Goal: Task Accomplishment & Management: Use online tool/utility

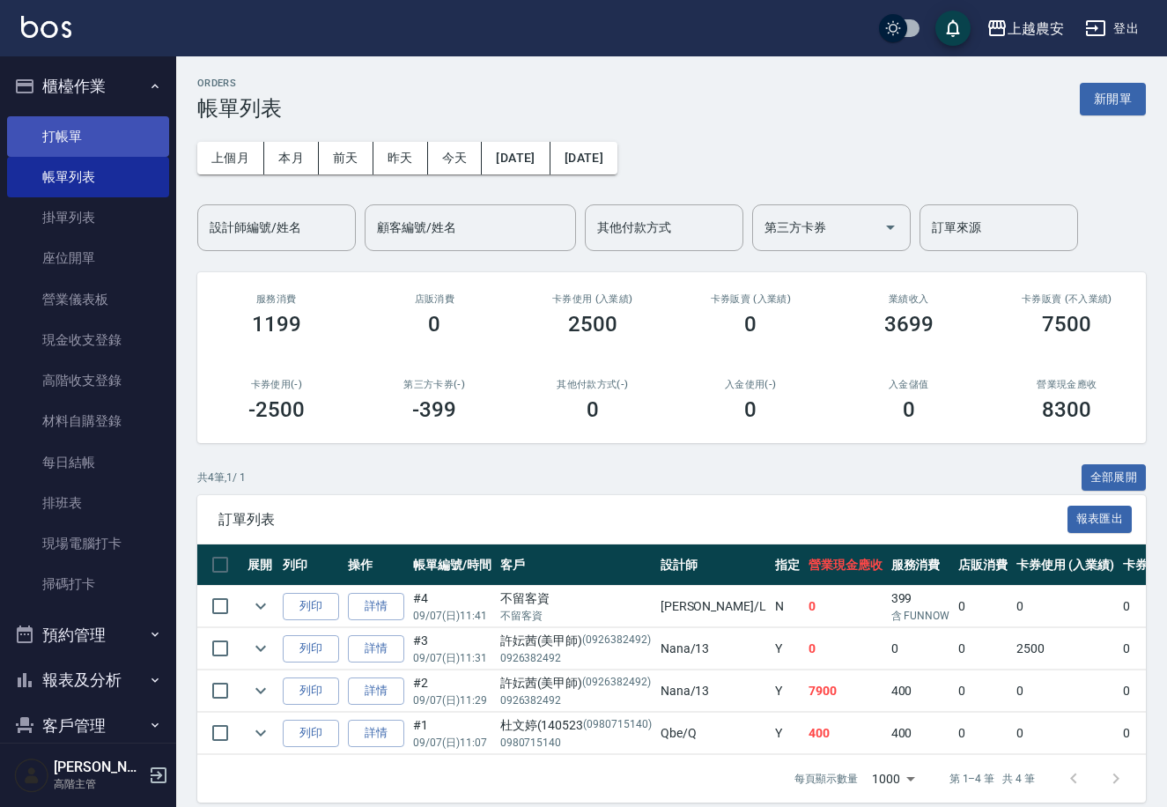
drag, startPoint x: 136, startPoint y: 123, endPoint x: 159, endPoint y: 116, distance: 24.8
click at [136, 122] on link "打帳單" at bounding box center [88, 136] width 162 height 41
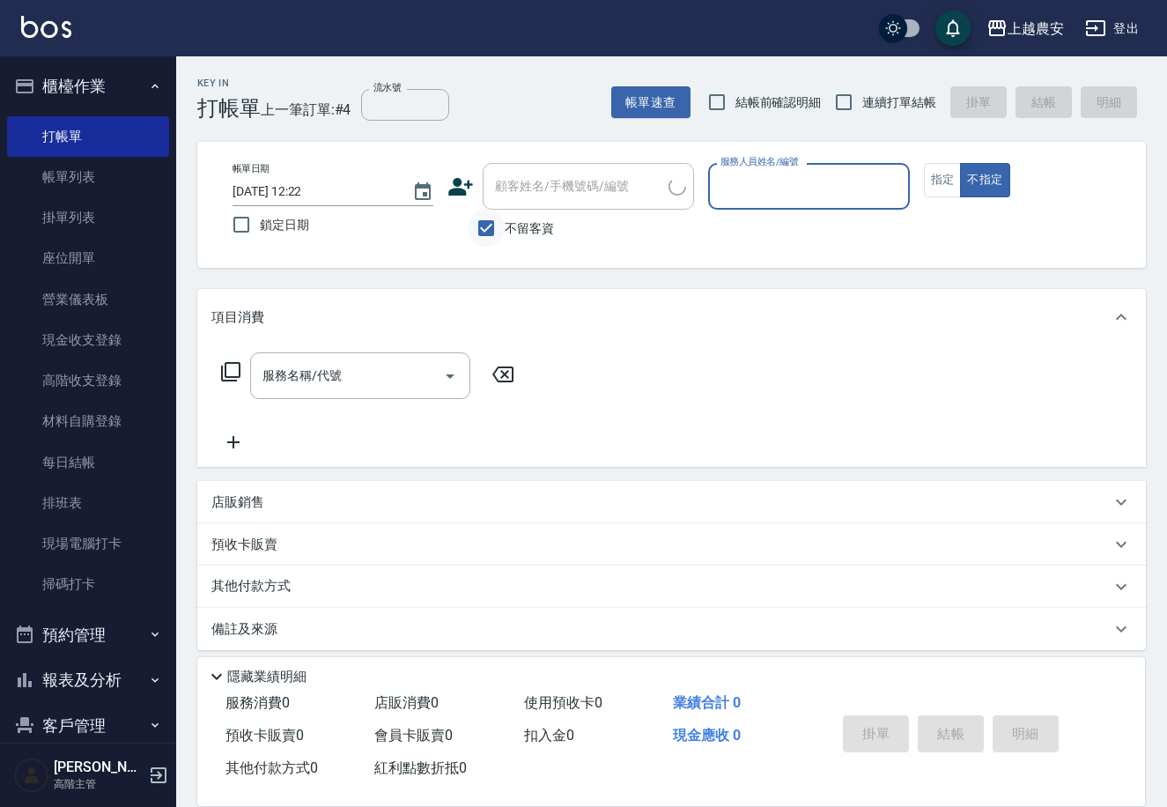
drag, startPoint x: 488, startPoint y: 223, endPoint x: 527, endPoint y: 196, distance: 46.9
click at [491, 217] on input "不留客資" at bounding box center [486, 228] width 37 height 37
checkbox input "false"
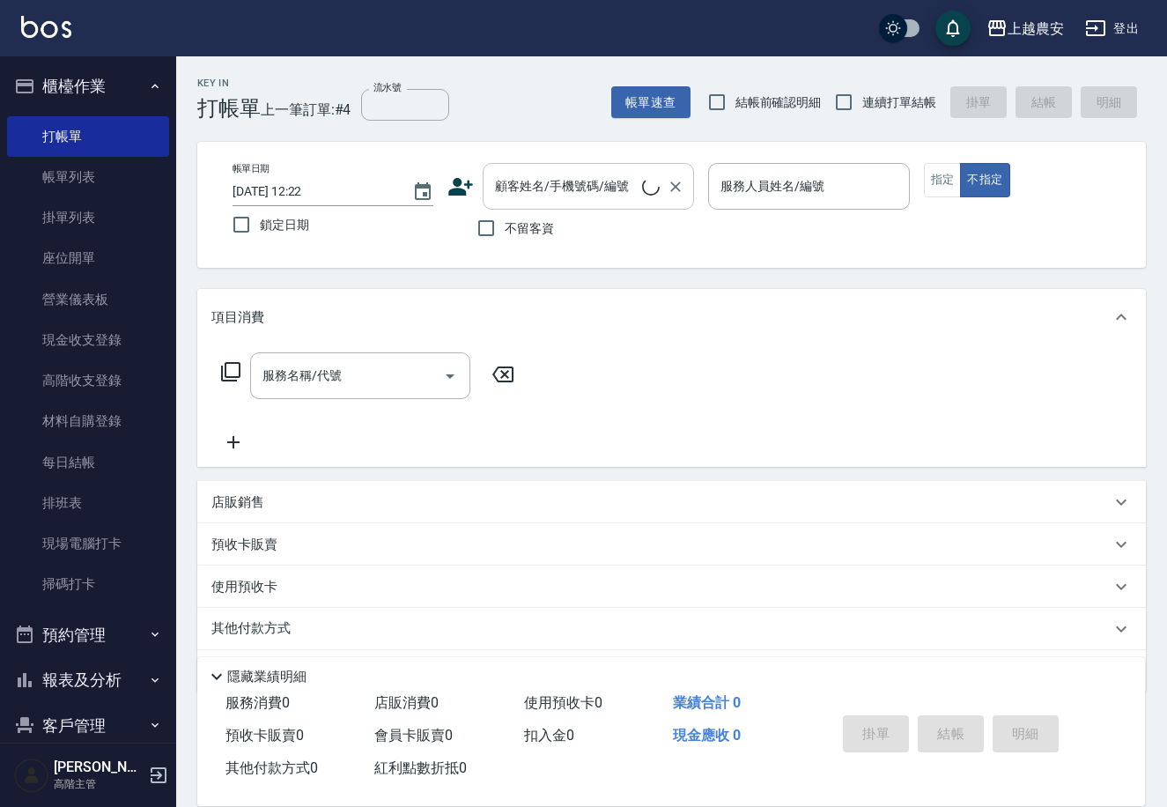
click at [530, 195] on div "顧客姓名/手機號碼/編號 顧客姓名/手機號碼/編號" at bounding box center [588, 186] width 211 height 47
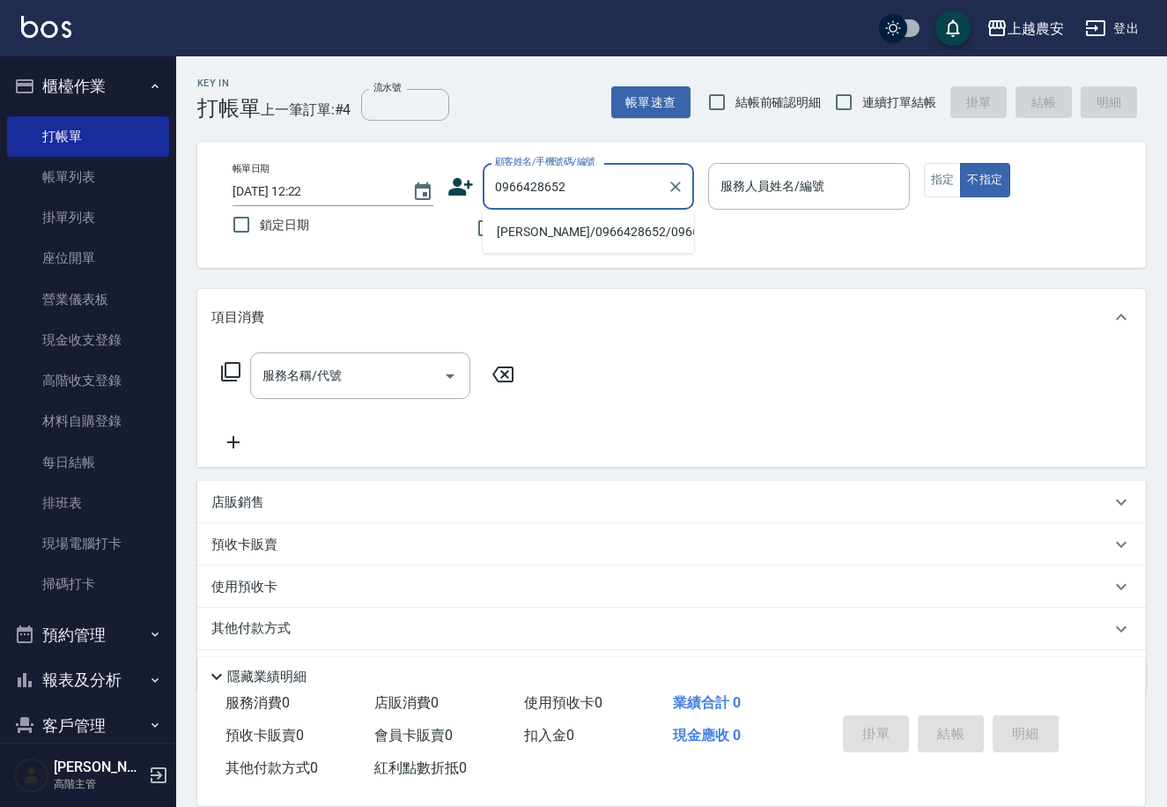
click at [598, 233] on li "楊/0966428652/0966428652" at bounding box center [588, 232] width 211 height 29
type input "楊/0966428652/0966428652"
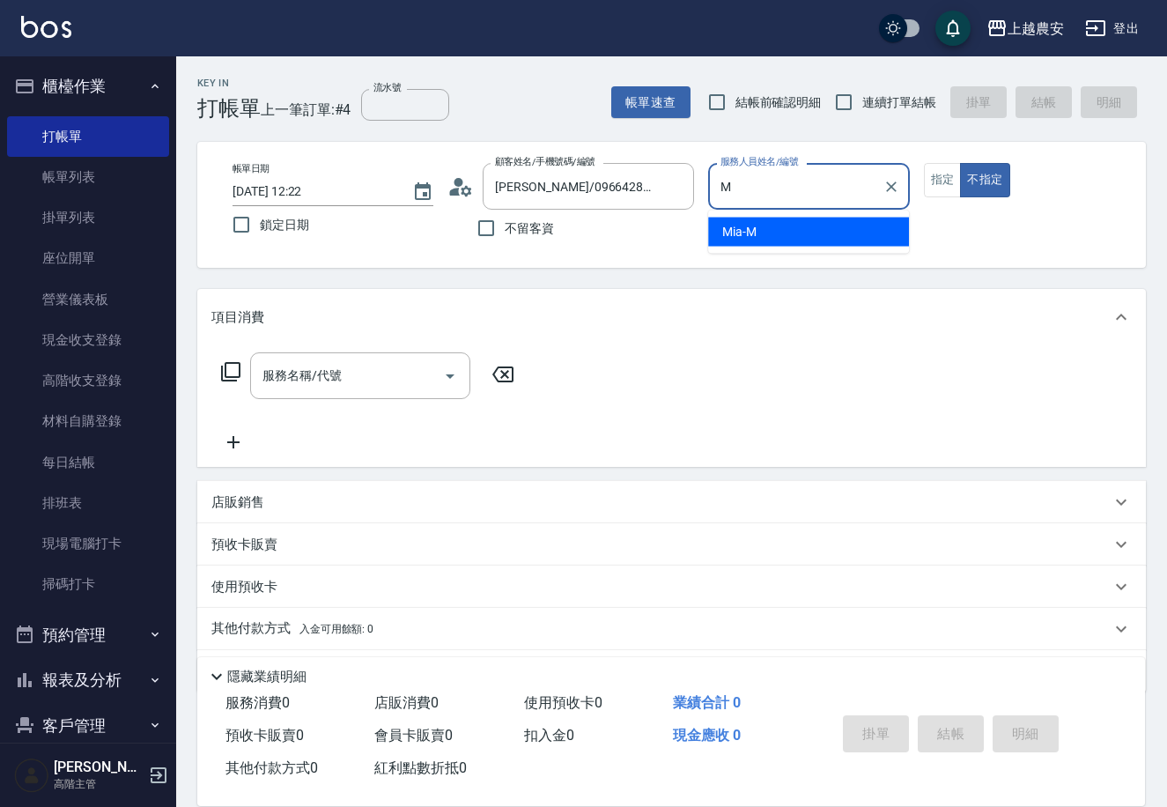
type input "Mia-M"
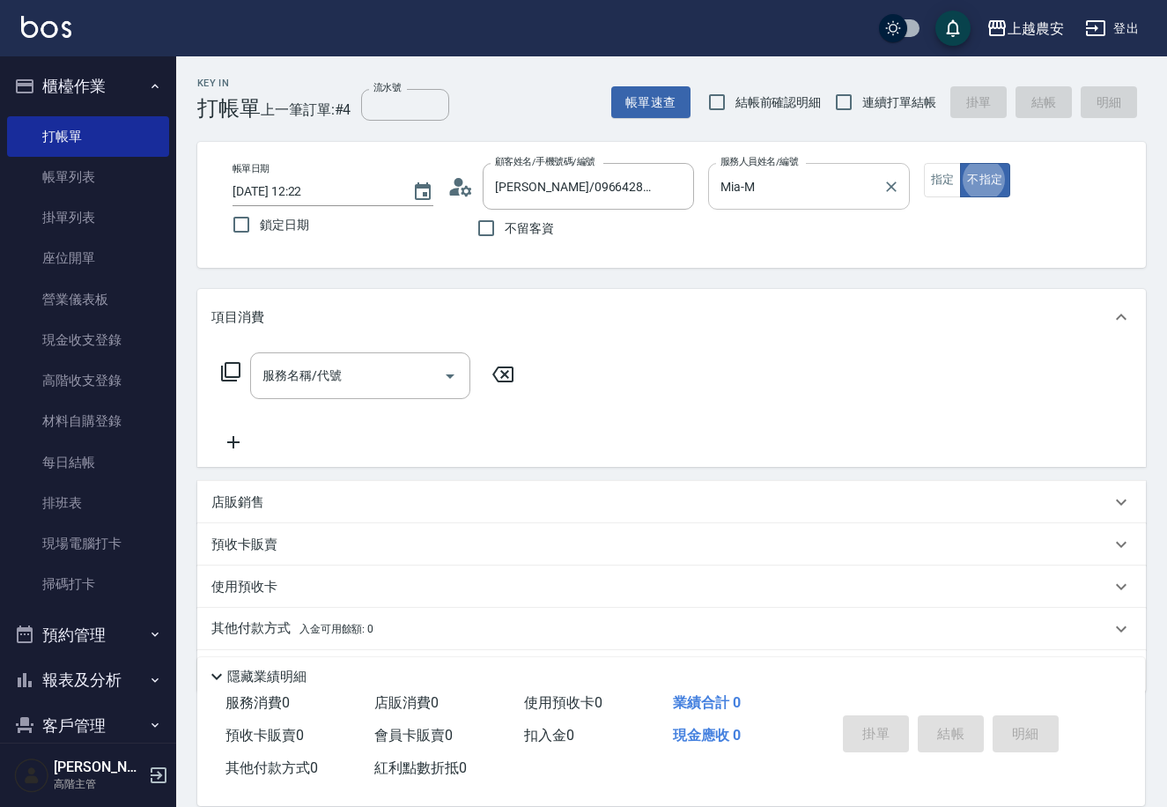
type button "false"
click at [951, 181] on button "指定" at bounding box center [943, 180] width 38 height 34
click at [335, 389] on input "服務名稱/代號" at bounding box center [347, 375] width 178 height 31
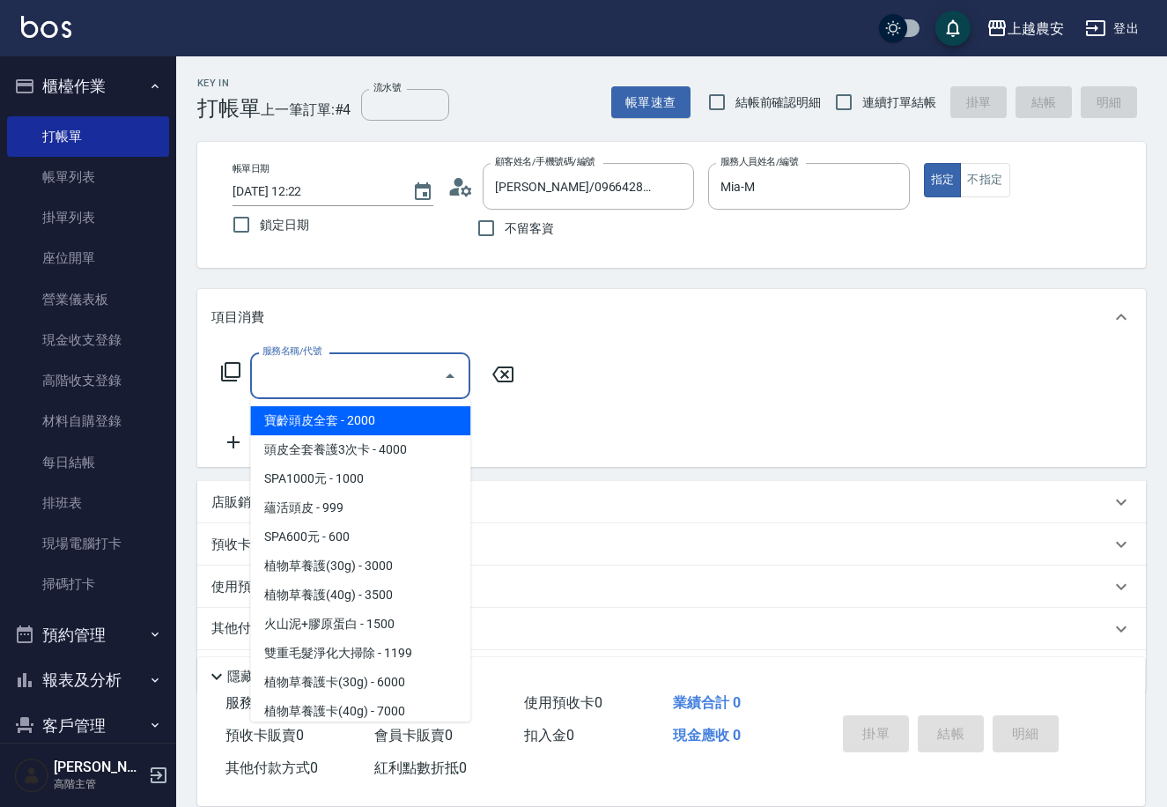
click at [225, 374] on icon at bounding box center [230, 371] width 21 height 21
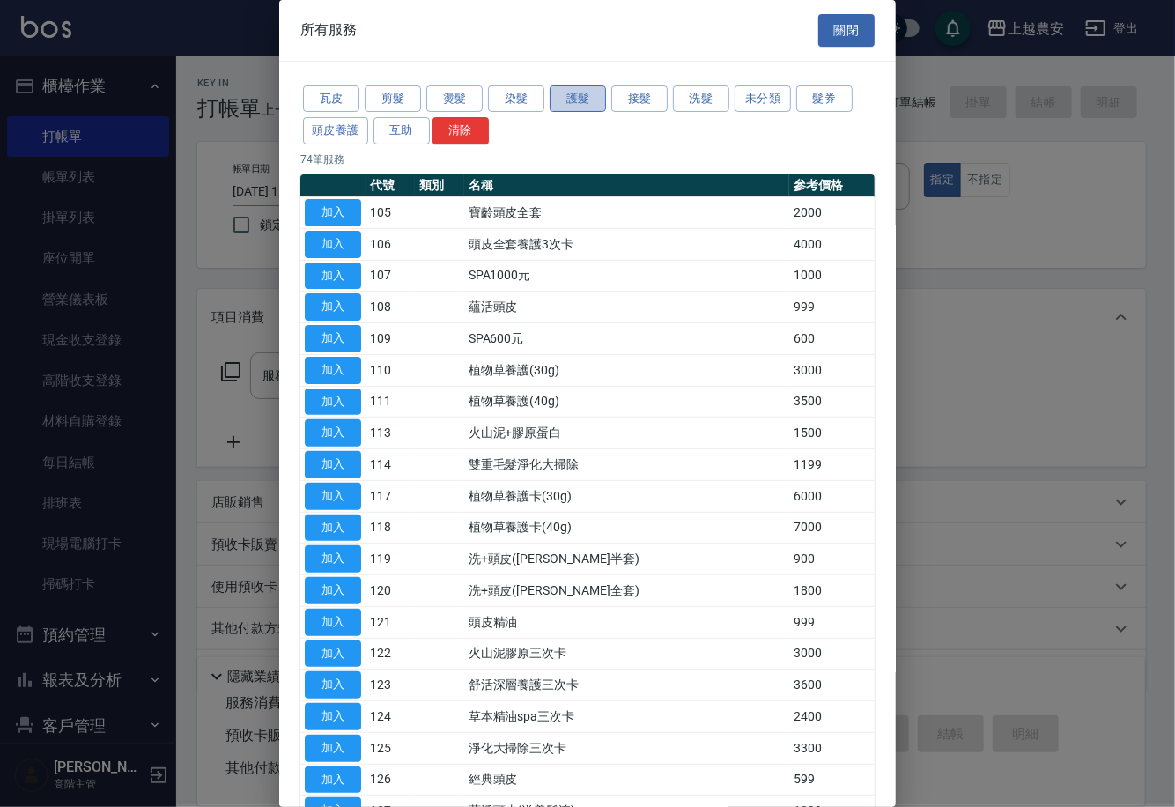
click at [578, 99] on button "護髮" at bounding box center [578, 98] width 56 height 27
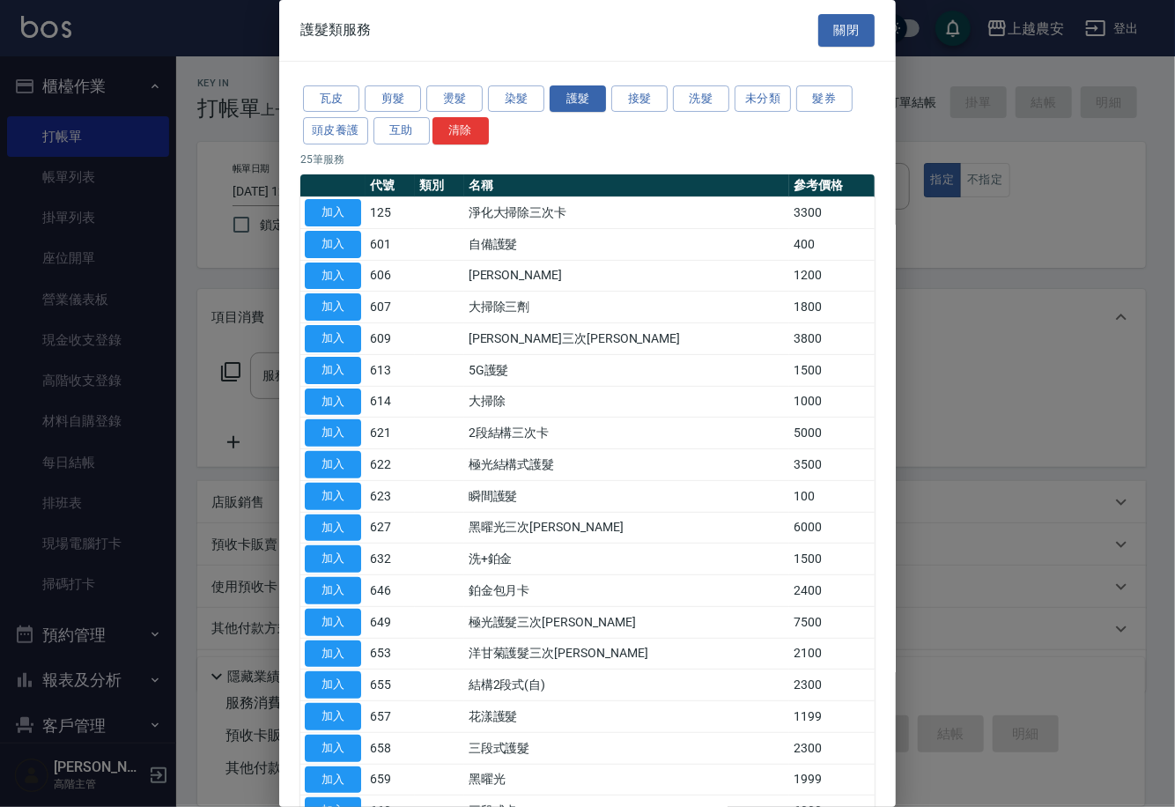
click at [362, 683] on td "加入" at bounding box center [332, 686] width 65 height 32
click at [359, 685] on button "加入" at bounding box center [333, 684] width 56 height 27
type input "結構2段式(自)(655)"
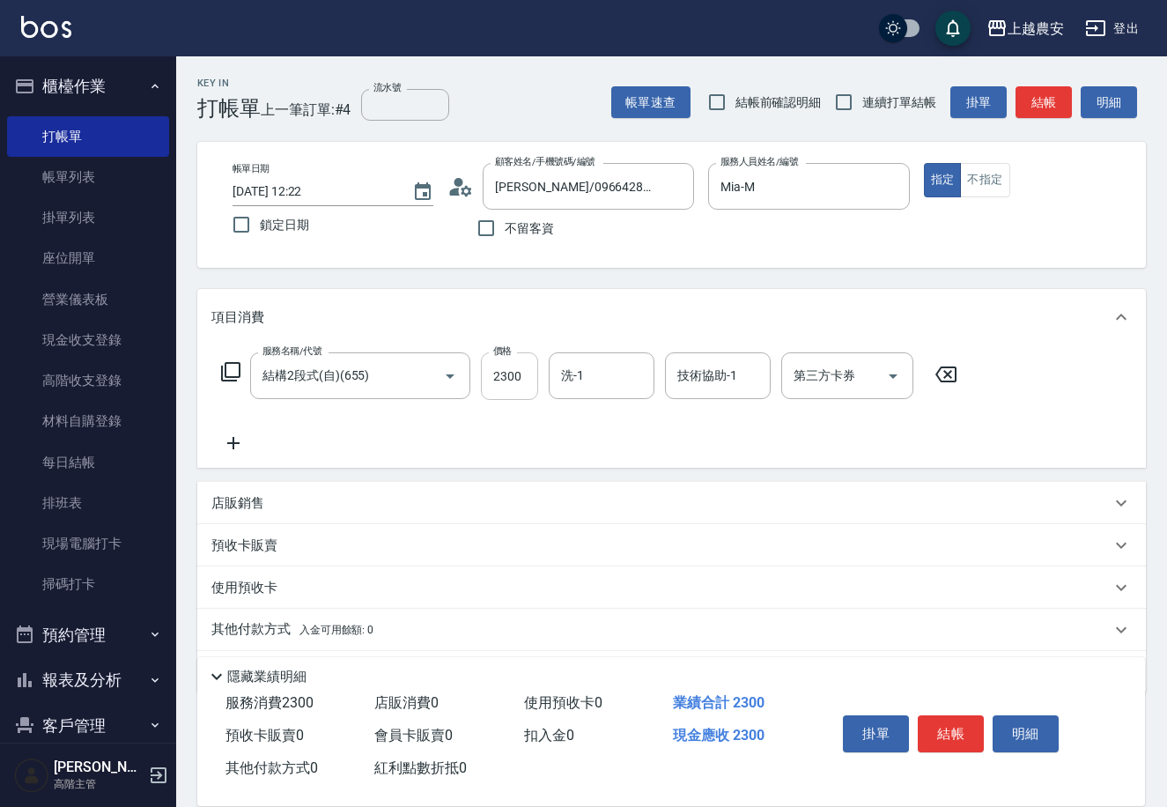
click at [534, 361] on input "2300" at bounding box center [509, 376] width 57 height 48
type input "1800"
type input "團團-27"
click at [947, 732] on button "結帳" at bounding box center [951, 733] width 66 height 37
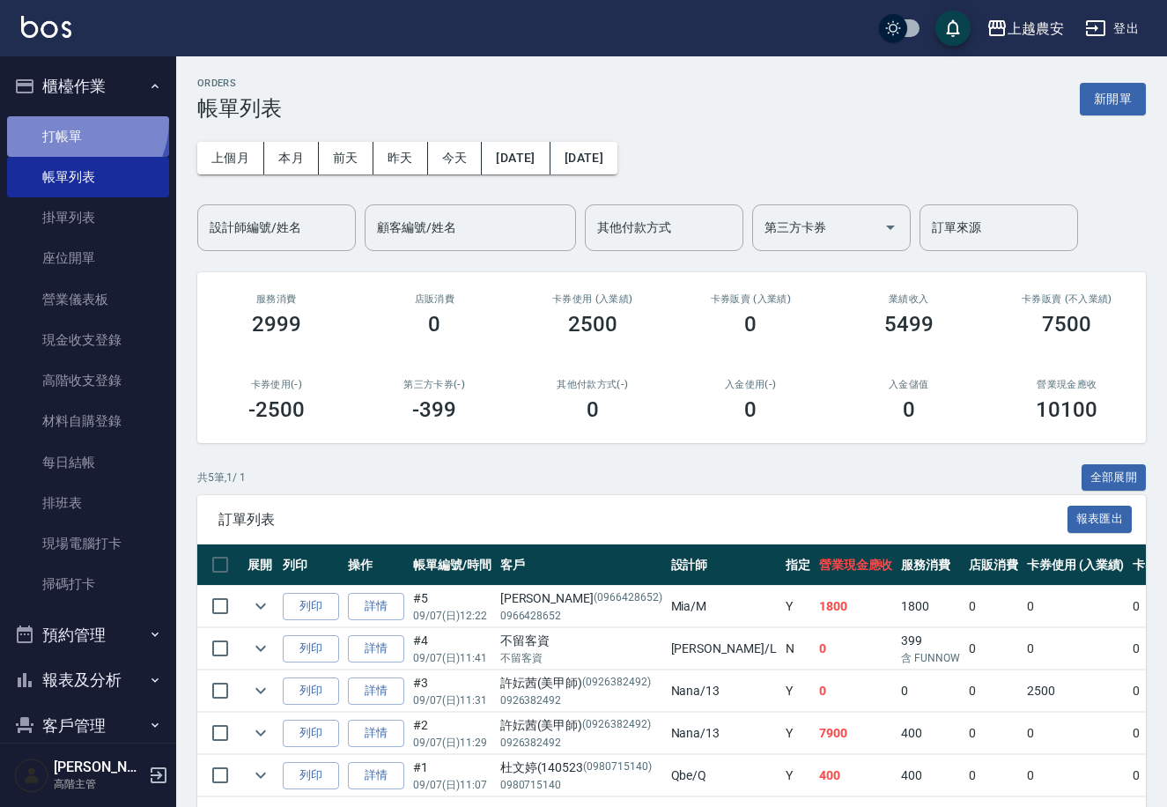
click at [71, 120] on link "打帳單" at bounding box center [88, 136] width 162 height 41
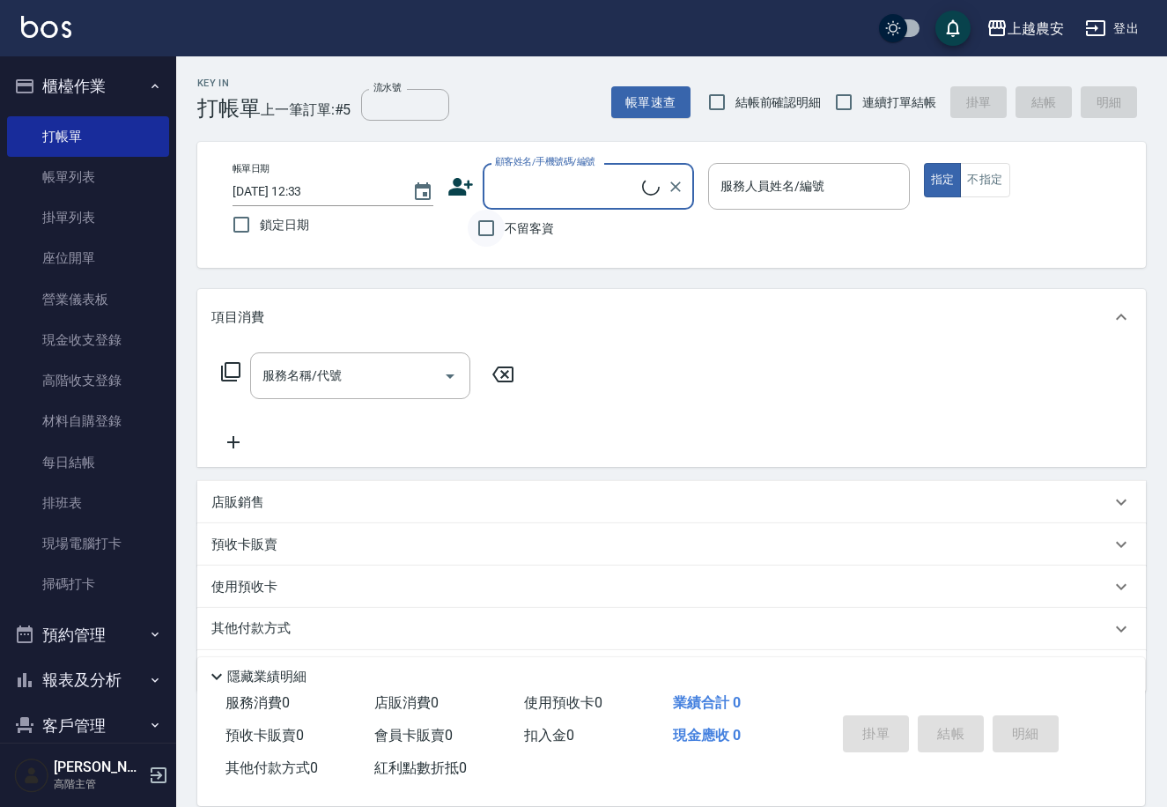
click at [496, 221] on input "不留客資" at bounding box center [486, 228] width 37 height 37
checkbox input "true"
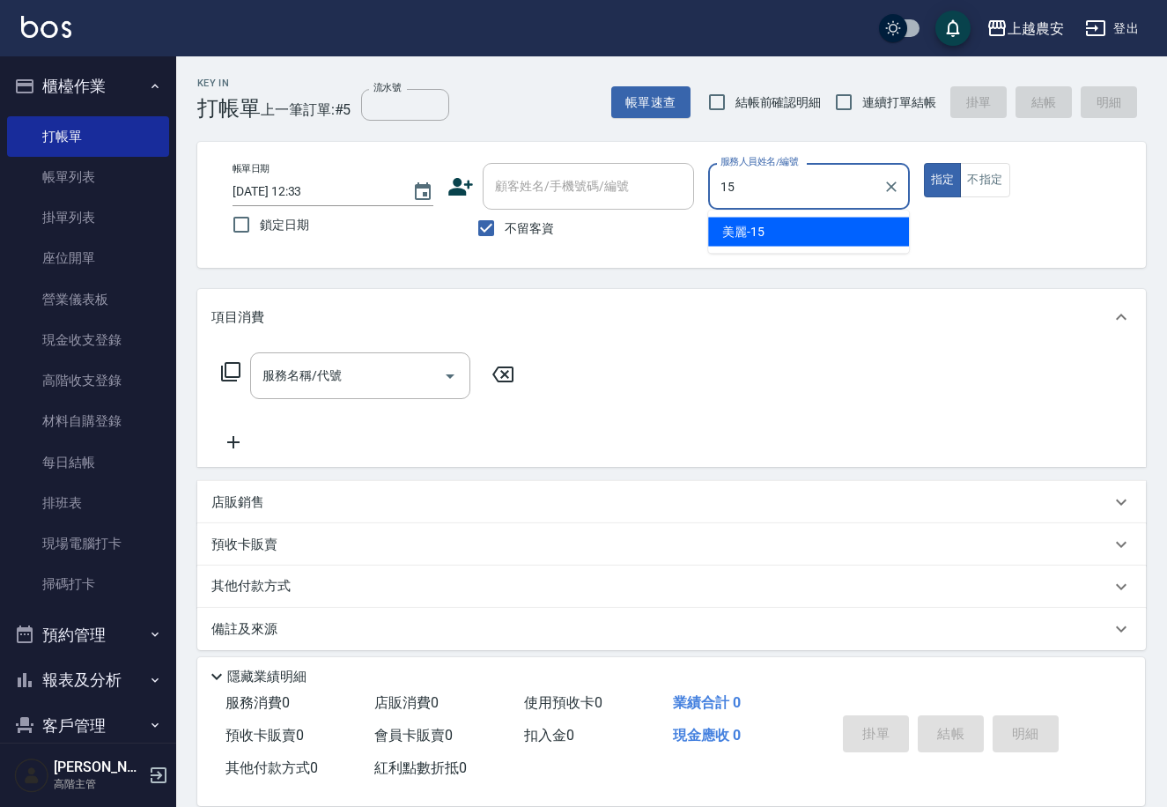
type input "美麗-15"
type button "true"
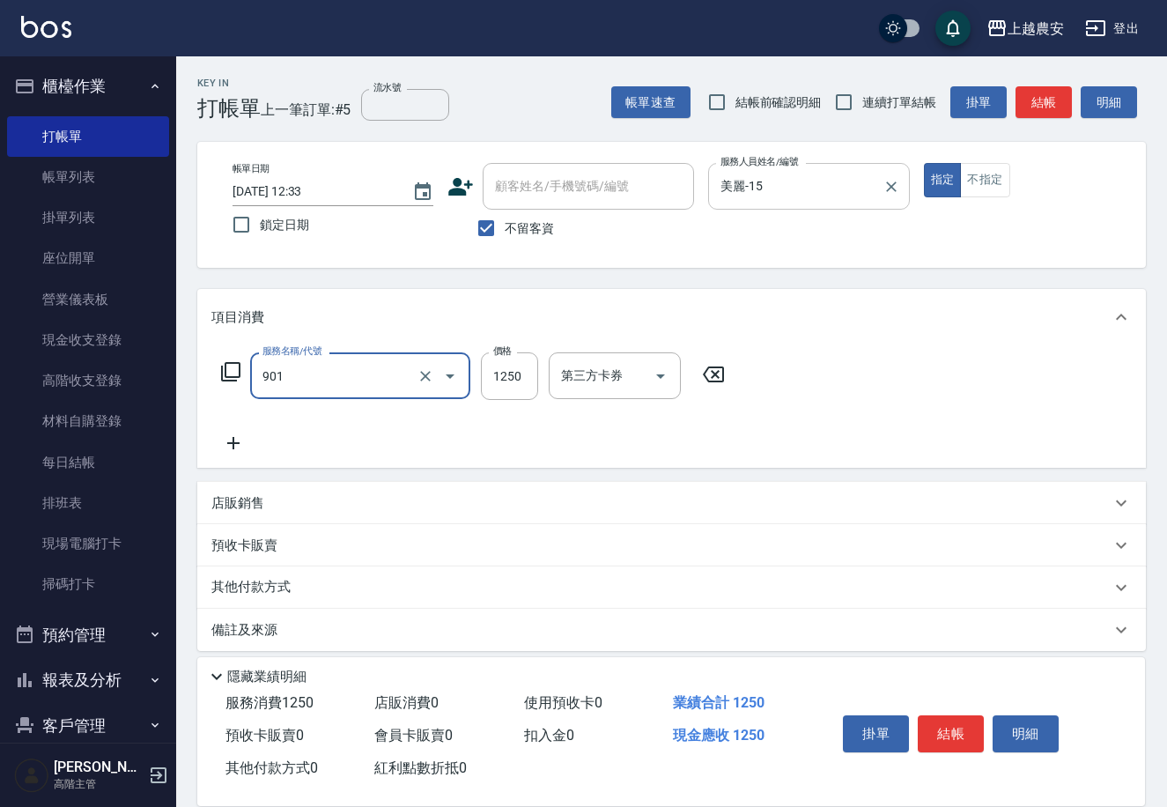
type input "修手指甲(901)"
type input "500"
click at [973, 731] on button "結帳" at bounding box center [951, 733] width 66 height 37
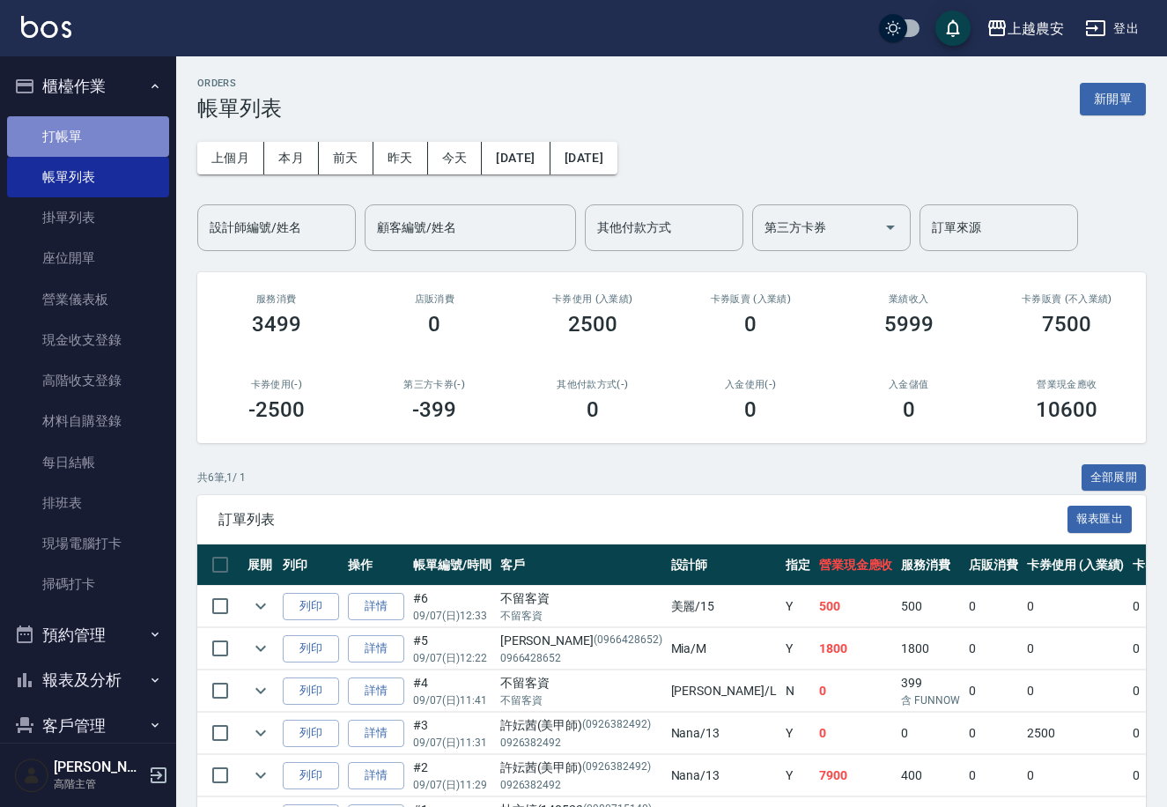
click at [93, 135] on link "打帳單" at bounding box center [88, 136] width 162 height 41
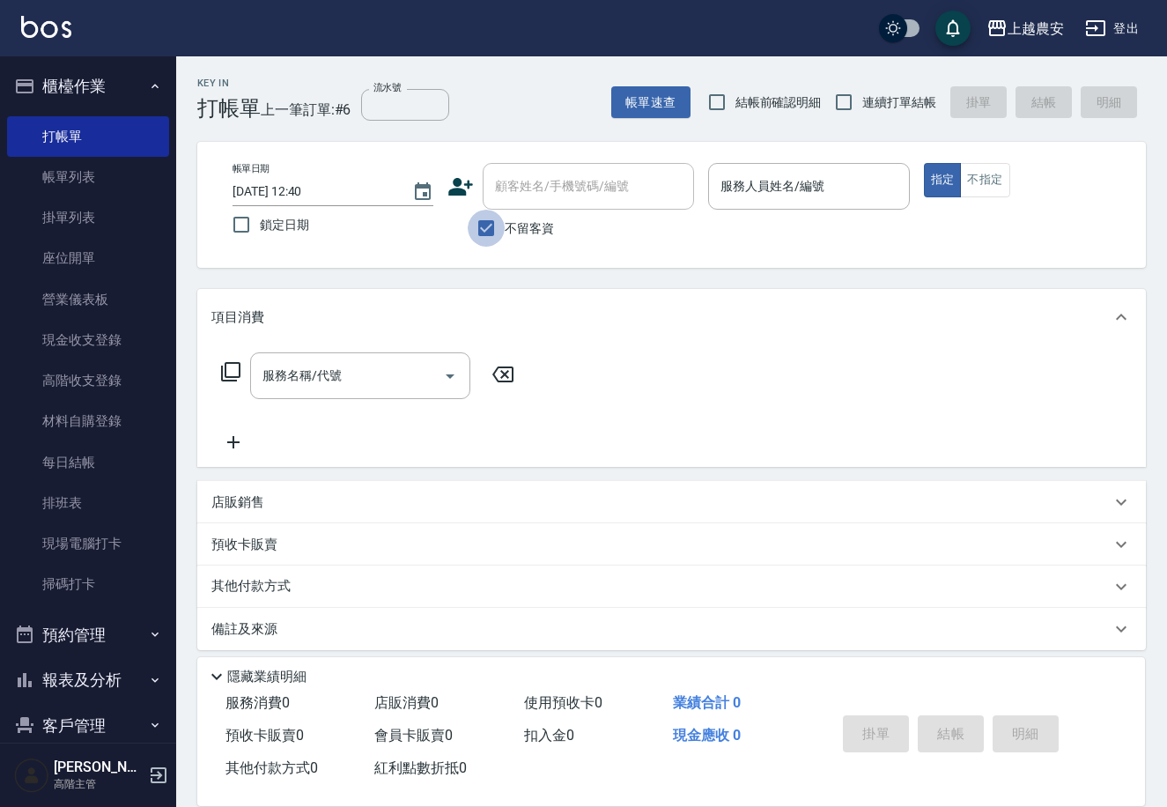
drag, startPoint x: 489, startPoint y: 230, endPoint x: 561, endPoint y: 186, distance: 84.6
click at [490, 230] on input "不留客資" at bounding box center [486, 228] width 37 height 37
checkbox input "false"
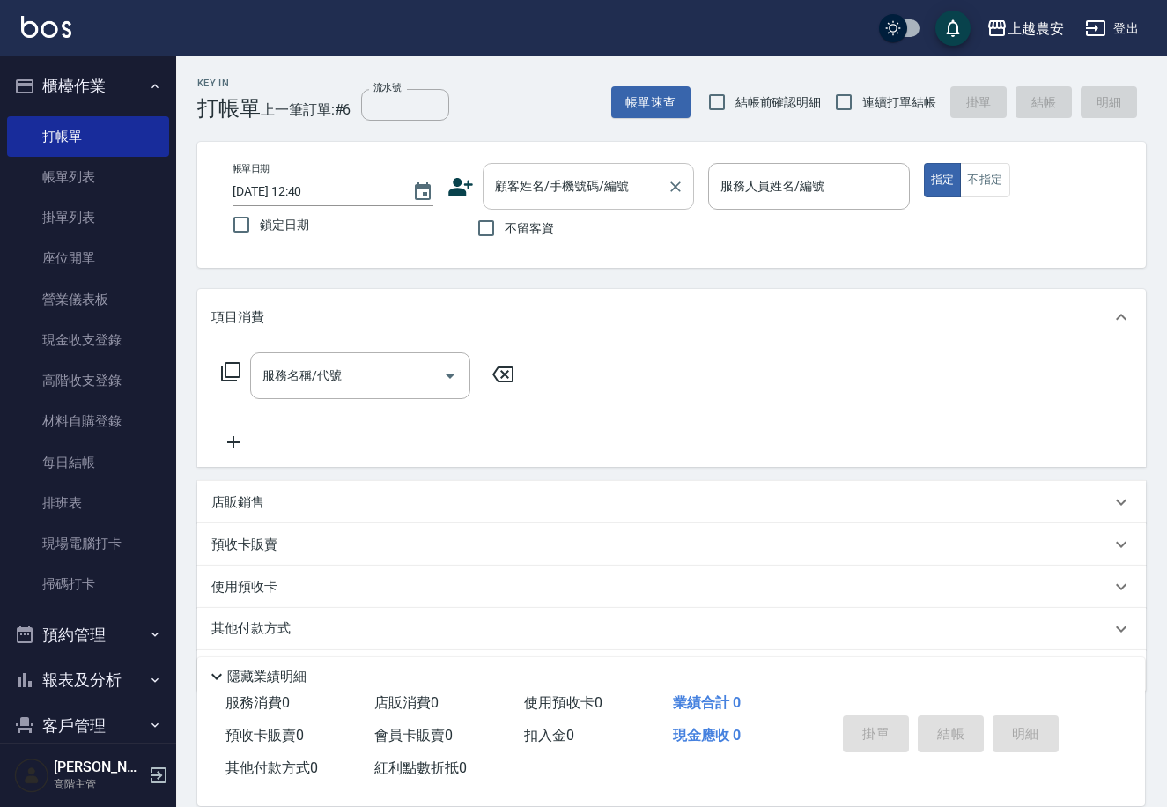
click at [564, 182] on div "顧客姓名/手機號碼/編號 顧客姓名/手機號碼/編號" at bounding box center [588, 186] width 211 height 47
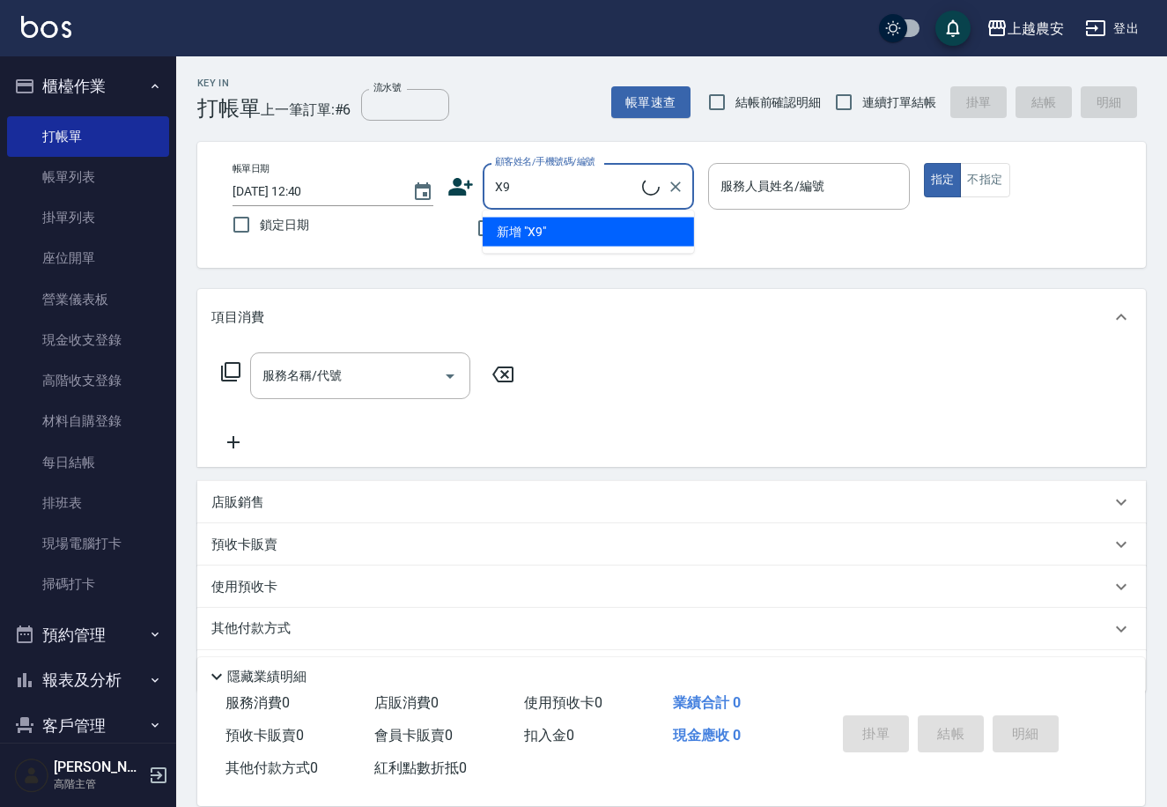
type input "X"
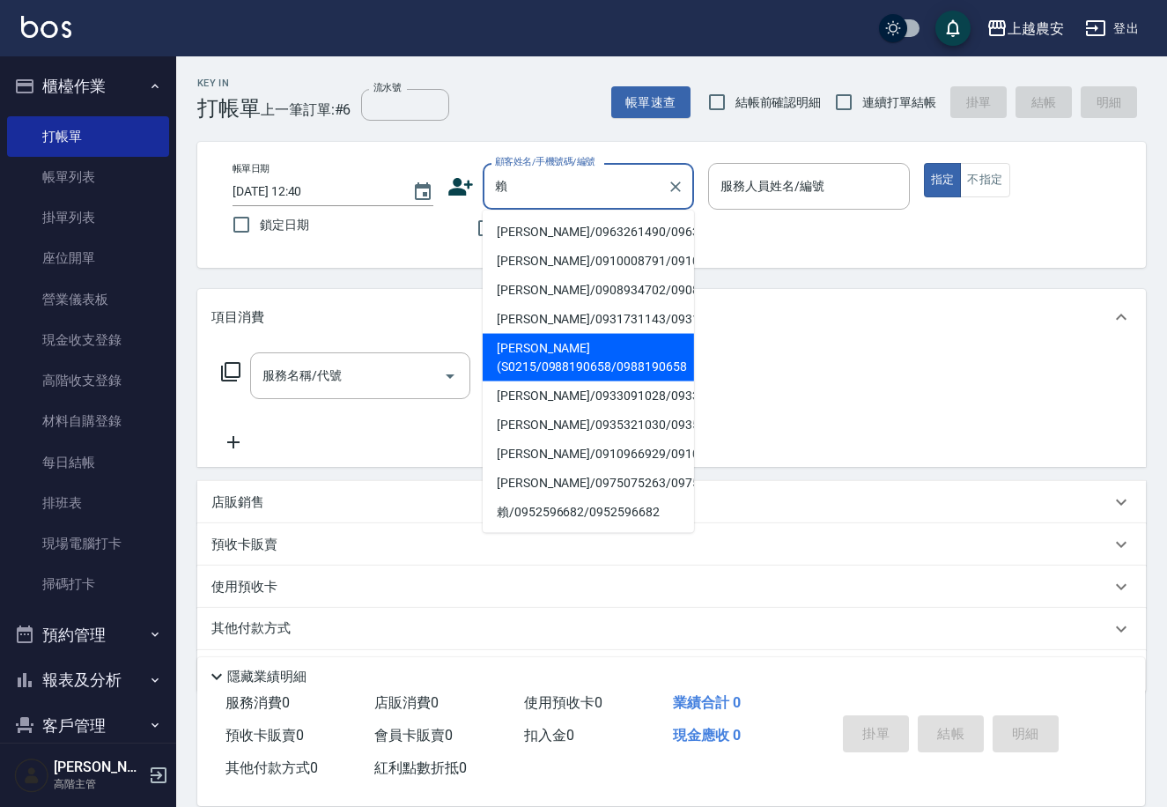
type input "賴翠香(S0215/0988190658/0988190658"
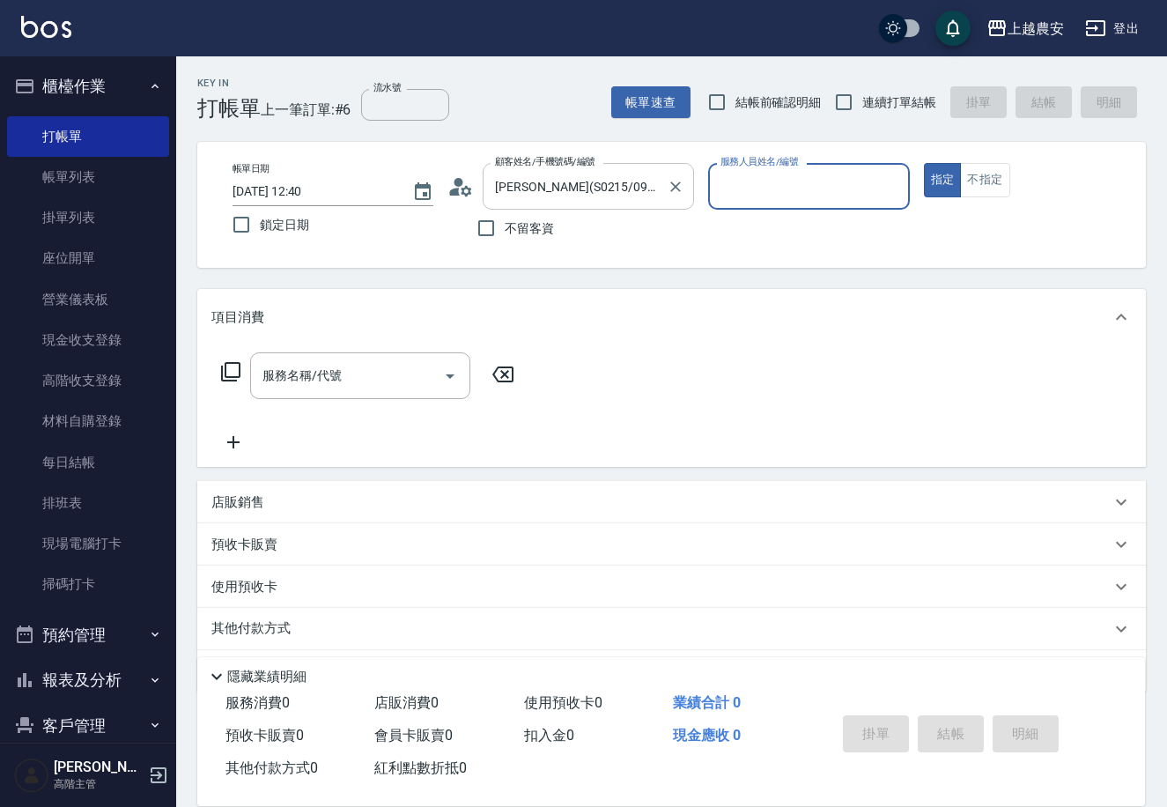
type input "Sandy-S"
click at [924, 163] on button "指定" at bounding box center [943, 180] width 38 height 34
type button "true"
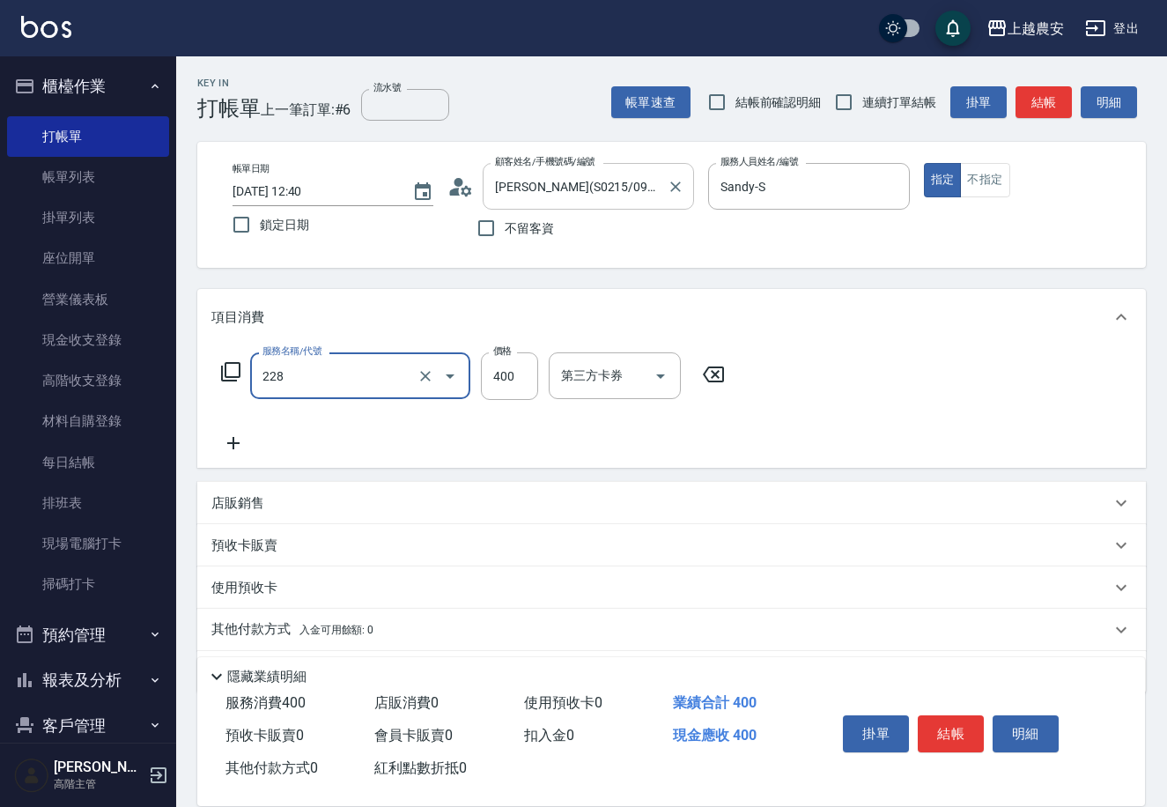
type input "洗髮(228)"
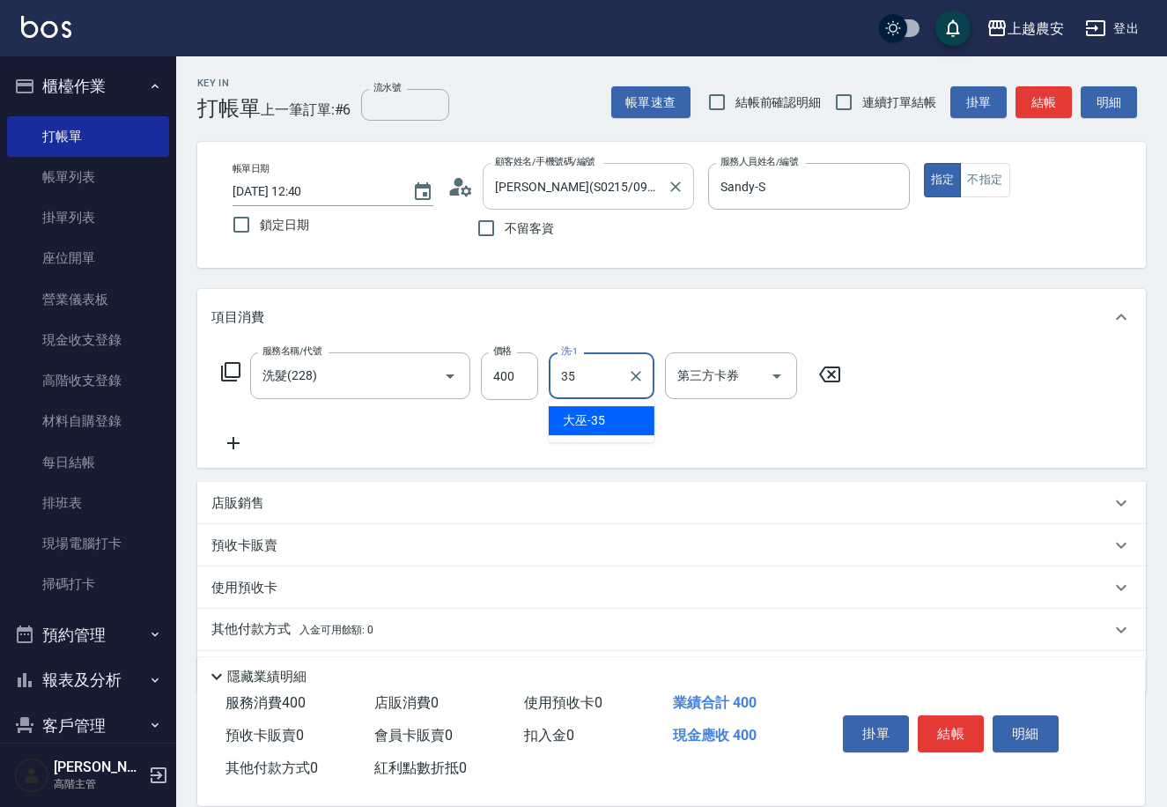
type input "大巫-35"
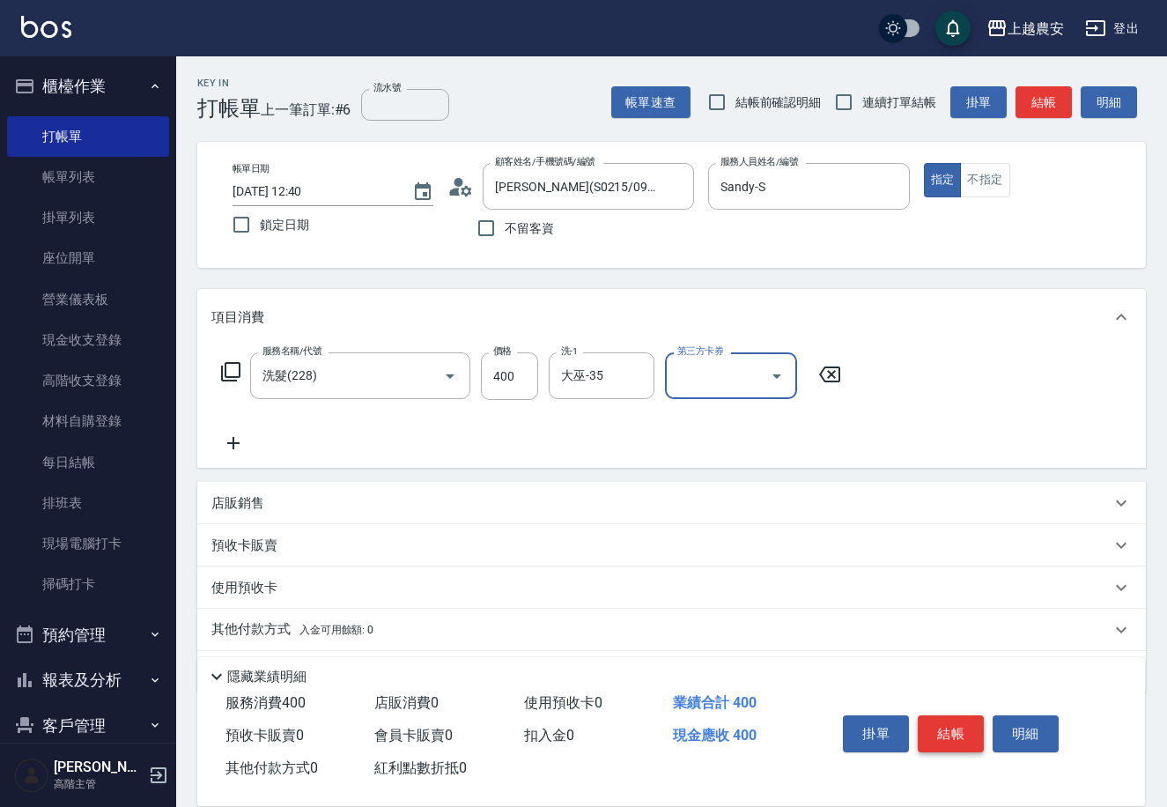
click at [956, 734] on button "結帳" at bounding box center [951, 733] width 66 height 37
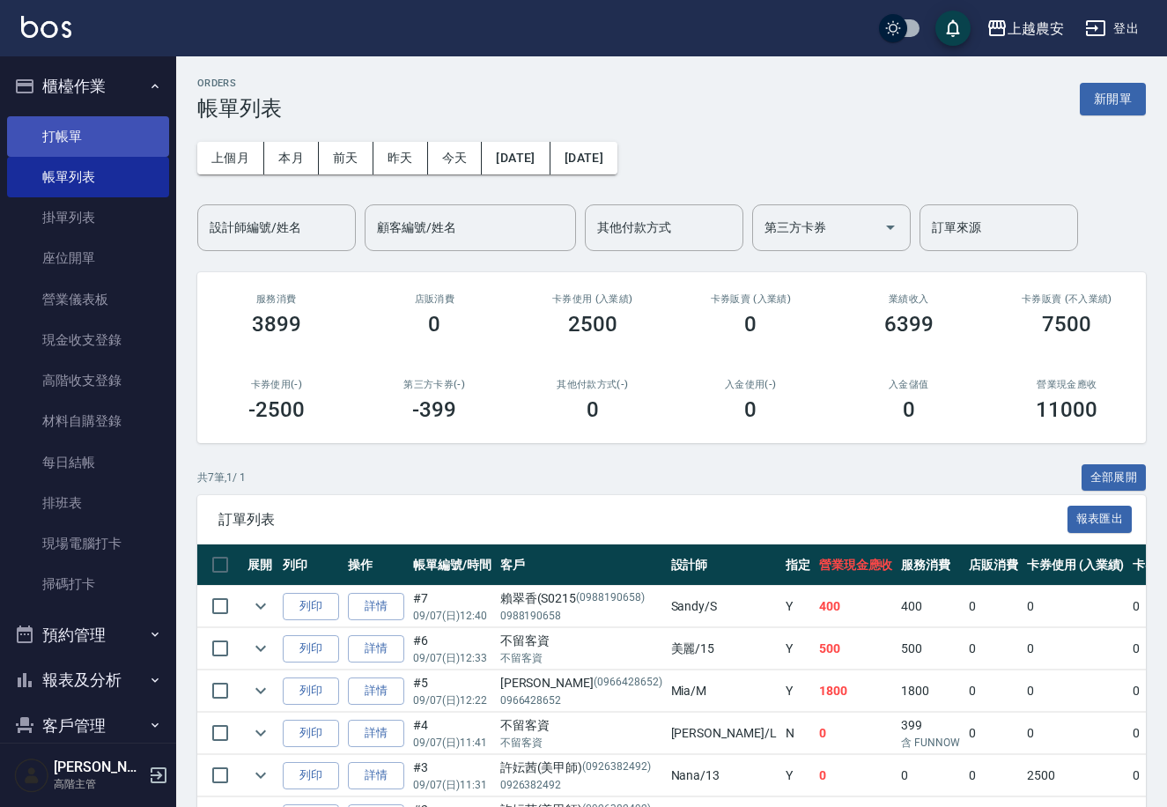
click at [101, 154] on link "打帳單" at bounding box center [88, 136] width 162 height 41
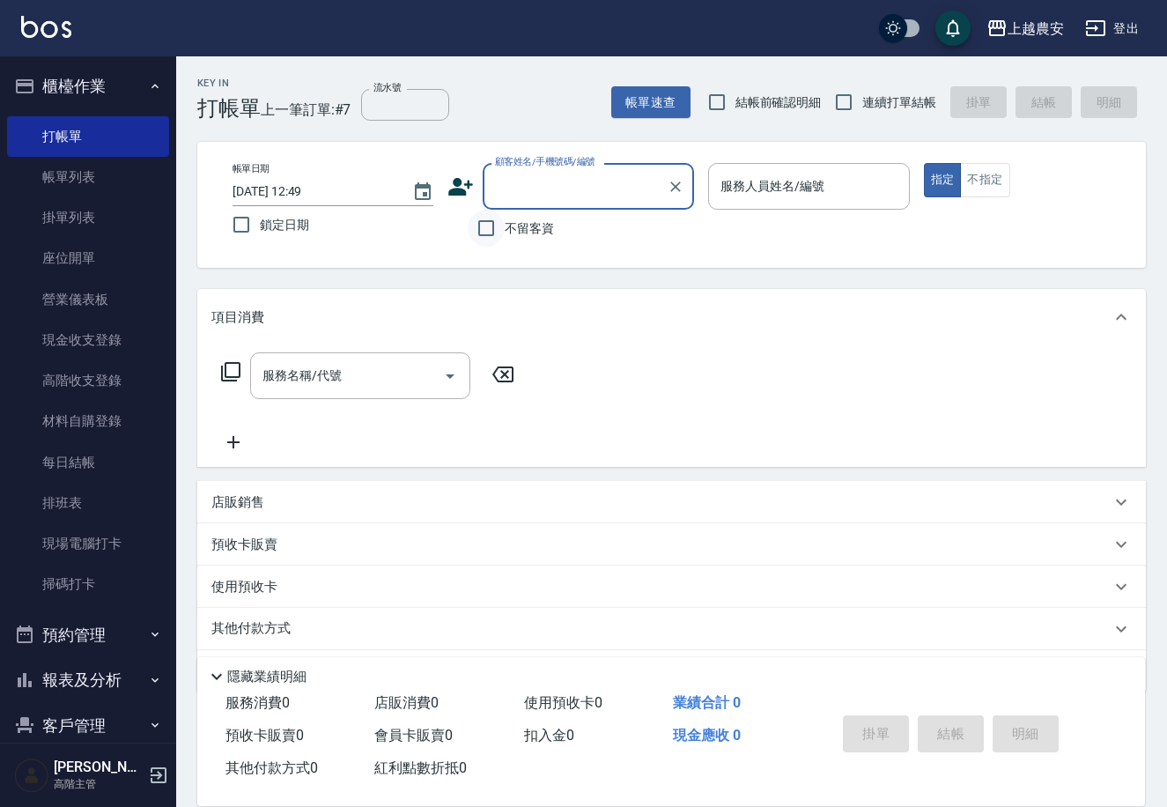
click at [495, 225] on input "不留客資" at bounding box center [486, 228] width 37 height 37
checkbox input "true"
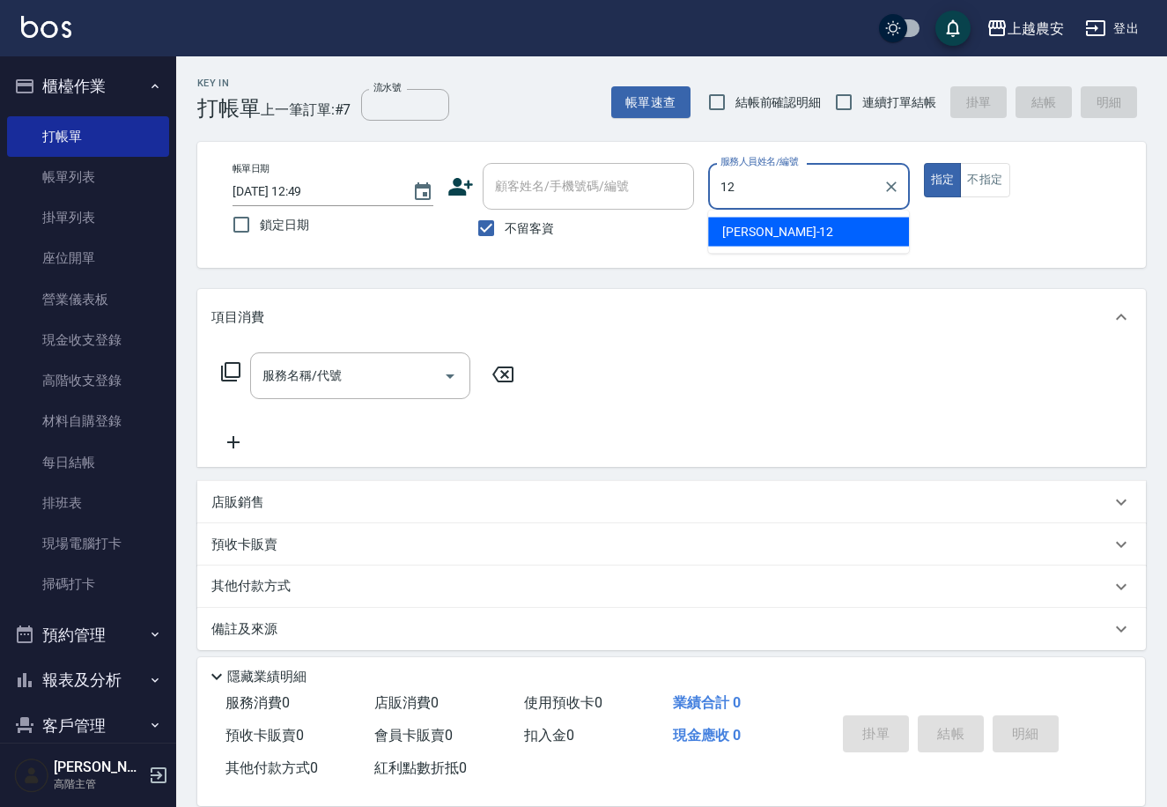
type input "Yoko-12"
type button "true"
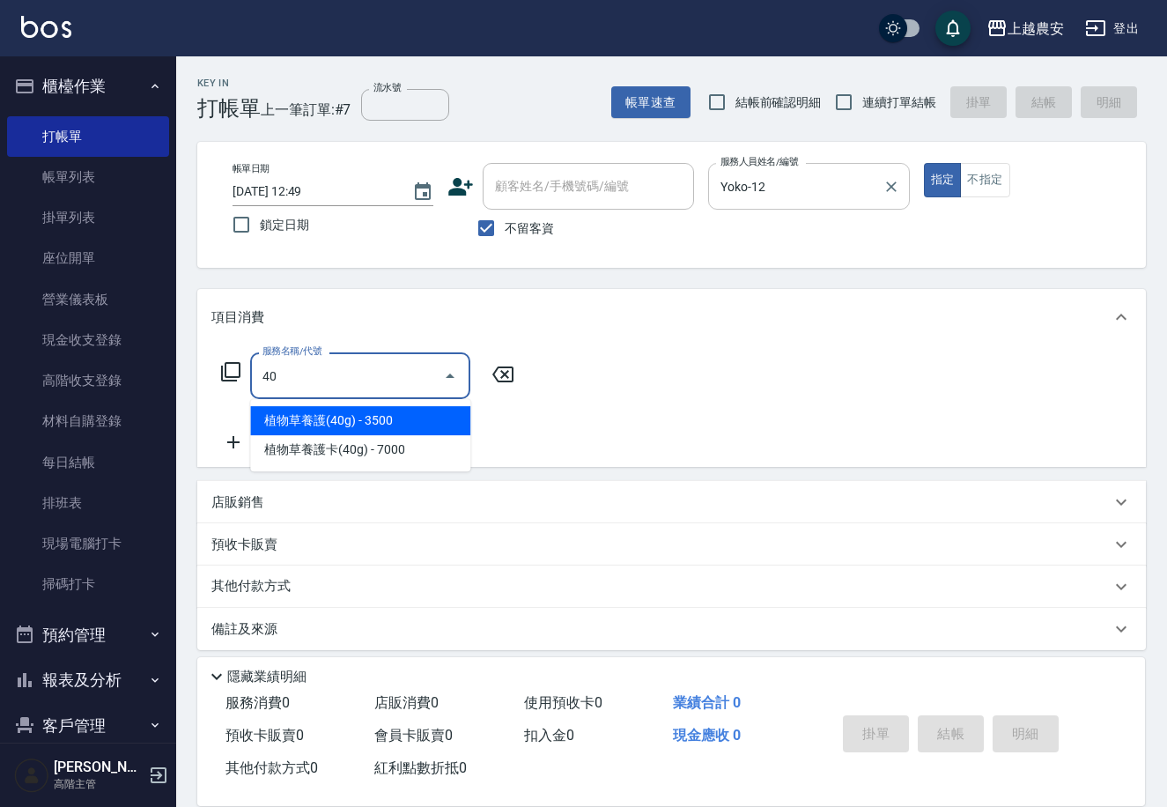
type input "4"
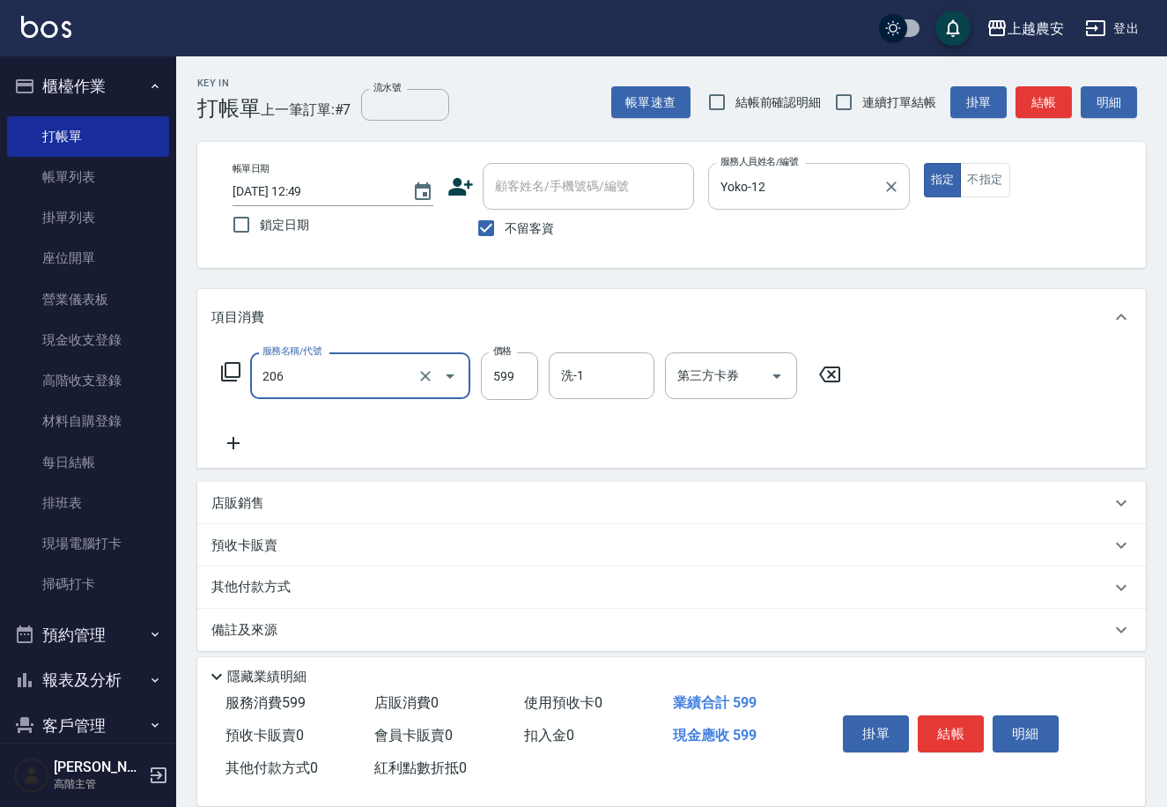
type input "洗+剪(206)"
click at [453, 374] on icon "Open" at bounding box center [450, 376] width 9 height 4
type input "0"
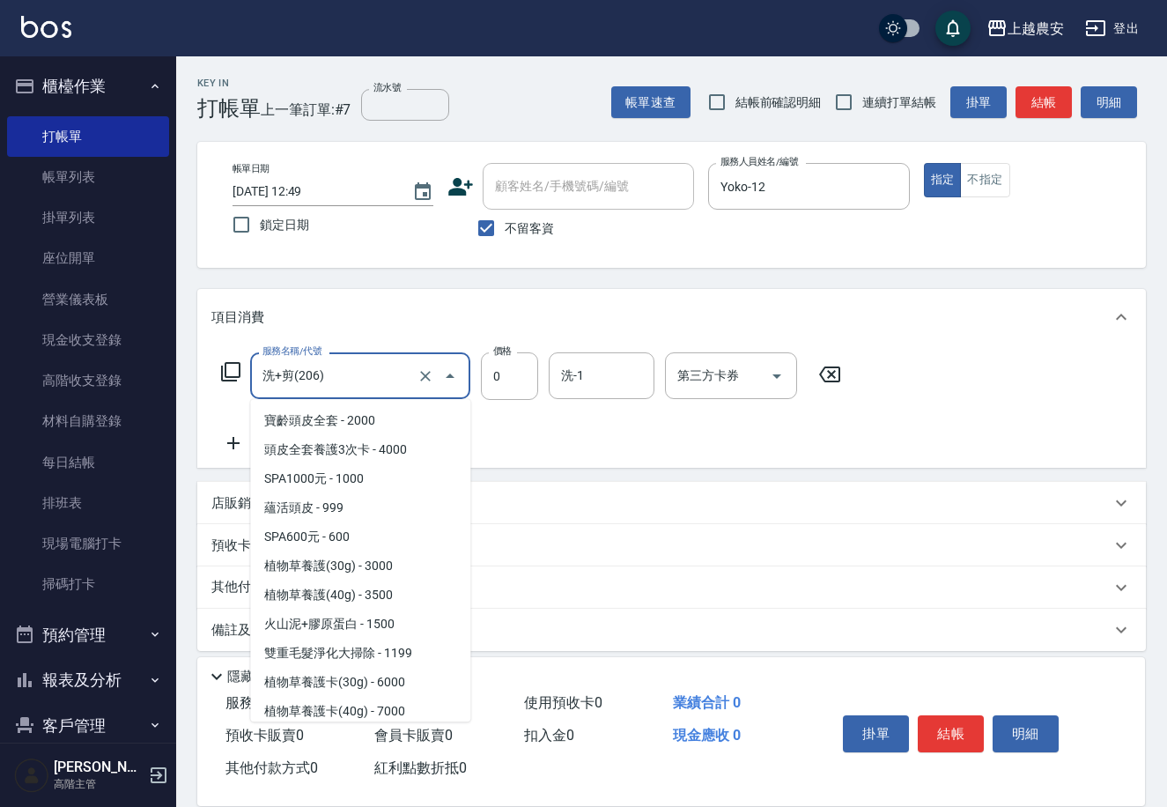
scroll to position [381, 0]
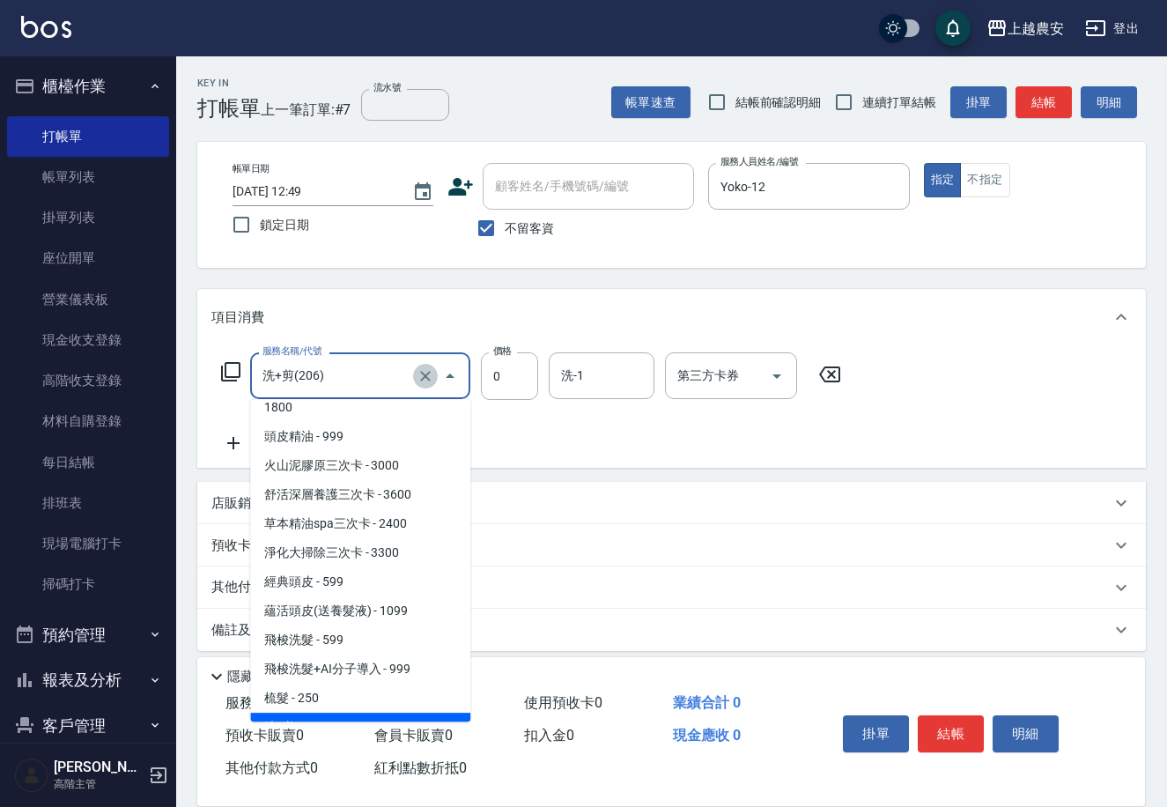
click at [421, 376] on icon "Clear" at bounding box center [426, 376] width 18 height 18
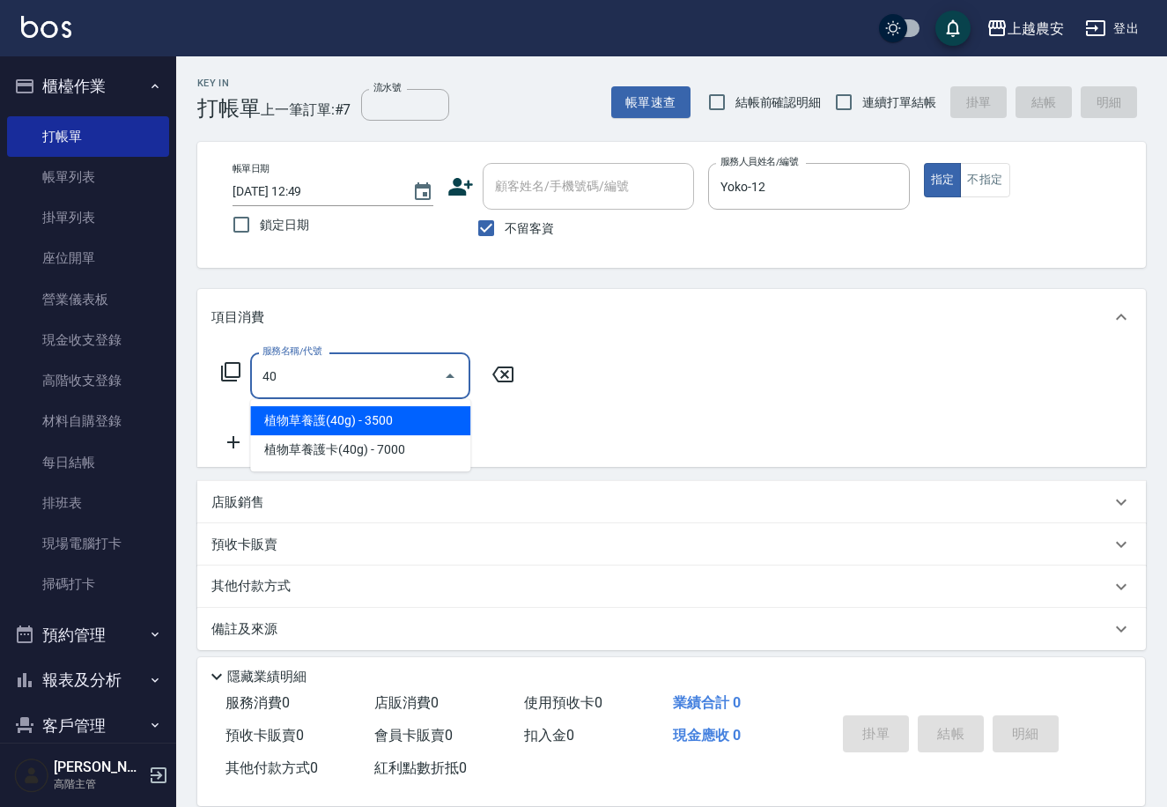
scroll to position [0, 0]
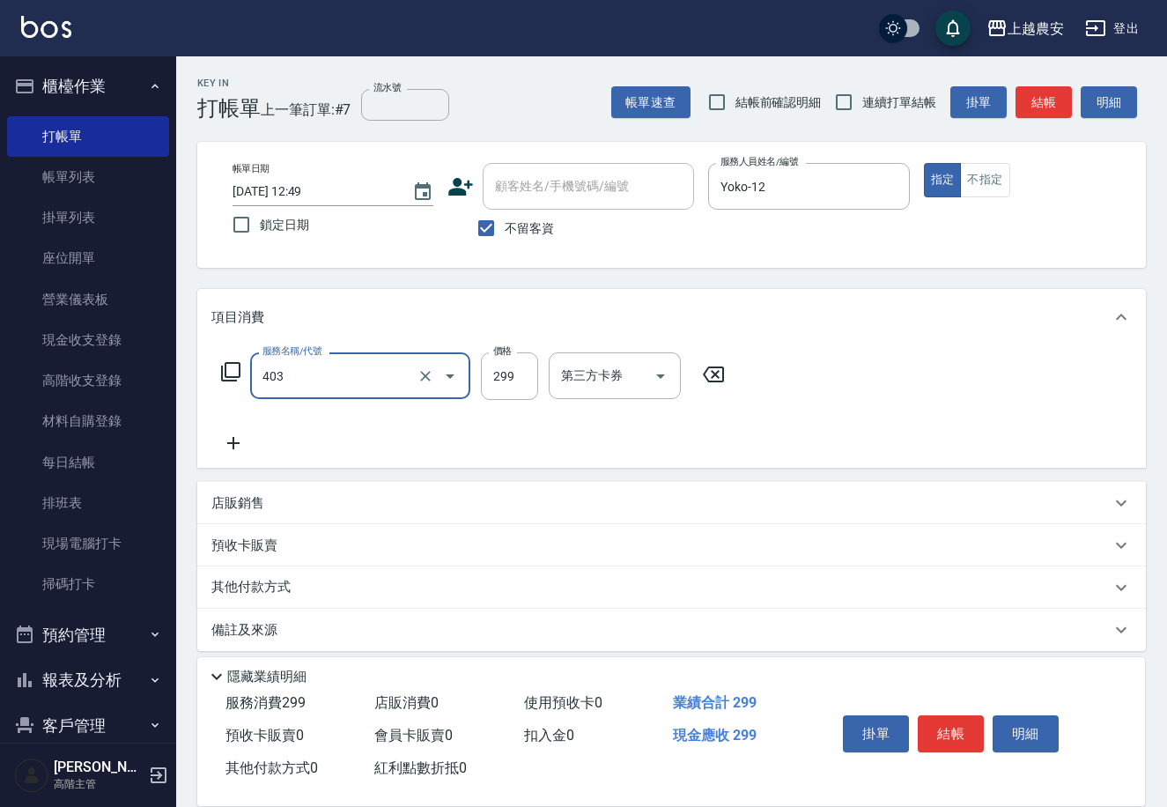
type input "剪髮(403)"
type input "700"
click at [970, 725] on button "結帳" at bounding box center [951, 733] width 66 height 37
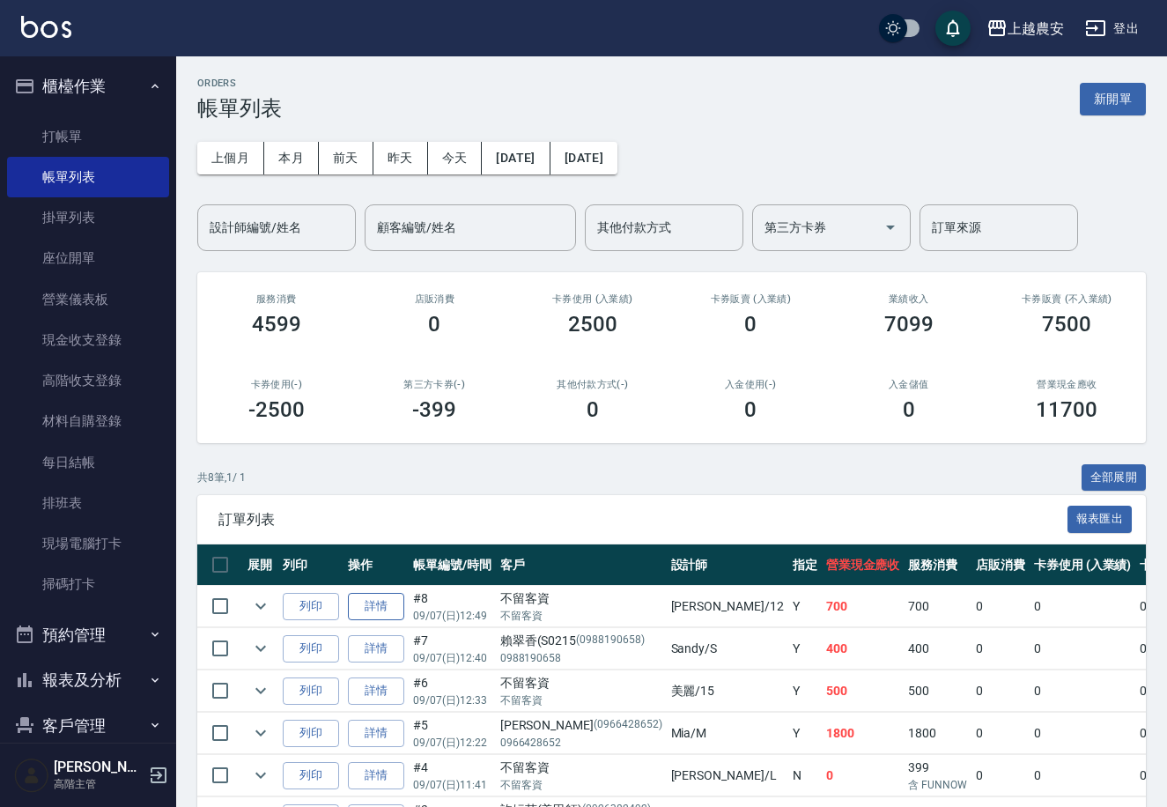
click at [382, 609] on link "詳情" at bounding box center [376, 606] width 56 height 27
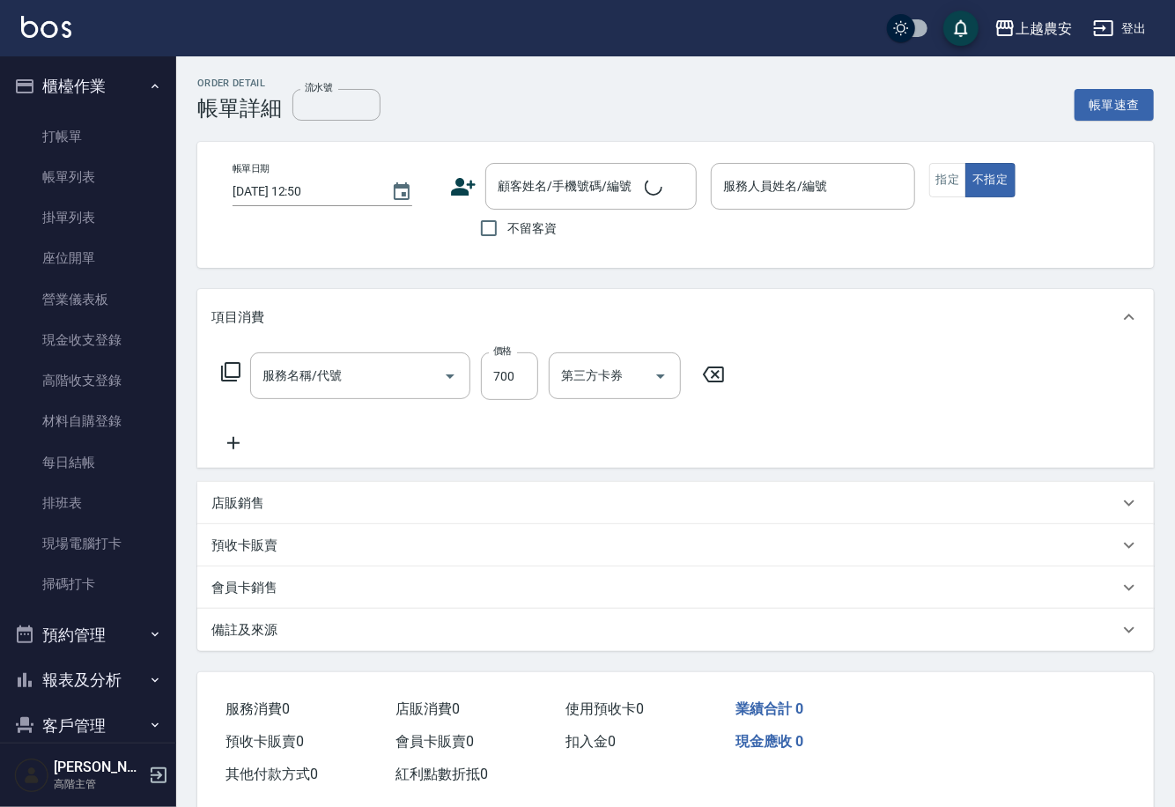
type input "2025/09/07 12:49"
checkbox input "true"
type input "Yoko-12"
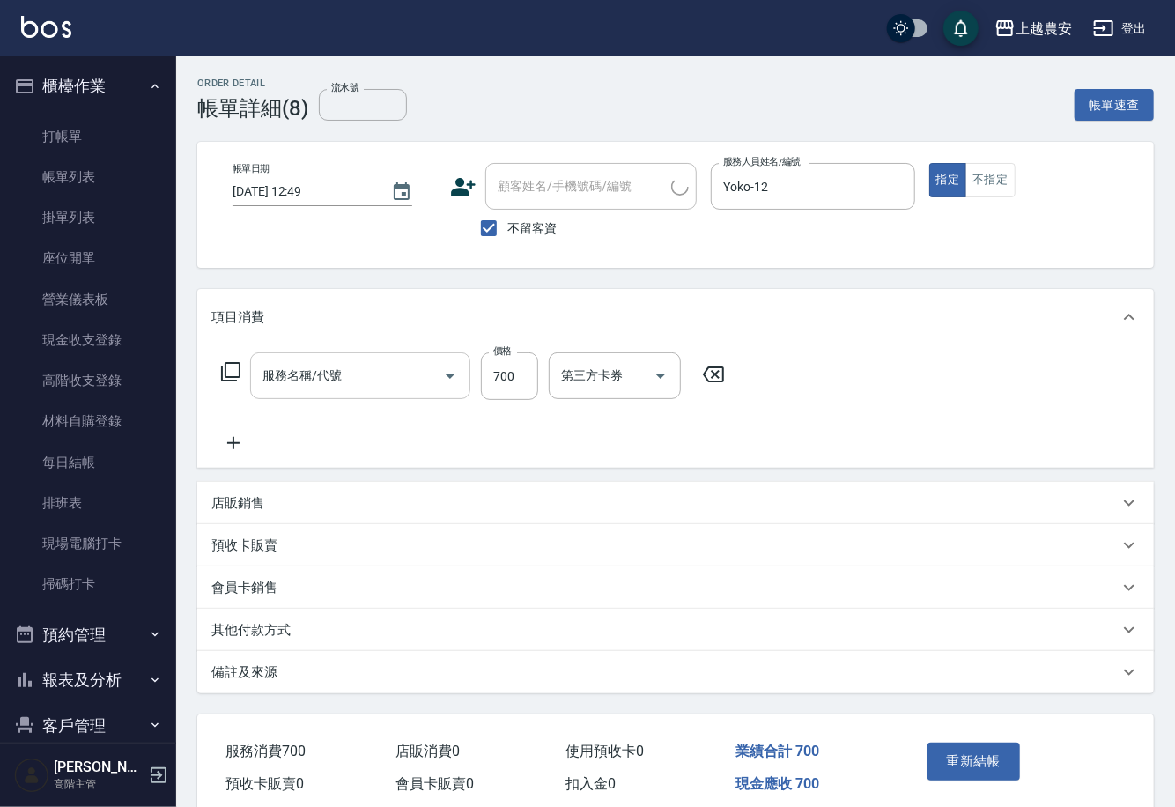
type input "剪髮(403)"
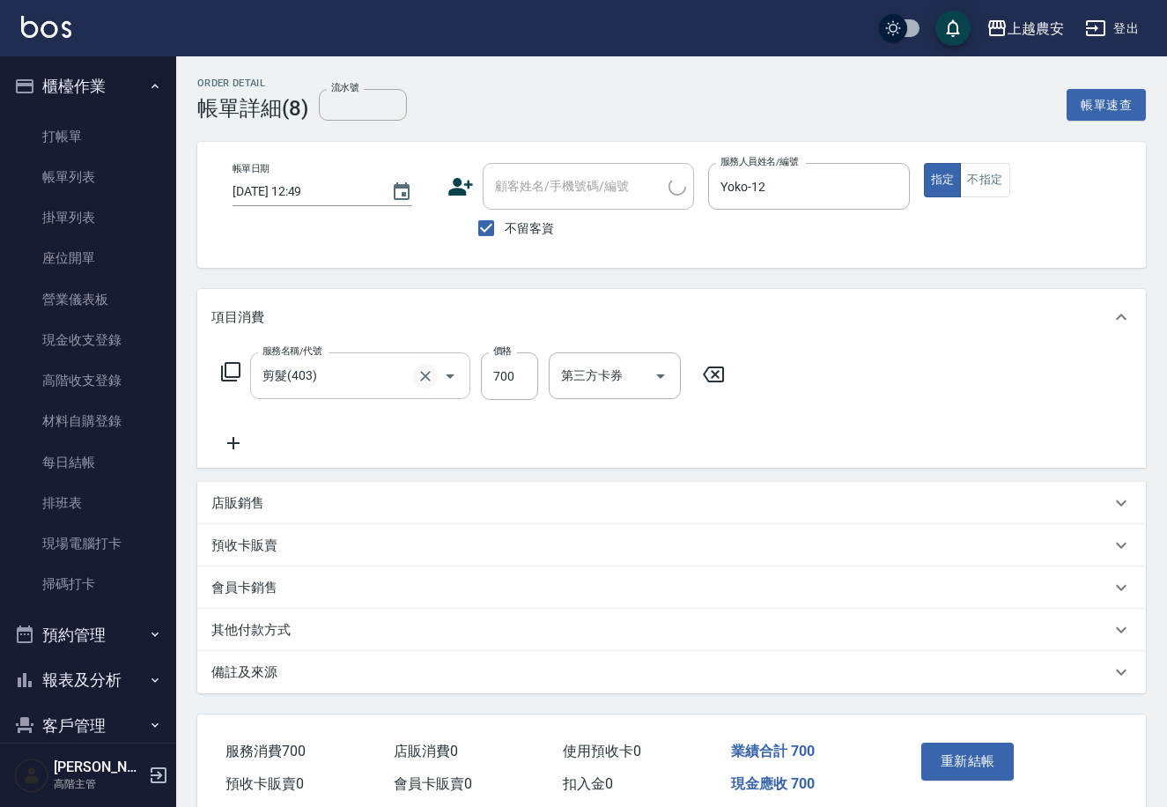
click at [430, 376] on icon "Clear" at bounding box center [426, 376] width 18 height 18
type input "洗+剪(206)"
type input "700"
type input "團團-27"
click at [969, 756] on button "重新結帳" at bounding box center [968, 761] width 93 height 37
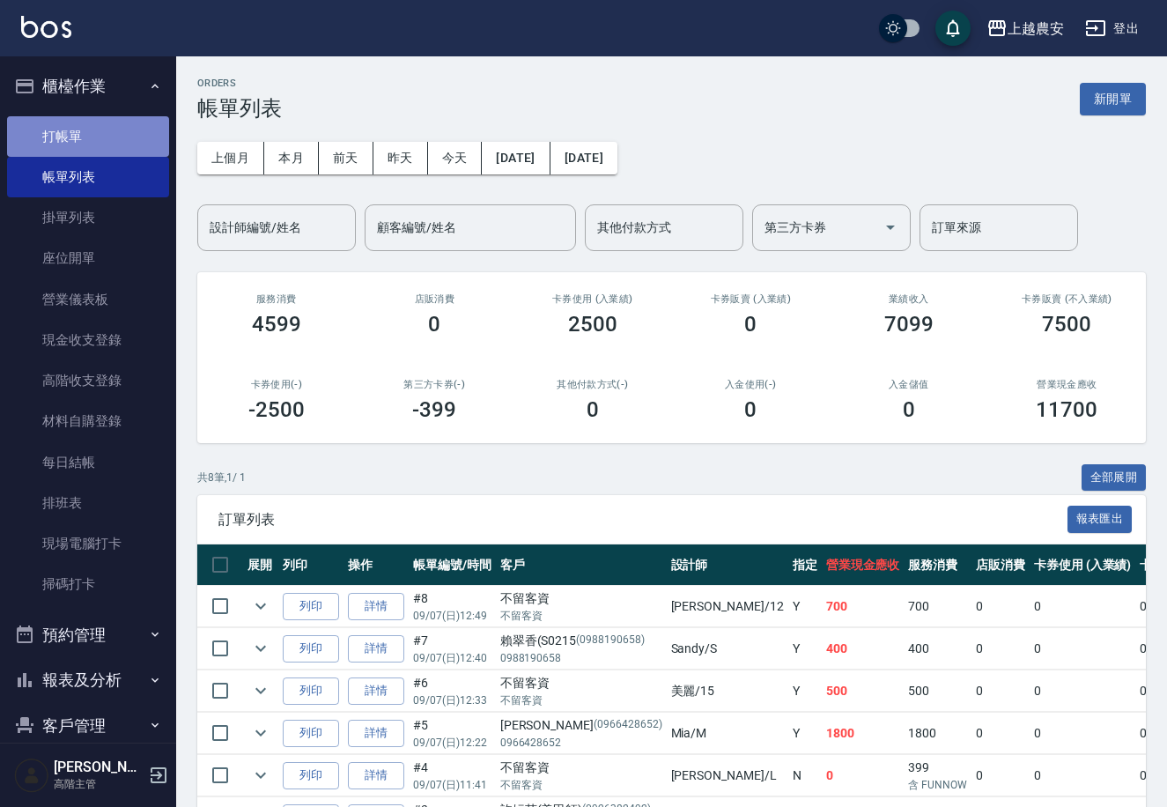
click at [93, 131] on link "打帳單" at bounding box center [88, 136] width 162 height 41
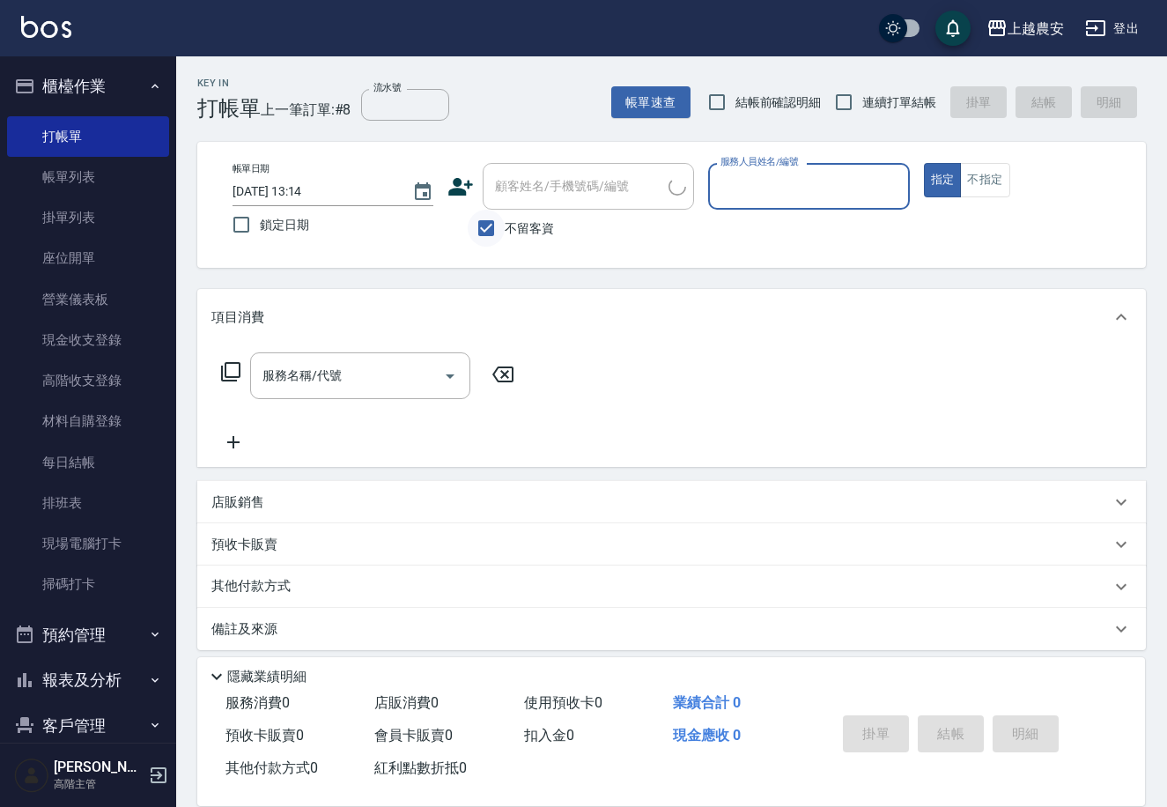
click at [487, 218] on input "不留客資" at bounding box center [486, 228] width 37 height 37
checkbox input "false"
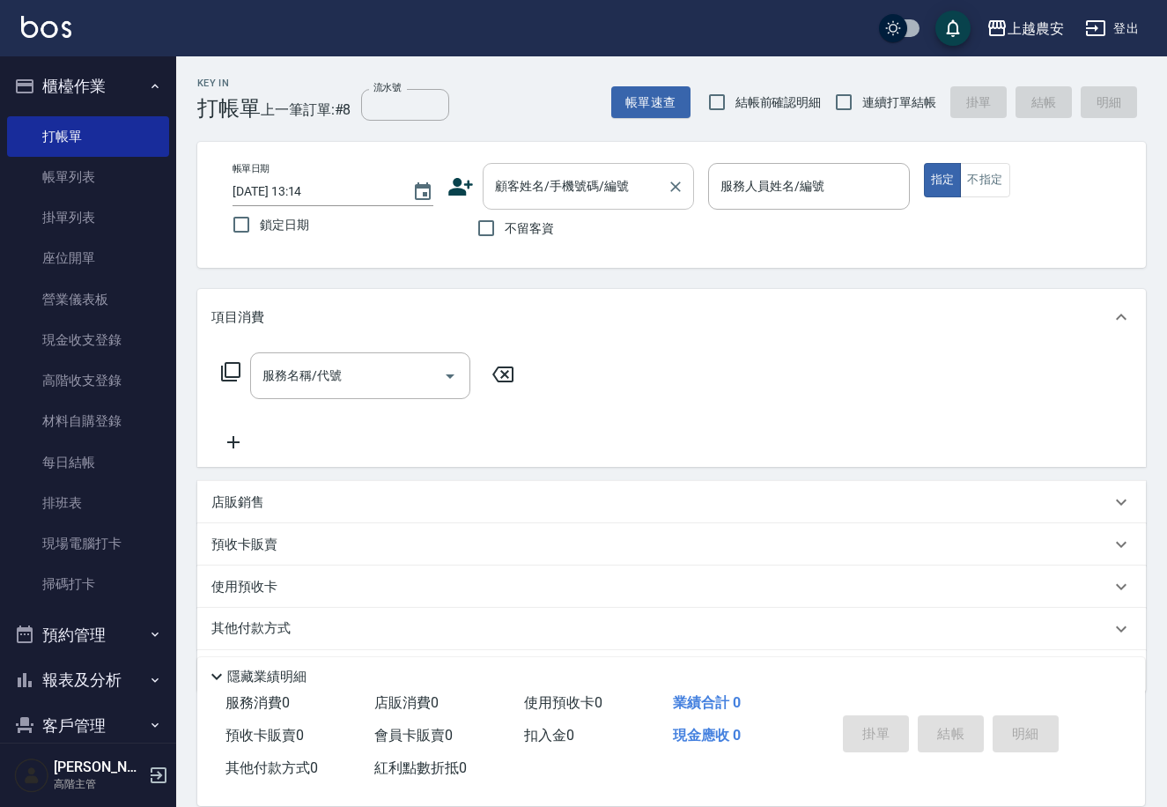
click at [599, 167] on div "顧客姓名/手機號碼/編號" at bounding box center [588, 186] width 211 height 47
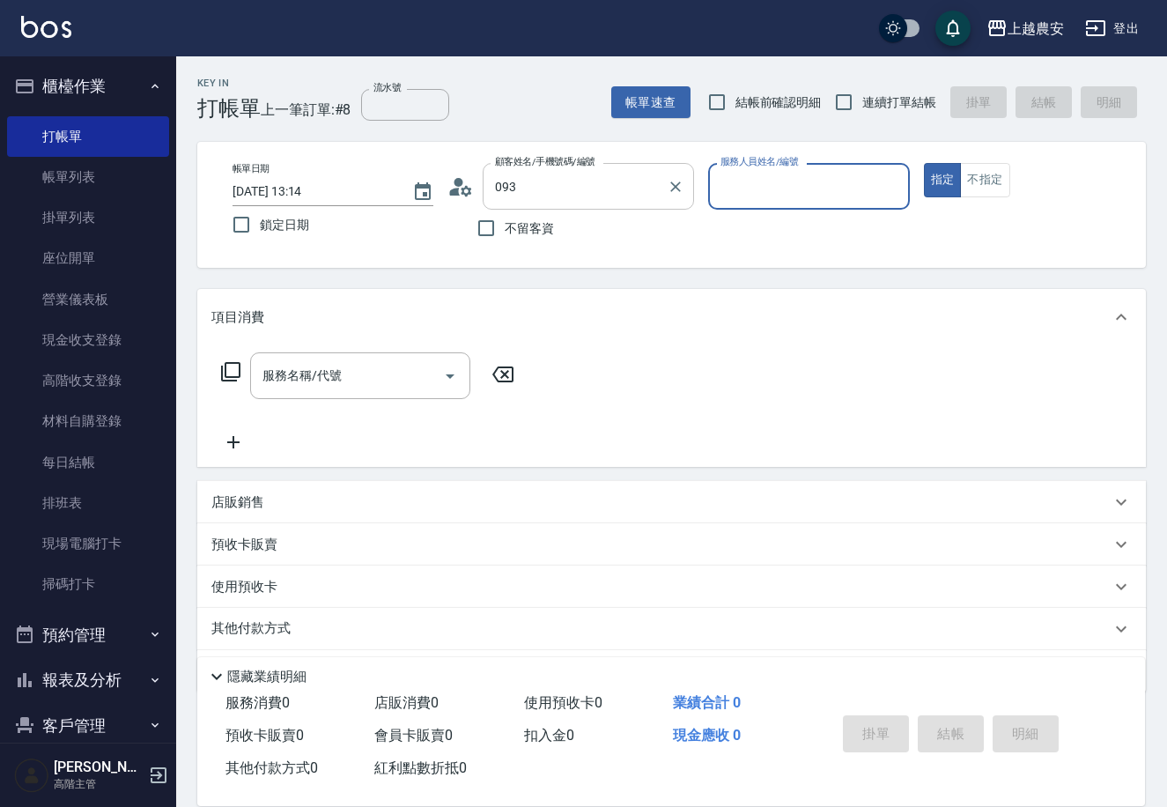
type input "游蕙茹(蘋果/0935068012/0935068012"
type input "Sandy-S"
click at [671, 186] on icon "Clear" at bounding box center [676, 187] width 18 height 18
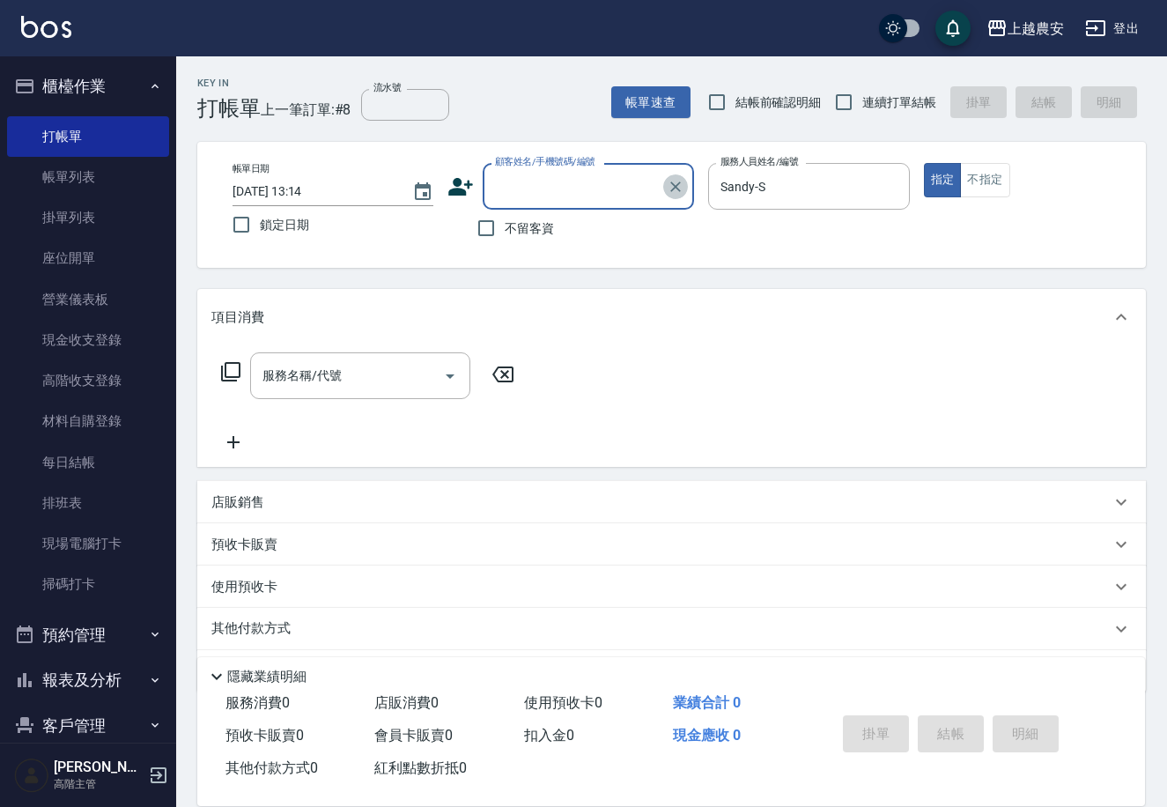
click at [671, 186] on icon "Clear" at bounding box center [676, 187] width 18 height 18
click at [890, 179] on icon "Clear" at bounding box center [892, 187] width 18 height 18
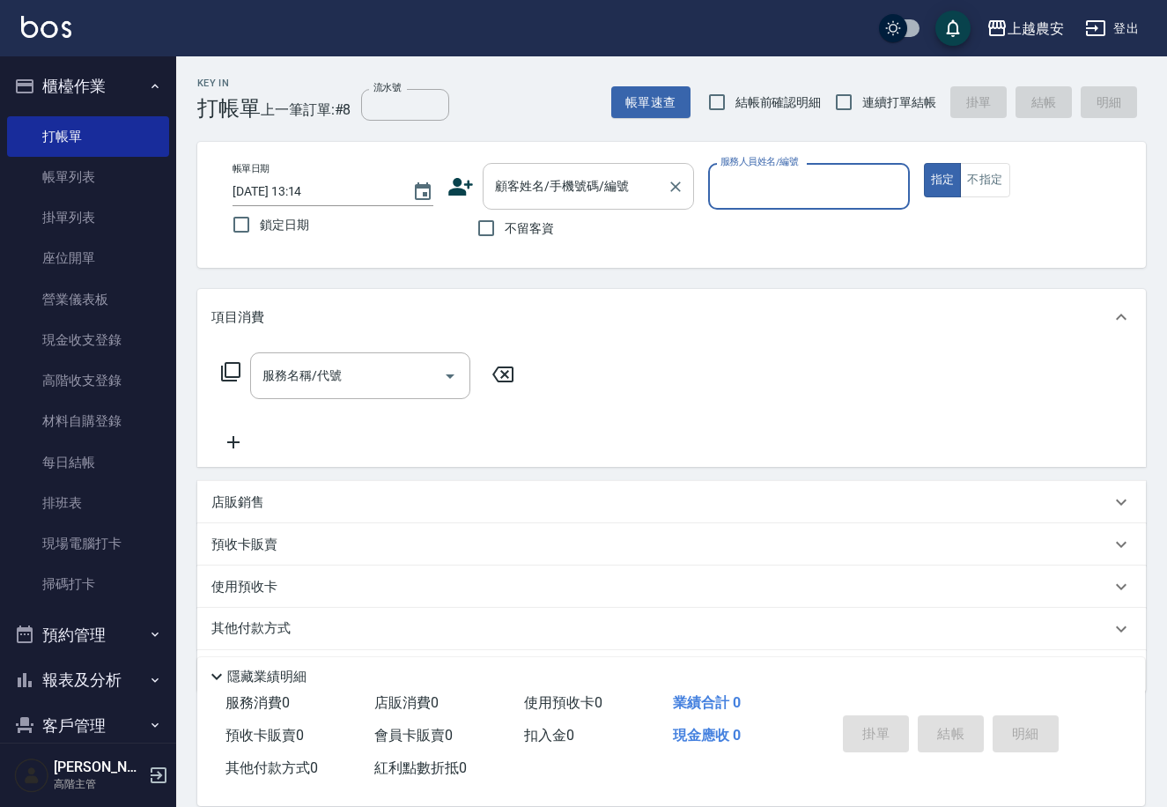
click at [585, 178] on div "顧客姓名/手機號碼/編號 顧客姓名/手機號碼/編號" at bounding box center [588, 186] width 211 height 47
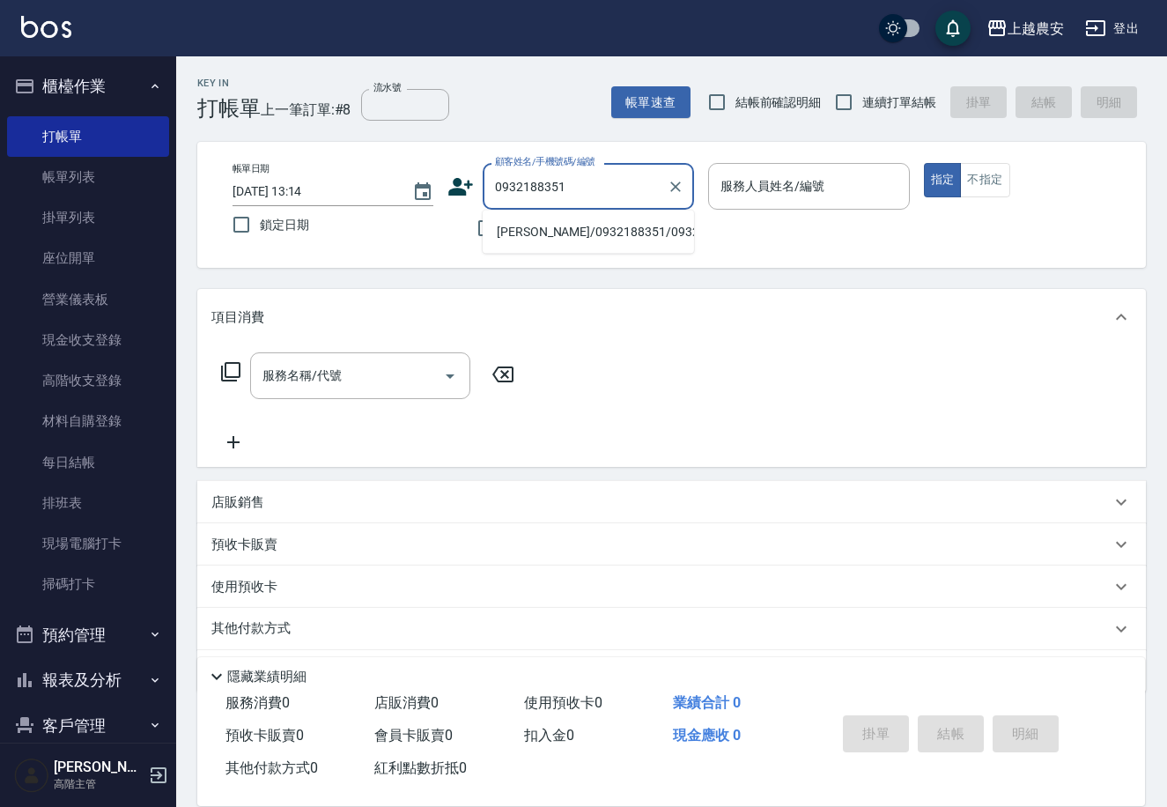
type input "王存孝/0932188351/0932188351"
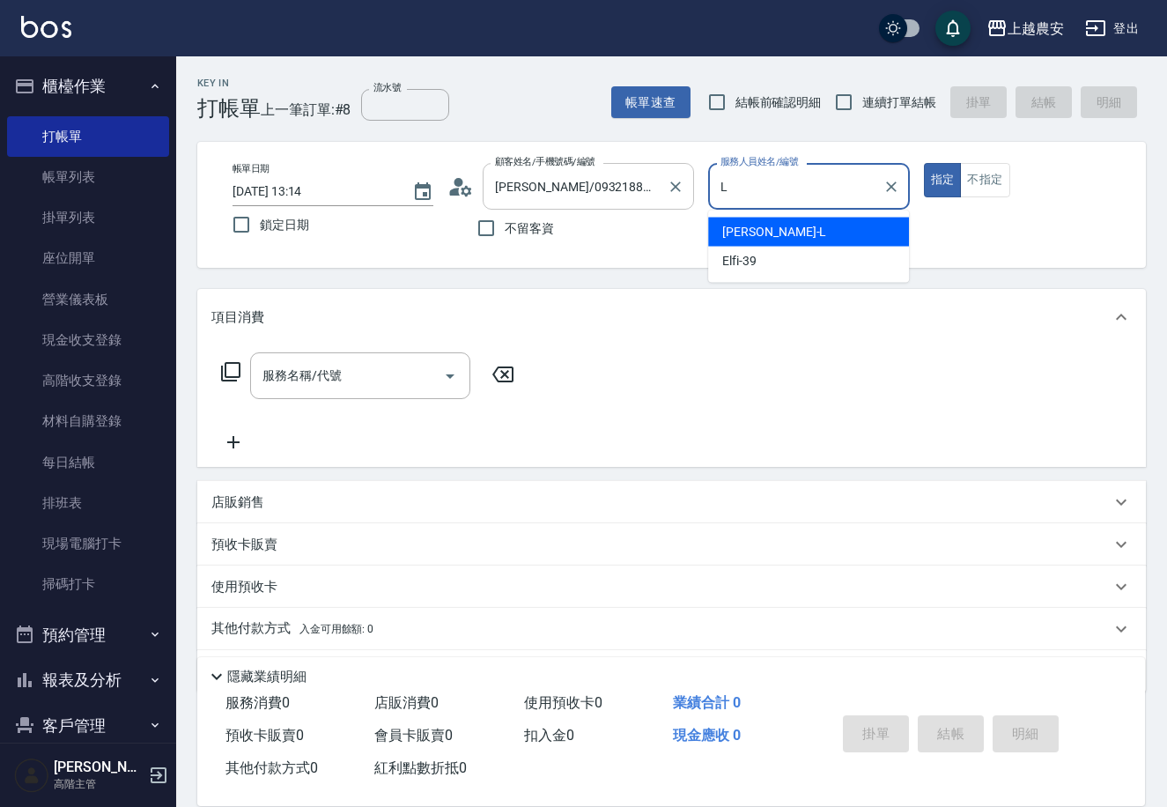
type input "Lina-L"
type button "true"
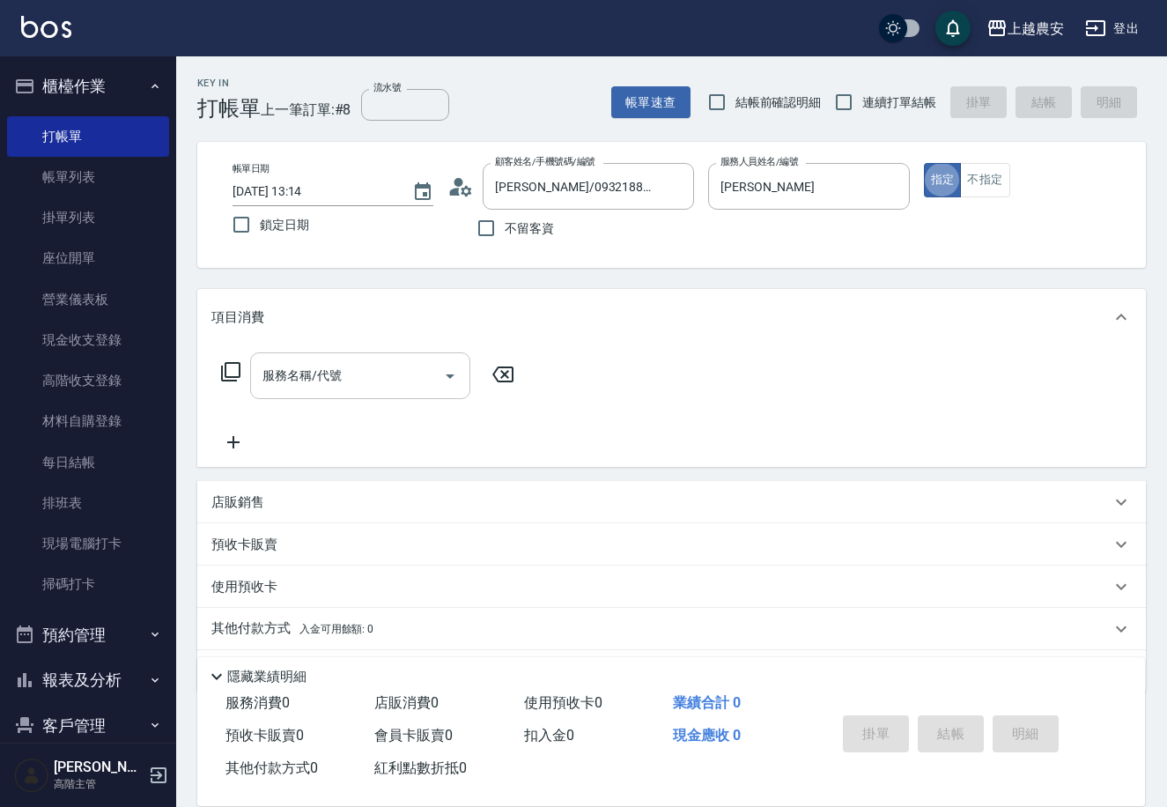
click at [281, 380] on div "服務名稱/代號 服務名稱/代號" at bounding box center [360, 375] width 220 height 47
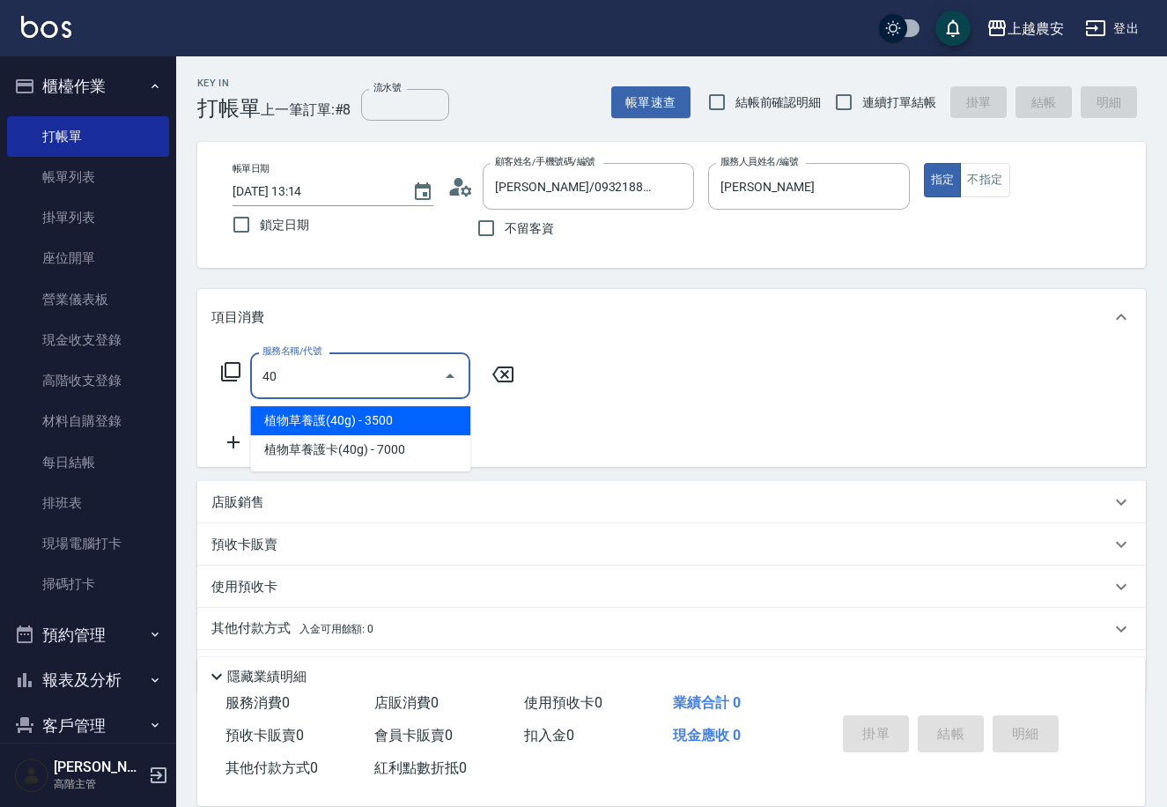
type input "4"
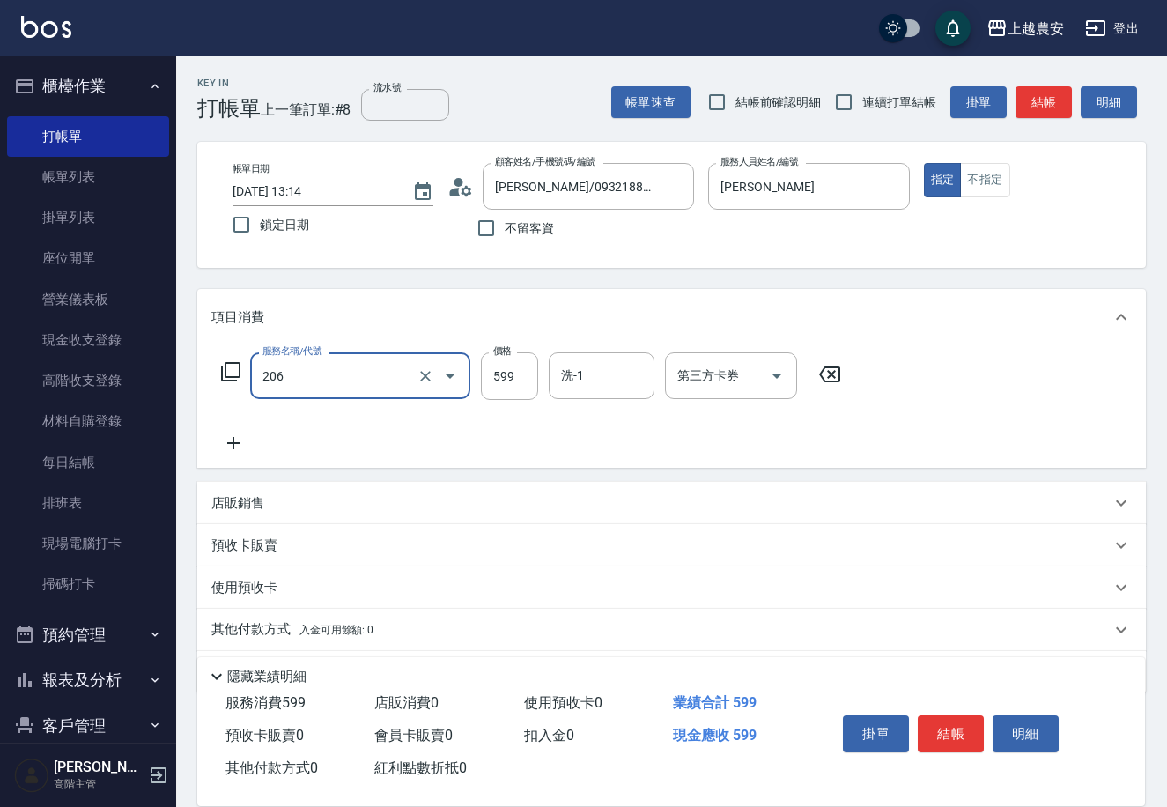
type input "洗+剪(206)"
click at [963, 733] on button "結帳" at bounding box center [951, 733] width 66 height 37
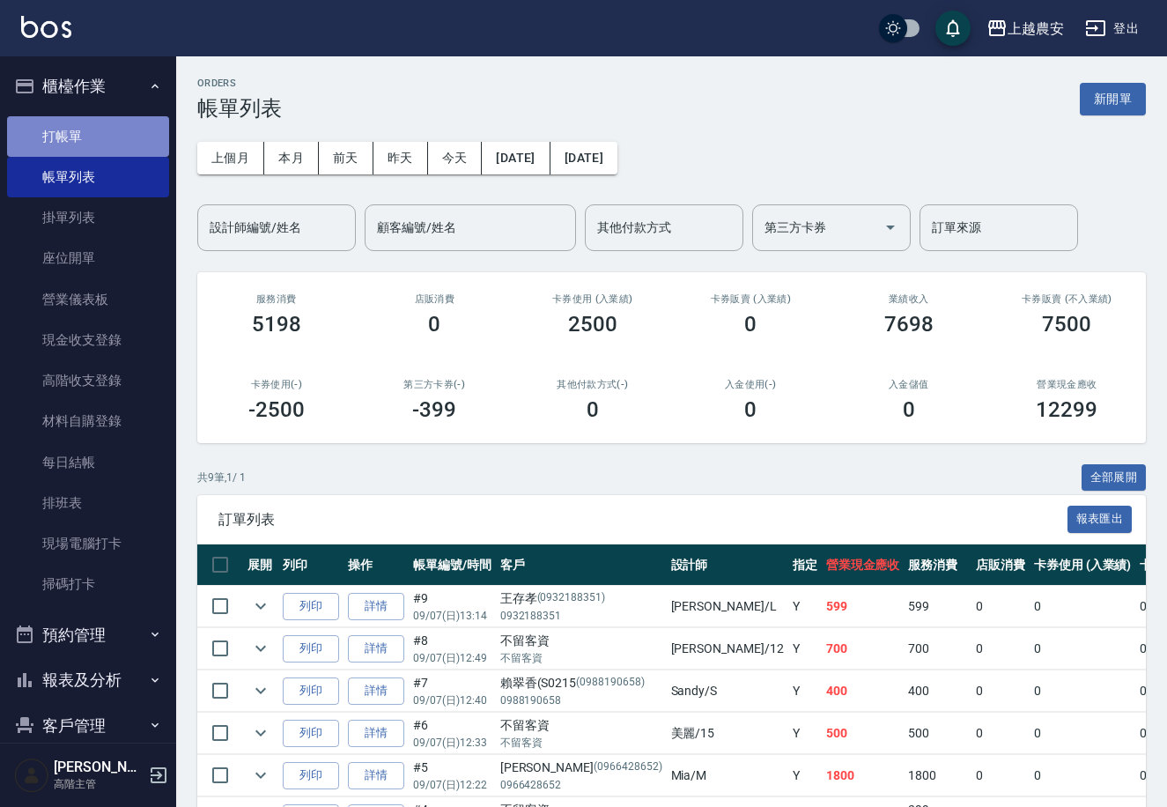
click at [102, 135] on link "打帳單" at bounding box center [88, 136] width 162 height 41
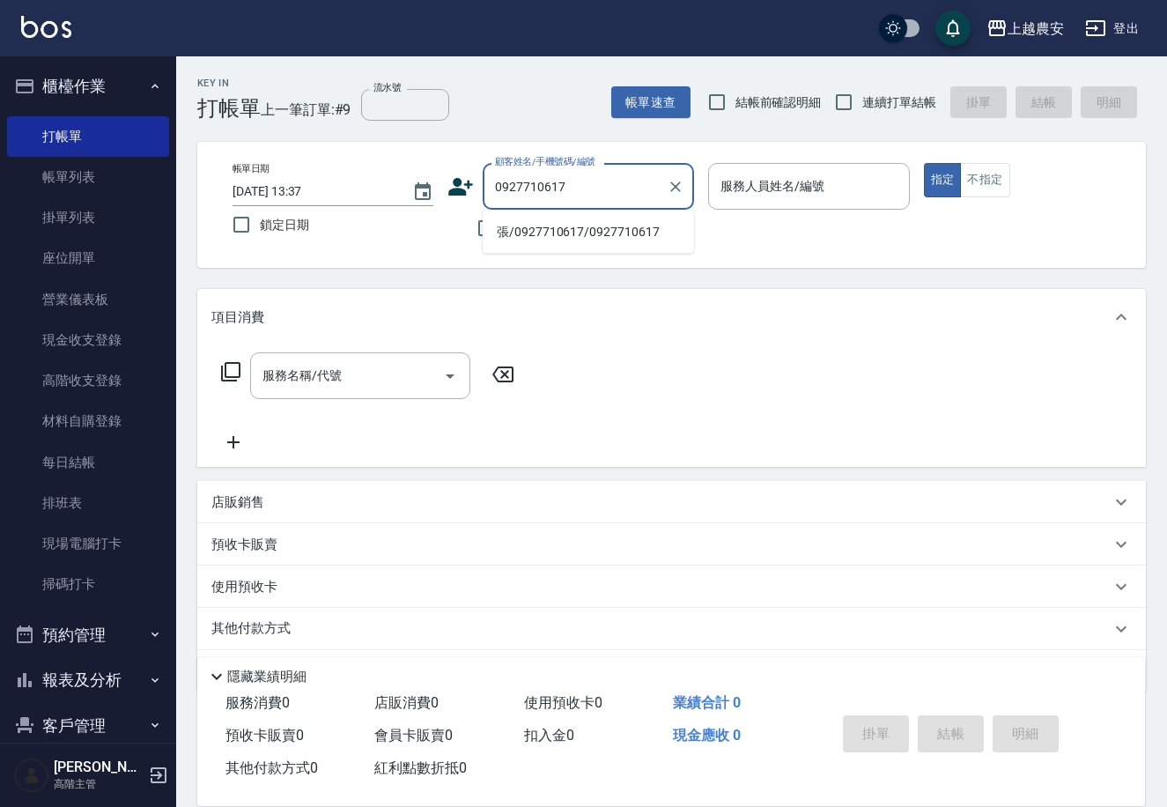
type input "張/0927710617/0927710617"
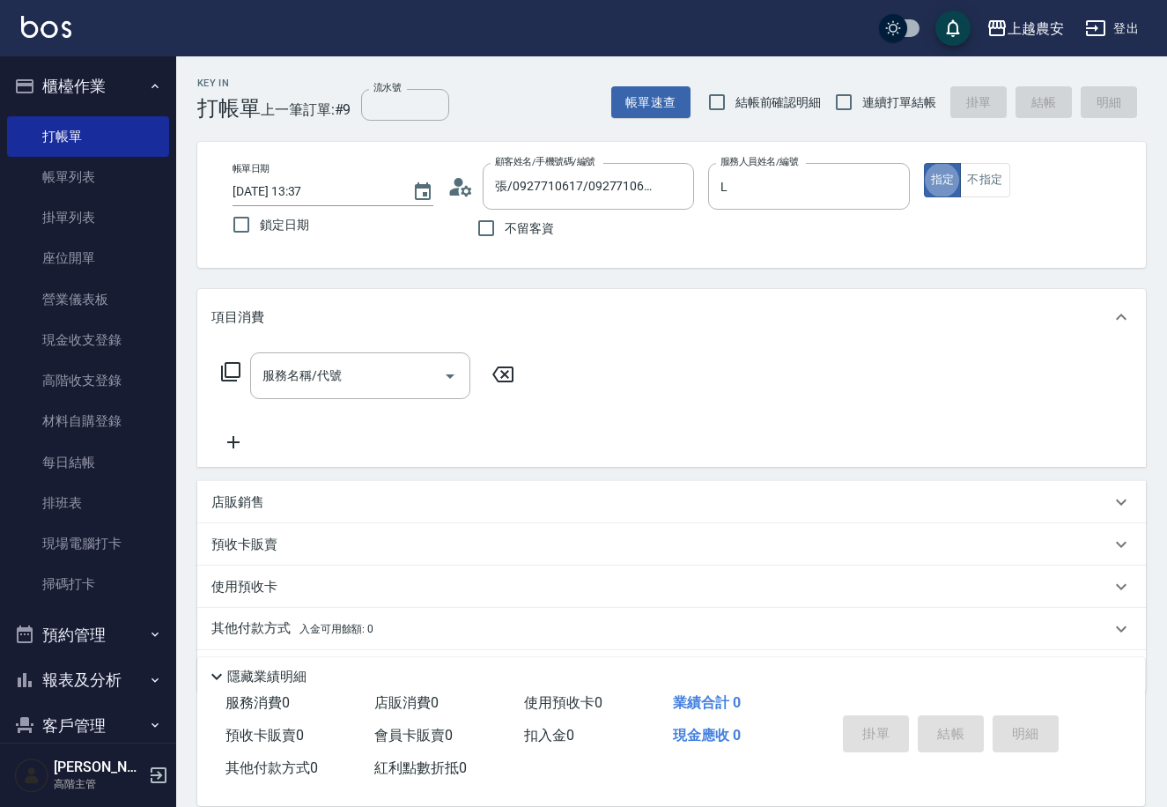
type input "Lina-L"
type button "true"
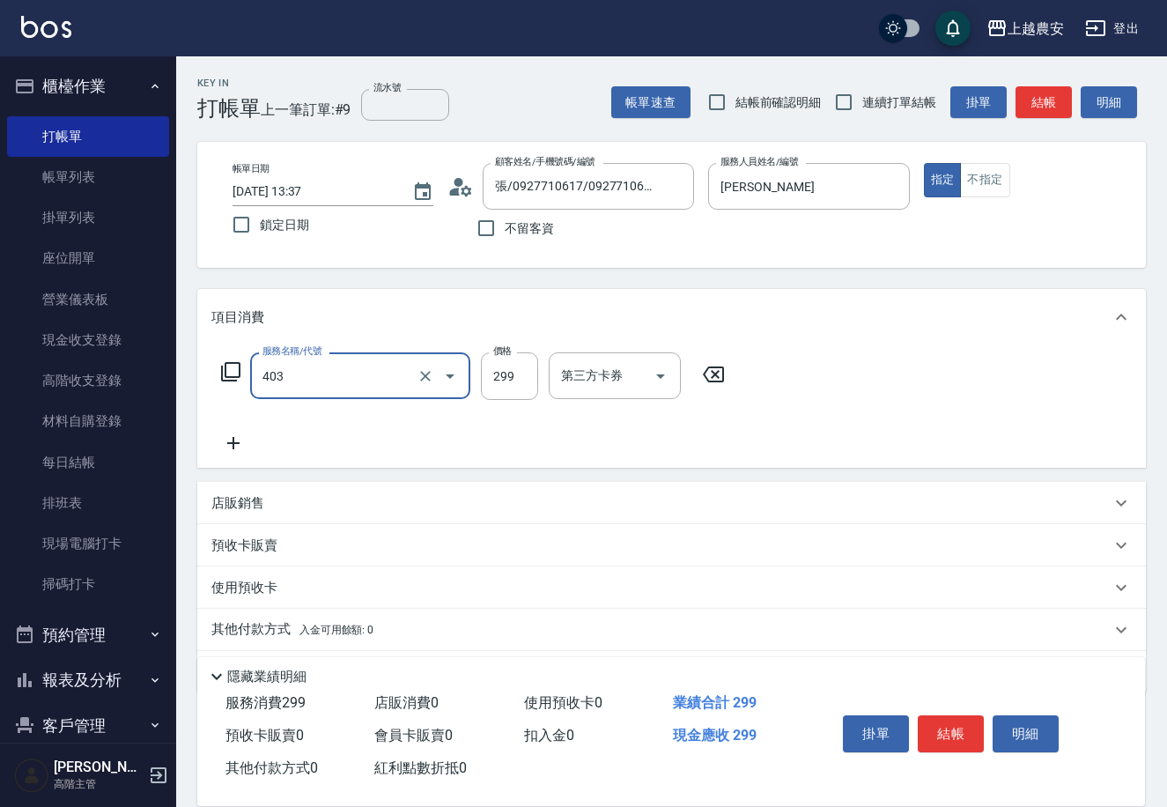
type input "剪髮(403)"
click at [976, 181] on button "不指定" at bounding box center [984, 180] width 49 height 34
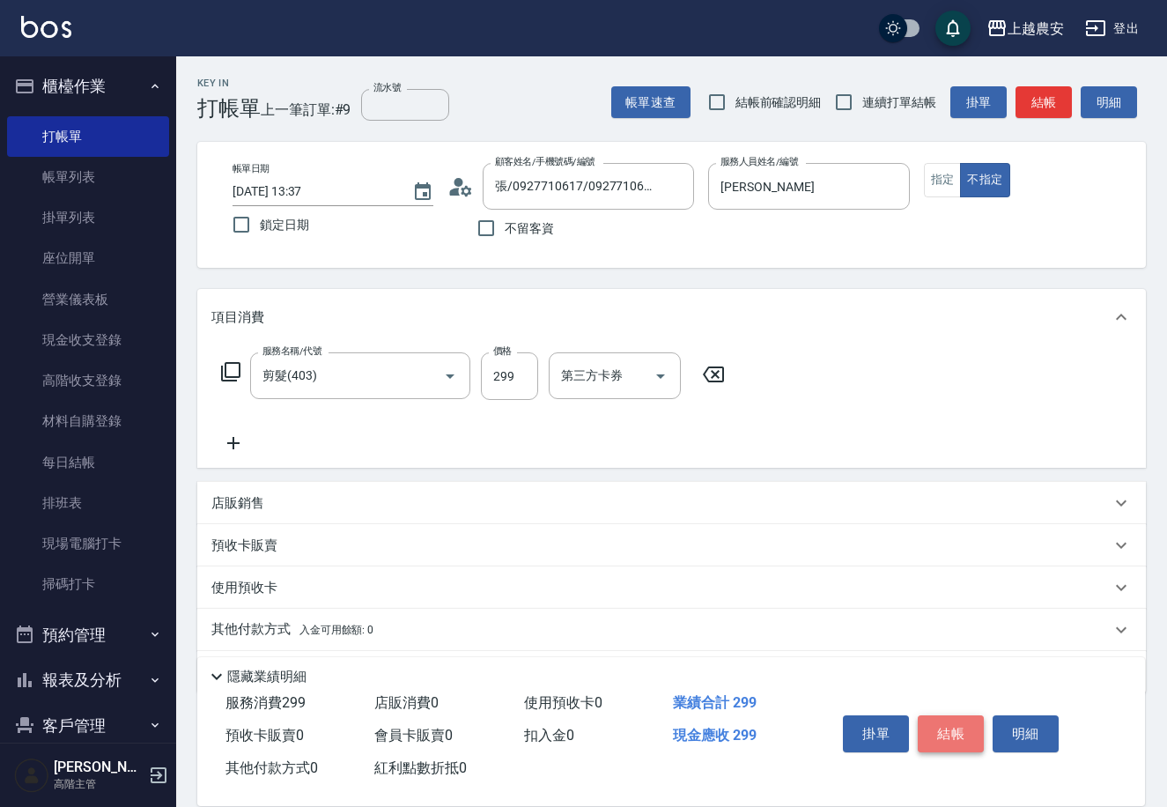
click at [975, 725] on button "結帳" at bounding box center [951, 733] width 66 height 37
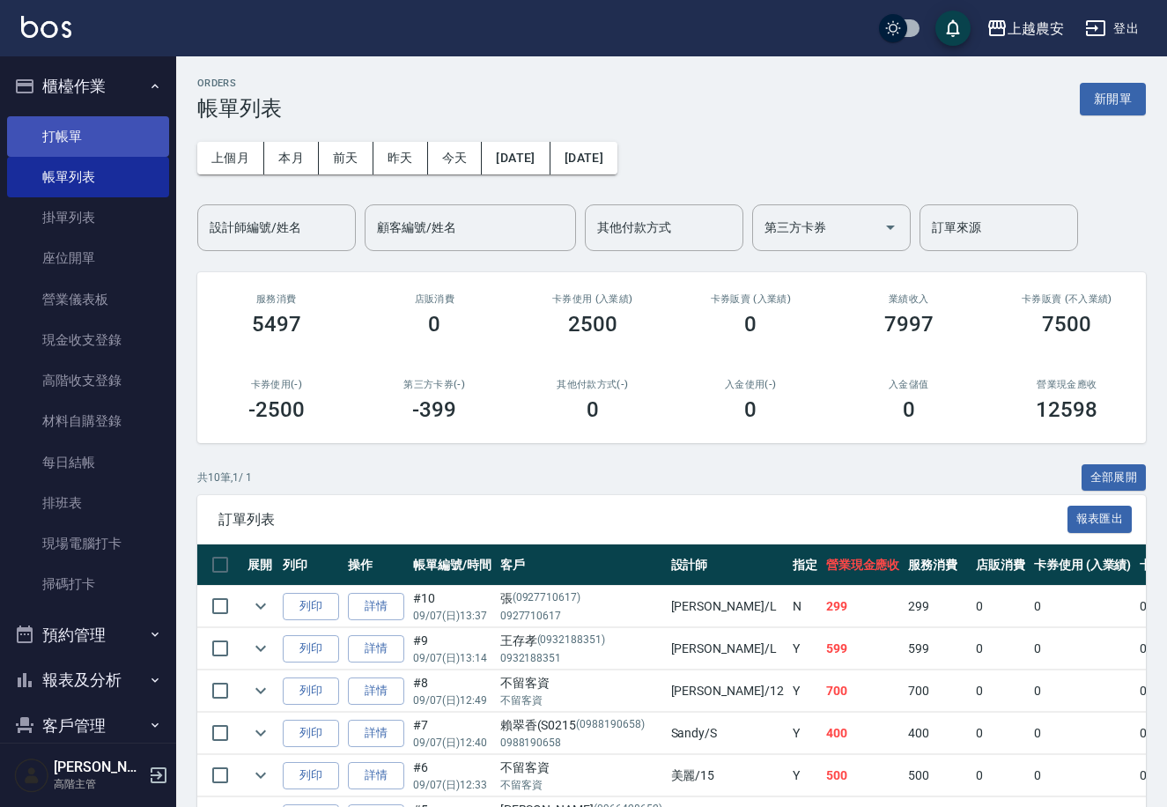
drag, startPoint x: 115, startPoint y: 131, endPoint x: 156, endPoint y: 124, distance: 42.0
click at [115, 130] on link "打帳單" at bounding box center [88, 136] width 162 height 41
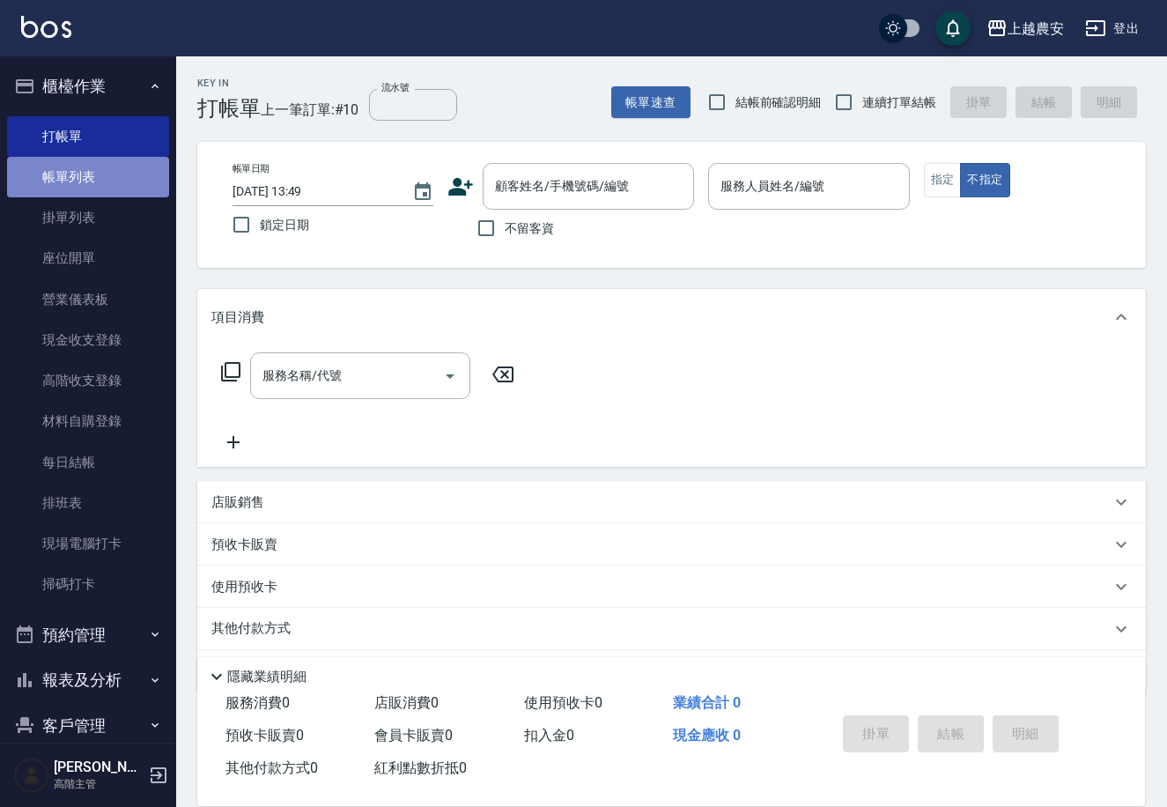
click at [117, 182] on link "帳單列表" at bounding box center [88, 177] width 162 height 41
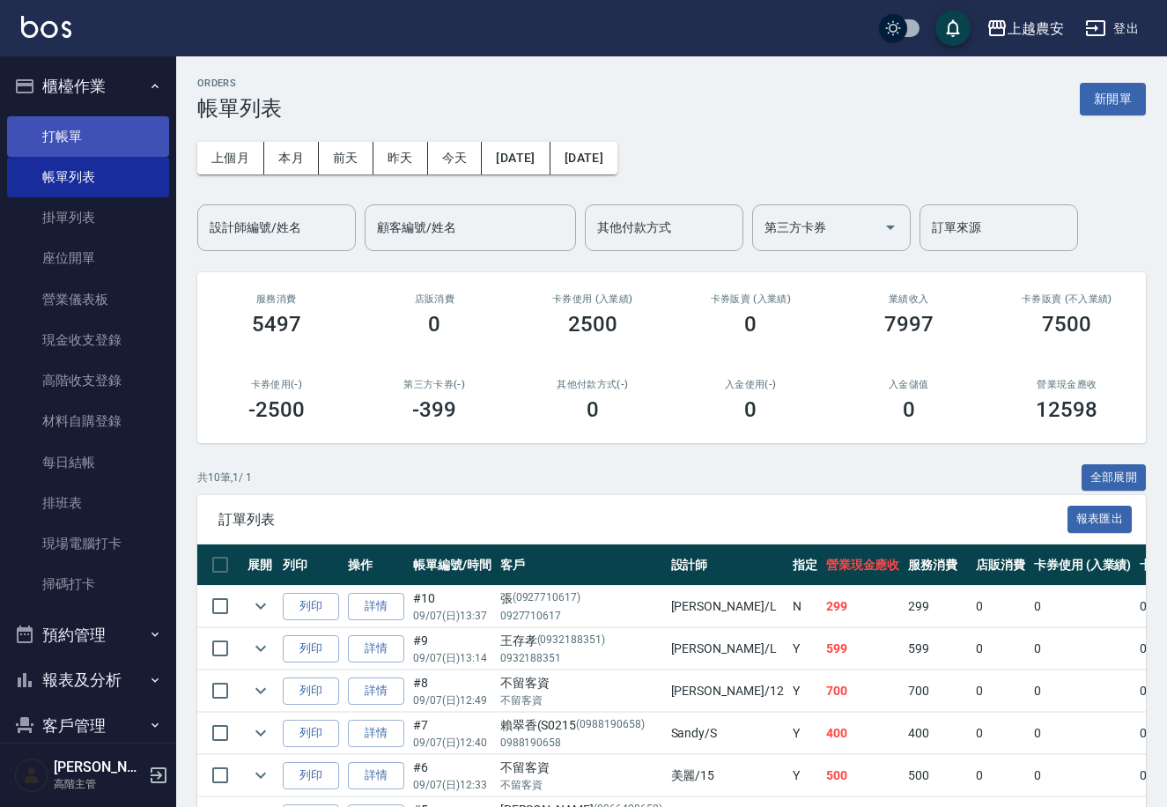
click at [117, 133] on link "打帳單" at bounding box center [88, 136] width 162 height 41
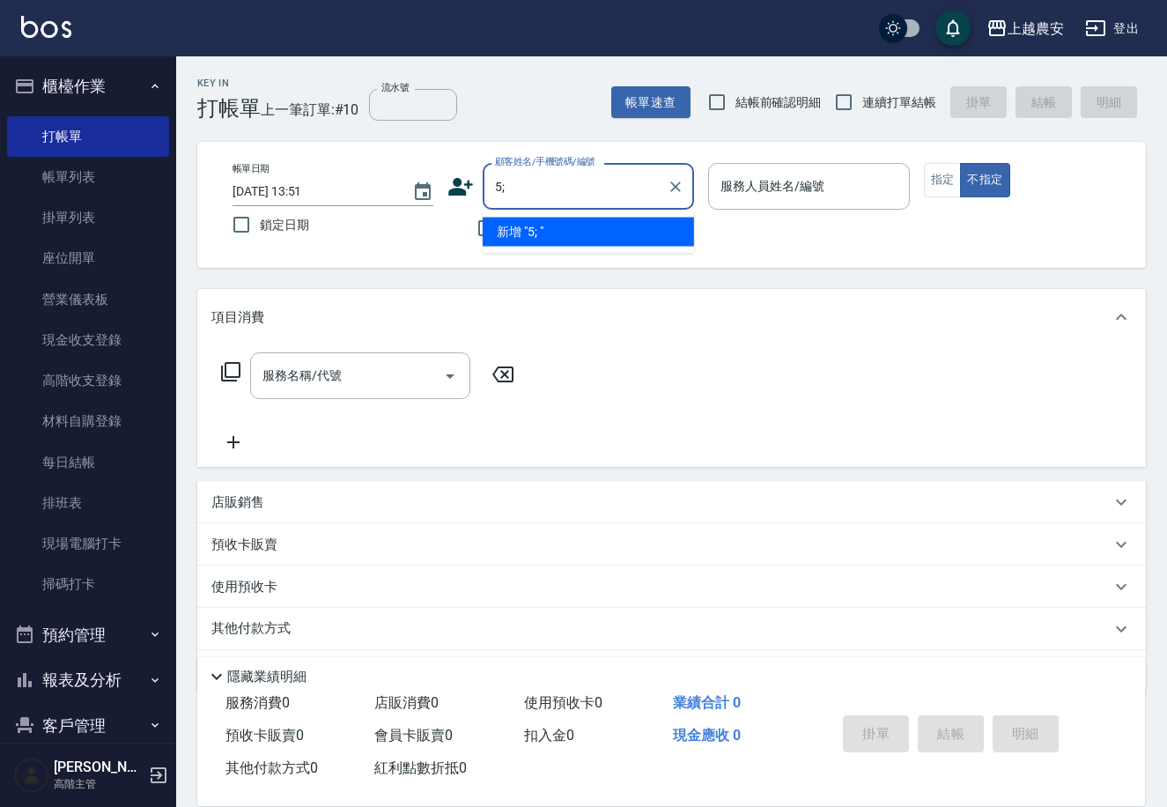
type input "5"
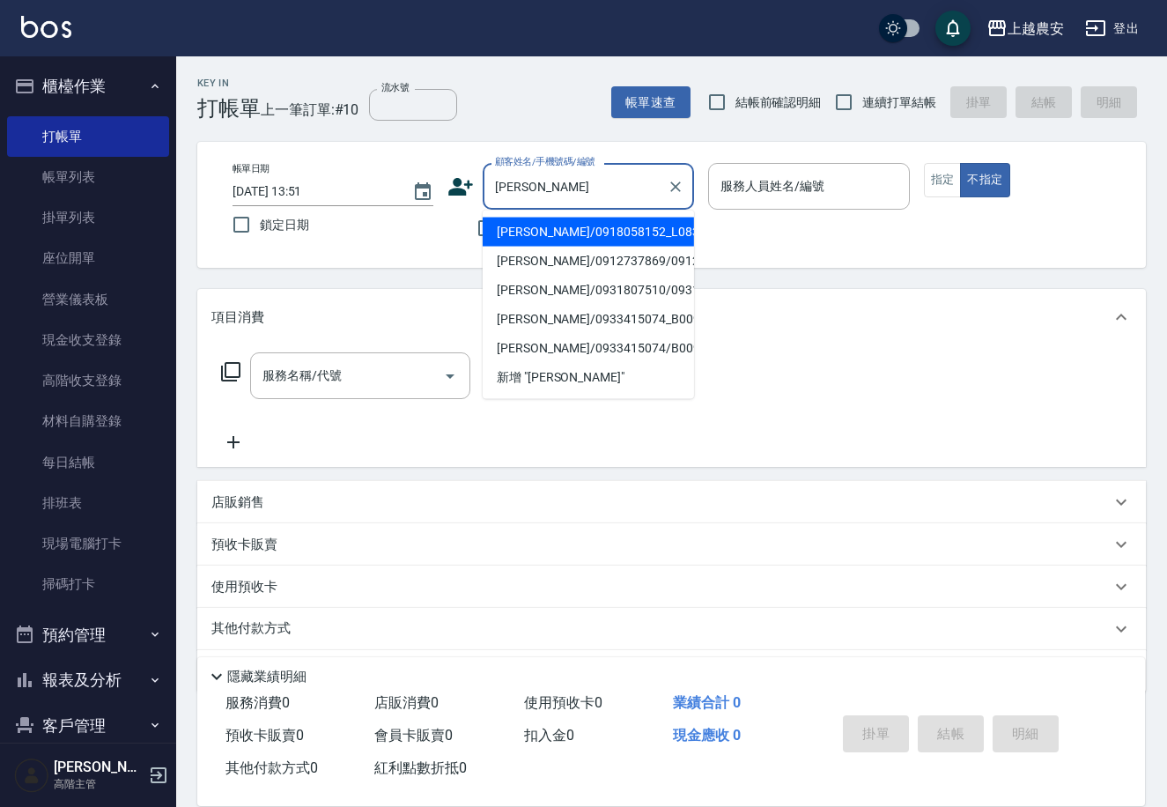
click at [641, 229] on li "張莉青/0918058152_L0831_張莉青/L0831" at bounding box center [588, 232] width 211 height 29
type input "張莉青/0918058152_L0831_張莉青/L0831"
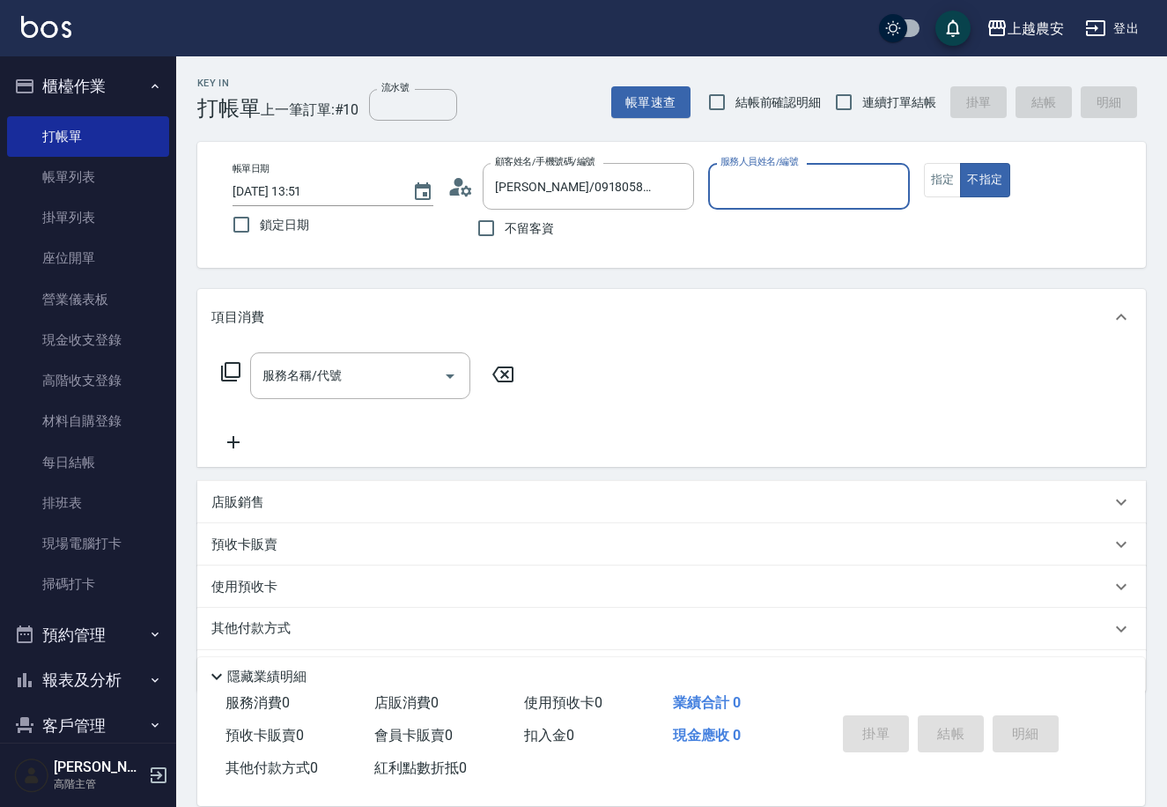
type input "Lina-L"
click at [927, 177] on button "指定" at bounding box center [943, 180] width 38 height 34
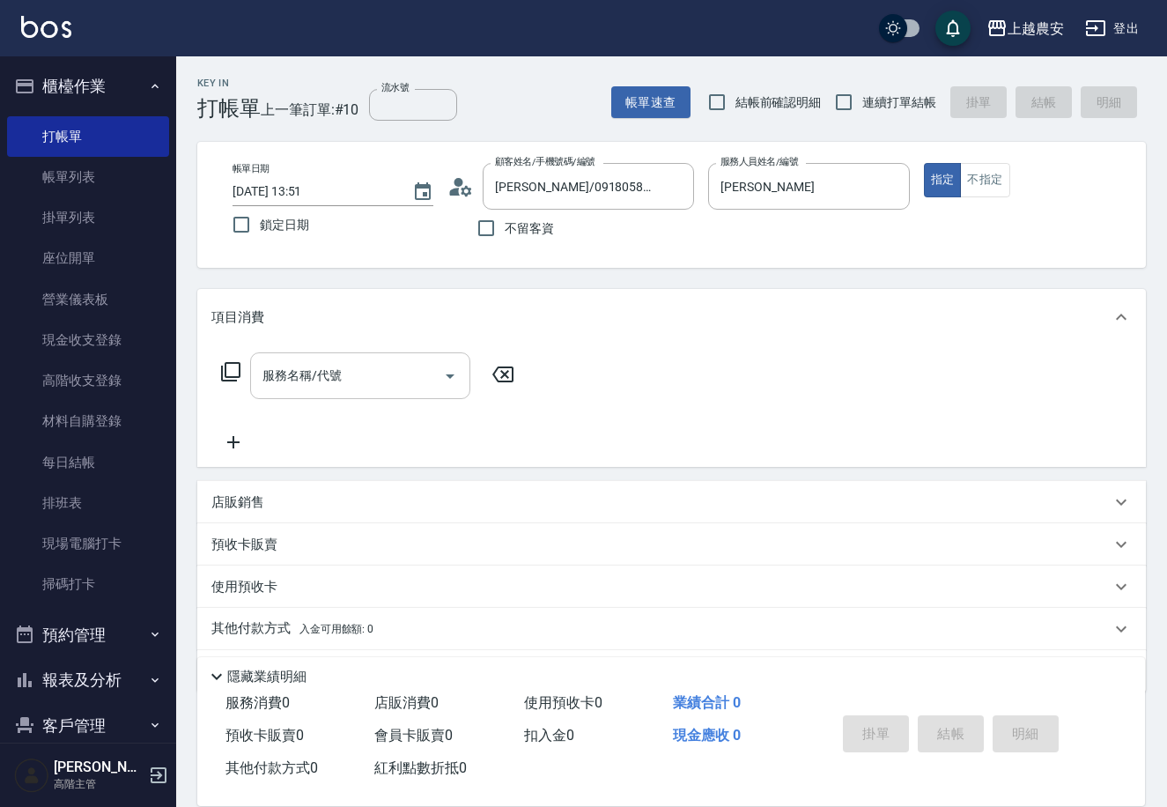
click at [300, 375] on div "服務名稱/代號 服務名稱/代號" at bounding box center [360, 375] width 220 height 47
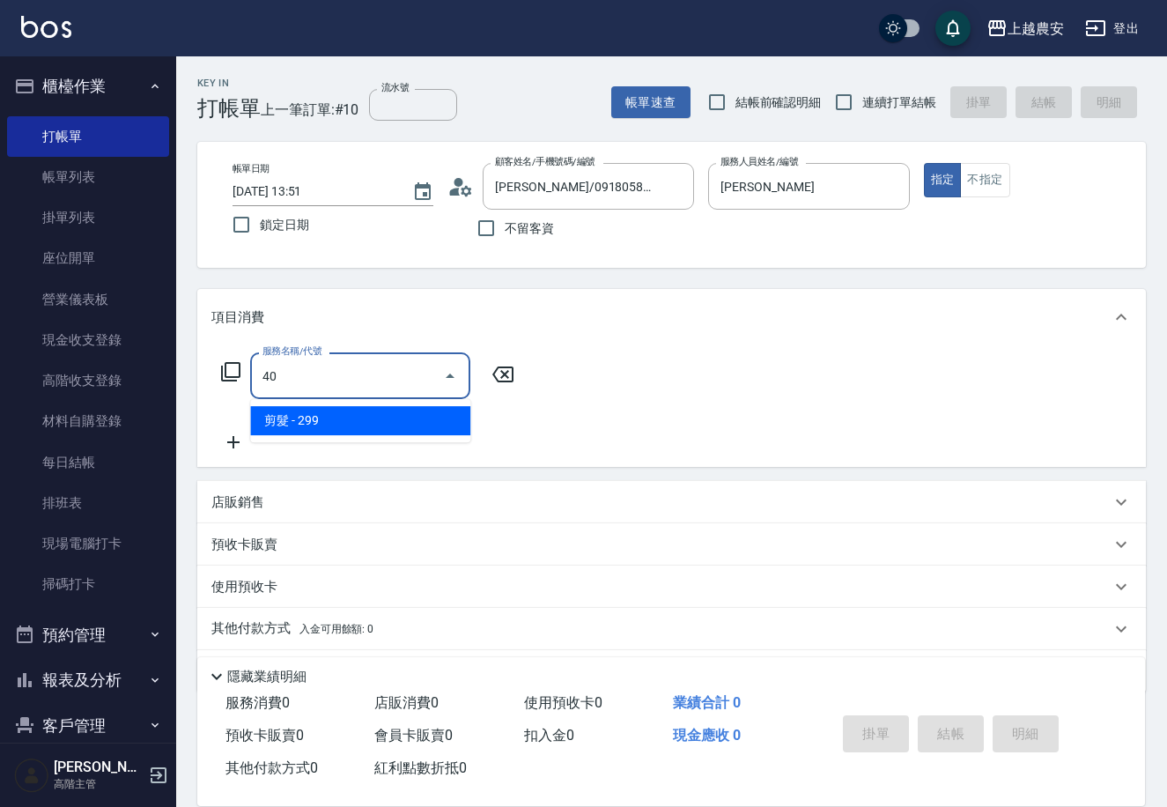
type input "4"
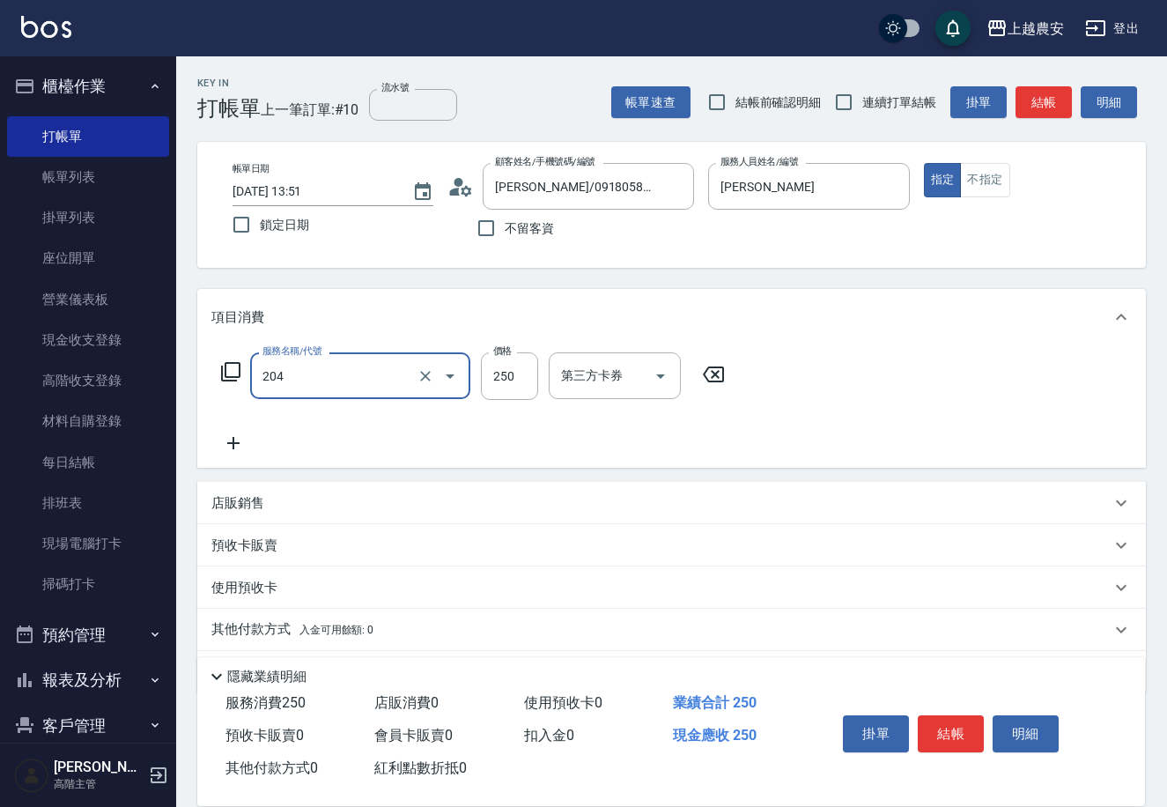
type input "梳髮(204)"
type input "300"
click at [944, 740] on button "結帳" at bounding box center [951, 733] width 66 height 37
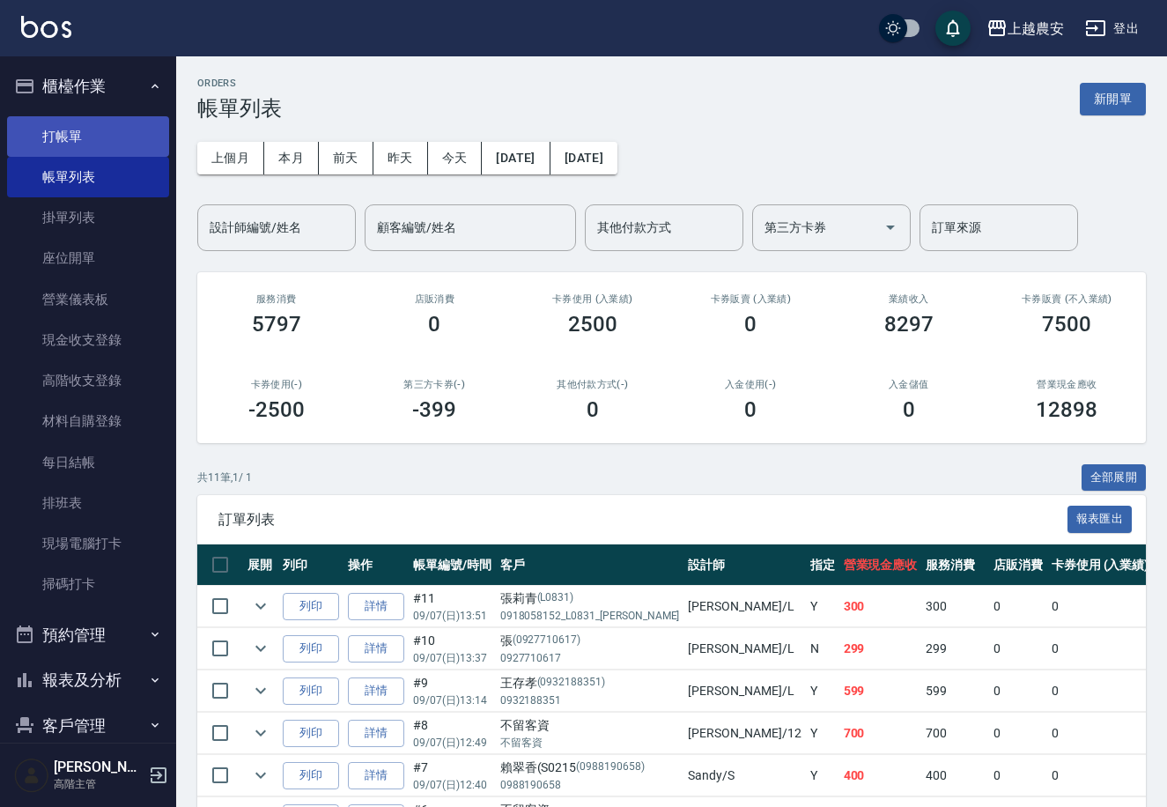
click at [142, 154] on link "打帳單" at bounding box center [88, 136] width 162 height 41
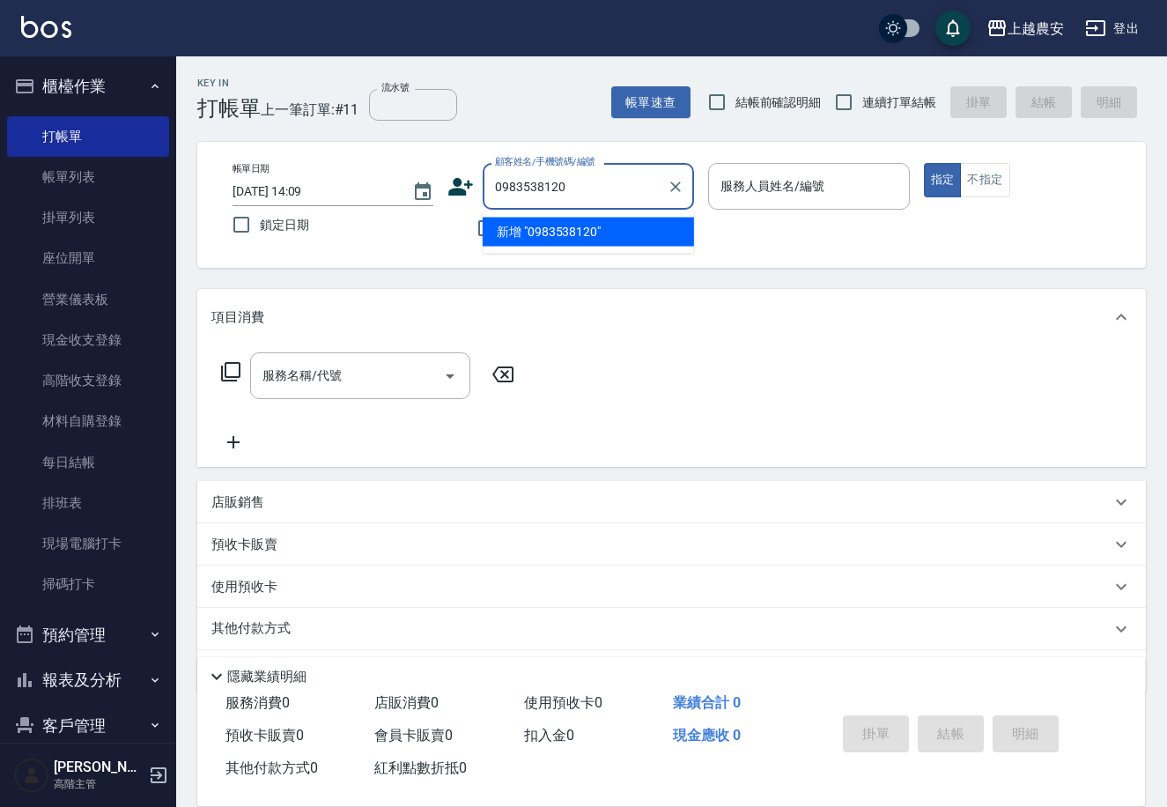
drag, startPoint x: 577, startPoint y: 188, endPoint x: 477, endPoint y: 182, distance: 100.6
click at [477, 182] on div "顧客姓名/手機號碼/編號 0983538120 顧客姓名/手機號碼/編號" at bounding box center [571, 186] width 247 height 47
type input "0983538120"
click at [454, 182] on icon at bounding box center [461, 187] width 25 height 18
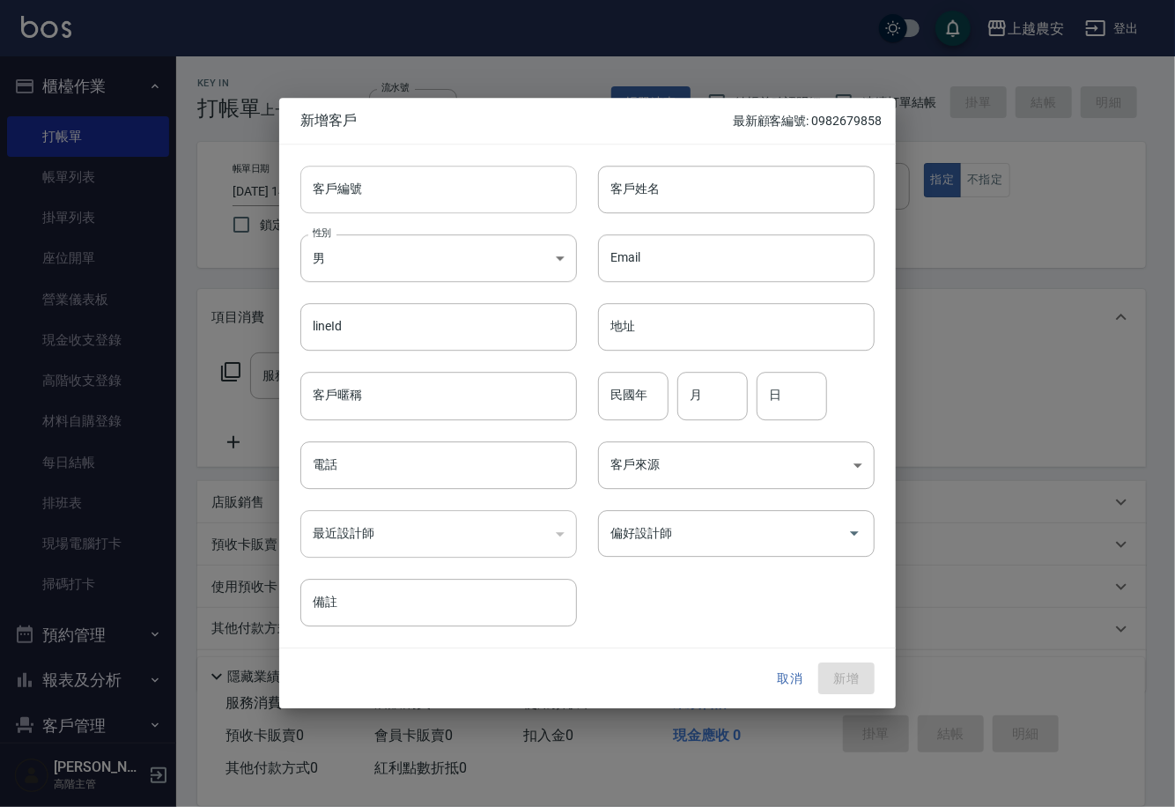
drag, startPoint x: 428, startPoint y: 187, endPoint x: 457, endPoint y: 190, distance: 29.3
click at [427, 187] on input "客戶編號" at bounding box center [438, 190] width 277 height 48
paste input "0983538120"
type input "0983538120"
click at [497, 476] on input "電話" at bounding box center [438, 465] width 277 height 48
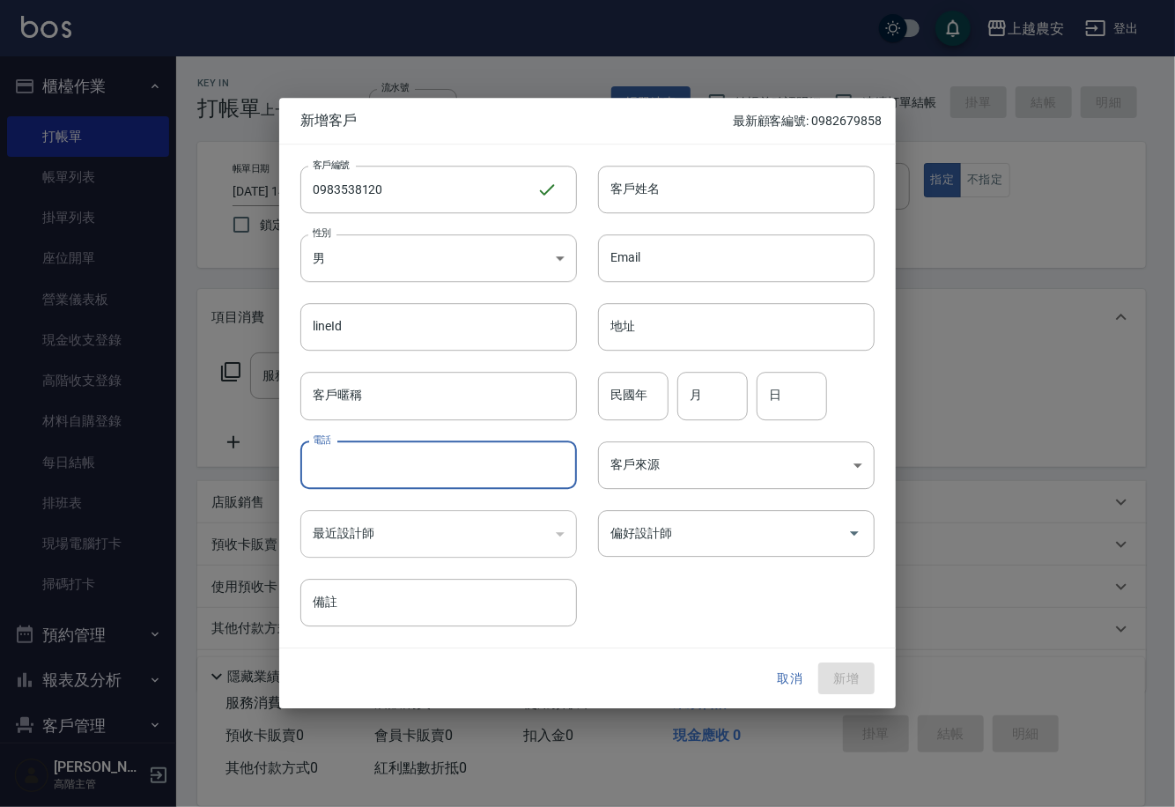
paste input "0983538120"
type input "0983538120"
click at [838, 193] on input "客戶姓名" at bounding box center [736, 190] width 277 height 48
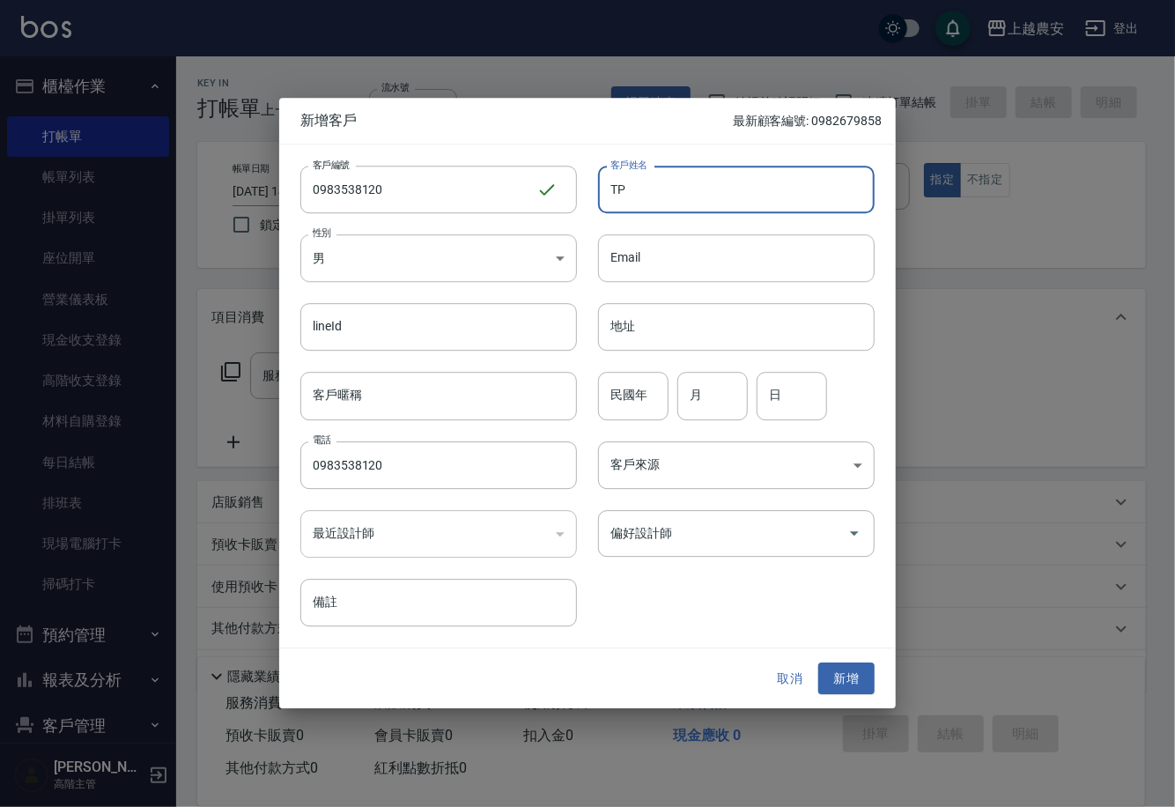
type input "T"
type input "陳玉雯"
click at [811, 529] on input "偏好設計師" at bounding box center [723, 533] width 234 height 31
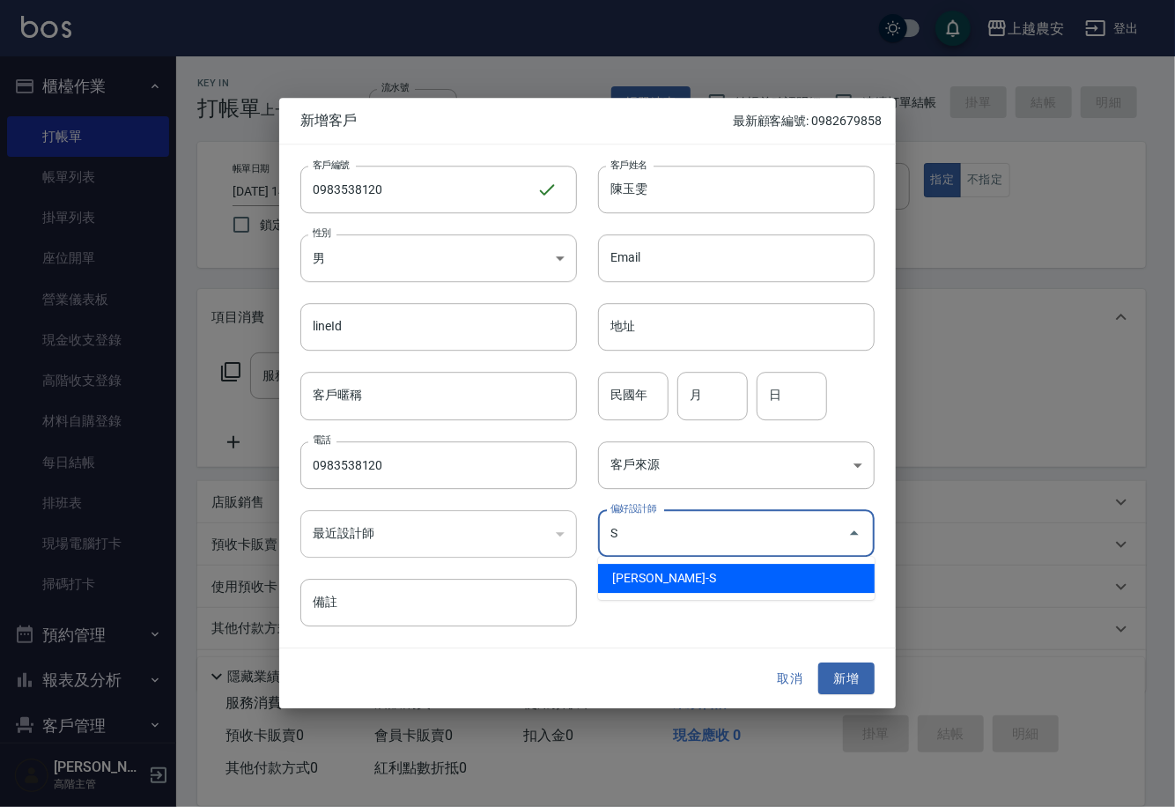
type input "Sandy珊蒂"
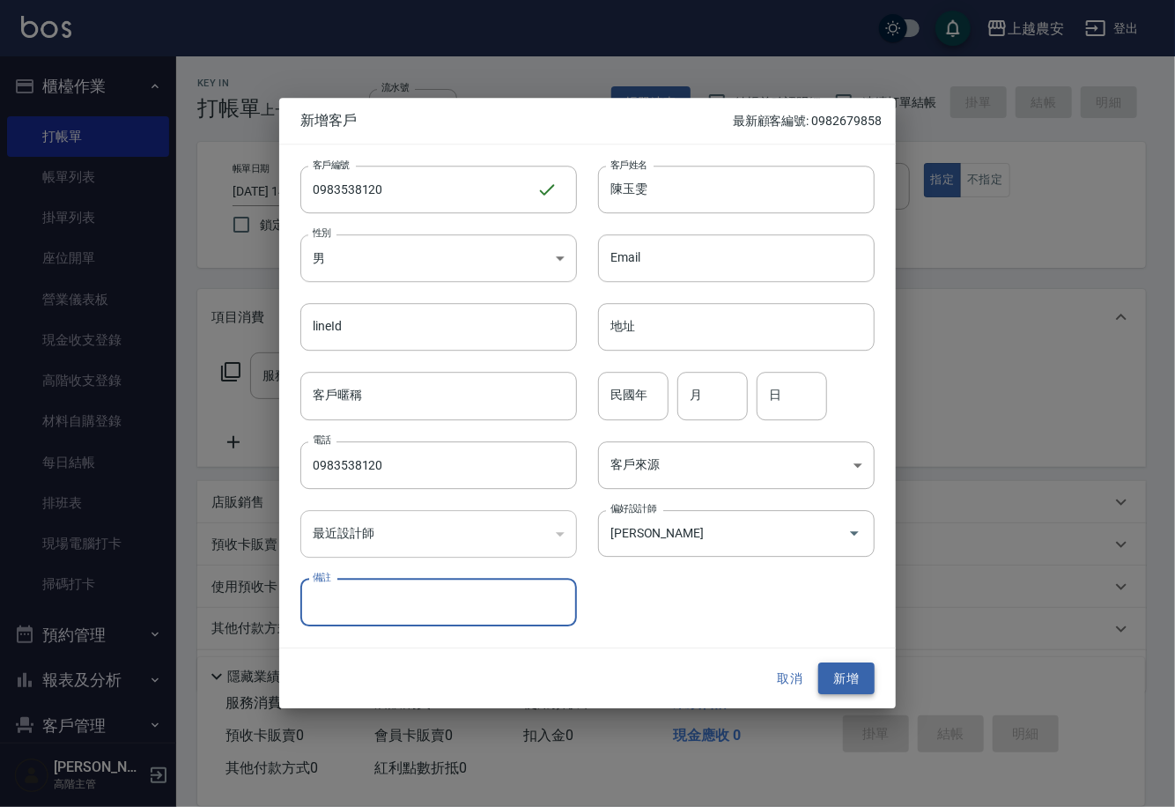
click at [862, 678] on button "新增" at bounding box center [847, 679] width 56 height 33
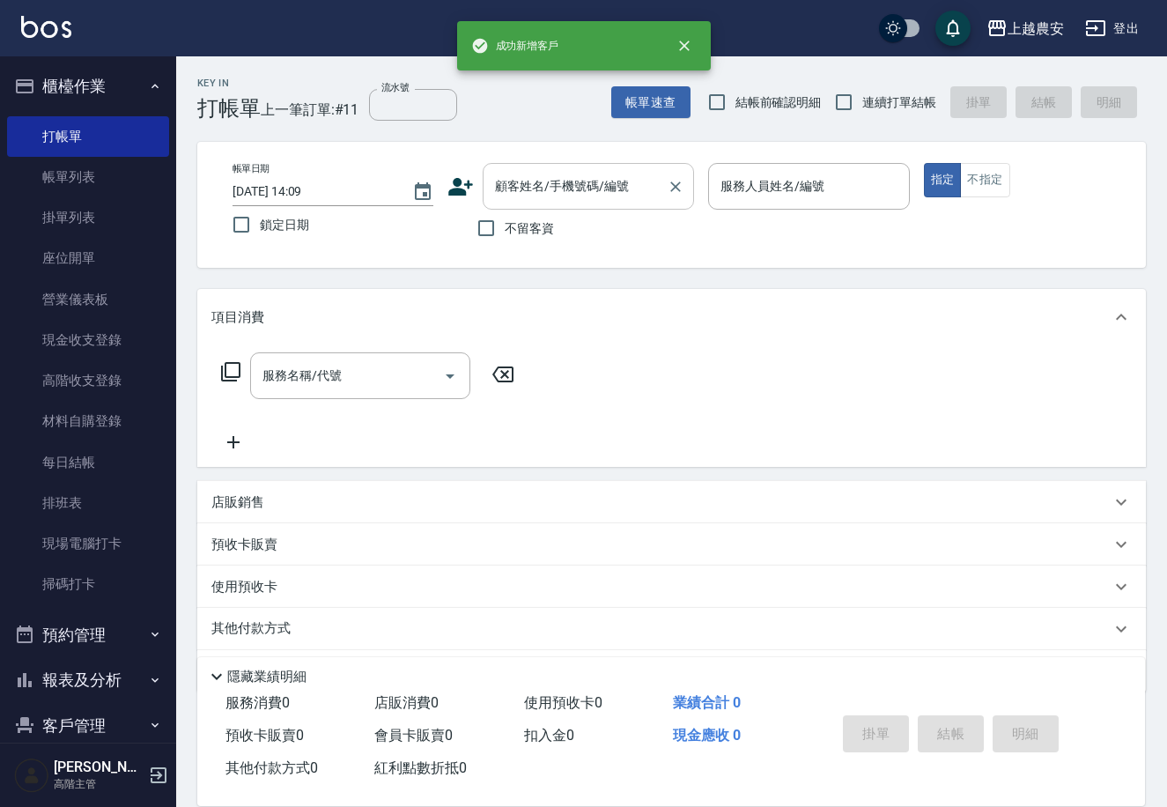
click at [628, 174] on input "顧客姓名/手機號碼/編號" at bounding box center [575, 186] width 169 height 31
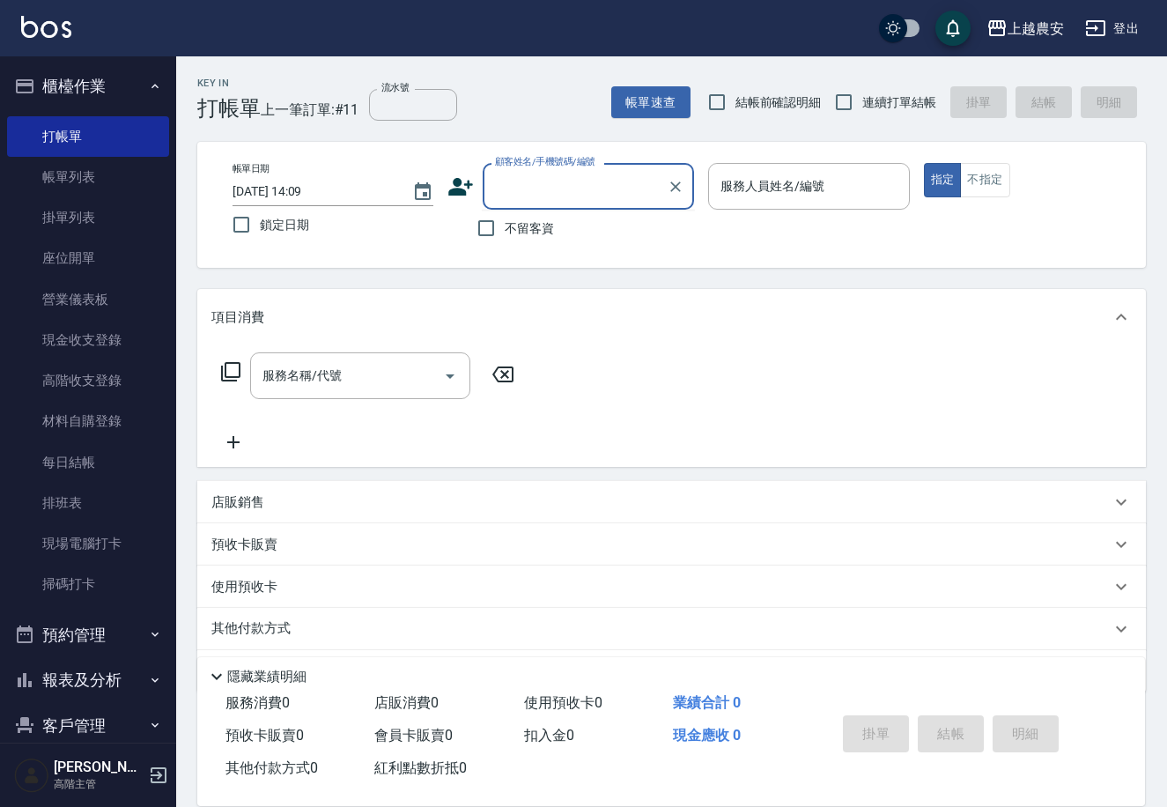
paste input "0983538120"
type input "0983538120"
click at [683, 189] on icon "Clear" at bounding box center [676, 187] width 18 height 18
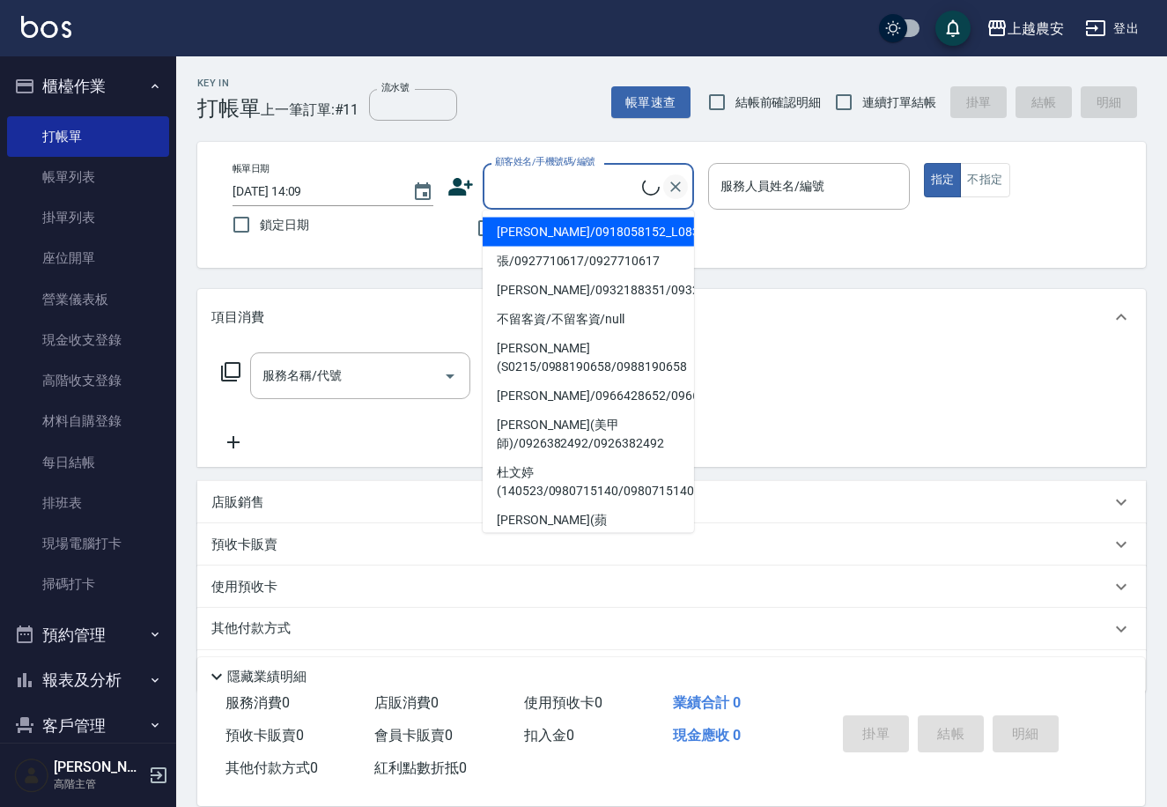
paste input "0983538120"
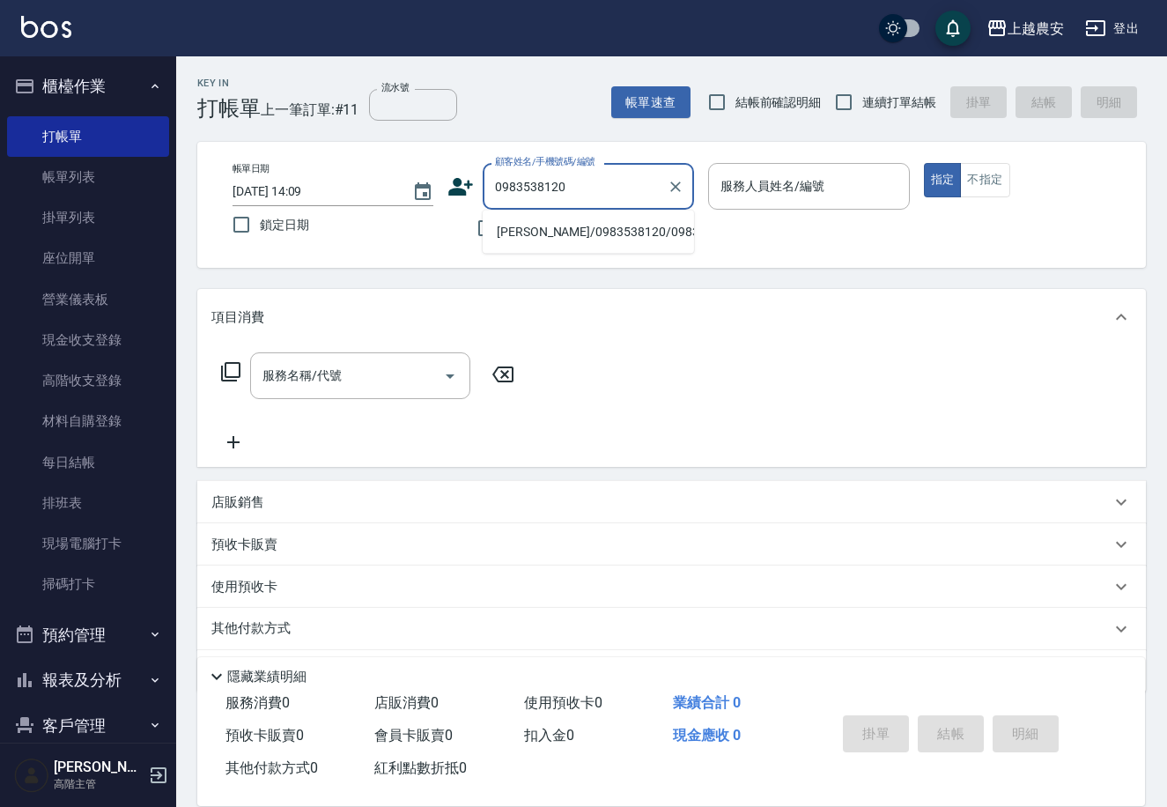
click at [656, 223] on li "陳玉雯/0983538120/0983538120" at bounding box center [588, 232] width 211 height 29
type input "陳玉雯/0983538120/0983538120"
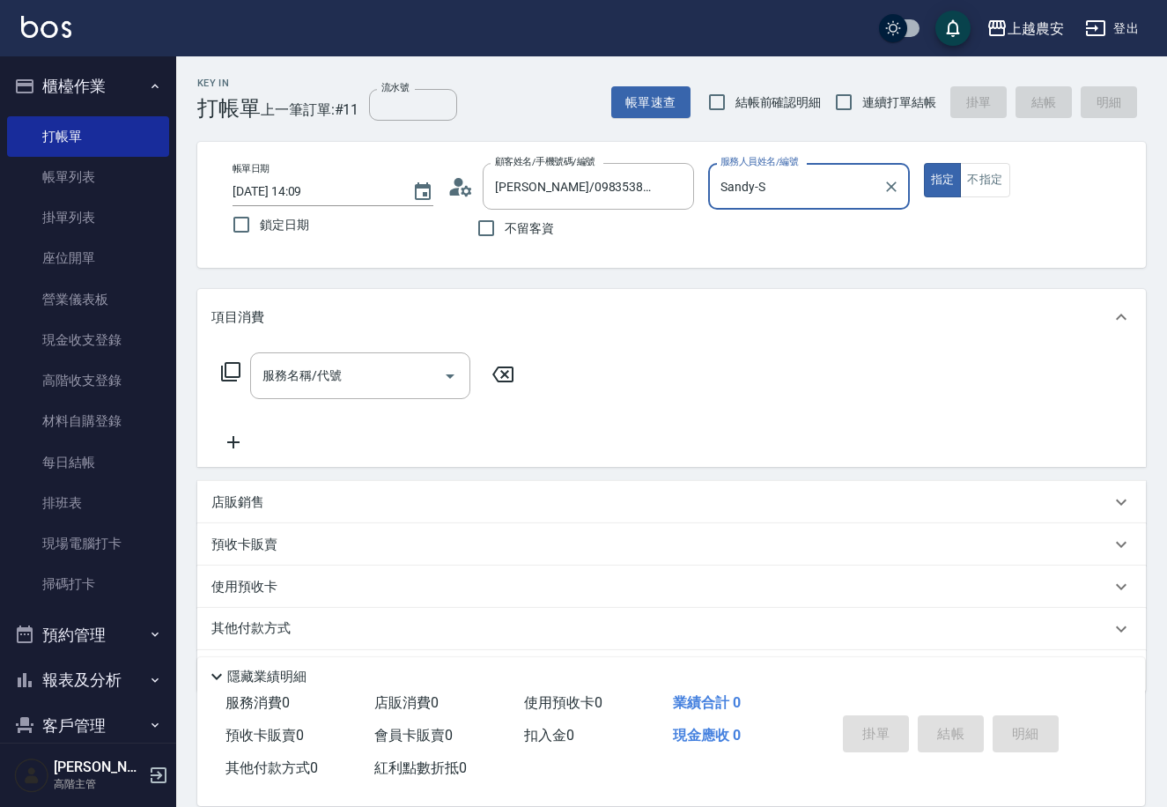
type input "Sandy-S"
click at [362, 366] on input "服務名稱/代號" at bounding box center [347, 375] width 178 height 31
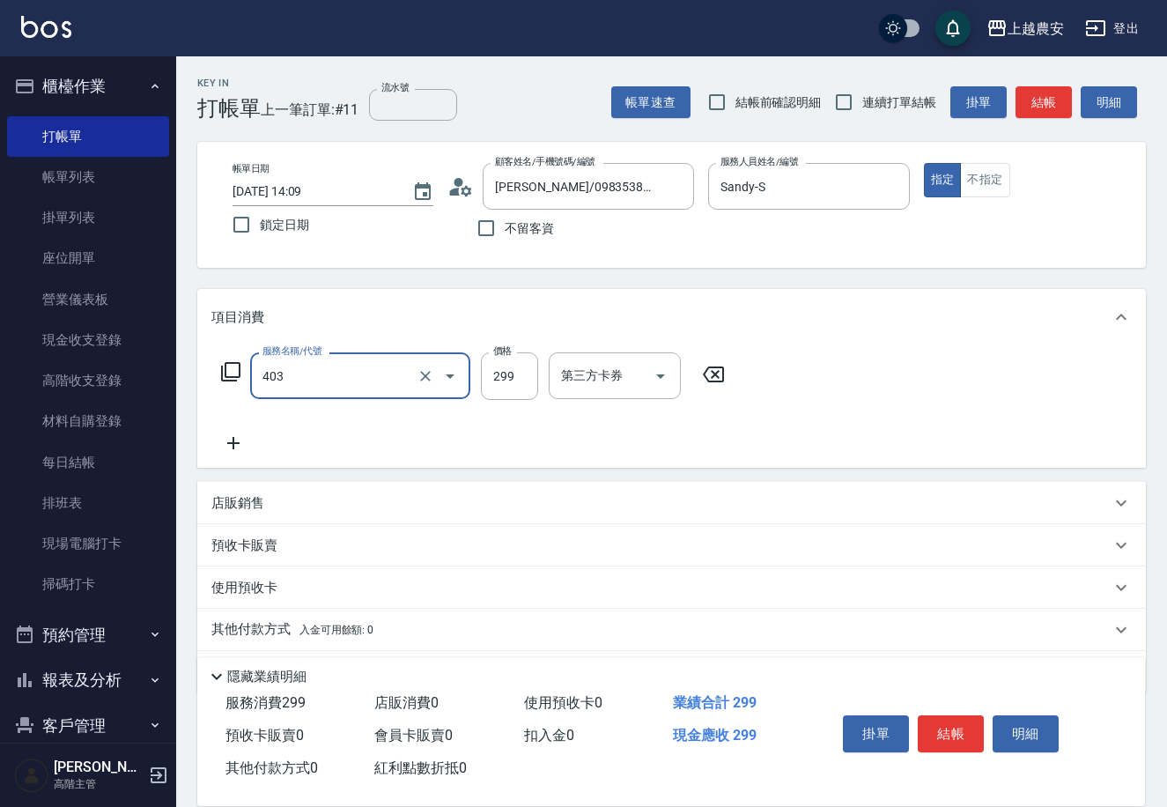
type input "剪髮(403)"
type input "400"
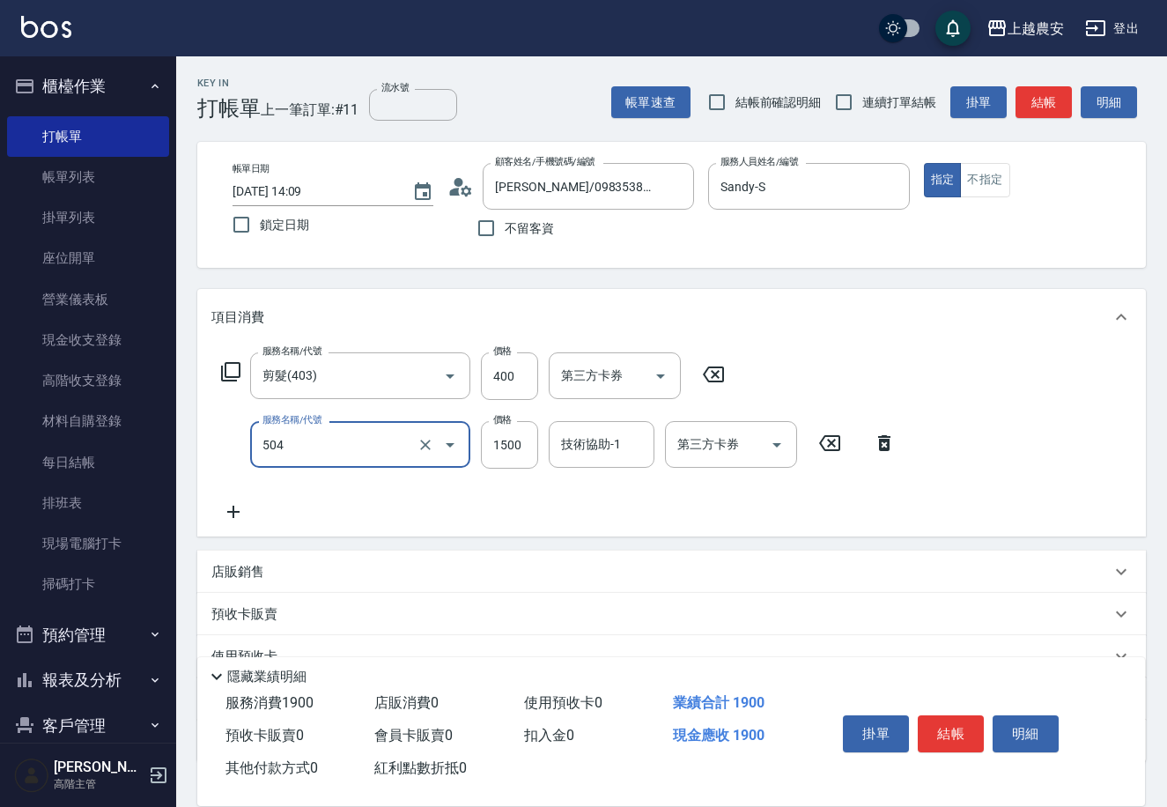
type input "染髮1500↓(504)"
click at [499, 423] on label "價格" at bounding box center [502, 419] width 19 height 13
click at [499, 423] on input "1500" at bounding box center [509, 445] width 57 height 48
click at [499, 431] on input "1500" at bounding box center [509, 445] width 57 height 48
type input "1300"
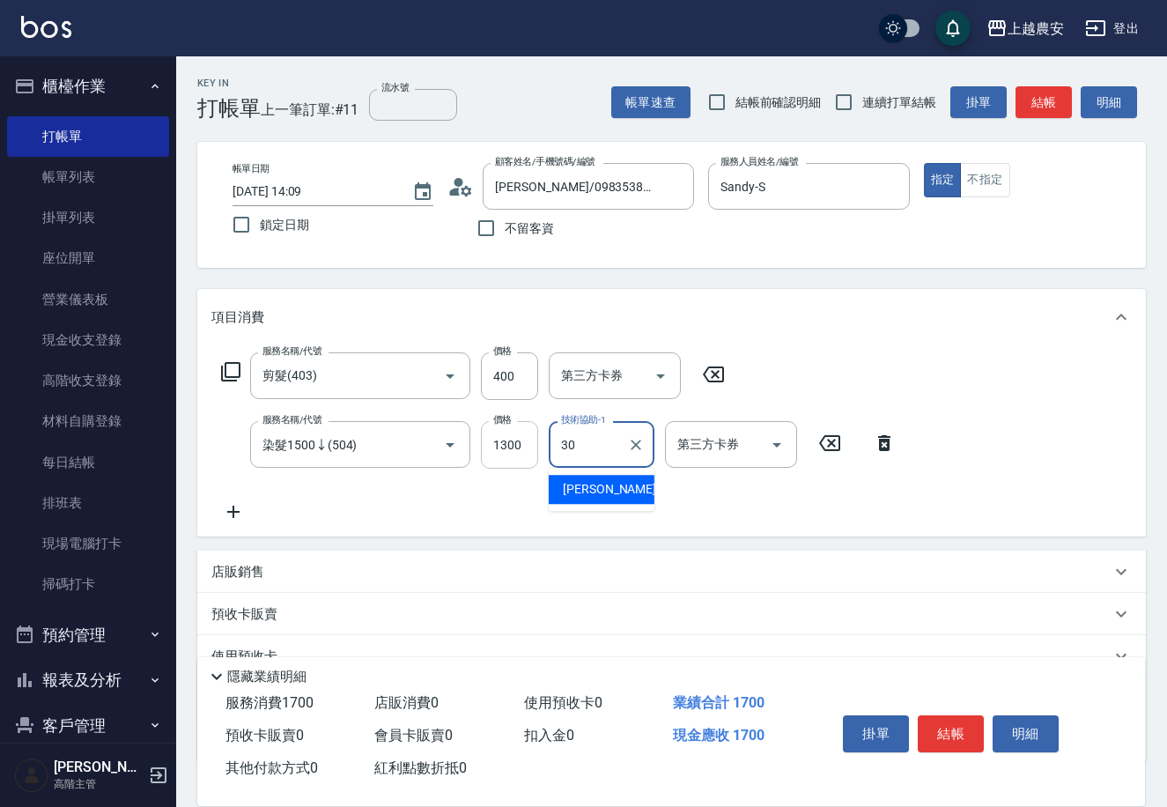
type input "珮珮-30"
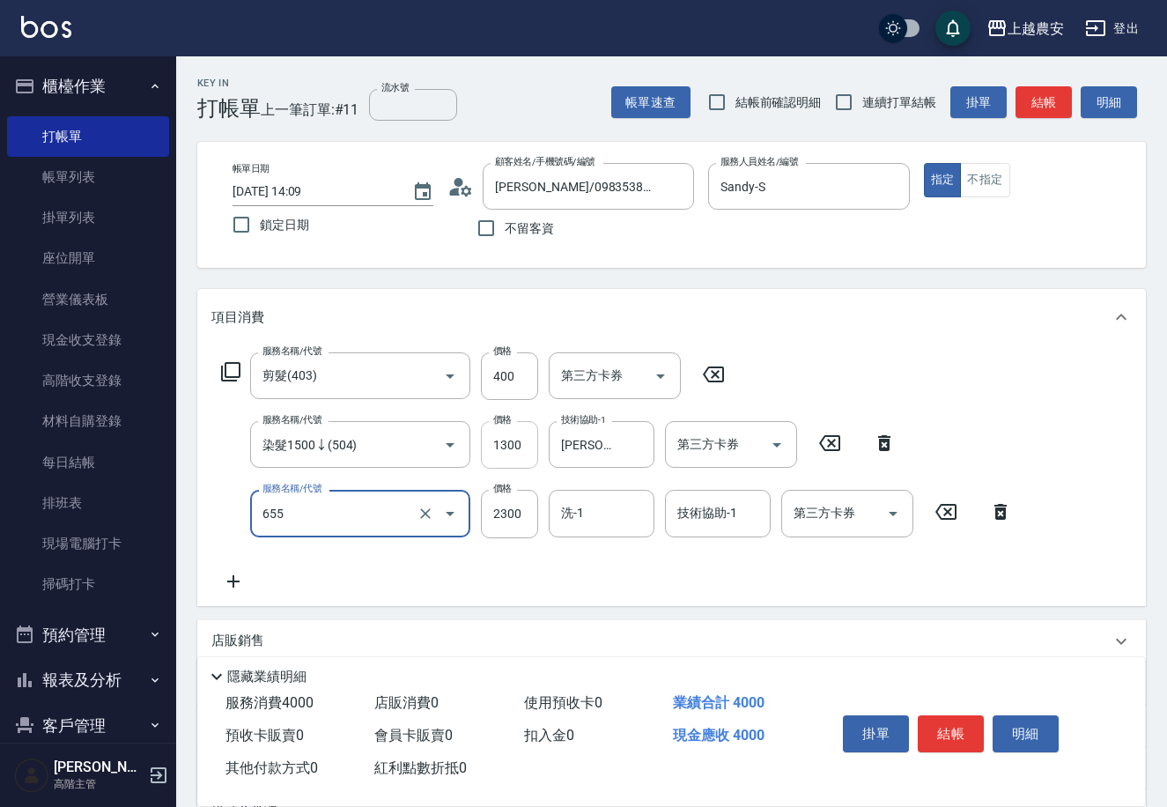
type input "結構2段式(自)(655)"
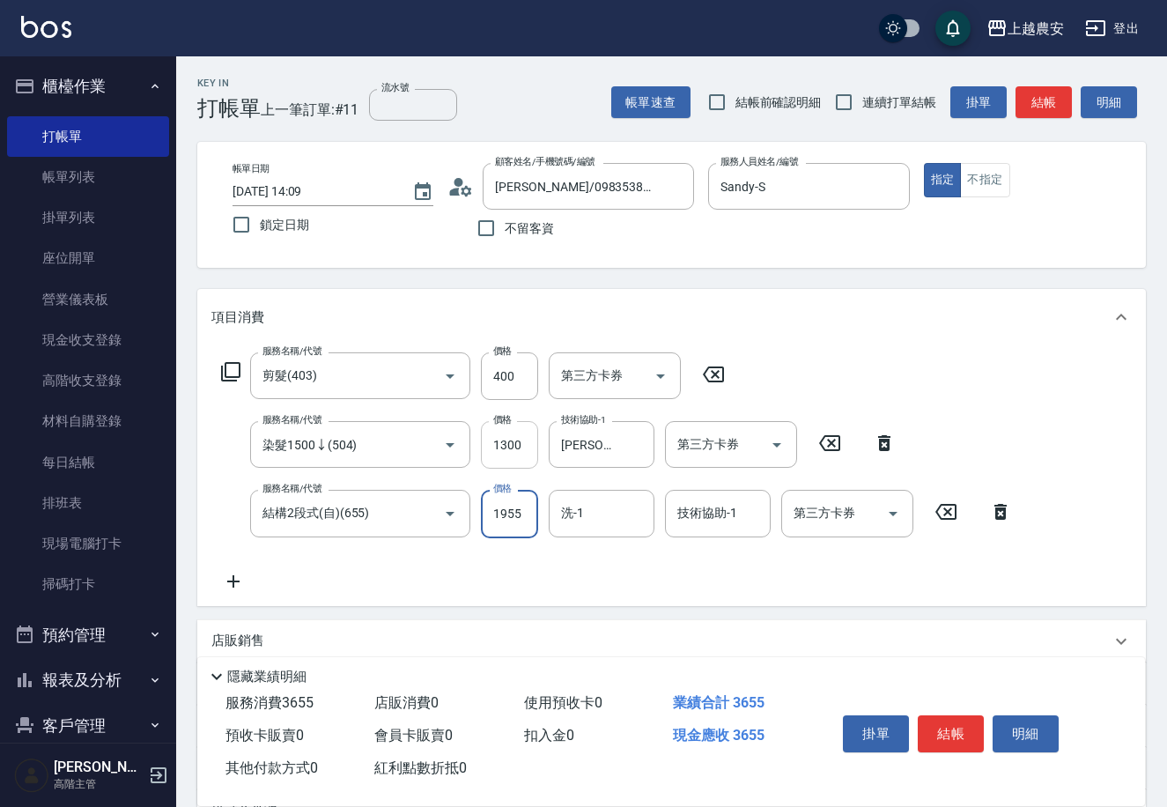
type input "1955"
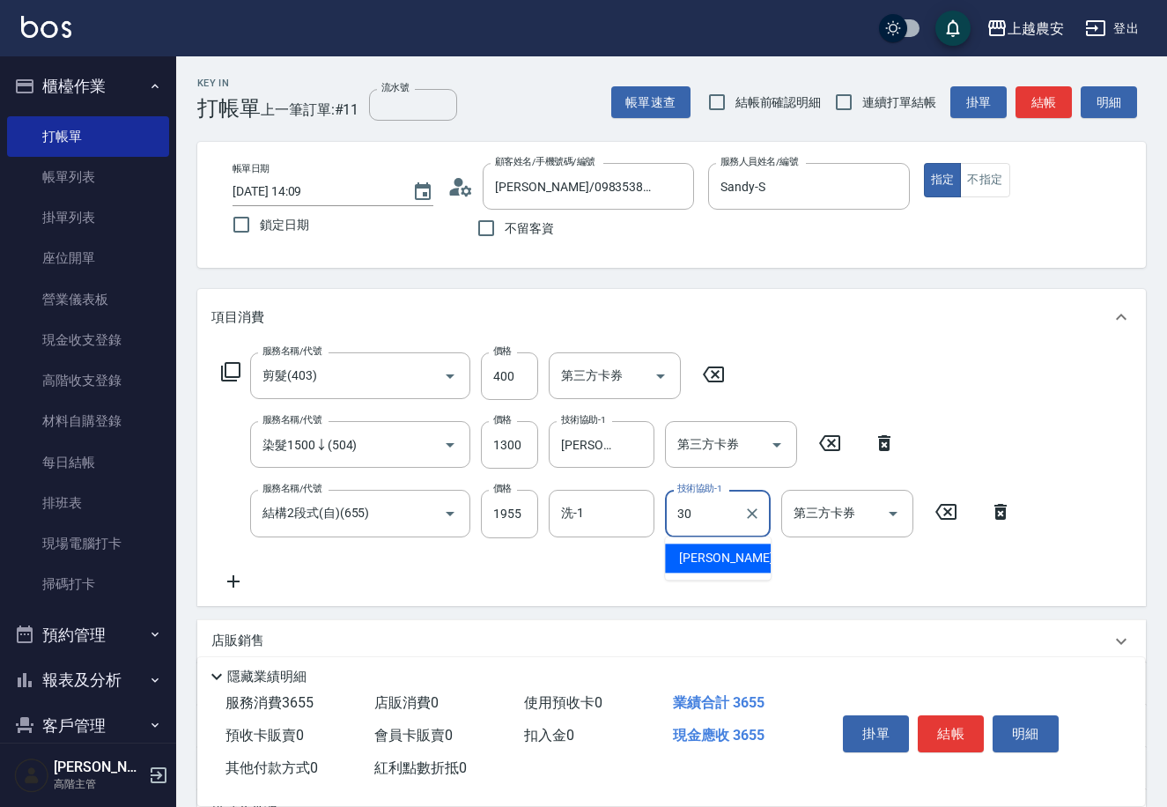
type input "珮珮-30"
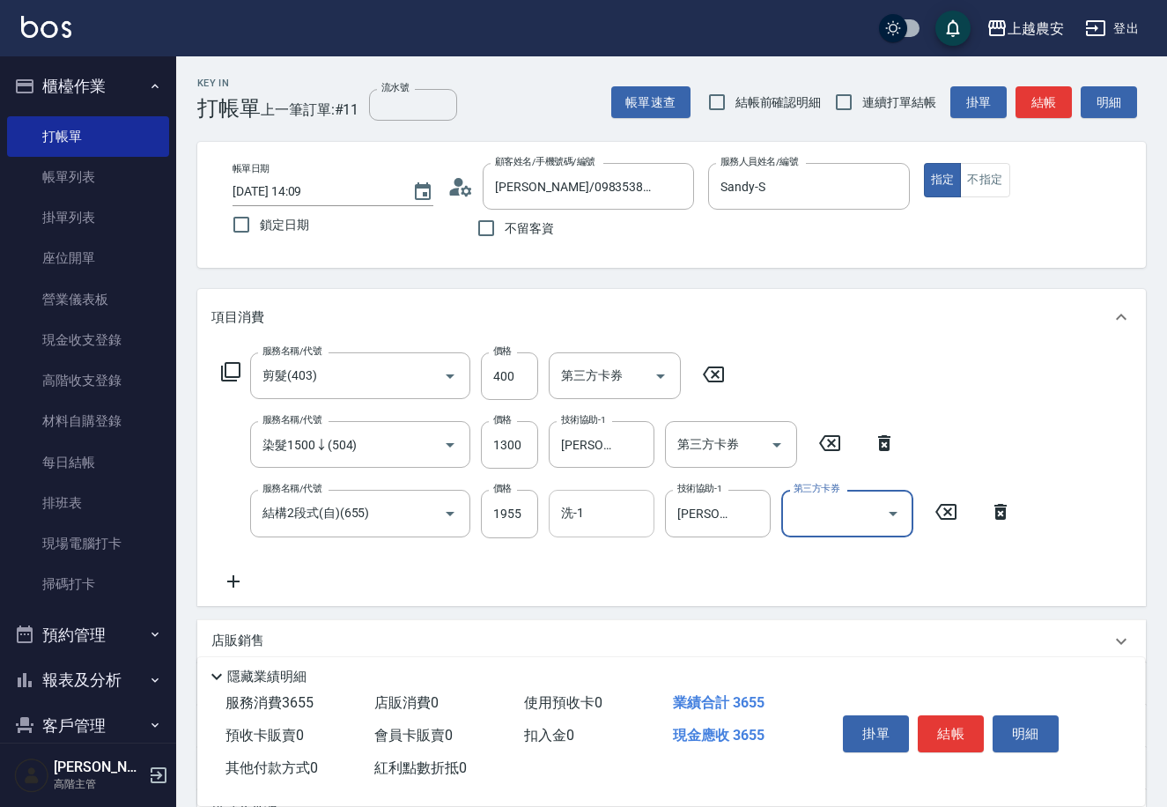
click at [589, 493] on div "洗-1" at bounding box center [602, 513] width 106 height 47
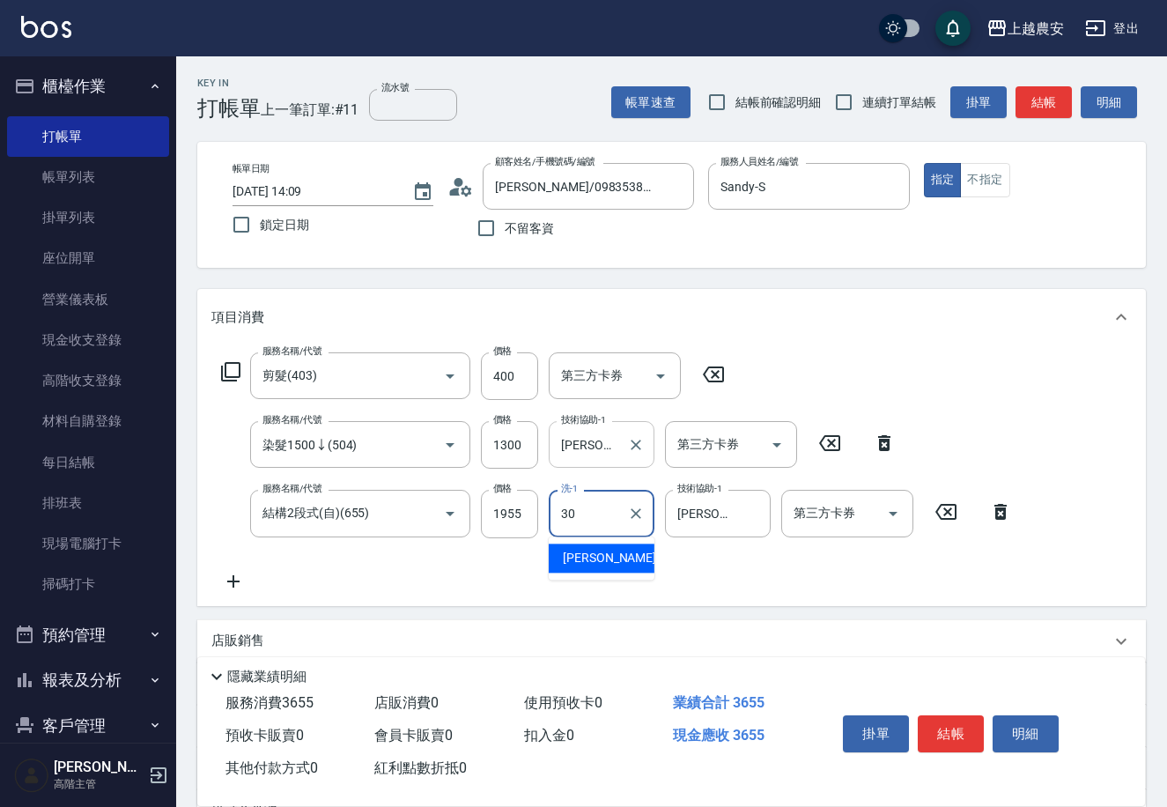
type input "珮珮-30"
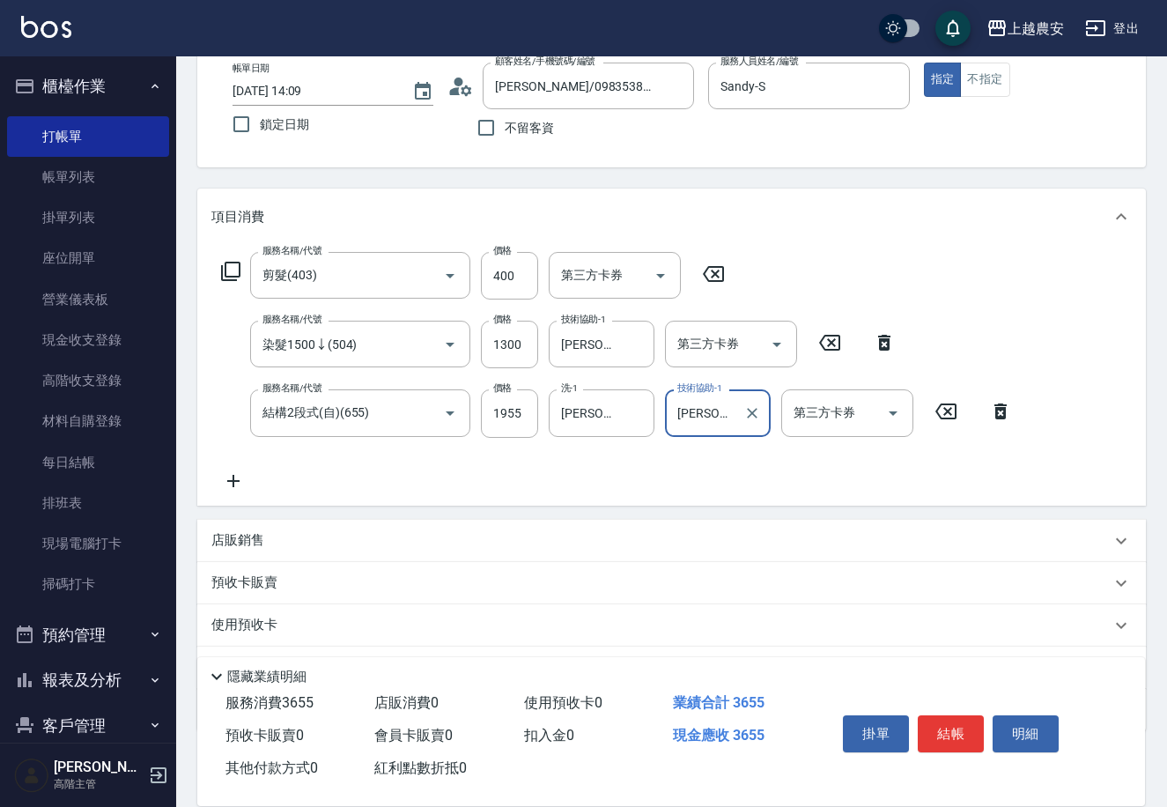
scroll to position [132, 0]
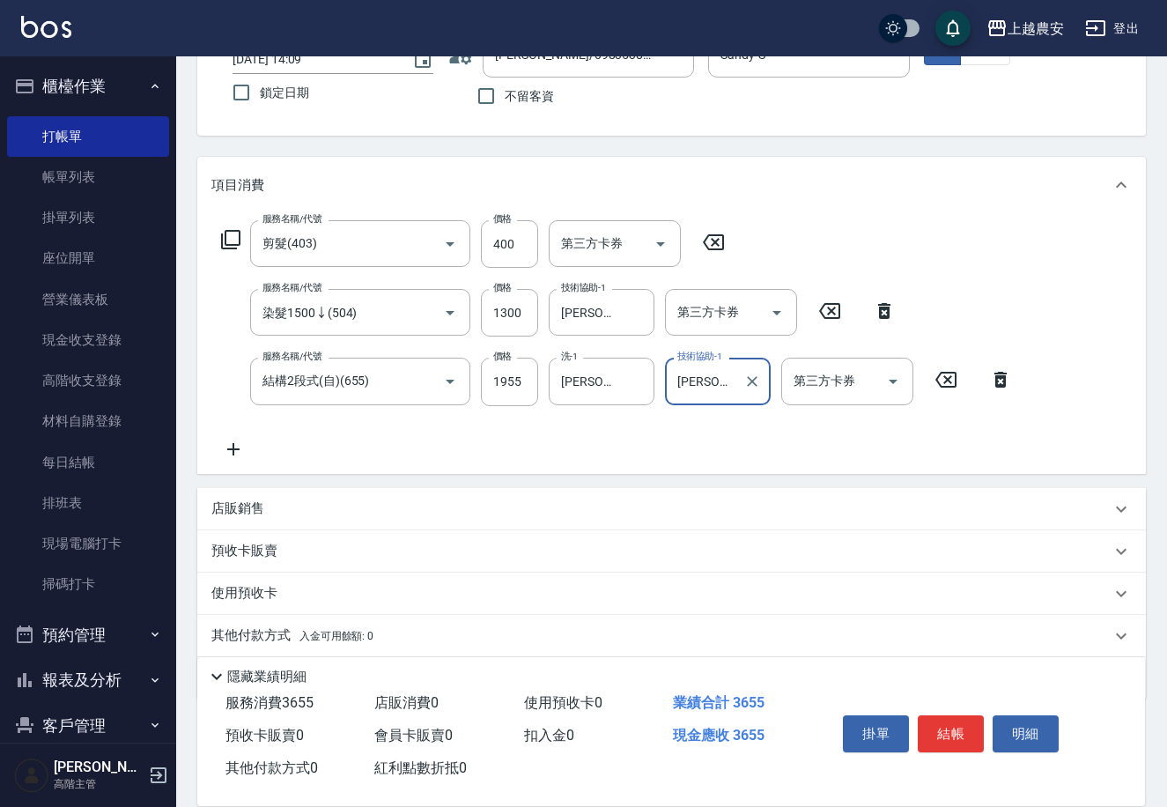
click at [313, 636] on span "入金可用餘額: 0" at bounding box center [337, 636] width 75 height 12
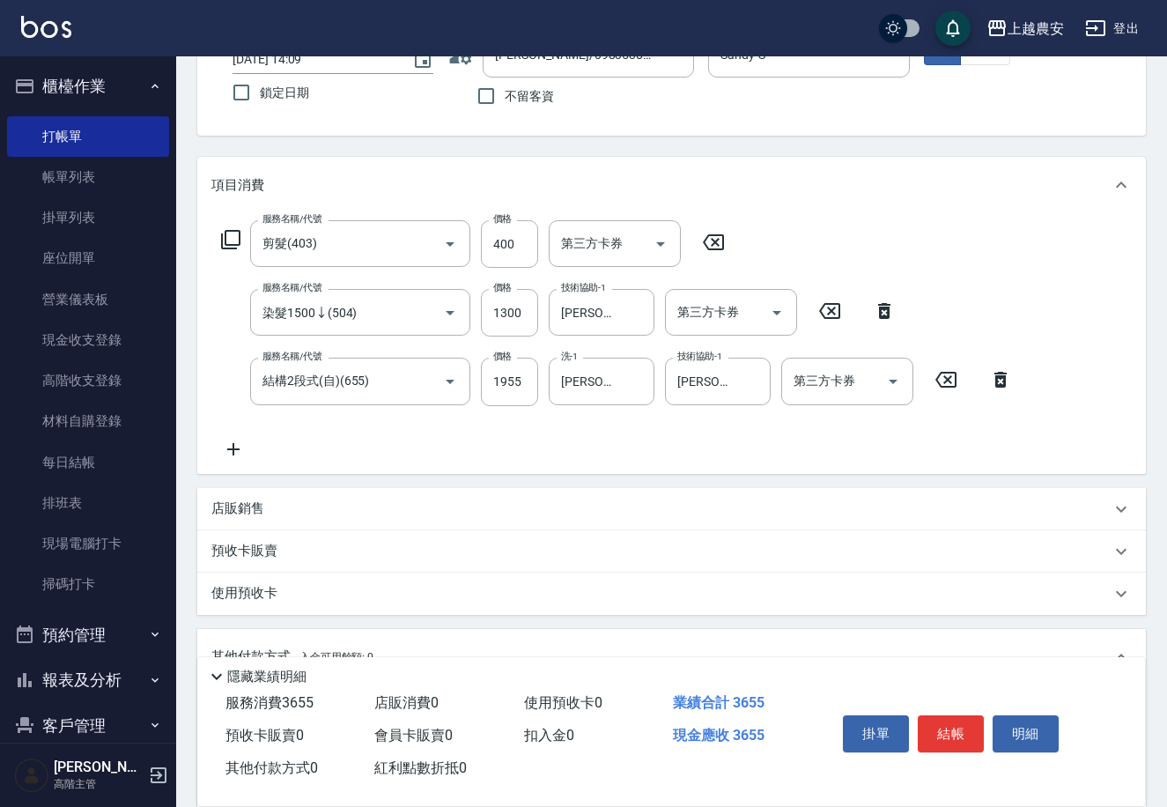
scroll to position [397, 0]
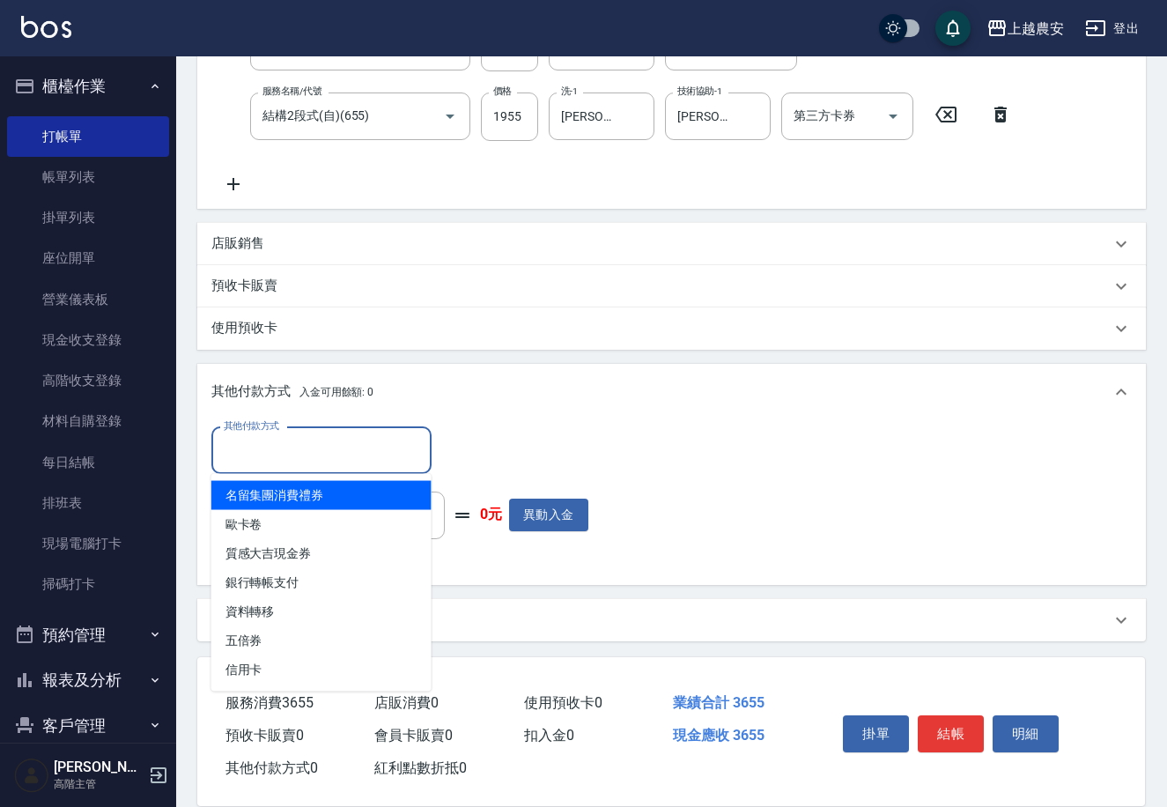
click at [314, 451] on input "其他付款方式" at bounding box center [321, 450] width 204 height 31
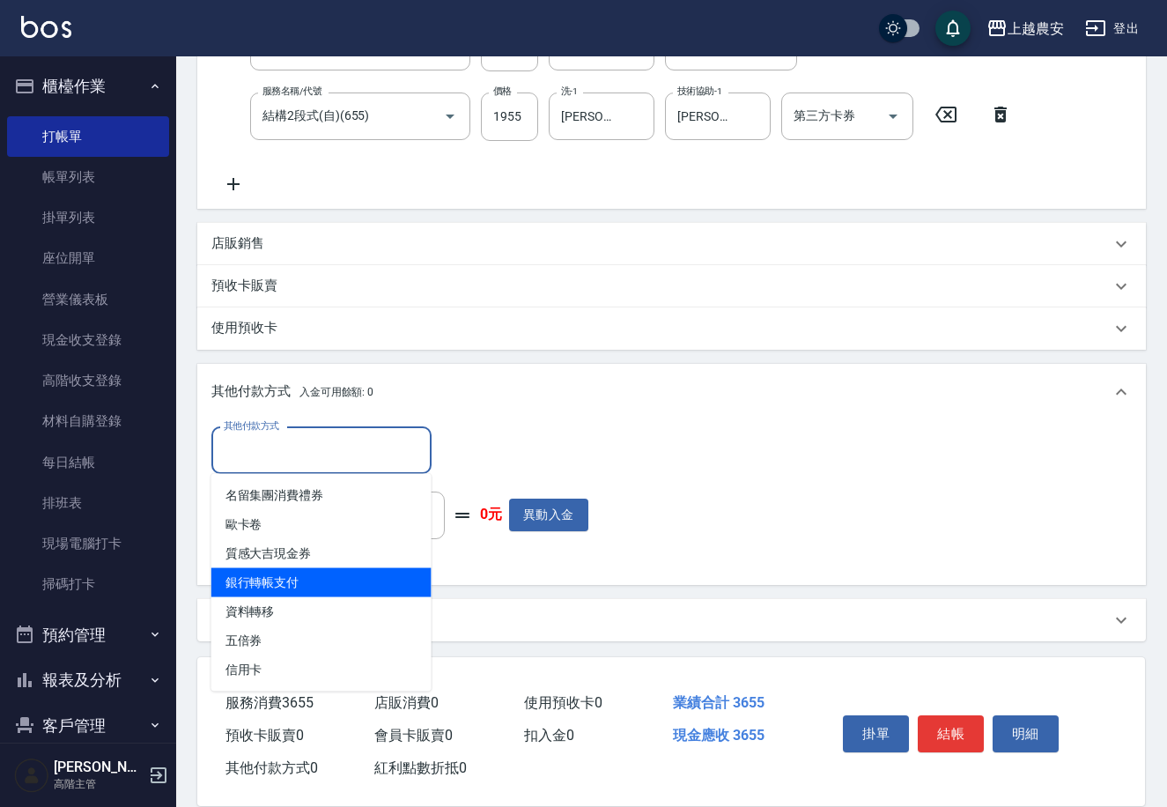
click at [357, 576] on span "銀行轉帳支付" at bounding box center [321, 582] width 220 height 29
type input "銀行轉帳支付"
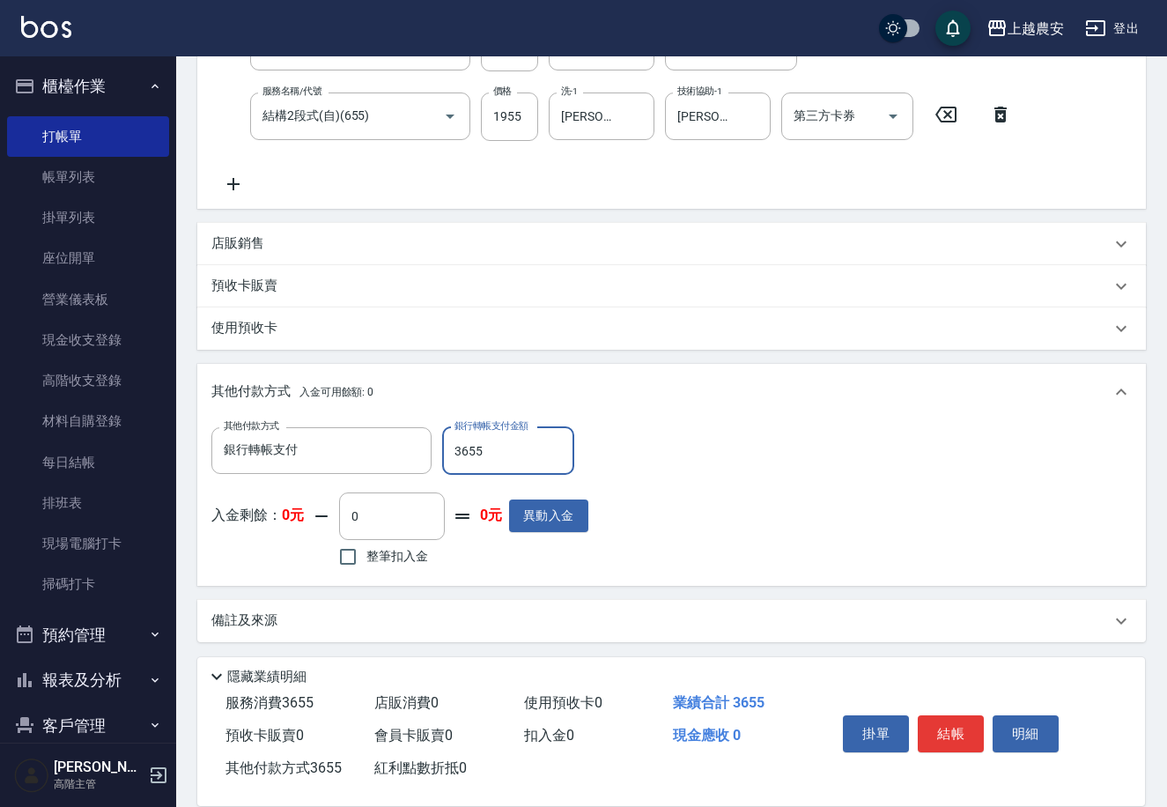
type input "3655"
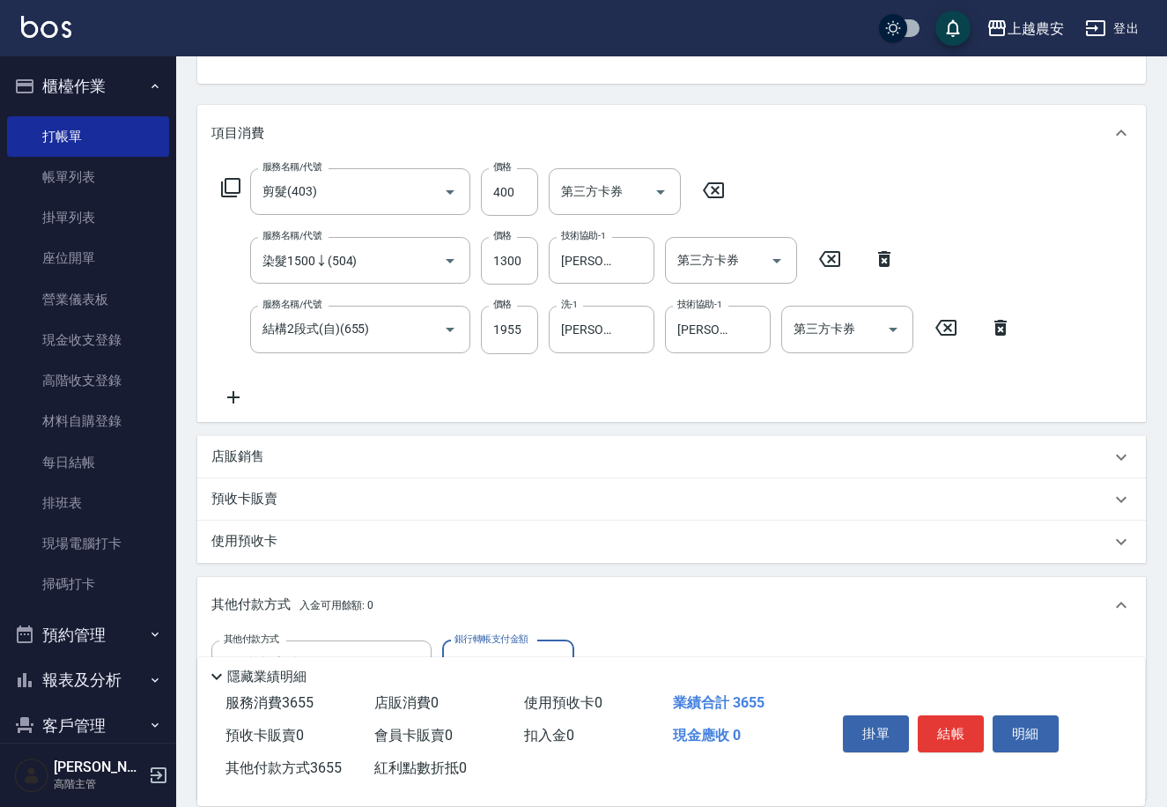
scroll to position [170, 0]
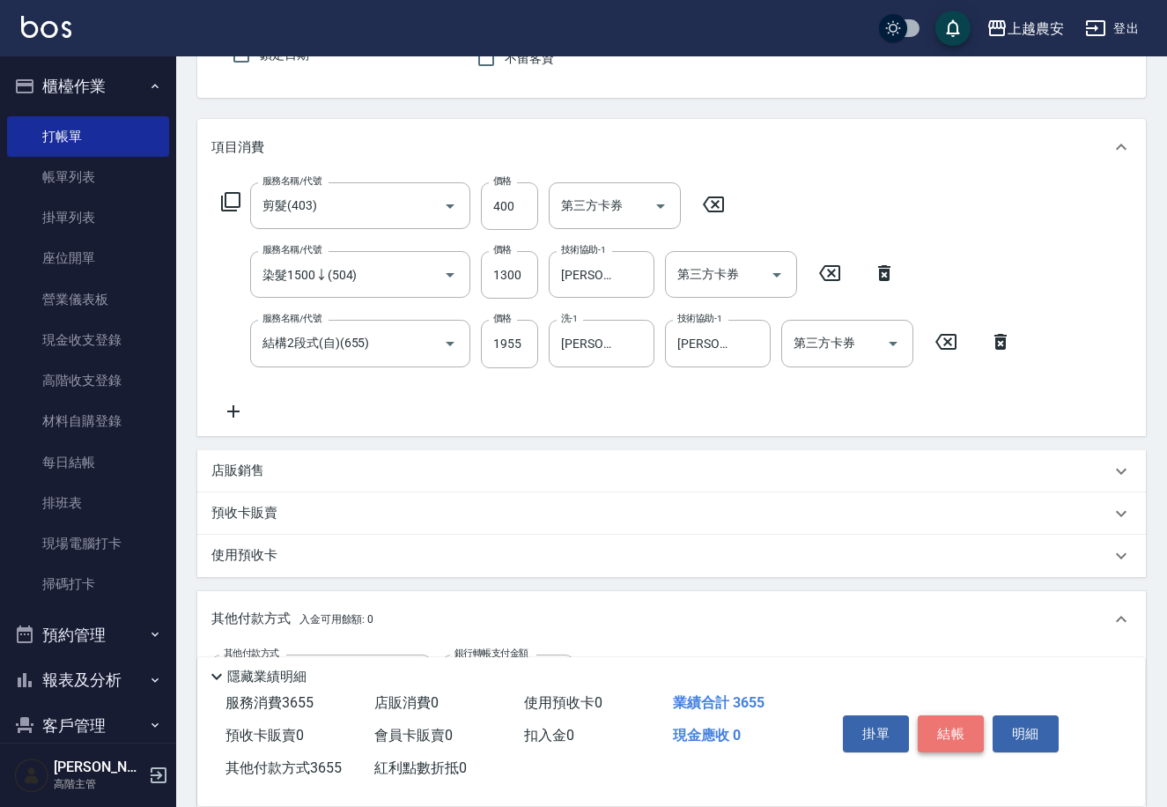
click at [943, 738] on button "結帳" at bounding box center [951, 733] width 66 height 37
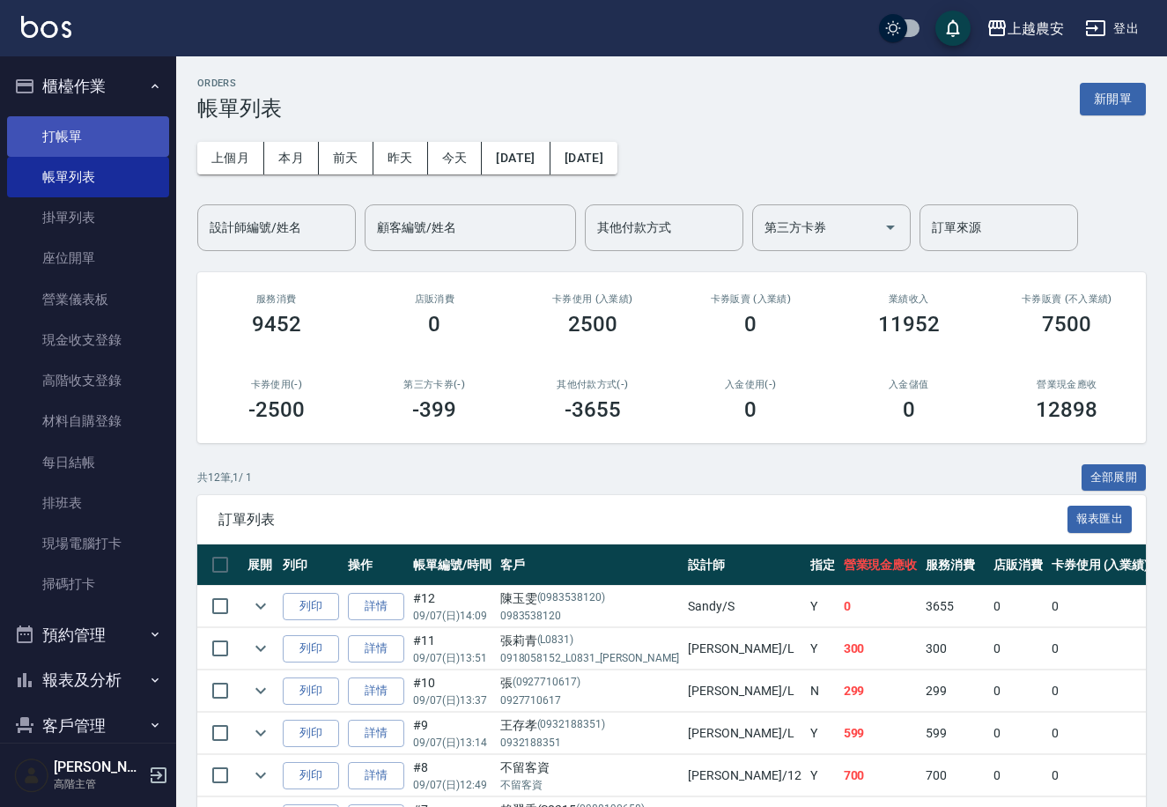
click at [92, 137] on link "打帳單" at bounding box center [88, 136] width 162 height 41
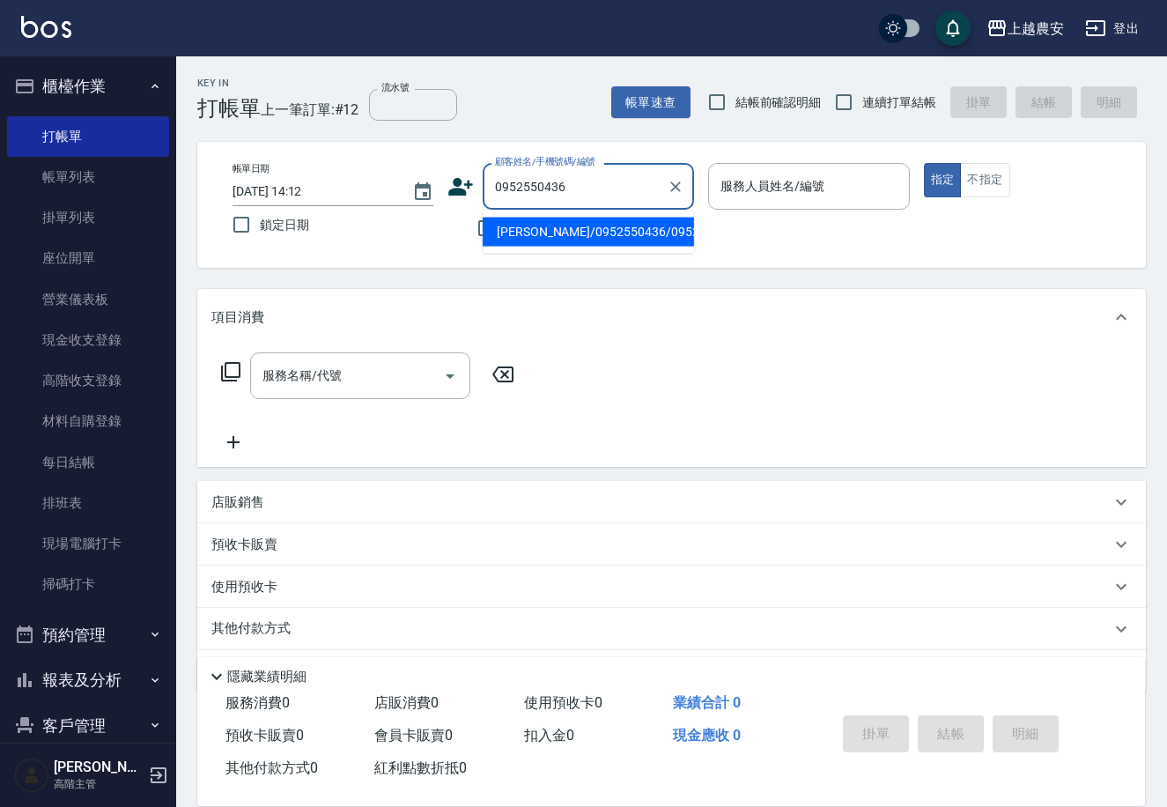
type input "李先生/0952550436/0952550436"
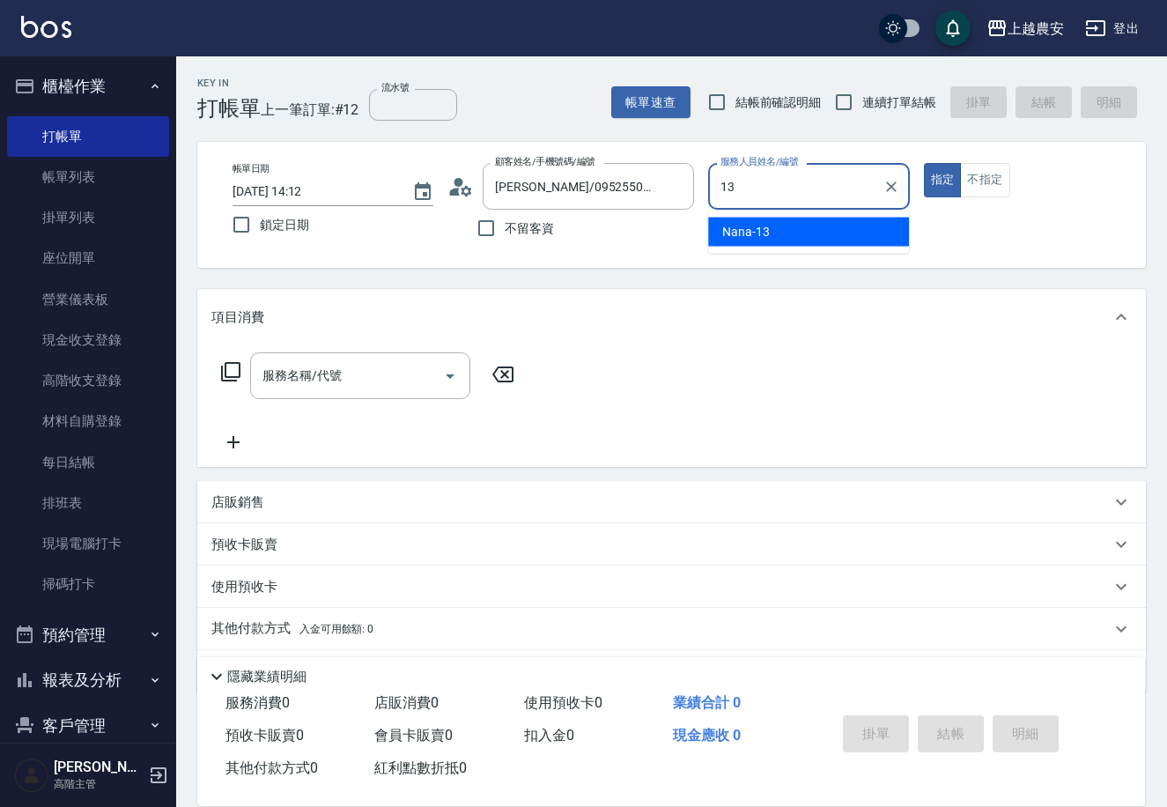
type input "Nana-13"
type button "true"
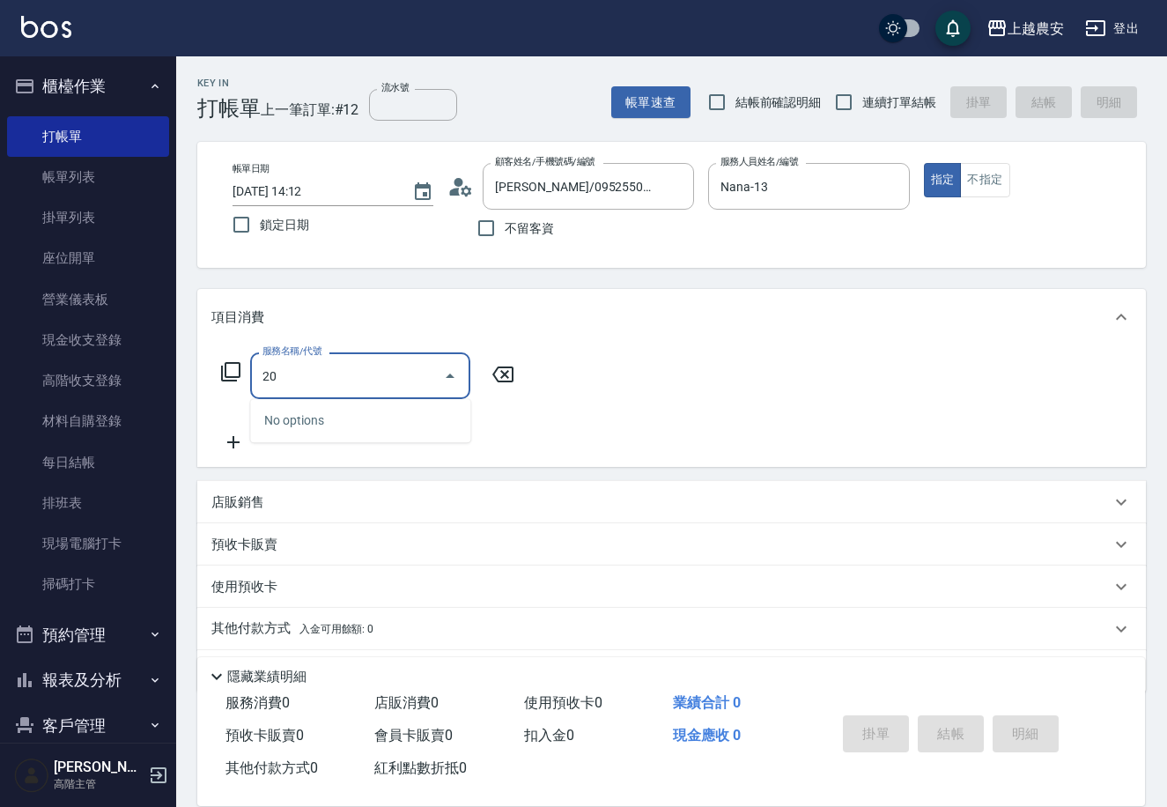
type input "2"
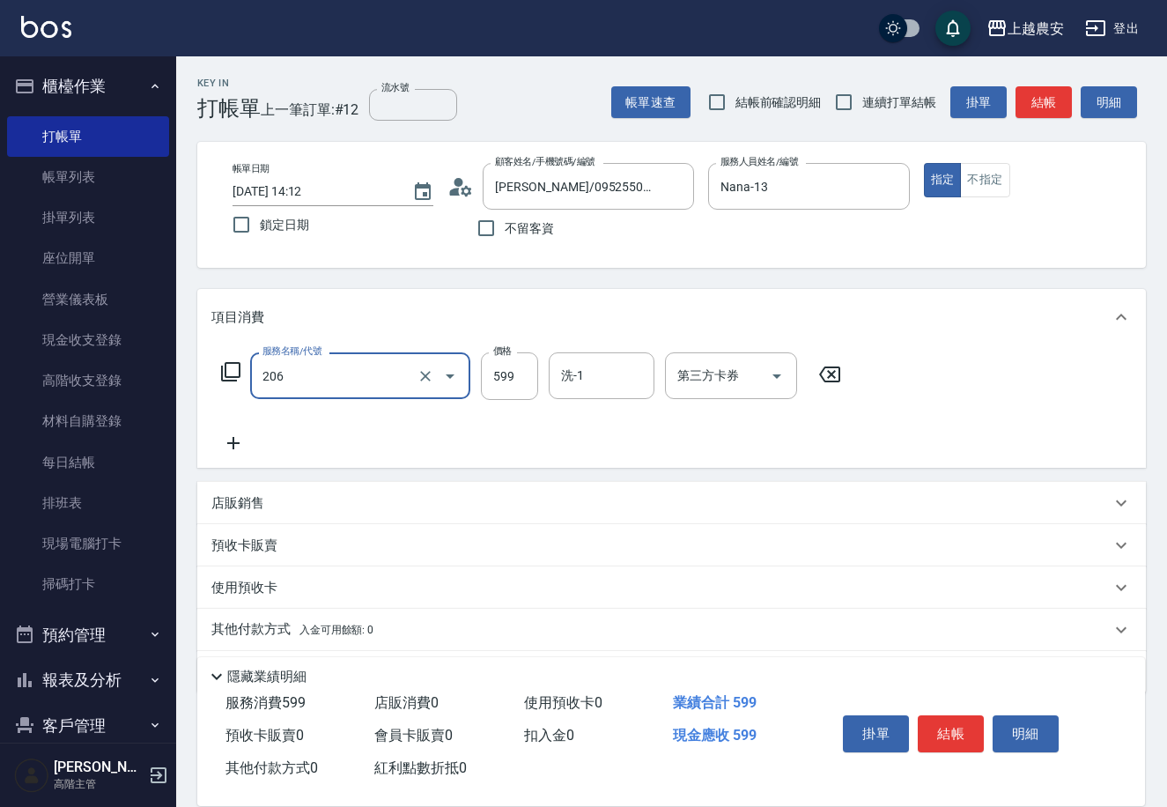
type input "洗+剪(206)"
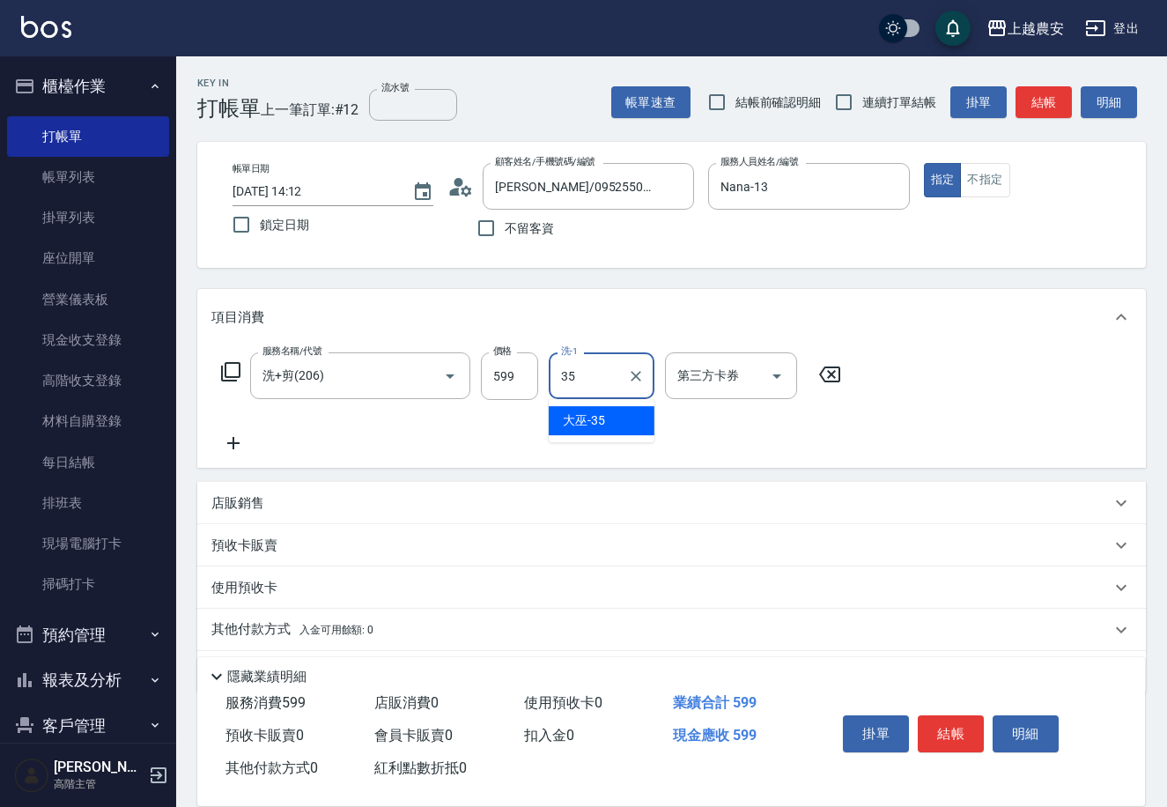
type input "大巫-35"
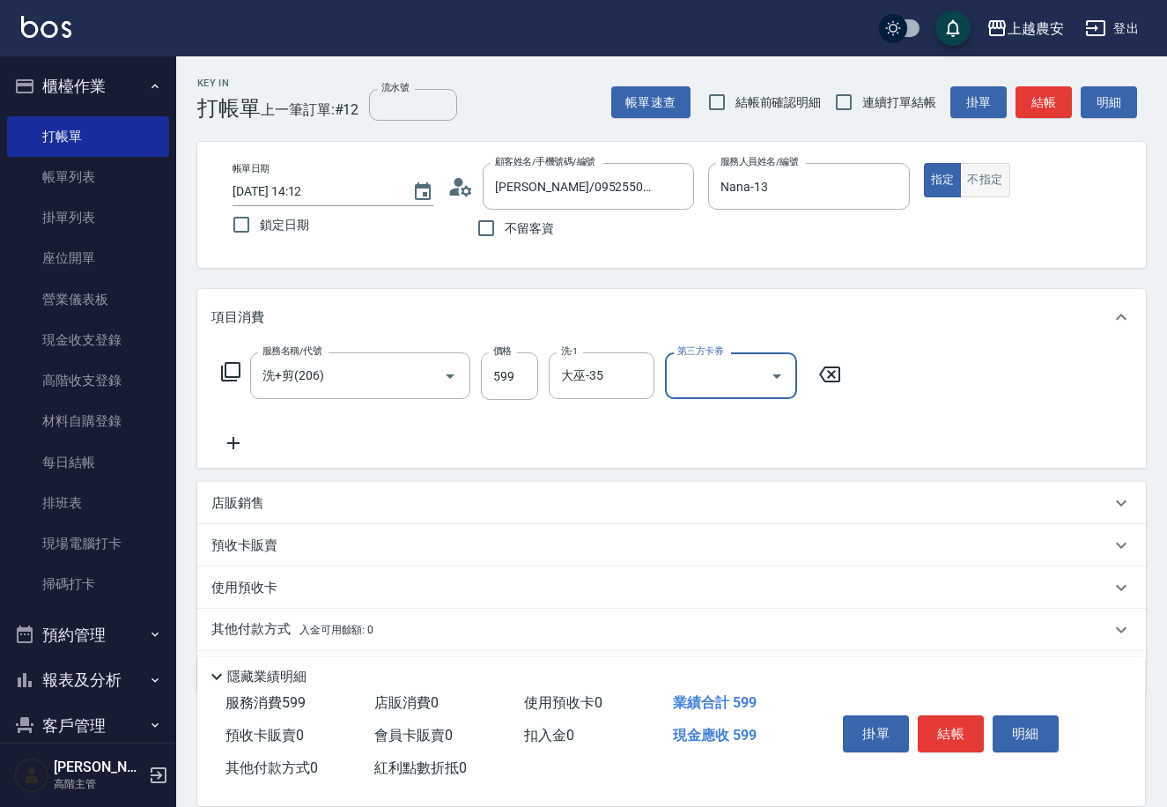
click at [995, 168] on button "不指定" at bounding box center [984, 180] width 49 height 34
click at [949, 734] on button "結帳" at bounding box center [951, 733] width 66 height 37
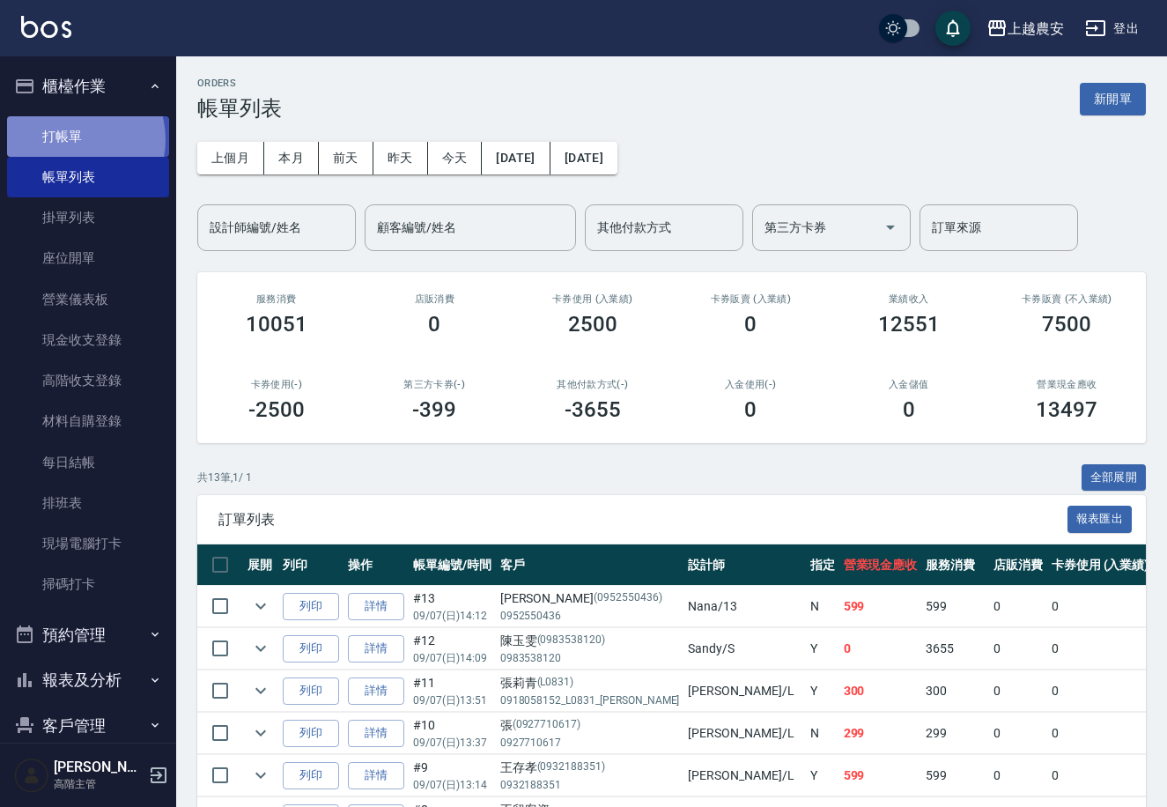
click at [70, 139] on link "打帳單" at bounding box center [88, 136] width 162 height 41
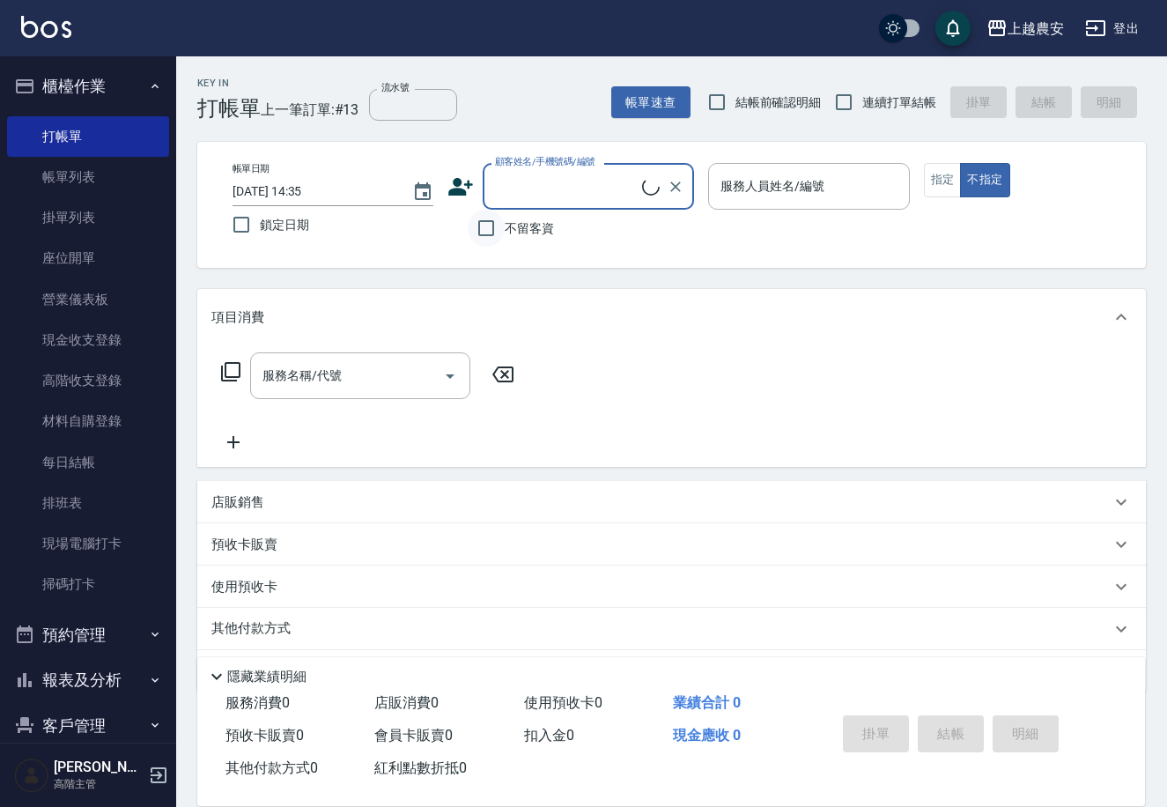
click at [494, 231] on input "不留客資" at bounding box center [486, 228] width 37 height 37
checkbox input "true"
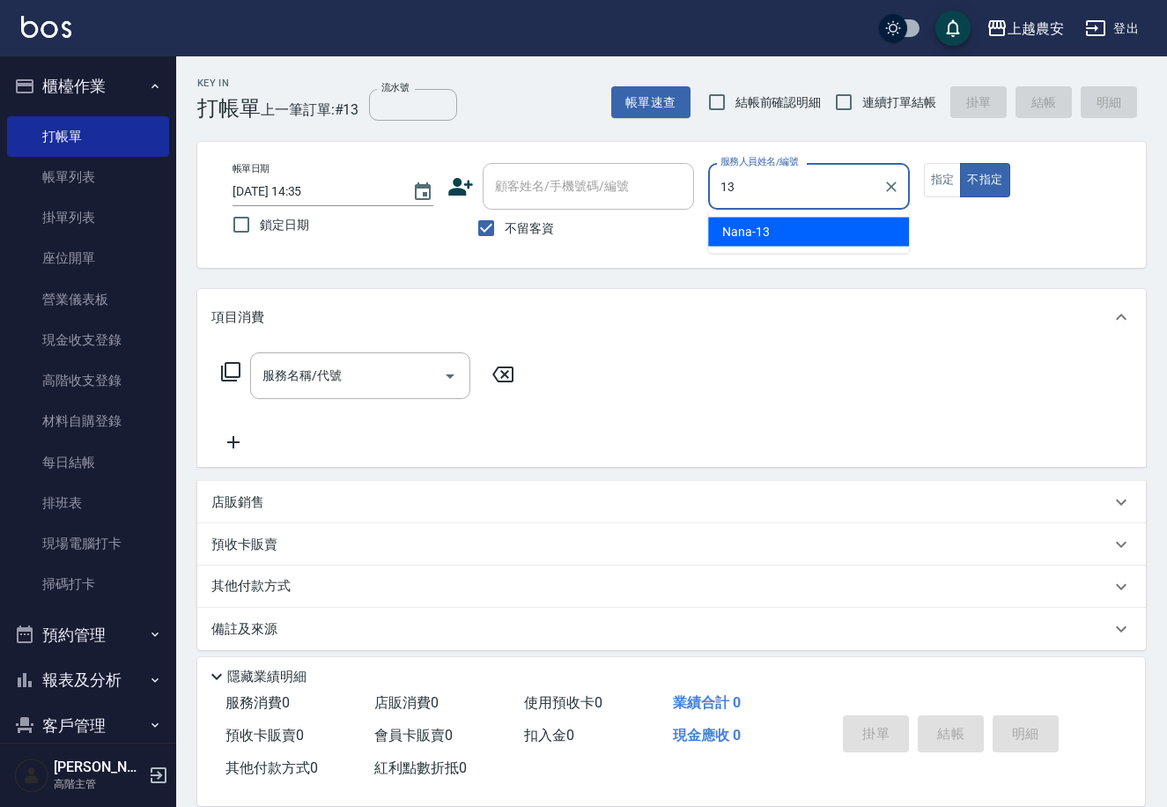
type input "Nana-13"
type button "false"
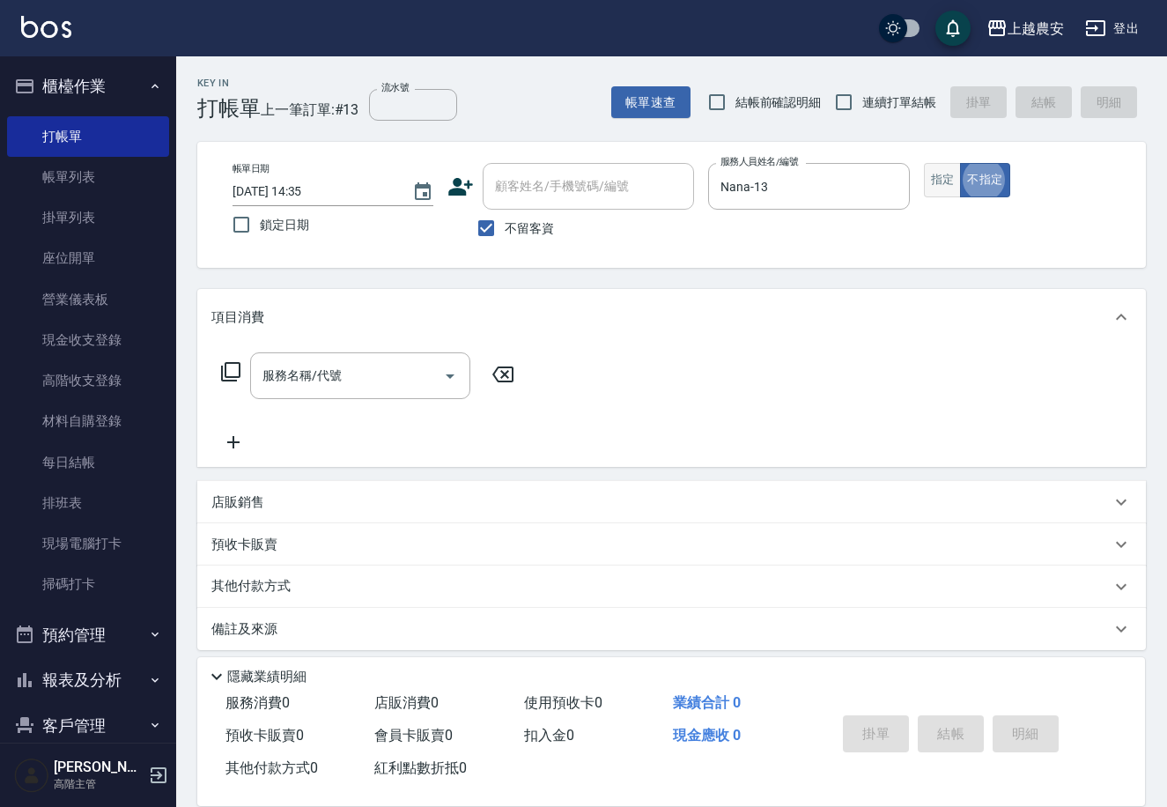
click at [945, 171] on button "指定" at bounding box center [943, 180] width 38 height 34
click at [340, 374] on input "服務名稱/代號" at bounding box center [347, 375] width 178 height 31
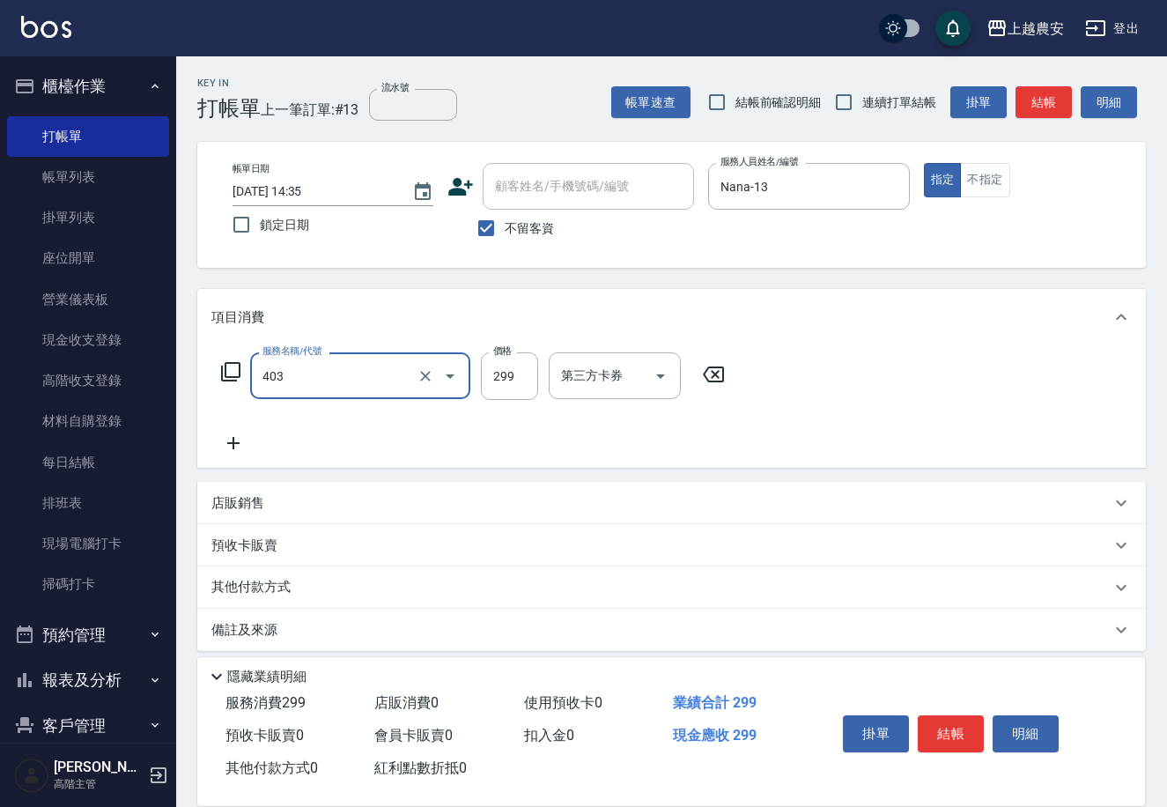
type input "剪髮(403)"
type input "600"
click at [972, 722] on button "結帳" at bounding box center [951, 733] width 66 height 37
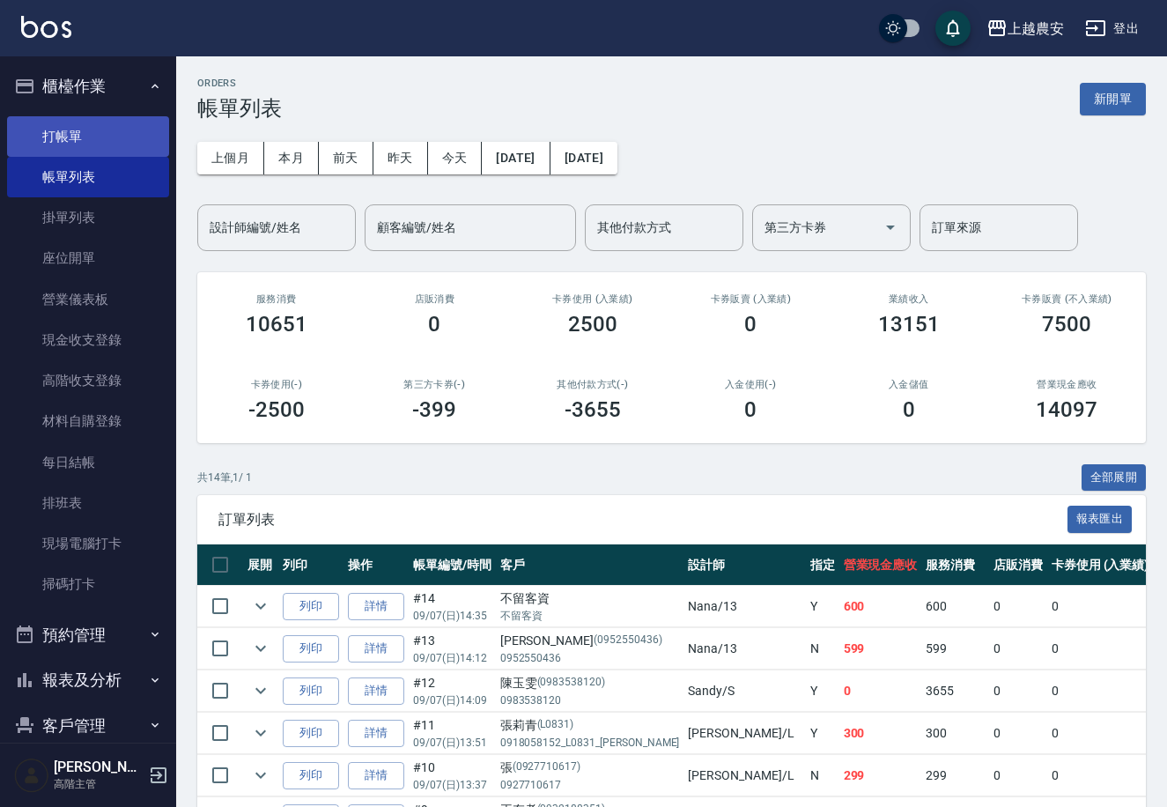
click at [94, 144] on link "打帳單" at bounding box center [88, 136] width 162 height 41
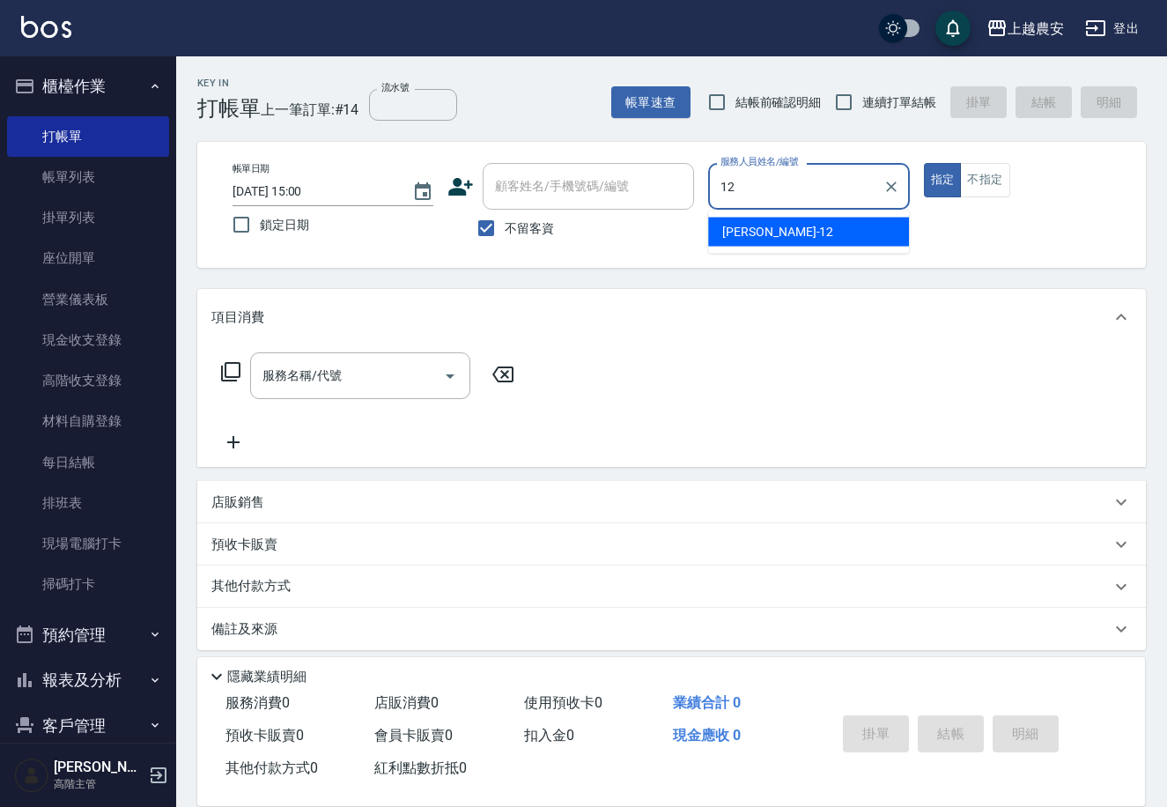
type input "Yoko-12"
type button "true"
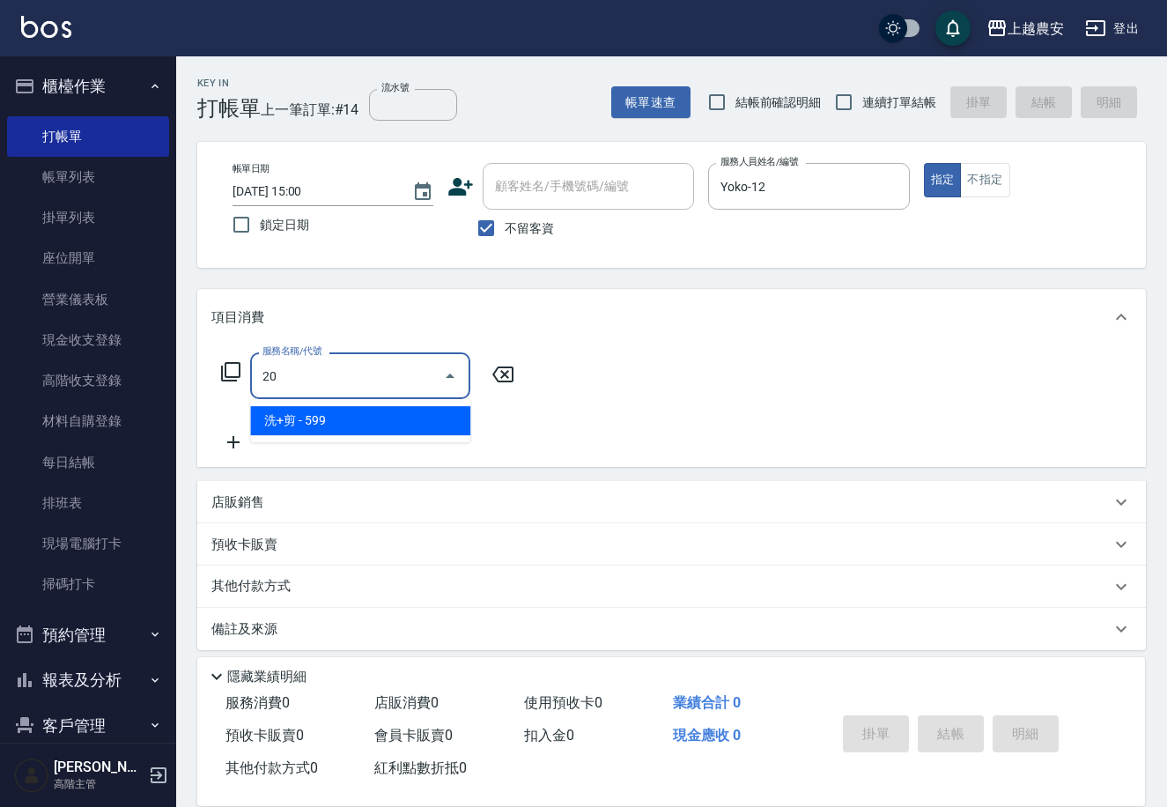
type input "2"
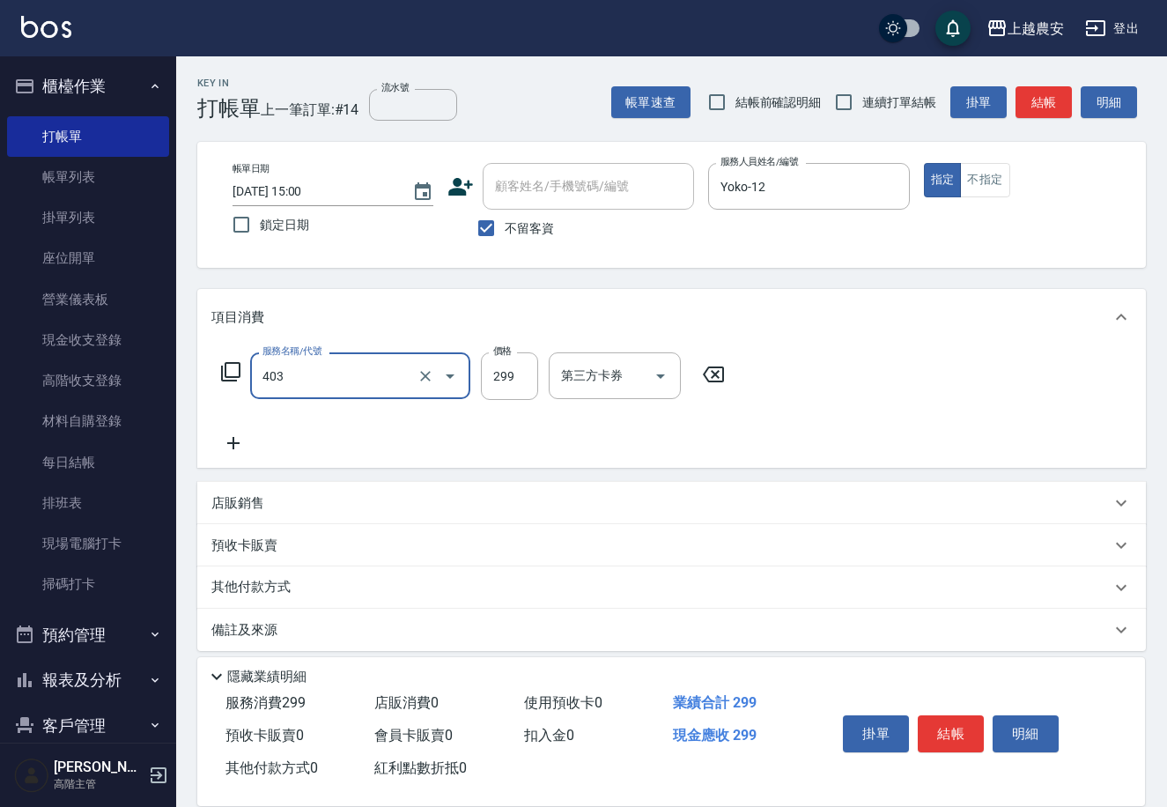
type input "剪髮(403)"
type input "300"
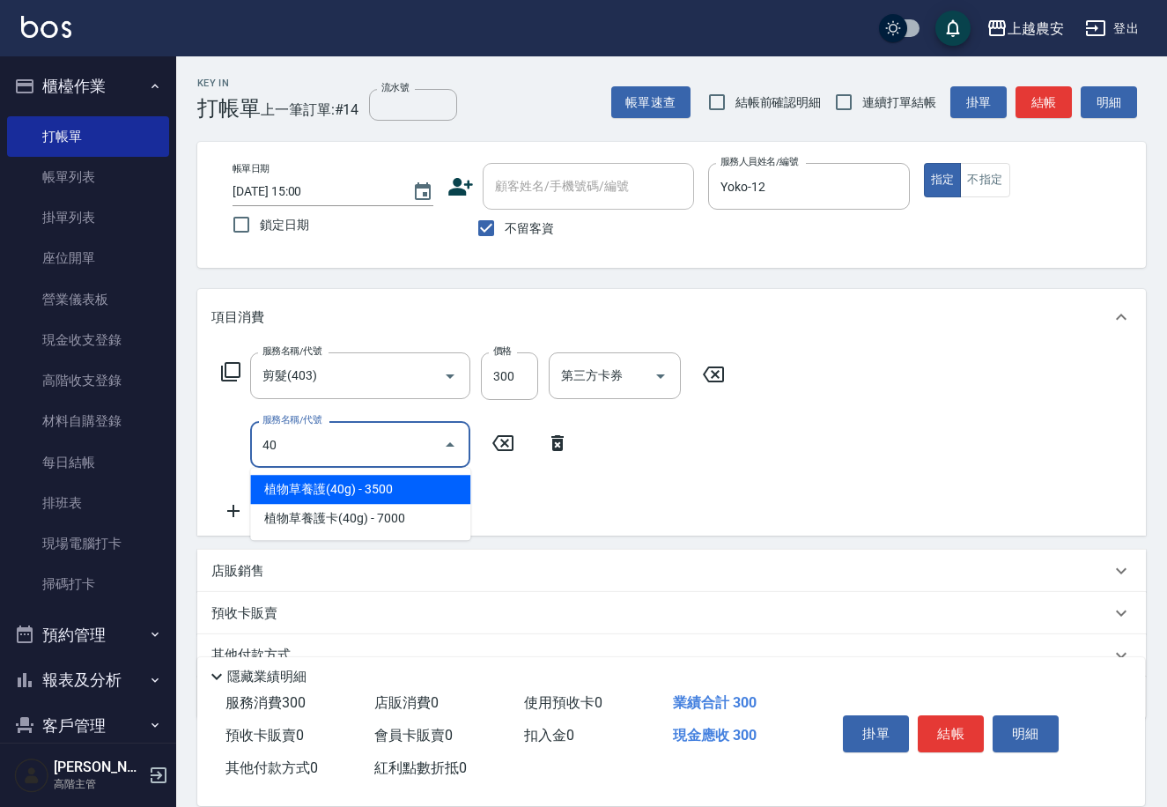
type input "4"
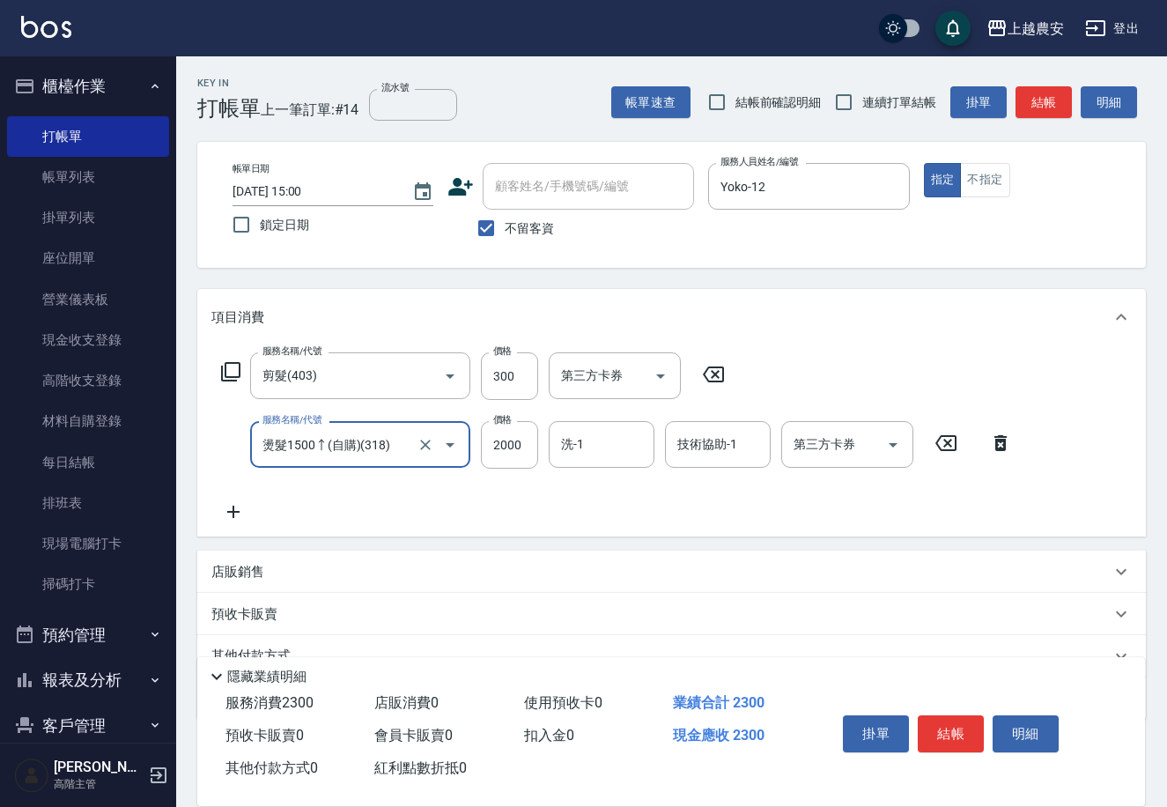
type input "燙髮1500↑(自購)(318)"
type input "1800"
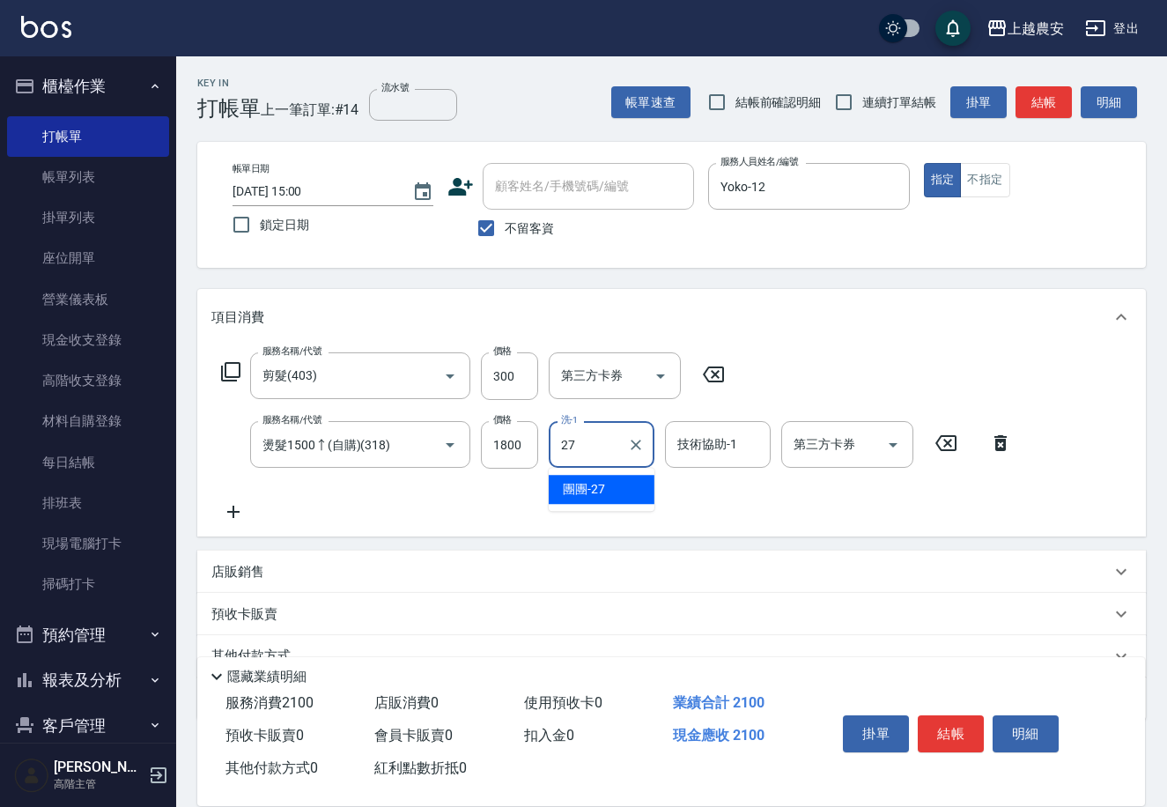
type input "團團-27"
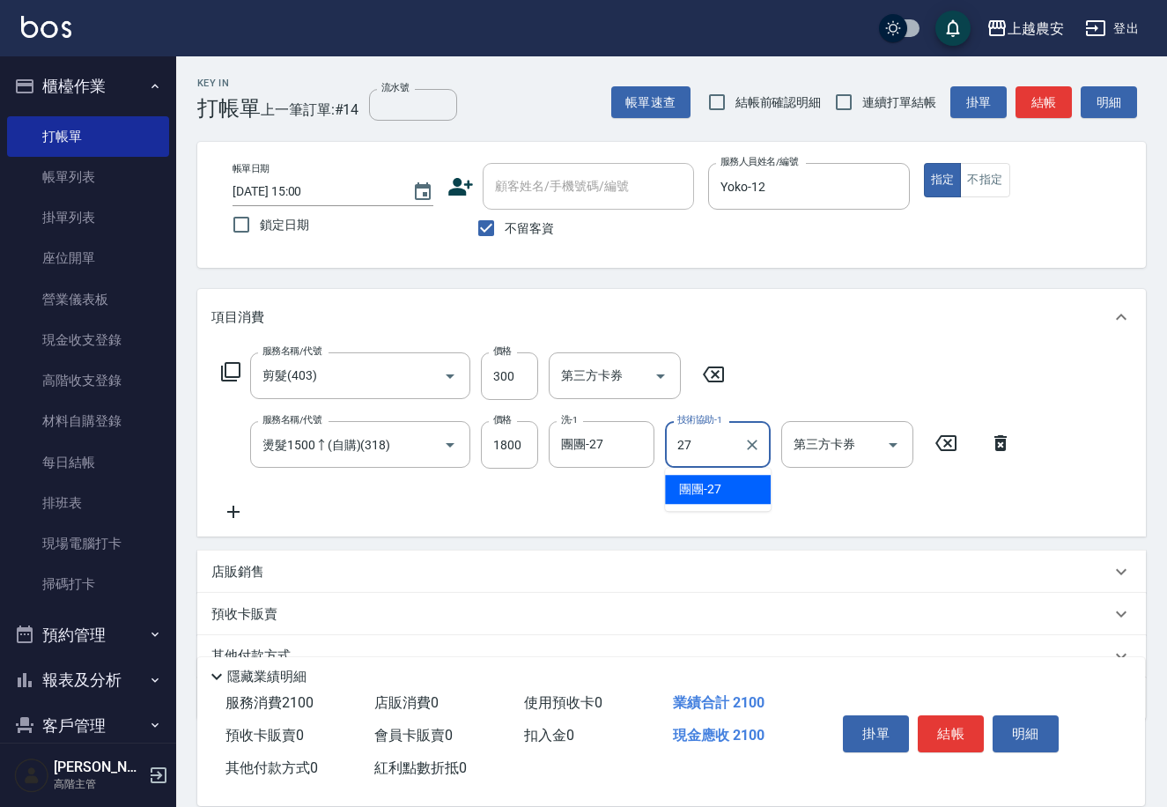
type input "團團-27"
click at [970, 734] on button "結帳" at bounding box center [951, 733] width 66 height 37
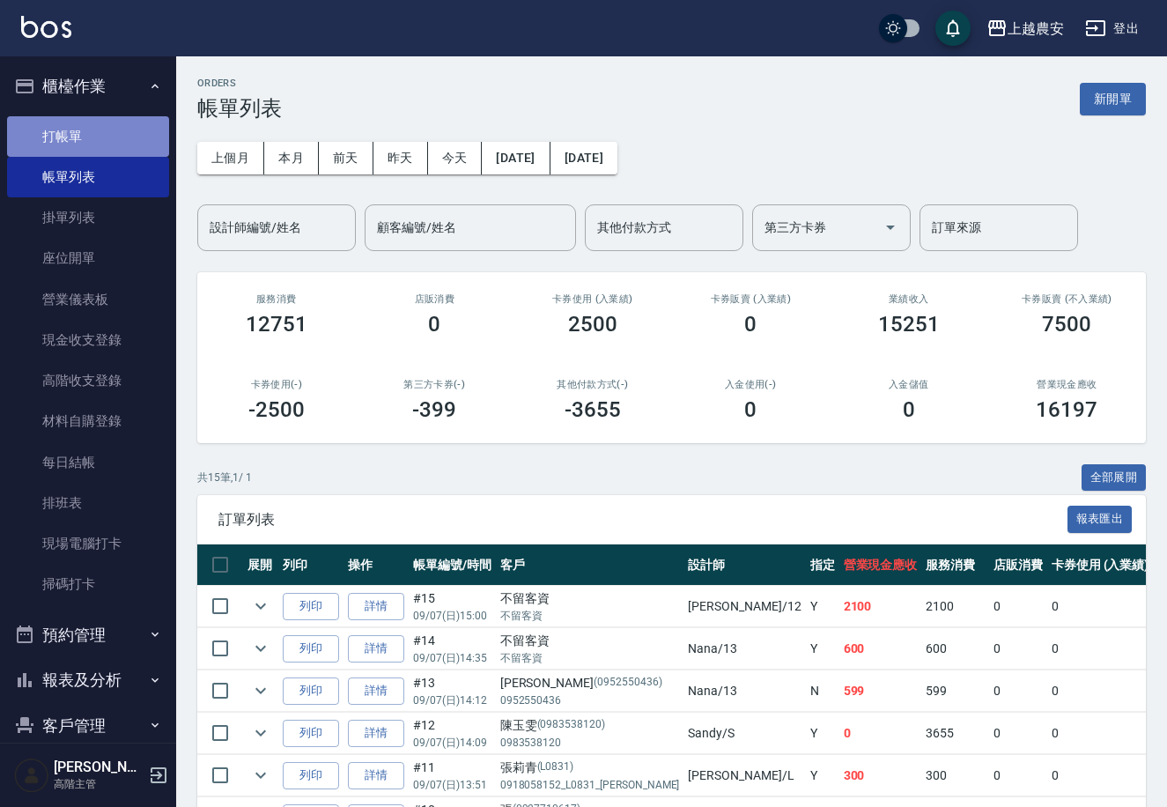
click at [112, 126] on link "打帳單" at bounding box center [88, 136] width 162 height 41
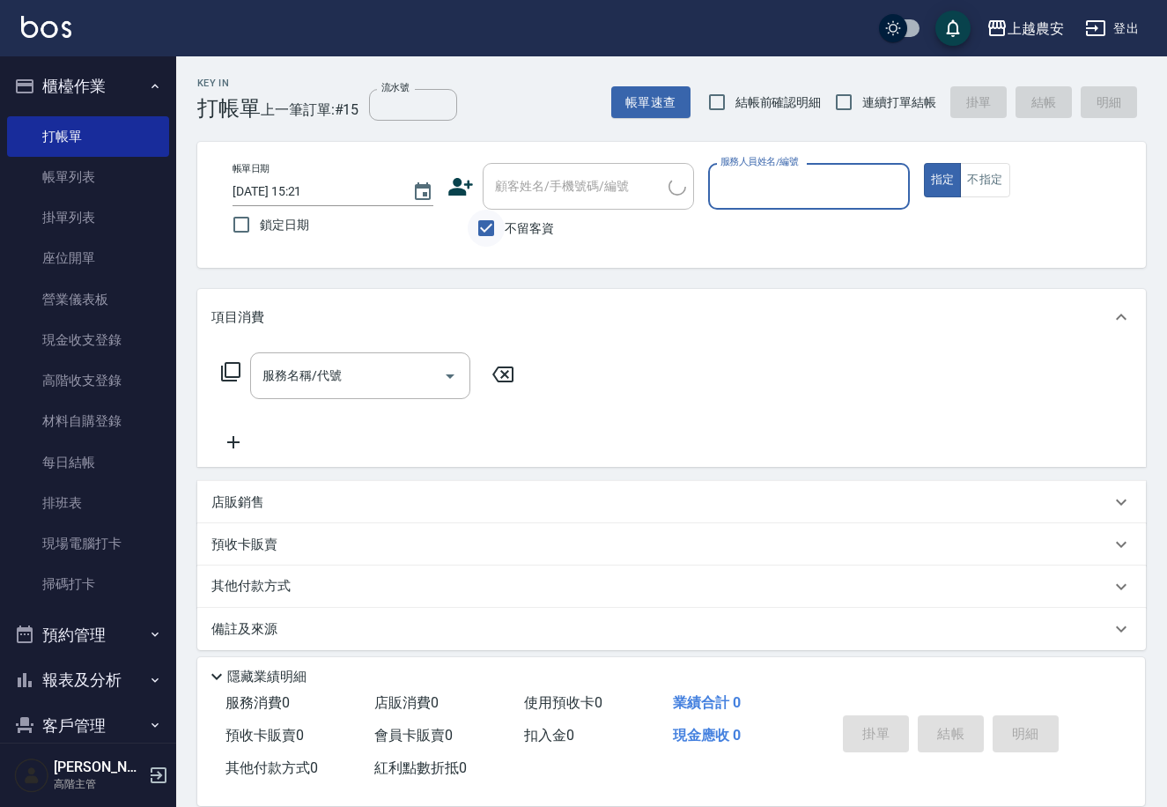
click at [482, 234] on input "不留客資" at bounding box center [486, 228] width 37 height 37
checkbox input "false"
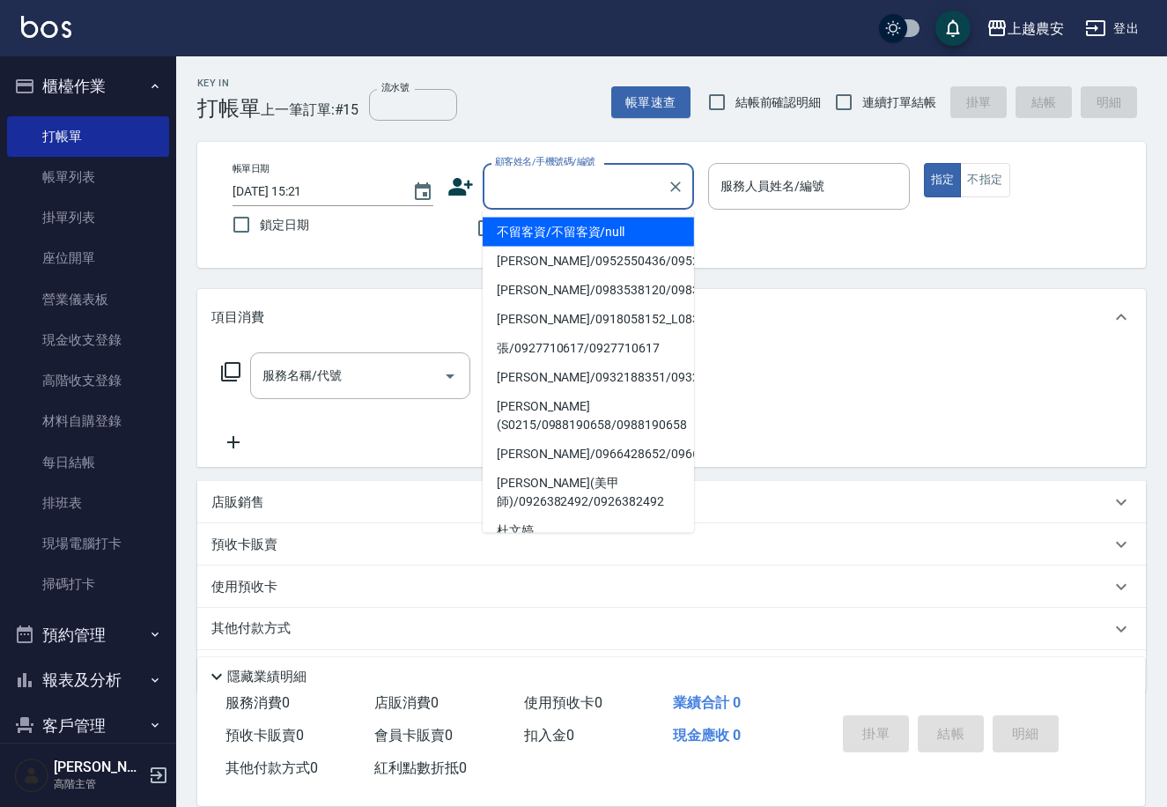
click at [640, 189] on input "顧客姓名/手機號碼/編號" at bounding box center [575, 186] width 169 height 31
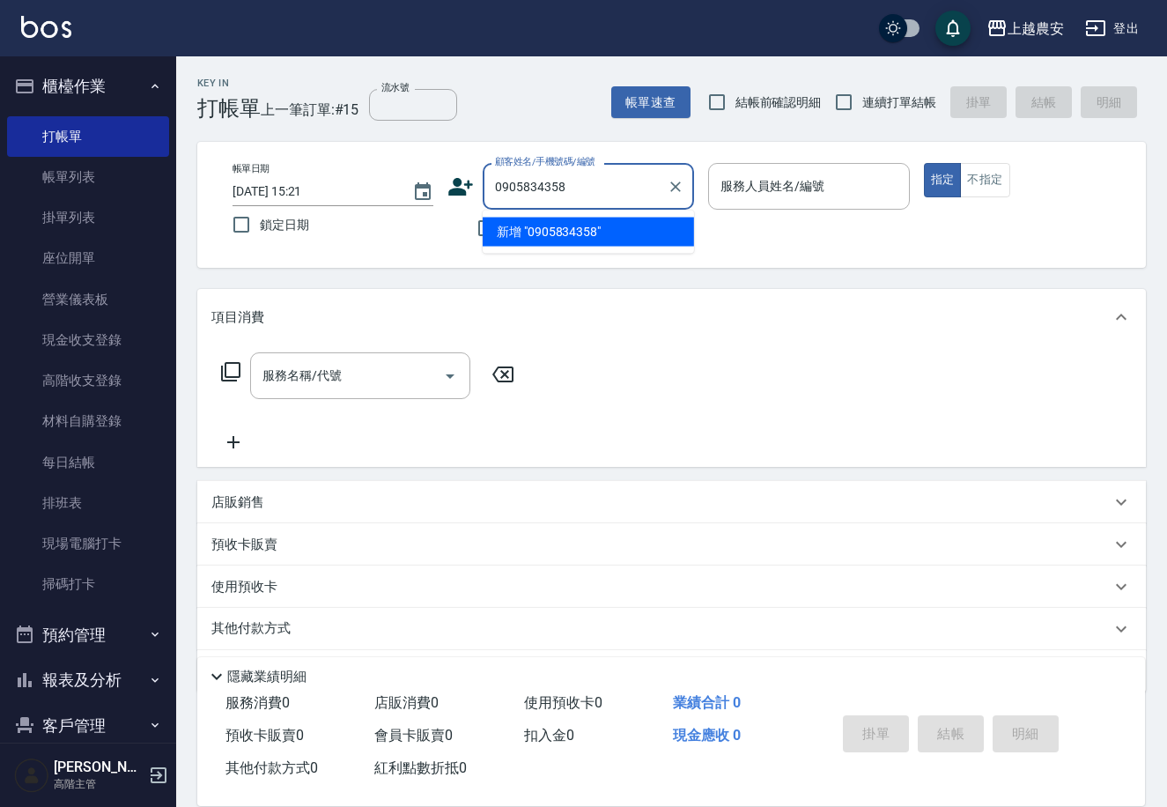
drag, startPoint x: 588, startPoint y: 182, endPoint x: 502, endPoint y: 182, distance: 85.5
click at [489, 182] on div "0905834358 顧客姓名/手機號碼/編號" at bounding box center [588, 186] width 211 height 47
type input "0905834358"
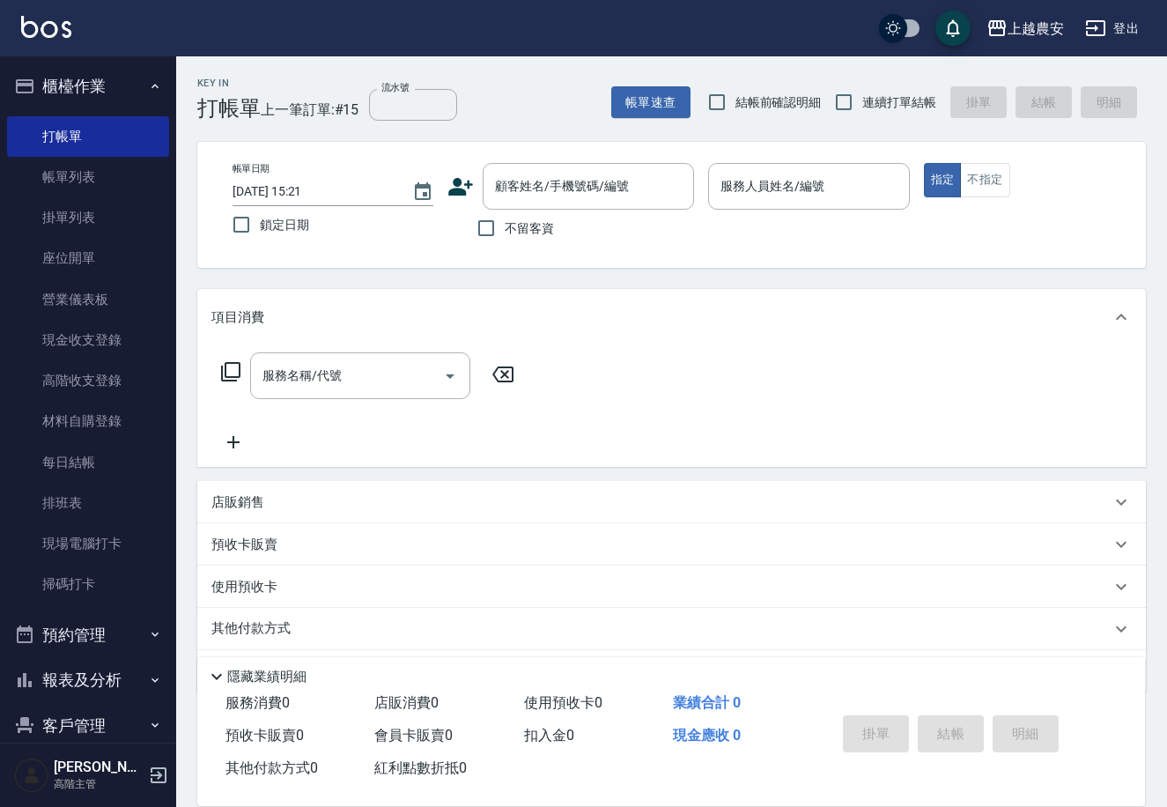
click at [453, 189] on icon at bounding box center [461, 187] width 25 height 18
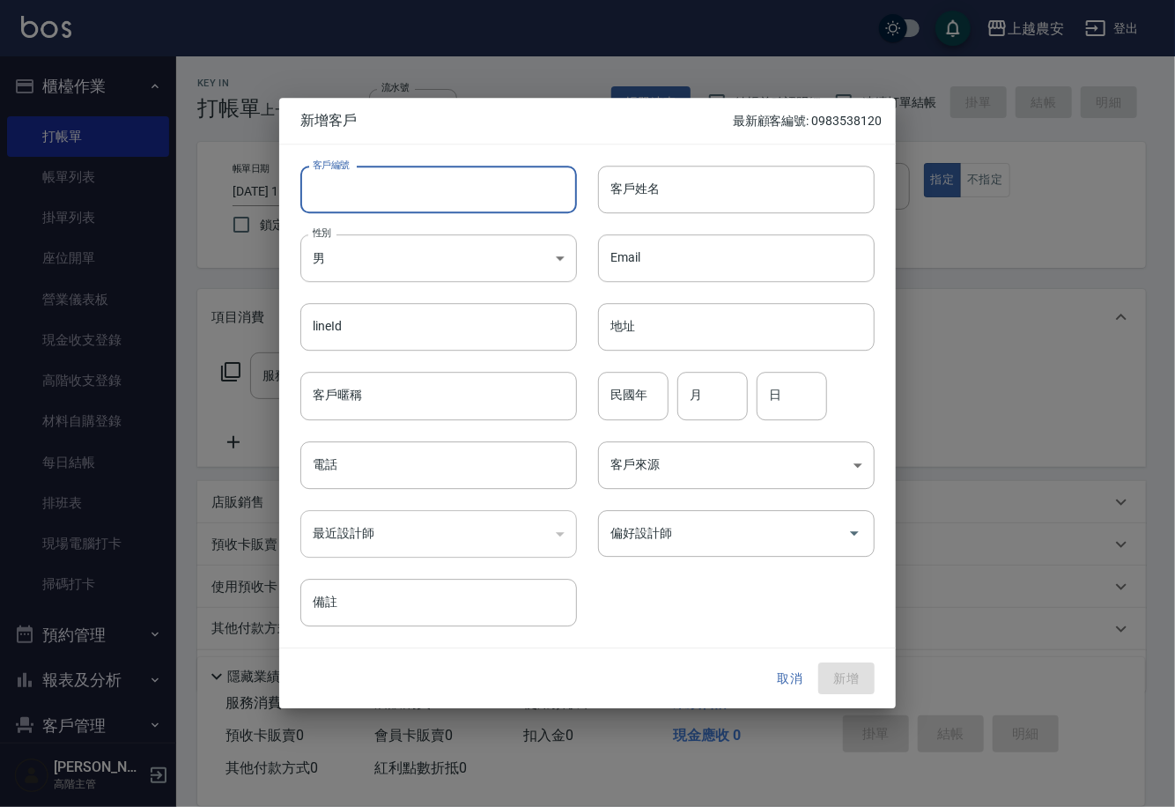
click at [452, 197] on input "客戶編號" at bounding box center [438, 190] width 277 height 48
paste input "0905834358"
type input "0905834358"
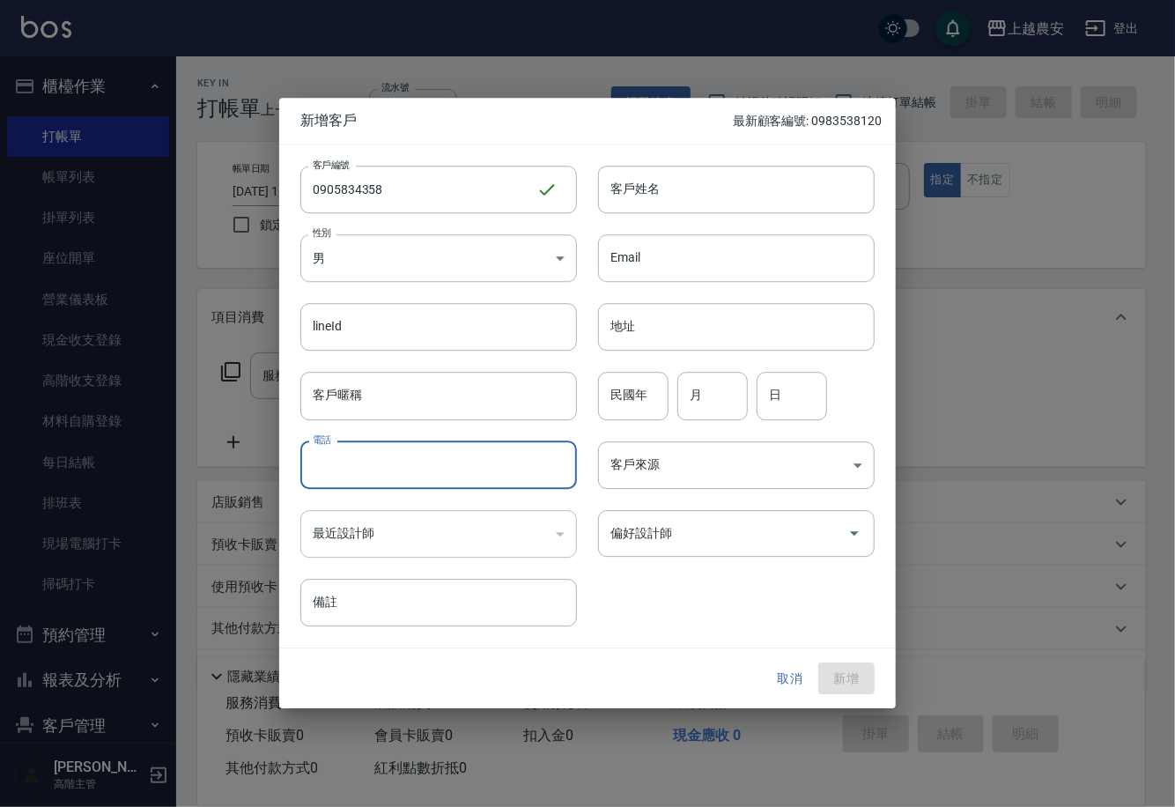
click at [456, 453] on input "電話" at bounding box center [438, 465] width 277 height 48
paste input "0905834358"
type input "0905834358"
click at [432, 242] on body "上越農安 登出 櫃檯作業 打帳單 帳單列表 掛單列表 座位開單 營業儀表板 現金收支登錄 高階收支登錄 材料自購登錄 每日結帳 排班表 現場電腦打卡 掃碼打卡…" at bounding box center [587, 429] width 1175 height 859
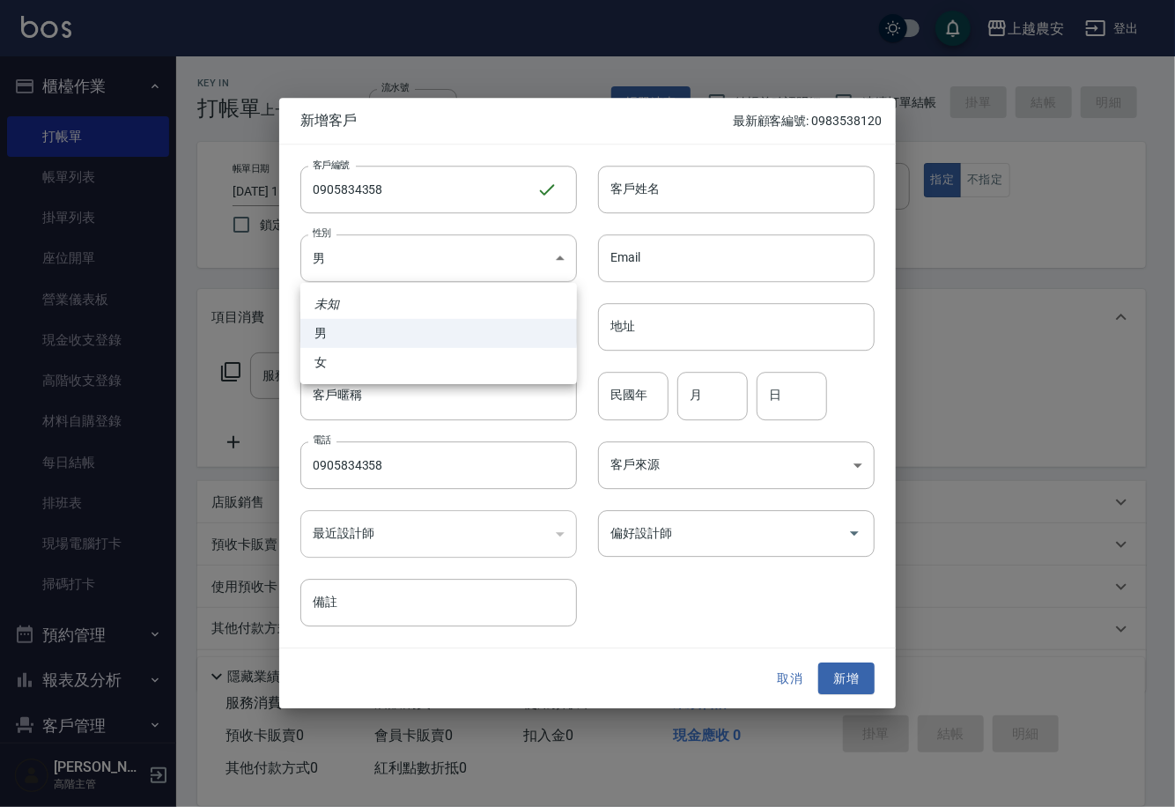
click at [325, 356] on li "女" at bounding box center [438, 362] width 277 height 29
type input "FEMALE"
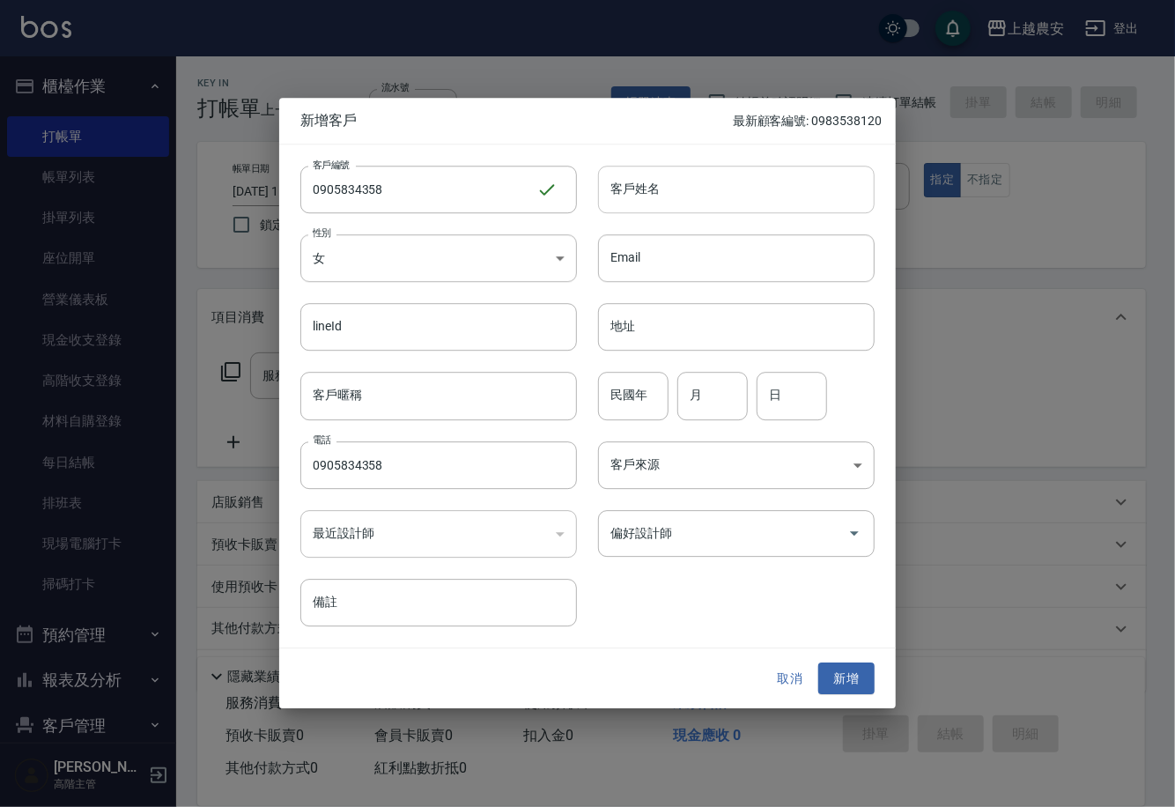
drag, startPoint x: 700, startPoint y: 195, endPoint x: 693, endPoint y: 186, distance: 10.8
click at [699, 195] on input "客戶姓名" at bounding box center [736, 190] width 277 height 48
type input "V"
type input "徐小姐"
click at [777, 530] on input "偏好設計師" at bounding box center [723, 533] width 234 height 31
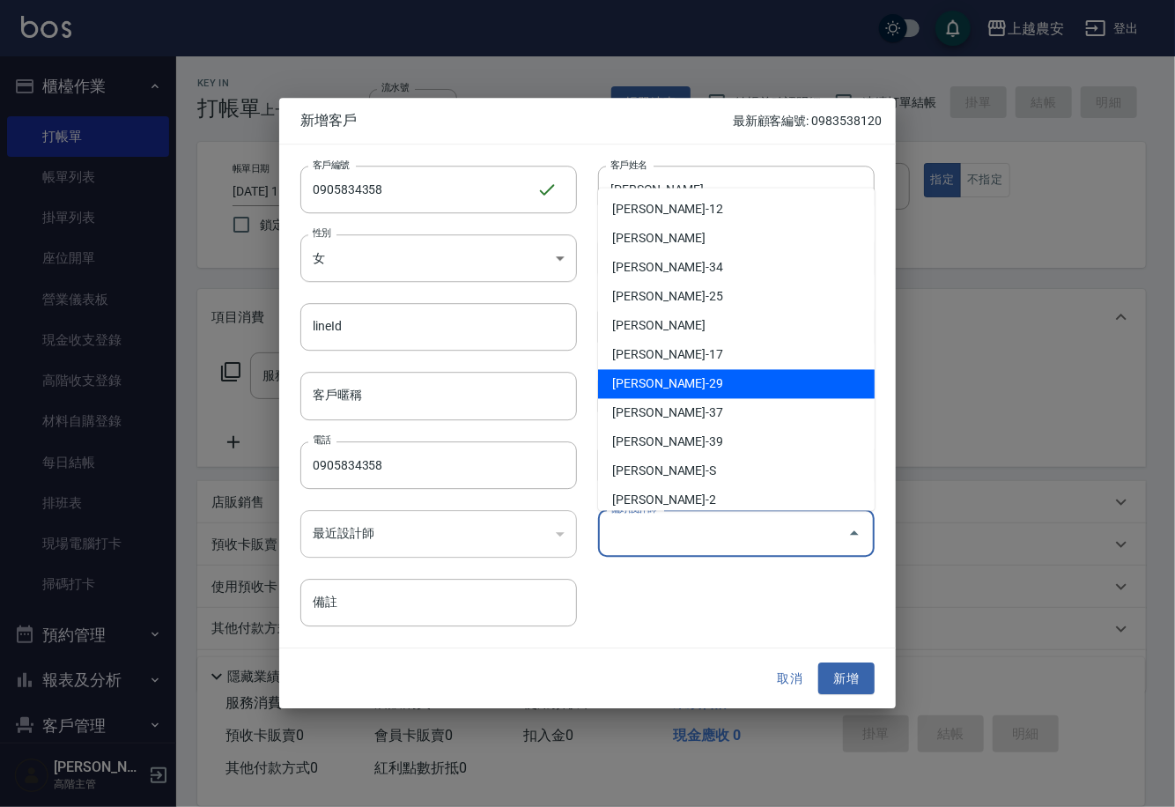
click at [793, 388] on li "楊馨茹-29" at bounding box center [736, 383] width 277 height 29
type input "楊馨茹"
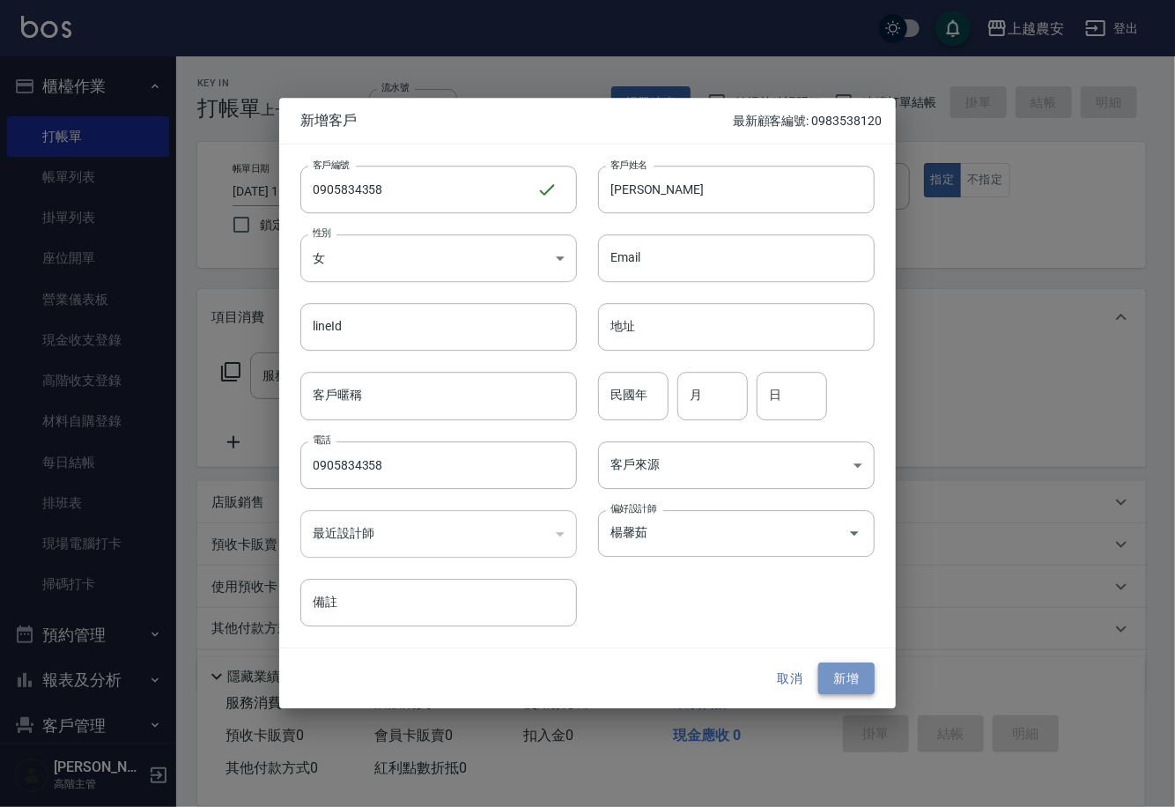
click at [860, 678] on button "新增" at bounding box center [847, 679] width 56 height 33
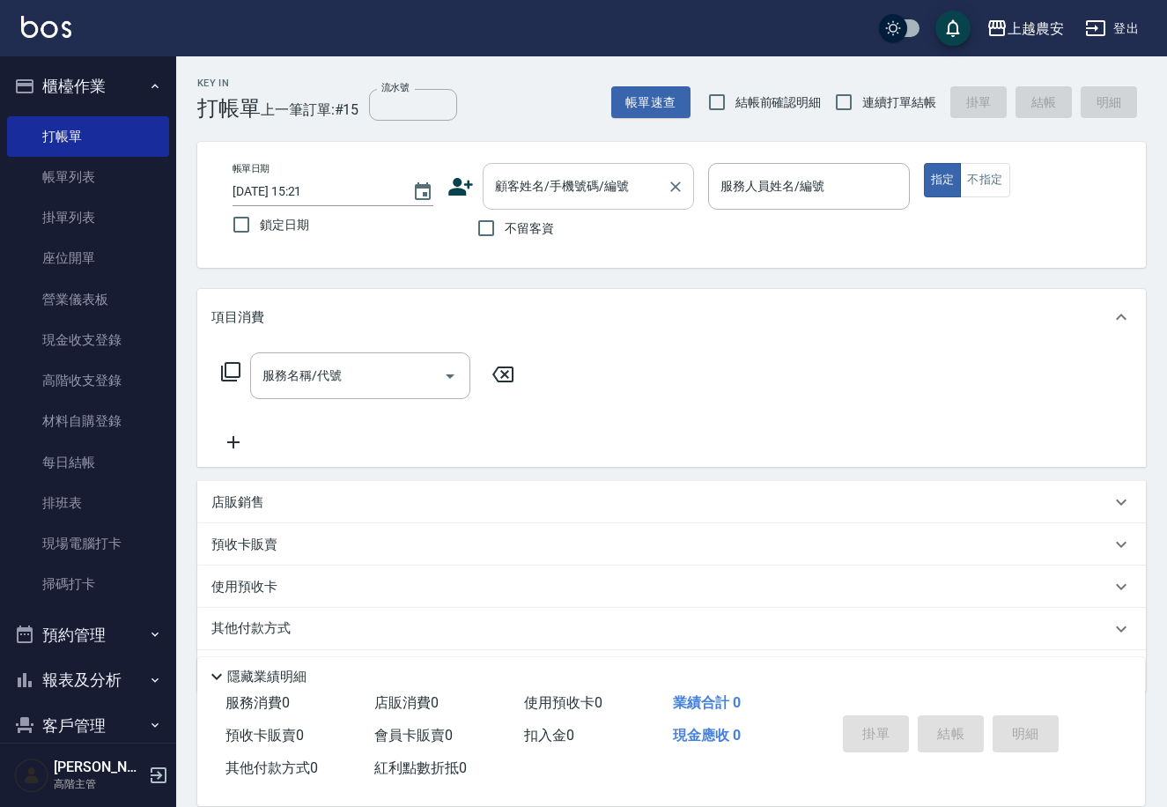
click at [642, 182] on input "顧客姓名/手機號碼/編號" at bounding box center [575, 186] width 169 height 31
type input "ㄒ"
paste input "0905834358"
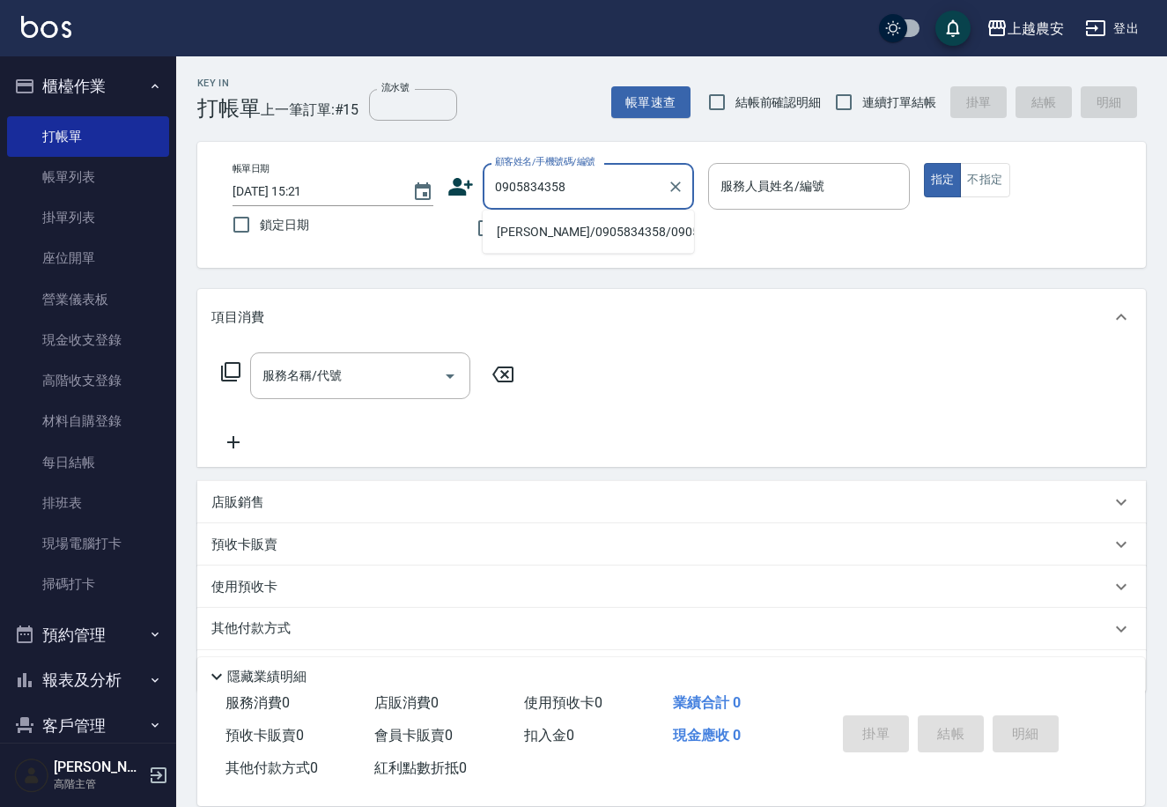
click at [663, 233] on li "徐小姐/0905834358/0905834358" at bounding box center [588, 232] width 211 height 29
type input "徐小姐/0905834358/0905834358"
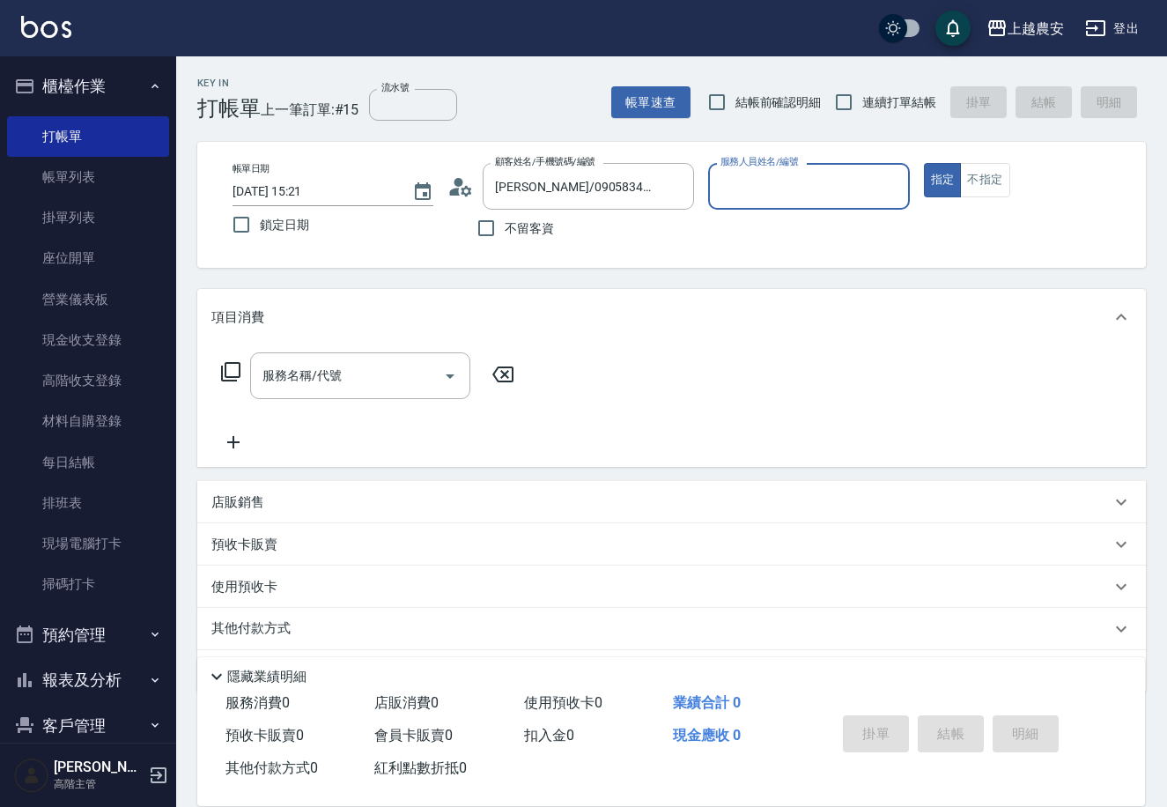
type input "楊馨茹-29"
click at [384, 379] on input "服務名稱/代號" at bounding box center [347, 375] width 178 height 31
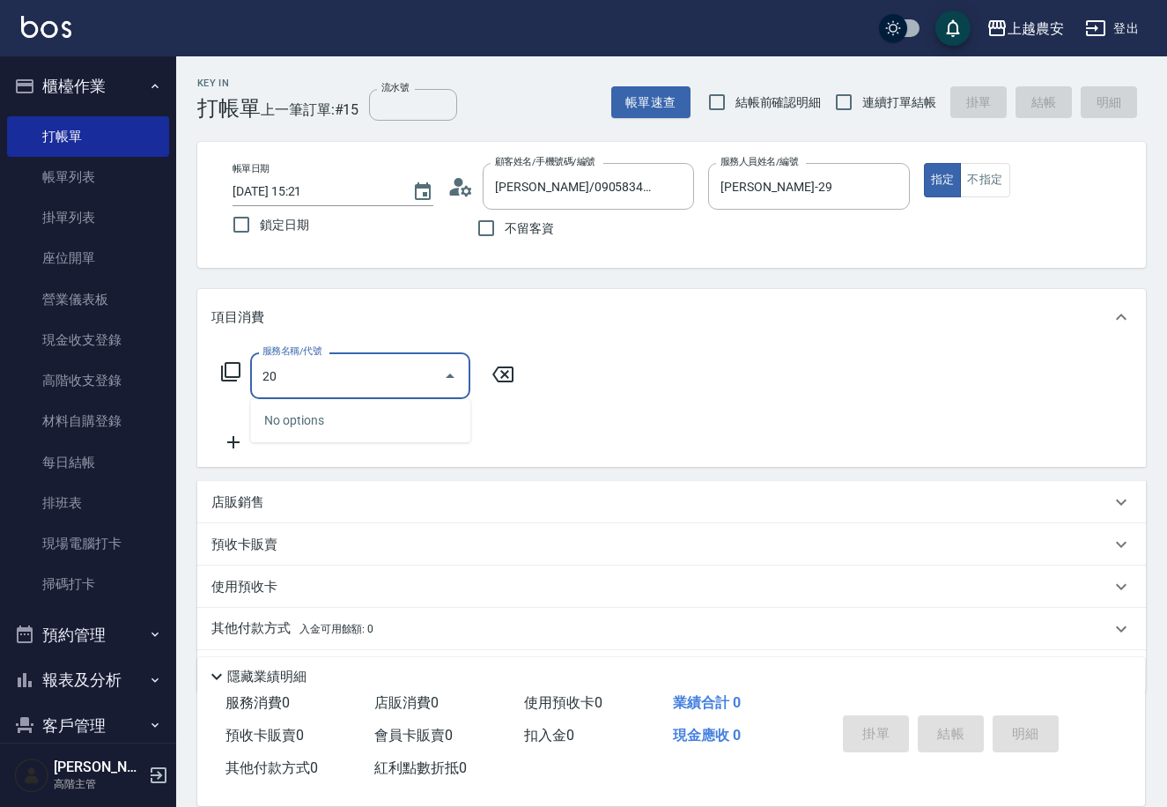
type input "20"
click at [513, 376] on icon at bounding box center [503, 375] width 21 height 16
click at [399, 374] on input "服務名稱/代號" at bounding box center [347, 375] width 178 height 31
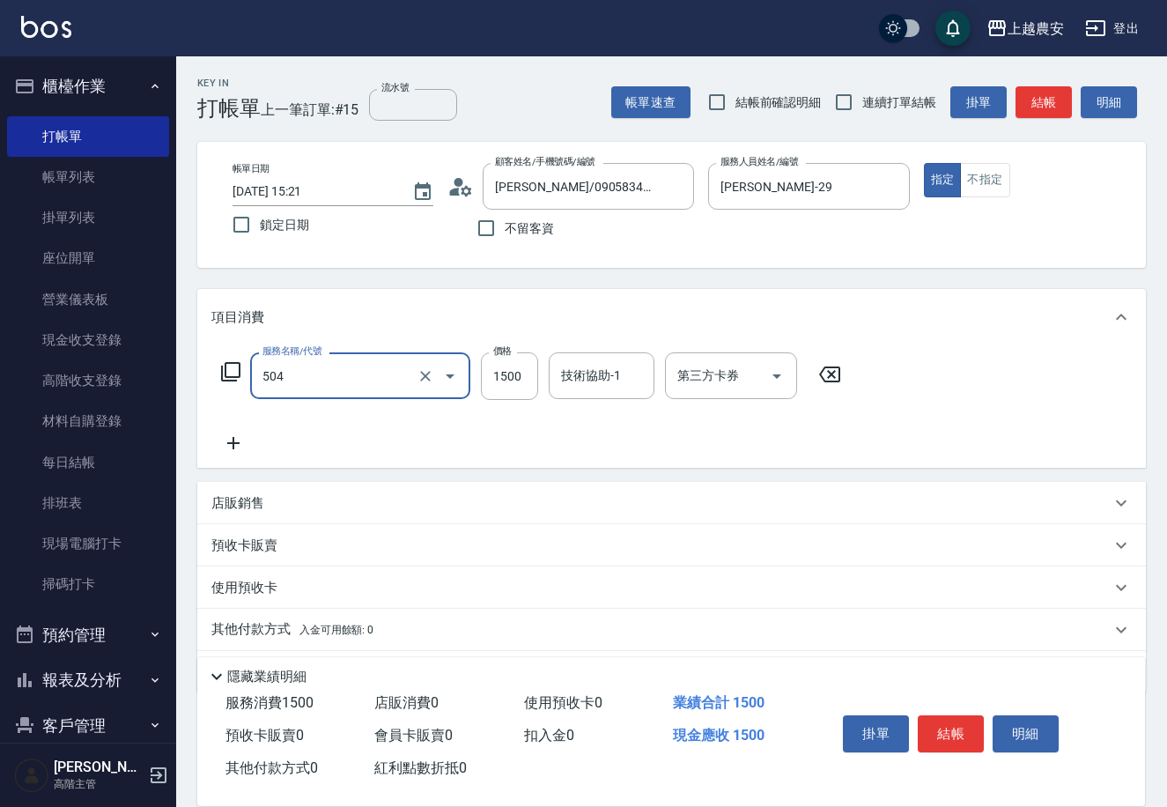
type input "染髮1500↓(504)"
type input "1100"
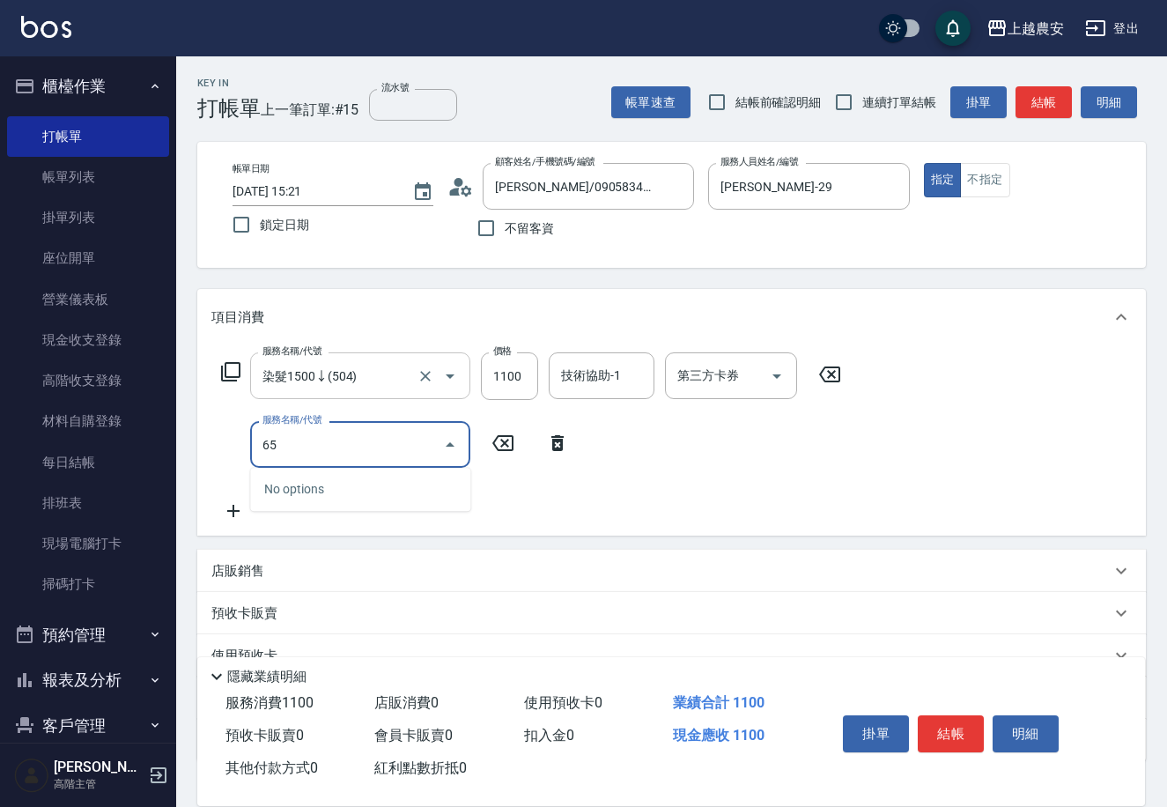
type input "655"
click at [431, 450] on icon "Clear" at bounding box center [426, 445] width 18 height 18
click at [427, 485] on span "極光結構式護髮 - 3500" at bounding box center [360, 489] width 220 height 29
type input "極光結構式護髮(622)"
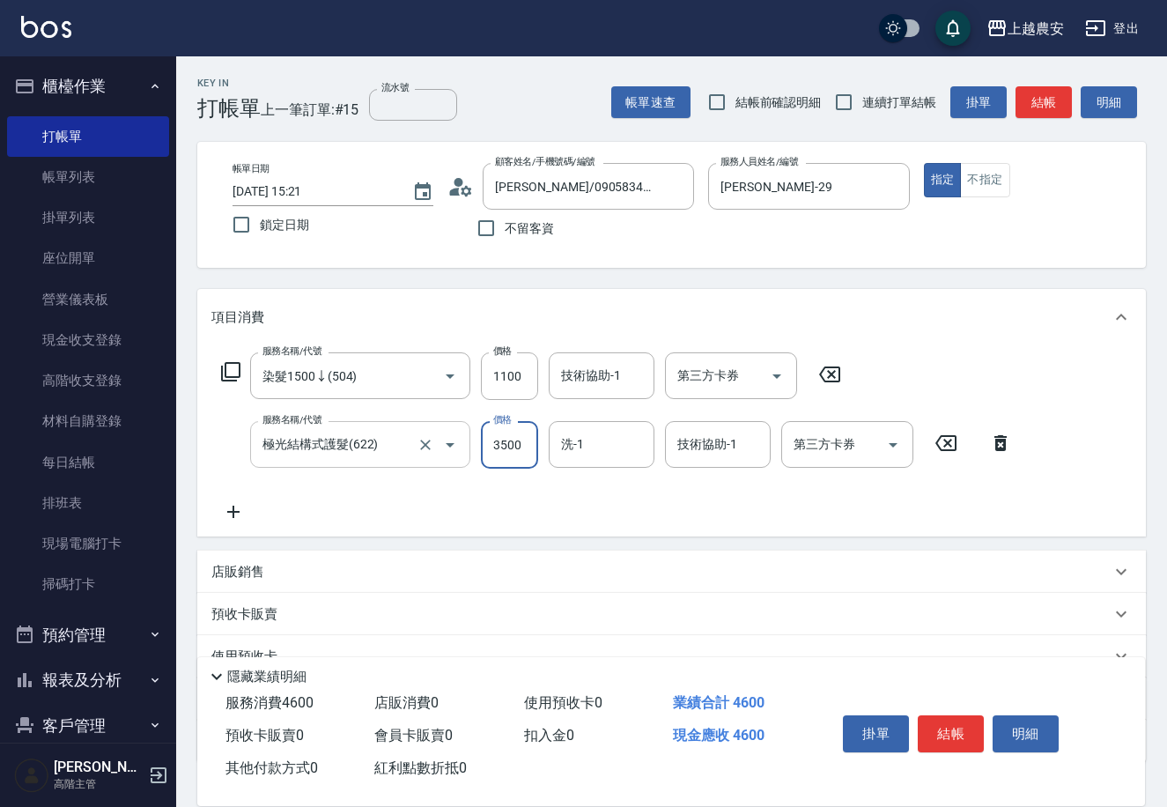
click at [525, 457] on input "3500" at bounding box center [509, 445] width 57 height 48
type input "2500"
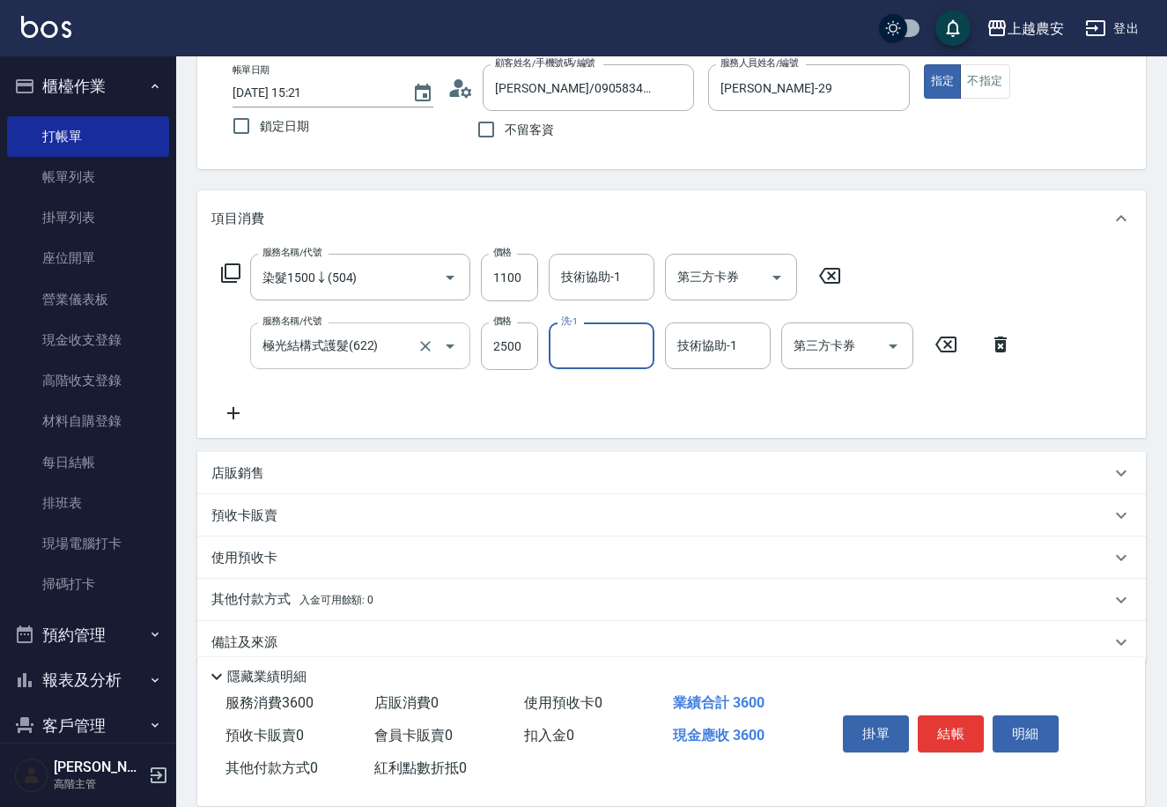
scroll to position [121, 0]
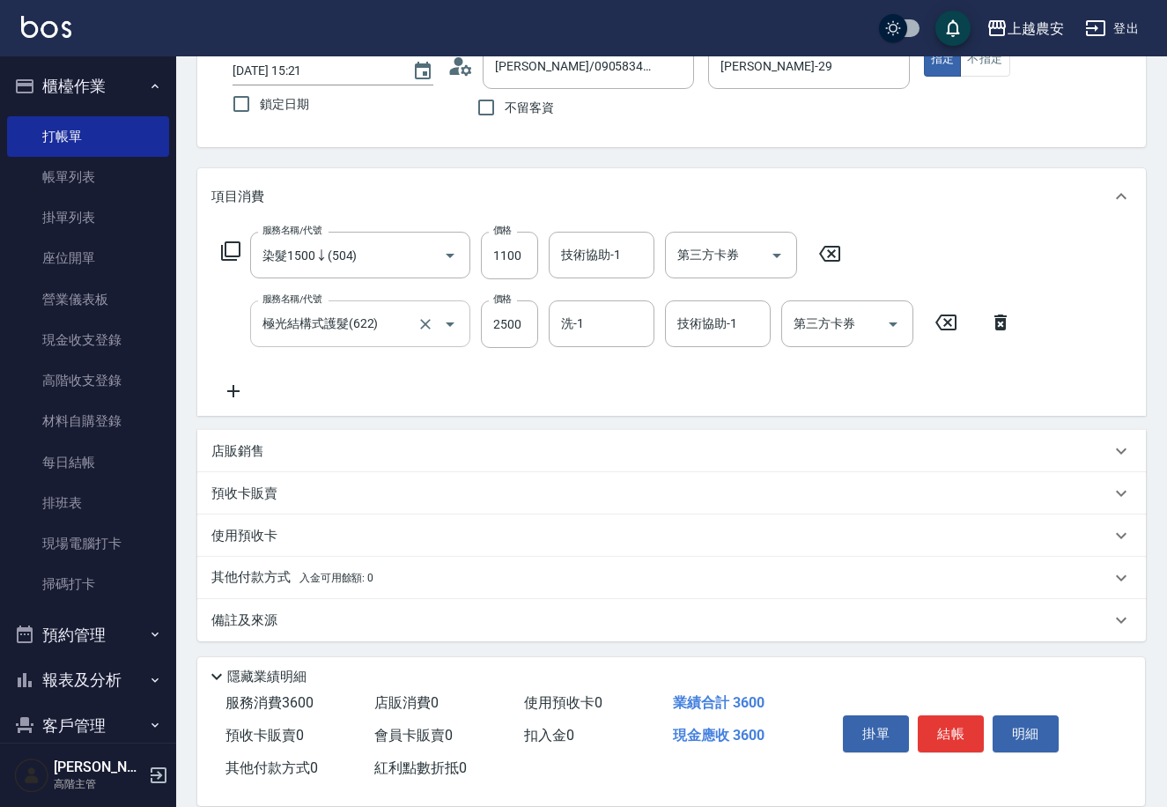
click at [275, 574] on p "其他付款方式 入金可用餘額: 0" at bounding box center [292, 577] width 162 height 19
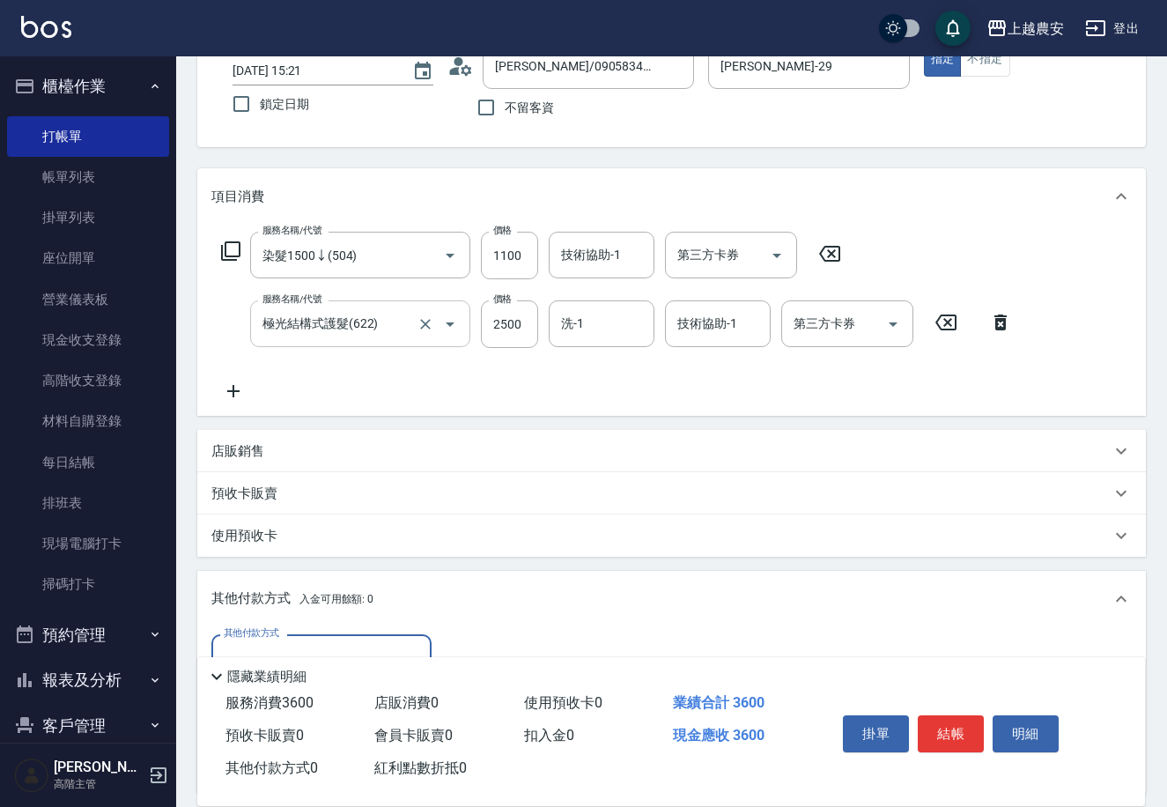
scroll to position [328, 0]
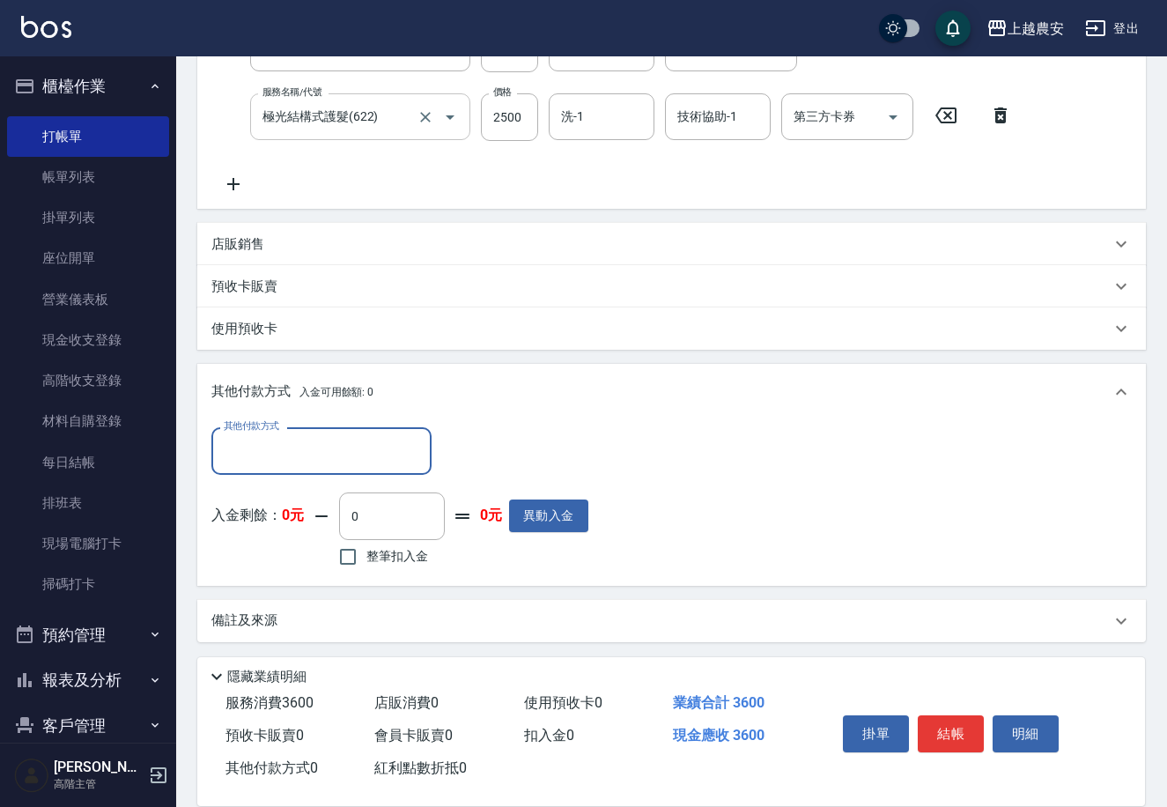
click at [367, 455] on input "其他付款方式" at bounding box center [321, 450] width 204 height 31
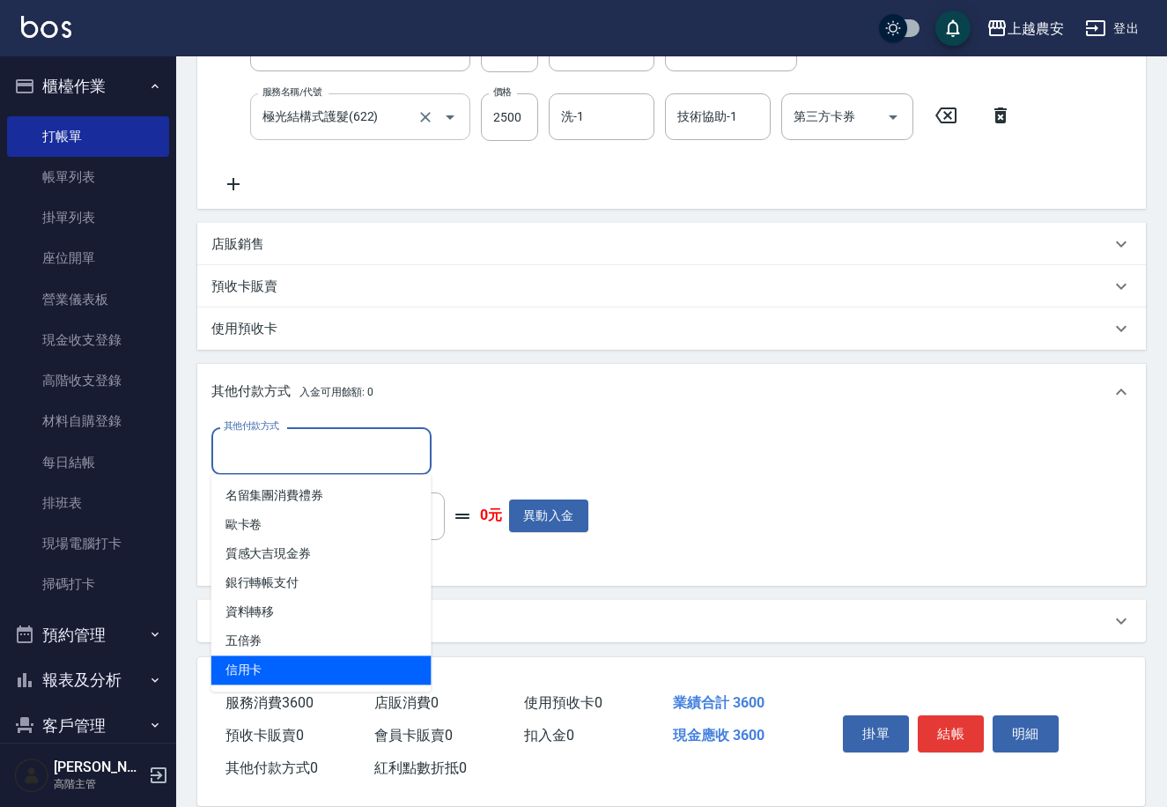
click at [321, 666] on span "信用卡" at bounding box center [321, 670] width 220 height 29
type input "信用卡"
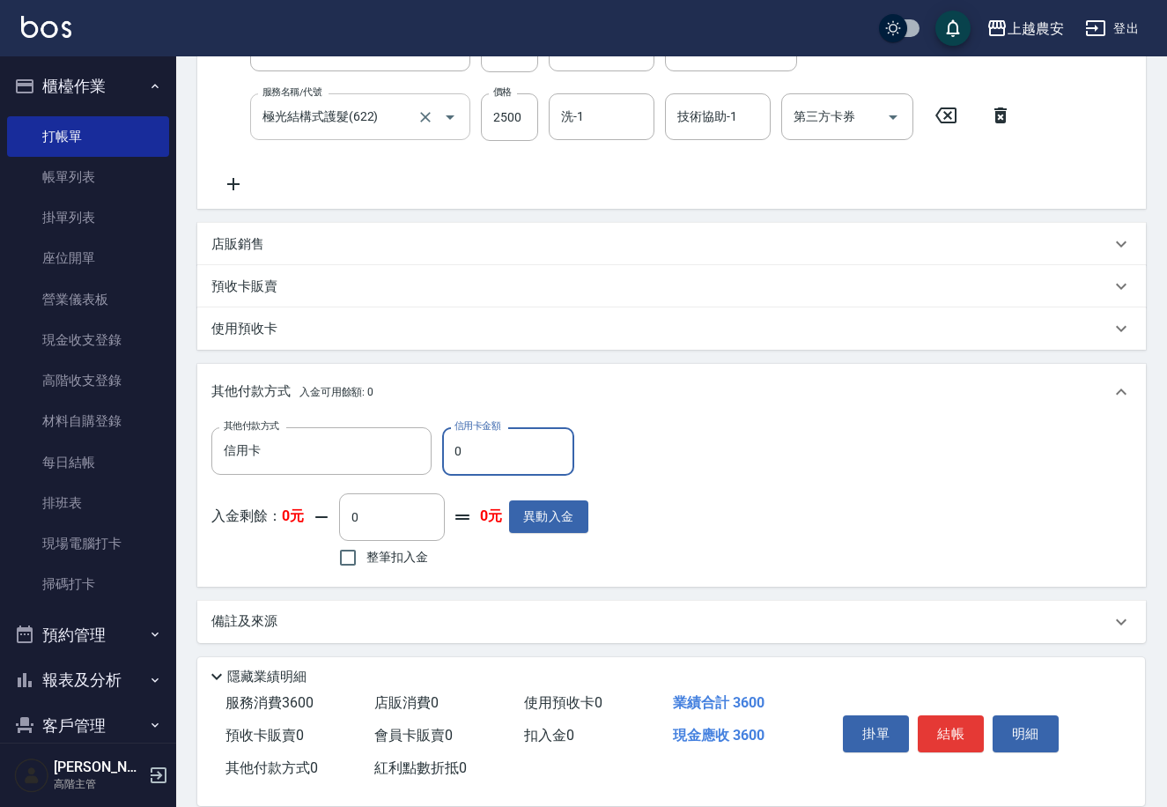
click at [490, 454] on input "0" at bounding box center [508, 451] width 132 height 48
type input "3600"
click at [943, 737] on button "結帳" at bounding box center [951, 733] width 66 height 37
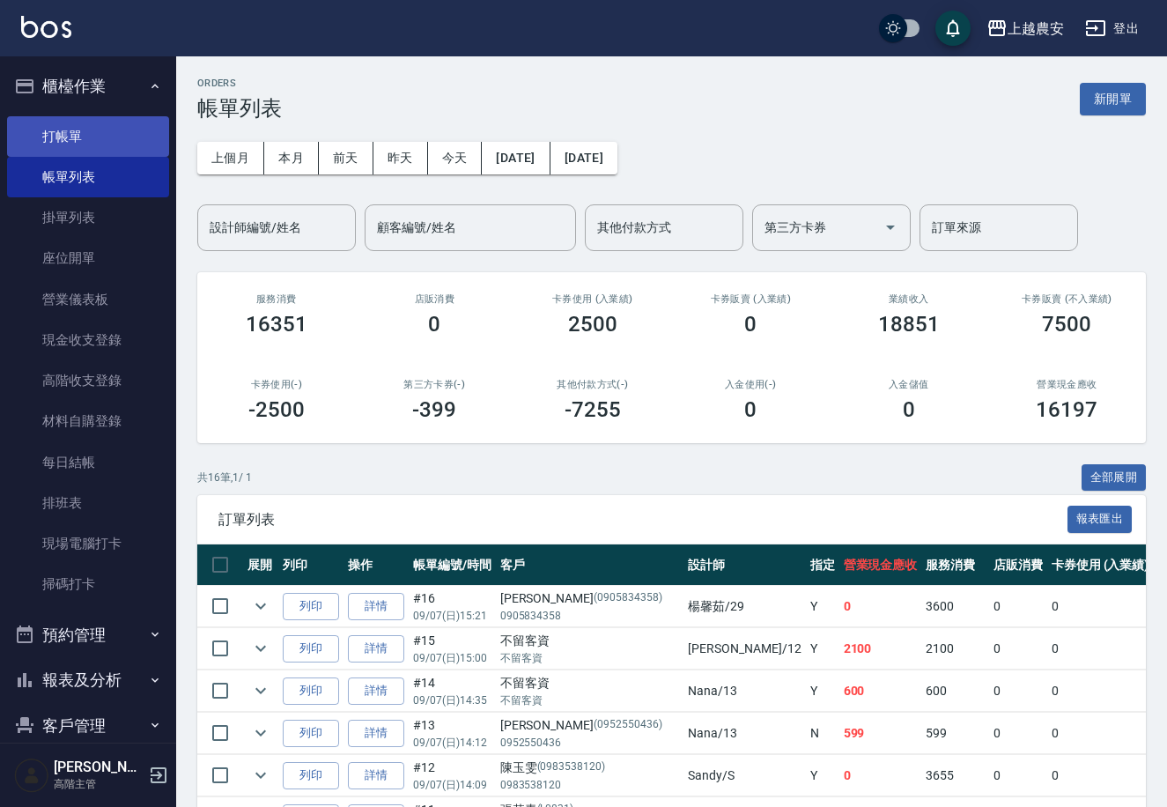
click at [101, 124] on link "打帳單" at bounding box center [88, 136] width 162 height 41
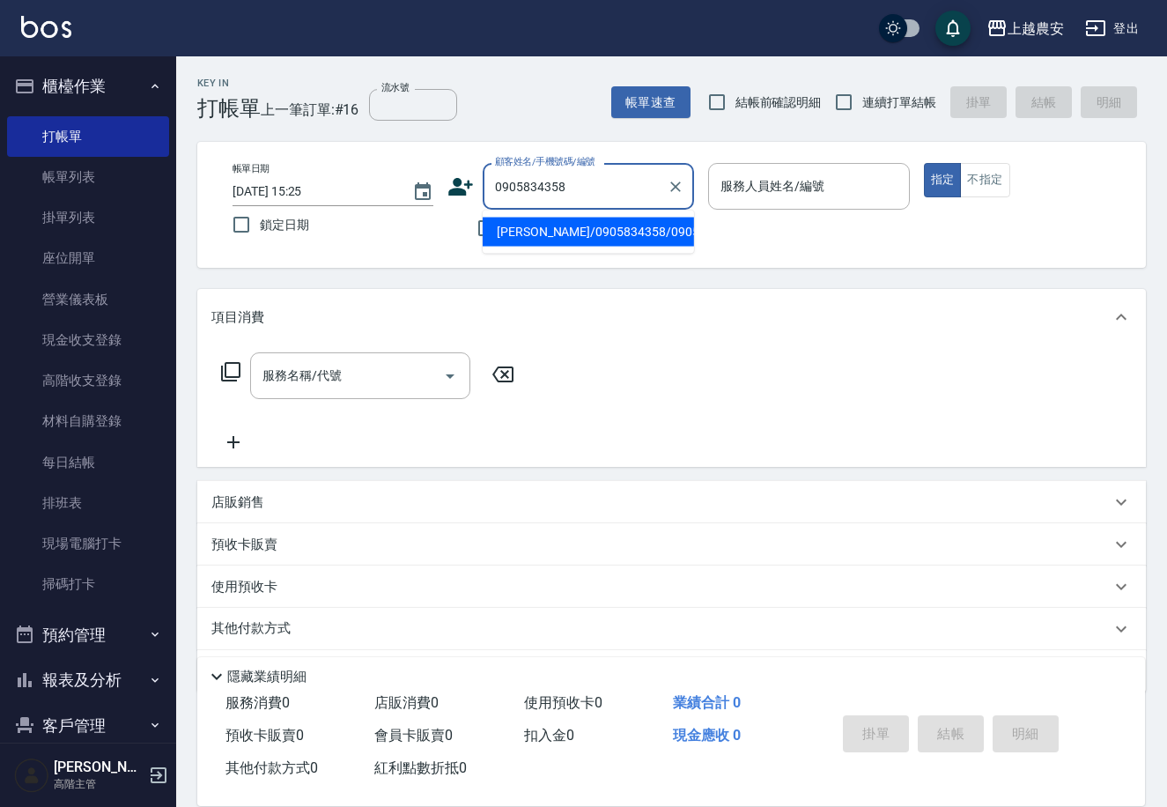
type input "徐小姐/0905834358/0905834358"
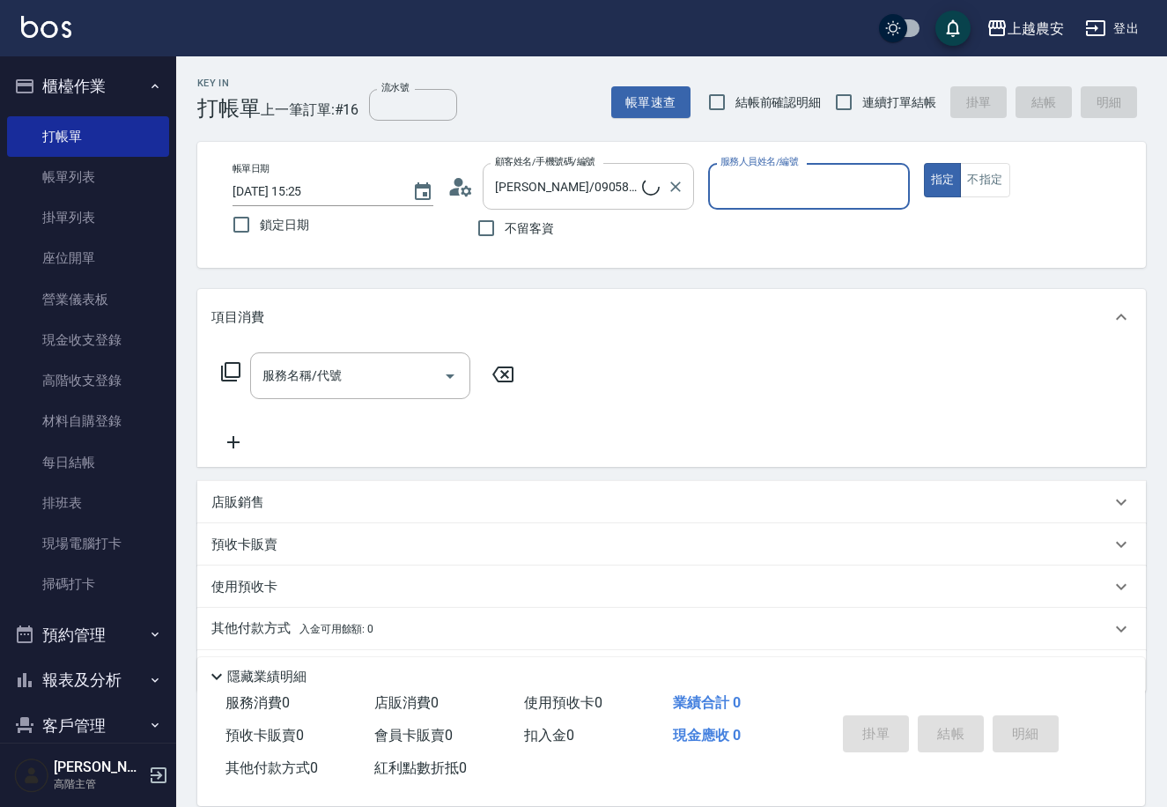
type input "楊馨茹-29"
click at [683, 182] on icon "Clear" at bounding box center [676, 187] width 18 height 18
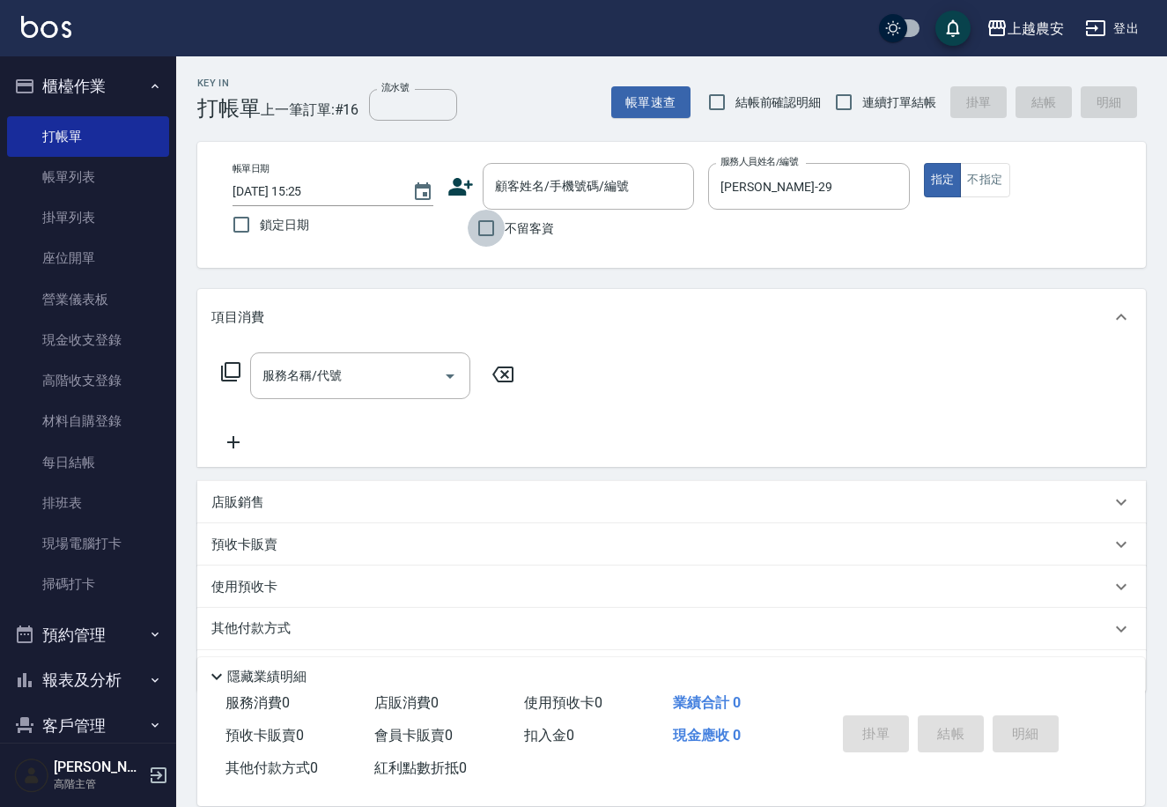
drag, startPoint x: 479, startPoint y: 234, endPoint x: 516, endPoint y: 226, distance: 37.8
click at [479, 233] on input "不留客資" at bounding box center [486, 228] width 37 height 37
checkbox input "true"
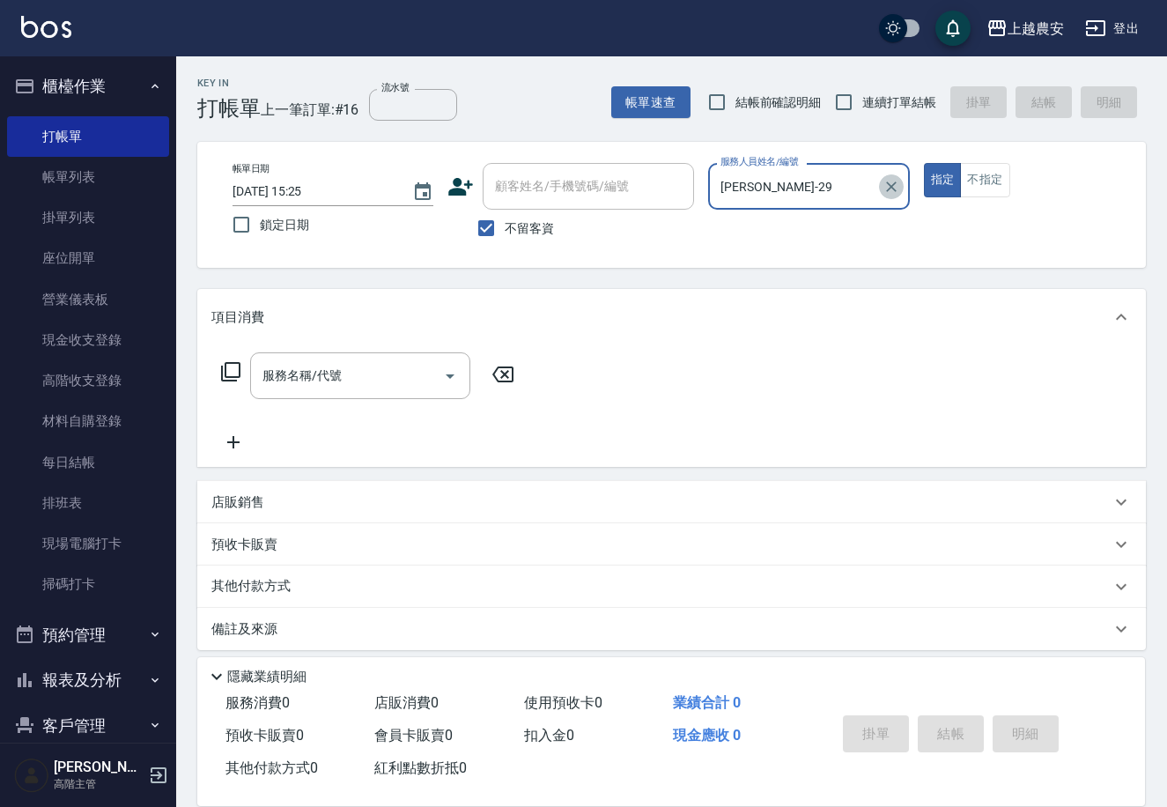
click at [888, 187] on icon "Clear" at bounding box center [892, 187] width 18 height 18
type input "13"
click at [976, 166] on button "不指定" at bounding box center [984, 180] width 49 height 34
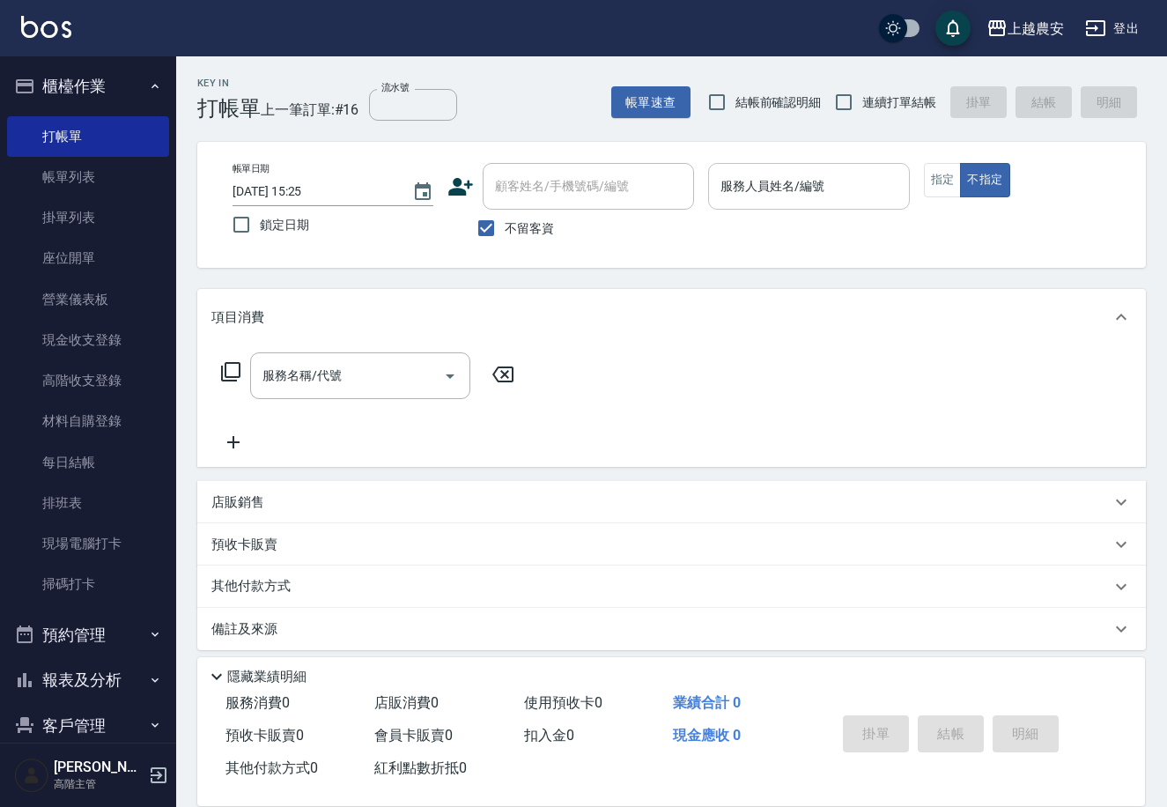
type button "false"
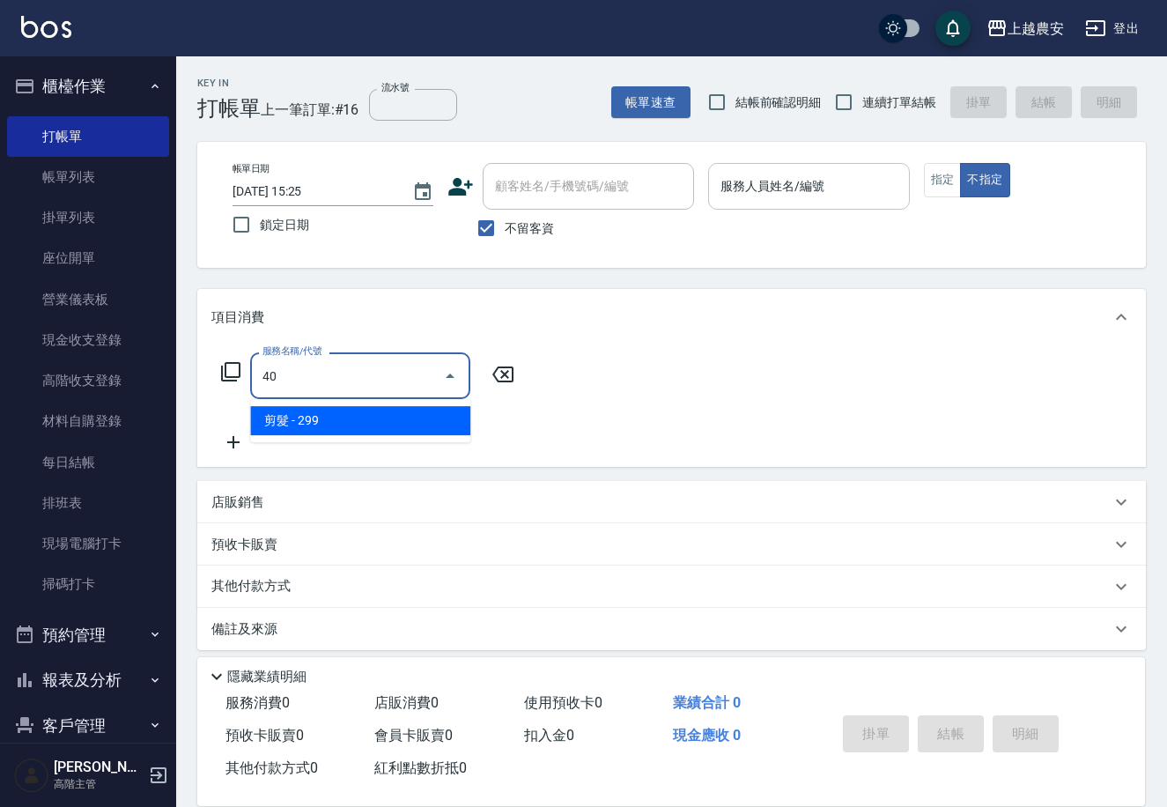
type input "4"
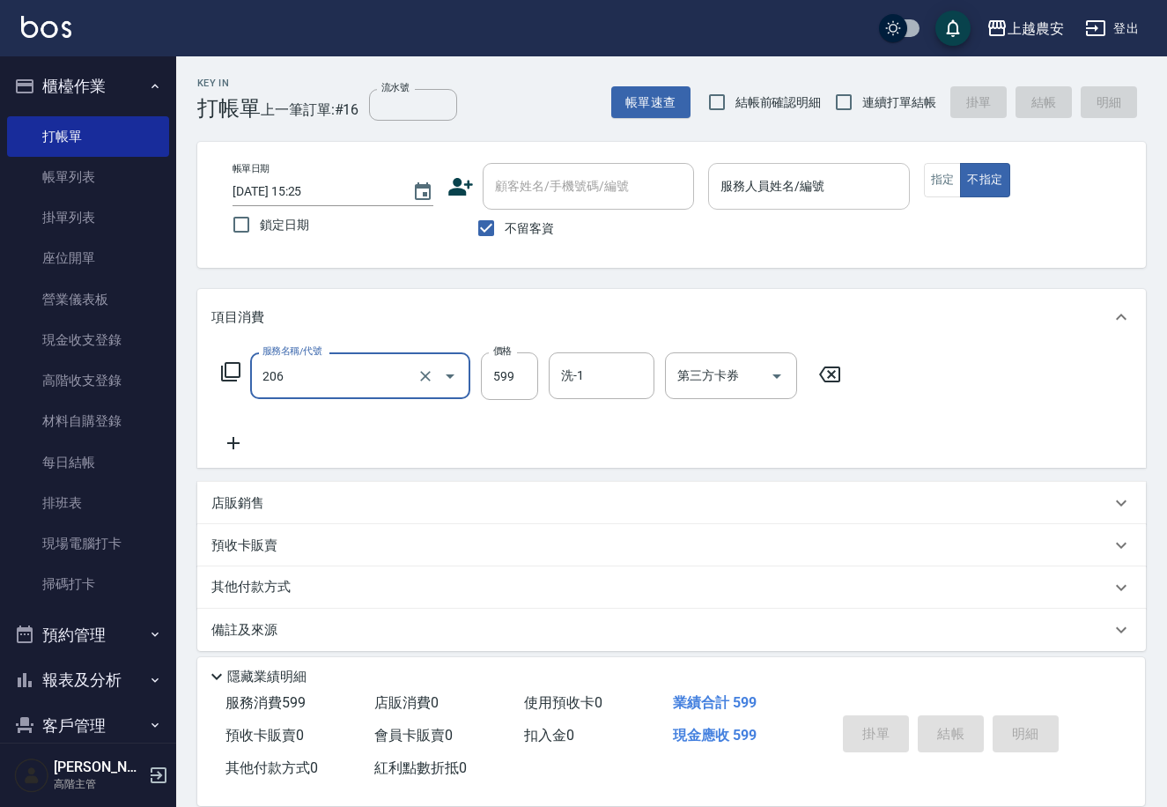
type input "洗+剪(206)"
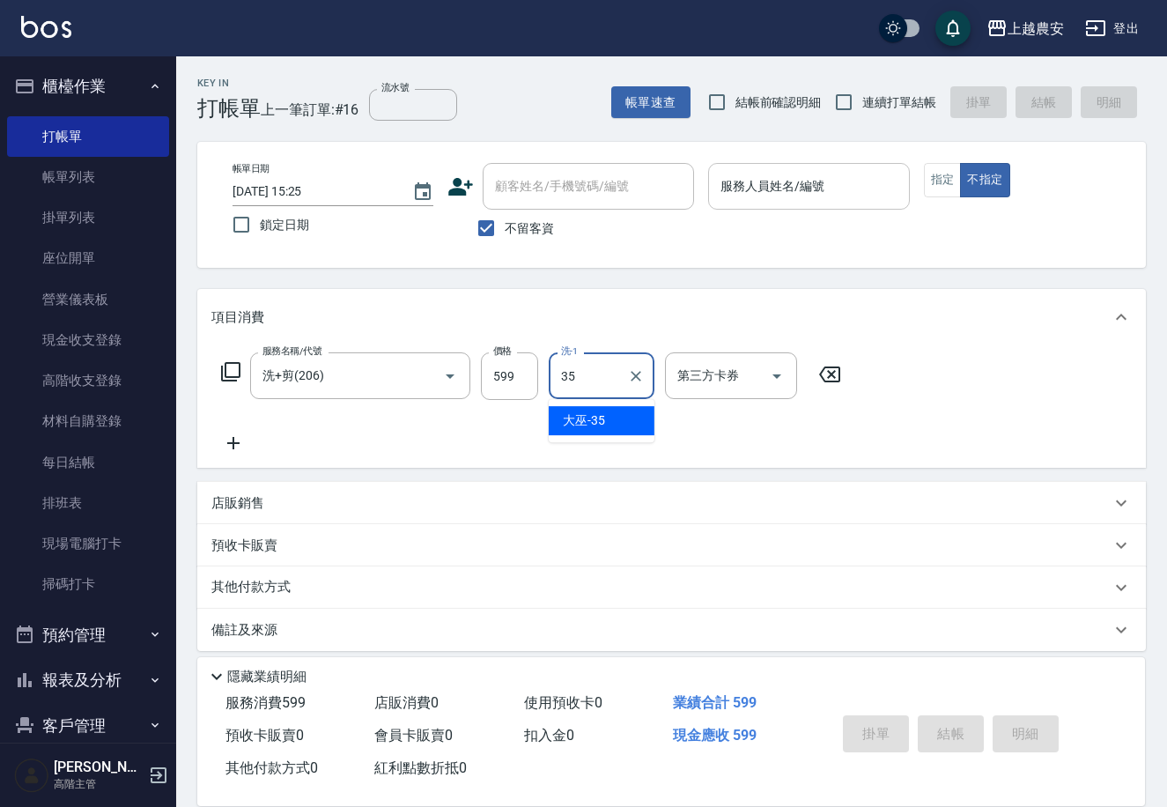
type input "大巫-35"
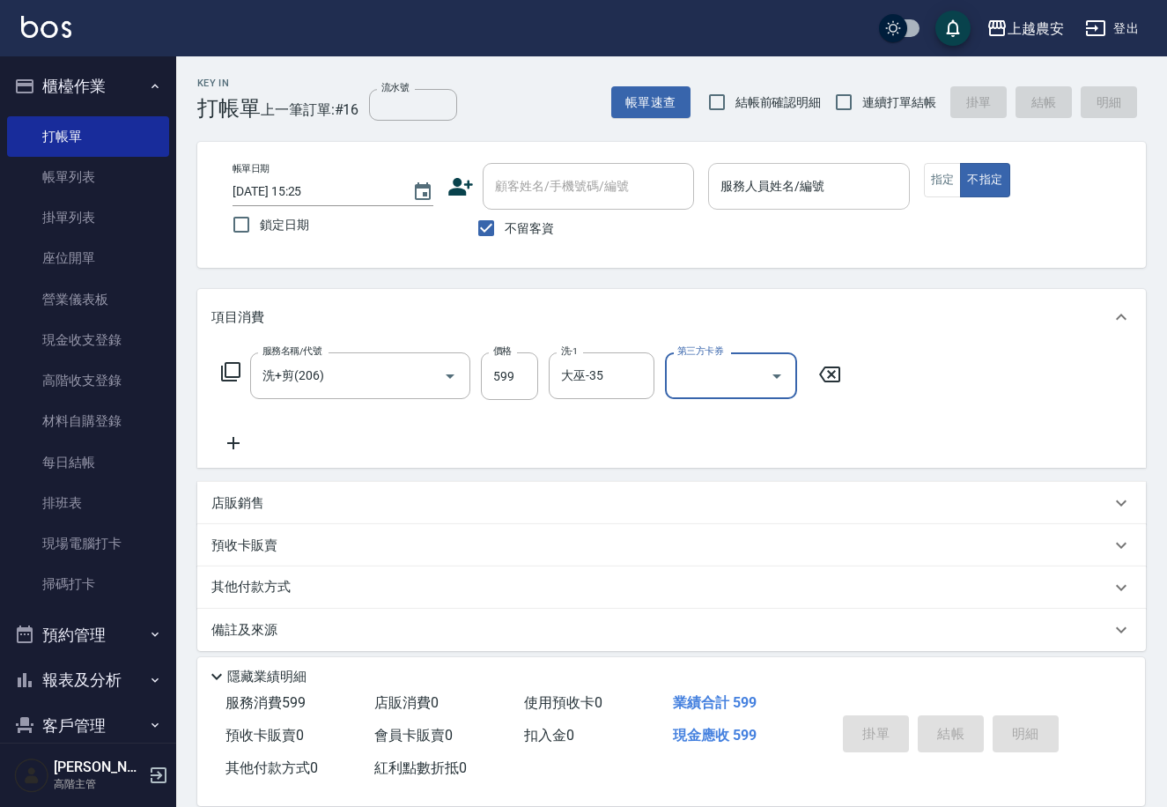
click at [816, 174] on input "服務人員姓名/編號" at bounding box center [808, 186] width 185 height 31
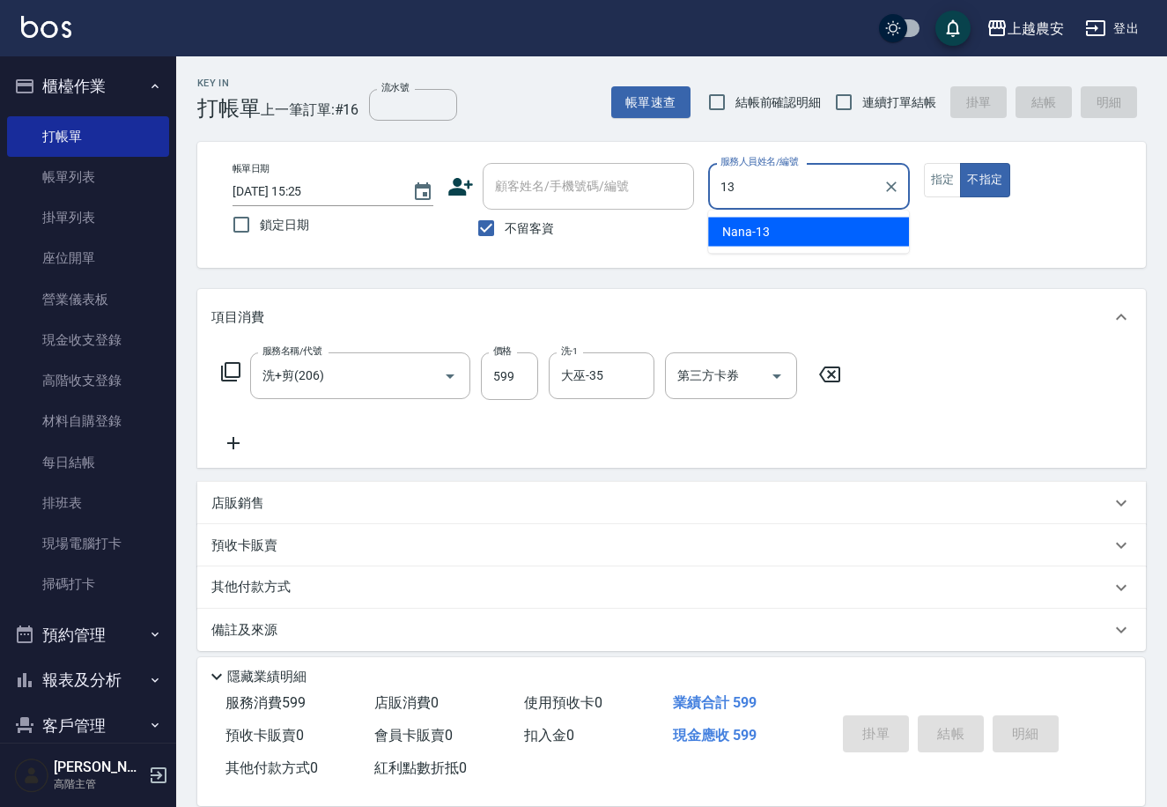
type input "Nana-13"
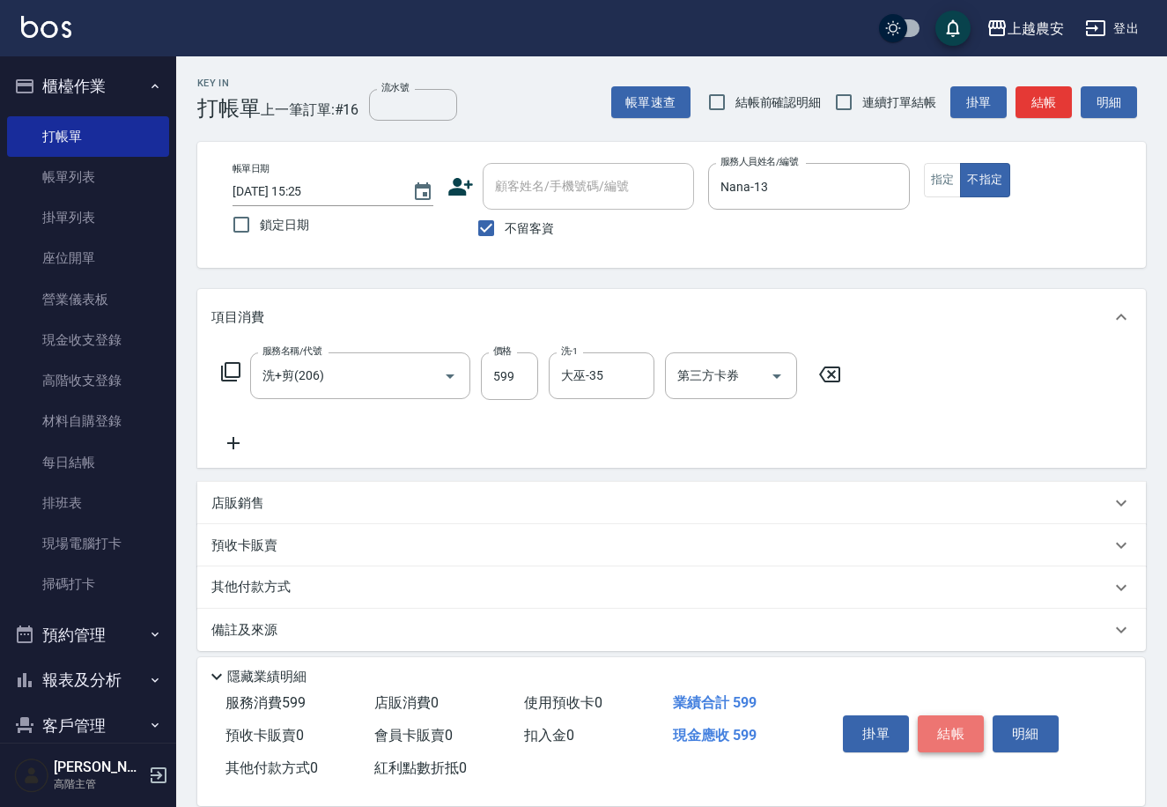
click at [929, 724] on button "結帳" at bounding box center [951, 733] width 66 height 37
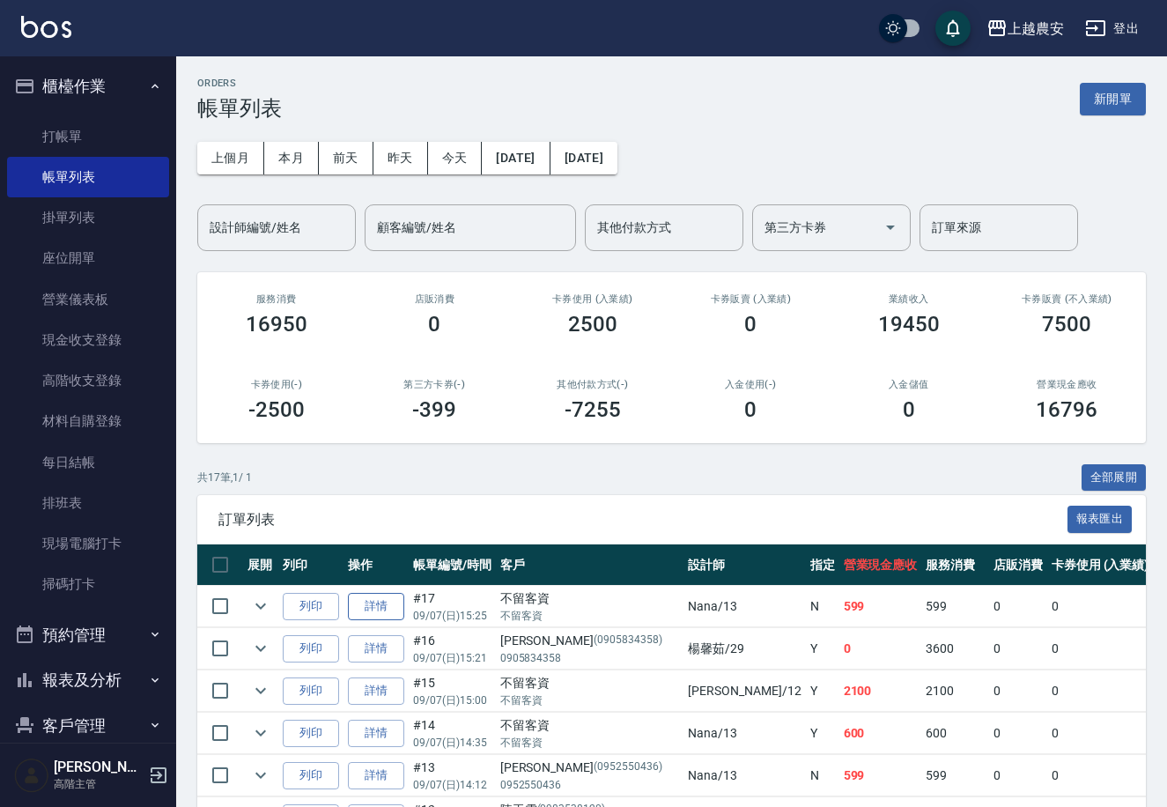
click at [392, 601] on link "詳情" at bounding box center [376, 606] width 56 height 27
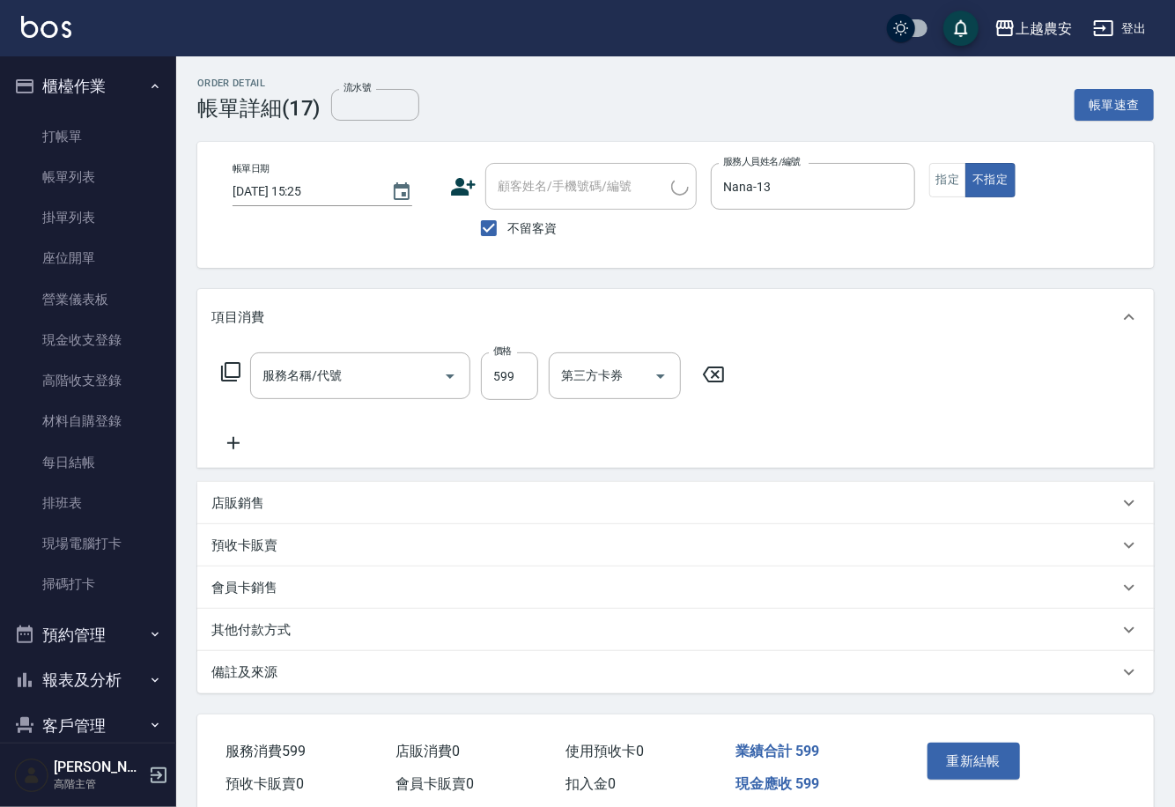
type input "2025/09/07 15:25"
checkbox input "true"
type input "Nana-13"
type input "洗+剪(206)"
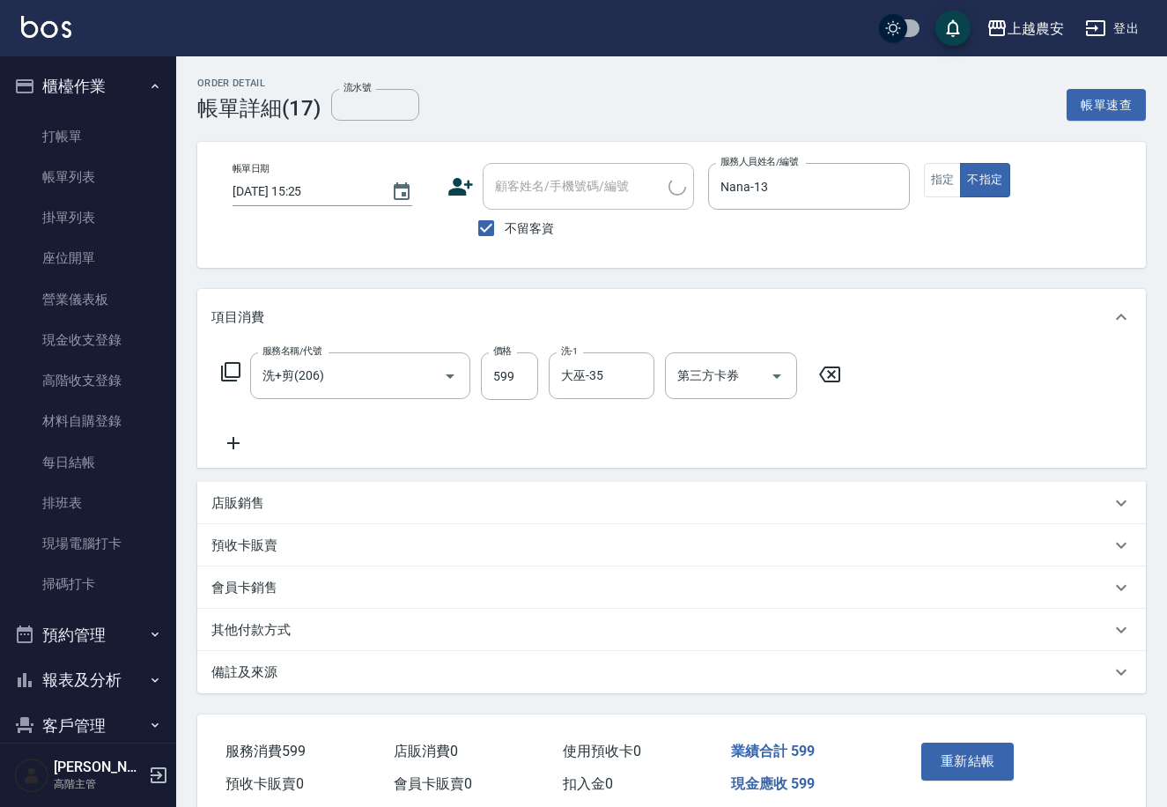
scroll to position [73, 0]
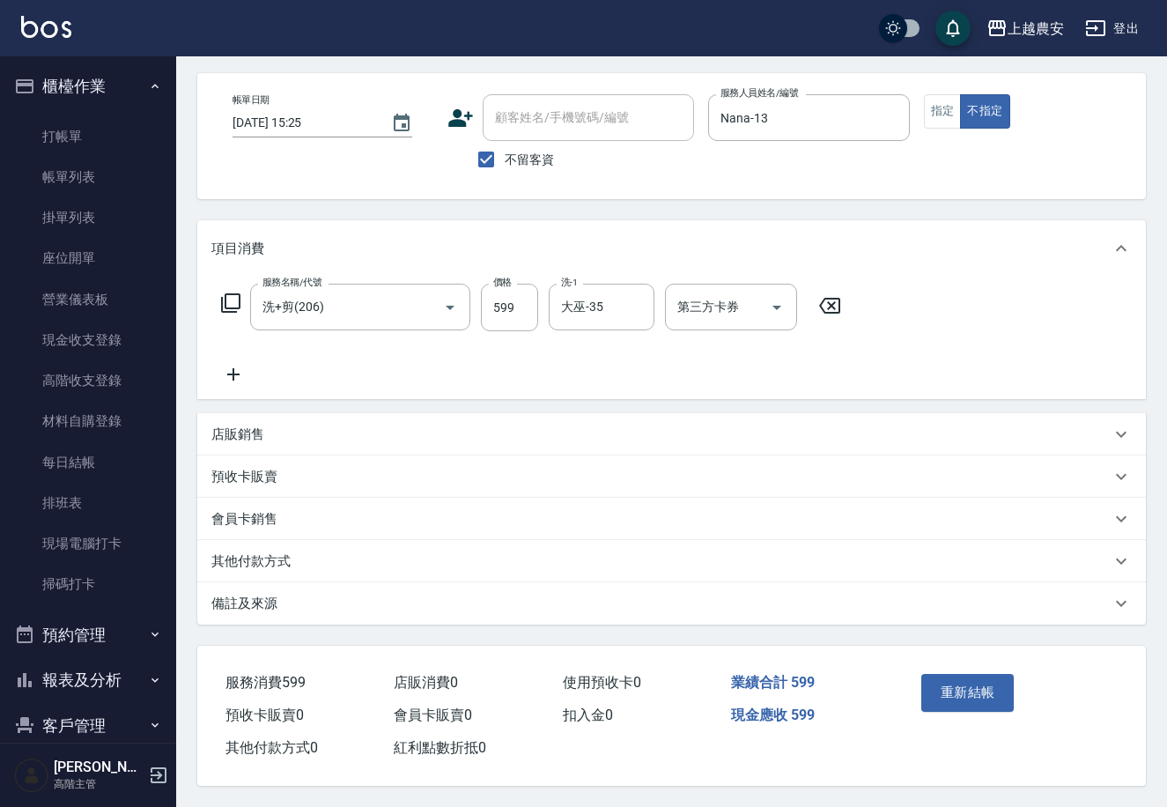
click at [293, 557] on div "其他付款方式" at bounding box center [661, 561] width 900 height 19
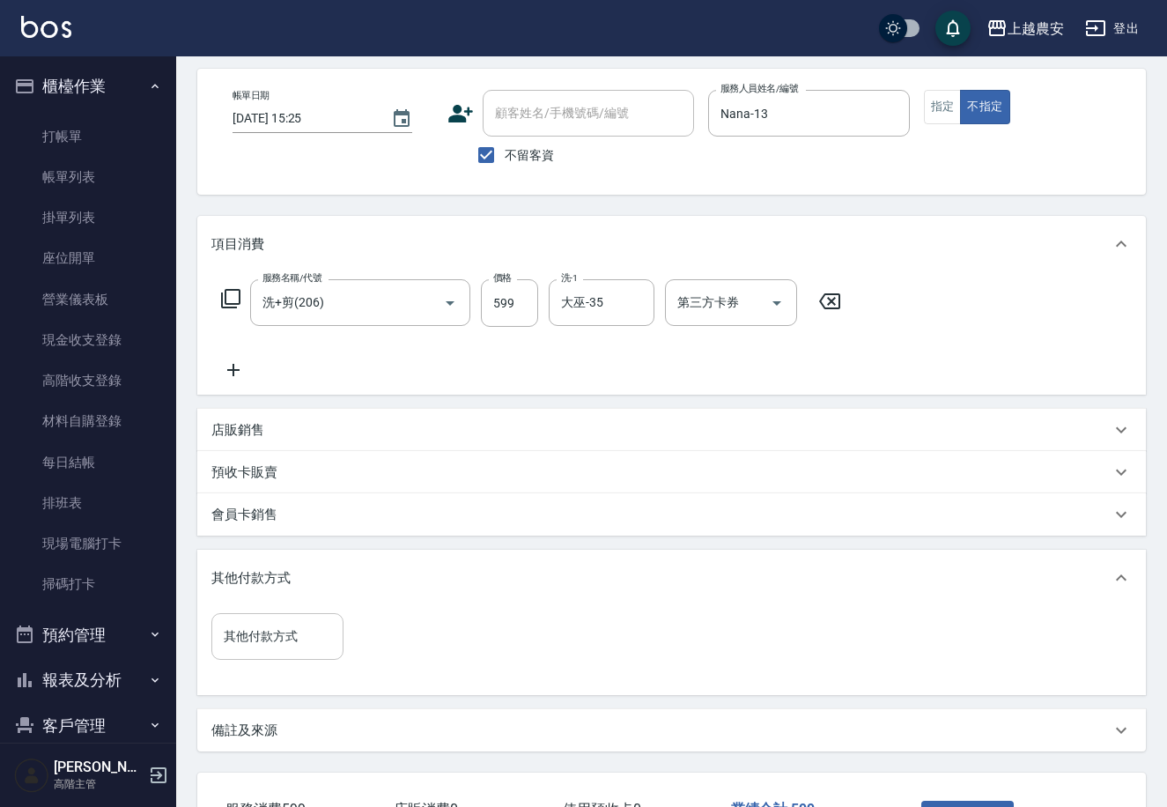
click at [311, 627] on input "其他付款方式" at bounding box center [277, 636] width 116 height 31
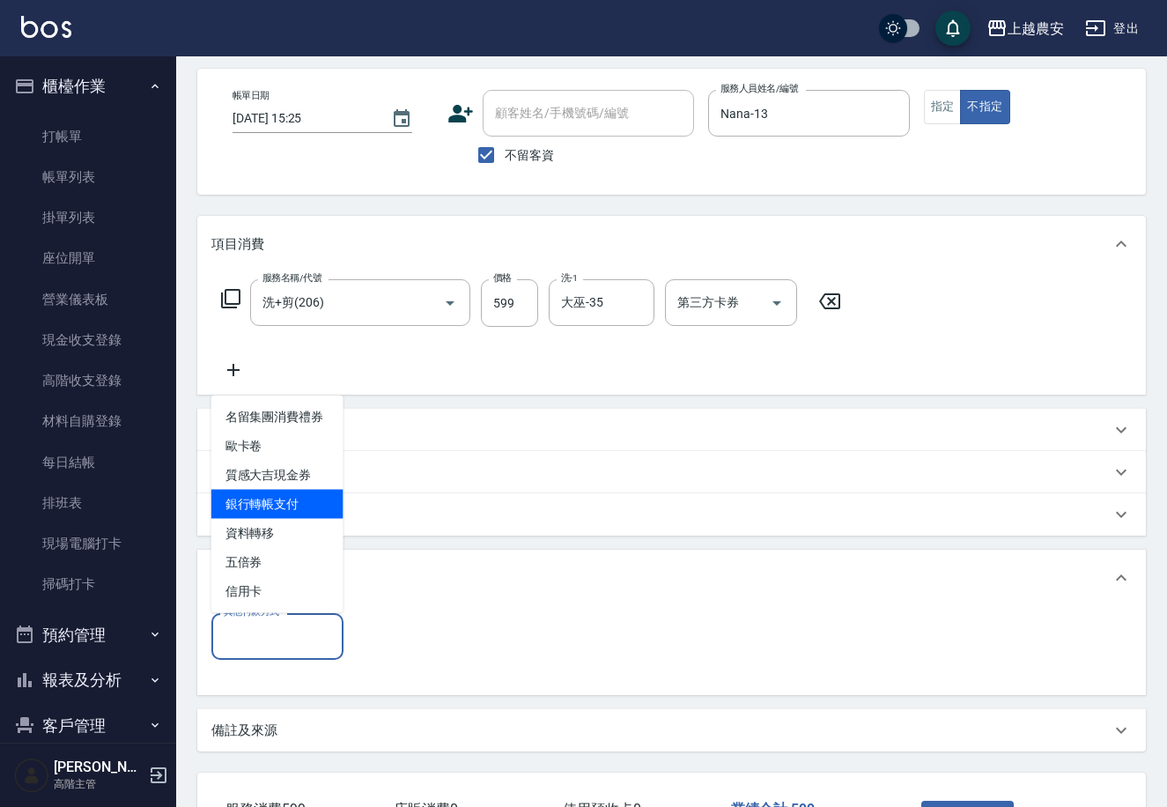
click at [315, 505] on span "銀行轉帳支付" at bounding box center [277, 504] width 132 height 29
type input "銀行轉帳支付"
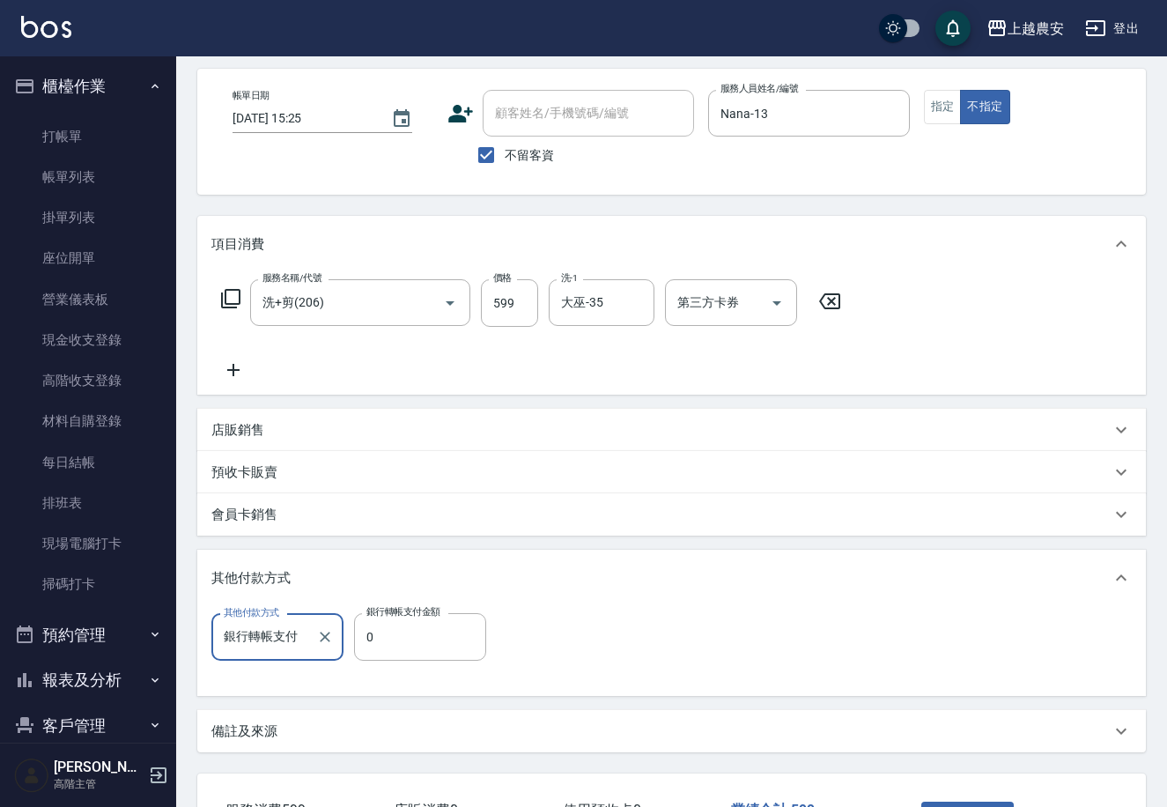
scroll to position [205, 0]
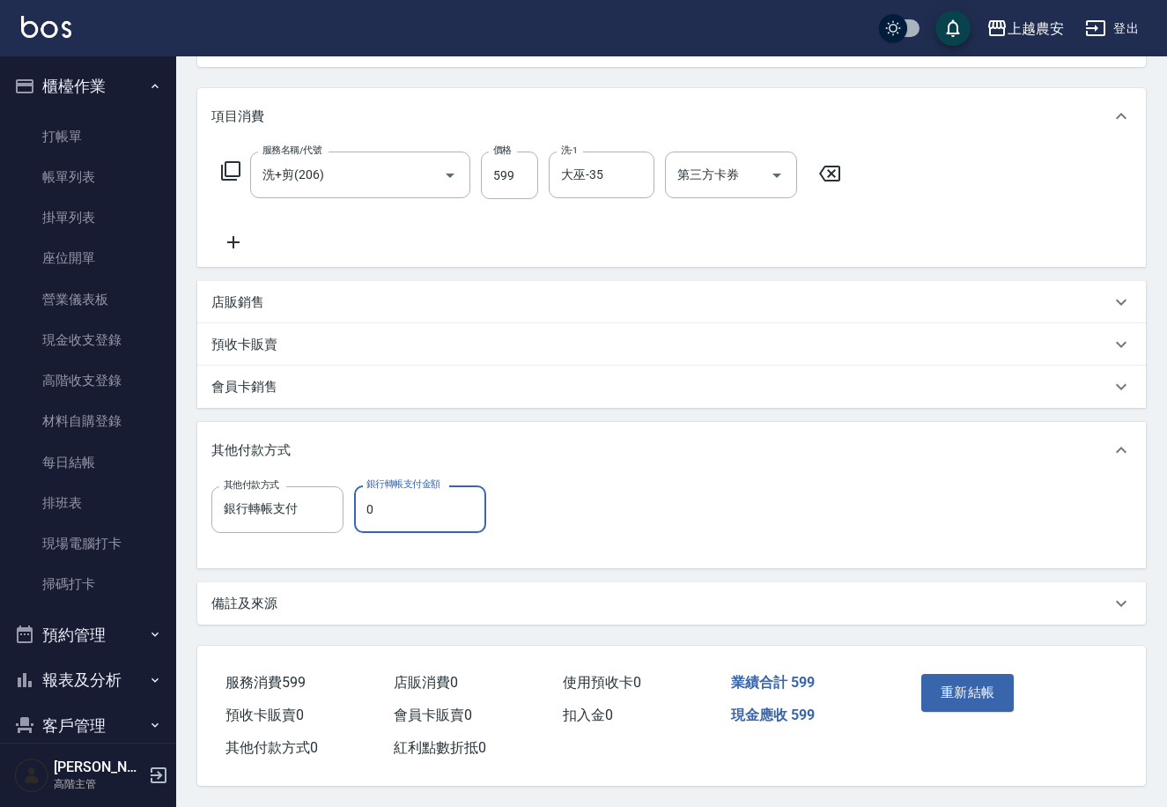
click at [430, 508] on input "0" at bounding box center [420, 509] width 132 height 48
type input "599"
click at [973, 695] on button "重新結帳" at bounding box center [968, 692] width 93 height 37
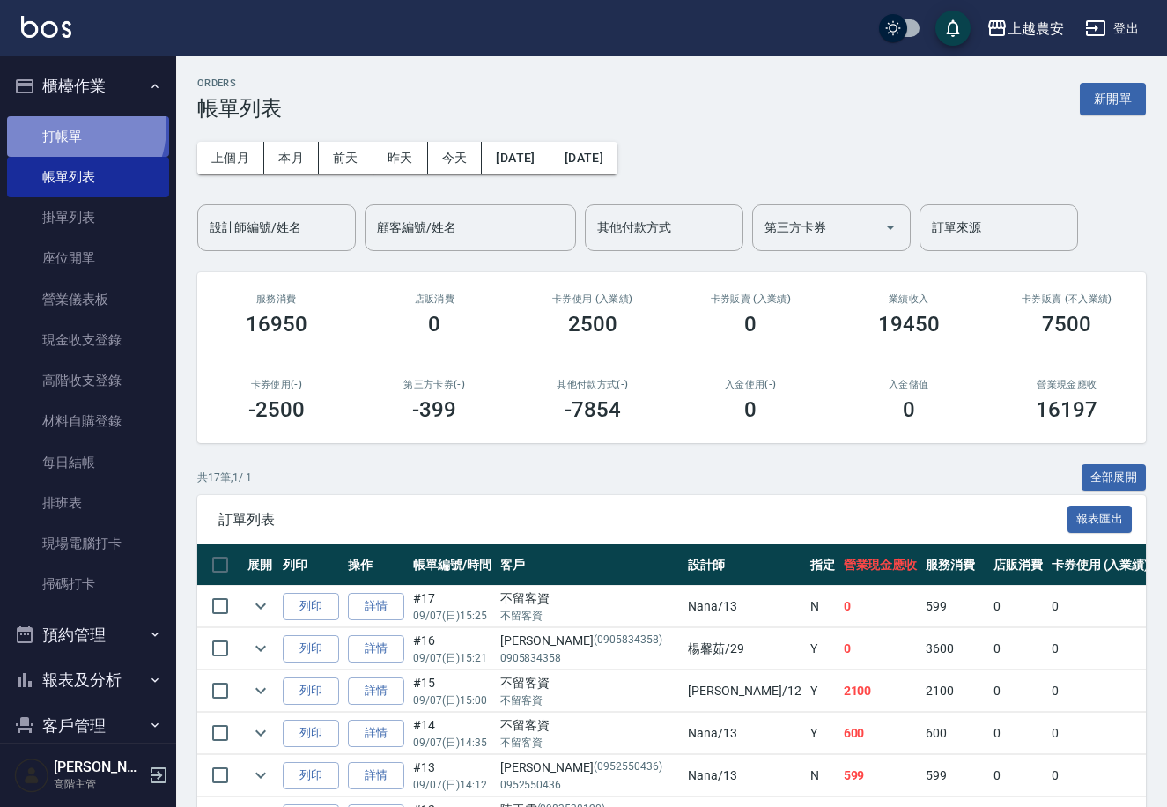
click at [71, 127] on link "打帳單" at bounding box center [88, 136] width 162 height 41
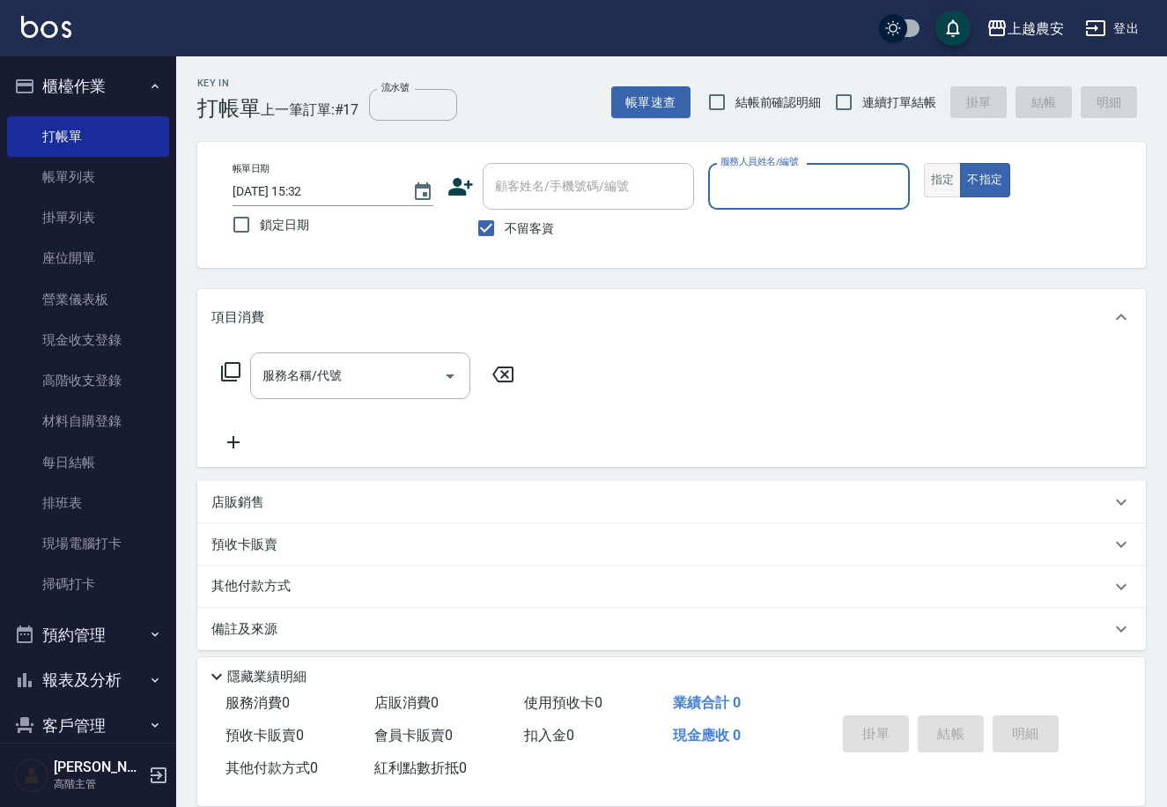
click at [930, 174] on button "指定" at bounding box center [943, 180] width 38 height 34
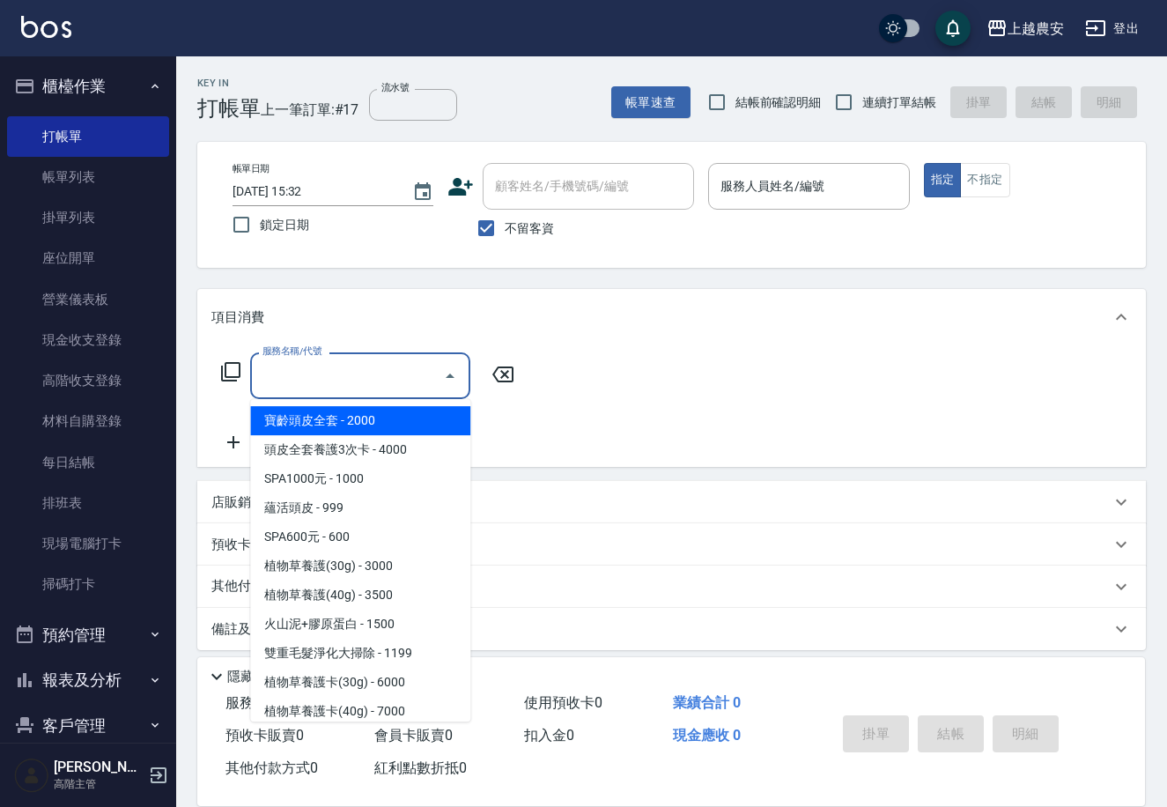
click at [369, 379] on input "服務名稱/代號" at bounding box center [347, 375] width 178 height 31
click at [229, 367] on icon at bounding box center [230, 371] width 21 height 21
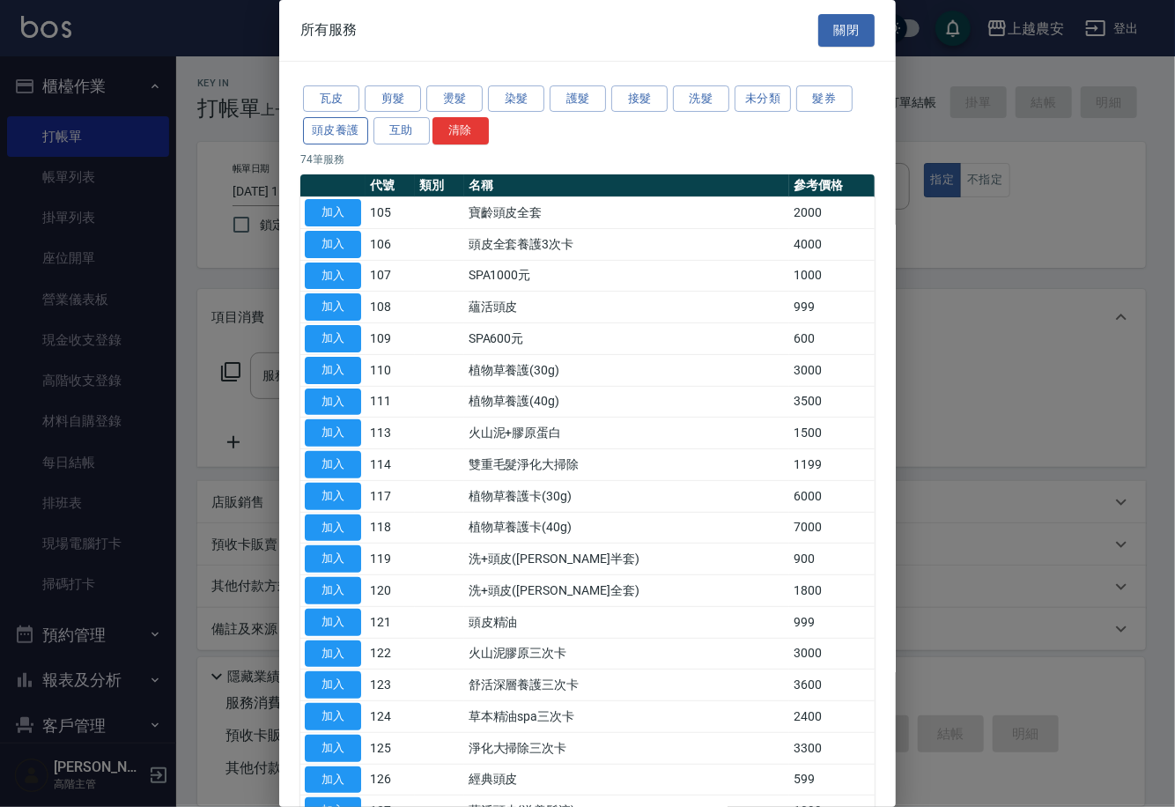
click at [364, 128] on button "頭皮養護" at bounding box center [335, 130] width 65 height 27
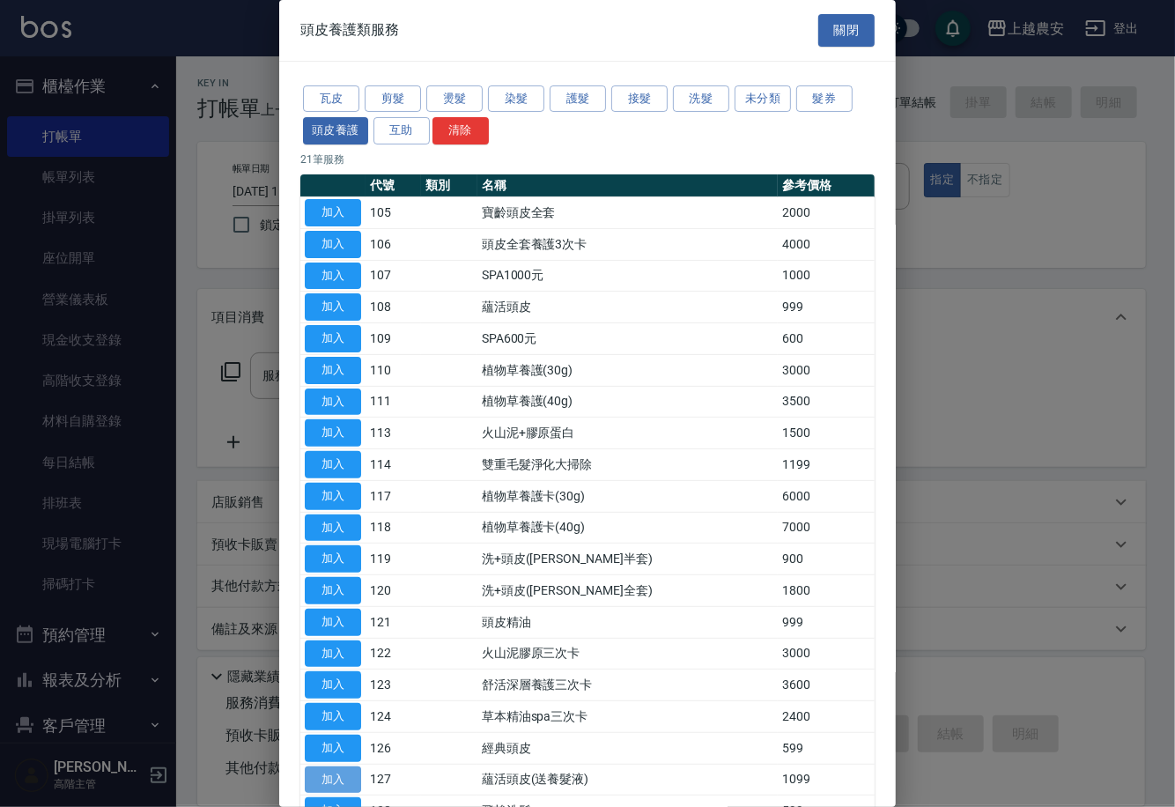
click at [320, 773] on button "加入" at bounding box center [333, 780] width 56 height 27
type input "蘊活頭皮(送養髮液)(127)"
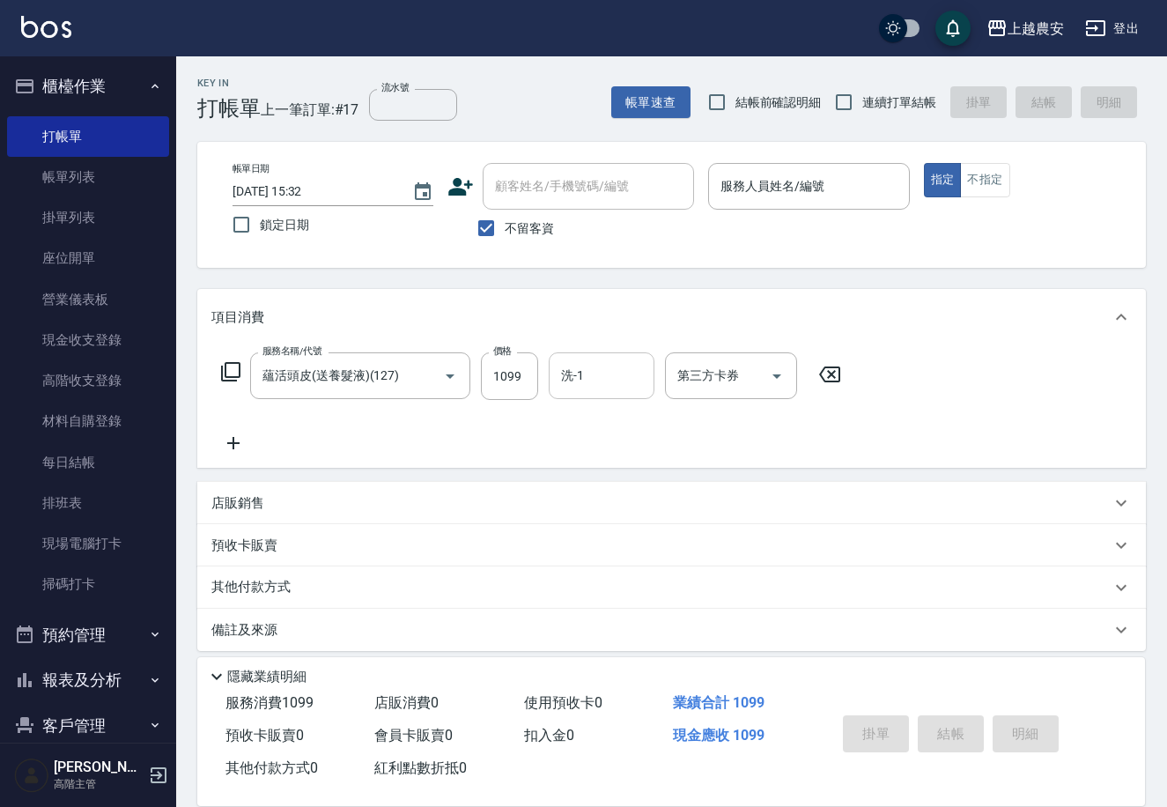
click at [590, 379] on input "洗-1" at bounding box center [602, 375] width 90 height 31
type input "酪梨-34"
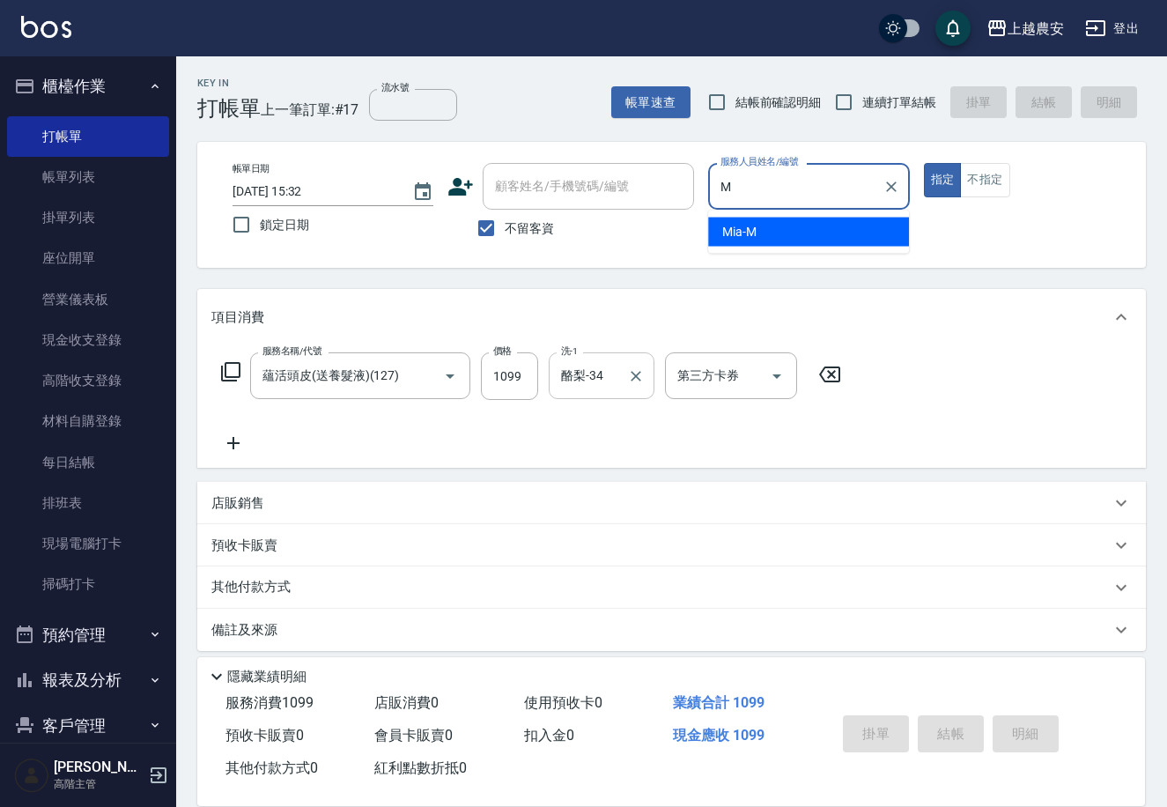
type input "Mia-M"
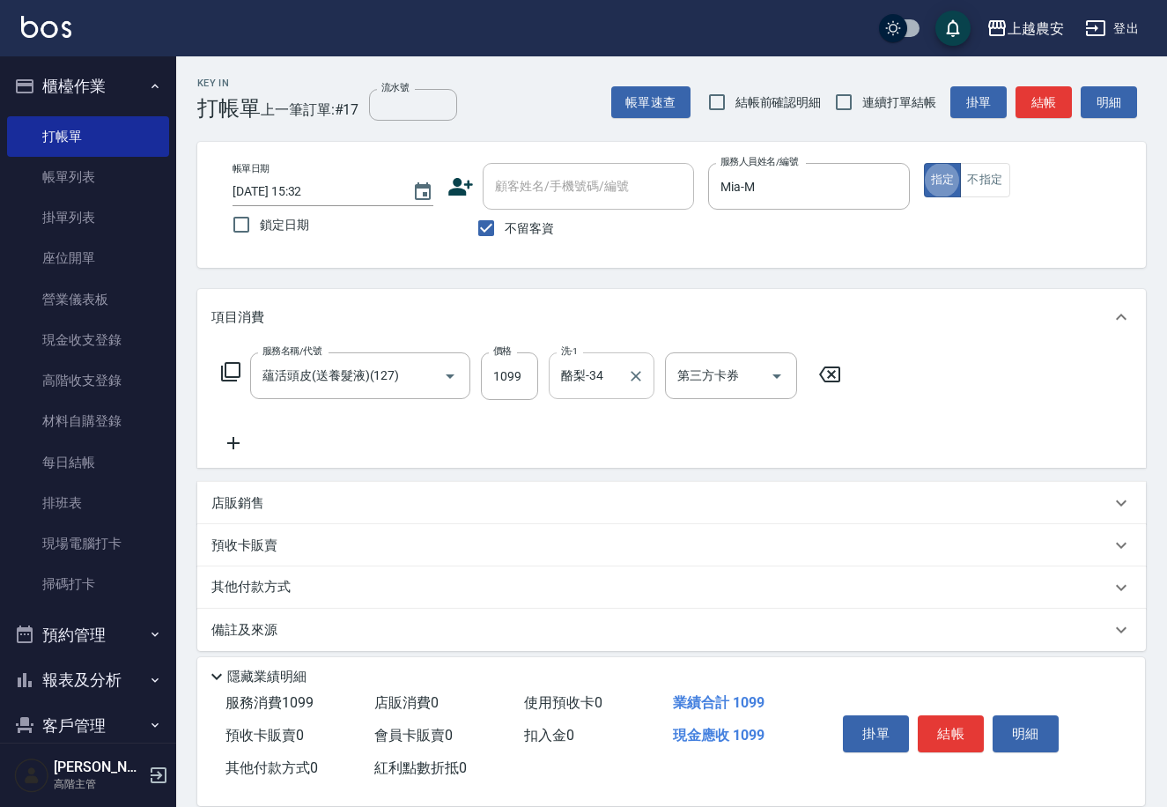
type button "true"
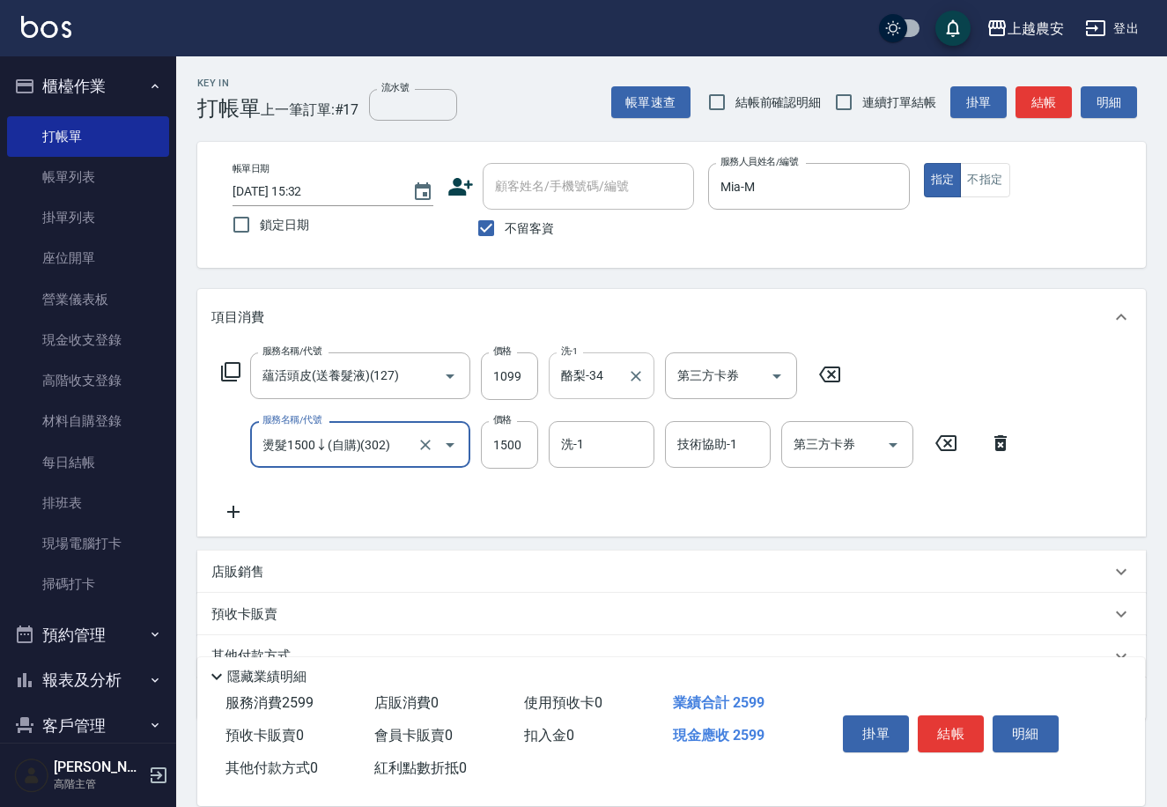
type input "燙髮1500↓(自購)(302)"
type input "1499"
type input "34"
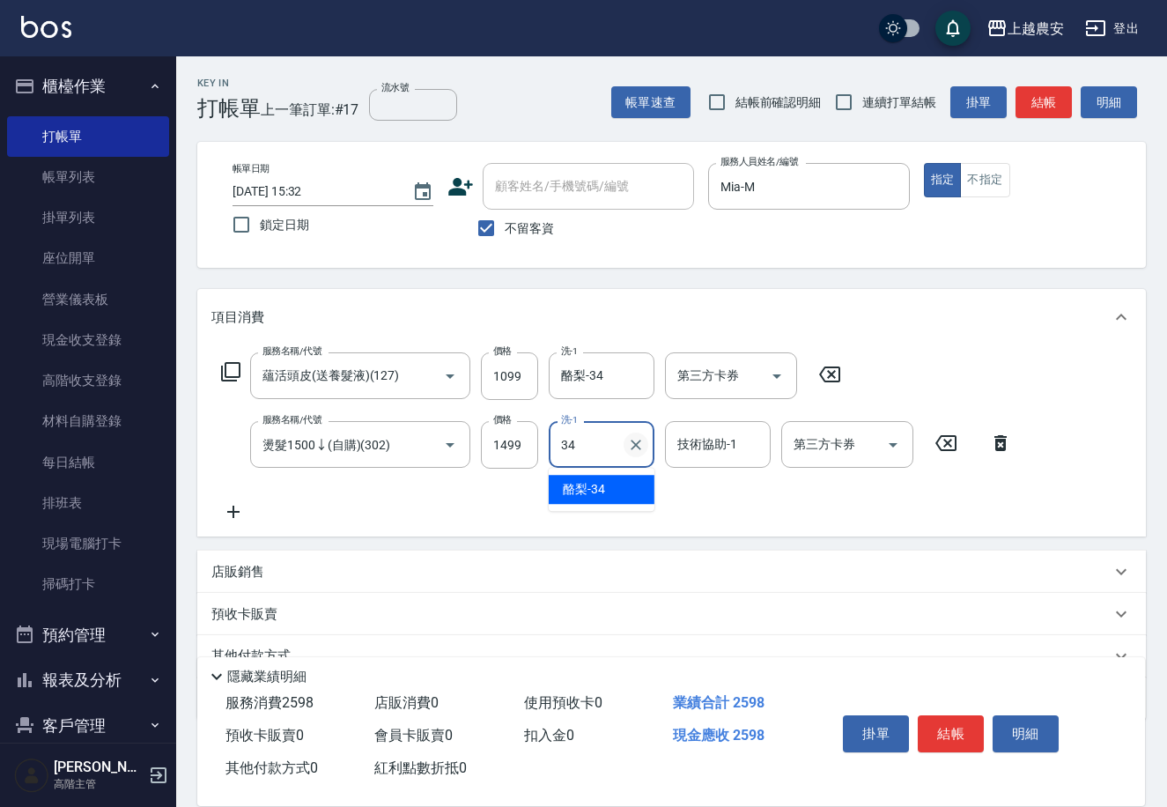
click at [631, 452] on icon "Clear" at bounding box center [636, 445] width 18 height 18
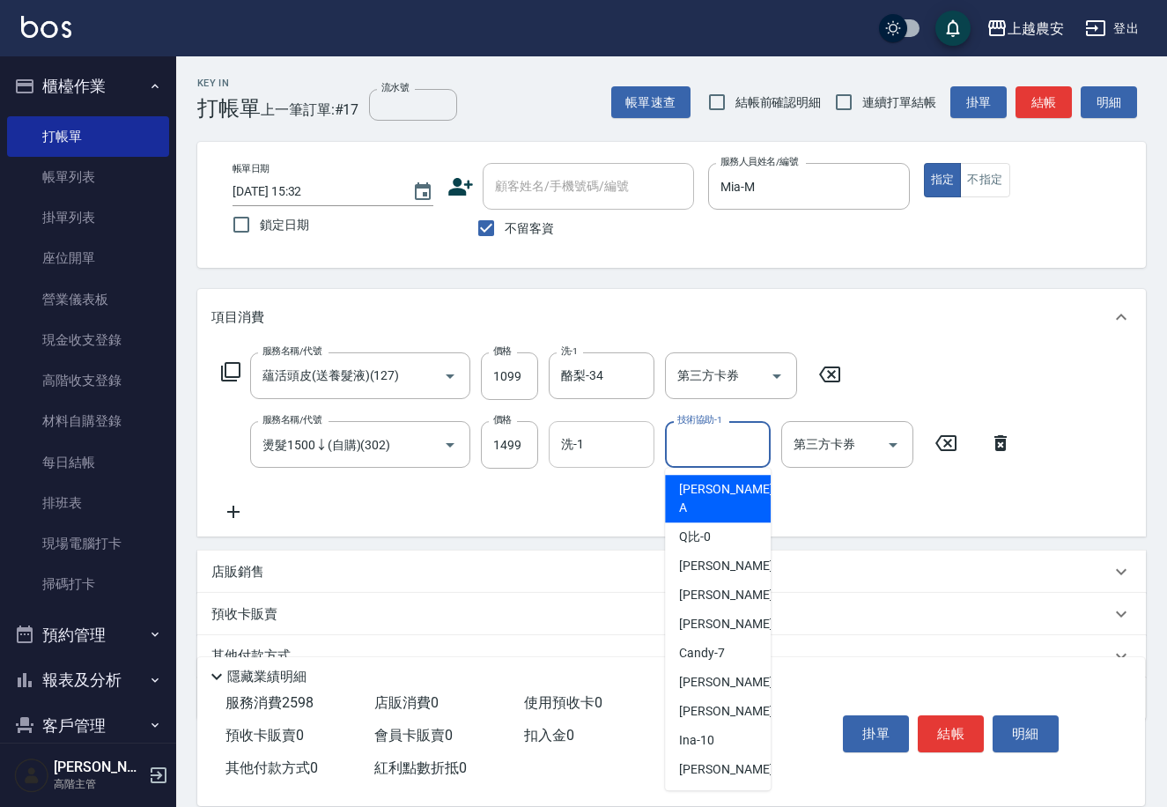
click at [700, 440] on input "技術協助-1" at bounding box center [718, 444] width 90 height 31
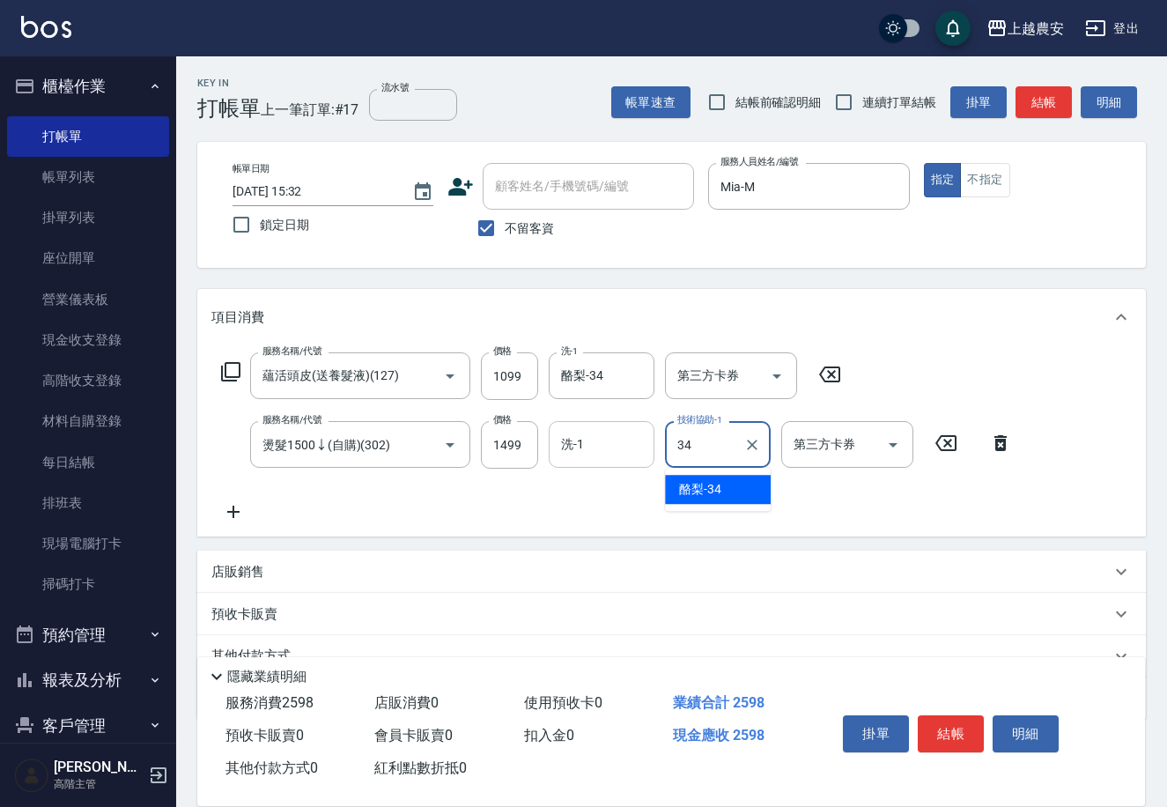
type input "酪梨-34"
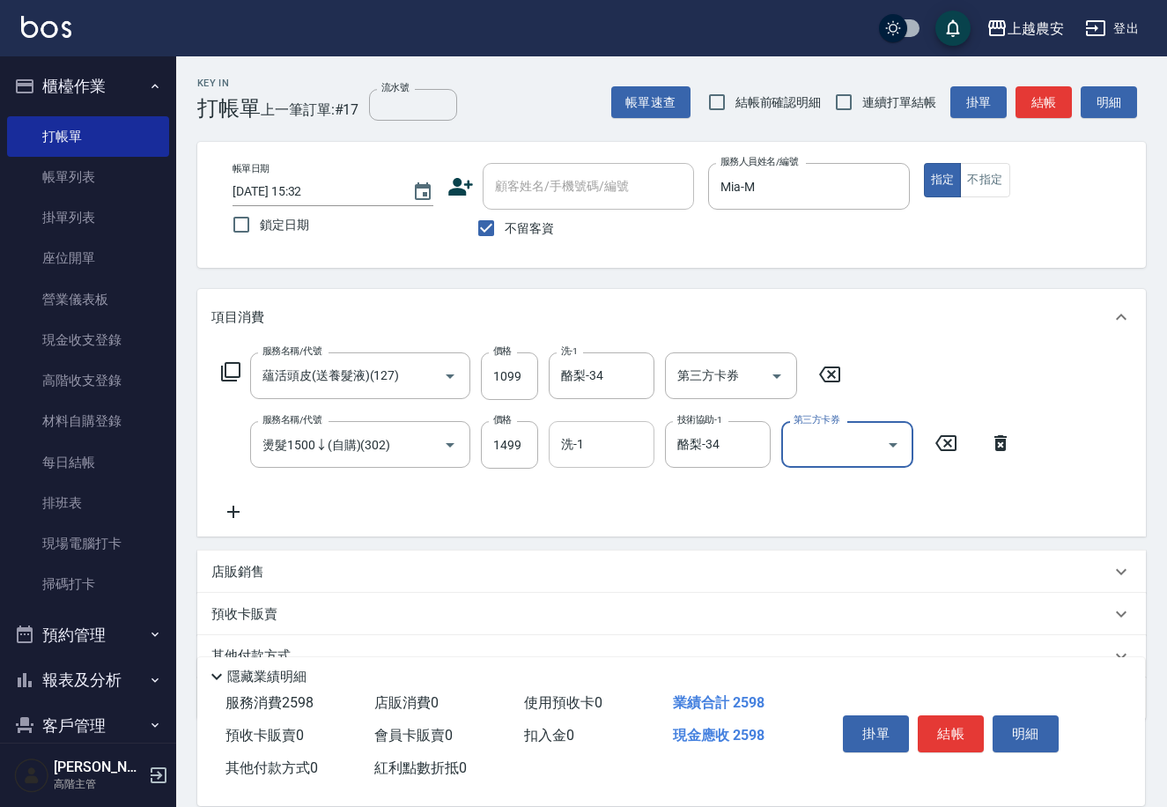
scroll to position [78, 0]
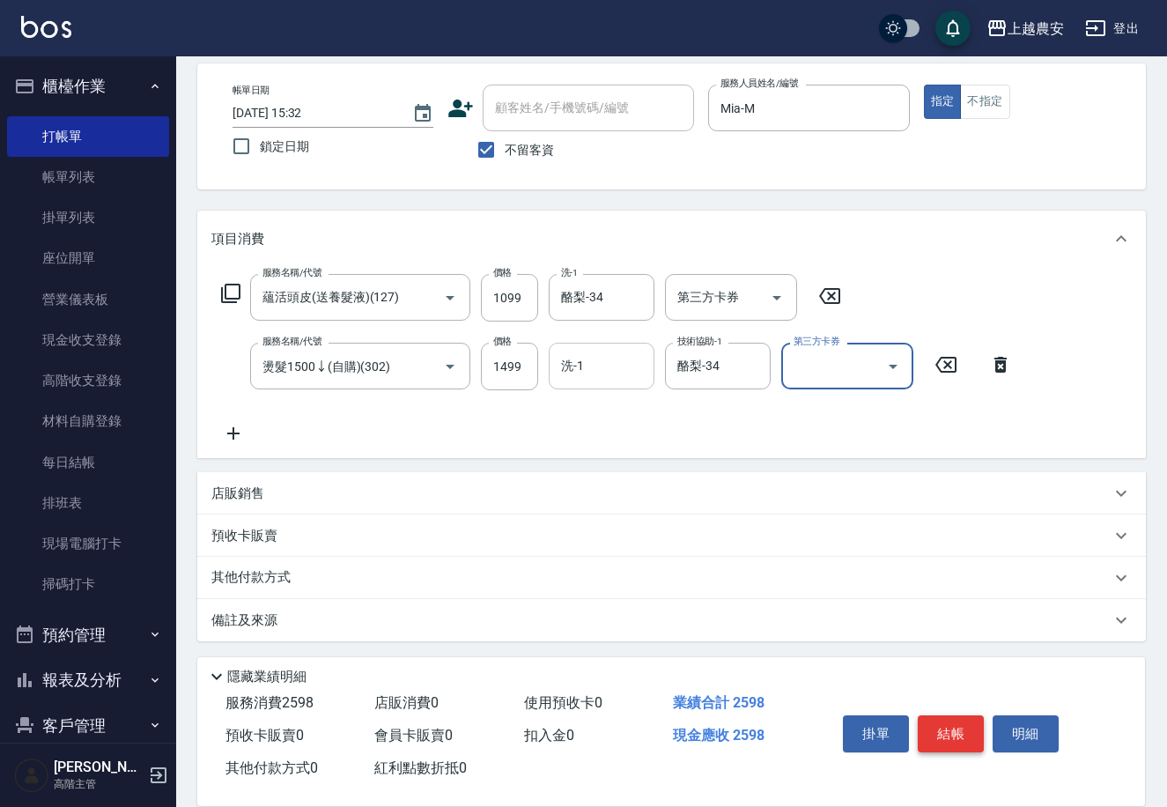
click at [967, 729] on button "結帳" at bounding box center [951, 733] width 66 height 37
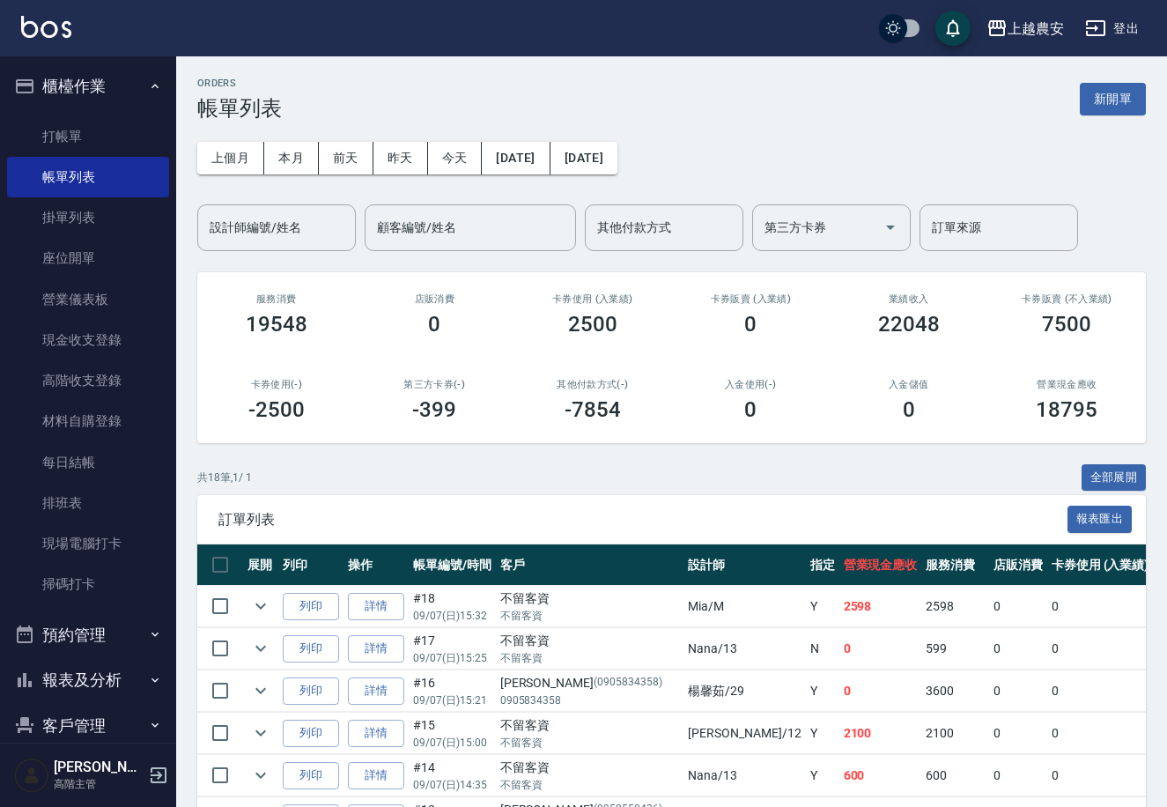
click at [79, 114] on ul "打帳單 帳單列表 掛單列表 座位開單 營業儀表板 現金收支登錄 高階收支登錄 材料自購登錄 每日結帳 排班表 現場電腦打卡 掃碼打卡" at bounding box center [88, 360] width 162 height 503
click at [113, 122] on link "打帳單" at bounding box center [88, 136] width 162 height 41
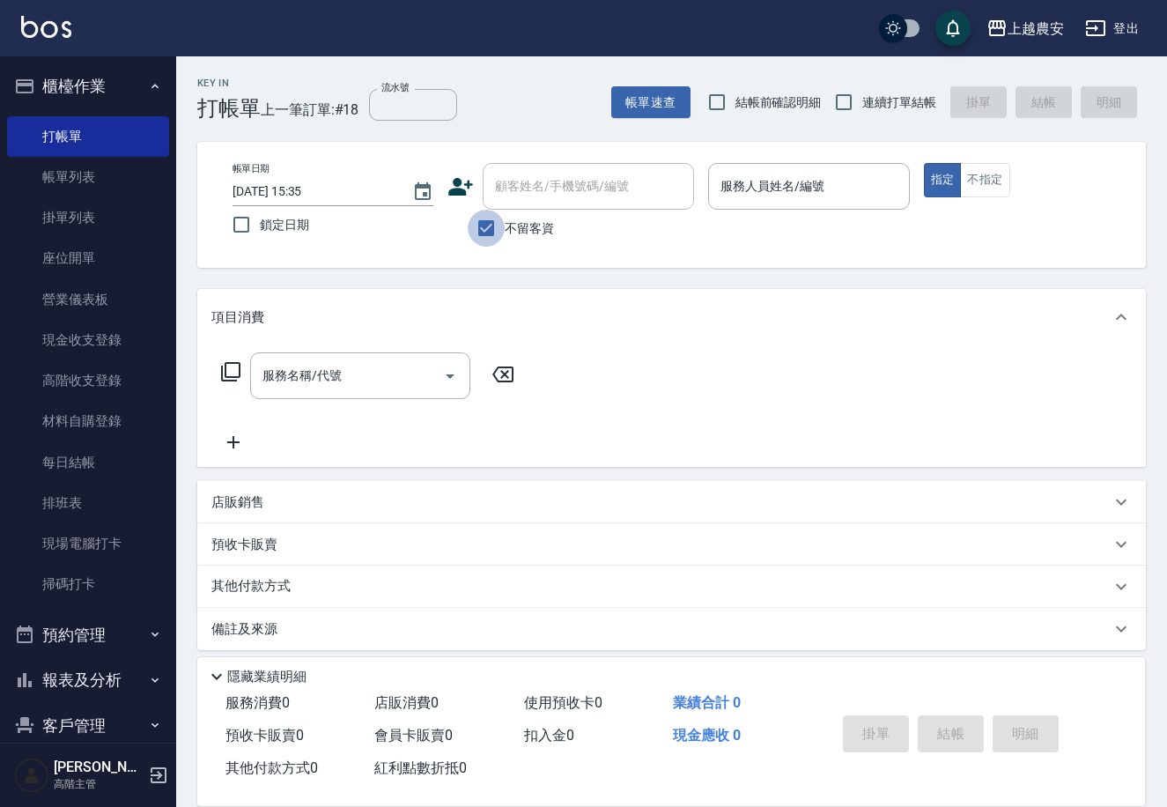
click at [485, 221] on input "不留客資" at bounding box center [486, 228] width 37 height 37
checkbox input "false"
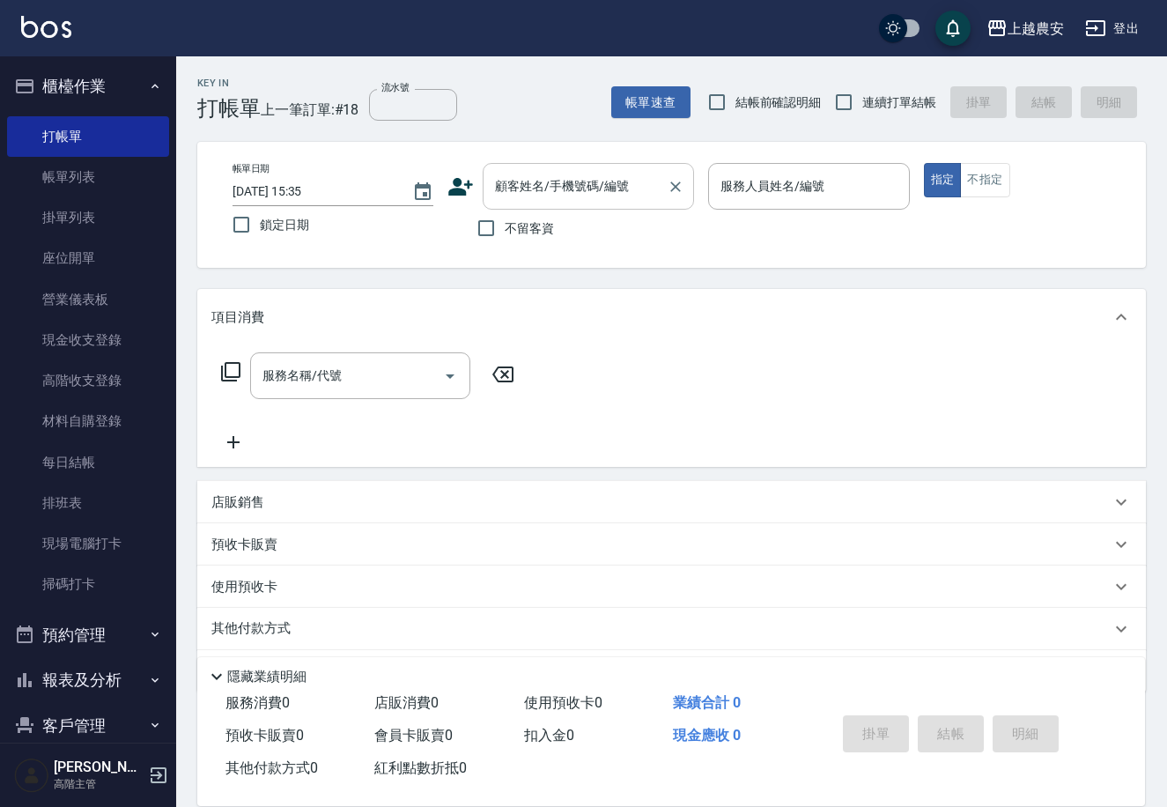
click at [546, 193] on div "顧客姓名/手機號碼/編號 顧客姓名/手機號碼/編號" at bounding box center [588, 186] width 211 height 47
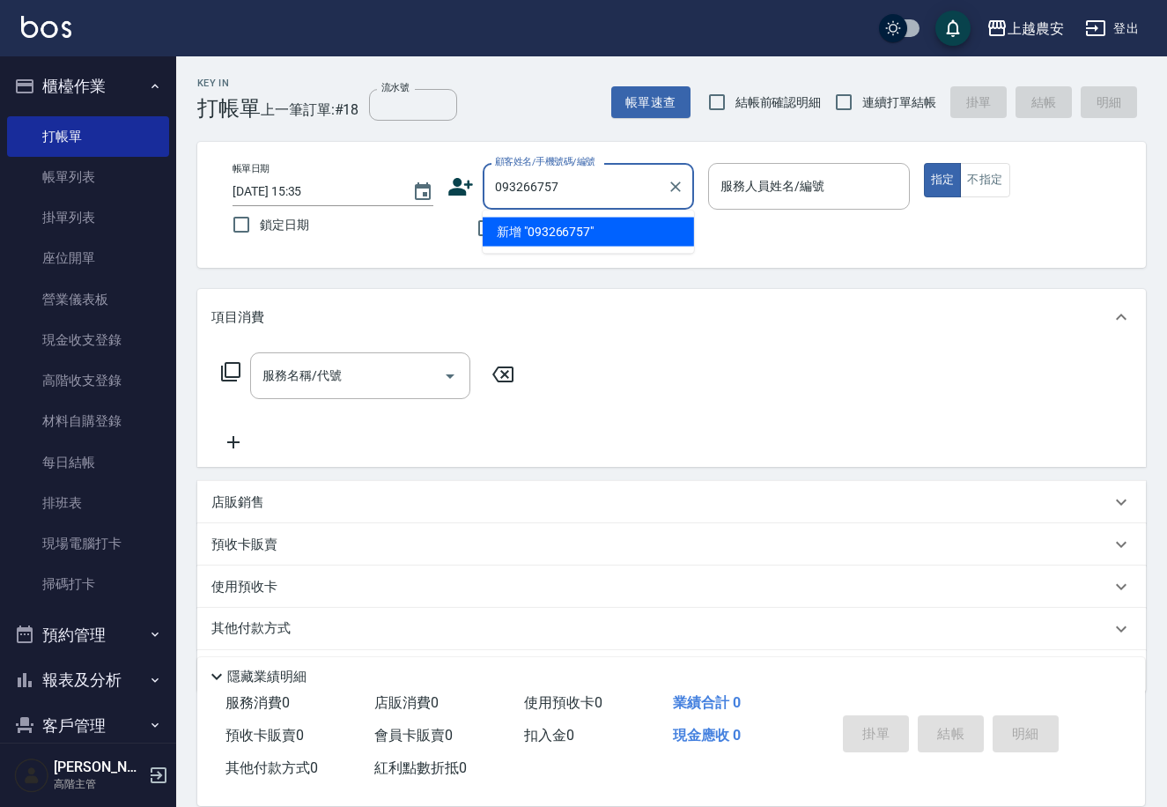
type input "0932667577"
drag, startPoint x: 586, startPoint y: 175, endPoint x: 512, endPoint y: 189, distance: 75.2
click at [464, 202] on div "顧客姓名/手機號碼/編號 0932667577 顧客姓名/手機號碼/編號" at bounding box center [571, 186] width 247 height 47
click at [678, 178] on icon "Clear" at bounding box center [676, 187] width 18 height 18
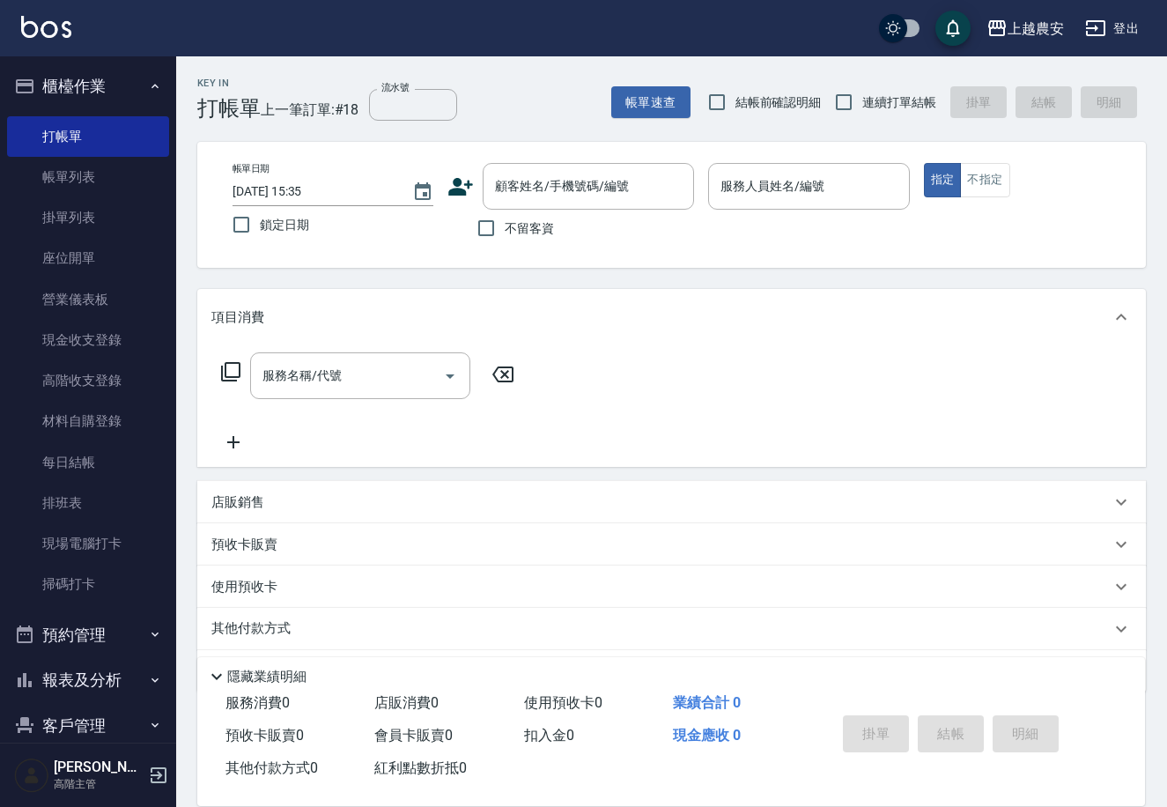
click at [461, 192] on icon at bounding box center [461, 187] width 25 height 18
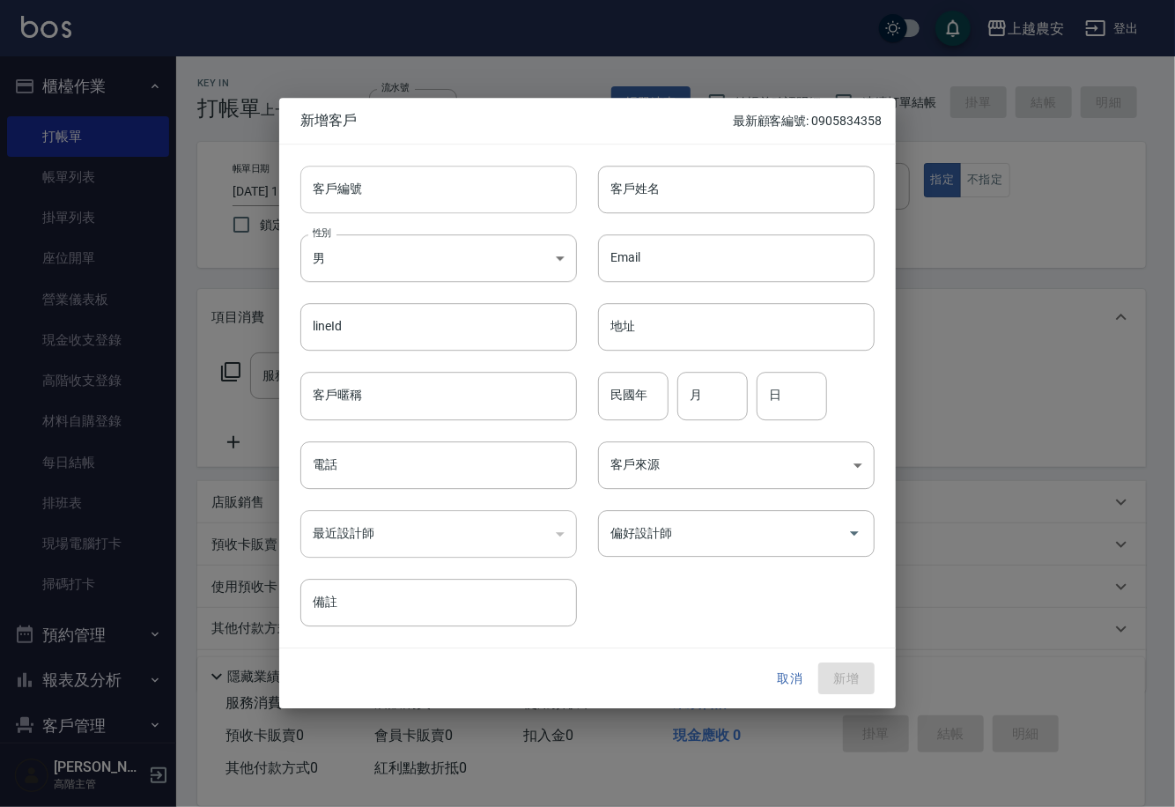
click at [539, 191] on input "客戶編號" at bounding box center [438, 190] width 277 height 48
paste input "0932667577"
type input "0932667577"
click at [531, 230] on div "性別 男 MALE 性別" at bounding box center [428, 247] width 298 height 69
click at [540, 256] on body "上越農安 登出 櫃檯作業 打帳單 帳單列表 掛單列表 座位開單 營業儀表板 現金收支登錄 高階收支登錄 材料自購登錄 每日結帳 排班表 現場電腦打卡 掃碼打卡…" at bounding box center [587, 429] width 1175 height 859
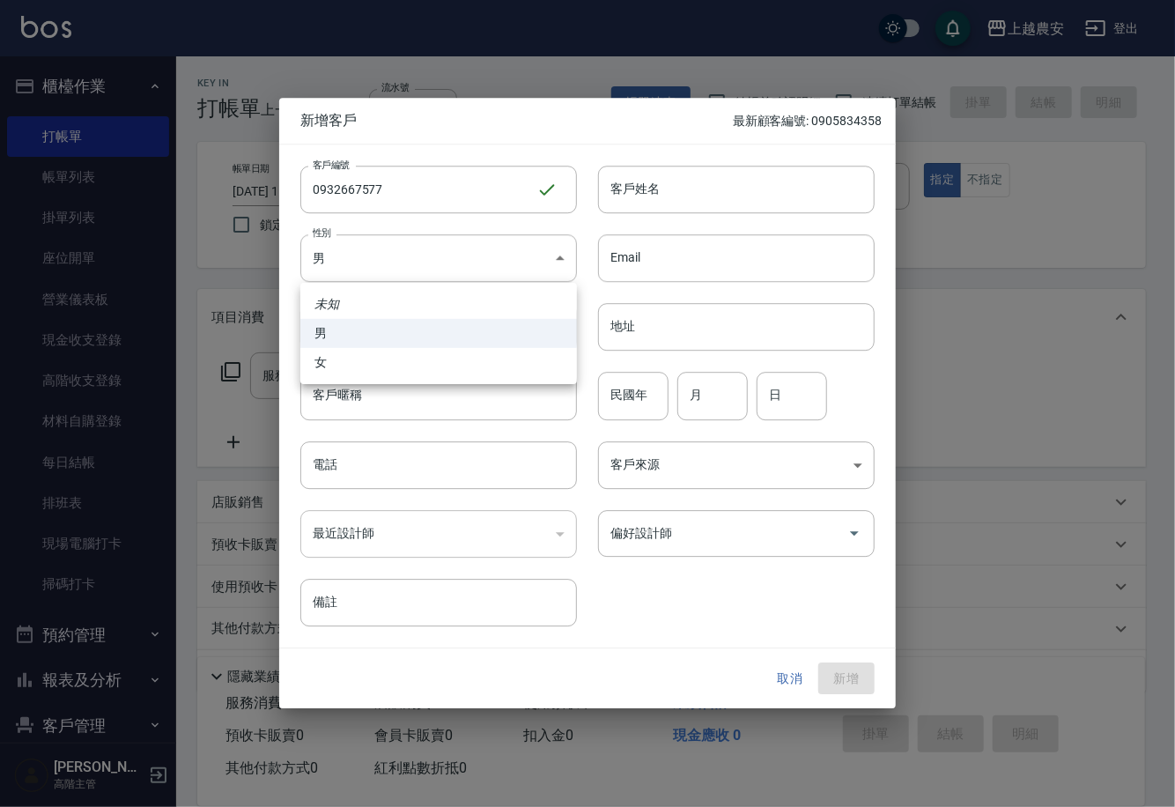
click at [511, 351] on li "女" at bounding box center [438, 362] width 277 height 29
type input "FEMALE"
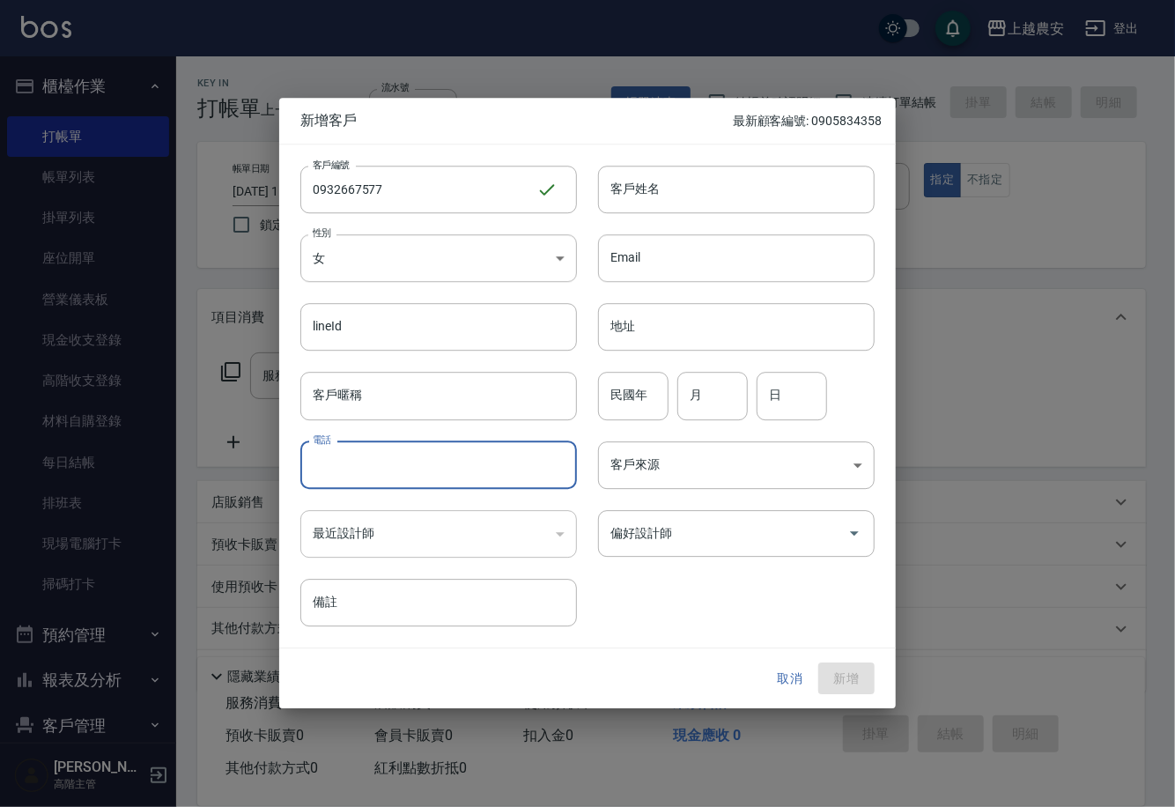
click at [486, 457] on input "電話" at bounding box center [438, 465] width 277 height 48
paste input "0932667577"
type input "0932667577"
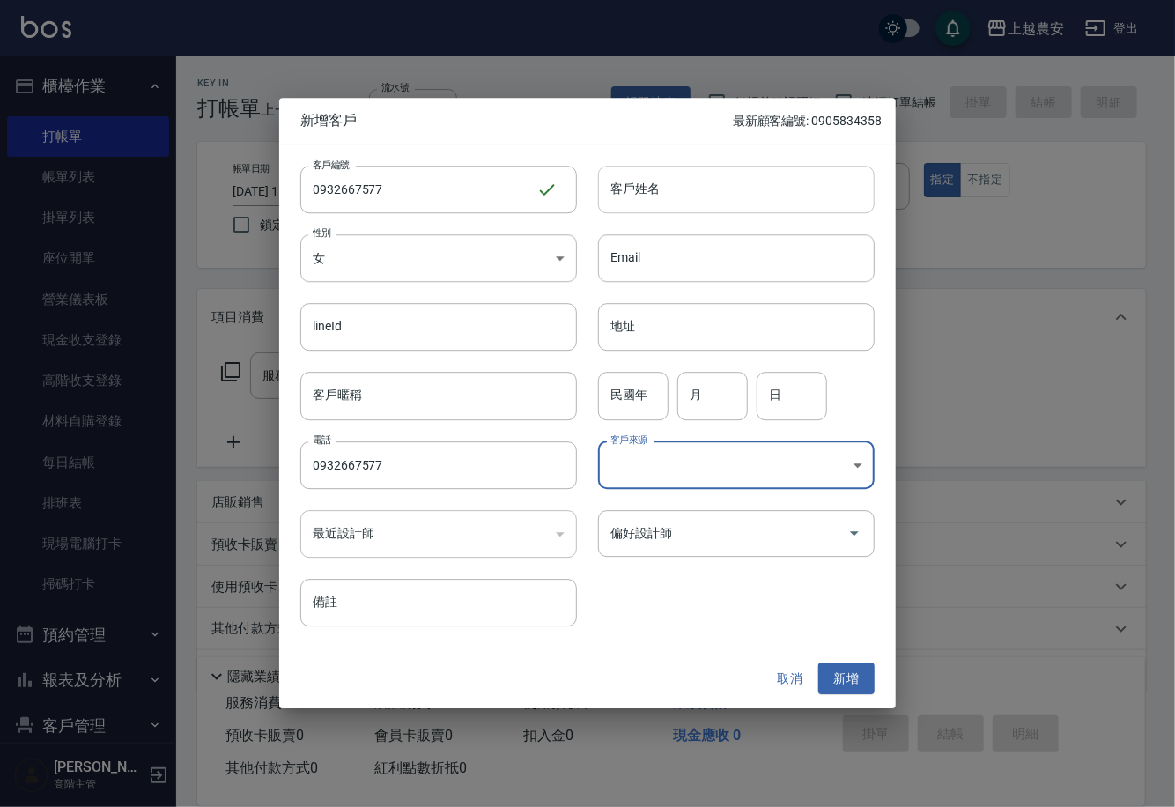
click at [853, 188] on input "客戶姓名" at bounding box center [736, 190] width 277 height 48
type input "T"
type input "[PERSON_NAME](笑嘻)"
click at [802, 518] on input "偏好設計師" at bounding box center [723, 533] width 234 height 31
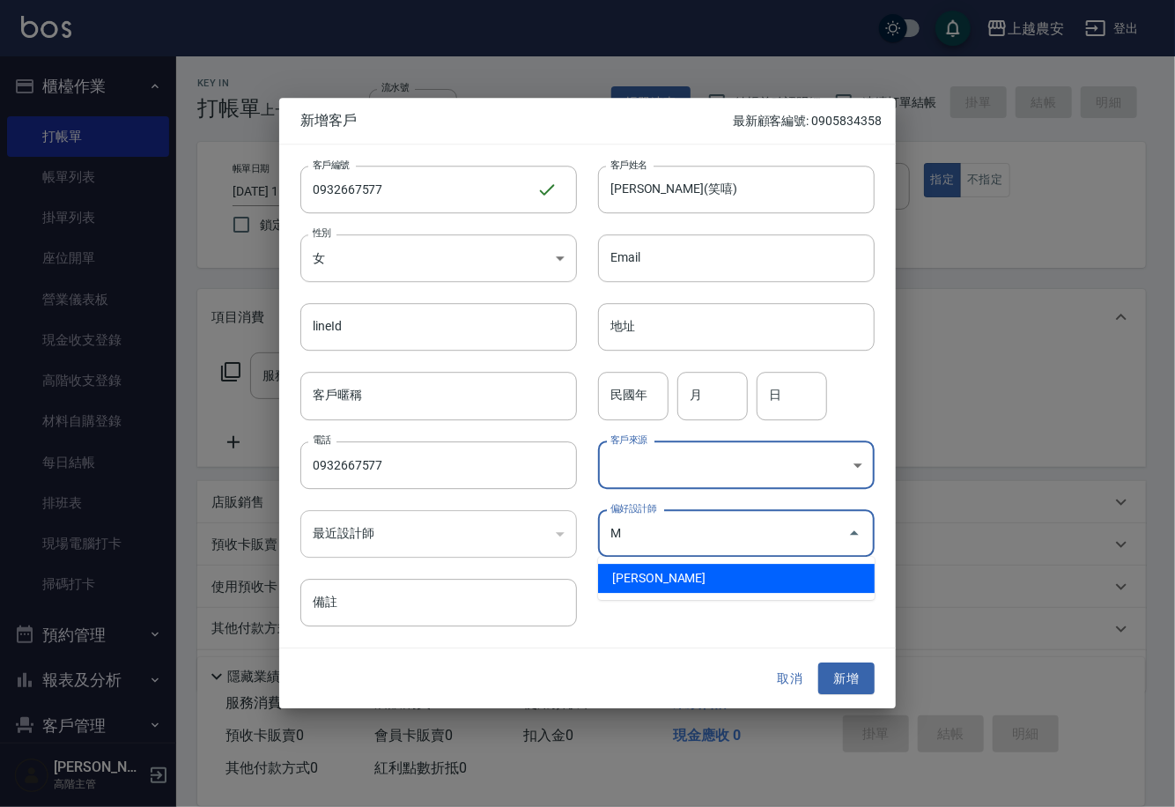
click at [826, 585] on li "鄭鈺樺-M" at bounding box center [736, 578] width 277 height 29
type input "鄭鈺樺"
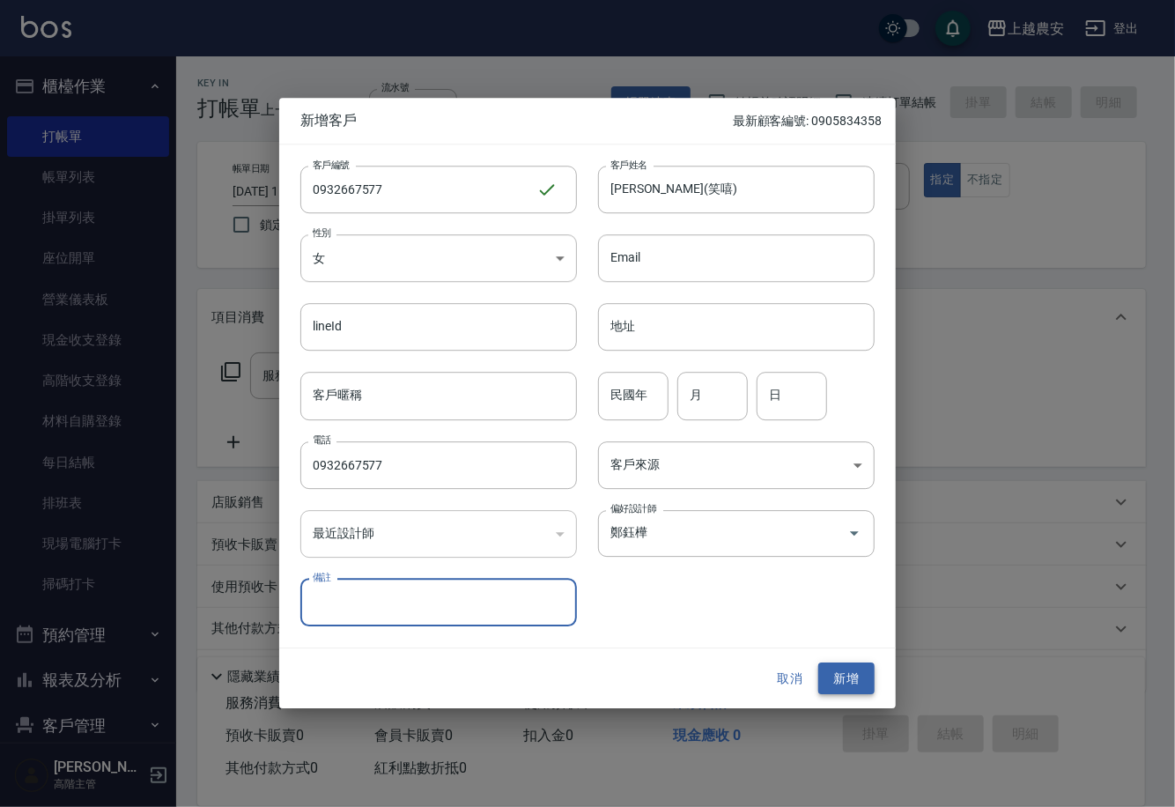
click at [854, 678] on button "新增" at bounding box center [847, 679] width 56 height 33
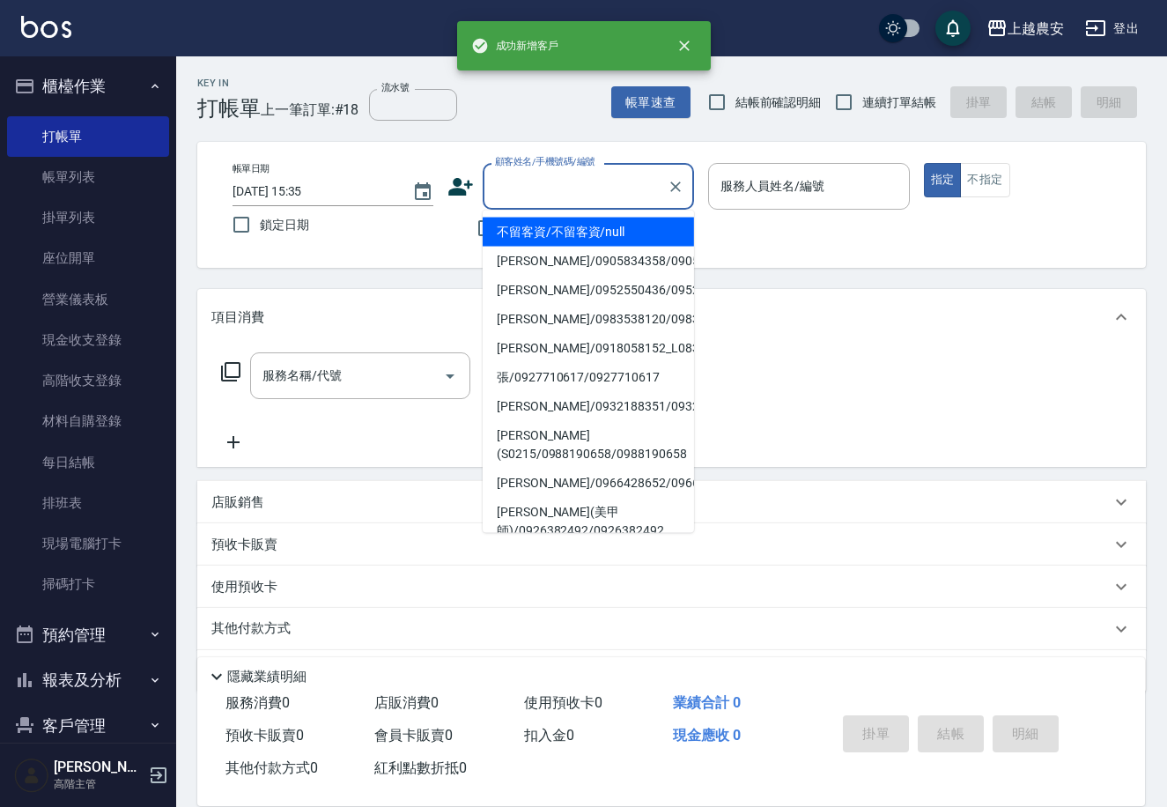
click at [631, 188] on input "顧客姓名/手機號碼/編號" at bounding box center [575, 186] width 169 height 31
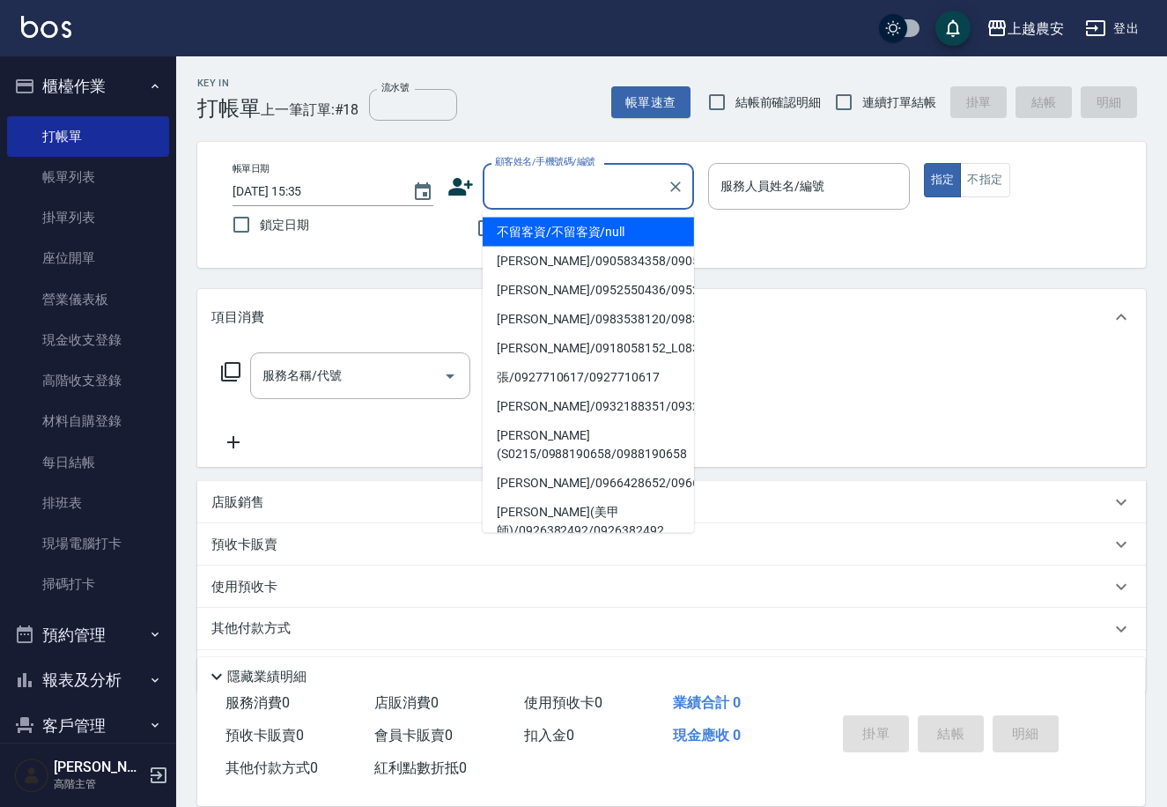
paste input "0932667577"
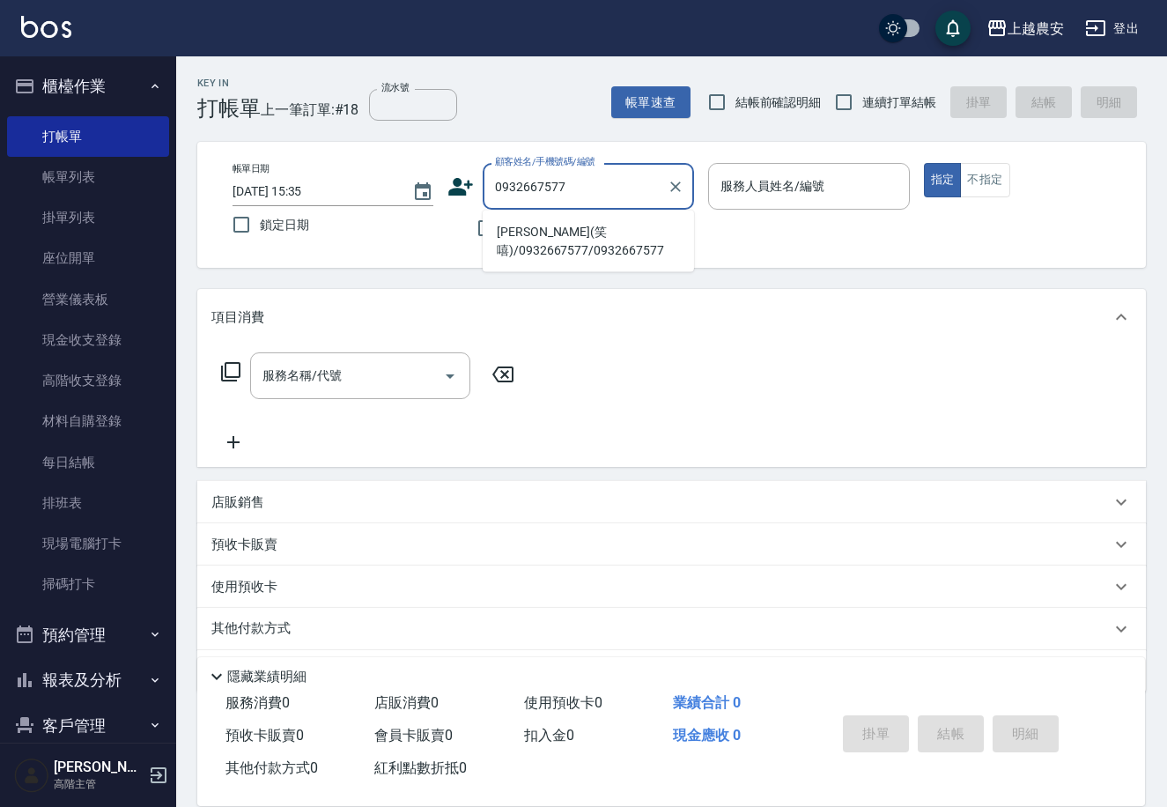
click at [643, 226] on li "陳(笑嘻)/0932667577/0932667577" at bounding box center [588, 242] width 211 height 48
type input "陳(笑嘻)/0932667577/0932667577"
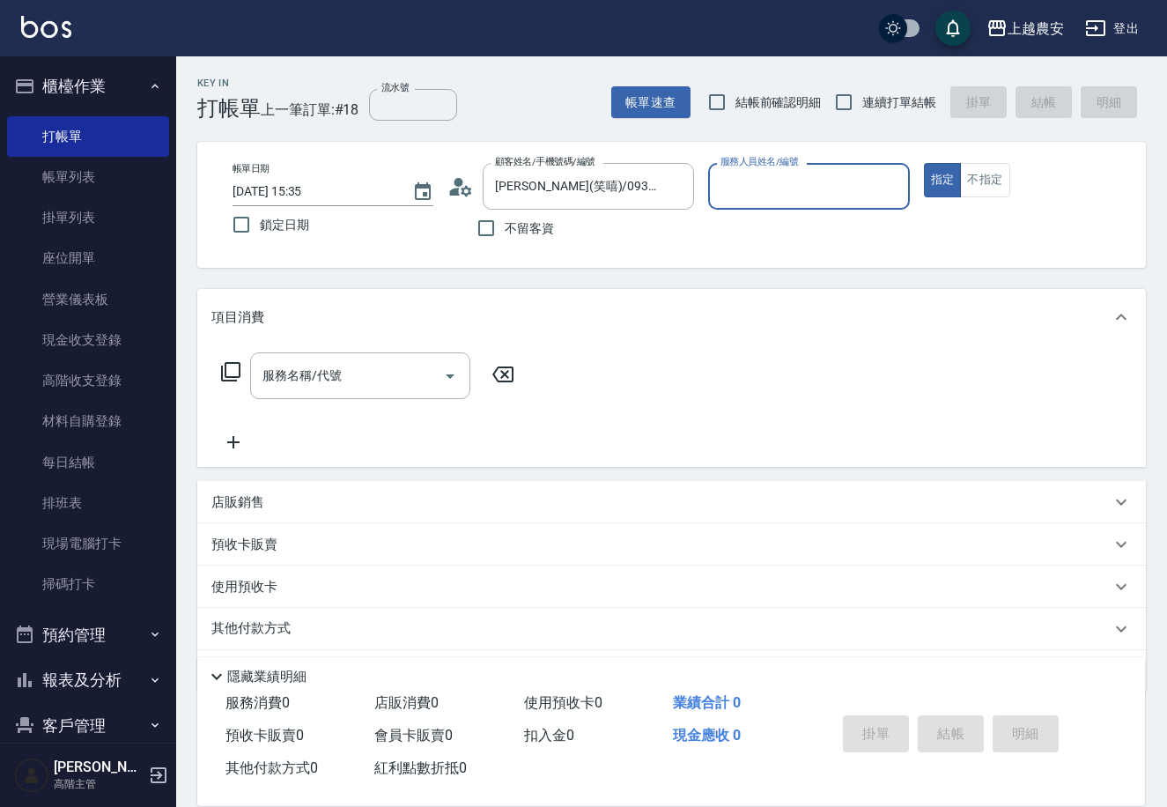
type input "Mia-M"
click at [354, 381] on input "服務名稱/代號" at bounding box center [347, 375] width 178 height 31
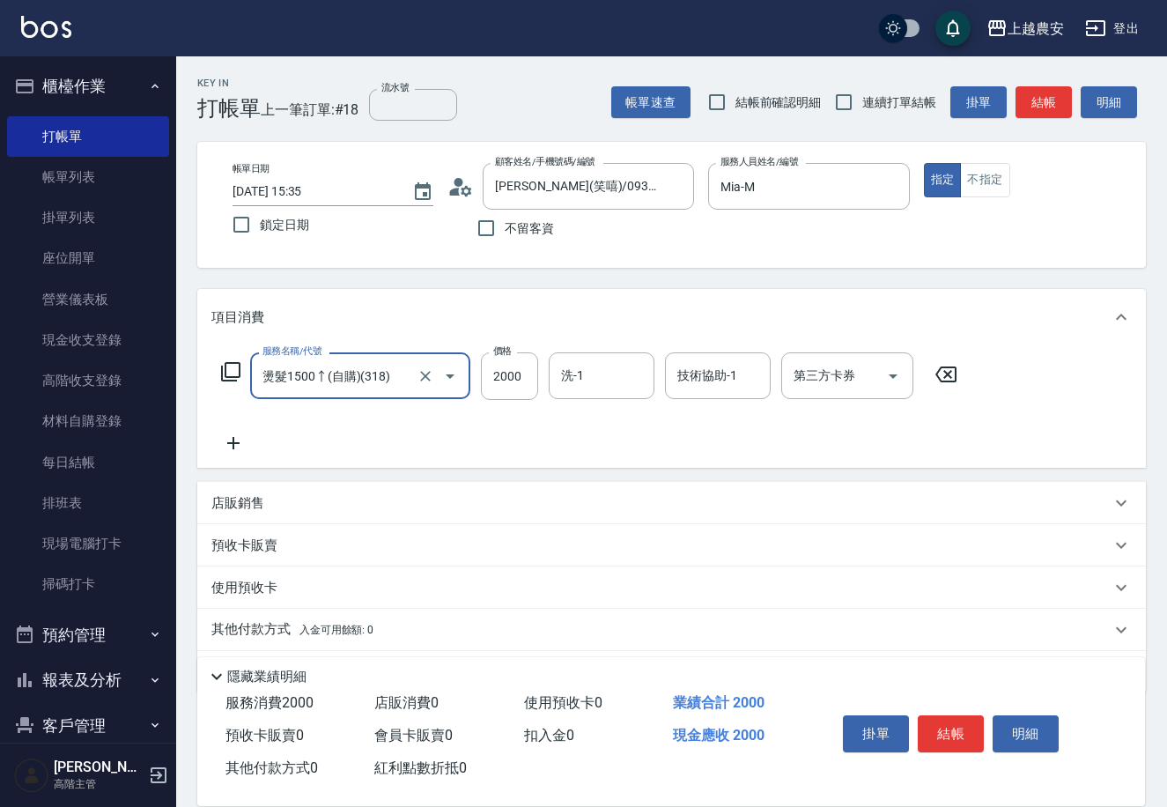
type input "燙髮1500↑(自購)(318)"
type input "3000"
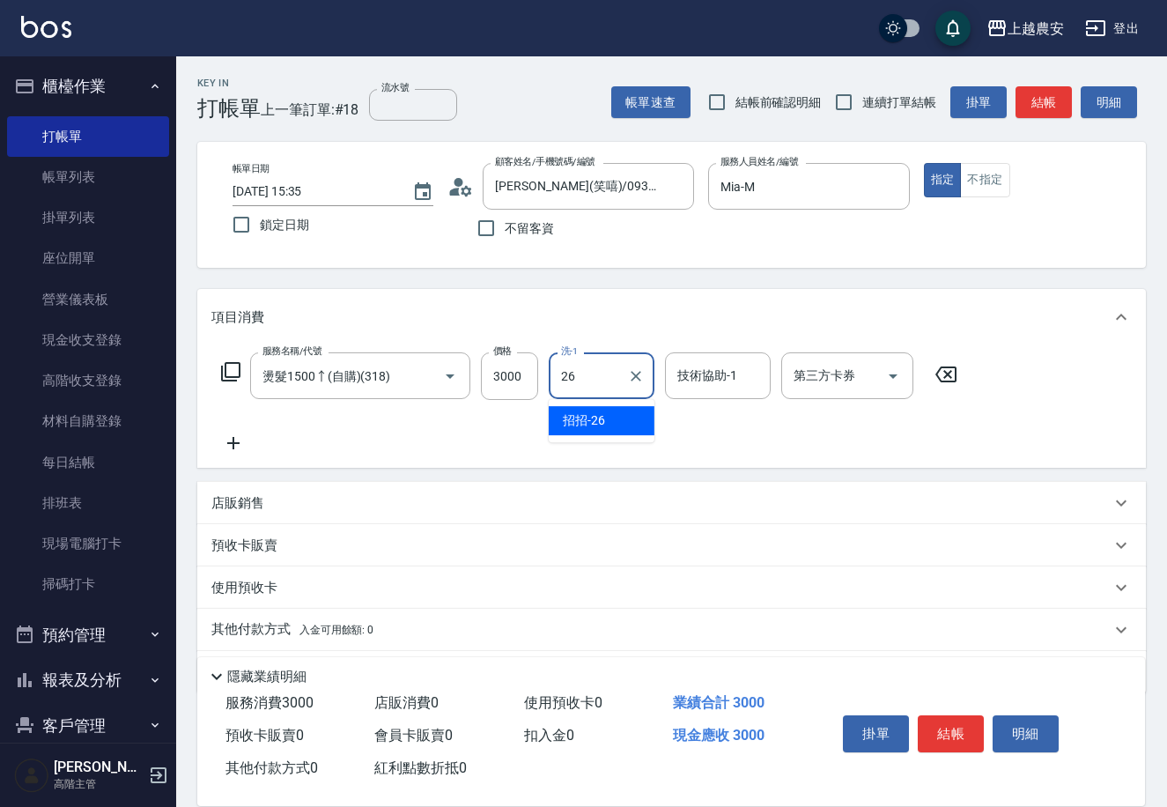
type input "招招-26"
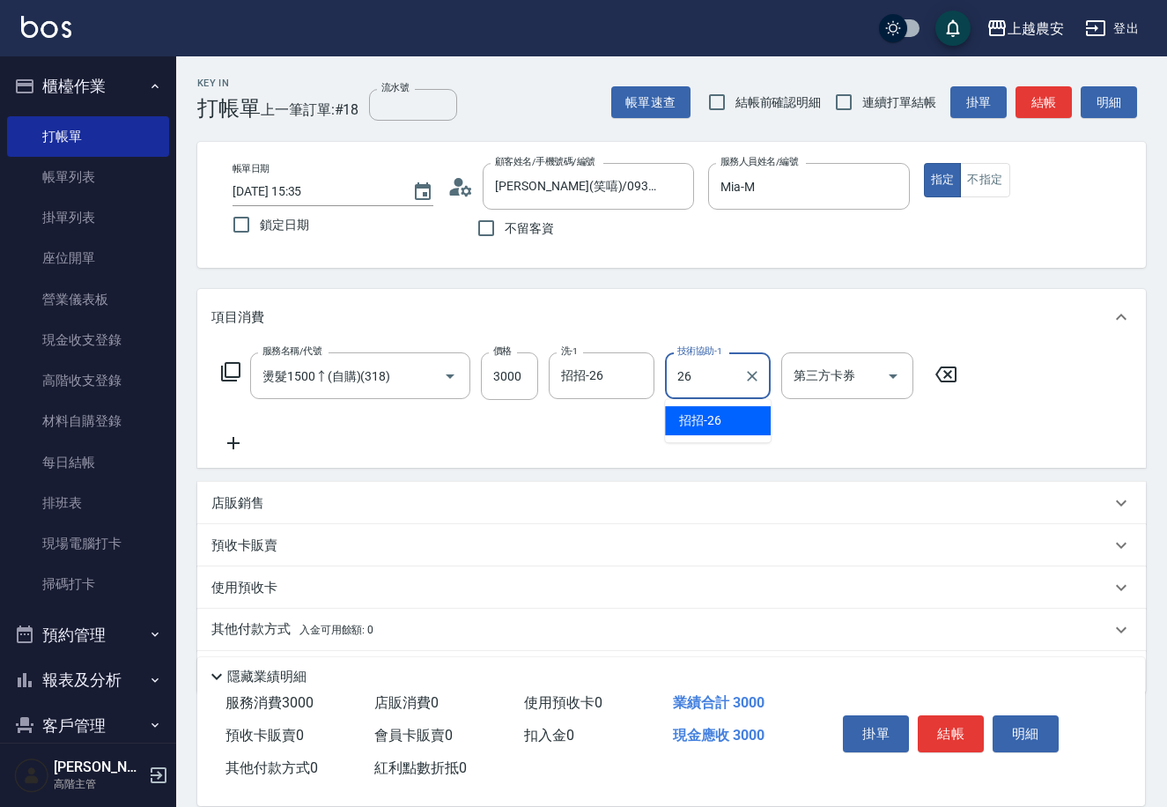
type input "招招-26"
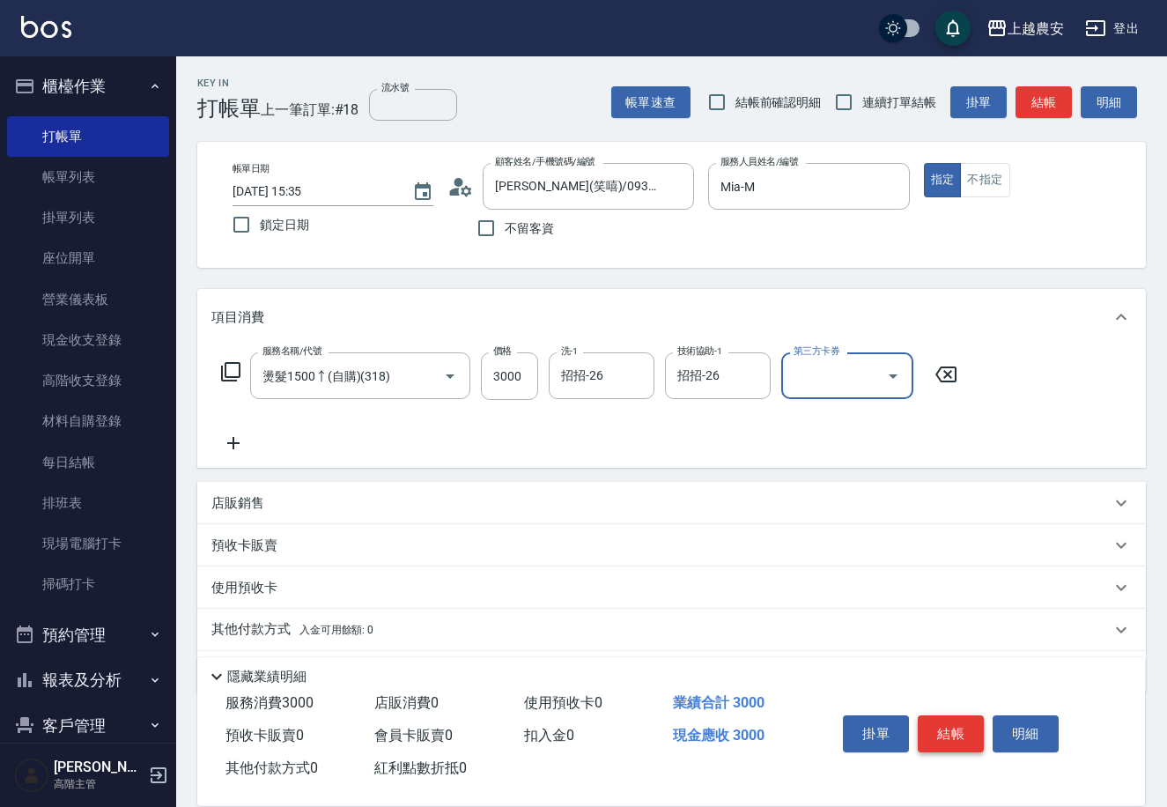
click at [960, 740] on button "結帳" at bounding box center [951, 733] width 66 height 37
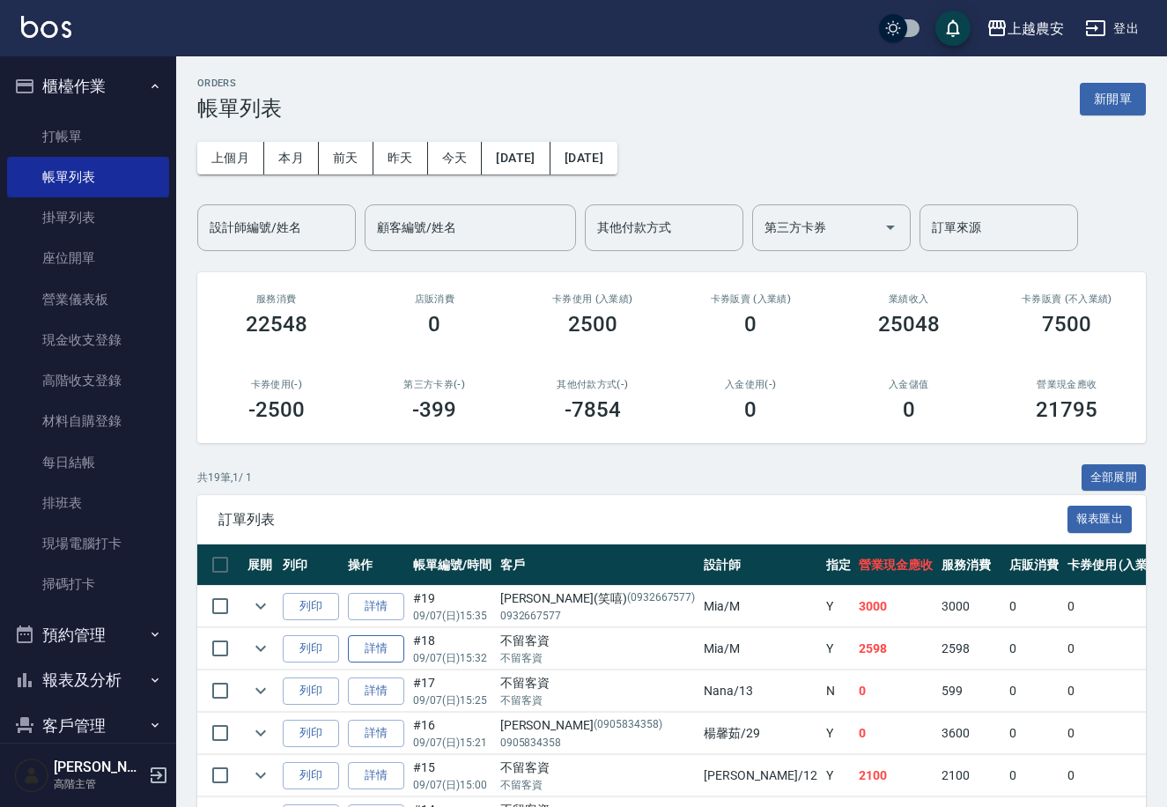
click at [366, 646] on link "詳情" at bounding box center [376, 648] width 56 height 27
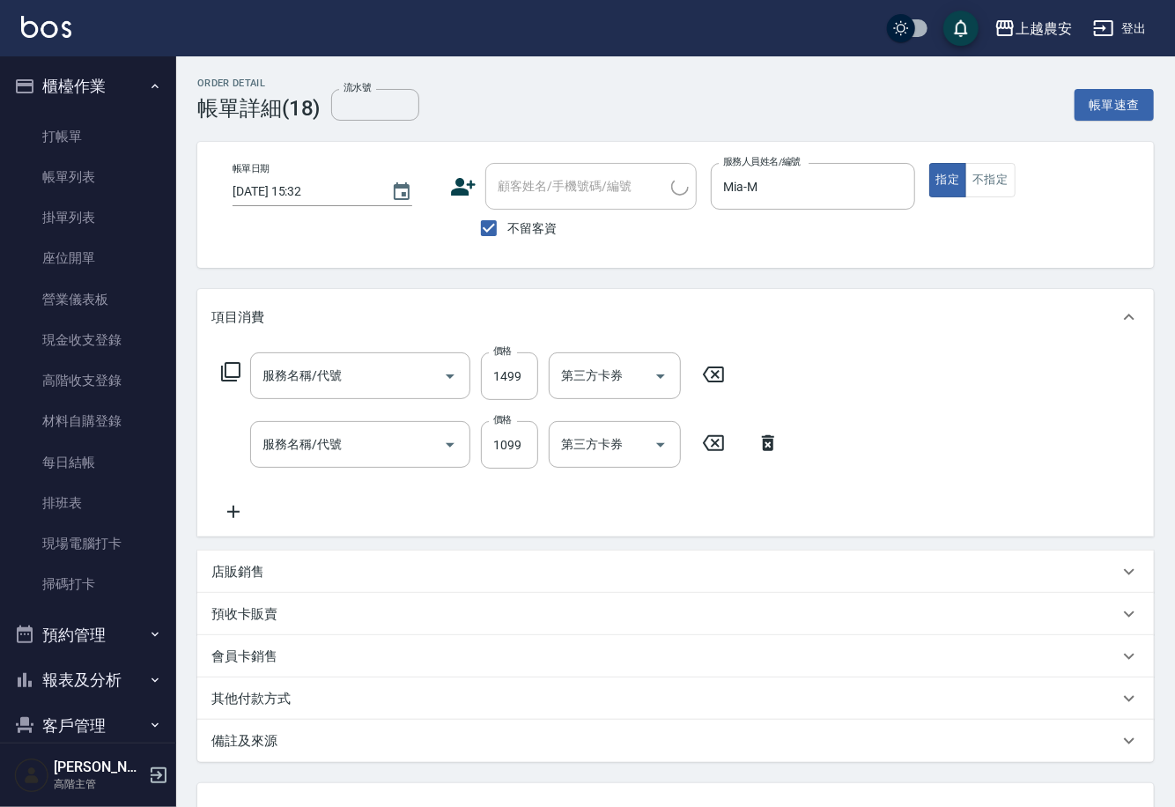
type input "2025/09/07 15:32"
checkbox input "true"
type input "Mia-M"
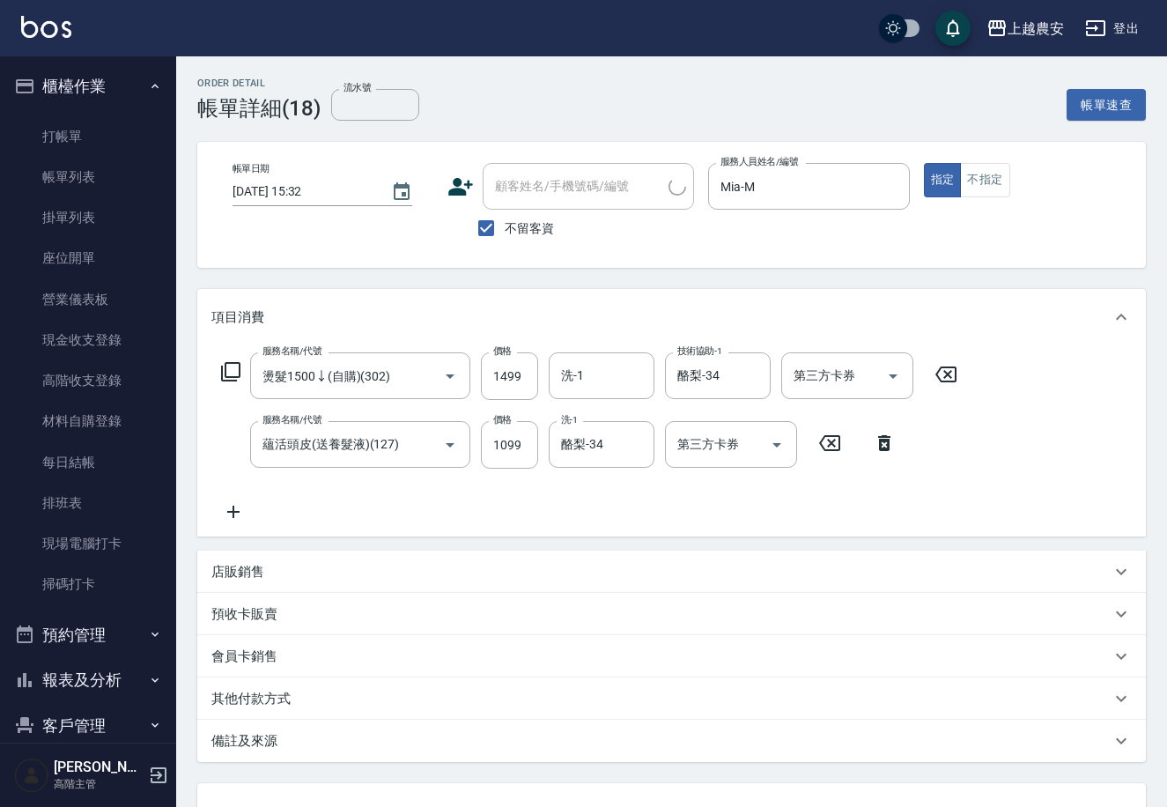
type input "燙髮1500↓(自購)(302)"
type input "蘊活頭皮(送養髮液)(127)"
click at [487, 233] on input "不留客資" at bounding box center [486, 228] width 37 height 37
checkbox input "false"
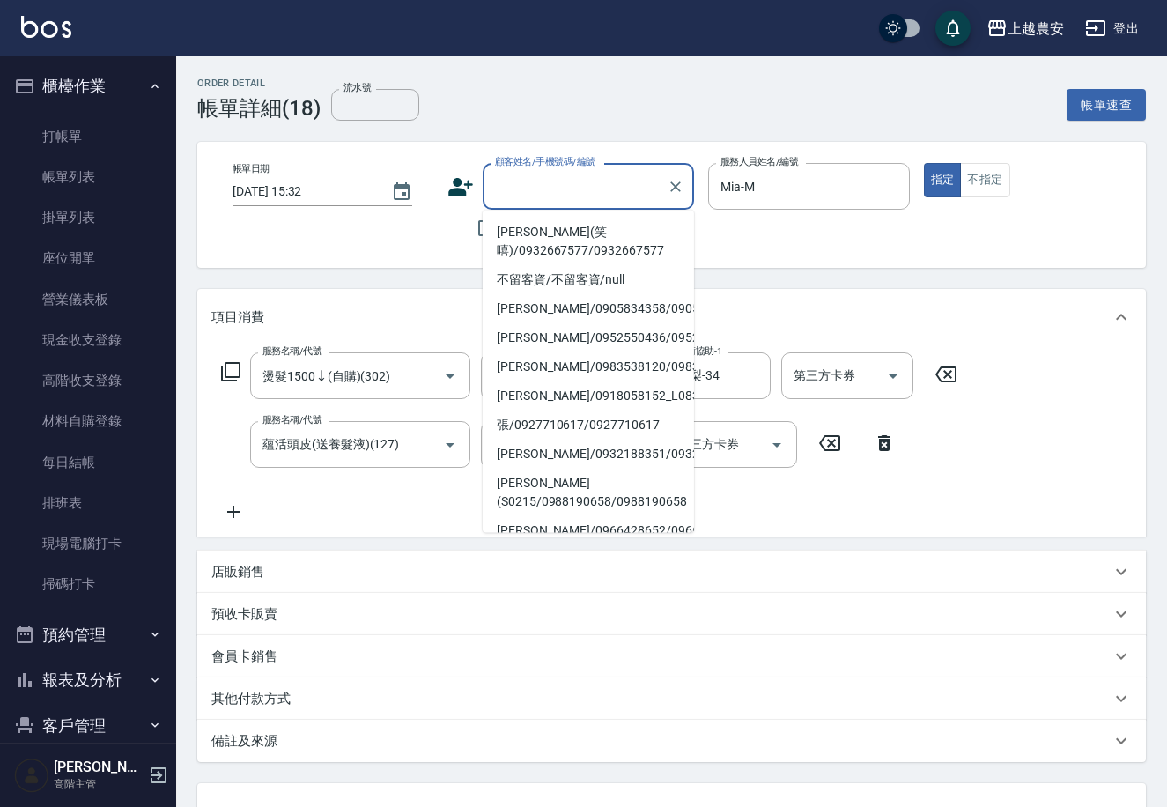
click at [652, 189] on input "顧客姓名/手機號碼/編號" at bounding box center [575, 186] width 169 height 31
click at [627, 235] on li "陳(笑嘻)/0932667577/0932667577" at bounding box center [588, 242] width 211 height 48
type input "陳(笑嘻)/0932667577/0932667577"
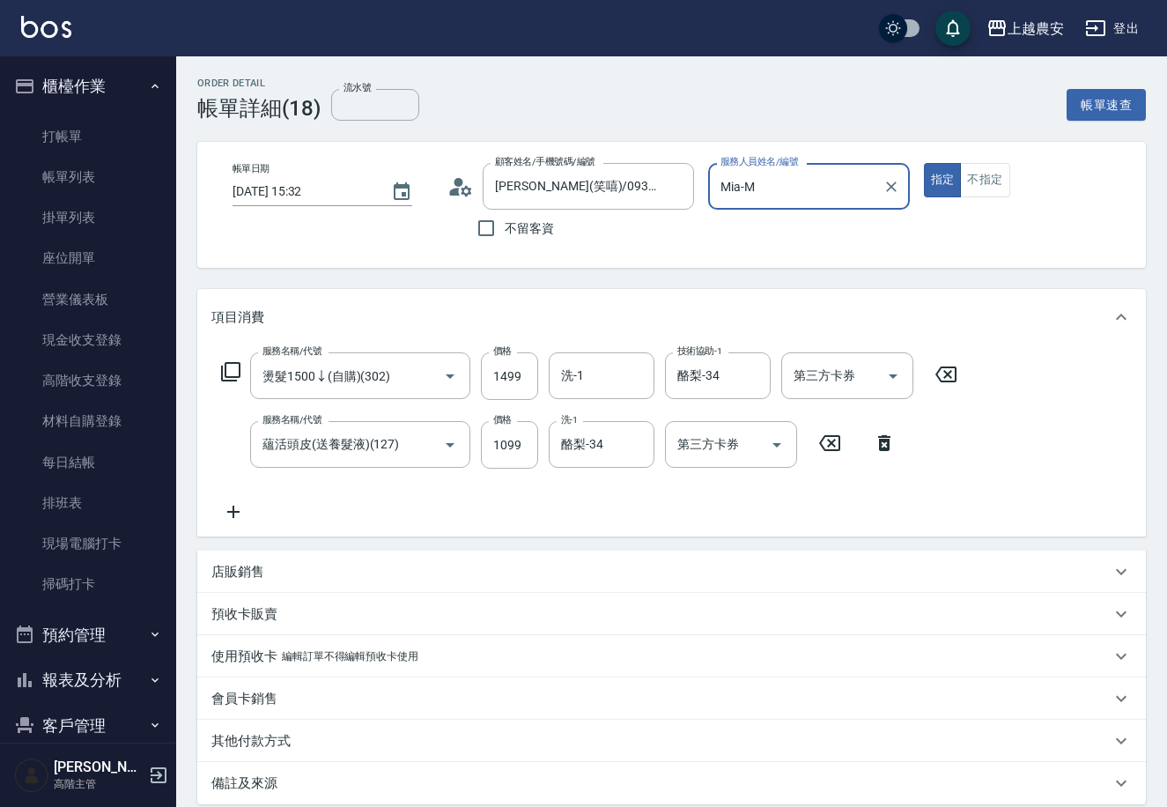
scroll to position [184, 0]
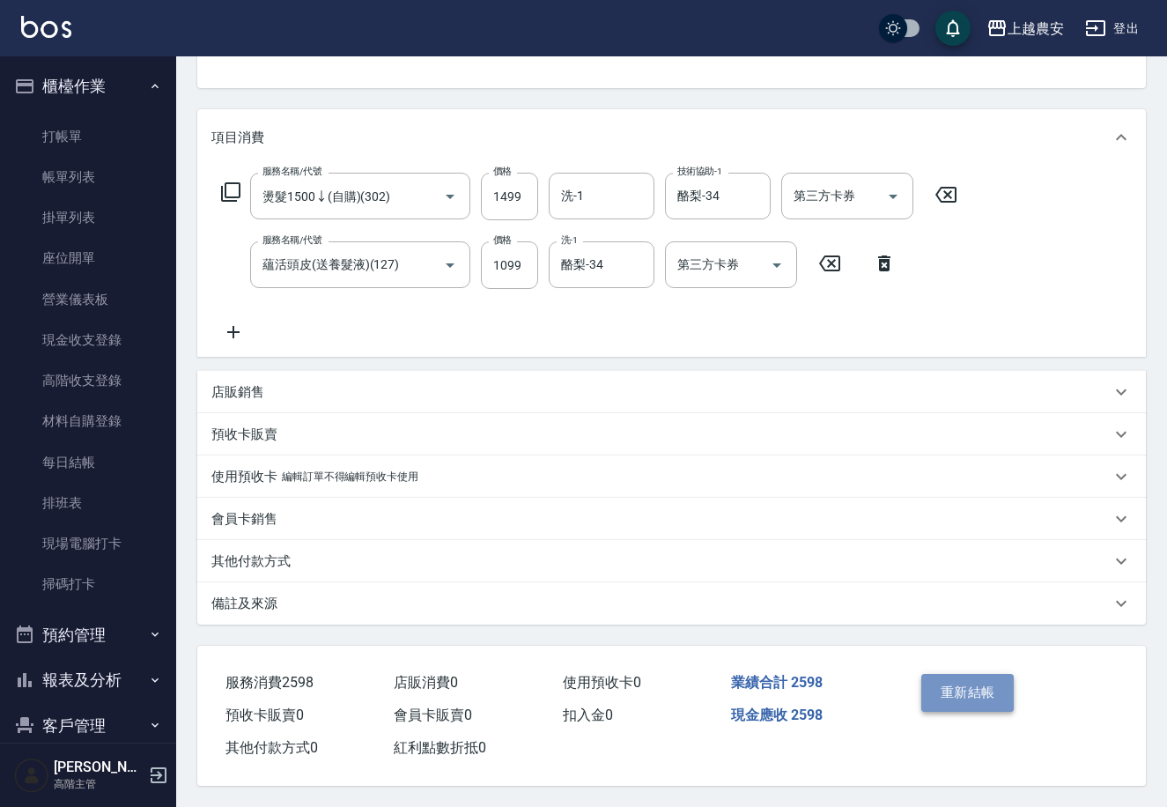
click at [967, 700] on button "重新結帳" at bounding box center [968, 692] width 93 height 37
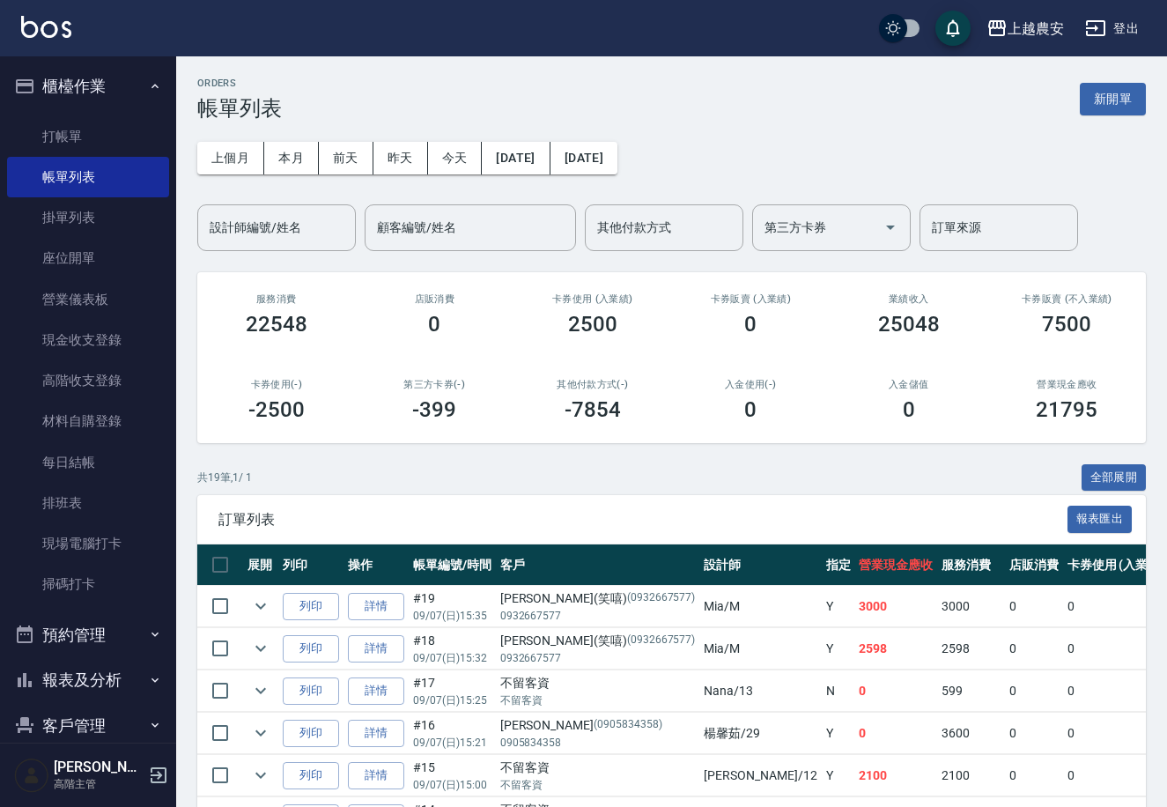
drag, startPoint x: 103, startPoint y: 127, endPoint x: 257, endPoint y: 141, distance: 154.8
click at [105, 127] on link "打帳單" at bounding box center [88, 136] width 162 height 41
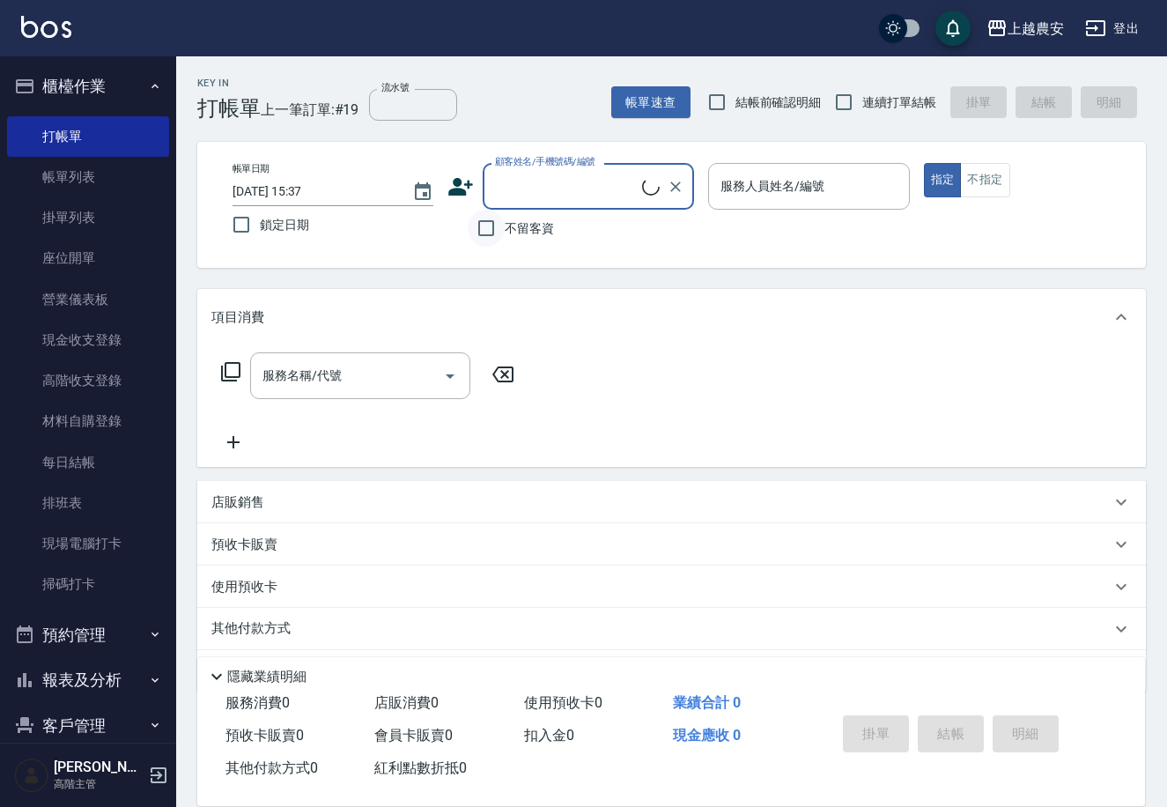
click at [493, 226] on input "不留客資" at bounding box center [486, 228] width 37 height 37
checkbox input "true"
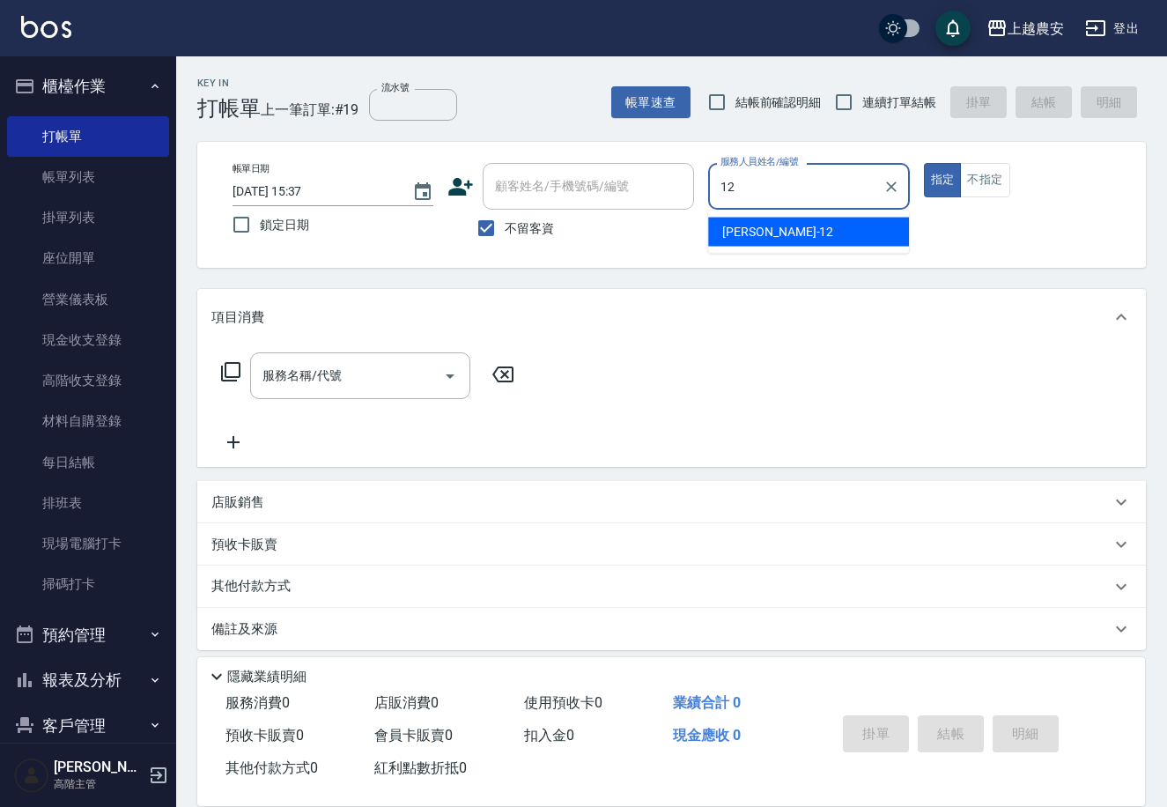
type input "Yoko-12"
type button "true"
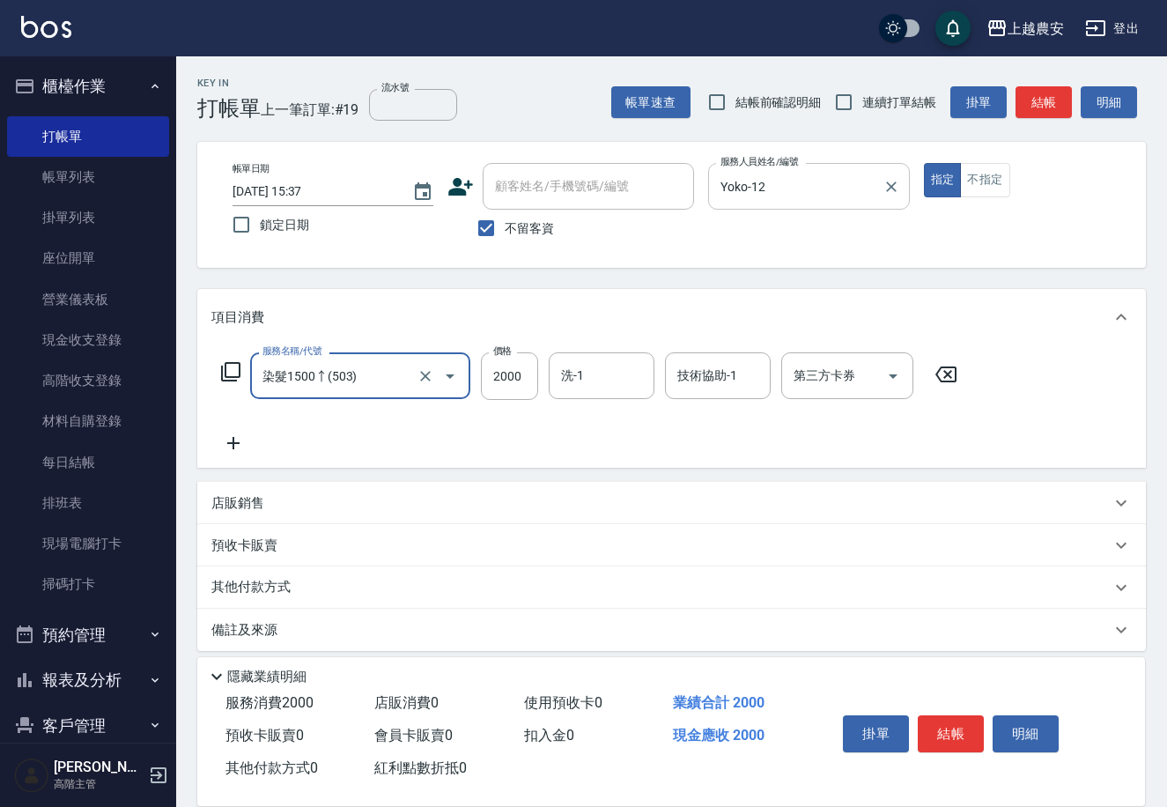
type input "染髮1500↑(503)"
type input "1999"
click at [584, 377] on input "洗-1" at bounding box center [602, 375] width 90 height 31
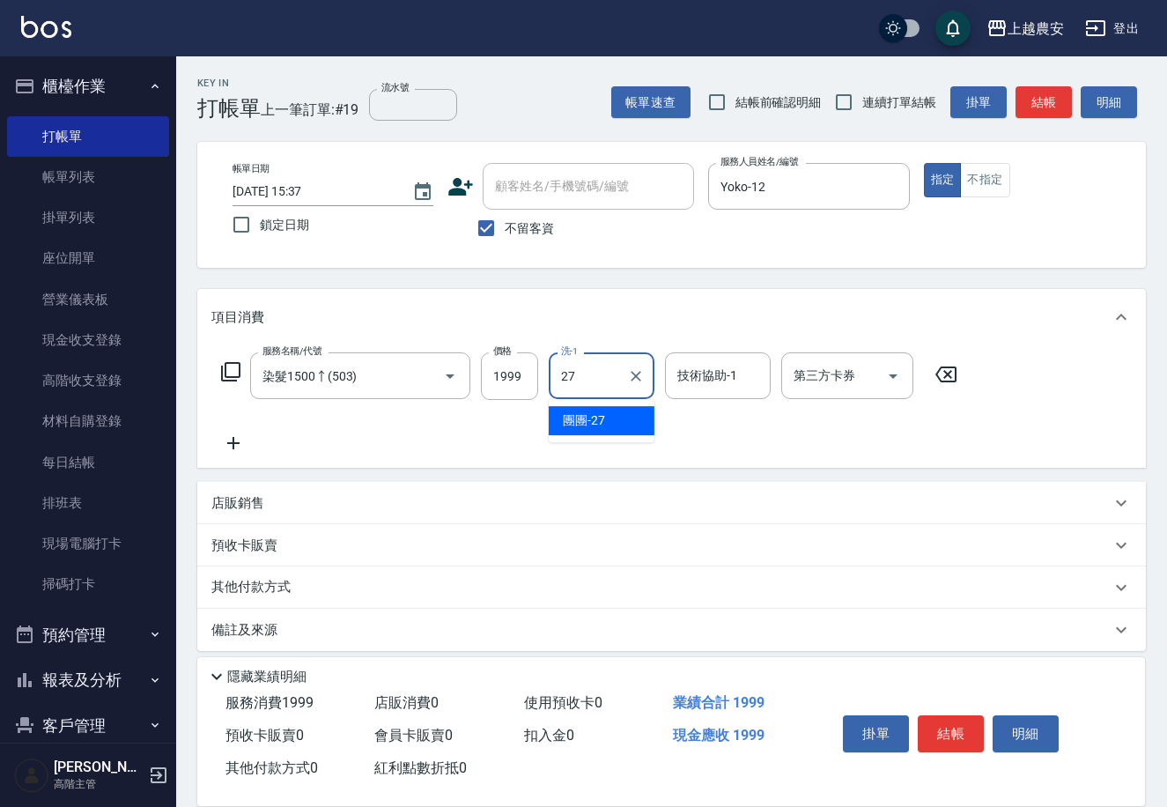
type input "團團-27"
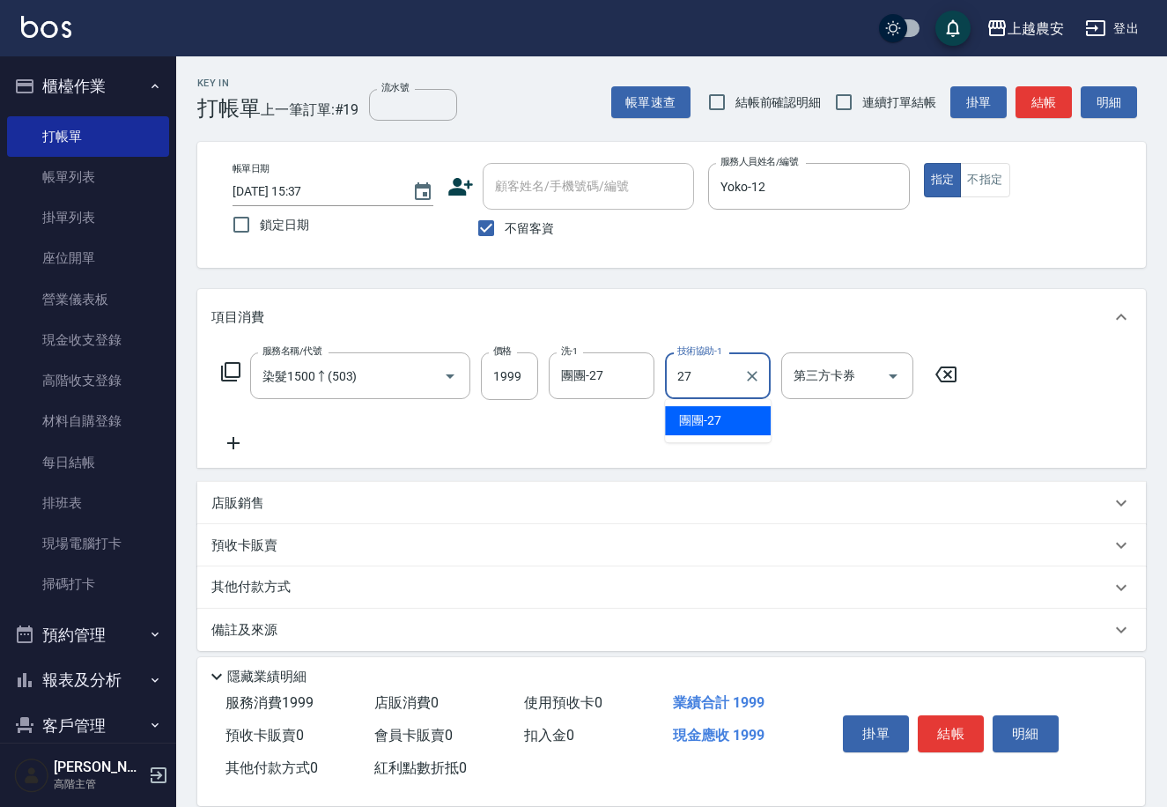
type input "團團-27"
click at [938, 730] on button "結帳" at bounding box center [951, 733] width 66 height 37
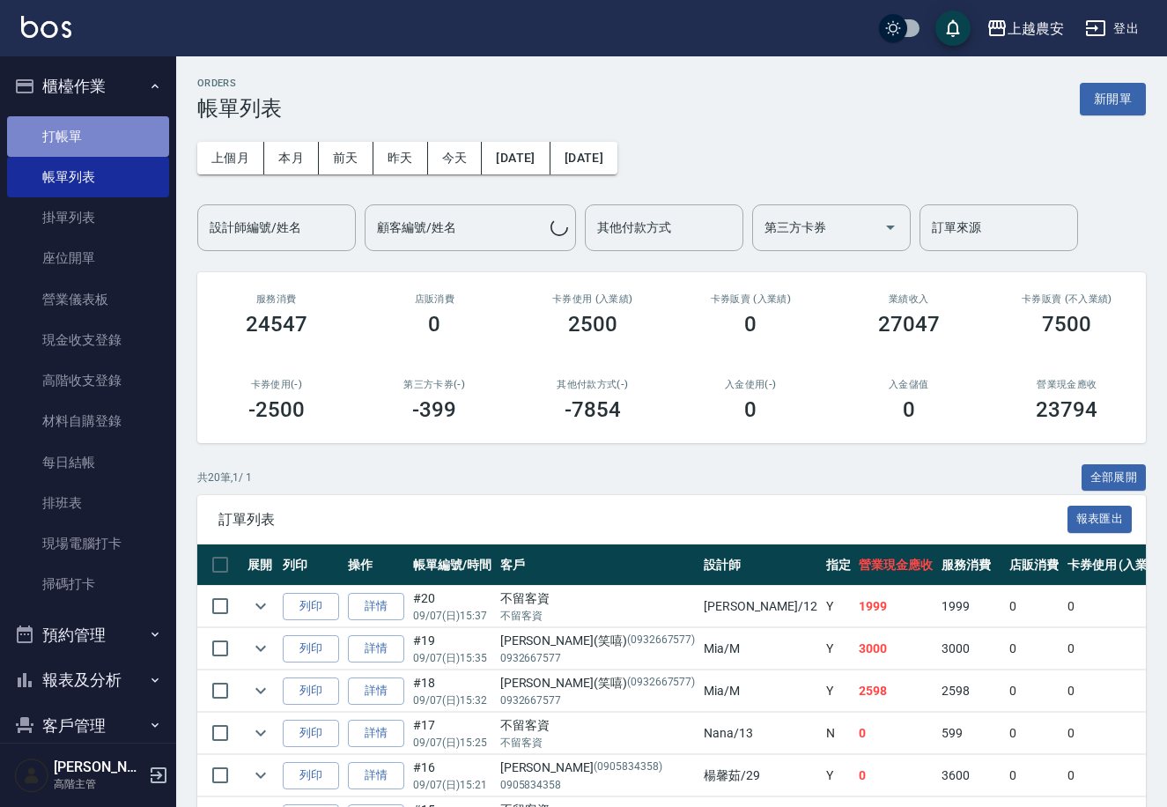
drag, startPoint x: 104, startPoint y: 130, endPoint x: 116, endPoint y: 130, distance: 12.3
click at [106, 130] on link "打帳單" at bounding box center [88, 136] width 162 height 41
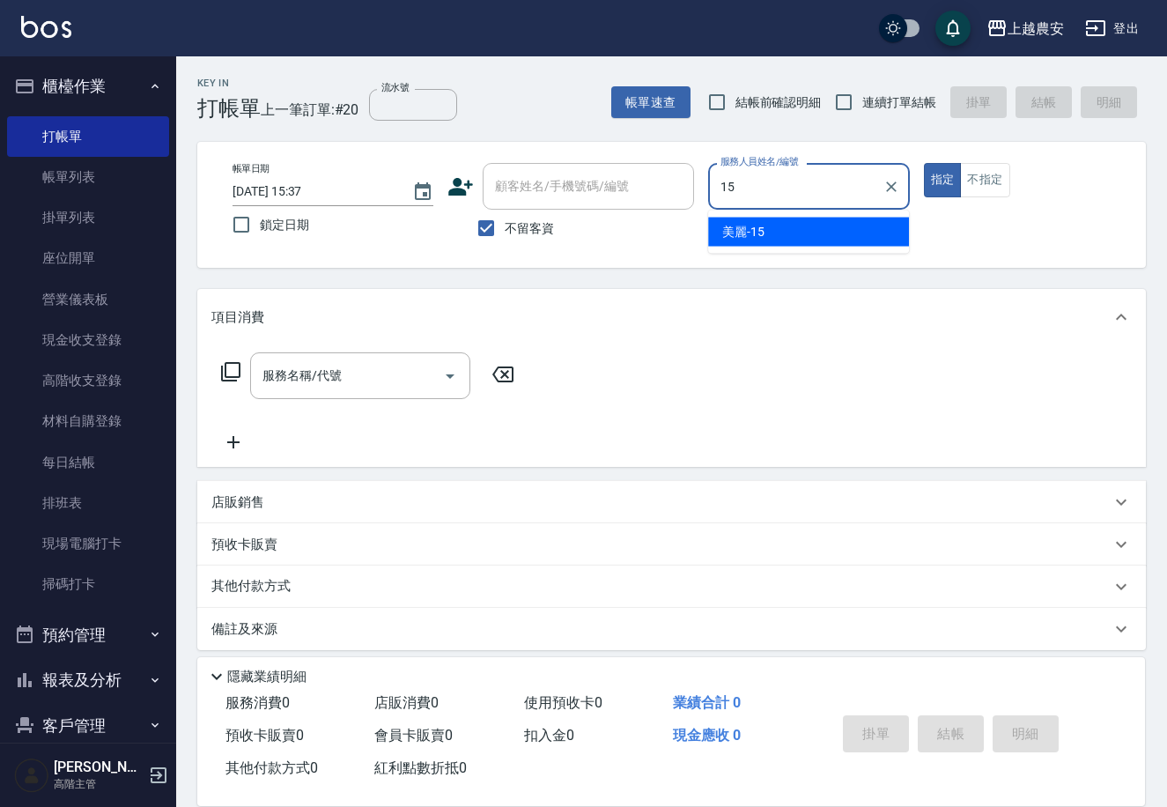
type input "美麗-15"
type button "true"
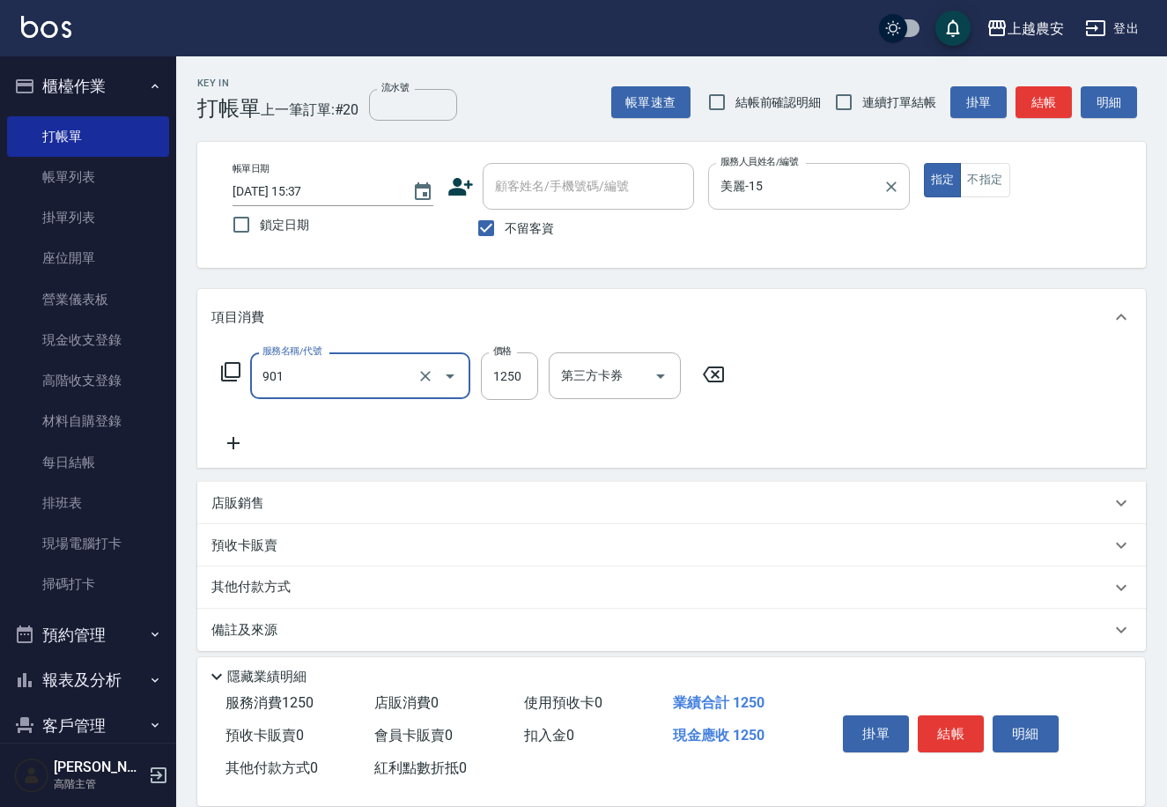
type input "修手指甲(901)"
type input "500"
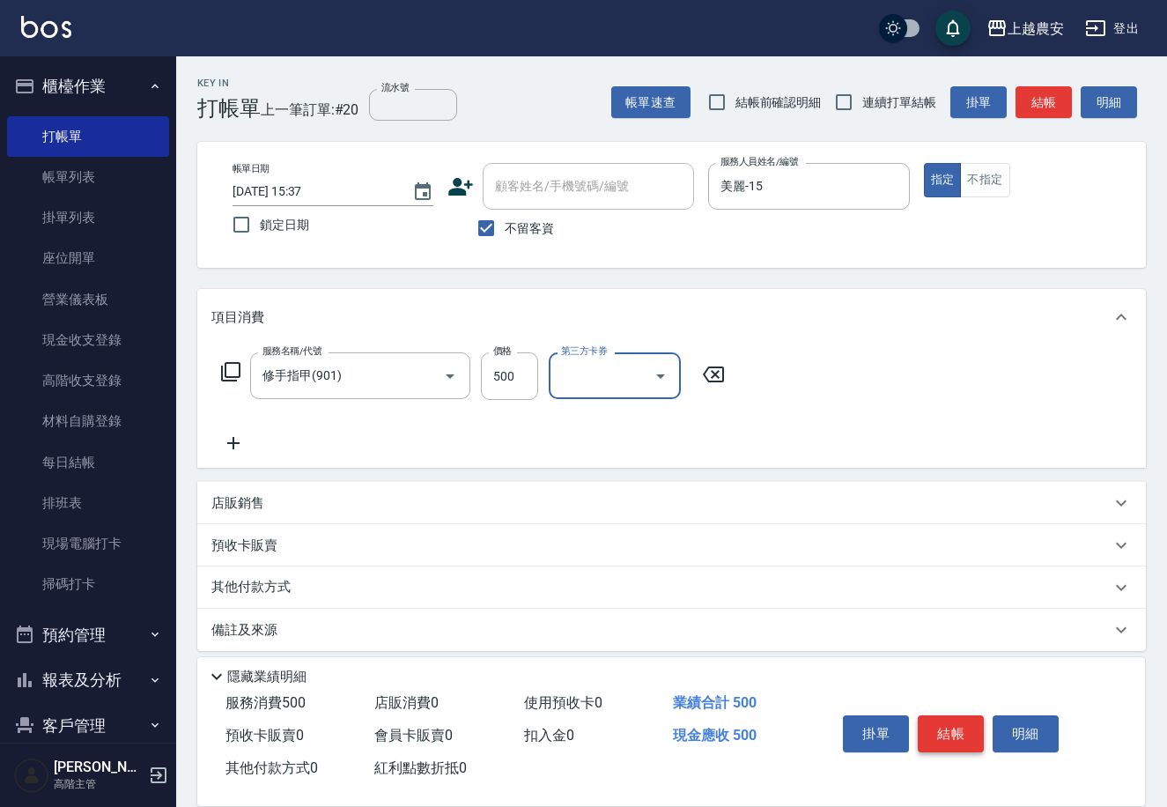
click at [967, 736] on button "結帳" at bounding box center [951, 733] width 66 height 37
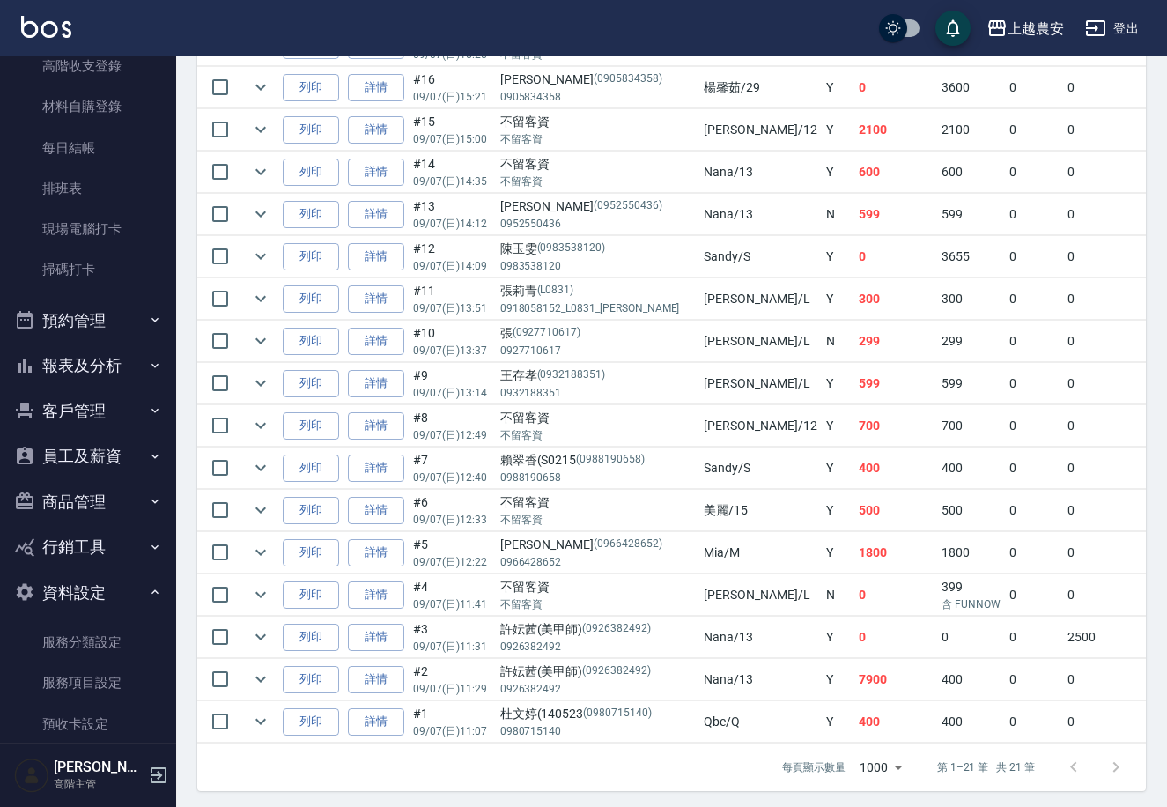
scroll to position [317, 0]
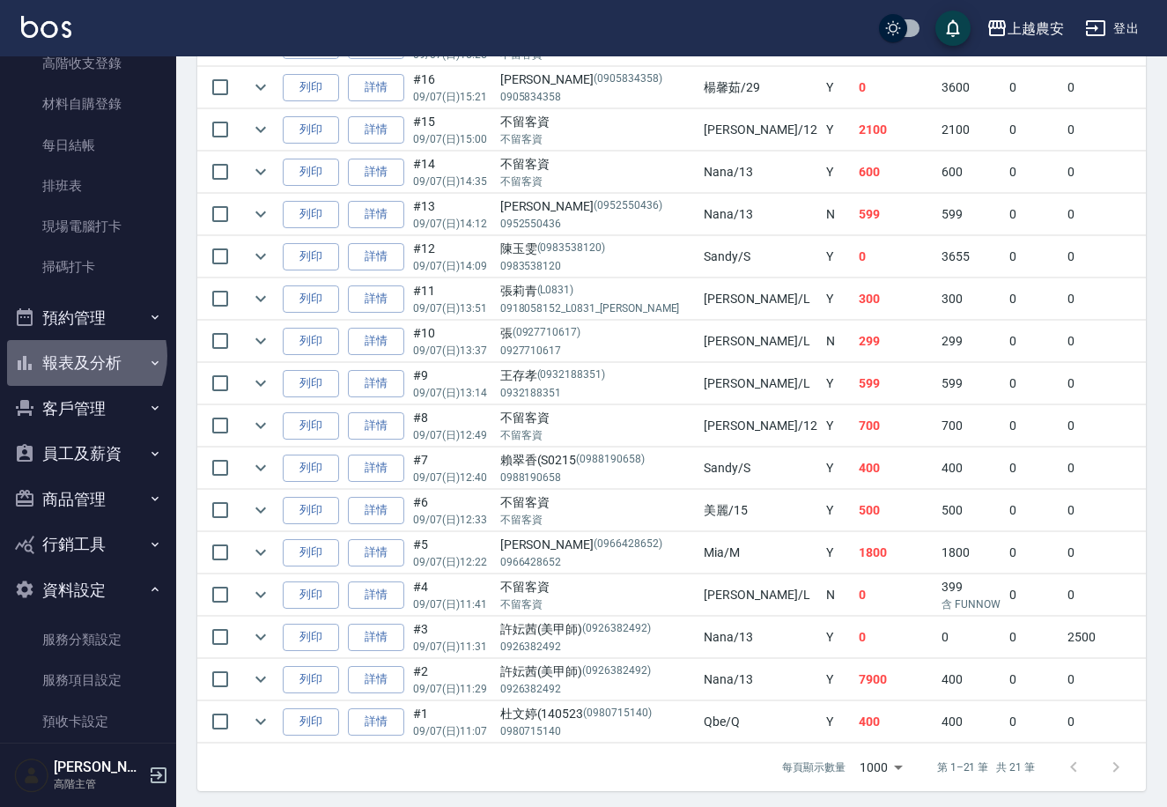
click at [79, 355] on button "報表及分析" at bounding box center [88, 363] width 162 height 46
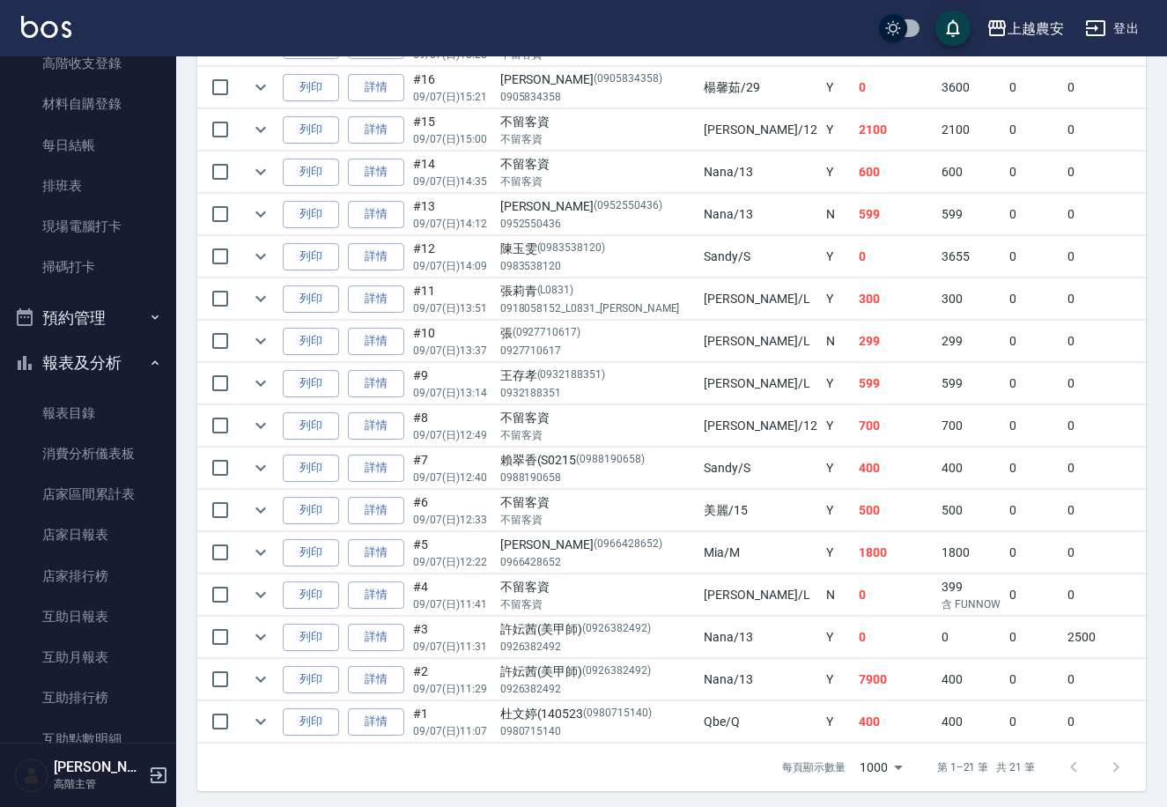
click at [78, 318] on button "預約管理" at bounding box center [88, 318] width 162 height 46
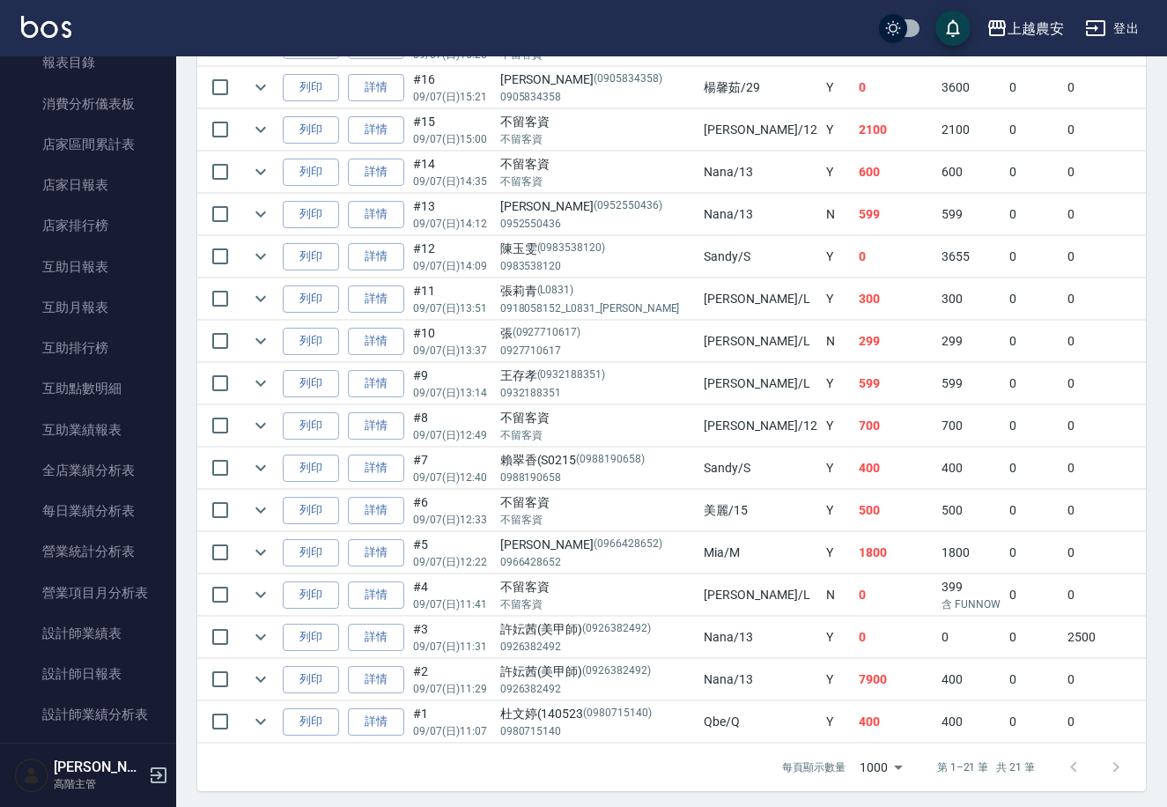
scroll to position [1052, 0]
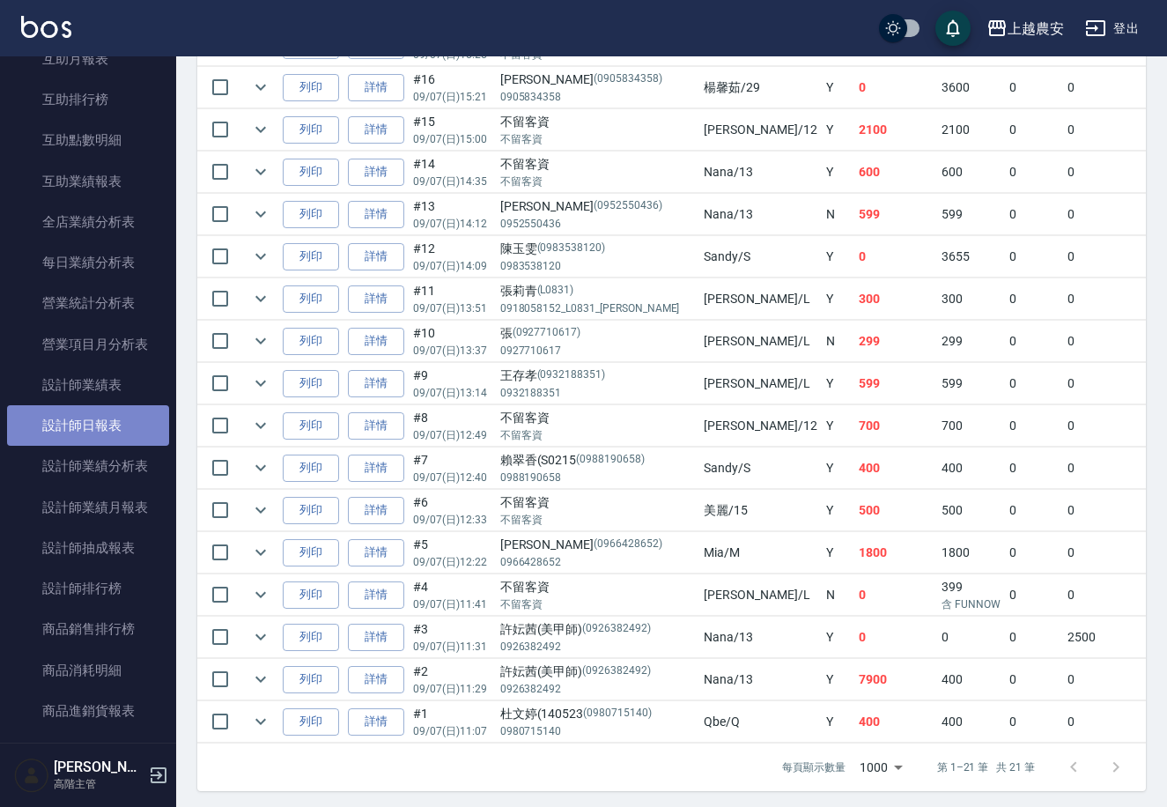
click at [113, 428] on link "設計師日報表" at bounding box center [88, 425] width 162 height 41
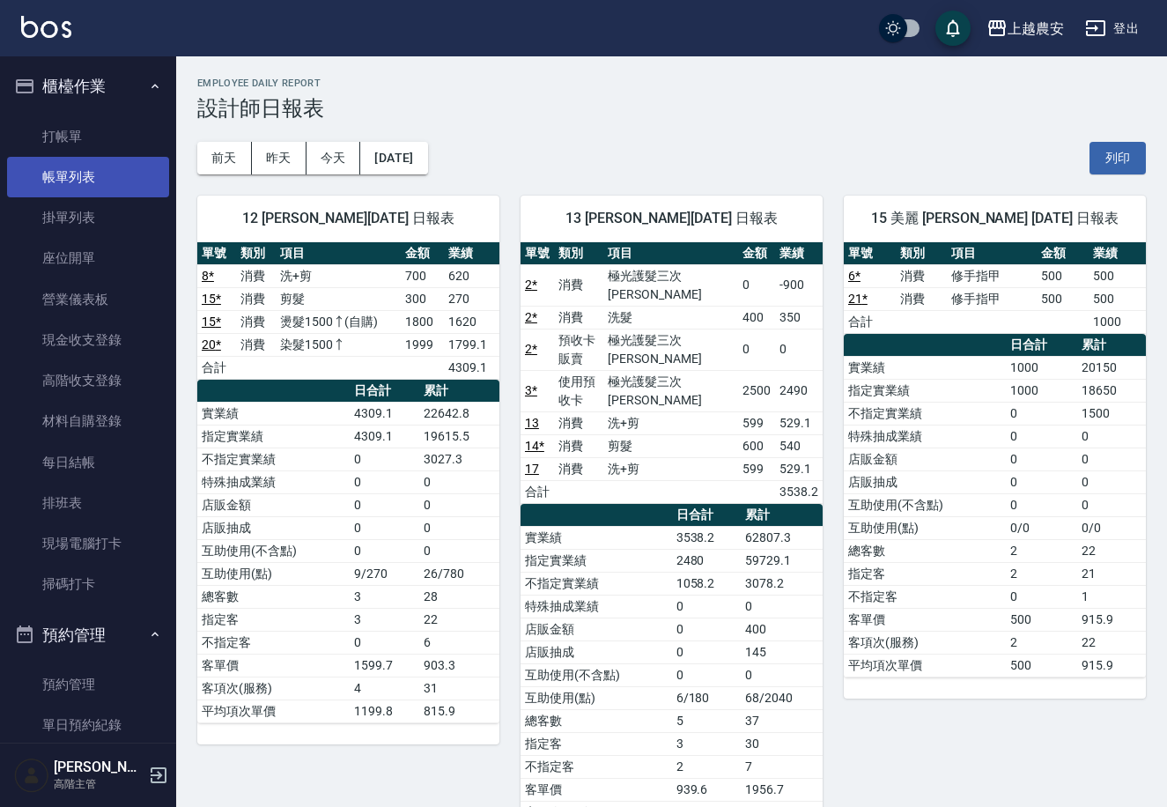
click at [82, 175] on link "帳單列表" at bounding box center [88, 177] width 162 height 41
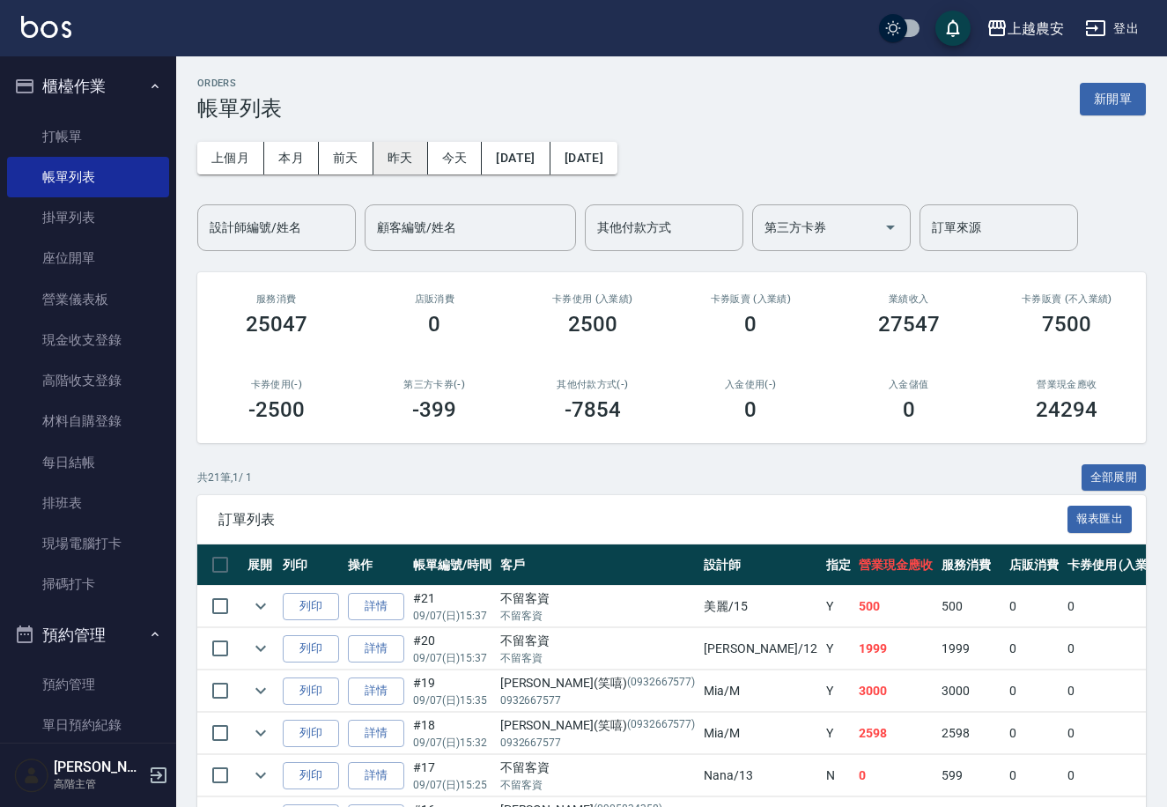
click at [404, 147] on button "昨天" at bounding box center [401, 158] width 55 height 33
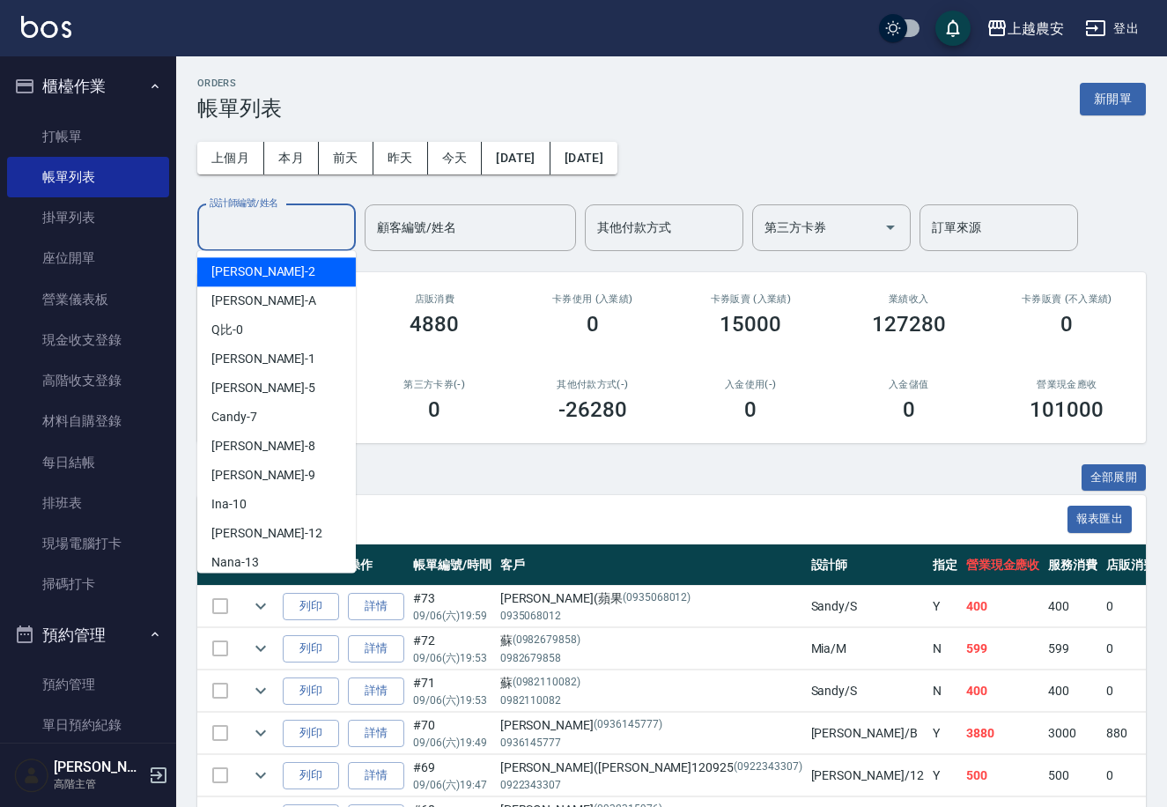
click at [332, 216] on input "設計師編號/姓名" at bounding box center [276, 227] width 143 height 31
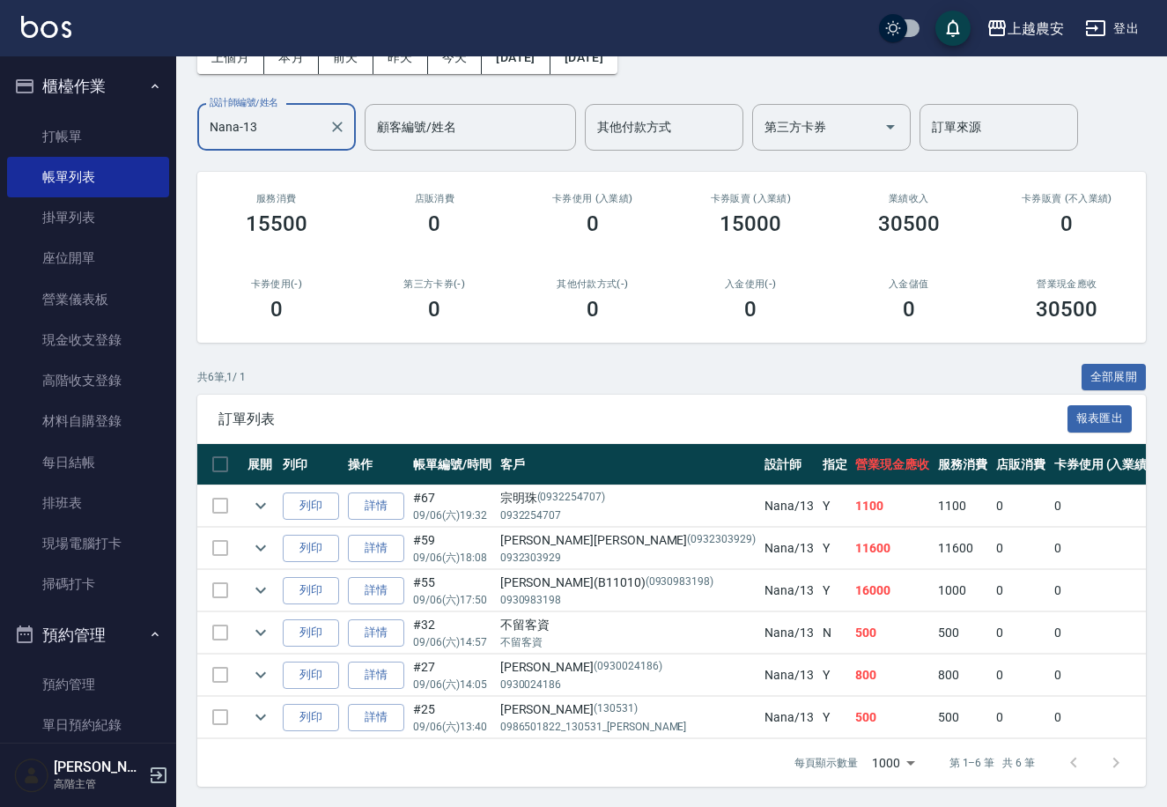
scroll to position [117, 0]
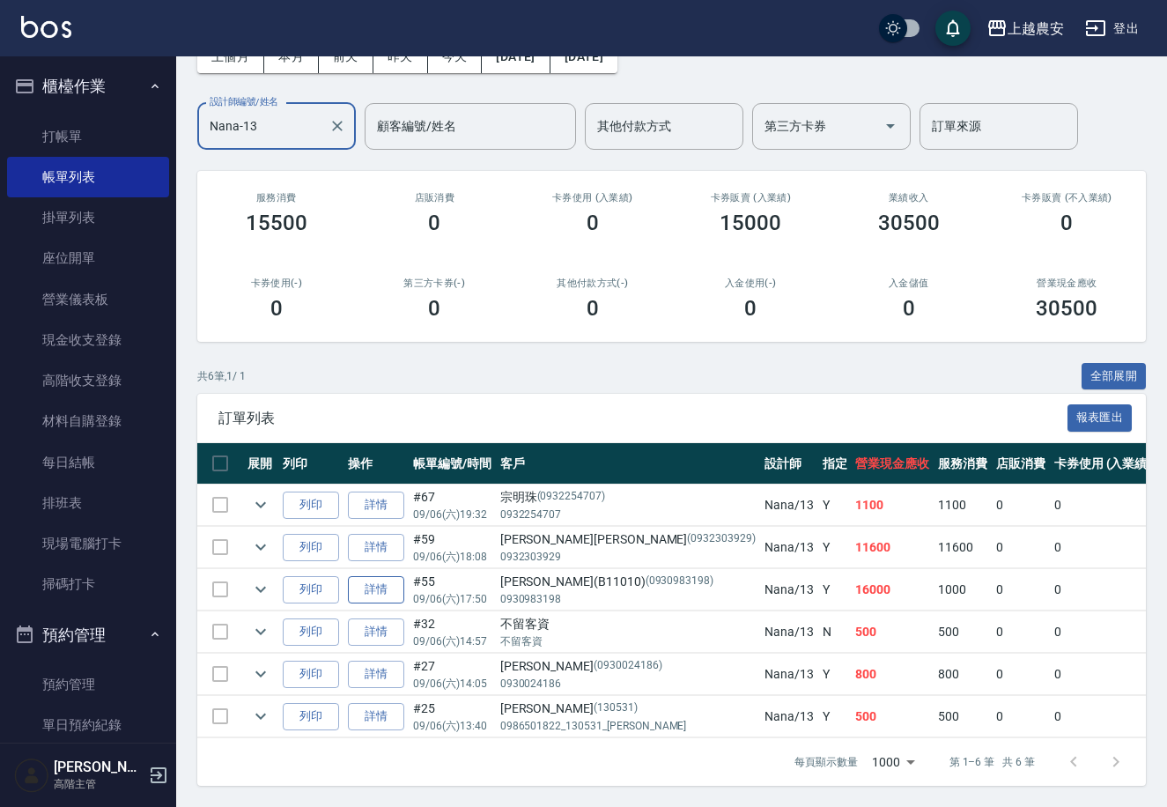
type input "Nana-13"
click at [367, 576] on link "詳情" at bounding box center [376, 589] width 56 height 27
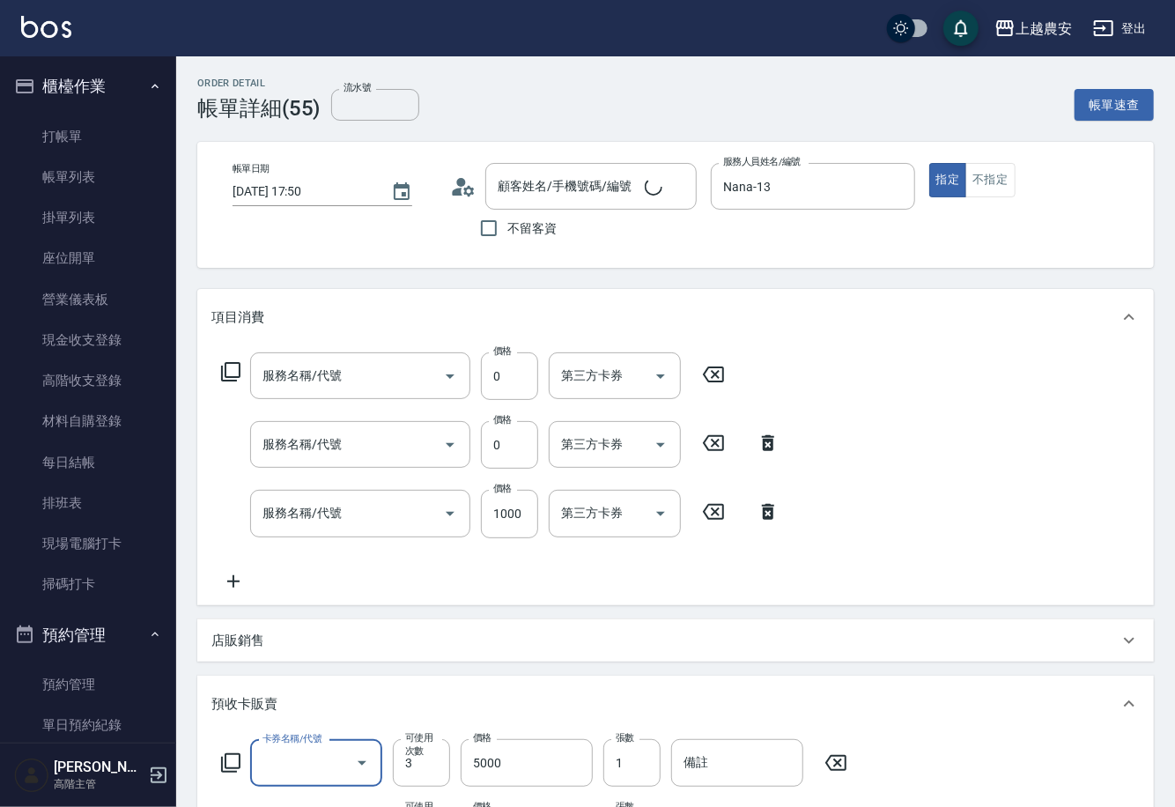
type input "2025/09/06 17:50"
type input "Nana-13"
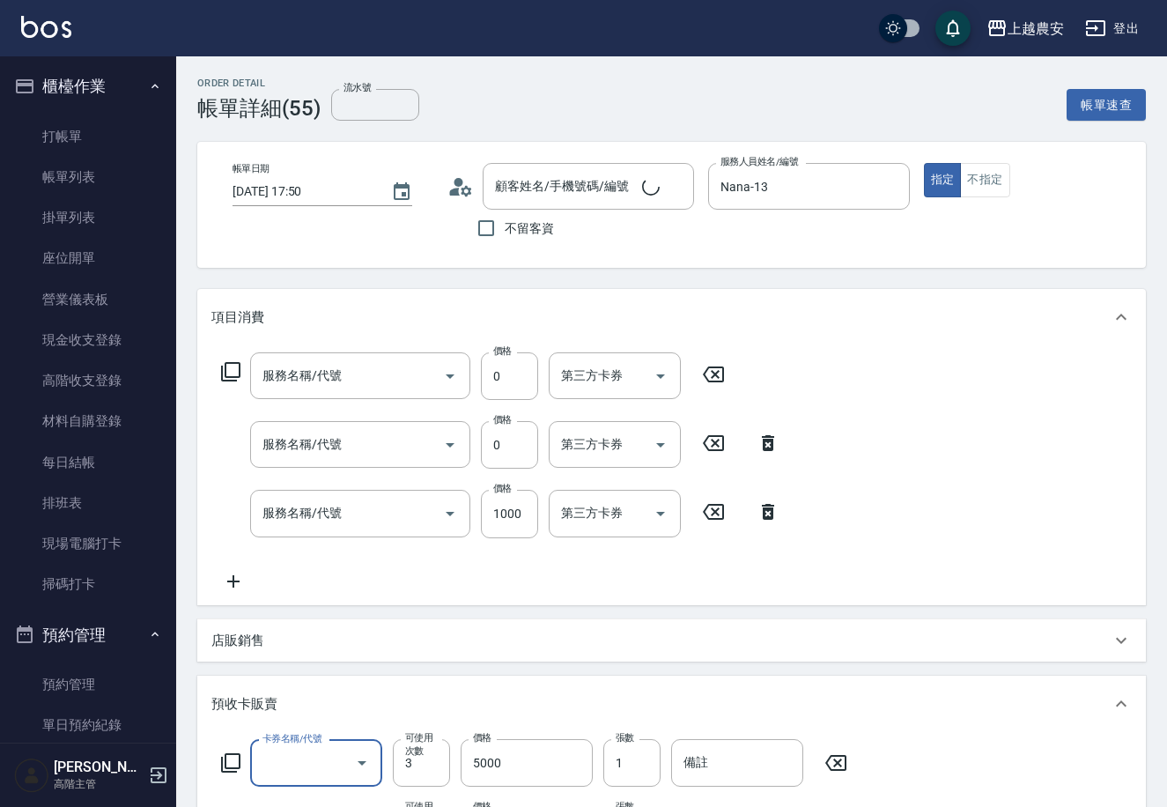
type input "頭皮護髮卡券使用(810)"
type input "頭皮SPA洗髮(239)"
type input "二段/三段護髮卡(621)"
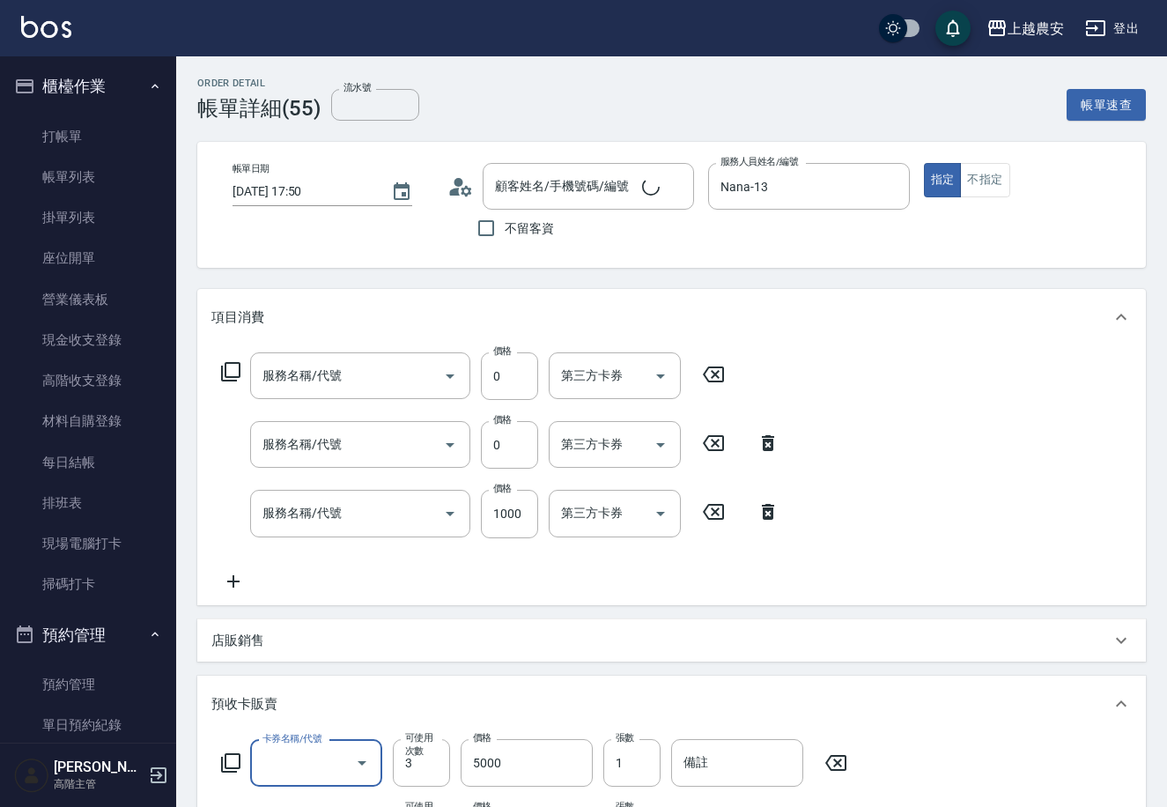
type input "二段/三段護髮卡(621)"
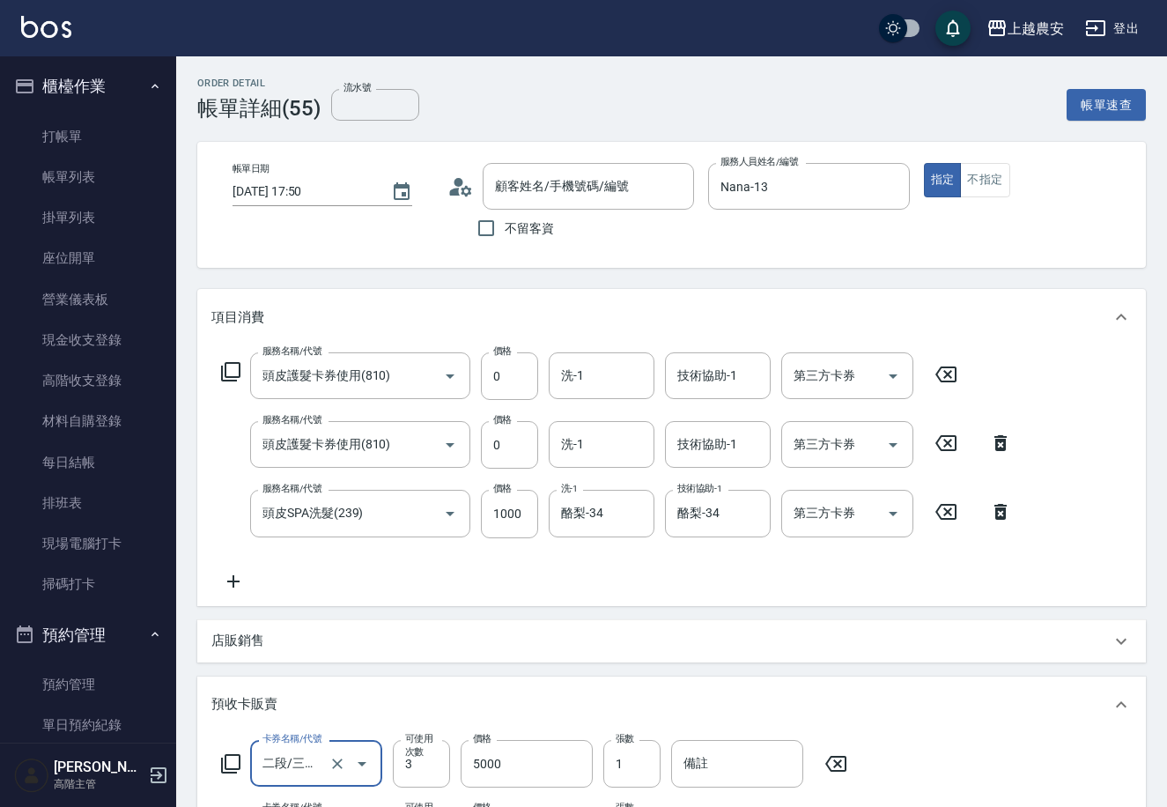
type input "王麗薇(B11010)/0930983198/0930983198"
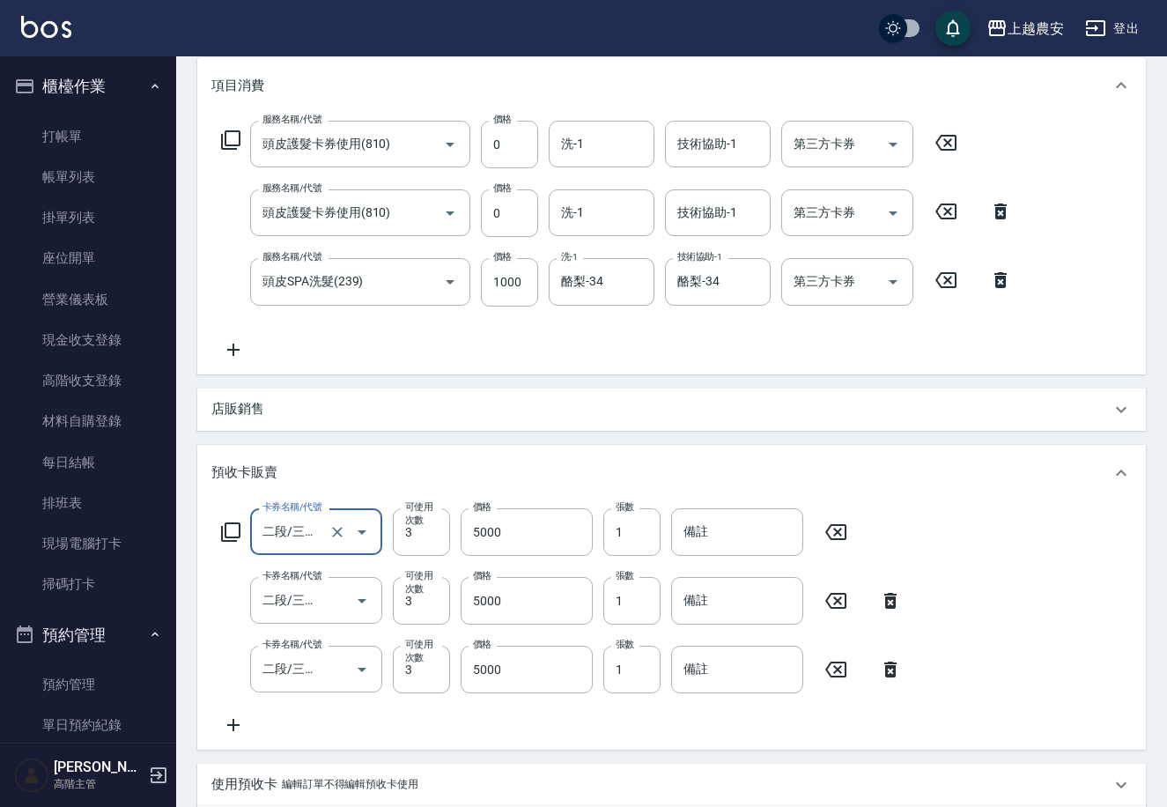
scroll to position [242, 0]
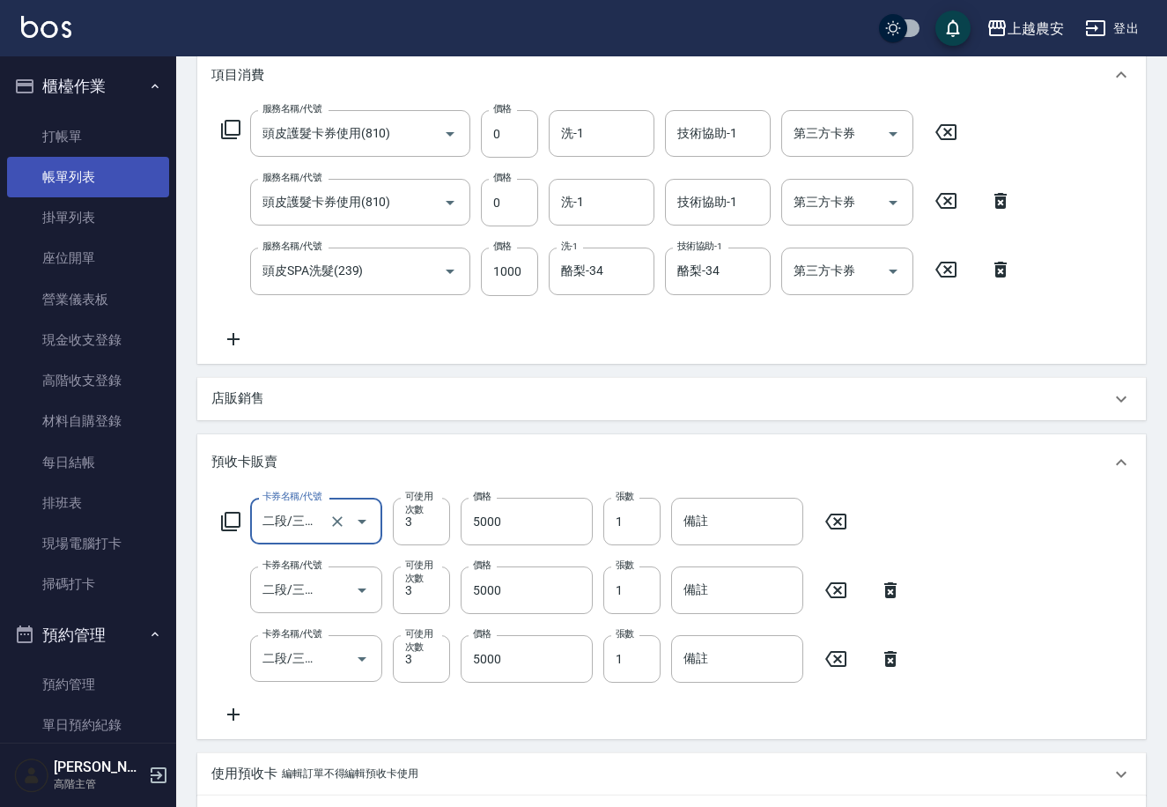
click at [104, 167] on link "帳單列表" at bounding box center [88, 177] width 162 height 41
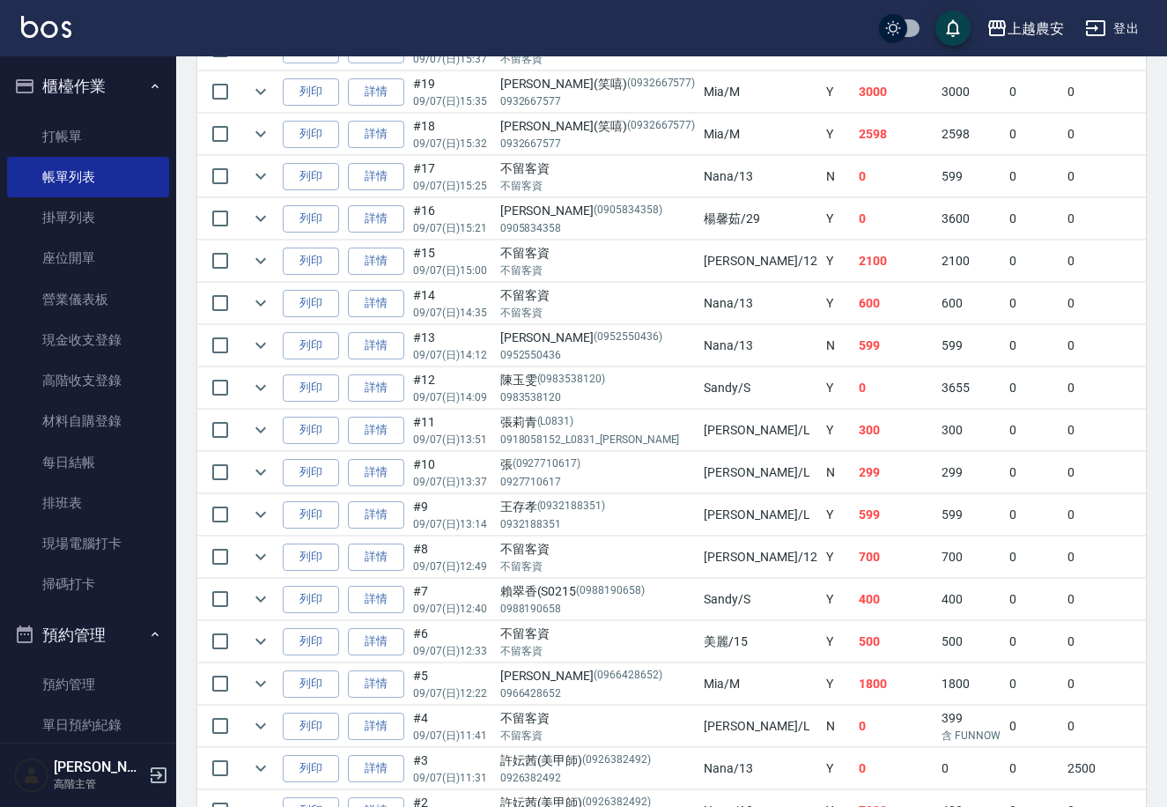
scroll to position [752, 0]
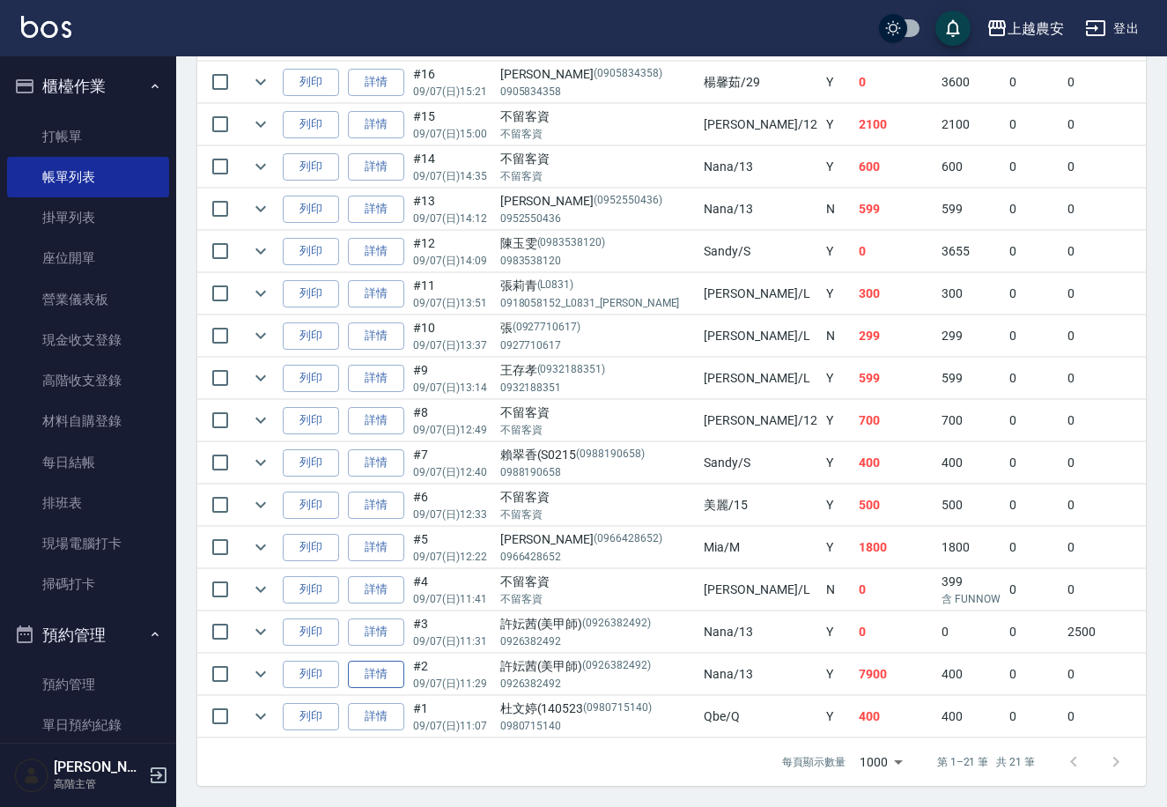
click at [356, 661] on link "詳情" at bounding box center [376, 674] width 56 height 27
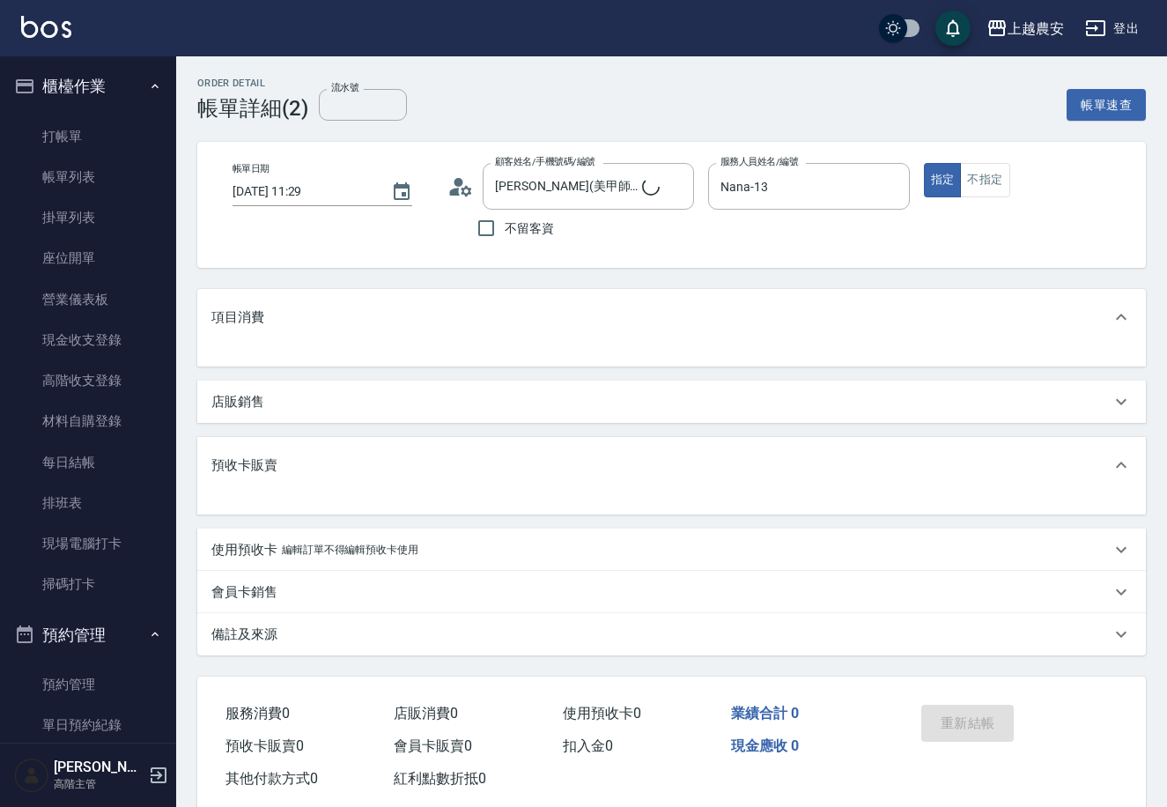
type input "[PERSON_NAME](美甲師)/0926382492/0926382492"
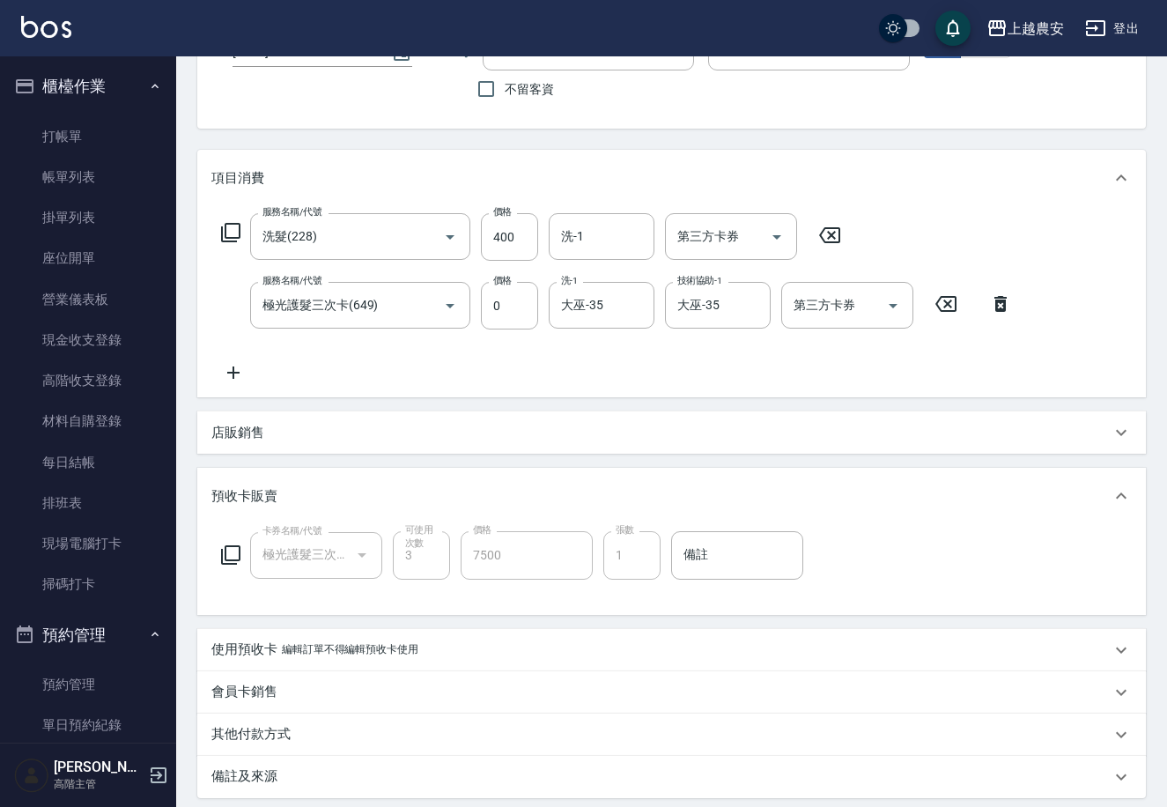
scroll to position [150, 0]
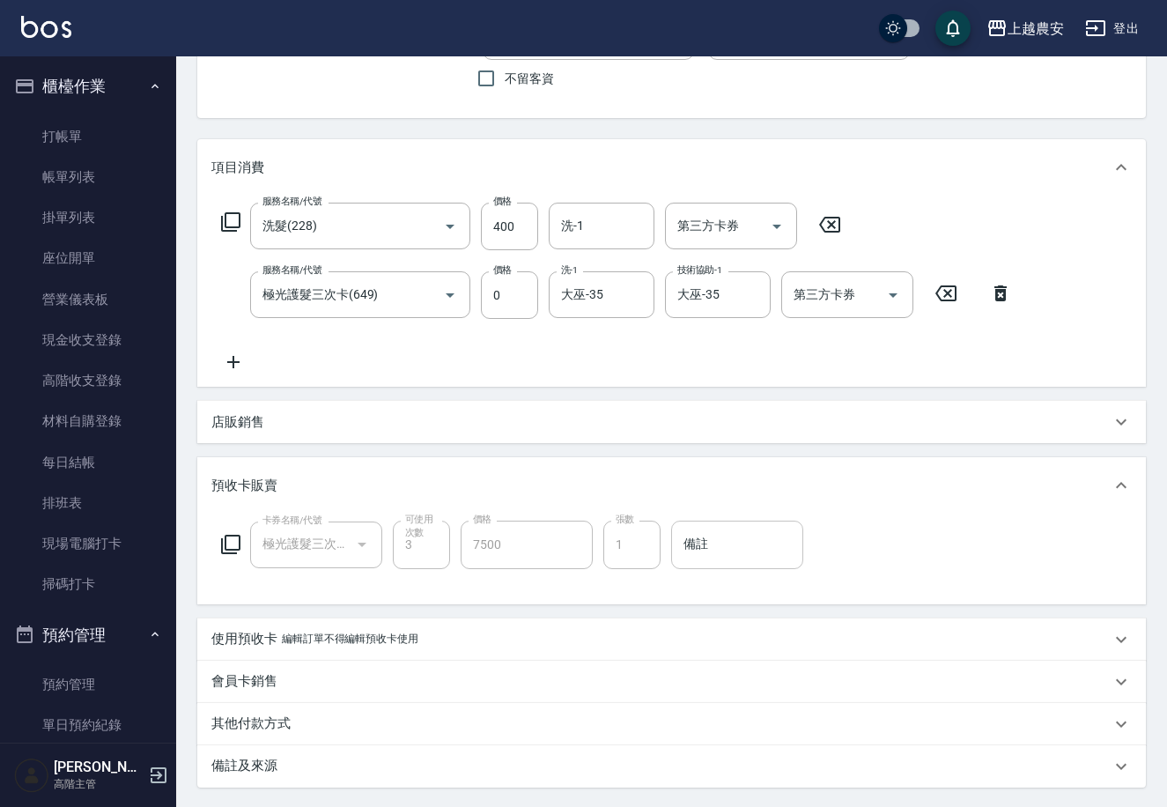
click at [711, 556] on input "備註" at bounding box center [737, 545] width 132 height 48
click at [913, 583] on div "卡券名稱/代號 極光護髮三次卡(649) 卡券名稱/代號 可使用次數 3 可使用次數 價格 7500 價格 張數 1 張數 備註 備註" at bounding box center [671, 555] width 921 height 69
click at [377, 633] on p "編輯訂單不得編輯預收卡使用" at bounding box center [350, 639] width 137 height 19
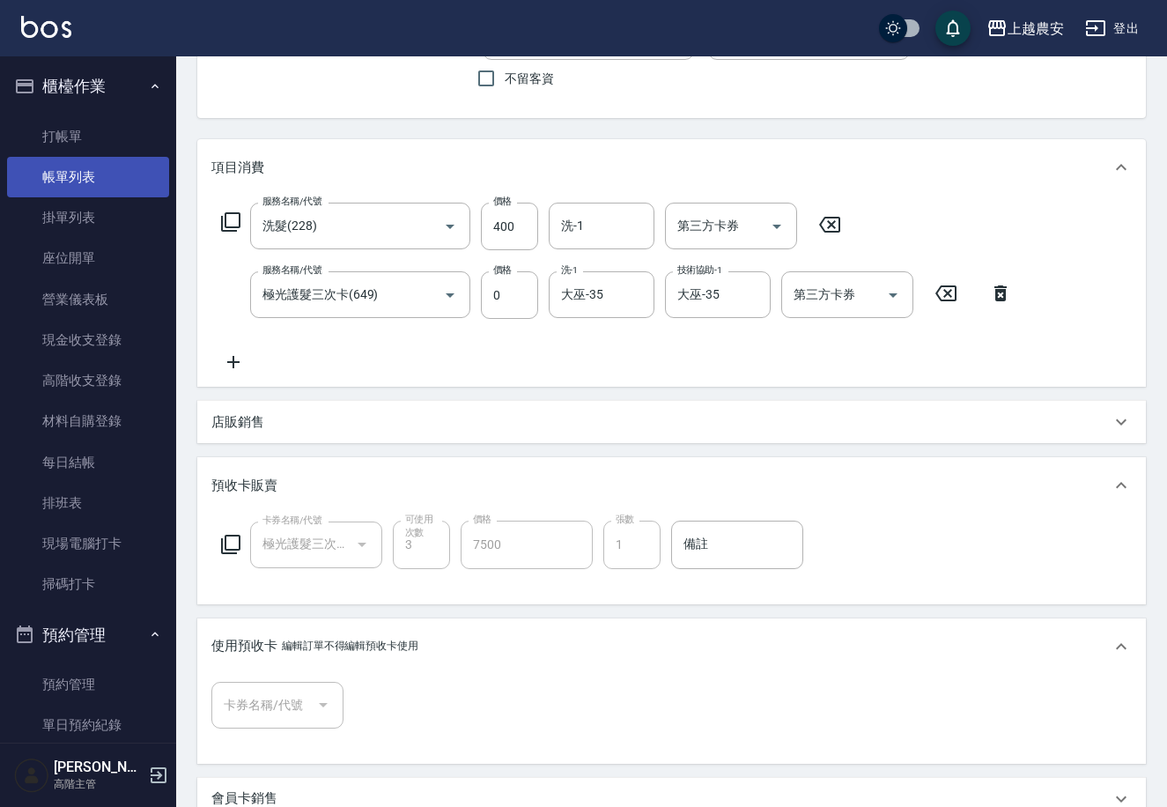
click at [140, 168] on link "帳單列表" at bounding box center [88, 177] width 162 height 41
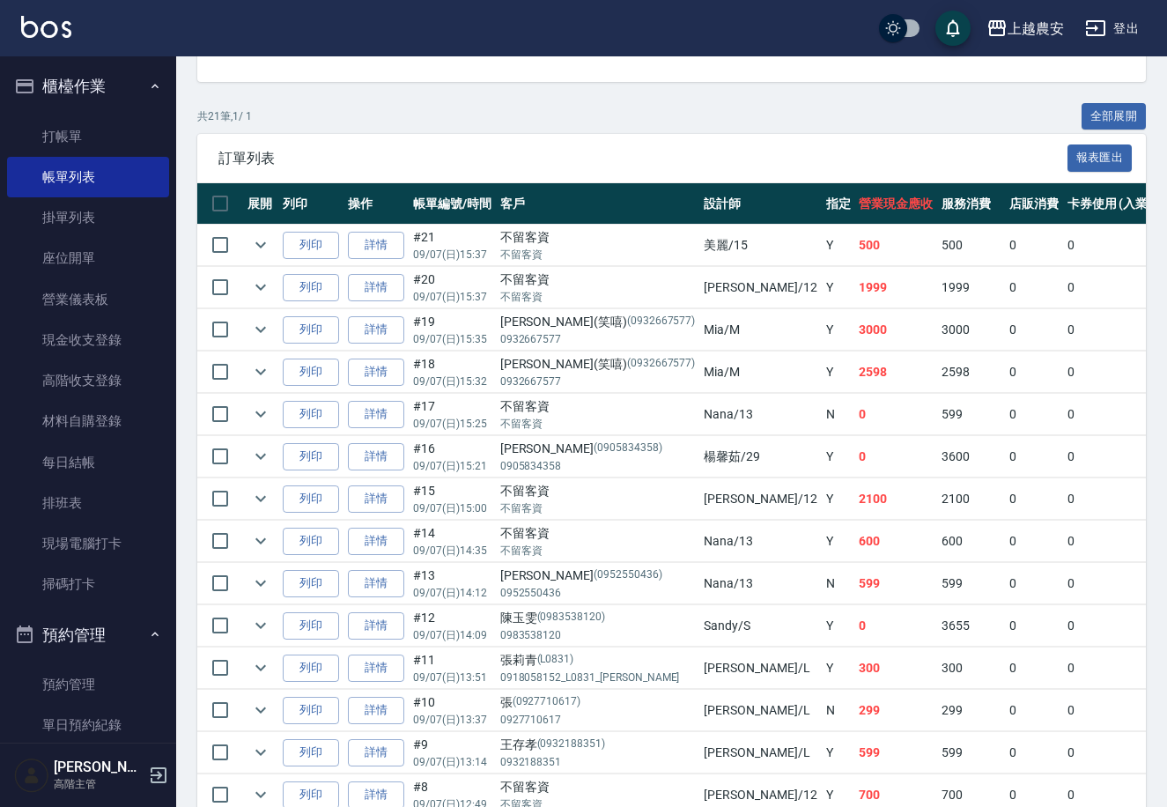
scroll to position [752, 0]
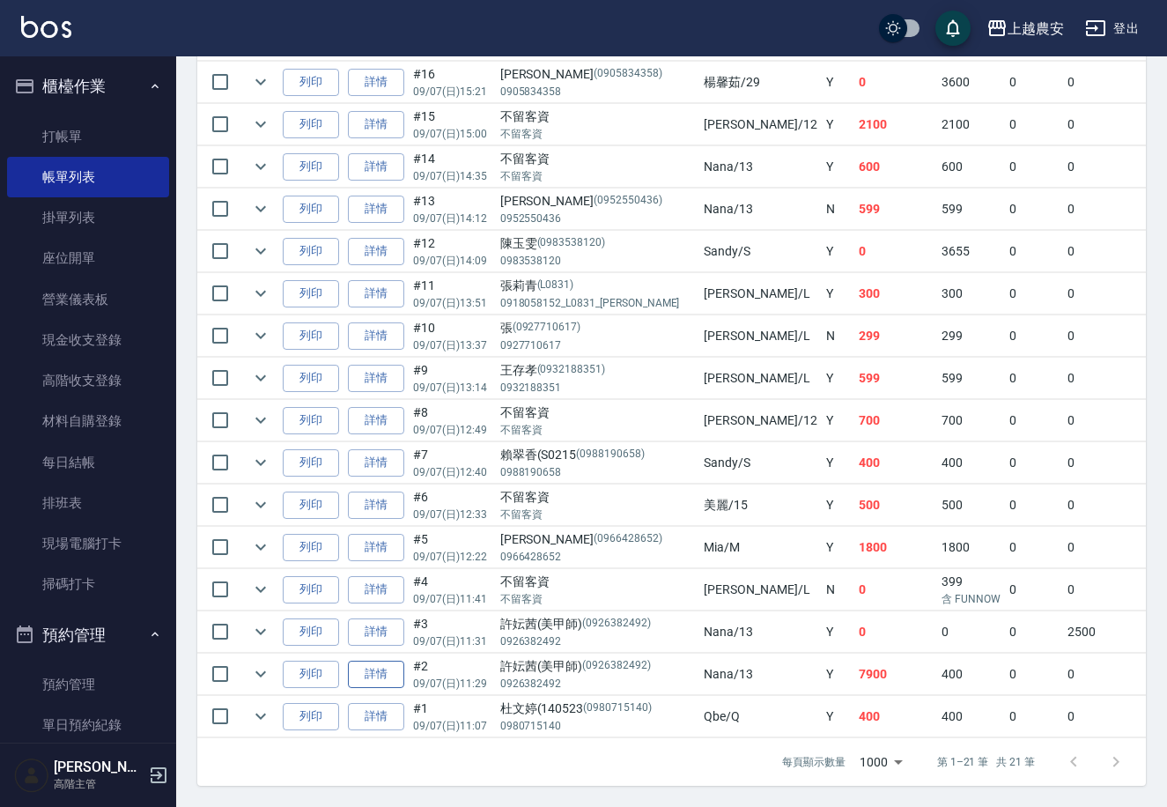
click at [389, 661] on link "詳情" at bounding box center [376, 674] width 56 height 27
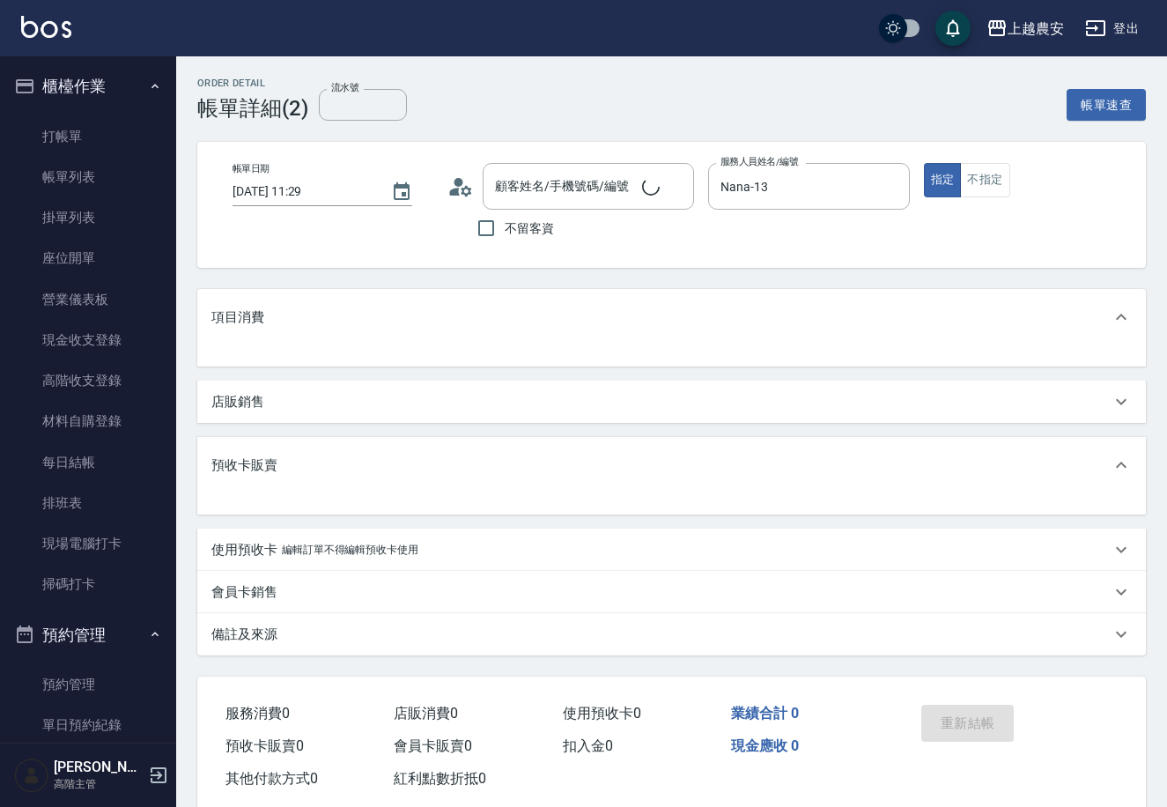
type input "[PERSON_NAME](美甲師)/0926382492/0926382492"
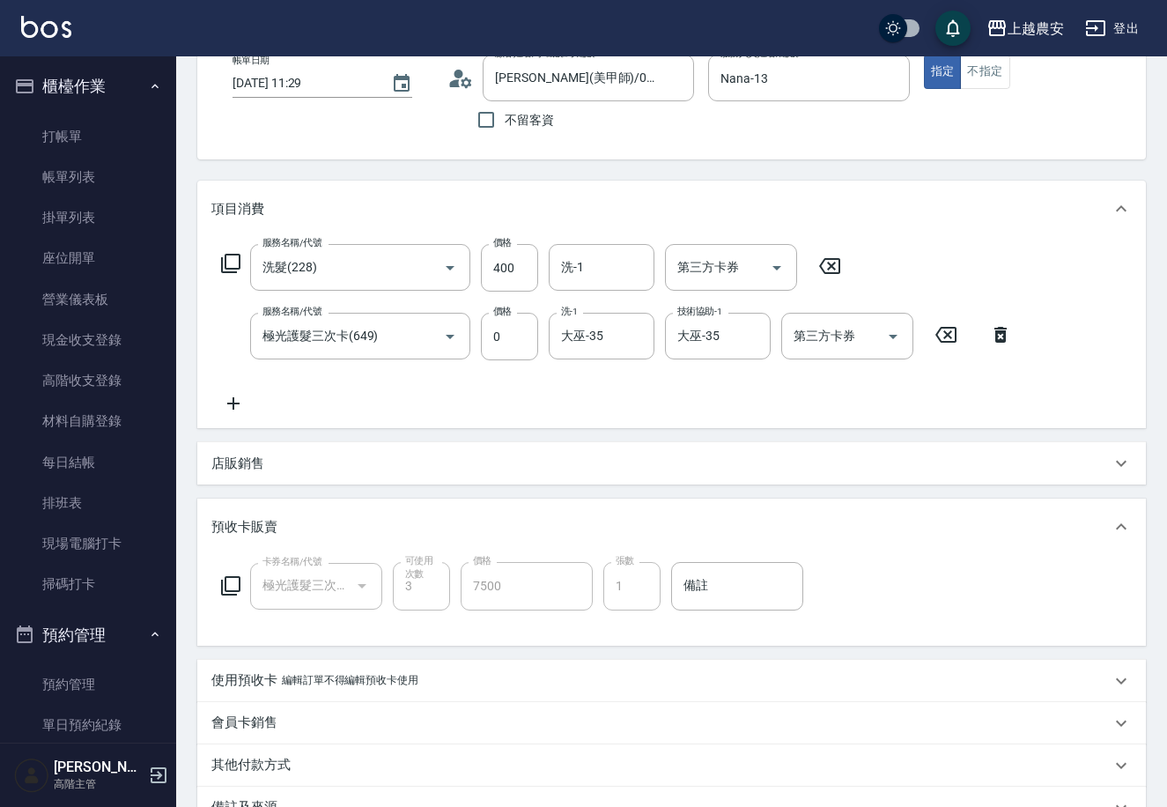
scroll to position [119, 0]
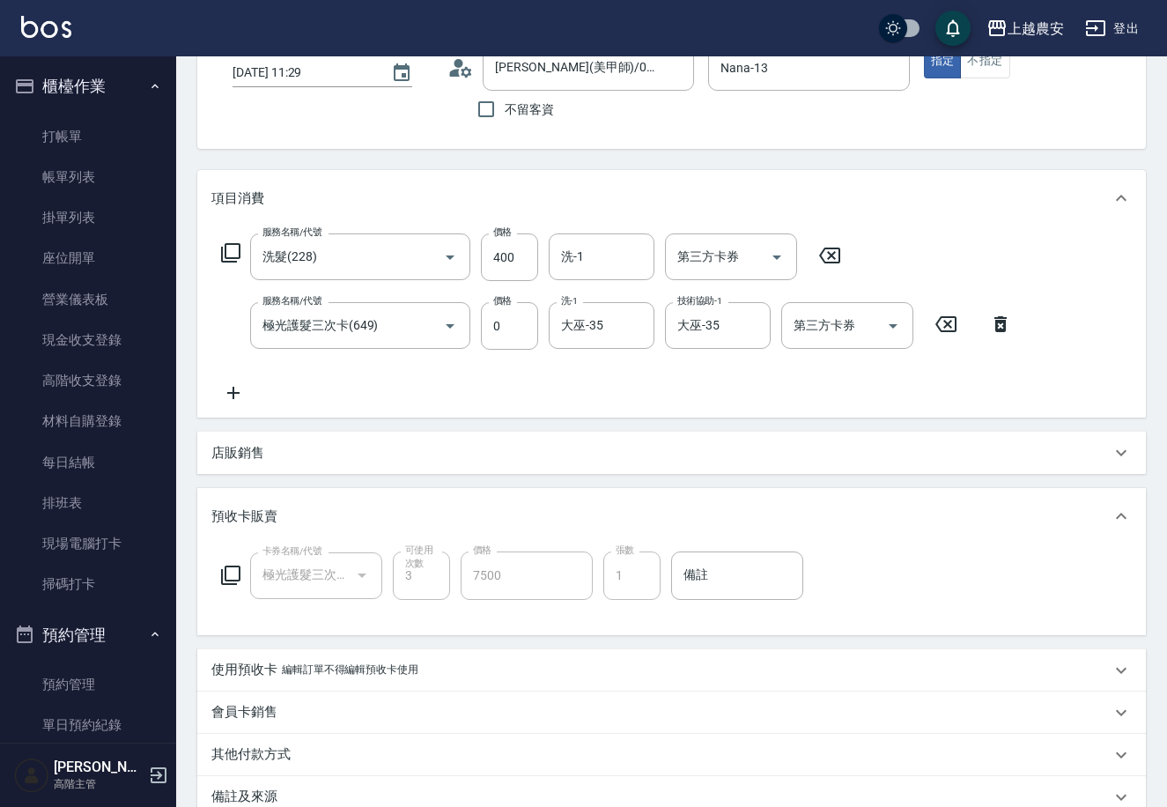
drag, startPoint x: 1165, startPoint y: 93, endPoint x: 1174, endPoint y: 135, distance: 42.3
click at [1167, 135] on html "上越農安 登出 櫃檯作業 打帳單 帳單列表 掛單列表 座位開單 營業儀表板 現金收支登錄 高階收支登錄 材料自購登錄 每日結帳 排班表 現場電腦打卡 掃碼打卡…" at bounding box center [583, 441] width 1167 height 1120
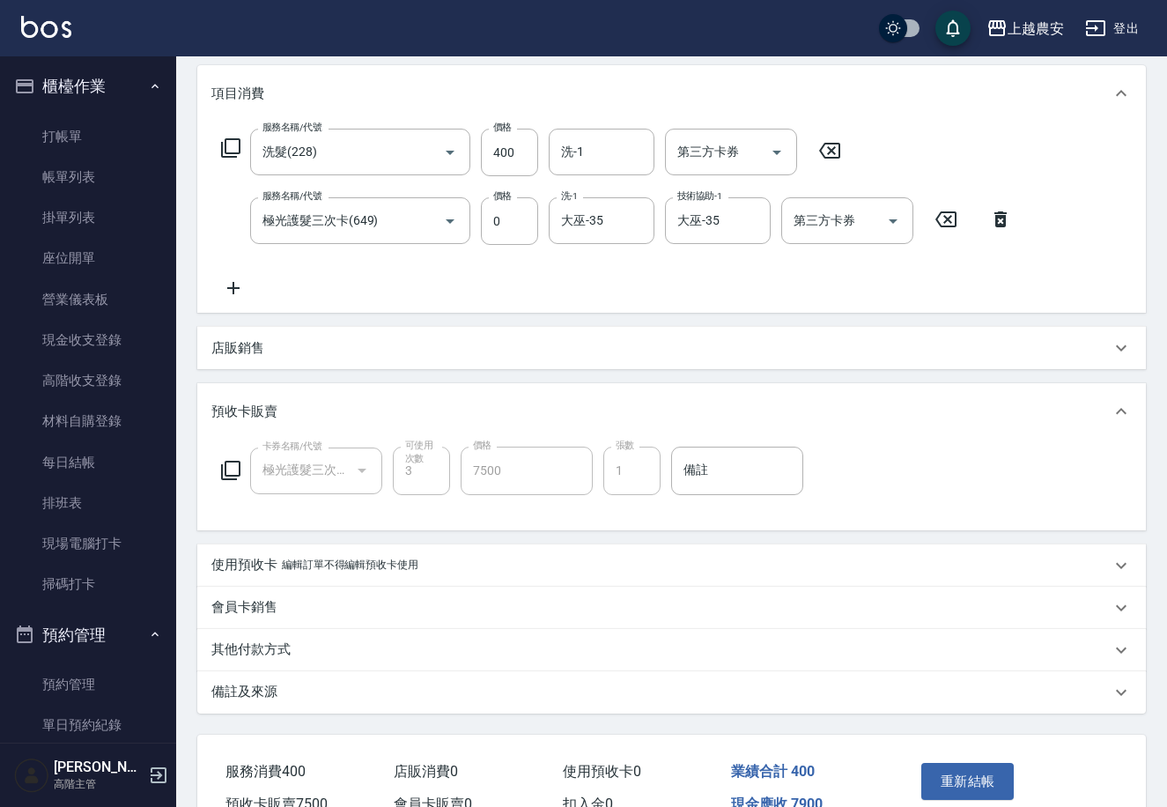
scroll to position [228, 0]
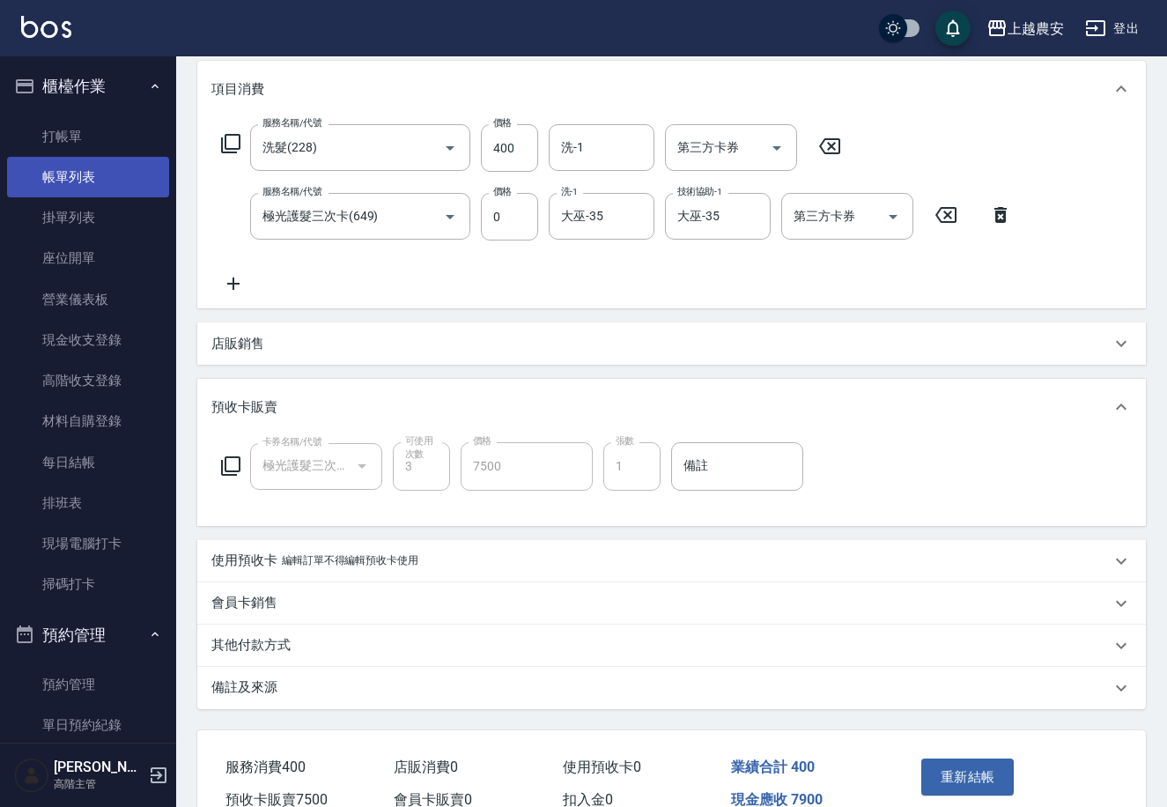
click at [103, 157] on link "帳單列表" at bounding box center [88, 177] width 162 height 41
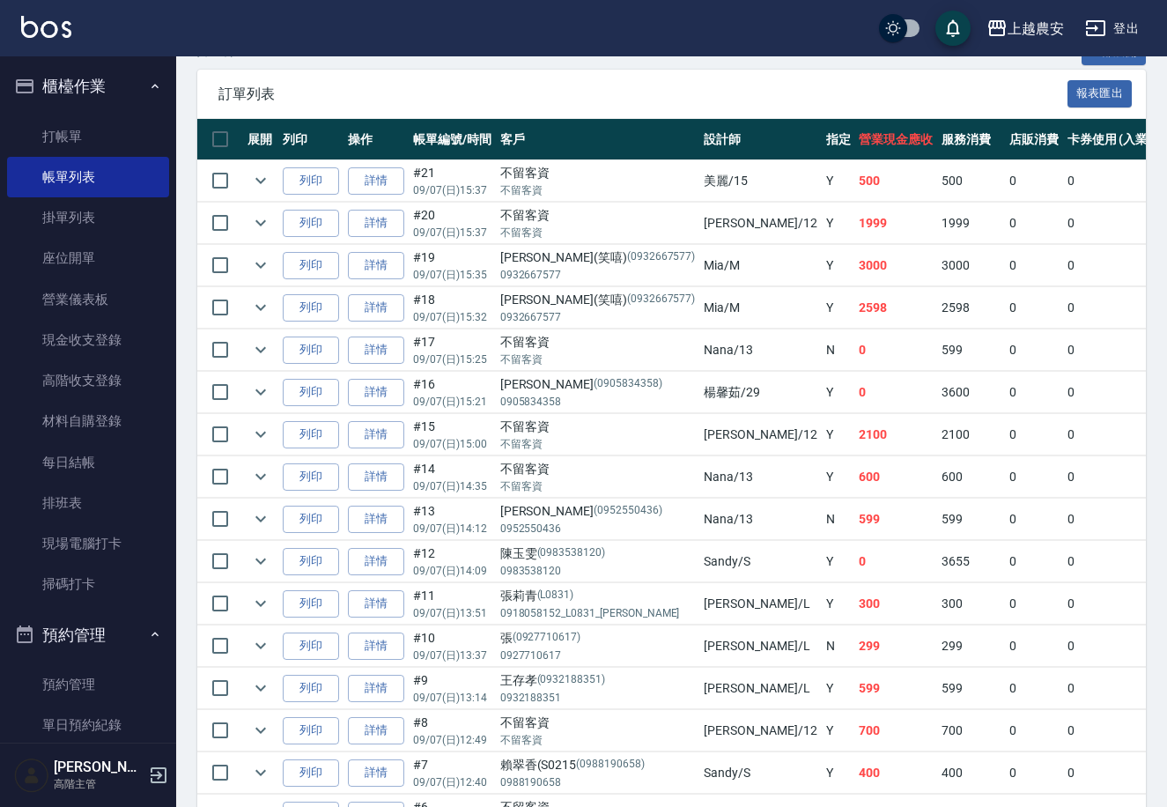
scroll to position [693, 0]
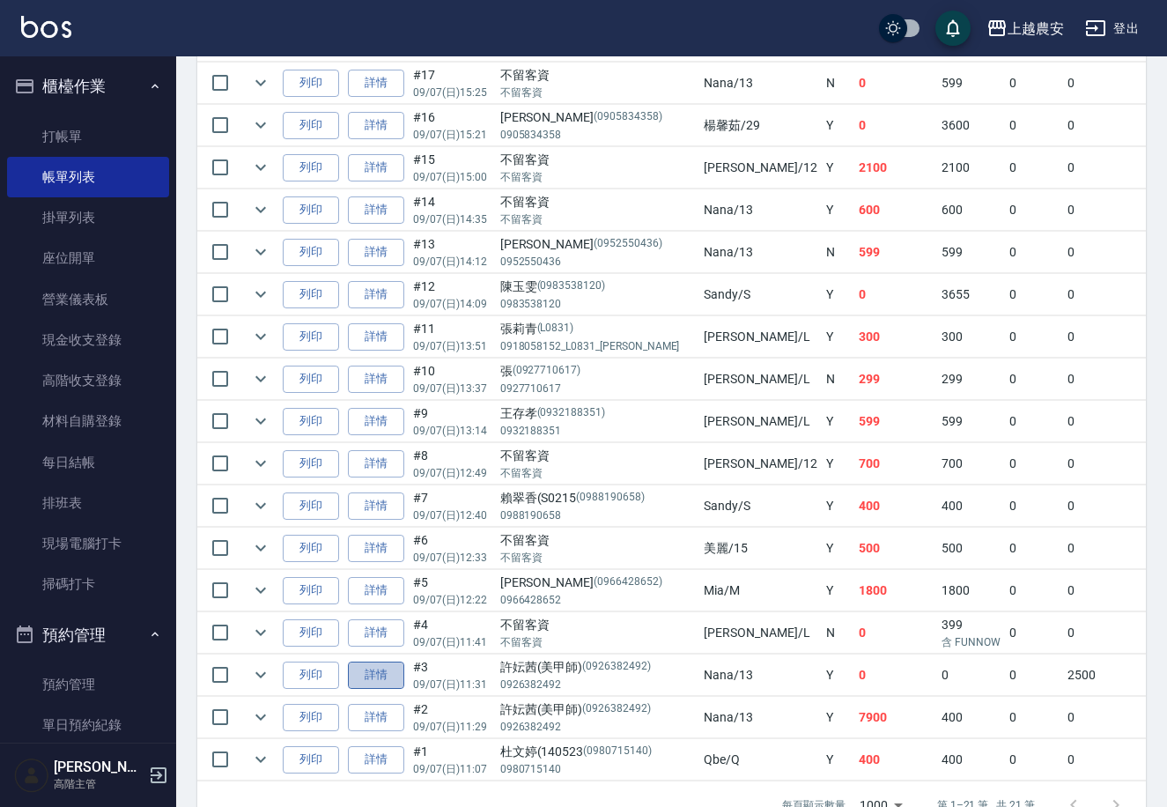
click at [364, 678] on link "詳情" at bounding box center [376, 675] width 56 height 27
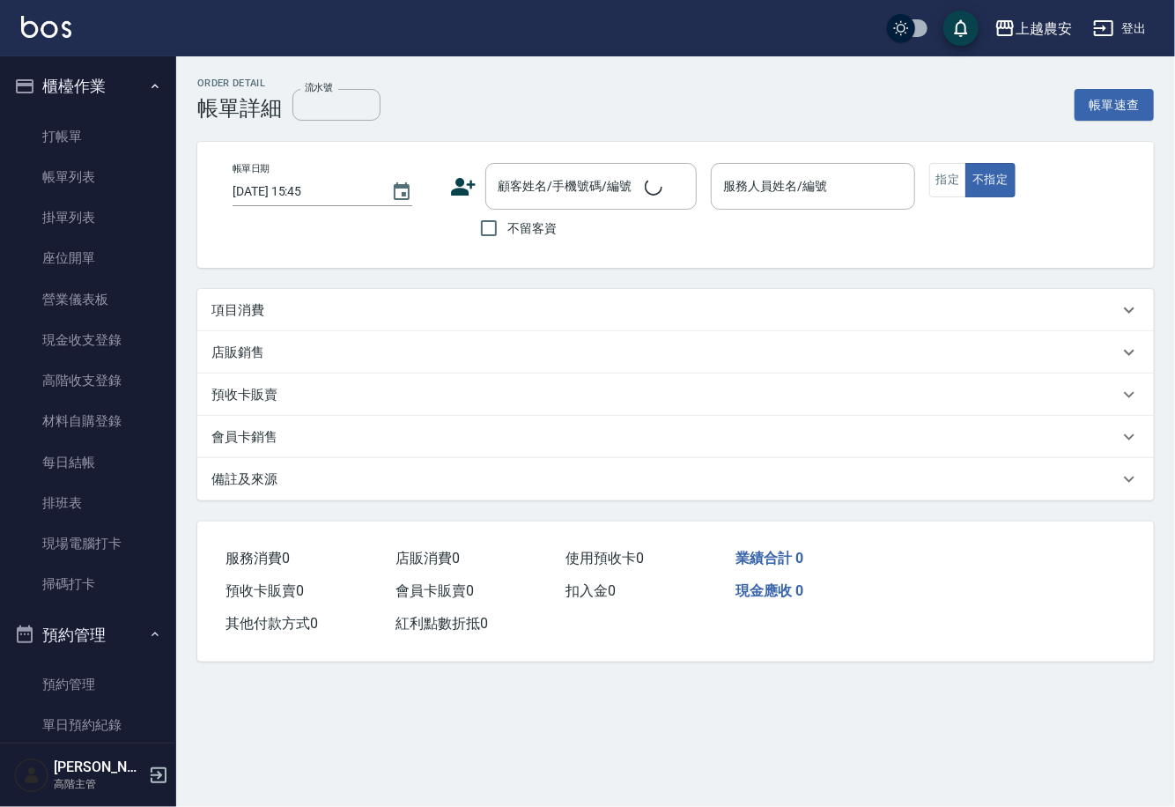
type input "2025/09/07 11:31"
type input "Nana-13"
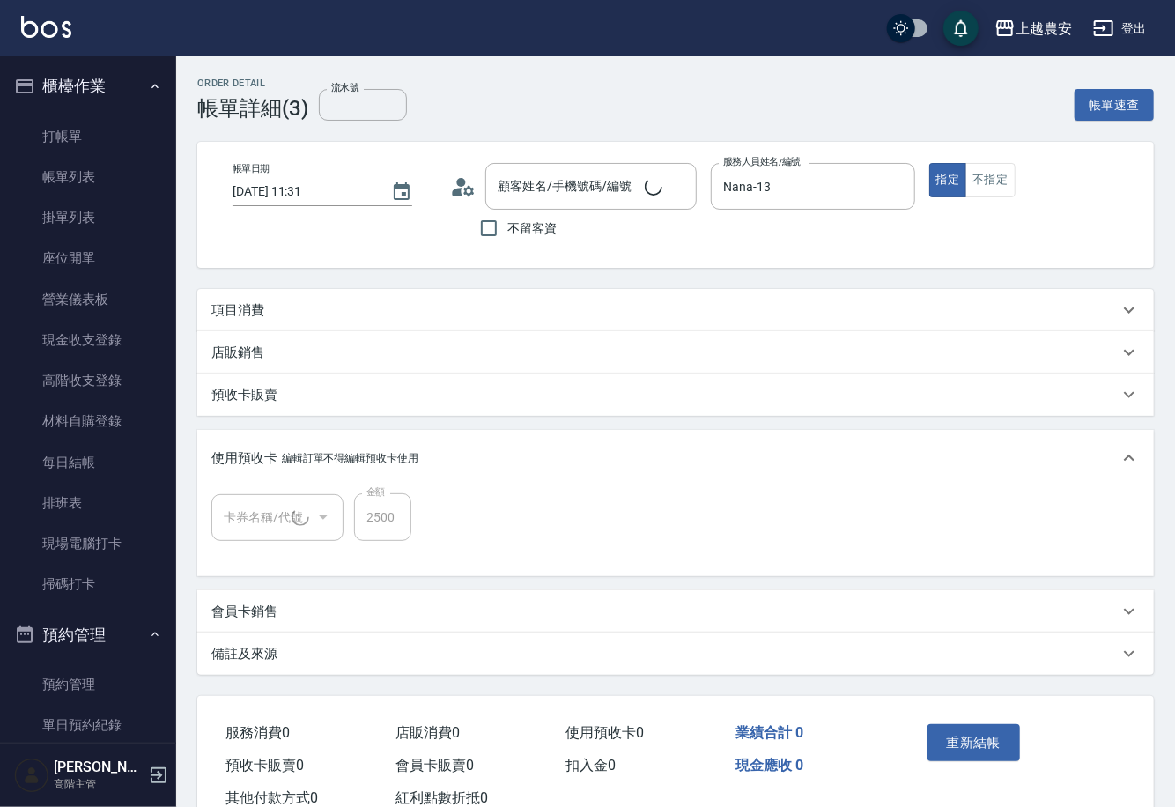
type input "[PERSON_NAME](美甲師)/0926382492/0926382492"
type input "極光護髮三次卡(1/1)"
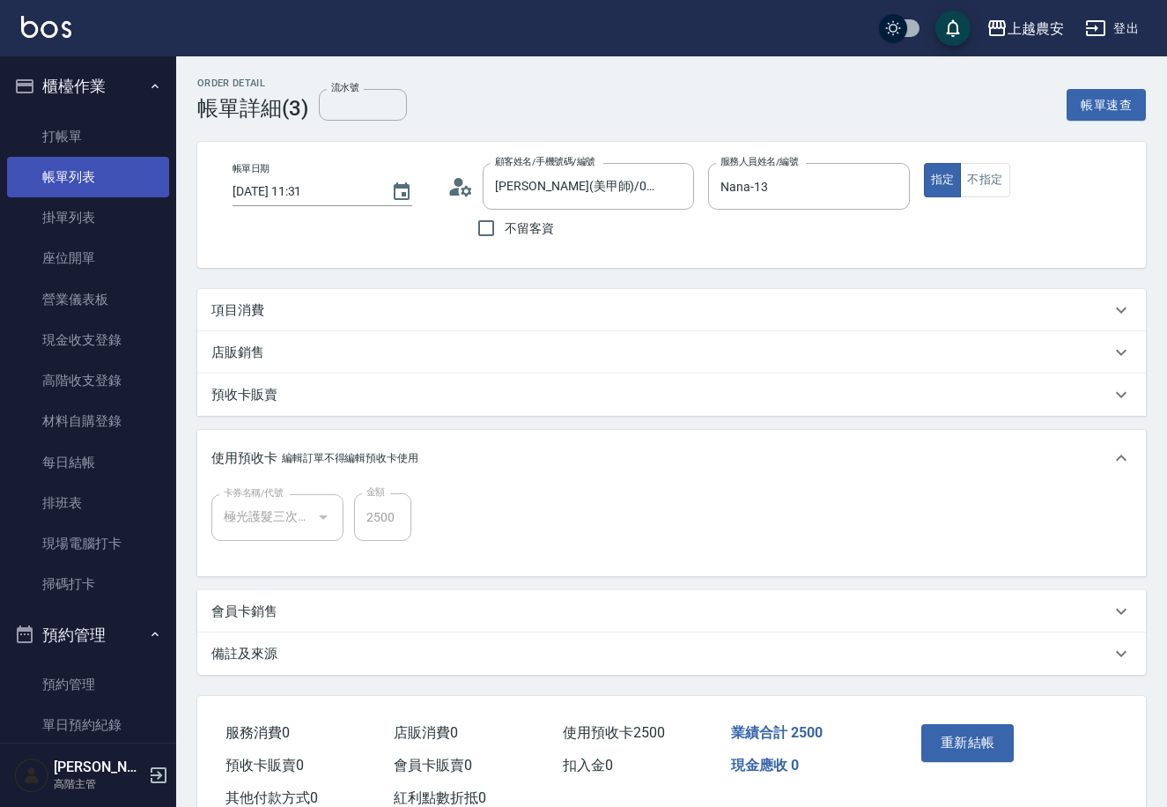
click at [139, 167] on link "帳單列表" at bounding box center [88, 177] width 162 height 41
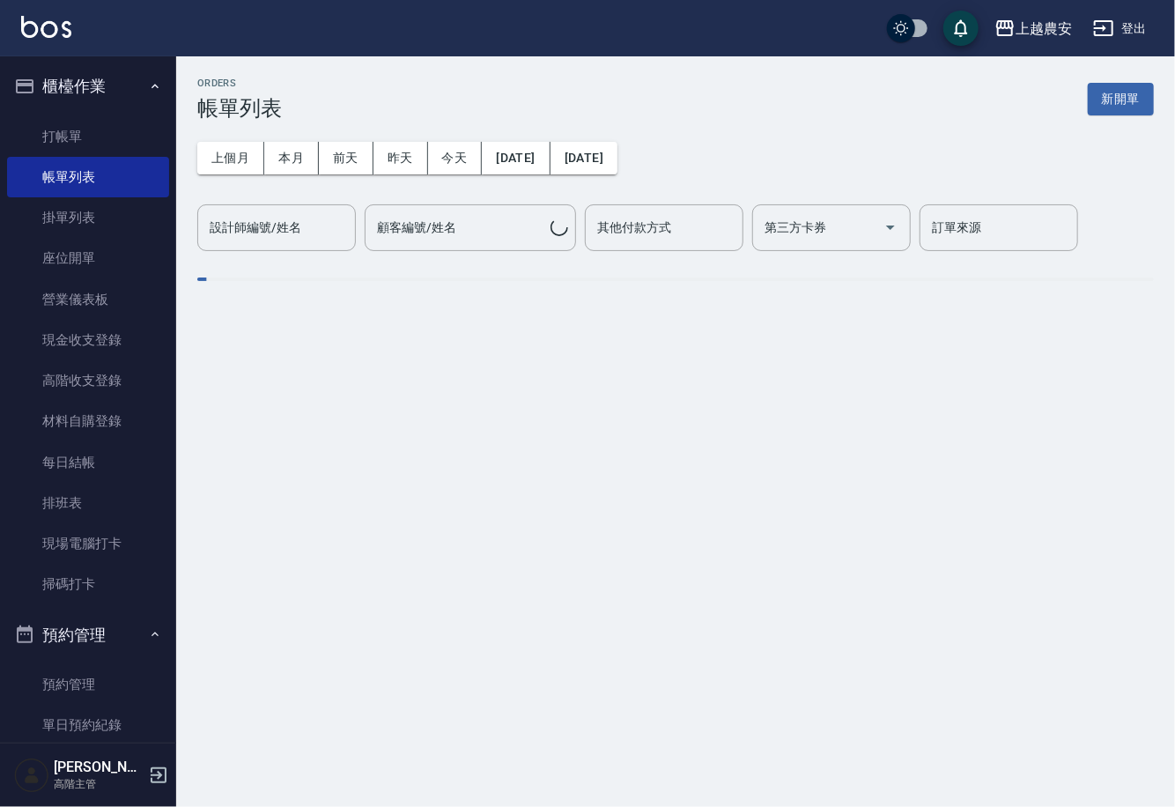
drag, startPoint x: 139, startPoint y: 167, endPoint x: 1170, endPoint y: 422, distance: 1061.9
click at [1167, 422] on div "ORDERS 帳單列表 新開單 上個月 本月 前天 昨天 今天 2025/09/07 2025/09/07 設計師編號/姓名 設計師編號/姓名 顧客編號/姓名…" at bounding box center [587, 403] width 1175 height 807
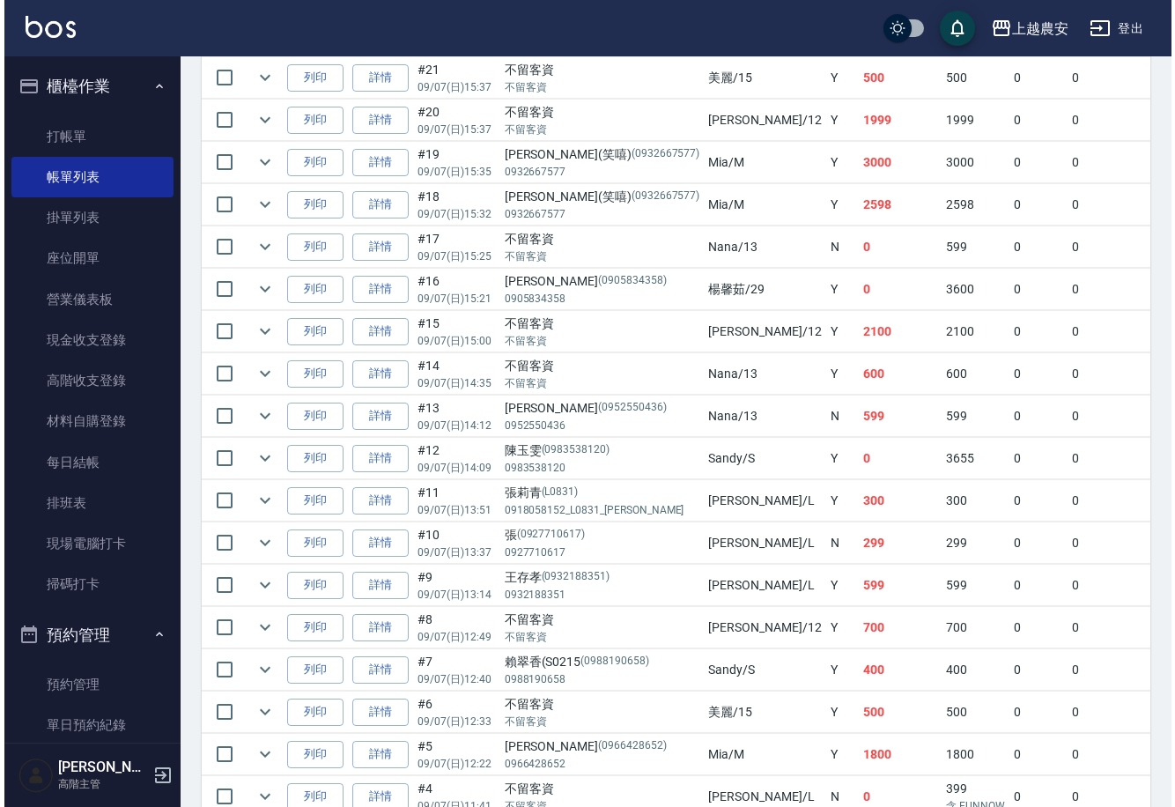
scroll to position [752, 0]
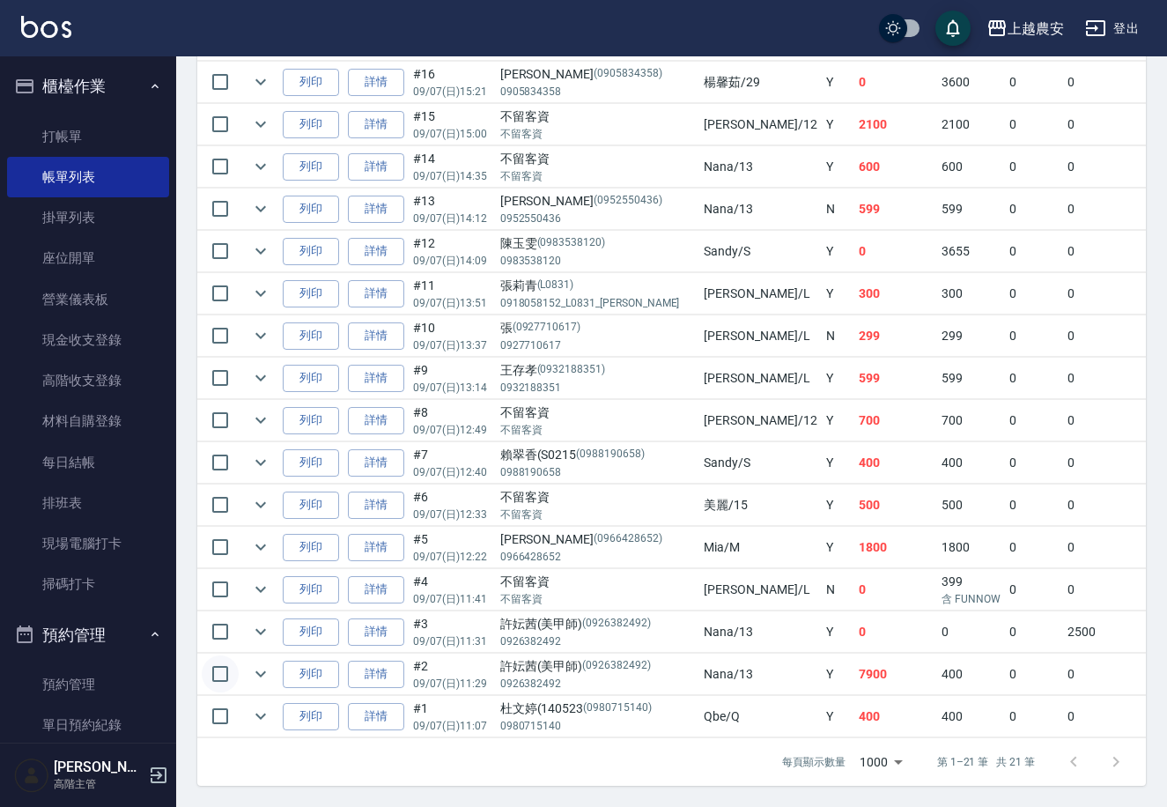
click at [224, 663] on input "checkbox" at bounding box center [220, 674] width 37 height 37
checkbox input "true"
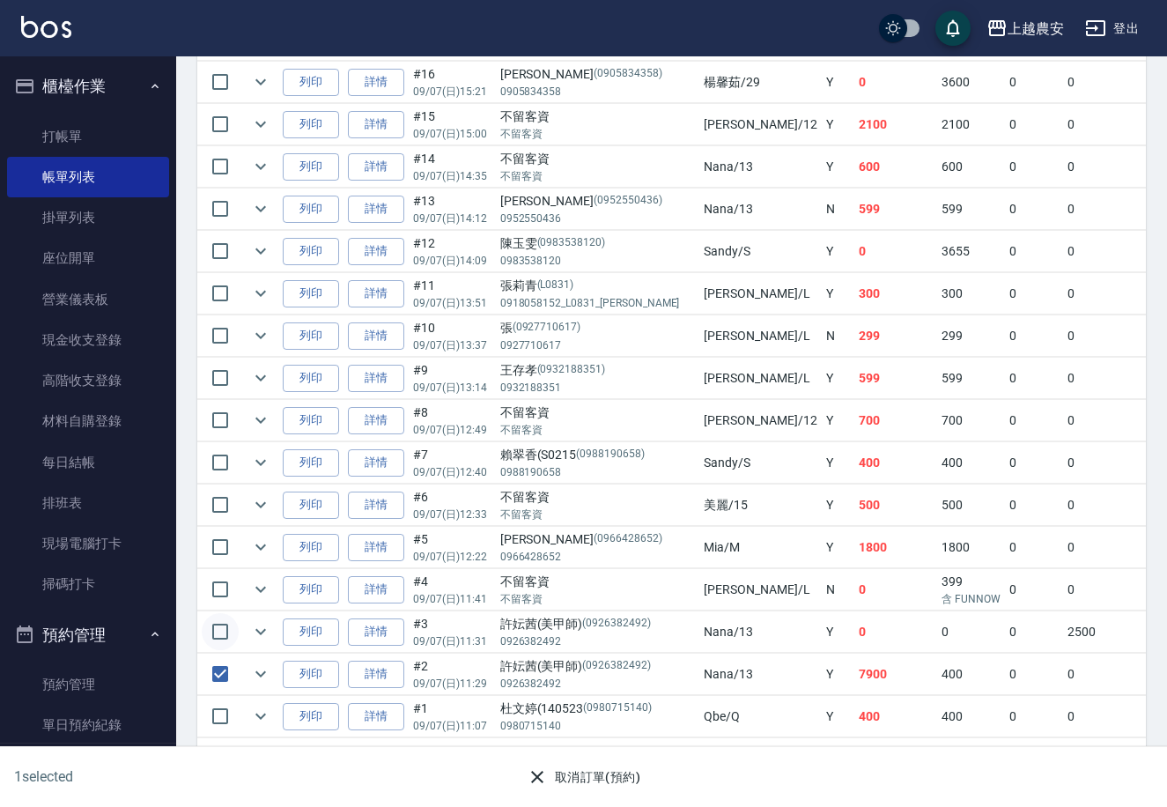
click at [212, 613] on input "checkbox" at bounding box center [220, 631] width 37 height 37
checkbox input "true"
click at [611, 764] on button "取消訂單(預約)" at bounding box center [584, 777] width 128 height 33
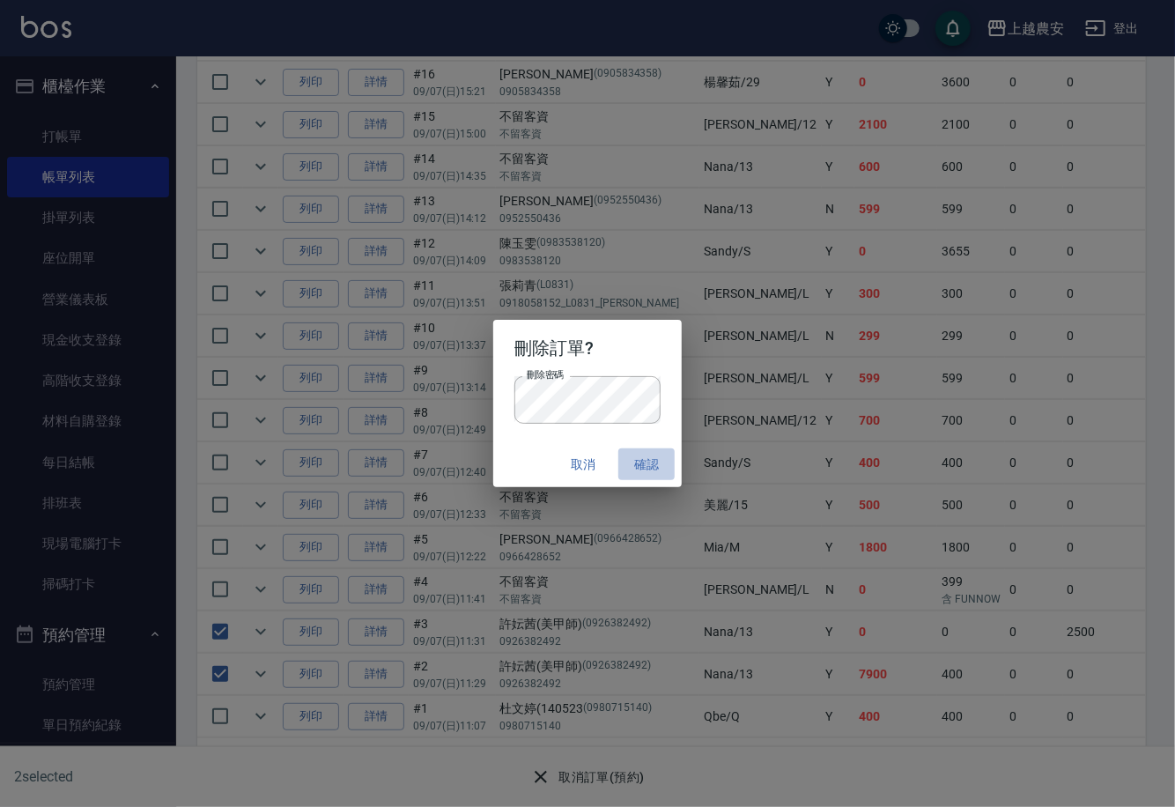
click at [645, 456] on button "確認" at bounding box center [647, 464] width 56 height 33
checkbox input "false"
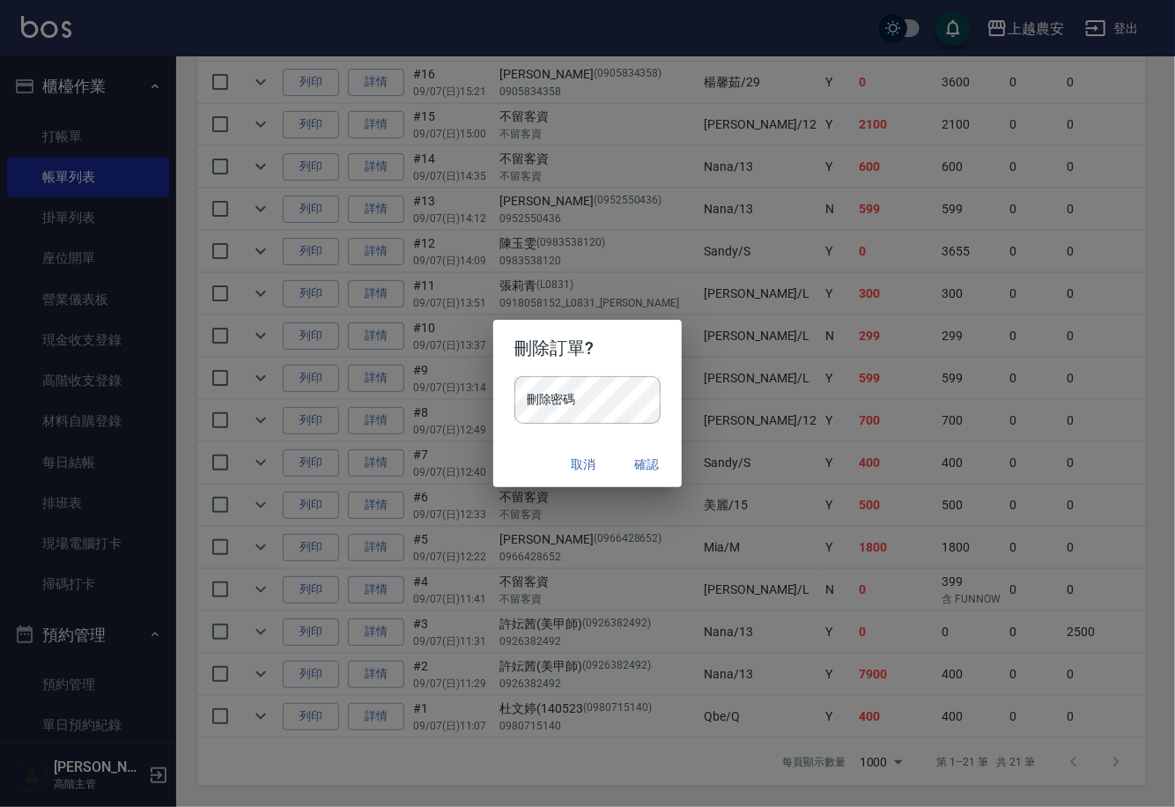
click at [642, 464] on button "確認" at bounding box center [647, 464] width 56 height 33
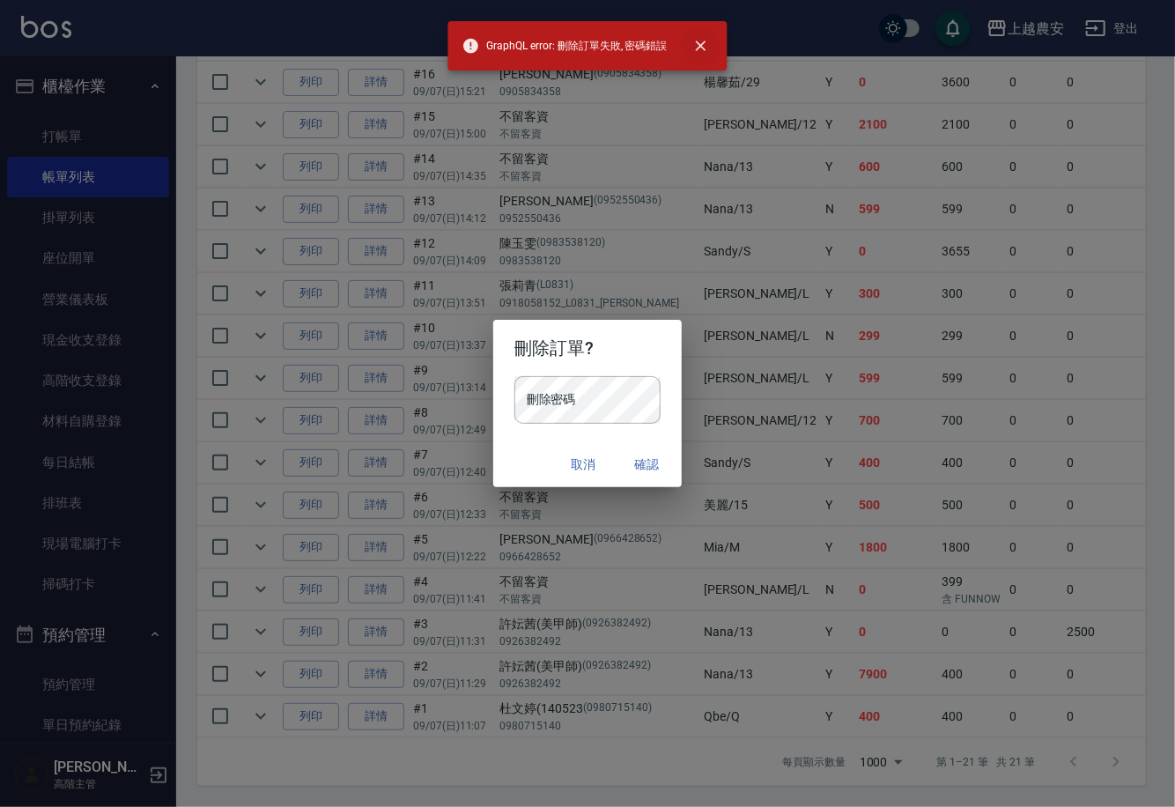
click at [715, 54] on button "close" at bounding box center [700, 45] width 39 height 39
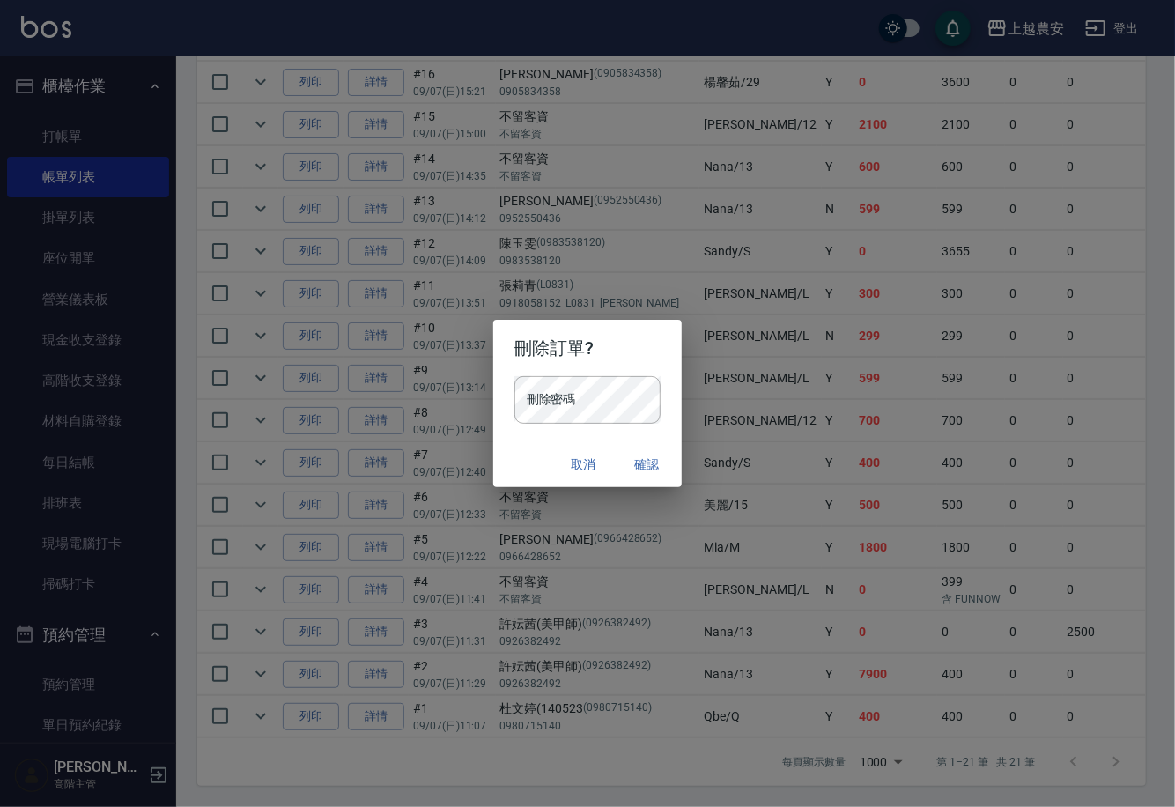
click at [580, 464] on button "取消" at bounding box center [583, 464] width 56 height 33
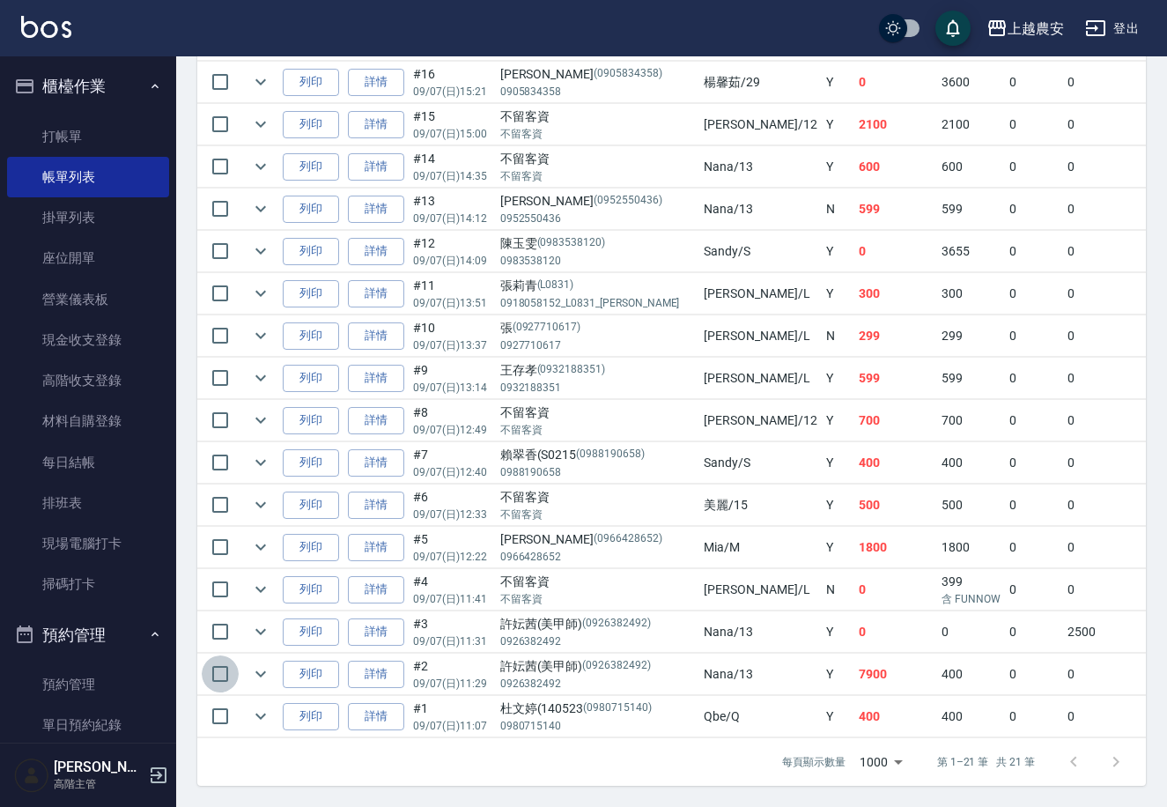
drag, startPoint x: 225, startPoint y: 649, endPoint x: 223, endPoint y: 641, distance: 9.0
click at [223, 656] on input "checkbox" at bounding box center [220, 674] width 37 height 37
checkbox input "true"
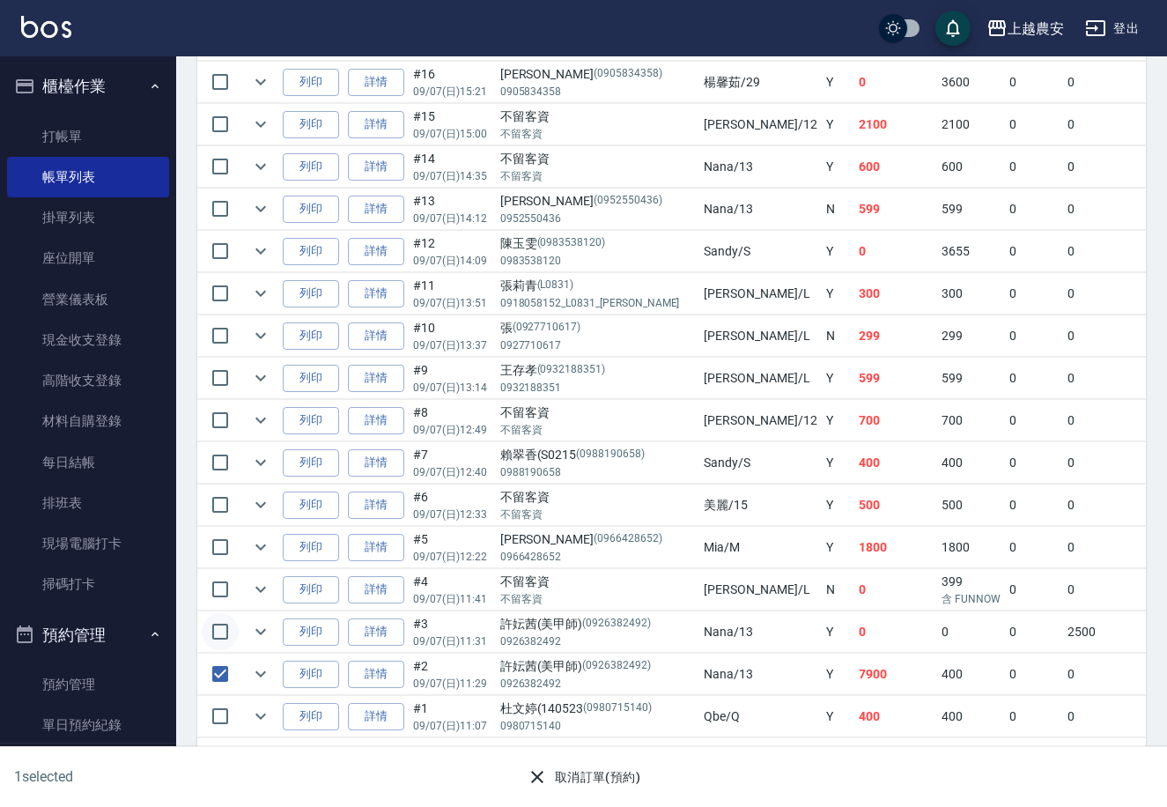
click at [220, 615] on input "checkbox" at bounding box center [220, 631] width 37 height 37
checkbox input "true"
click at [567, 778] on button "取消訂單(預約)" at bounding box center [584, 777] width 128 height 33
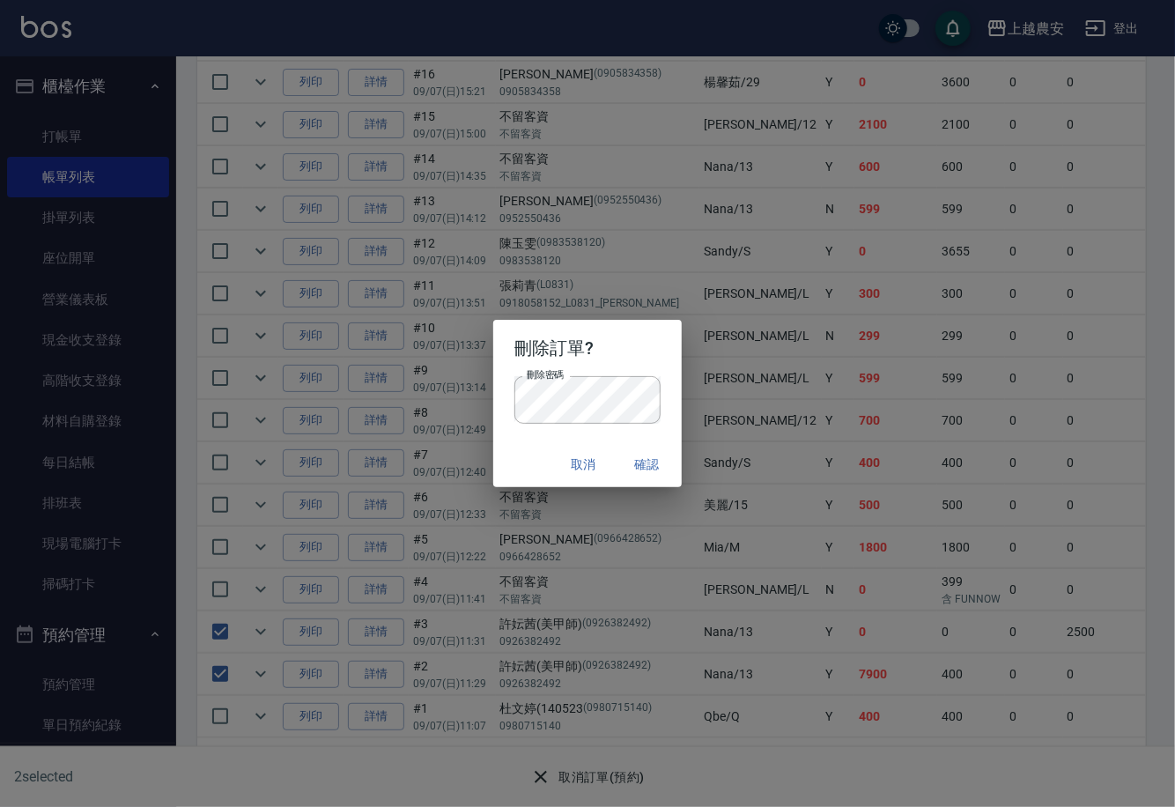
click at [586, 462] on button "取消" at bounding box center [583, 464] width 56 height 33
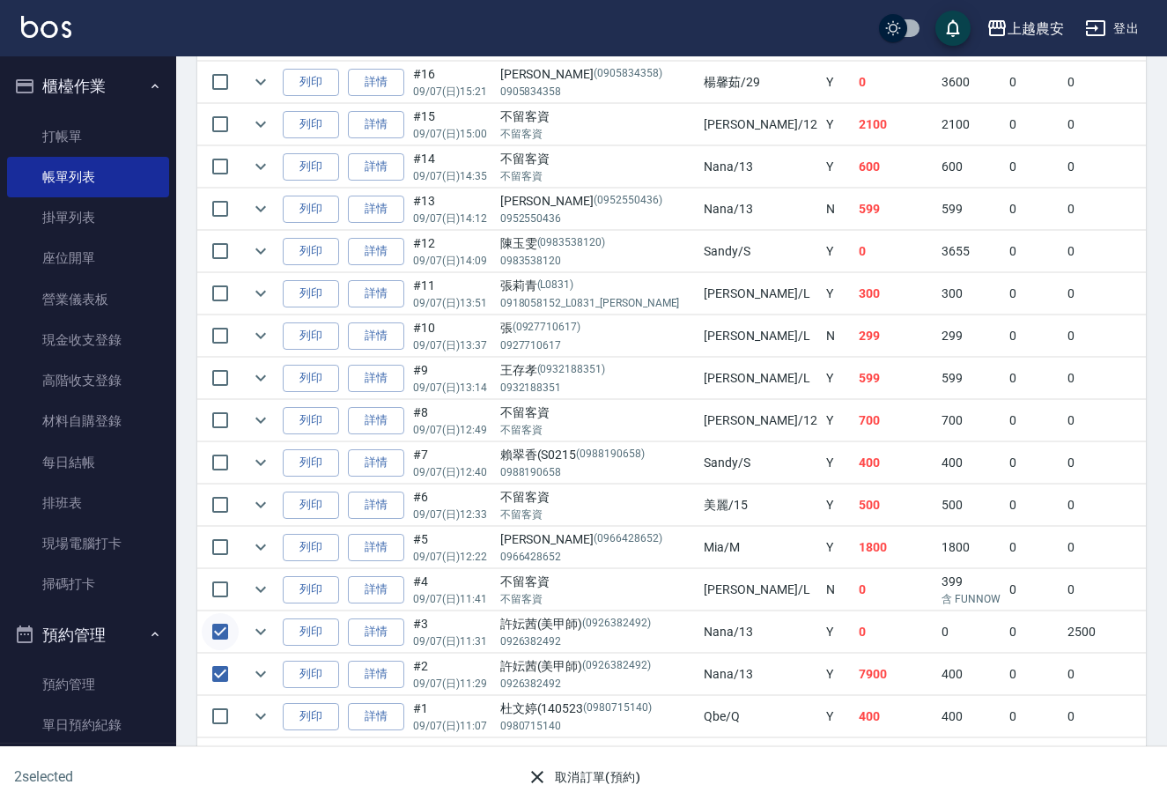
click at [225, 613] on input "checkbox" at bounding box center [220, 631] width 37 height 37
checkbox input "false"
click at [571, 781] on button "取消訂單(預約)" at bounding box center [584, 777] width 128 height 33
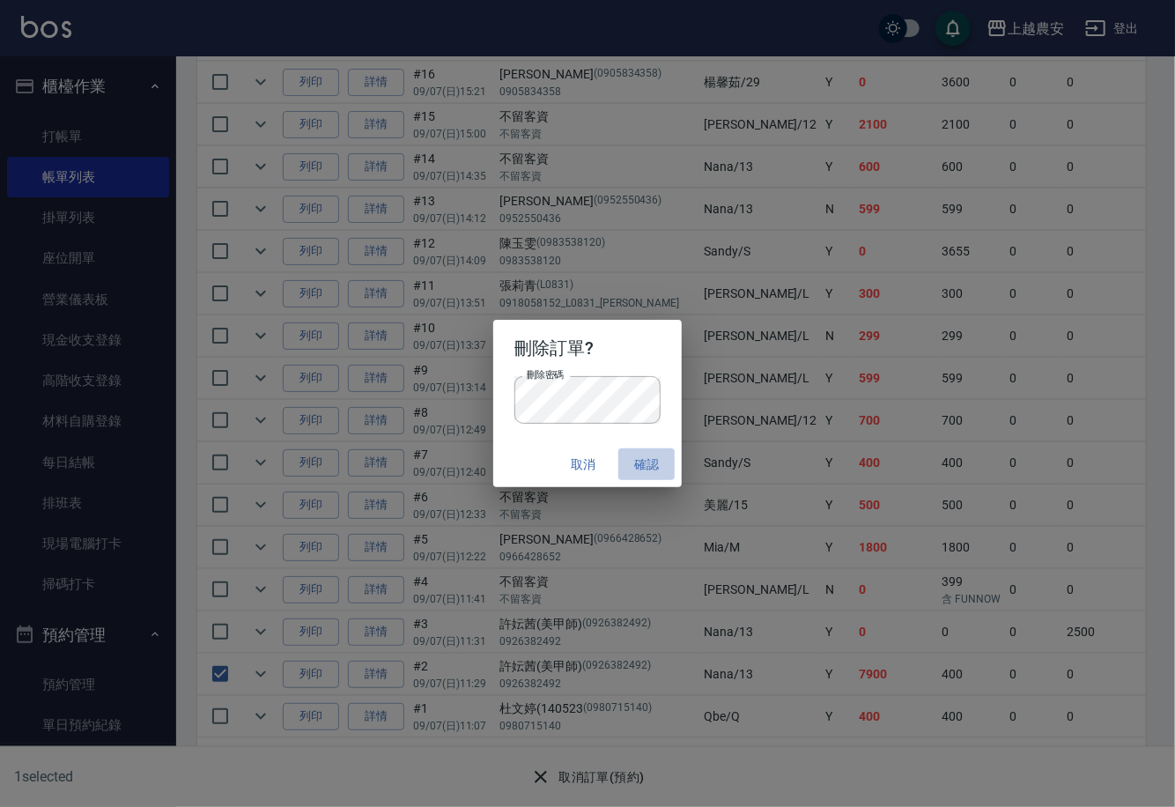
click at [654, 464] on button "確認" at bounding box center [647, 464] width 56 height 33
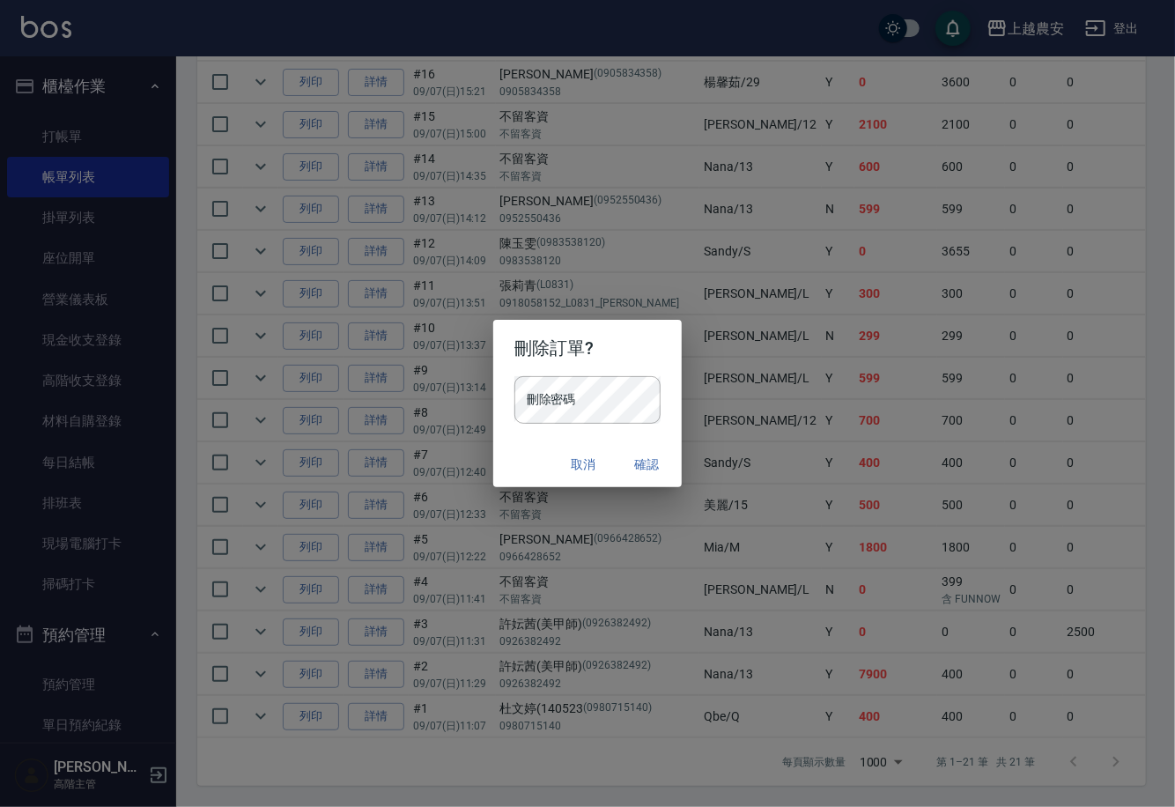
click at [580, 459] on button "取消" at bounding box center [583, 464] width 56 height 33
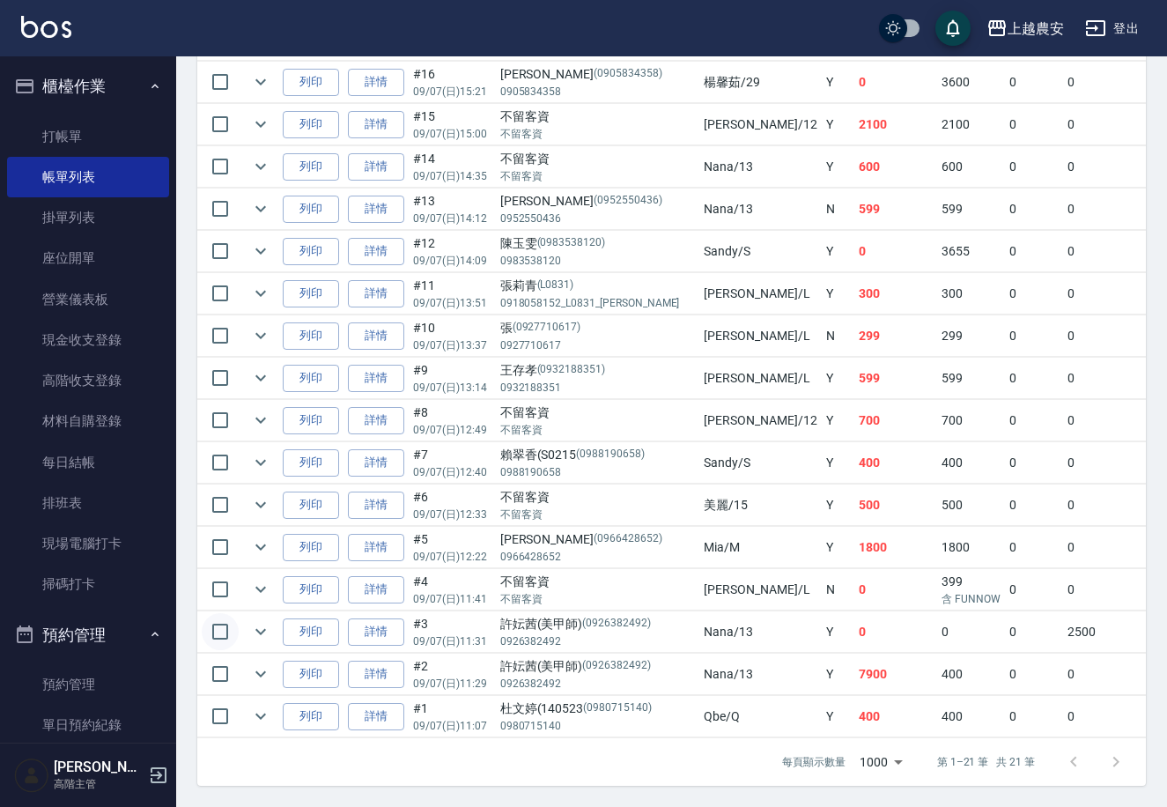
click at [211, 613] on input "checkbox" at bounding box center [220, 631] width 37 height 37
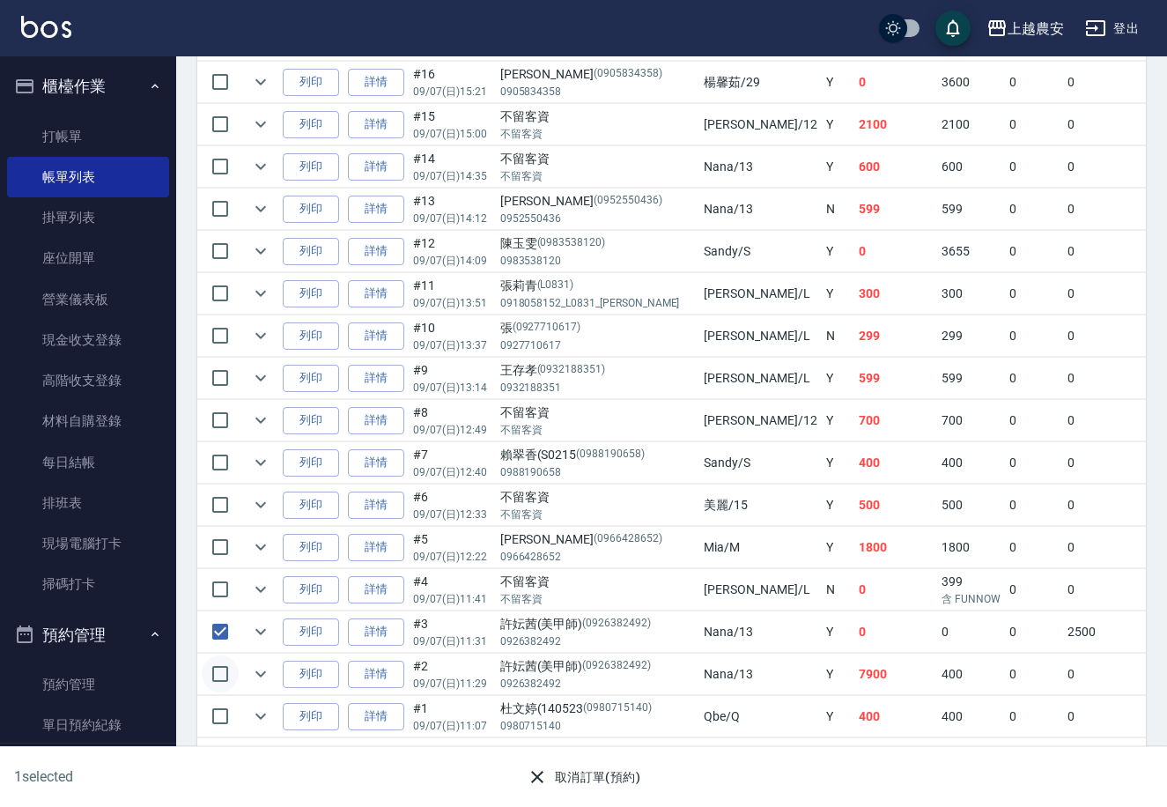
click at [218, 656] on input "checkbox" at bounding box center [220, 674] width 37 height 37
click at [229, 656] on input "checkbox" at bounding box center [220, 674] width 37 height 37
click at [215, 617] on input "checkbox" at bounding box center [220, 631] width 37 height 37
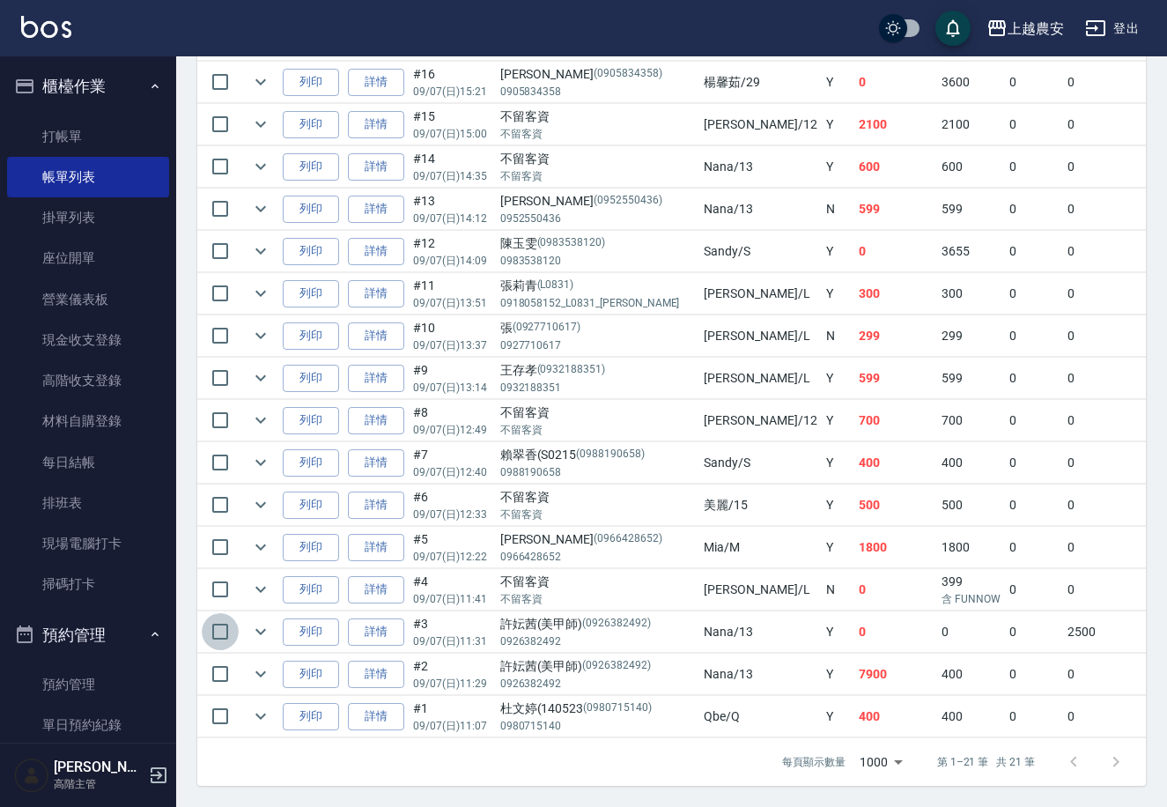
click at [211, 615] on input "checkbox" at bounding box center [220, 631] width 37 height 37
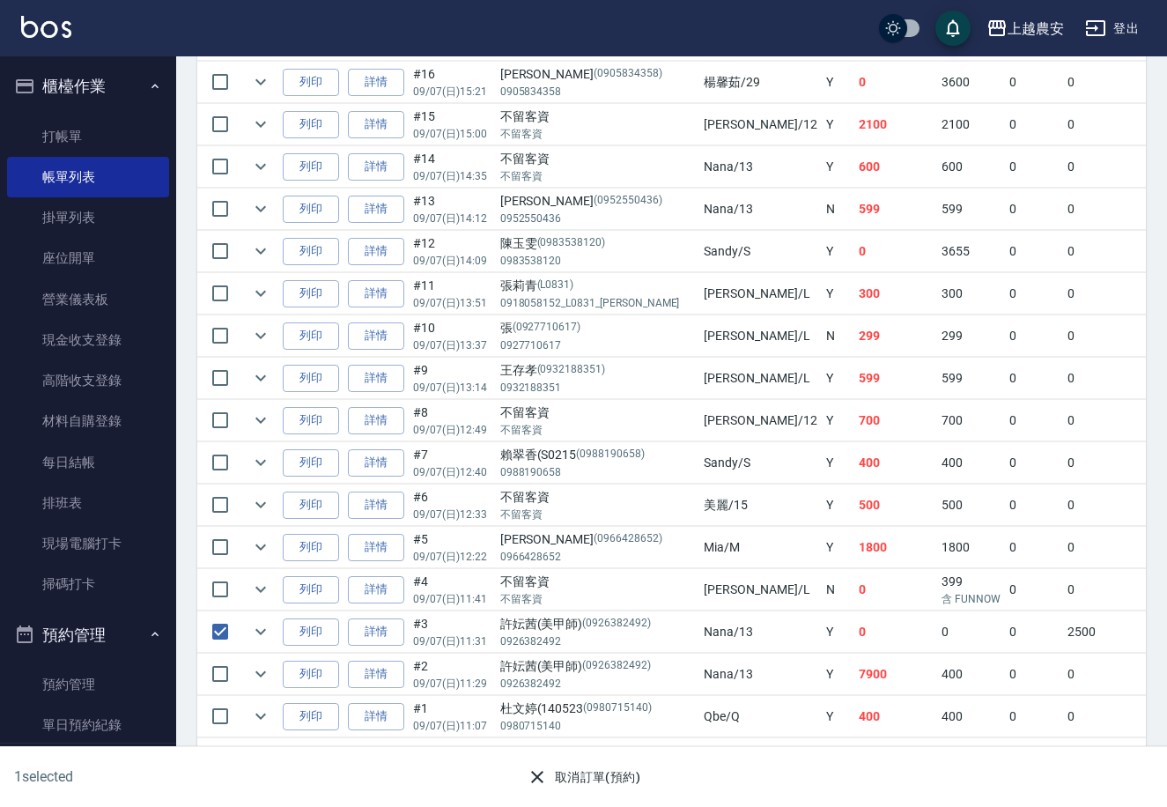
click at [589, 771] on button "取消訂單(預約)" at bounding box center [584, 777] width 128 height 33
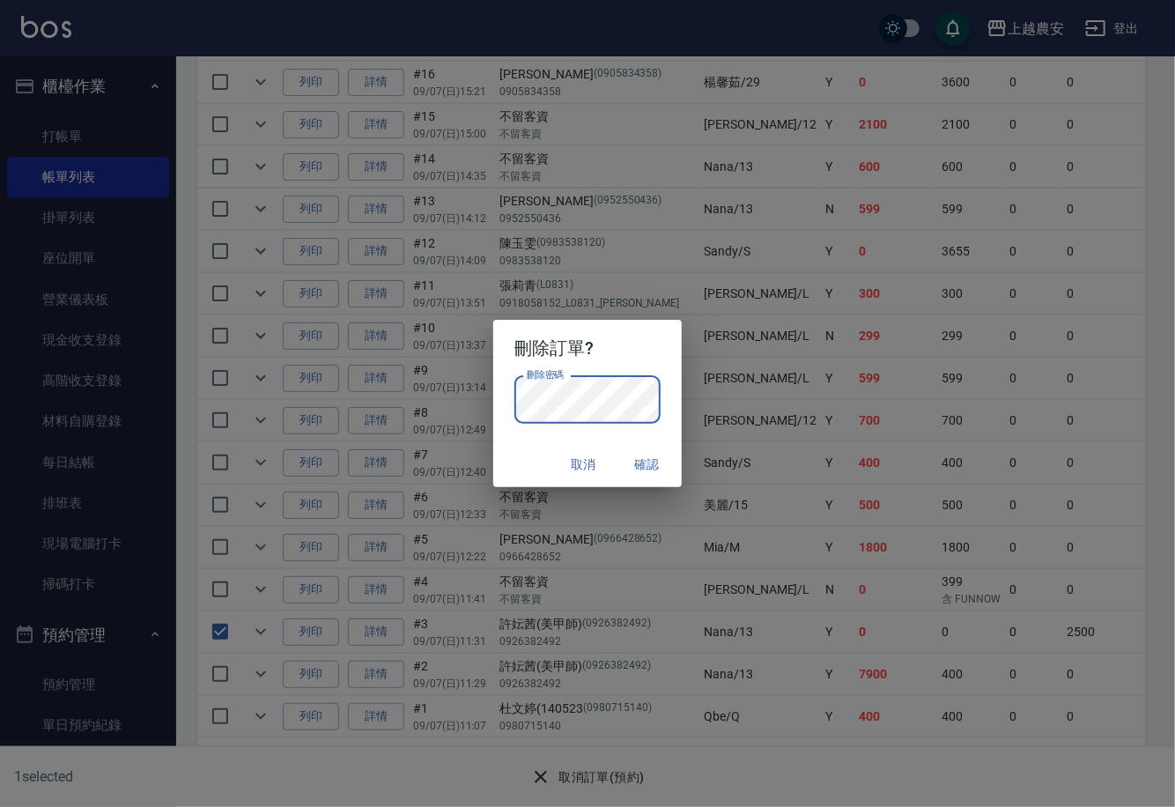
click at [646, 459] on button "確認" at bounding box center [647, 464] width 56 height 33
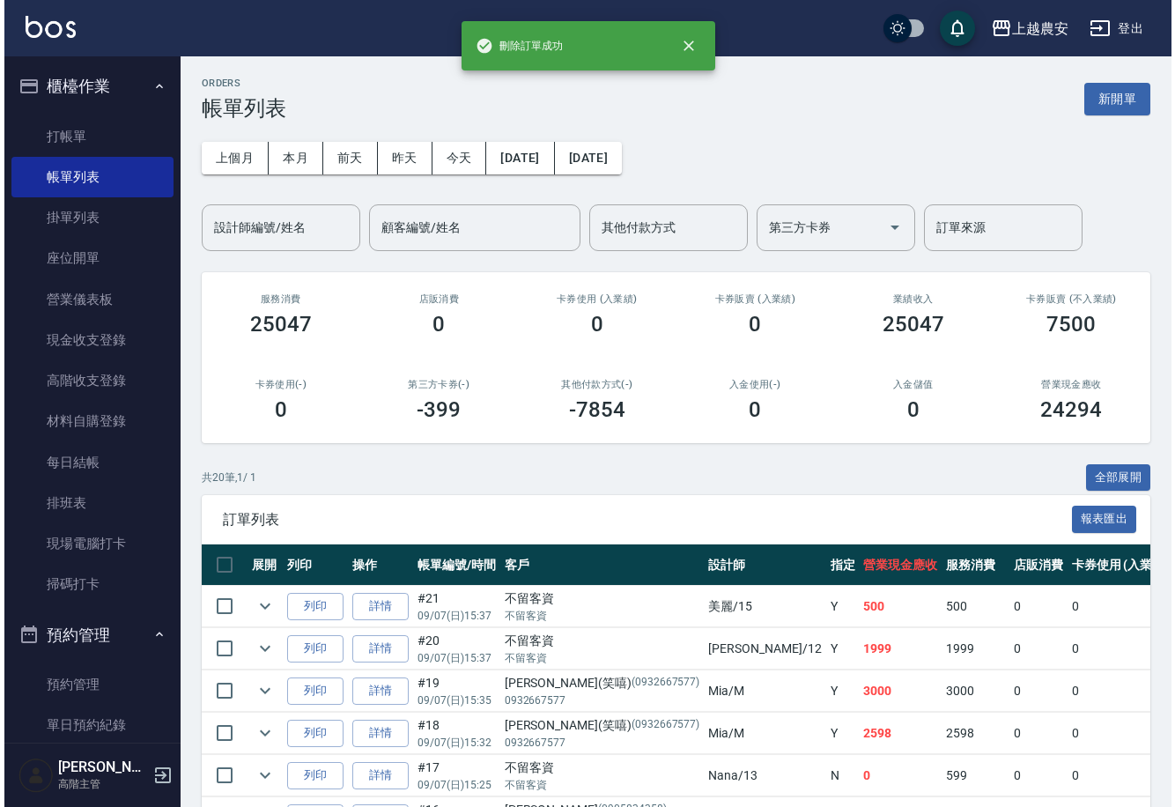
scroll to position [709, 0]
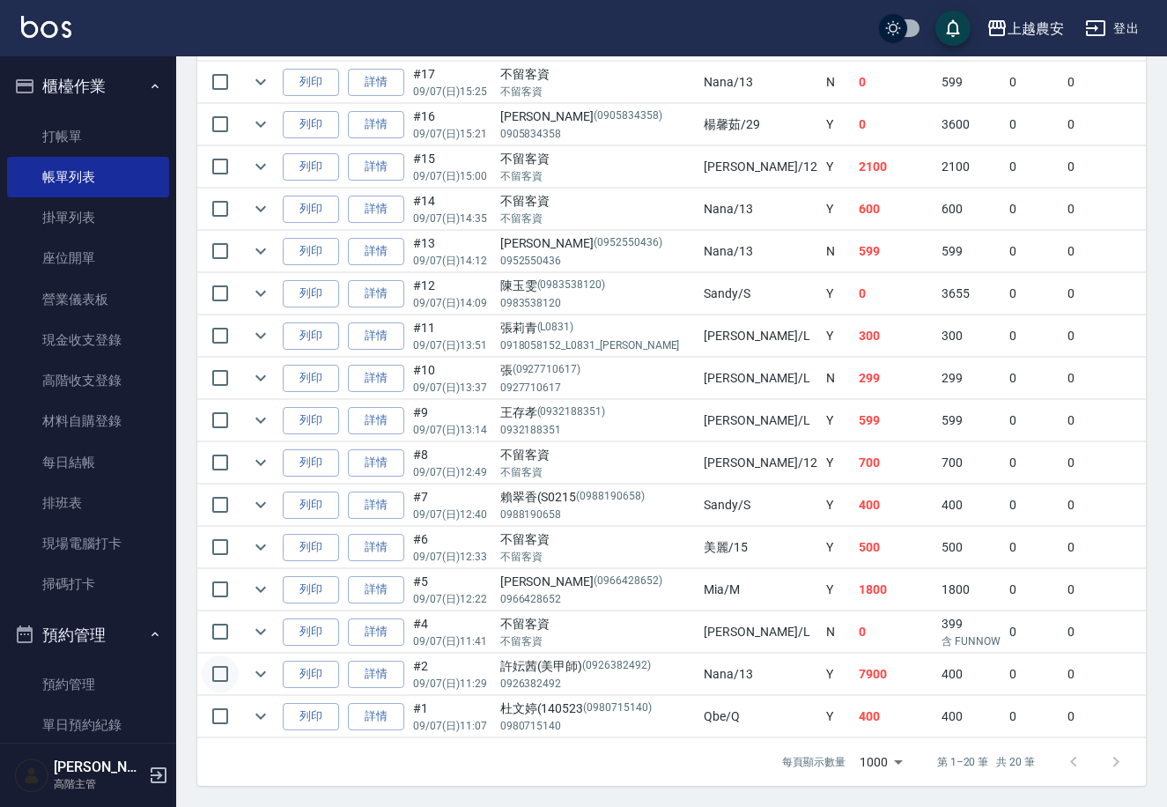
click at [224, 656] on input "checkbox" at bounding box center [220, 674] width 37 height 37
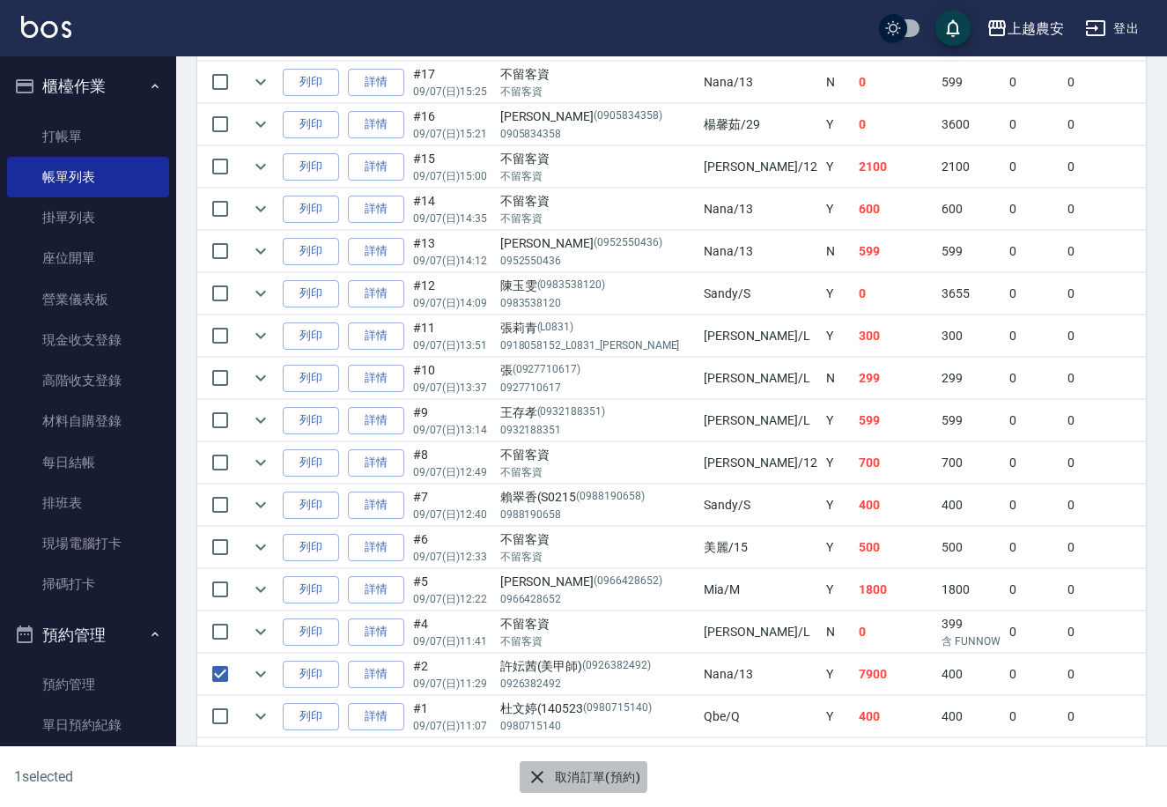
click at [573, 777] on button "取消訂單(預約)" at bounding box center [584, 777] width 128 height 33
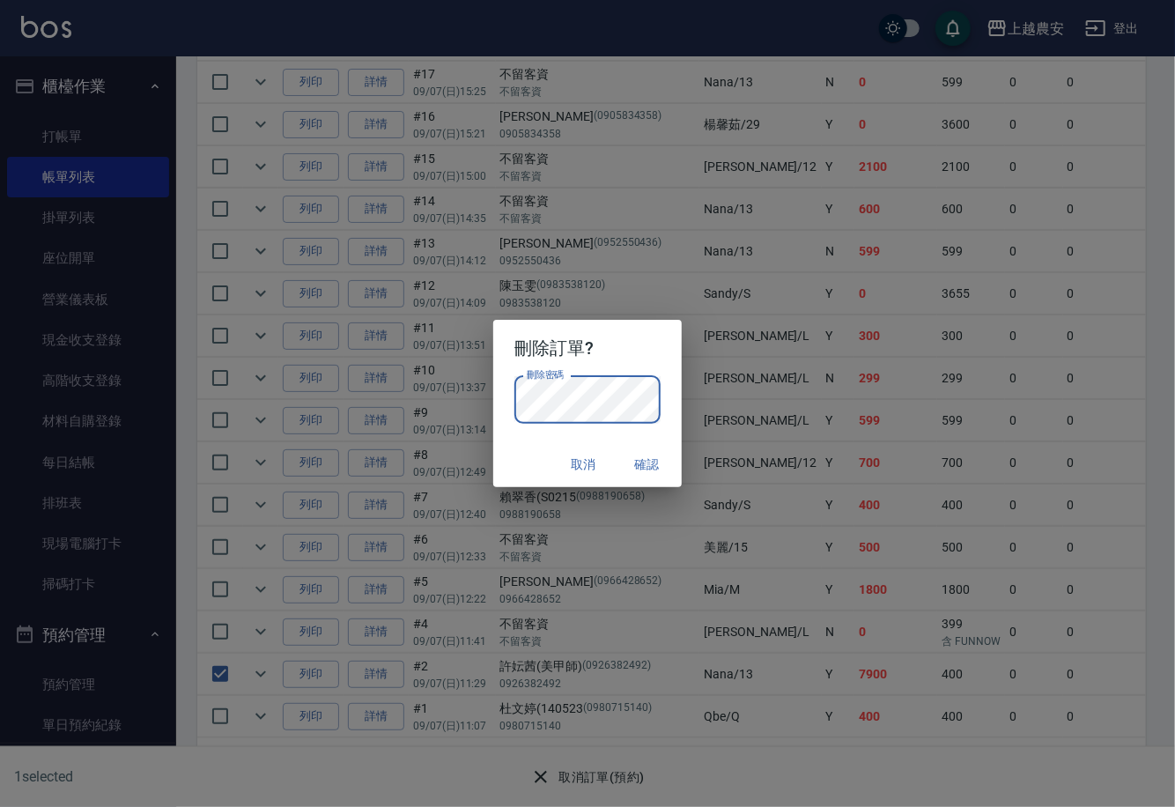
click at [474, 400] on div "刪除訂單? 刪除密碼 刪除密碼 取消 確認" at bounding box center [587, 403] width 1175 height 807
click at [648, 472] on button "確認" at bounding box center [647, 464] width 56 height 33
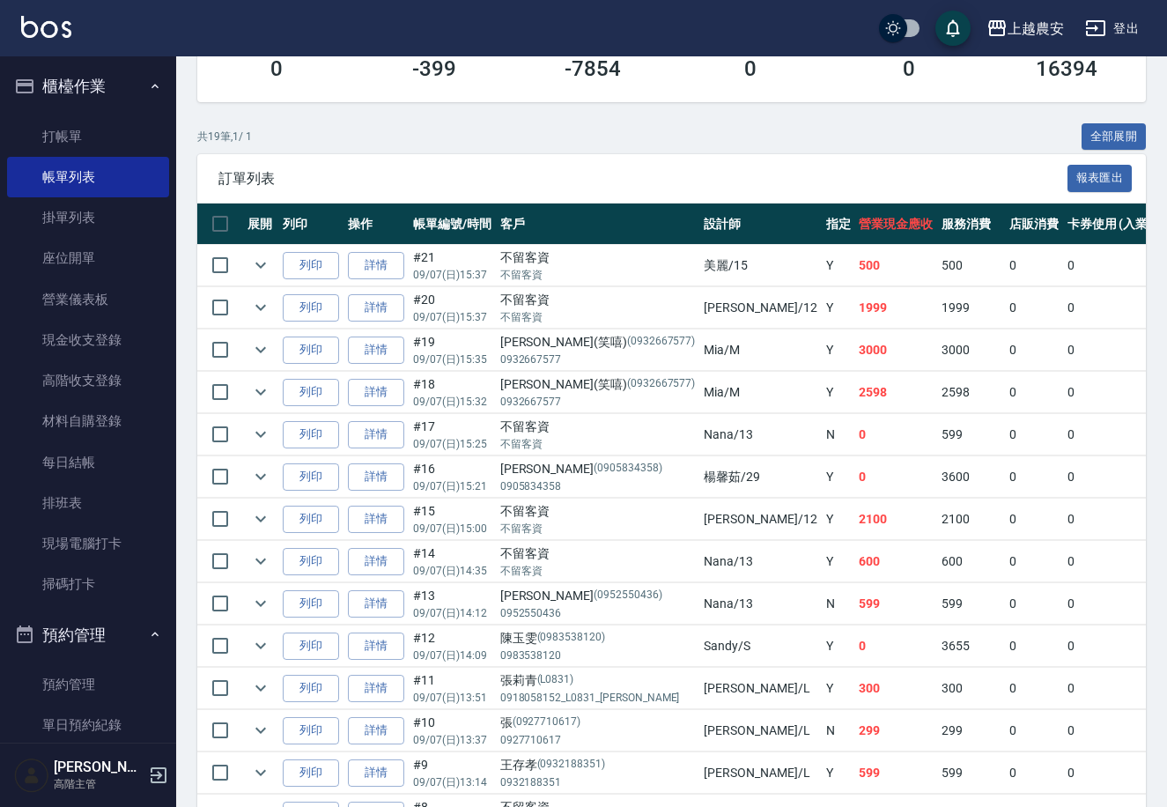
scroll to position [0, 0]
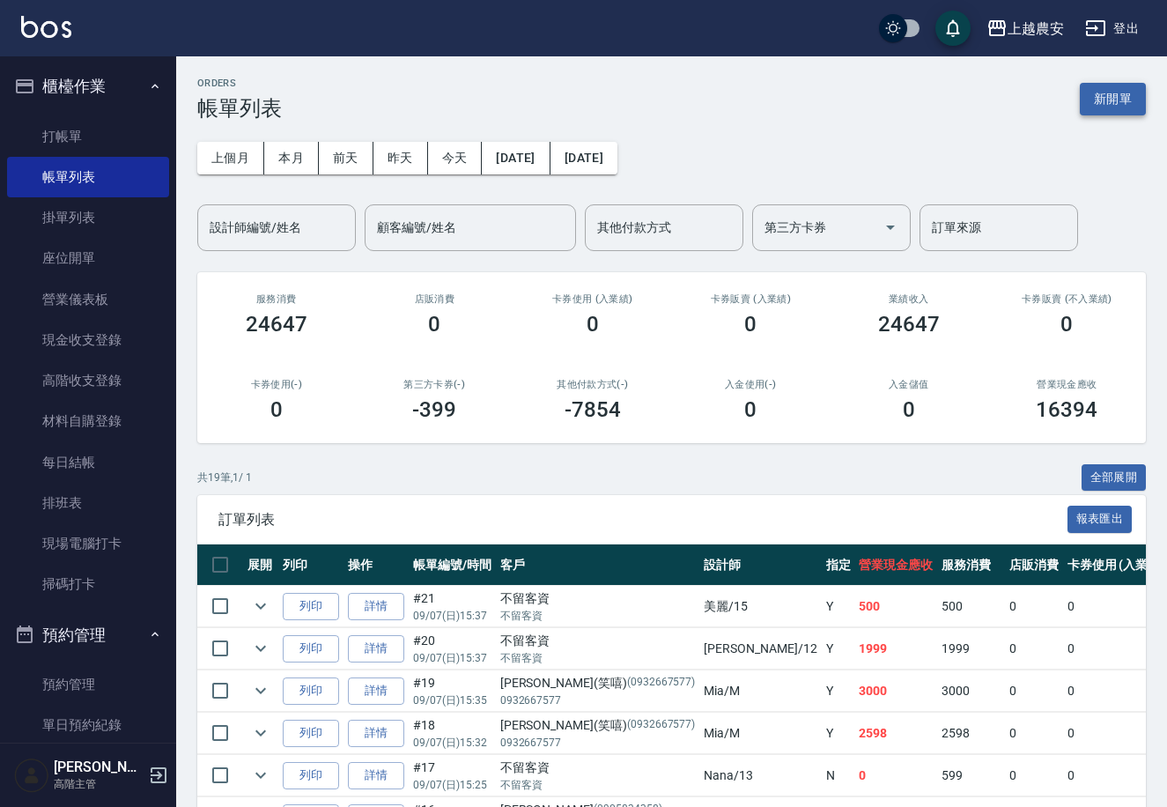
click at [1089, 111] on button "新開單" at bounding box center [1113, 99] width 66 height 33
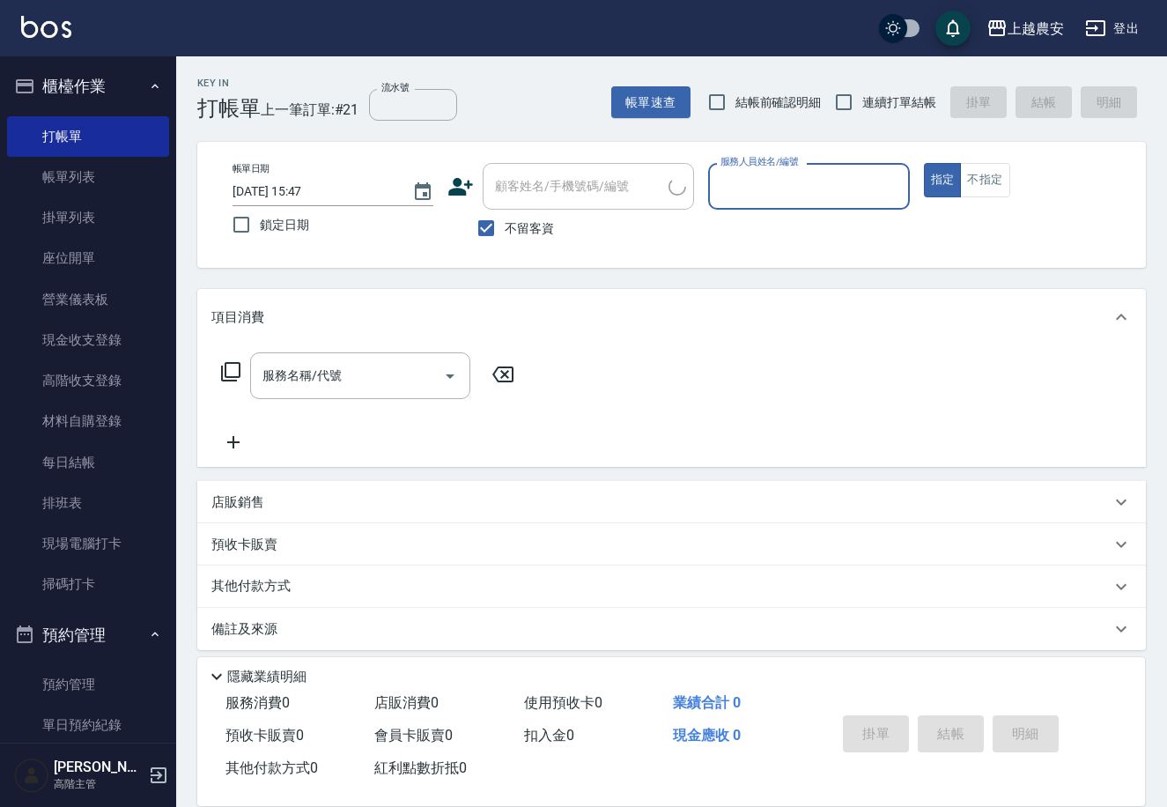
click at [523, 231] on span "不留客資" at bounding box center [529, 228] width 49 height 19
click at [505, 231] on input "不留客資" at bounding box center [486, 228] width 37 height 37
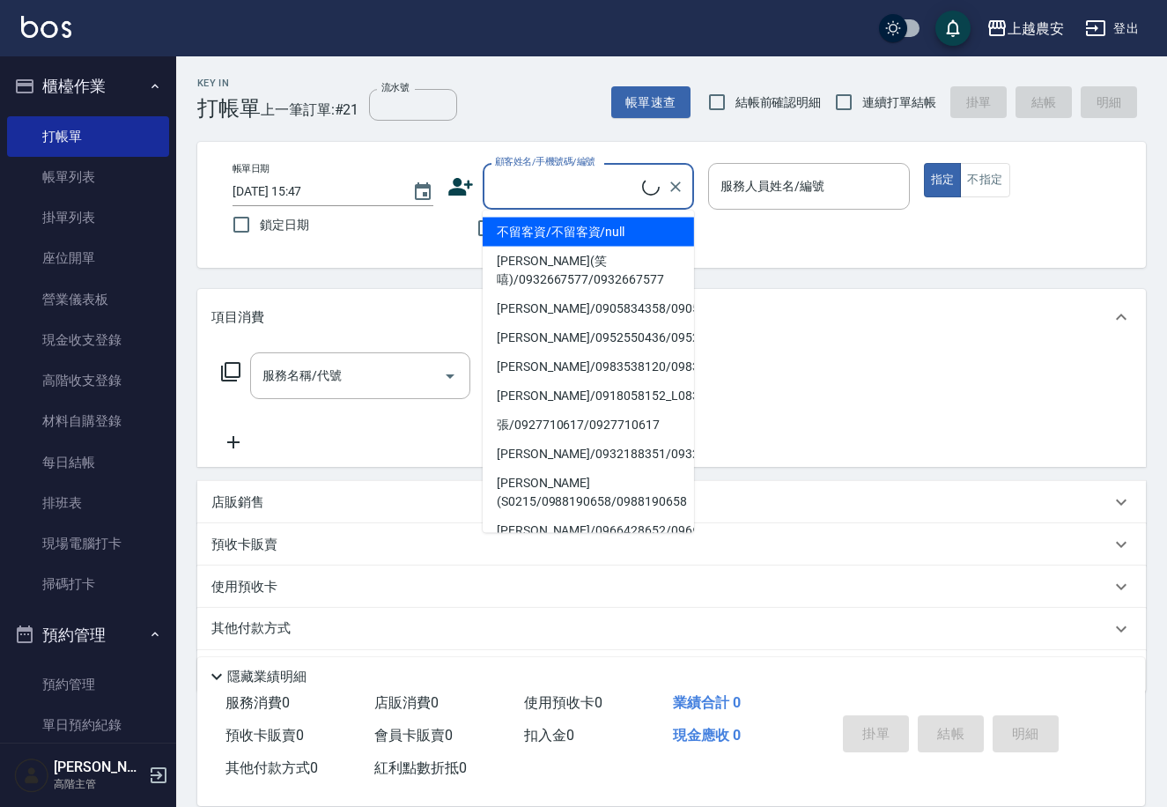
click at [542, 193] on input "顧客姓名/手機號碼/編號" at bounding box center [567, 186] width 152 height 31
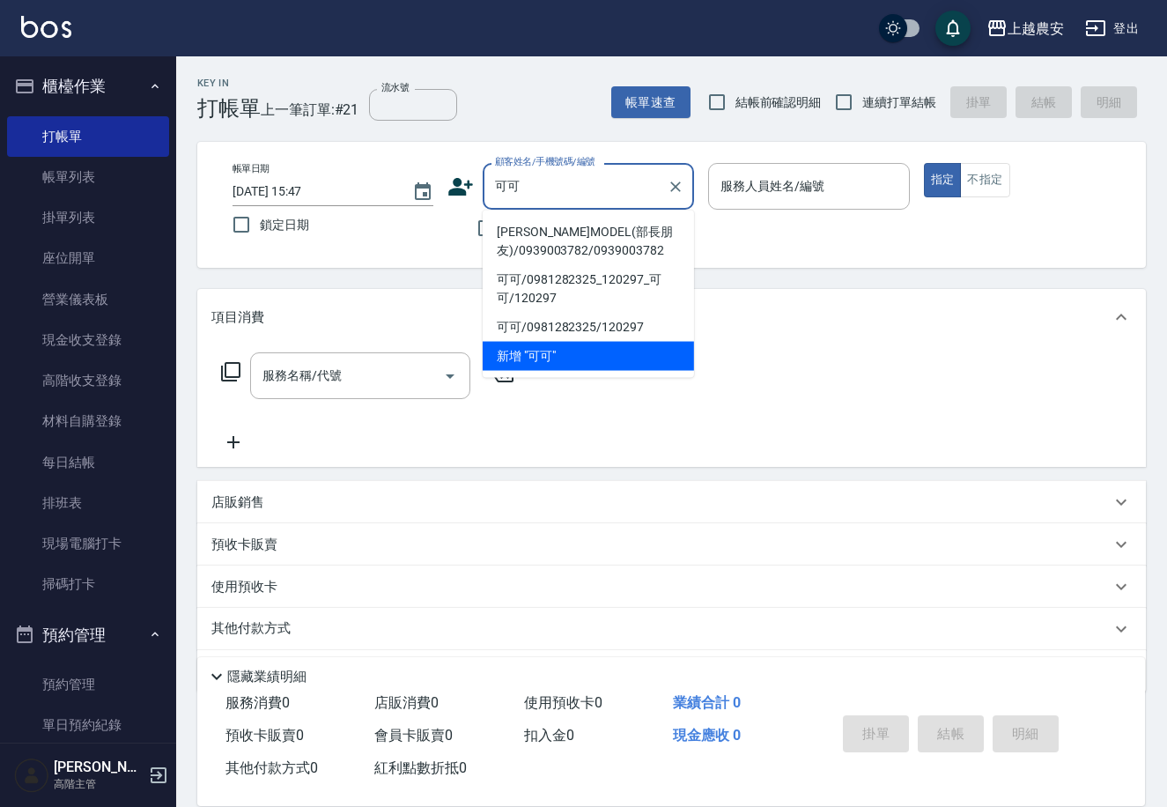
click at [543, 232] on li "潘可可MODEL(部長朋友)/0939003782/0939003782" at bounding box center [588, 242] width 211 height 48
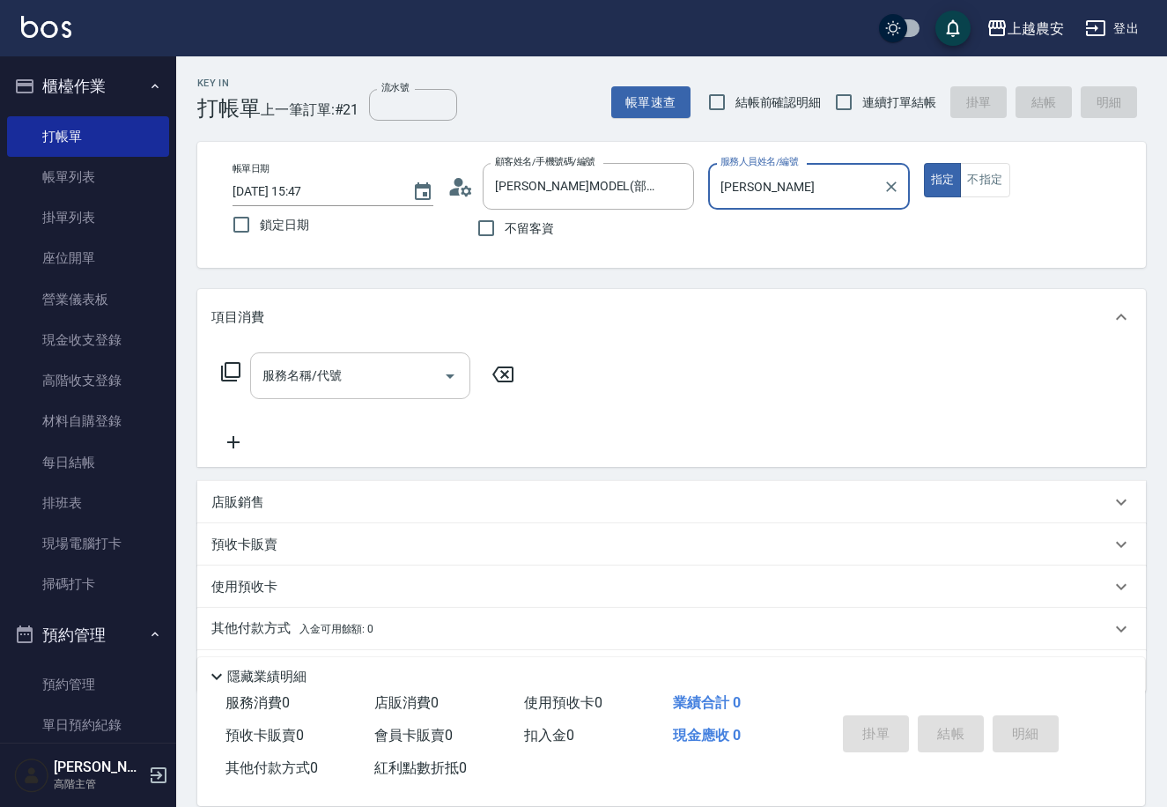
click at [376, 387] on input "服務名稱/代號" at bounding box center [347, 375] width 178 height 31
click at [232, 378] on icon at bounding box center [230, 371] width 21 height 21
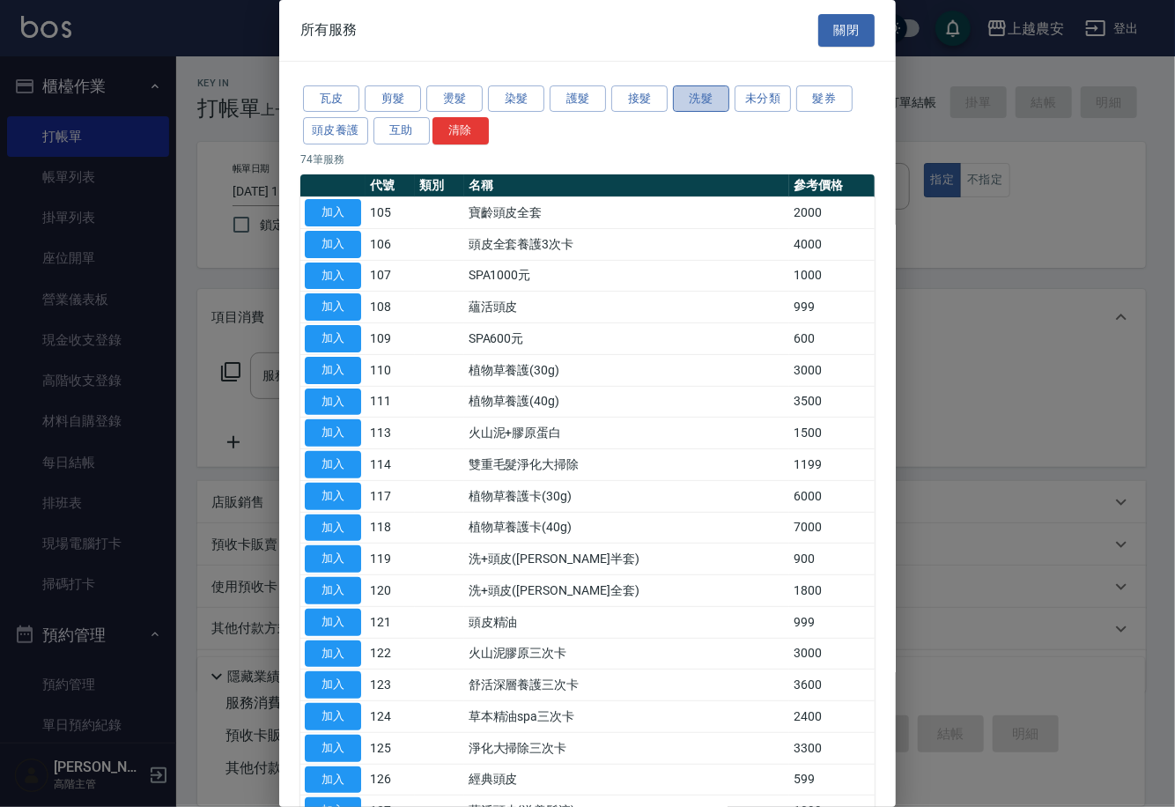
click at [702, 103] on button "洗髮" at bounding box center [701, 98] width 56 height 27
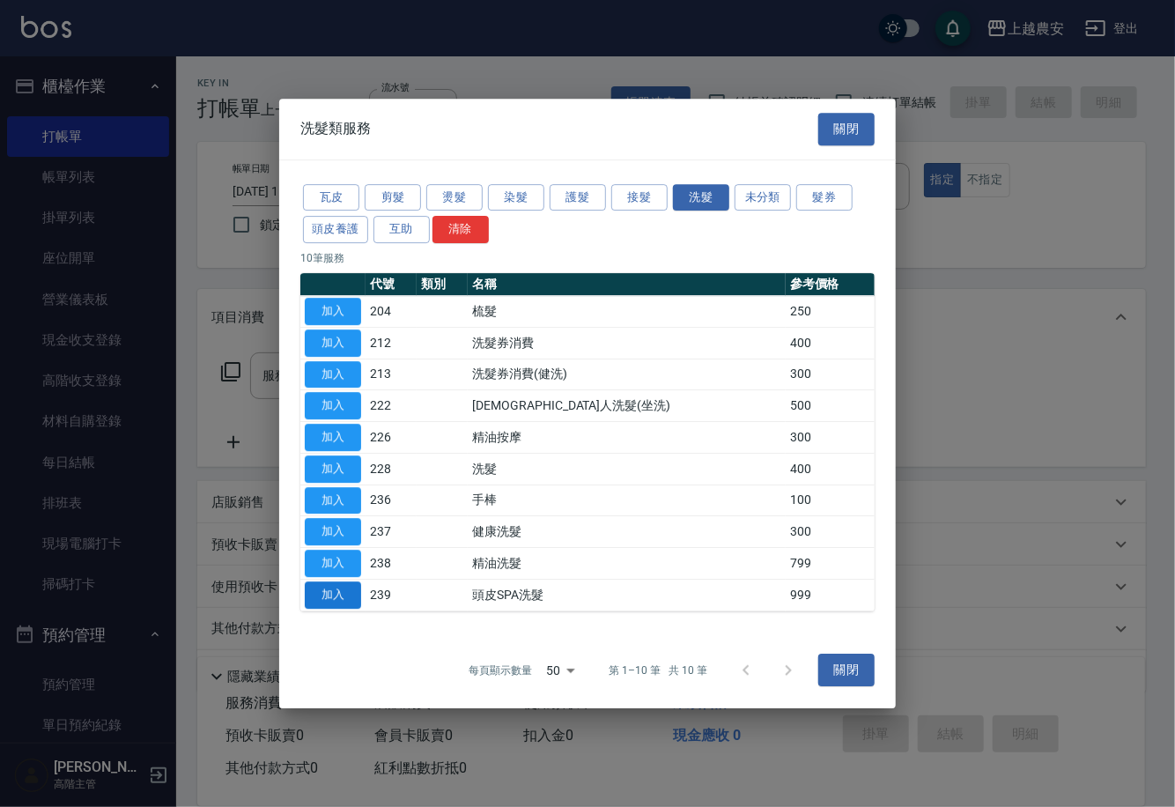
click at [319, 597] on button "加入" at bounding box center [333, 595] width 56 height 27
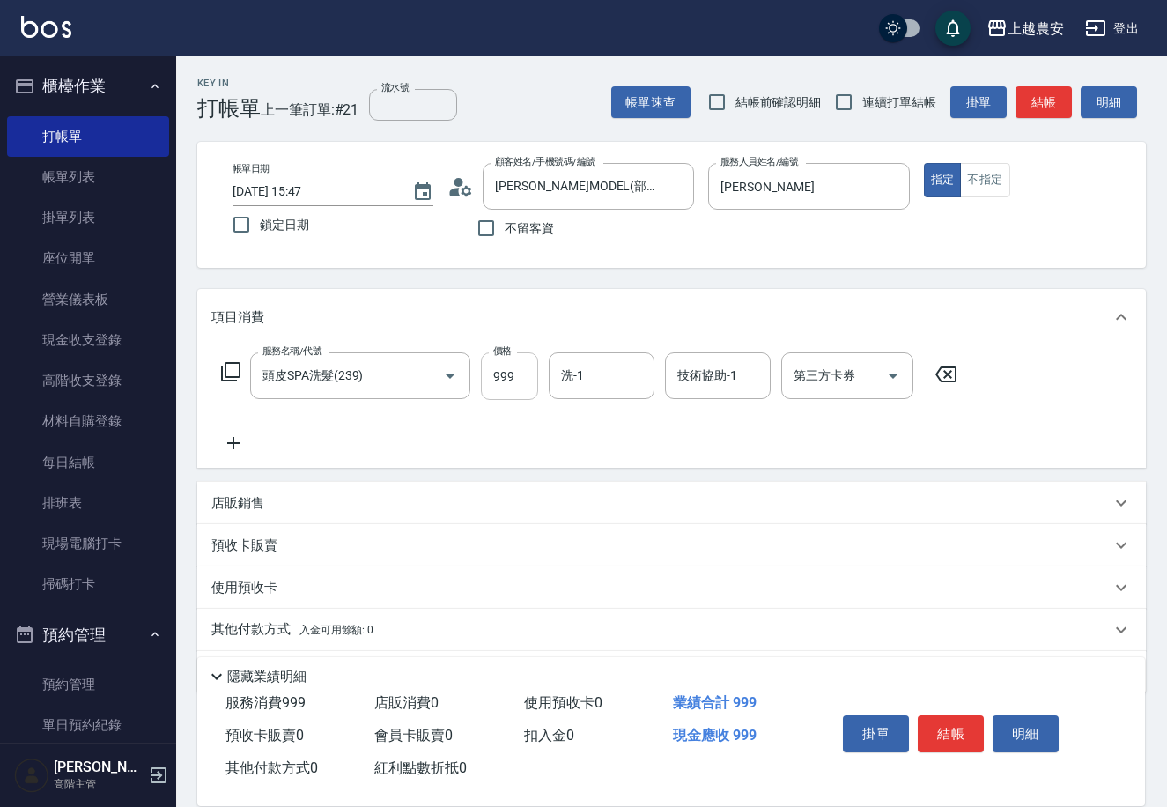
click at [519, 390] on input "999" at bounding box center [509, 376] width 57 height 48
click at [956, 722] on button "結帳" at bounding box center [951, 733] width 66 height 37
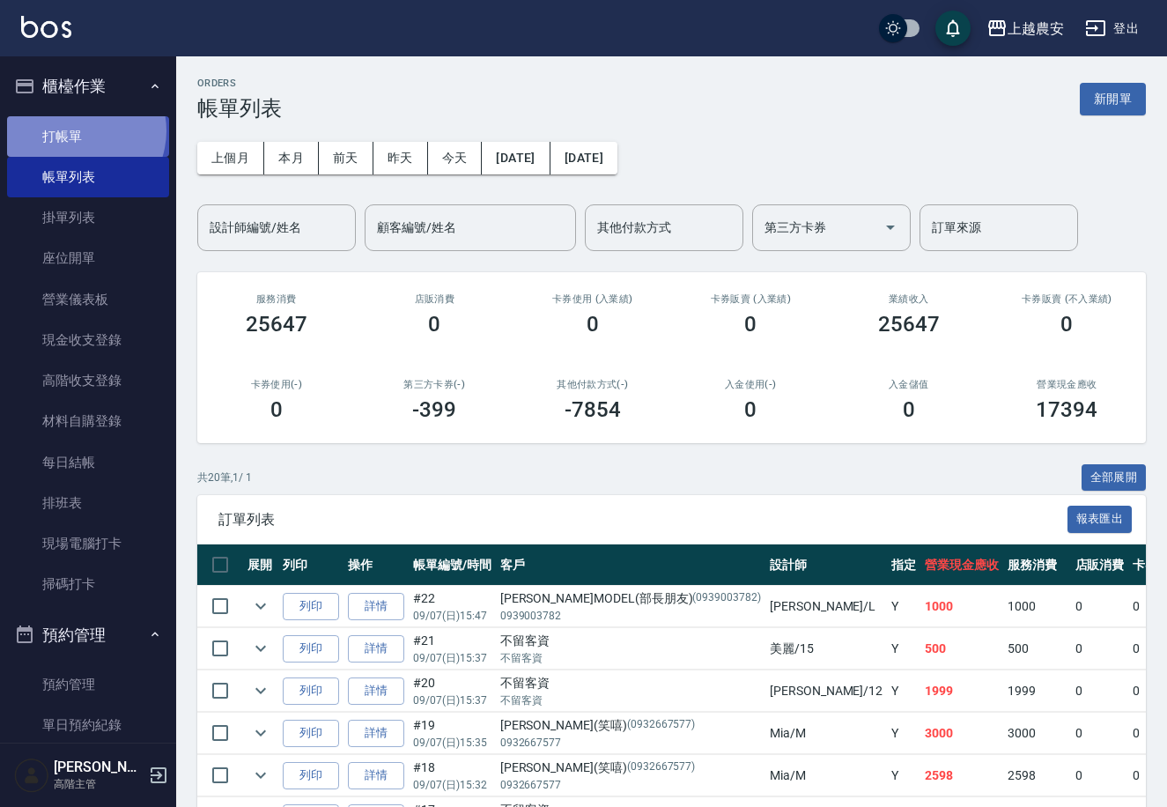
click at [78, 130] on link "打帳單" at bounding box center [88, 136] width 162 height 41
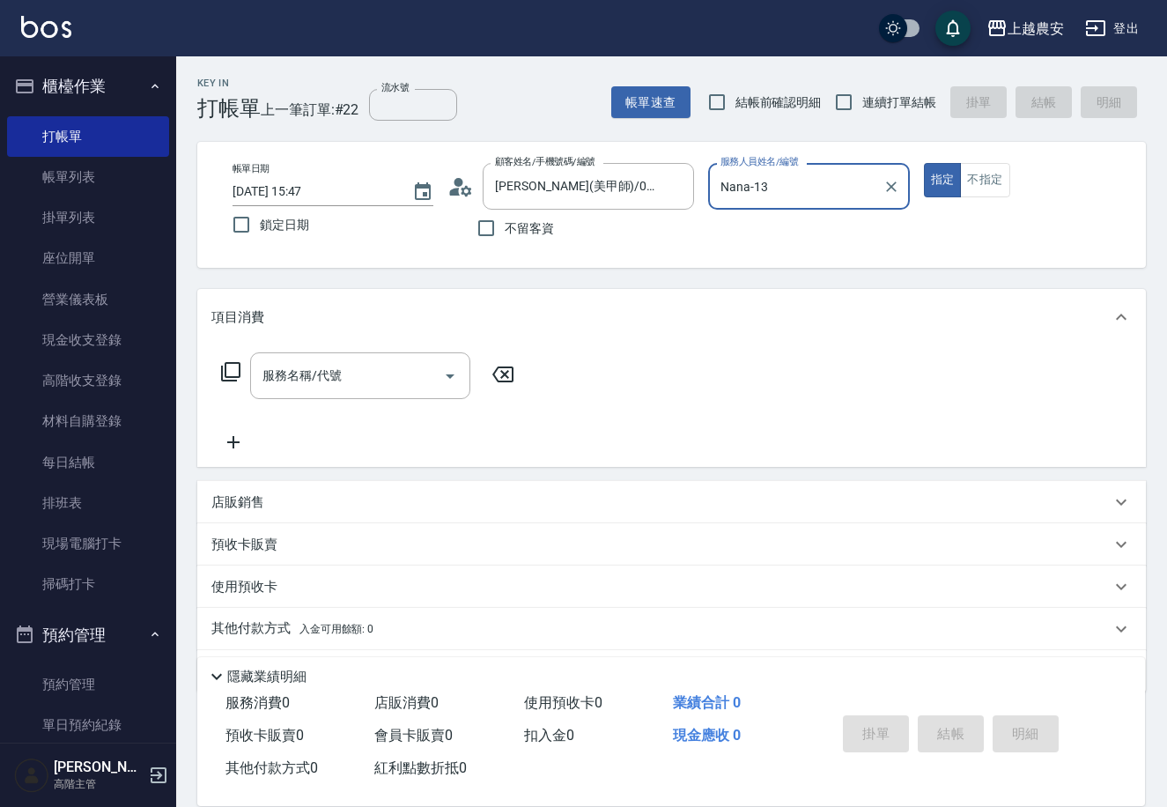
click at [924, 163] on button "指定" at bounding box center [943, 180] width 38 height 34
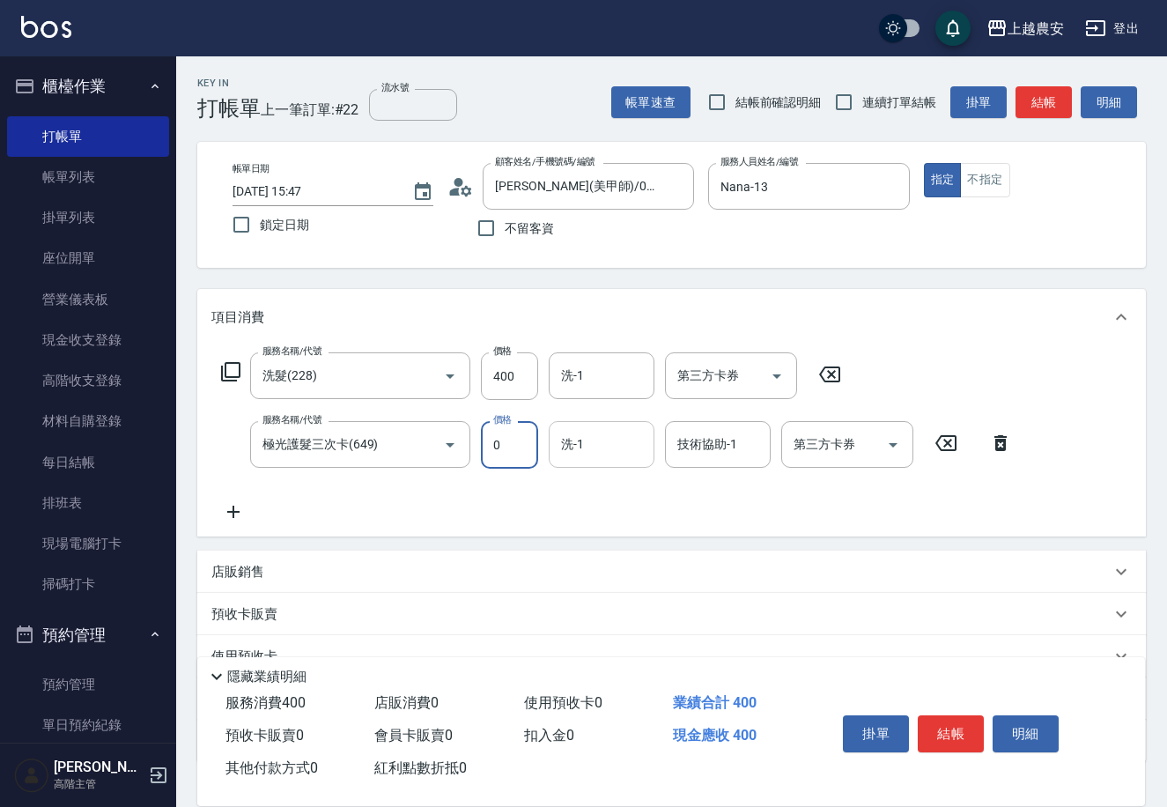
click at [634, 455] on input "洗-1" at bounding box center [602, 444] width 90 height 31
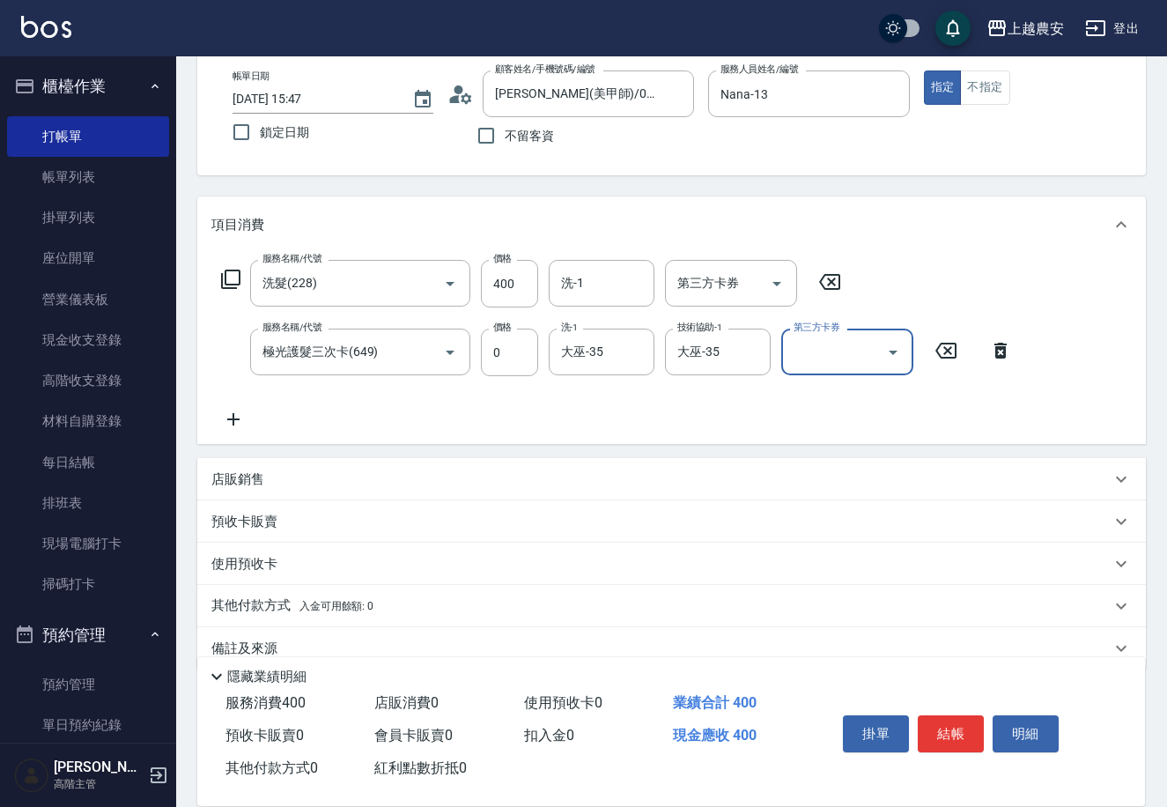
scroll to position [121, 0]
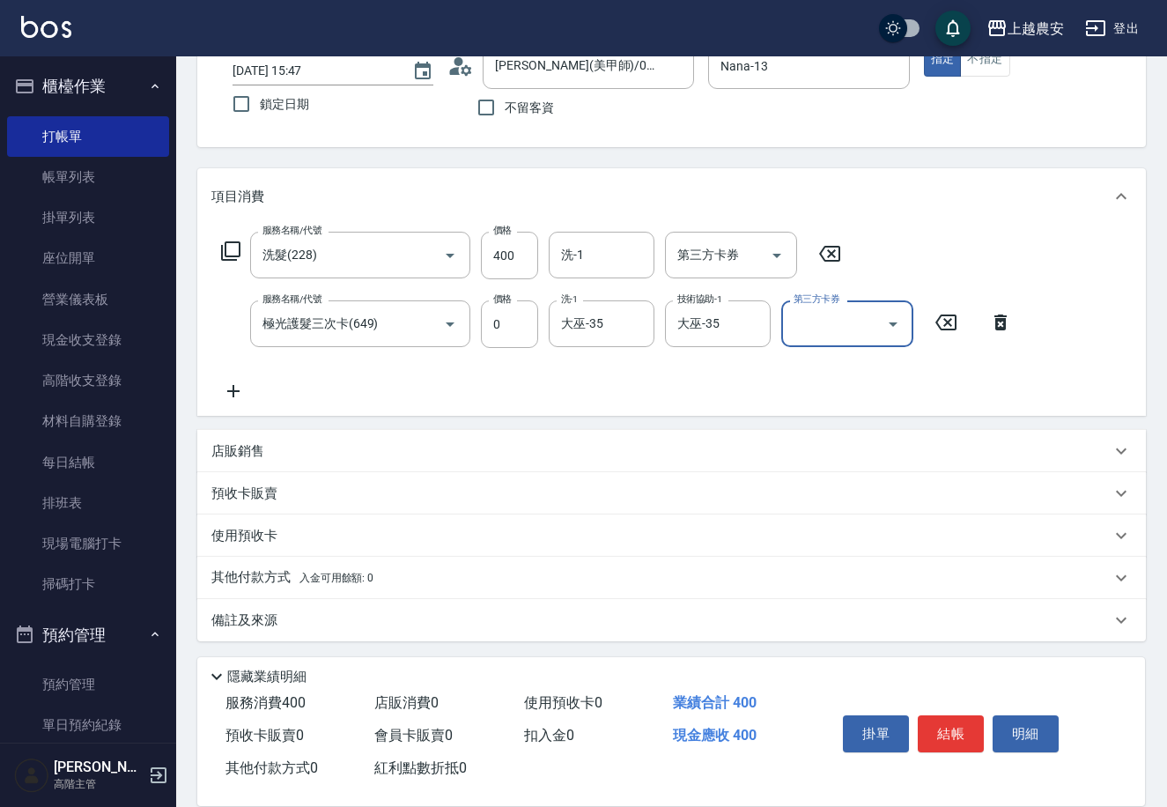
click at [292, 478] on div "預收卡販賣" at bounding box center [671, 493] width 949 height 42
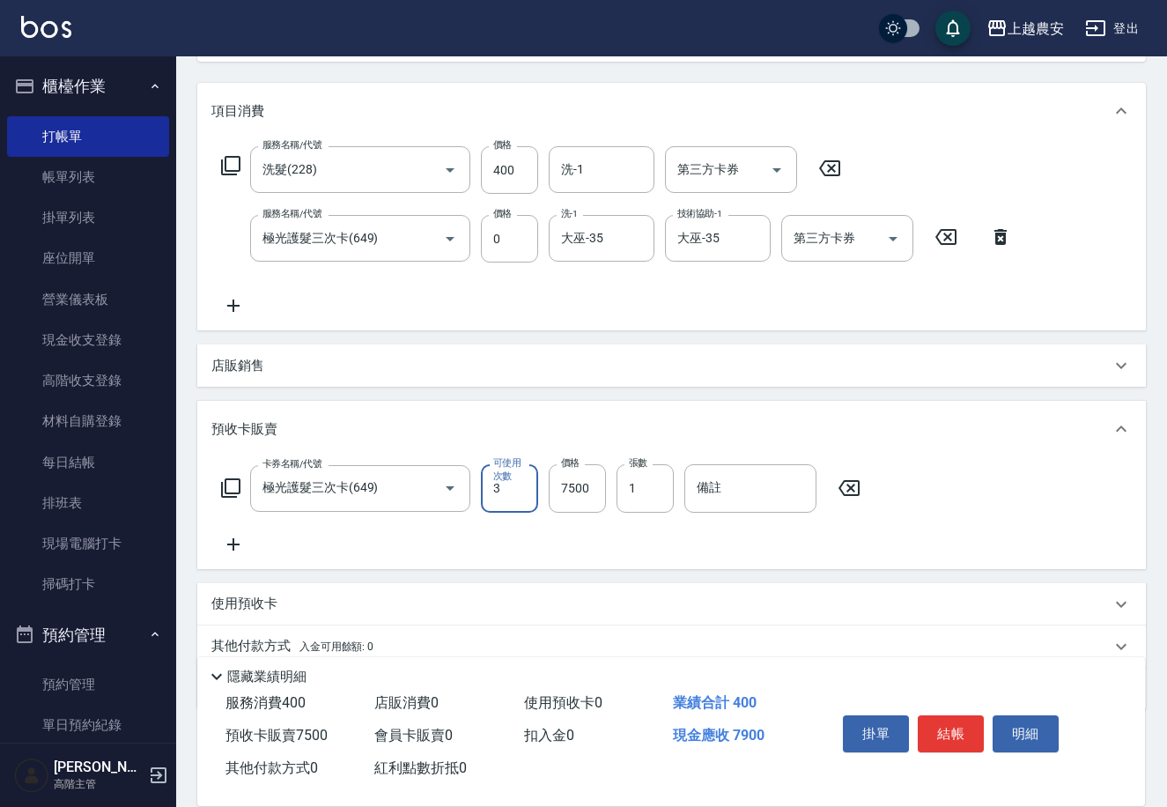
scroll to position [274, 0]
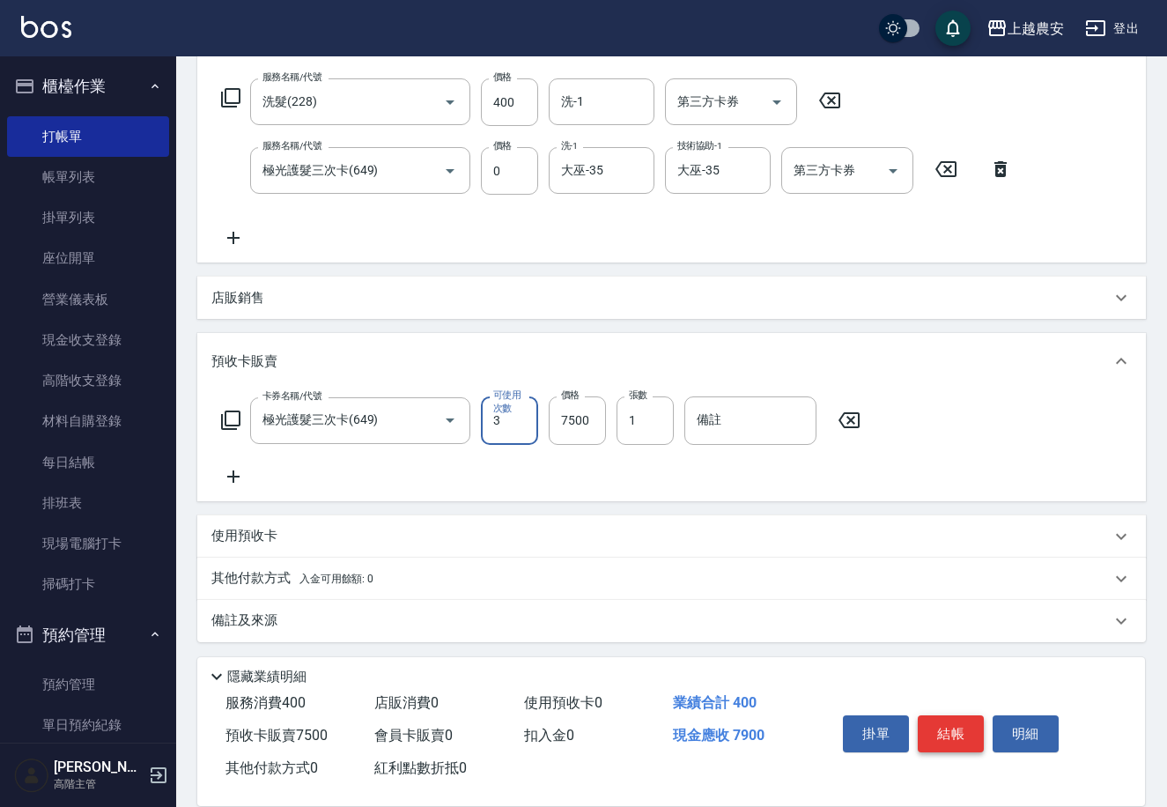
click at [942, 720] on button "結帳" at bounding box center [951, 733] width 66 height 37
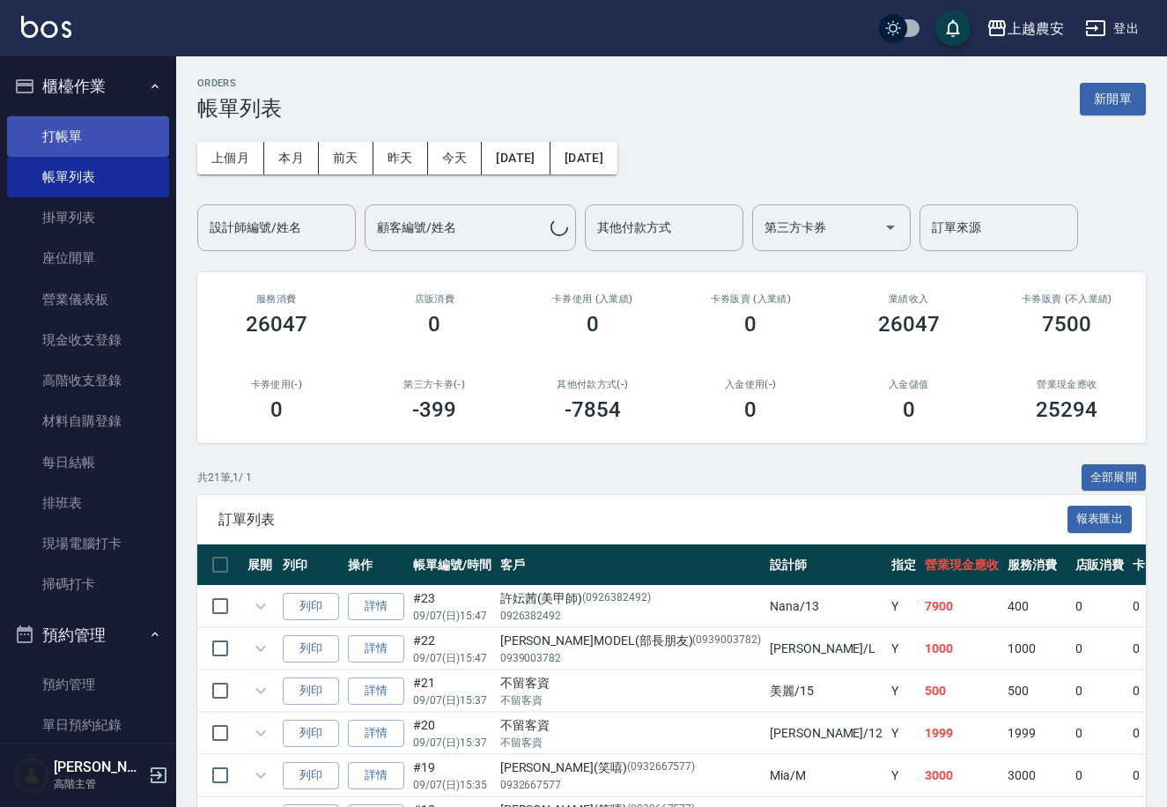
click at [147, 137] on link "打帳單" at bounding box center [88, 136] width 162 height 41
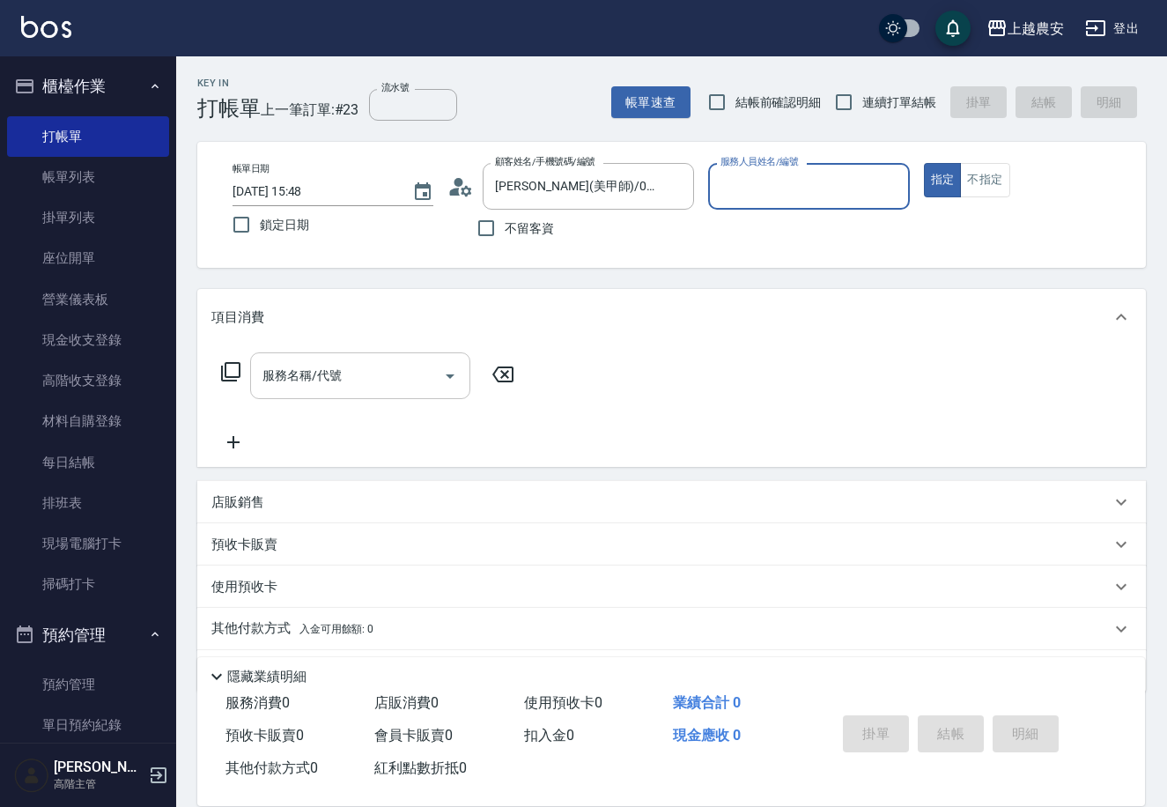
click at [924, 163] on button "指定" at bounding box center [943, 180] width 38 height 34
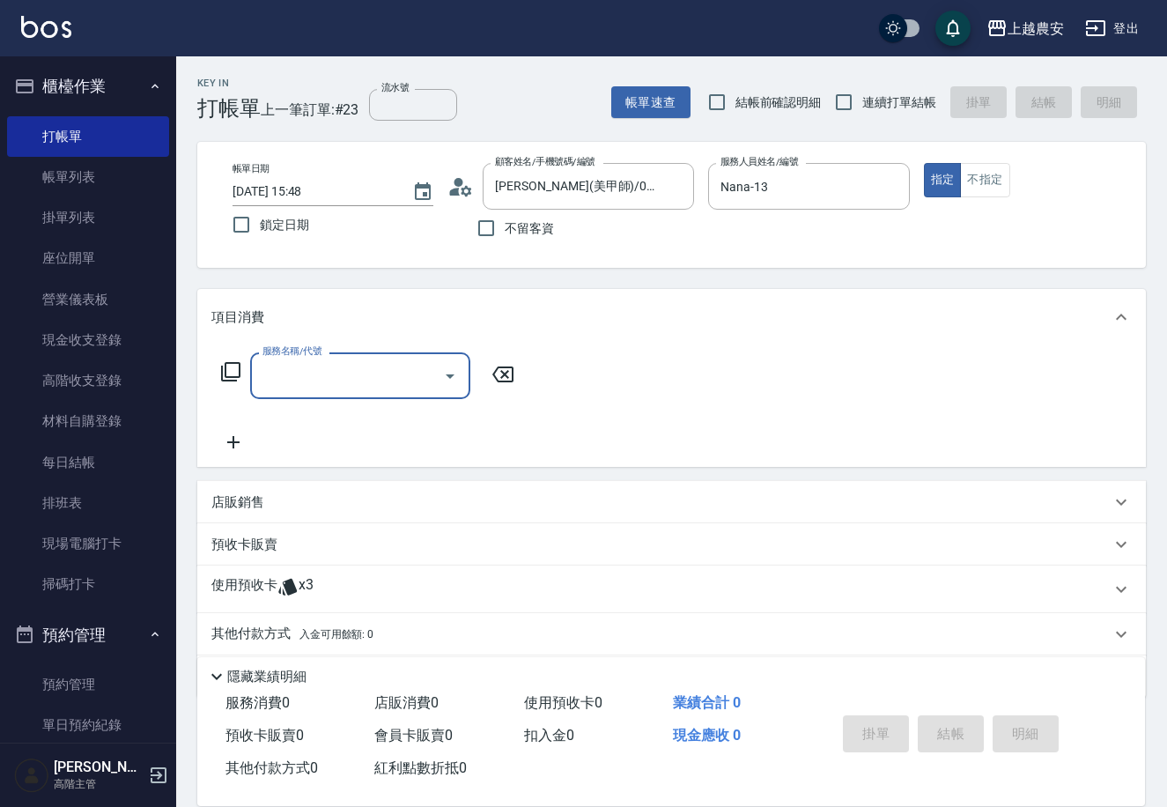
scroll to position [56, 0]
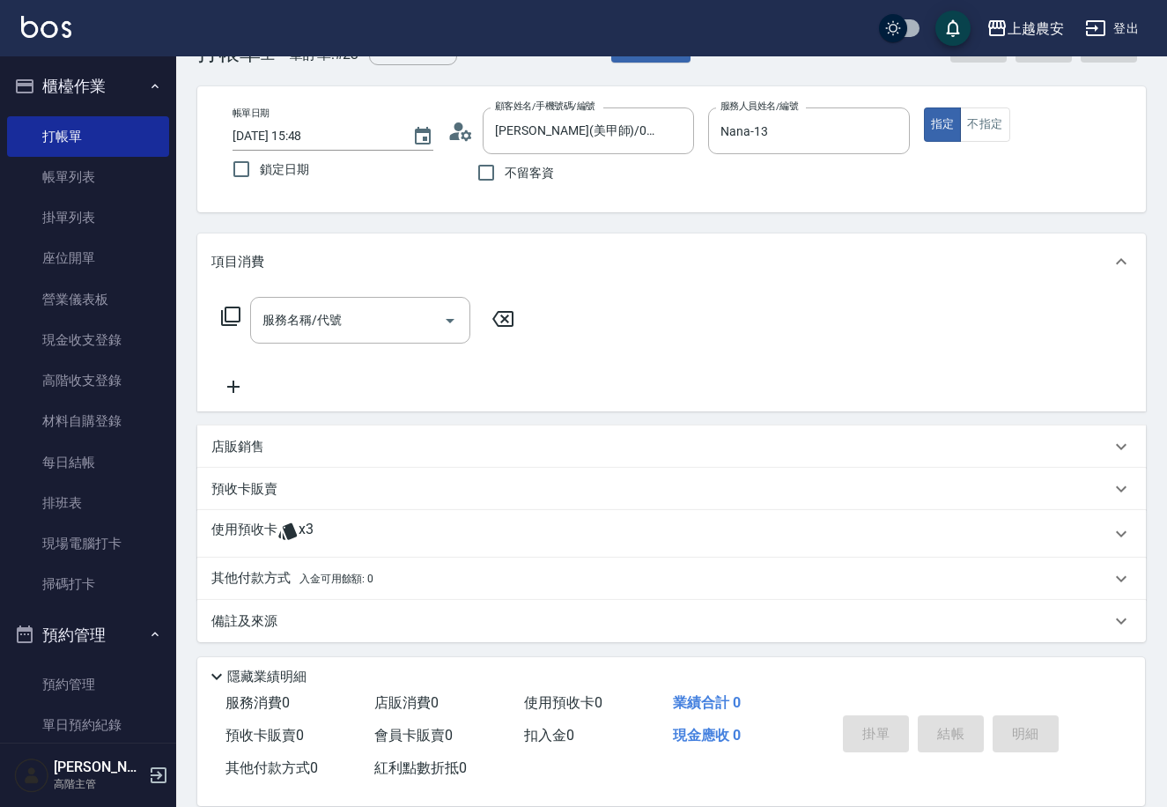
click at [332, 522] on div "使用預收卡 x3" at bounding box center [661, 534] width 900 height 26
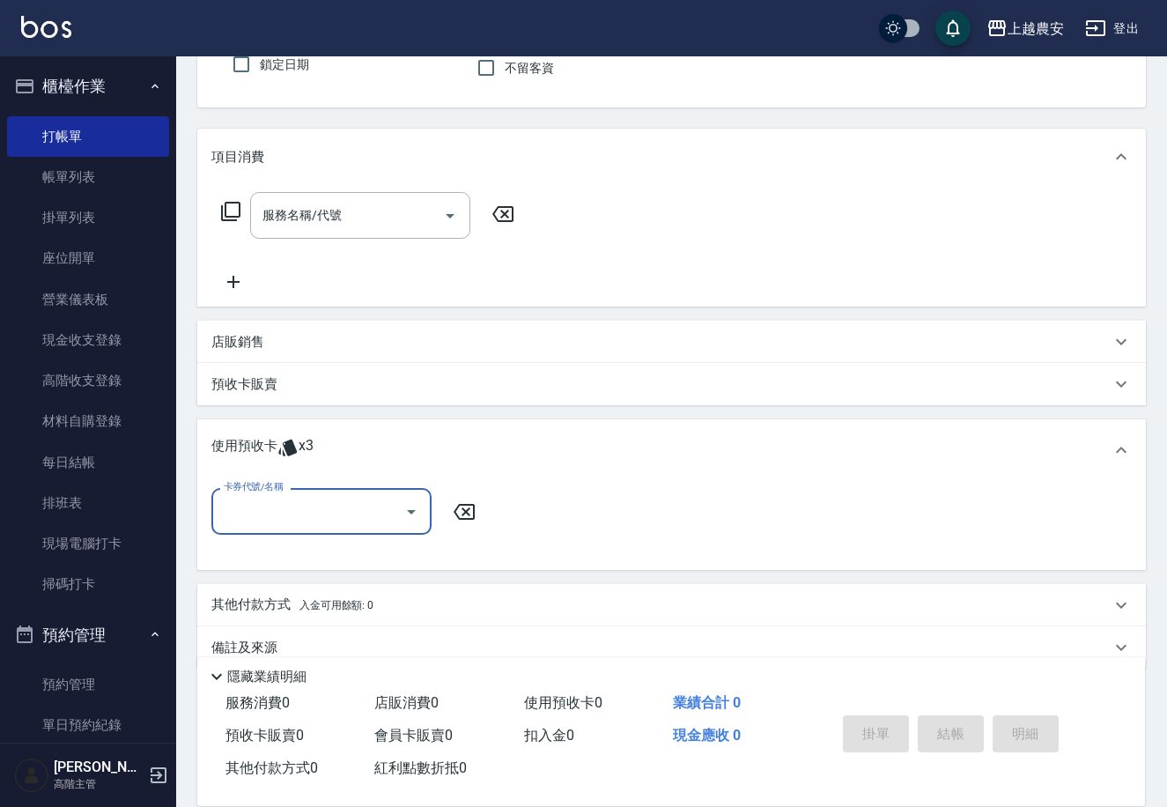
scroll to position [187, 0]
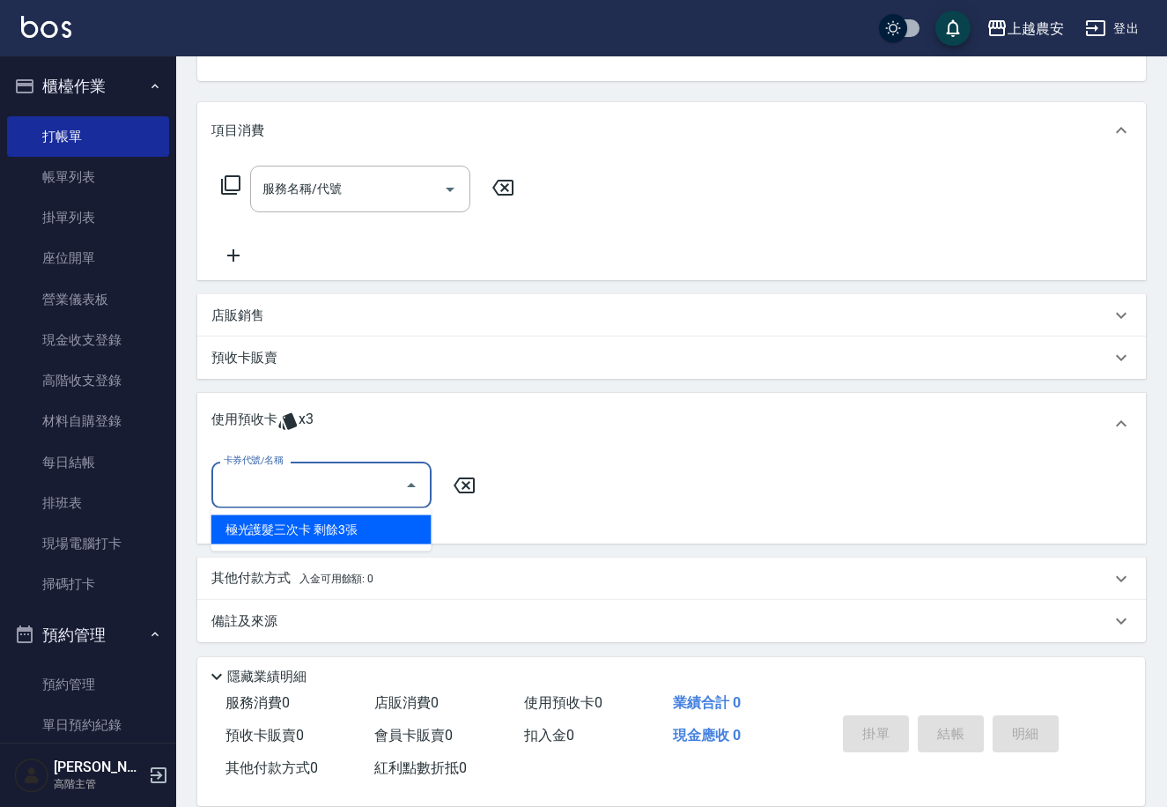
click at [349, 528] on div "極光護髮三次卡 剩餘3張" at bounding box center [321, 529] width 220 height 29
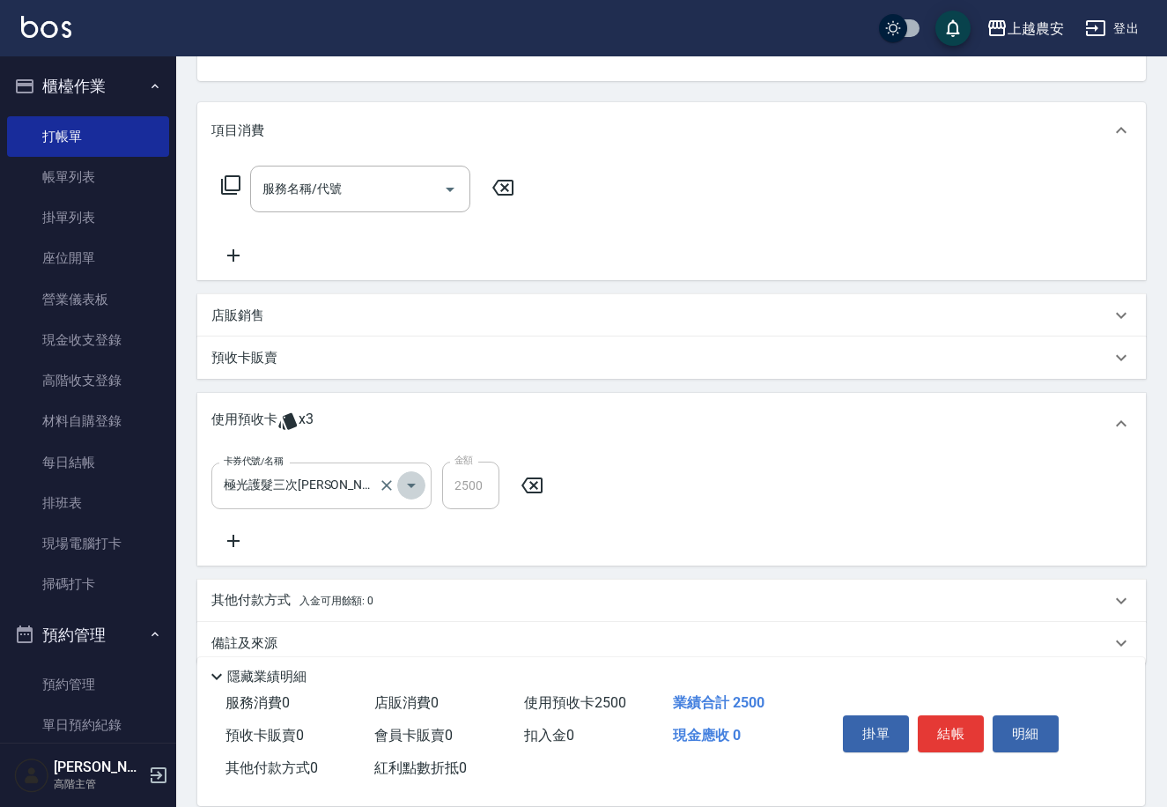
click at [415, 492] on icon "Open" at bounding box center [411, 485] width 21 height 21
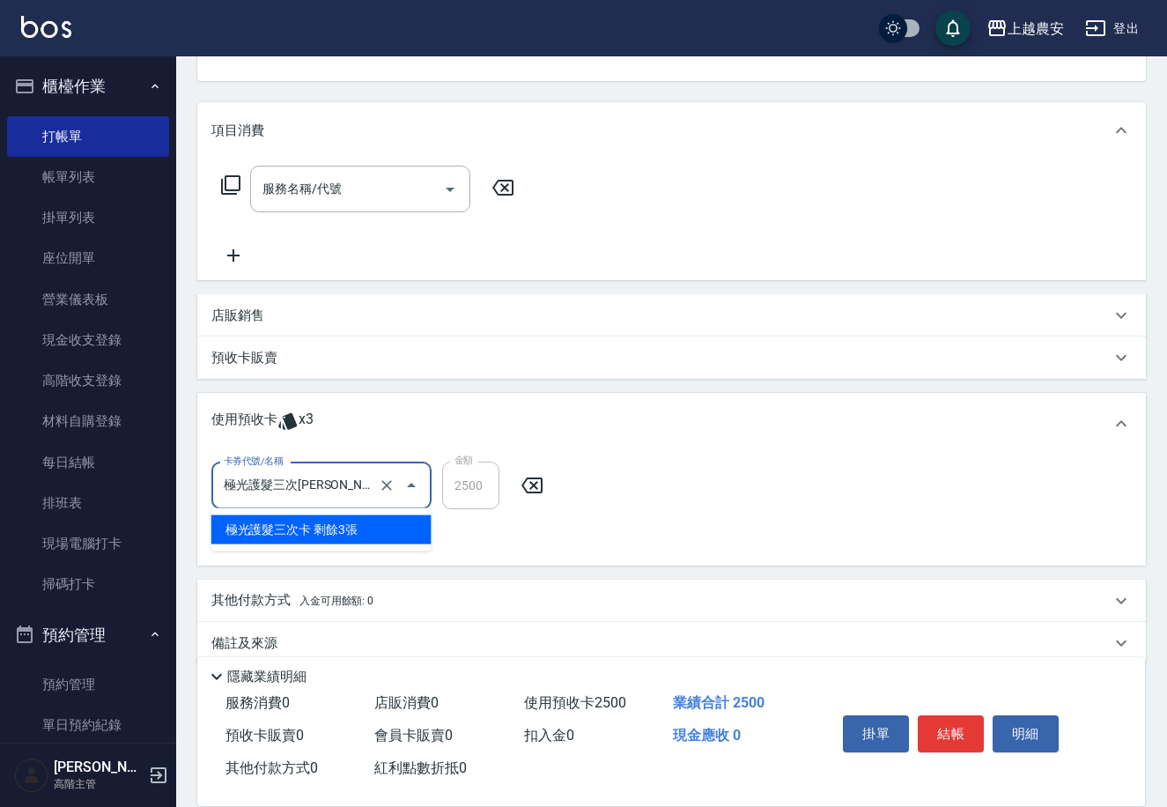
click at [333, 486] on input "極光護髮三次[PERSON_NAME]" at bounding box center [296, 486] width 155 height 31
click at [384, 483] on icon "Clear" at bounding box center [387, 486] width 18 height 18
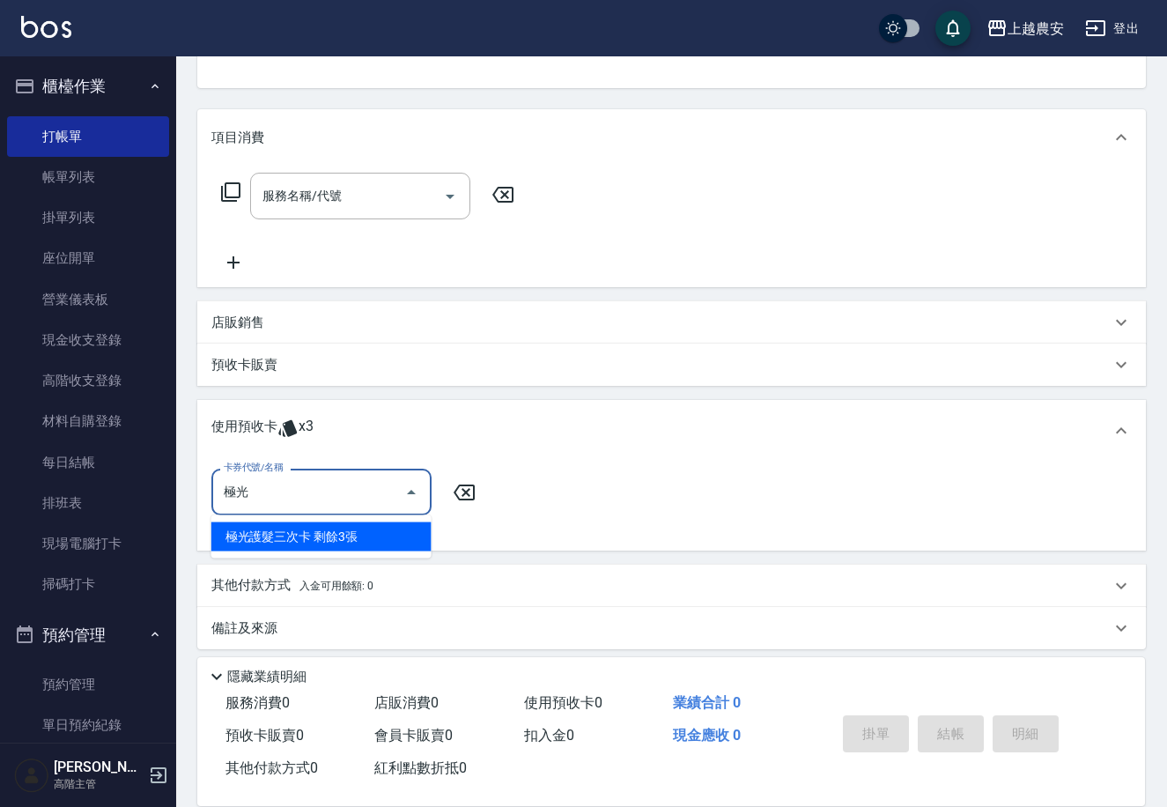
scroll to position [182, 0]
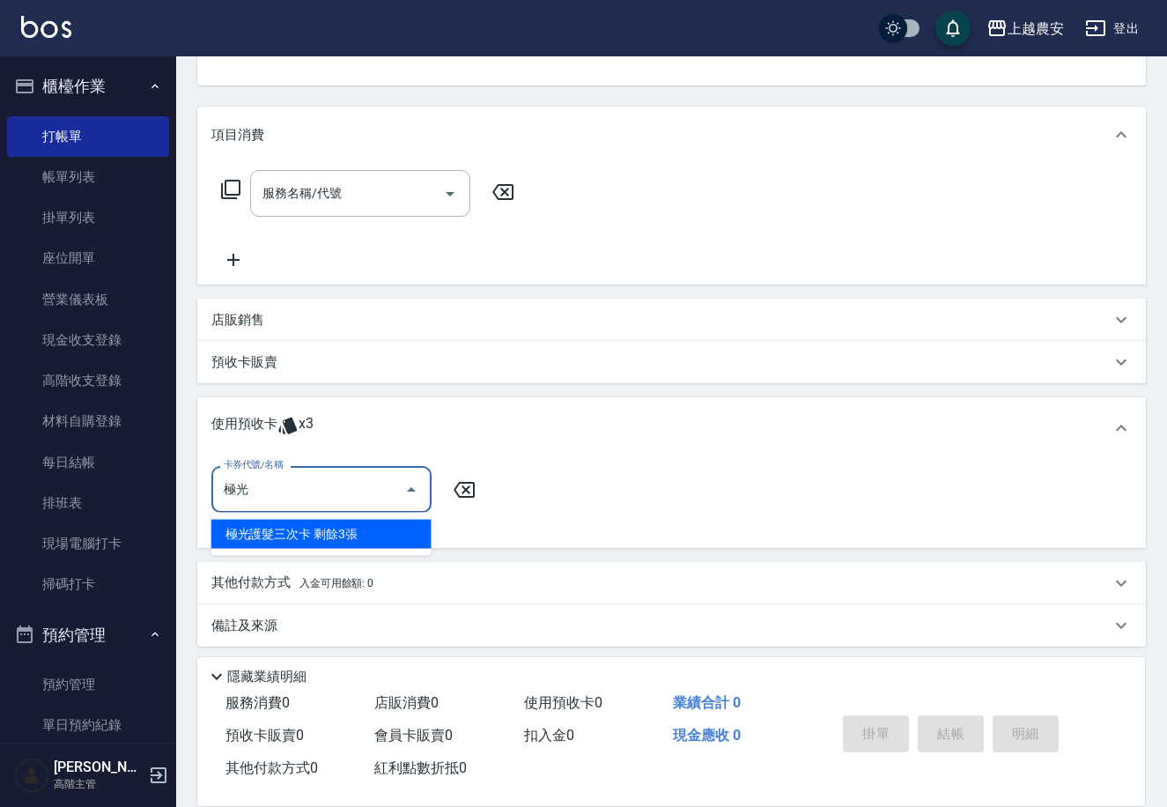
click at [373, 524] on div "極光護髮三次卡 剩餘3張" at bounding box center [321, 534] width 220 height 29
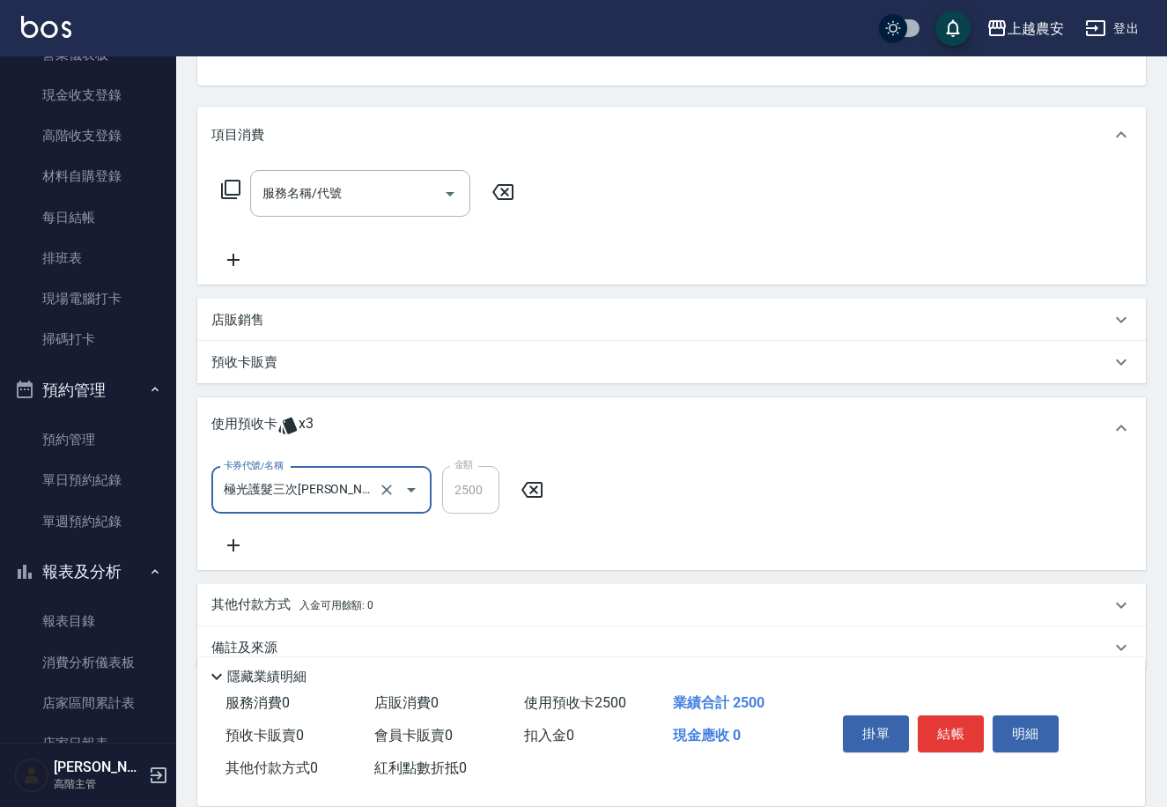
scroll to position [227, 0]
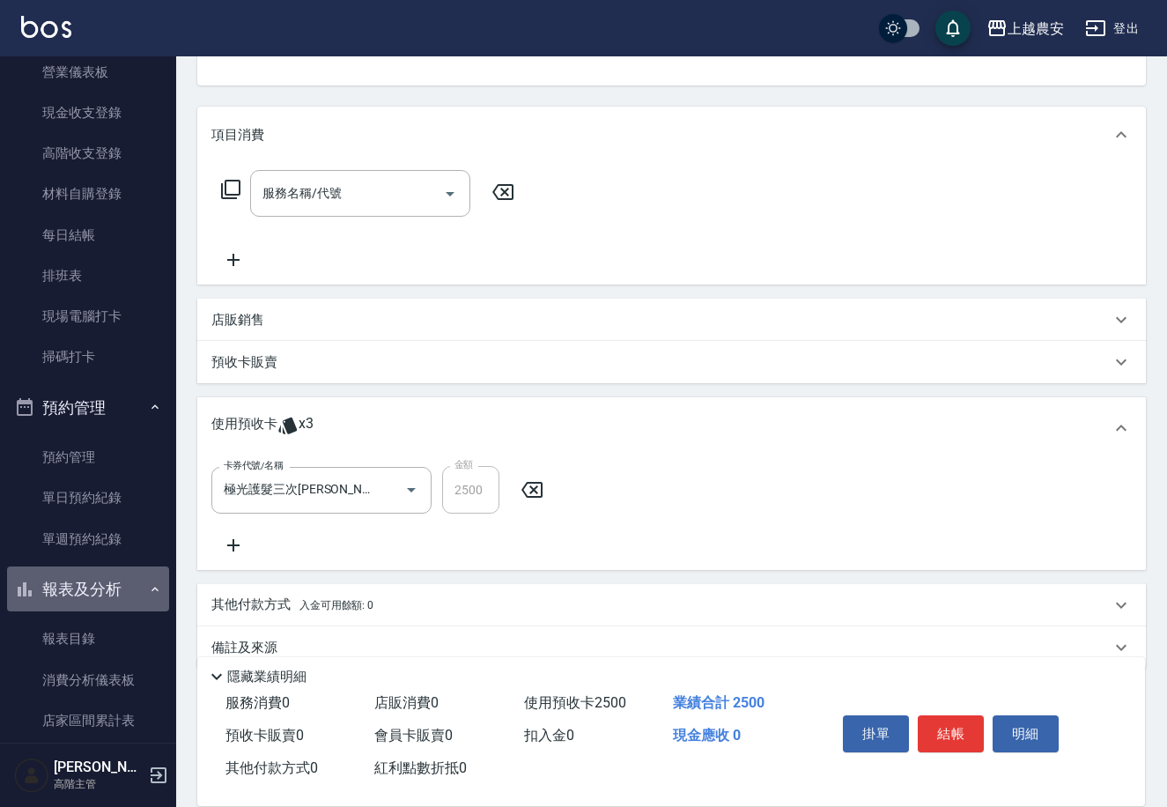
drag, startPoint x: 97, startPoint y: 578, endPoint x: 101, endPoint y: 560, distance: 19.0
click at [97, 579] on button "報表及分析" at bounding box center [88, 590] width 162 height 46
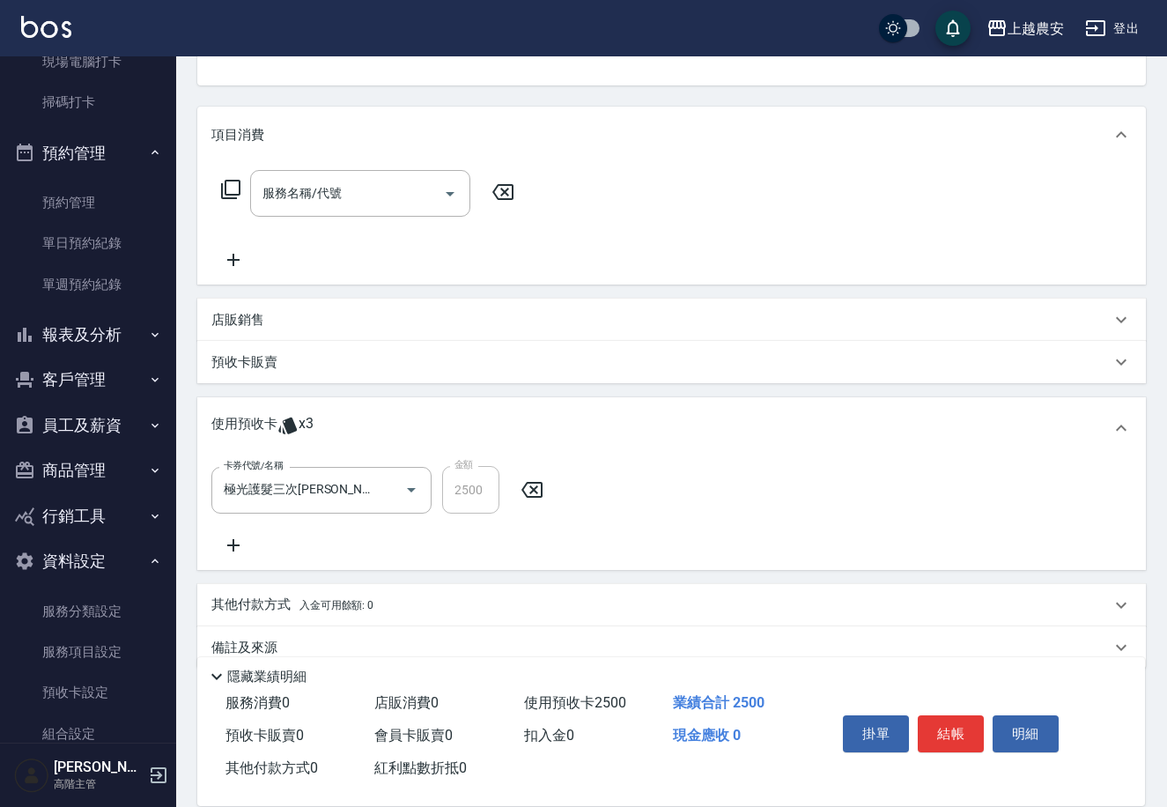
scroll to position [483, 0]
click at [115, 675] on link "預收卡設定" at bounding box center [88, 691] width 162 height 41
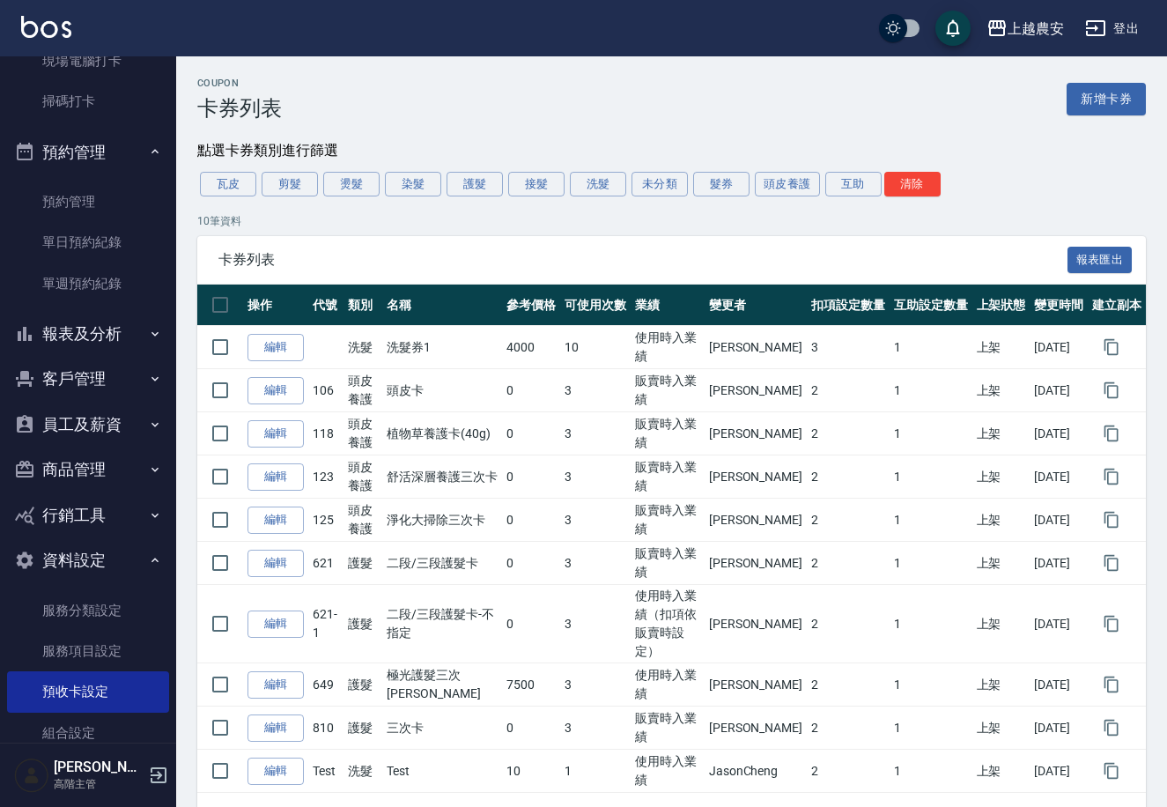
scroll to position [9, 0]
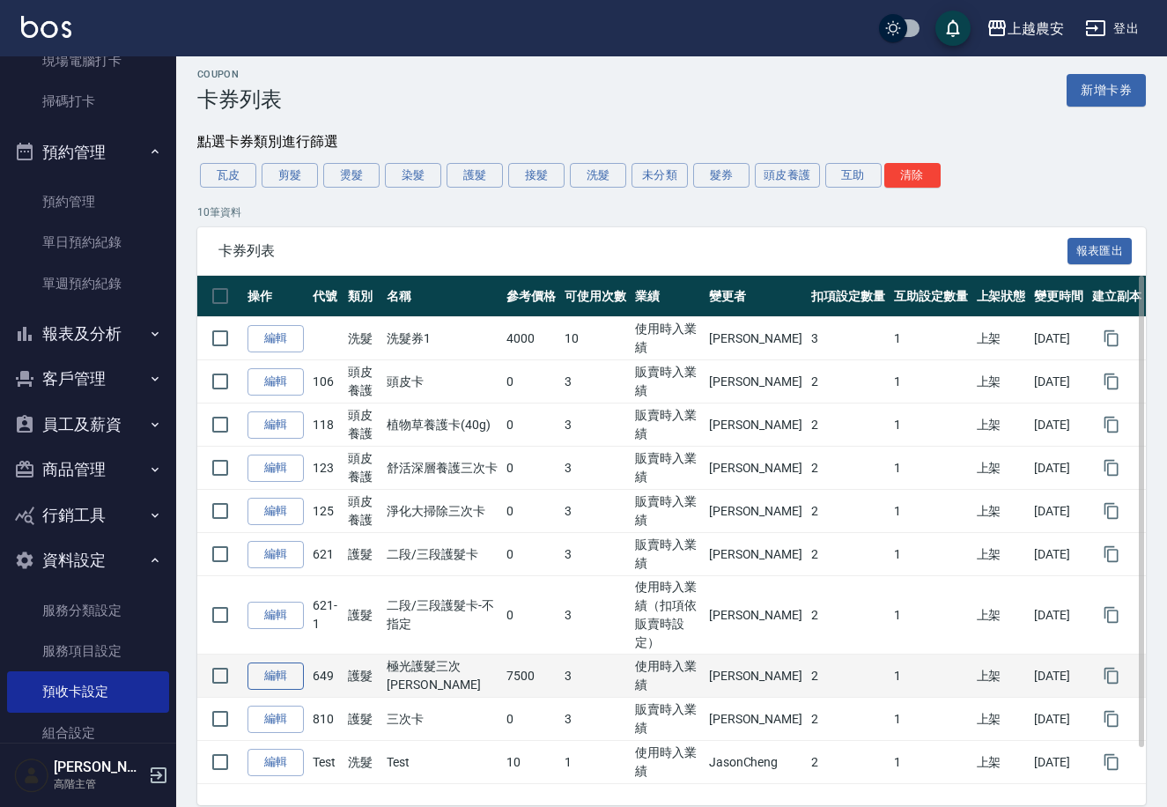
click at [284, 663] on link "編輯" at bounding box center [276, 676] width 56 height 27
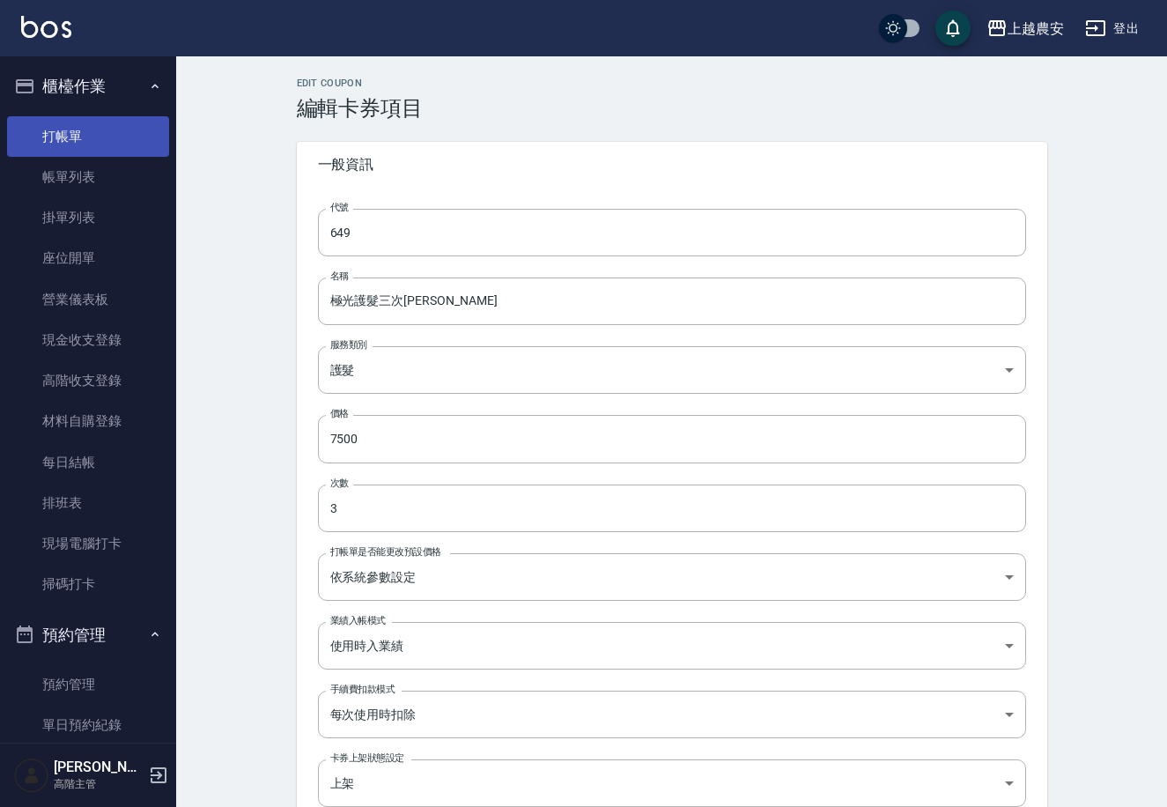
click at [111, 141] on link "打帳單" at bounding box center [88, 136] width 162 height 41
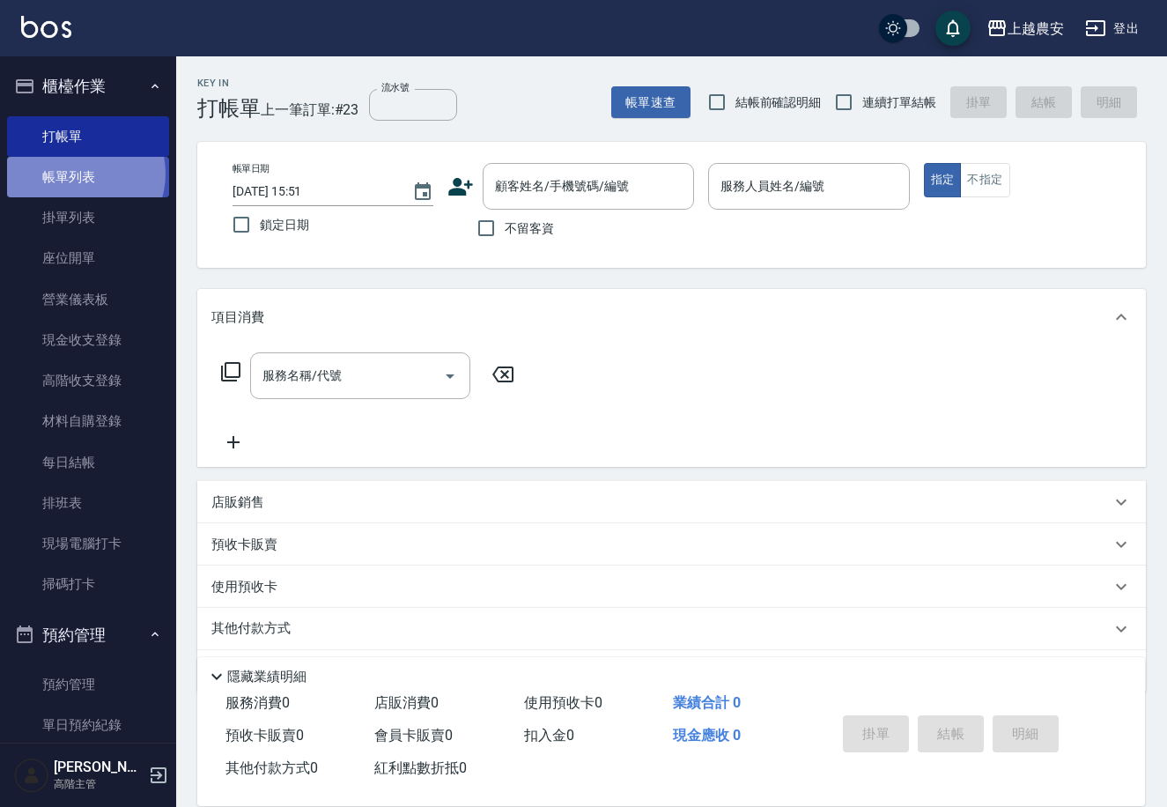
click at [77, 174] on link "帳單列表" at bounding box center [88, 177] width 162 height 41
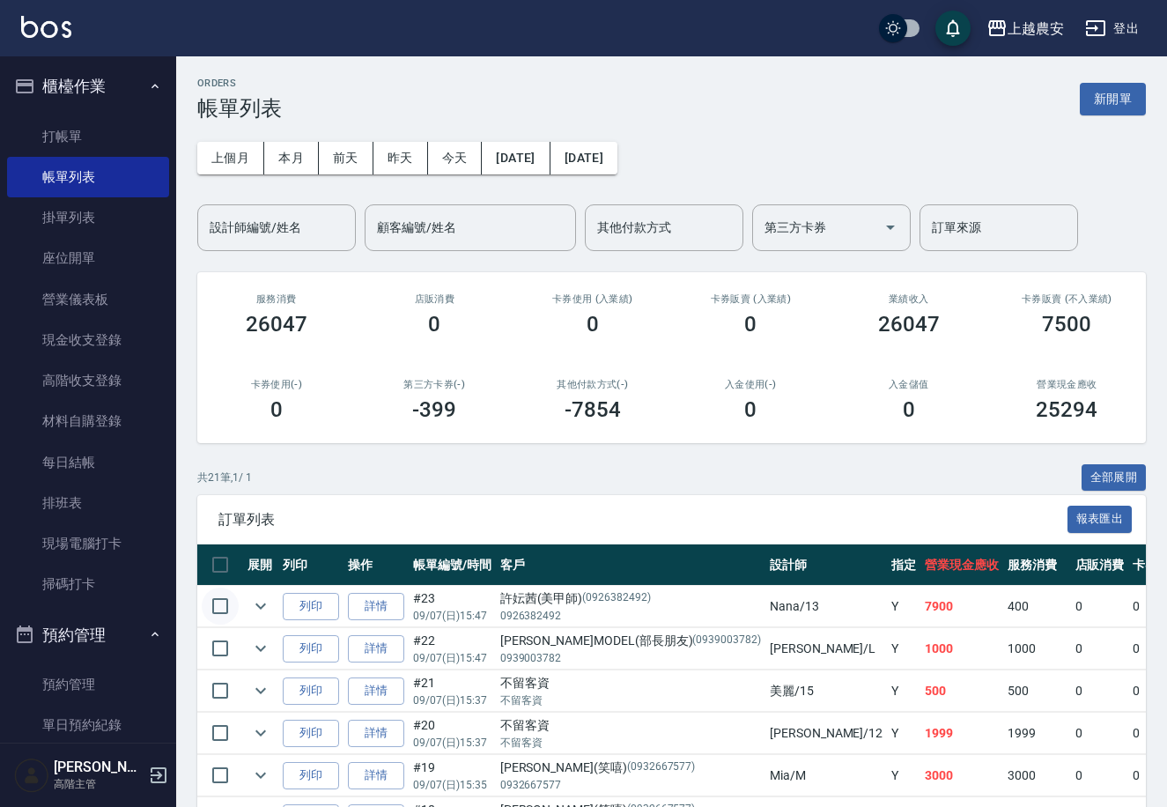
click at [226, 604] on input "checkbox" at bounding box center [220, 606] width 37 height 37
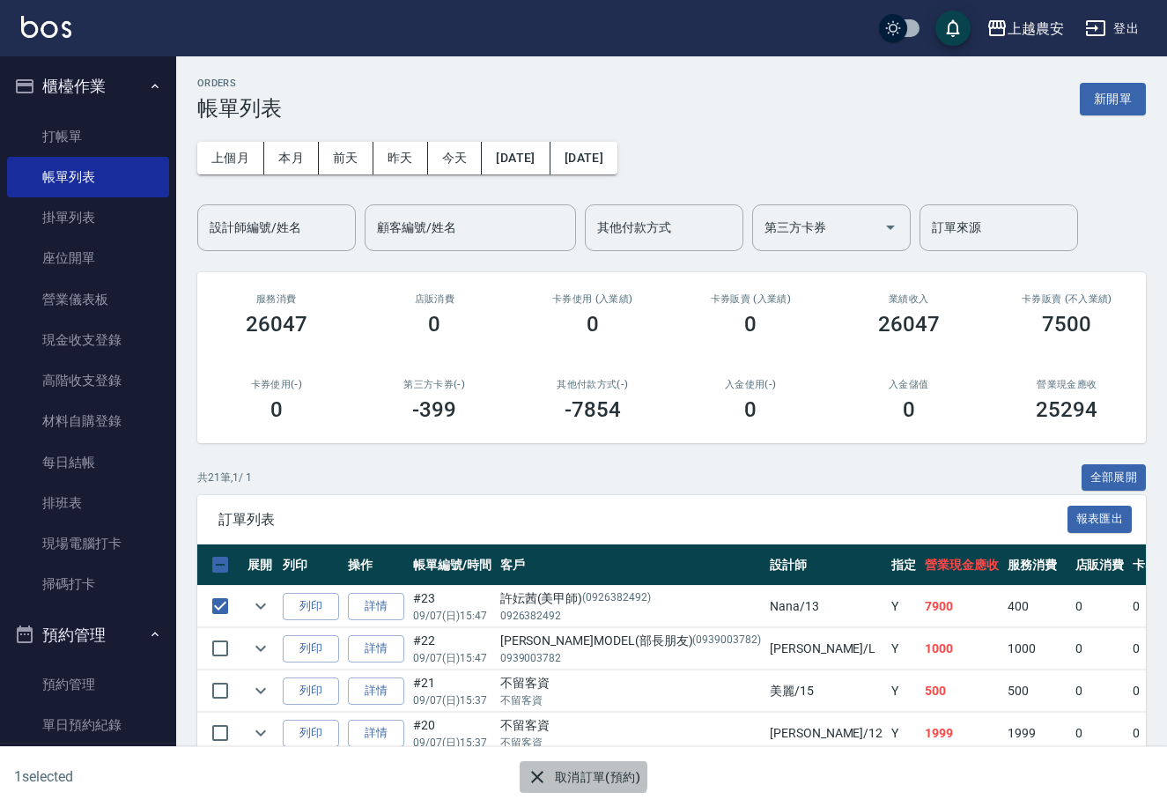
click at [581, 775] on button "取消訂單(預約)" at bounding box center [584, 777] width 128 height 33
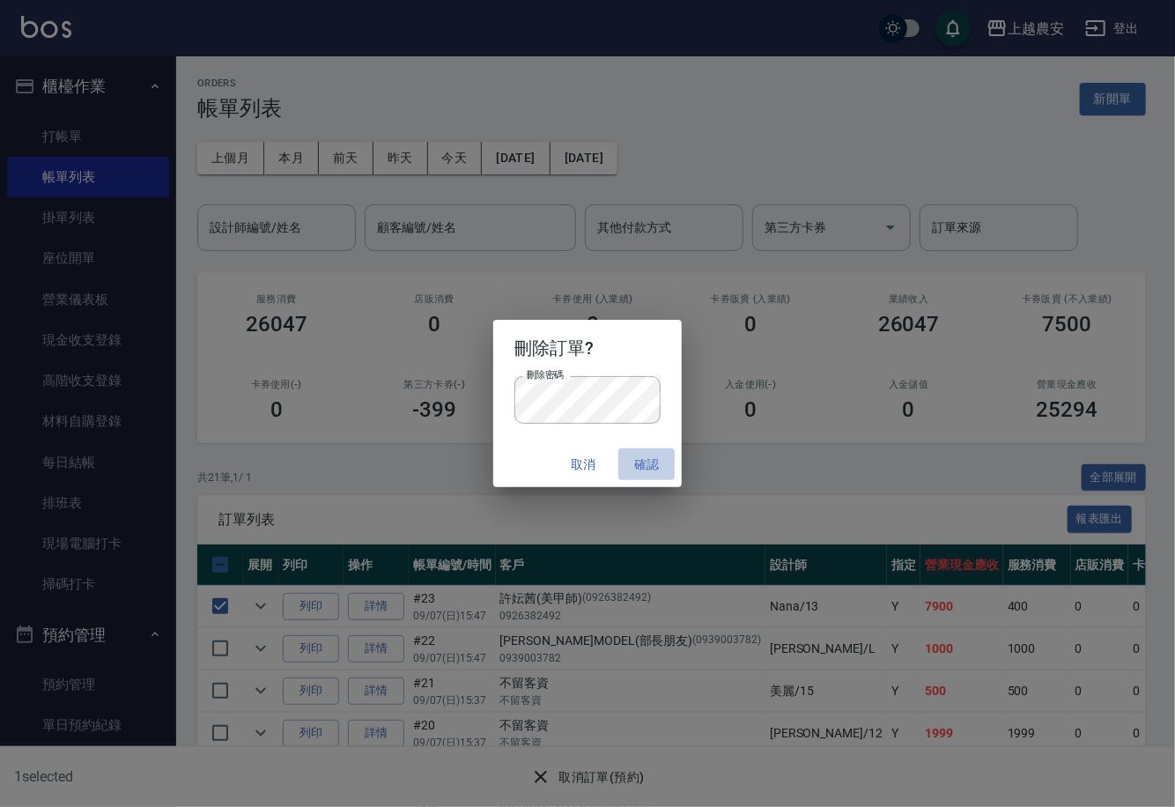
click at [641, 465] on button "確認" at bounding box center [647, 464] width 56 height 33
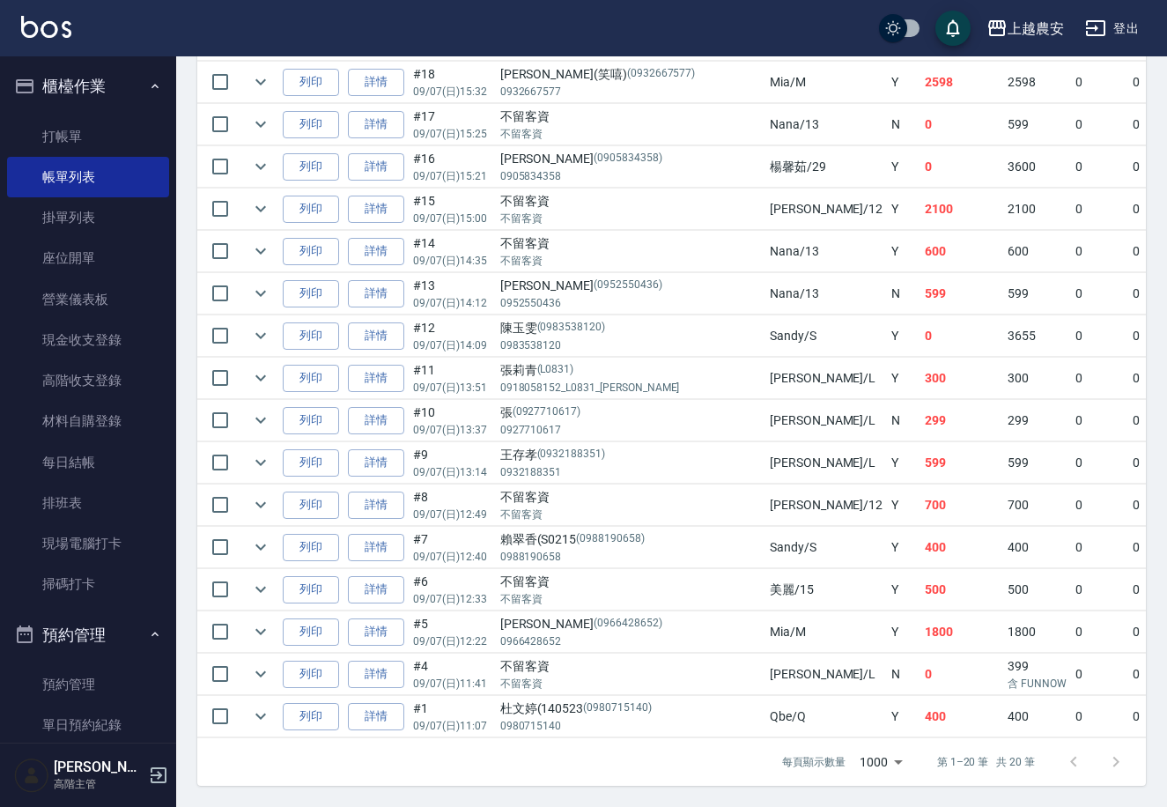
scroll to position [668, 0]
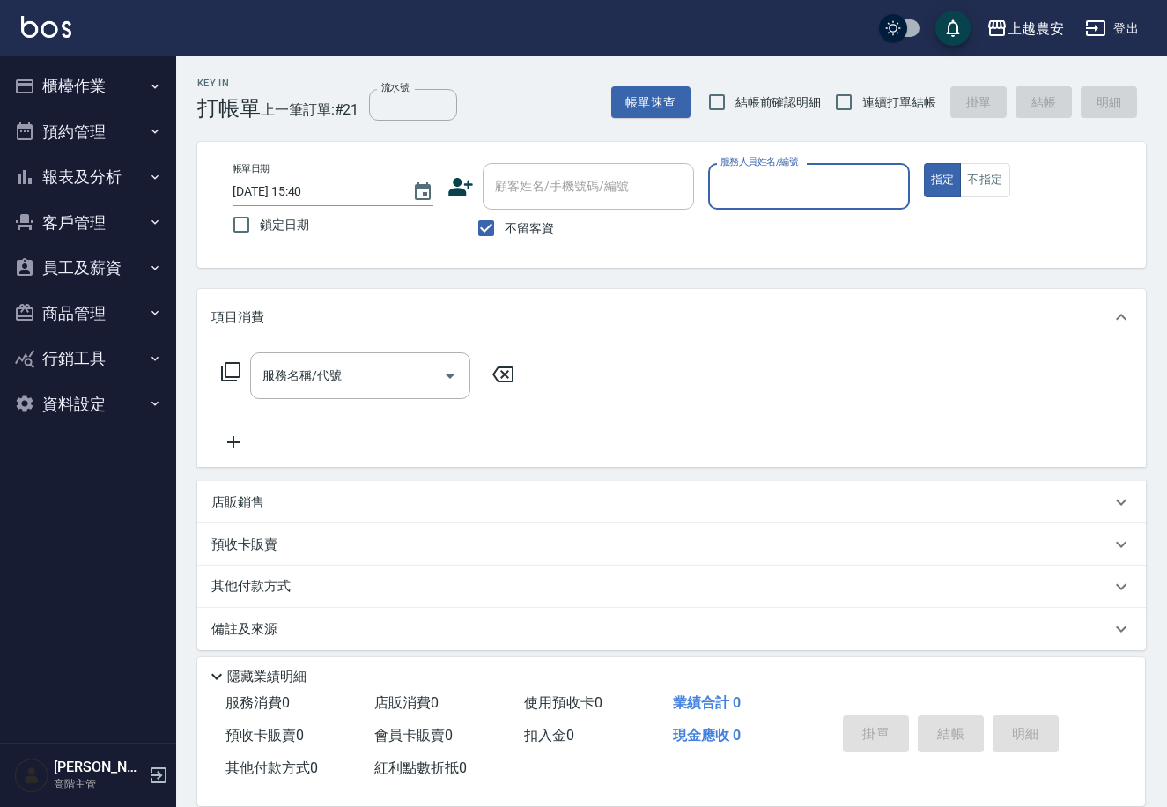
click at [122, 179] on button "報表及分析" at bounding box center [88, 177] width 162 height 46
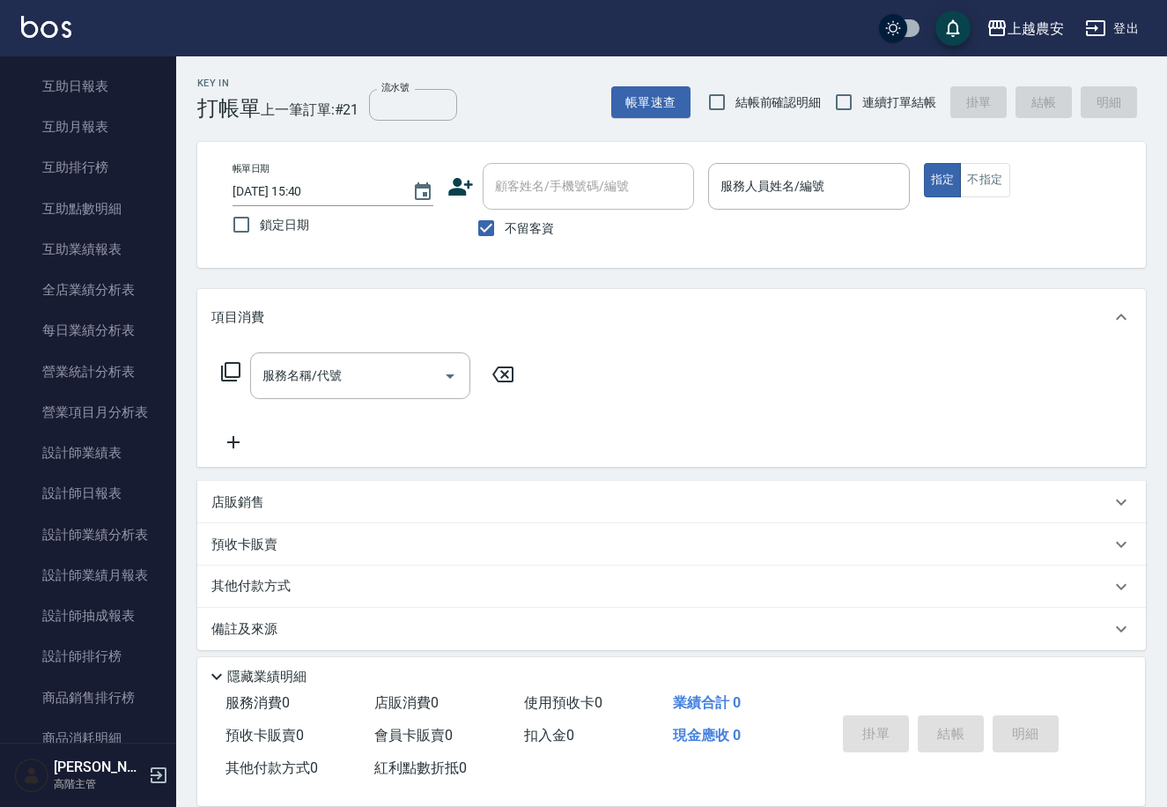
scroll to position [606, 0]
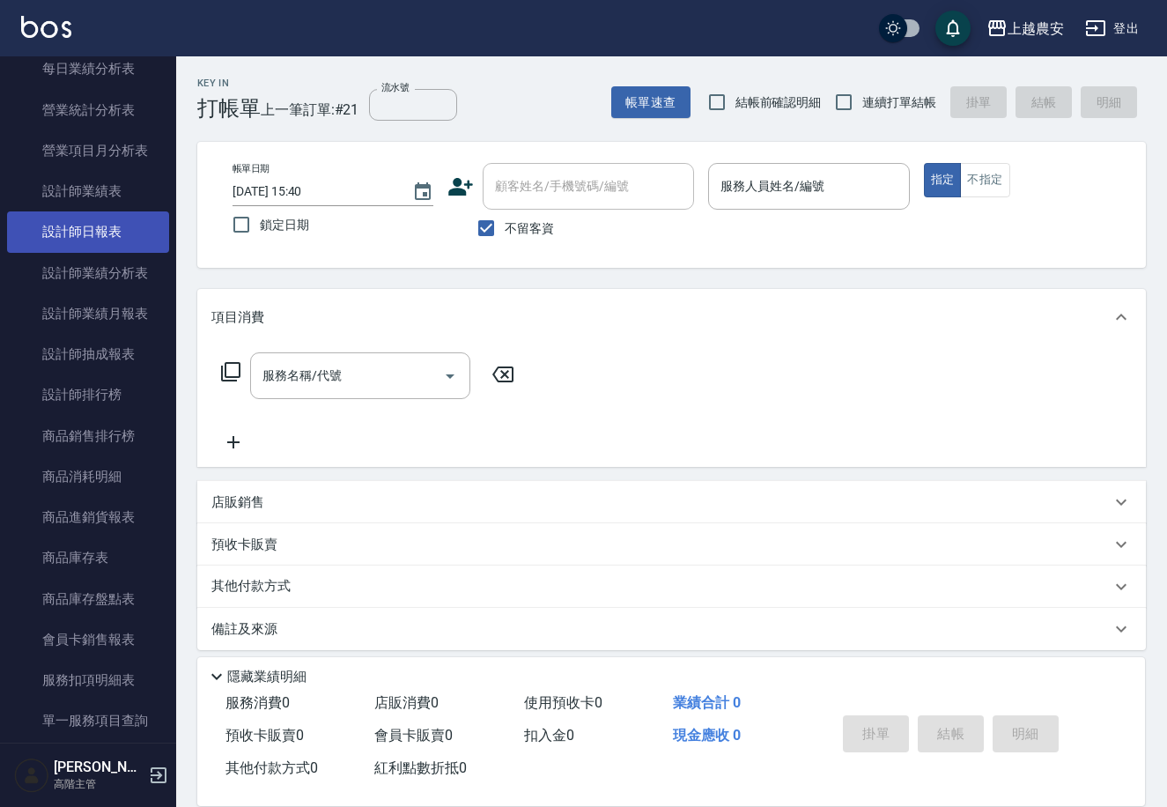
click at [137, 246] on link "設計師日報表" at bounding box center [88, 231] width 162 height 41
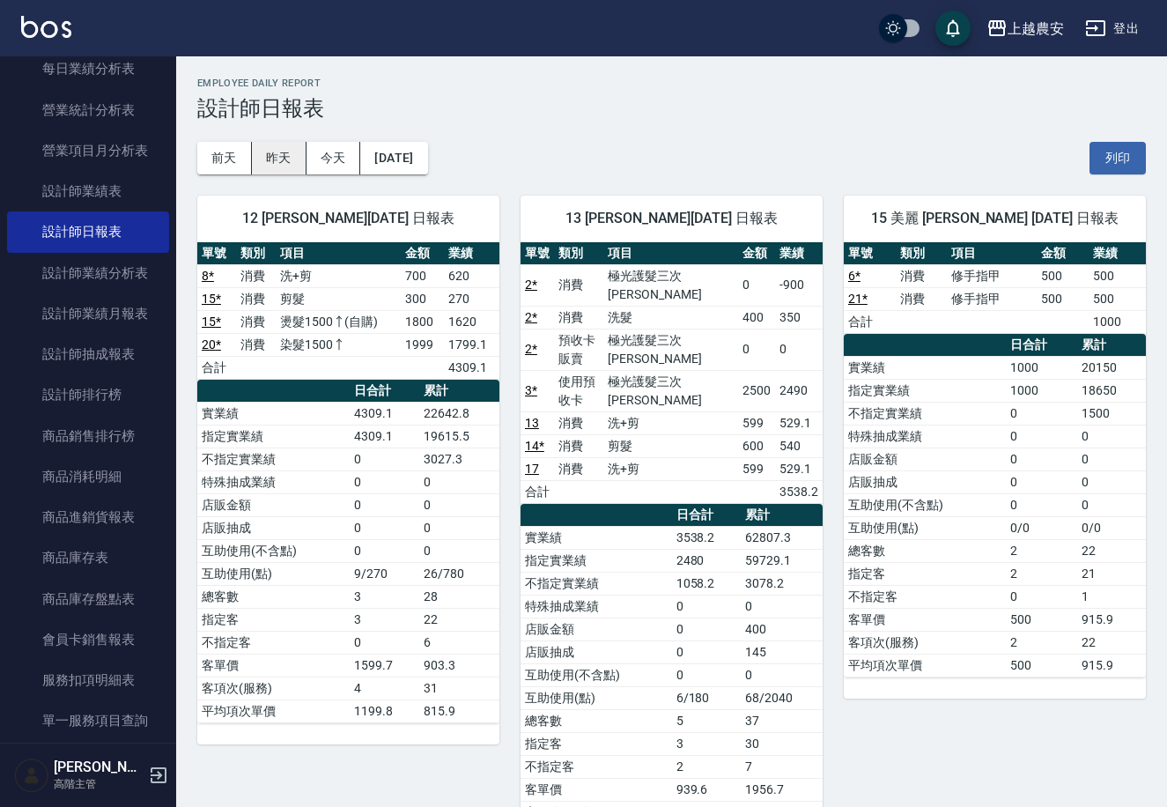
click at [268, 150] on button "昨天" at bounding box center [279, 158] width 55 height 33
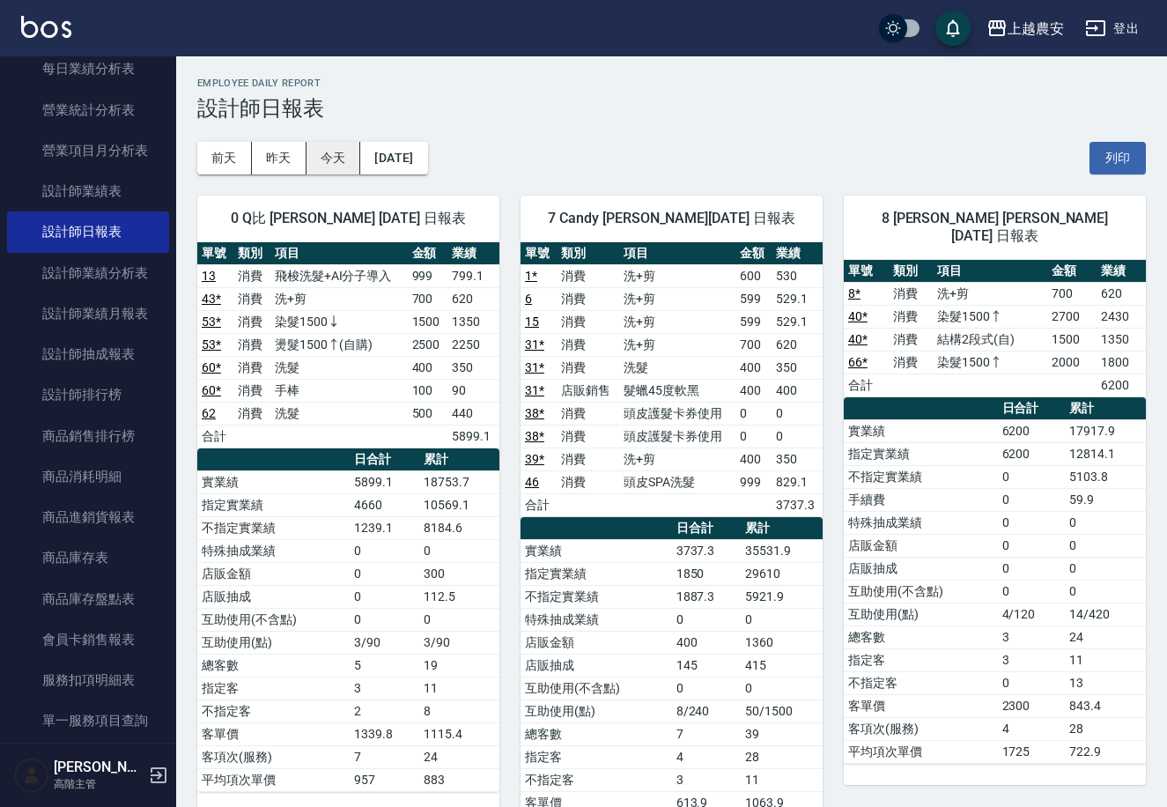
click at [307, 145] on button "今天" at bounding box center [334, 158] width 55 height 33
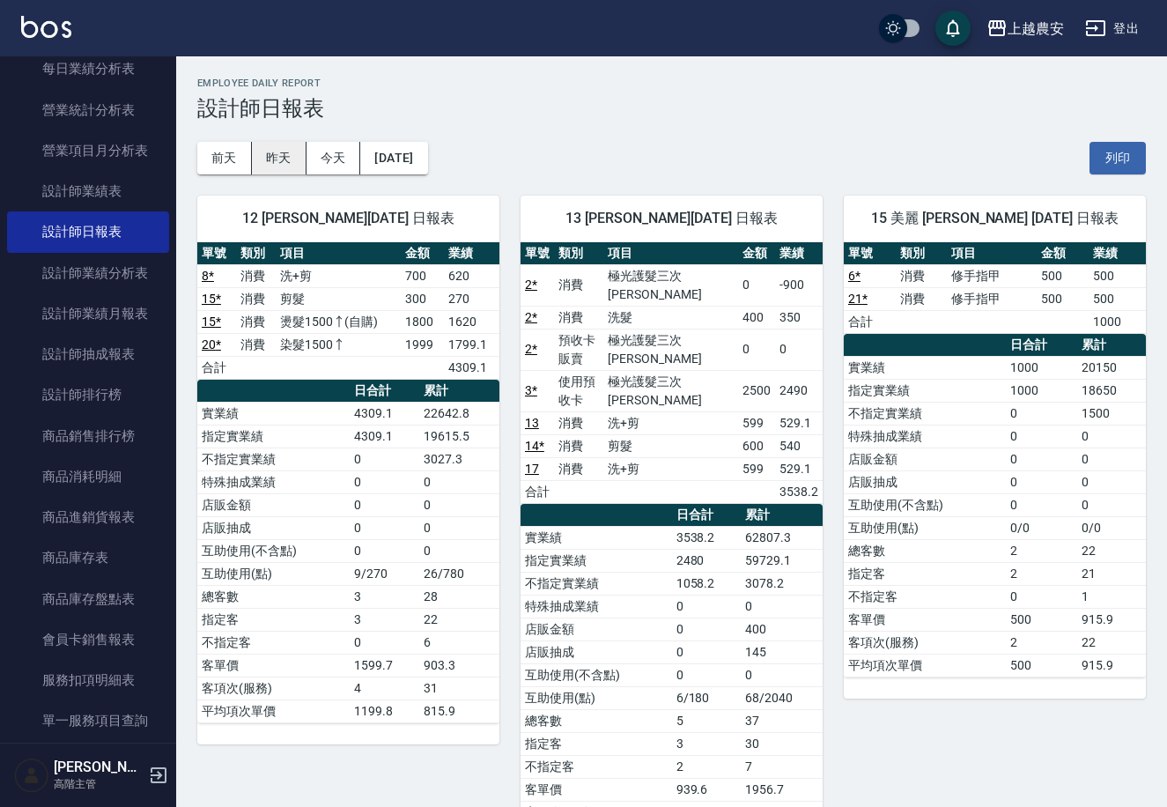
click at [260, 150] on button "昨天" at bounding box center [279, 158] width 55 height 33
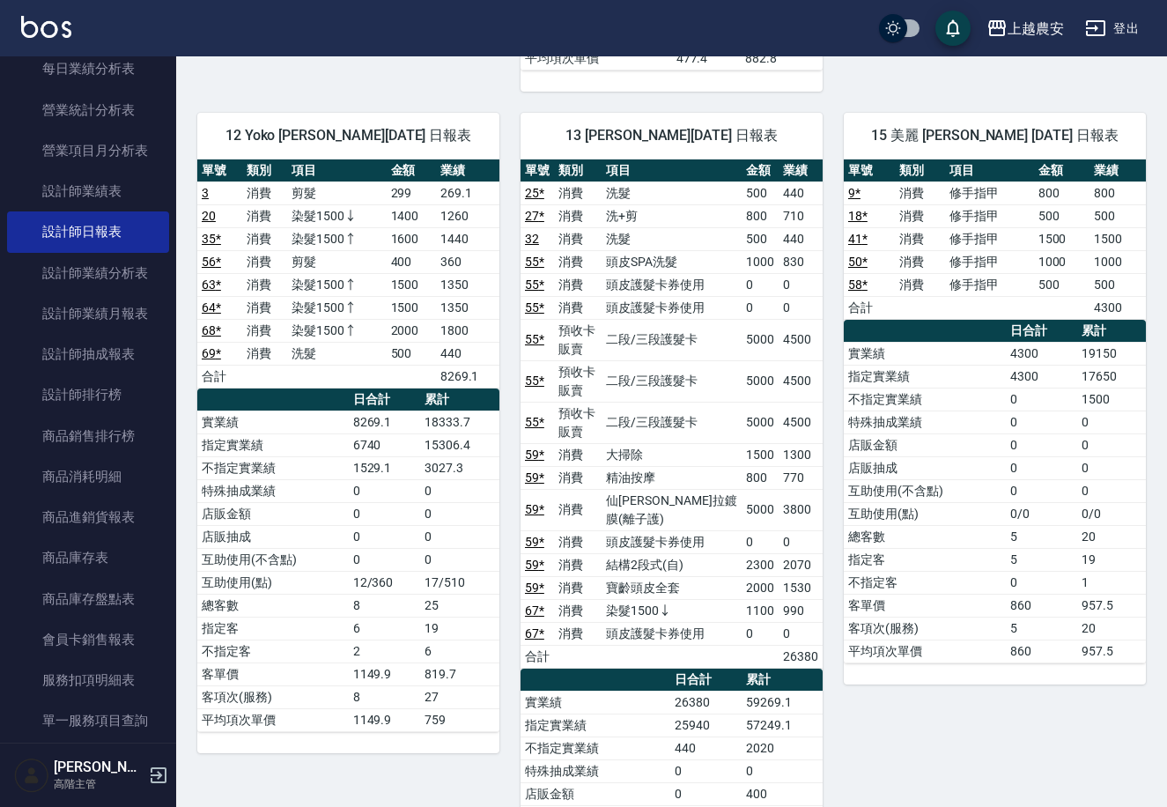
scroll to position [765, 0]
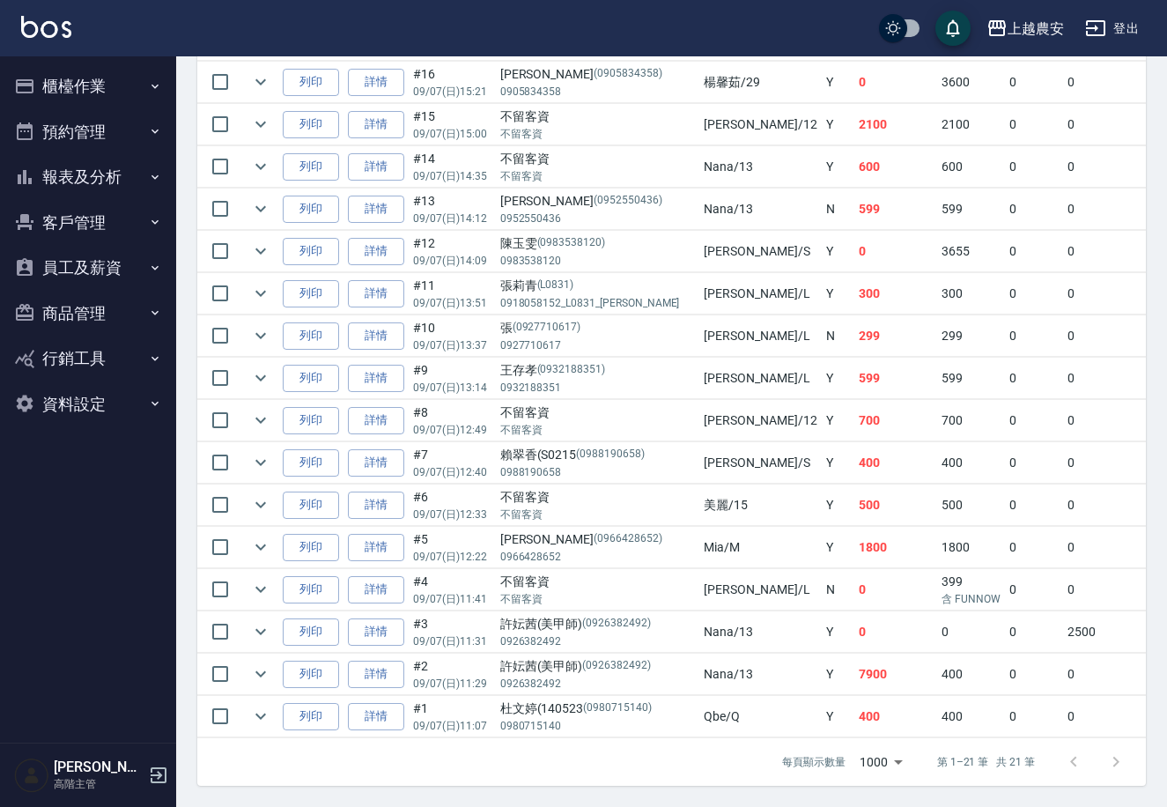
scroll to position [752, 0]
click at [367, 661] on link "詳情" at bounding box center [376, 674] width 56 height 27
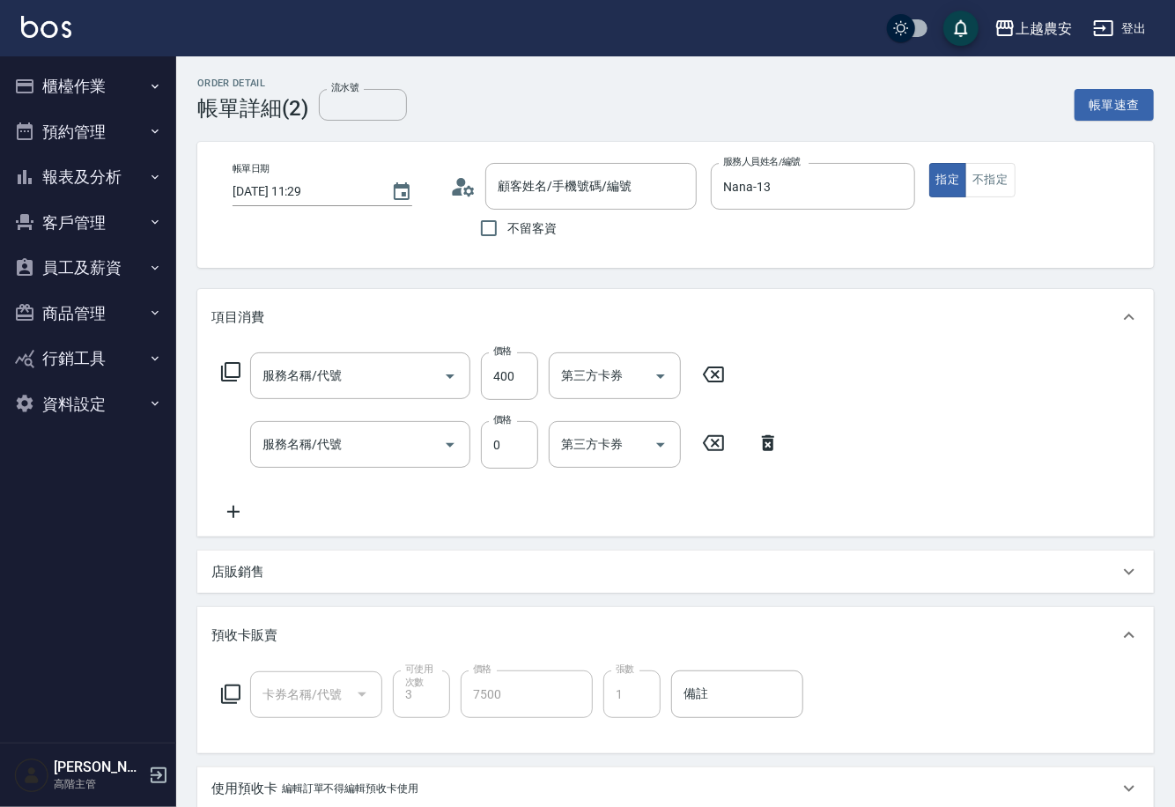
type input "2025/09/07 11:29"
type input "Nana-13"
type input "許妘茜(美甲師)/0926382492/0926382492"
type input "極光護髮三次卡(649)"
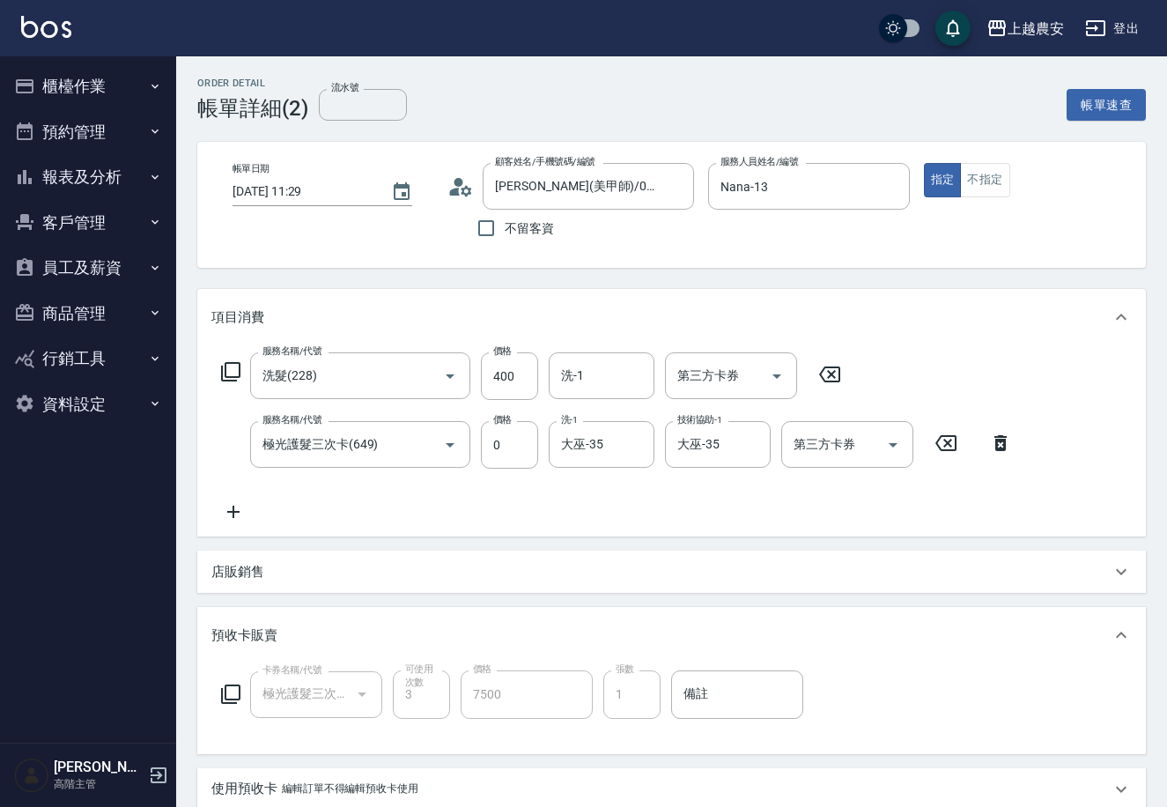
type input "洗髮(228)"
type input "極光護髮三次卡(649)"
click at [107, 86] on button "櫃檯作業" at bounding box center [88, 86] width 162 height 46
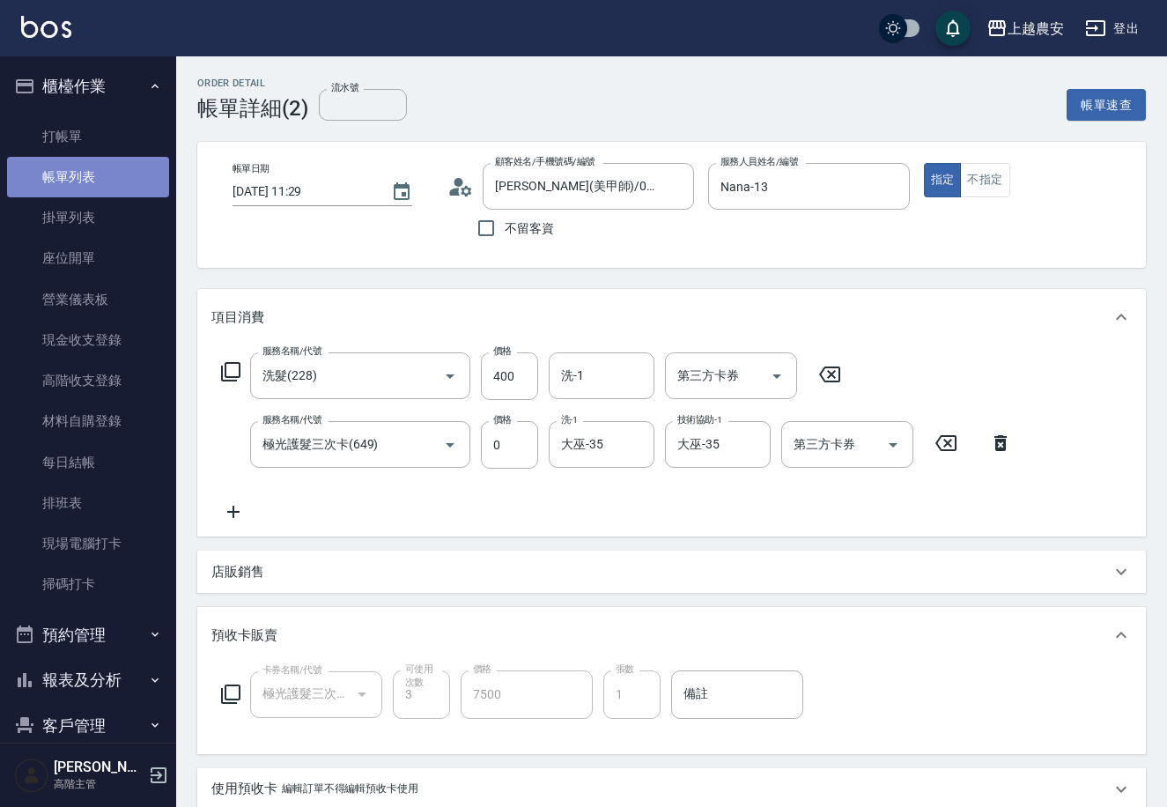
click at [152, 176] on link "帳單列表" at bounding box center [88, 177] width 162 height 41
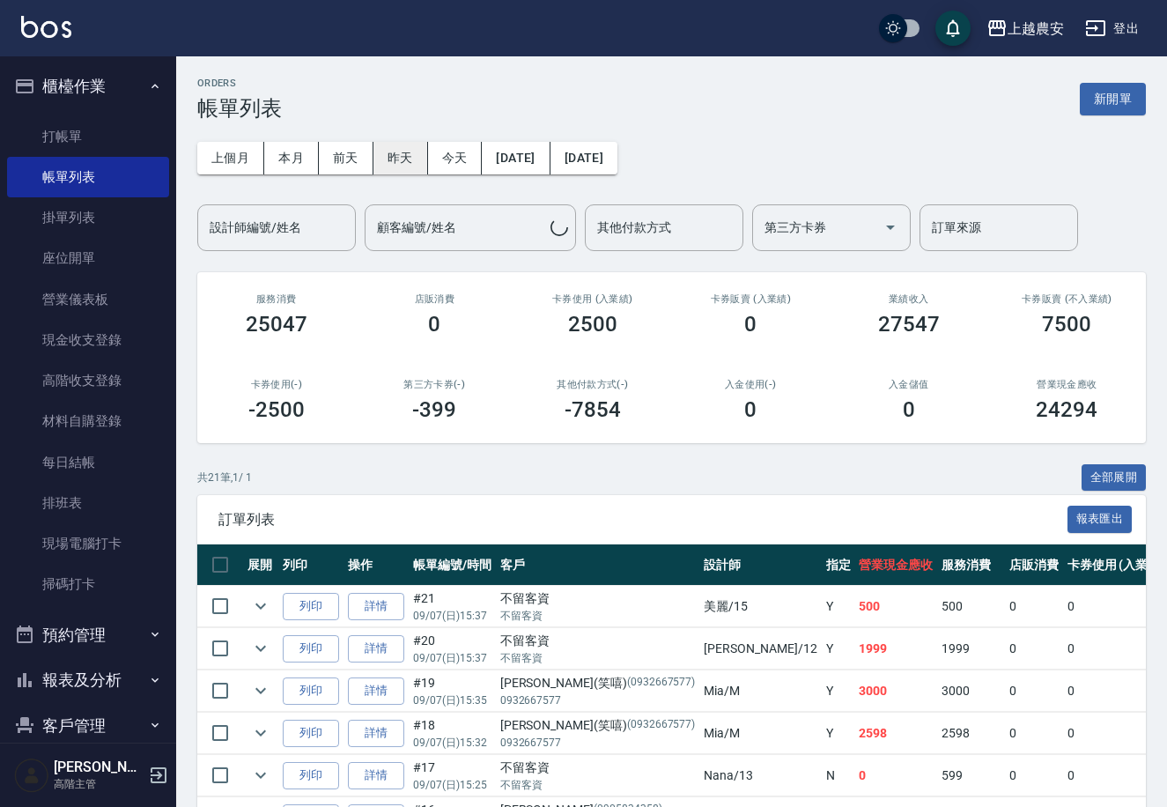
click at [378, 158] on button "昨天" at bounding box center [401, 158] width 55 height 33
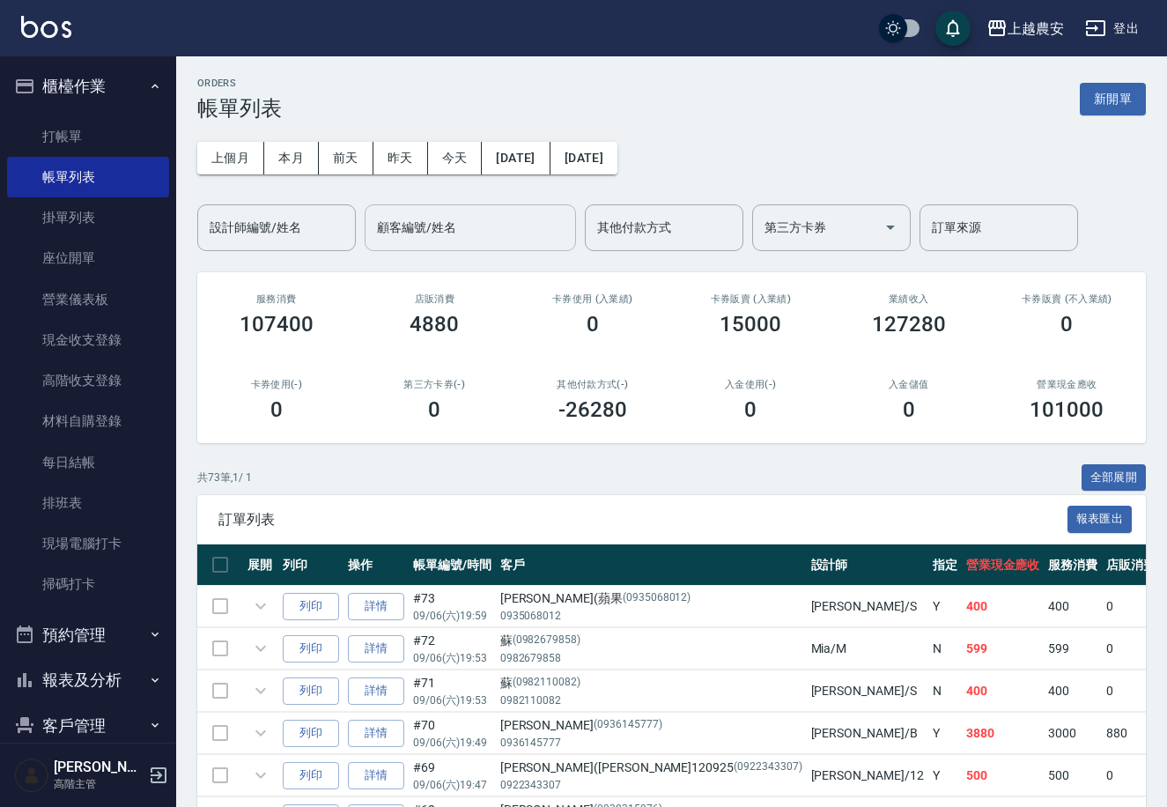
click at [304, 231] on input "設計師編號/姓名" at bounding box center [276, 227] width 143 height 31
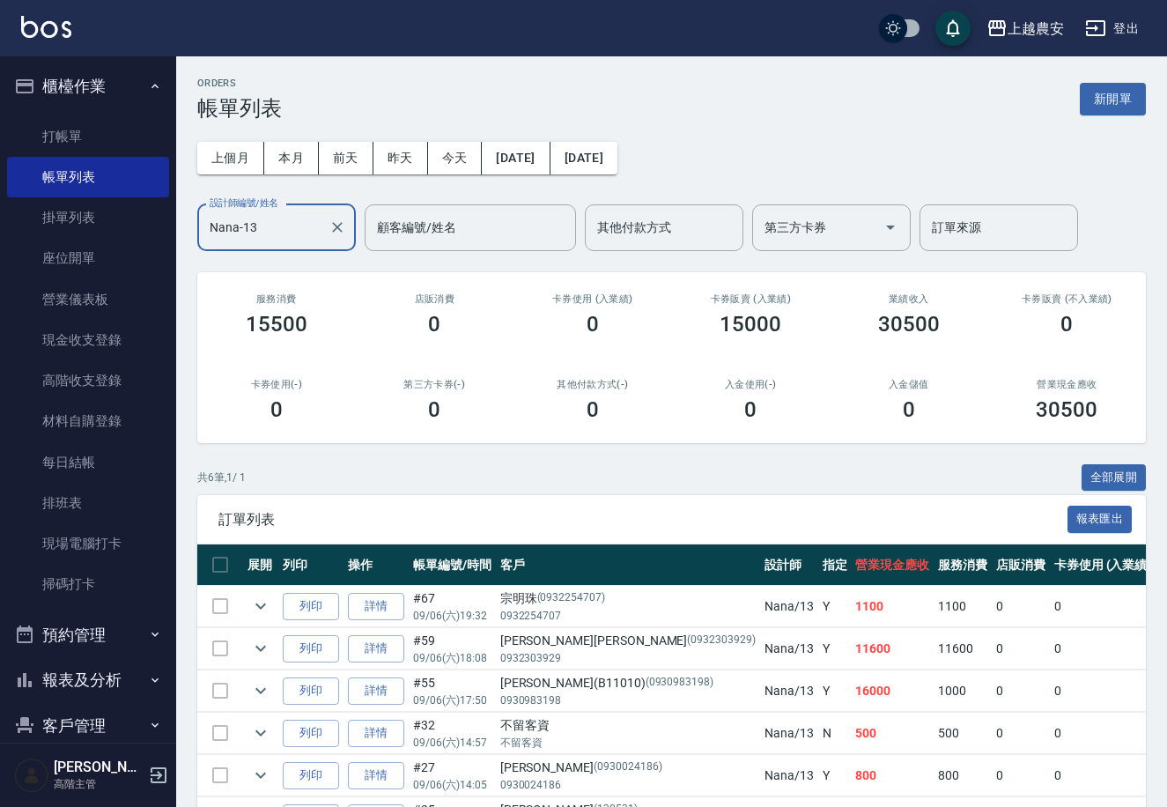
scroll to position [117, 0]
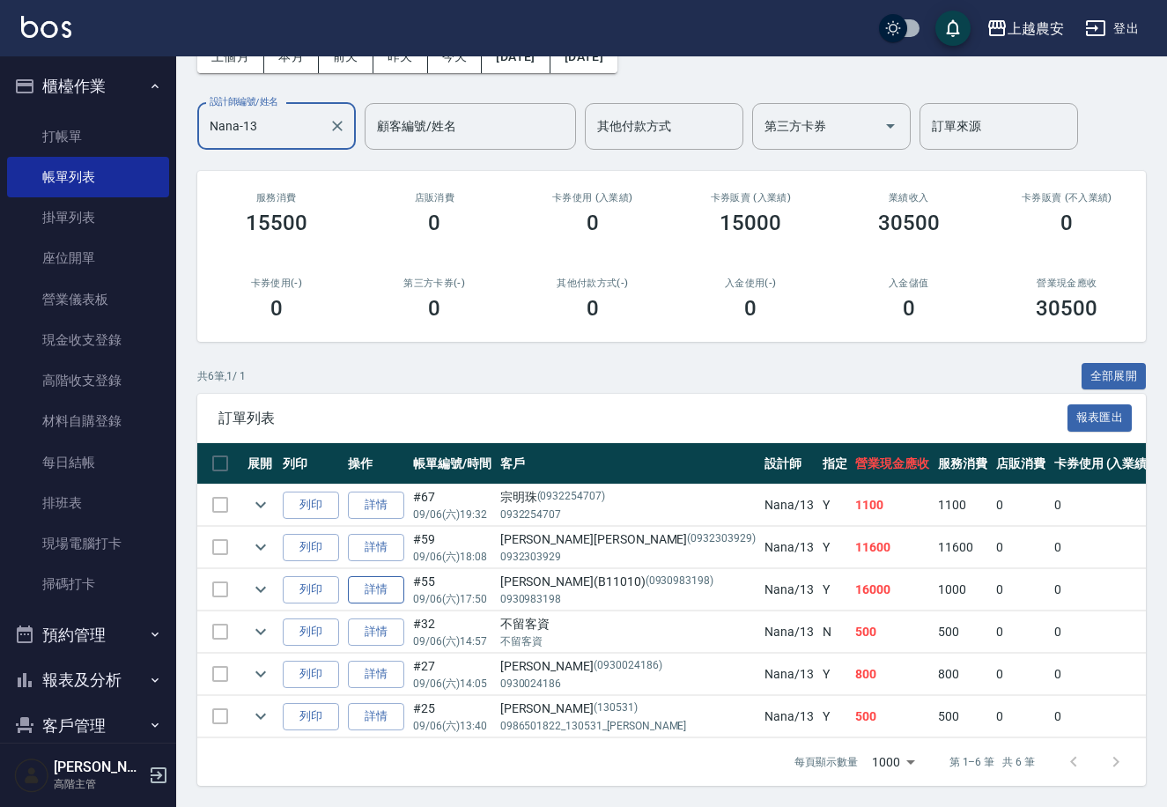
type input "Nana-13"
click at [366, 576] on link "詳情" at bounding box center [376, 589] width 56 height 27
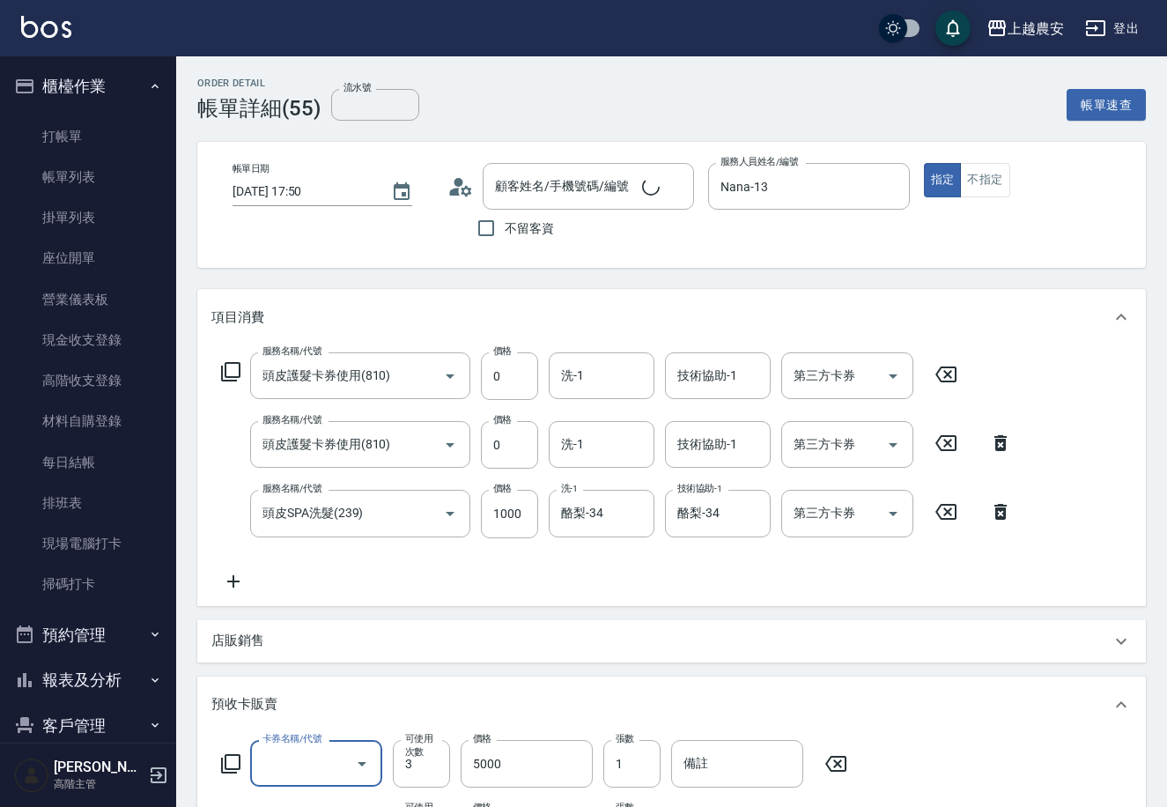
type input "2025/09/06 17:50"
type input "Nana-13"
type input "頭皮護髮卡券使用(810)"
type input "頭皮SPA洗髮(239)"
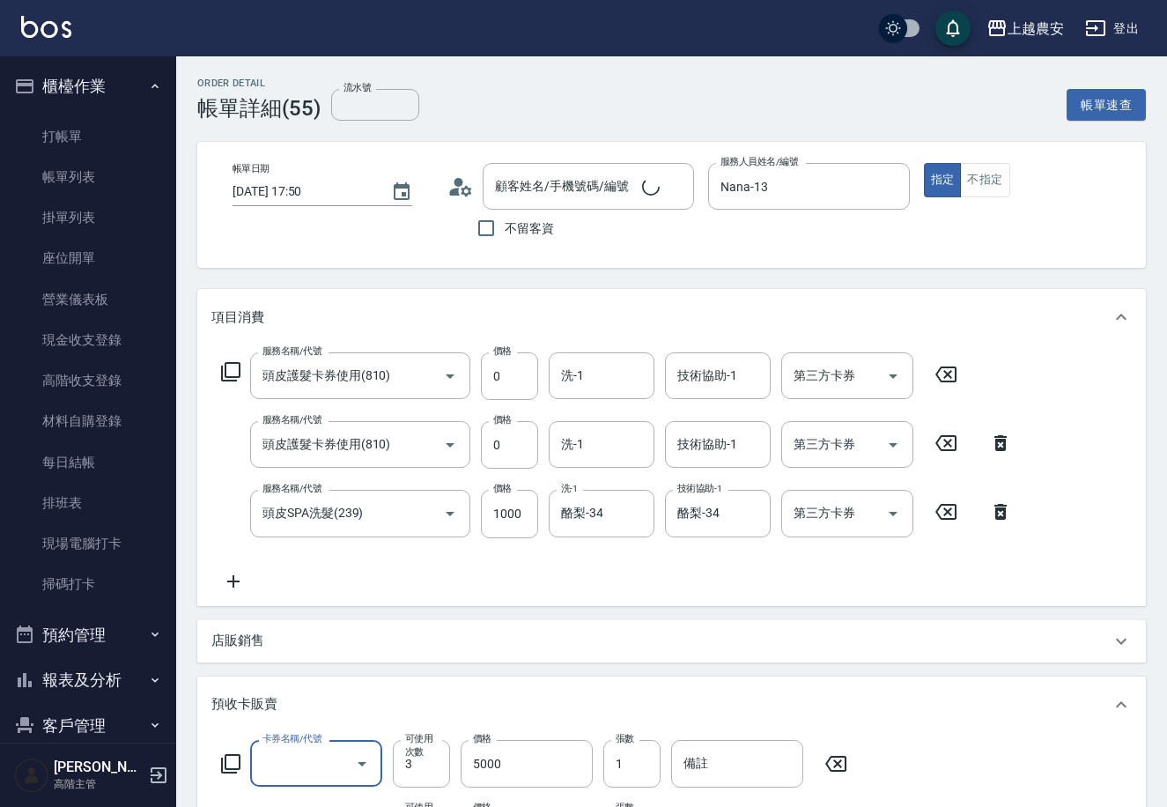
scroll to position [31, 0]
type input "王麗薇(B11010)/0930983198/0930983198"
type input "二段/三段護髮卡(621)"
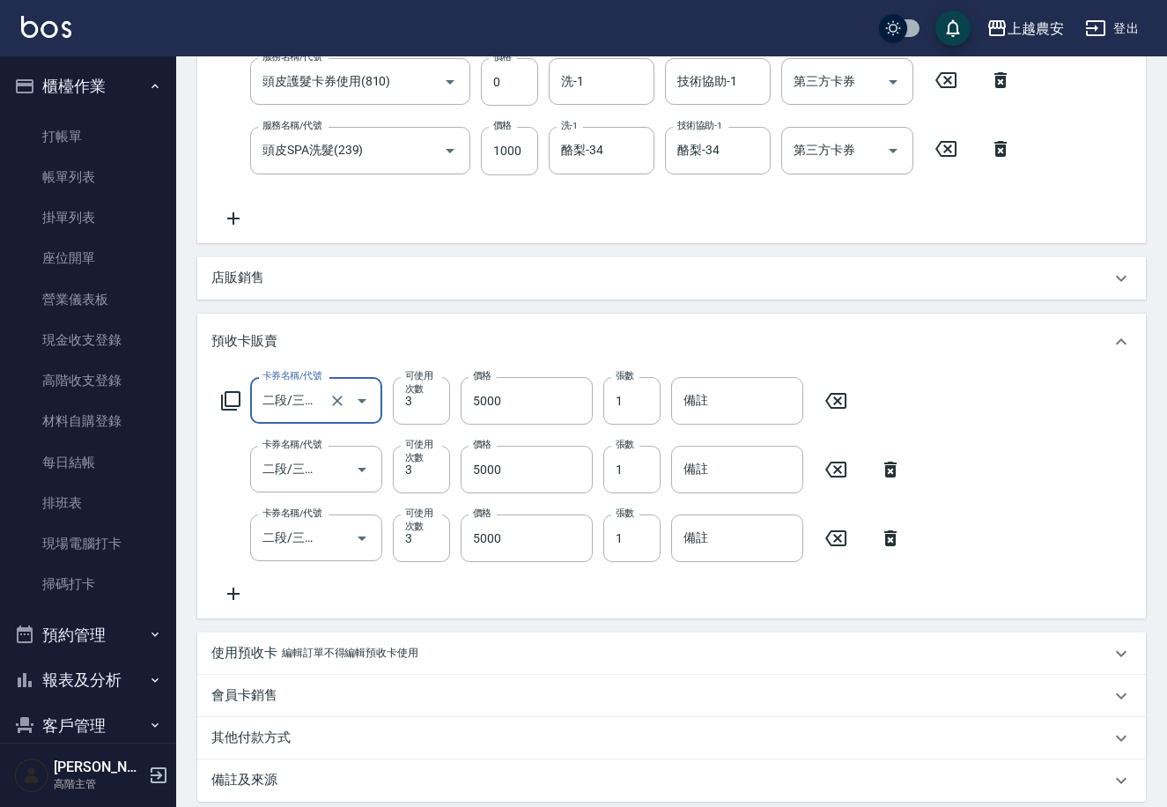
scroll to position [364, 0]
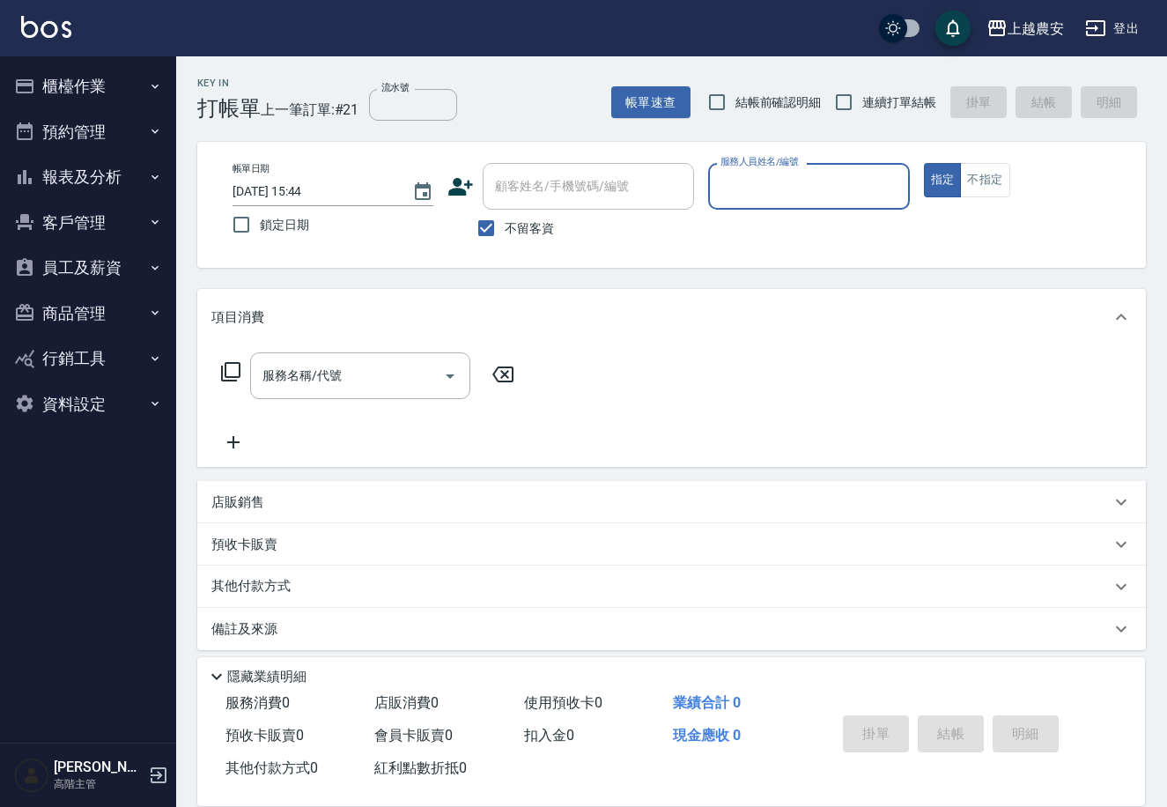
click at [133, 176] on button "報表及分析" at bounding box center [88, 177] width 162 height 46
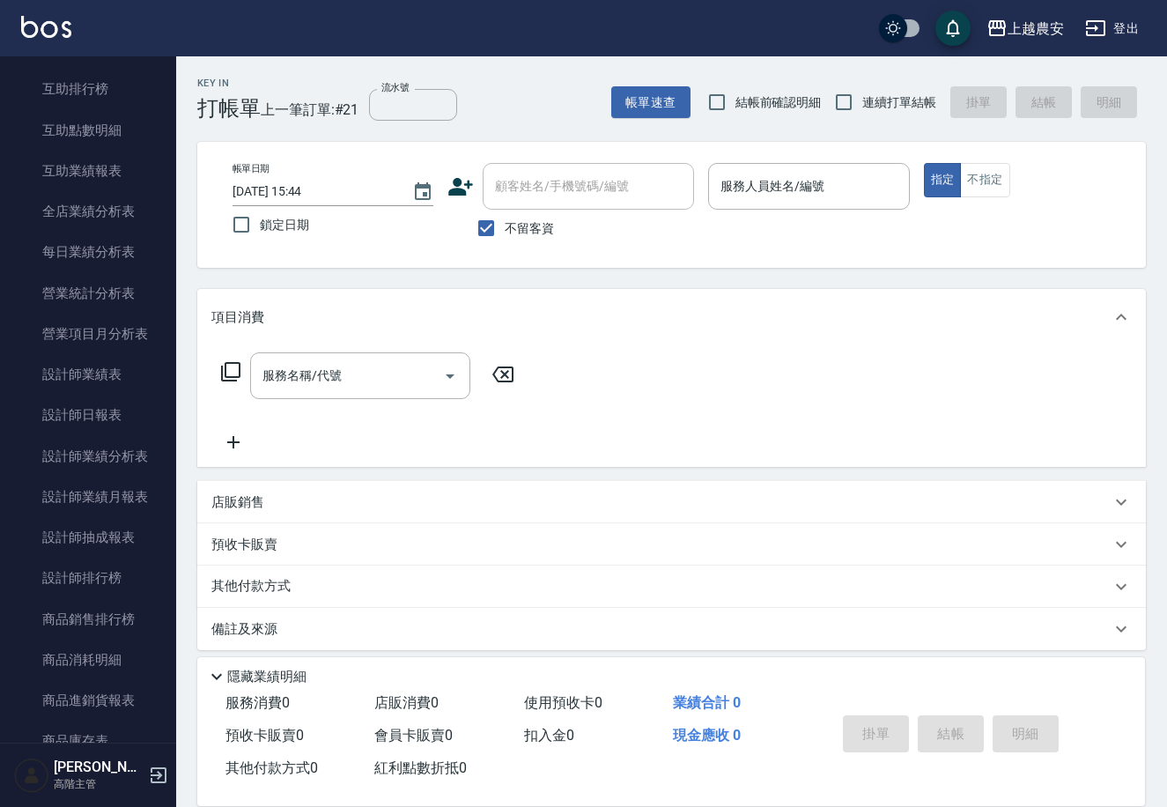
scroll to position [466, 0]
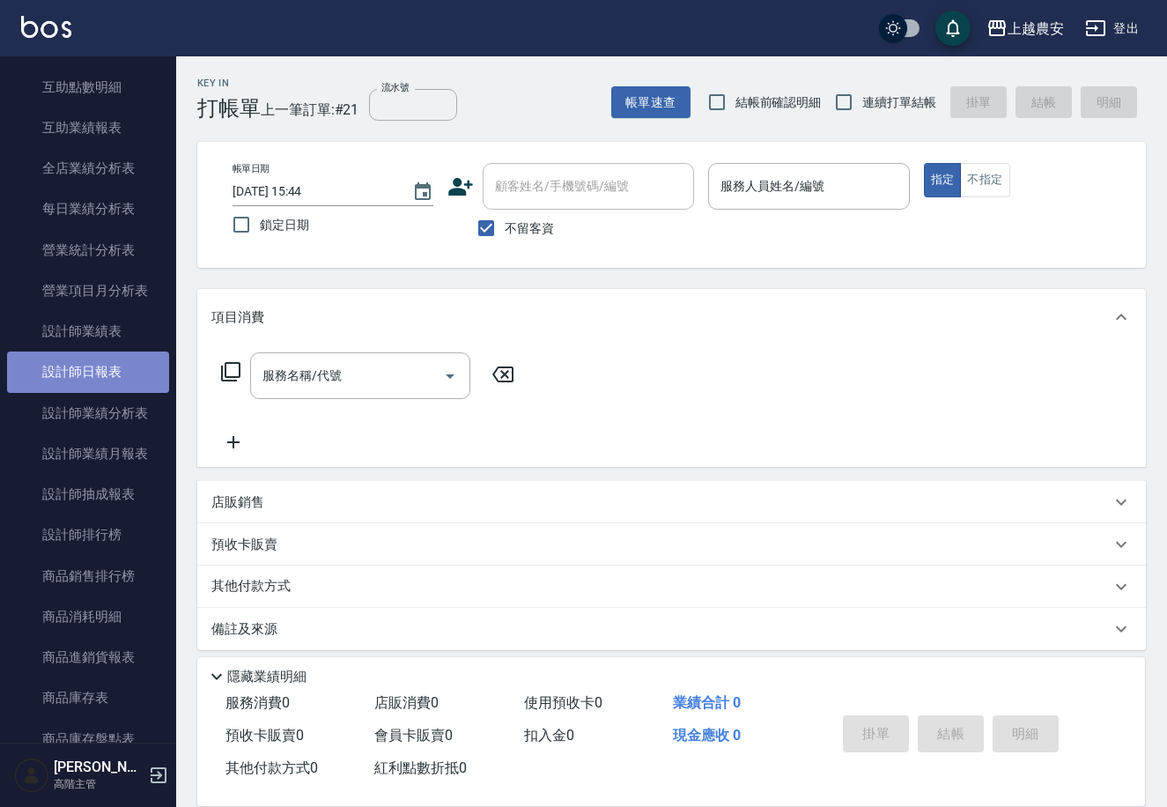
click at [110, 373] on link "設計師日報表" at bounding box center [88, 372] width 162 height 41
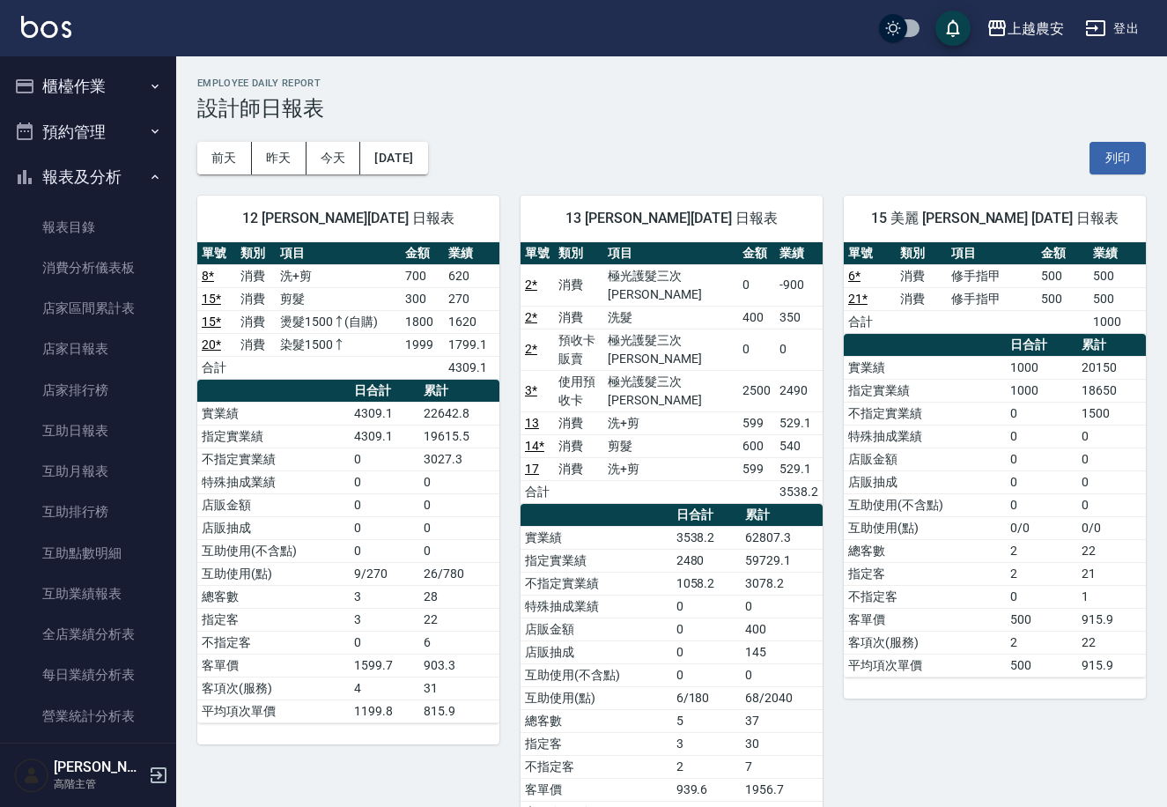
click at [154, 174] on button "報表及分析" at bounding box center [88, 177] width 162 height 46
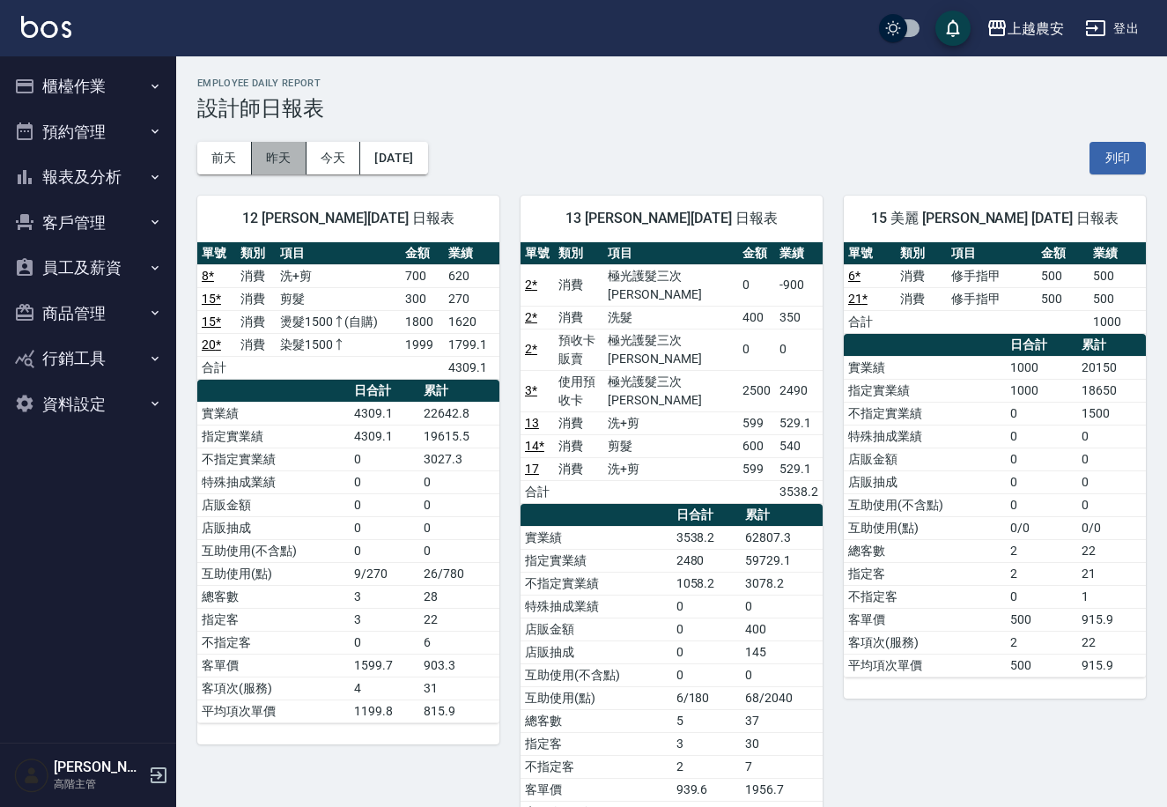
click at [281, 161] on button "昨天" at bounding box center [279, 158] width 55 height 33
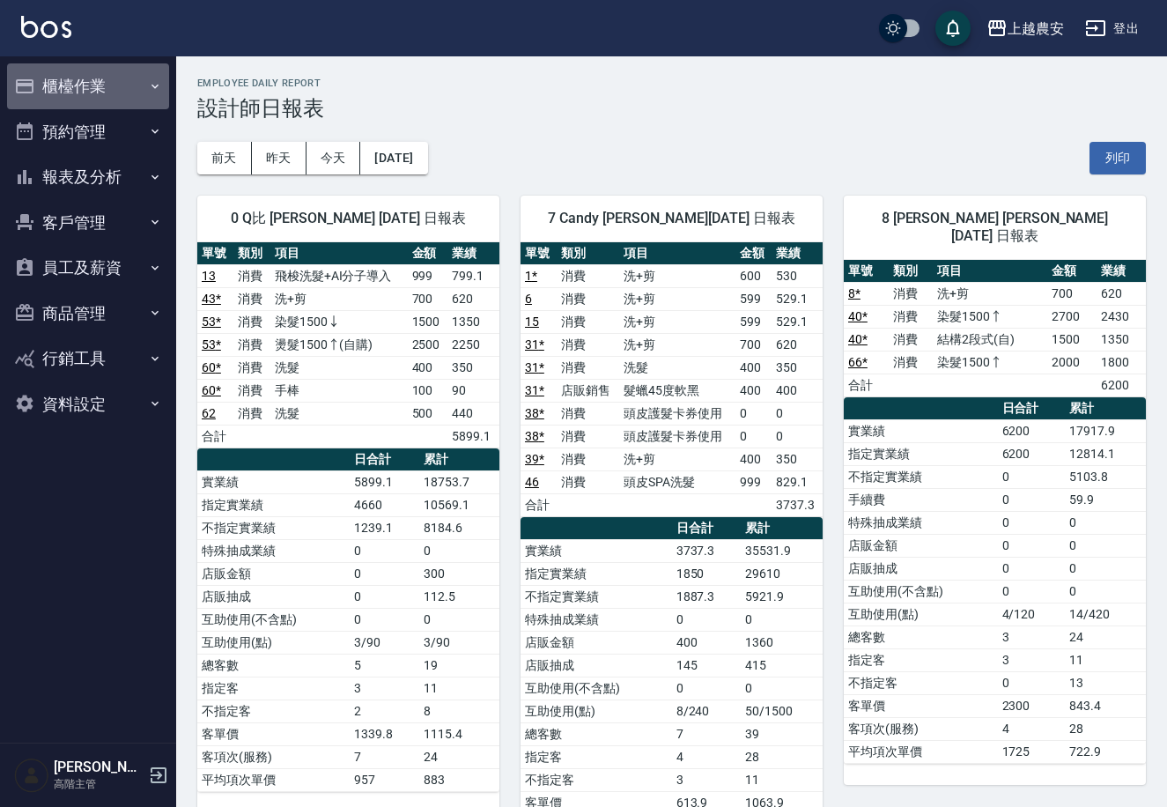
click at [83, 98] on button "櫃檯作業" at bounding box center [88, 86] width 162 height 46
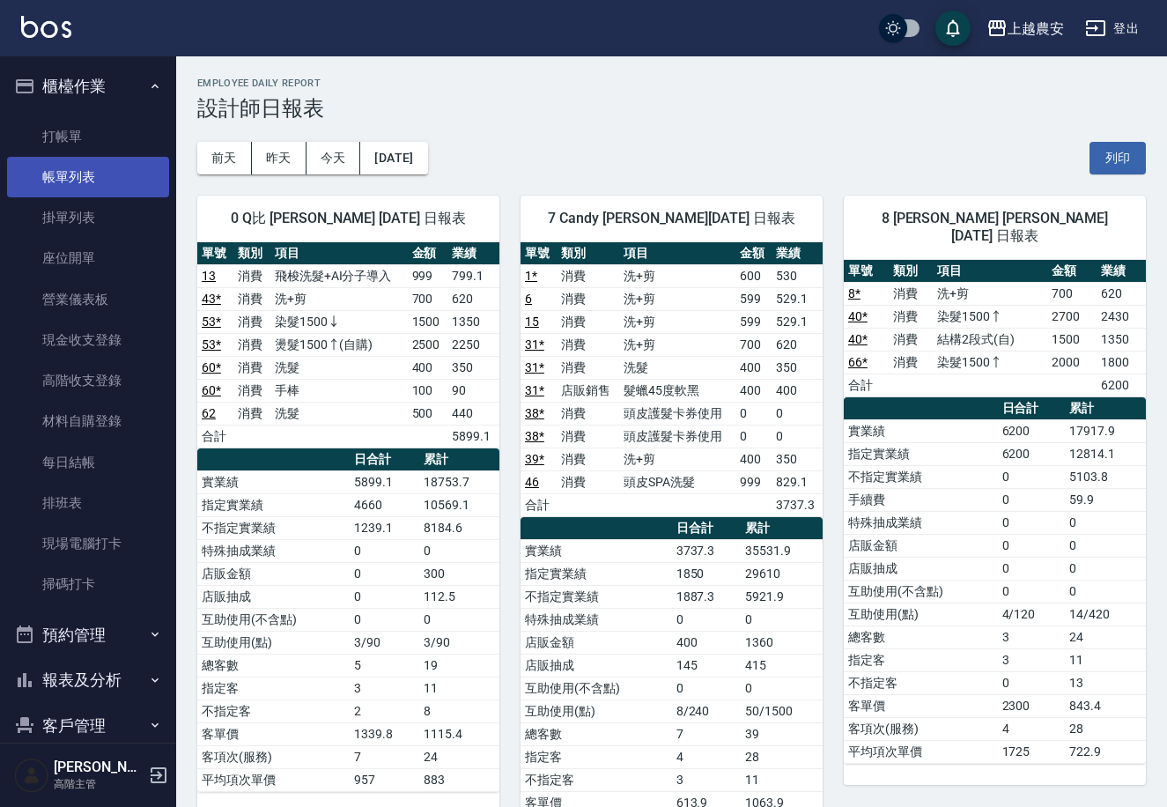
click at [108, 159] on link "帳單列表" at bounding box center [88, 177] width 162 height 41
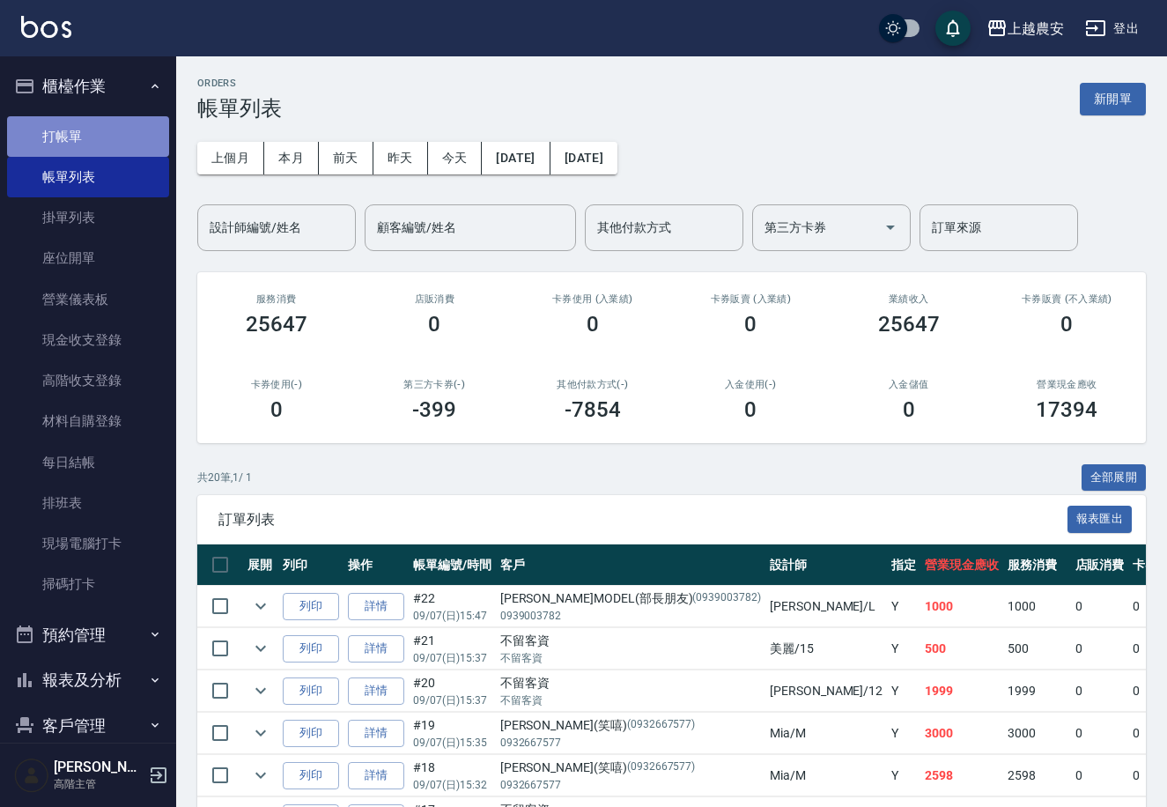
click at [115, 116] on link "打帳單" at bounding box center [88, 136] width 162 height 41
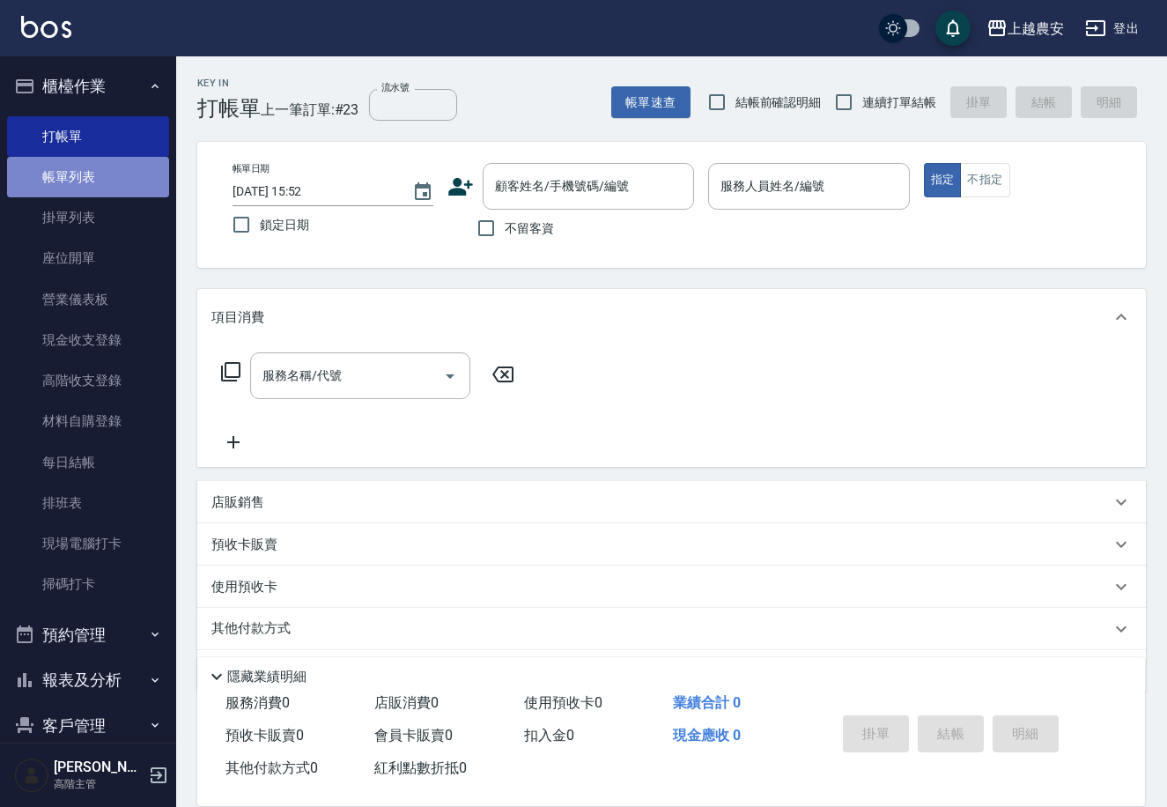
click at [125, 182] on link "帳單列表" at bounding box center [88, 177] width 162 height 41
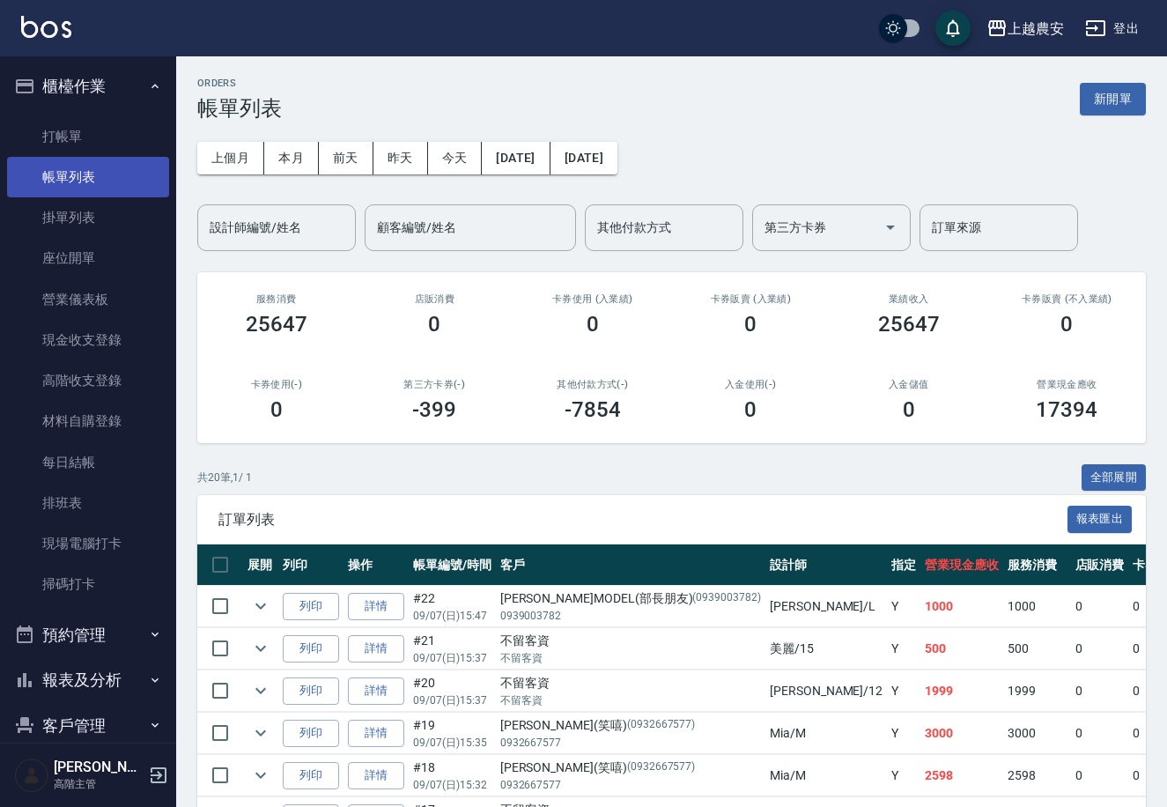
click at [158, 172] on link "帳單列表" at bounding box center [88, 177] width 162 height 41
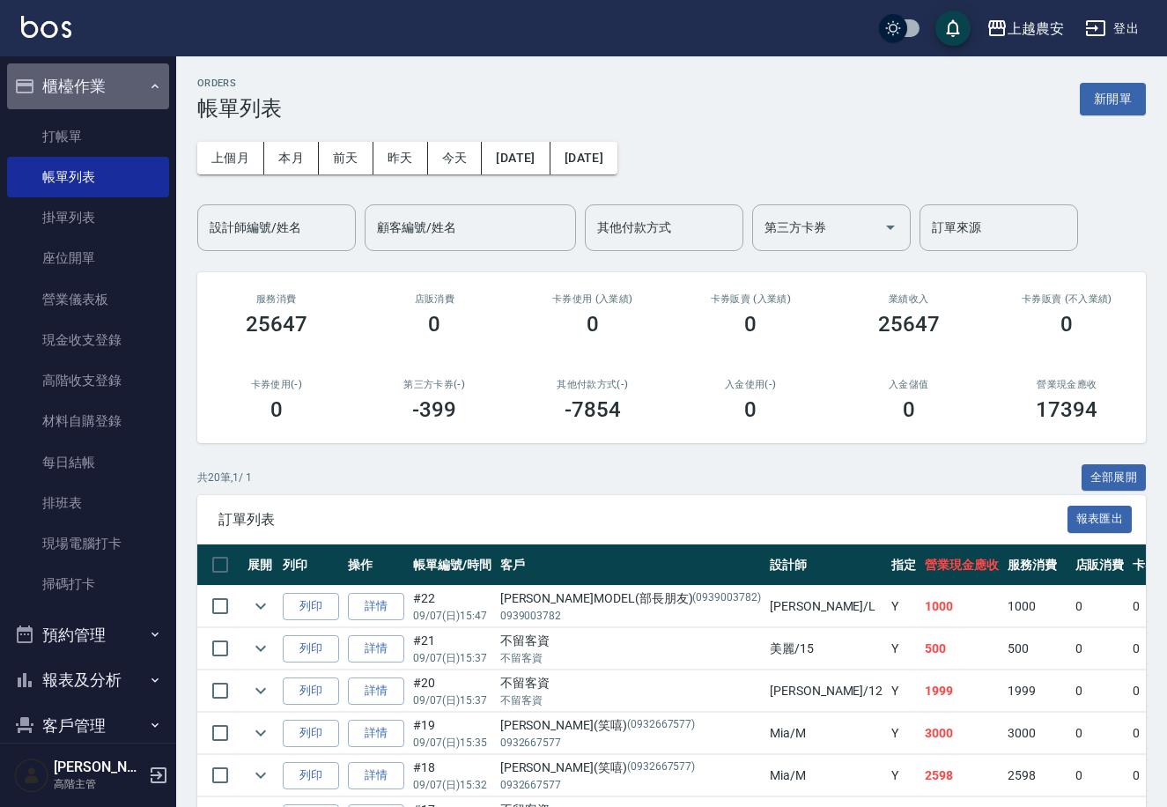
drag, startPoint x: 141, startPoint y: 85, endPoint x: 115, endPoint y: 151, distance: 71.2
click at [148, 84] on icon "button" at bounding box center [155, 86] width 14 height 14
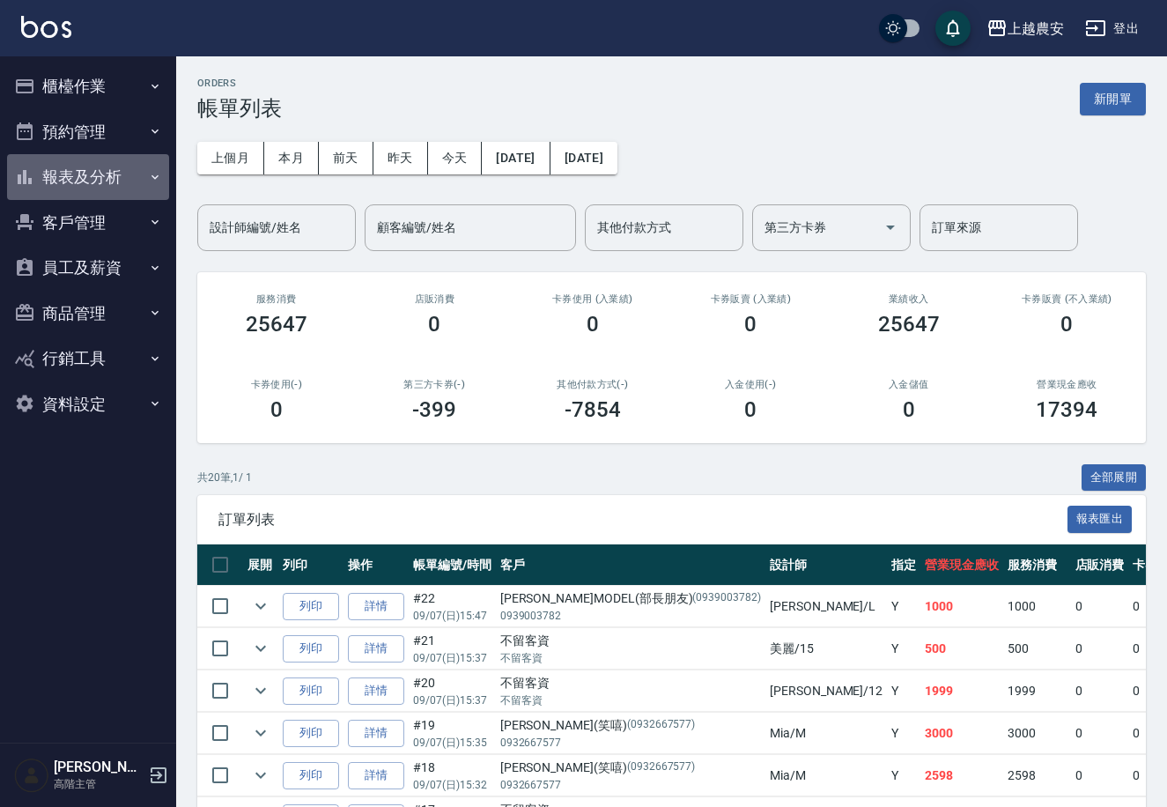
click at [124, 182] on button "報表及分析" at bounding box center [88, 177] width 162 height 46
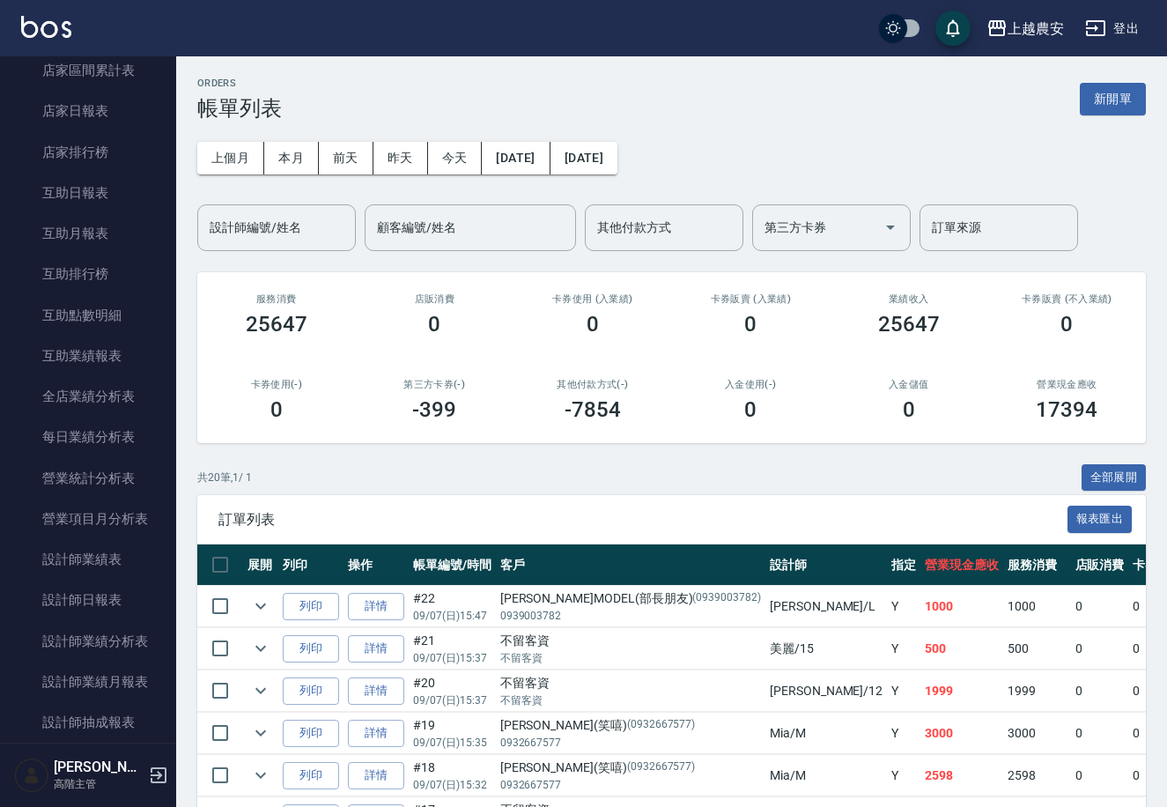
scroll to position [359, 0]
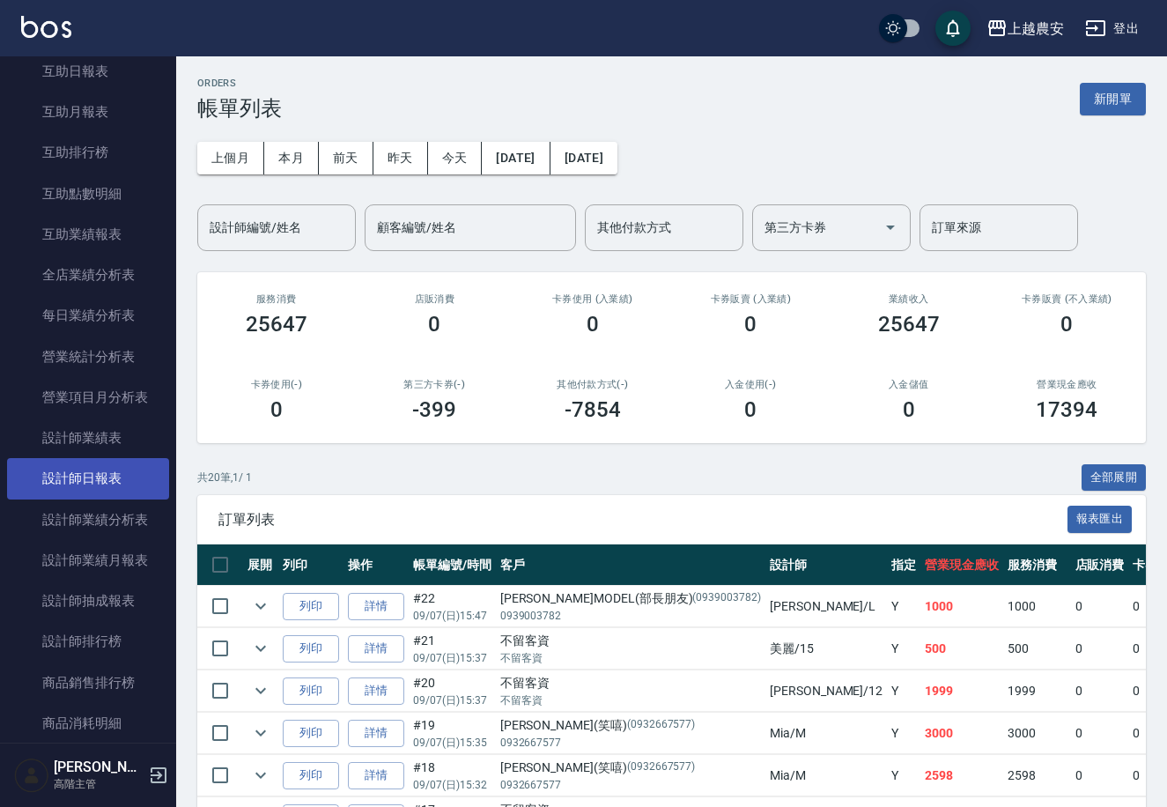
click at [130, 468] on link "設計師日報表" at bounding box center [88, 478] width 162 height 41
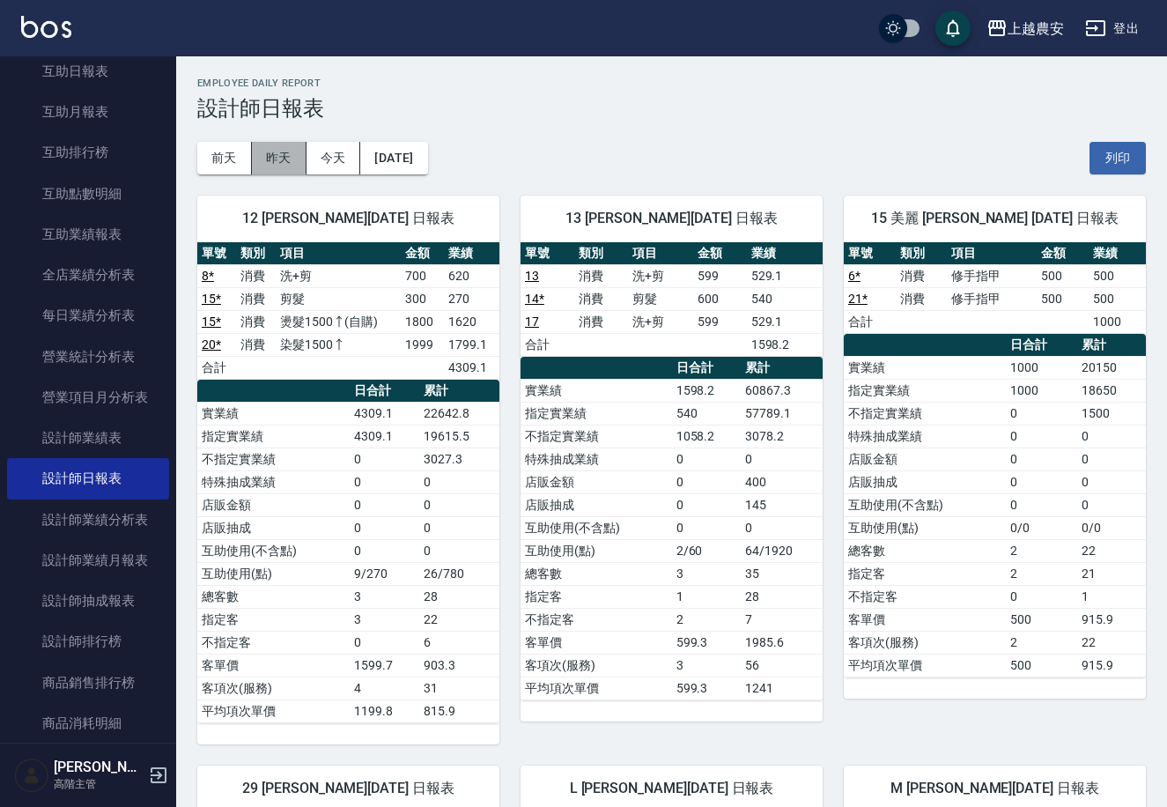
click at [291, 157] on button "昨天" at bounding box center [279, 158] width 55 height 33
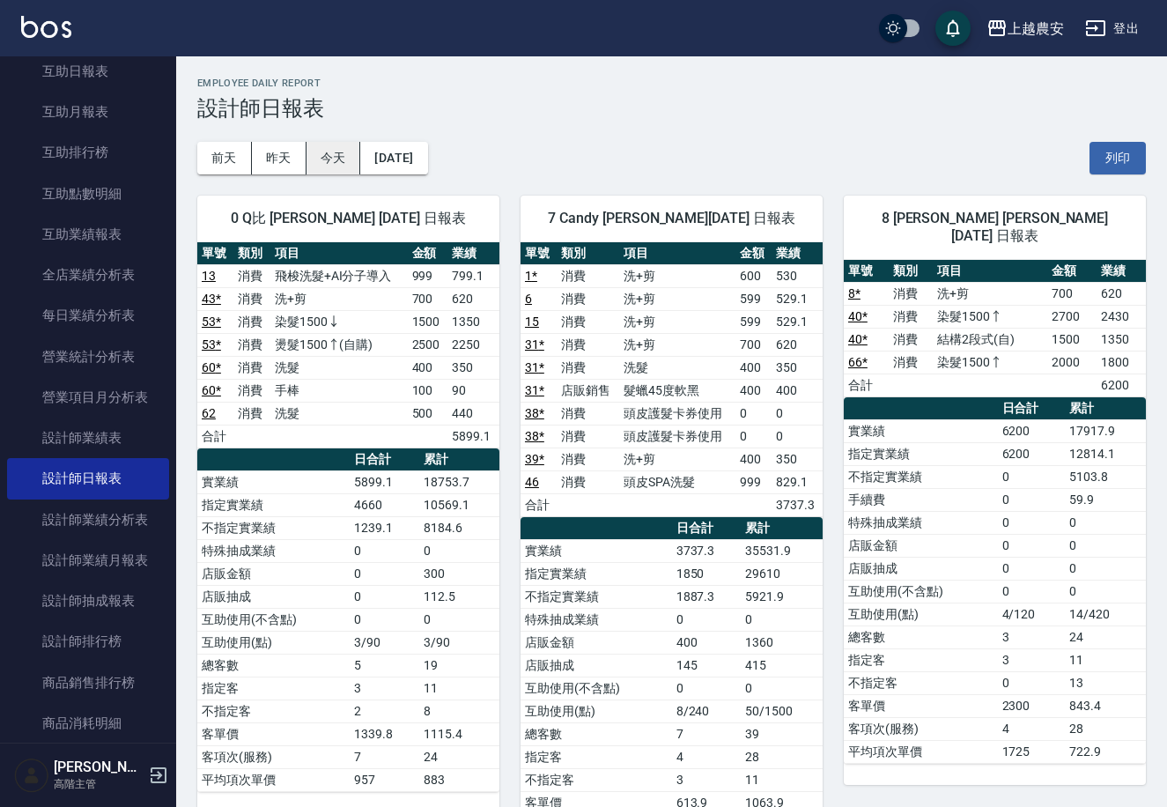
click at [330, 160] on button "今天" at bounding box center [334, 158] width 55 height 33
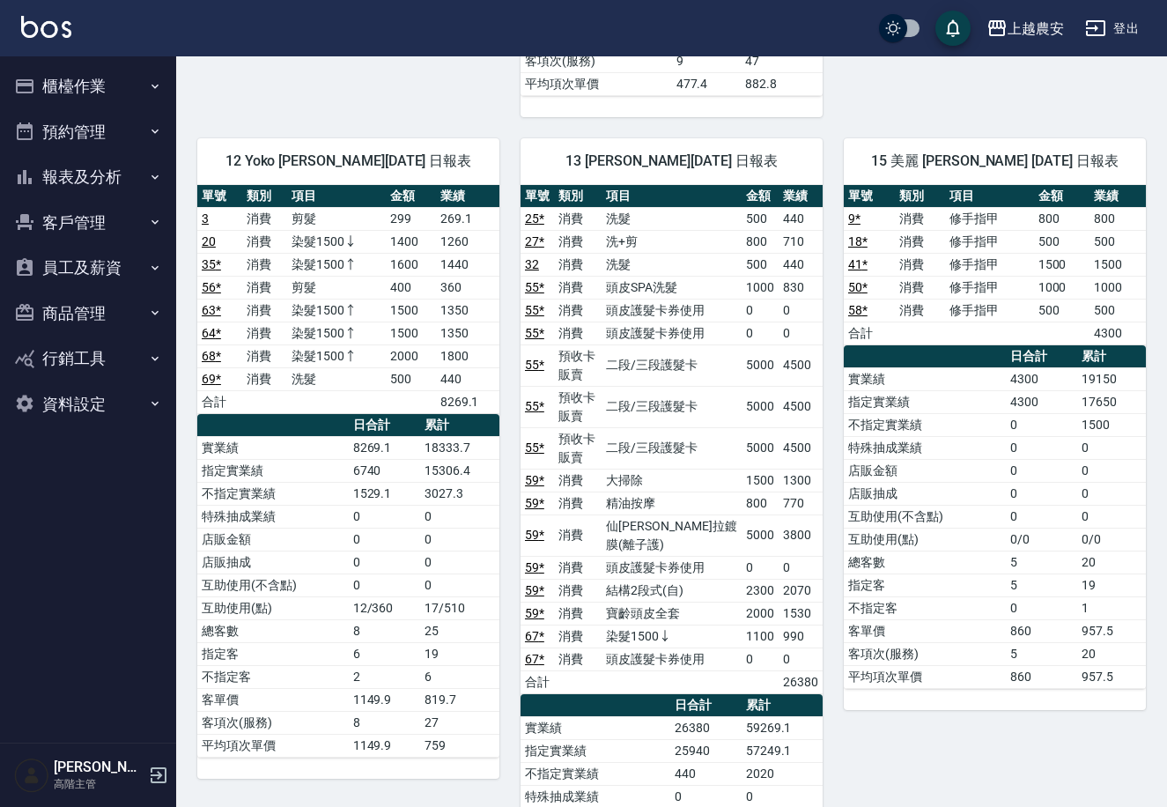
scroll to position [1471, 0]
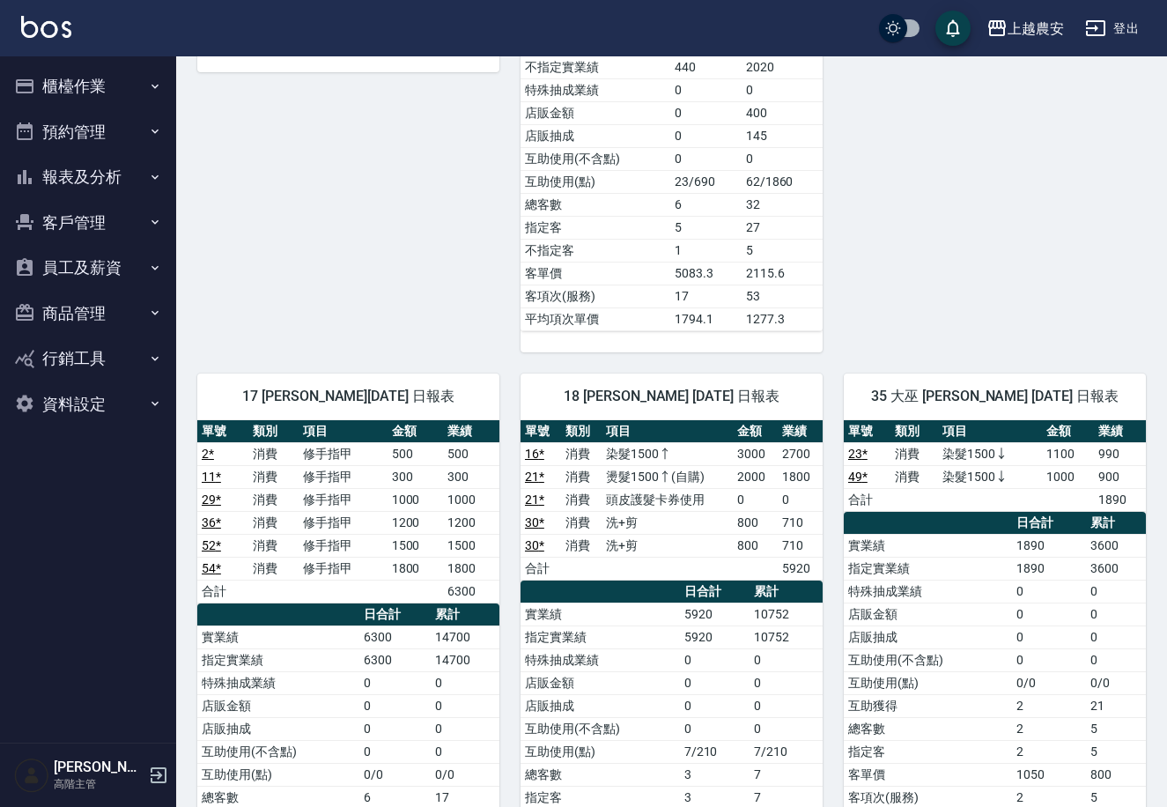
click at [137, 71] on button "櫃檯作業" at bounding box center [88, 86] width 162 height 46
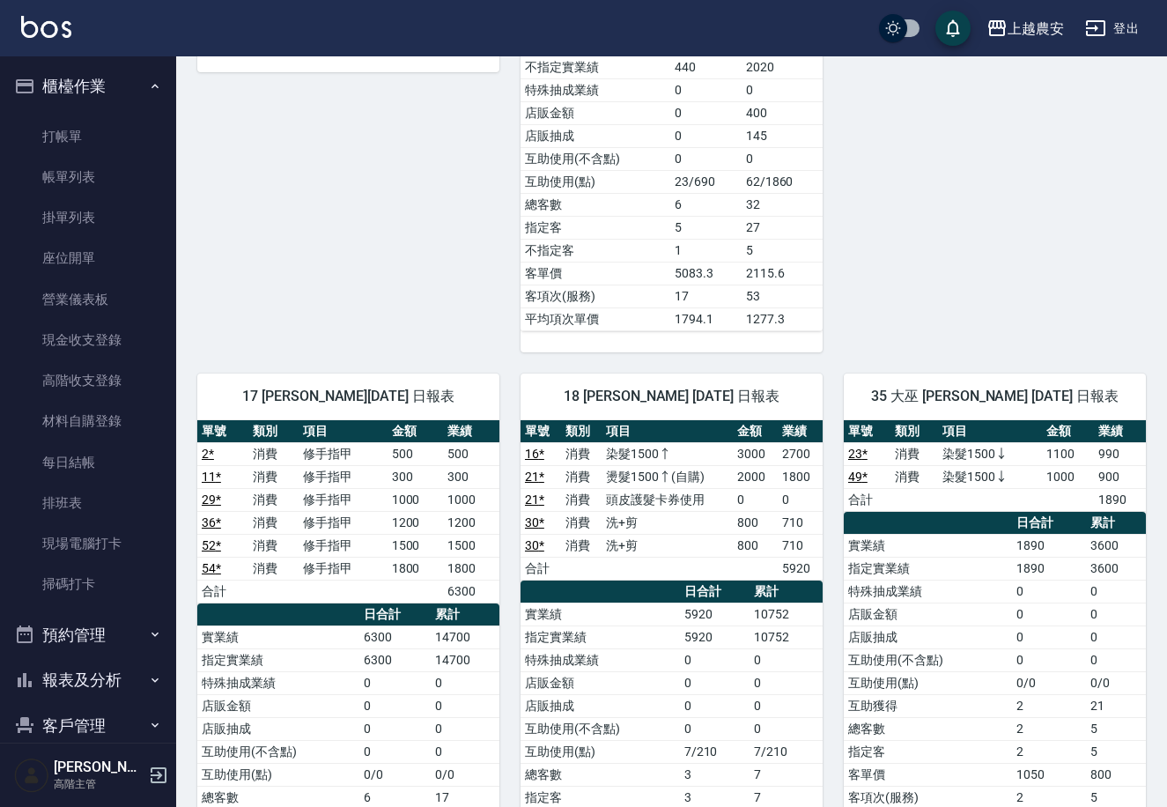
drag, startPoint x: 1106, startPoint y: 241, endPoint x: 1138, endPoint y: 271, distance: 43.6
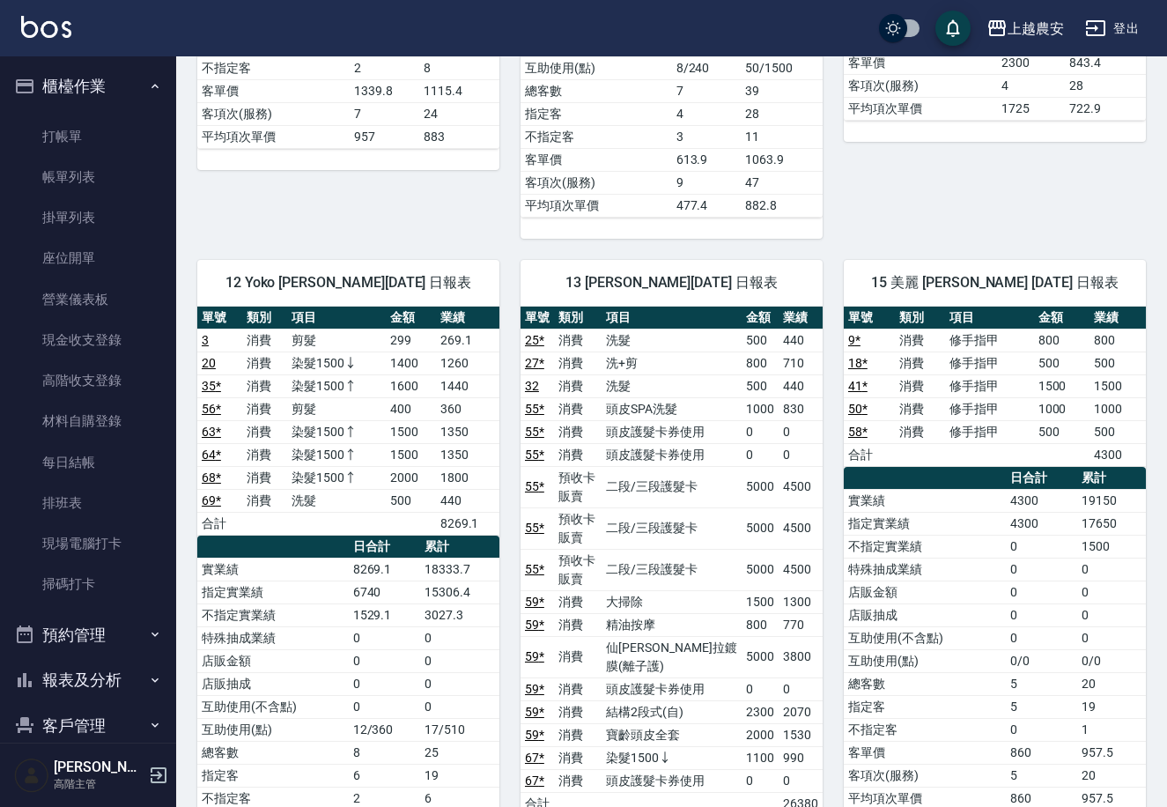
scroll to position [0, 0]
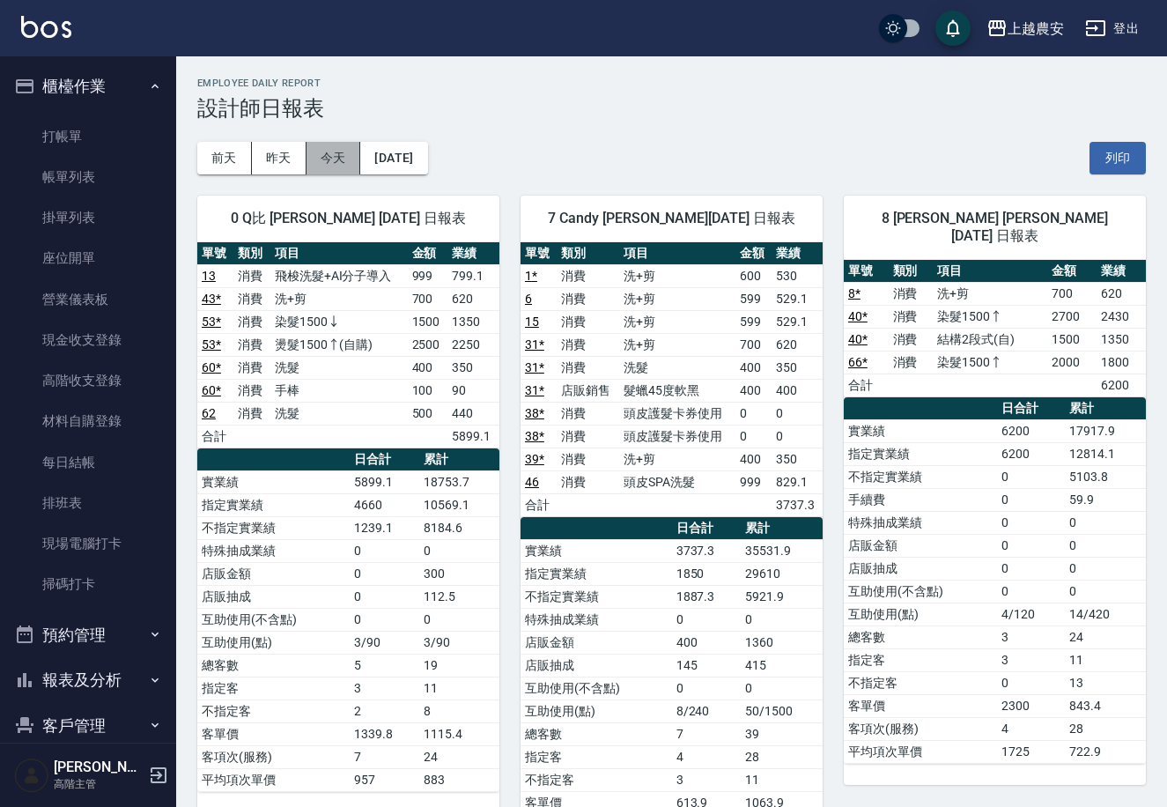
click at [308, 159] on button "今天" at bounding box center [334, 158] width 55 height 33
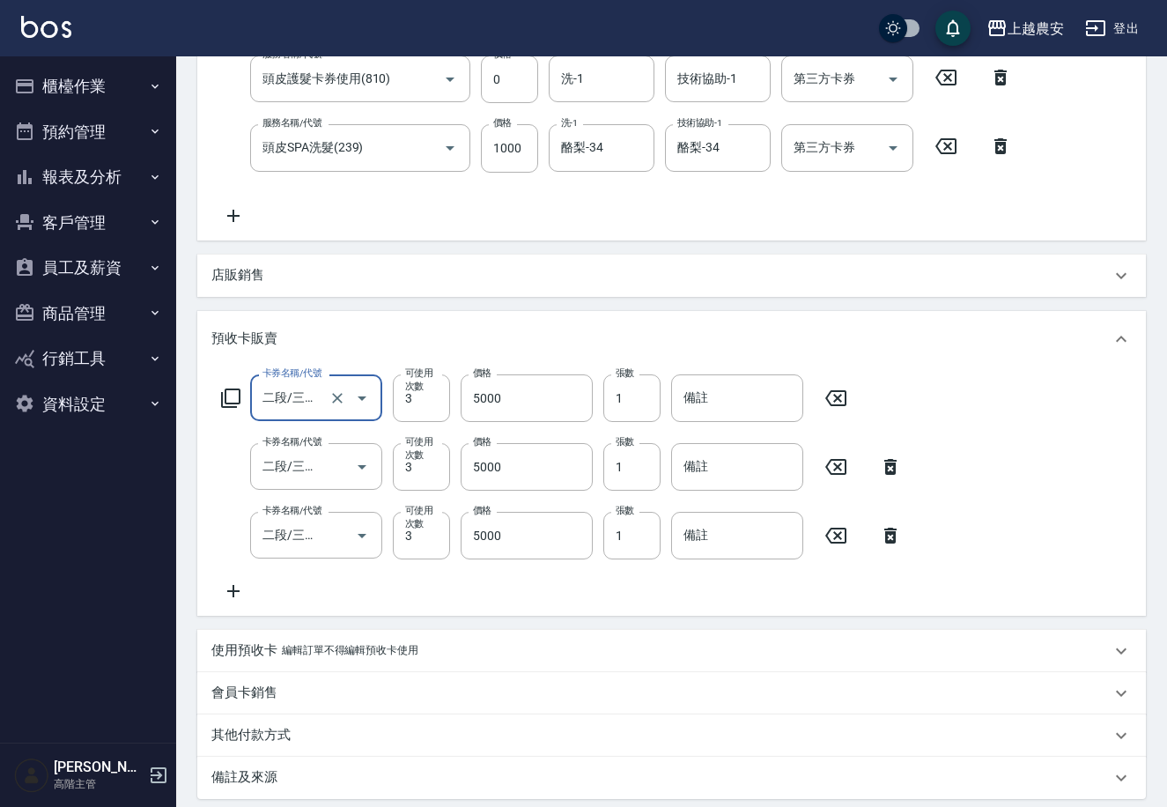
scroll to position [369, 0]
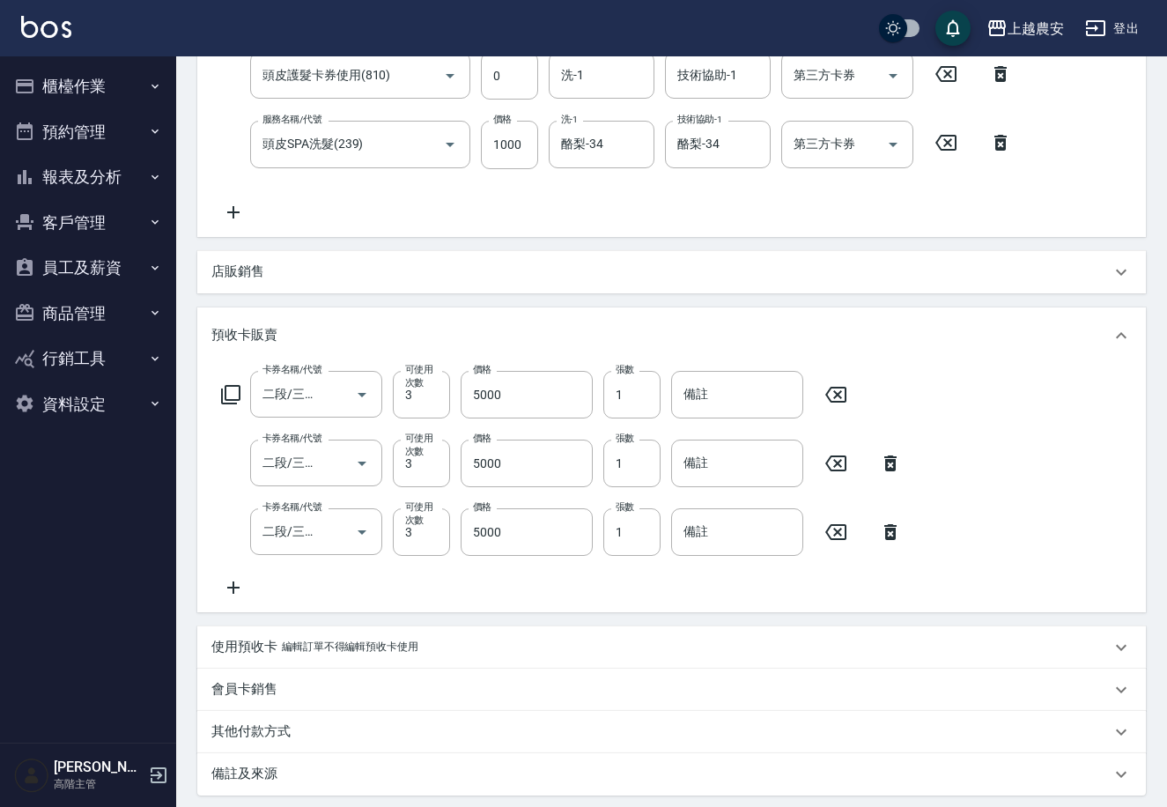
click at [387, 643] on p "編輯訂單不得編輯預收卡使用" at bounding box center [350, 647] width 137 height 19
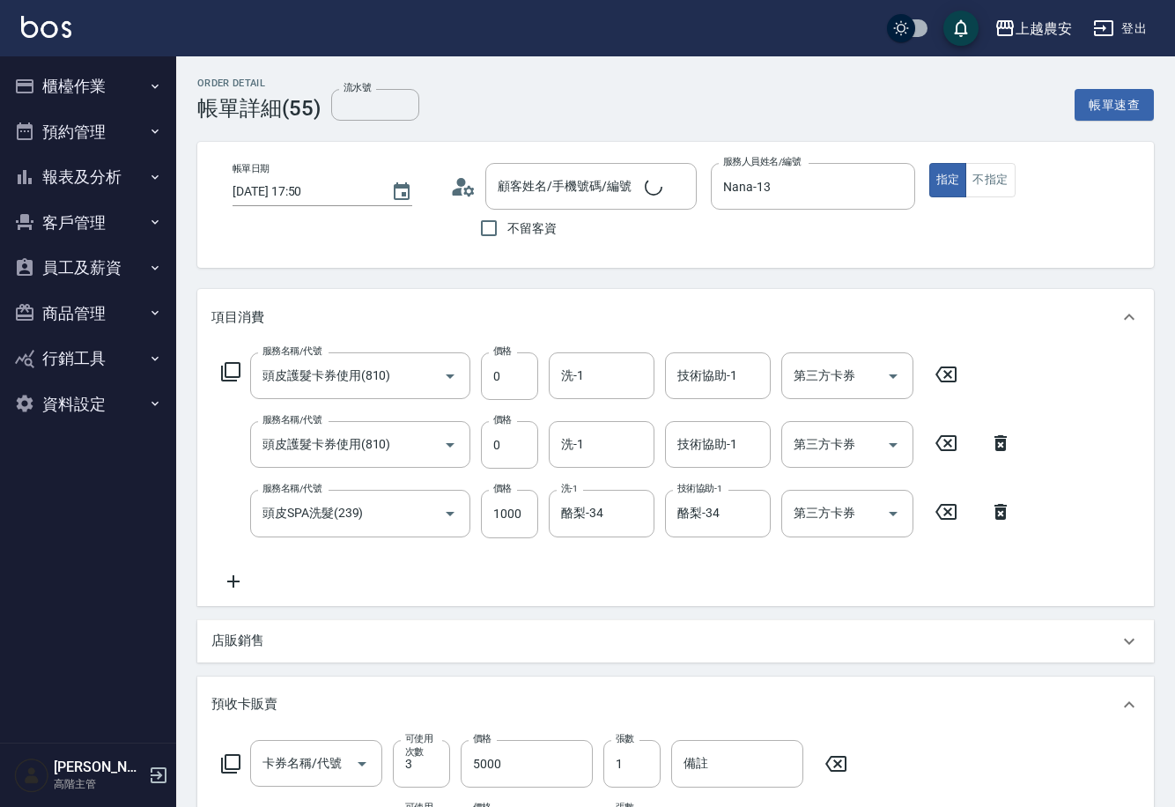
type input "[PERSON_NAME](B11010)/0930983198/0930983198"
type input "二段/三段護髮卡(621)"
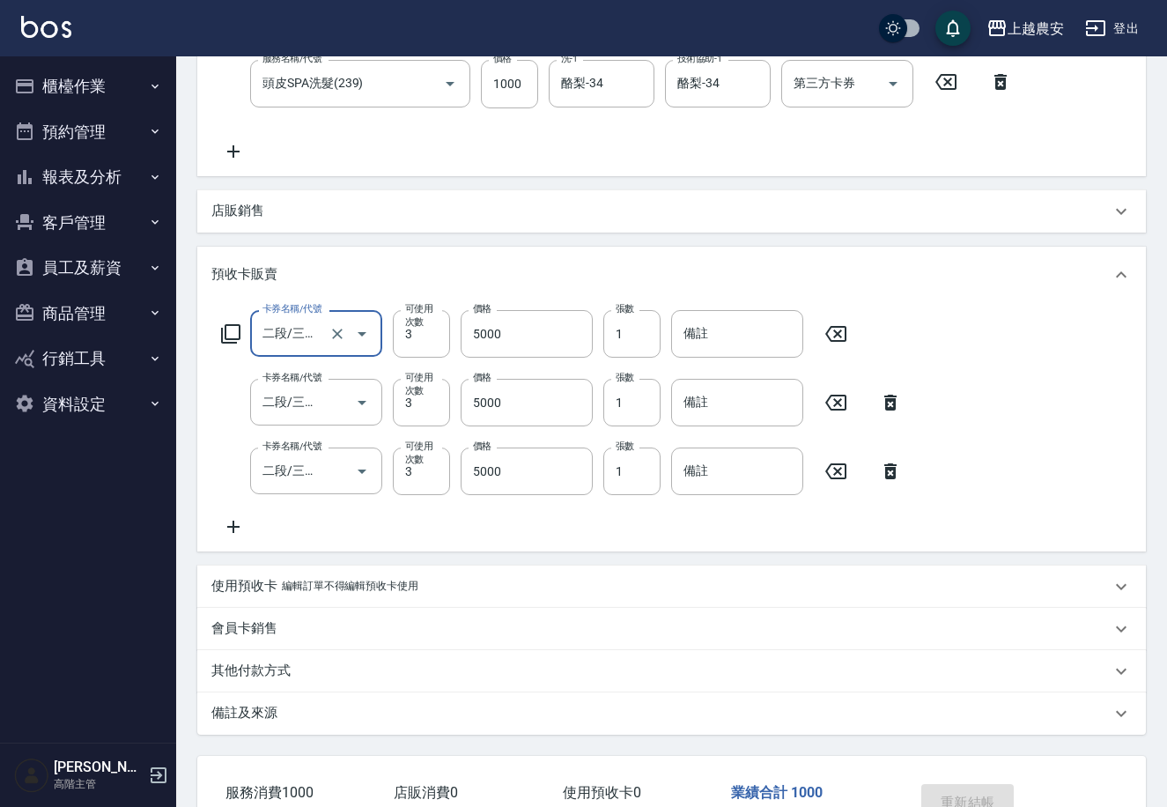
scroll to position [433, 0]
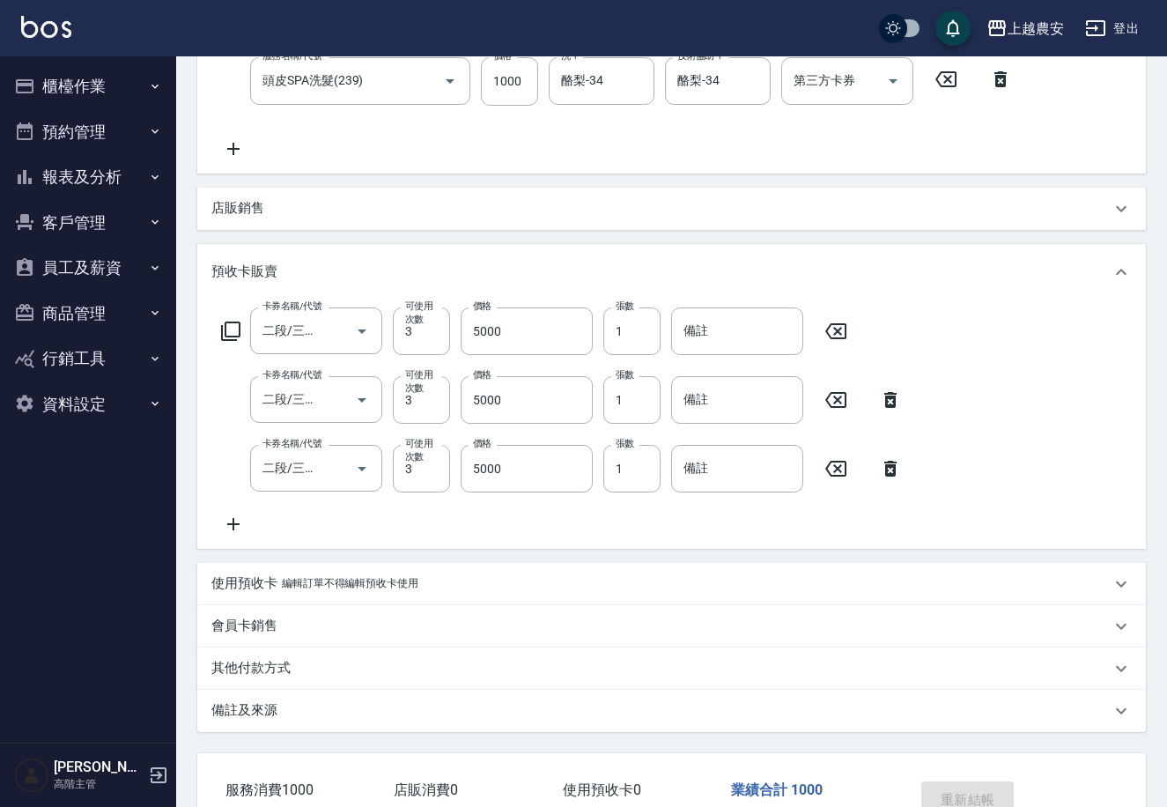
click at [306, 585] on p "編輯訂單不得編輯預收卡使用" at bounding box center [350, 583] width 137 height 19
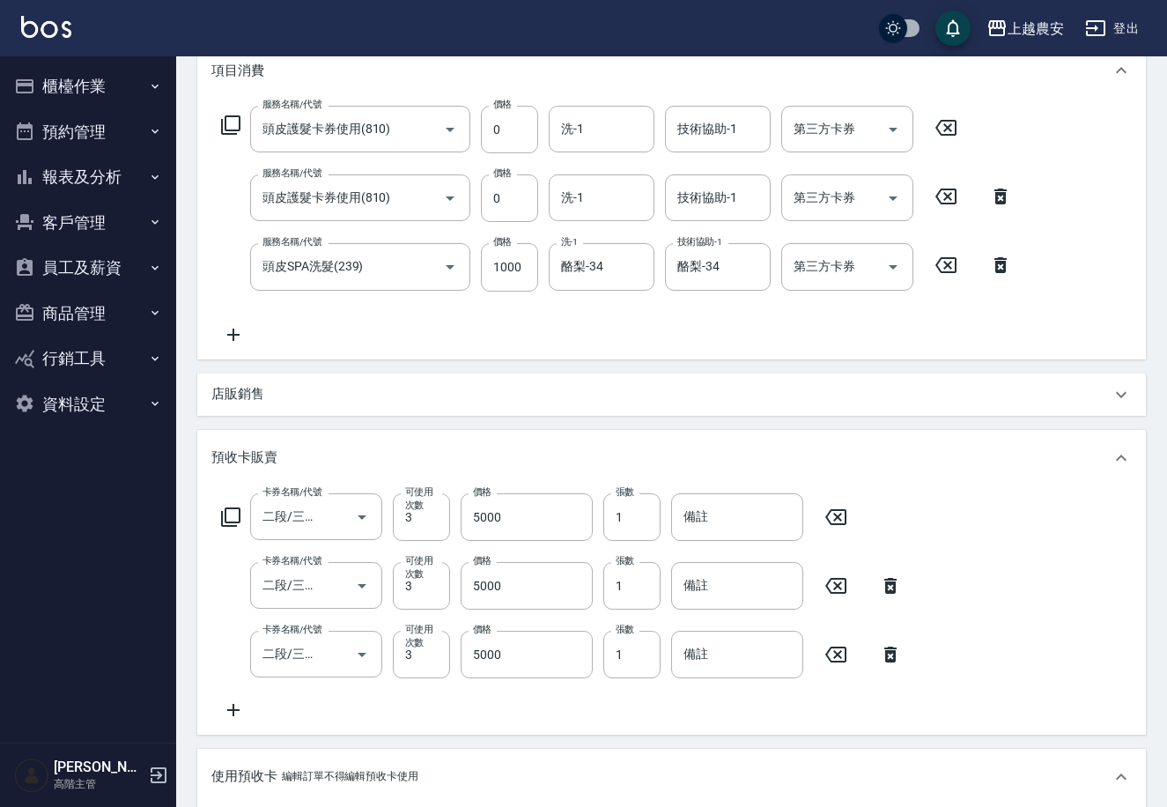
scroll to position [236, 0]
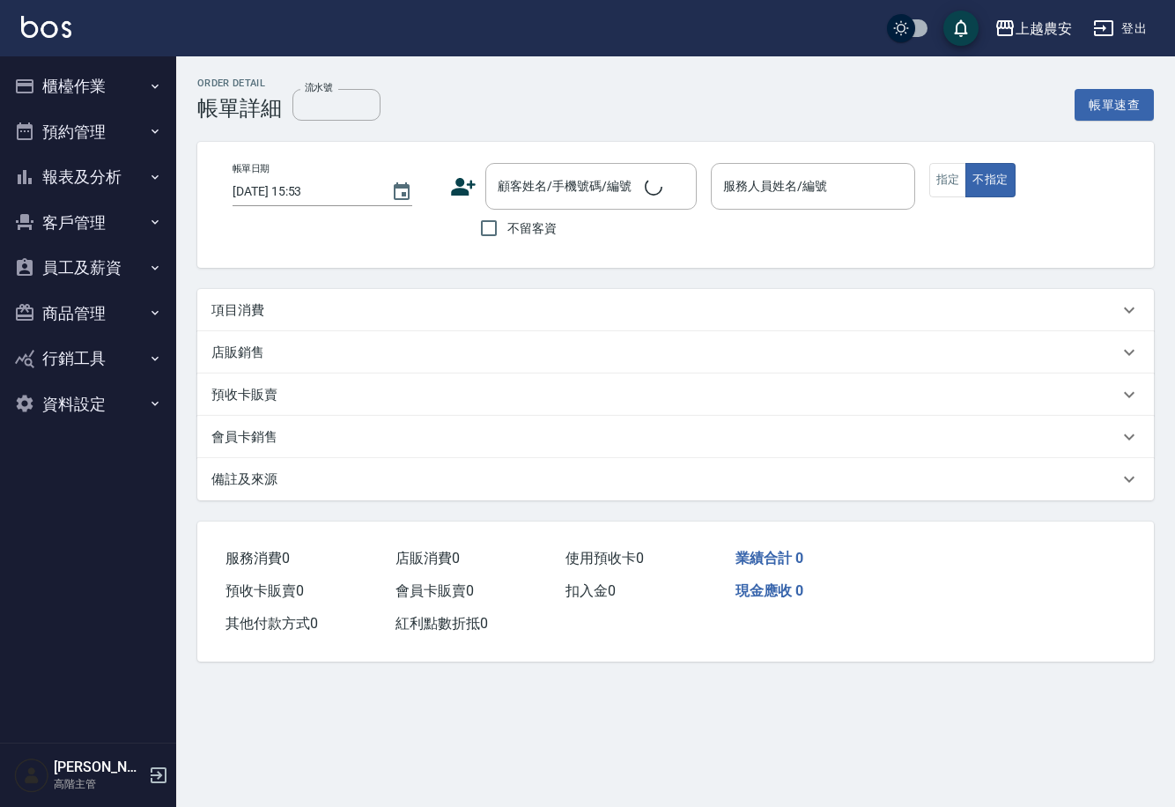
type input "[DATE] 17:50"
type input "Nana-13"
type input "[PERSON_NAME](B11010)/0930983198/0930983198"
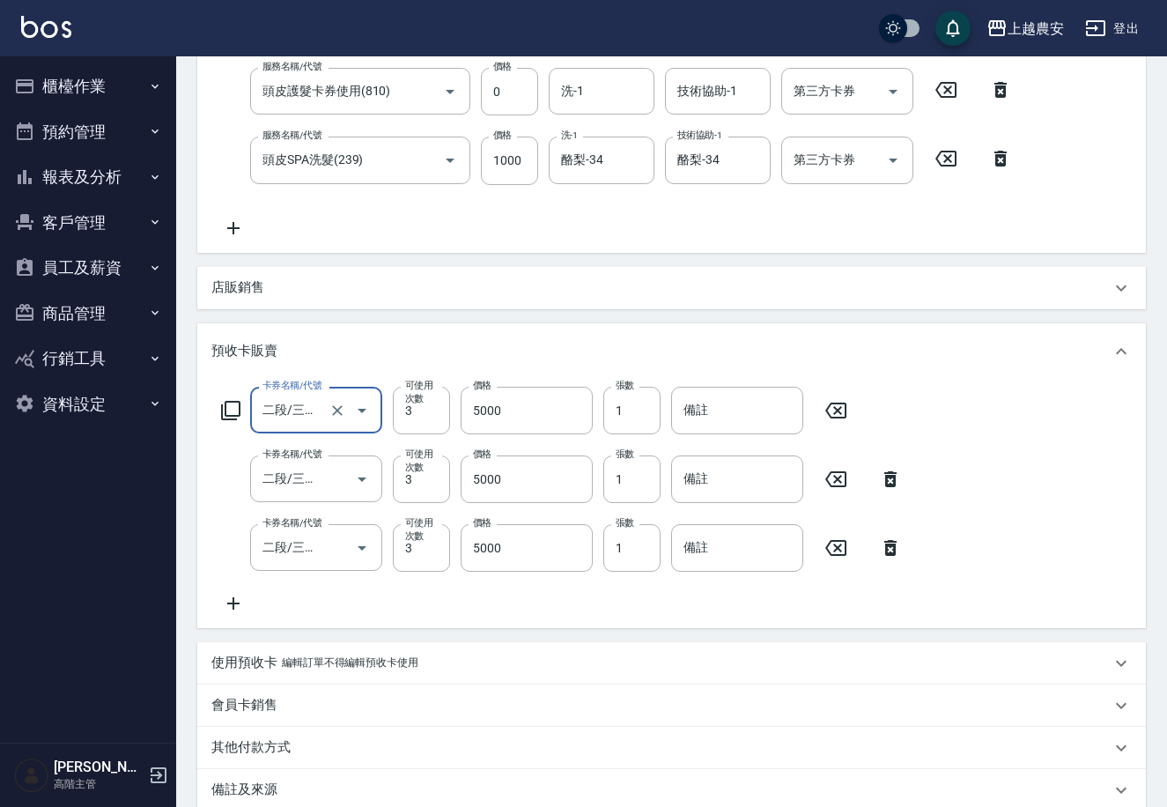
scroll to position [358, 0]
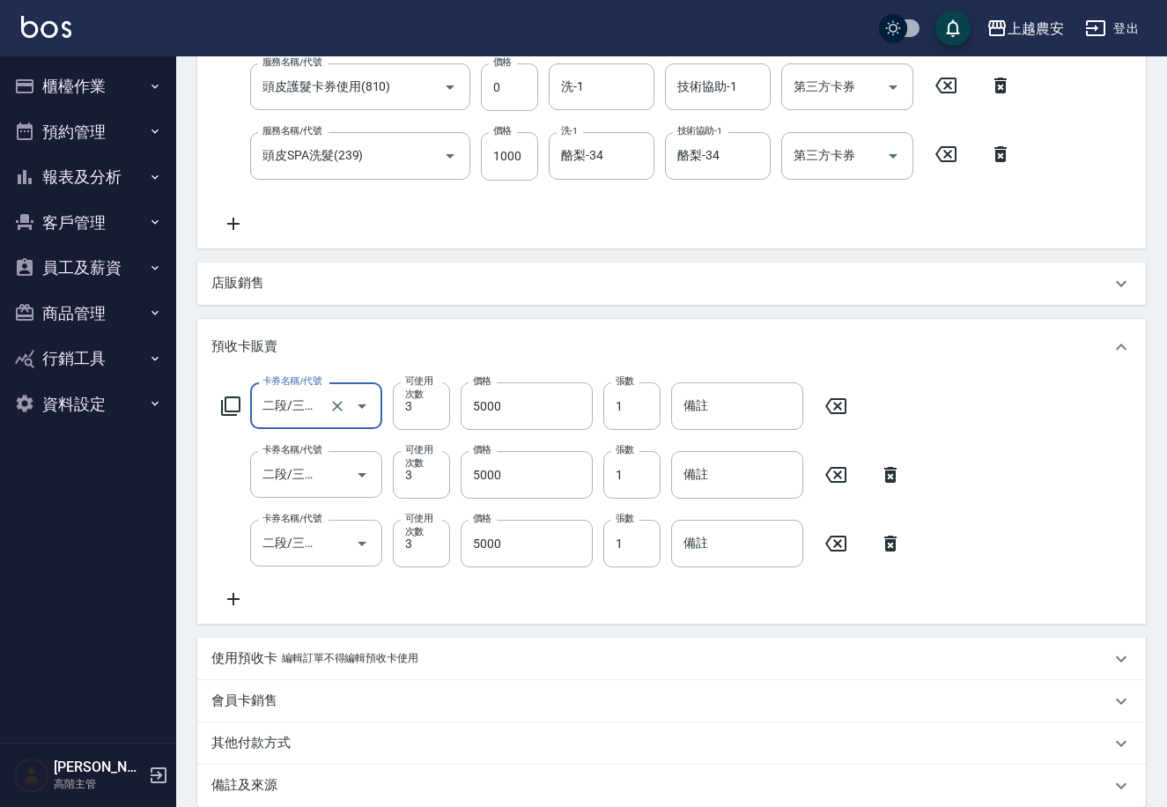
click at [389, 638] on div "使用預收卡 編輯訂單不得編輯預收卡使用" at bounding box center [671, 659] width 949 height 42
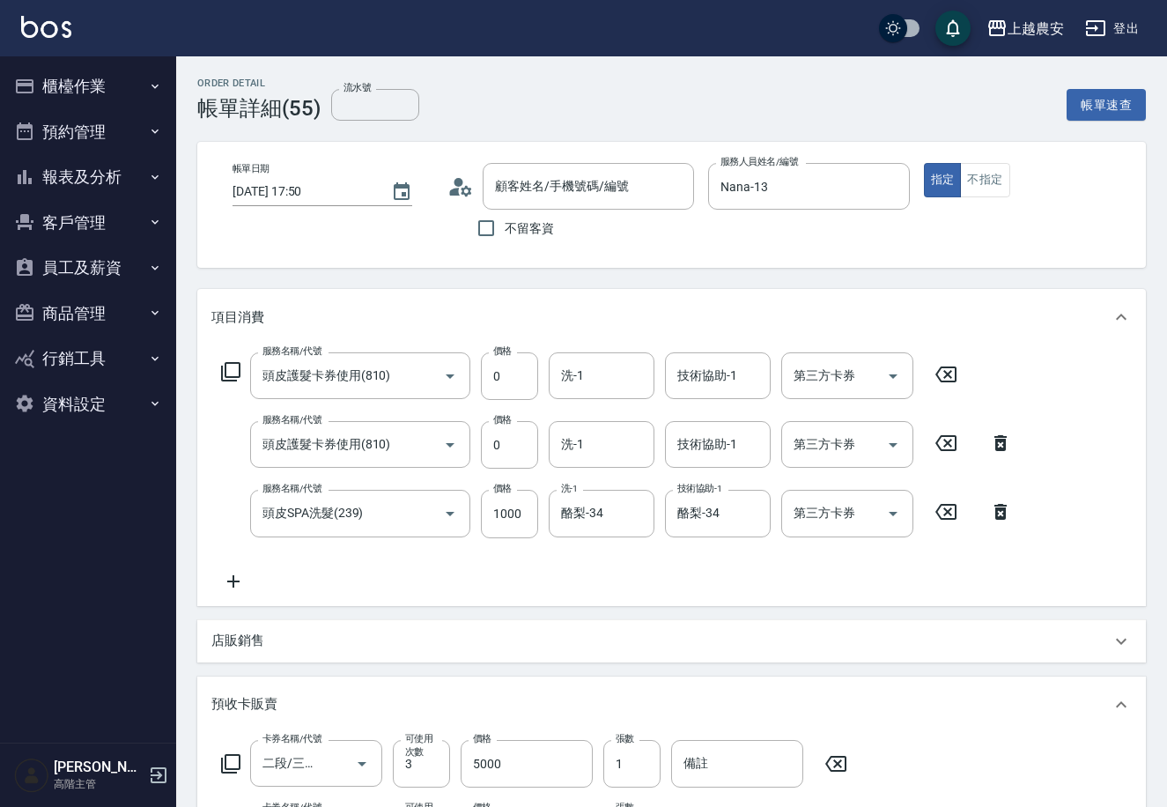
type input "[PERSON_NAME](B11010)/0930983198/0930983198"
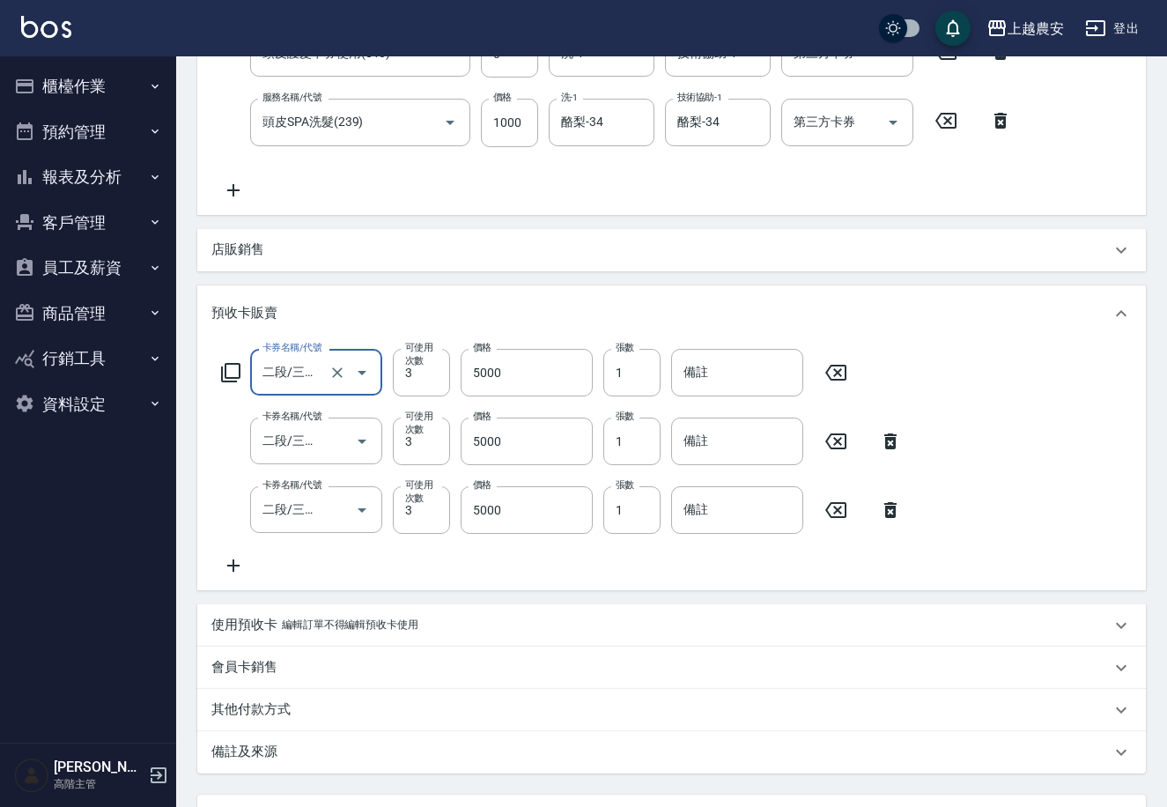
scroll to position [398, 0]
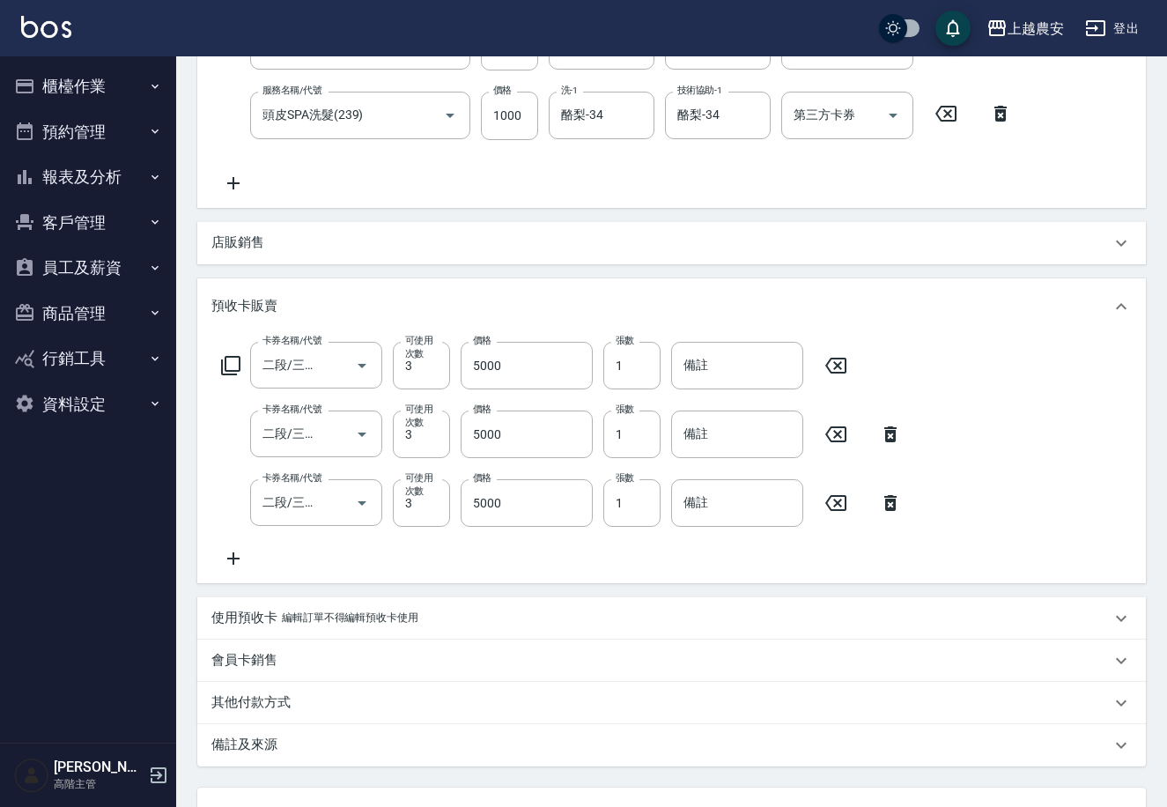
click at [324, 614] on p "編輯訂單不得編輯預收卡使用" at bounding box center [350, 618] width 137 height 19
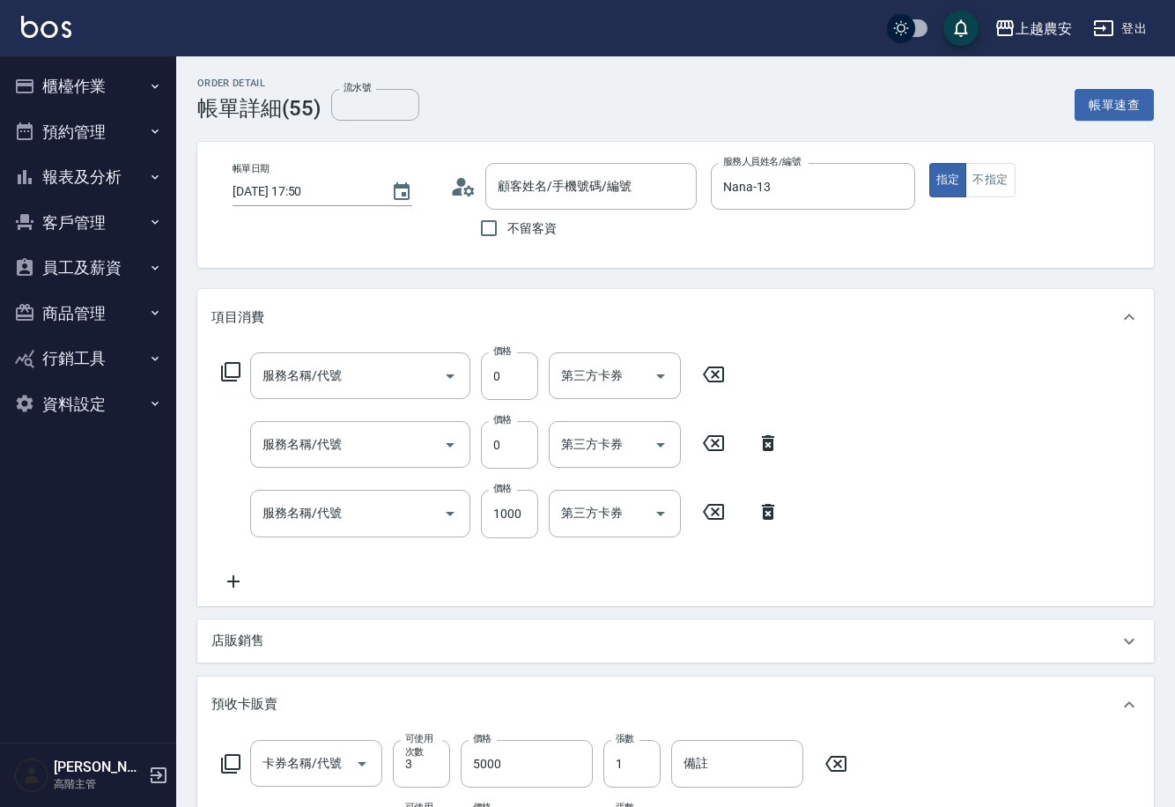
type input "[PERSON_NAME](B11010)/0930983198/0930983198"
type input "頭皮護髮卡券使用(810)"
type input "頭皮SPA洗髮(239)"
type input "二段/三段護髮卡(621)"
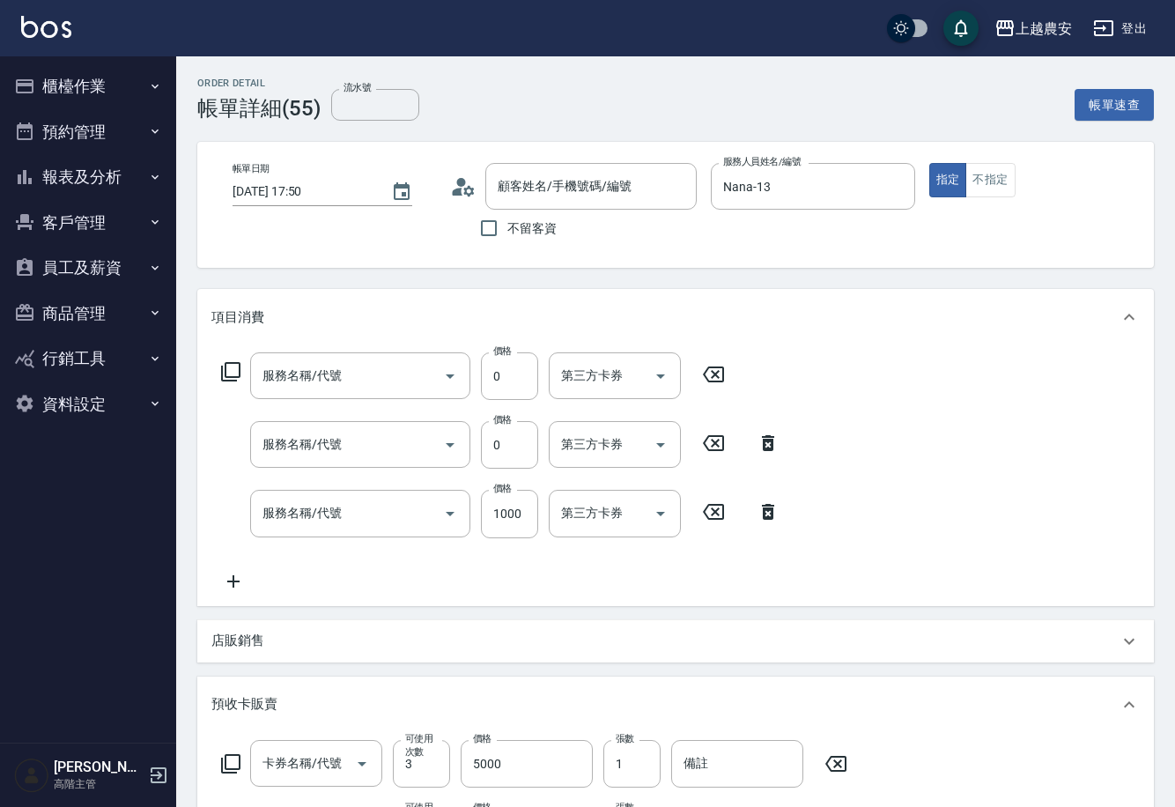
type input "二段/三段護髮卡(621)"
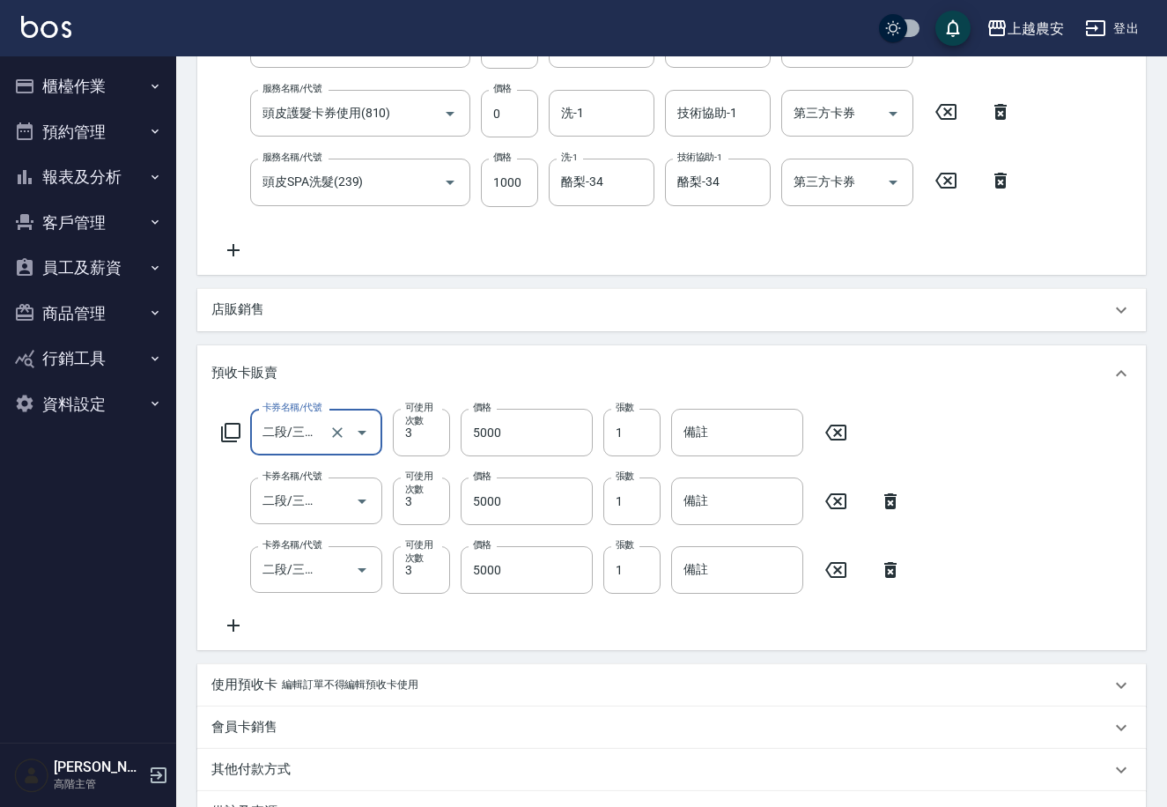
scroll to position [334, 0]
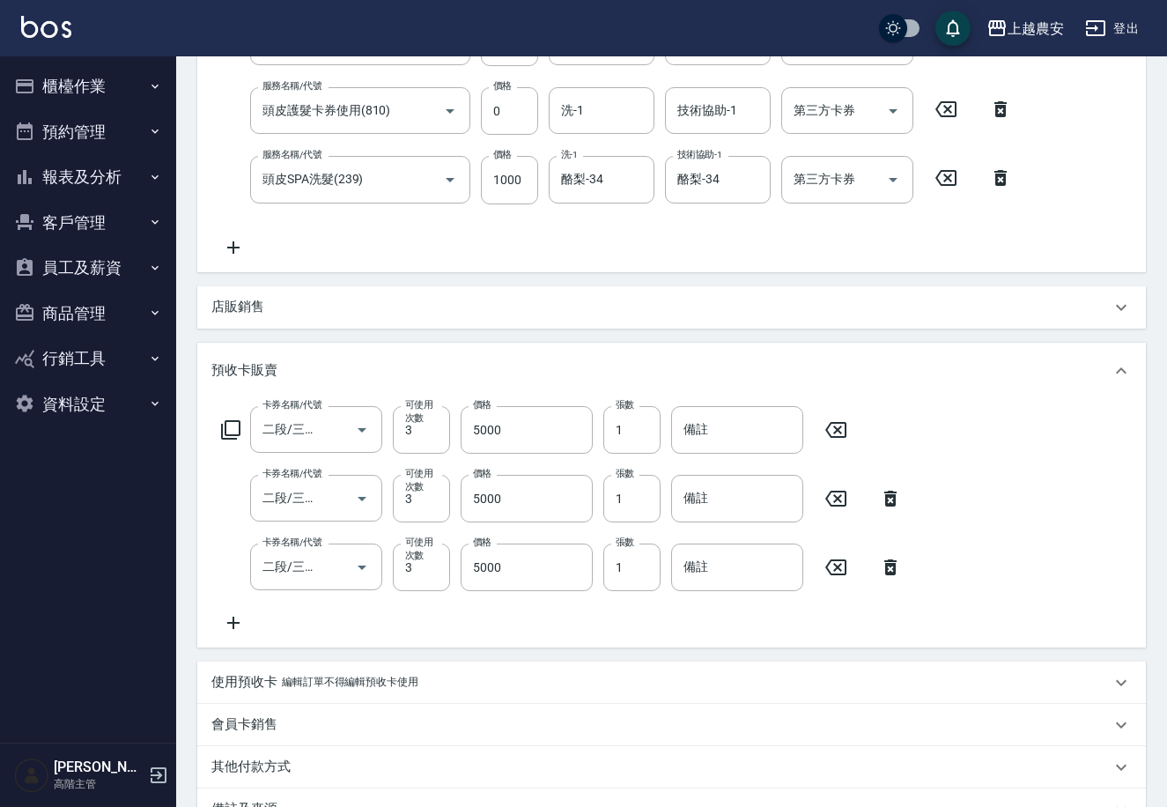
click at [456, 688] on div "使用預收卡 編輯訂單不得編輯預收卡使用" at bounding box center [671, 683] width 949 height 42
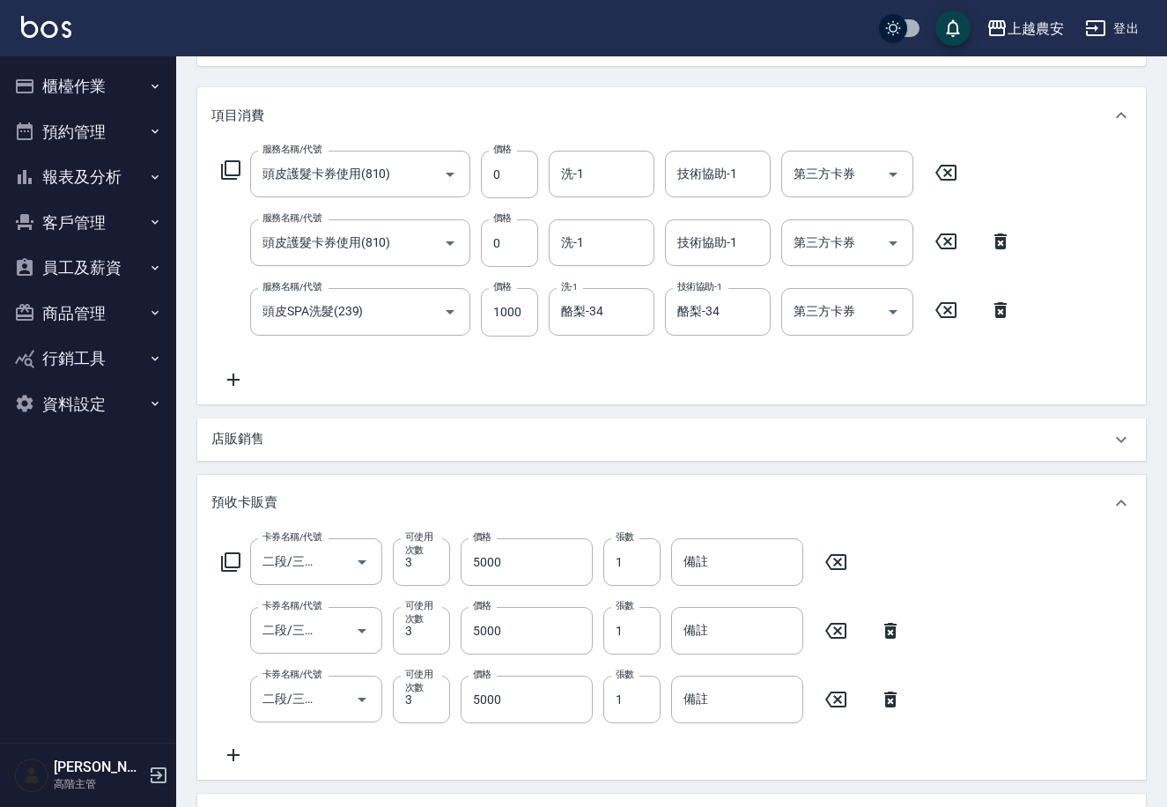
scroll to position [196, 0]
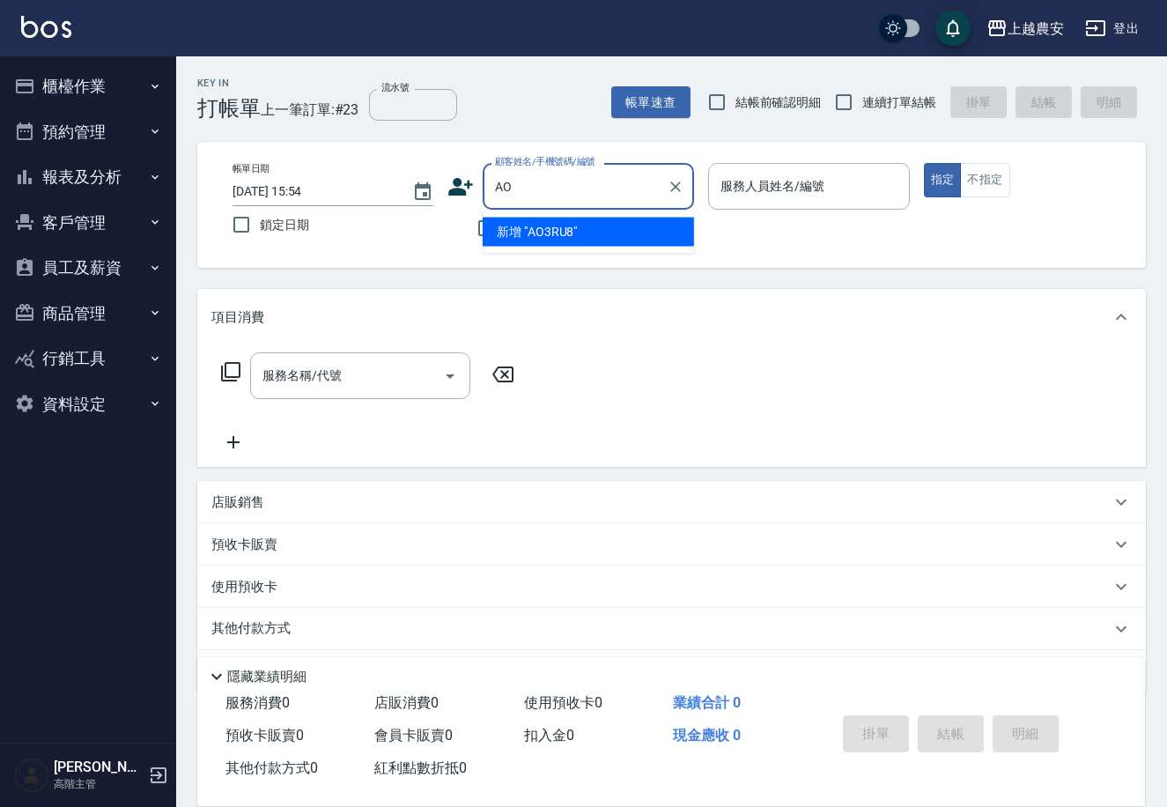
type input "A"
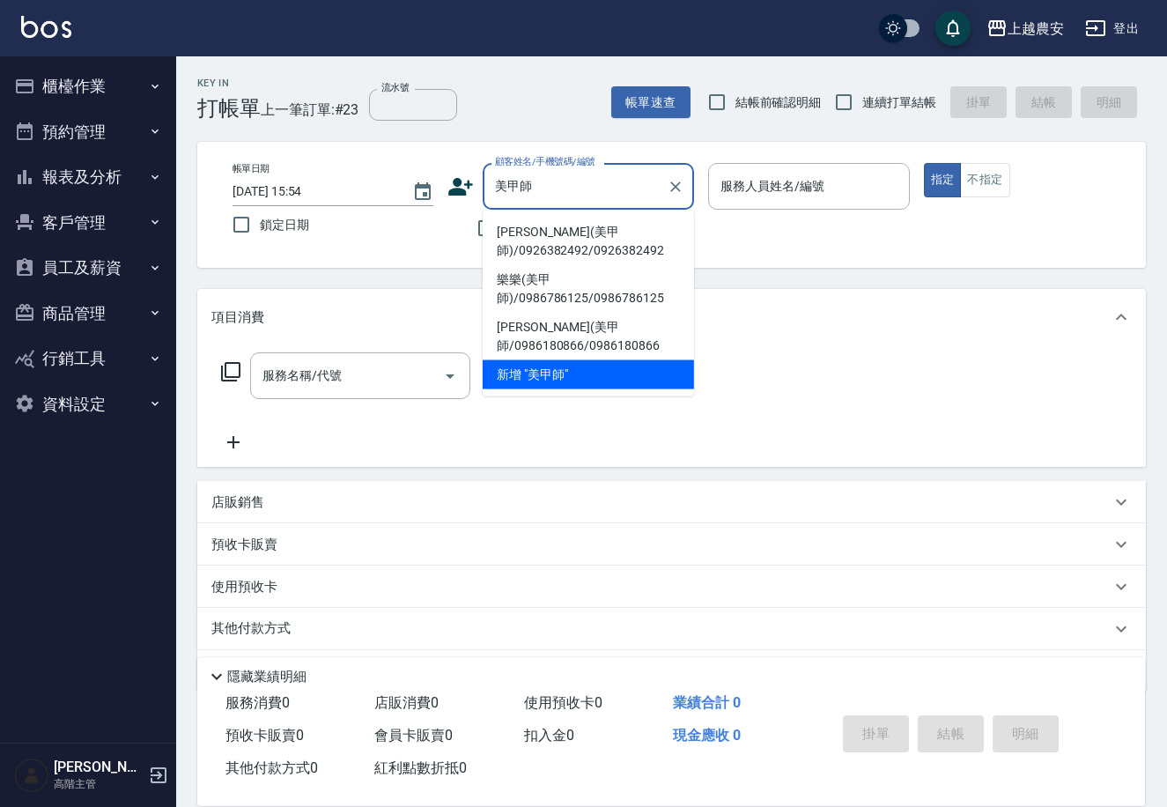
type input "[PERSON_NAME](美甲師)/0926382492/0926382492"
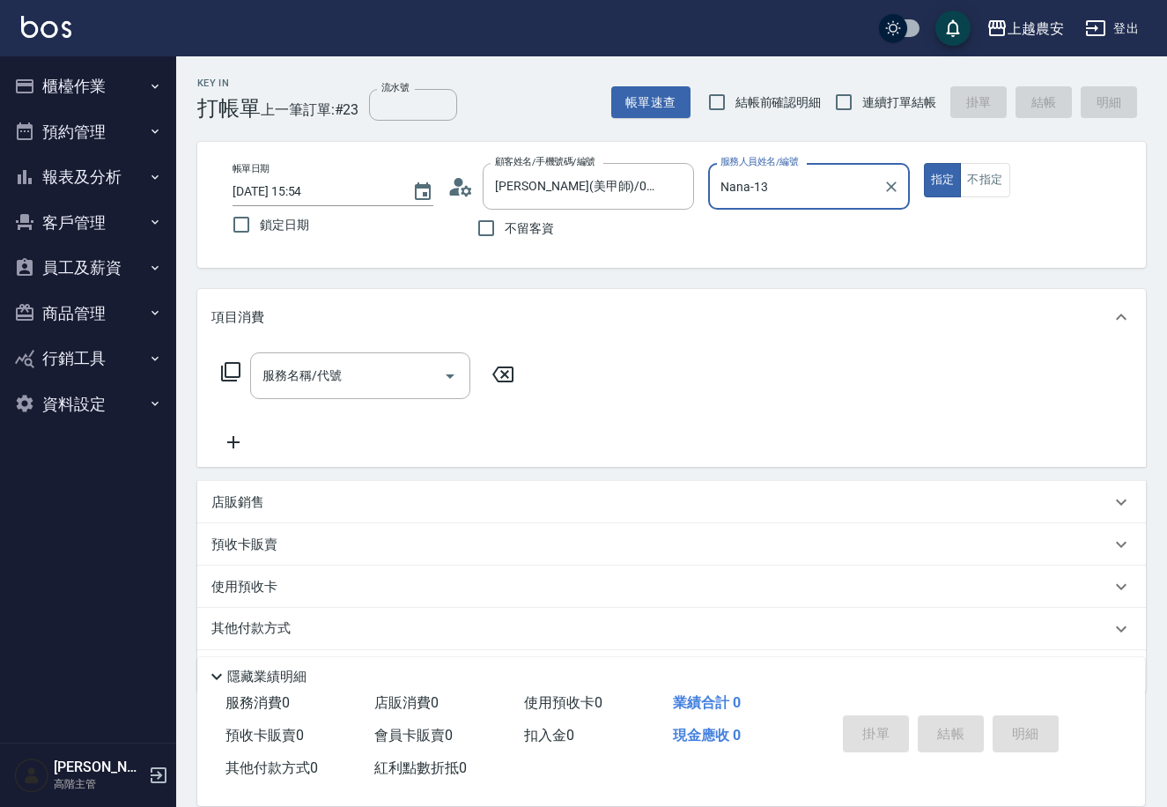
type input "Nana-13"
click at [924, 163] on button "指定" at bounding box center [943, 180] width 38 height 34
type button "true"
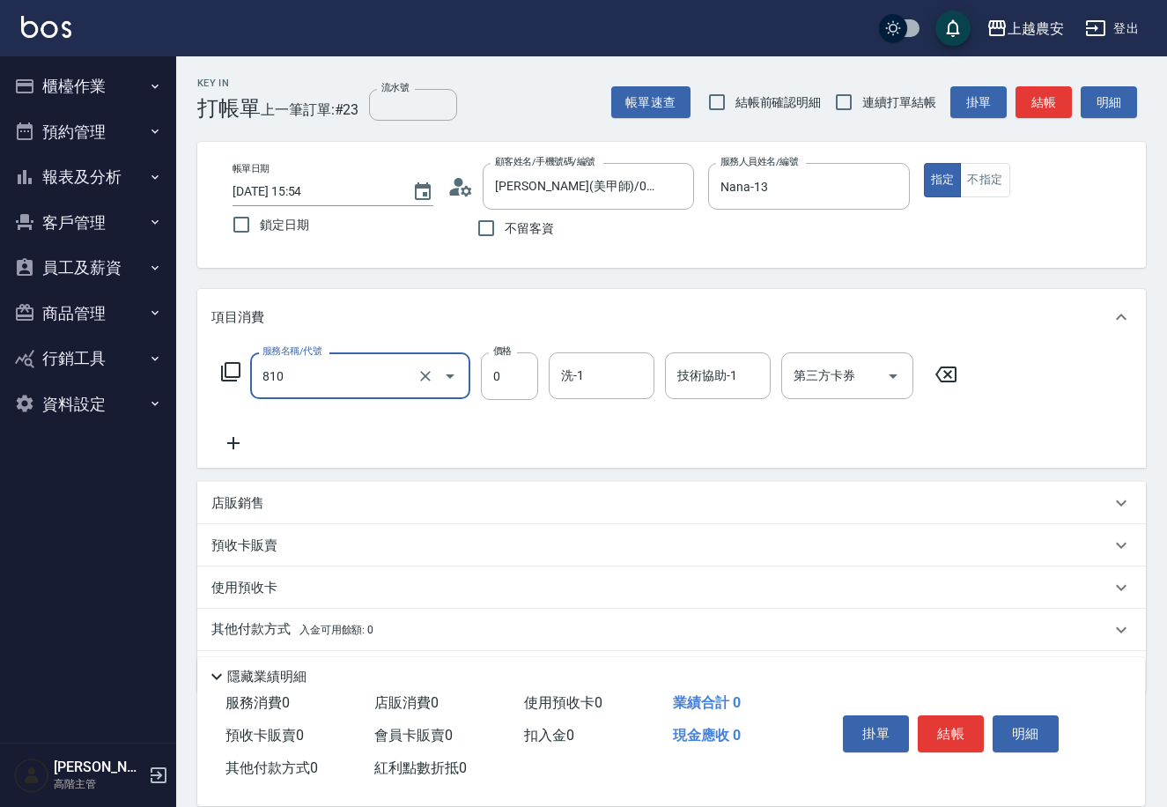
type input "頭皮護髮卡券使用(810)"
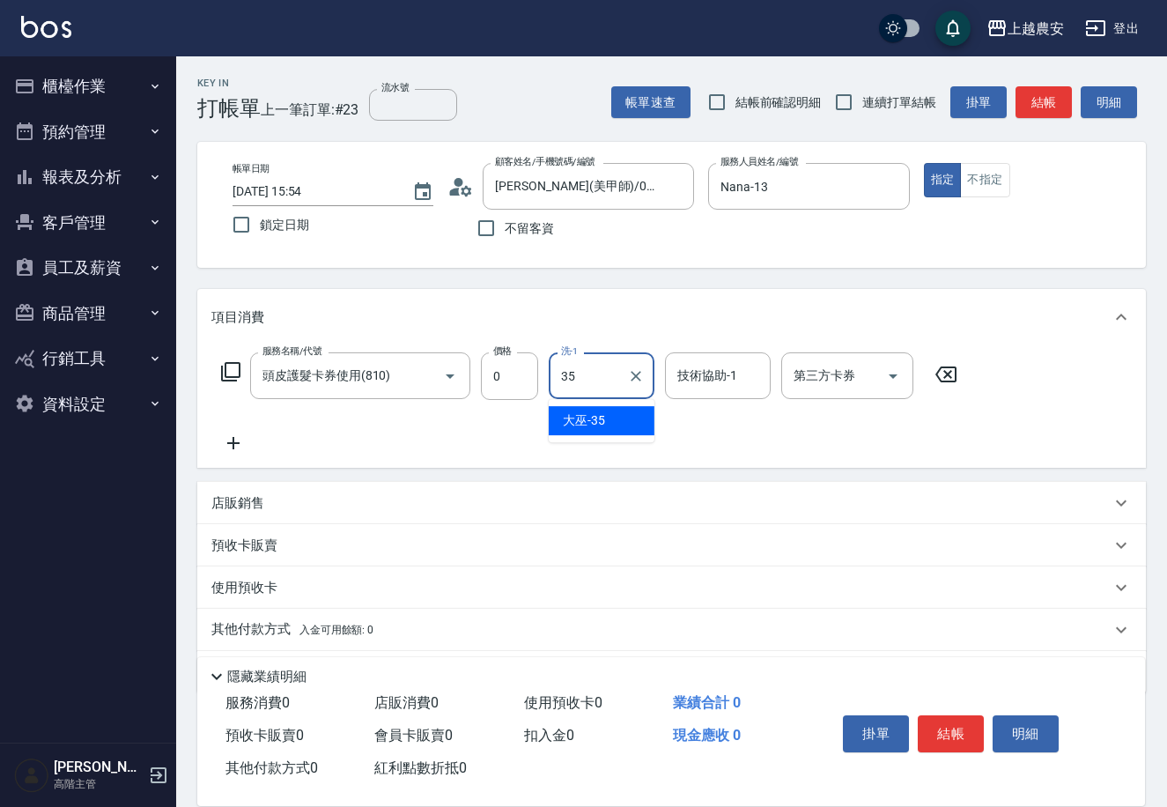
type input "大巫-35"
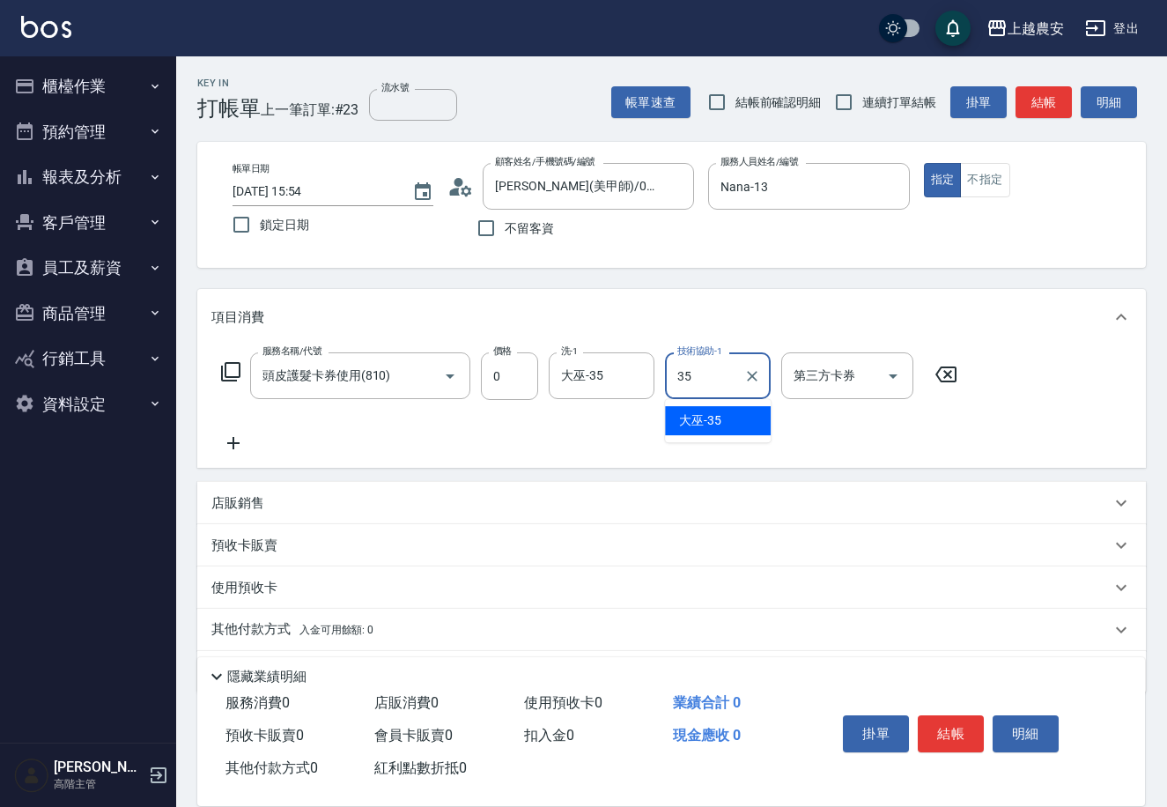
type input "大巫-35"
click at [329, 537] on div "預收卡販賣" at bounding box center [661, 546] width 900 height 19
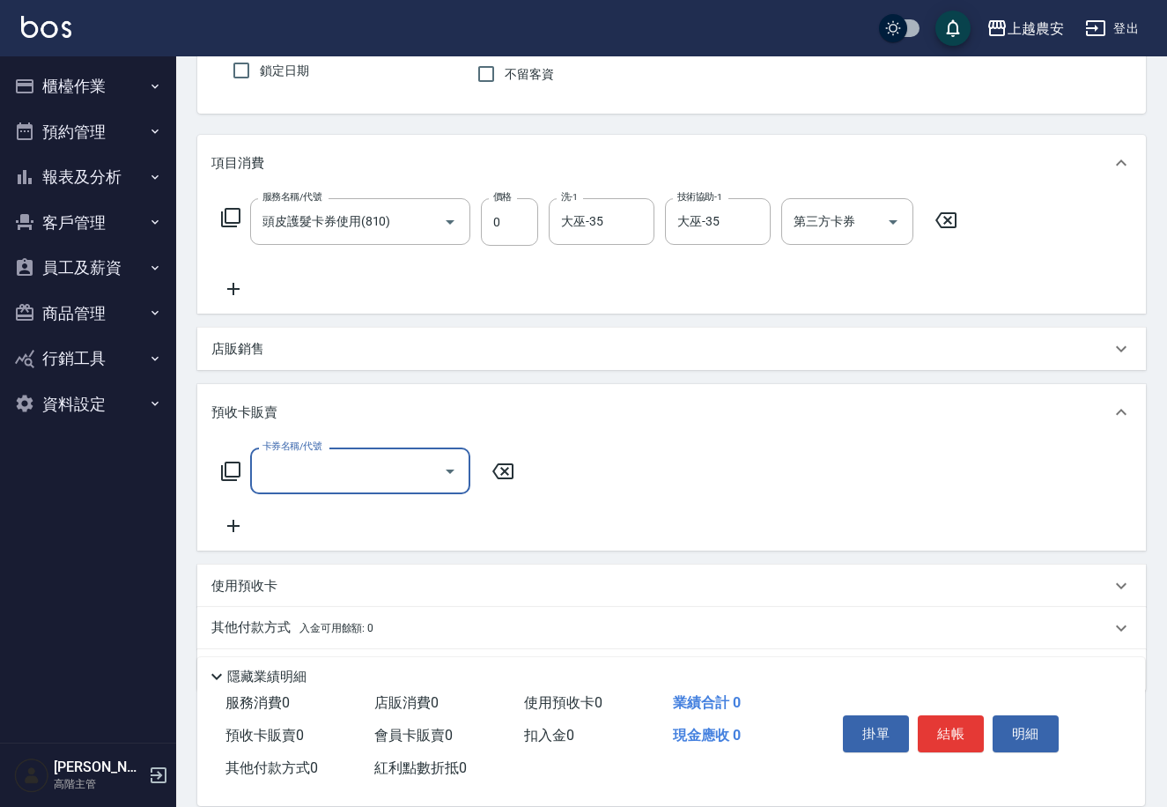
scroll to position [178, 0]
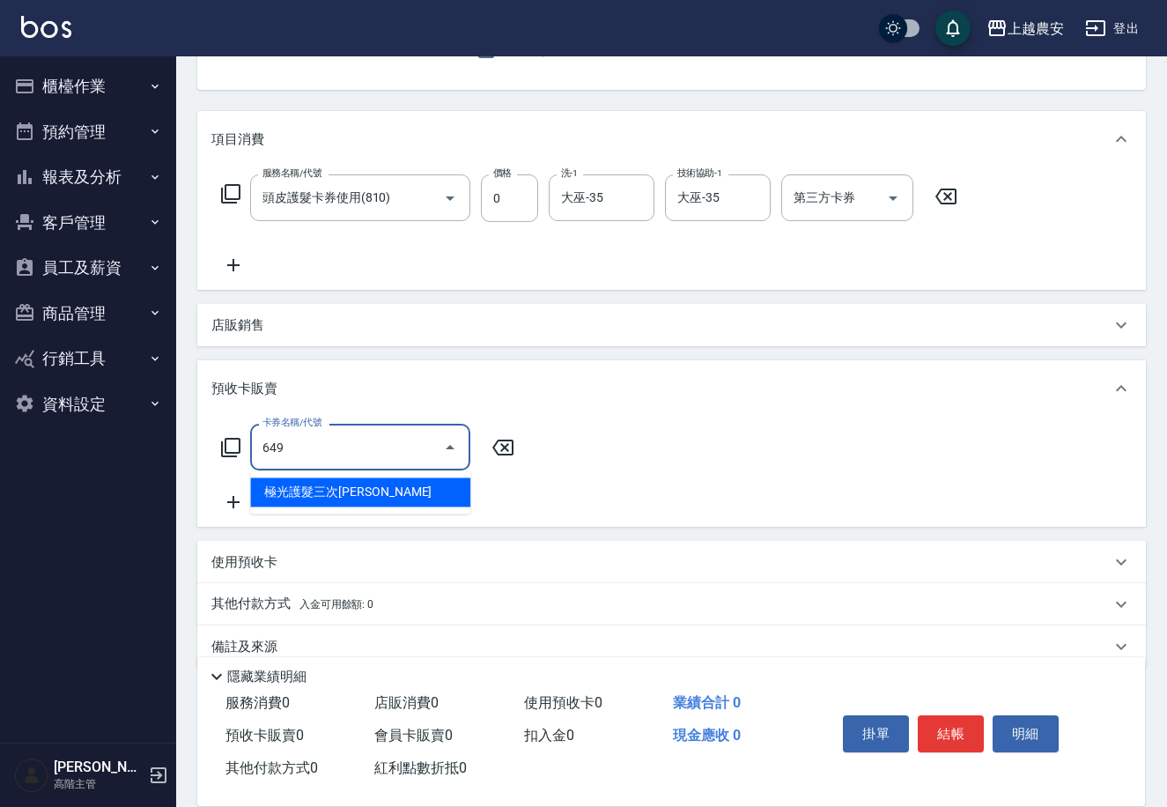
type input "極光護髮三次卡(649)"
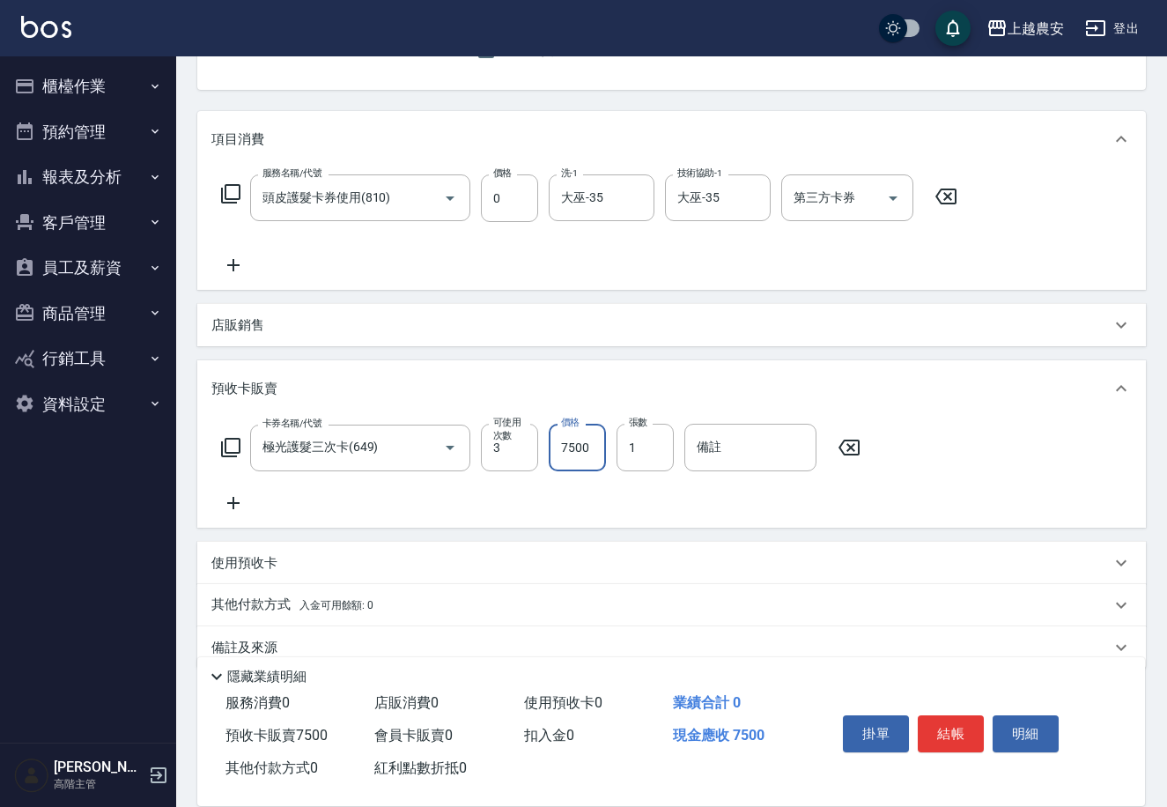
scroll to position [205, 0]
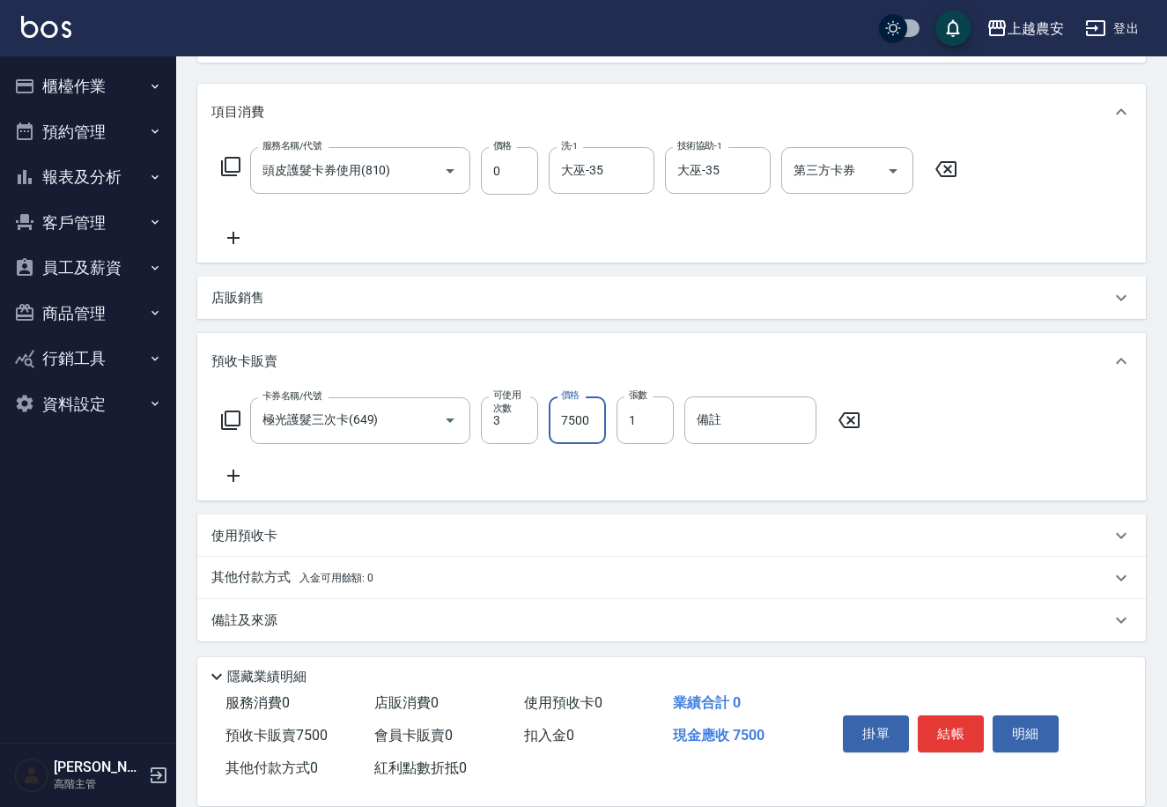
click at [234, 227] on icon at bounding box center [233, 237] width 44 height 21
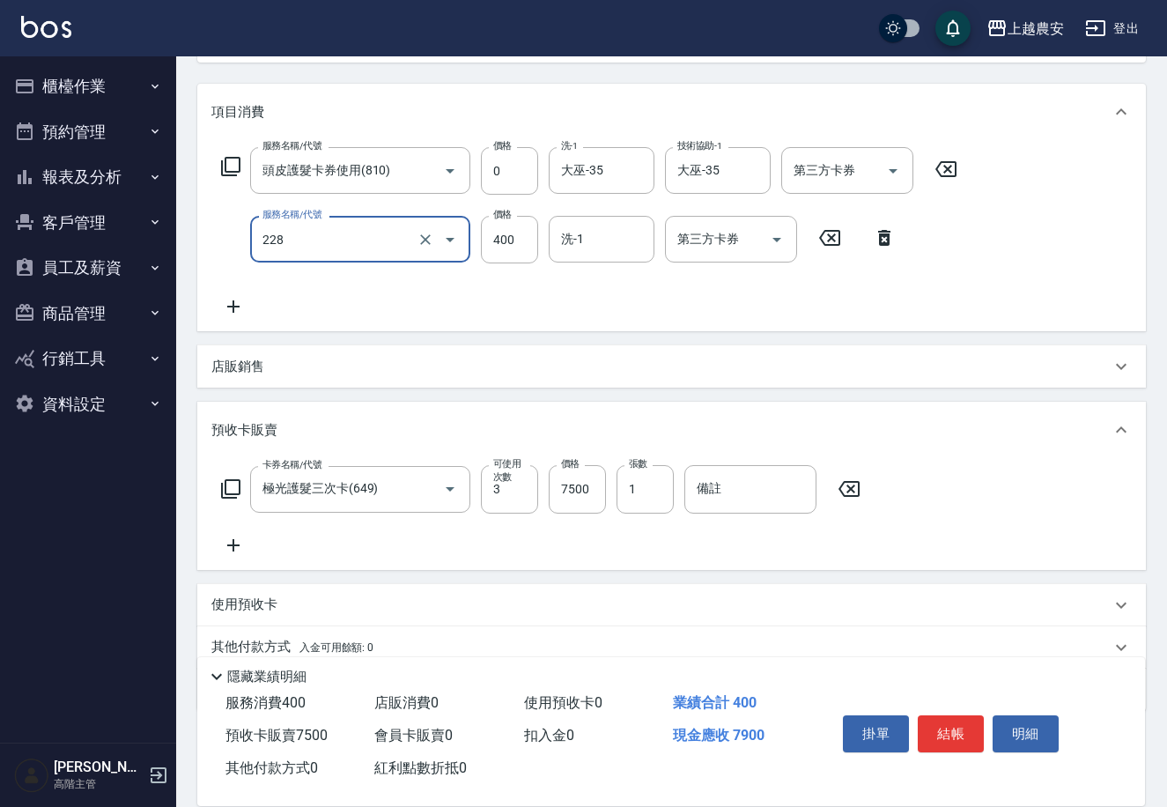
type input "洗髮(228)"
click at [909, 359] on div "店販銷售" at bounding box center [661, 367] width 900 height 19
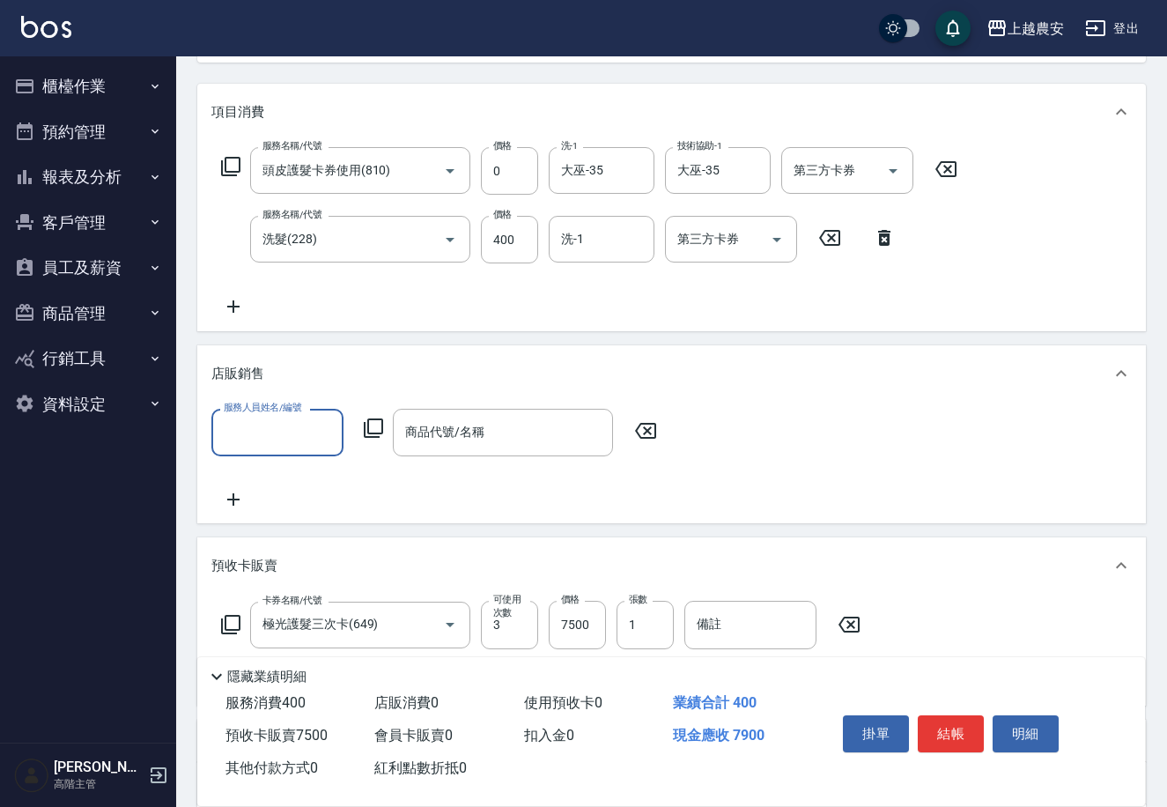
scroll to position [0, 0]
click at [645, 439] on icon at bounding box center [646, 430] width 44 height 21
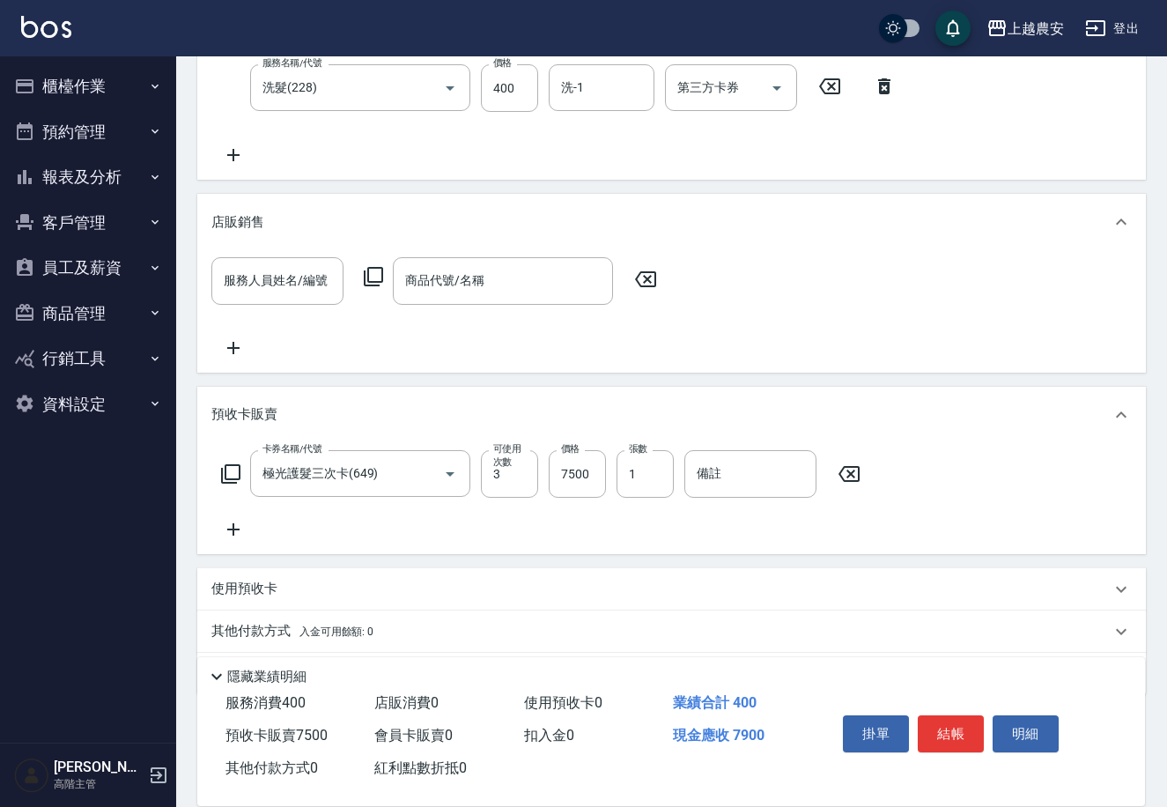
scroll to position [378, 0]
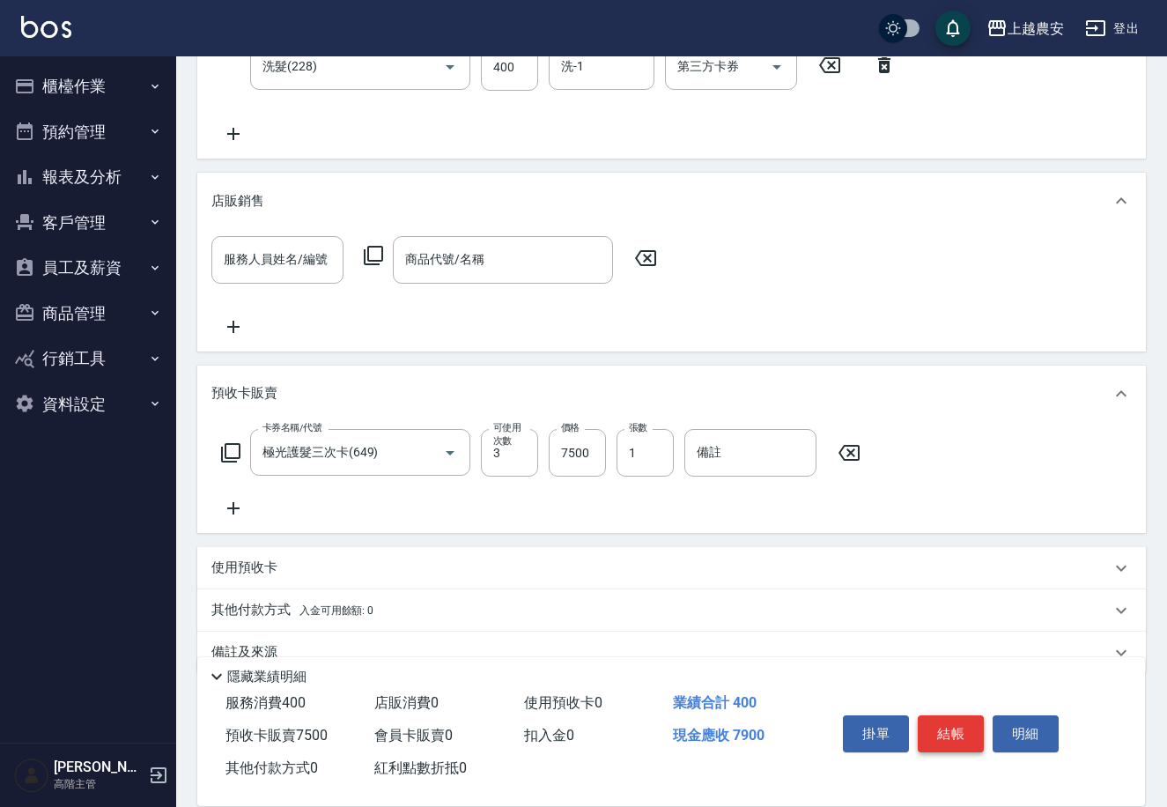
click at [953, 719] on button "結帳" at bounding box center [951, 733] width 66 height 37
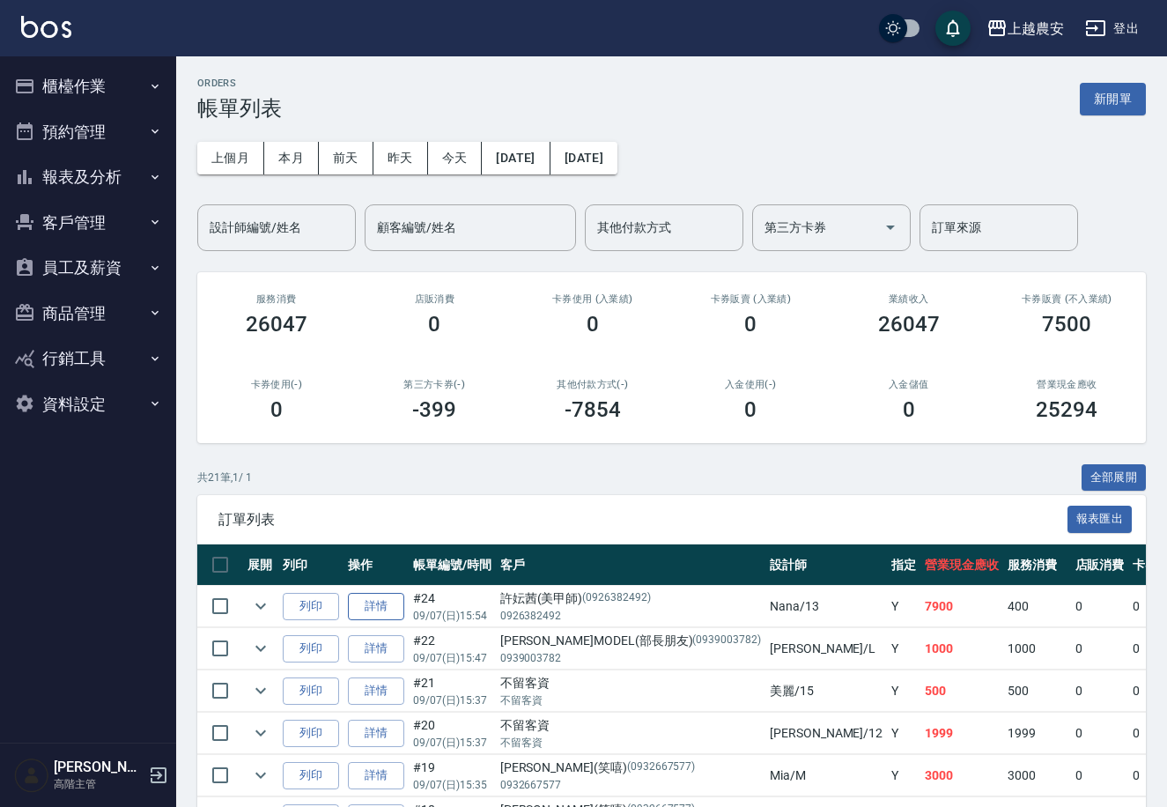
click at [389, 601] on link "詳情" at bounding box center [376, 606] width 56 height 27
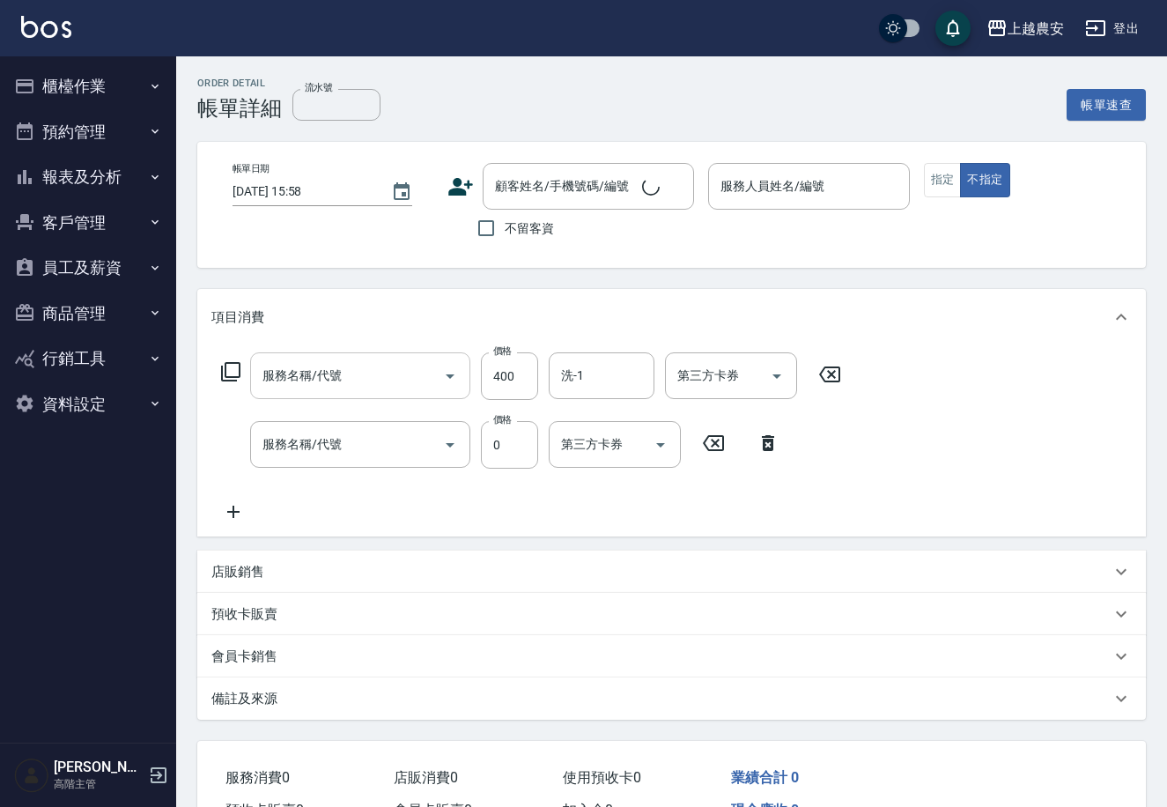
type input "洗髮(228)"
type input "頭皮護髮卡券使用(810)"
type input "[DATE] 15:54"
type input "Nana-13"
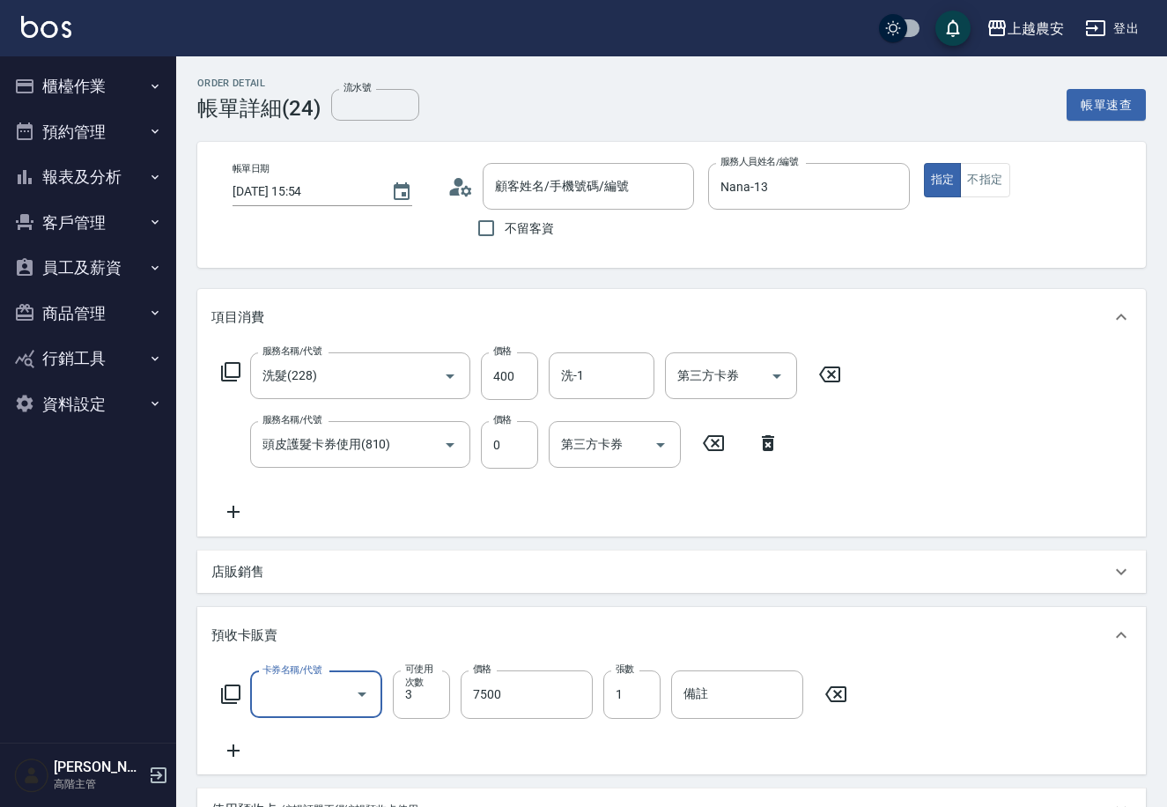
scroll to position [31, 0]
type input "[PERSON_NAME](美甲師)/0926382492/0926382492"
type input "極光護髮三次卡(649)"
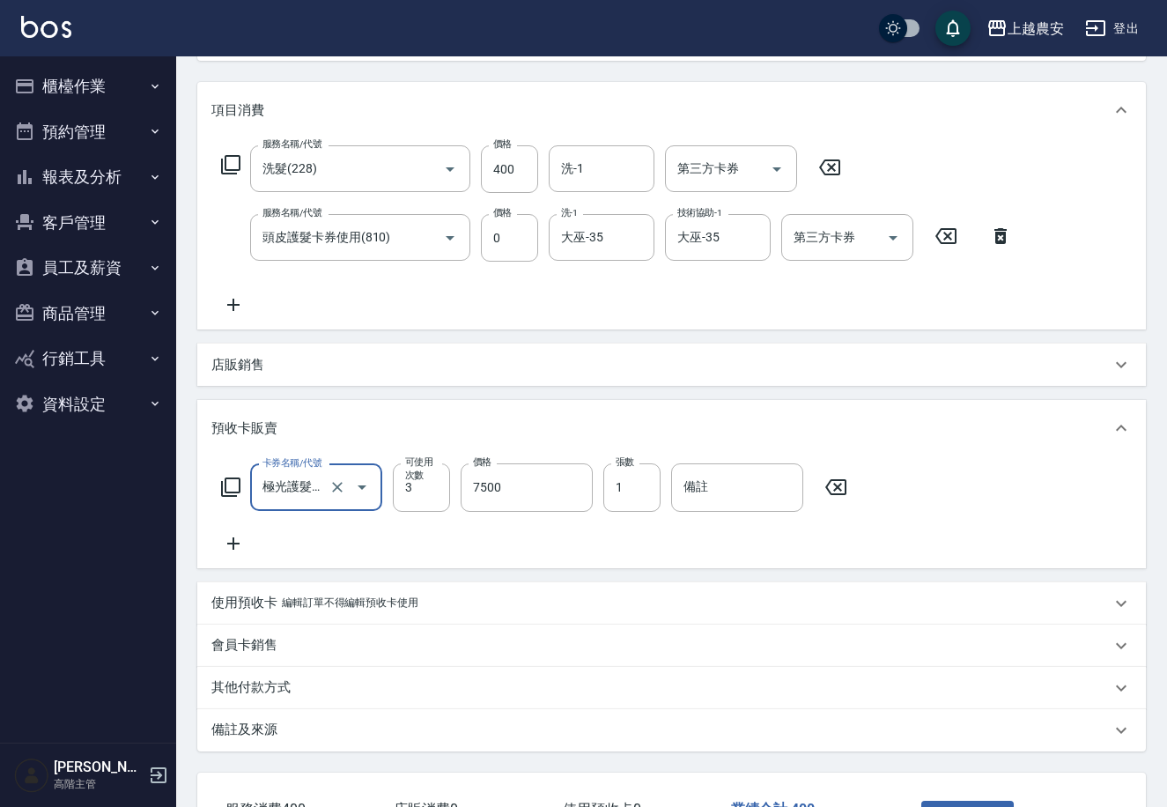
scroll to position [204, 0]
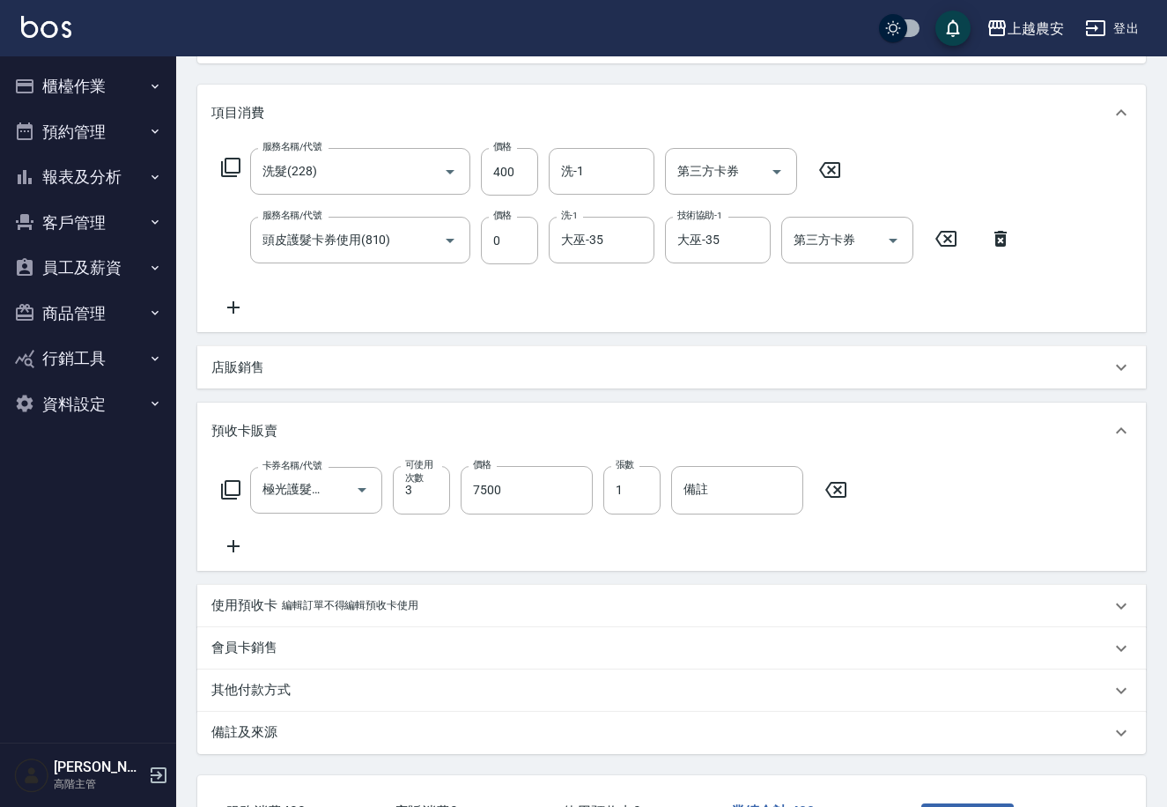
click at [226, 308] on icon at bounding box center [233, 307] width 44 height 21
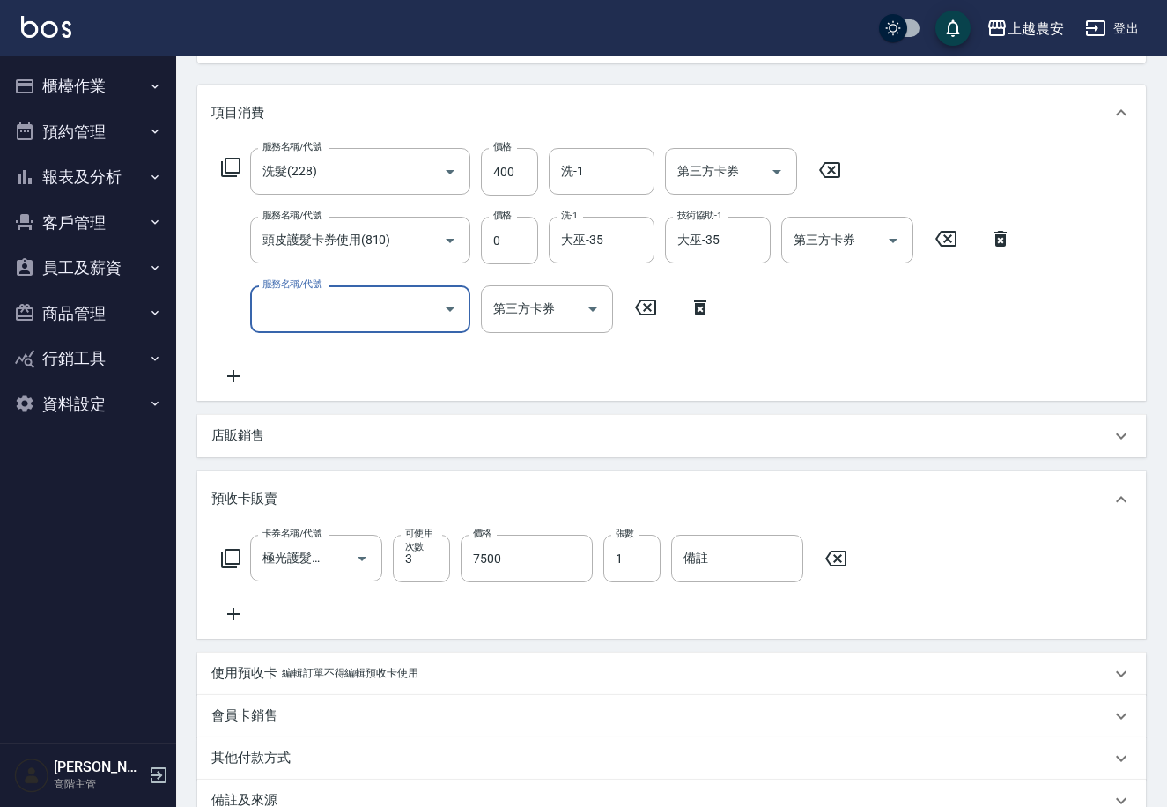
click at [833, 571] on div "卡券名稱/代號 極光護髮三次卡(649) 卡券名稱/代號 可使用次數 3 可使用次數 價格 7500 價格 張數 1 張數 備註 備註" at bounding box center [534, 559] width 647 height 48
click at [835, 552] on icon at bounding box center [836, 558] width 44 height 21
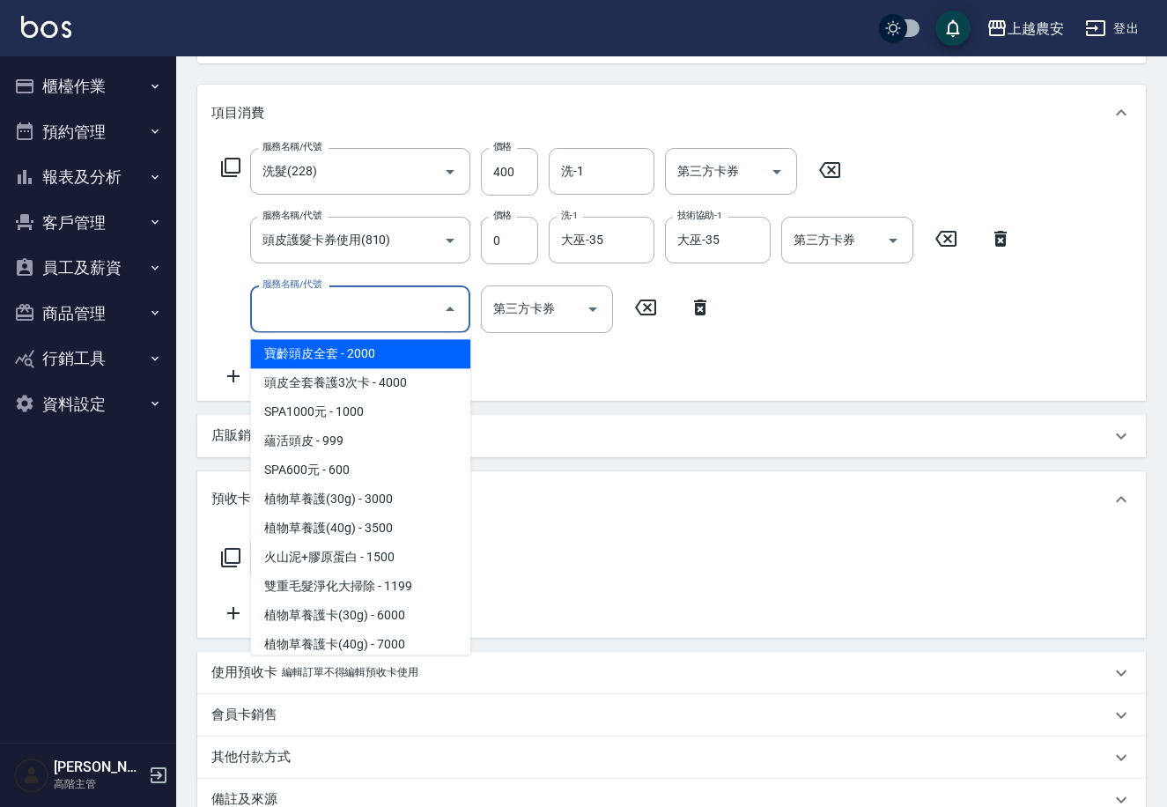
click at [393, 312] on input "服務名稱/代號" at bounding box center [347, 308] width 178 height 31
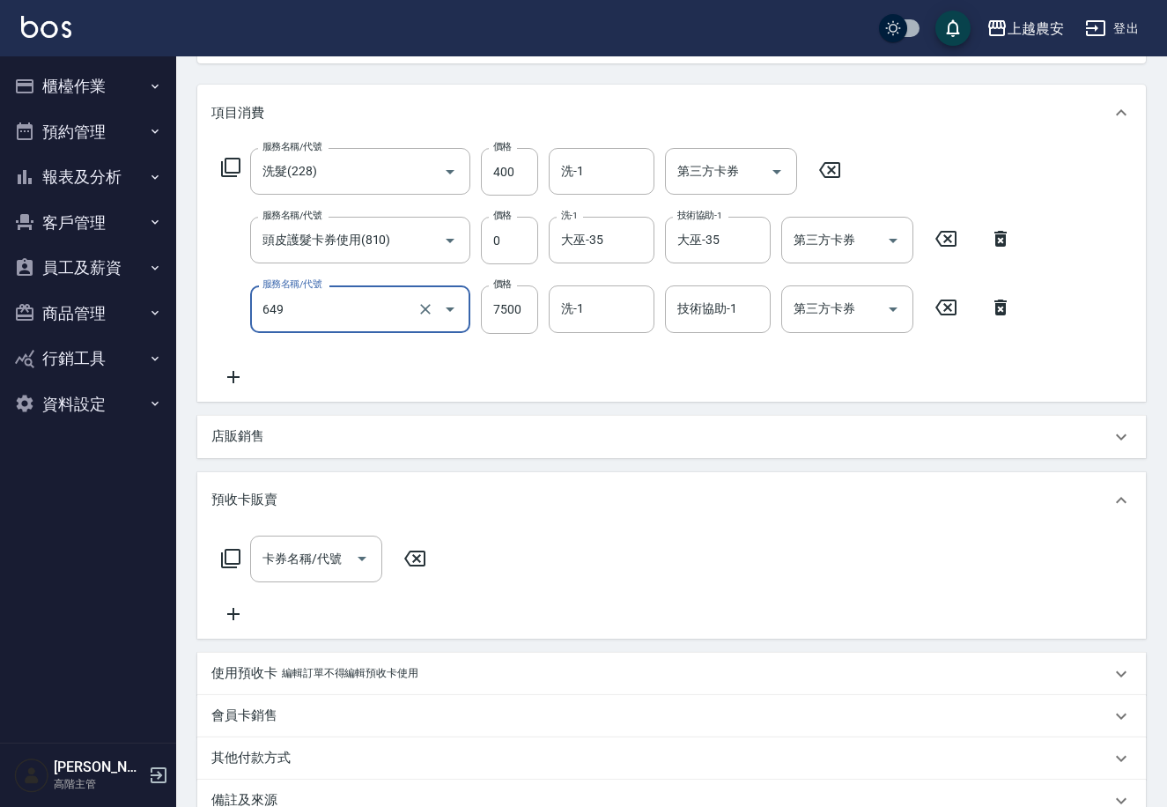
type input "極光護髮三次卡(649)"
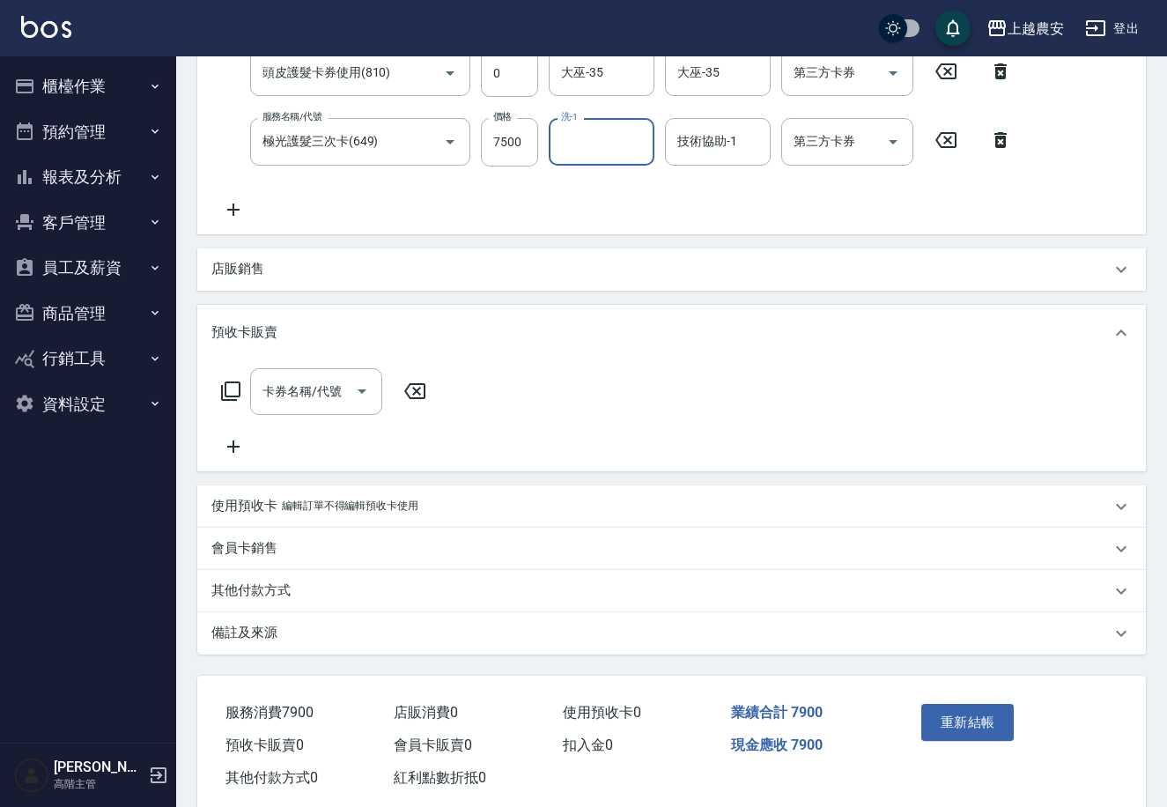
scroll to position [374, 0]
click at [960, 721] on button "重新結帳" at bounding box center [968, 720] width 93 height 37
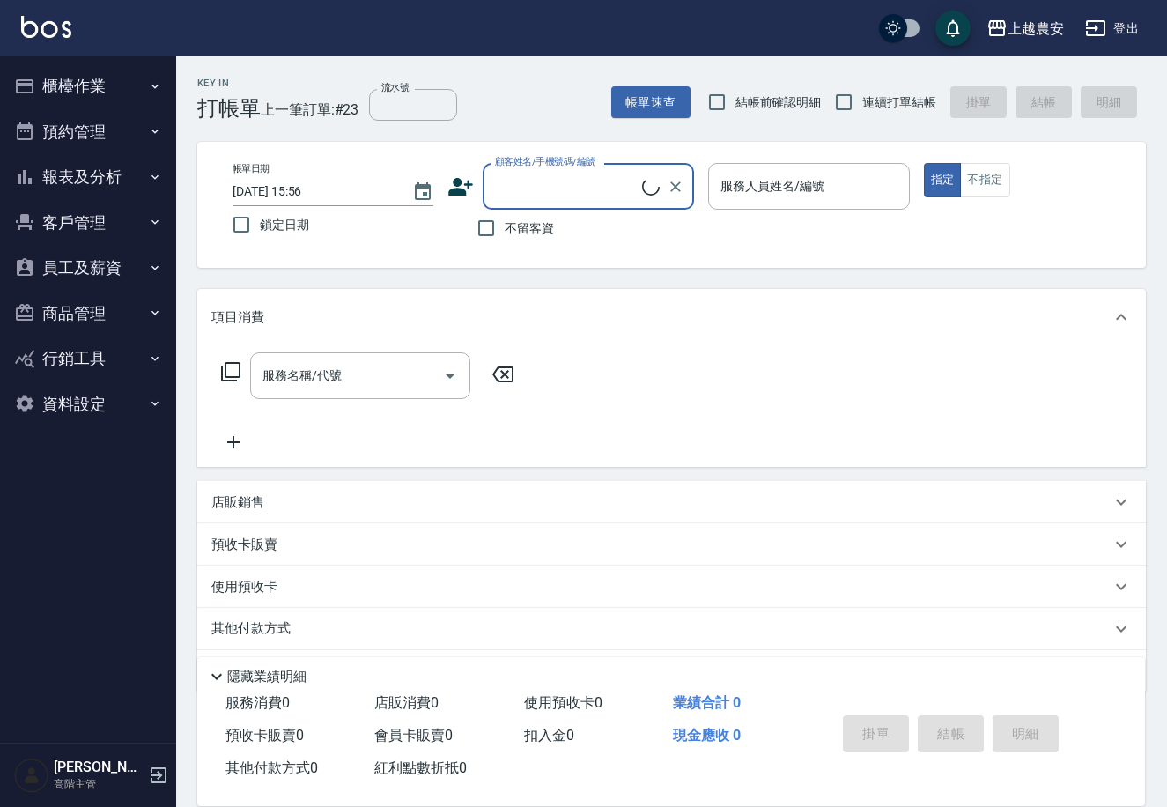
click at [137, 186] on button "報表及分析" at bounding box center [88, 177] width 162 height 46
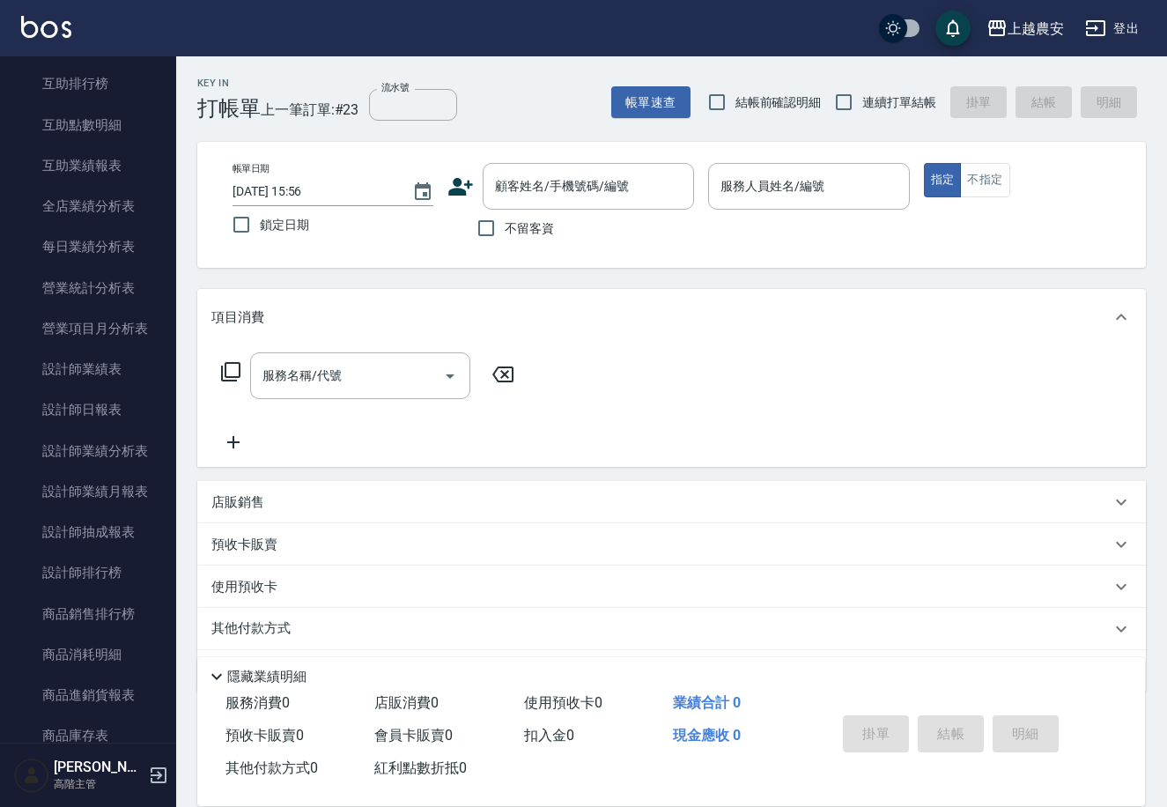
scroll to position [434, 0]
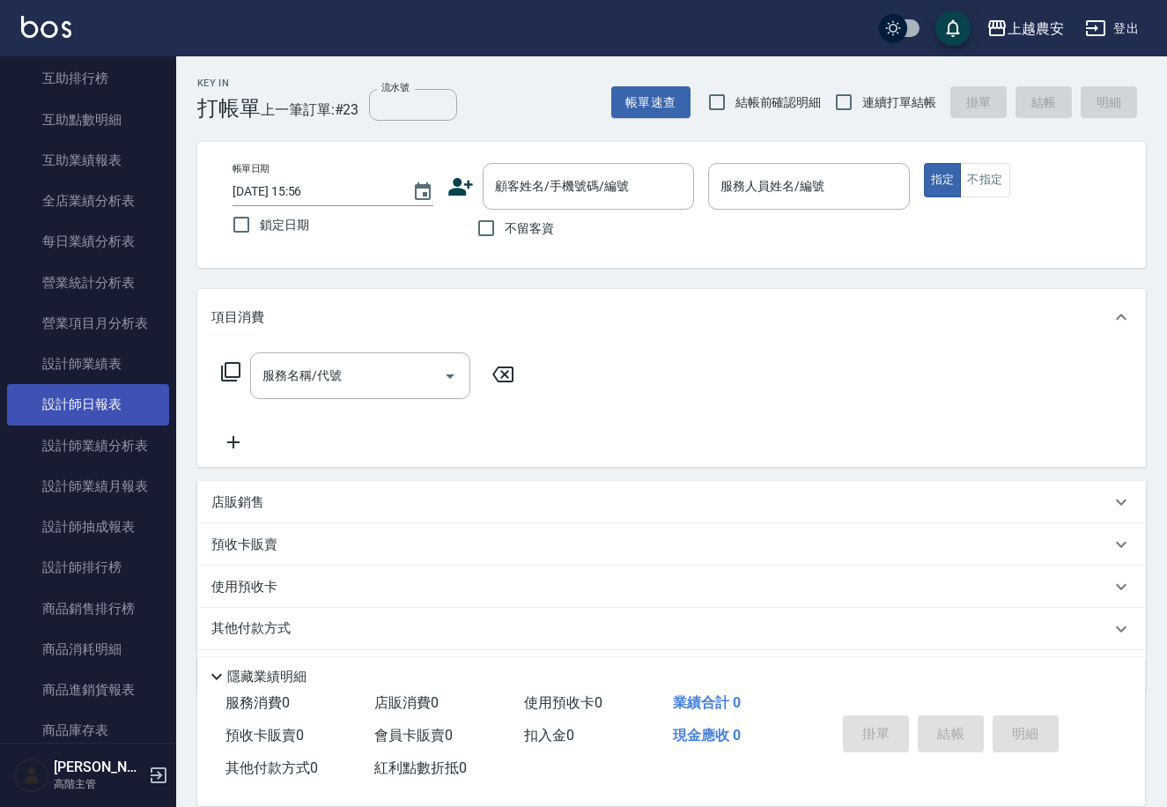
click at [138, 401] on link "設計師日報表" at bounding box center [88, 404] width 162 height 41
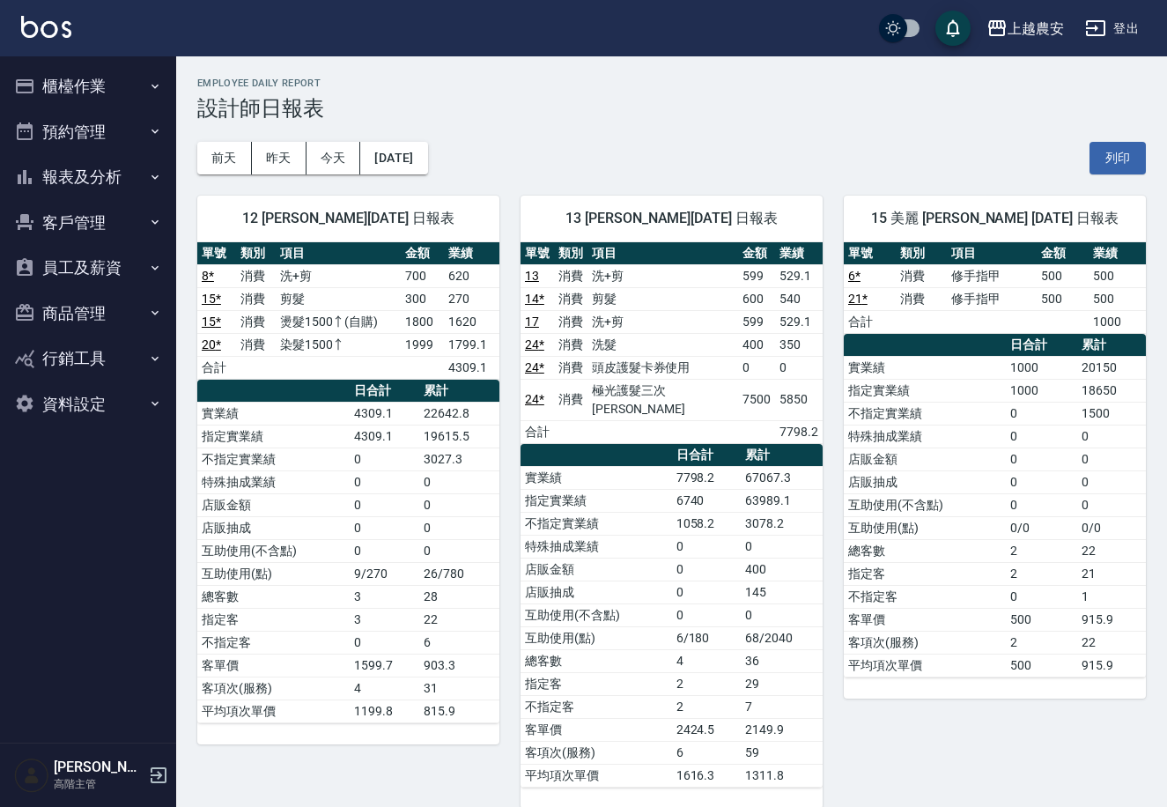
click at [536, 370] on link "24 *" at bounding box center [534, 367] width 19 height 14
click at [138, 97] on button "櫃檯作業" at bounding box center [88, 86] width 162 height 46
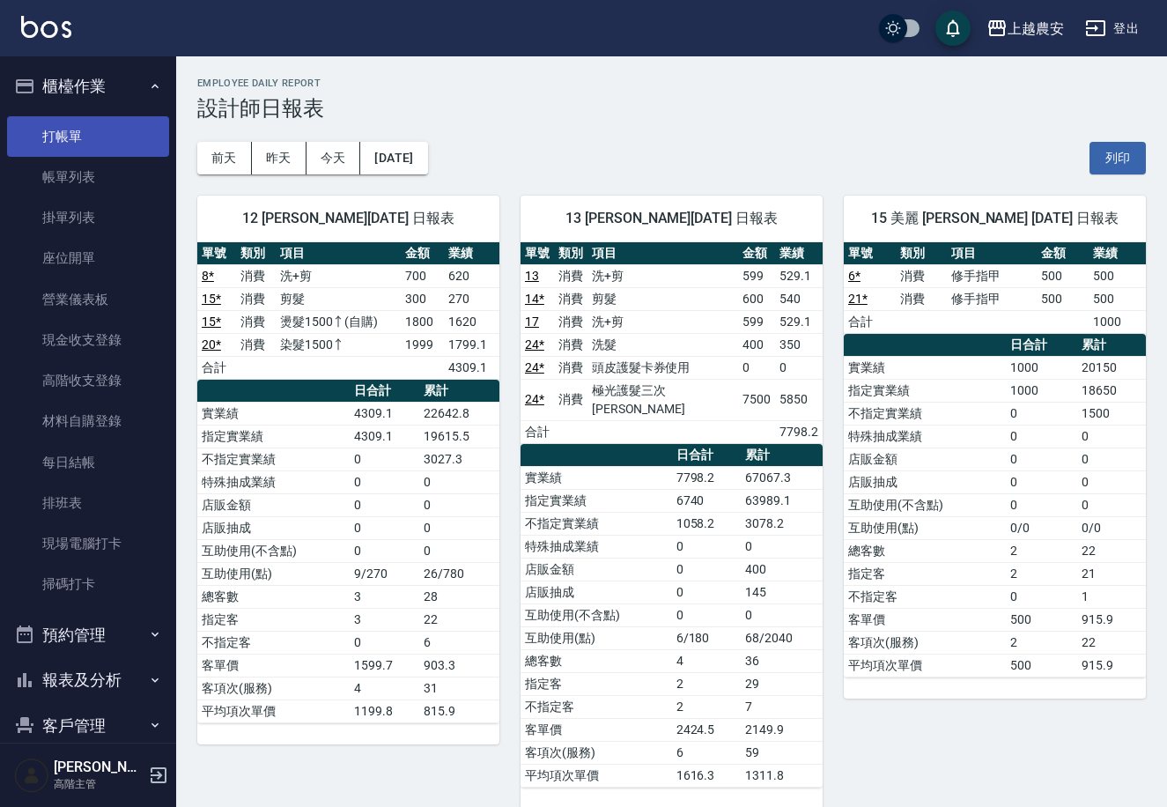
click at [152, 146] on link "打帳單" at bounding box center [88, 136] width 162 height 41
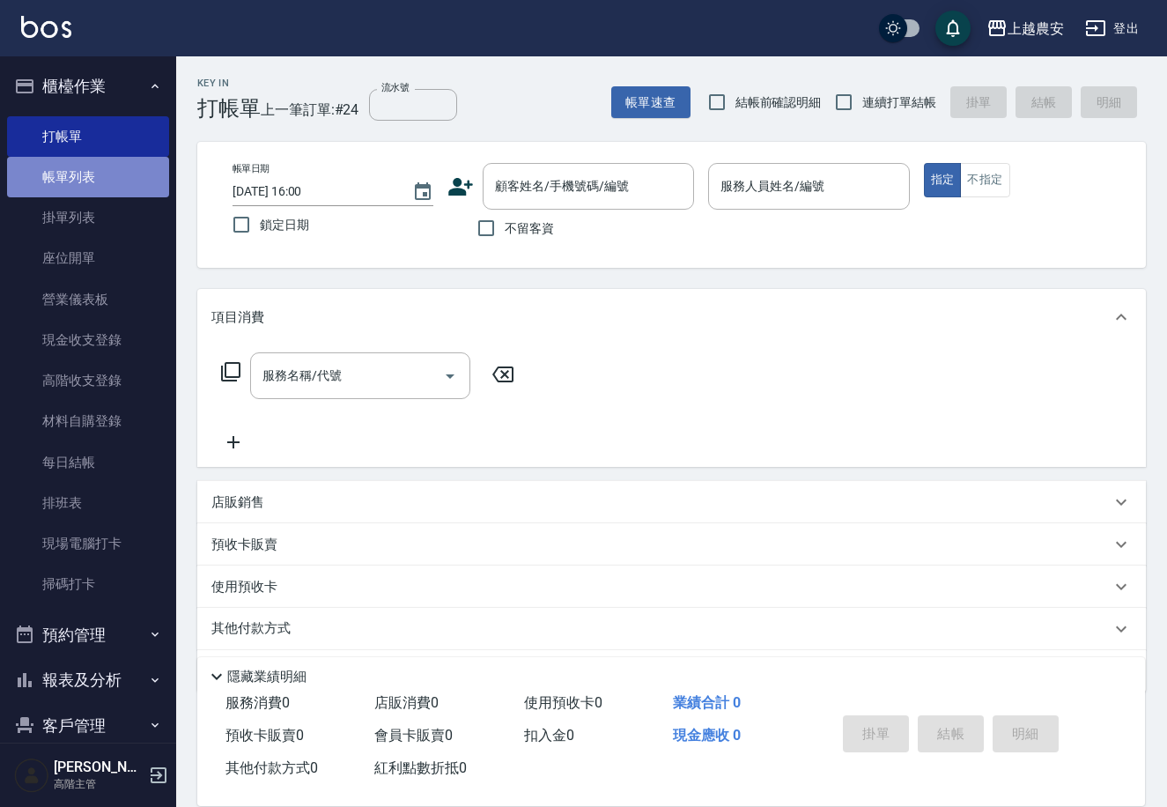
click at [95, 165] on link "帳單列表" at bounding box center [88, 177] width 162 height 41
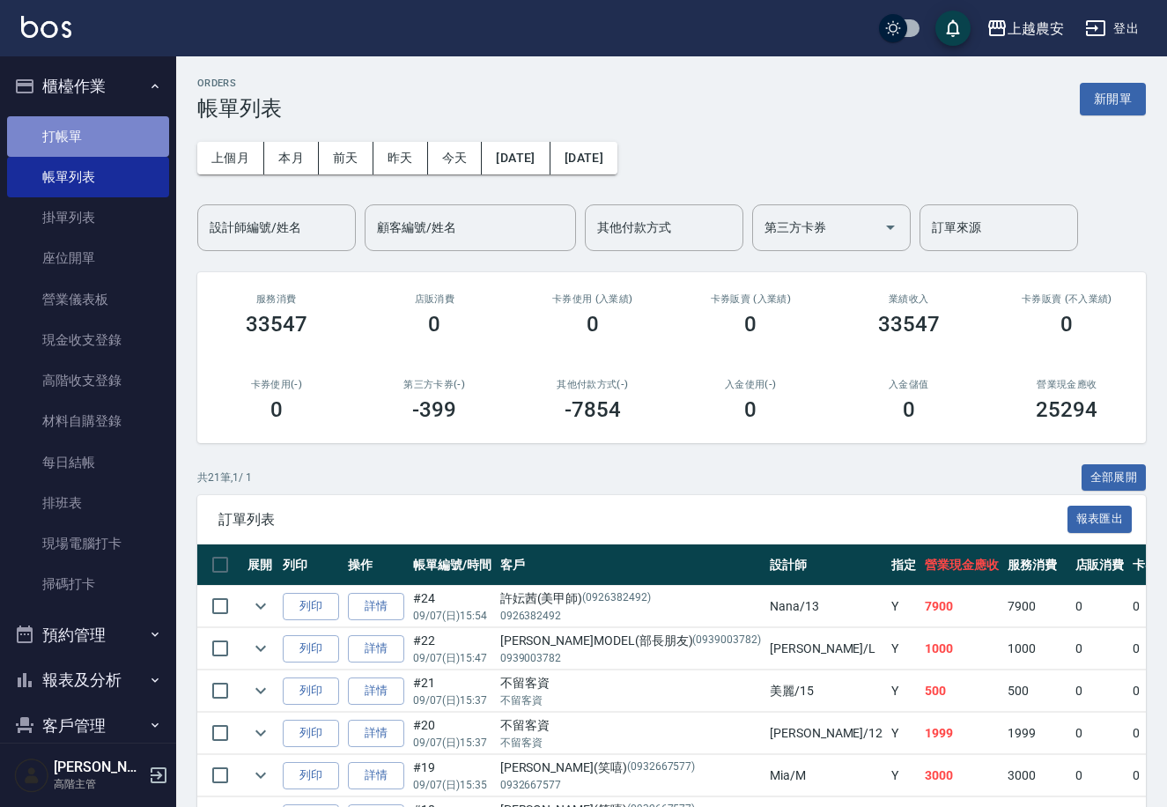
click at [111, 130] on link "打帳單" at bounding box center [88, 136] width 162 height 41
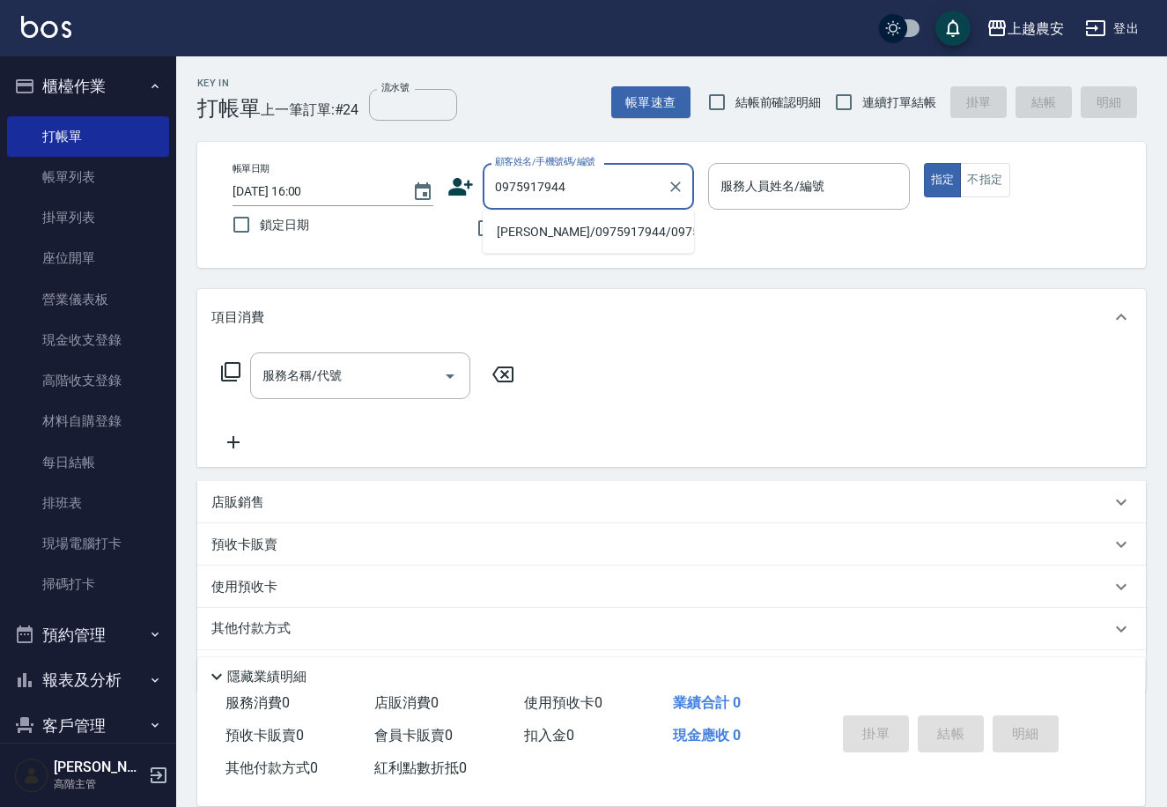
type input "陳禹博/0975917944/0975917944"
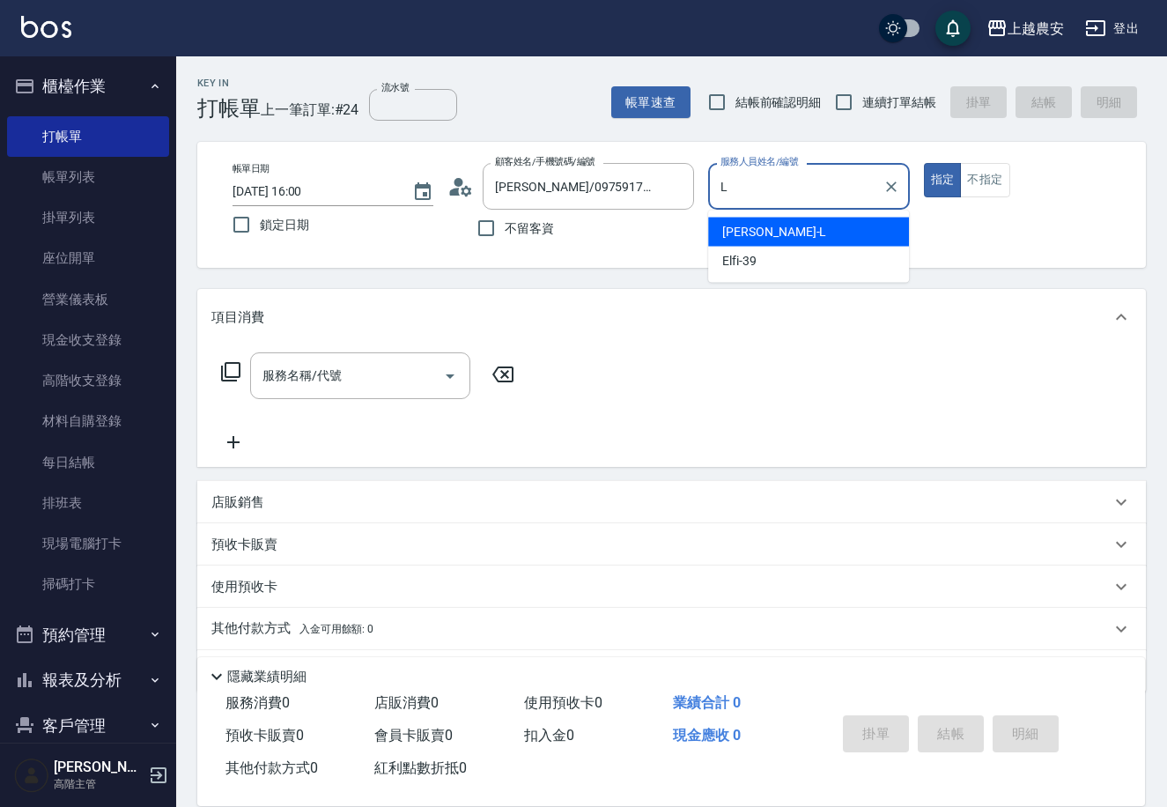
type input "Lina-L"
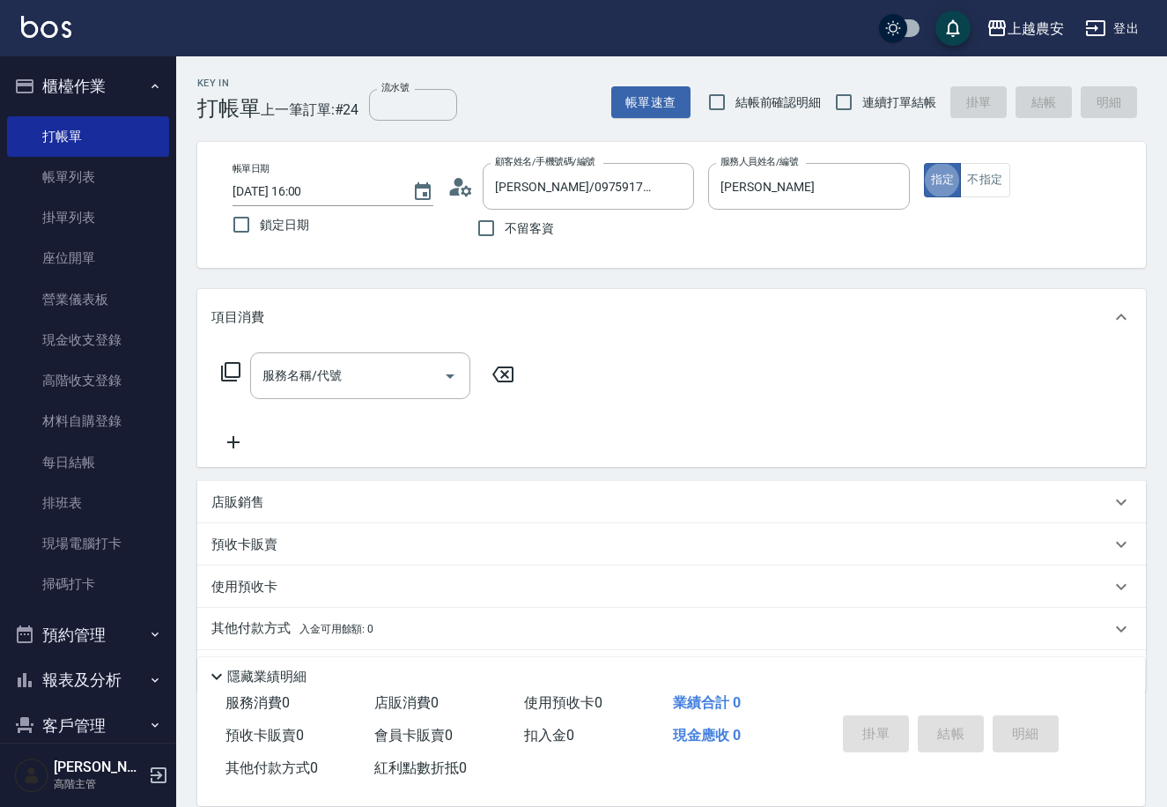
type button "true"
click at [991, 173] on button "不指定" at bounding box center [984, 180] width 49 height 34
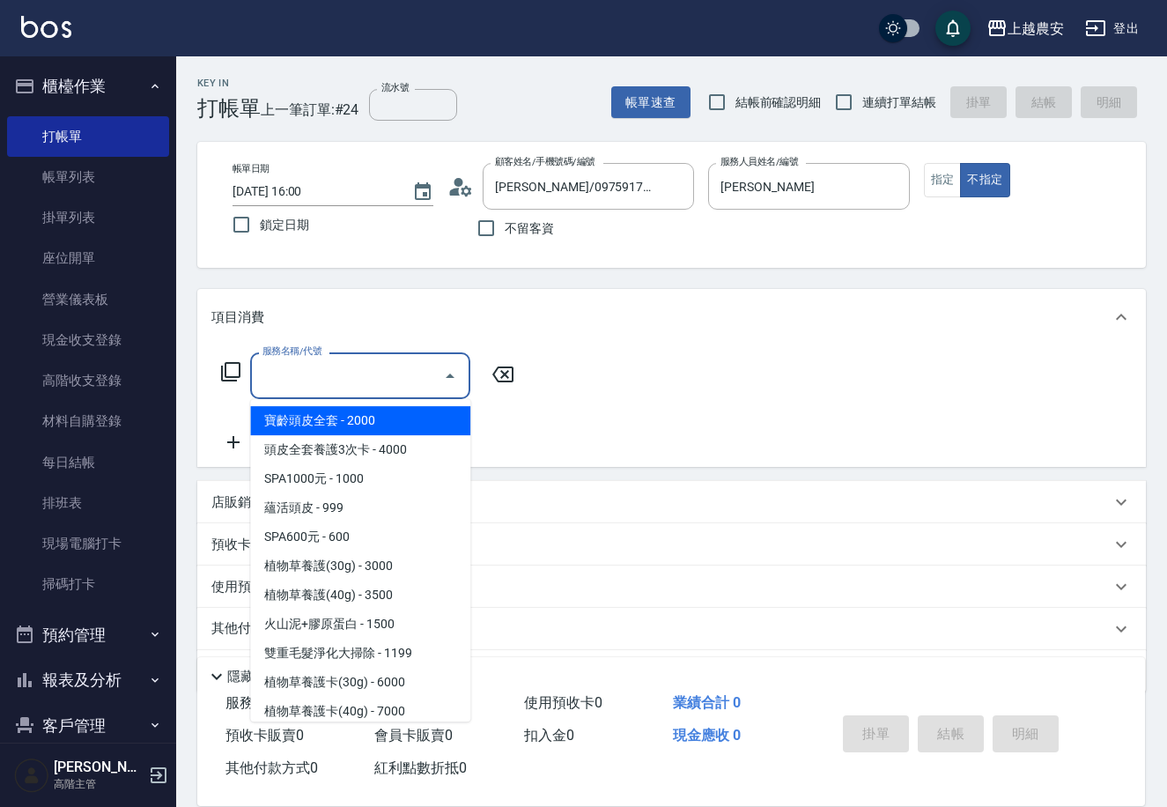
click at [411, 376] on input "服務名稱/代號" at bounding box center [347, 375] width 178 height 31
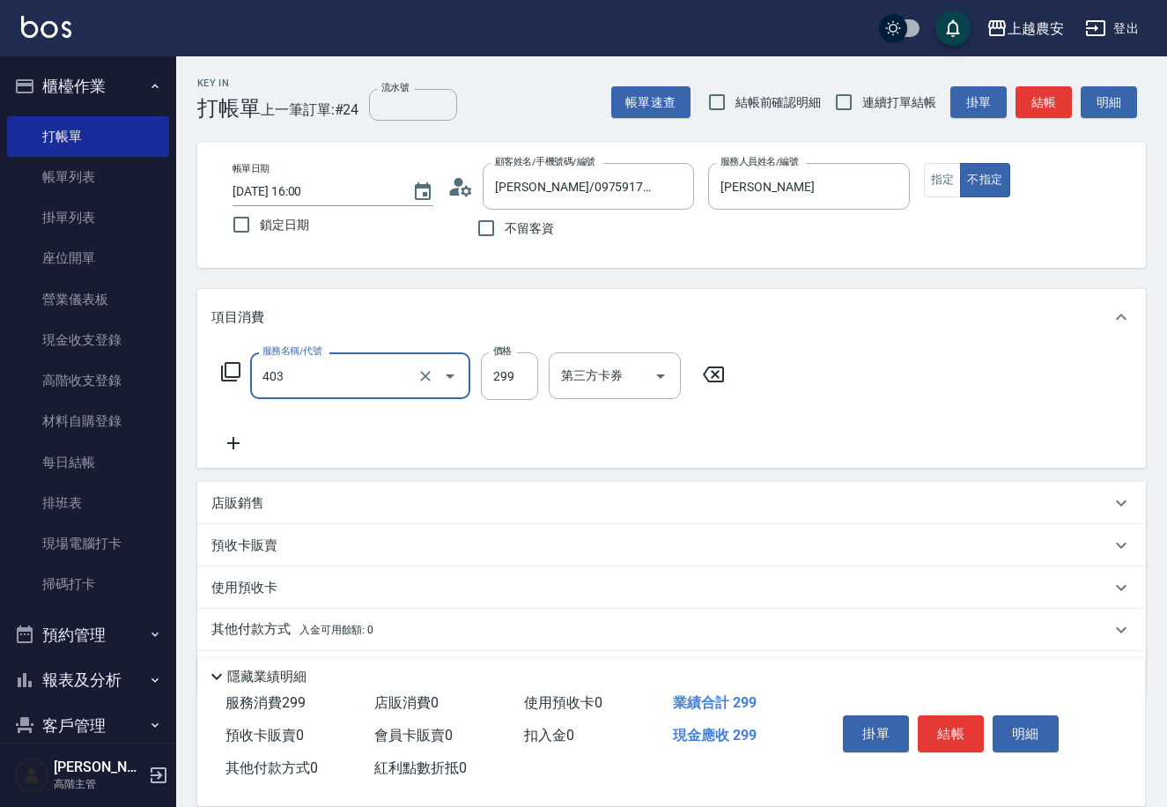
type input "剪髮(403)"
click at [935, 733] on button "結帳" at bounding box center [951, 733] width 66 height 37
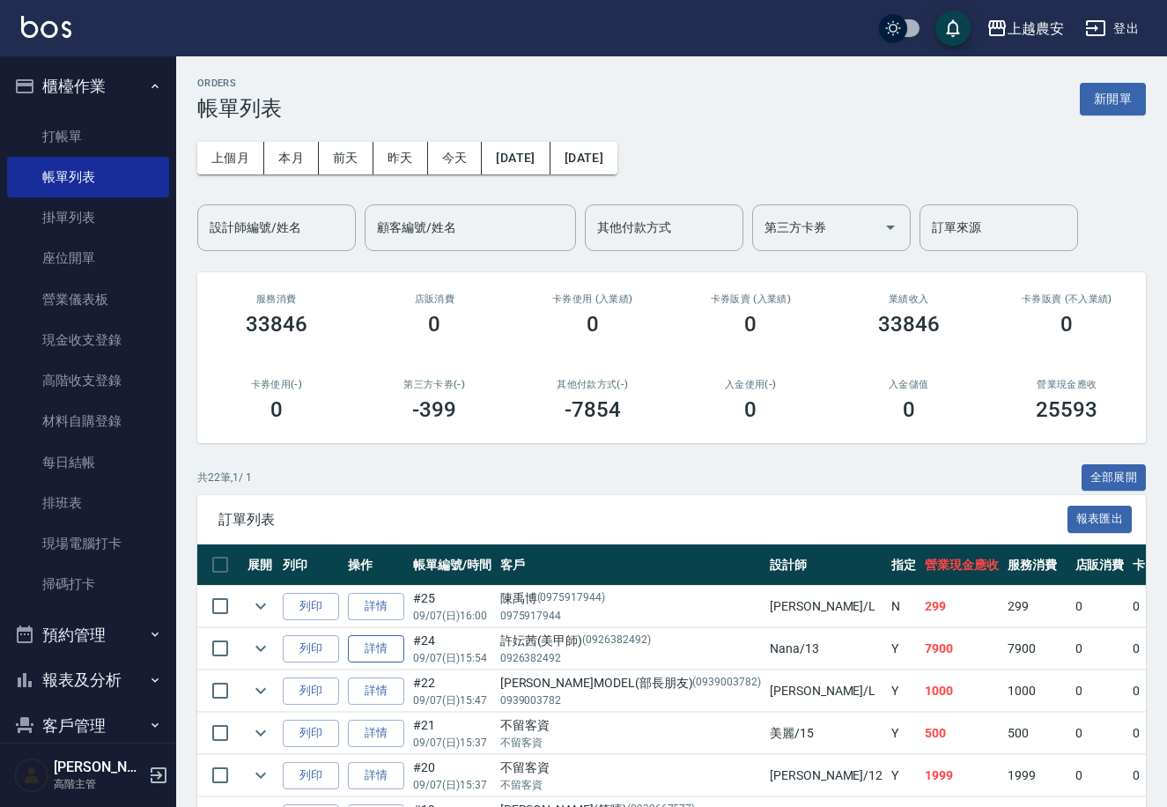
click at [397, 653] on link "詳情" at bounding box center [376, 648] width 56 height 27
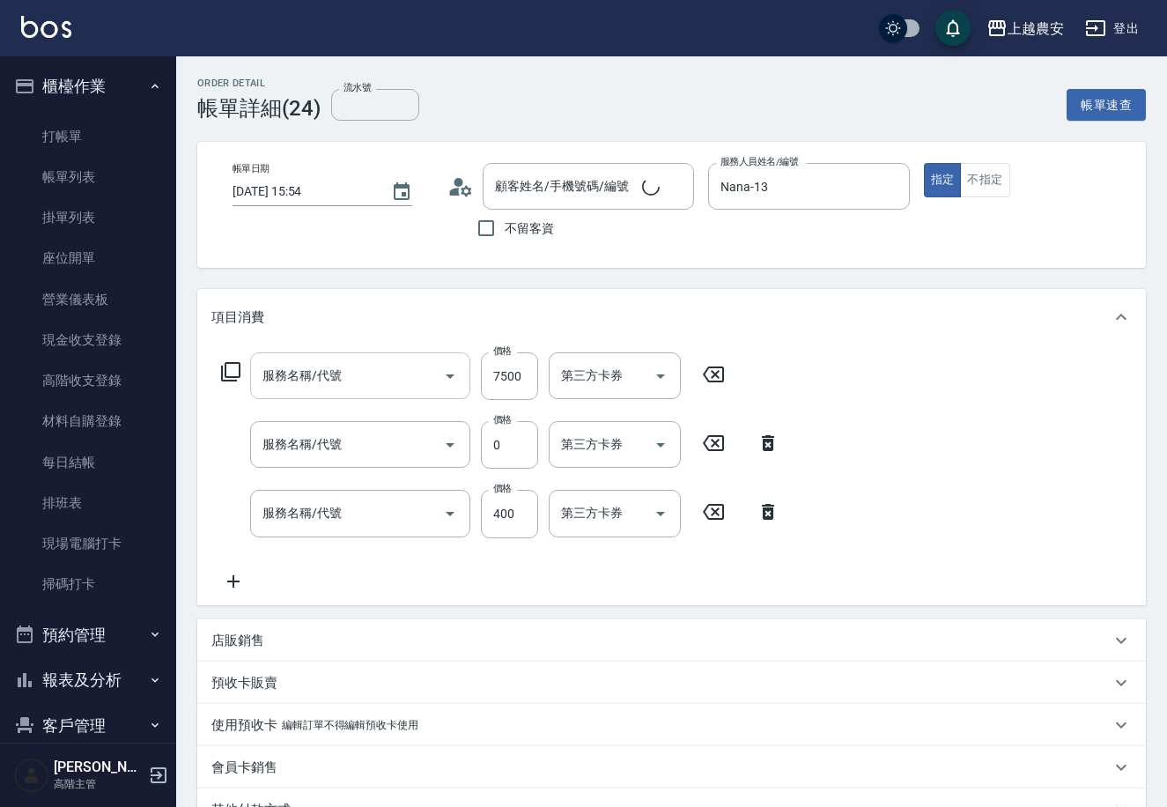
type input "[DATE] 15:54"
type input "Nana-13"
type input "極光護髮三次卡(649)"
type input "頭皮護髮卡券使用(810)"
type input "洗髮(228)"
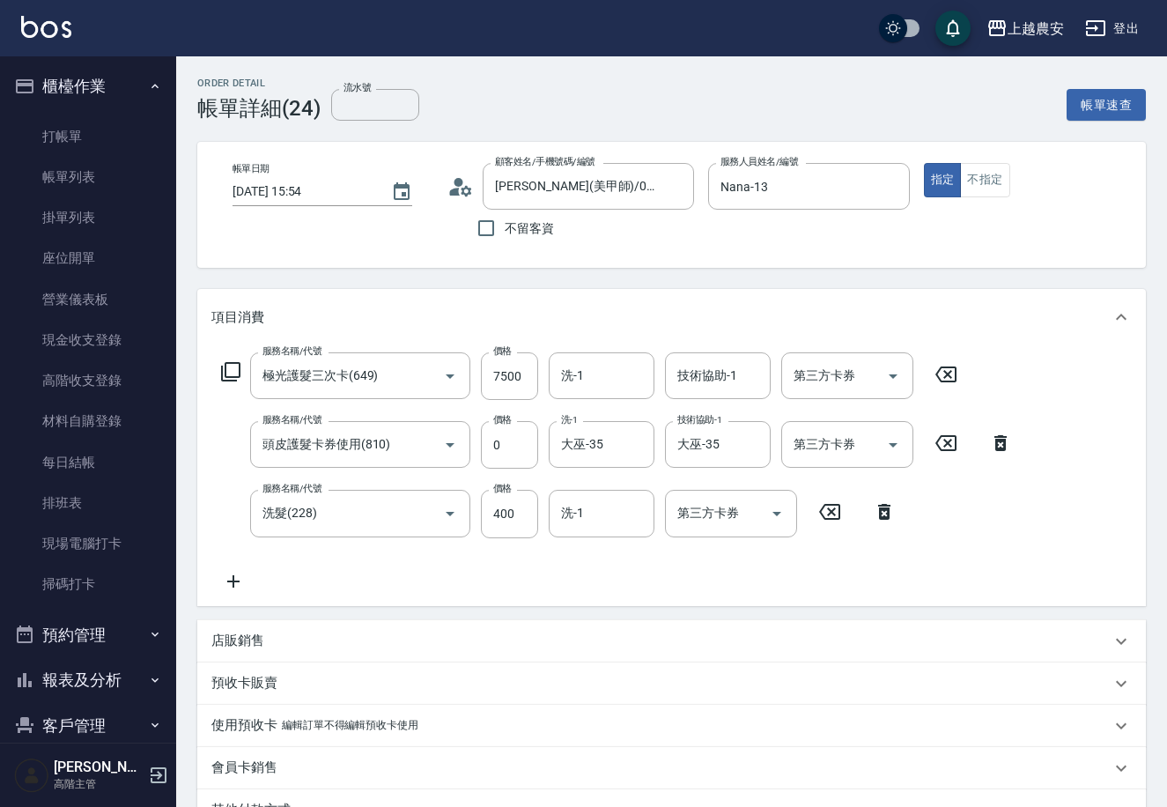
type input "[PERSON_NAME](美甲師)/0926382492/0926382492"
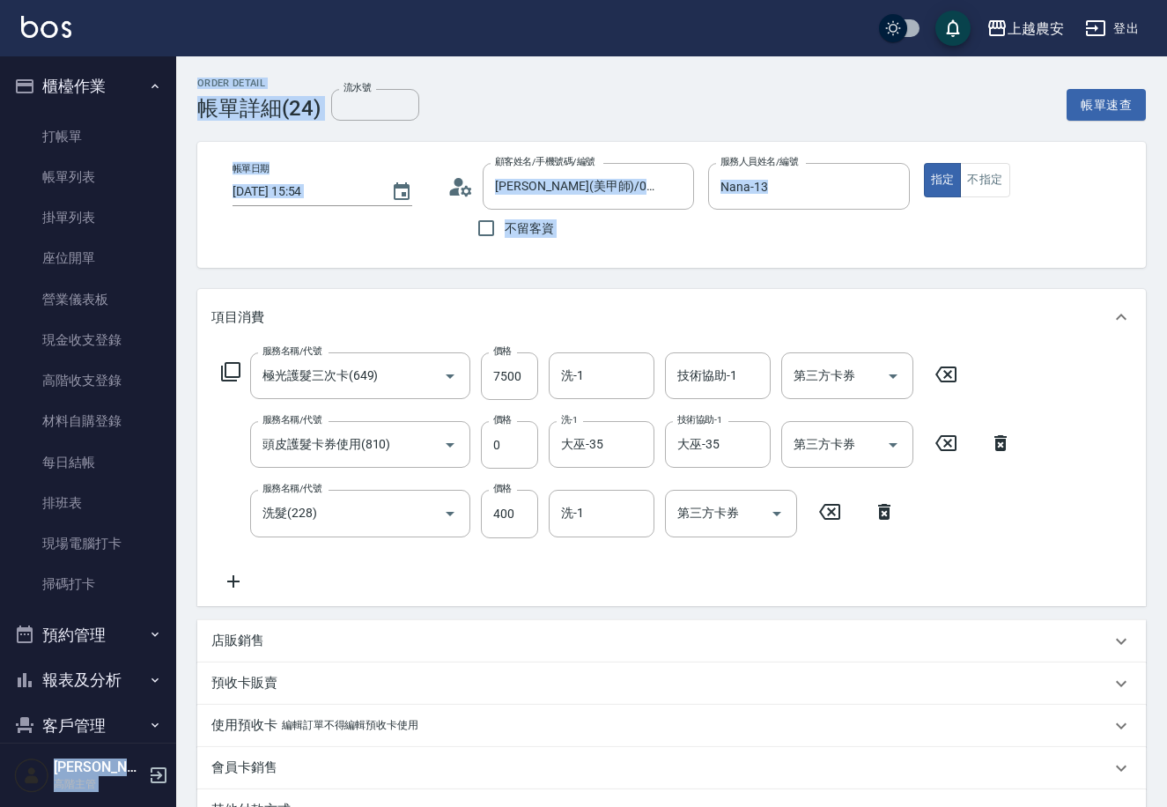
drag, startPoint x: 177, startPoint y: 323, endPoint x: 167, endPoint y: 374, distance: 51.3
click at [166, 389] on div "上越農安 登出 櫃檯作業 打帳單 帳單列表 掛單列表 座位開單 營業儀表板 現金收支登錄 高階收支登錄 材料自購登錄 每日結帳 排班表 現場電腦打卡 掃碼打卡…" at bounding box center [583, 528] width 1167 height 1056
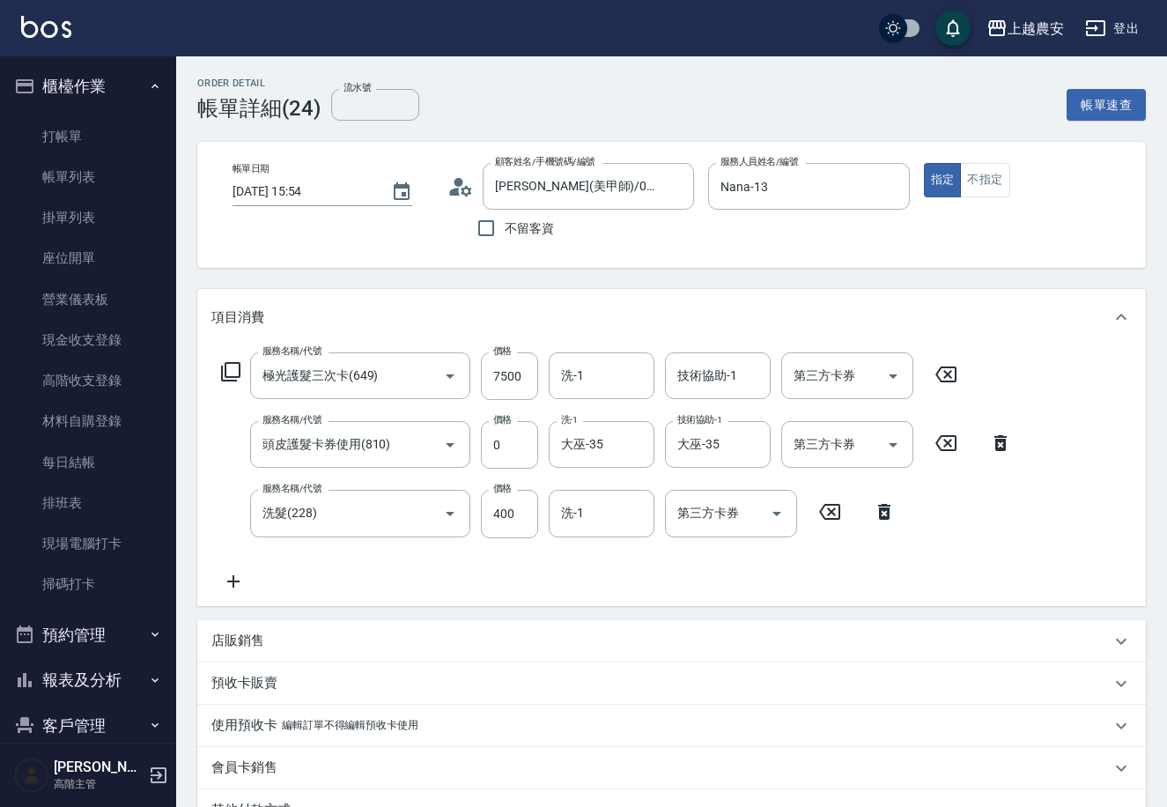
click at [167, 374] on nav "櫃檯作業 打帳單 帳單列表 掛單列表 座位開單 營業儀表板 現金收支登錄 高階收支登錄 材料自購登錄 每日結帳 排班表 現場電腦打卡 掃碼打卡 預約管理 預約…" at bounding box center [88, 399] width 176 height 686
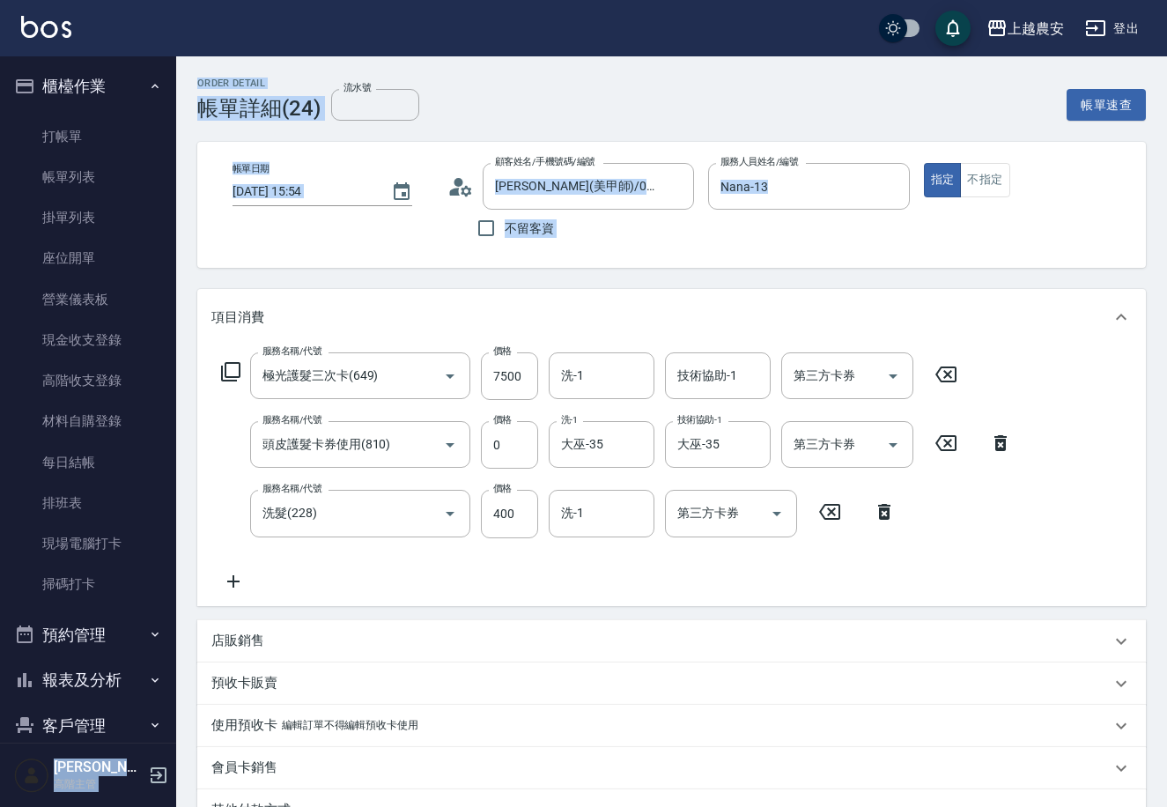
drag, startPoint x: 167, startPoint y: 374, endPoint x: 177, endPoint y: 409, distance: 36.8
click at [177, 409] on div "上越農安 登出 櫃檯作業 打帳單 帳單列表 掛單列表 座位開單 營業儀表板 現金收支登錄 高階收支登錄 材料自購登錄 每日結帳 排班表 現場電腦打卡 掃碼打卡…" at bounding box center [583, 528] width 1167 height 1056
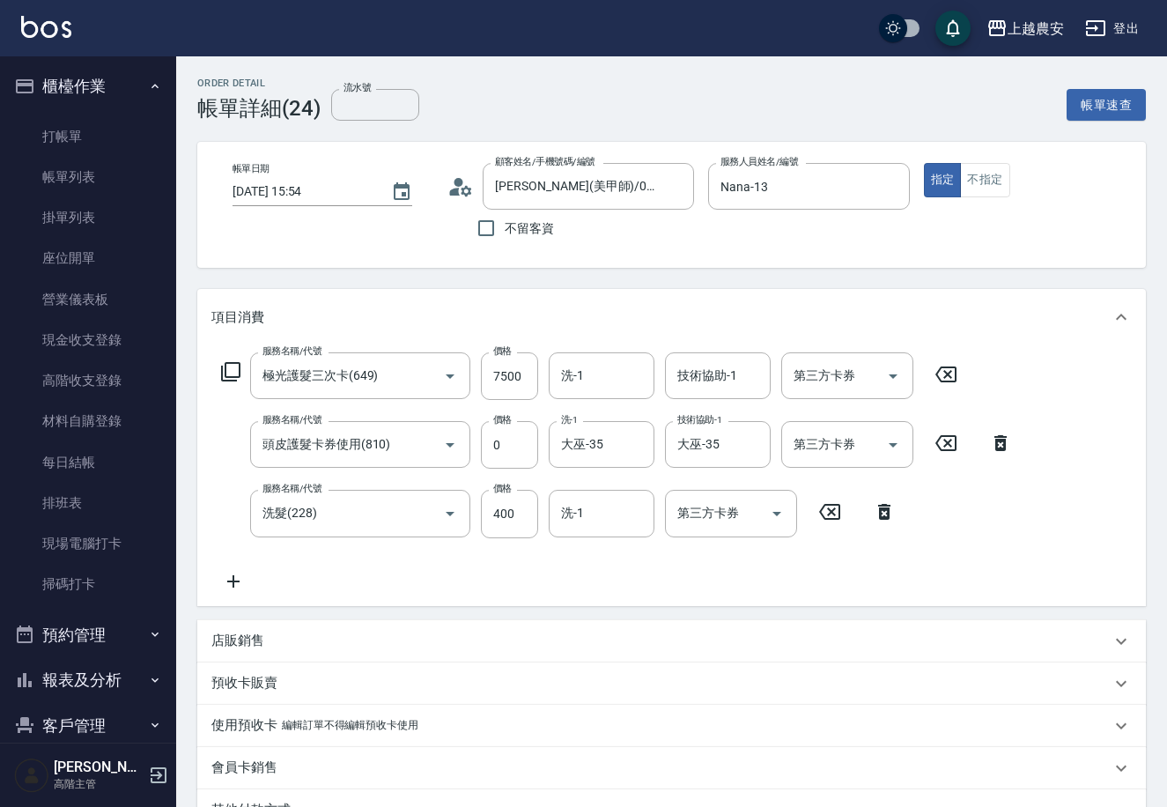
click at [166, 391] on nav "櫃檯作業 打帳單 帳單列表 掛單列表 座位開單 營業儀表板 現金收支登錄 高階收支登錄 材料自購登錄 每日結帳 排班表 現場電腦打卡 掃碼打卡 預約管理 預約…" at bounding box center [88, 399] width 176 height 686
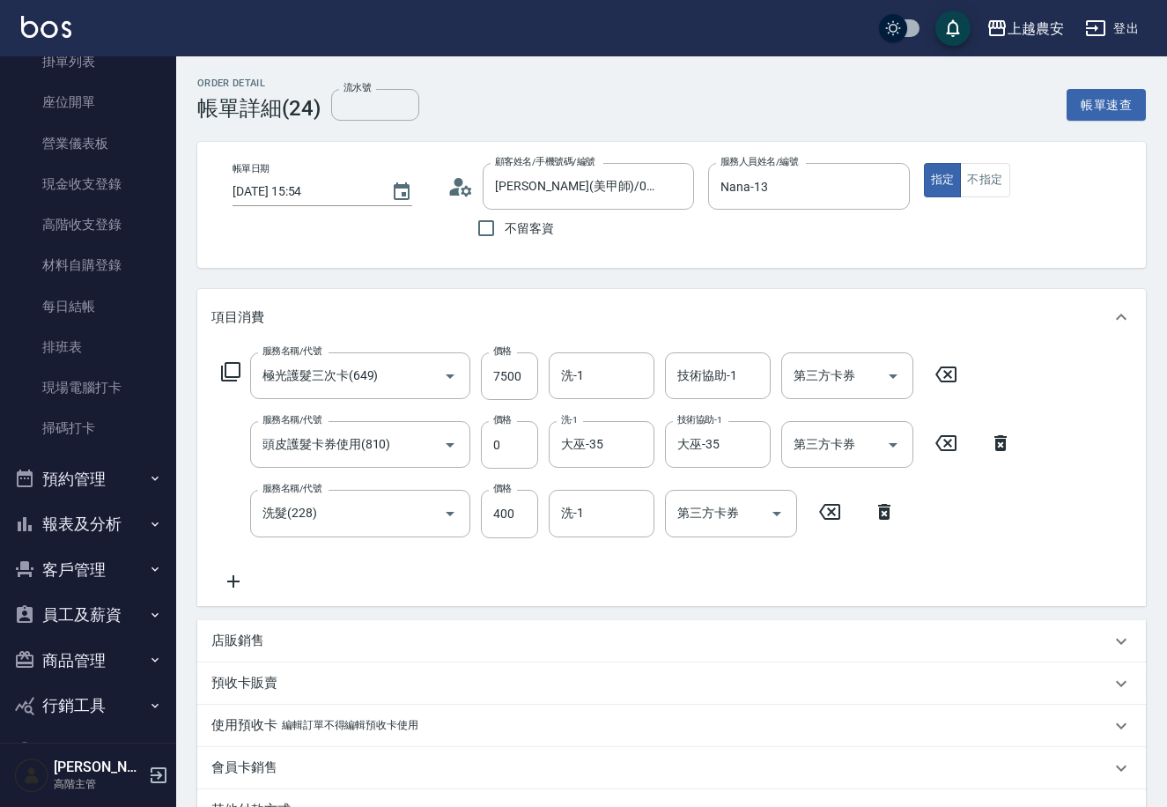
scroll to position [171, 0]
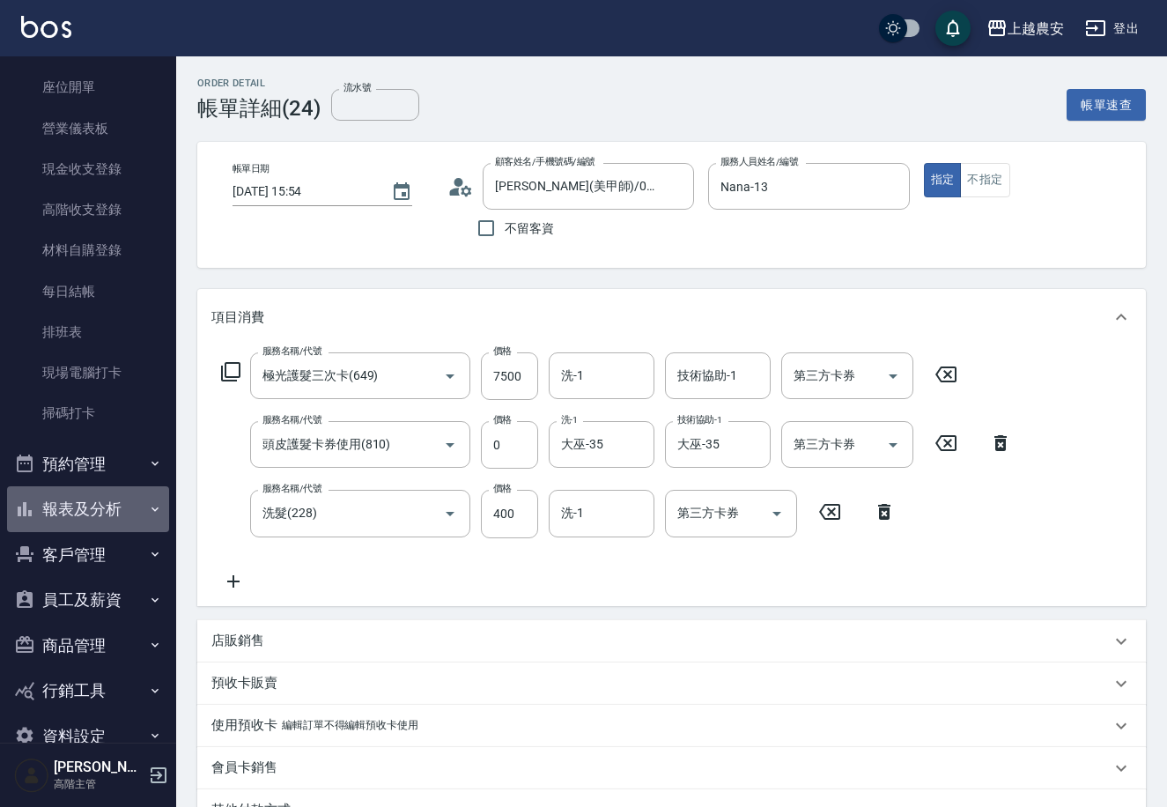
drag, startPoint x: 123, startPoint y: 495, endPoint x: 159, endPoint y: 465, distance: 46.3
click at [128, 494] on button "報表及分析" at bounding box center [88, 509] width 162 height 46
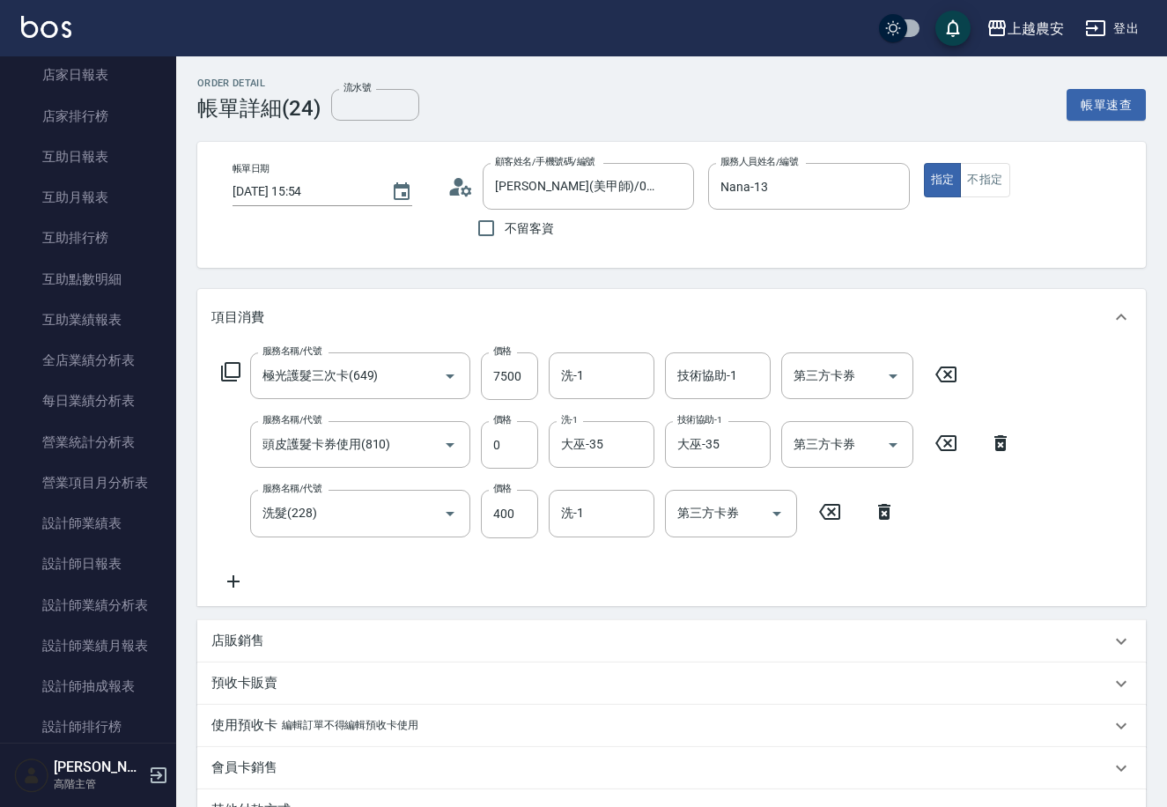
scroll to position [819, 0]
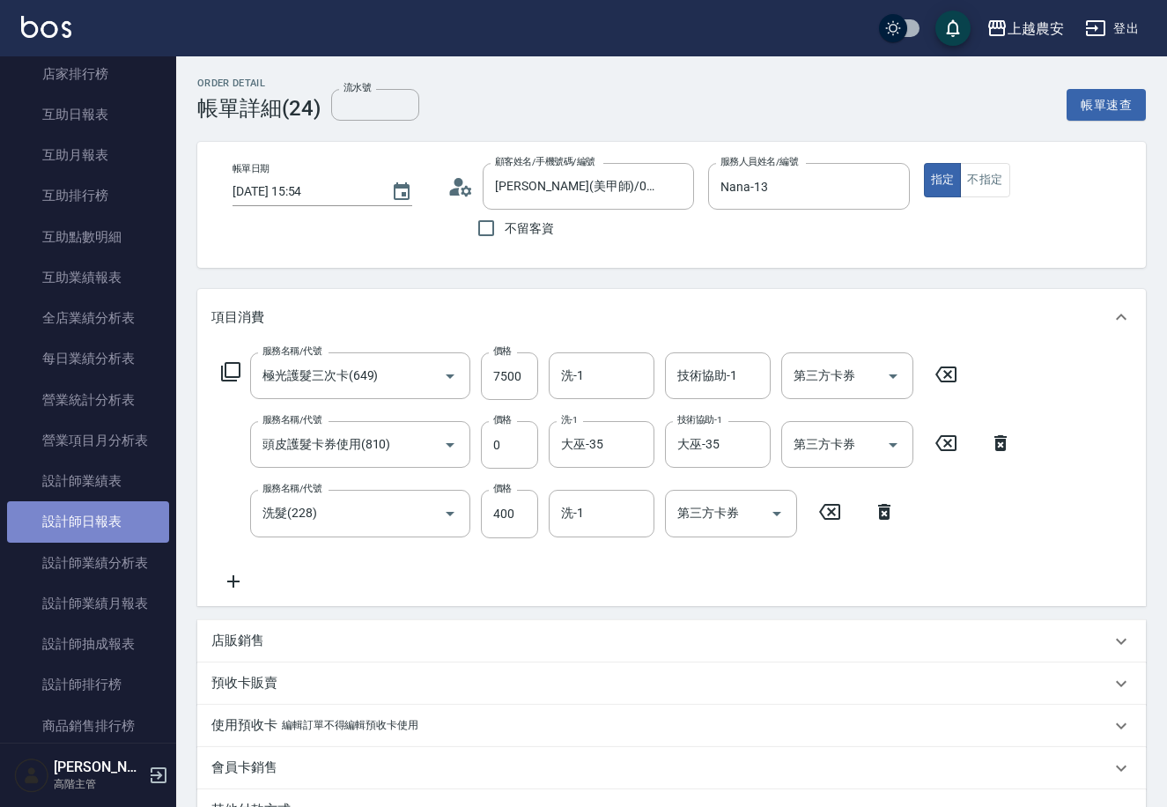
click at [132, 509] on link "設計師日報表" at bounding box center [88, 521] width 162 height 41
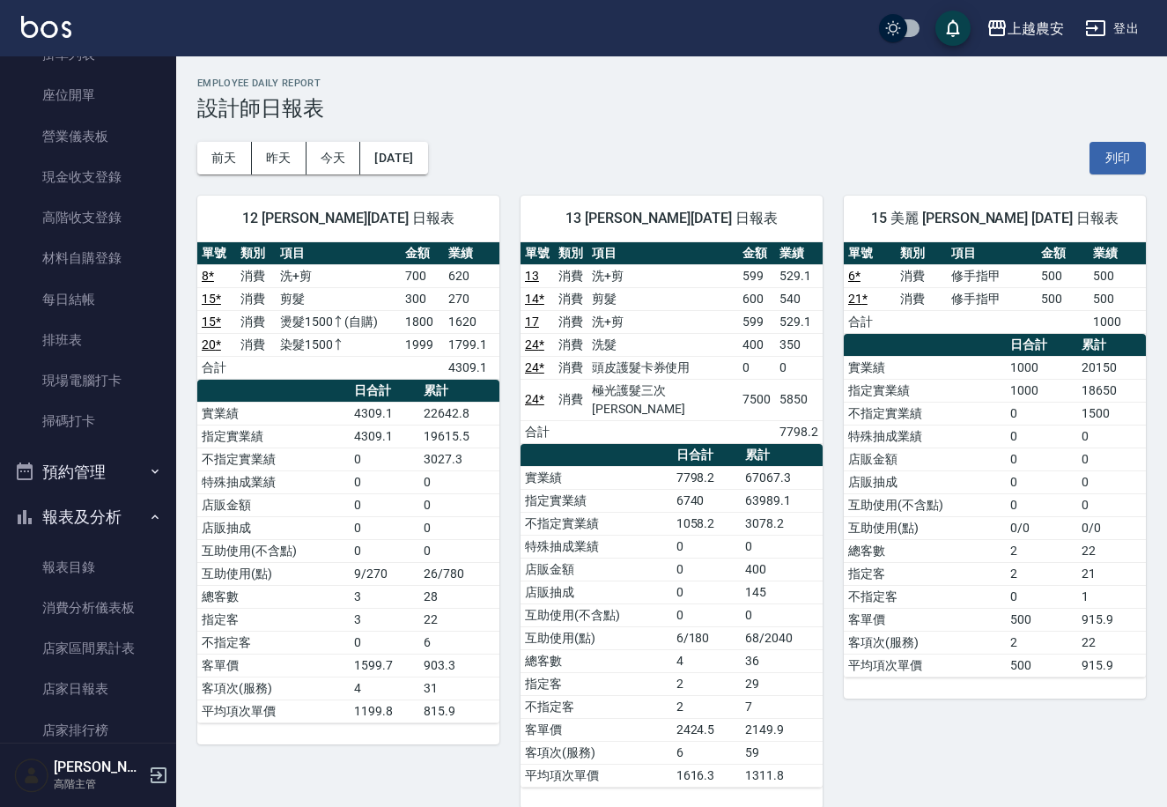
scroll to position [53, 0]
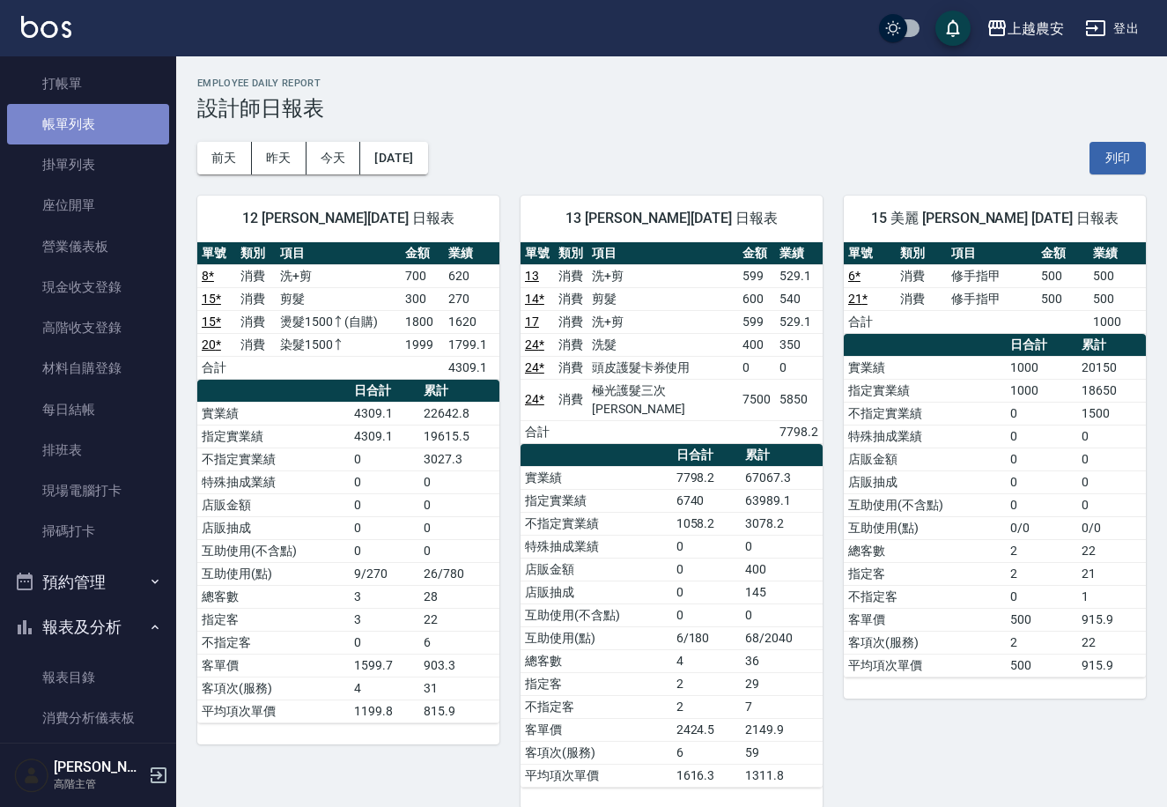
click at [140, 121] on link "帳單列表" at bounding box center [88, 124] width 162 height 41
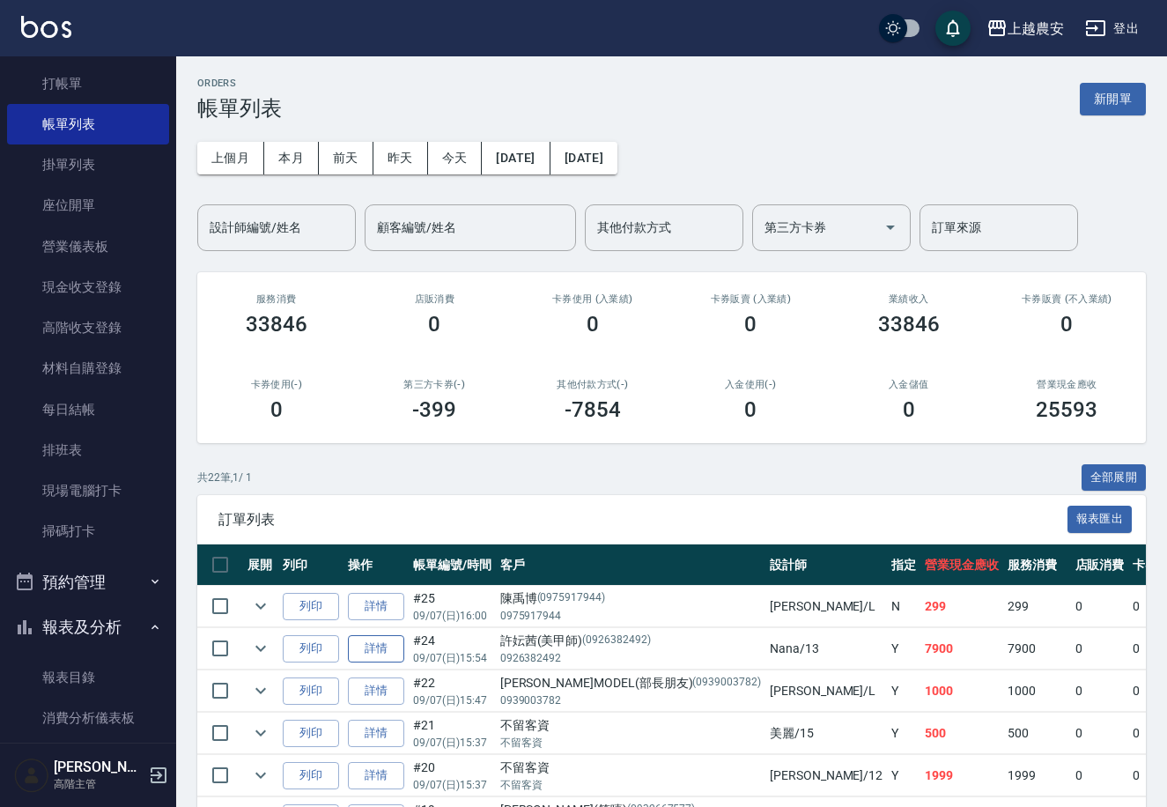
click at [382, 648] on link "詳情" at bounding box center [376, 648] width 56 height 27
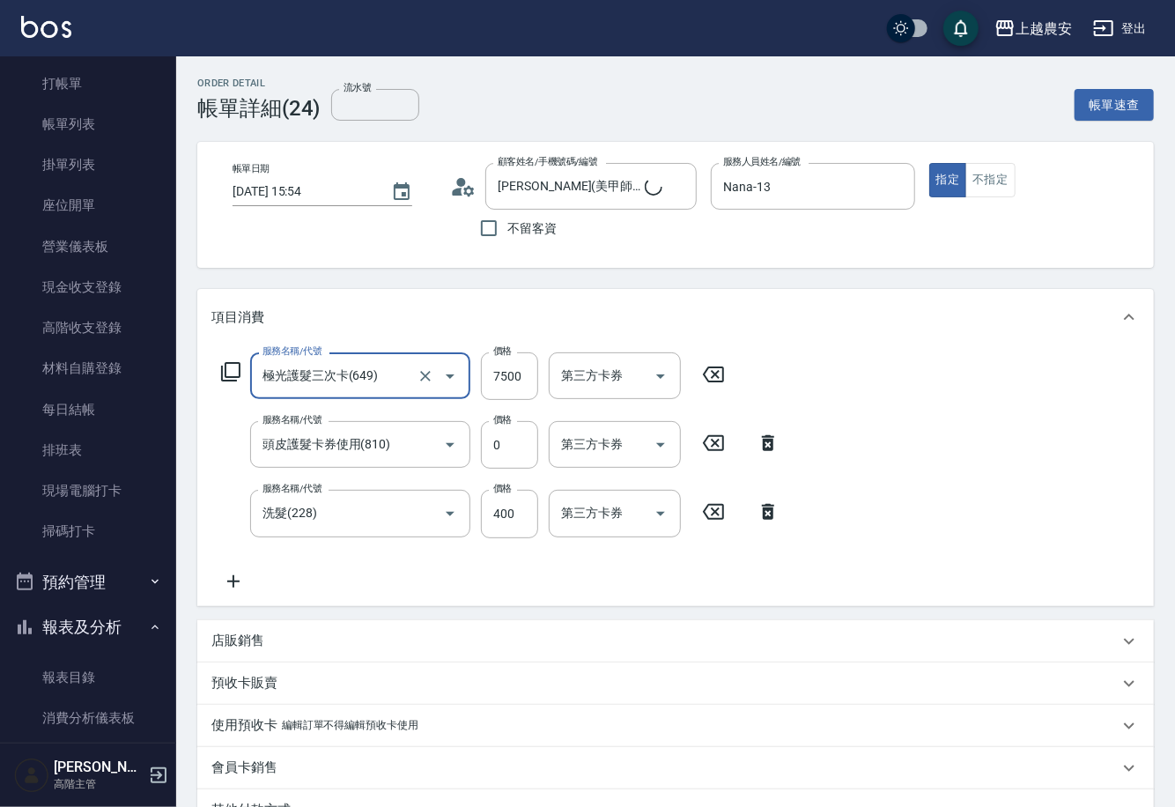
type input "[PERSON_NAME](美甲師)/0926382492/0926382492"
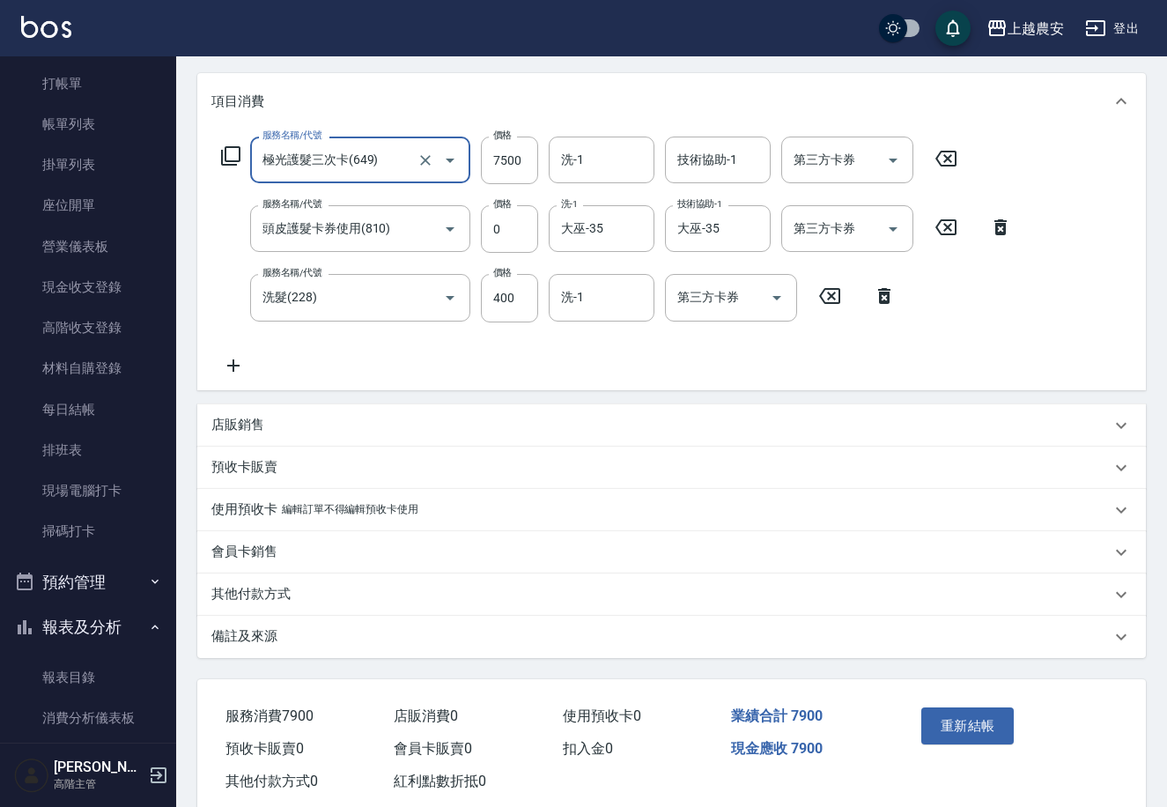
scroll to position [219, 0]
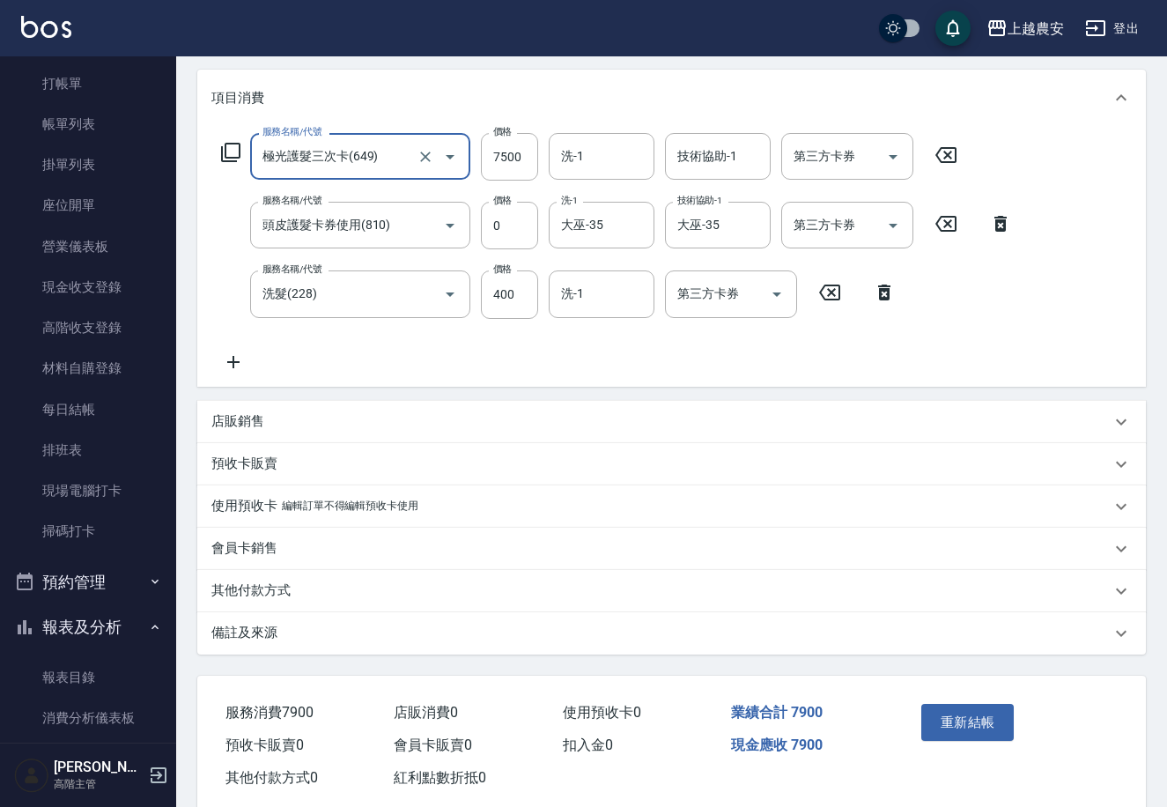
click at [441, 501] on div "使用預收卡 編輯訂單不得編輯預收卡使用" at bounding box center [661, 506] width 900 height 19
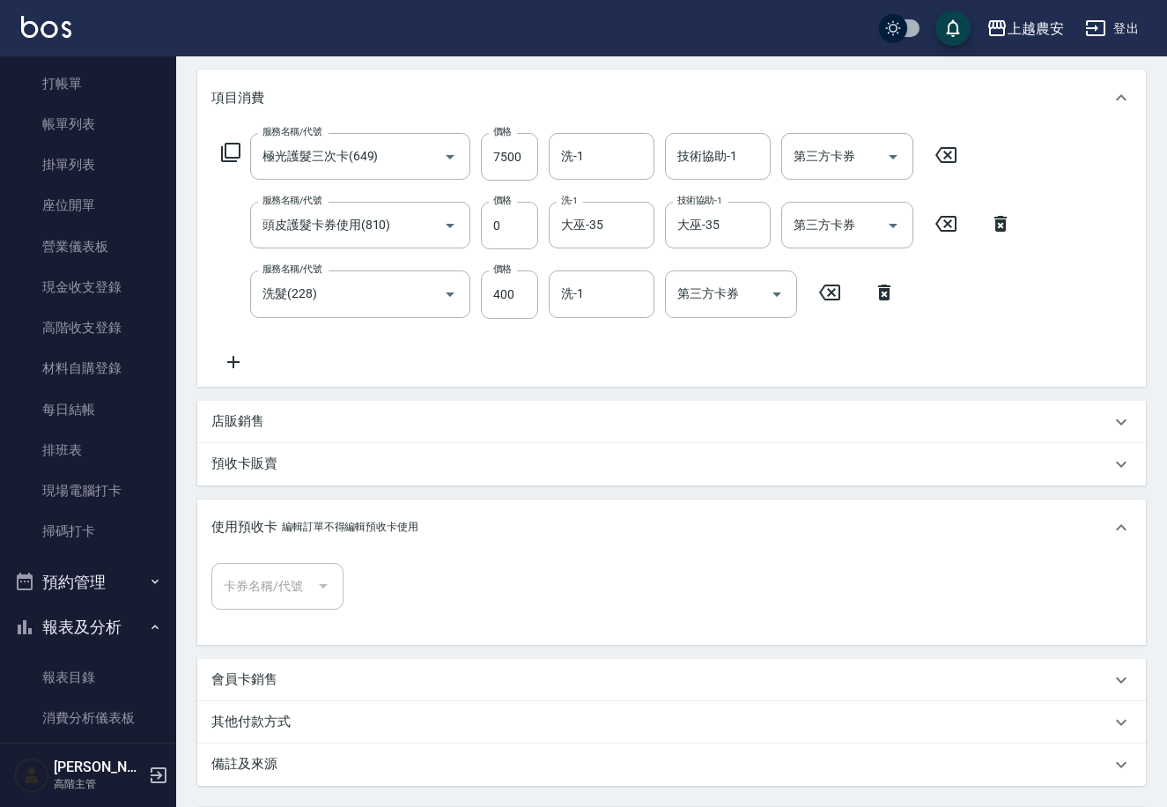
click at [330, 455] on div "預收卡販賣" at bounding box center [661, 464] width 900 height 19
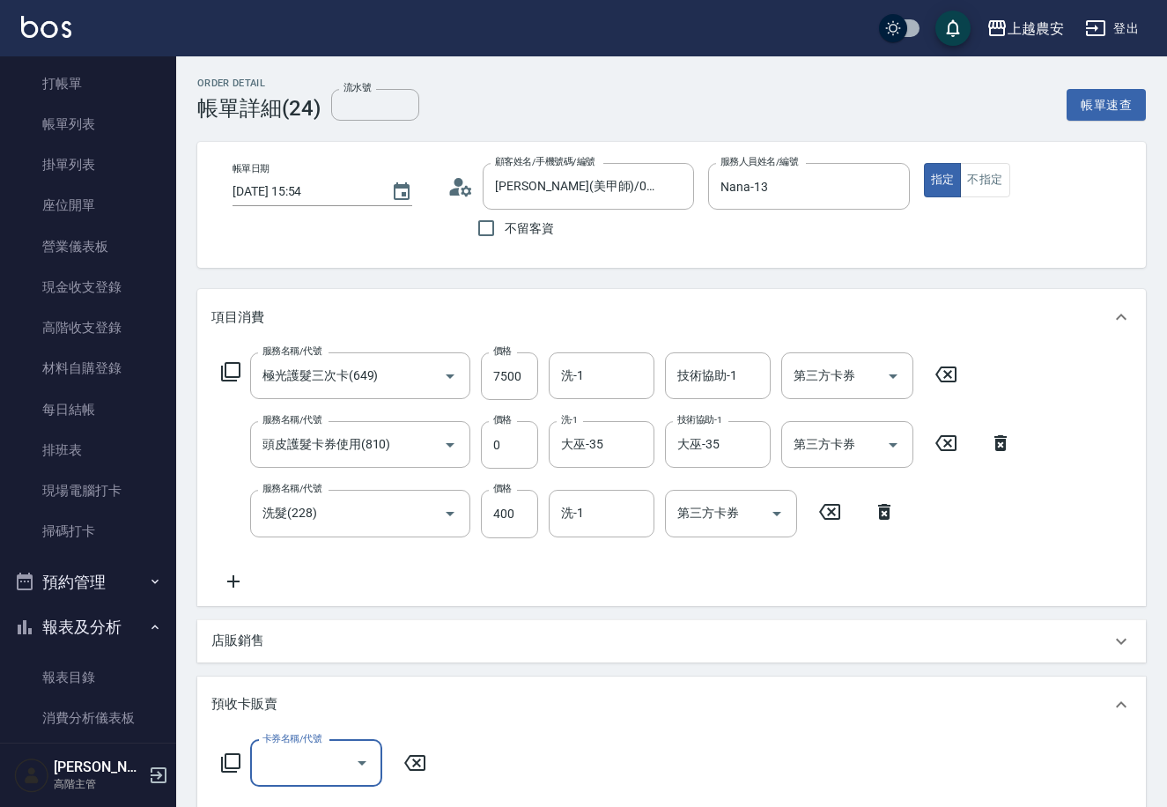
scroll to position [0, 0]
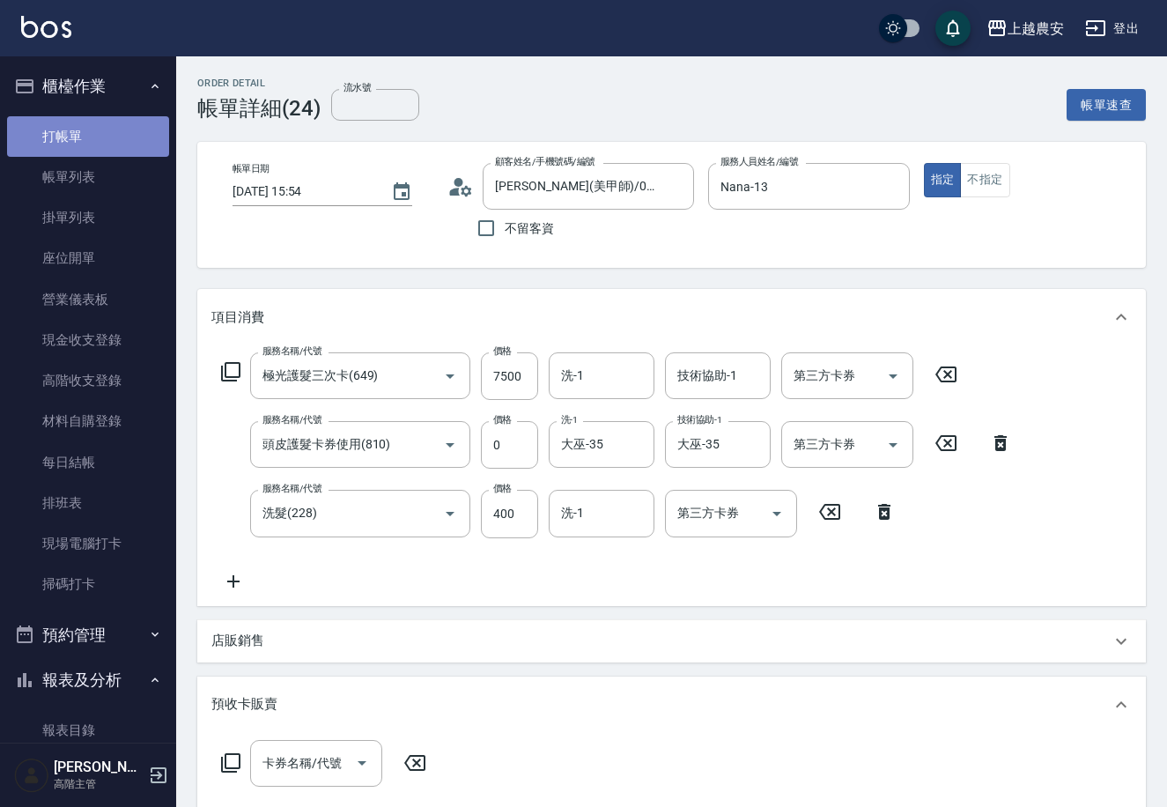
click at [114, 134] on link "打帳單" at bounding box center [88, 136] width 162 height 41
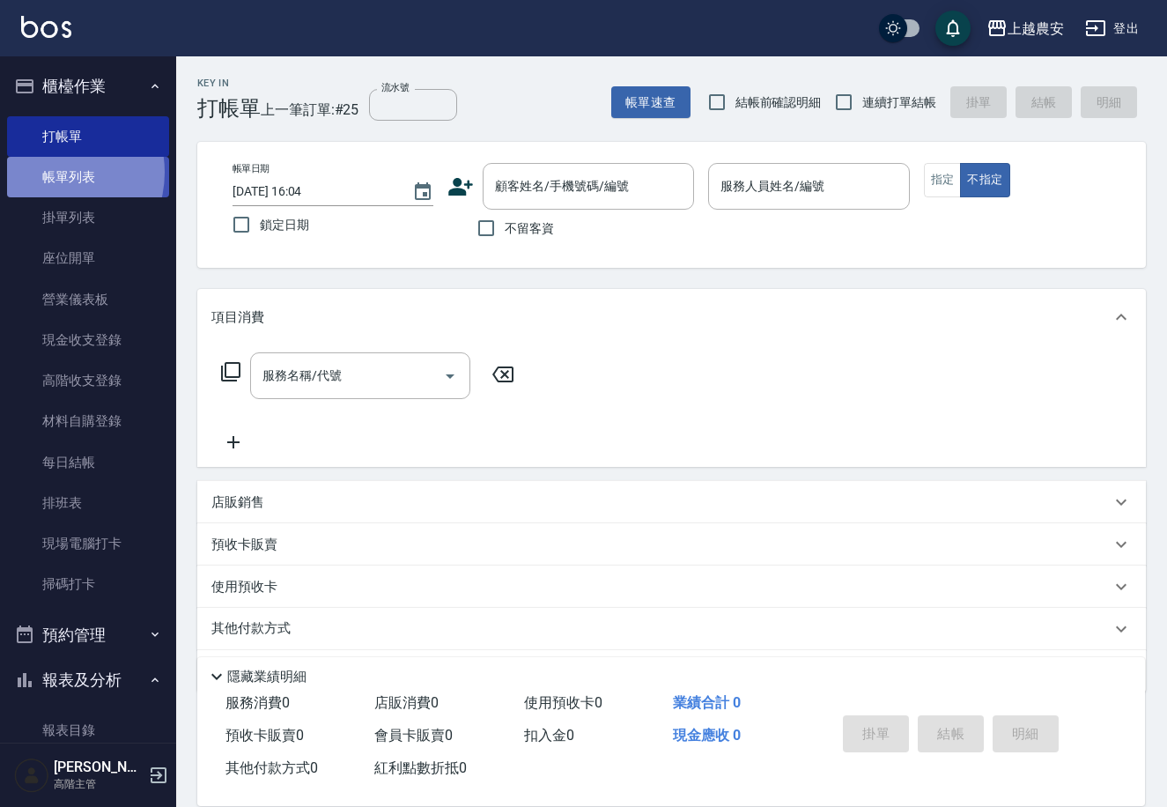
click at [55, 173] on link "帳單列表" at bounding box center [88, 177] width 162 height 41
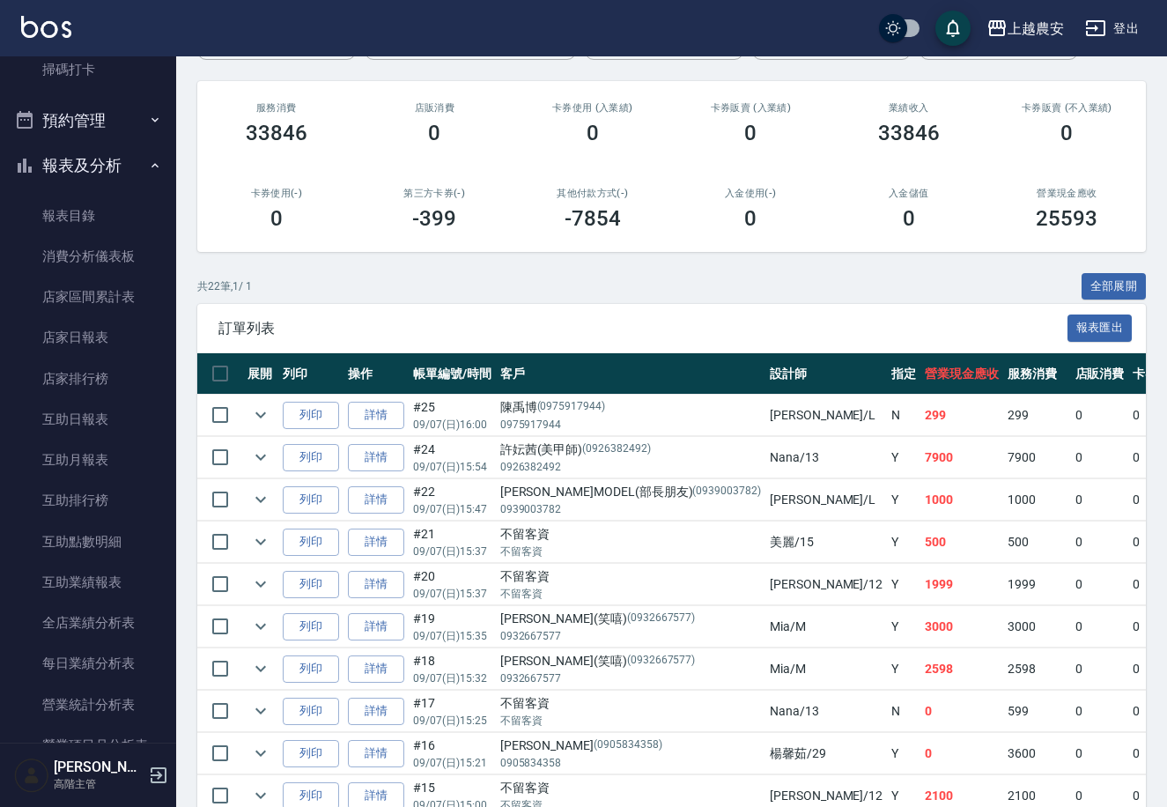
scroll to position [197, 0]
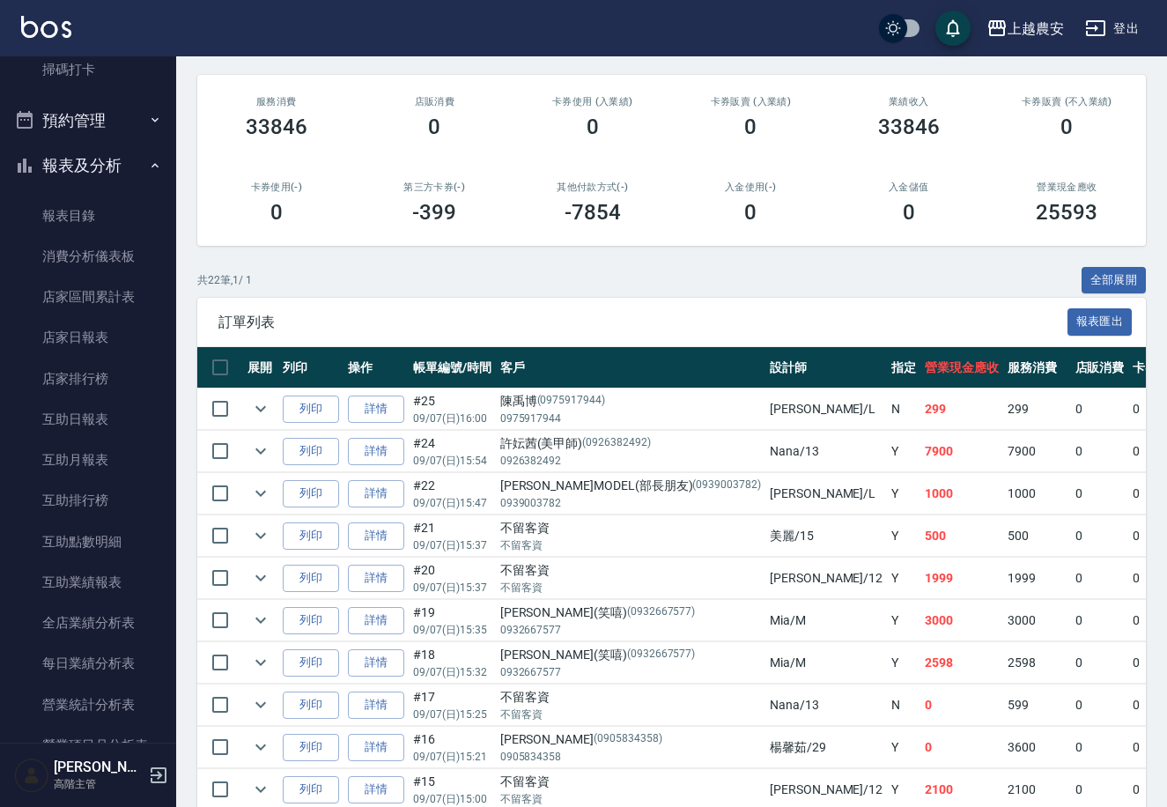
click at [1095, 18] on icon "button" at bounding box center [1096, 28] width 21 height 21
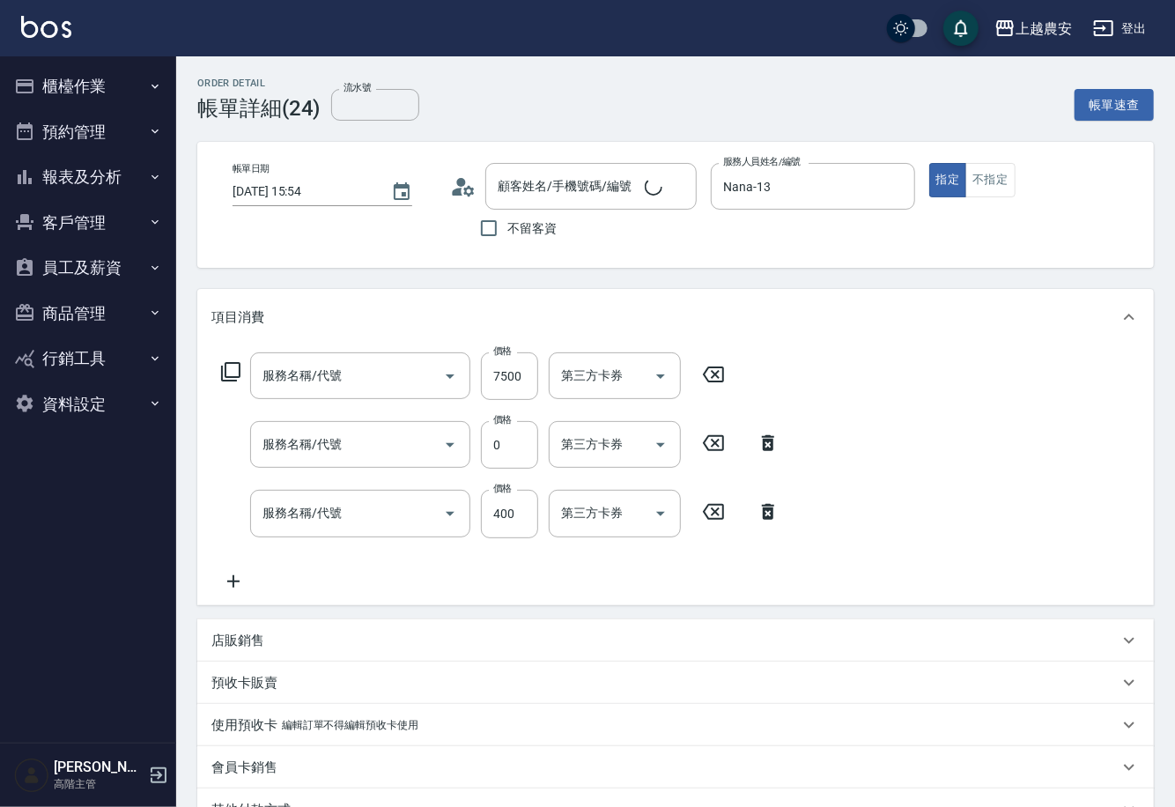
type input "[DATE] 15:54"
type input "Nana-13"
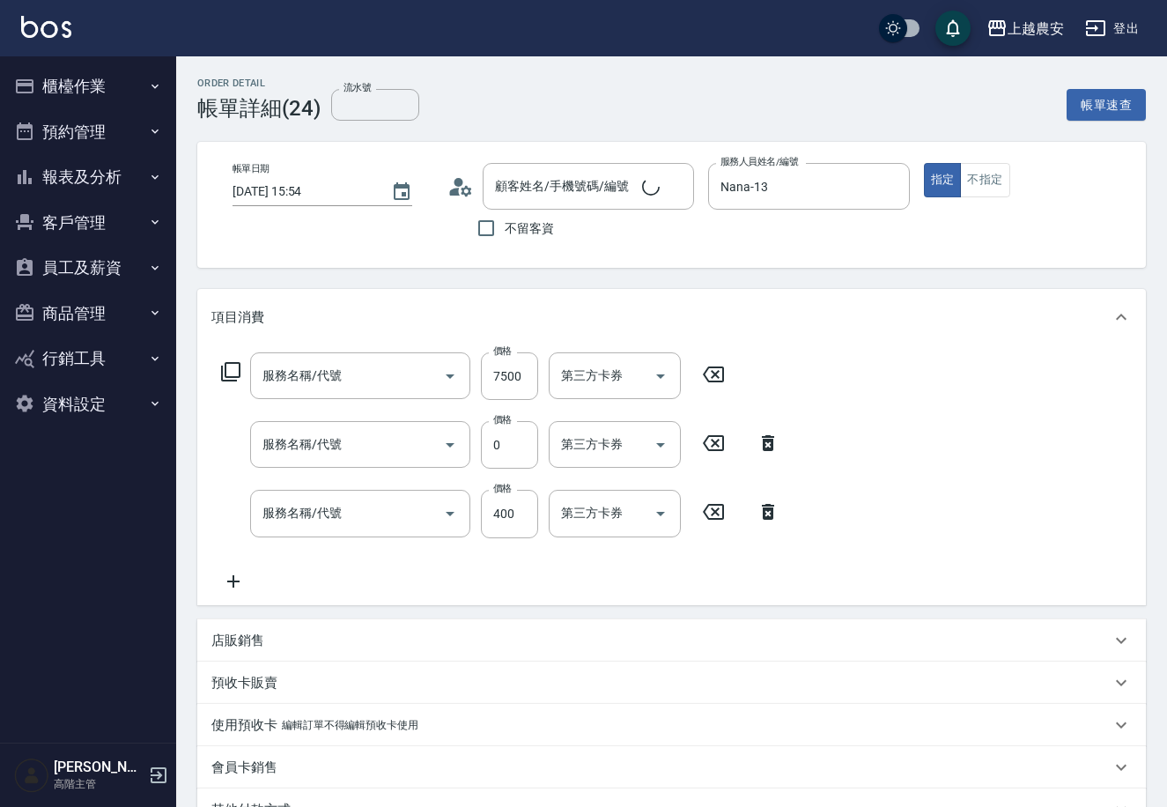
type input "極光護髮三次卡(649)"
type input "頭皮護髮卡券使用(810)"
type input "洗髮(228)"
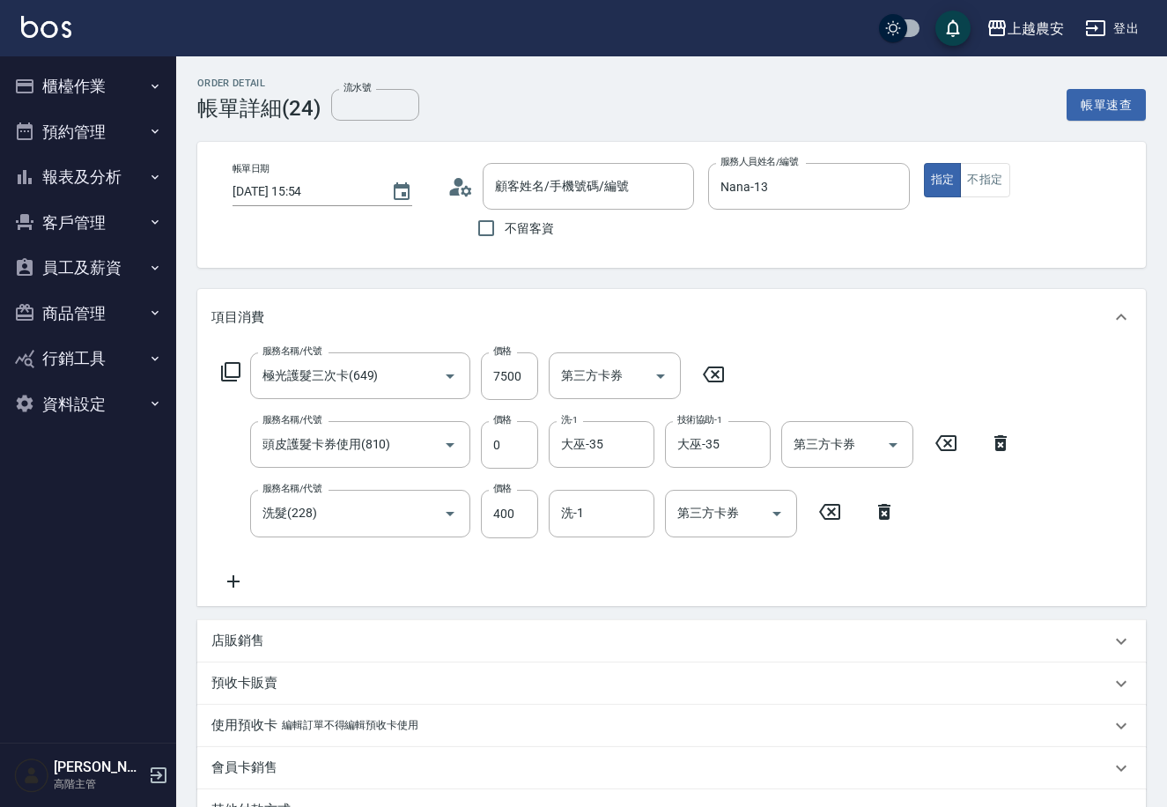
type input "[PERSON_NAME](美甲師)/0926382492/0926382492"
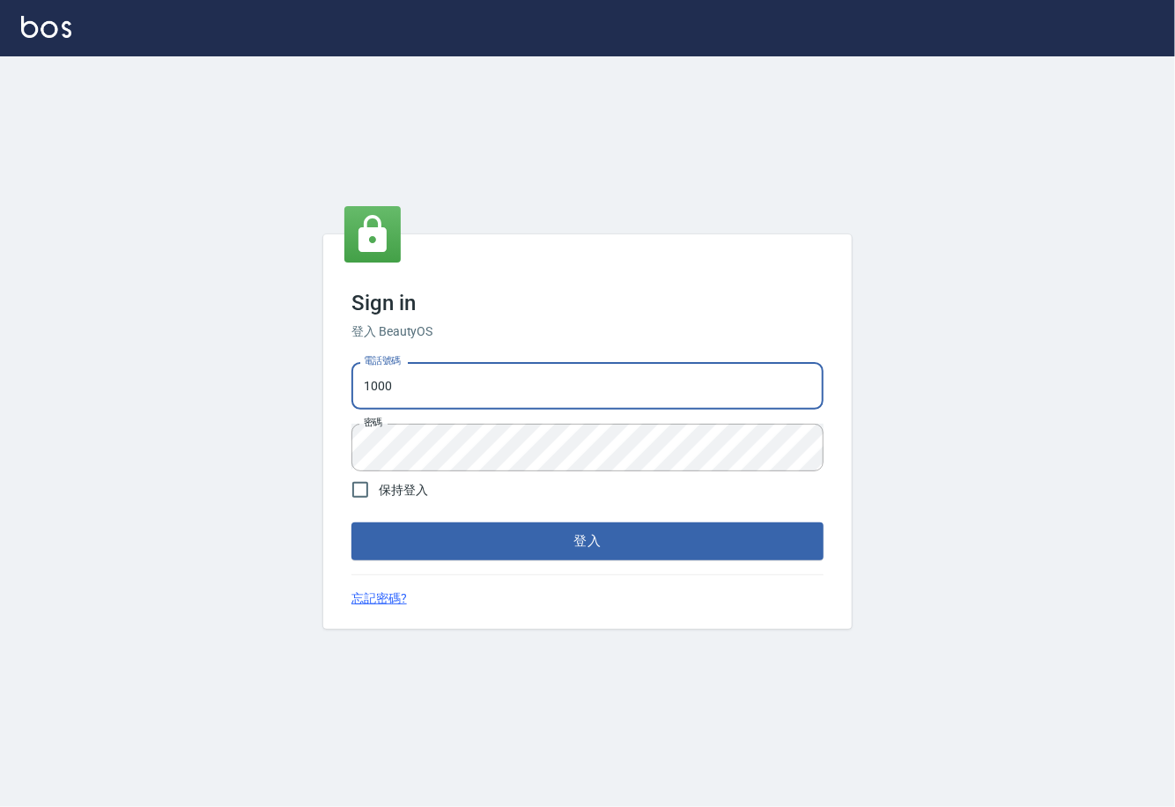
drag, startPoint x: 494, startPoint y: 375, endPoint x: 378, endPoint y: 398, distance: 118.5
click at [328, 374] on div "Sign in 登入 BeautyOS 電話號碼 1000 電話號碼 密碼 密碼 保持登入 登入 忘記密碼?" at bounding box center [587, 431] width 529 height 394
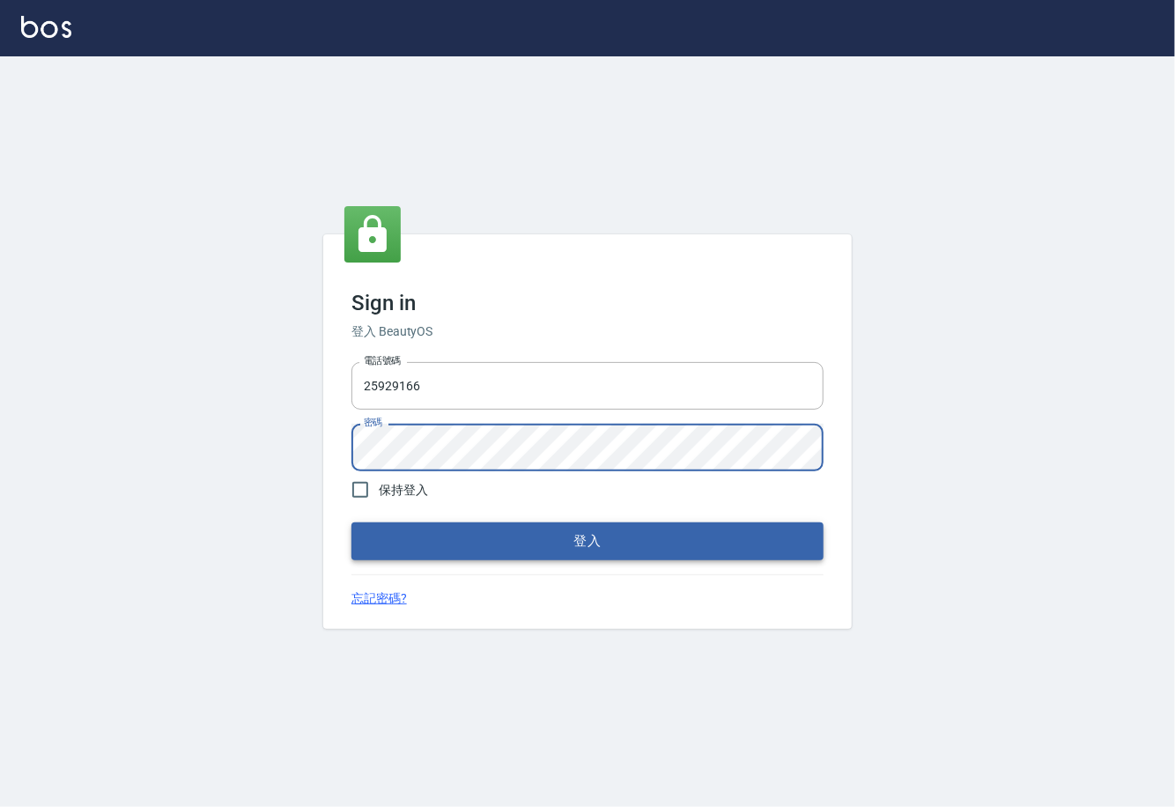
click at [557, 536] on button "登入" at bounding box center [588, 540] width 472 height 37
type input "0225929166"
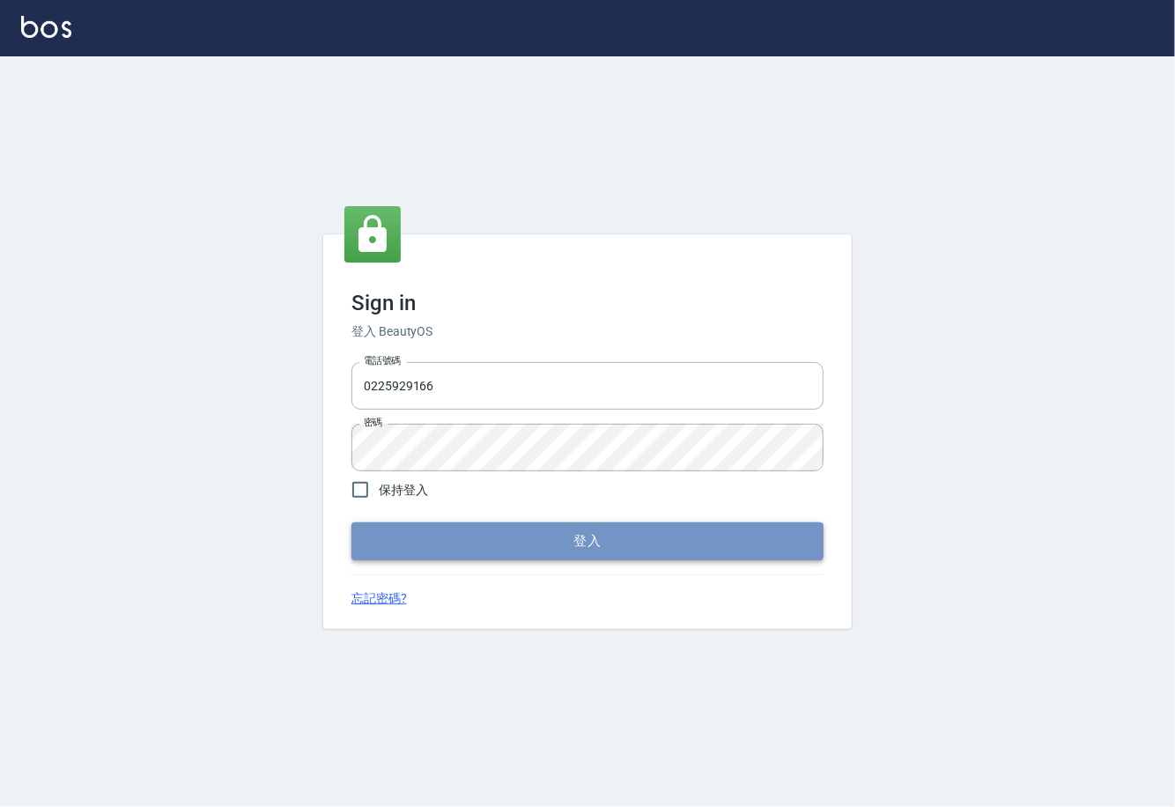
click at [562, 556] on button "登入" at bounding box center [588, 540] width 472 height 37
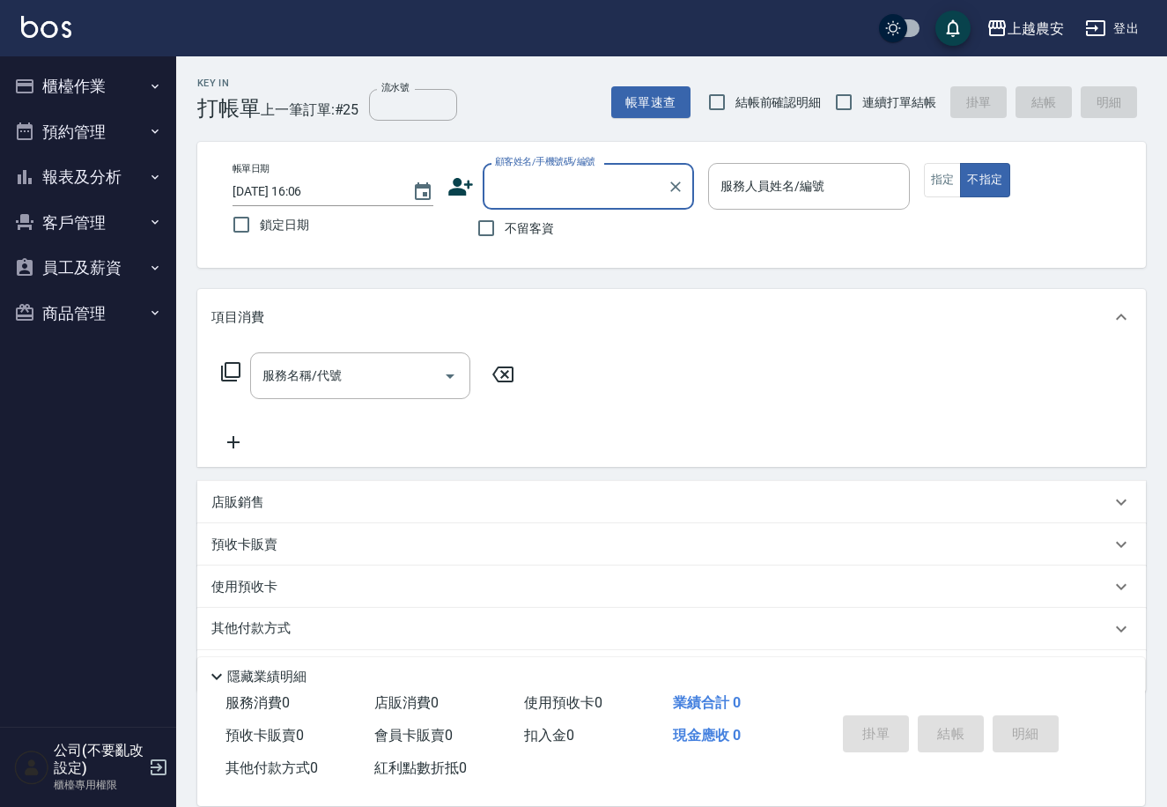
click at [85, 97] on button "櫃檯作業" at bounding box center [88, 86] width 162 height 46
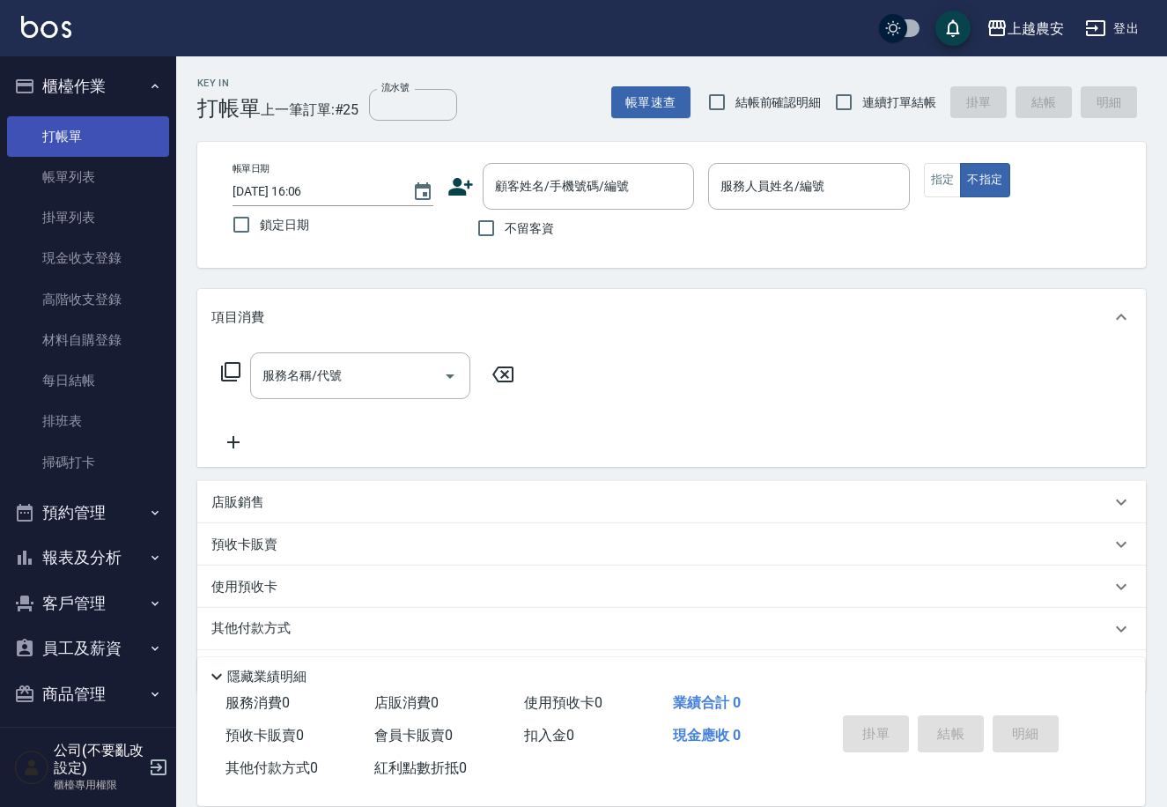
click at [94, 129] on link "打帳單" at bounding box center [88, 136] width 162 height 41
click at [48, 552] on button "報表及分析" at bounding box center [88, 558] width 162 height 46
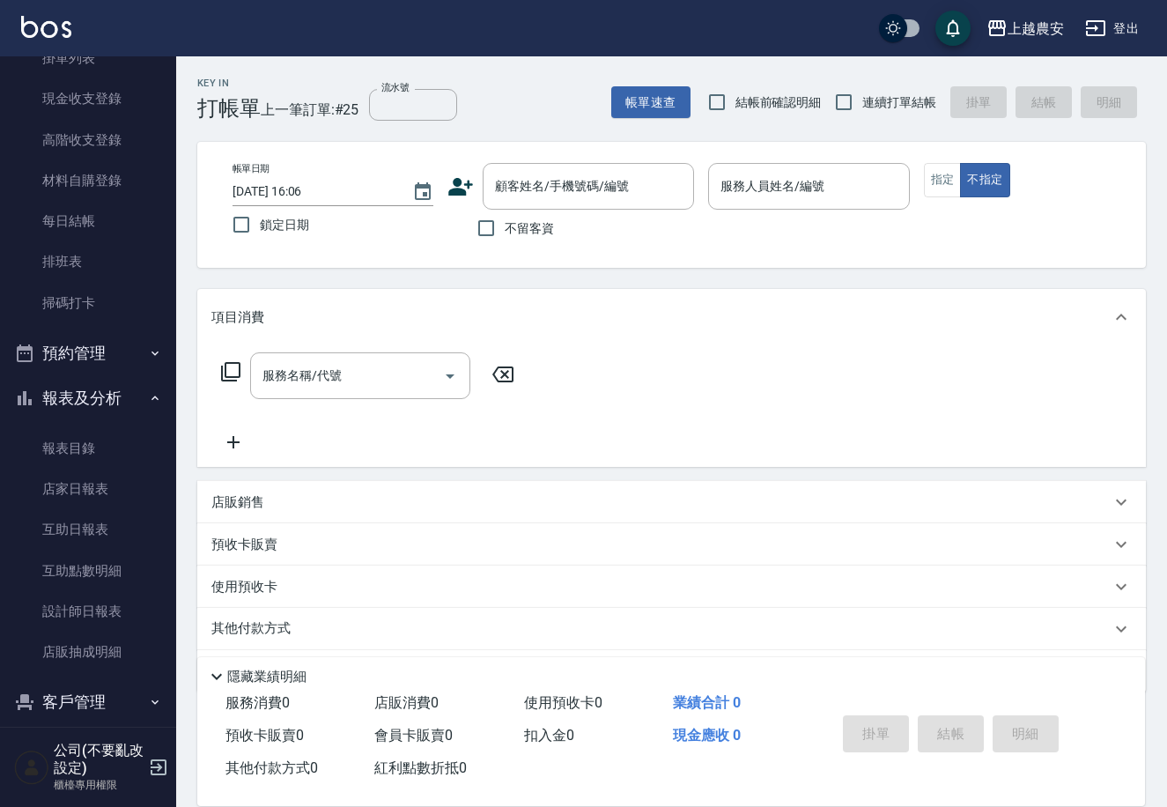
scroll to position [268, 0]
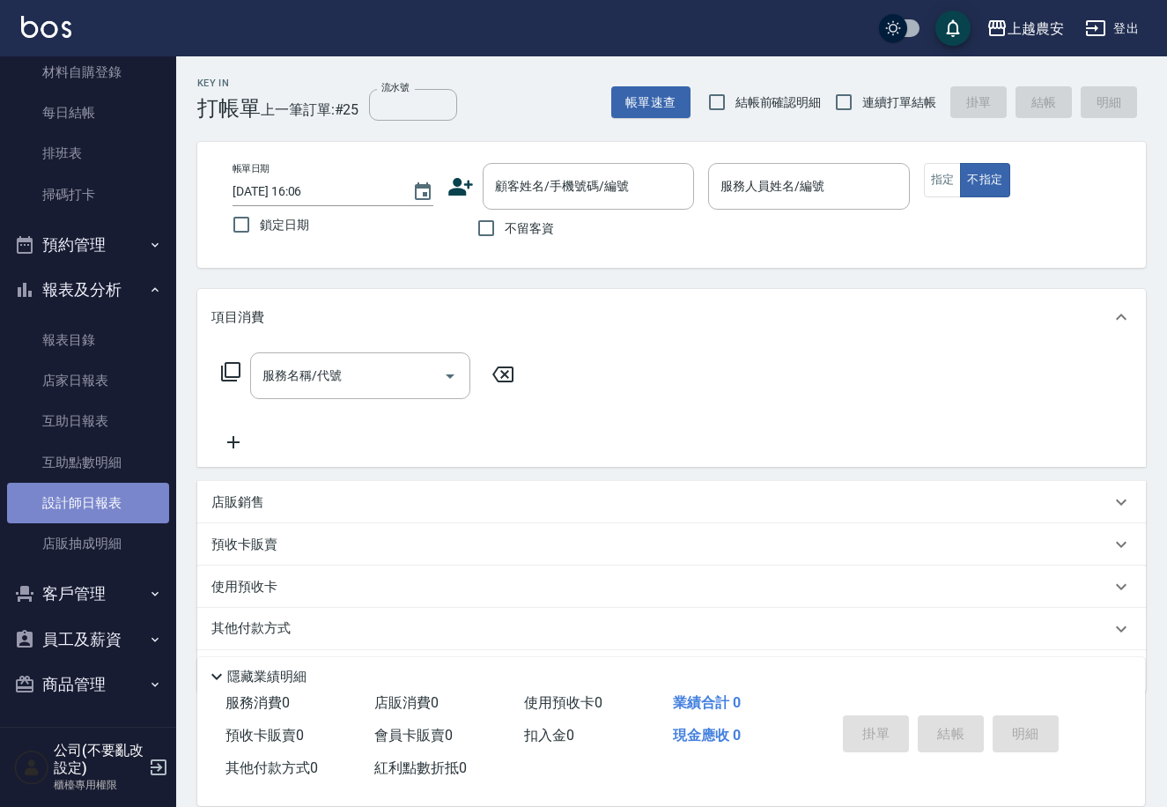
click at [98, 489] on link "設計師日報表" at bounding box center [88, 503] width 162 height 41
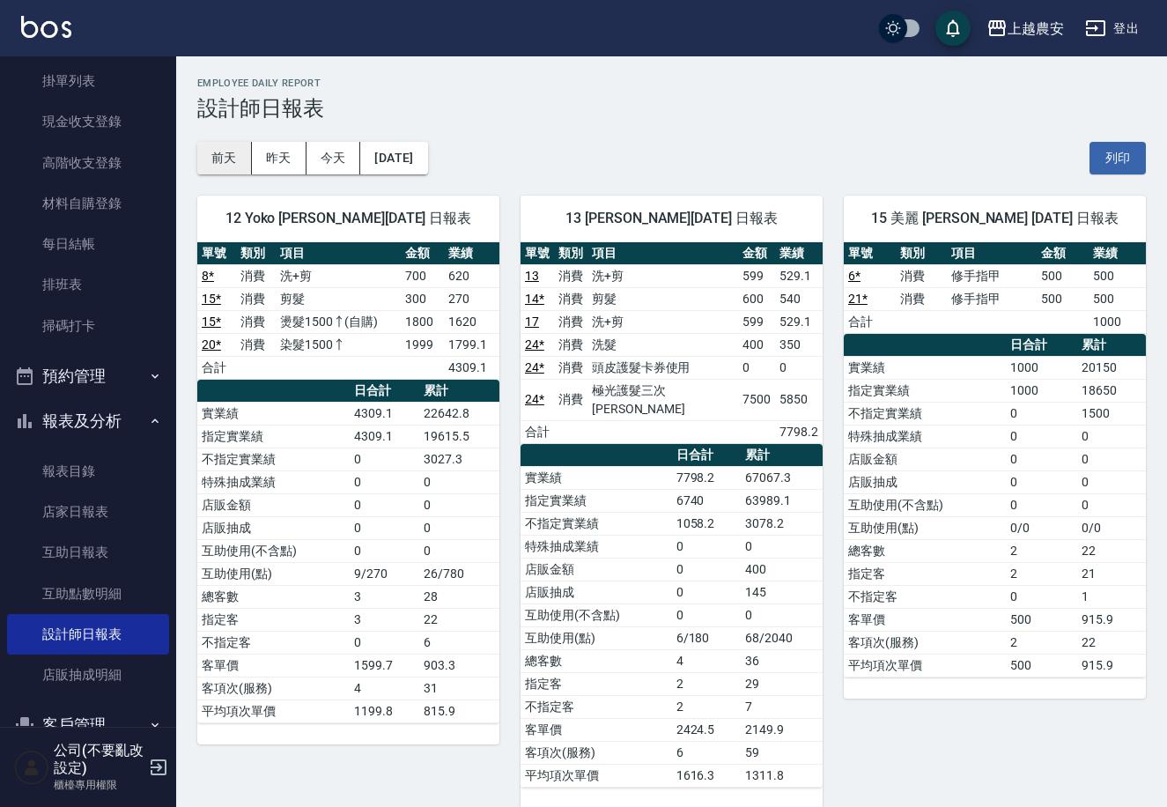
scroll to position [79, 0]
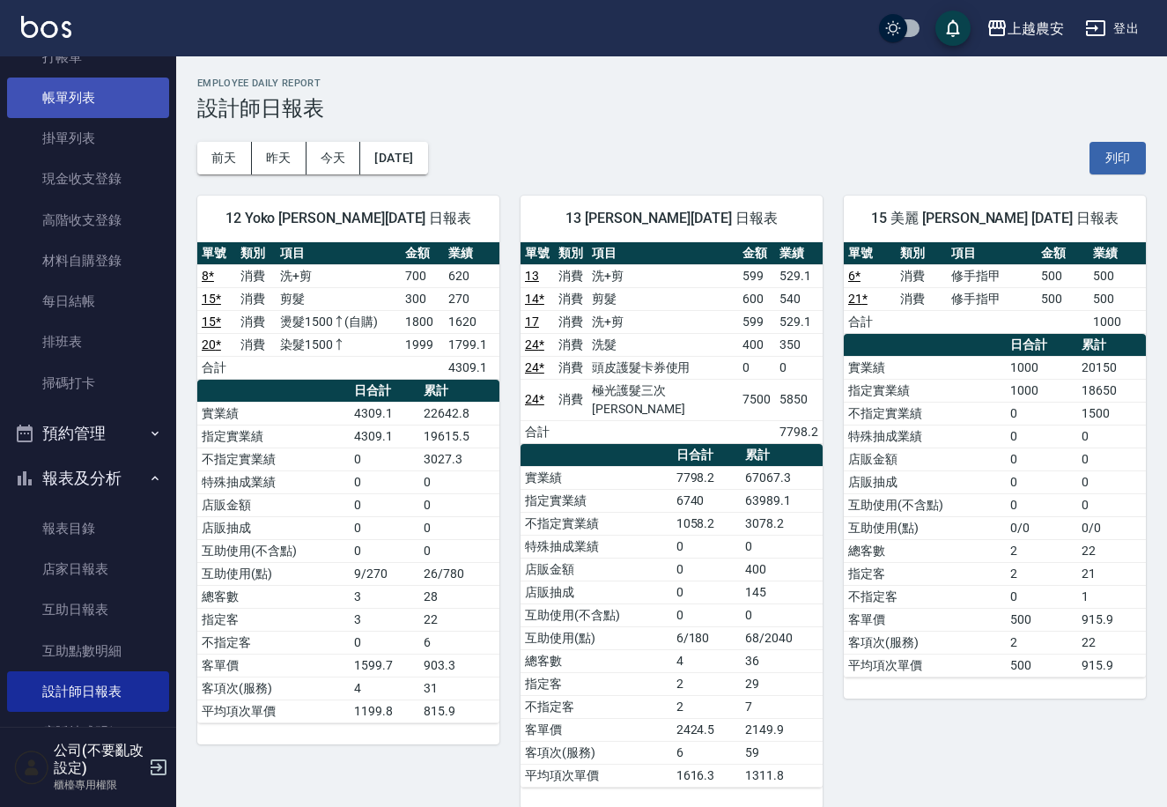
click at [120, 91] on link "帳單列表" at bounding box center [88, 98] width 162 height 41
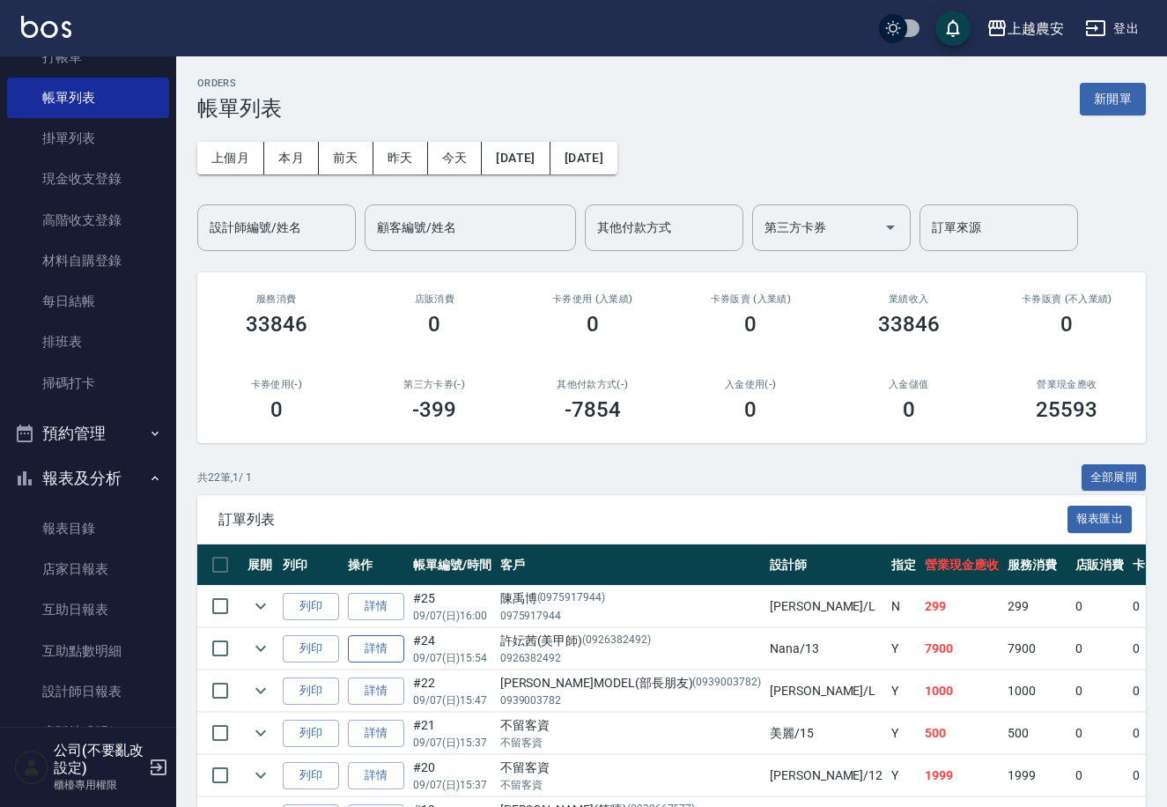
click at [394, 648] on link "詳情" at bounding box center [376, 648] width 56 height 27
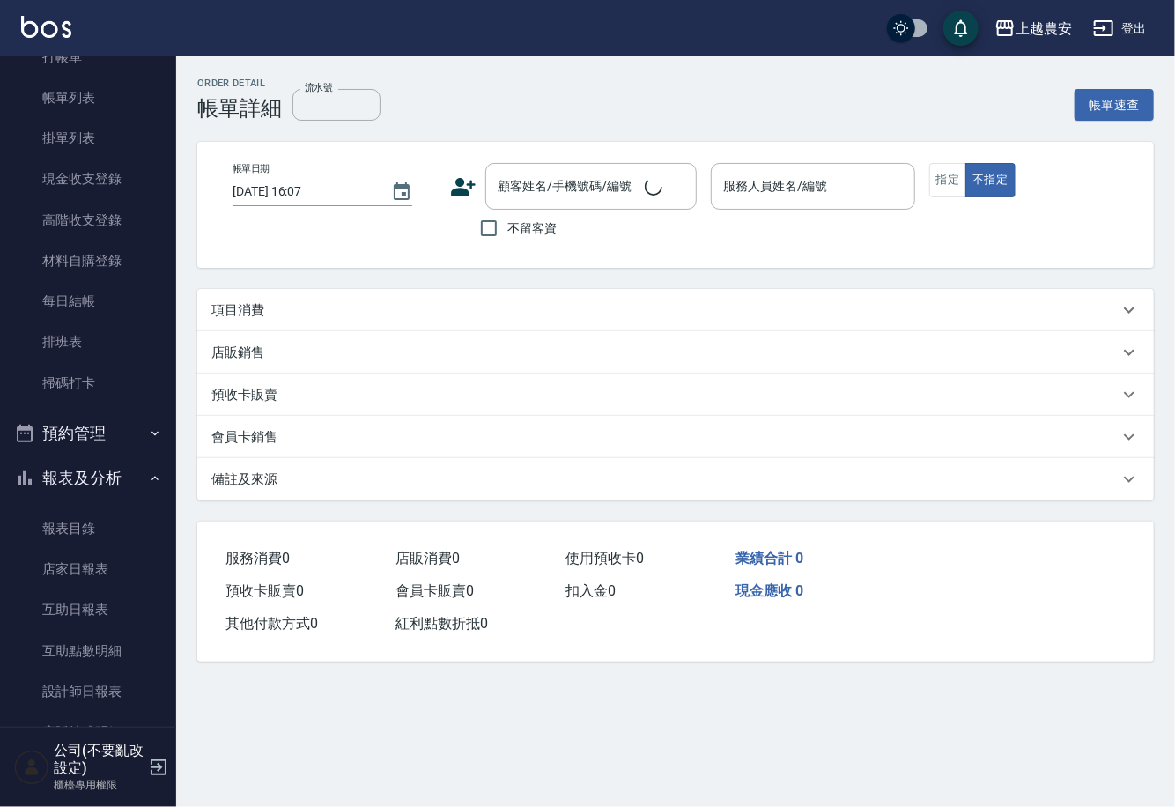
type input "[DATE] 15:54"
type input "Nana-13"
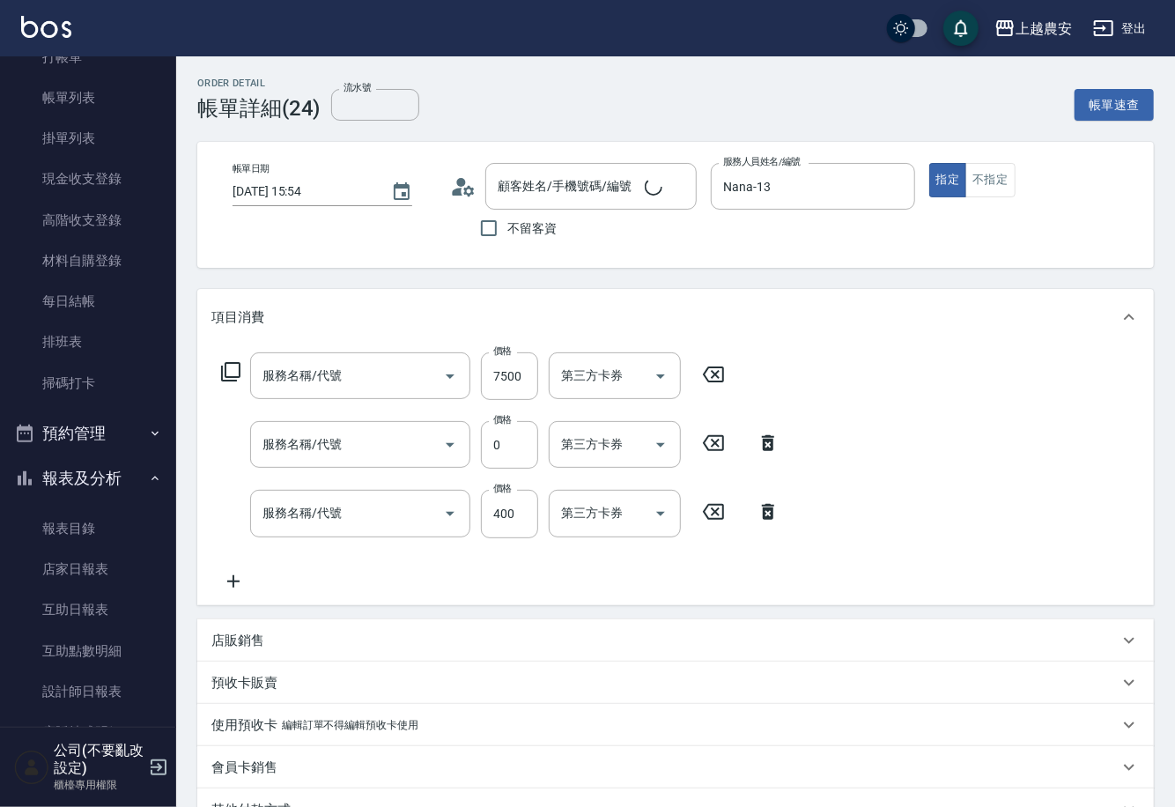
type input "[PERSON_NAME](美甲師)/0926382492/0926382492"
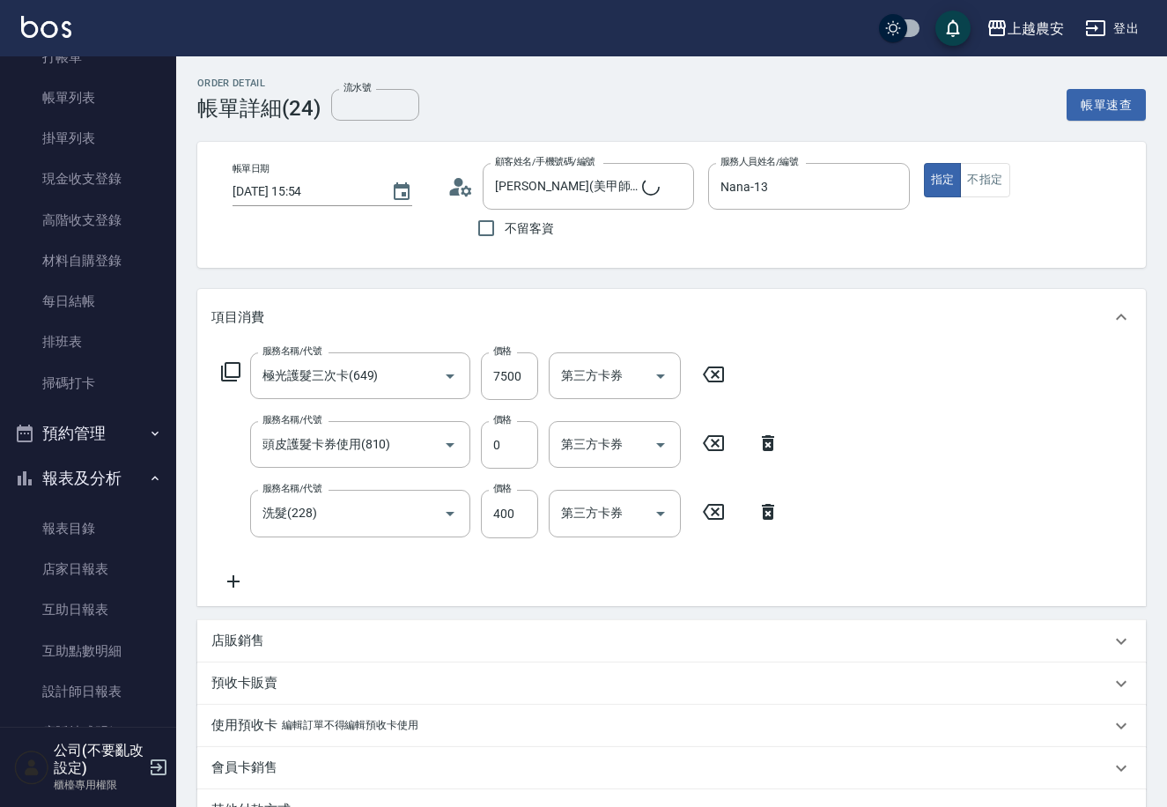
type input "極光護髮三次卡(649)"
type input "頭皮護髮卡券使用(810)"
type input "洗髮(228)"
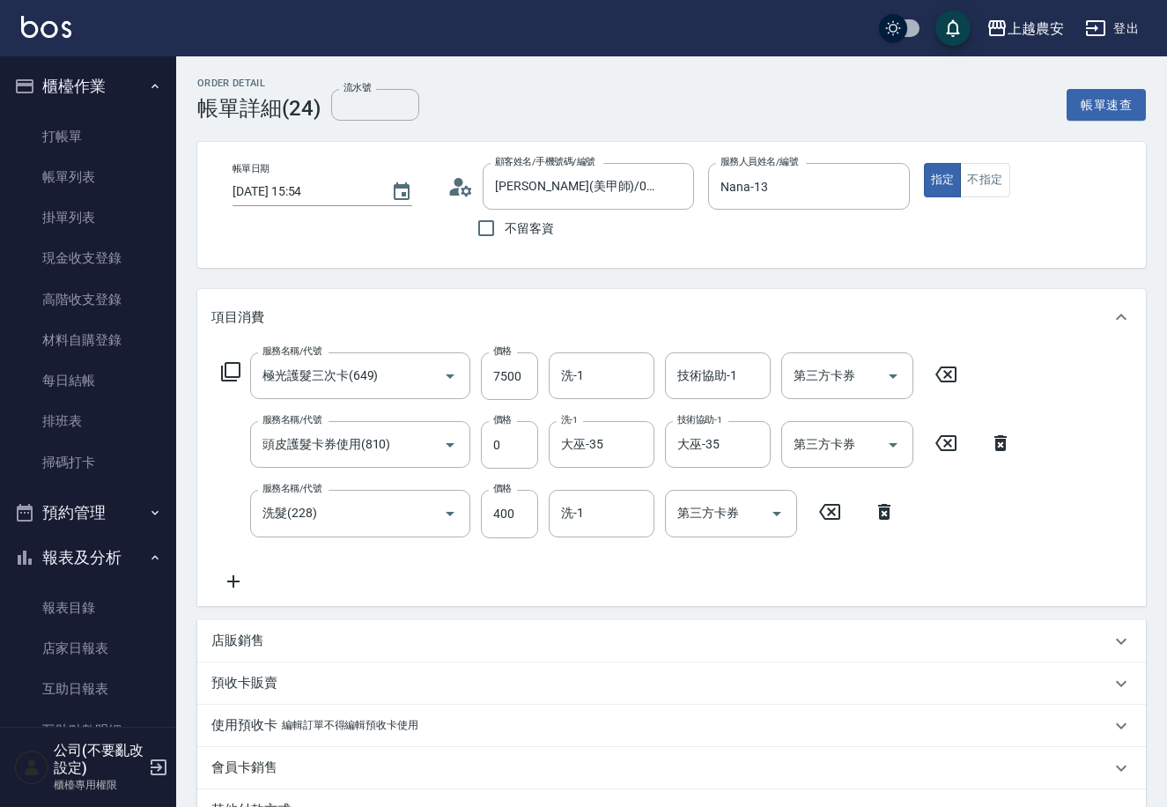
click at [56, 110] on ul "打帳單 帳單列表 掛單列表 現金收支登錄 高階收支登錄 材料自購登錄 每日結帳 排班表 掃碼打卡" at bounding box center [88, 299] width 162 height 381
click at [56, 137] on link "打帳單" at bounding box center [88, 136] width 162 height 41
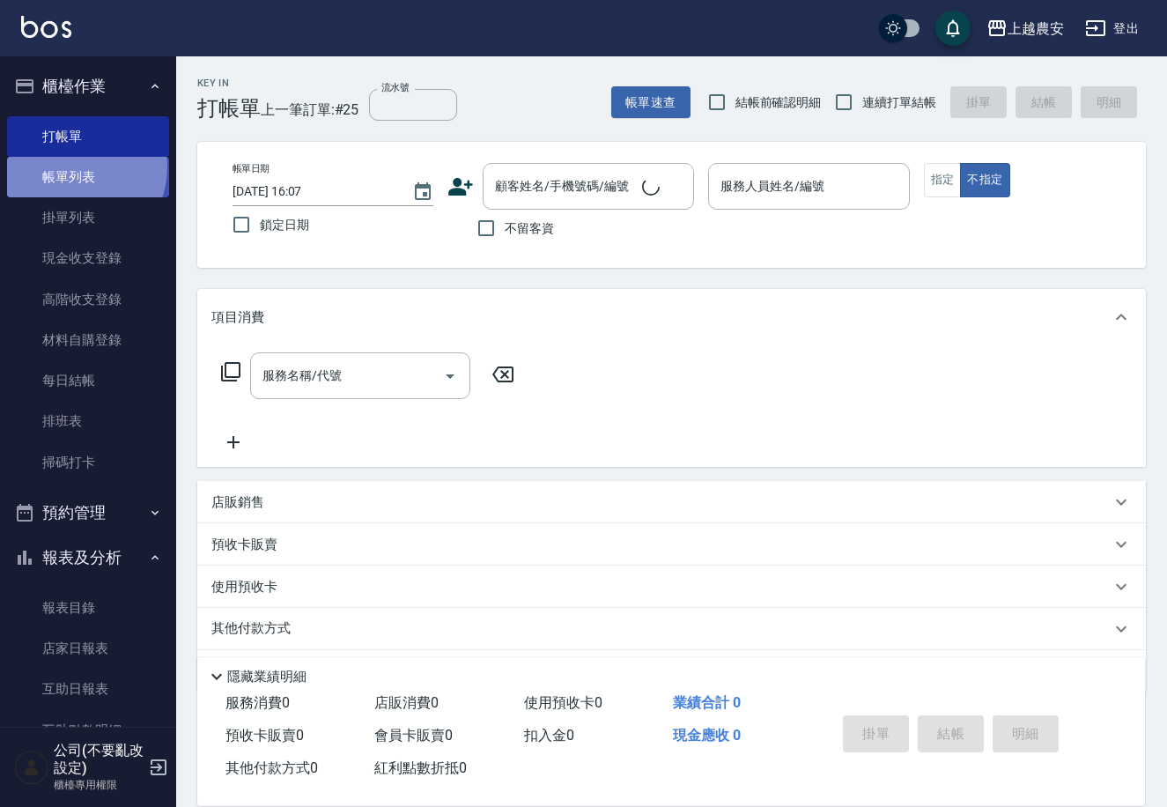
click at [70, 167] on link "帳單列表" at bounding box center [88, 177] width 162 height 41
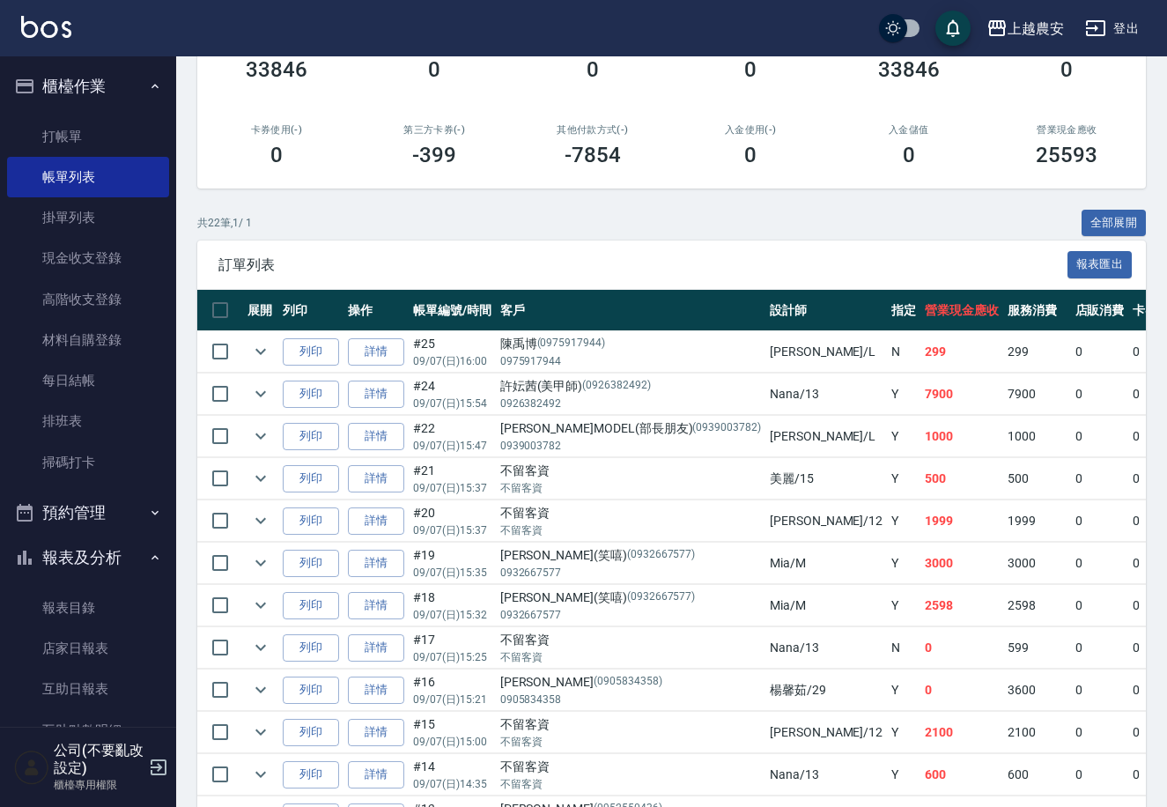
scroll to position [313, 0]
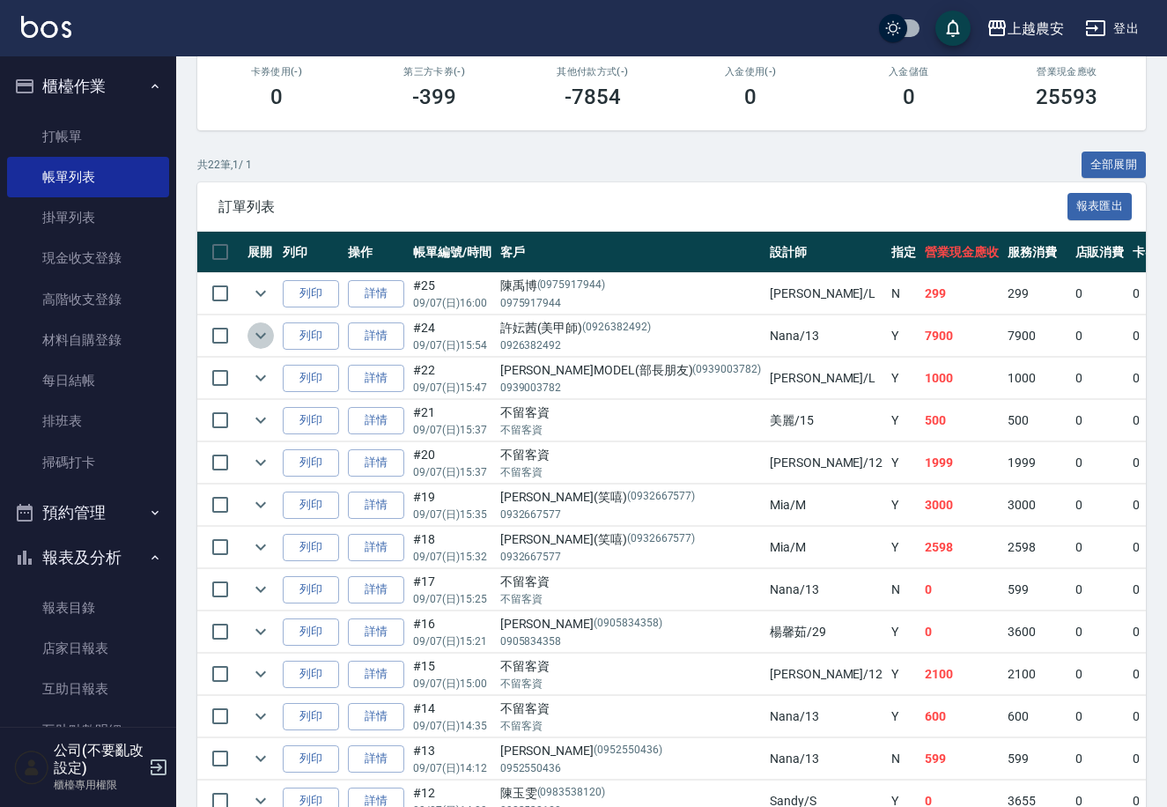
click at [268, 334] on icon "expand row" at bounding box center [260, 335] width 21 height 21
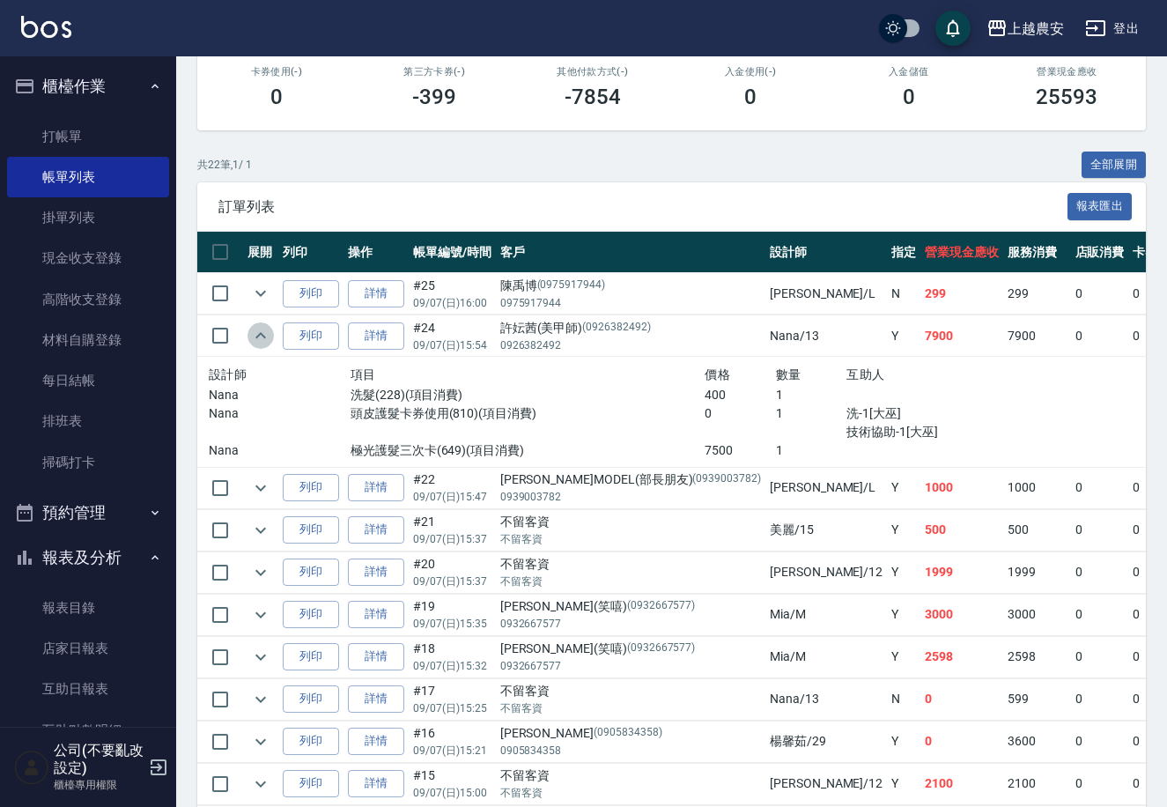
click at [268, 334] on icon "expand row" at bounding box center [260, 335] width 21 height 21
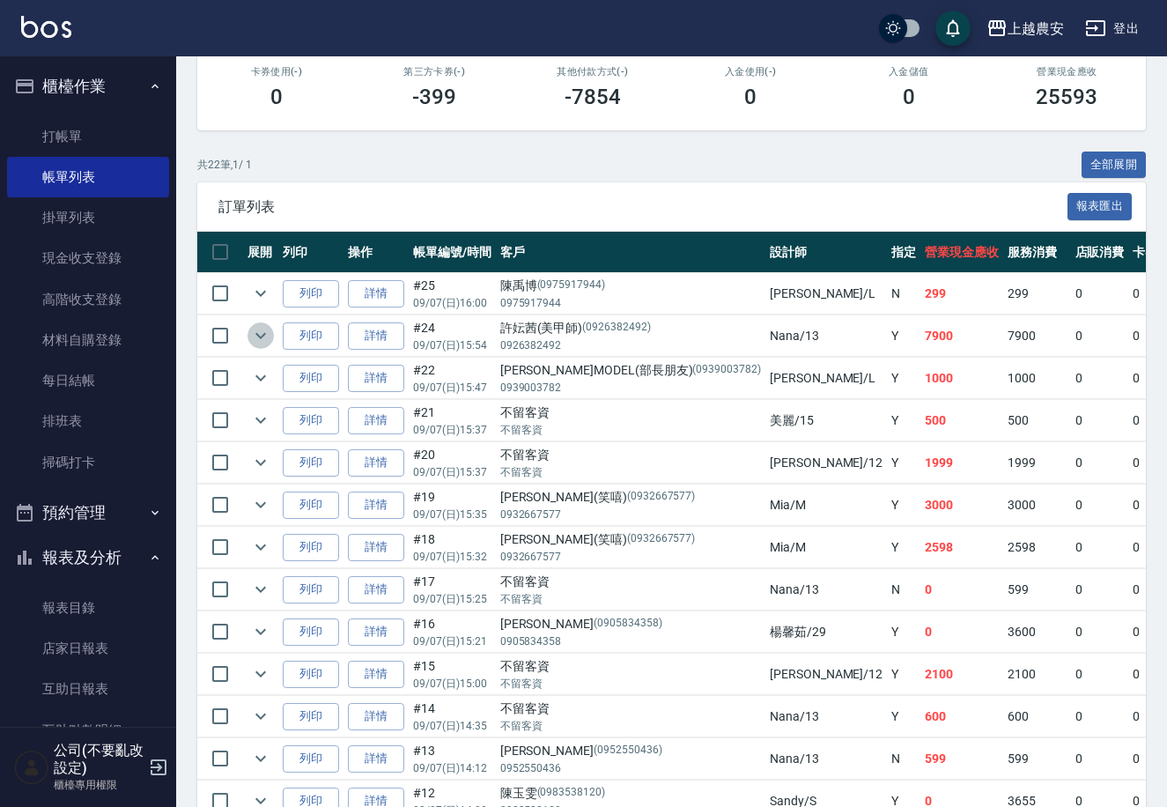
click at [268, 334] on icon "expand row" at bounding box center [260, 335] width 21 height 21
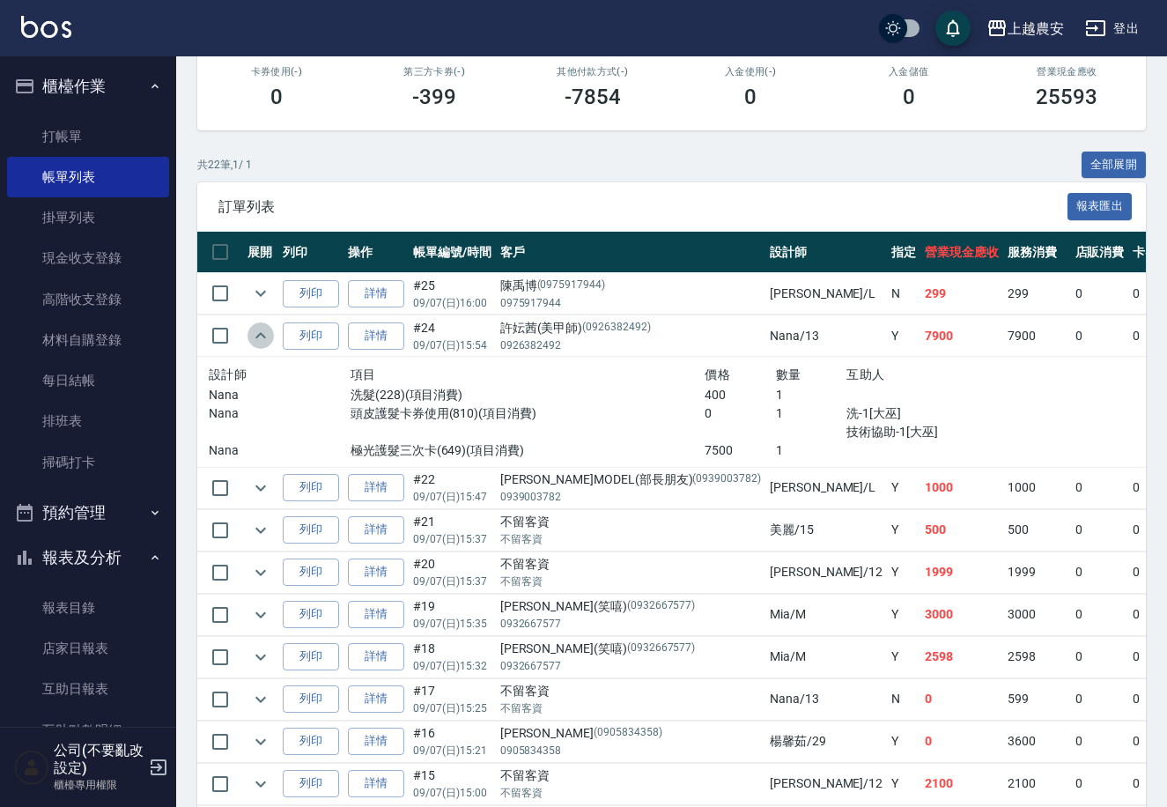
click at [268, 334] on icon "expand row" at bounding box center [260, 335] width 21 height 21
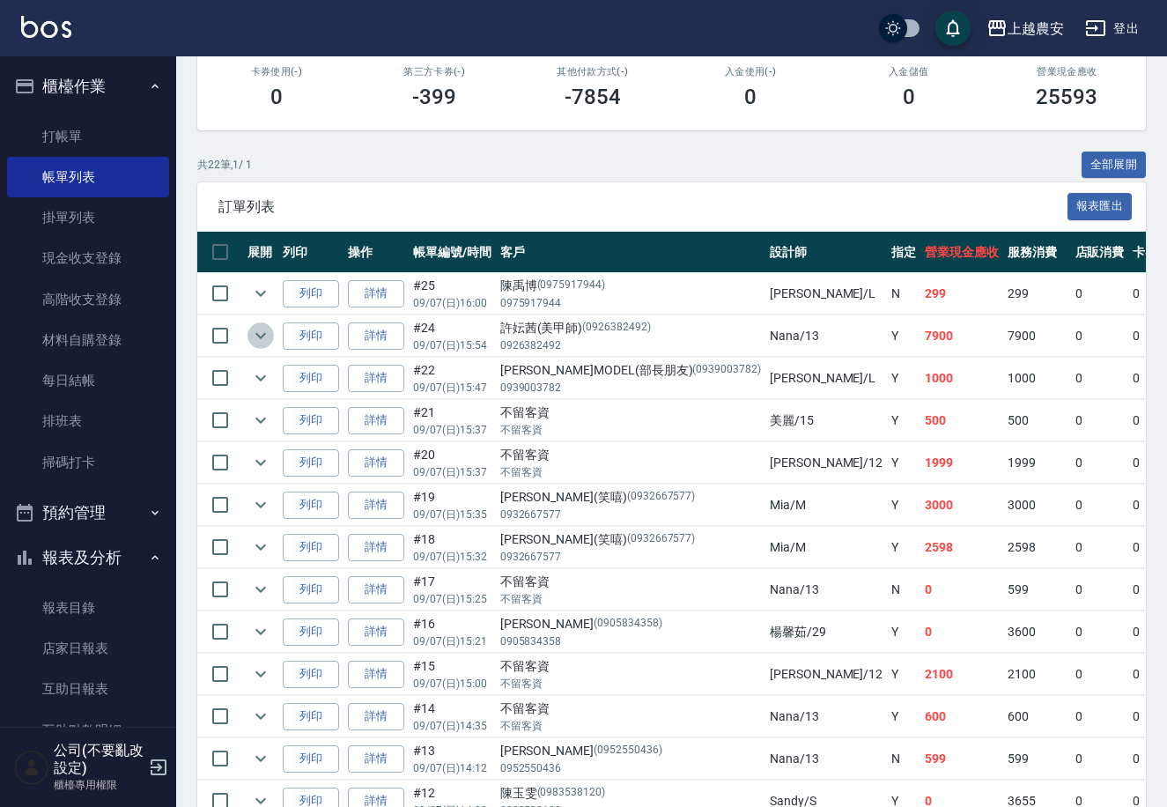
click at [263, 330] on icon "expand row" at bounding box center [260, 335] width 21 height 21
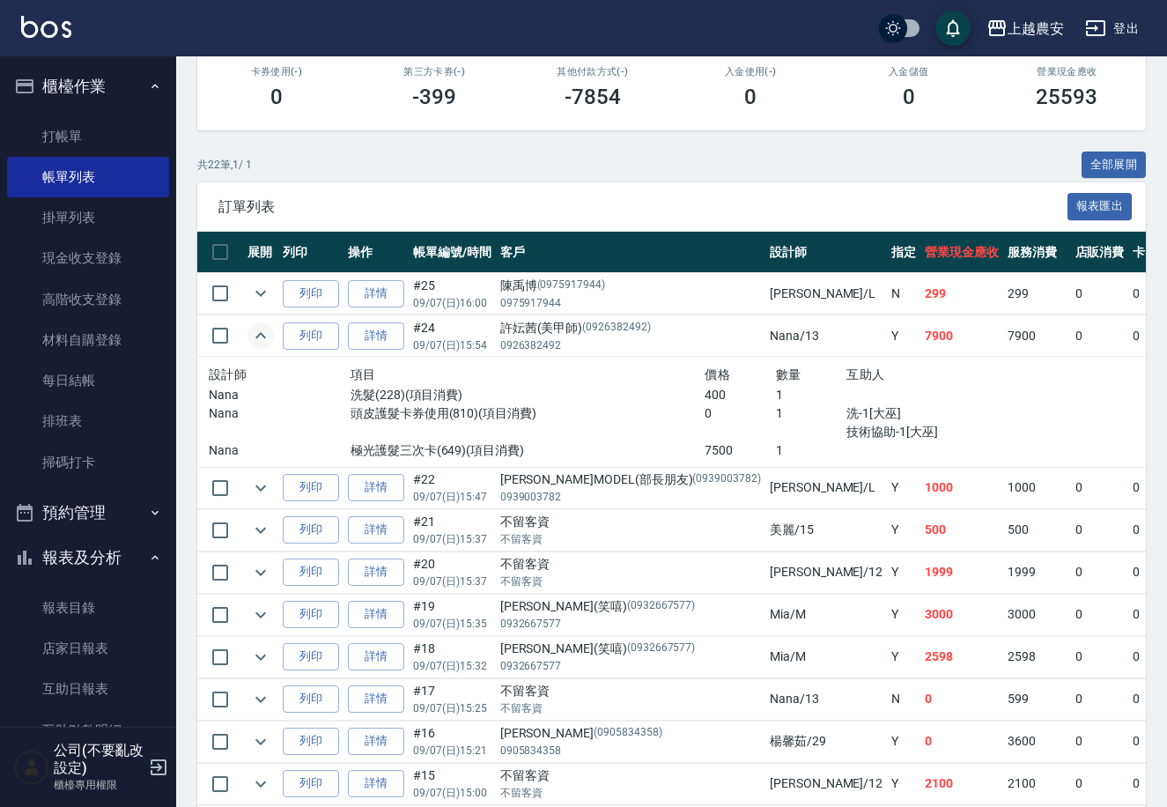
click at [261, 330] on icon "expand row" at bounding box center [260, 335] width 21 height 21
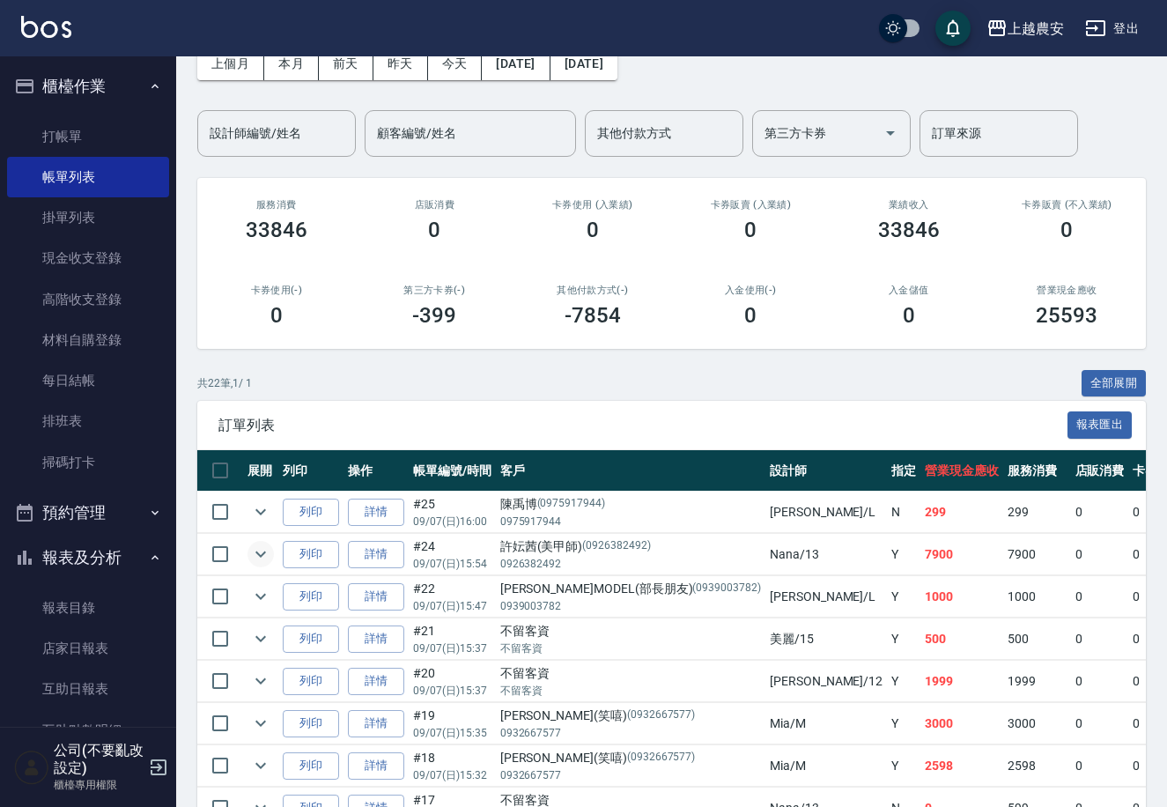
scroll to position [0, 0]
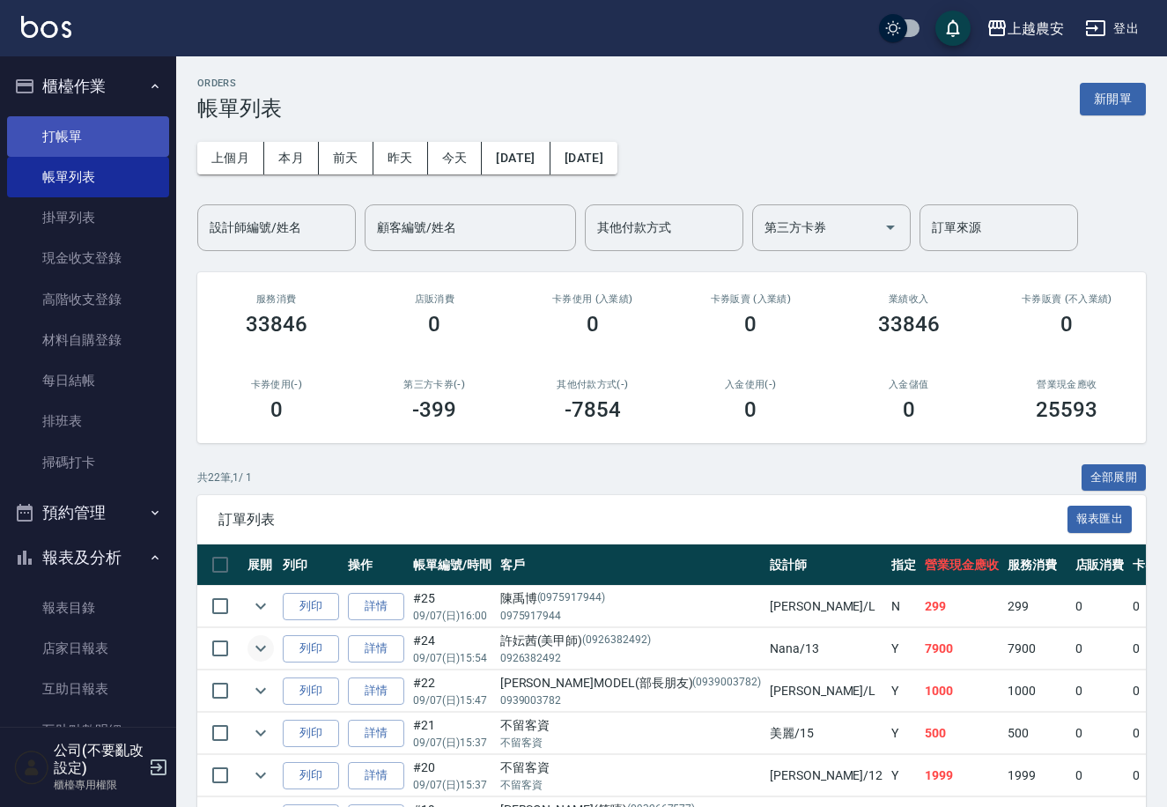
click at [52, 137] on link "打帳單" at bounding box center [88, 136] width 162 height 41
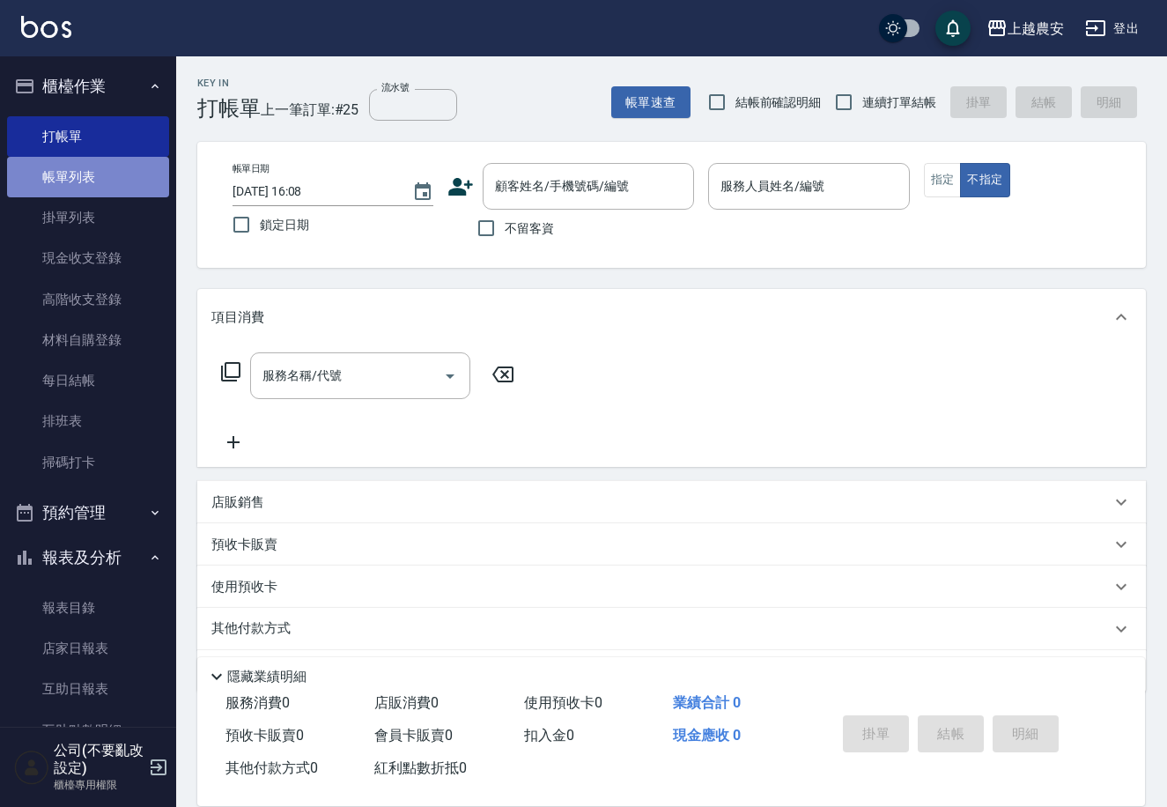
click at [102, 176] on link "帳單列表" at bounding box center [88, 177] width 162 height 41
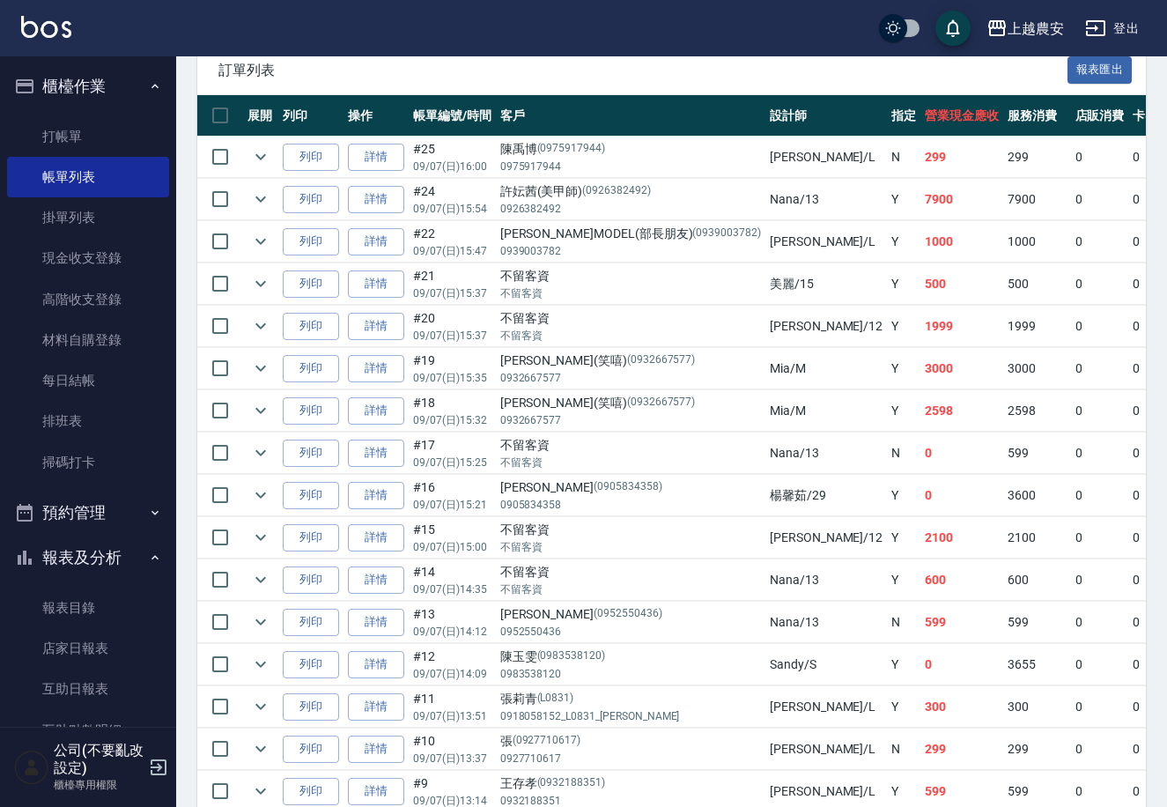
scroll to position [446, 0]
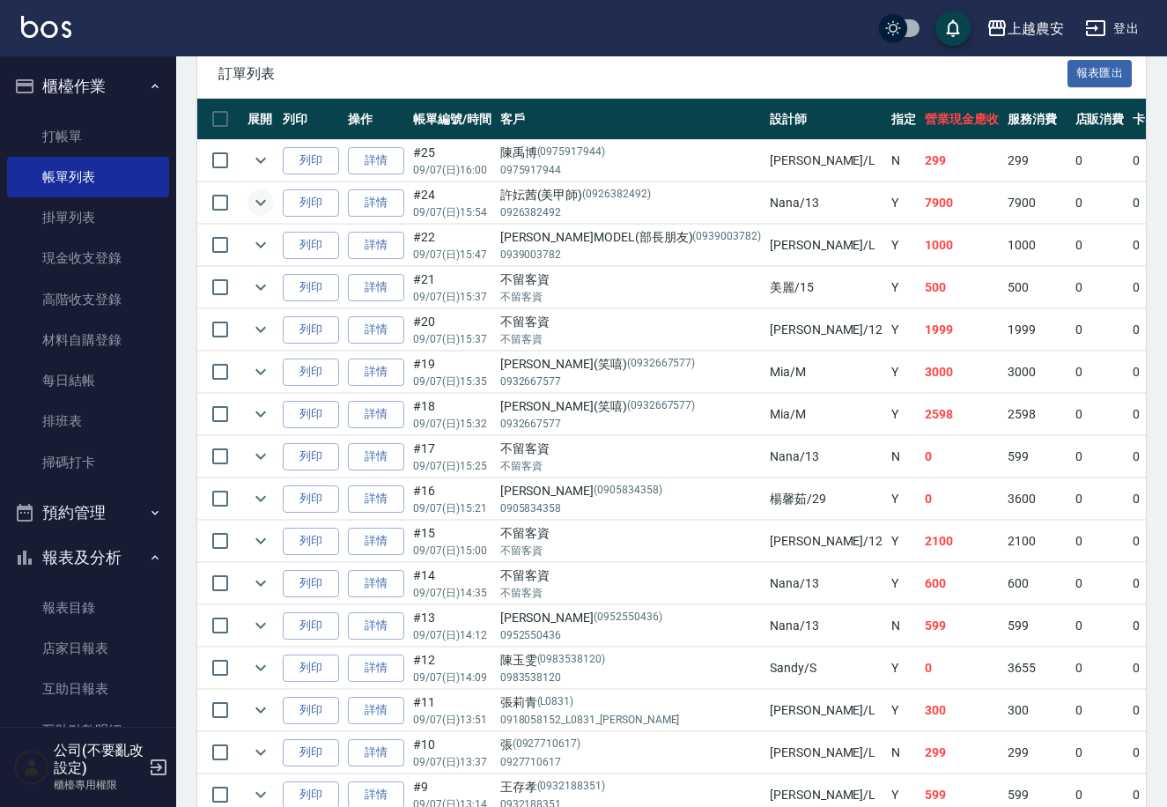
click at [252, 201] on button "expand row" at bounding box center [261, 202] width 26 height 26
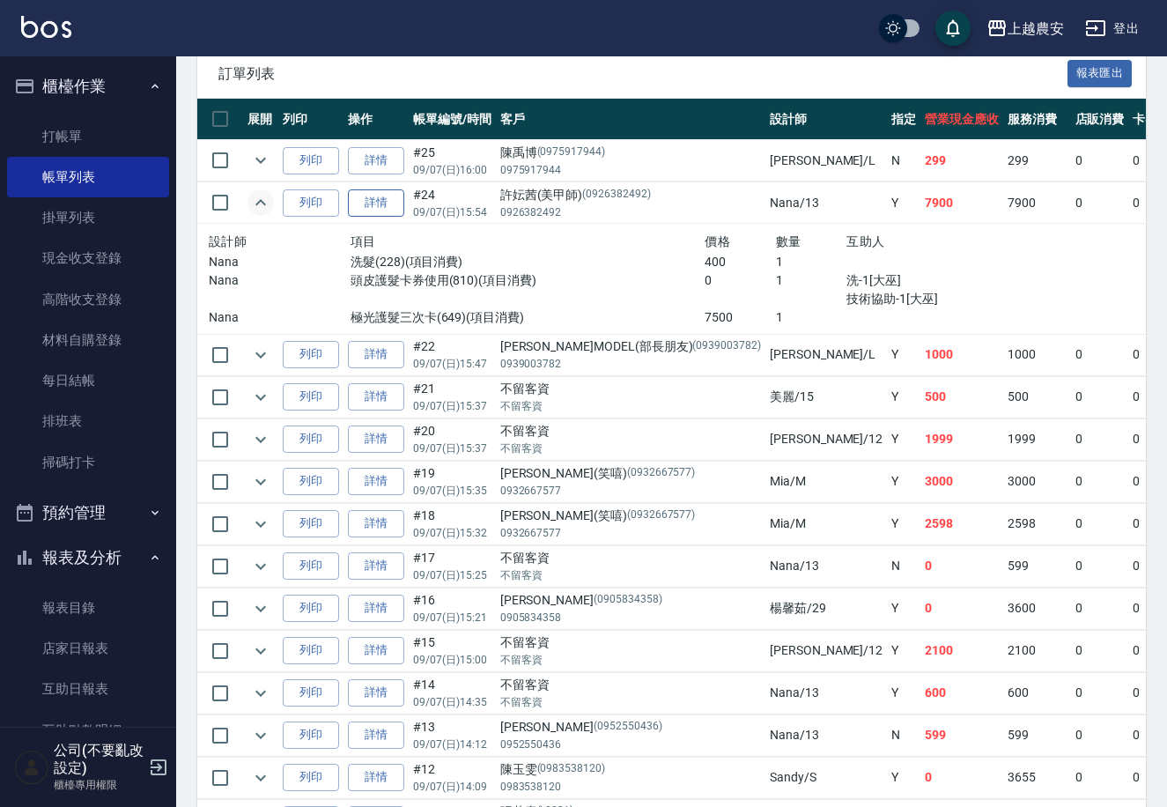
click at [393, 209] on link "詳情" at bounding box center [376, 202] width 56 height 27
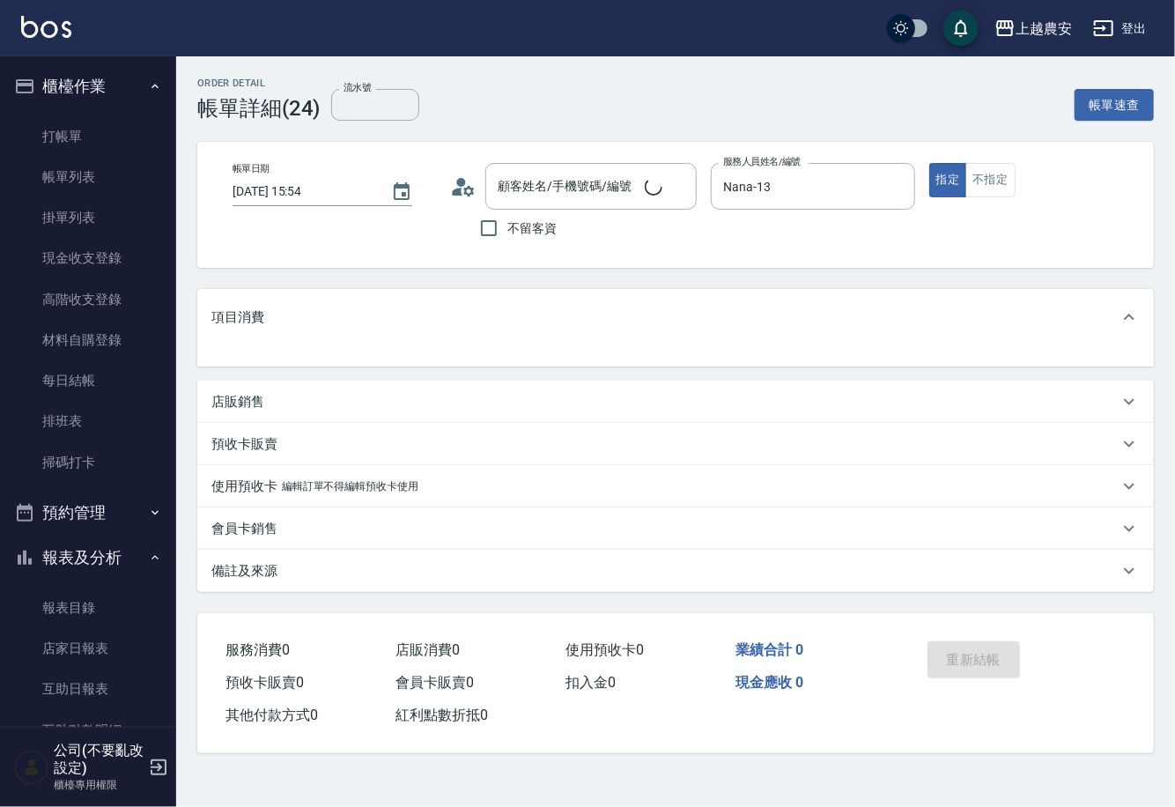
type input "[PERSON_NAME](美甲師)/0926382492/0926382492"
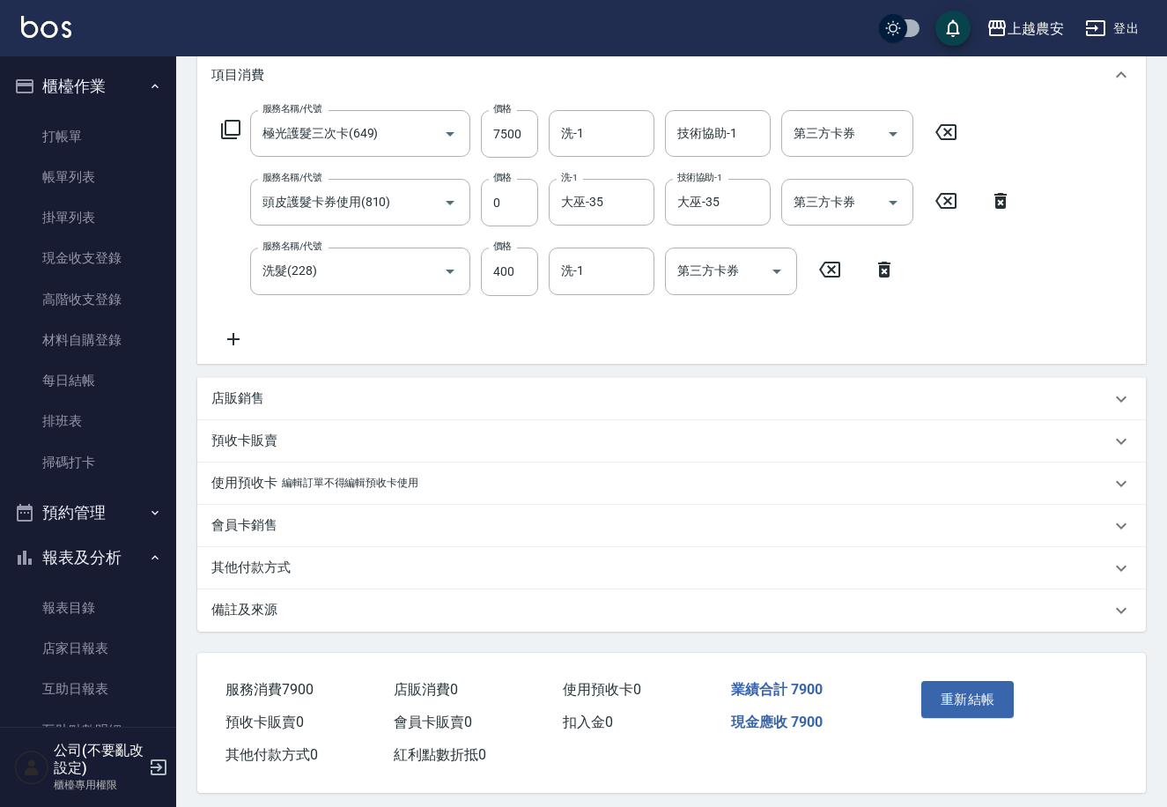
scroll to position [253, 0]
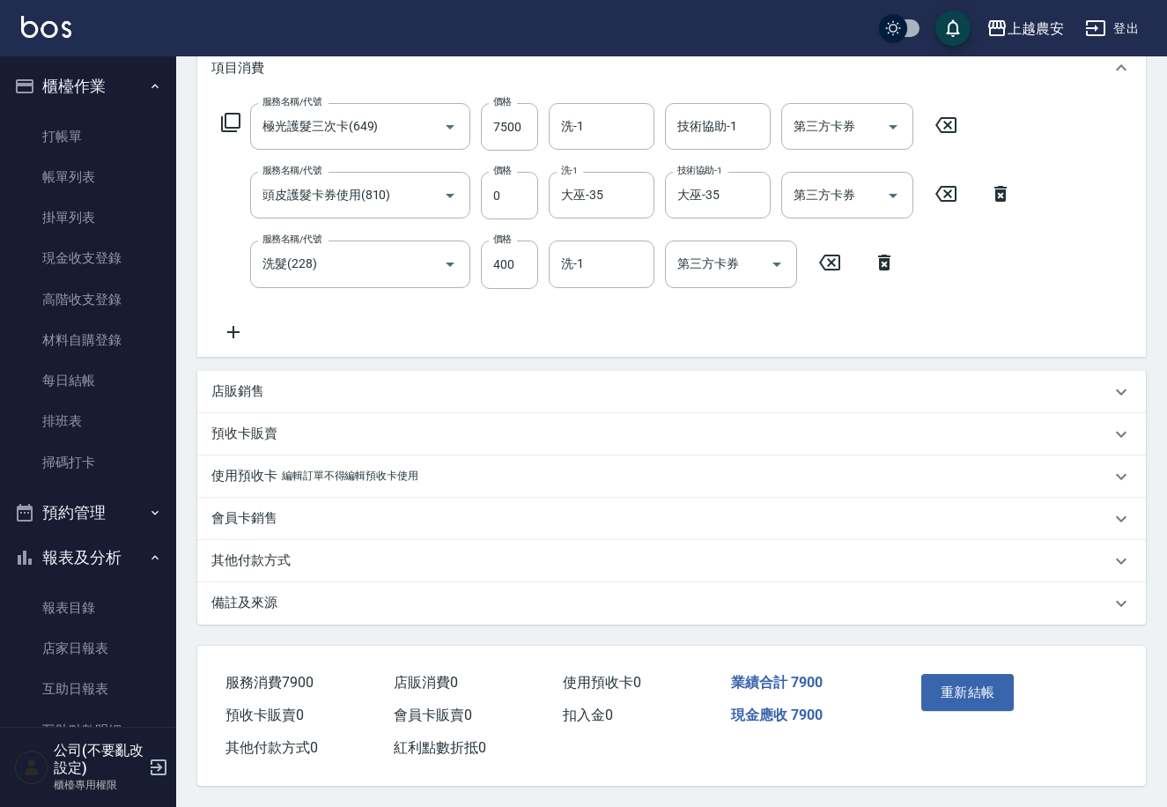
click at [260, 429] on p "預收卡販賣" at bounding box center [244, 434] width 66 height 19
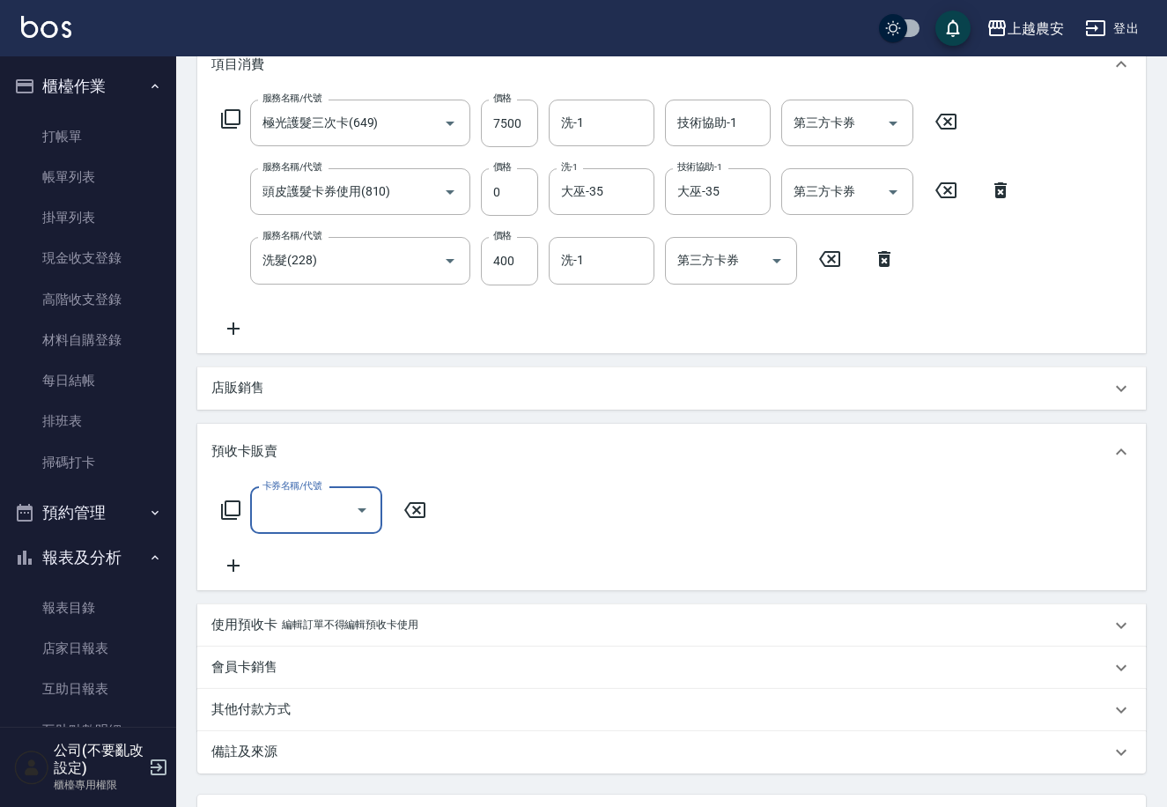
scroll to position [0, 0]
click at [273, 520] on input "卡券名稱/代號" at bounding box center [303, 510] width 90 height 31
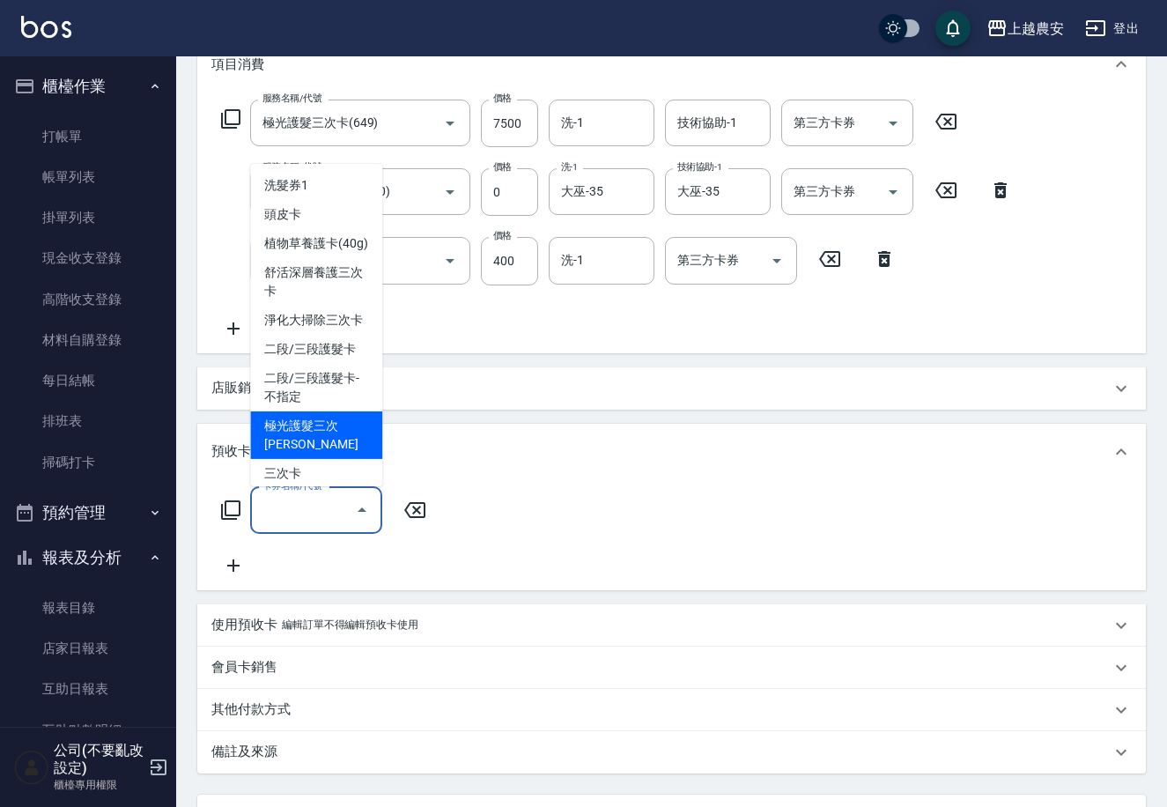
click at [333, 439] on span "極光護髮三次卡" at bounding box center [316, 435] width 132 height 48
type input "極光護髮三次卡(649)"
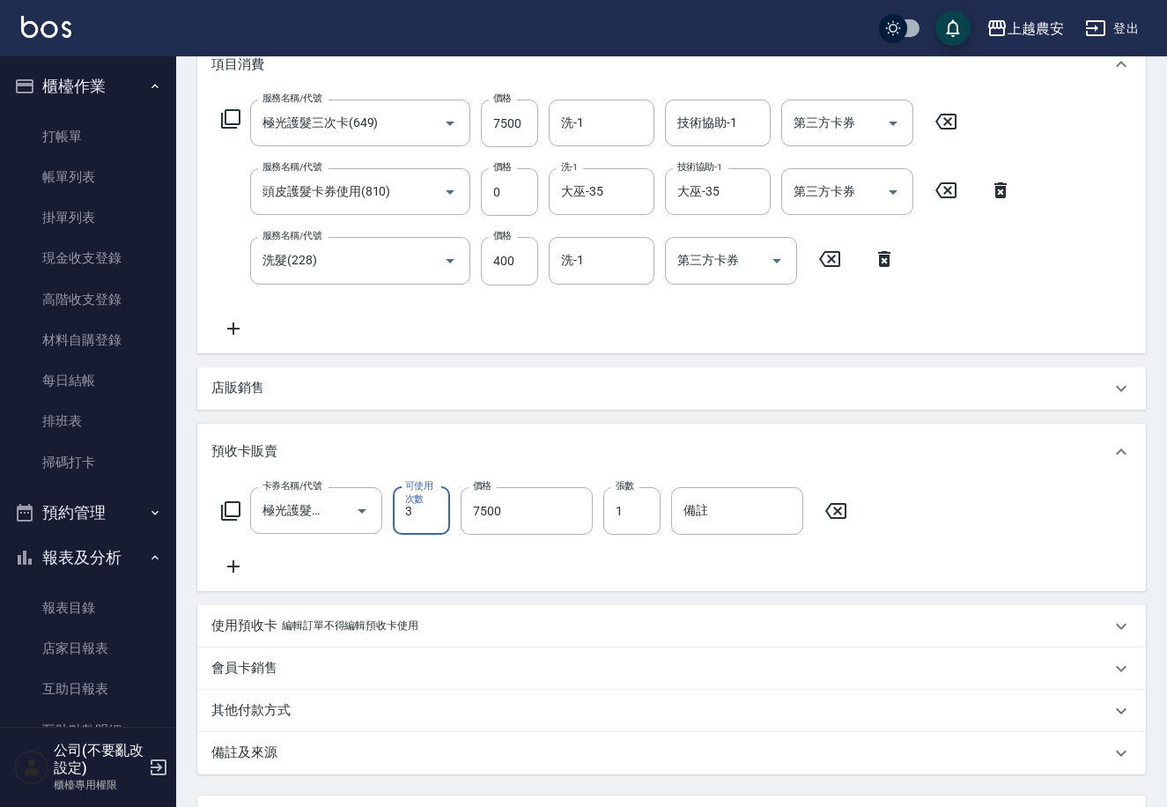
click at [471, 434] on div "預收卡販賣" at bounding box center [671, 452] width 949 height 56
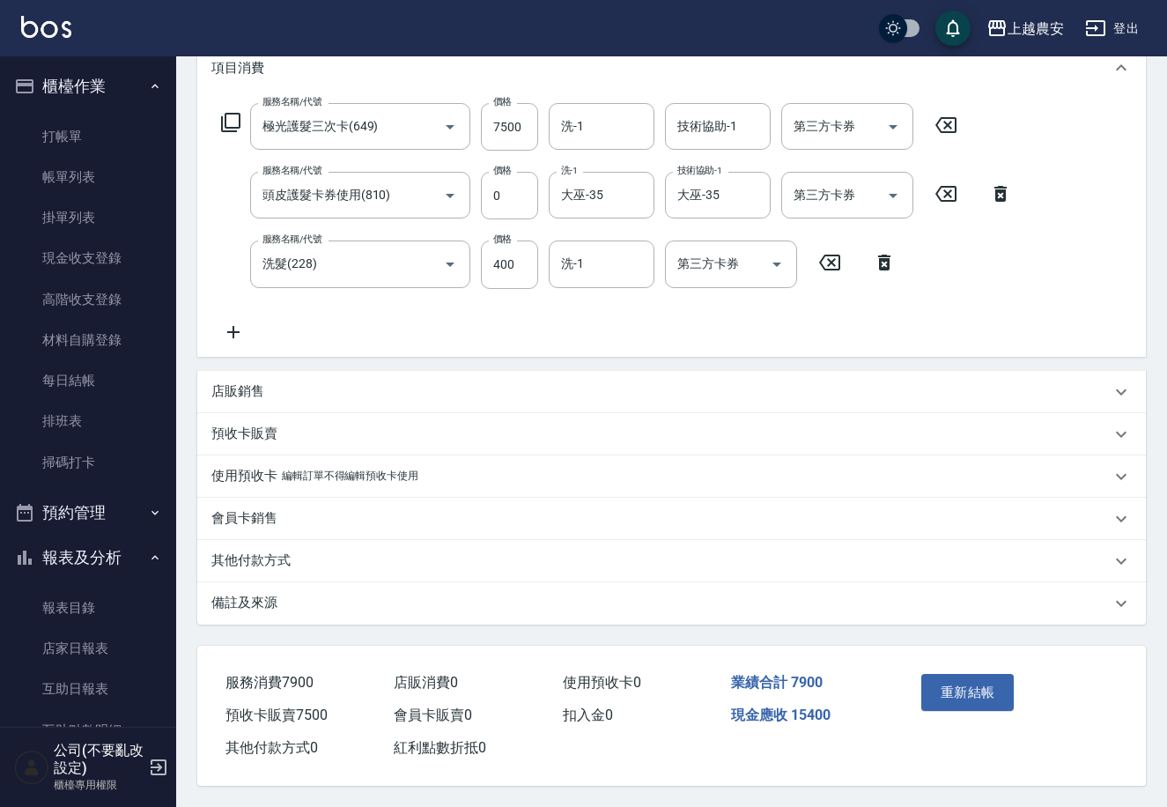
click at [395, 431] on div "預收卡販賣" at bounding box center [661, 434] width 900 height 19
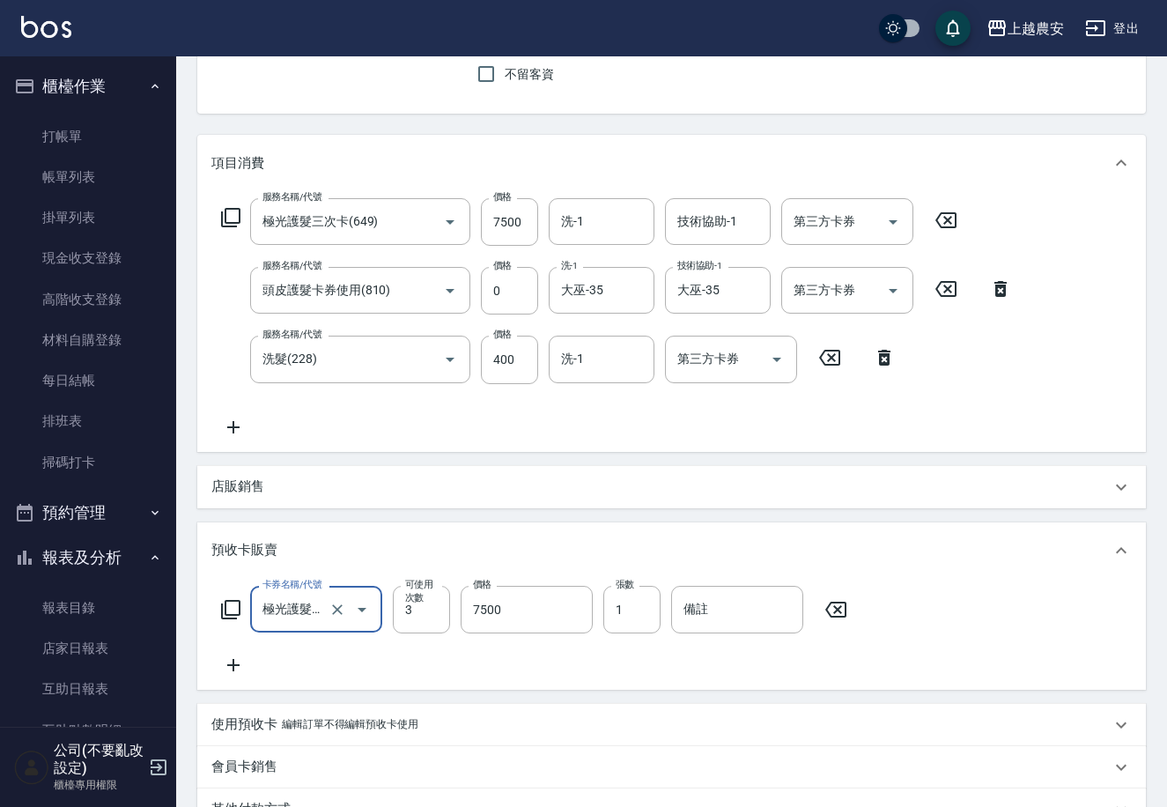
click at [995, 285] on icon at bounding box center [1001, 288] width 44 height 21
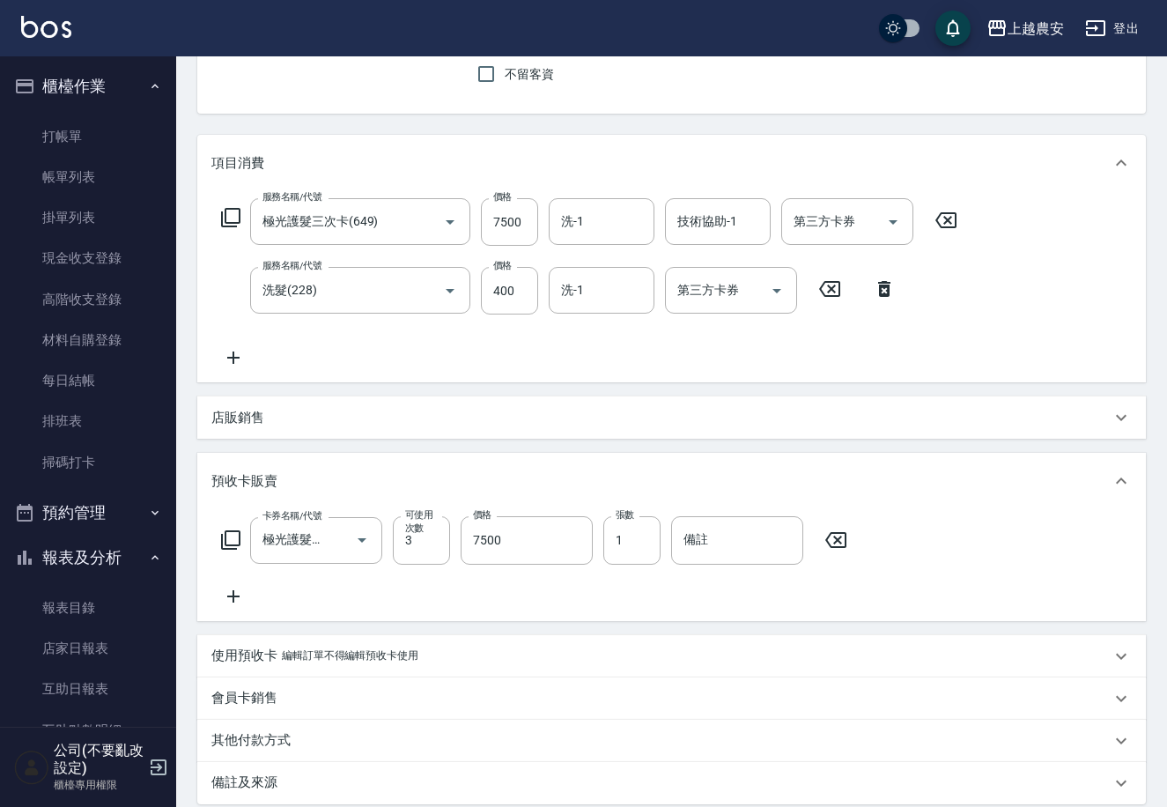
click at [935, 217] on icon at bounding box center [946, 220] width 44 height 21
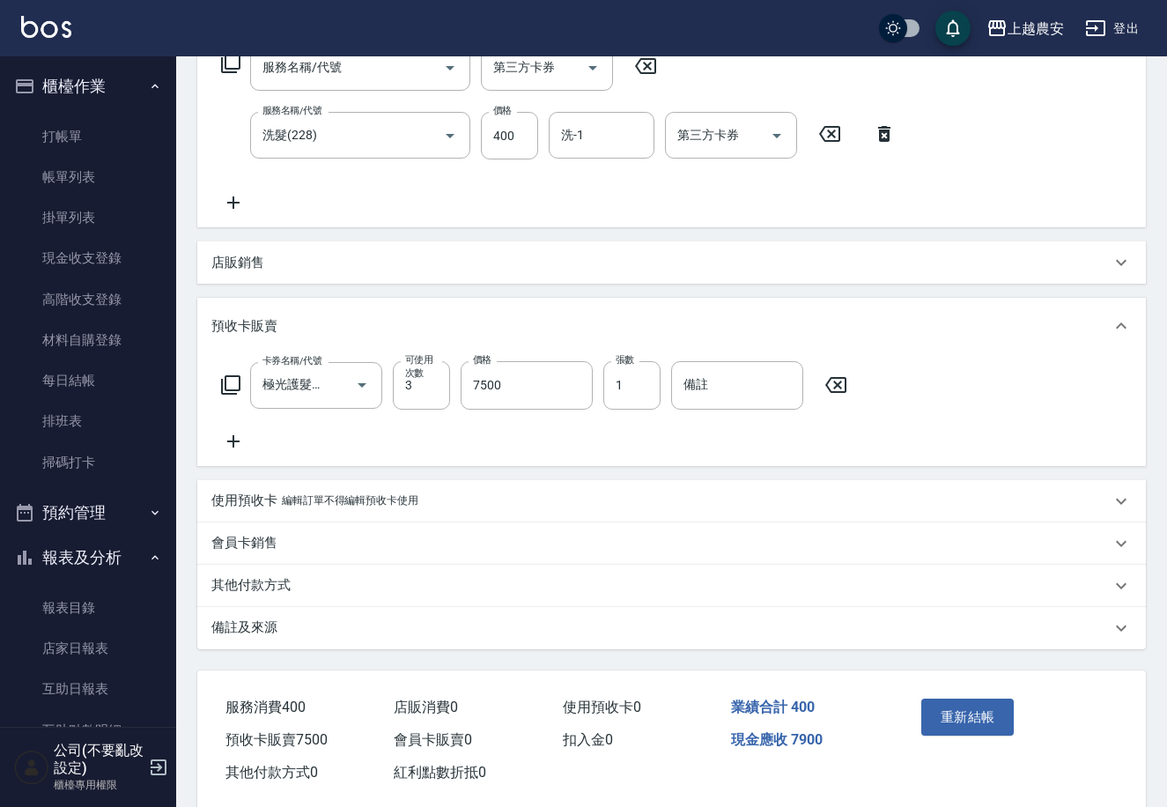
scroll to position [337, 0]
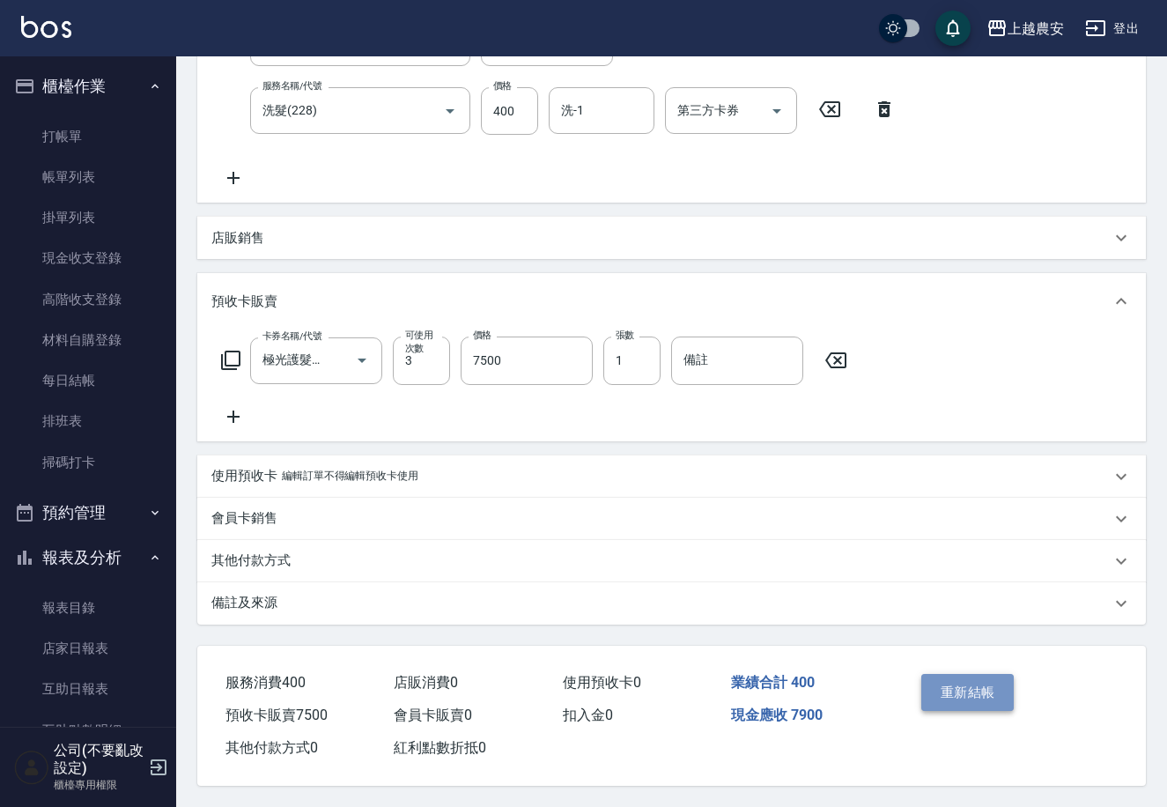
click at [998, 699] on button "重新結帳" at bounding box center [968, 692] width 93 height 37
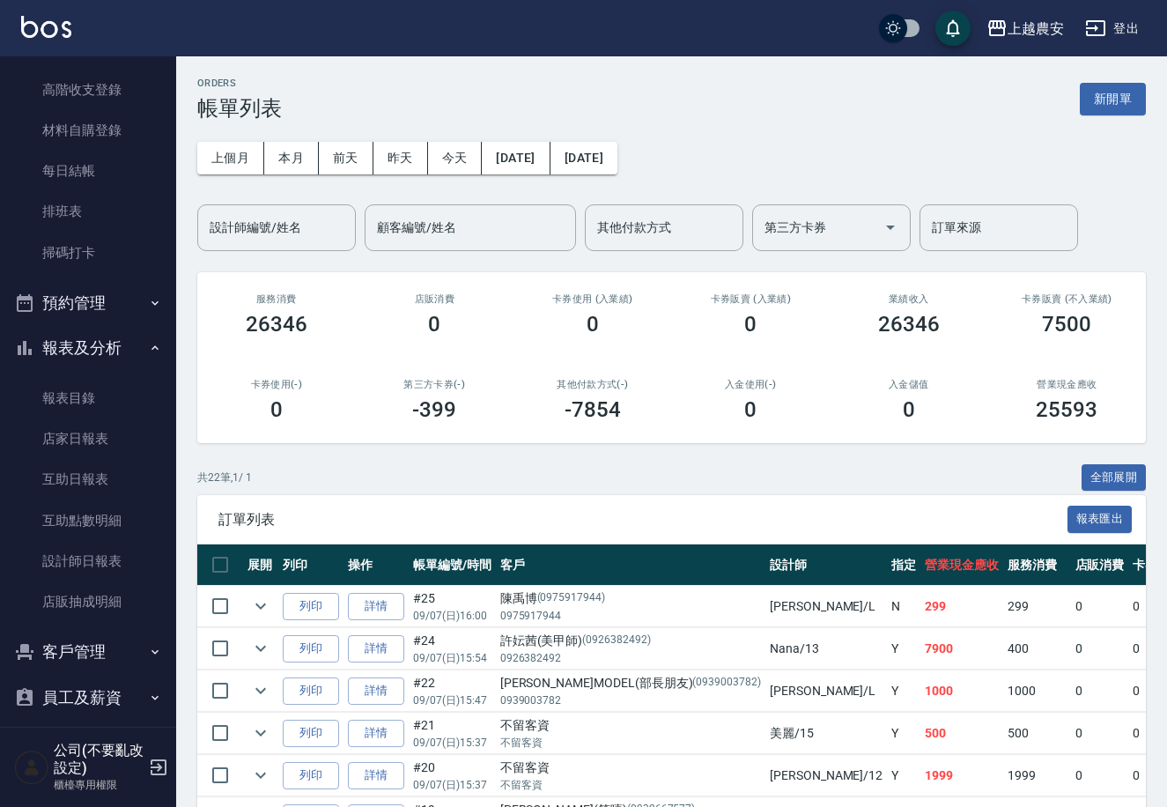
scroll to position [268, 0]
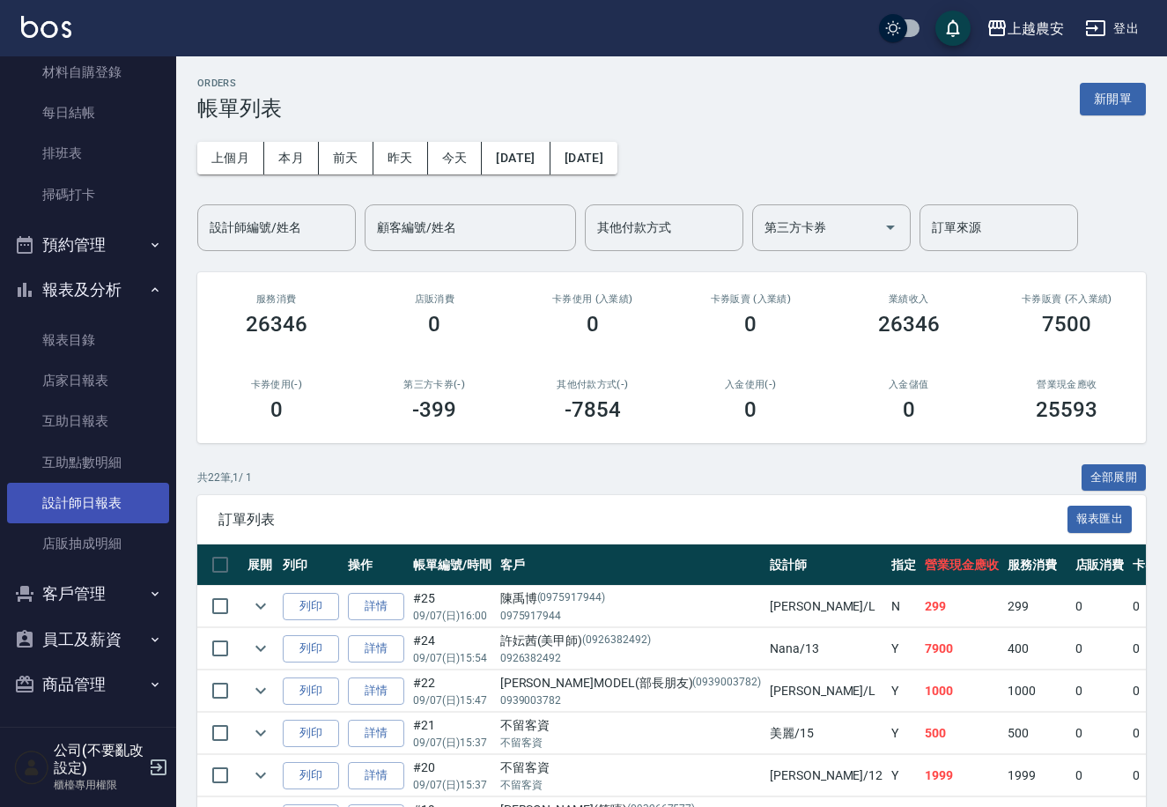
click at [114, 506] on link "設計師日報表" at bounding box center [88, 503] width 162 height 41
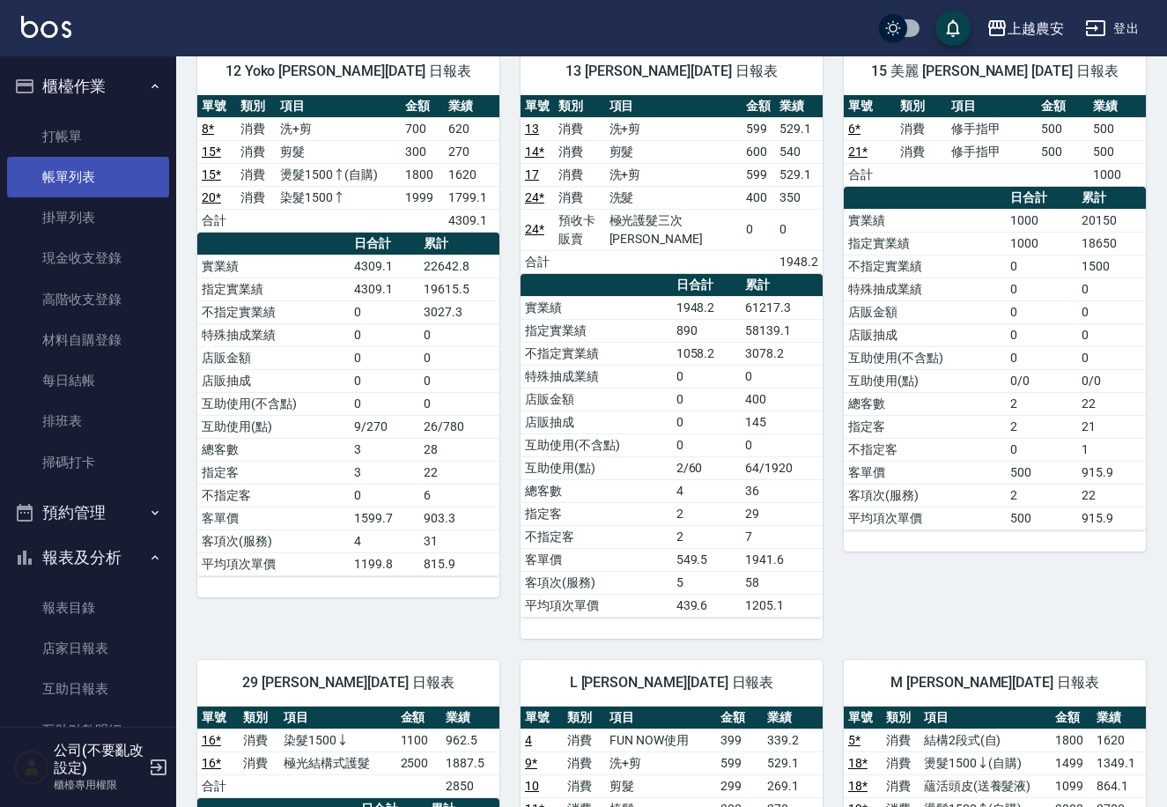
click at [111, 189] on link "帳單列表" at bounding box center [88, 177] width 162 height 41
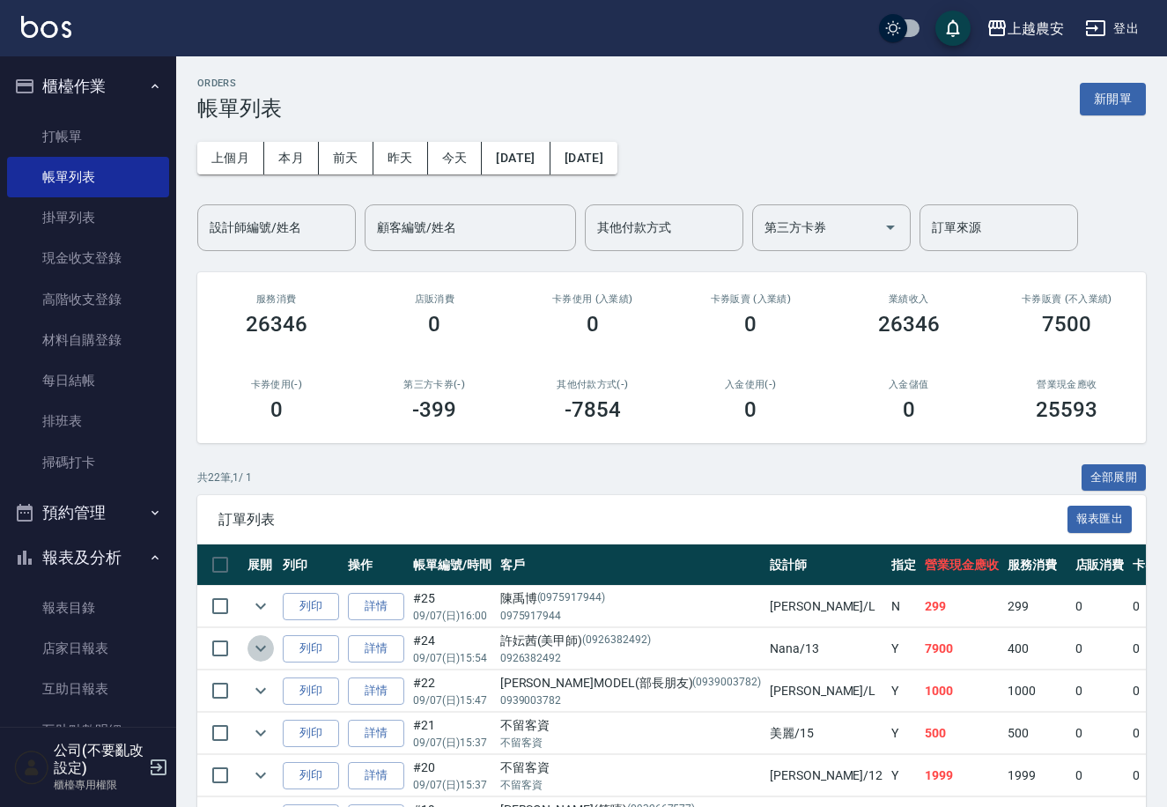
click at [261, 645] on icon "expand row" at bounding box center [260, 648] width 21 height 21
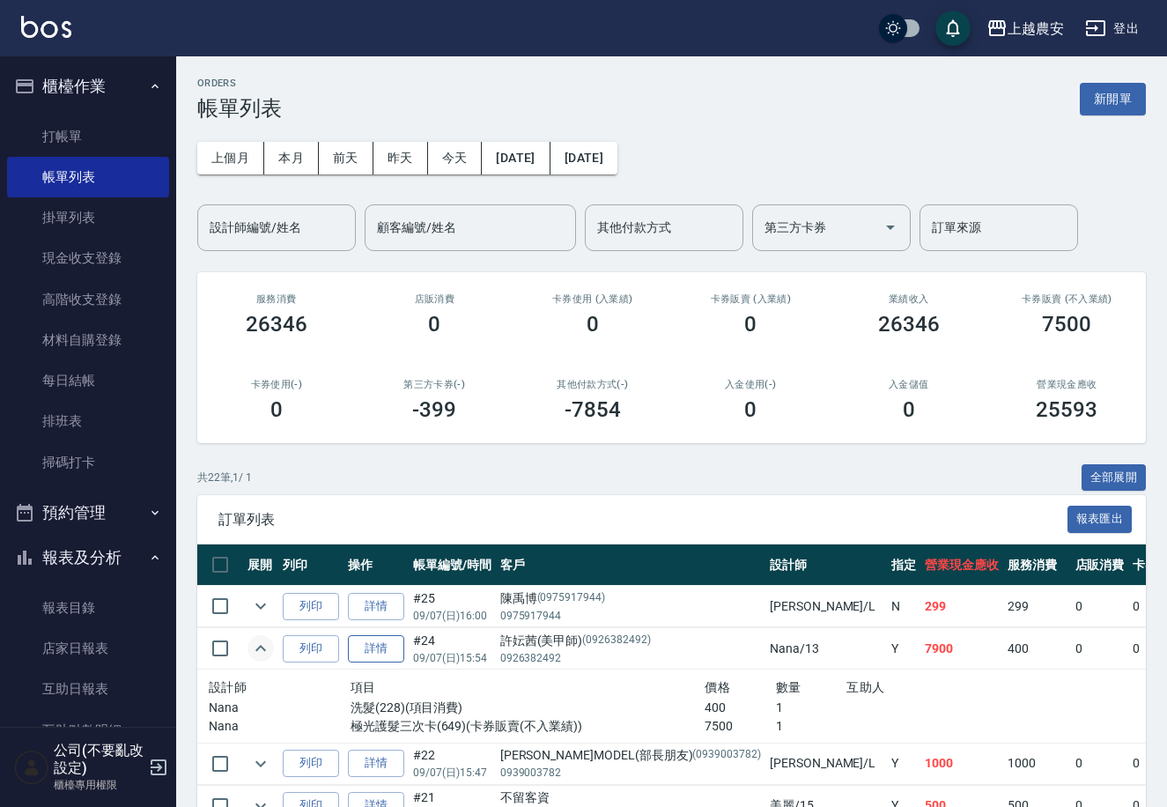
click at [396, 653] on link "詳情" at bounding box center [376, 648] width 56 height 27
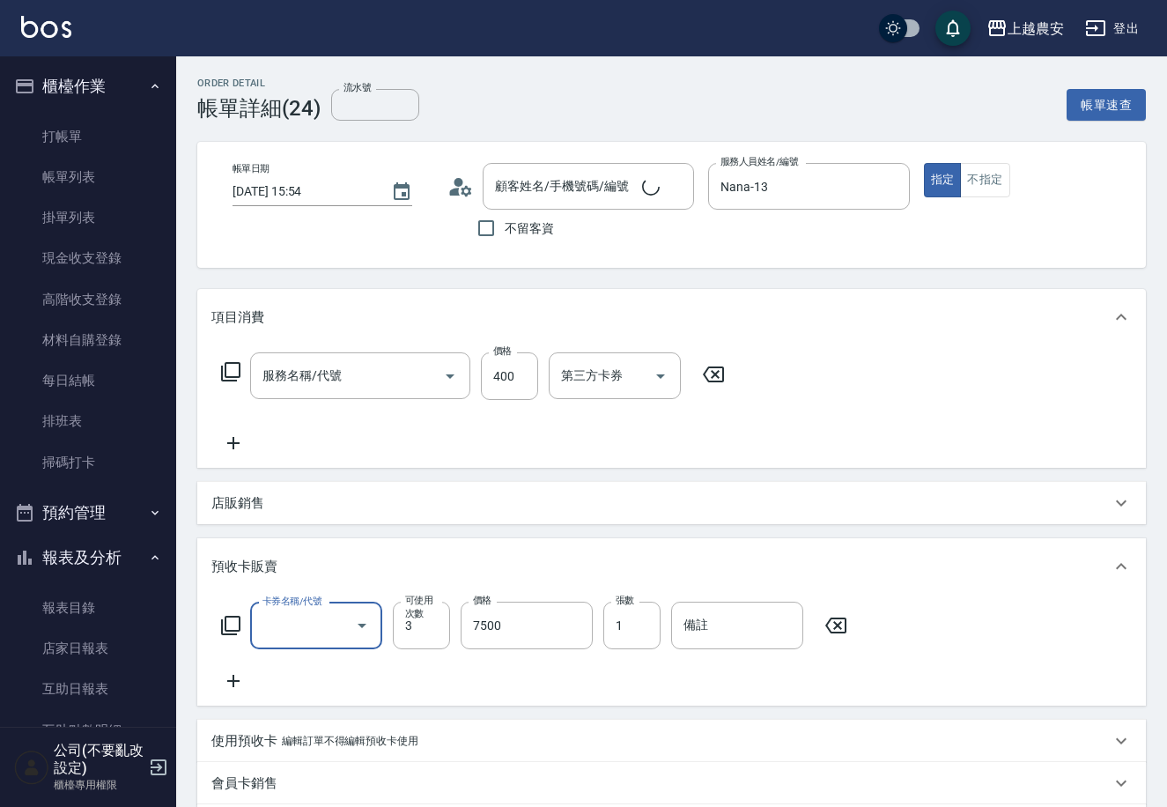
type input "[DATE] 15:54"
type input "Nana-13"
type input "洗髮(228)"
type input "[PERSON_NAME](美甲師)/0926382492/0926382492"
type input "極光護髮三次卡(649)"
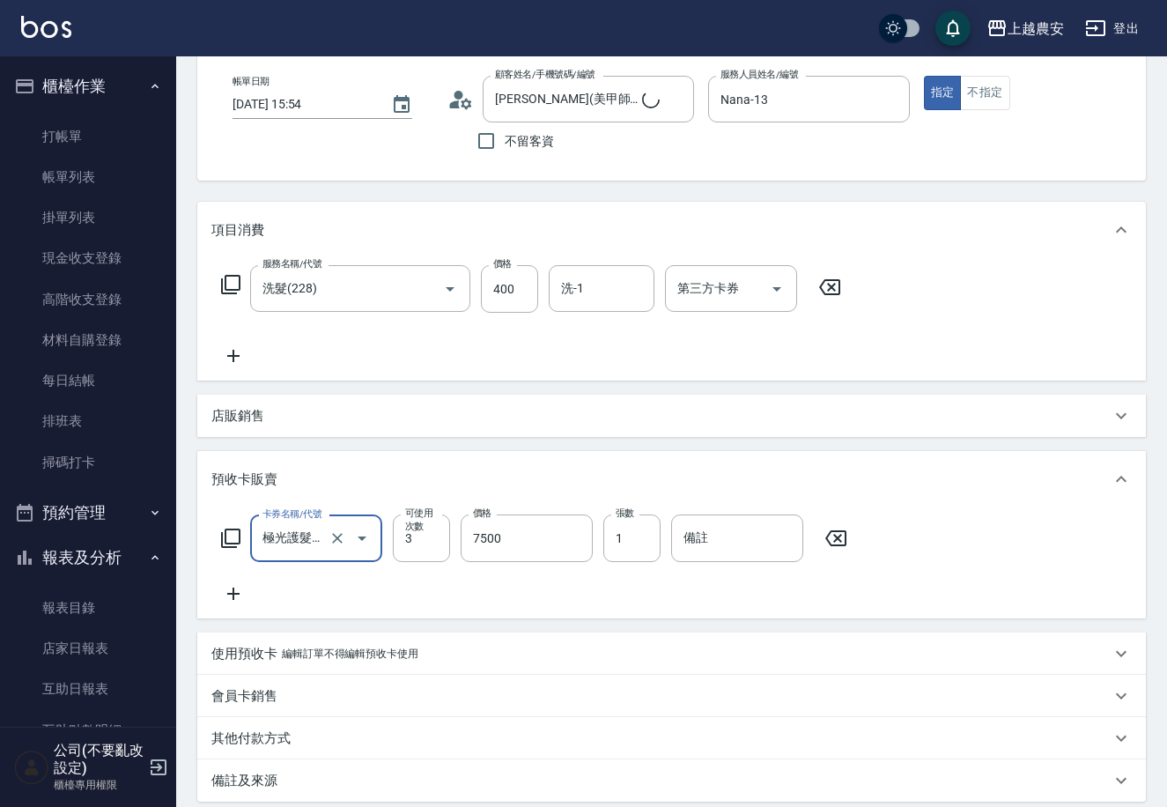
scroll to position [93, 0]
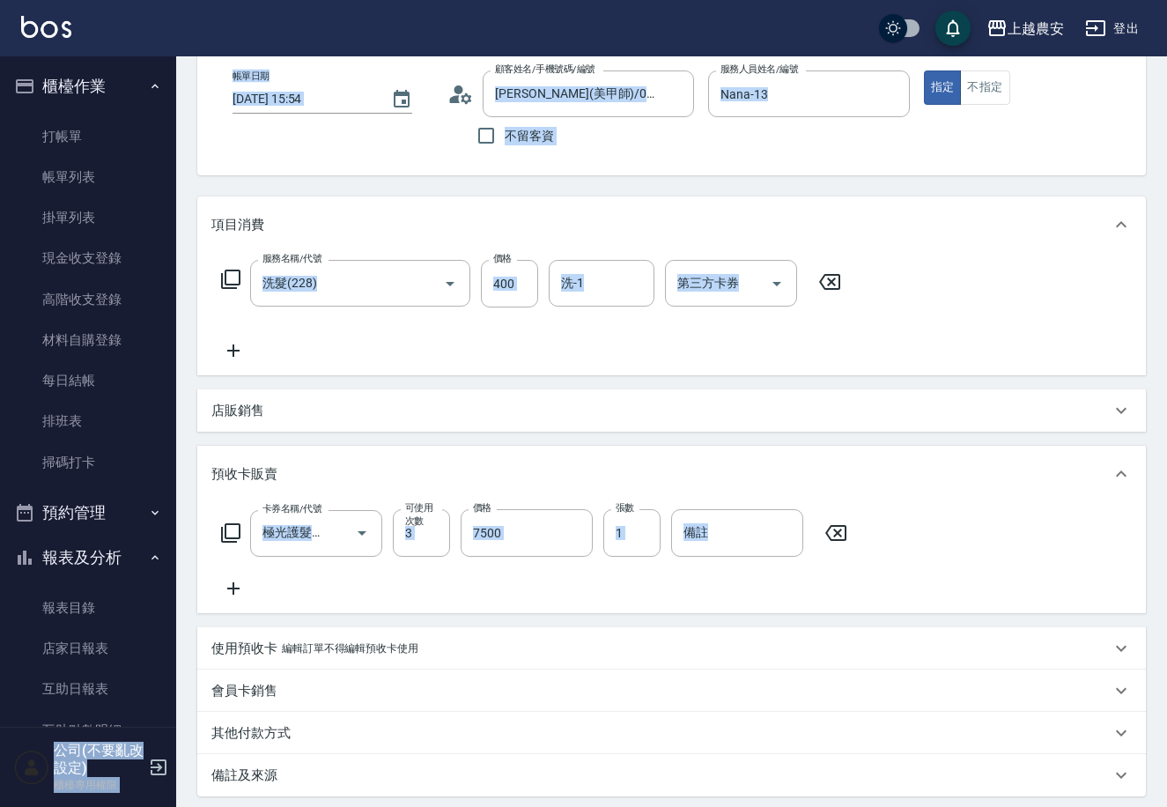
drag, startPoint x: 167, startPoint y: 356, endPoint x: 204, endPoint y: 574, distance: 221.8
click at [205, 573] on div "上越農安 登出 櫃檯作業 打帳單 帳單列表 掛單列表 現金收支登錄 高階收支登錄 材料自購登錄 每日結帳 排班表 掃碼打卡 預約管理 預約管理 單日預約紀錄 …" at bounding box center [583, 442] width 1167 height 1071
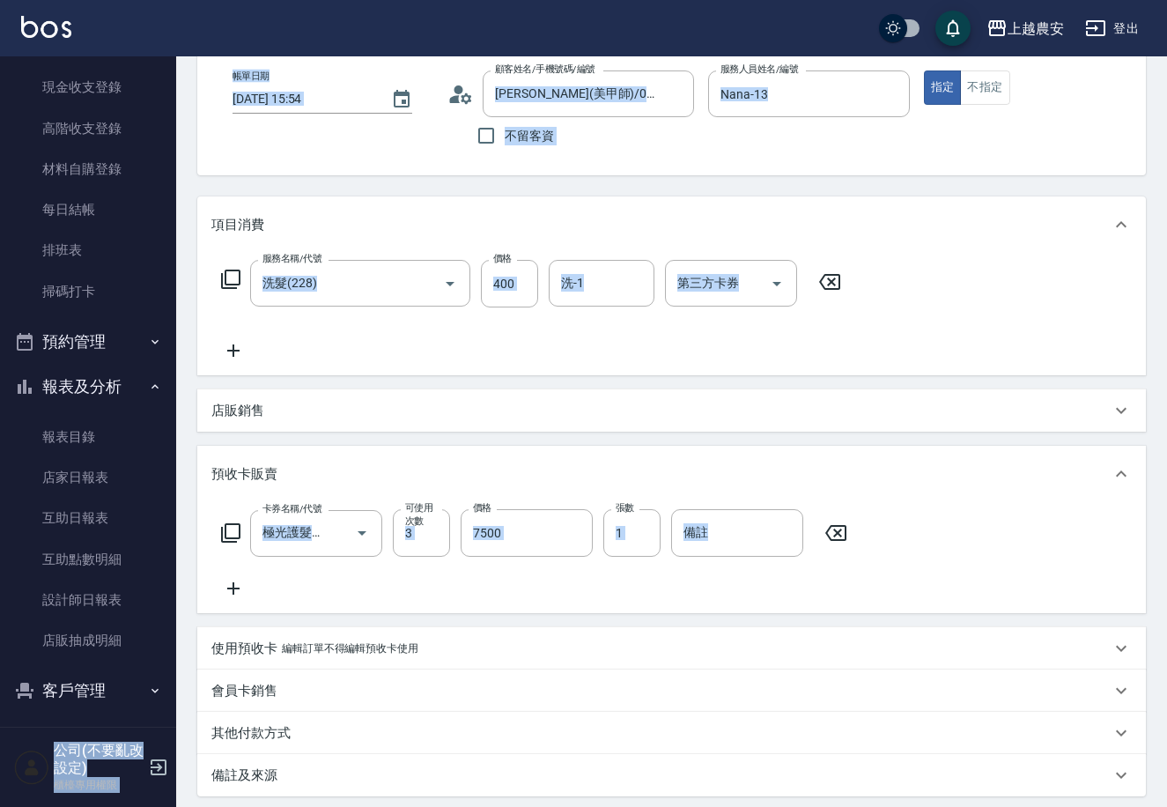
scroll to position [268, 0]
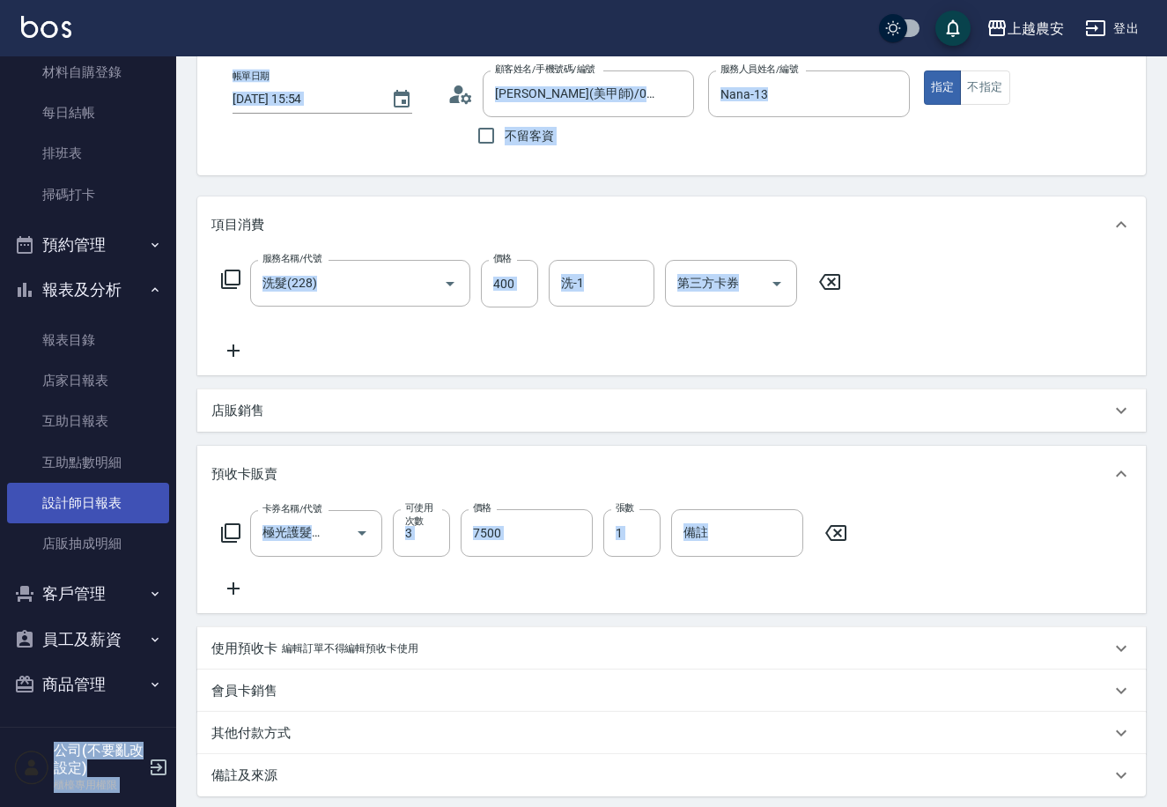
click at [119, 506] on link "設計師日報表" at bounding box center [88, 503] width 162 height 41
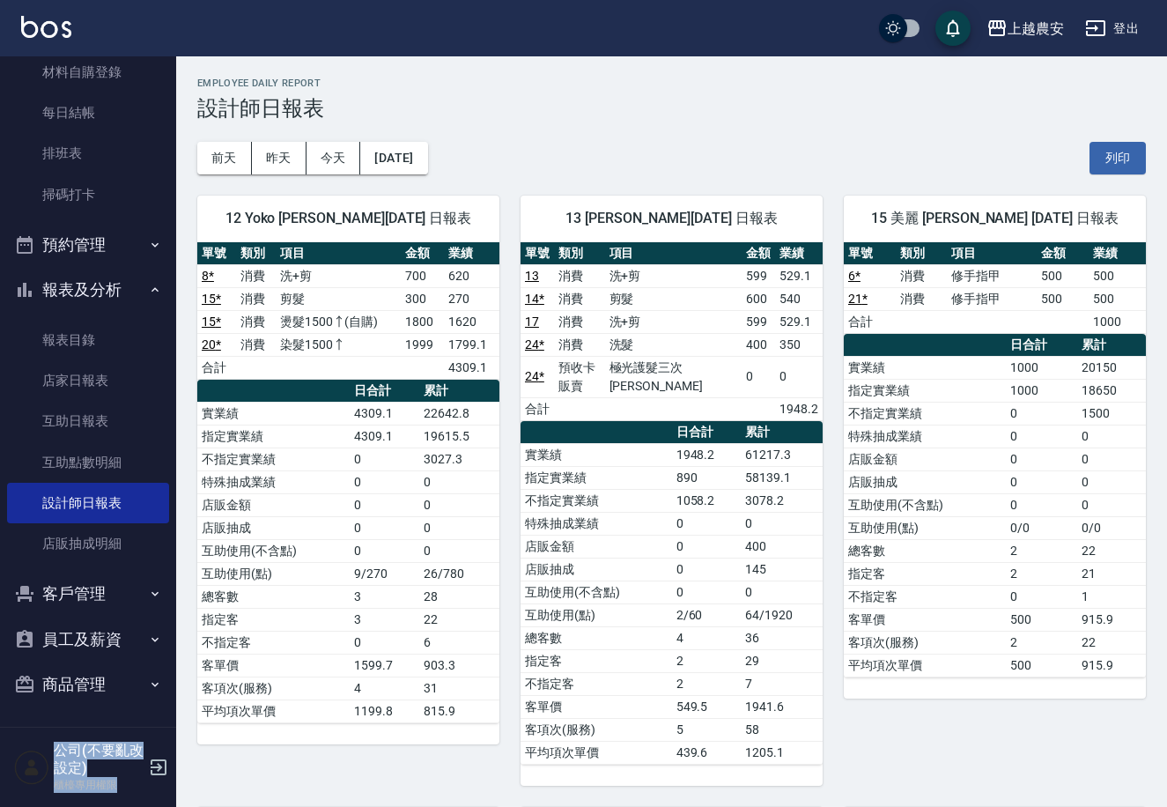
click at [1114, 33] on button "登出" at bounding box center [1112, 28] width 68 height 33
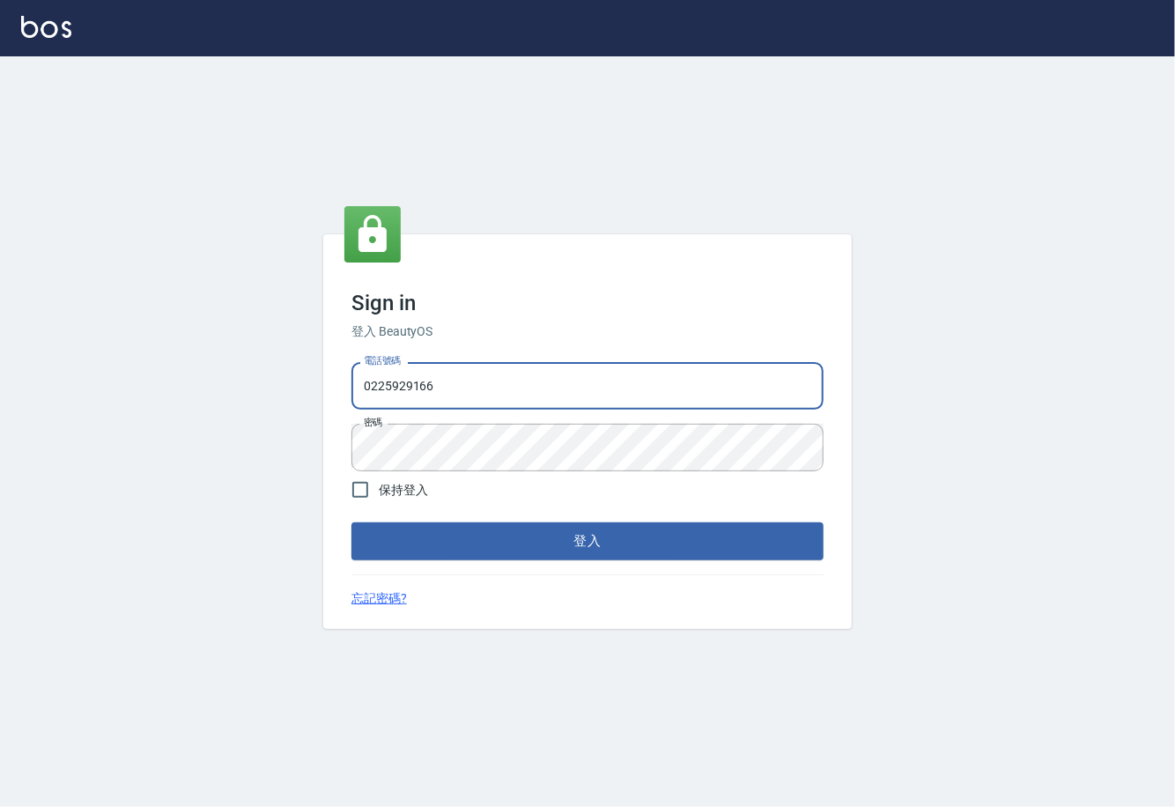
drag, startPoint x: 447, startPoint y: 390, endPoint x: 337, endPoint y: 384, distance: 109.4
click at [337, 384] on div "Sign in 登入 BeautyOS 電話號碼 [PHONE_NUMBER] 電話號碼 密碼 密碼 保持登入 登入 忘記密碼?" at bounding box center [587, 431] width 529 height 394
type input "02148888"
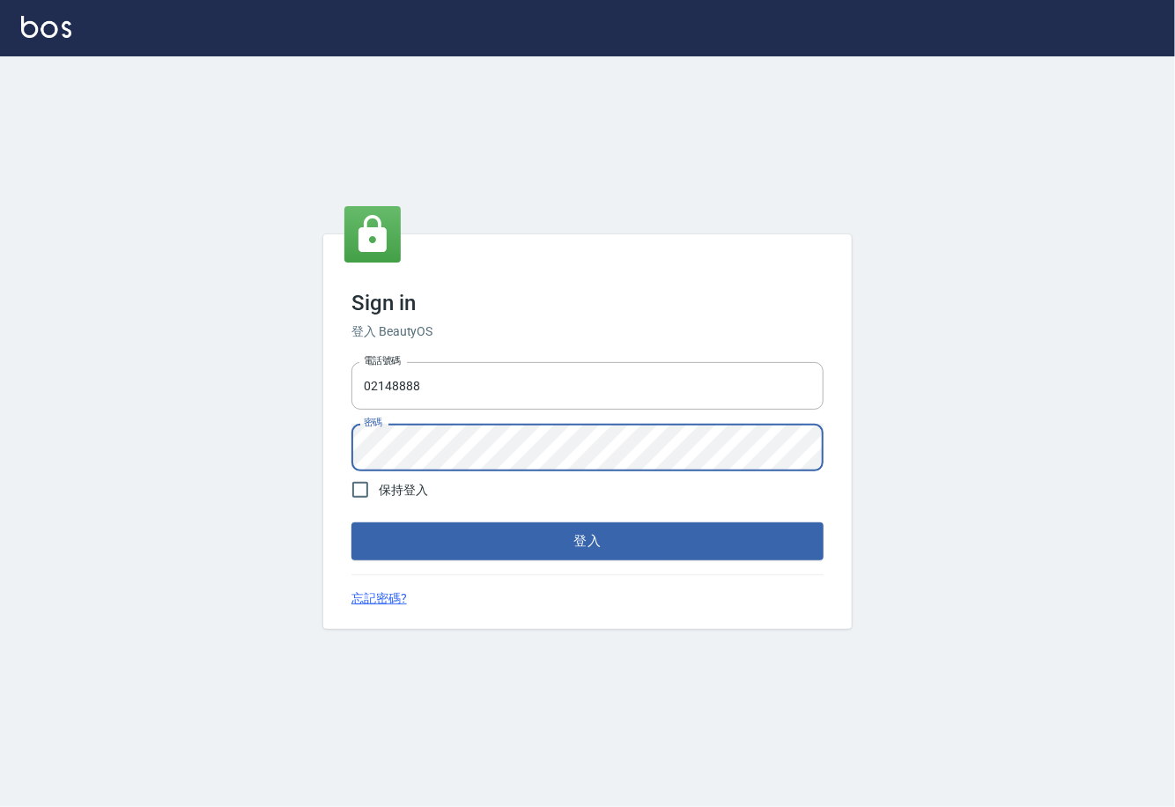
click at [302, 445] on div "Sign in 登入 BeautyOS 電話號碼 [PHONE_NUMBER] 電話號碼 密碼 密碼 保持登入 登入 忘記密碼?" at bounding box center [587, 431] width 1175 height 751
click at [352, 522] on button "登入" at bounding box center [588, 540] width 472 height 37
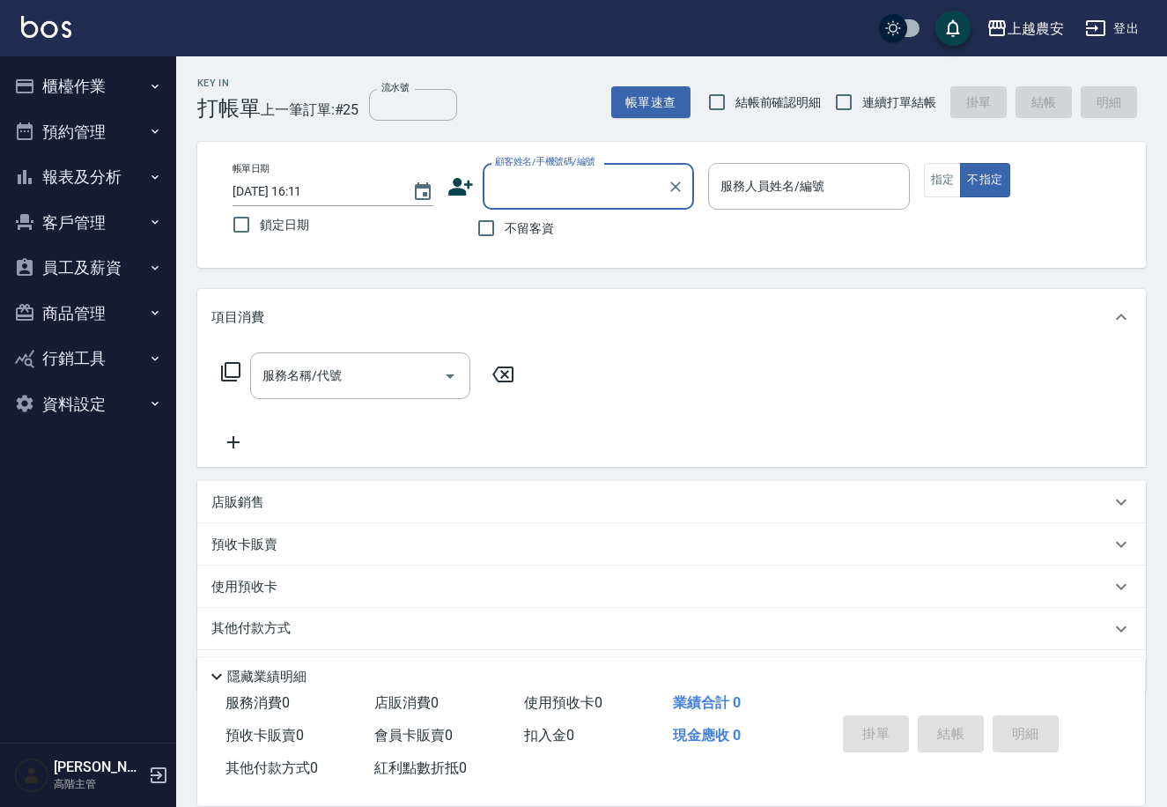
click at [1092, 19] on icon "button" at bounding box center [1096, 28] width 21 height 21
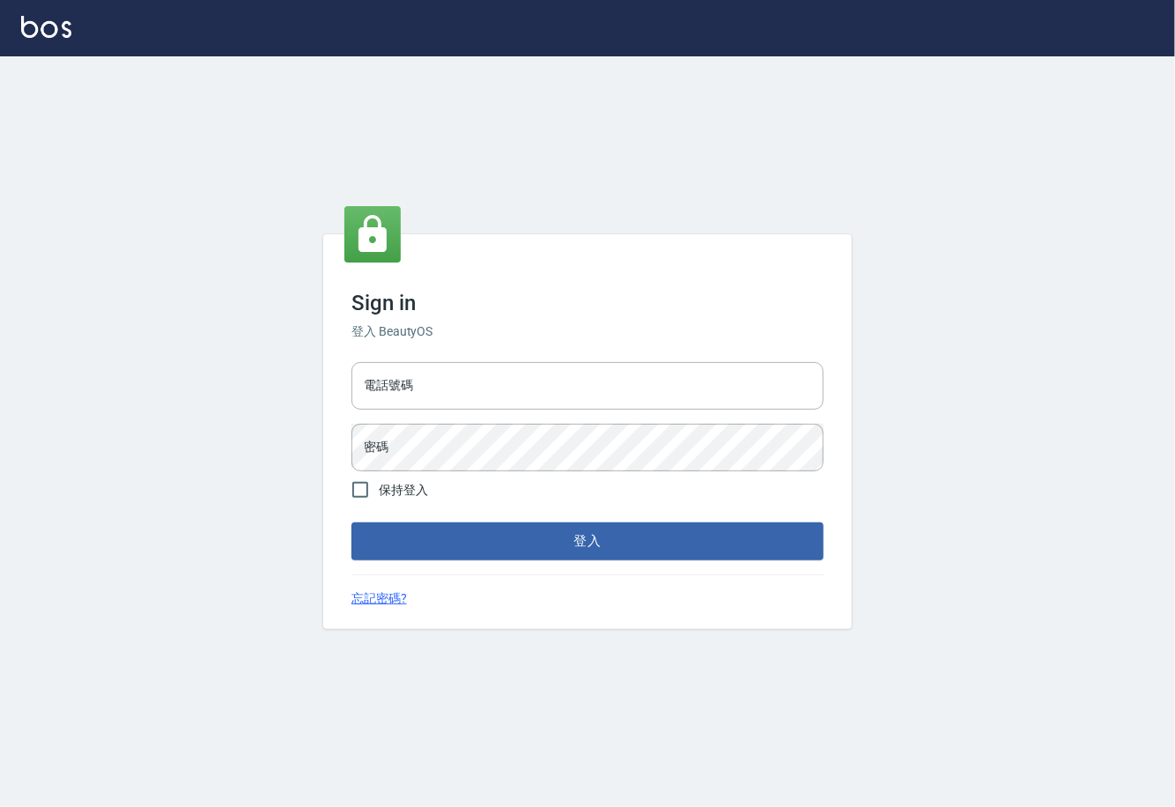
type input "0225929166"
click at [482, 542] on button "登入" at bounding box center [588, 540] width 472 height 37
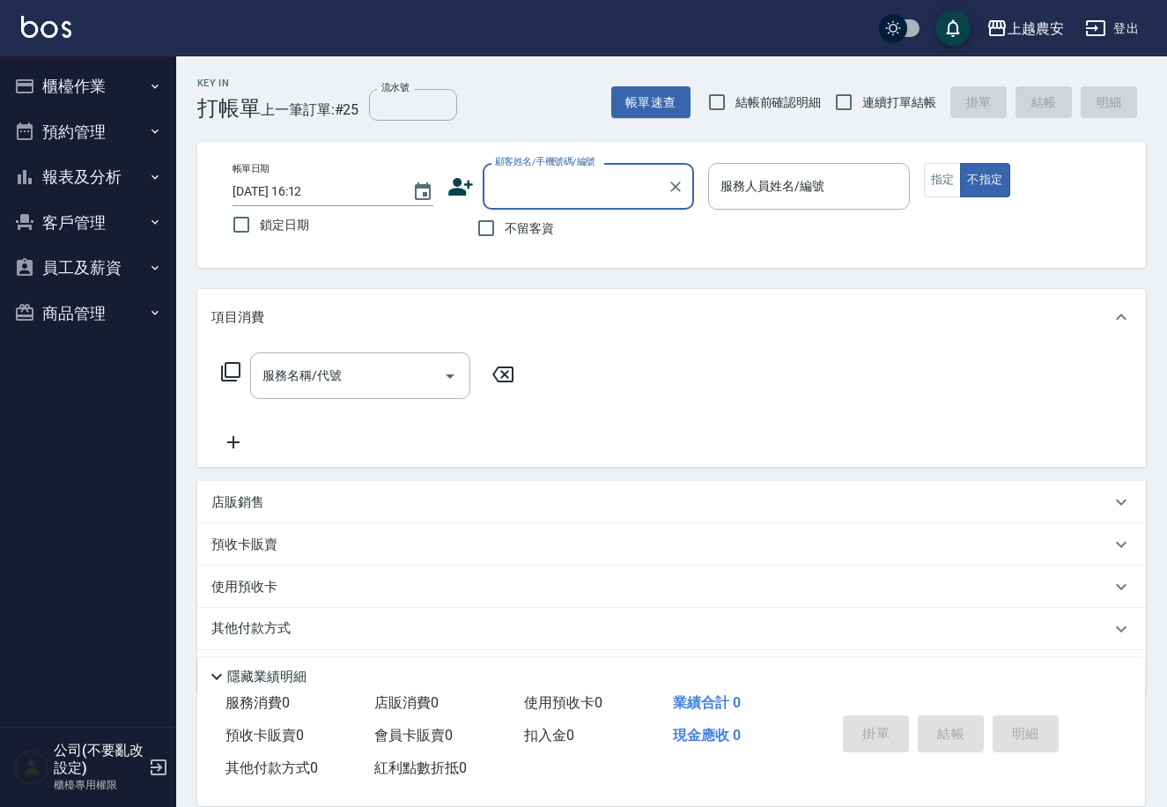
click at [114, 86] on button "櫃檯作業" at bounding box center [88, 86] width 162 height 46
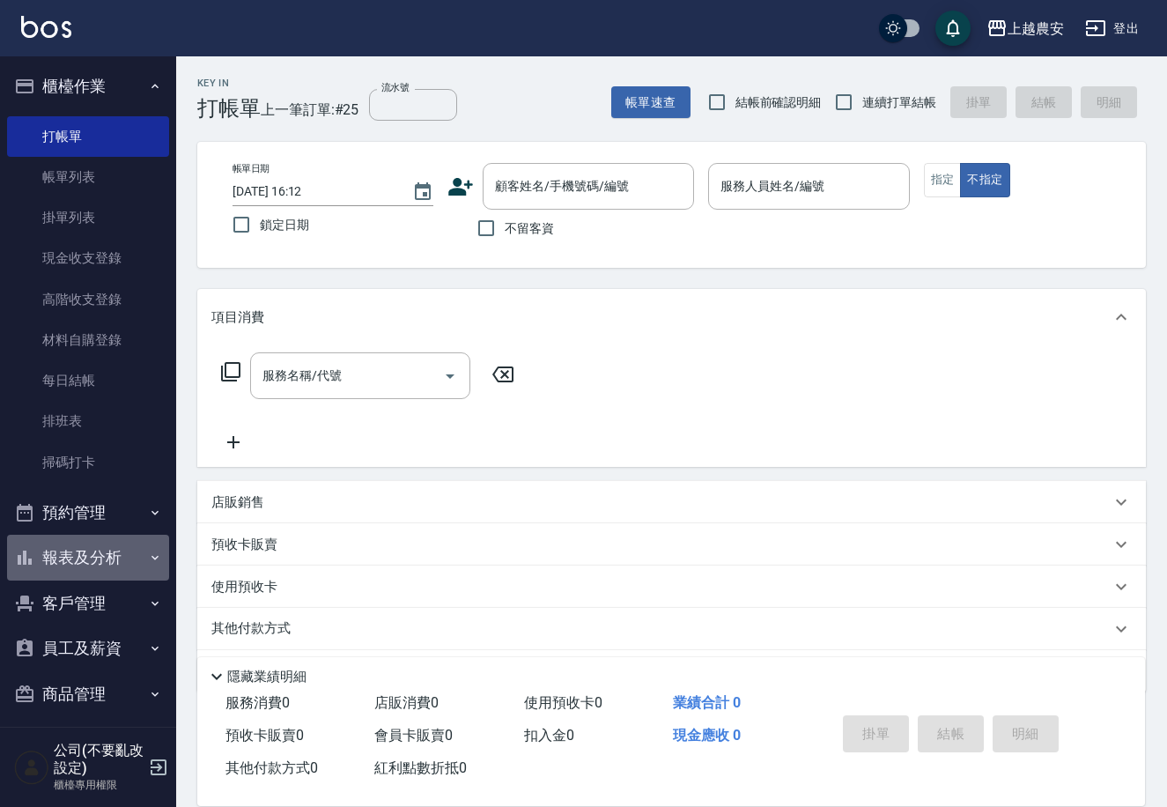
click at [97, 562] on button "報表及分析" at bounding box center [88, 558] width 162 height 46
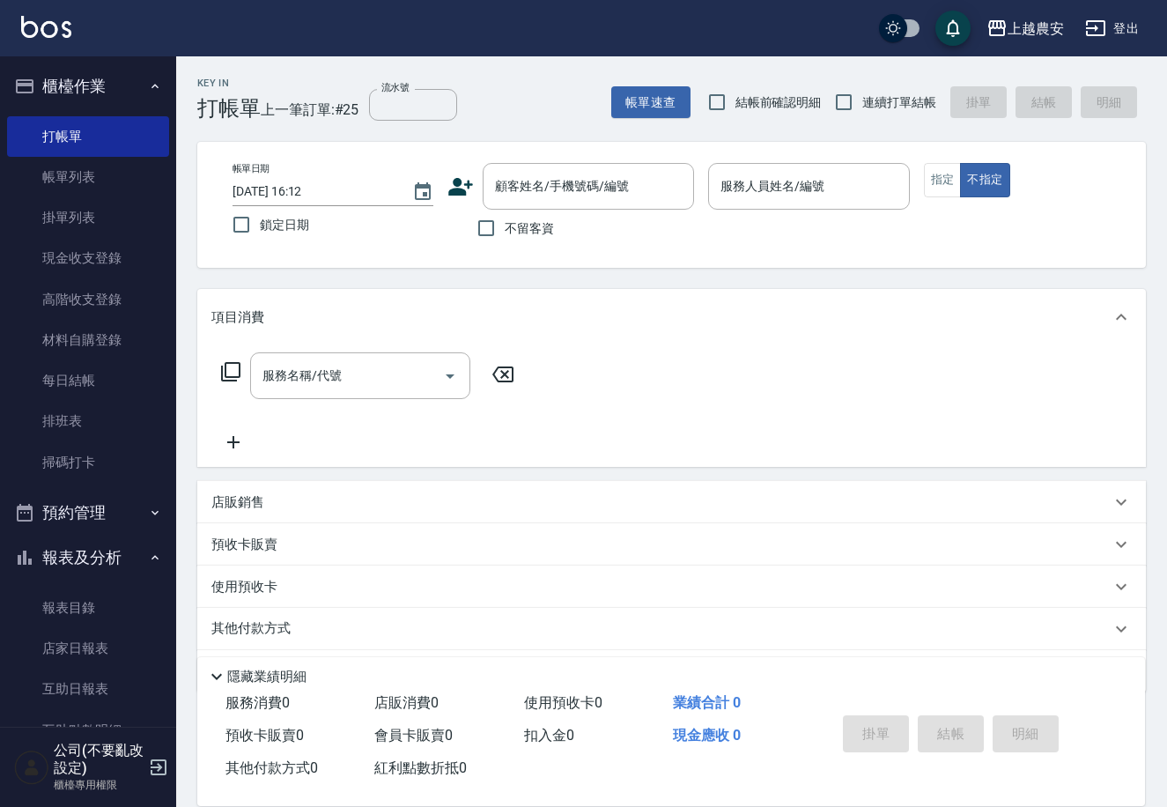
scroll to position [249, 0]
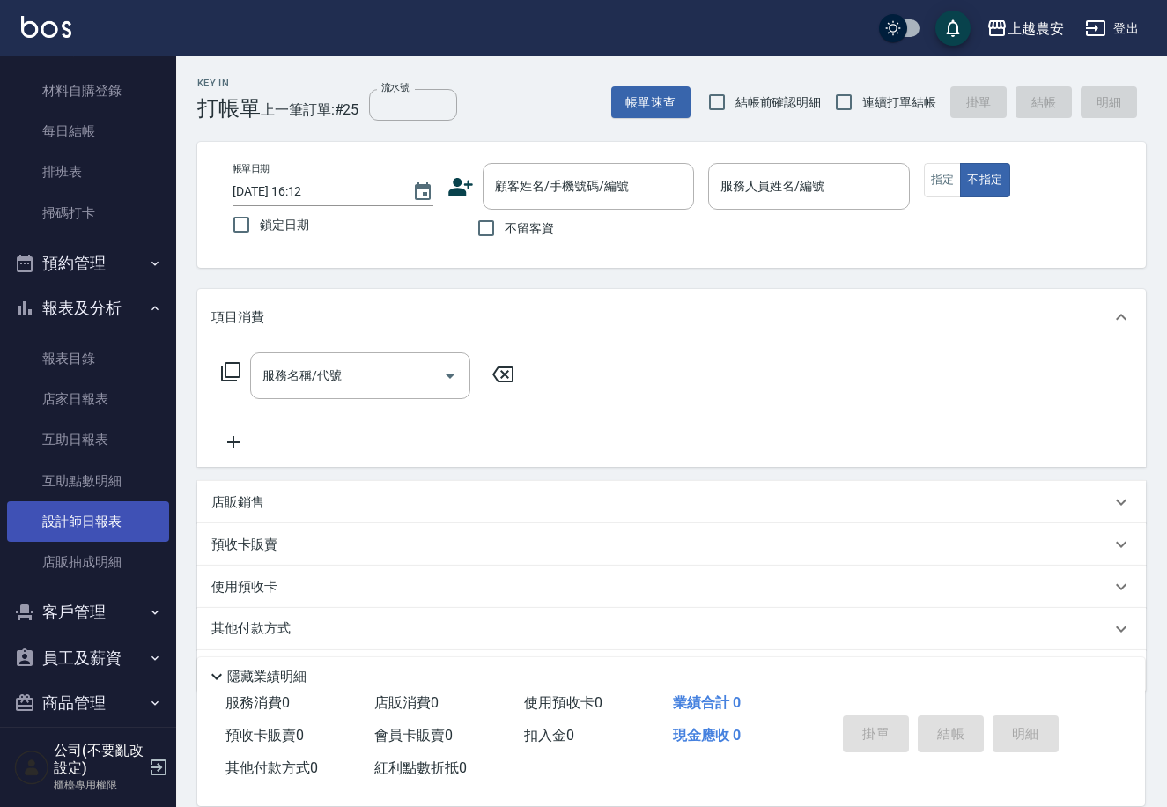
click at [101, 513] on link "設計師日報表" at bounding box center [88, 521] width 162 height 41
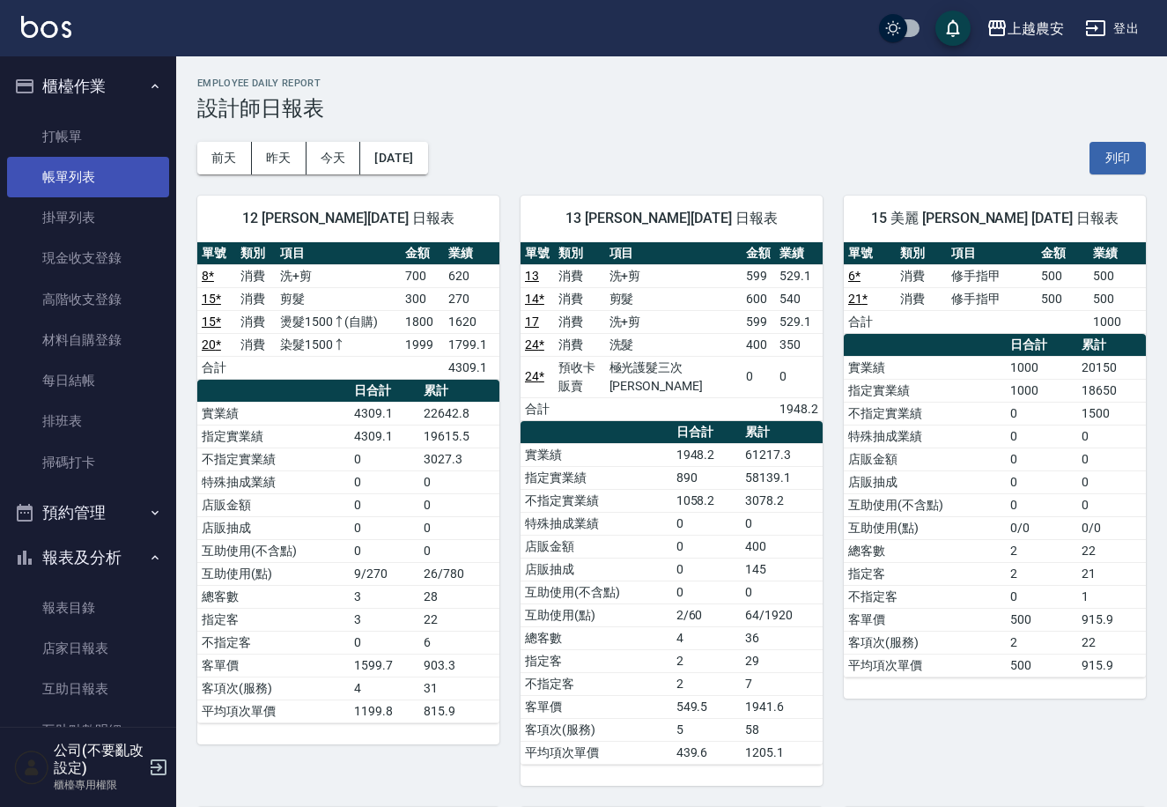
click at [78, 189] on link "帳單列表" at bounding box center [88, 177] width 162 height 41
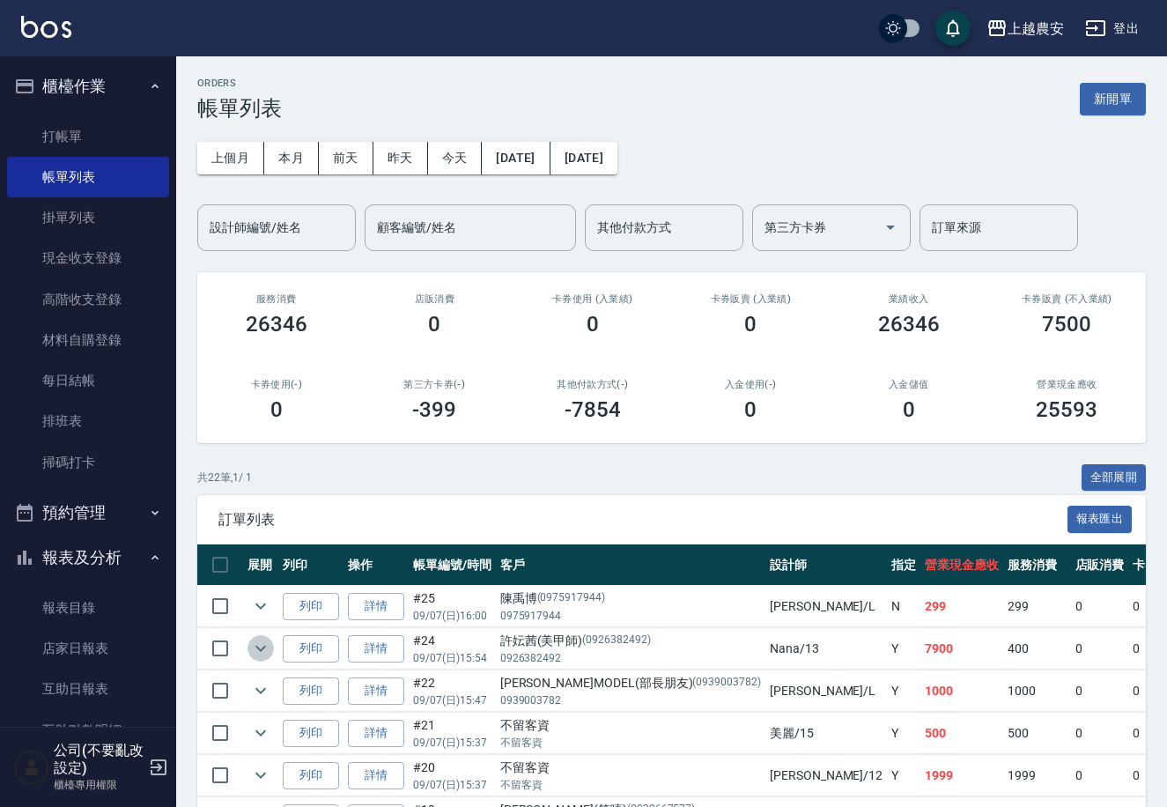
click at [264, 654] on icon "expand row" at bounding box center [260, 648] width 21 height 21
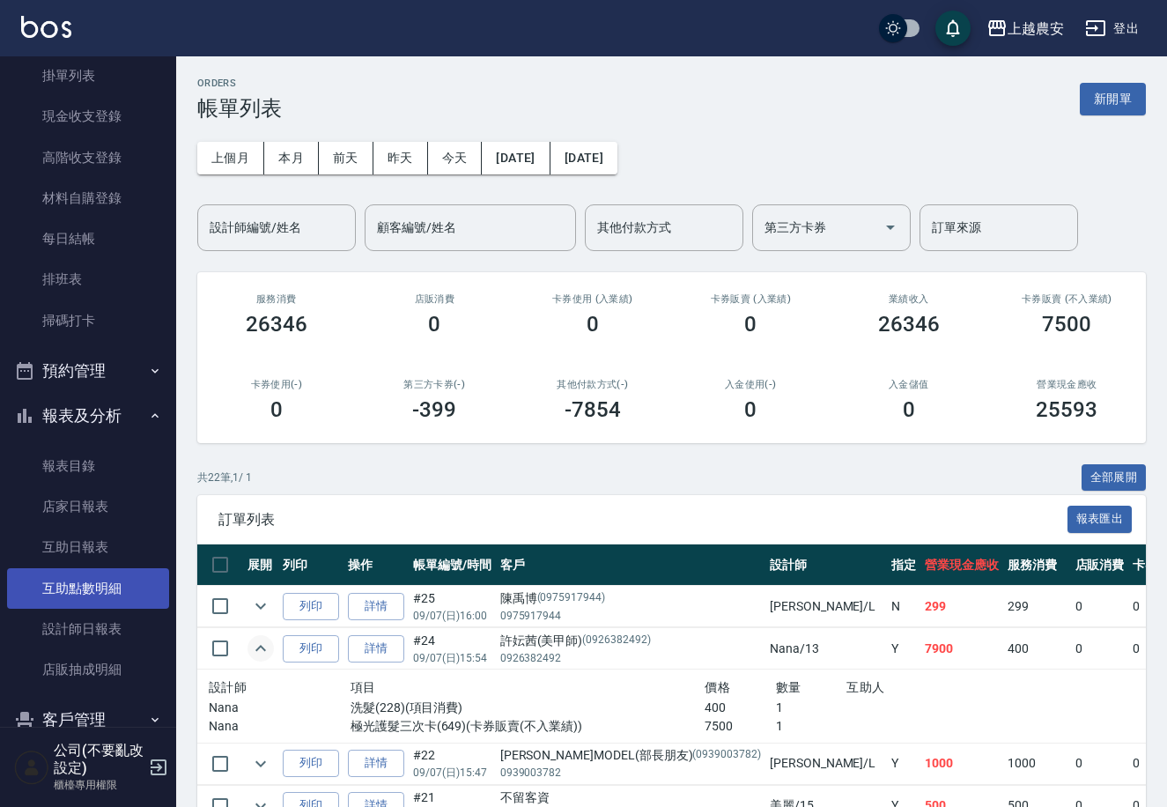
scroll to position [159, 0]
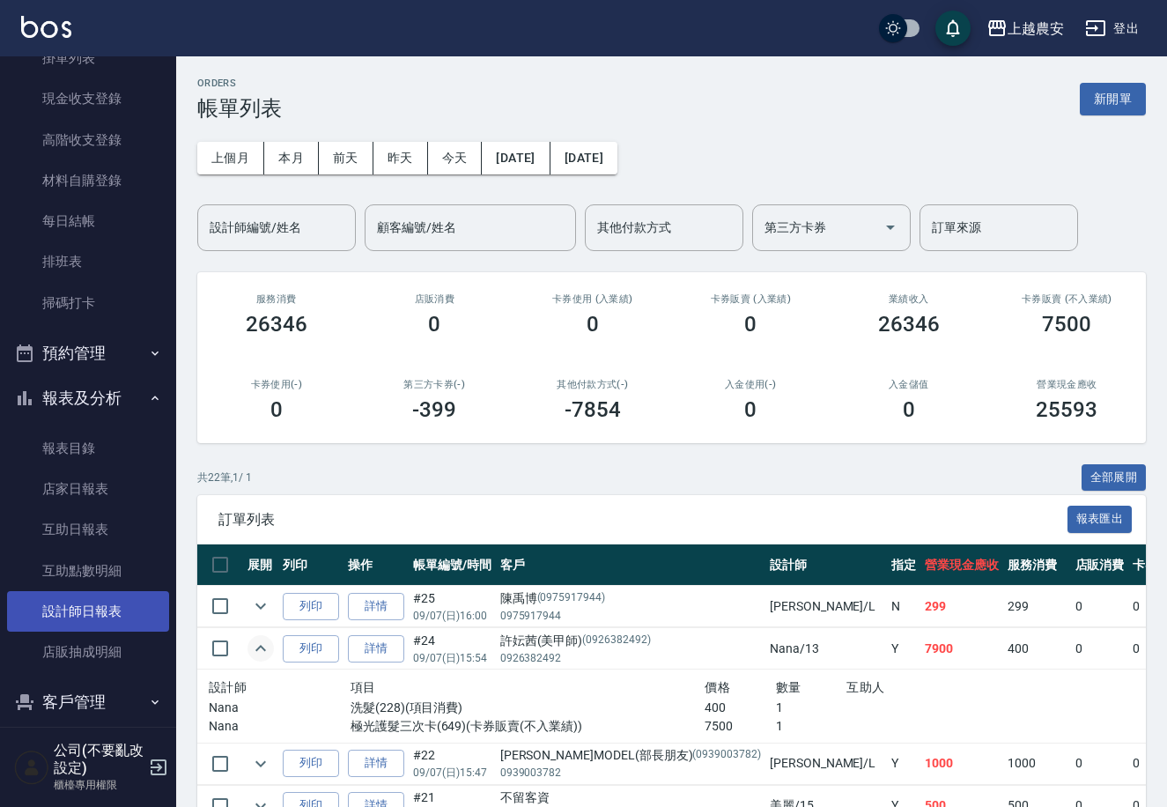
click at [99, 593] on link "設計師日報表" at bounding box center [88, 611] width 162 height 41
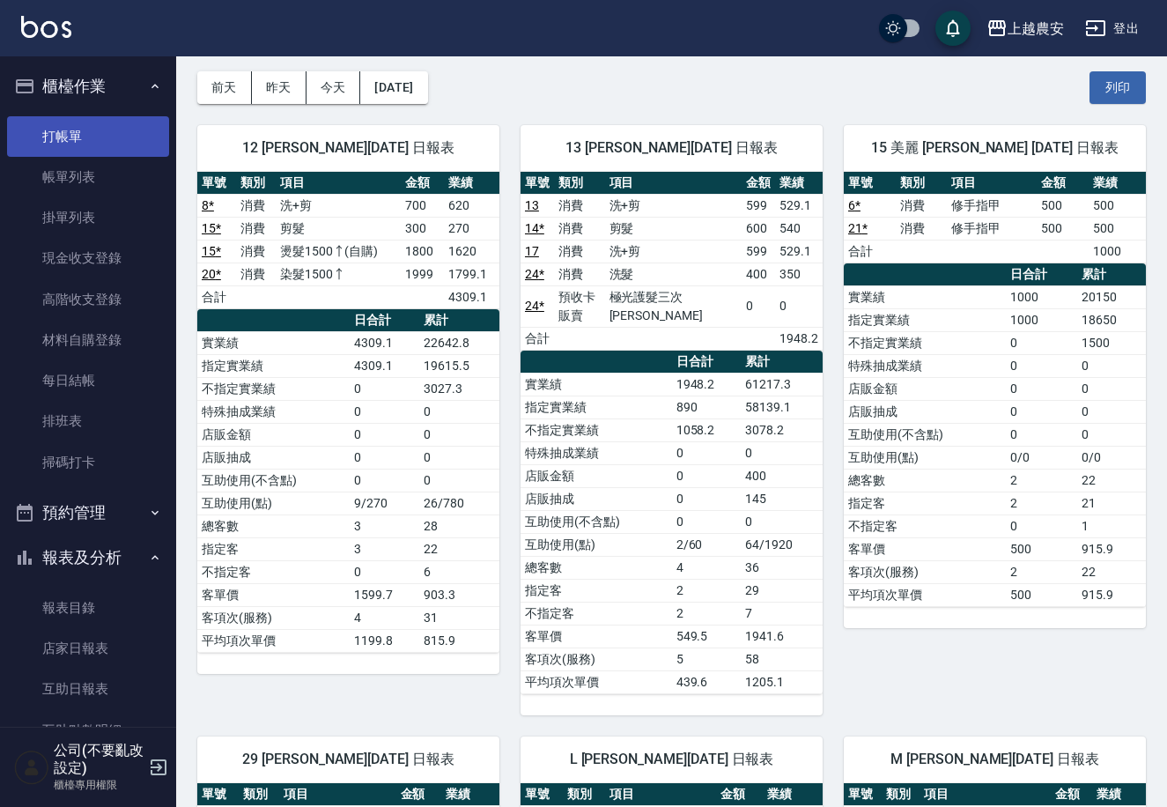
click at [136, 129] on link "打帳單" at bounding box center [88, 136] width 162 height 41
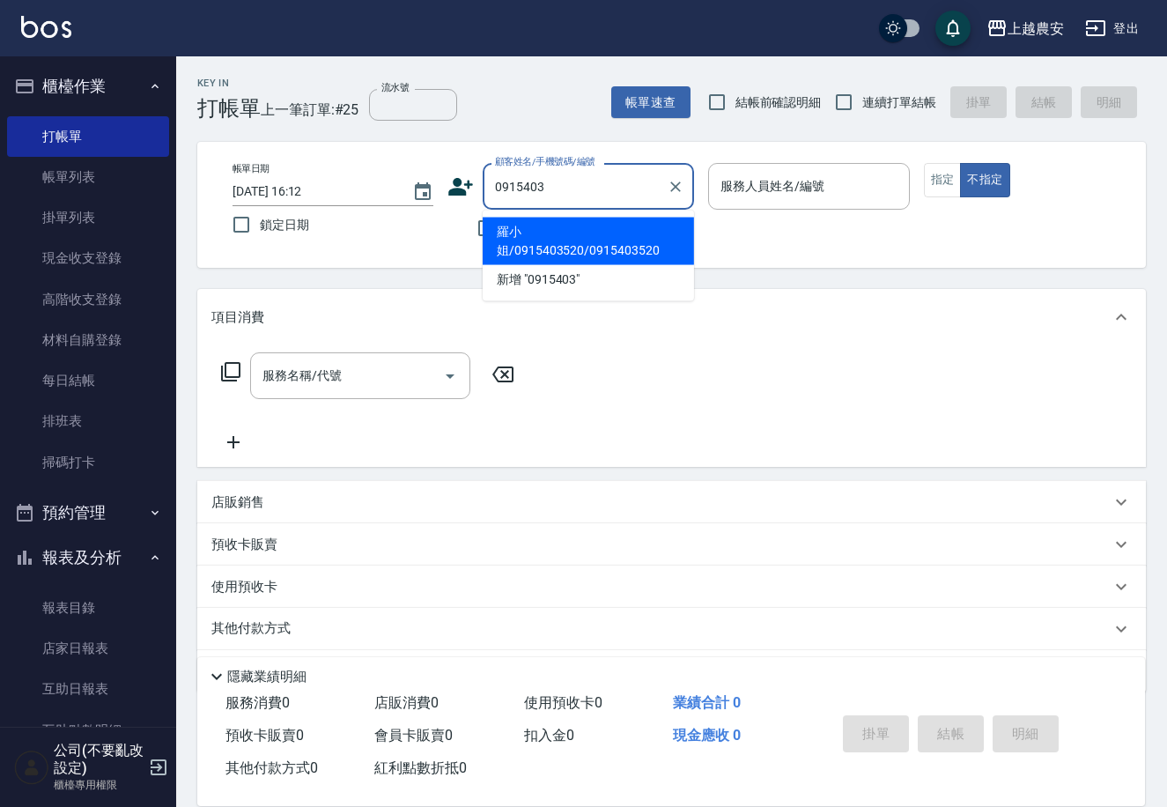
type input "羅小姐/0915403520/0915403520"
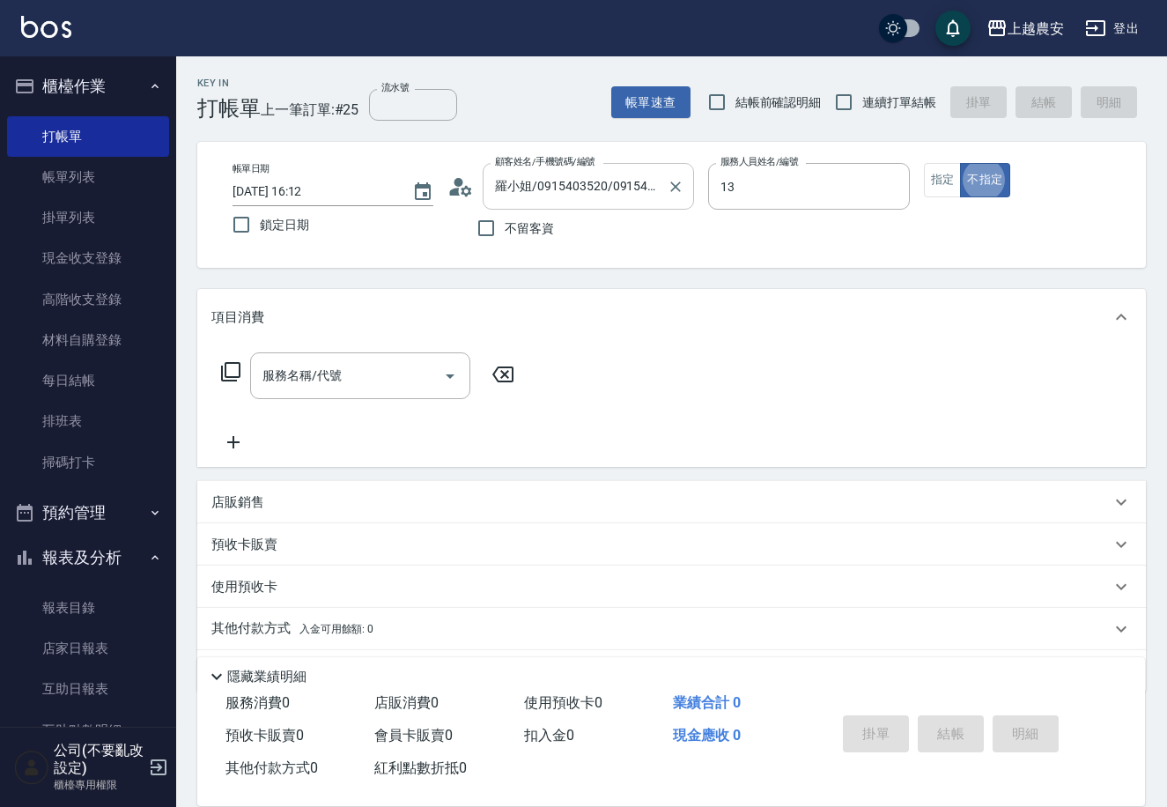
type input "Nana-13"
type button "false"
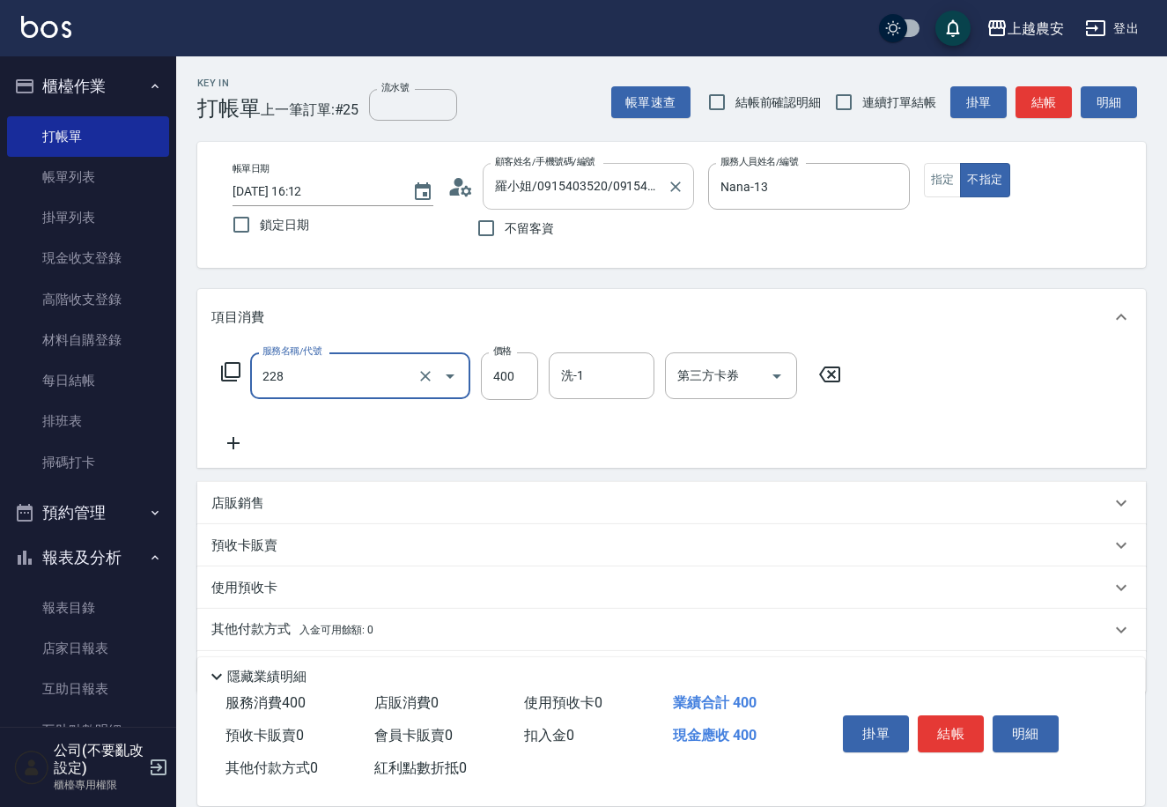
type input "洗髮(228)"
click at [566, 352] on div "洗-1" at bounding box center [602, 375] width 106 height 47
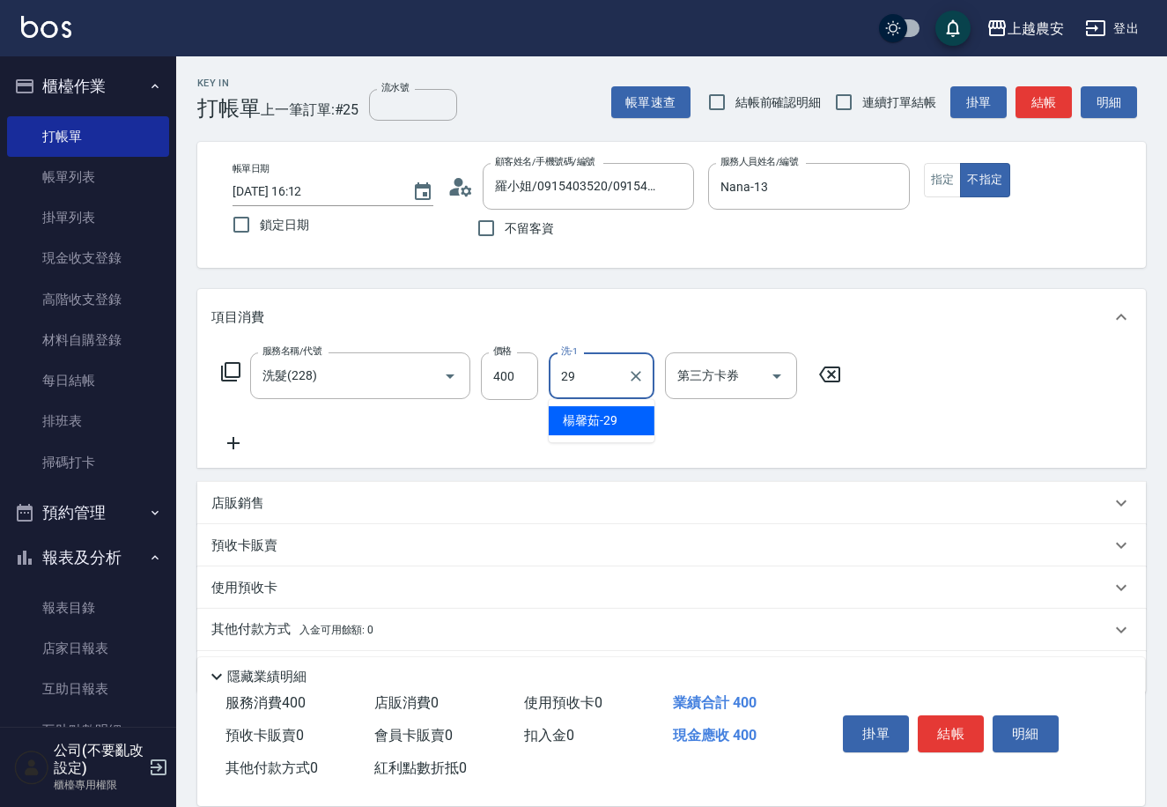
type input "楊馨茹-29"
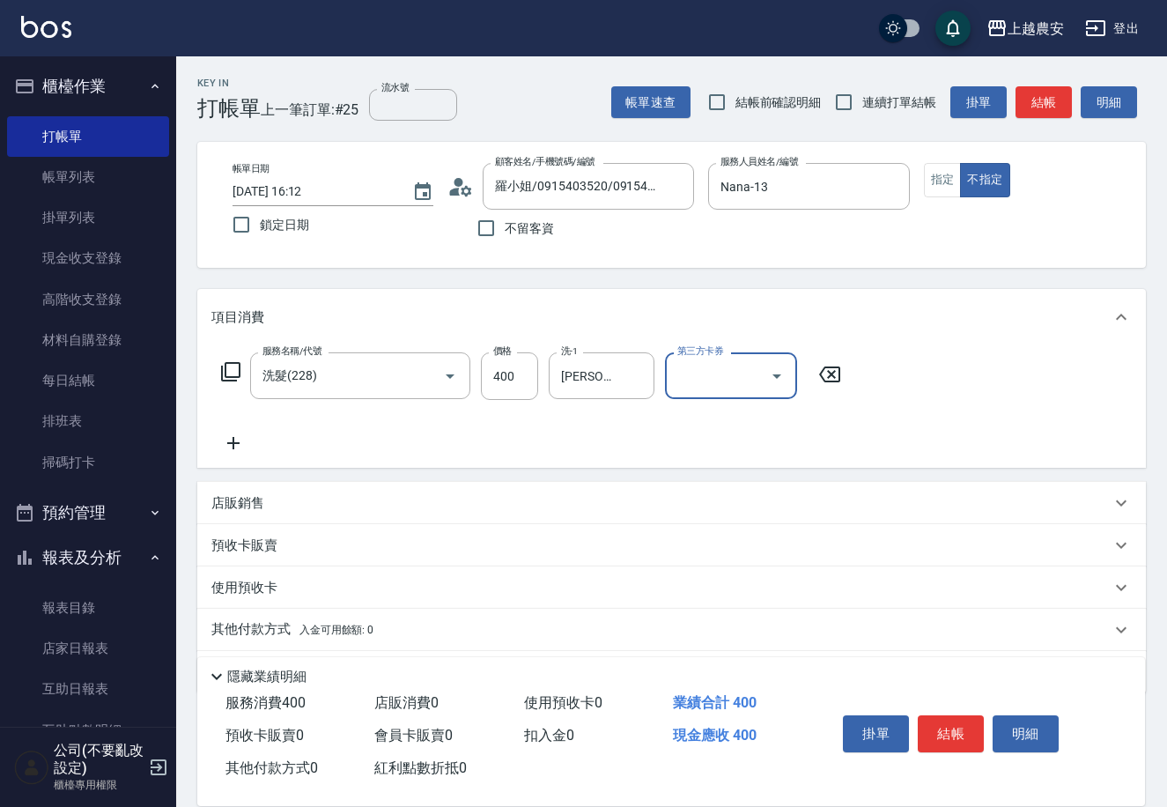
click at [927, 726] on button "結帳" at bounding box center [951, 733] width 66 height 37
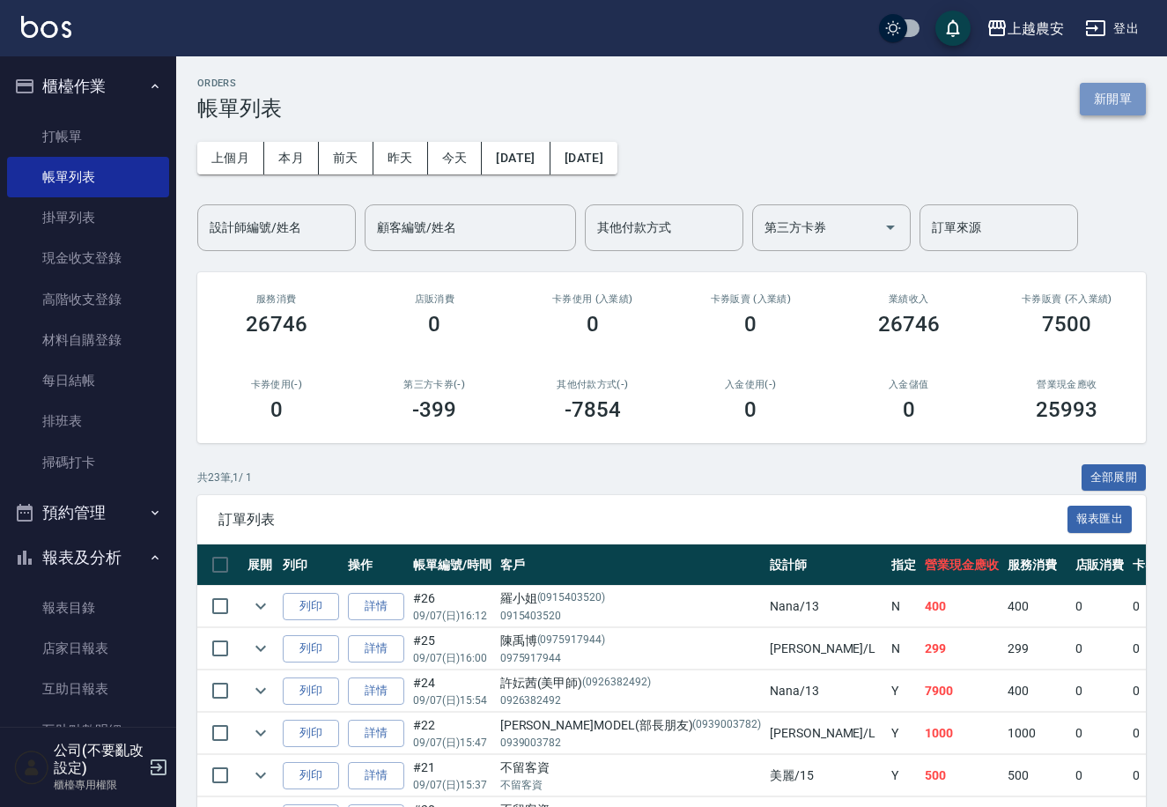
click at [1097, 95] on button "新開單" at bounding box center [1113, 99] width 66 height 33
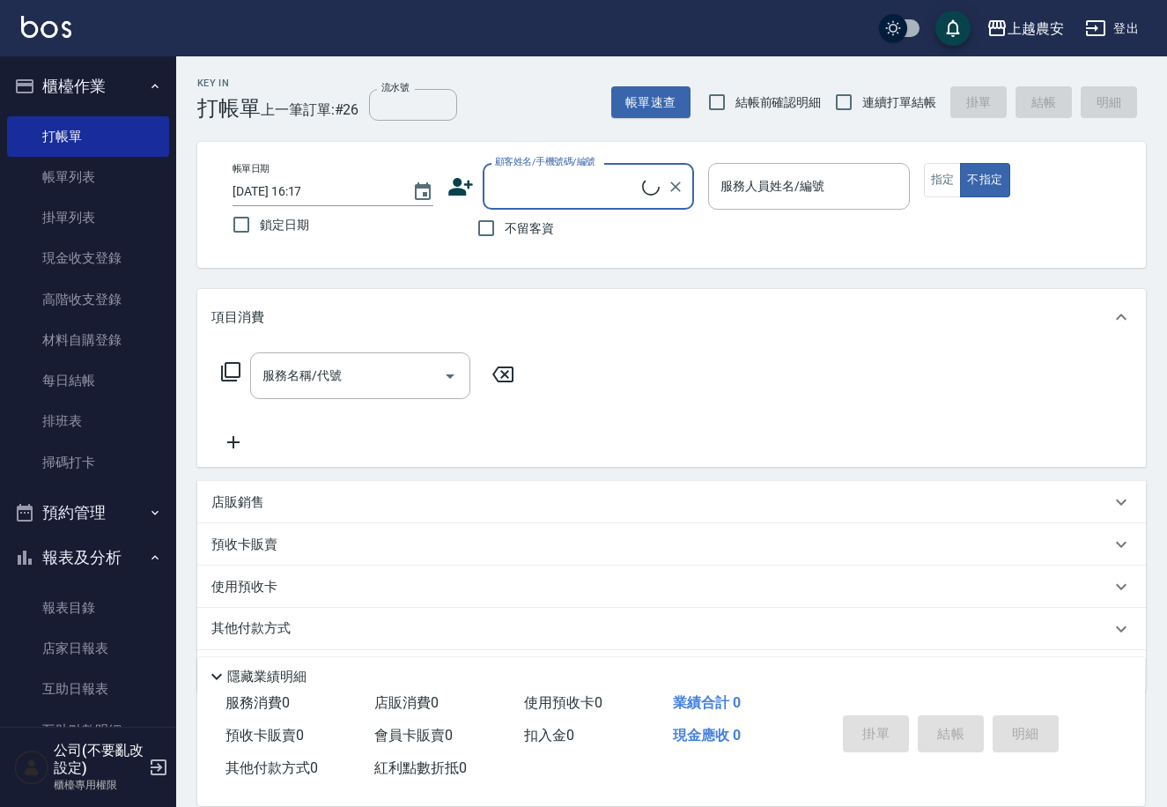
click at [515, 240] on label "不留客資" at bounding box center [511, 228] width 86 height 37
click at [505, 240] on input "不留客資" at bounding box center [486, 228] width 37 height 37
checkbox input "true"
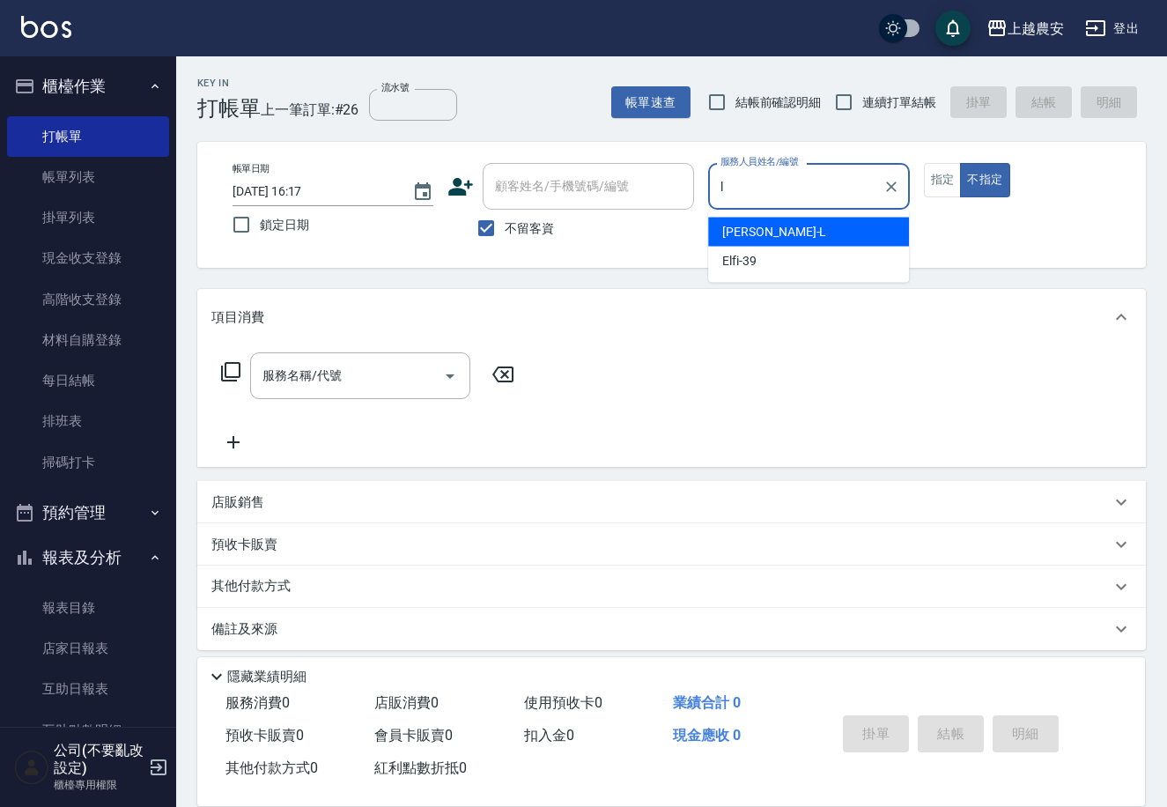
click at [803, 235] on div "Lina -L" at bounding box center [808, 232] width 201 height 29
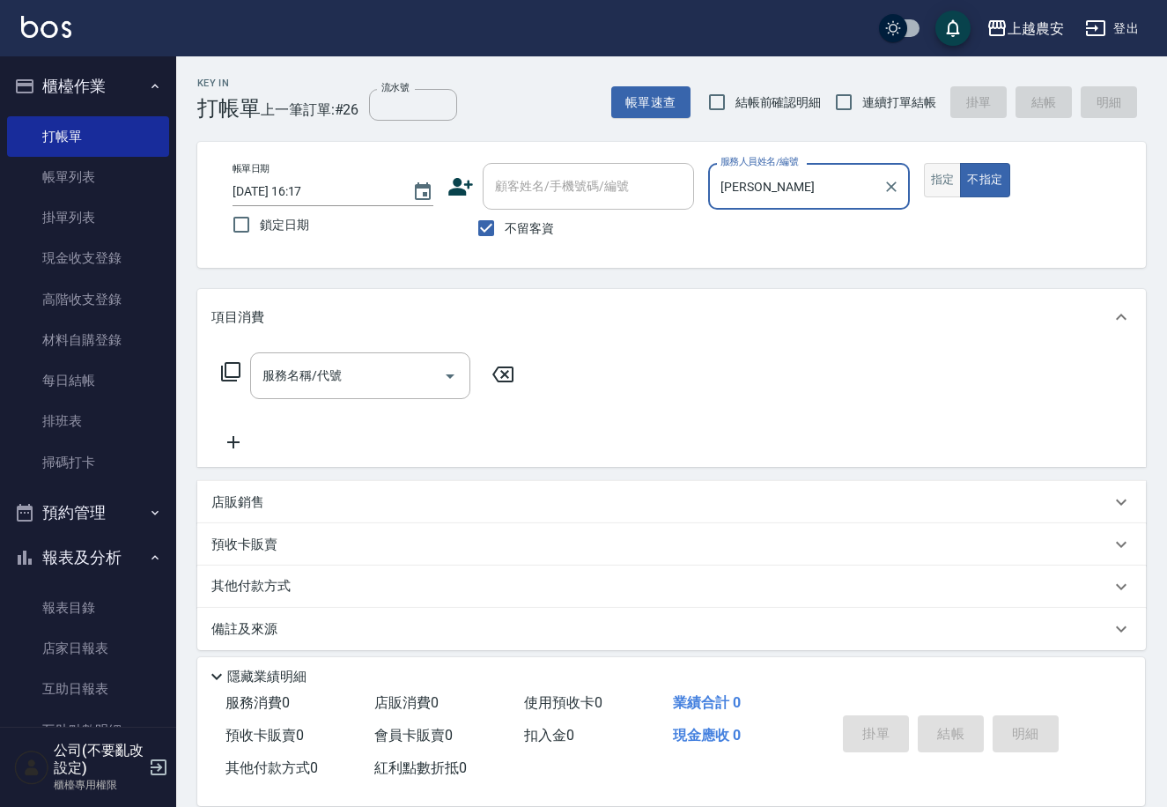
type input "Lina-L"
click at [951, 181] on button "指定" at bounding box center [943, 180] width 38 height 34
click at [370, 360] on input "服務名稱/代號" at bounding box center [347, 375] width 178 height 31
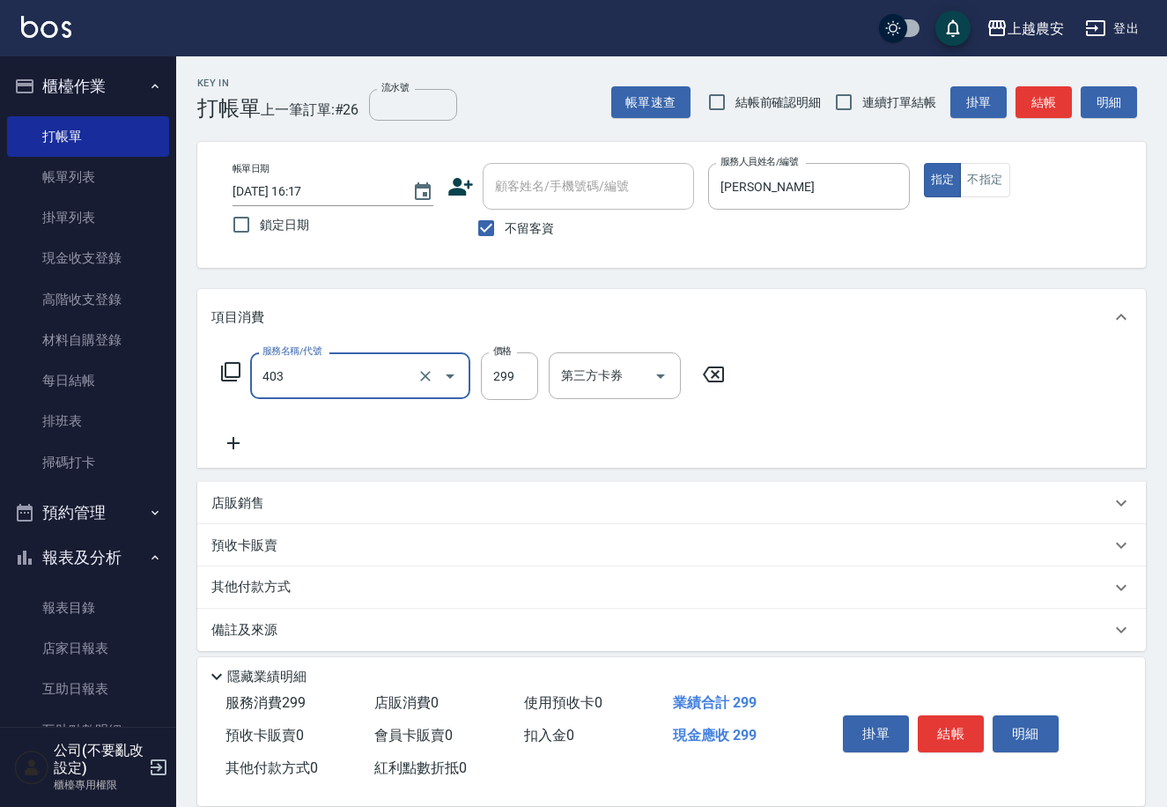
type input "剪髮(403)"
type input "100"
click at [933, 715] on button "結帳" at bounding box center [951, 733] width 66 height 37
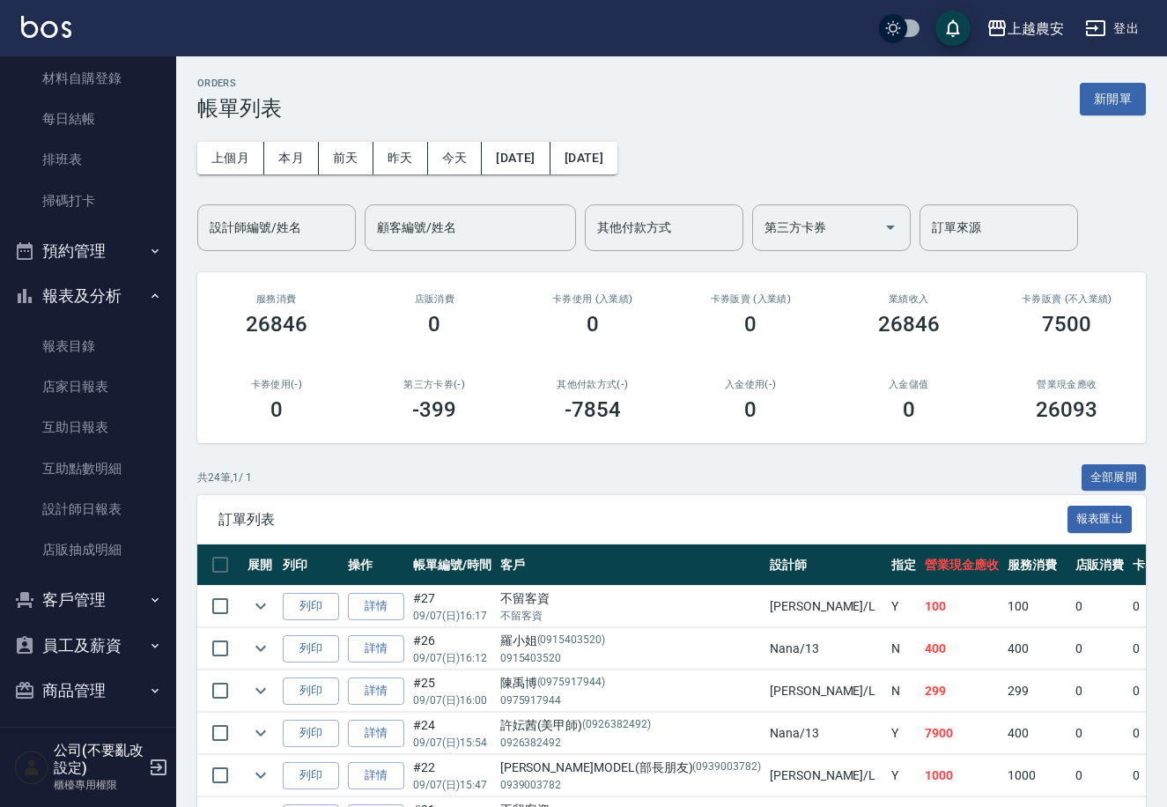
scroll to position [268, 0]
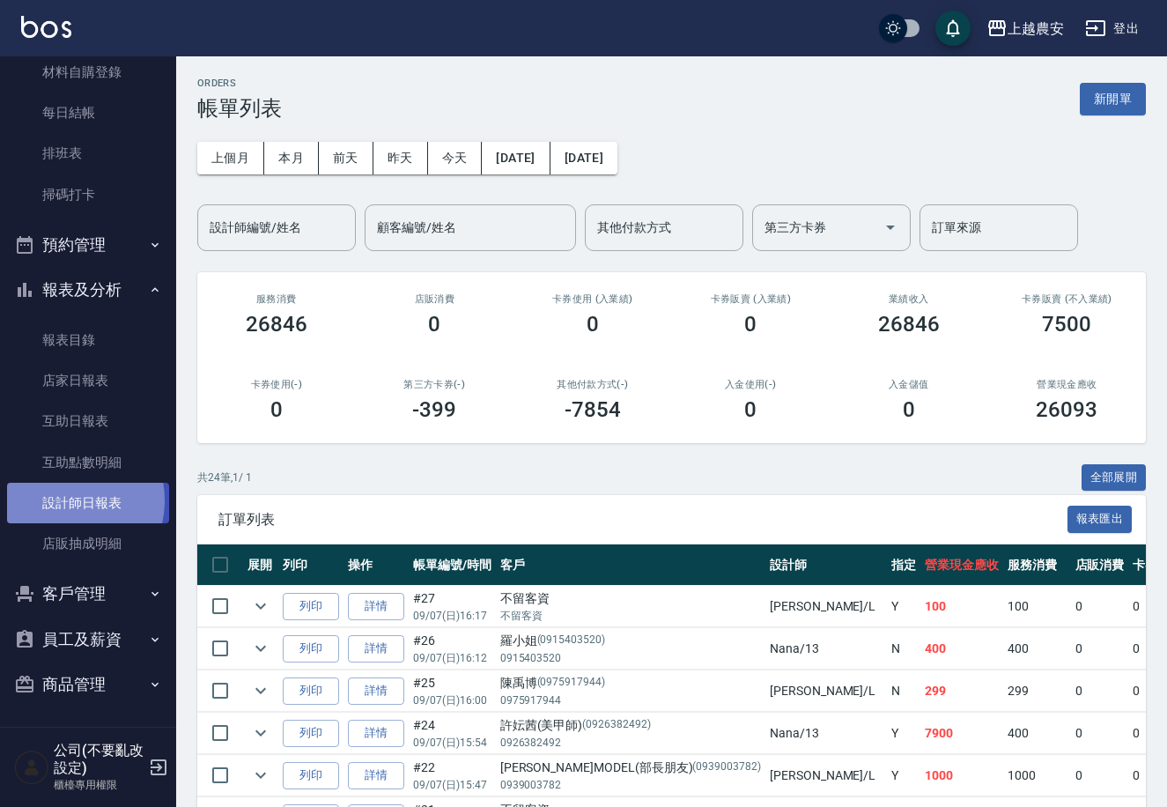
click at [61, 500] on link "設計師日報表" at bounding box center [88, 503] width 162 height 41
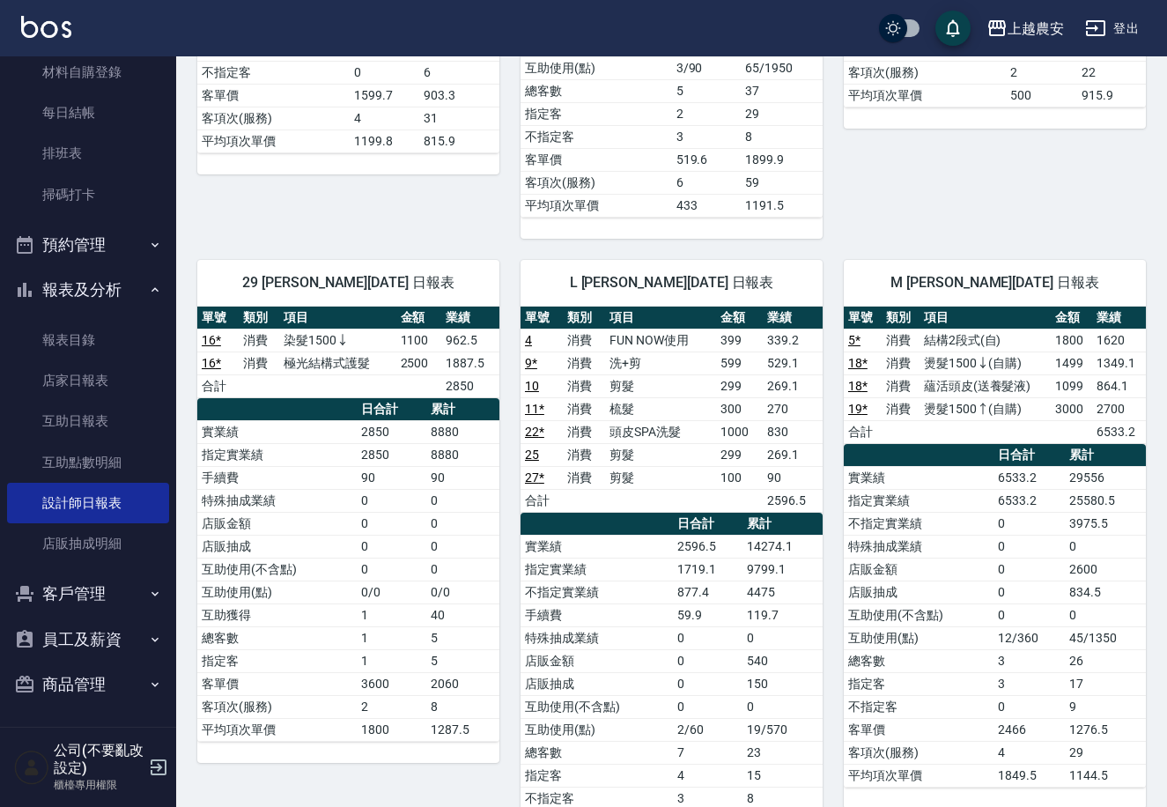
scroll to position [635, 0]
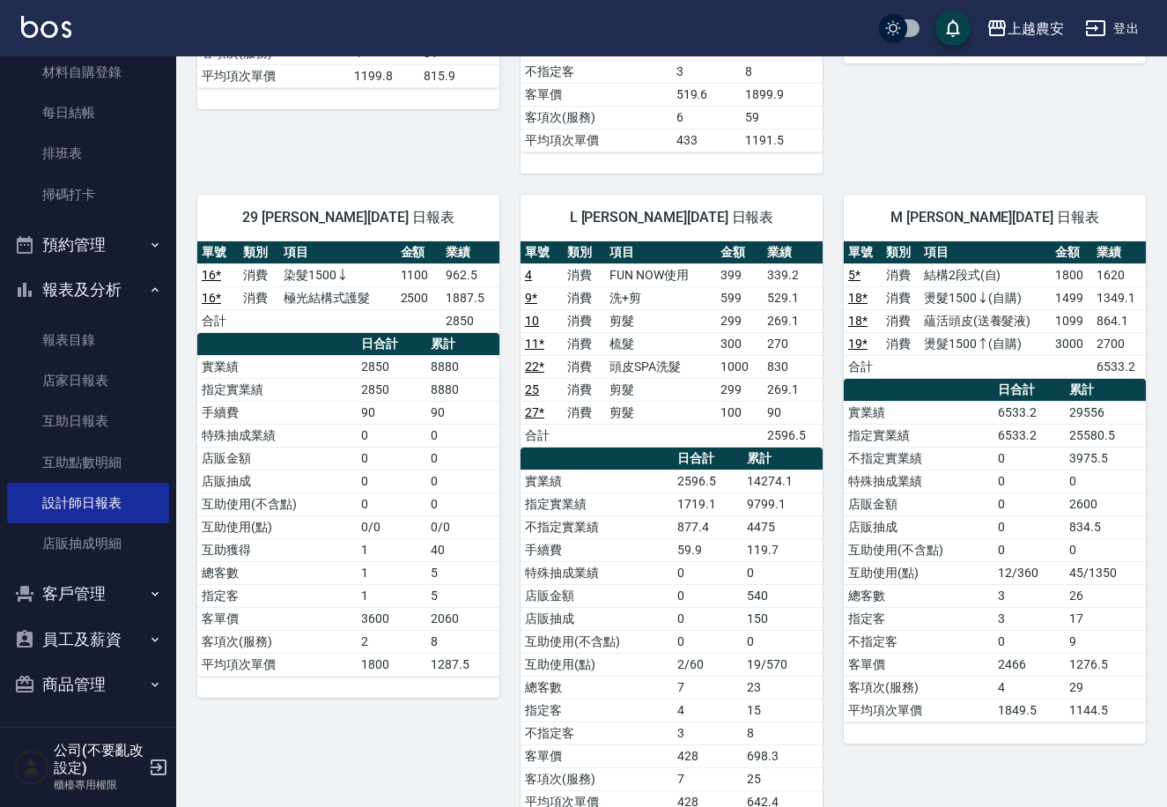
click at [534, 291] on link "9 *" at bounding box center [531, 298] width 12 height 14
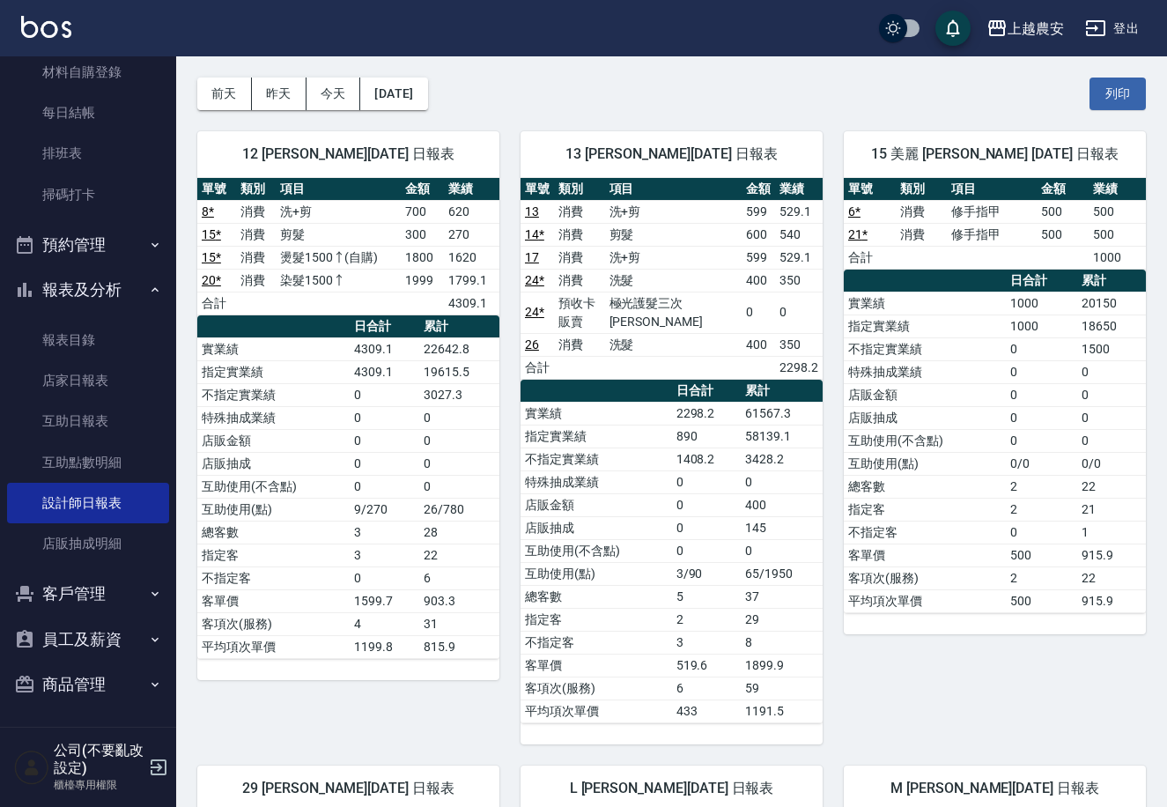
scroll to position [48, 0]
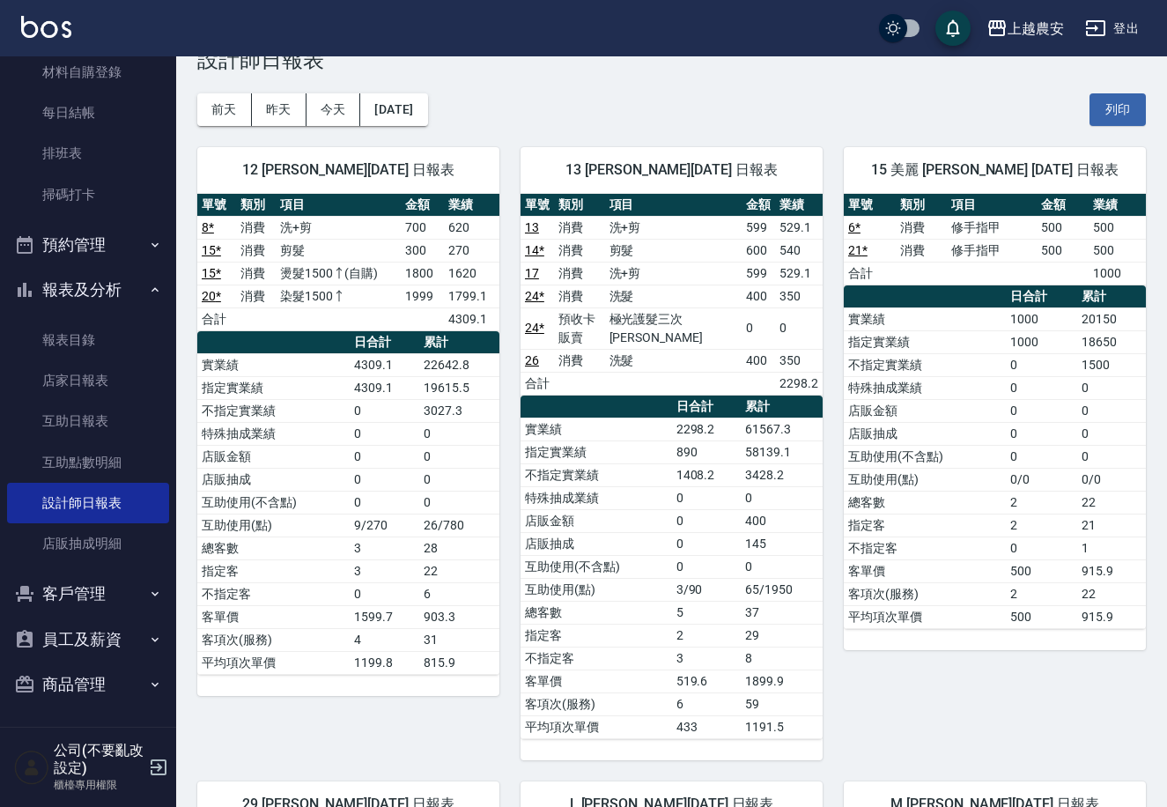
click at [533, 325] on td "24 *" at bounding box center [537, 328] width 33 height 41
click at [537, 321] on link "24 *" at bounding box center [534, 328] width 19 height 14
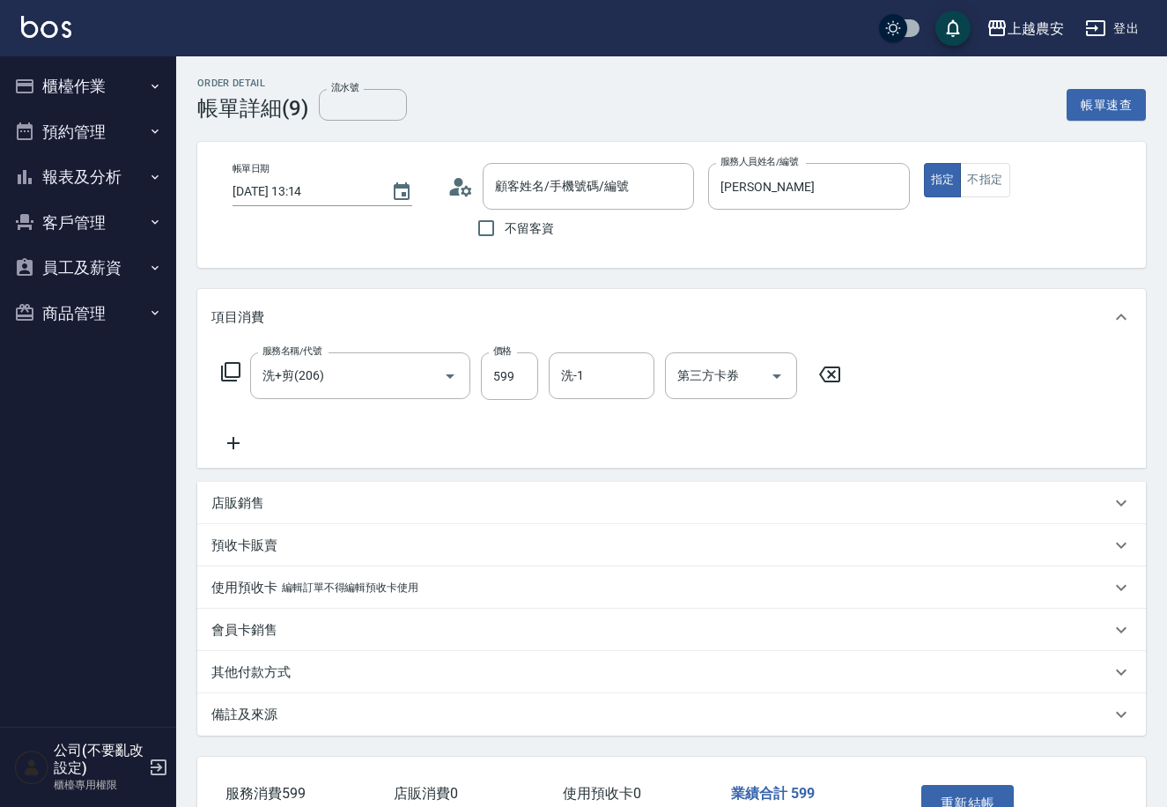
type input "[PERSON_NAME]/0932188351/0932188351"
click at [86, 93] on button "櫃檯作業" at bounding box center [88, 86] width 162 height 46
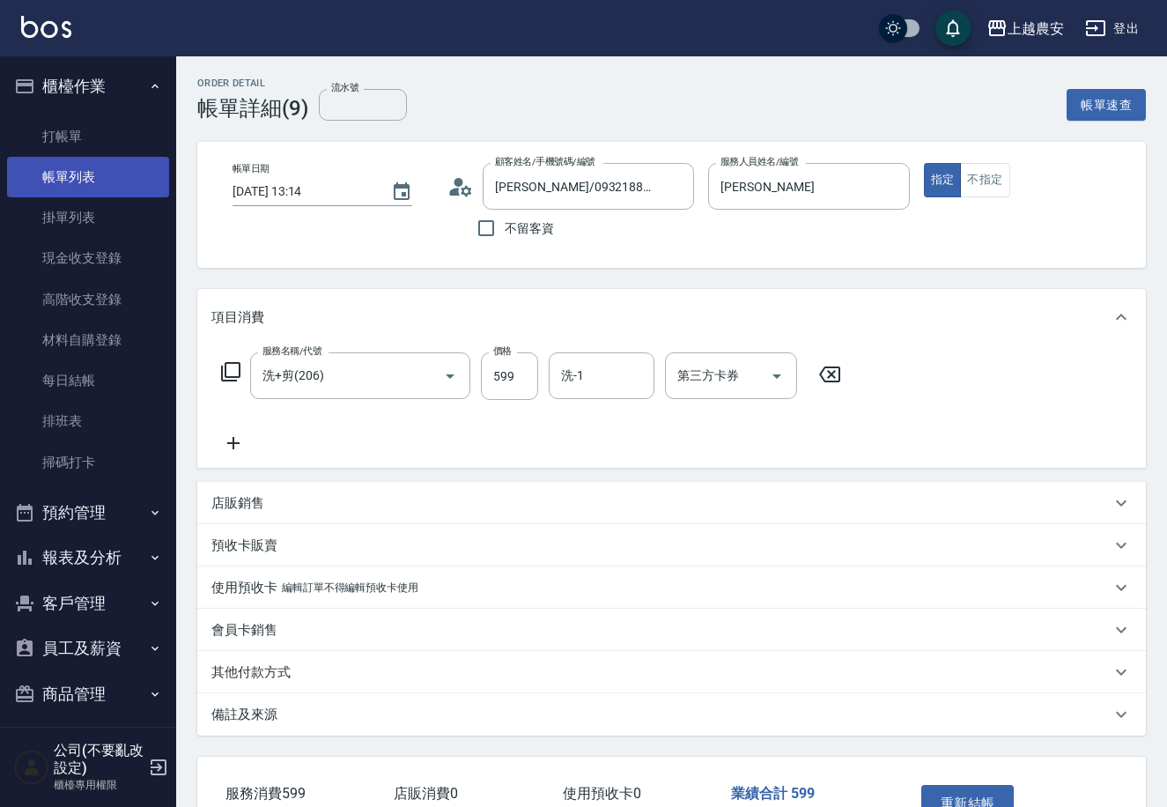
click at [75, 178] on link "帳單列表" at bounding box center [88, 177] width 162 height 41
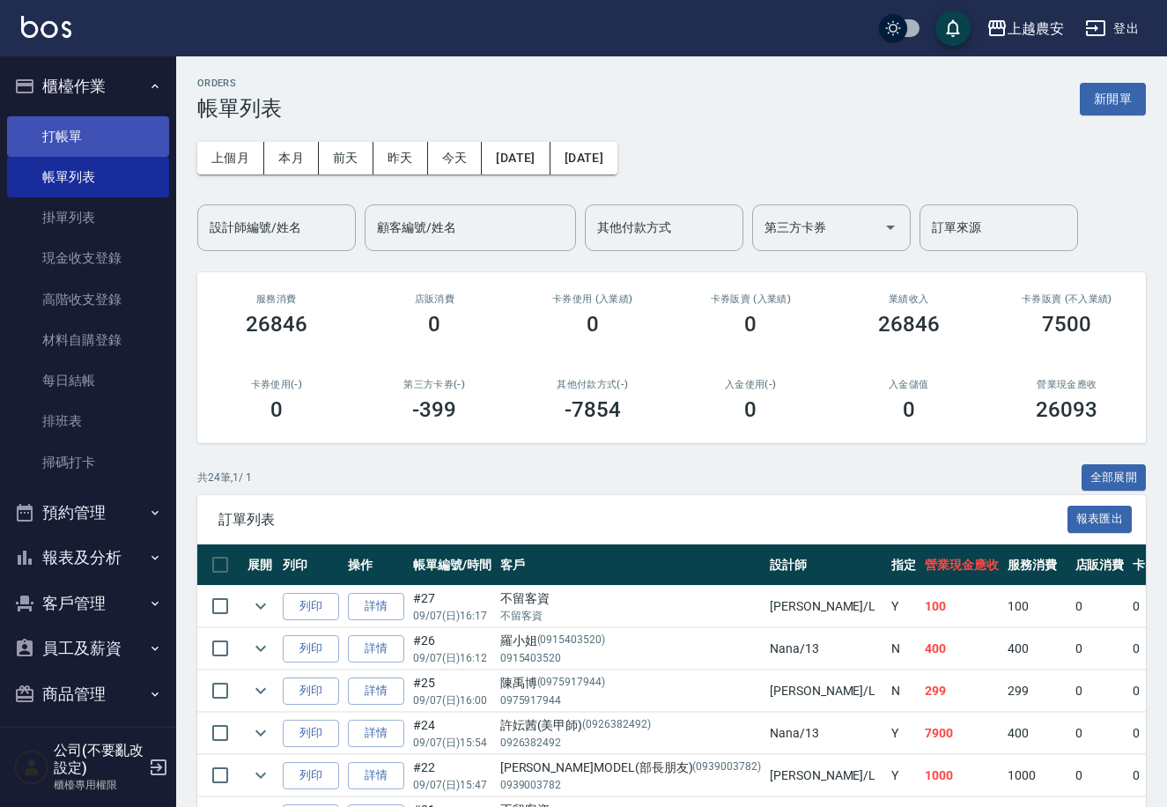
click at [69, 141] on link "打帳單" at bounding box center [88, 136] width 162 height 41
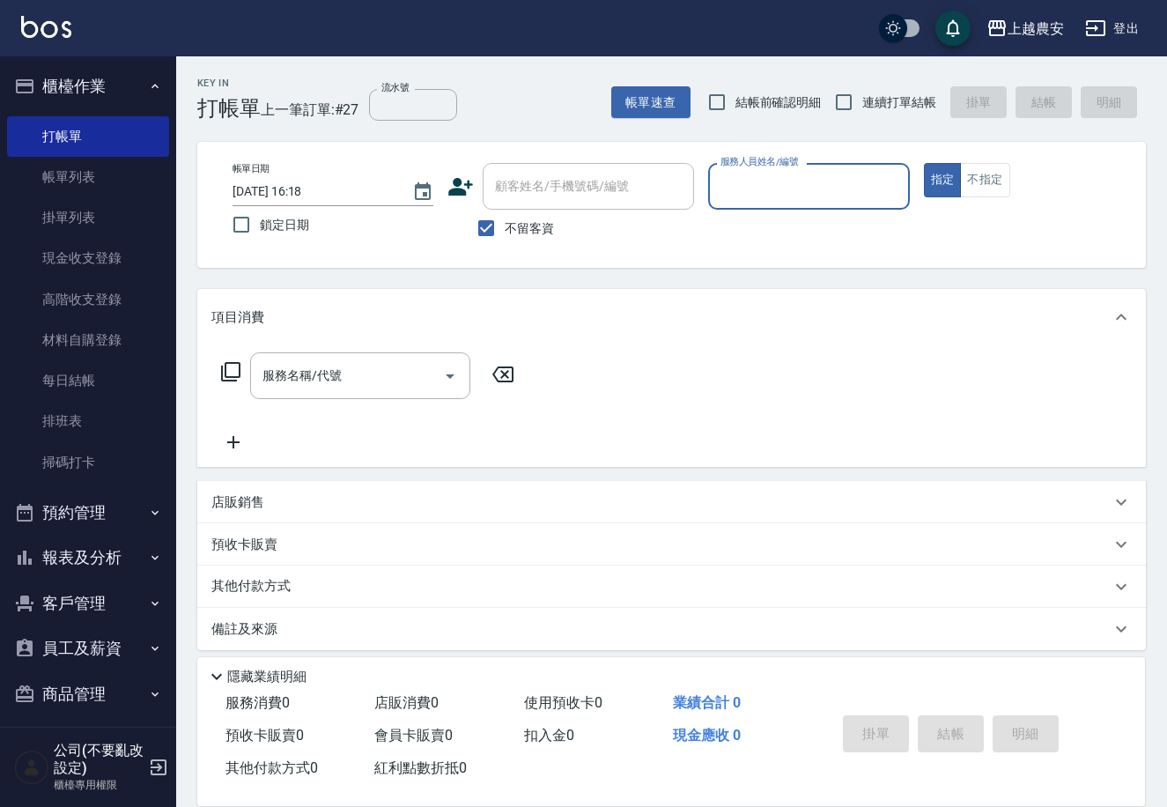
click at [100, 541] on button "報表及分析" at bounding box center [88, 558] width 162 height 46
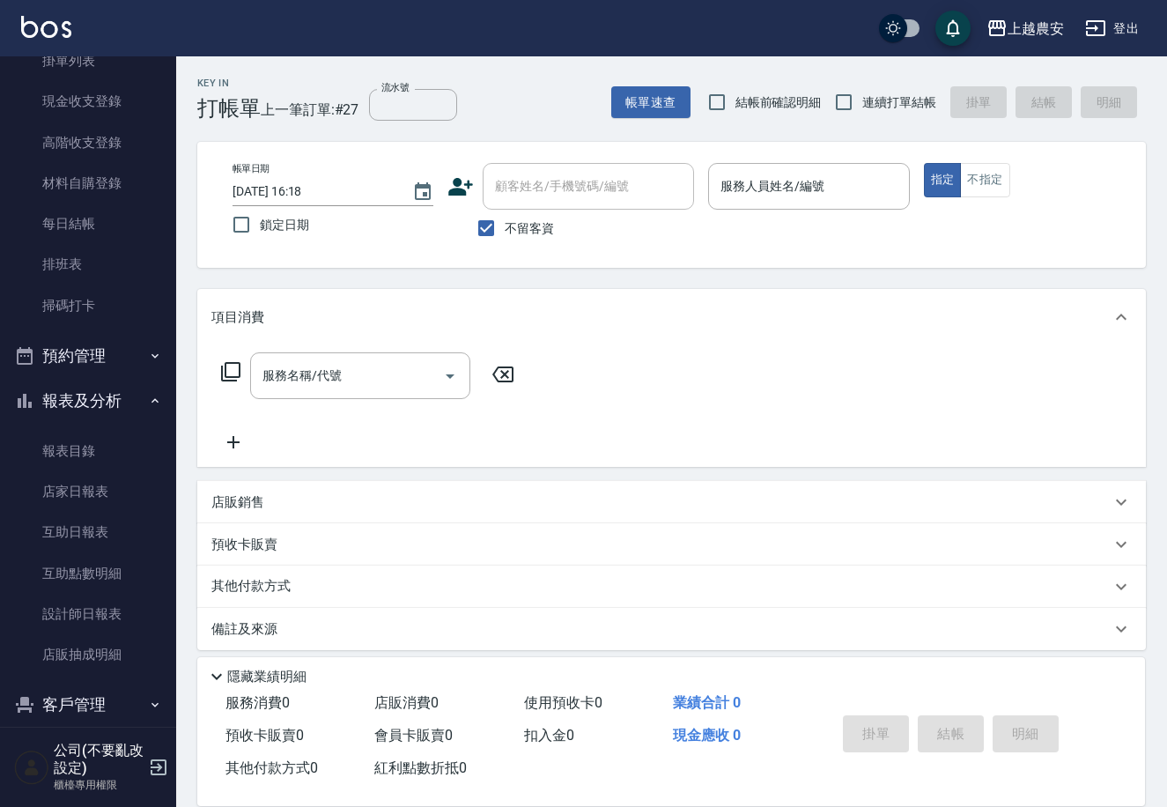
scroll to position [162, 0]
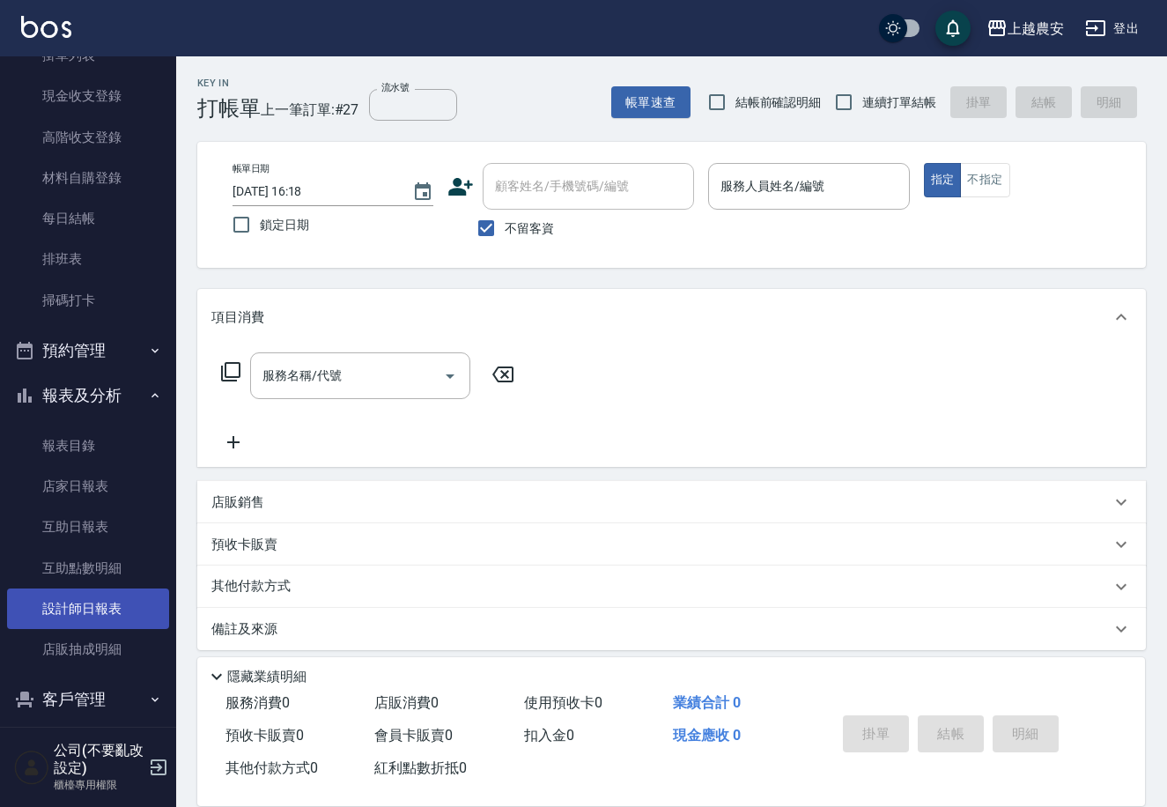
click at [86, 600] on link "設計師日報表" at bounding box center [88, 609] width 162 height 41
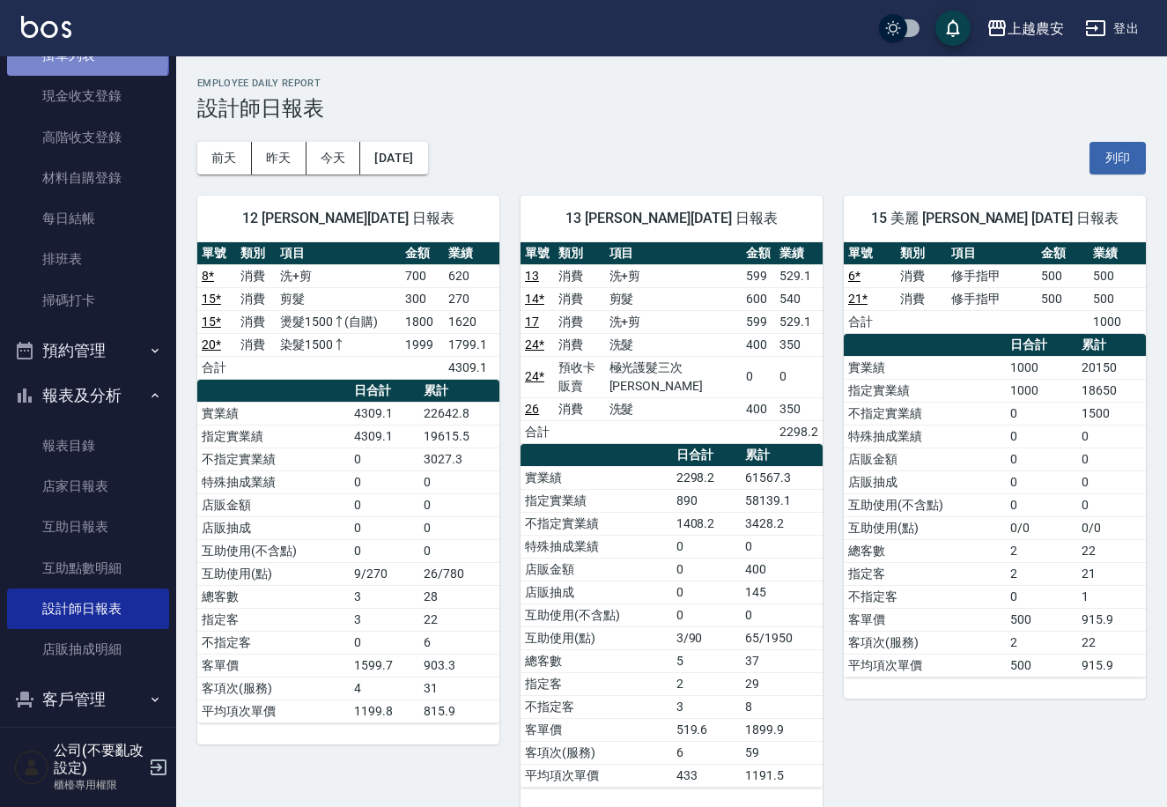
click at [85, 63] on link "掛單列表" at bounding box center [88, 55] width 162 height 41
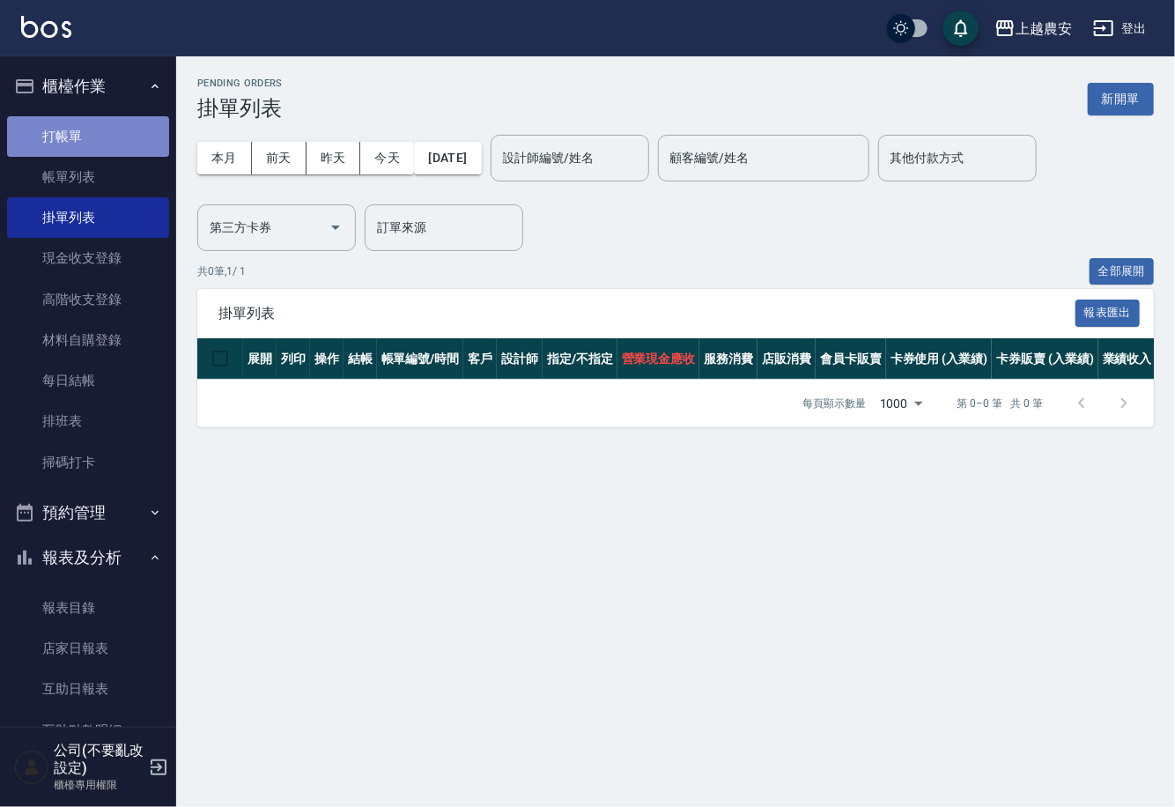
click at [132, 130] on link "打帳單" at bounding box center [88, 136] width 162 height 41
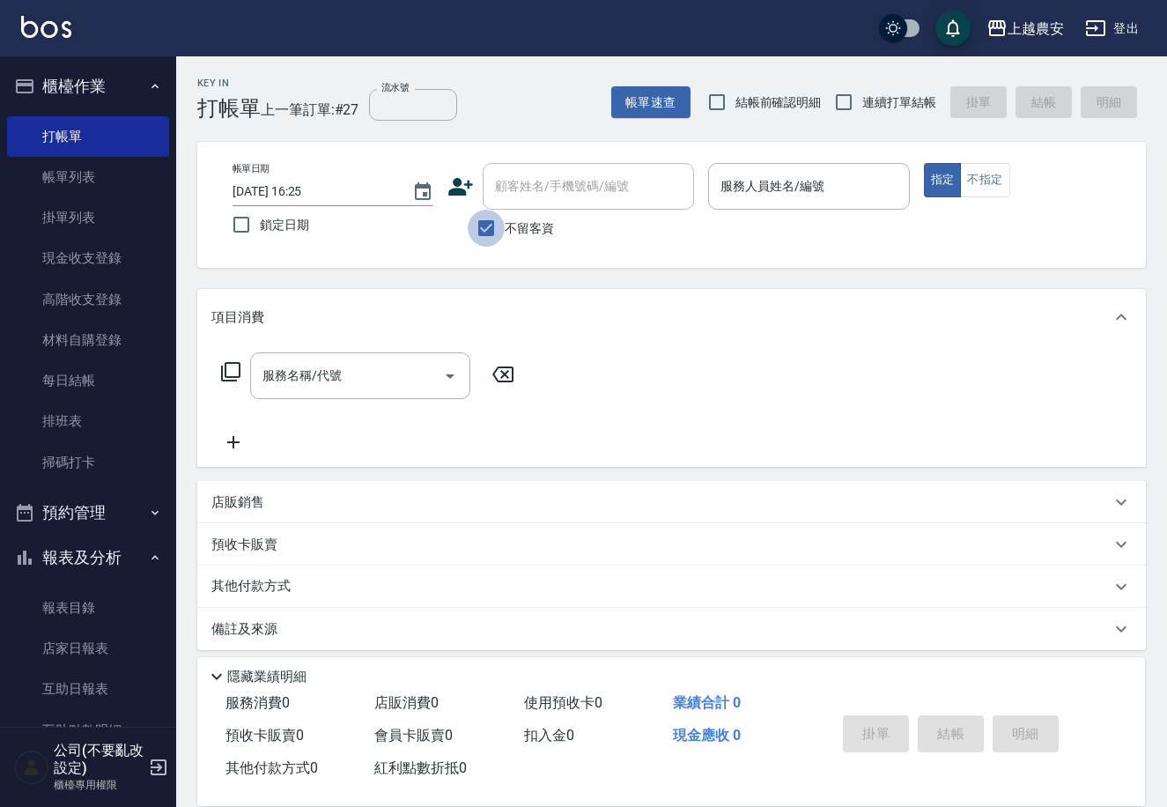
click at [497, 218] on input "不留客資" at bounding box center [486, 228] width 37 height 37
checkbox input "false"
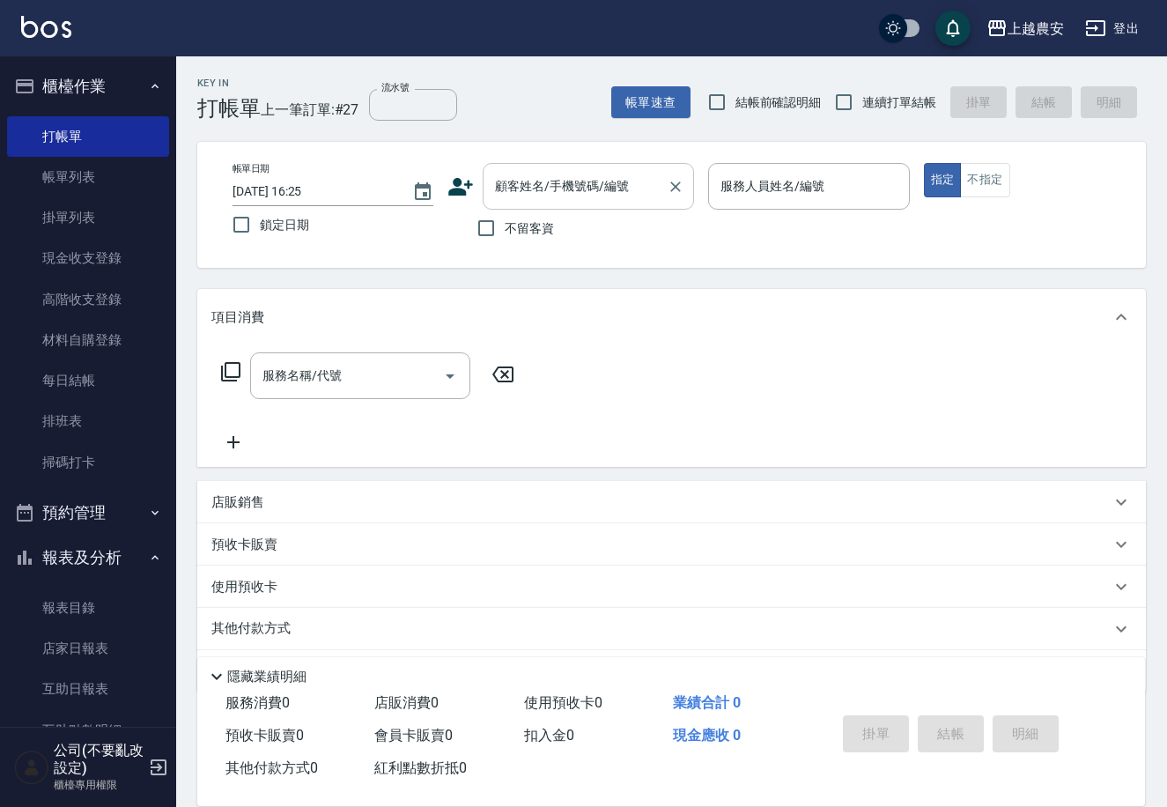
click at [529, 186] on div "顧客姓名/手機號碼/編號 顧客姓名/手機號碼/編號" at bounding box center [588, 186] width 211 height 47
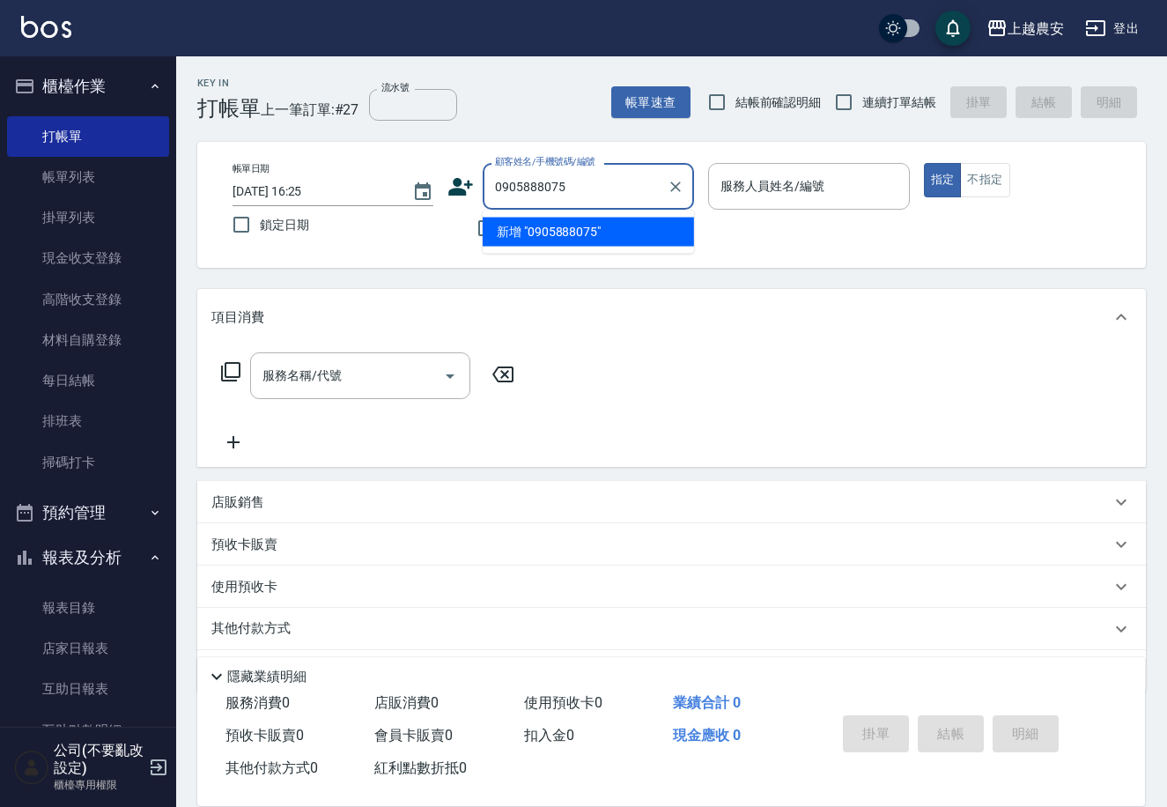
drag, startPoint x: 574, startPoint y: 185, endPoint x: 472, endPoint y: 193, distance: 101.6
click at [472, 193] on div "顧客姓名/手機號碼/編號 0905888075 顧客姓名/手機號碼/編號" at bounding box center [571, 186] width 247 height 47
type input "0905888075"
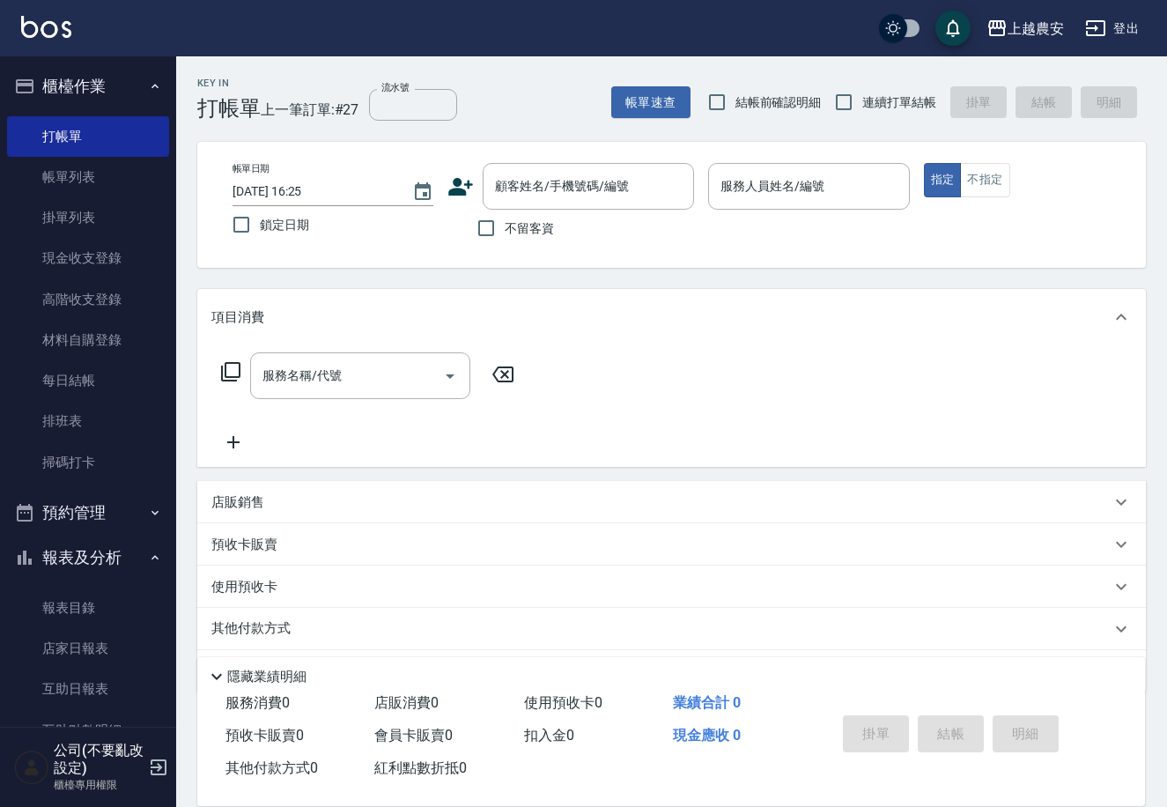
click at [464, 188] on icon at bounding box center [461, 187] width 26 height 26
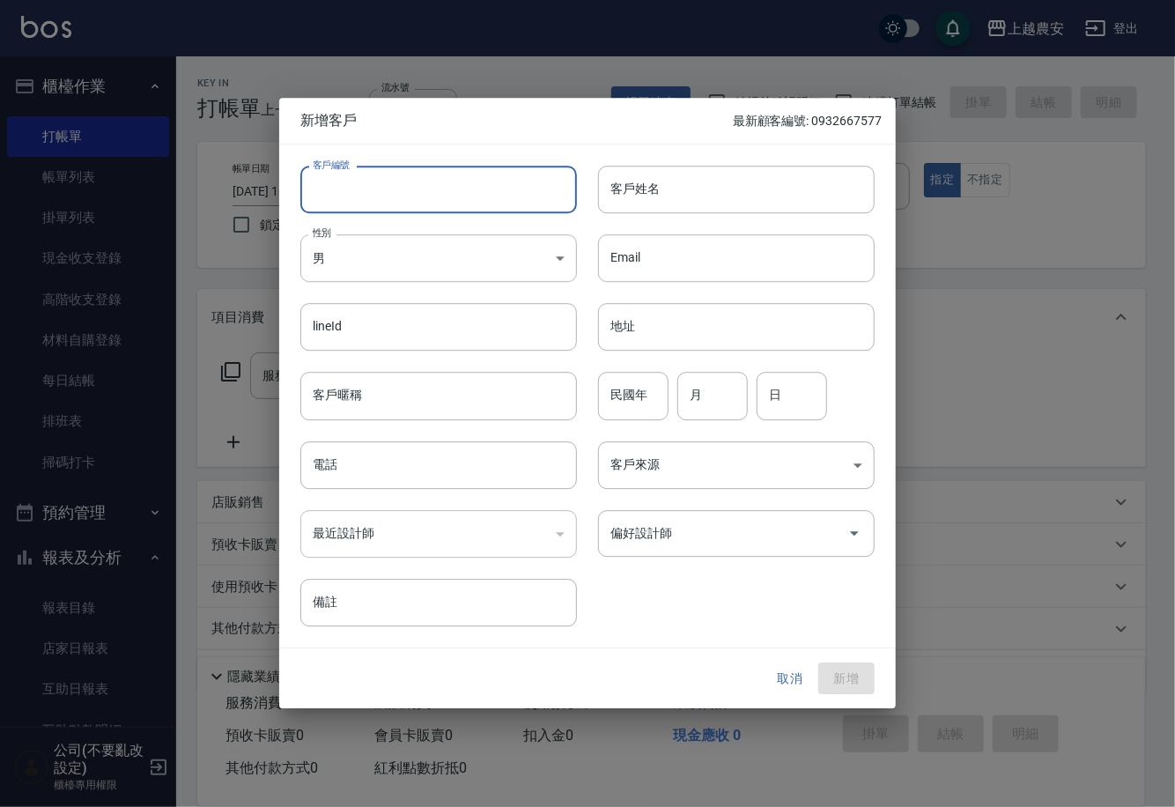
click at [449, 192] on input "客戶編號" at bounding box center [438, 190] width 277 height 48
paste input "0905888075"
type input "0905888075"
click at [556, 261] on body "上越農安 登出 櫃檯作業 打帳單 帳單列表 掛單列表 現金收支登錄 高階收支登錄 材料自購登錄 每日結帳 排班表 掃碼打卡 預約管理 預約管理 單日預約紀錄 …" at bounding box center [587, 429] width 1175 height 859
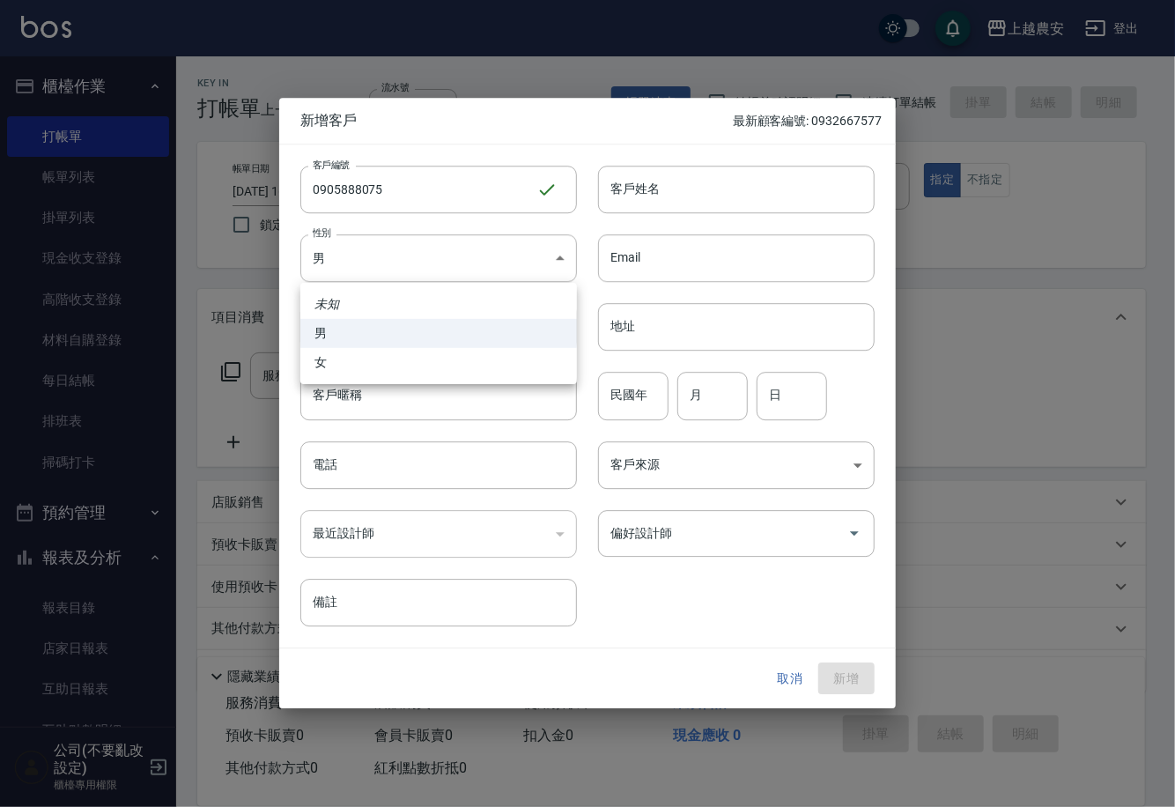
click at [501, 359] on li "女" at bounding box center [438, 362] width 277 height 29
type input "FEMALE"
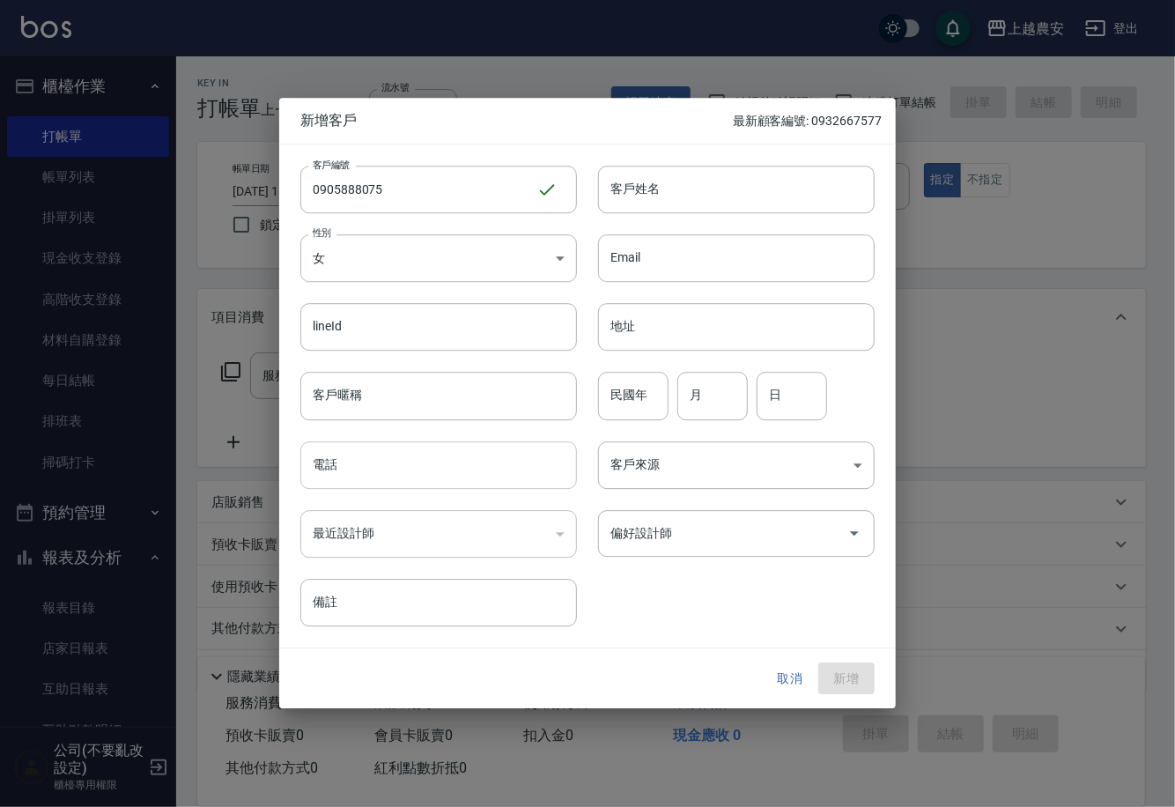
click at [488, 456] on input "電話" at bounding box center [438, 465] width 277 height 48
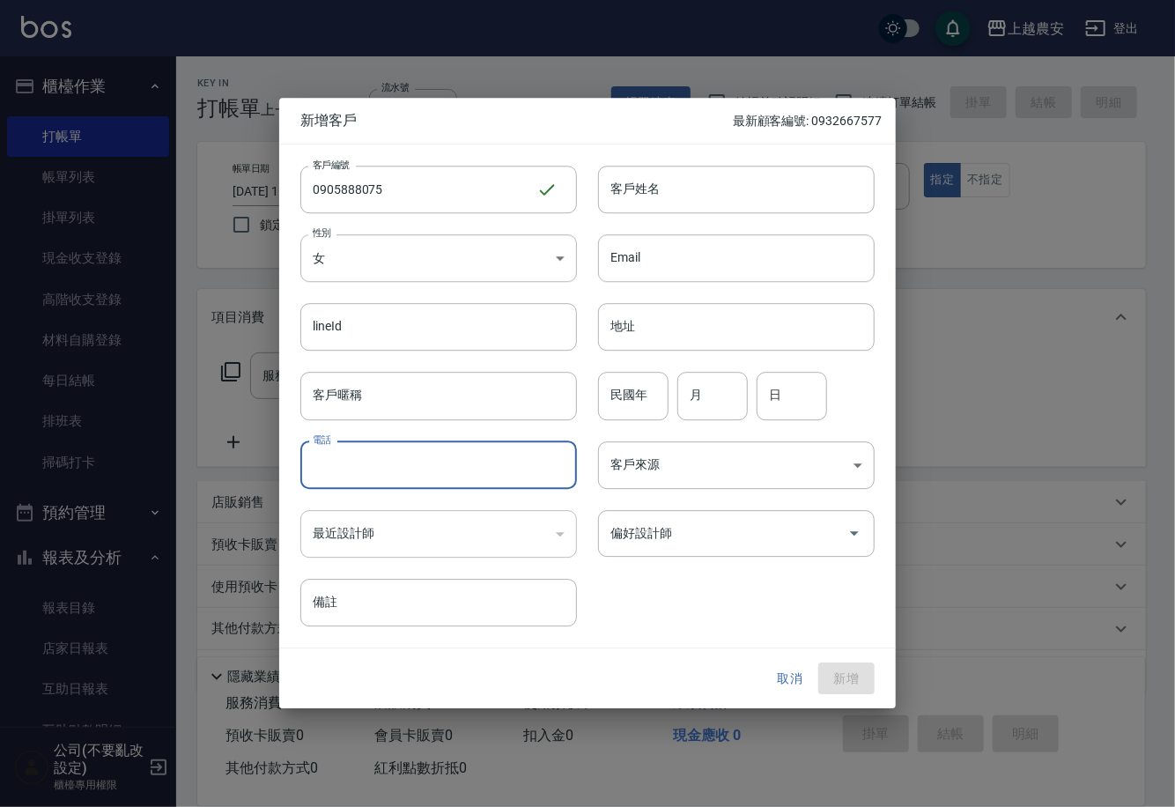
paste input "0905888075"
type input "0905888075"
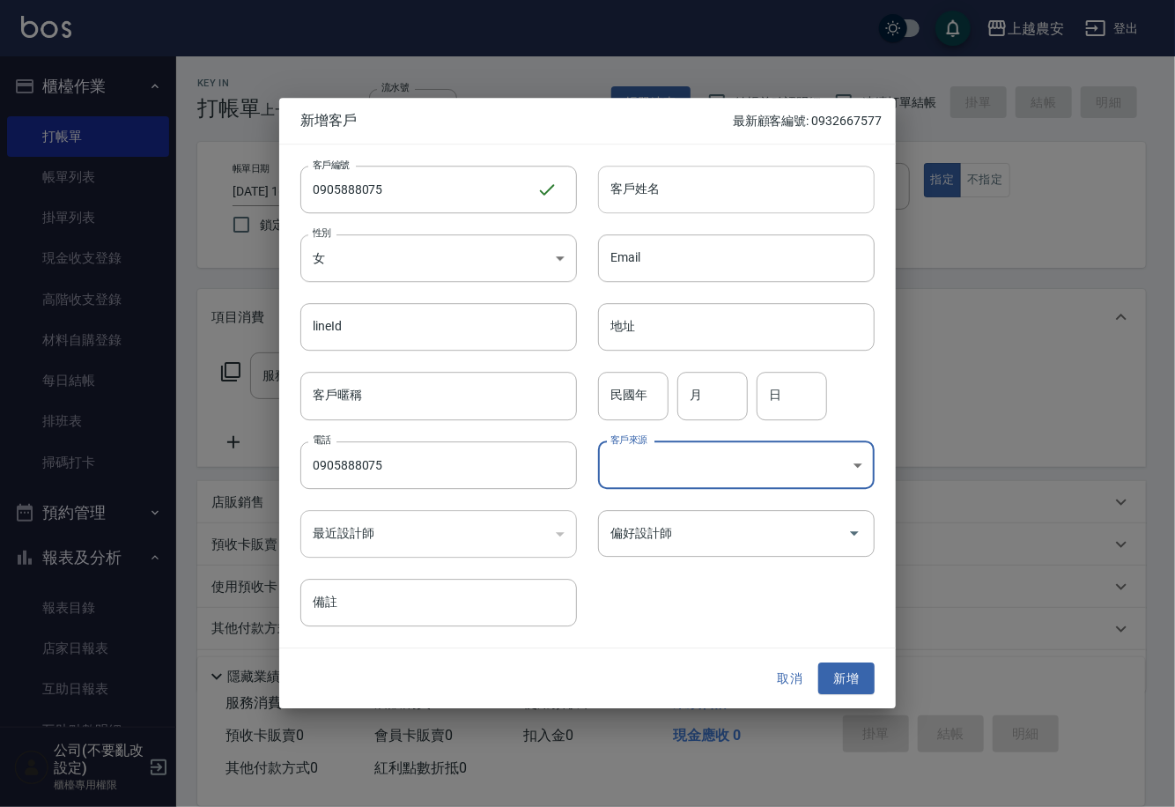
click at [789, 170] on input "客戶姓名" at bounding box center [736, 190] width 277 height 48
type input "V"
type input "小姐"
click at [845, 684] on button "新增" at bounding box center [847, 679] width 56 height 33
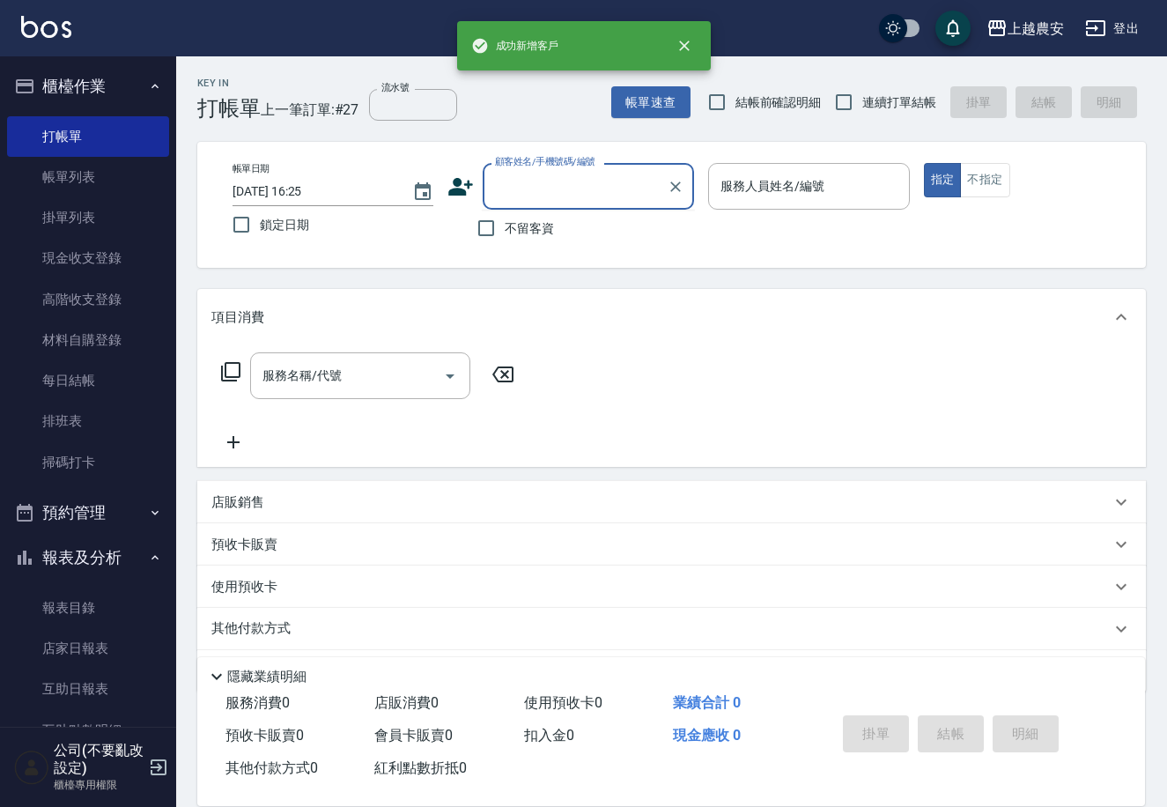
click at [503, 192] on input "顧客姓名/手機號碼/編號" at bounding box center [575, 186] width 169 height 31
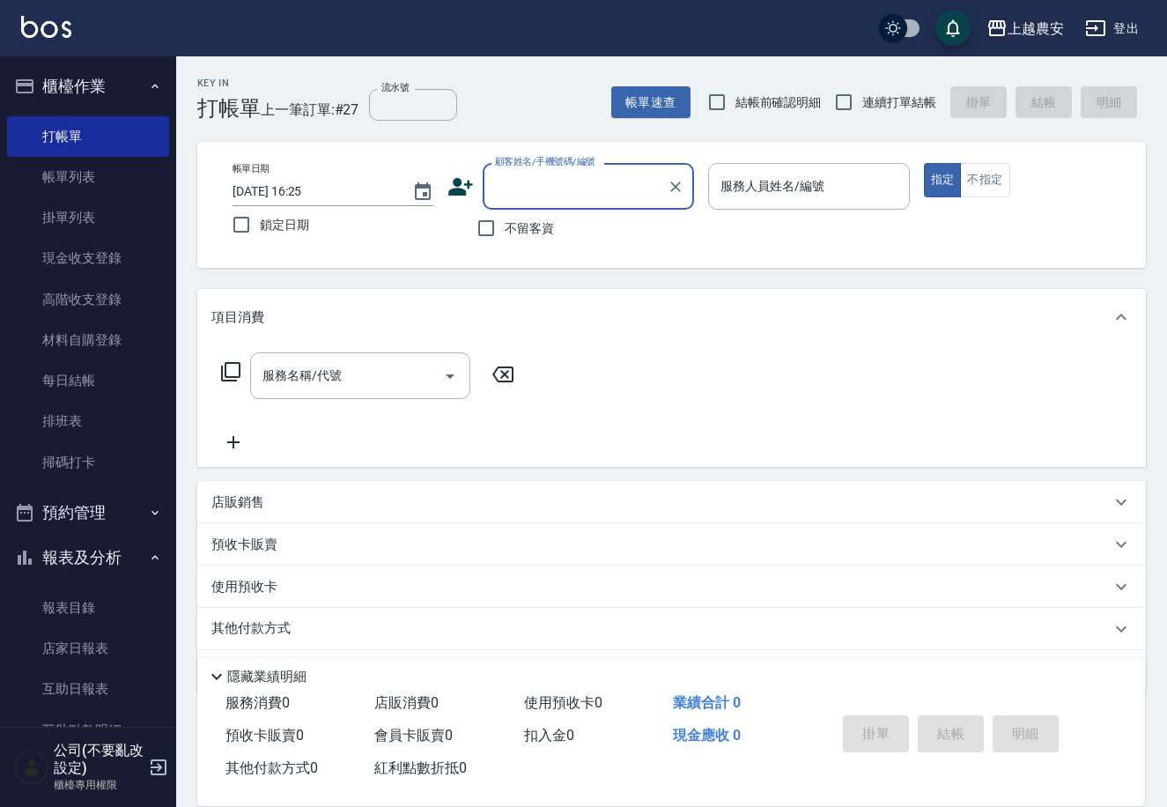
paste input "0905888075"
type input "0905888075"
click at [674, 190] on icon "Clear" at bounding box center [676, 187] width 18 height 18
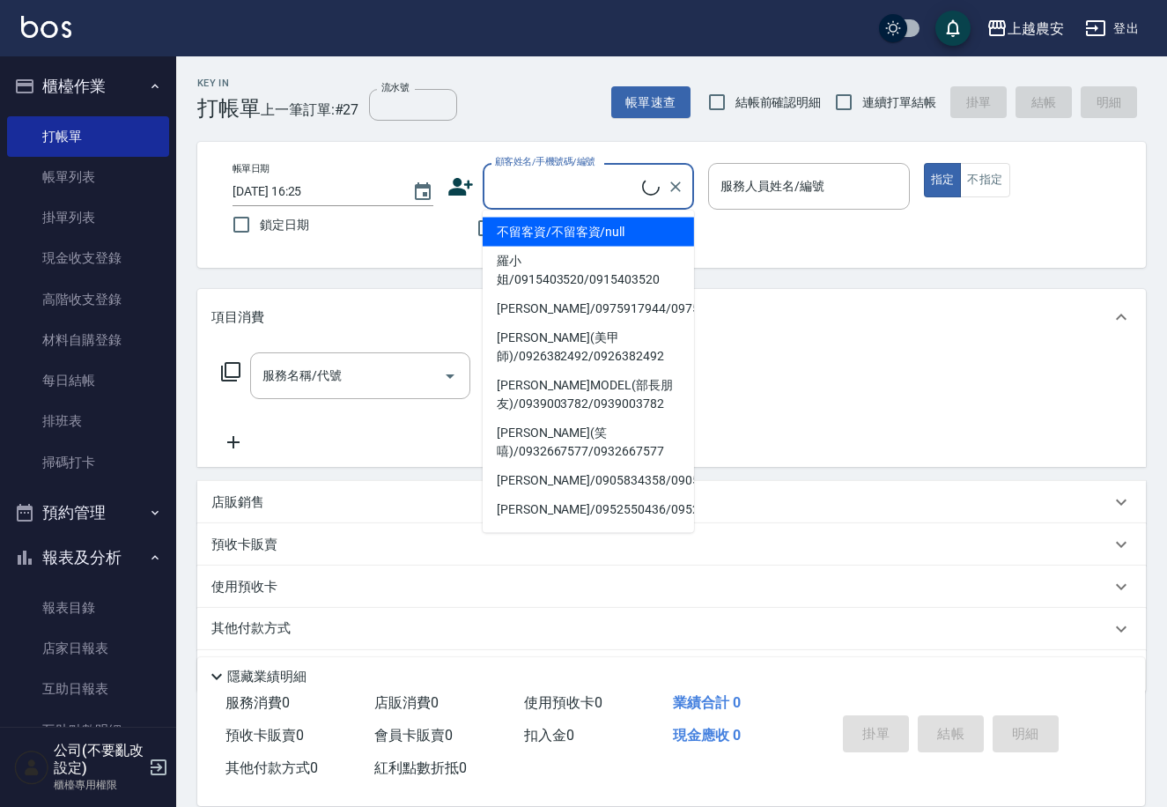
paste input "0905888075"
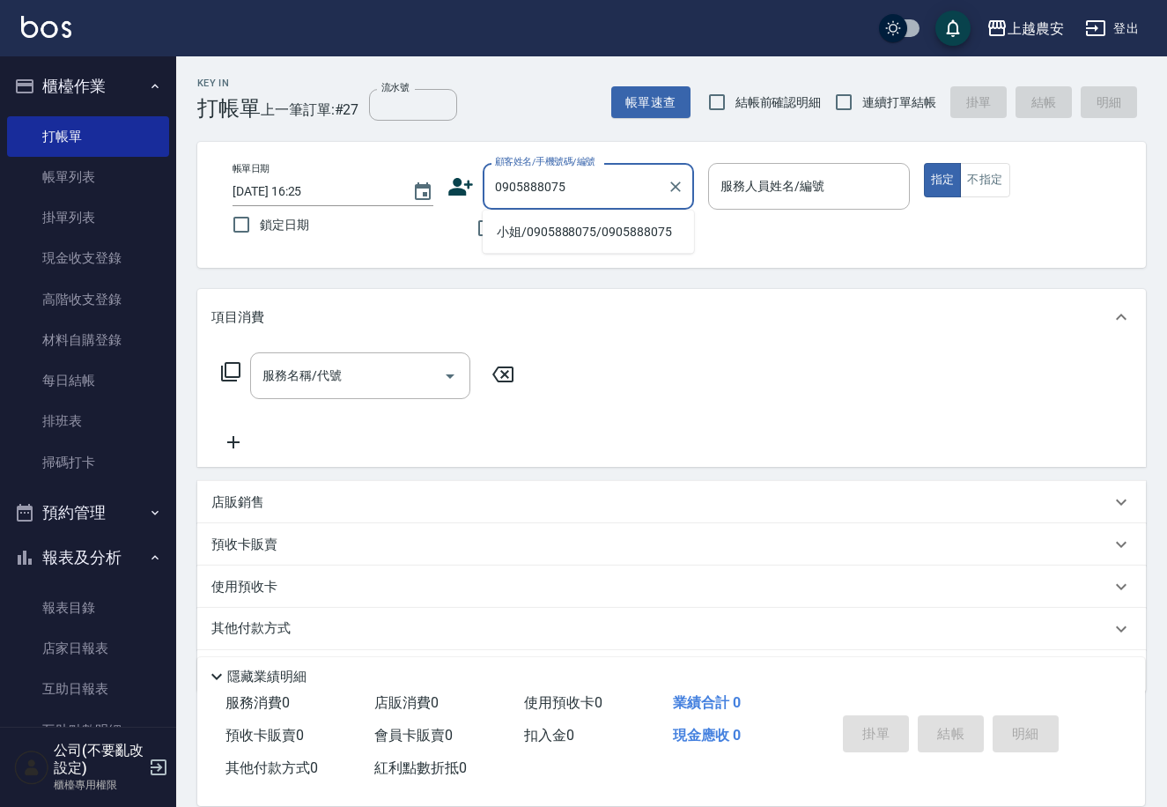
click at [649, 243] on li "小姐/0905888075/0905888075" at bounding box center [588, 232] width 211 height 29
type input "小姐/0905888075/0905888075"
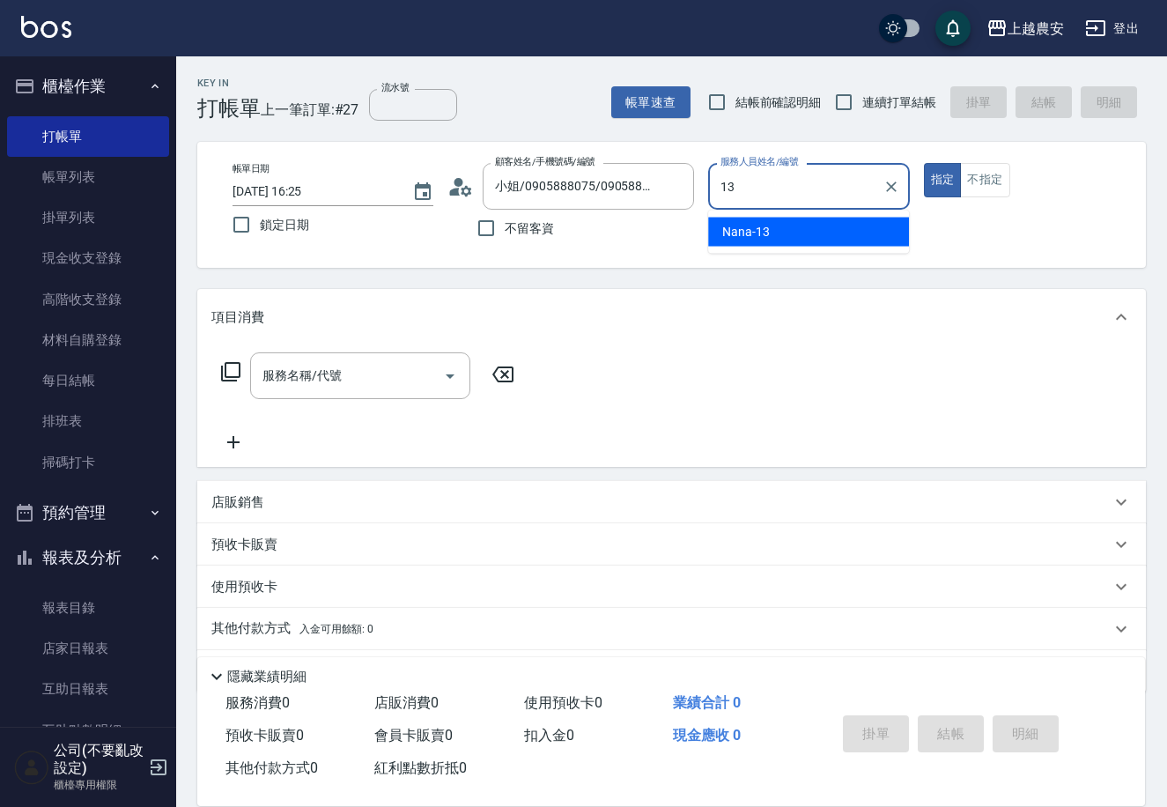
type input "Nana-13"
type button "true"
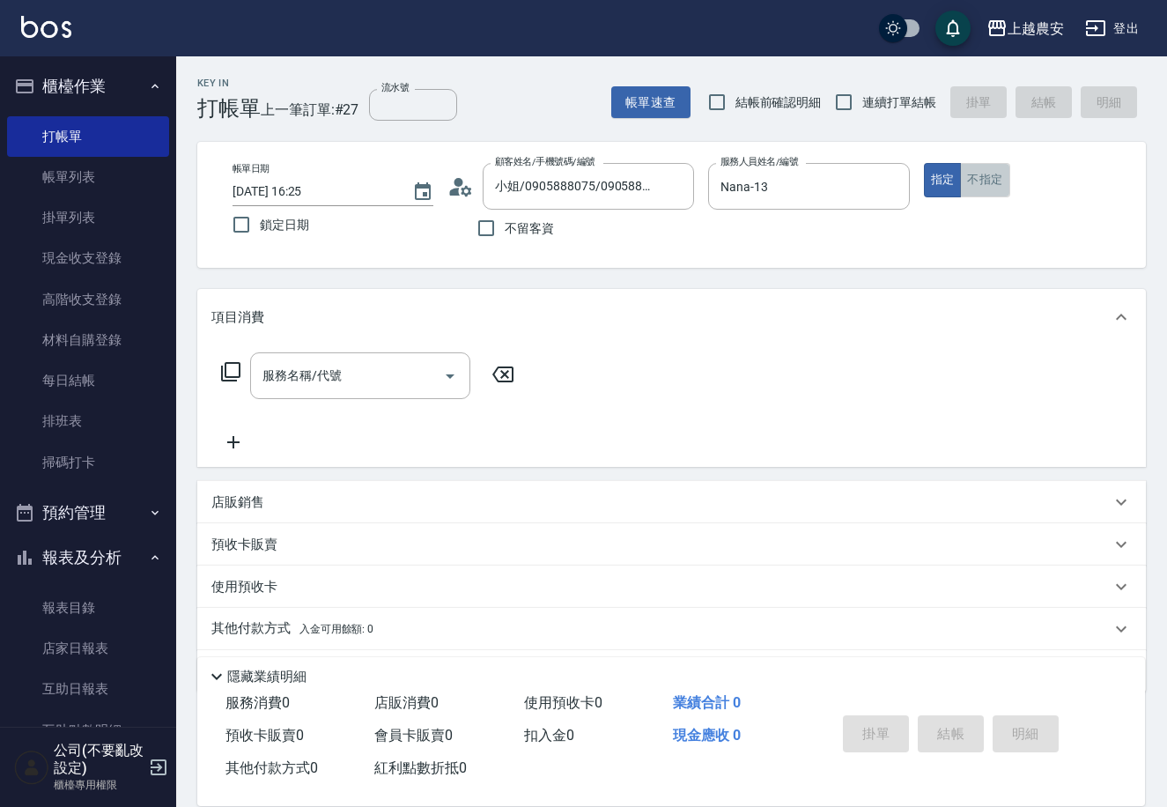
click at [989, 188] on button "不指定" at bounding box center [984, 180] width 49 height 34
type button "false"
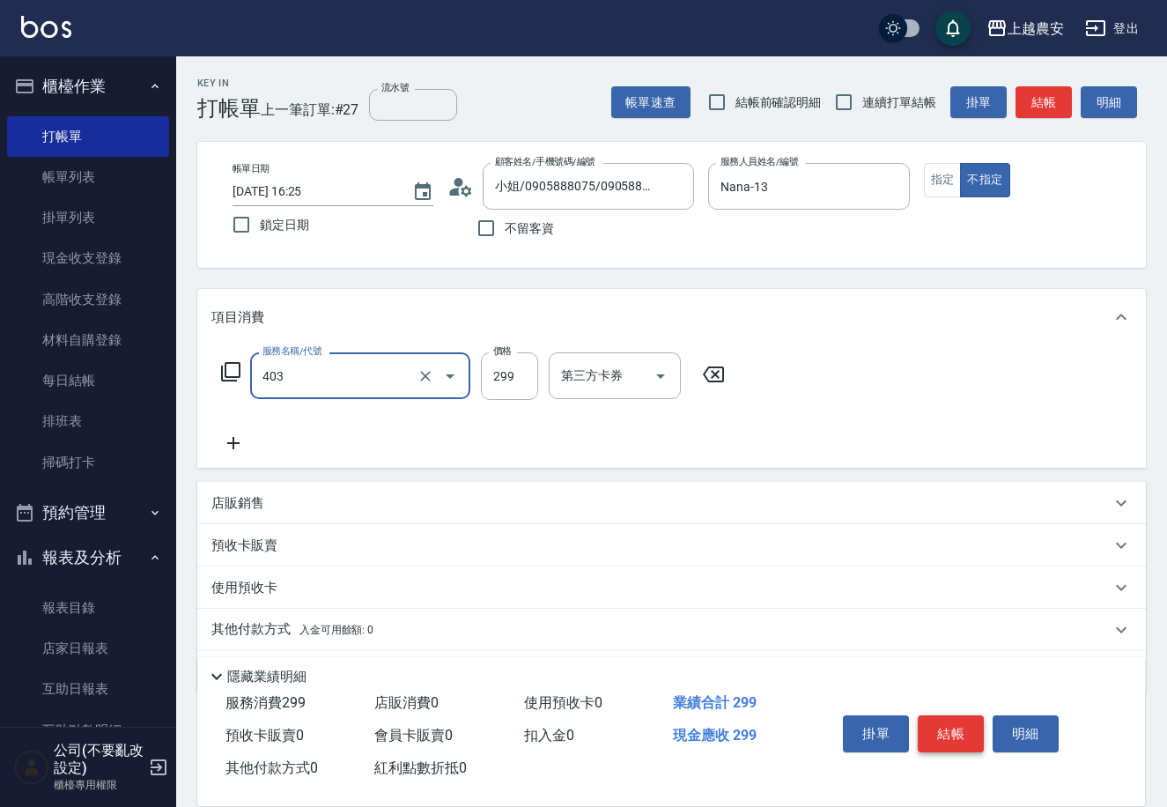
type input "剪髮(403)"
click at [945, 729] on button "結帳" at bounding box center [951, 733] width 66 height 37
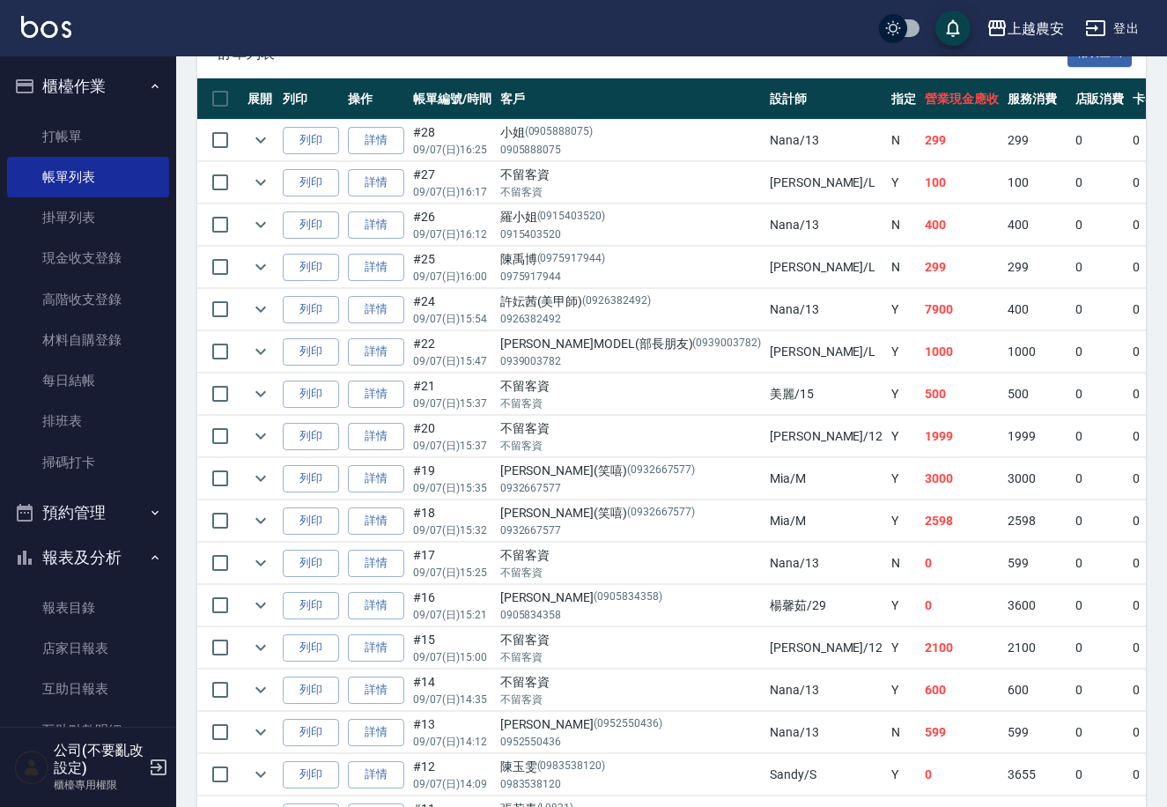
scroll to position [478, 0]
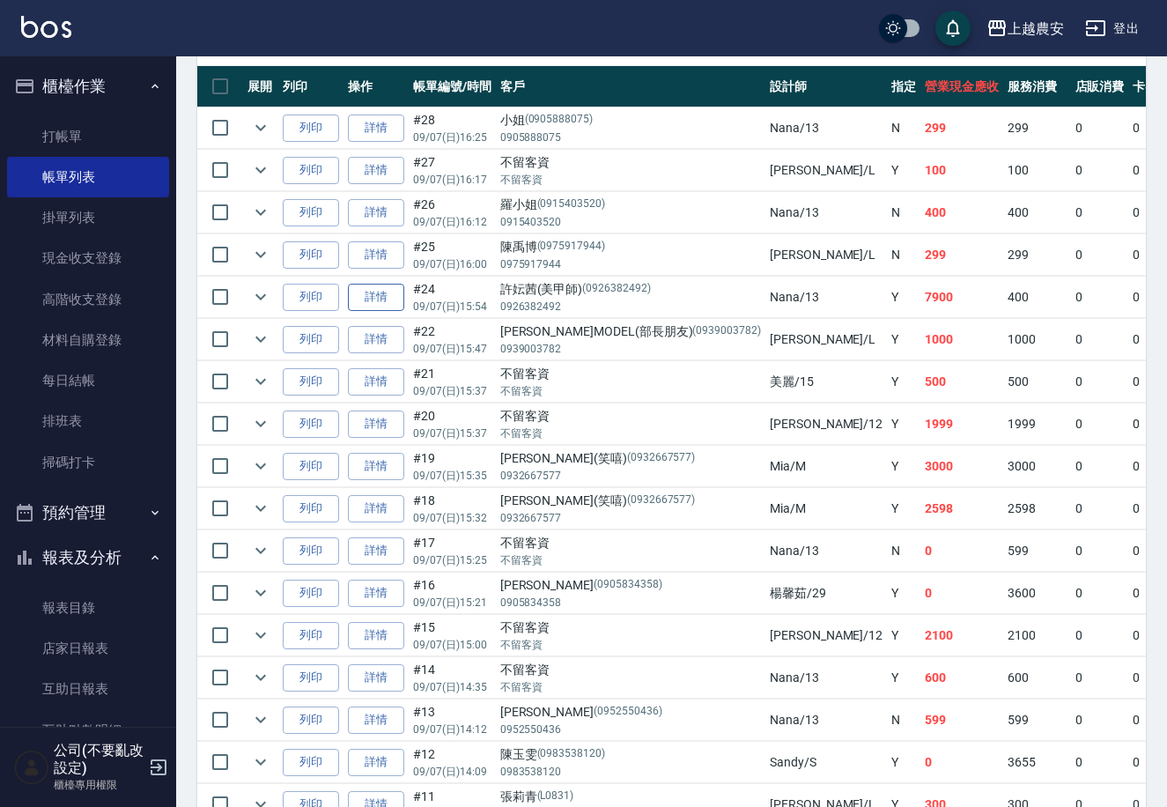
click at [378, 301] on link "詳情" at bounding box center [376, 297] width 56 height 27
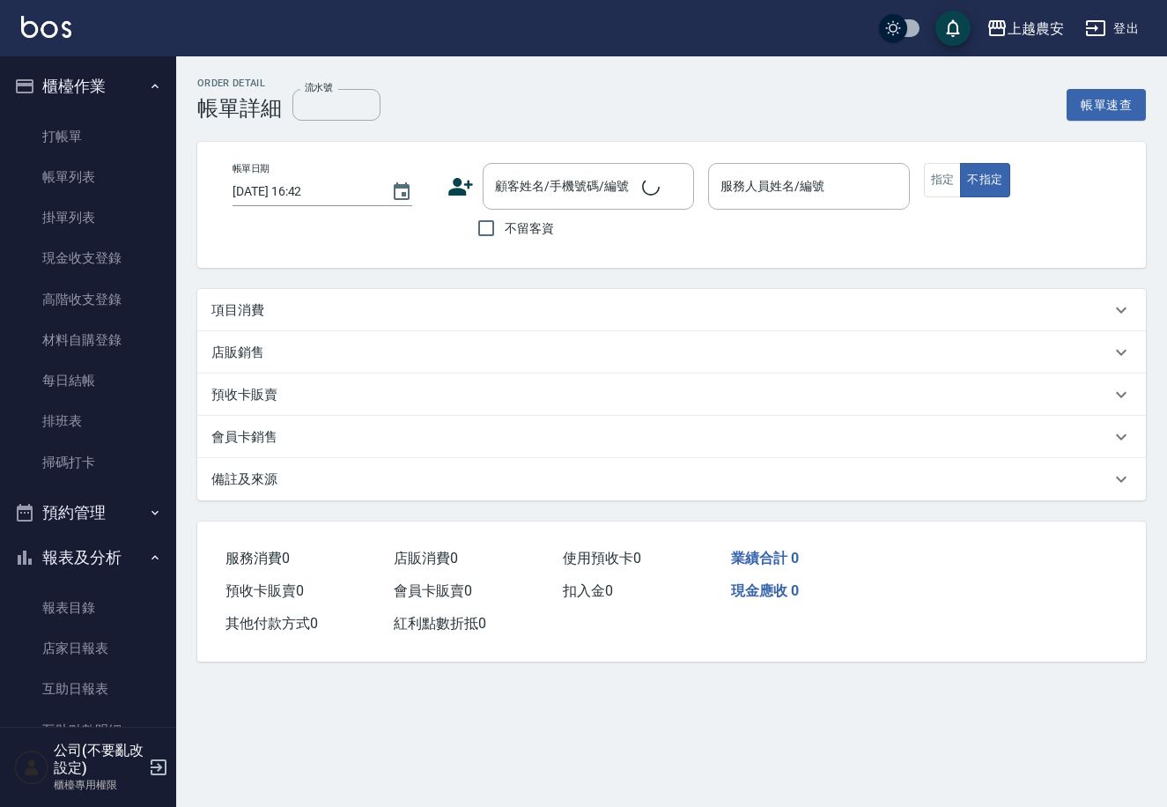
type input "2025/09/07 15:54"
type input "Nana-13"
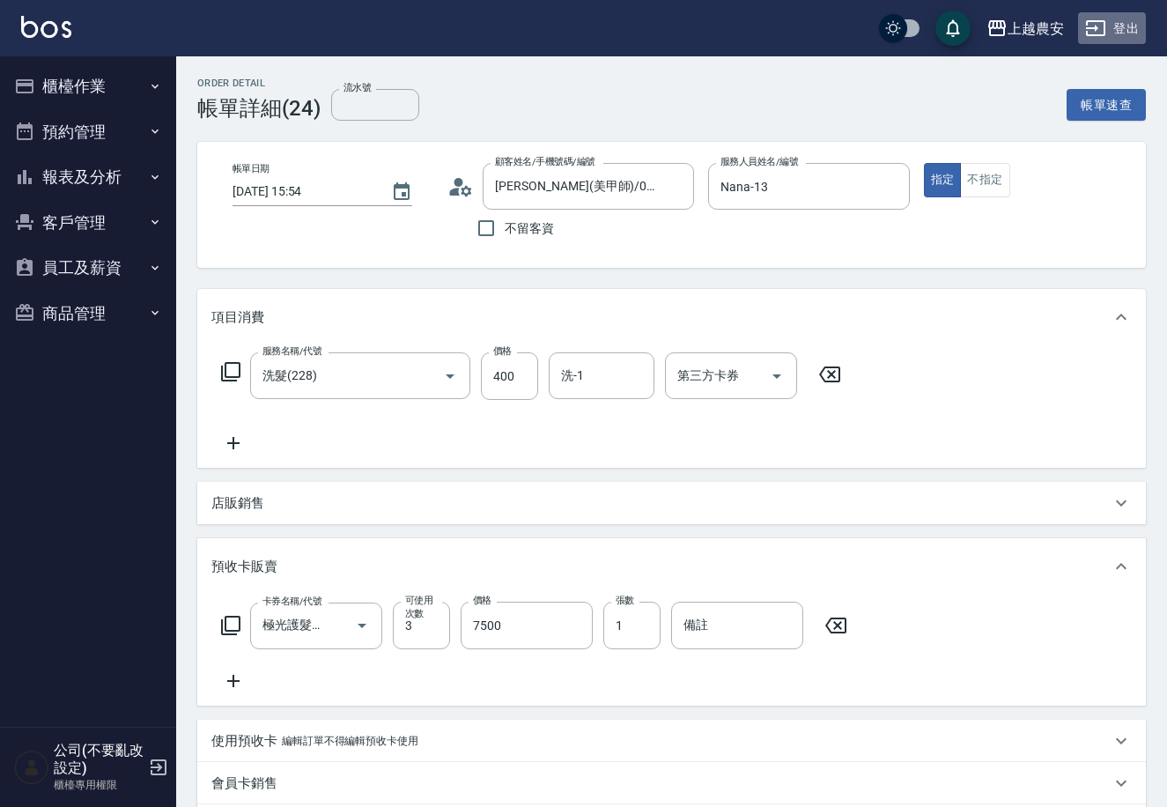
click at [1119, 26] on button "登出" at bounding box center [1112, 28] width 68 height 33
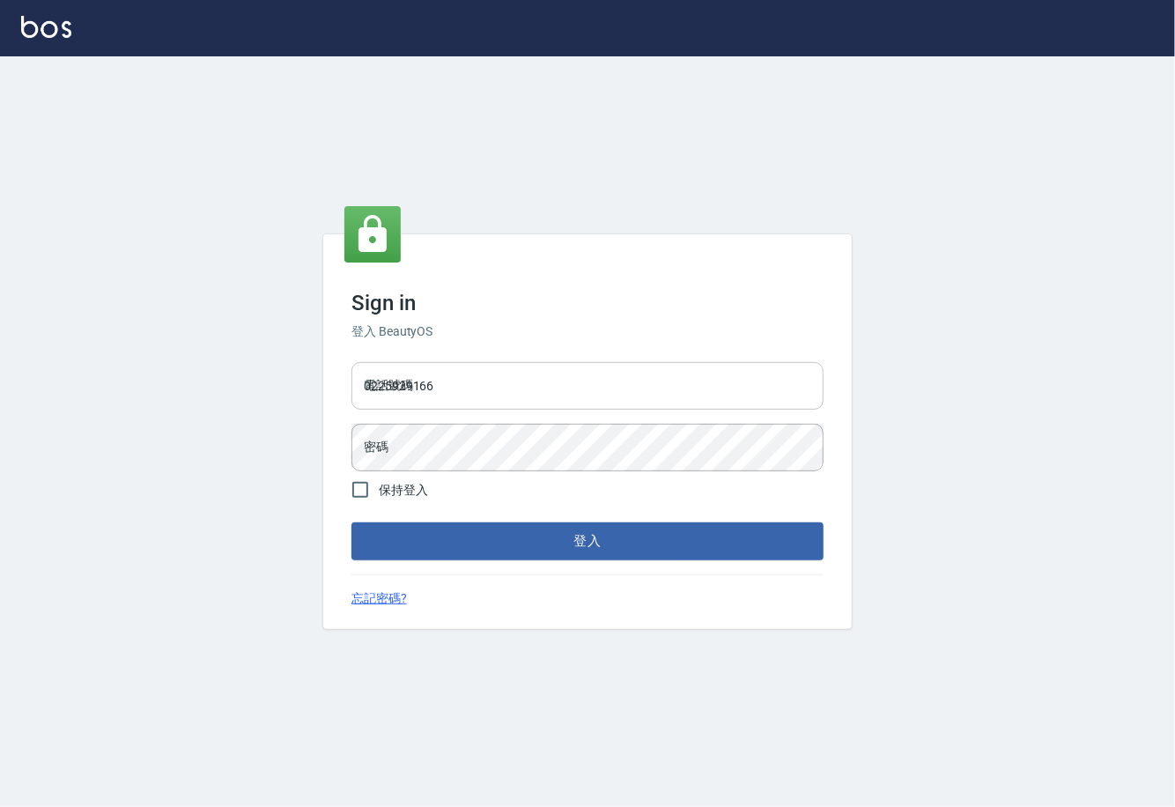
click at [390, 384] on input "0225929166" at bounding box center [588, 386] width 472 height 48
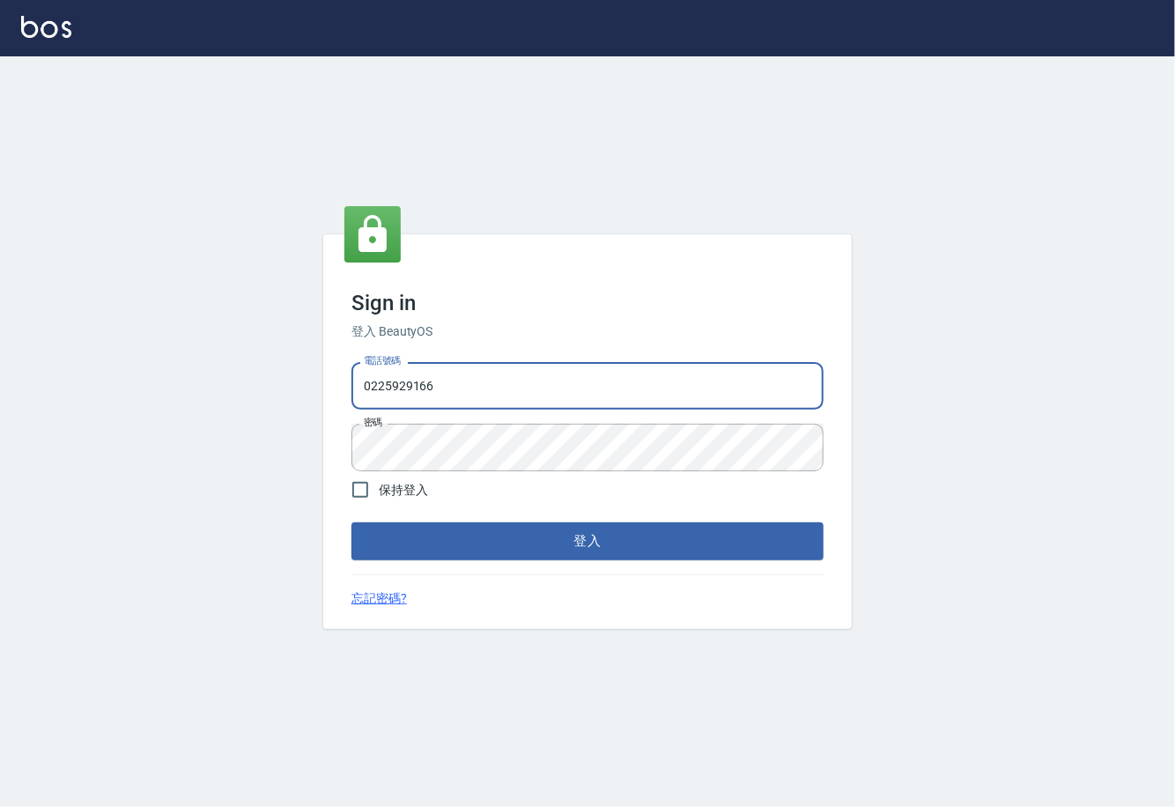
drag, startPoint x: 456, startPoint y: 384, endPoint x: 127, endPoint y: 379, distance: 329.6
click at [134, 388] on div "Sign in 登入 BeautyOS 電話號碼 [PHONE_NUMBER] 電話號碼 密碼 密碼 保持登入 登入 忘記密碼?" at bounding box center [587, 431] width 1175 height 751
type input "02148888"
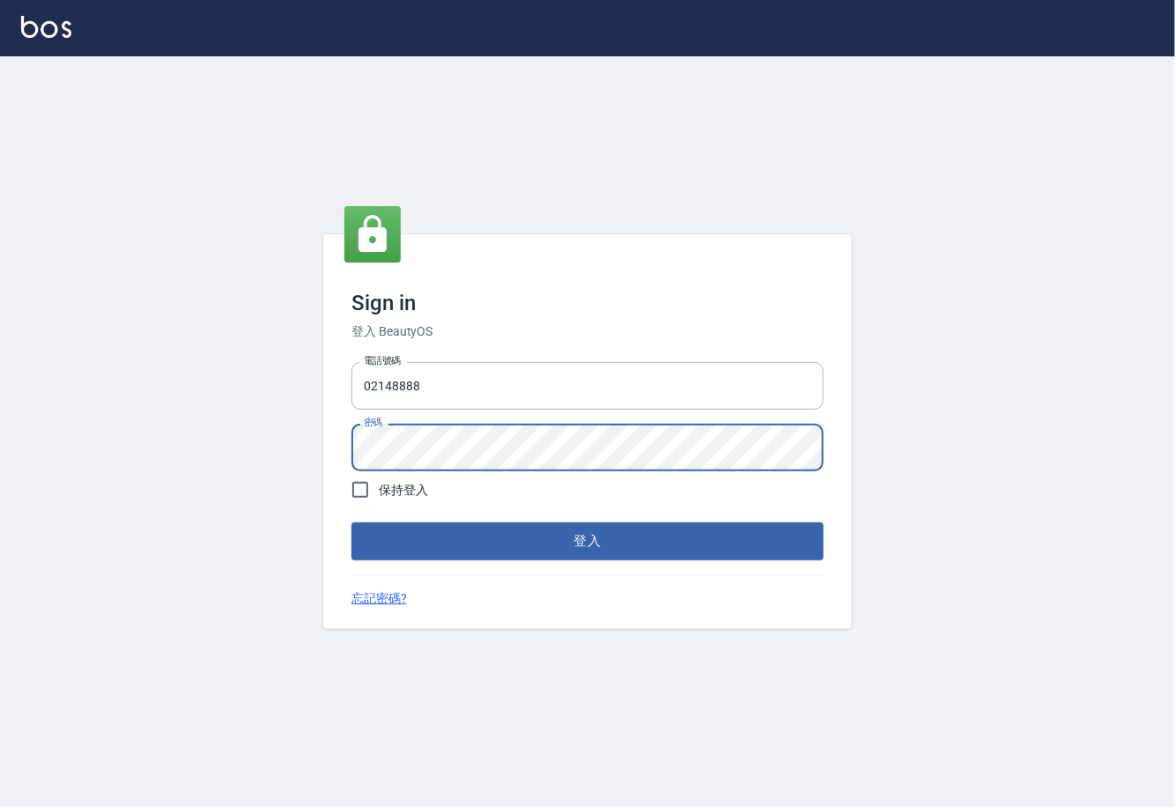
click at [70, 440] on div "Sign in 登入 BeautyOS 電話號碼 [PHONE_NUMBER] 電話號碼 密碼 密碼 保持登入 登入 忘記密碼?" at bounding box center [587, 431] width 1175 height 751
click at [352, 522] on button "登入" at bounding box center [588, 540] width 472 height 37
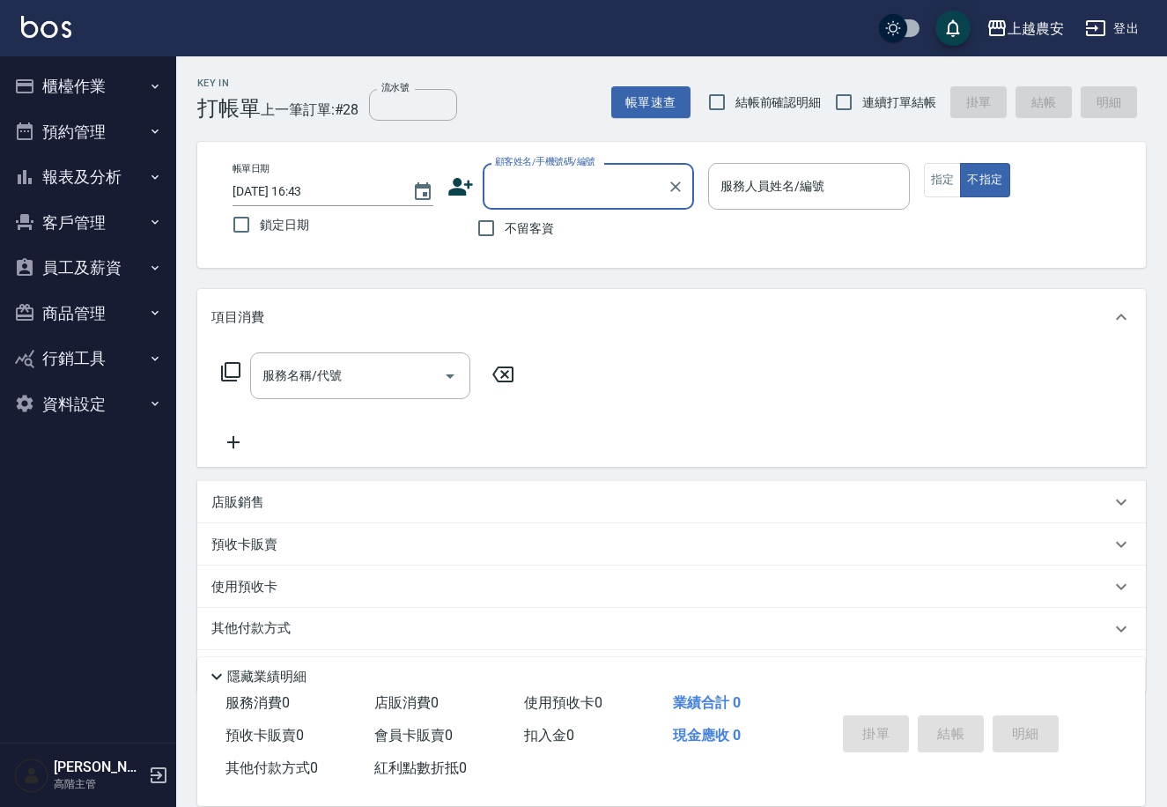
click at [71, 398] on button "資料設定" at bounding box center [88, 405] width 162 height 46
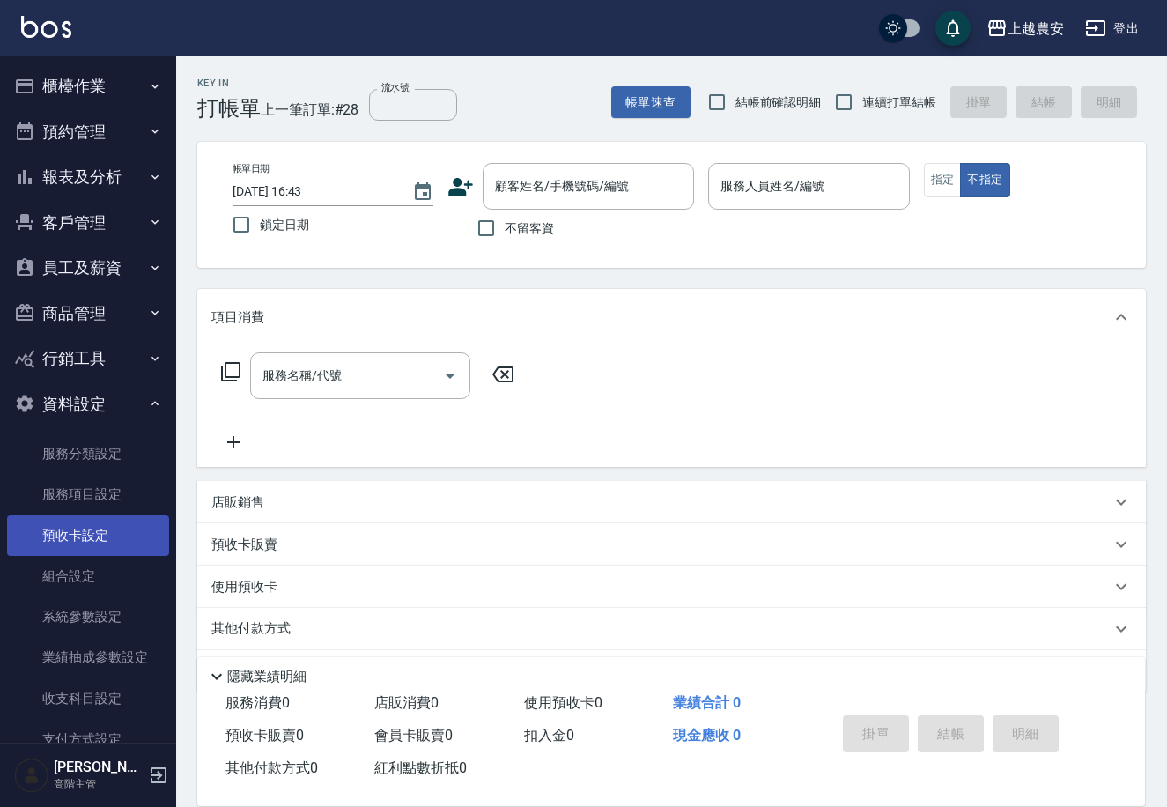
click at [103, 530] on link "預收卡設定" at bounding box center [88, 535] width 162 height 41
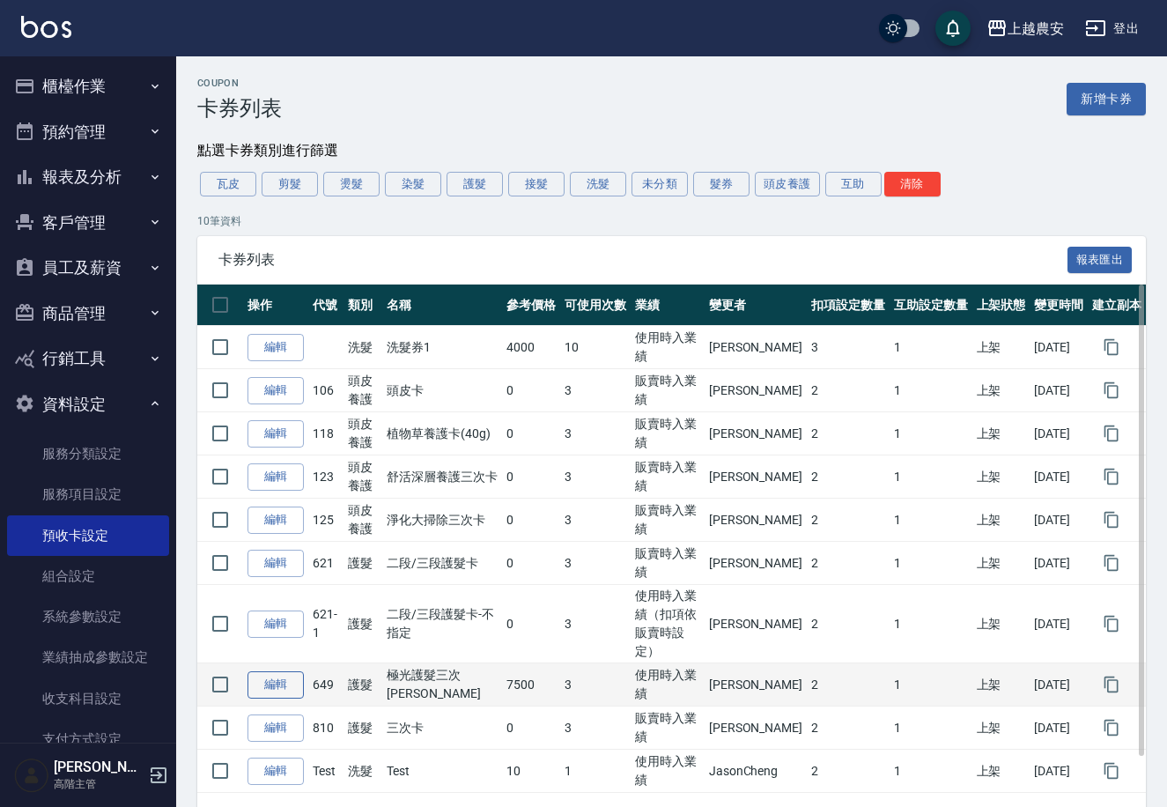
click at [287, 671] on link "編輯" at bounding box center [276, 684] width 56 height 27
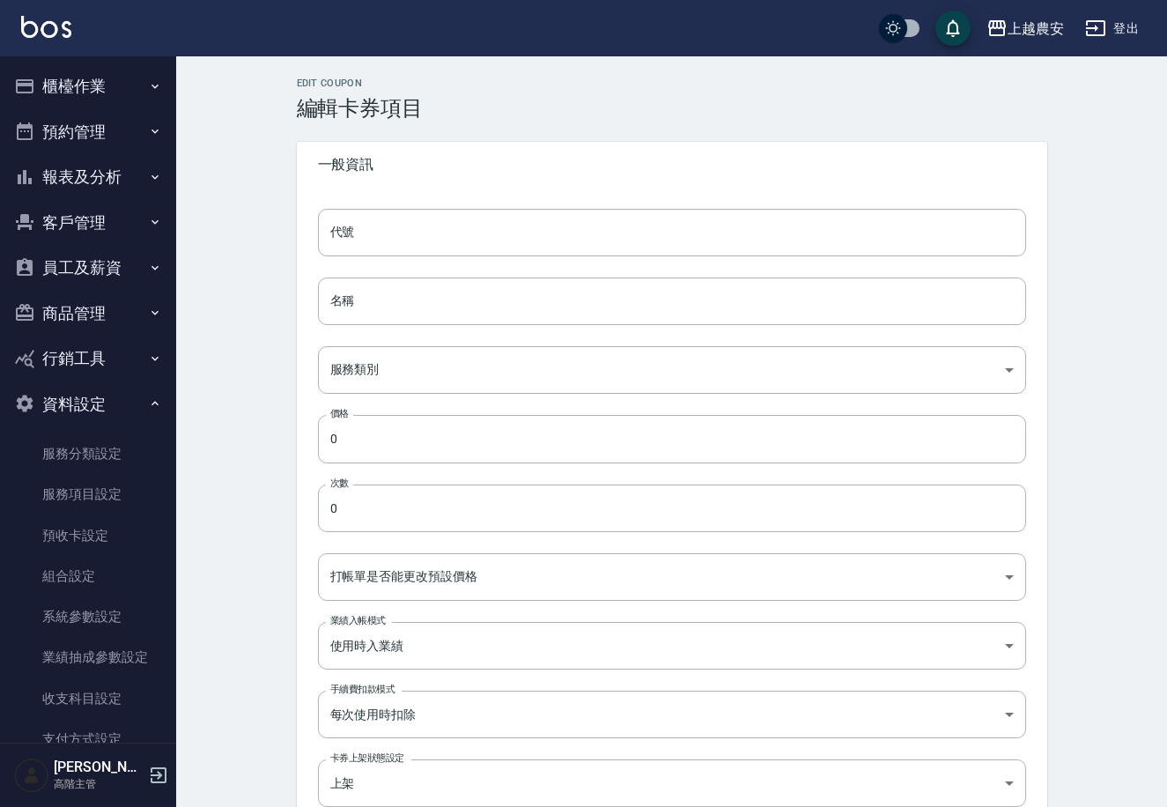
type input "649"
type input "極光護髮三次[PERSON_NAME]"
type input "a1396d0e-059c-42cd-9555-4b4ce6eed304"
type input "7500"
type input "3"
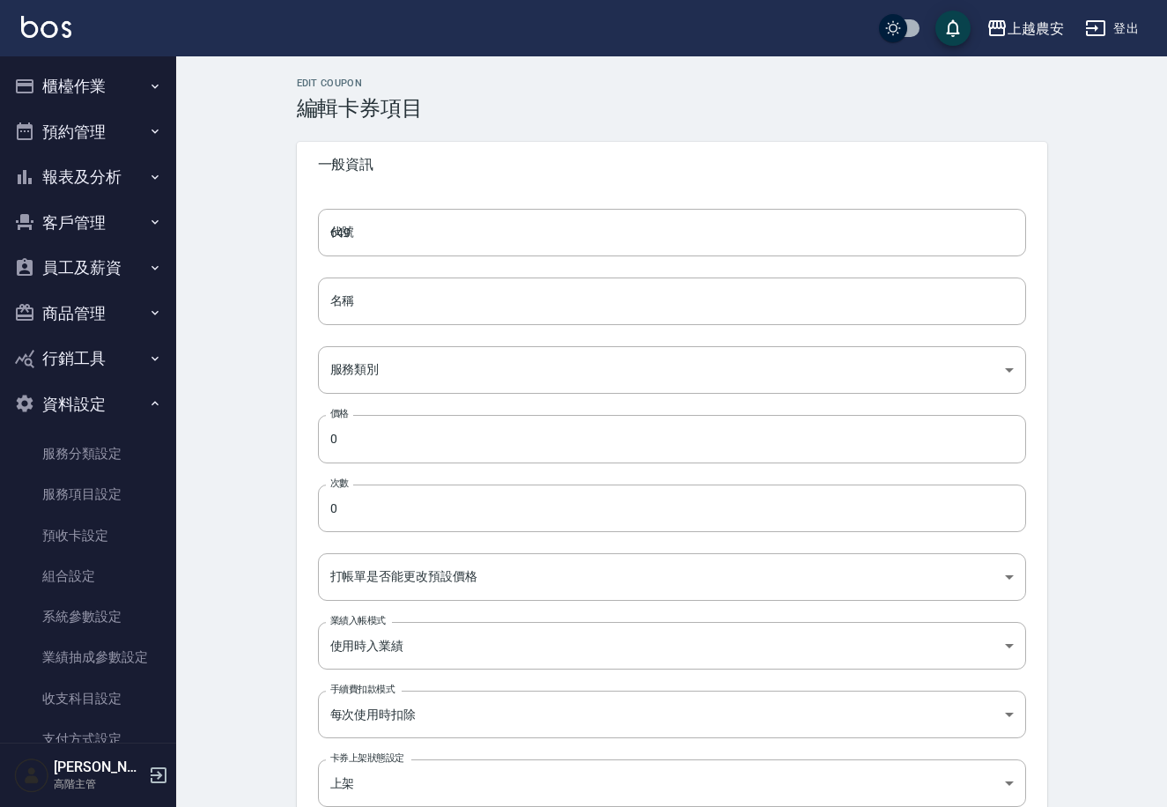
type input "UNSET"
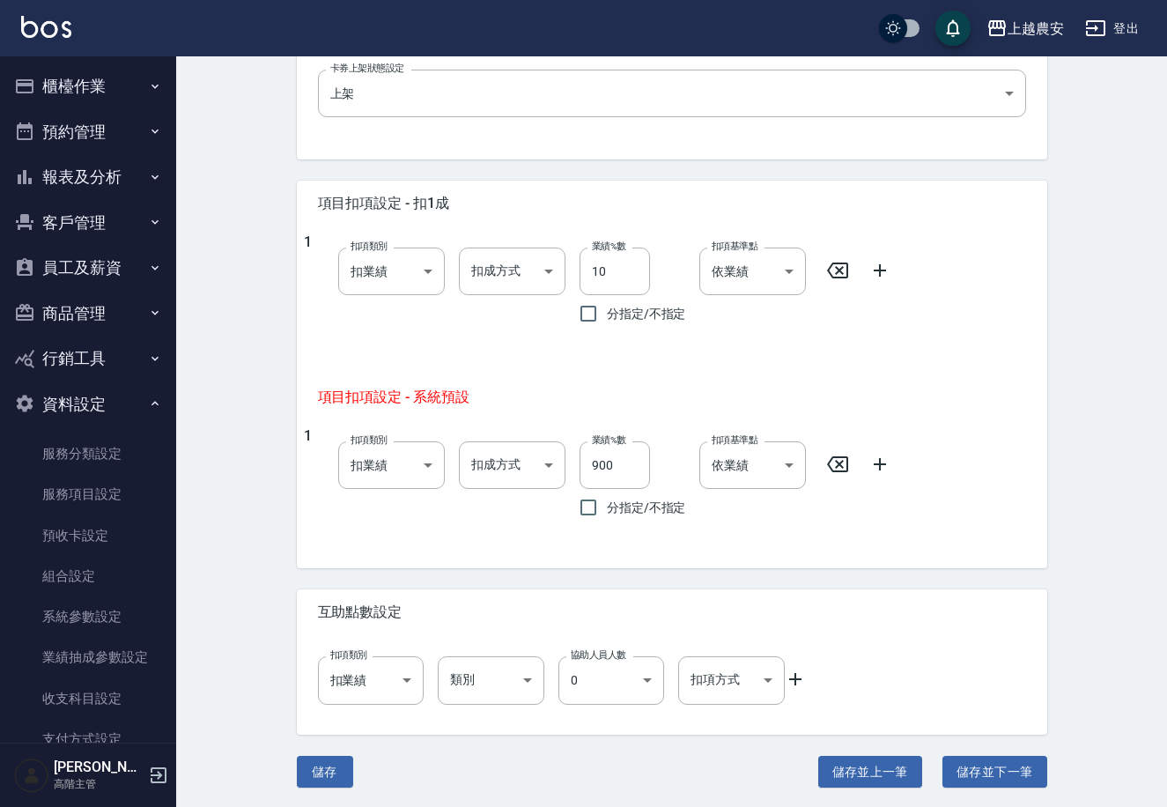
scroll to position [688, 0]
click at [511, 459] on body "上越農安 登出 櫃檯作業 打帳單 帳單列表 掛單列表 座位開單 營業儀表板 現金收支登錄 高階收支登錄 材料自購登錄 每日結帳 排班表 現場電腦打卡 掃碼打卡…" at bounding box center [583, 61] width 1167 height 1499
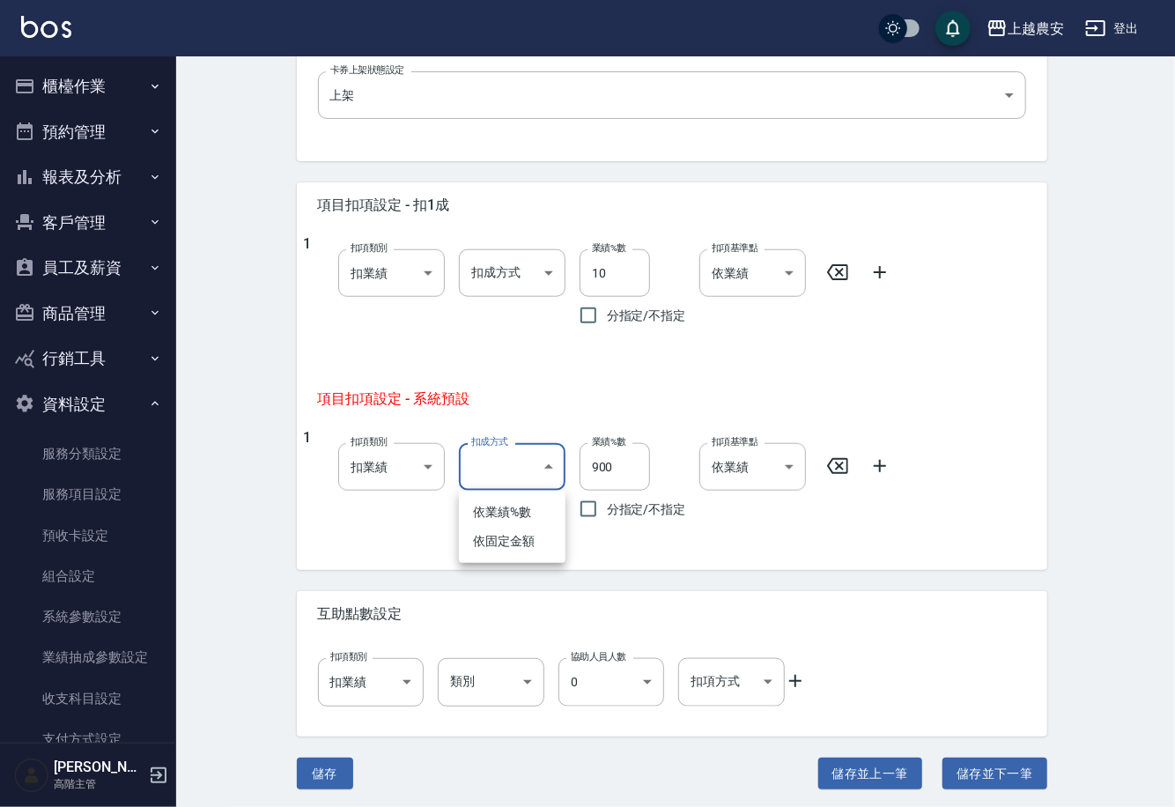
click at [520, 536] on li "依固定金額" at bounding box center [512, 541] width 107 height 29
type input "扣固定金額"
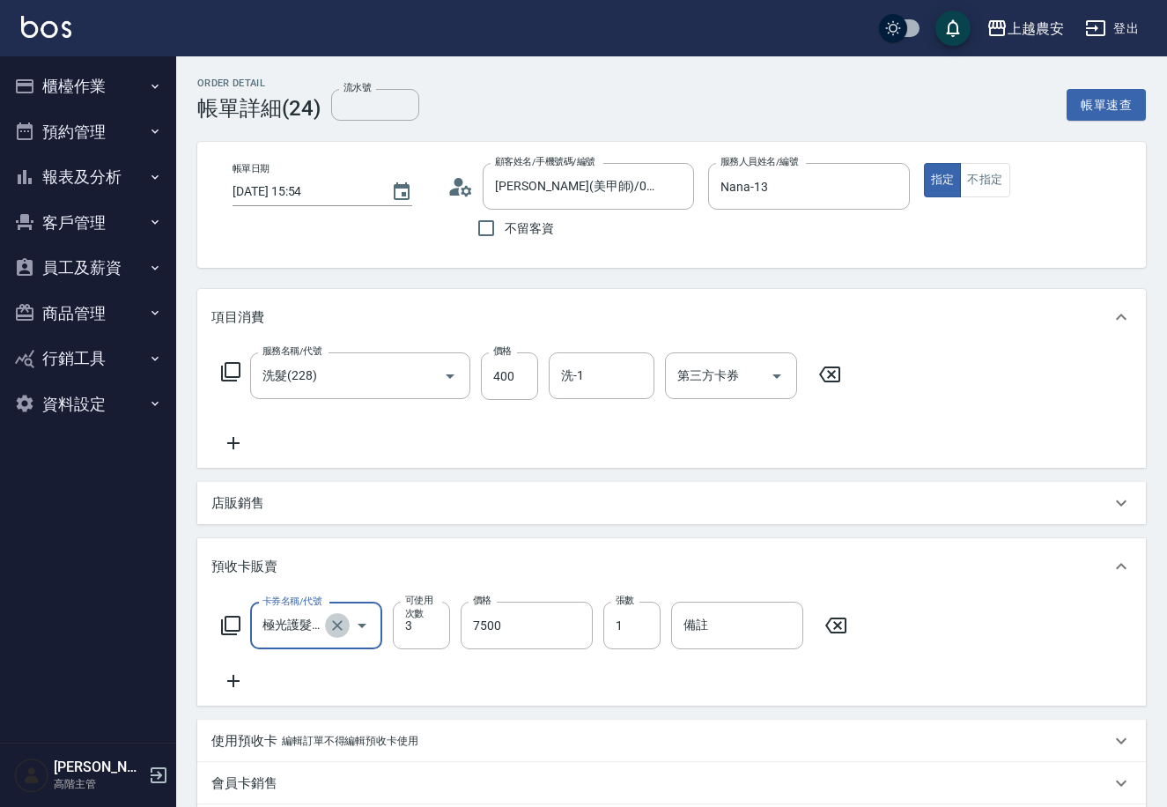
click at [336, 622] on icon "Clear" at bounding box center [338, 626] width 18 height 18
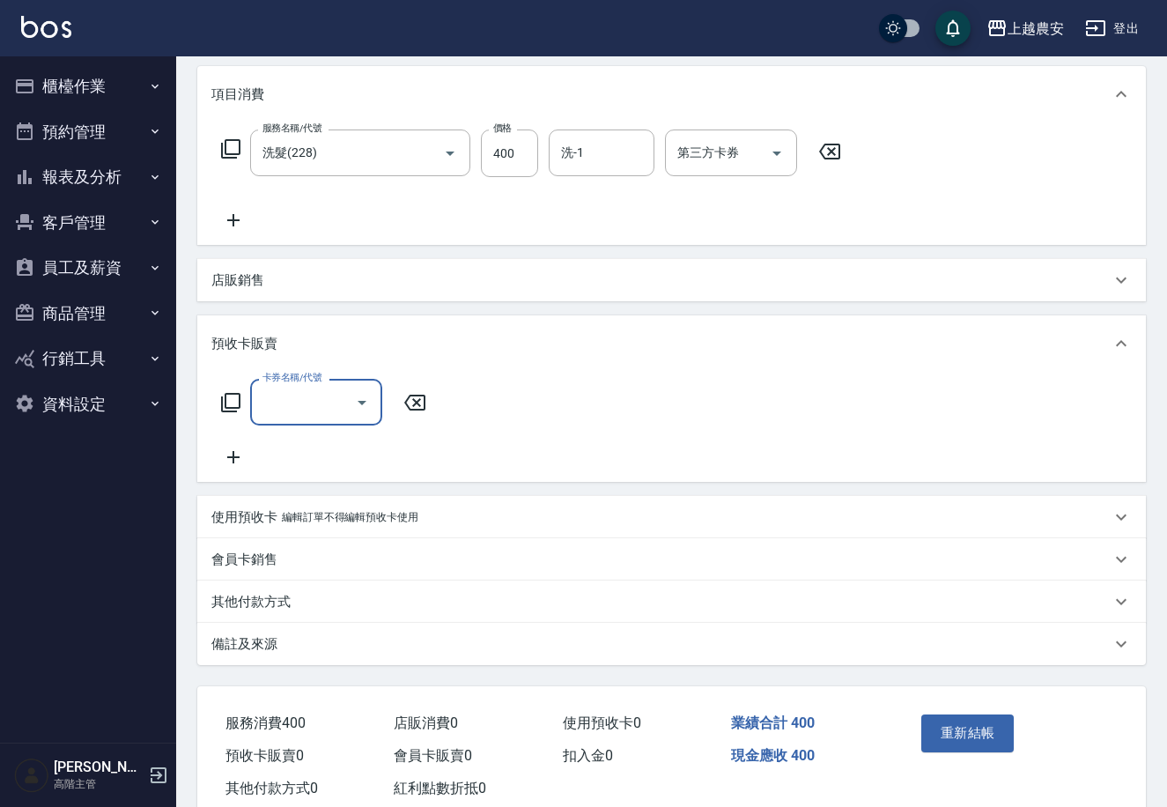
scroll to position [230, 0]
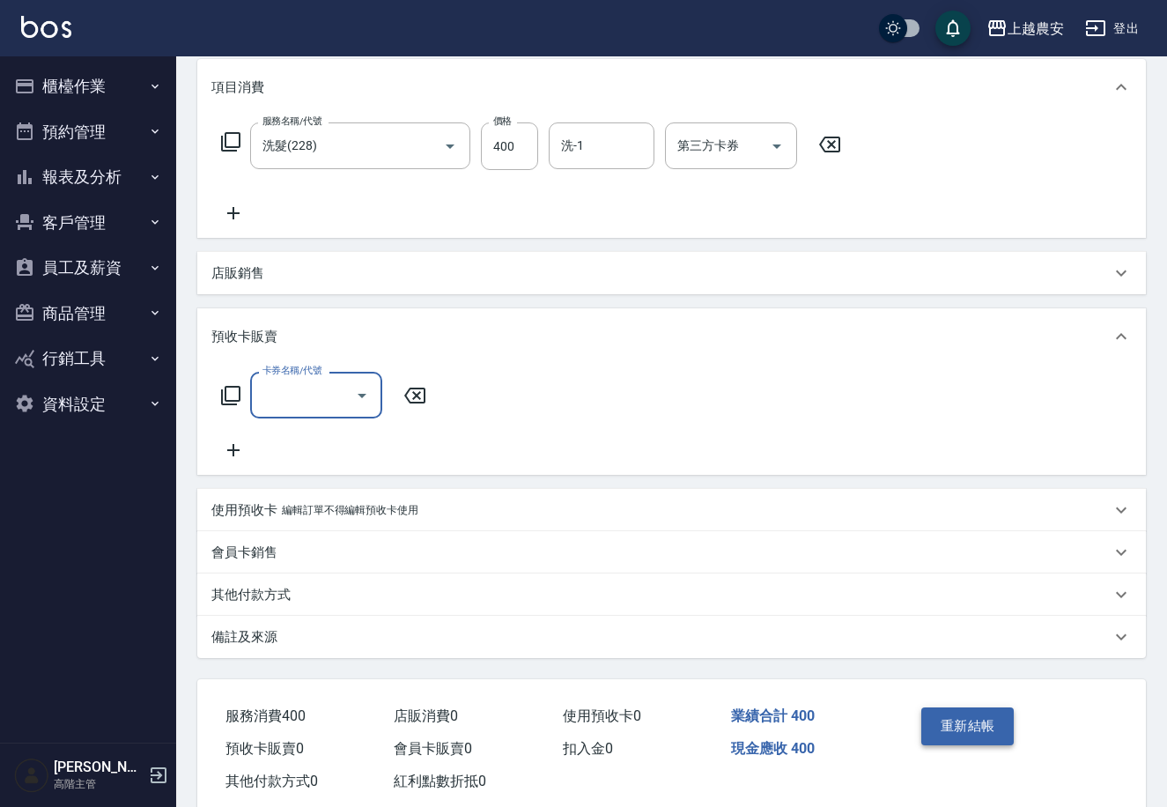
click at [950, 725] on button "重新結帳" at bounding box center [968, 726] width 93 height 37
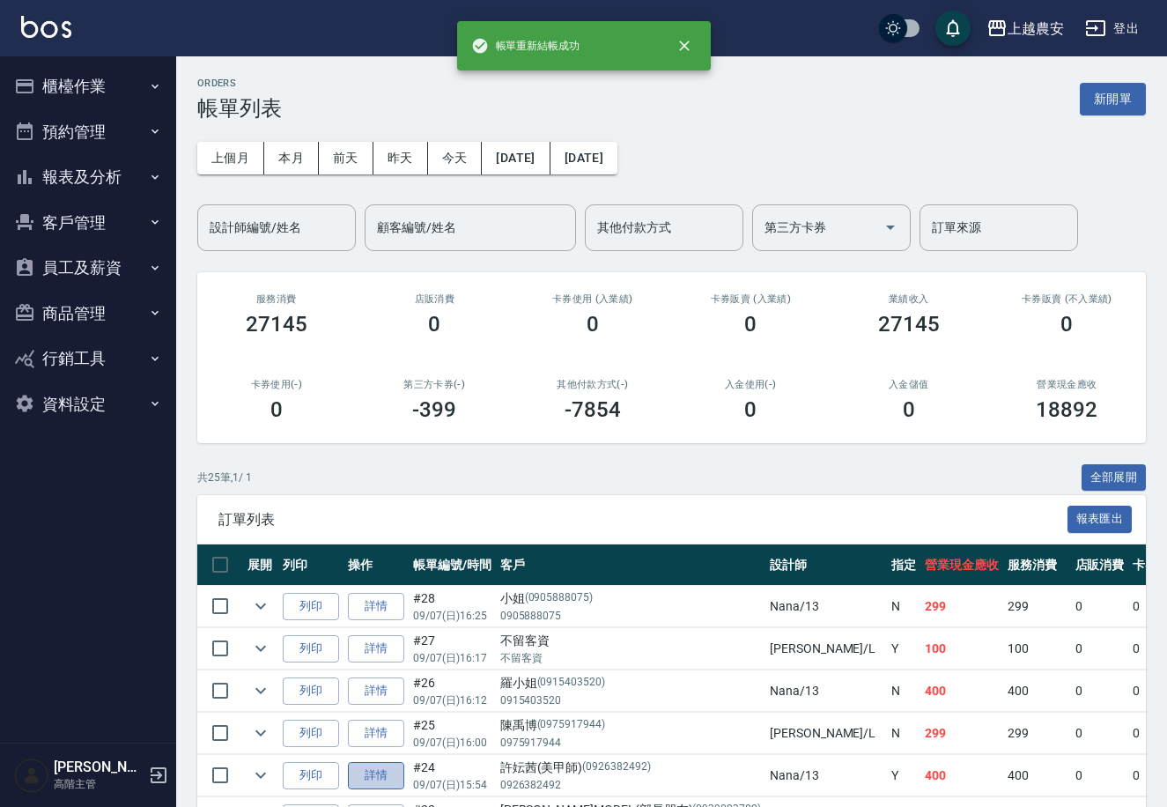
click at [360, 762] on link "詳情" at bounding box center [376, 775] width 56 height 27
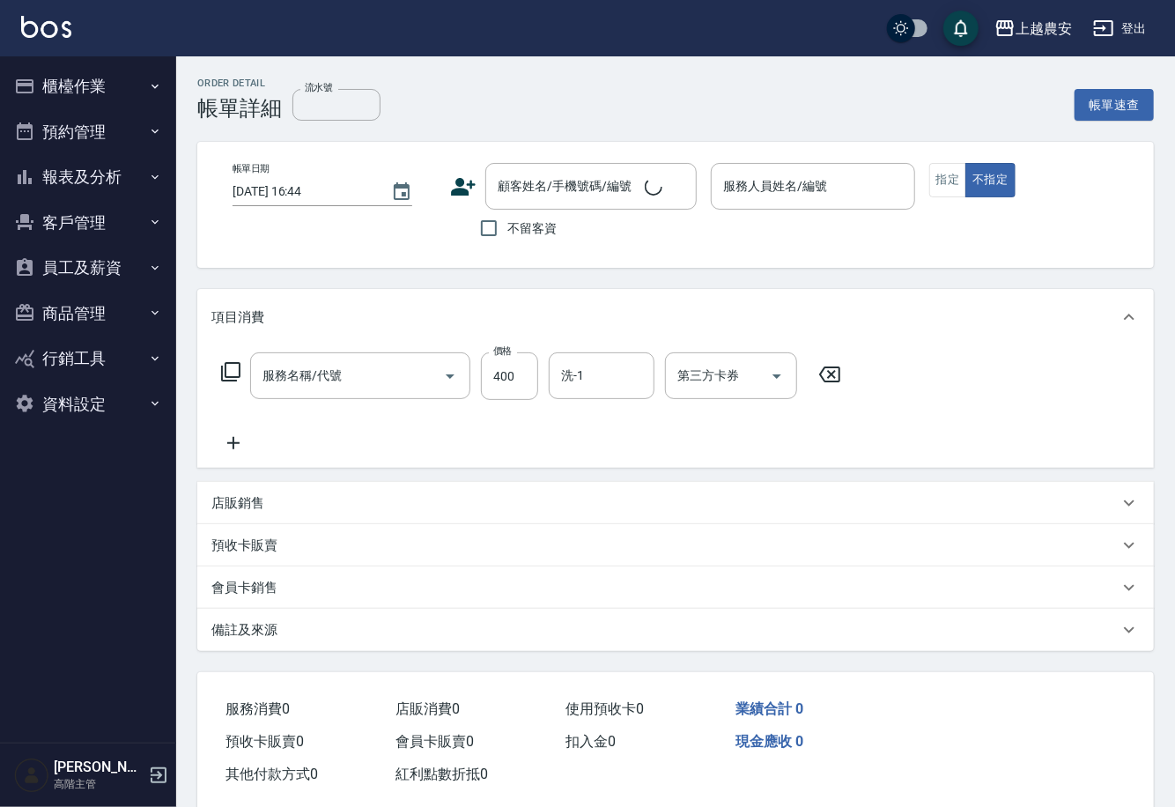
type input "洗髮(228)"
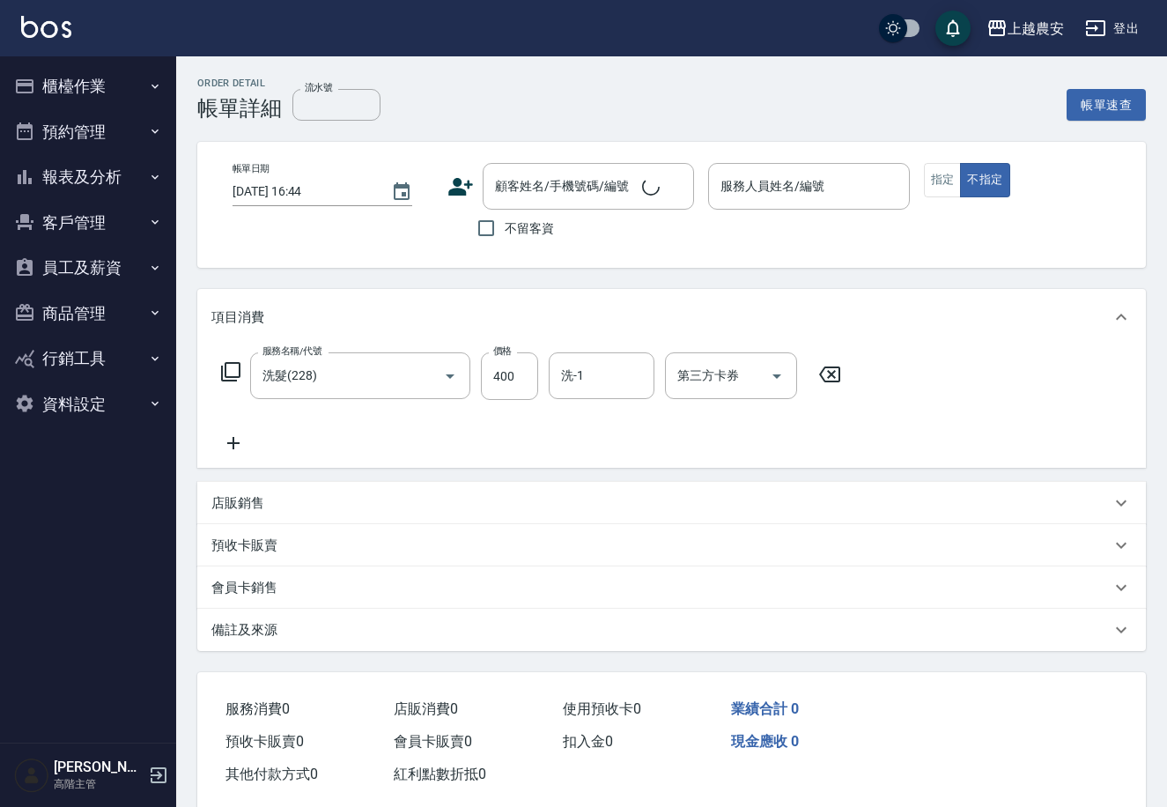
type input "[DATE] 15:54"
type input "Nana-13"
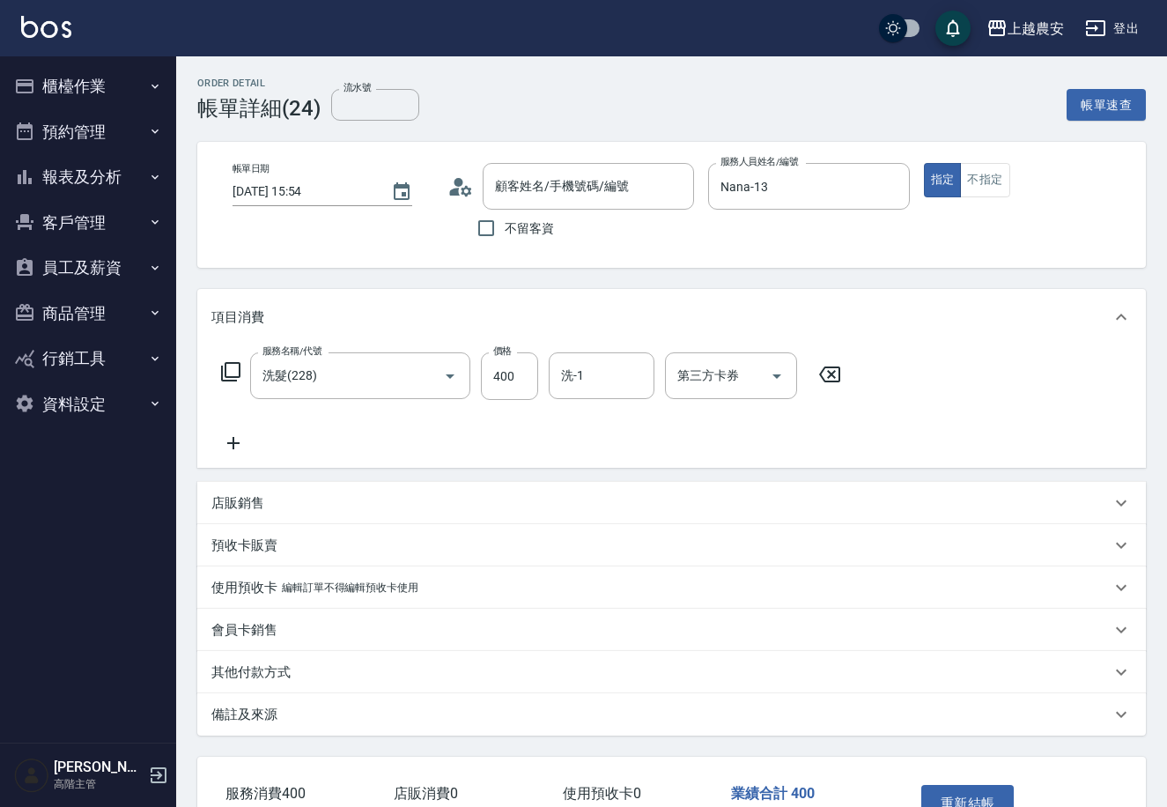
type input "[PERSON_NAME](美甲師)/0926382492/0926382492"
click at [258, 543] on p "預收卡販賣" at bounding box center [244, 546] width 66 height 19
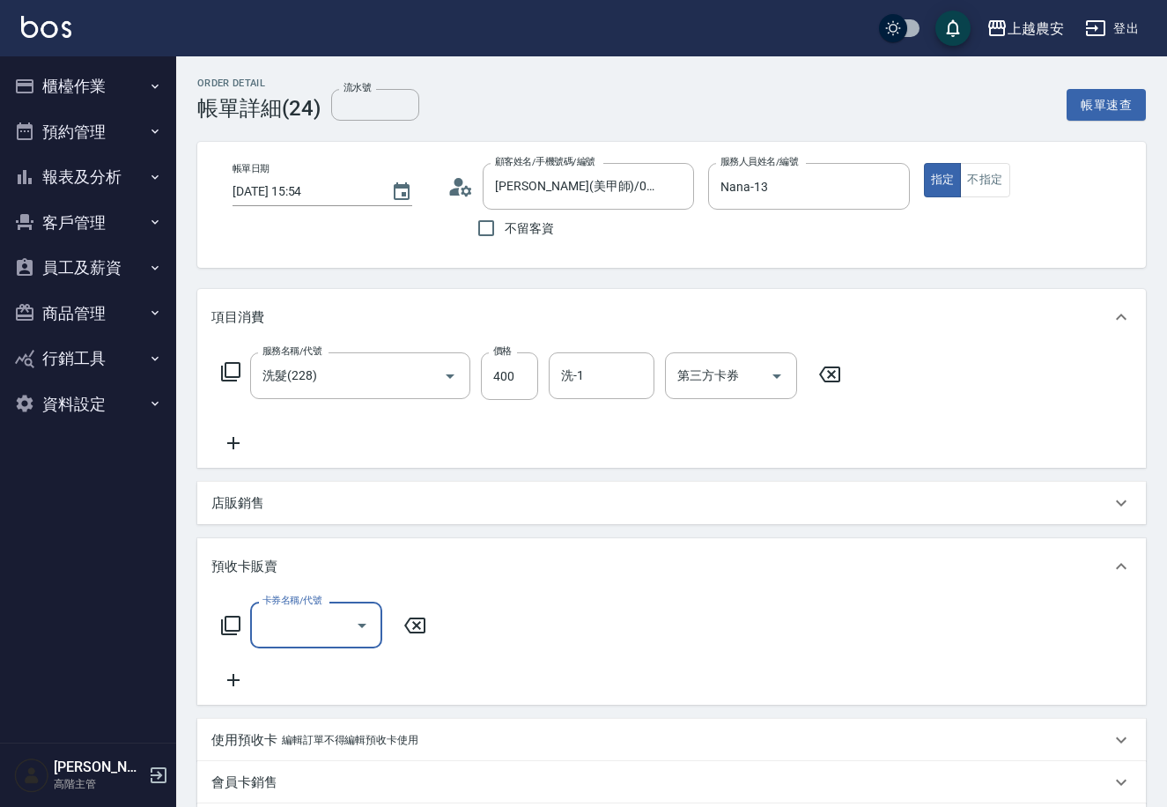
click at [288, 631] on input "卡券名稱/代號" at bounding box center [303, 625] width 90 height 31
click at [352, 672] on span "極光護髮三次[PERSON_NAME]" at bounding box center [316, 680] width 132 height 48
type input "極光護髮三次卡(649)"
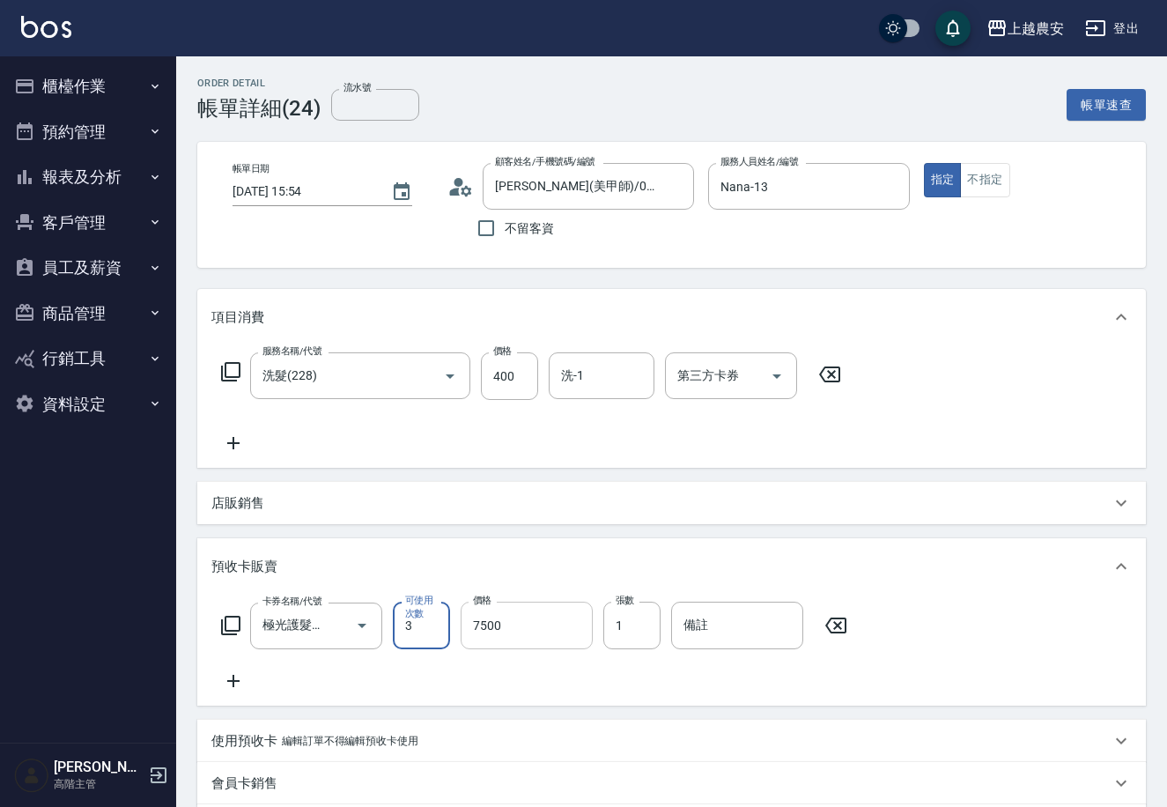
click at [536, 632] on input "7500" at bounding box center [527, 626] width 132 height 48
click at [601, 670] on div "卡券名稱/代號 極光護髮三次卡(649) 卡券名稱/代號 可使用次數 3 可使用次數 價格 7500 價格 張數 1 張數 備註 備註" at bounding box center [671, 647] width 921 height 90
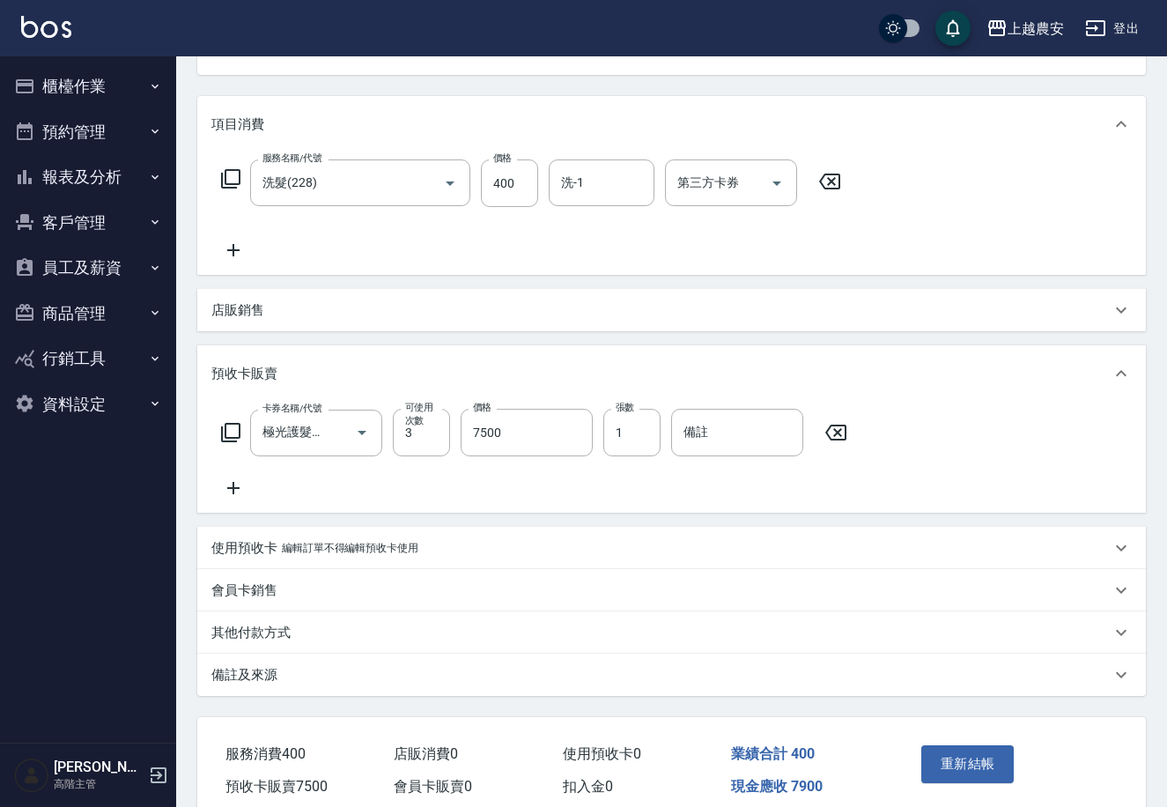
scroll to position [269, 0]
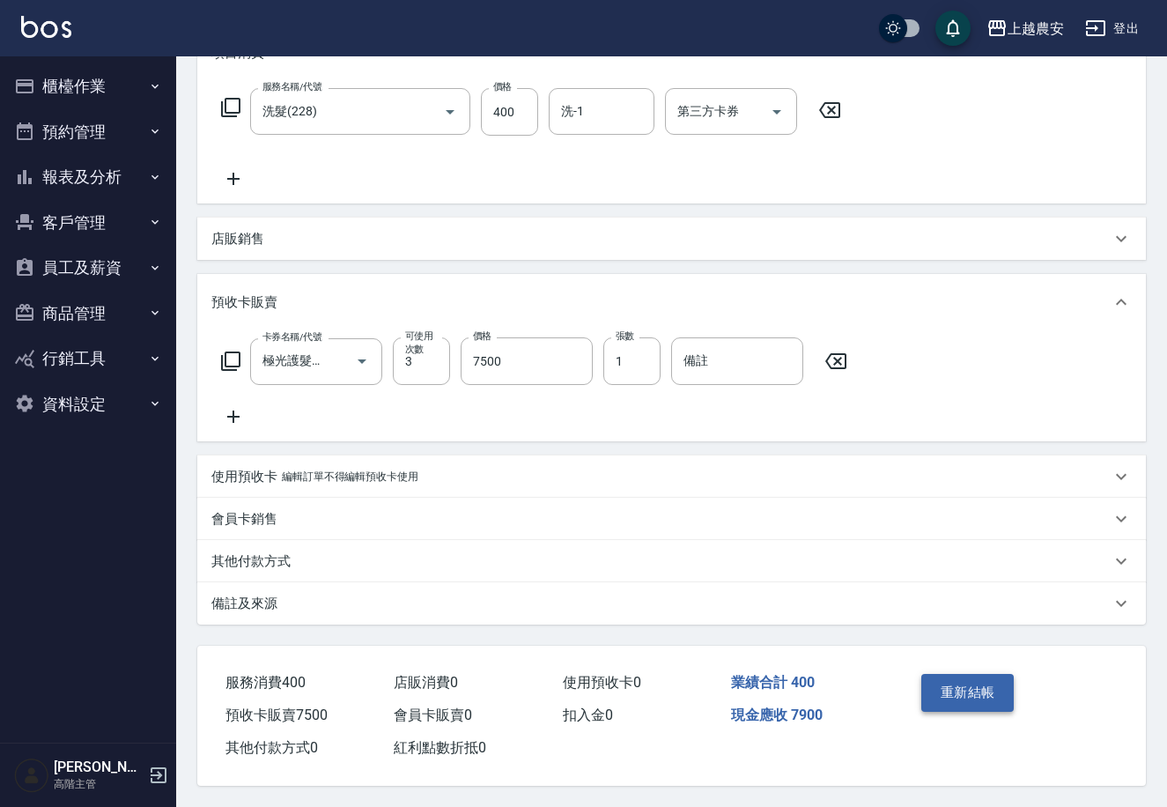
click at [970, 680] on button "重新結帳" at bounding box center [968, 692] width 93 height 37
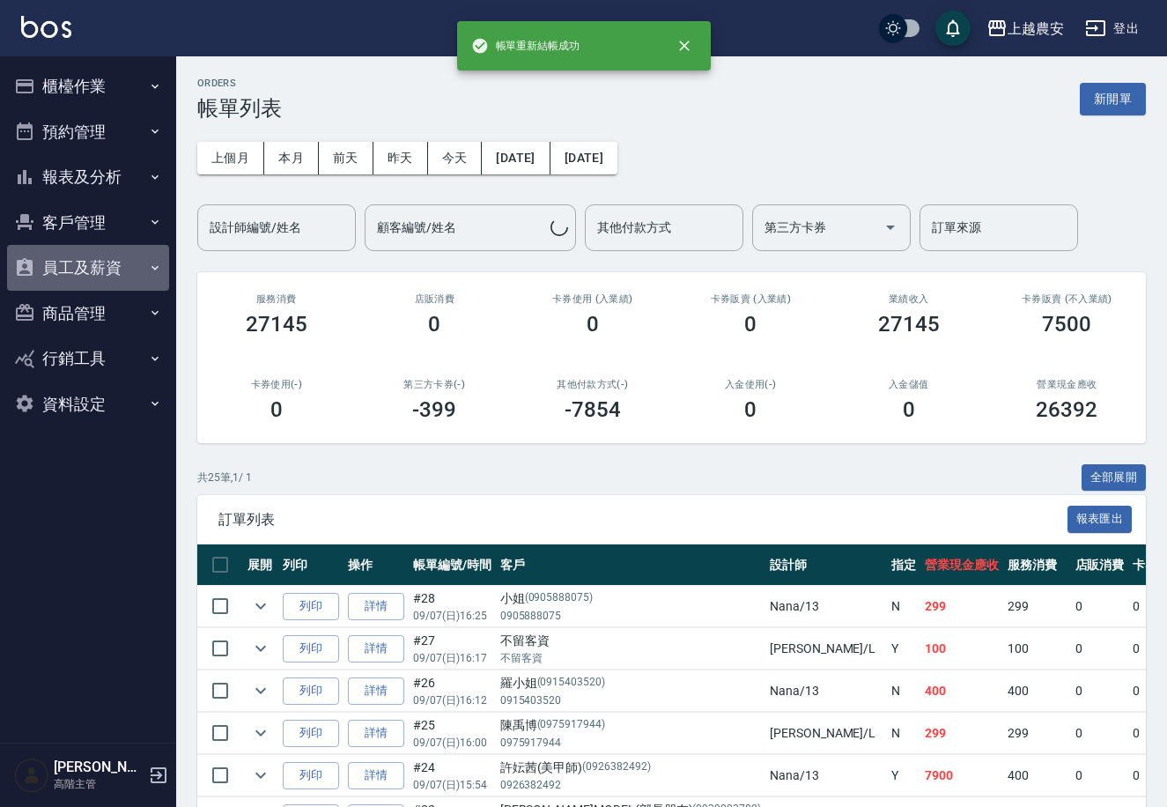
click at [115, 274] on button "員工及薪資" at bounding box center [88, 268] width 162 height 46
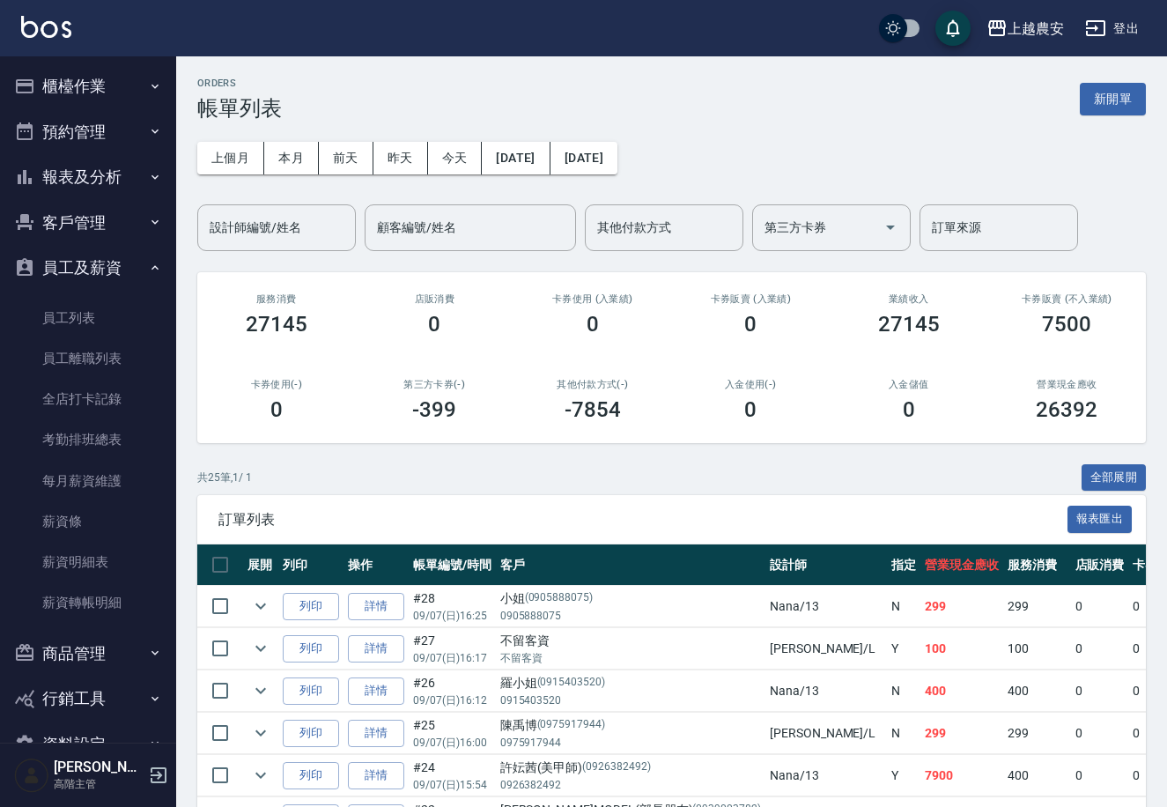
click at [110, 187] on button "報表及分析" at bounding box center [88, 177] width 162 height 46
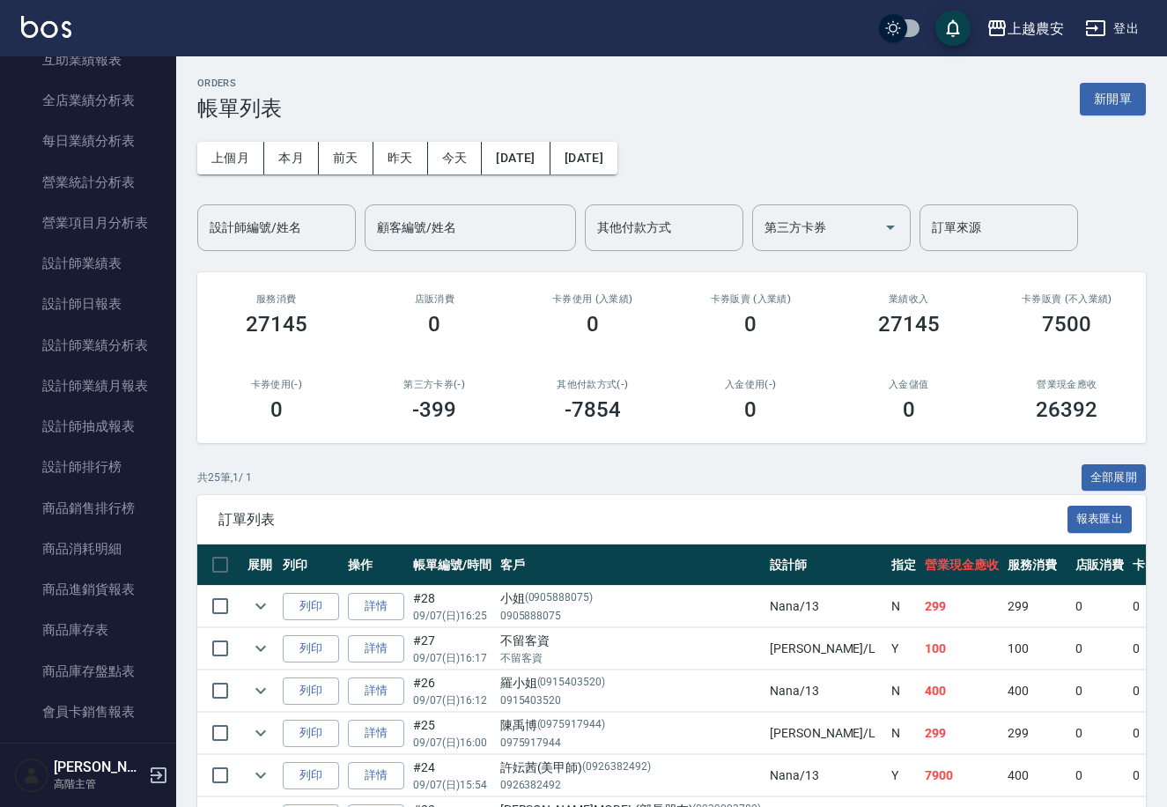
scroll to position [539, 0]
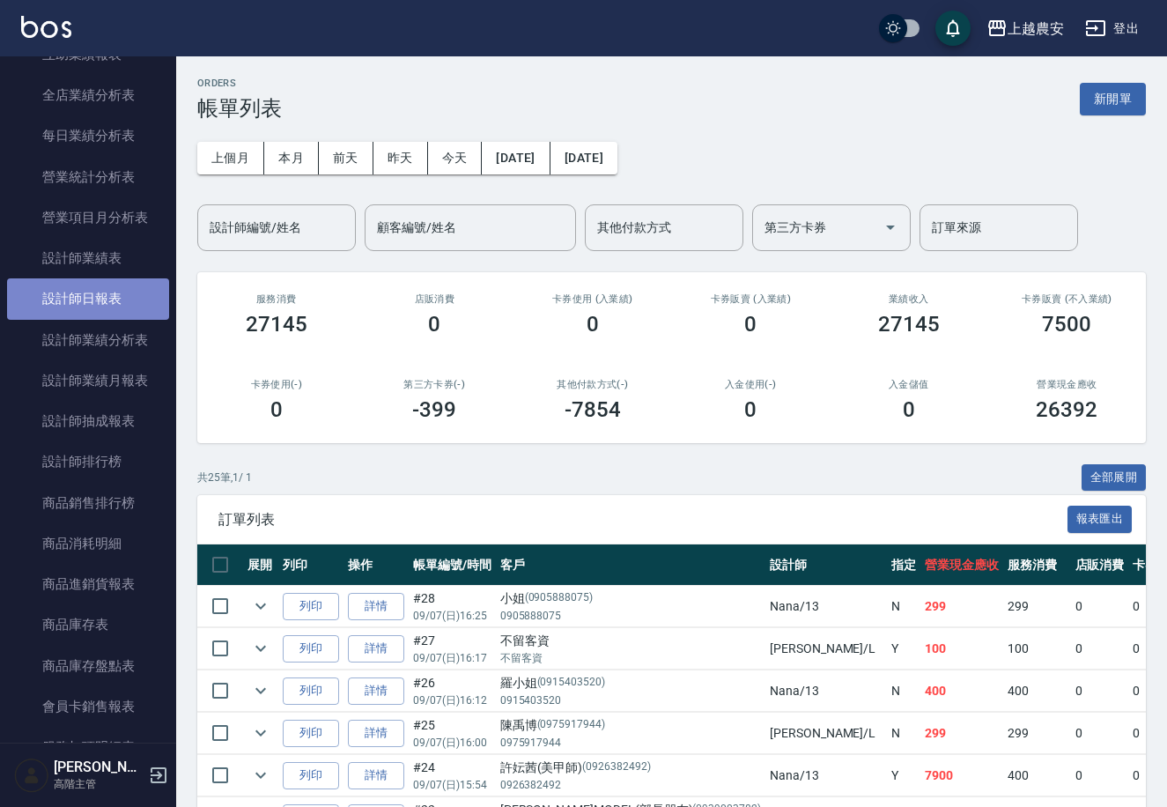
click at [112, 290] on link "設計師日報表" at bounding box center [88, 298] width 162 height 41
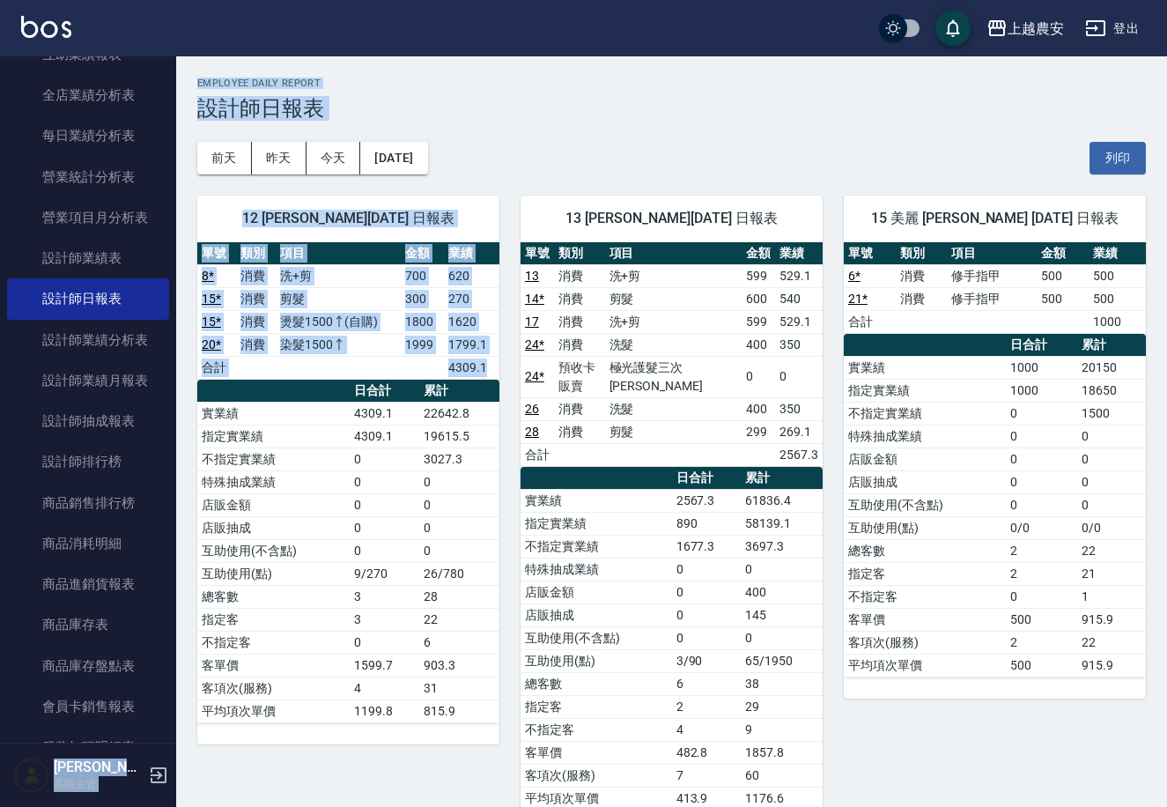
drag, startPoint x: 167, startPoint y: 241, endPoint x: 188, endPoint y: 427, distance: 187.1
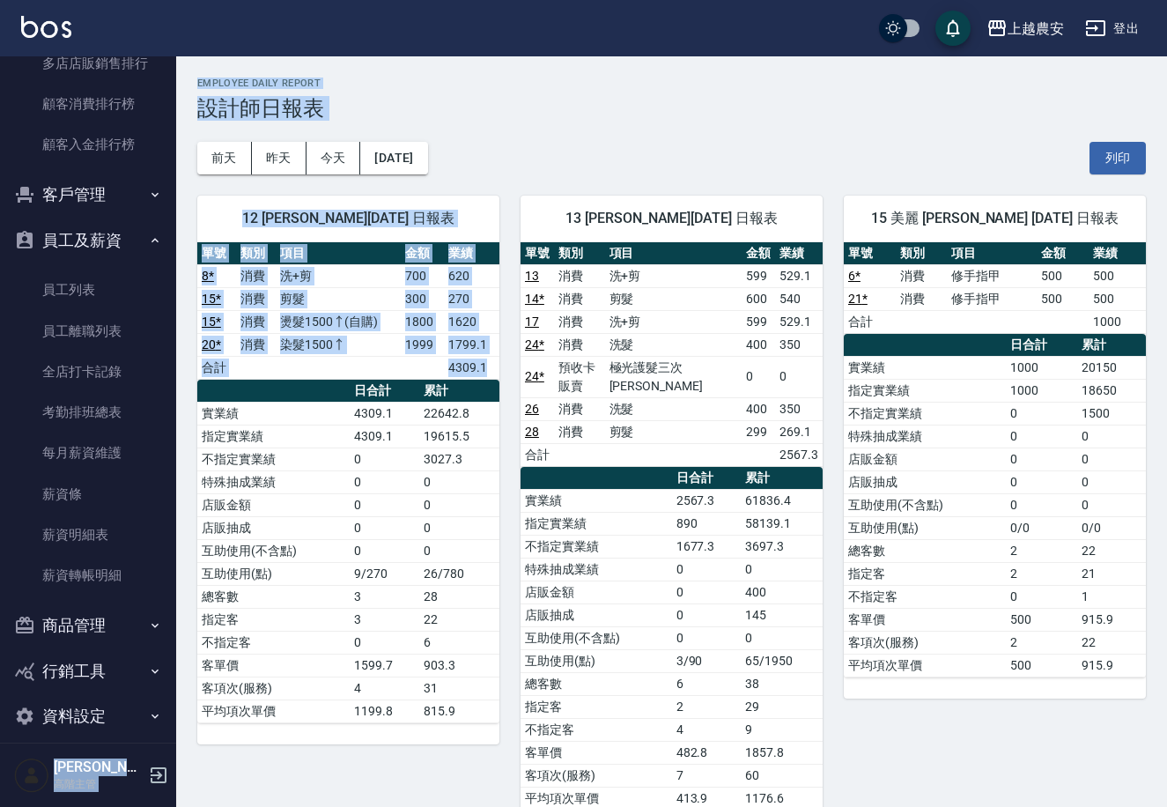
scroll to position [1810, 0]
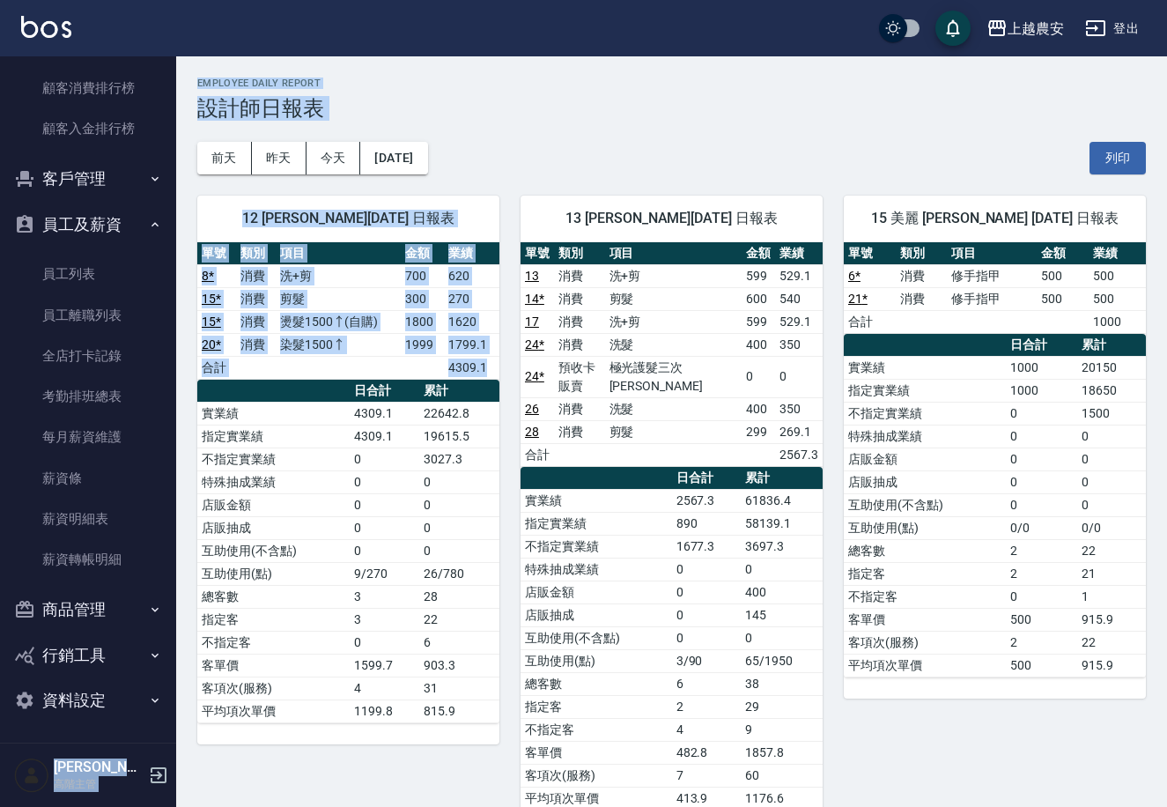
click at [118, 702] on button "資料設定" at bounding box center [88, 701] width 162 height 46
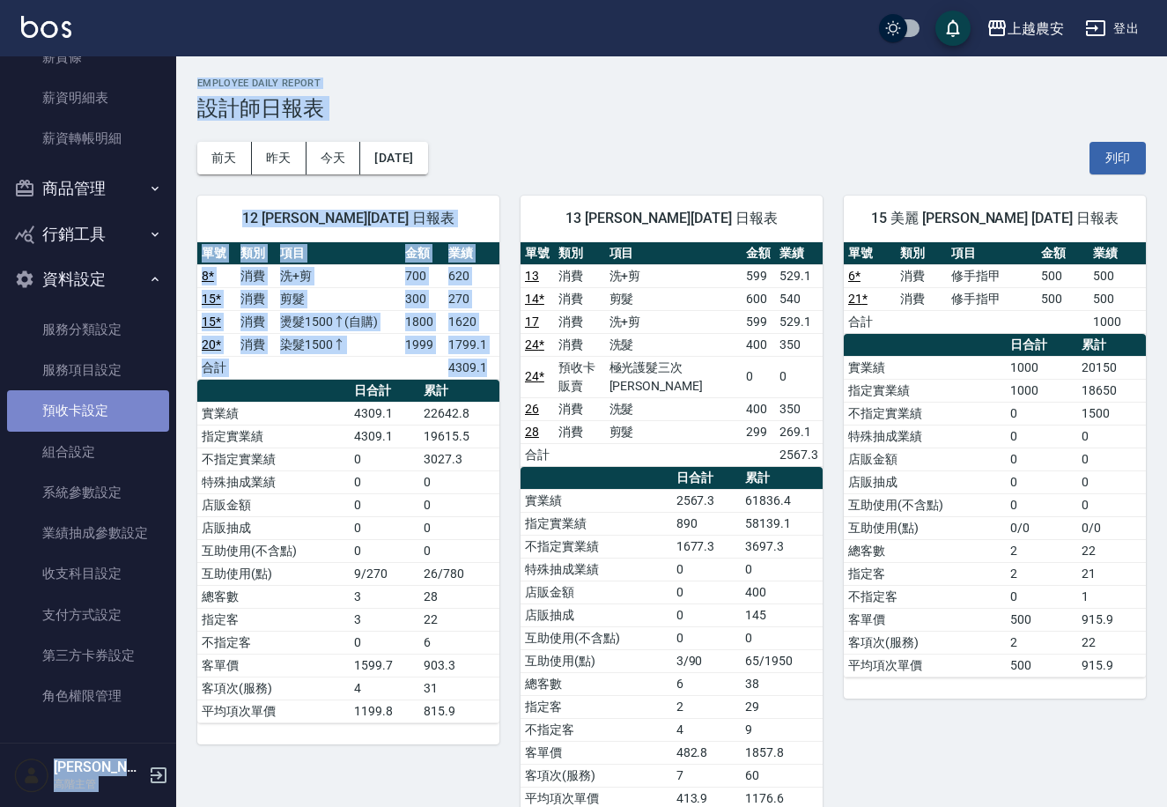
click at [98, 409] on link "預收卡設定" at bounding box center [88, 410] width 162 height 41
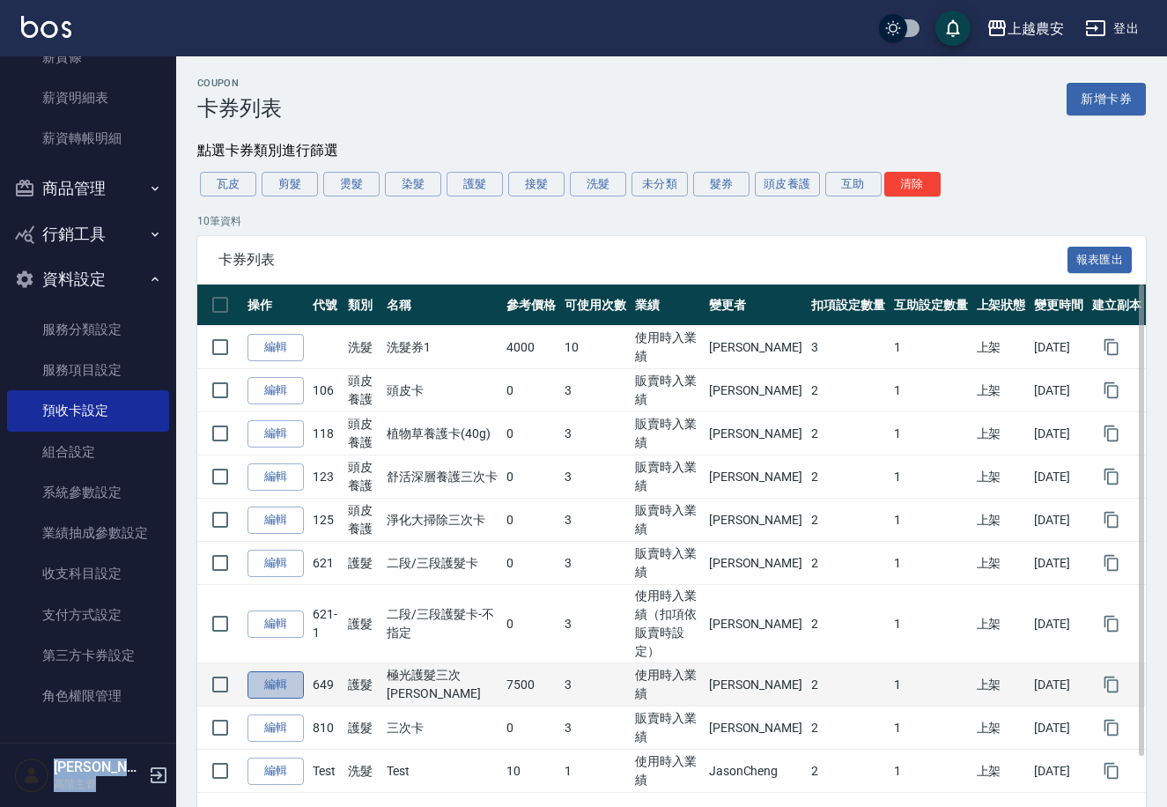
click at [303, 671] on link "編輯" at bounding box center [276, 684] width 56 height 27
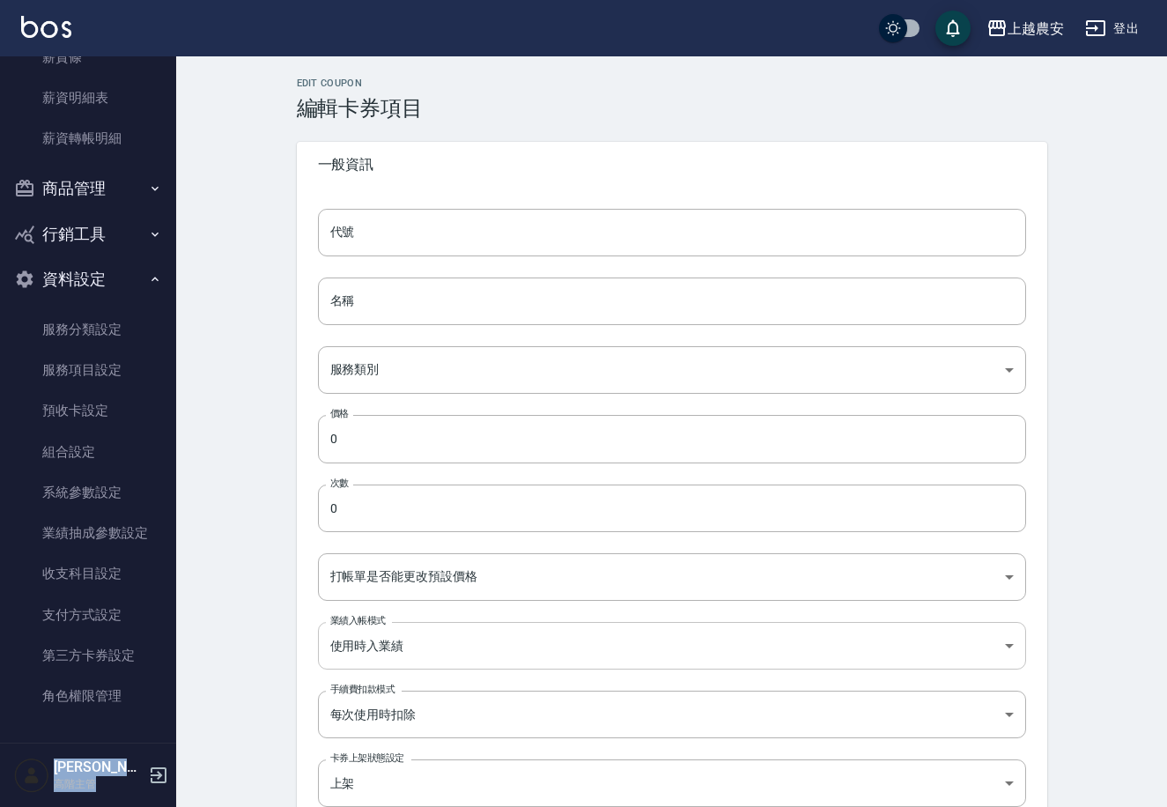
type input "649"
type input "極光護髮三次卡"
type input "a1396d0e-059c-42cd-9555-4b4ce6eed304"
type input "7500"
type input "3"
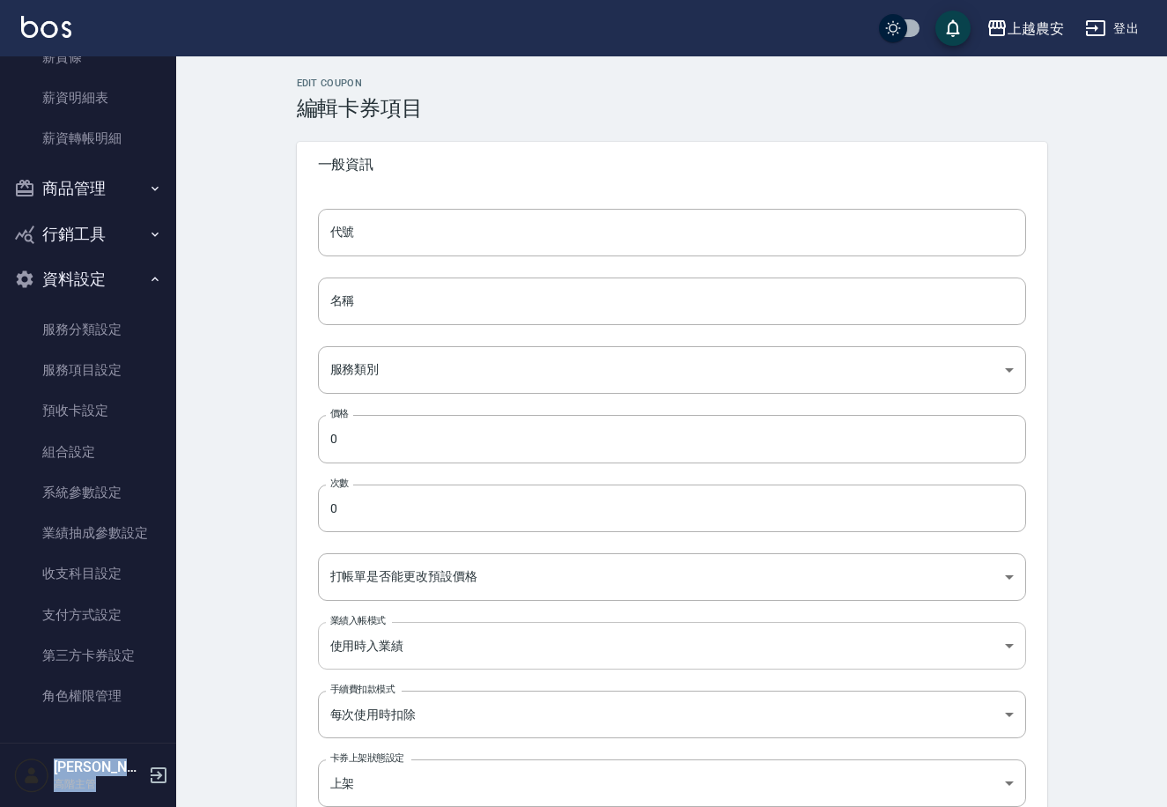
type input "UNSET"
click at [423, 635] on body "上越農安 登出 櫃檯作業 打帳單 帳單列表 掛單列表 座位開單 營業儀表板 現金收支登錄 高階收支登錄 材料自購登錄 每日結帳 排班表 現場電腦打卡 掃碼打卡…" at bounding box center [583, 749] width 1167 height 1499
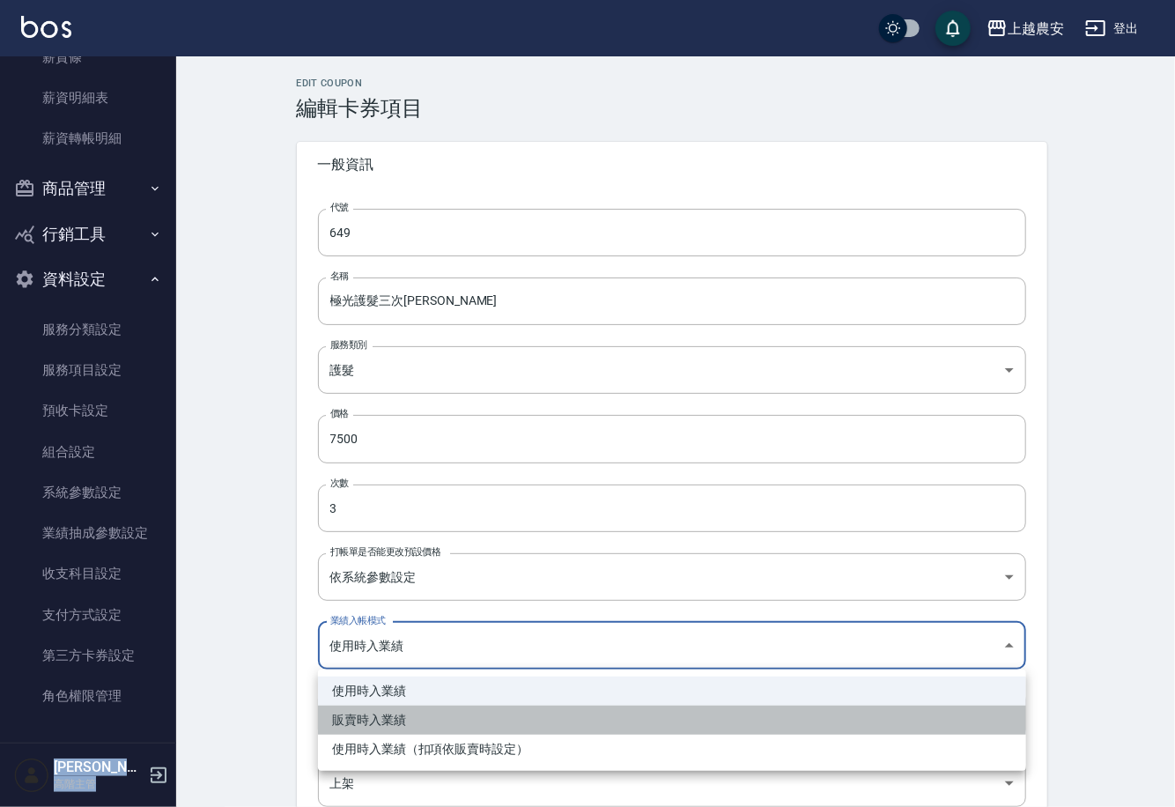
click at [397, 715] on li "販賣時入業績" at bounding box center [672, 720] width 708 height 29
type input "SELLING"
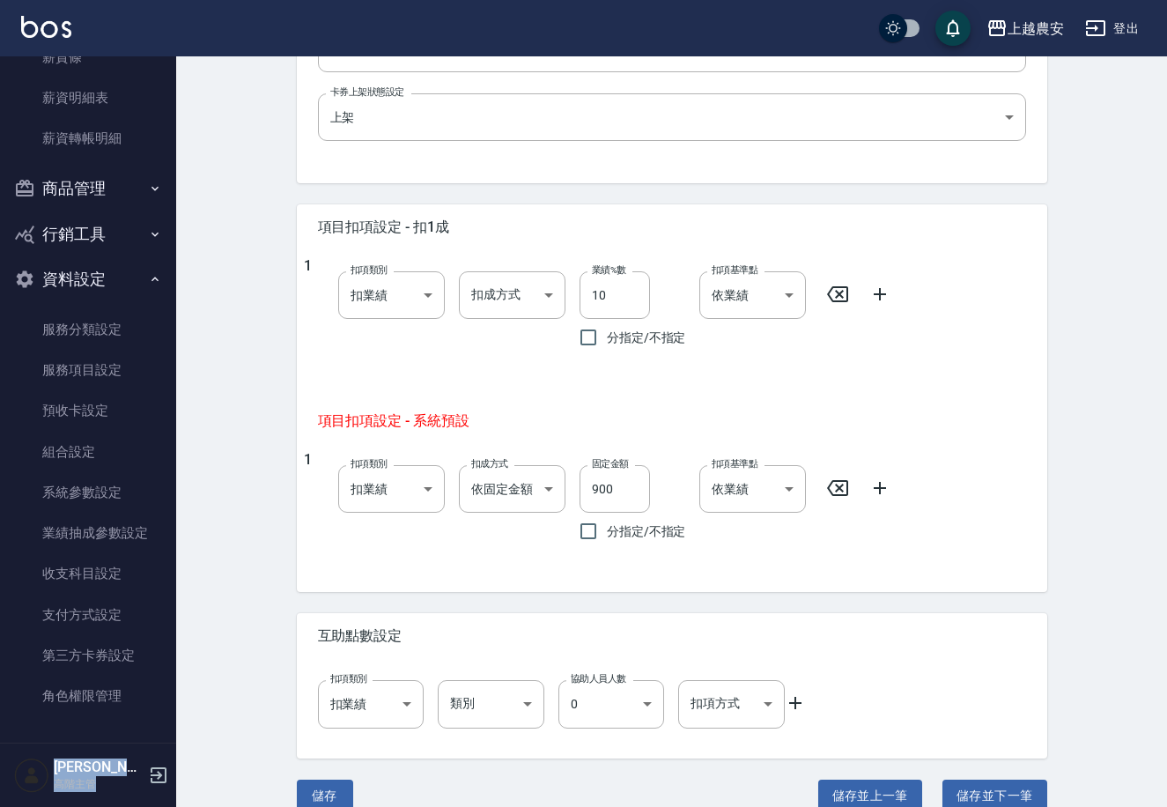
scroll to position [690, 0]
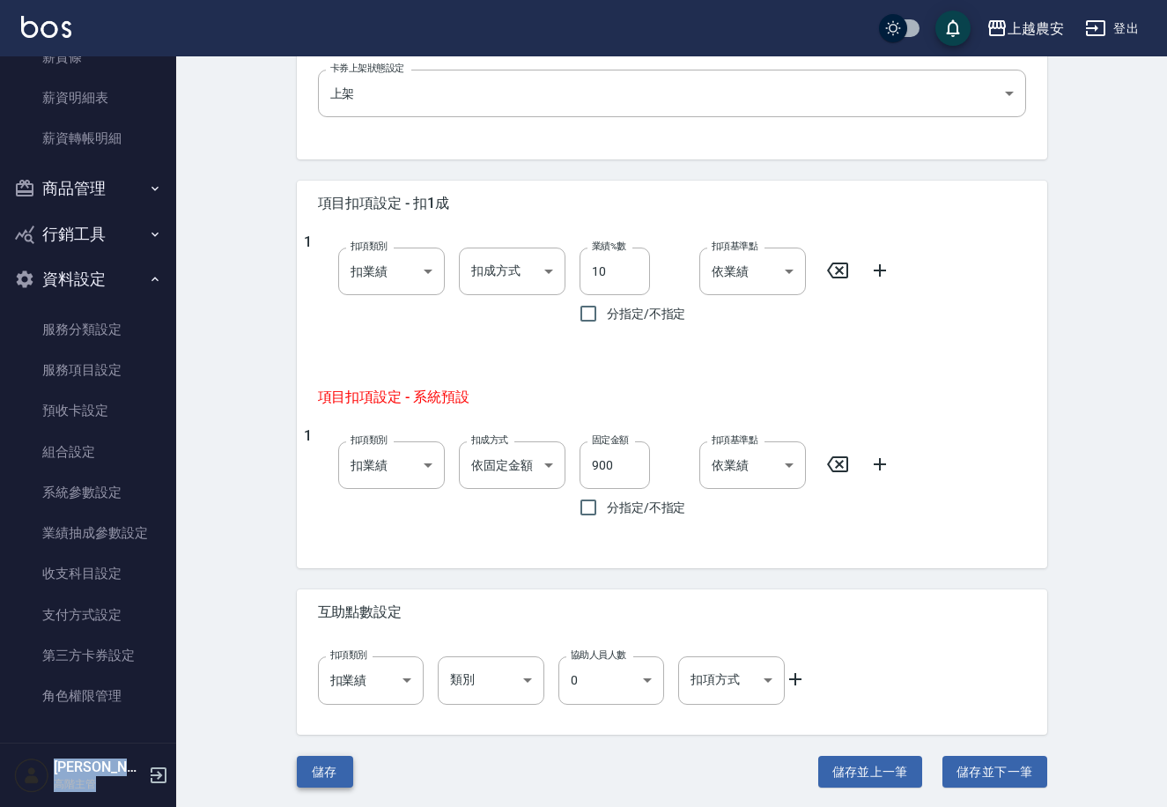
click at [315, 762] on button "儲存" at bounding box center [325, 772] width 56 height 33
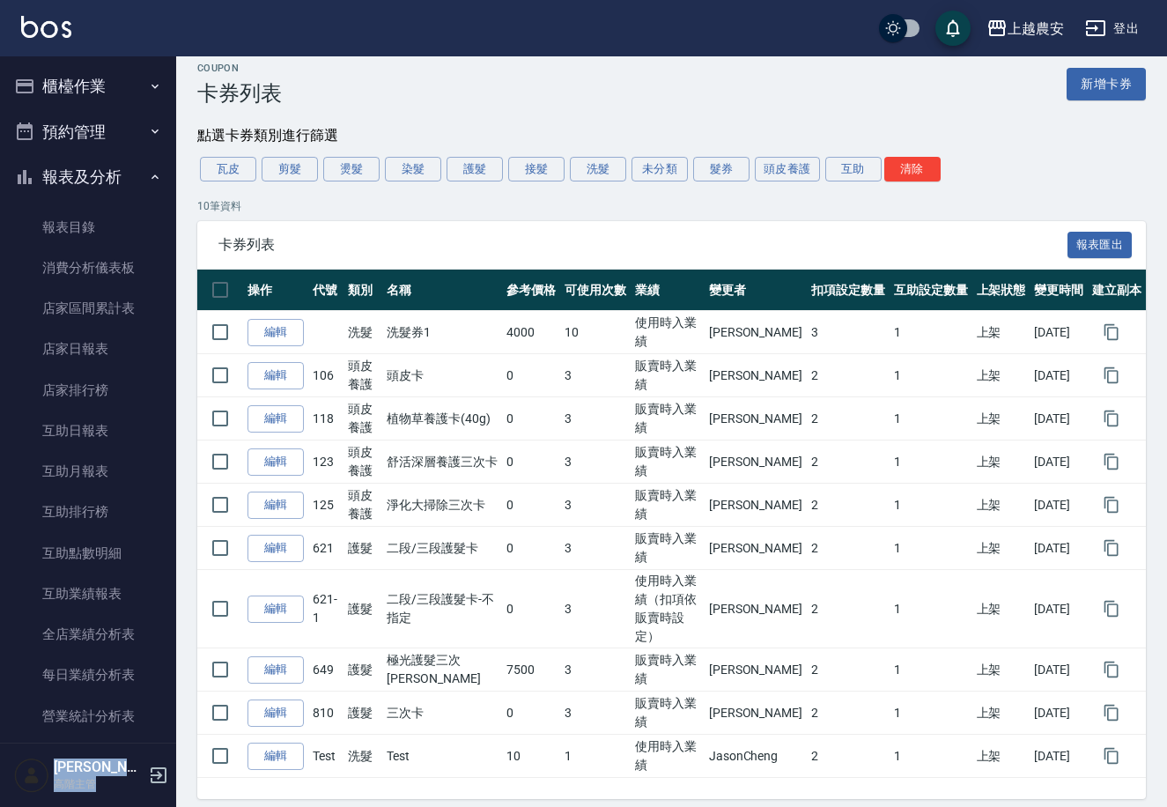
scroll to position [241, 0]
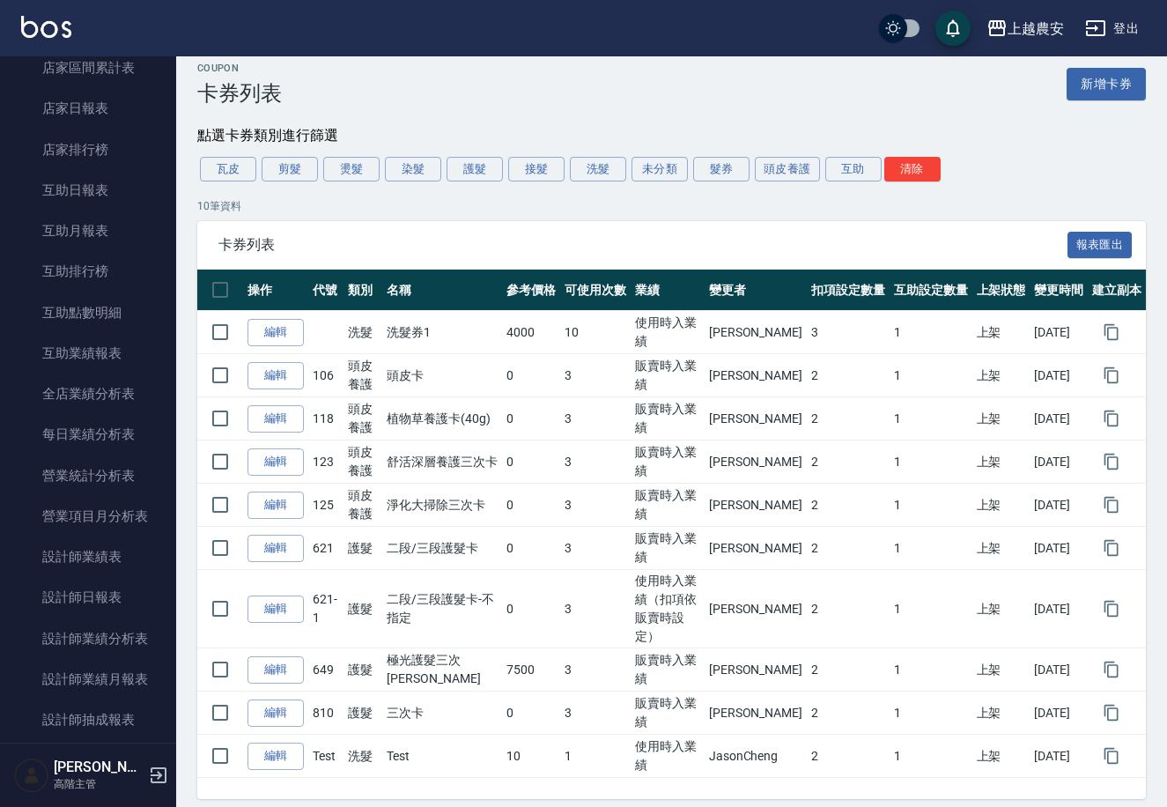
click at [182, 256] on div "Coupon 卡券列表 新增卡券 點選卡券類別進行篩選 瓦皮 剪髮 燙髮 染髮 護髮 接髮 洗髮 未分類 髮券 頭皮養護 互助 清除 10 筆資料 卡券列表 …" at bounding box center [671, 431] width 991 height 737
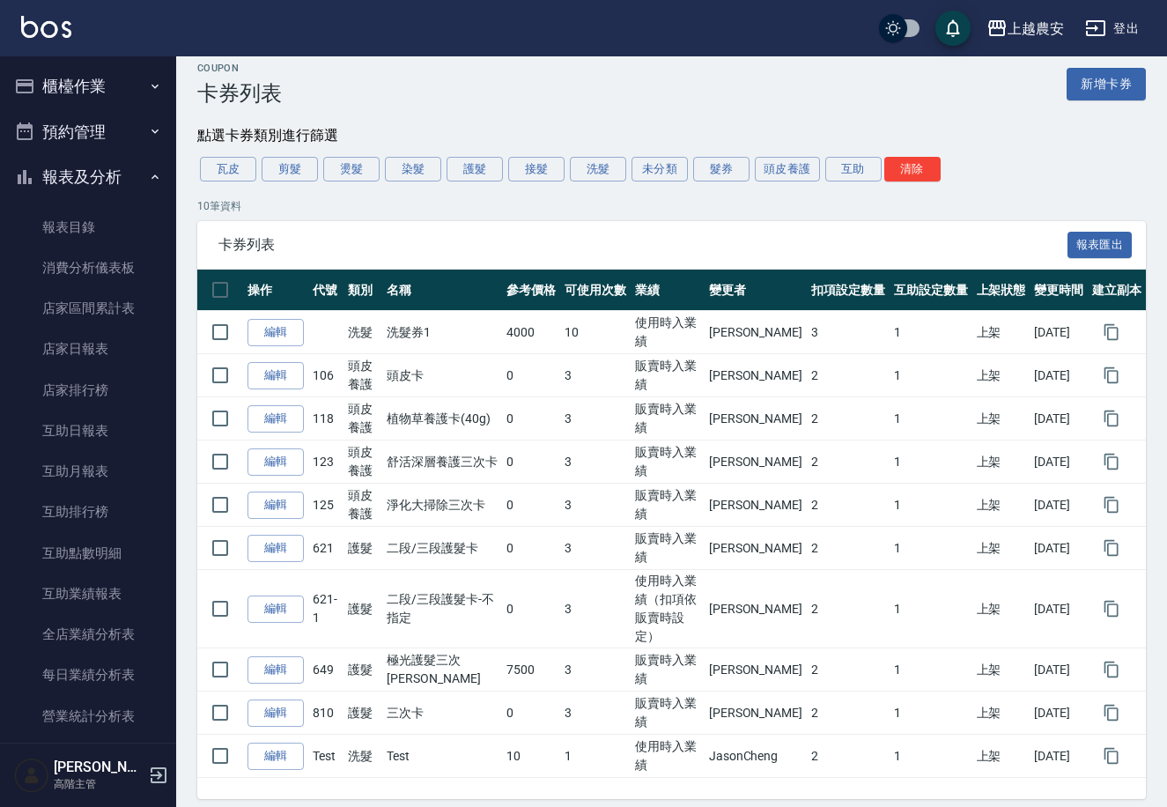
click at [117, 78] on button "櫃檯作業" at bounding box center [88, 86] width 162 height 46
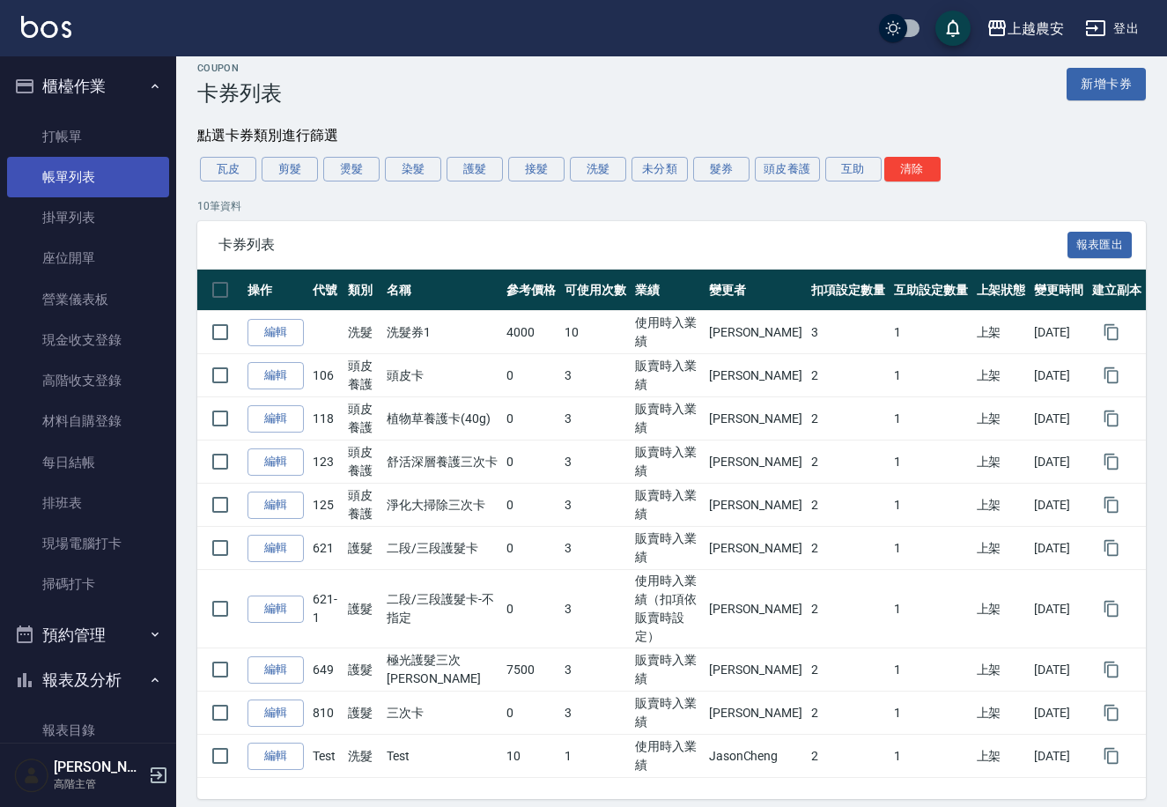
click at [116, 178] on link "帳單列表" at bounding box center [88, 177] width 162 height 41
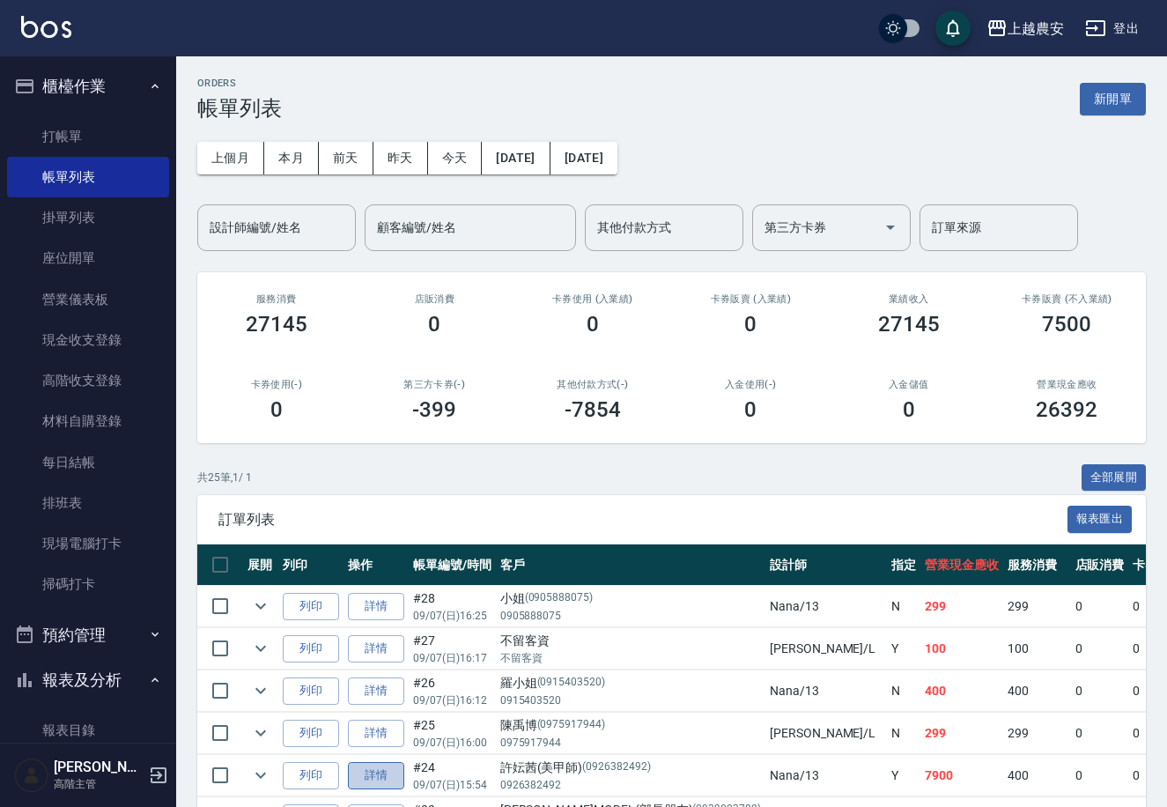
click at [373, 772] on link "詳情" at bounding box center [376, 775] width 56 height 27
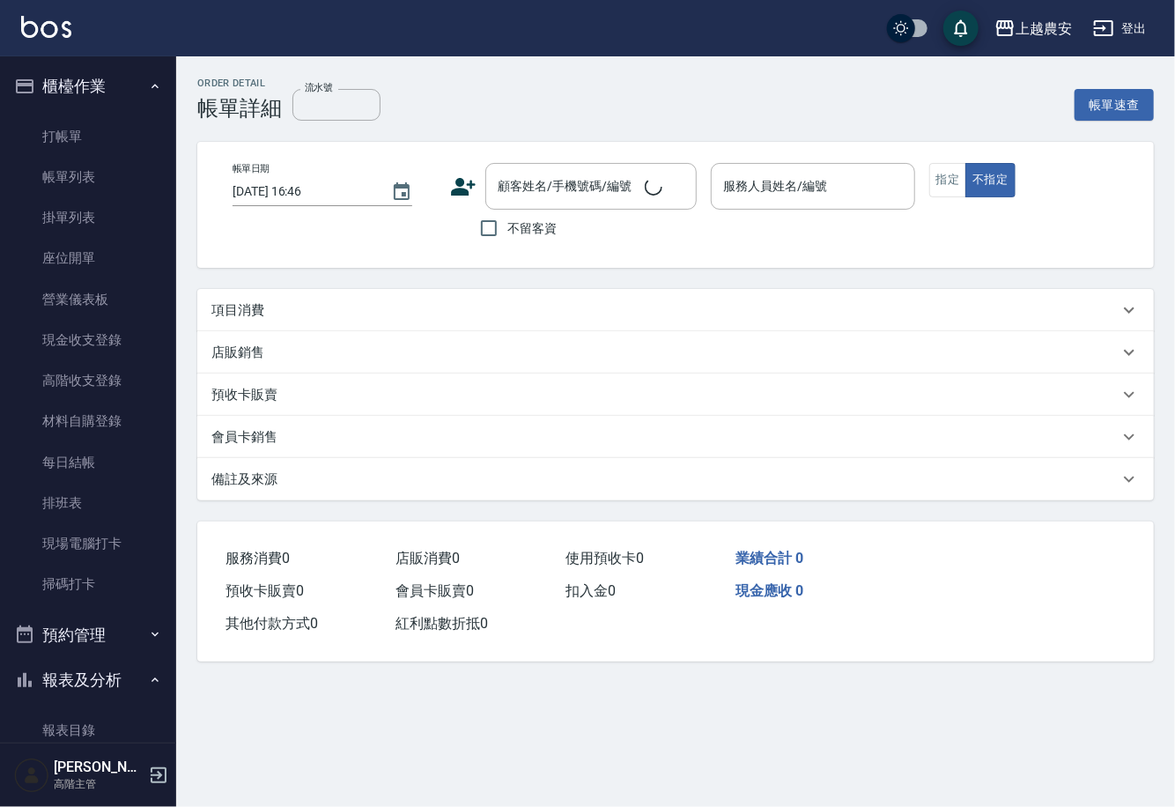
type input "2025/09/07 15:54"
type input "Nana-13"
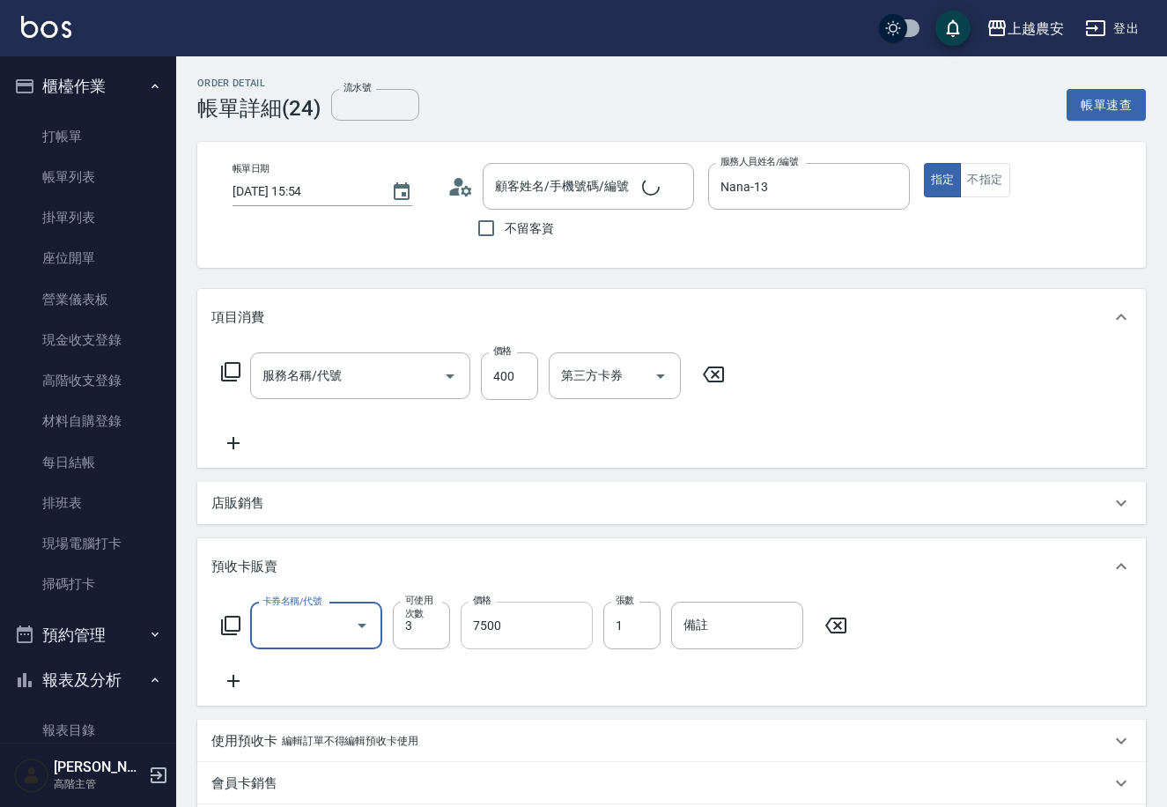
type input "[PERSON_NAME](美甲師)/0926382492/0926382492"
type input "極光護髮三次卡(649)"
type input "洗髮(228)"
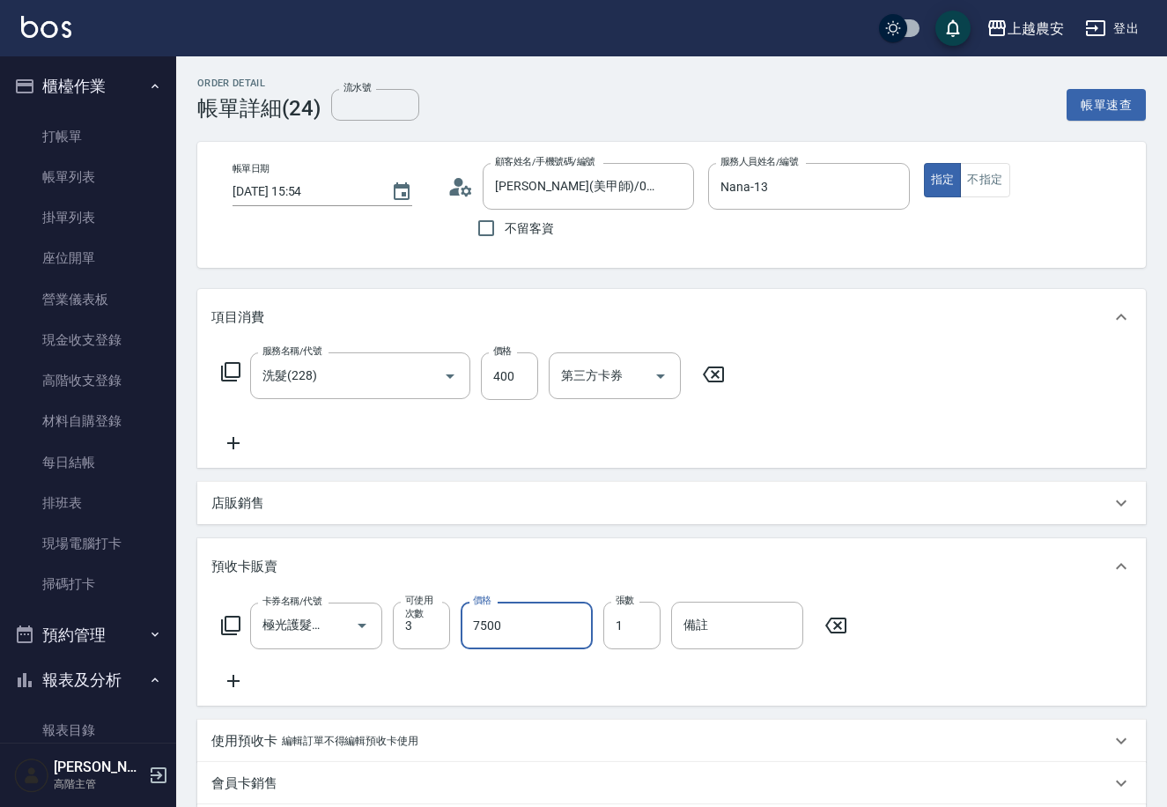
click at [552, 626] on input "7500" at bounding box center [527, 626] width 132 height 48
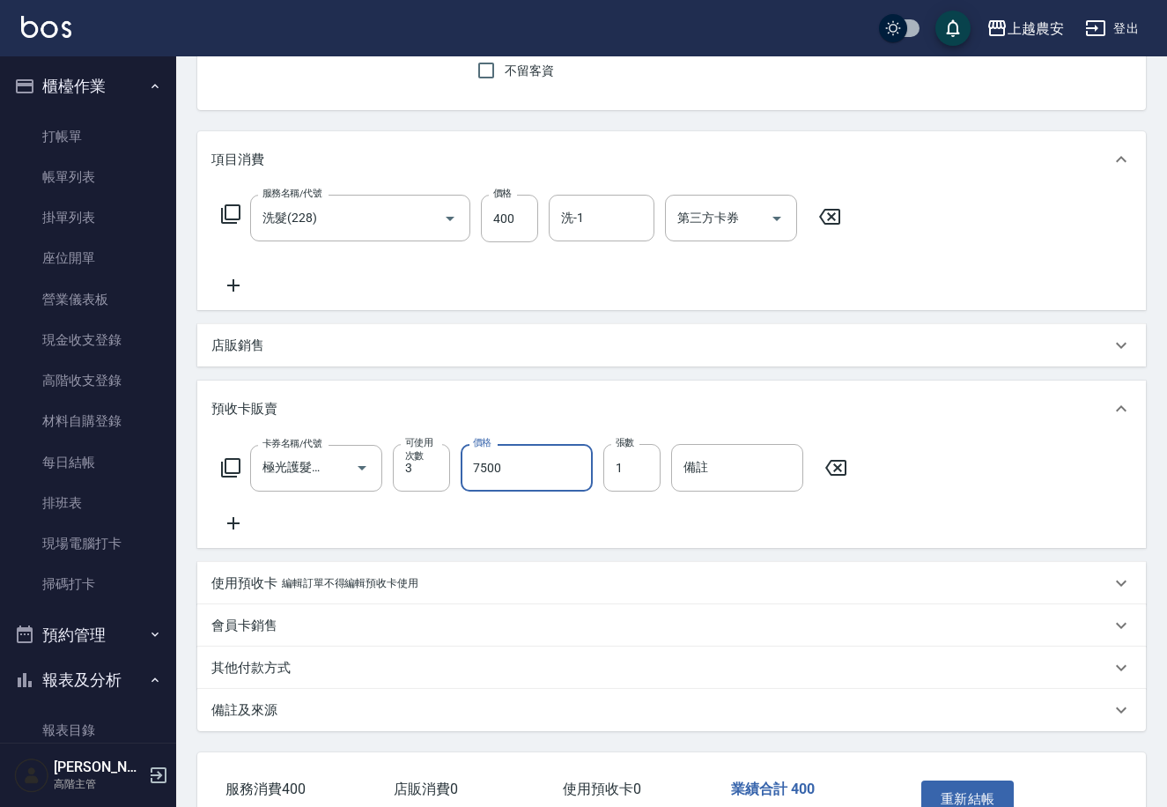
scroll to position [219, 0]
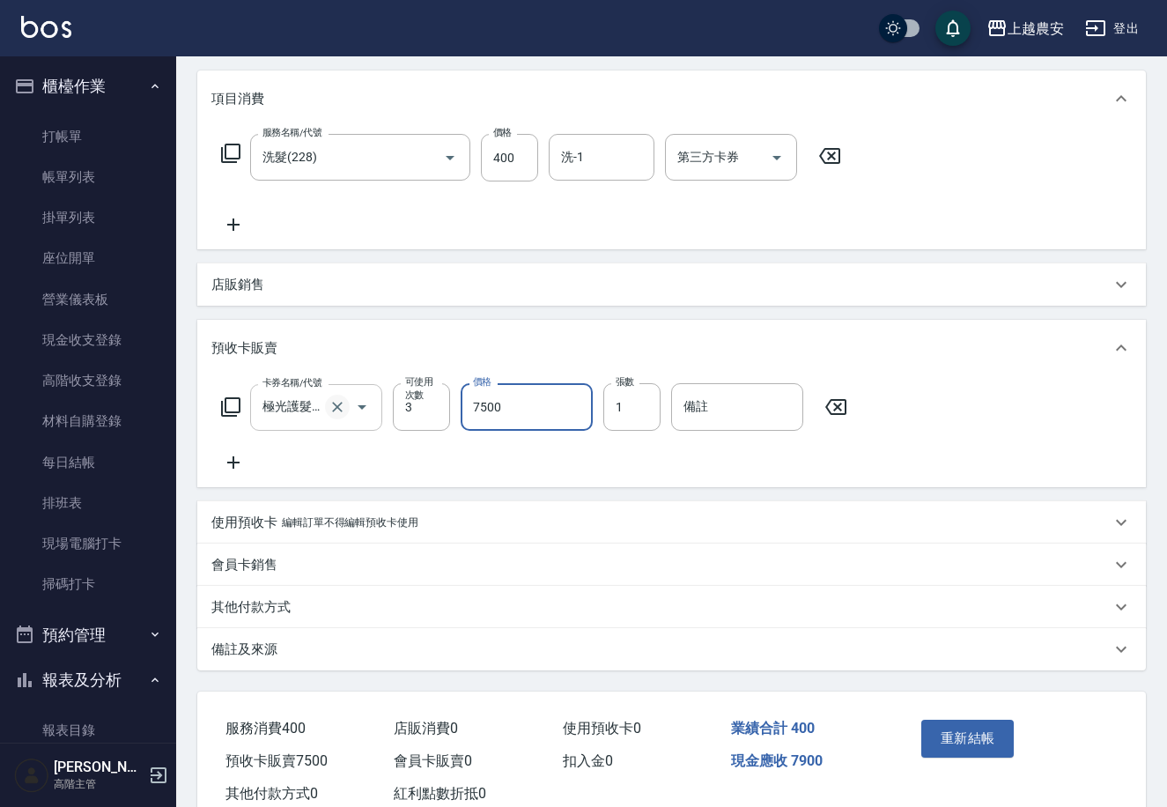
click at [332, 409] on icon "Clear" at bounding box center [338, 407] width 18 height 18
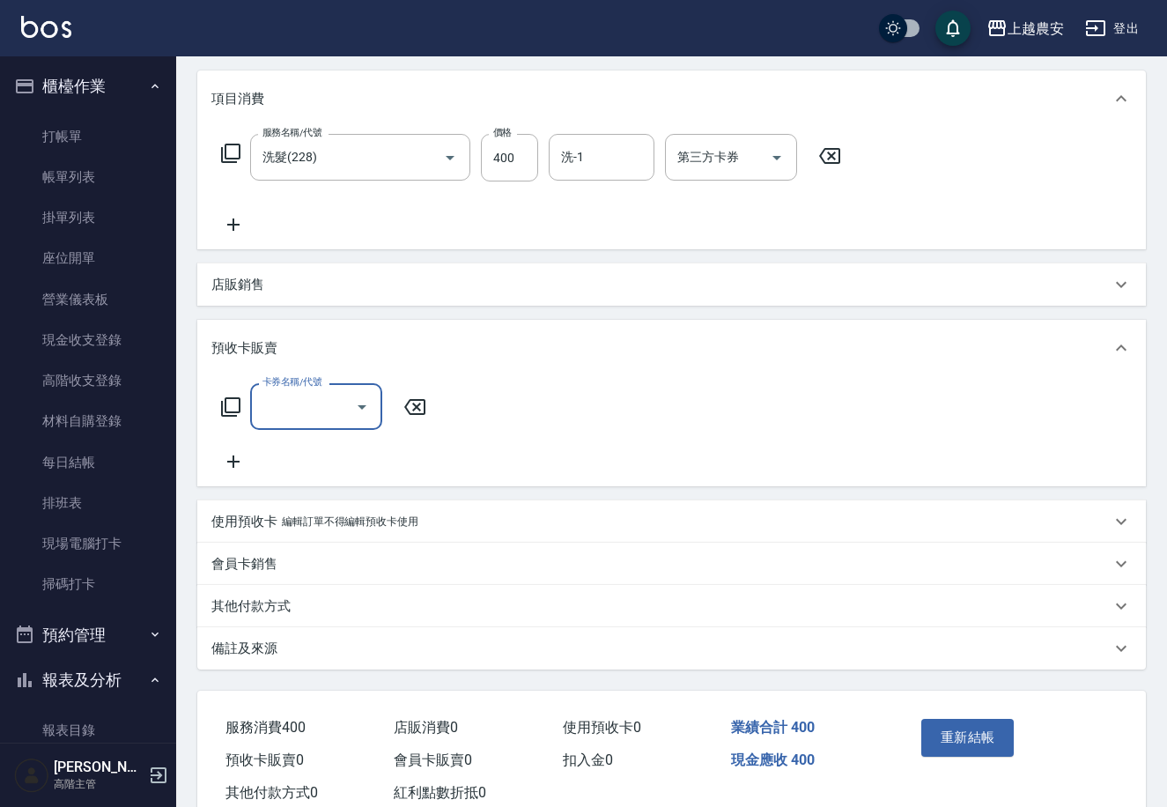
scroll to position [0, 0]
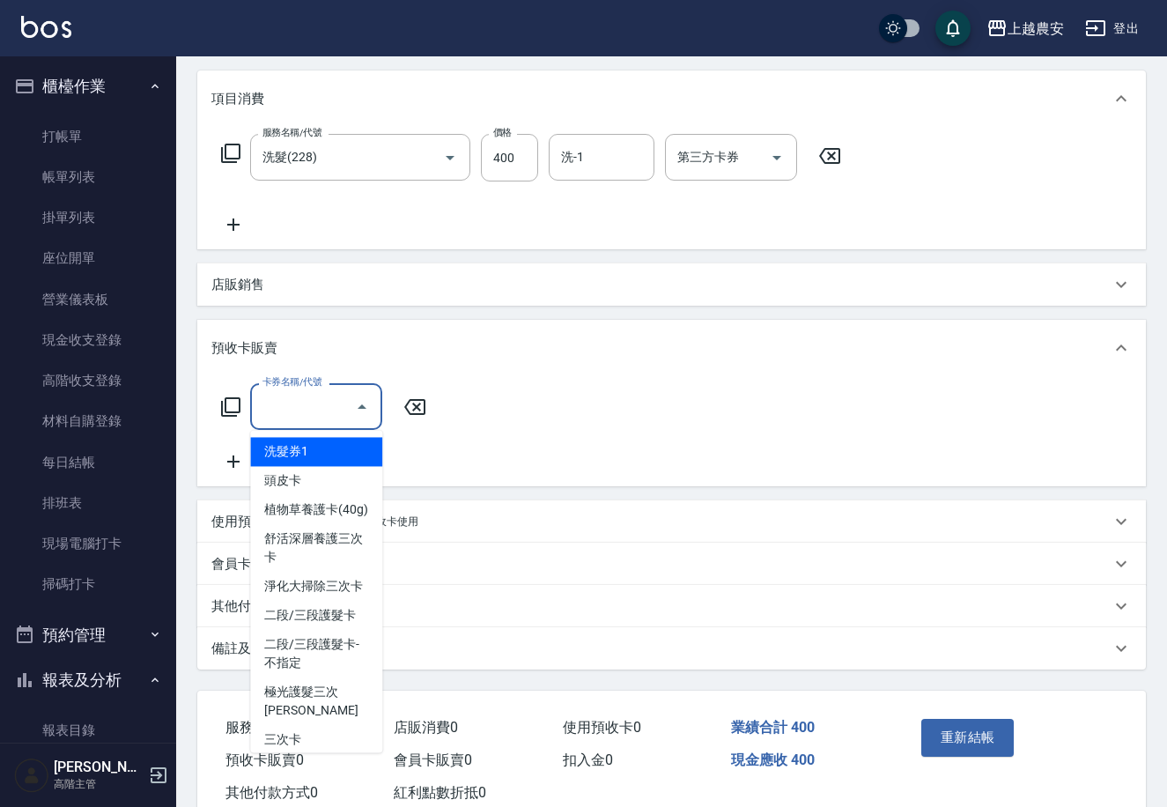
click at [322, 407] on input "卡券名稱/代號" at bounding box center [303, 406] width 90 height 31
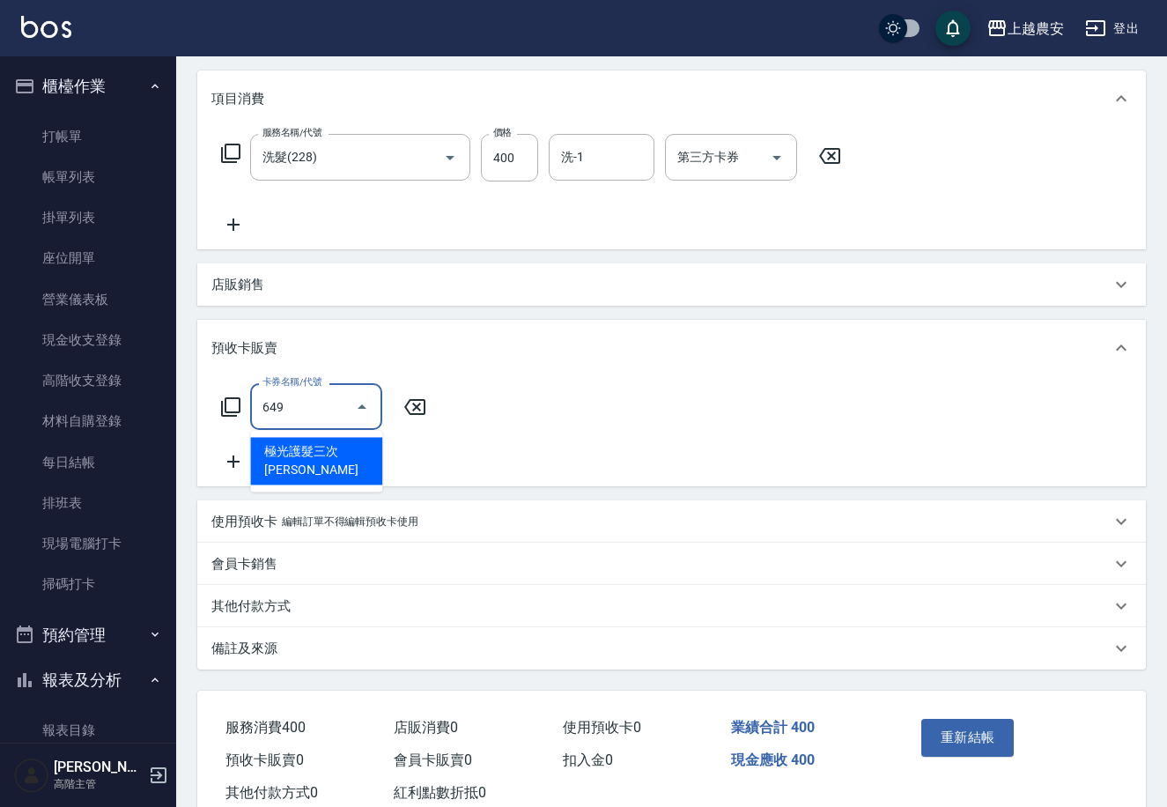
type input "極光護髮三次卡(649)"
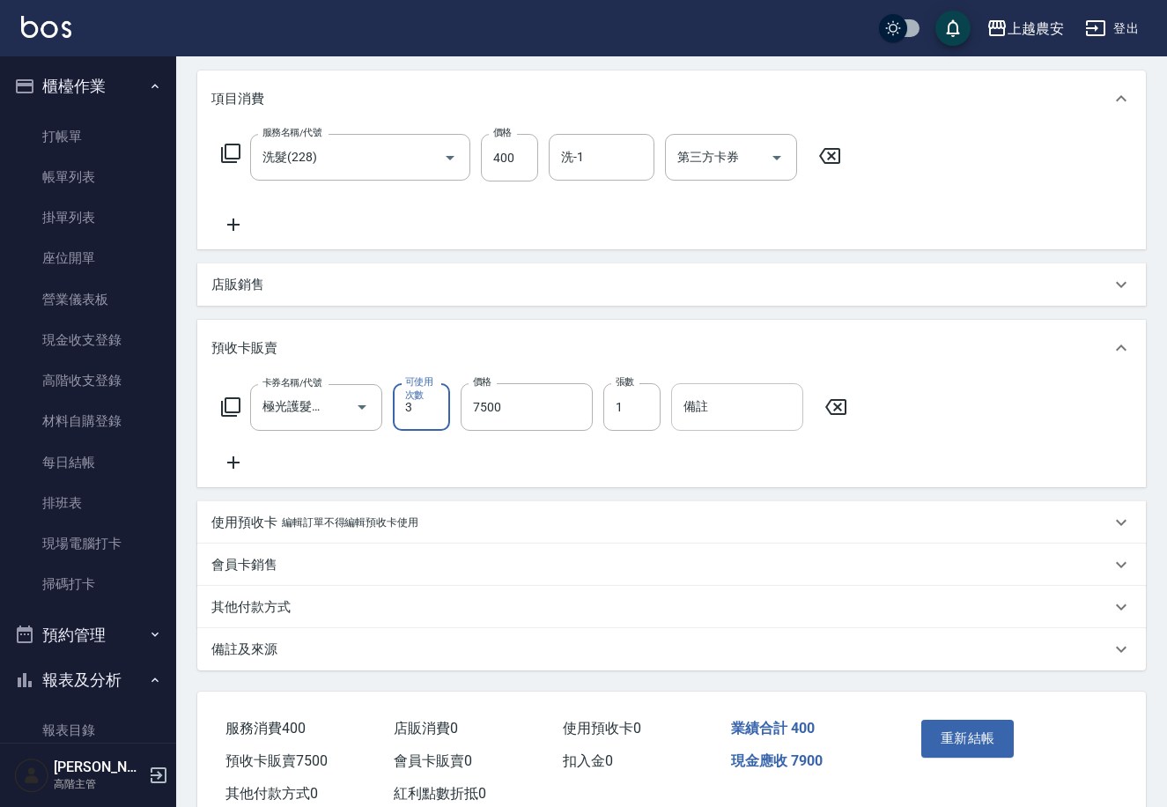
click at [708, 405] on input "備註" at bounding box center [737, 407] width 132 height 48
type input "955"
click at [937, 723] on button "重新結帳" at bounding box center [968, 738] width 93 height 37
click at [61, 685] on button "報表及分析" at bounding box center [88, 680] width 162 height 46
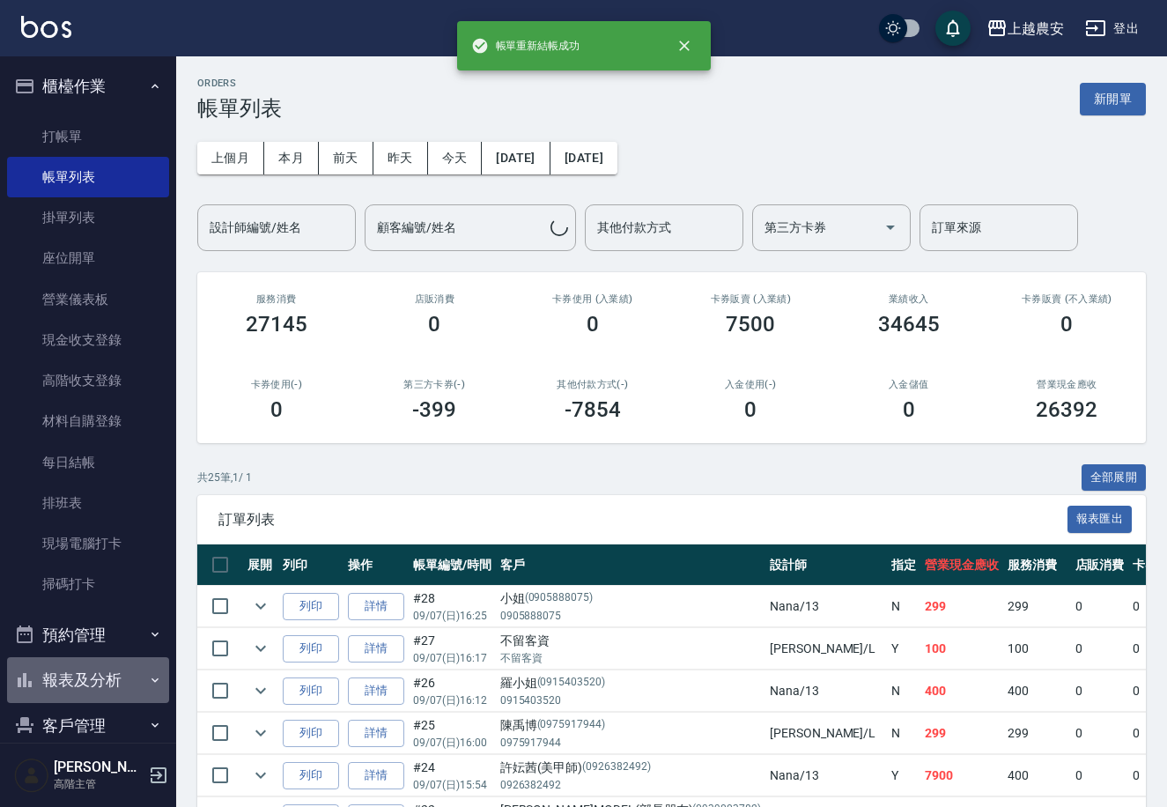
click at [89, 682] on button "報表及分析" at bounding box center [88, 680] width 162 height 46
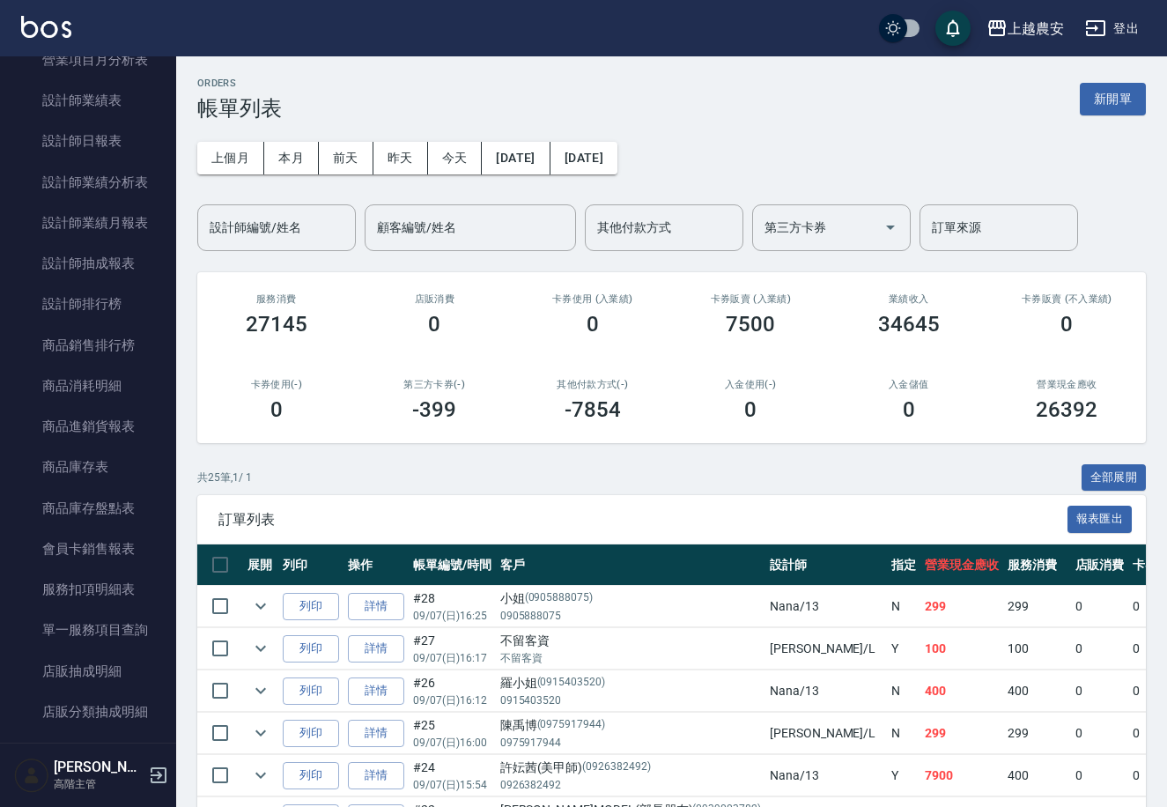
scroll to position [1059, 0]
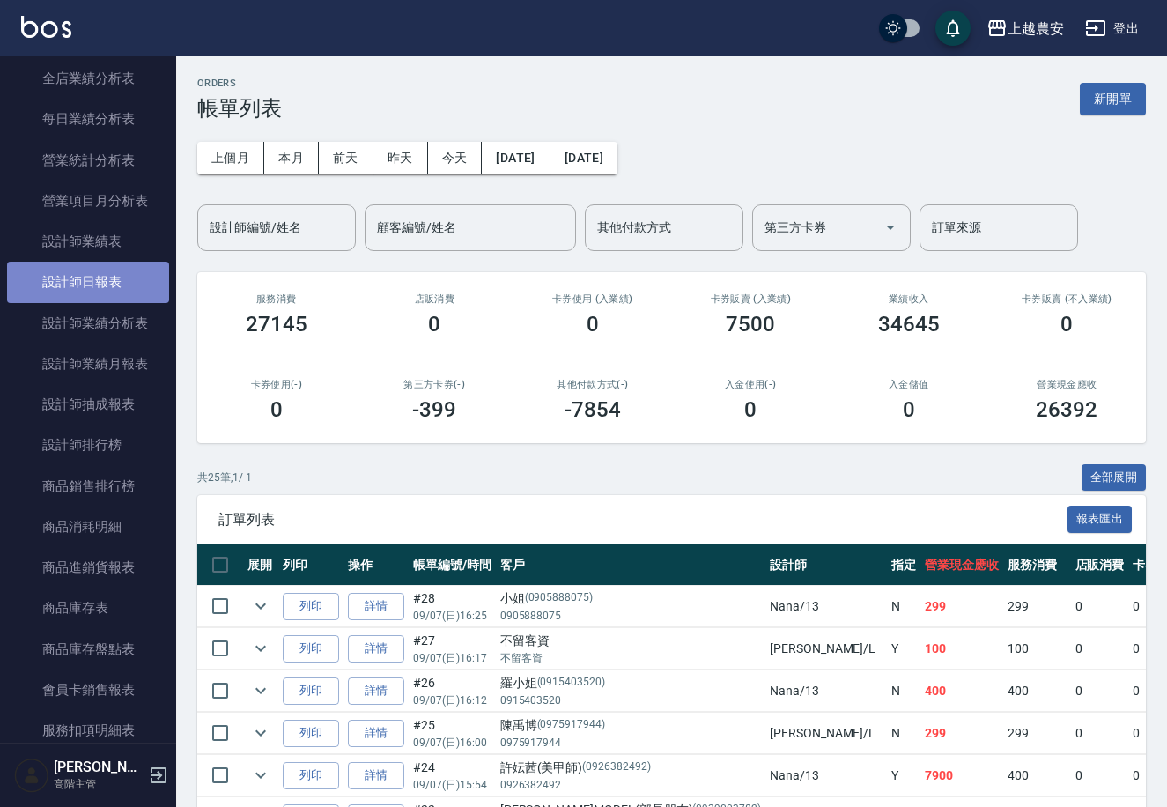
click at [124, 278] on link "設計師日報表" at bounding box center [88, 282] width 162 height 41
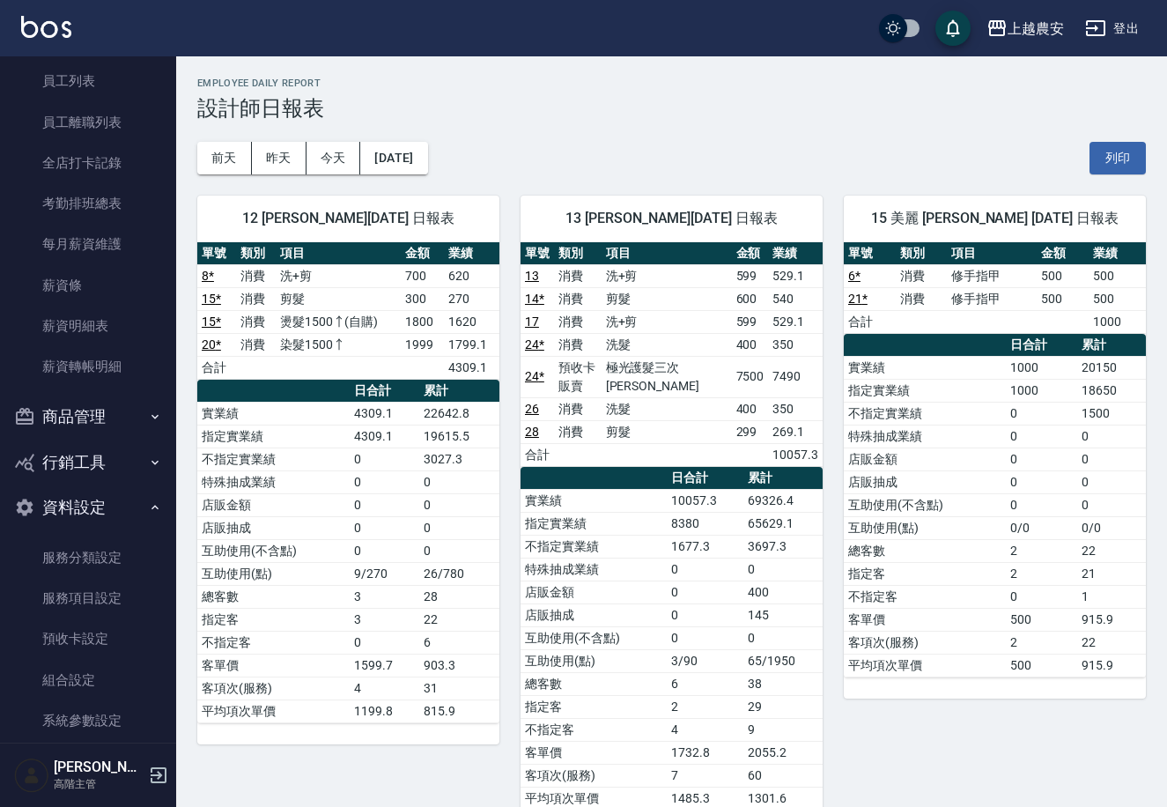
scroll to position [2612, 0]
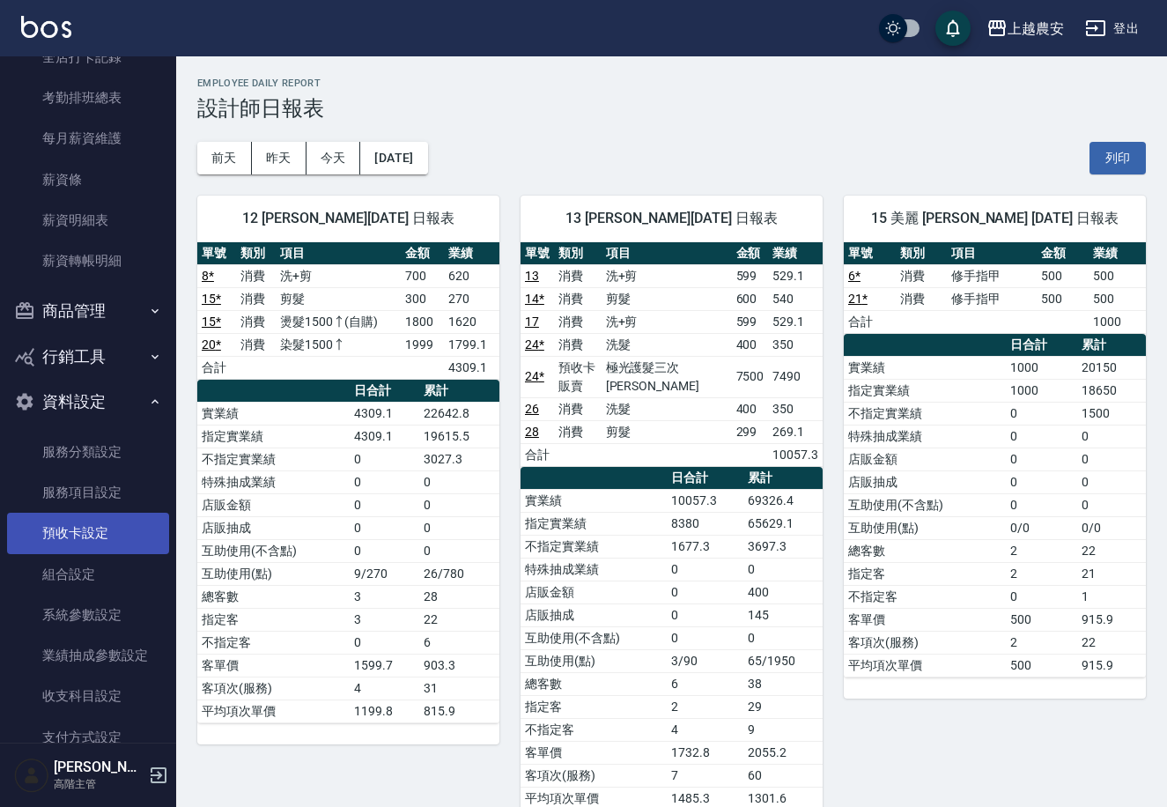
click at [89, 528] on link "預收卡設定" at bounding box center [88, 533] width 162 height 41
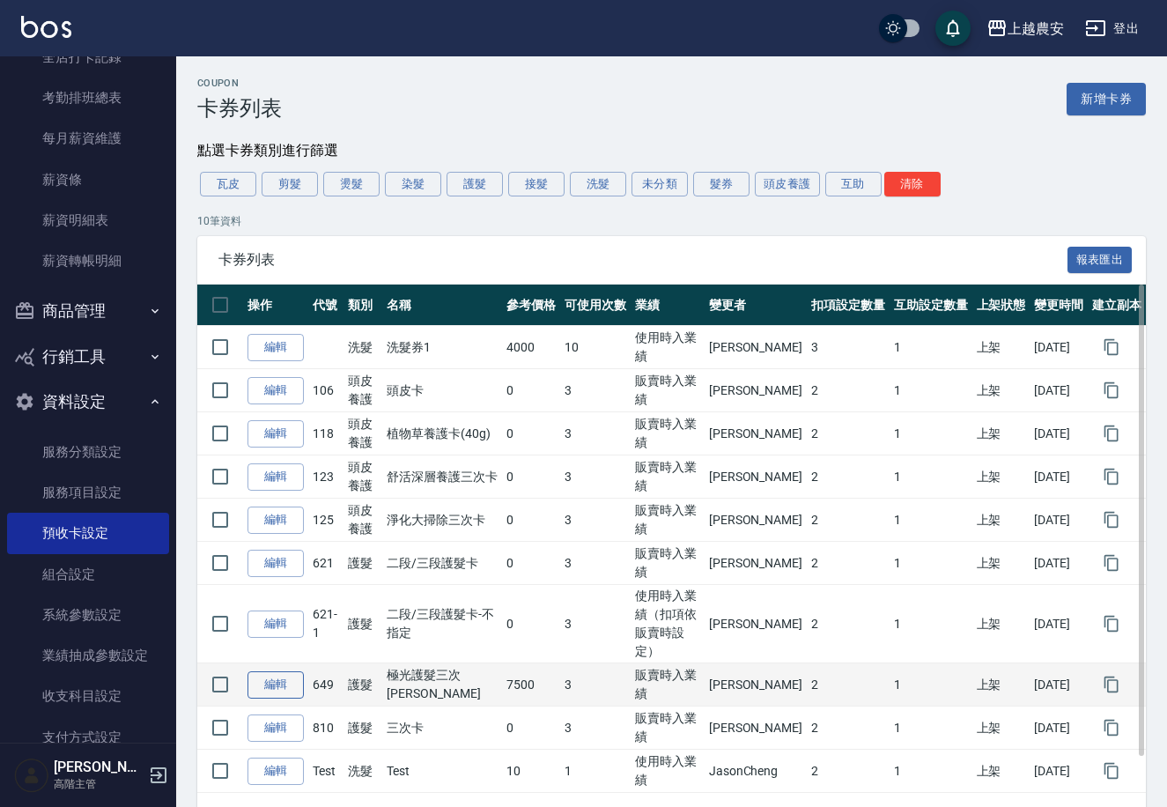
click at [267, 671] on link "編輯" at bounding box center [276, 684] width 56 height 27
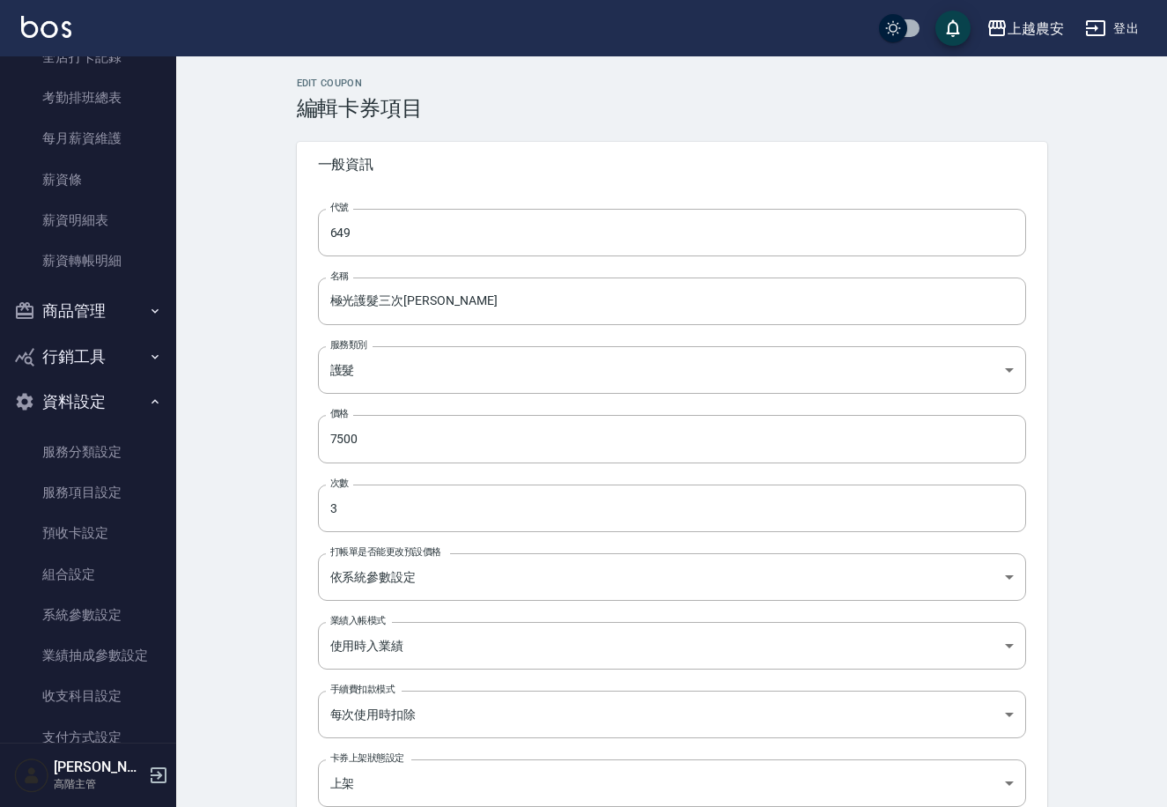
type input "SELLING"
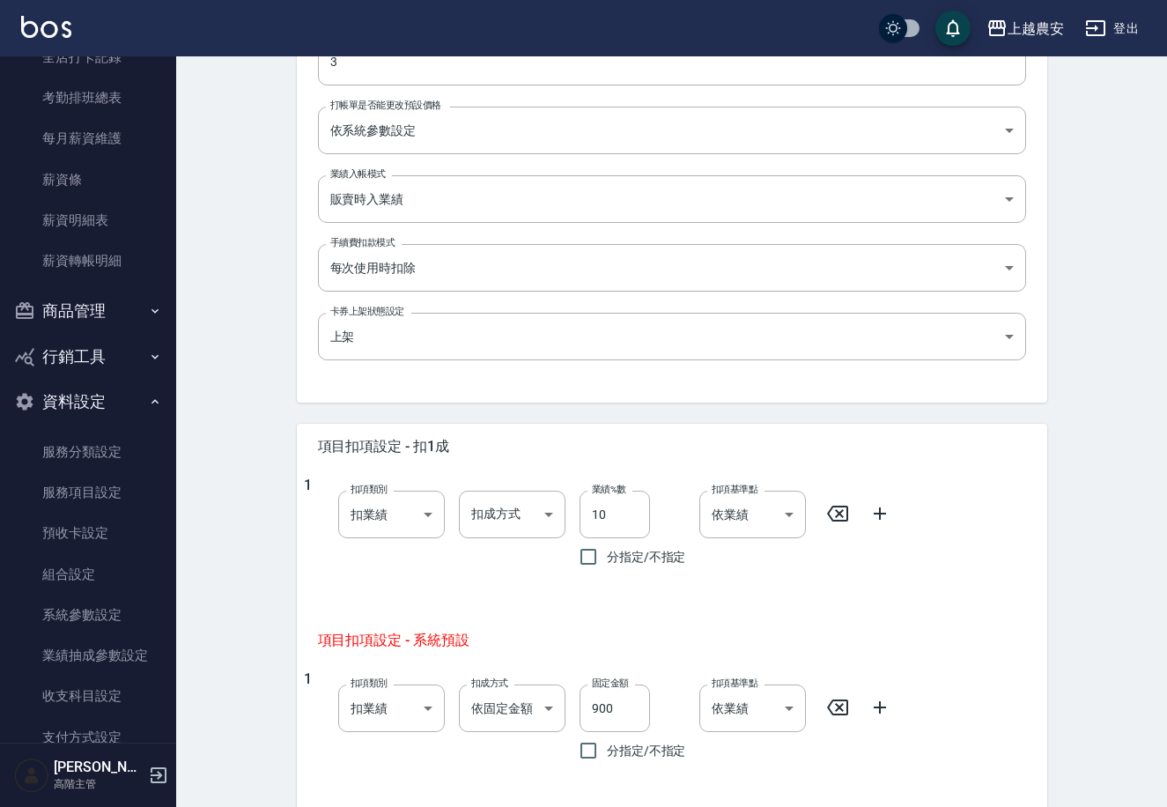
scroll to position [480, 0]
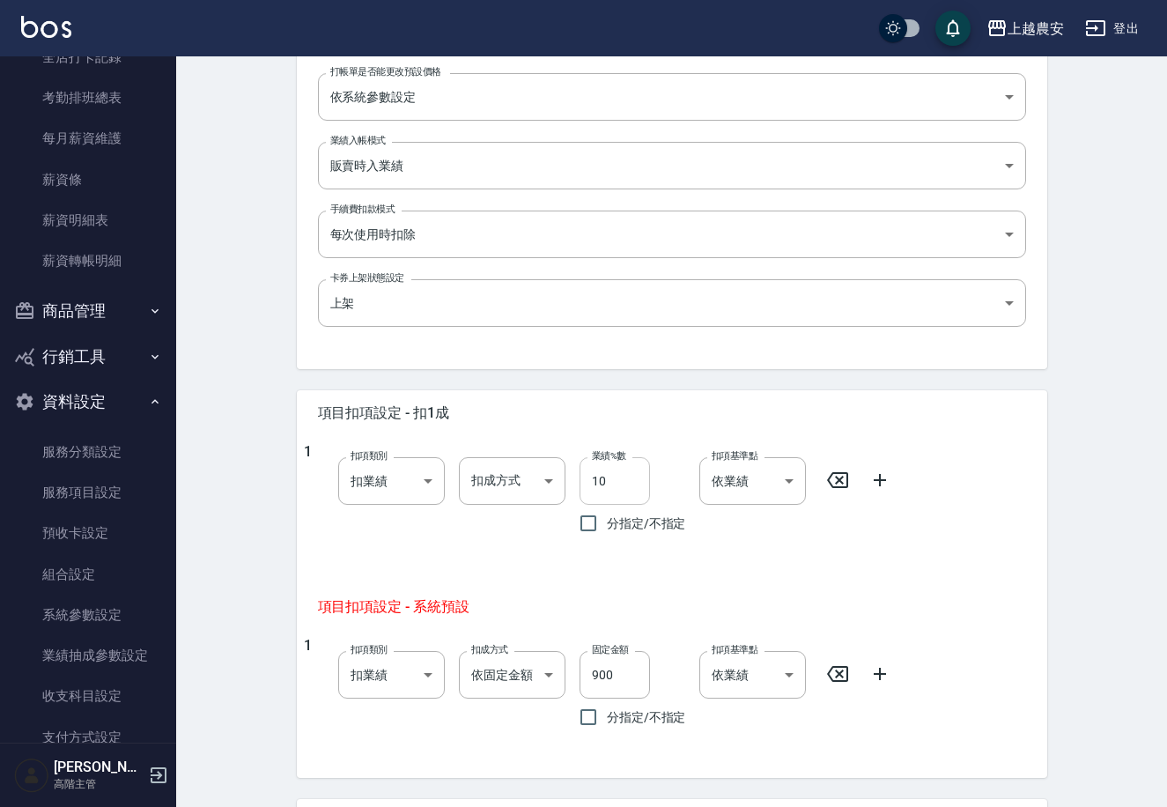
click at [636, 473] on input "10" at bounding box center [615, 481] width 70 height 48
click at [618, 481] on input "10" at bounding box center [615, 481] width 70 height 48
click at [634, 484] on input "10" at bounding box center [615, 481] width 70 height 48
type input "10"
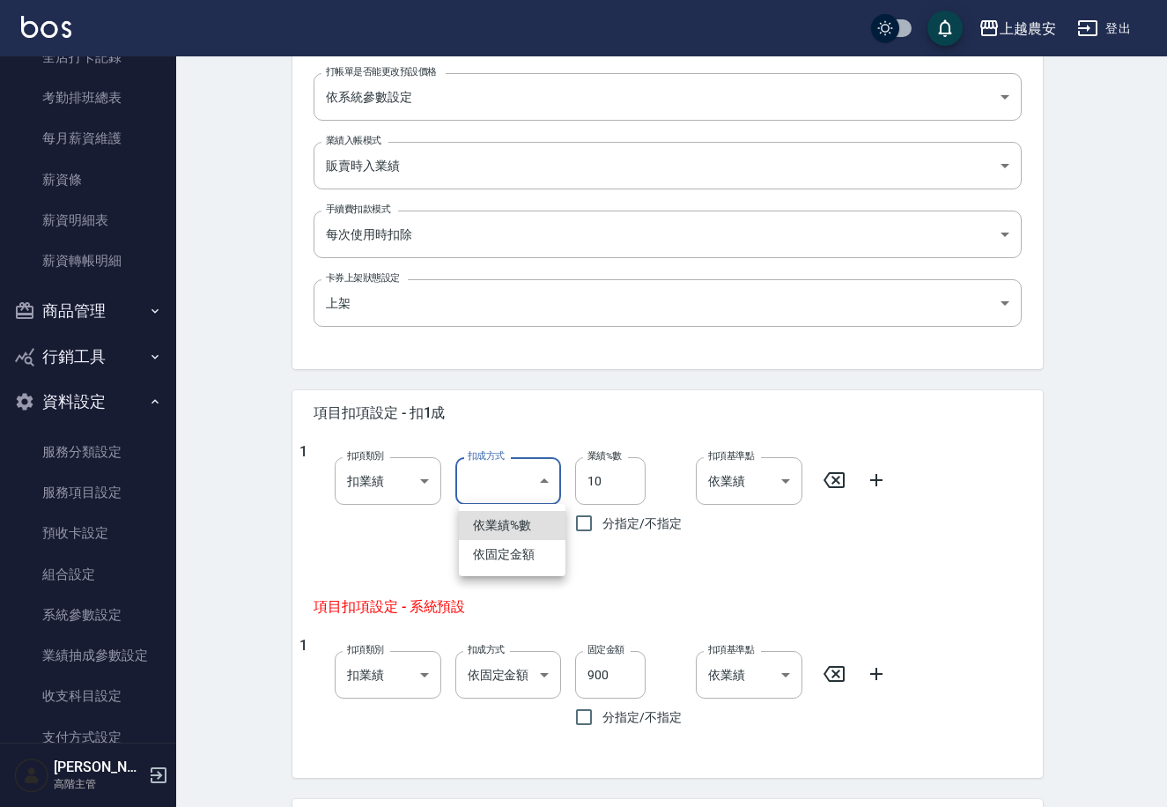
click at [492, 486] on body "上越農安 登出 櫃檯作業 打帳單 帳單列表 掛單列表 座位開單 營業儀表板 現金收支登錄 高階收支登錄 材料自購登錄 每日結帳 排班表 現場電腦打卡 掃碼打卡…" at bounding box center [583, 269] width 1167 height 1499
click at [507, 549] on li "依固定金額" at bounding box center [512, 554] width 107 height 29
type input "扣固定金額"
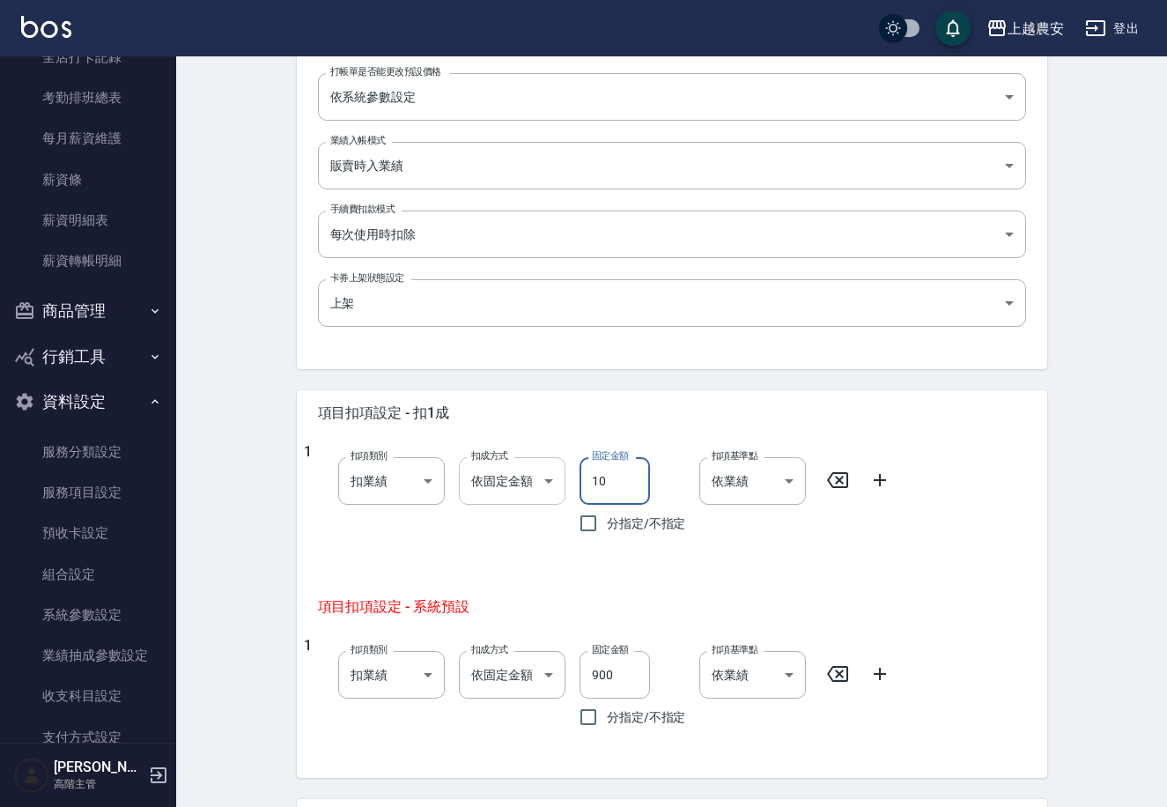
drag, startPoint x: 621, startPoint y: 495, endPoint x: 478, endPoint y: 474, distance: 145.2
click at [493, 483] on div "1 扣項類別 扣業績 onSales 扣項類別 扣成方式 依固定金額 扣固定金額 扣成方式 固定金額 10 固定金額 分指定/不指定 扣項基準點 依業績 0 …" at bounding box center [665, 492] width 723 height 99
type input "900"
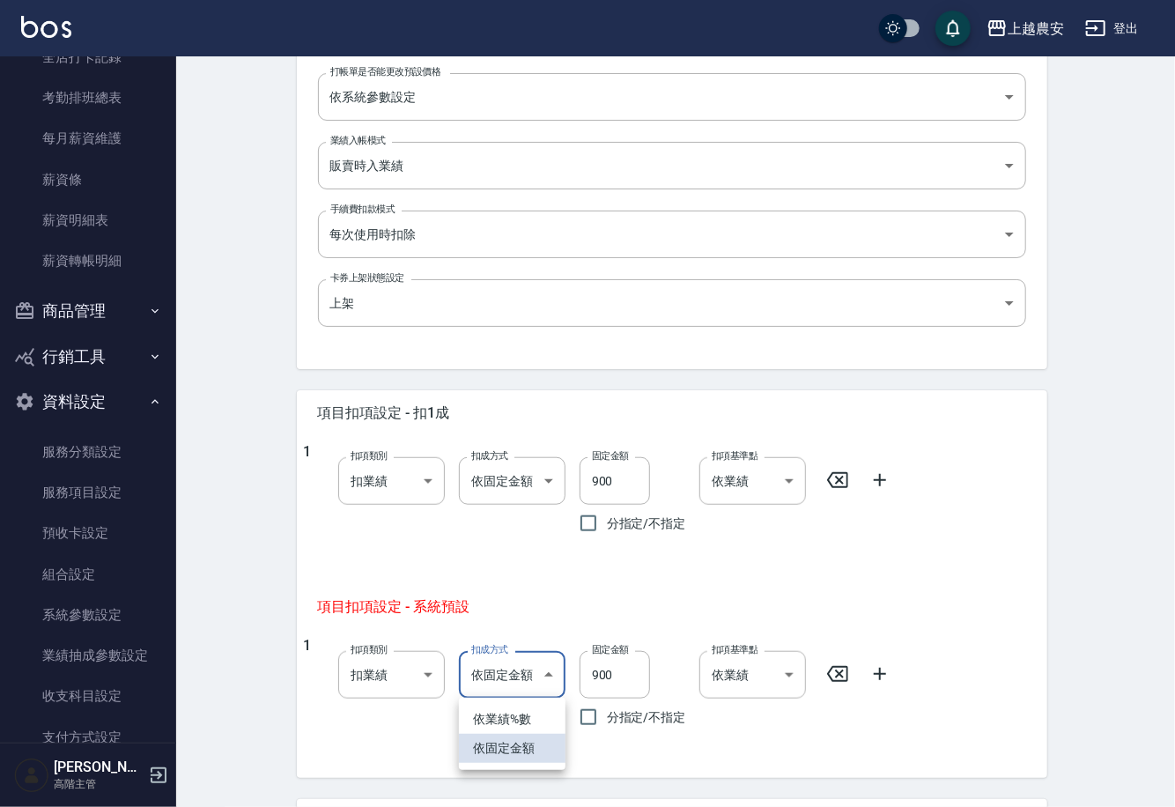
click at [522, 678] on body "上越農安 登出 櫃檯作業 打帳單 帳單列表 掛單列表 座位開單 營業儀表板 現金收支登錄 高階收支登錄 材料自購登錄 每日結帳 排班表 現場電腦打卡 掃碼打卡…" at bounding box center [587, 269] width 1175 height 1499
drag, startPoint x: 513, startPoint y: 719, endPoint x: 546, endPoint y: 715, distance: 33.8
click at [512, 719] on li "依業績%數" at bounding box center [512, 719] width 107 height 29
type input "扣趴數"
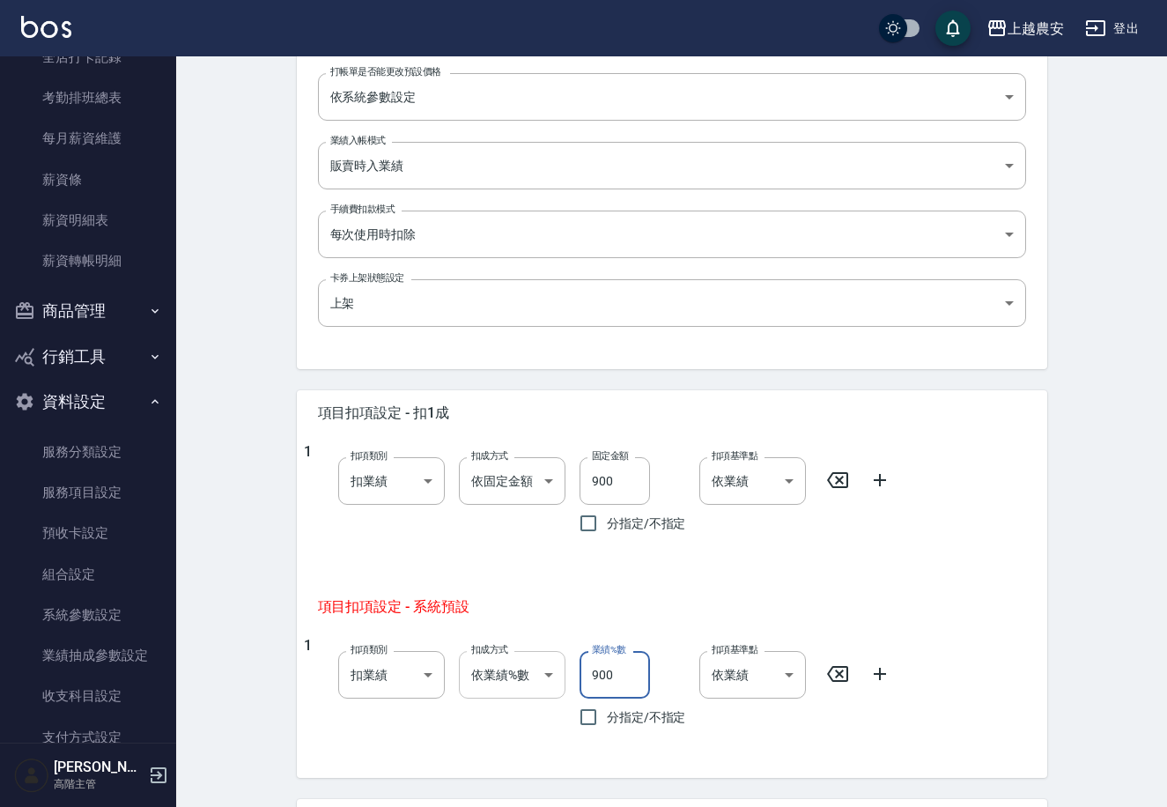
drag, startPoint x: 623, startPoint y: 673, endPoint x: 496, endPoint y: 662, distance: 127.4
click at [500, 665] on div "1 扣項類別 扣業績 onSales 扣項類別 扣成方式 依業績%數 扣趴數 扣成方式 業績%數 900 業績%數 分指定/不指定 扣項基準點 依業績 0 扣…" at bounding box center [665, 686] width 723 height 99
type input "10"
click at [891, 654] on div "1 扣項類別 扣業績 onSales 扣項類別 扣成方式 依業績%數 扣趴數 扣成方式 業績%數 10 業績%數 分指定/不指定 扣項基準點 依業績 0 扣項…" at bounding box center [665, 686] width 723 height 99
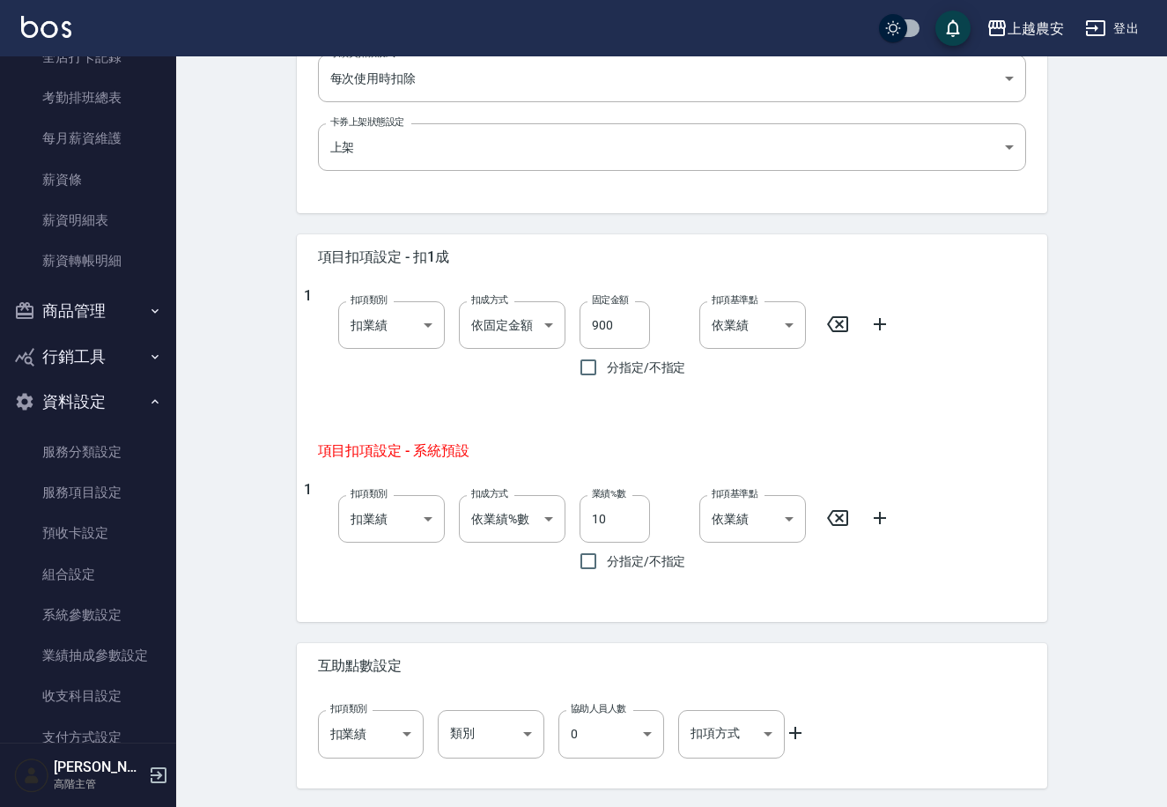
scroll to position [690, 0]
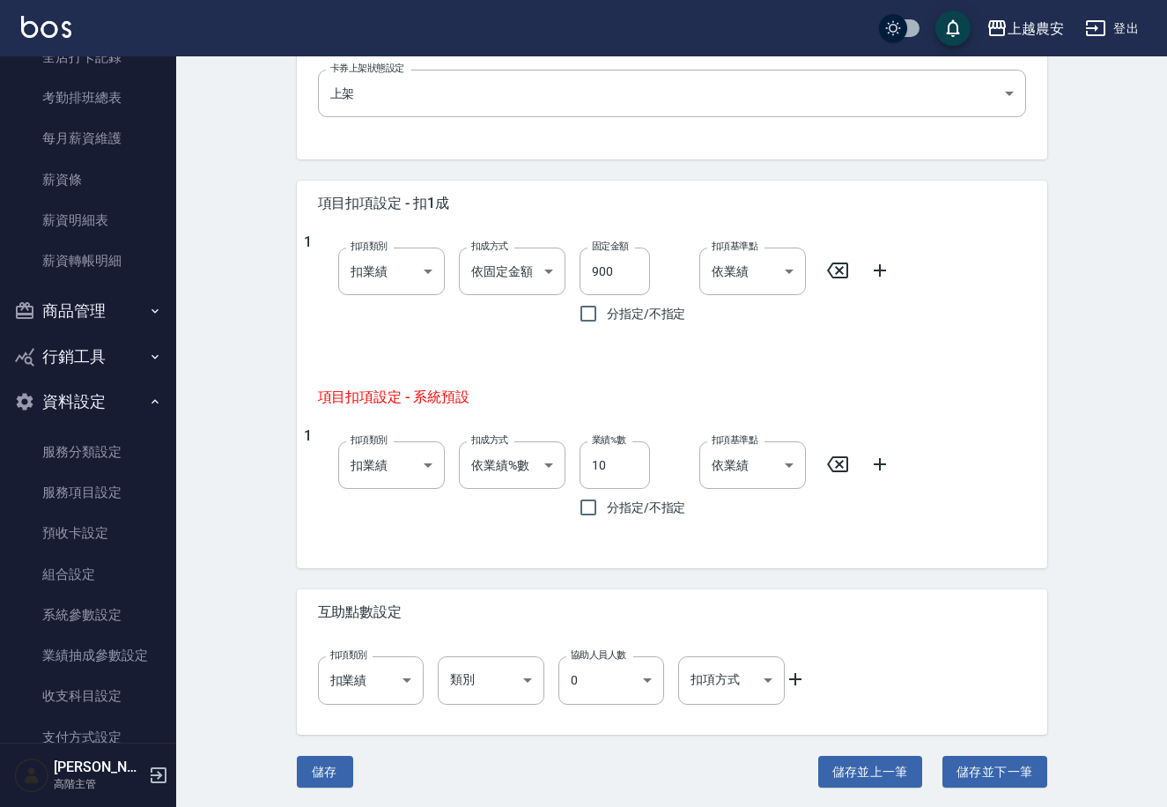
click at [363, 765] on div "儲存 儲存並上一筆 儲存並下一筆" at bounding box center [672, 772] width 751 height 33
click at [344, 765] on button "儲存" at bounding box center [325, 772] width 56 height 33
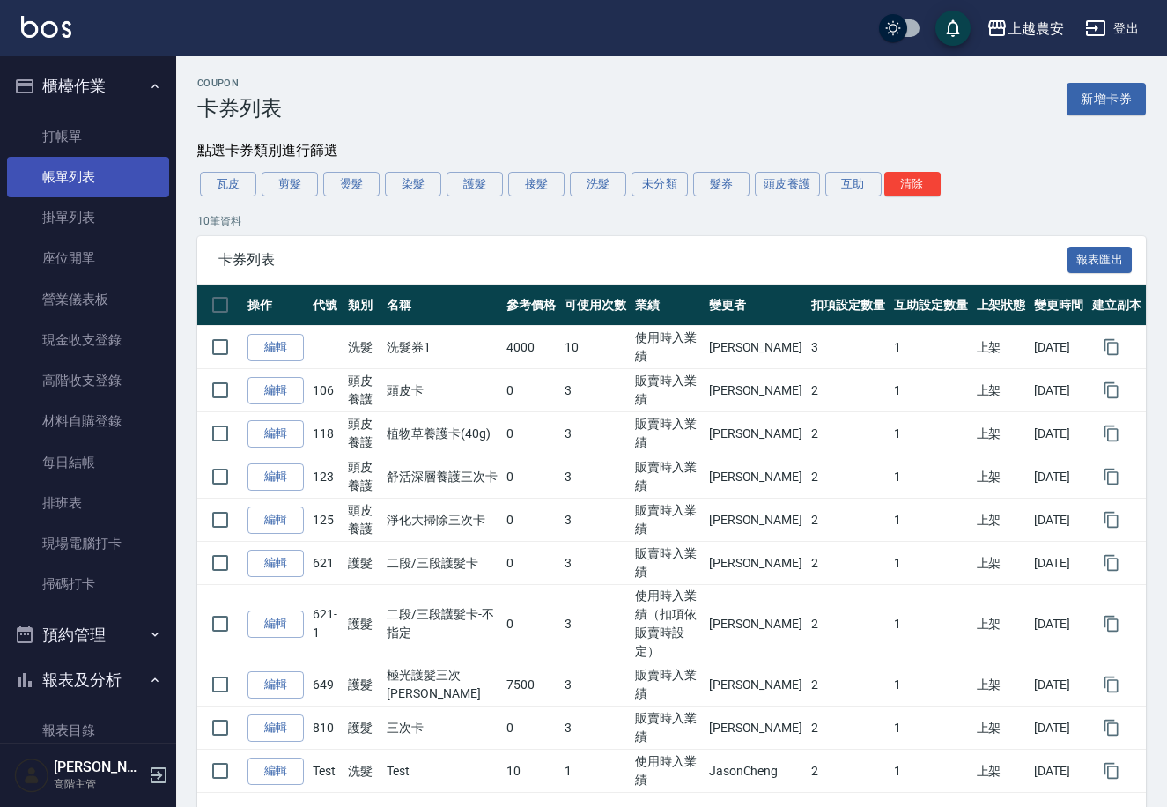
click at [73, 170] on link "帳單列表" at bounding box center [88, 177] width 162 height 41
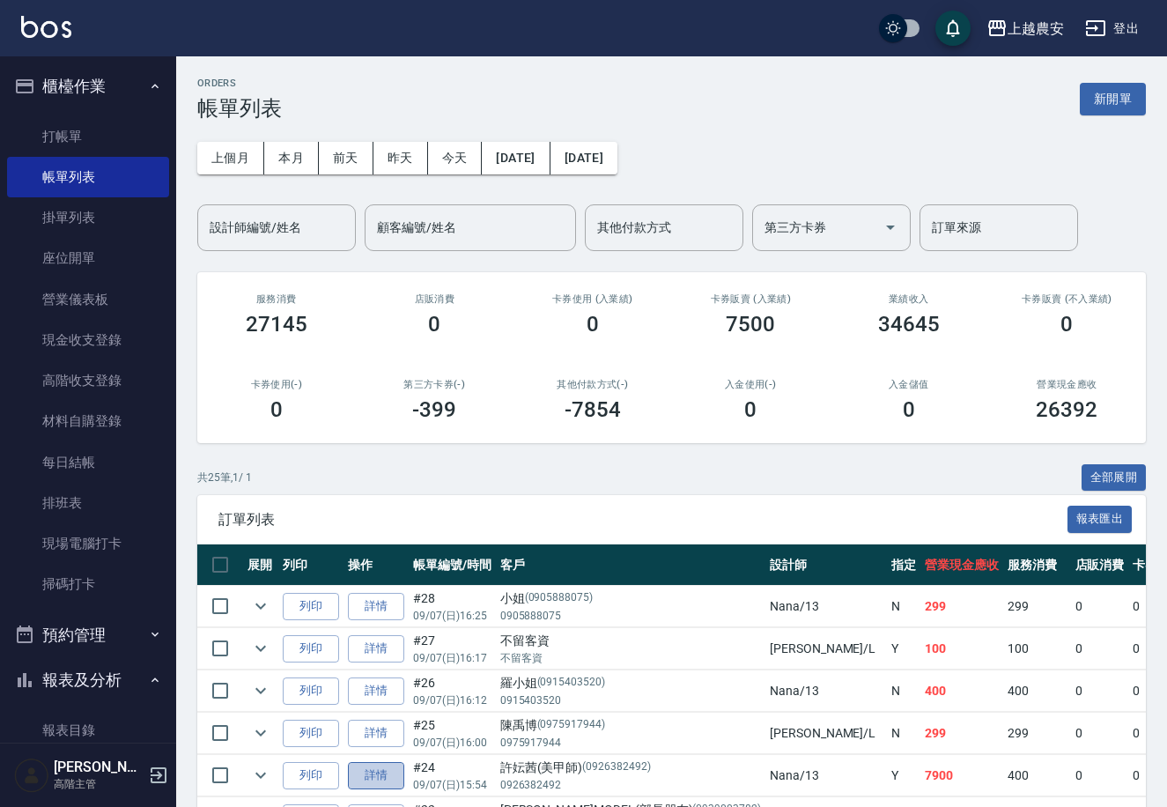
click at [377, 777] on link "詳情" at bounding box center [376, 775] width 56 height 27
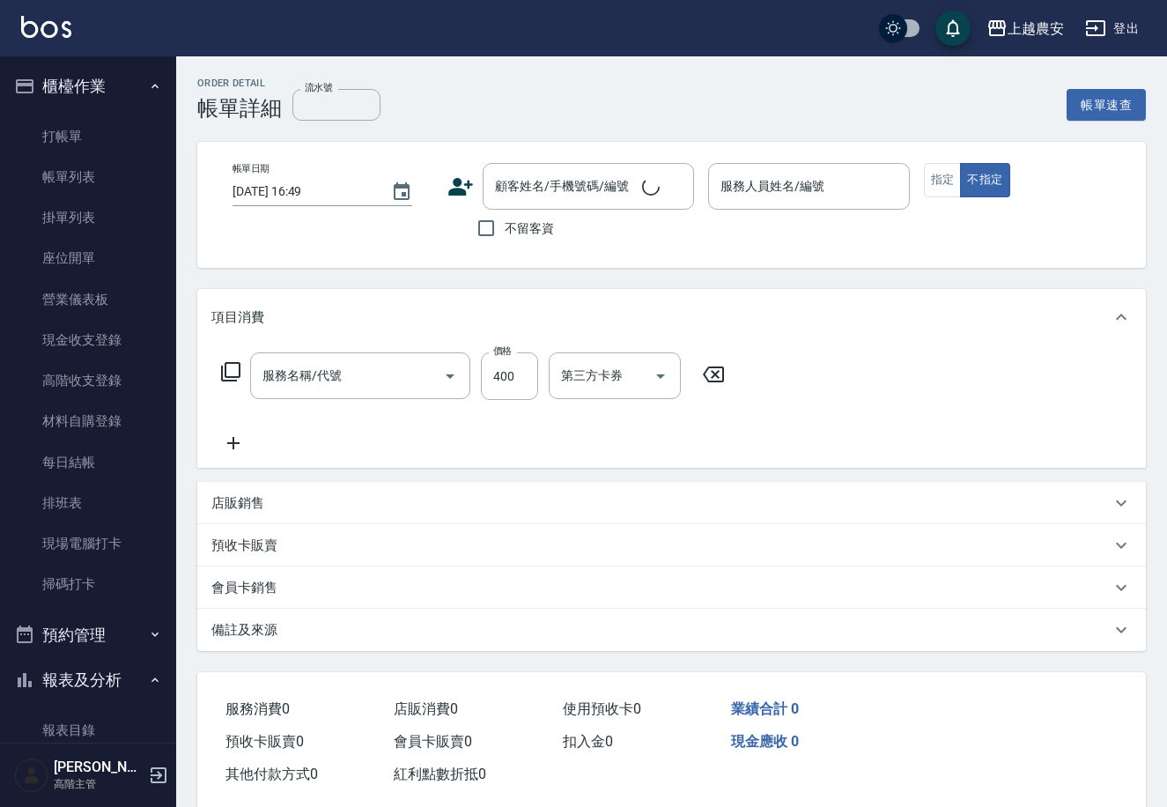
type input "2025/09/07 15:54"
type input "Nana-13"
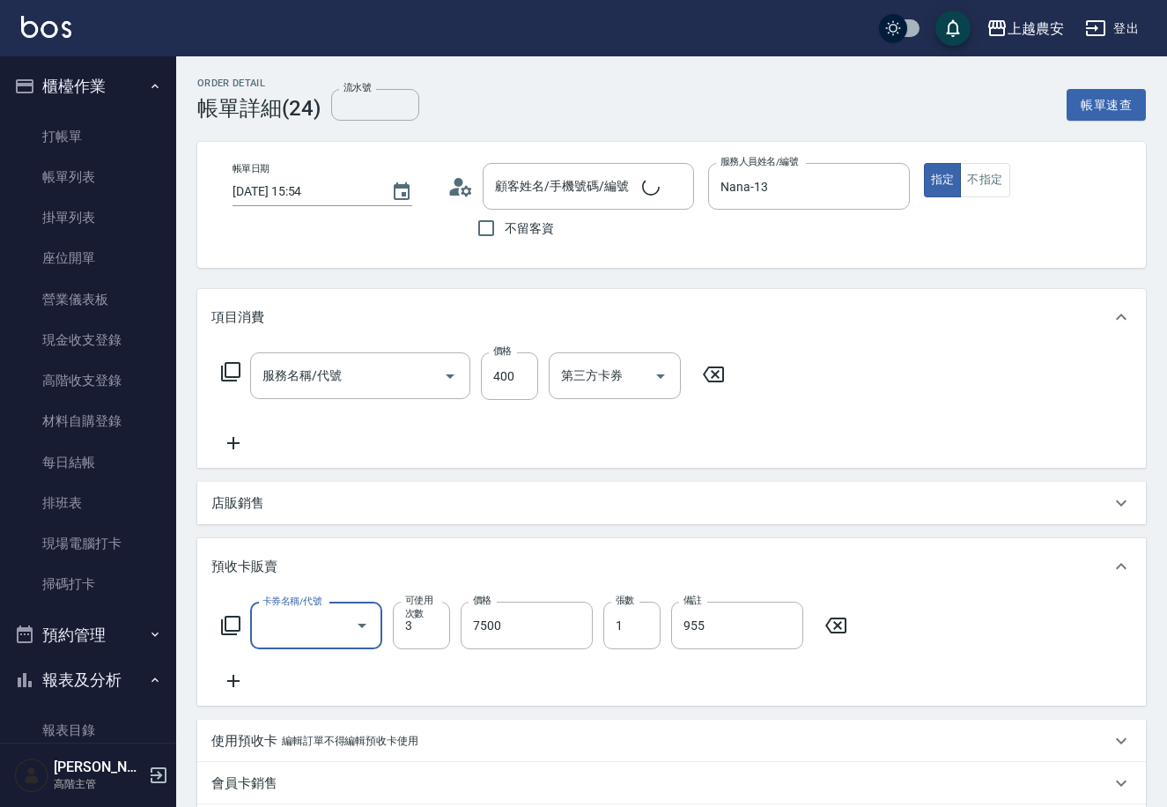
scroll to position [31, 0]
type input "洗髮(228)"
type input "[PERSON_NAME](美甲師)/0926382492/0926382492"
type input "極光護髮三次卡(649)"
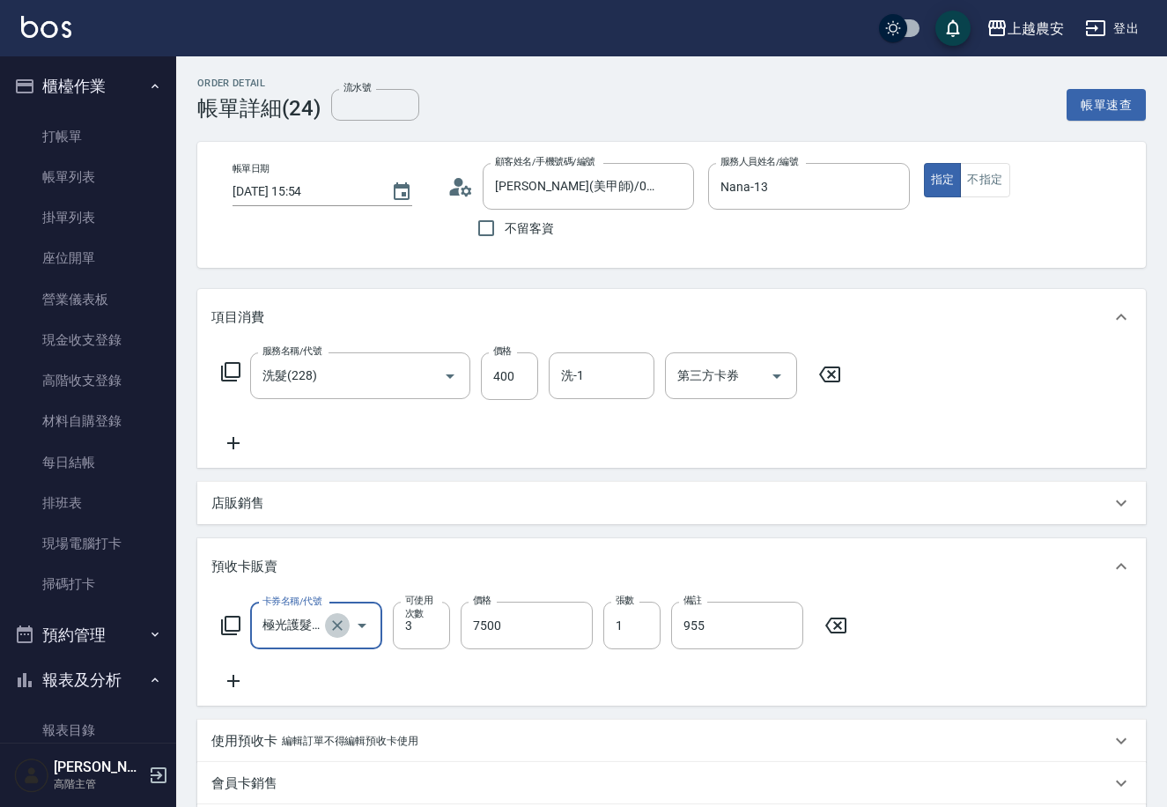
click at [337, 632] on icon "Clear" at bounding box center [338, 626] width 18 height 18
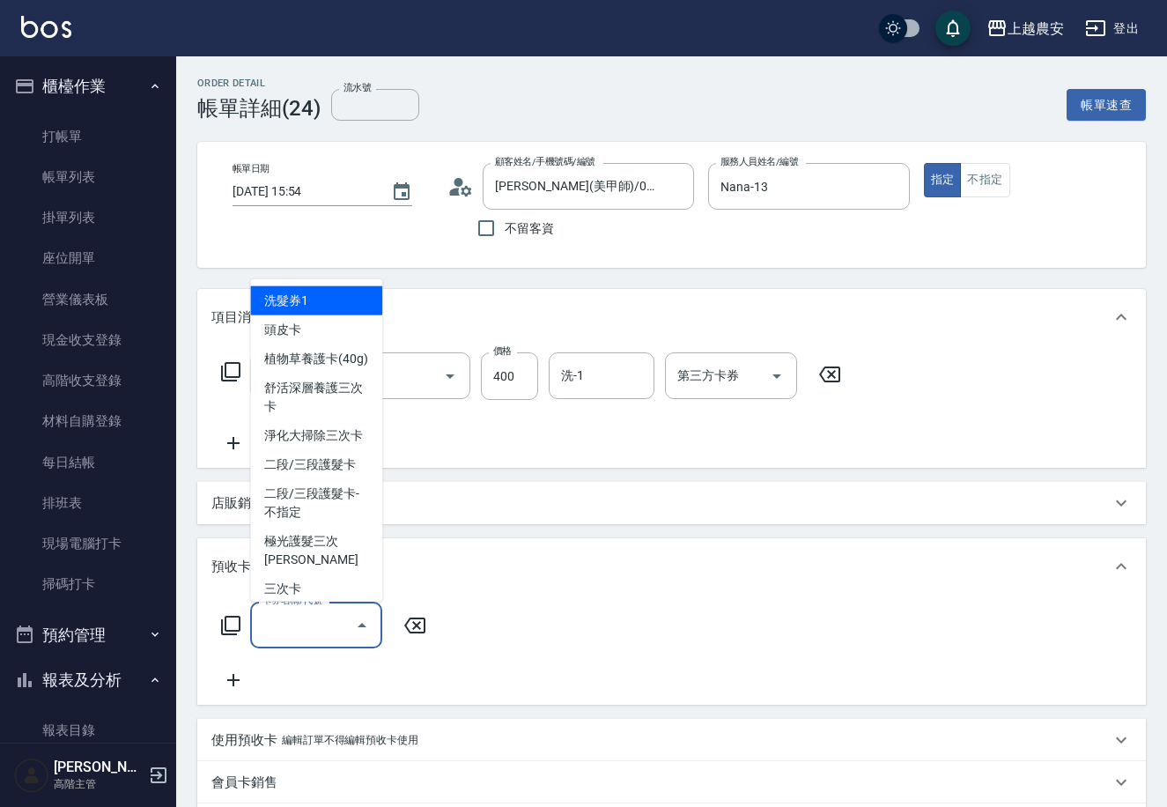
click at [314, 628] on input "卡券名稱/代號" at bounding box center [303, 625] width 90 height 31
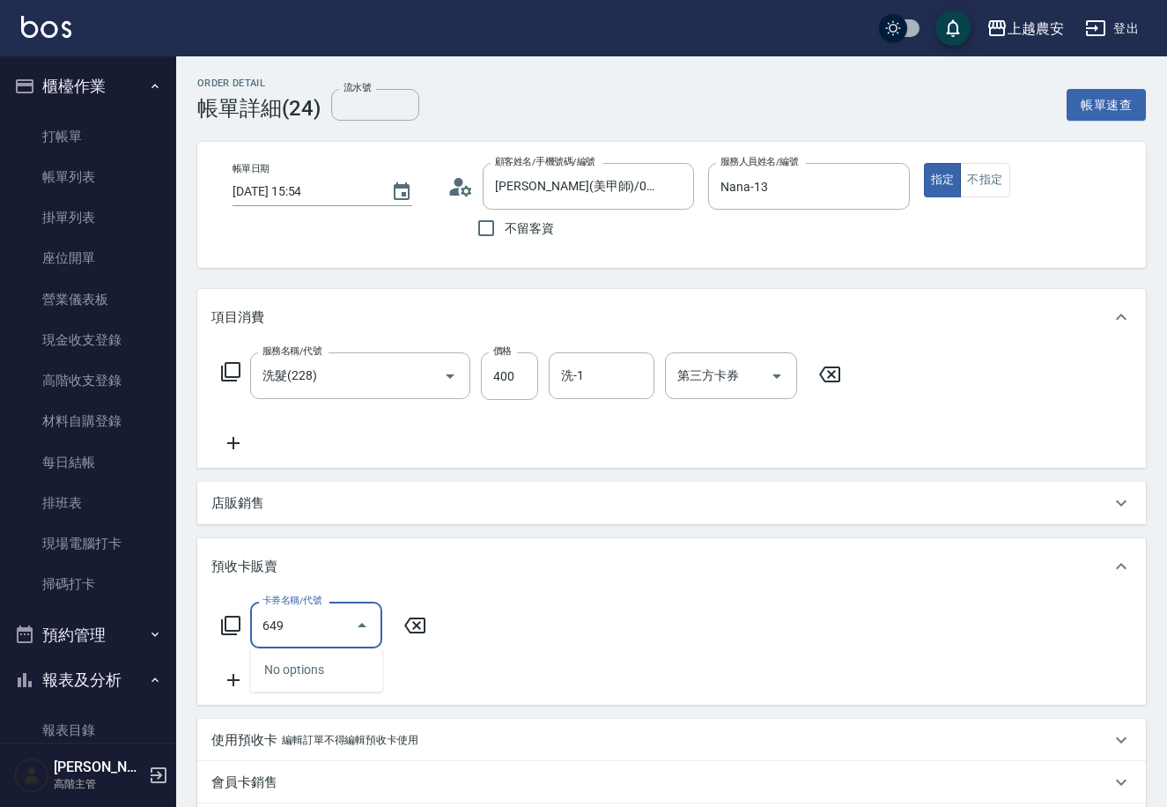
type input "極光護髮三次卡(649)"
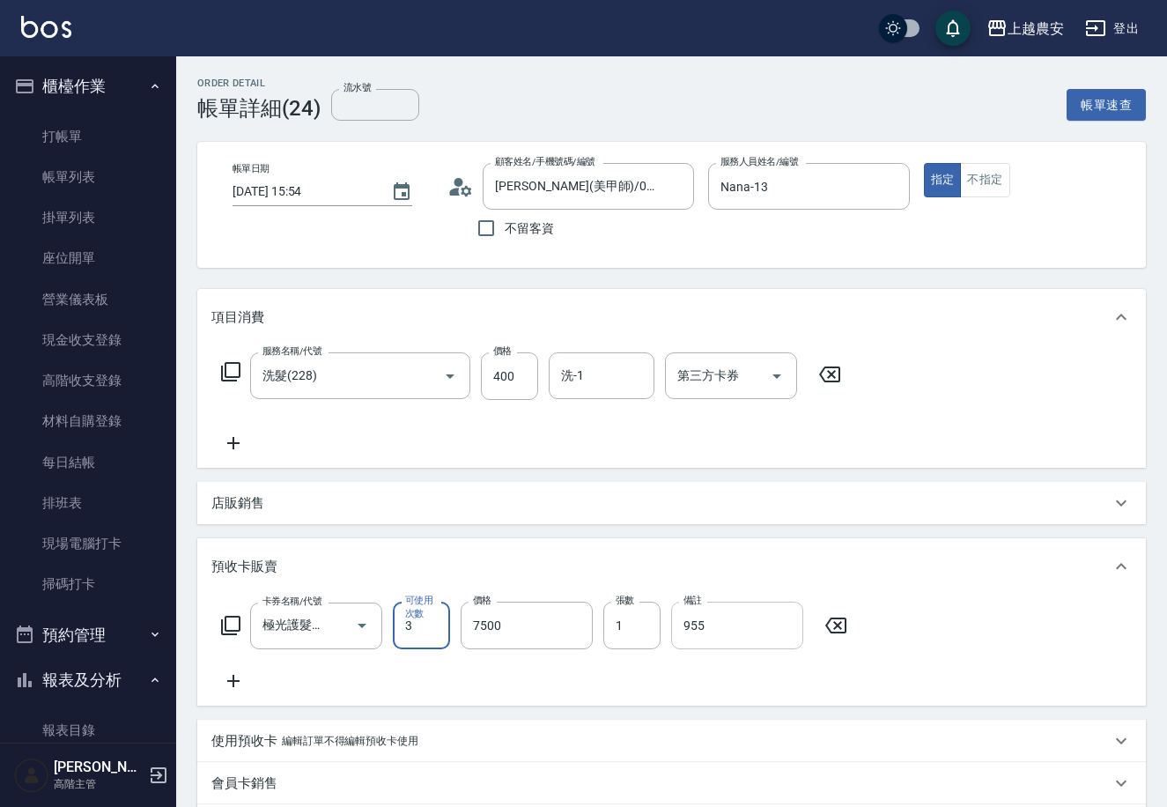
drag, startPoint x: 752, startPoint y: 637, endPoint x: 746, endPoint y: 628, distance: 10.3
click at [752, 635] on input "955" at bounding box center [737, 626] width 132 height 48
type input "955"
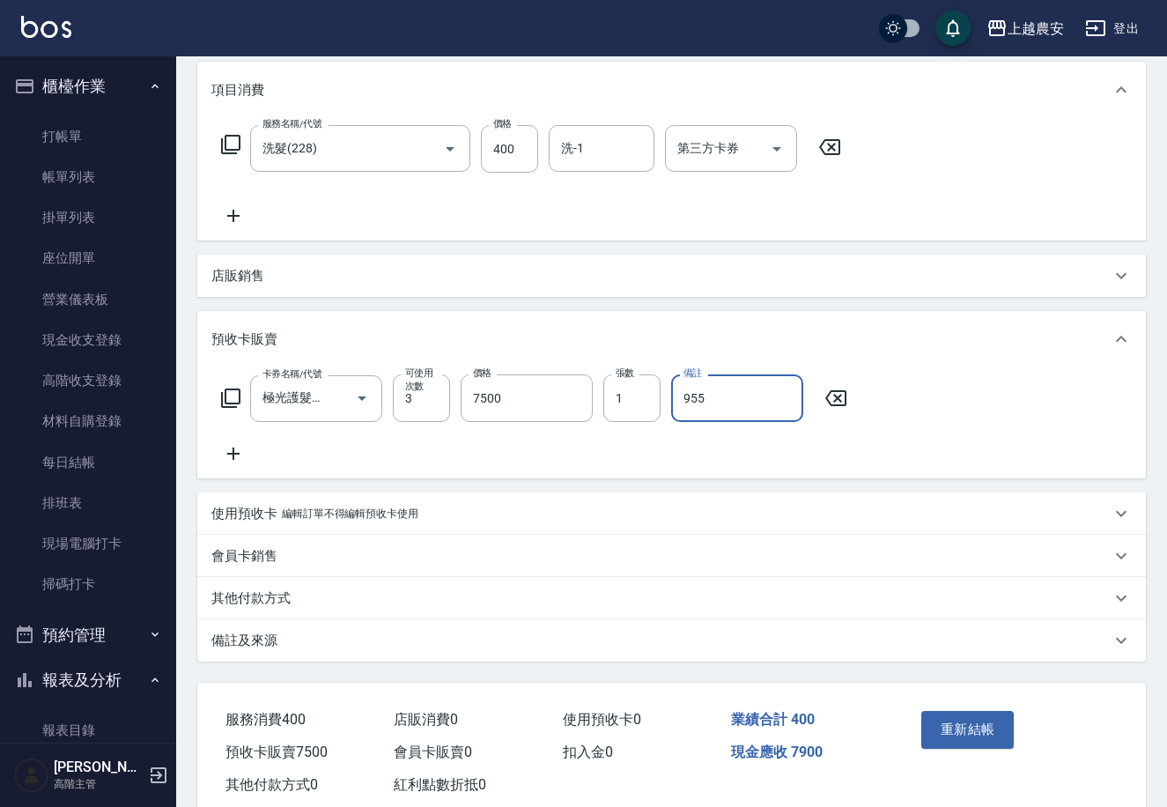
scroll to position [269, 0]
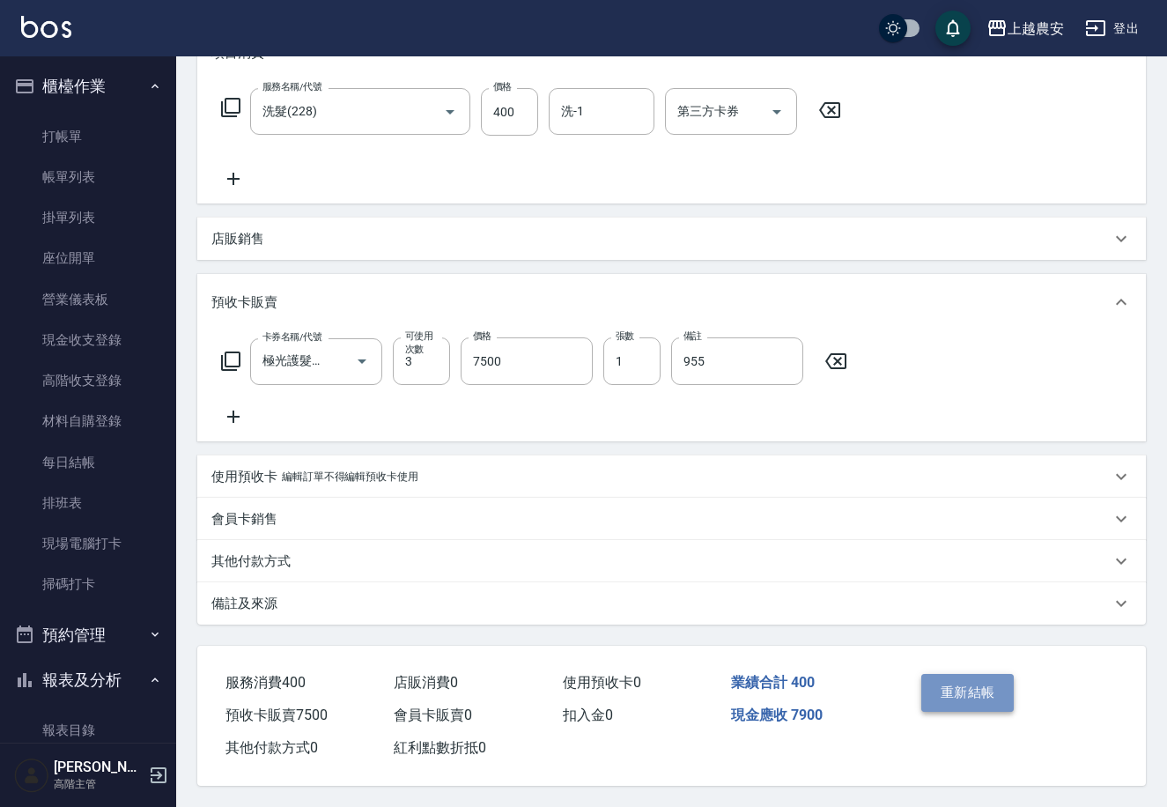
click at [989, 695] on button "重新結帳" at bounding box center [968, 692] width 93 height 37
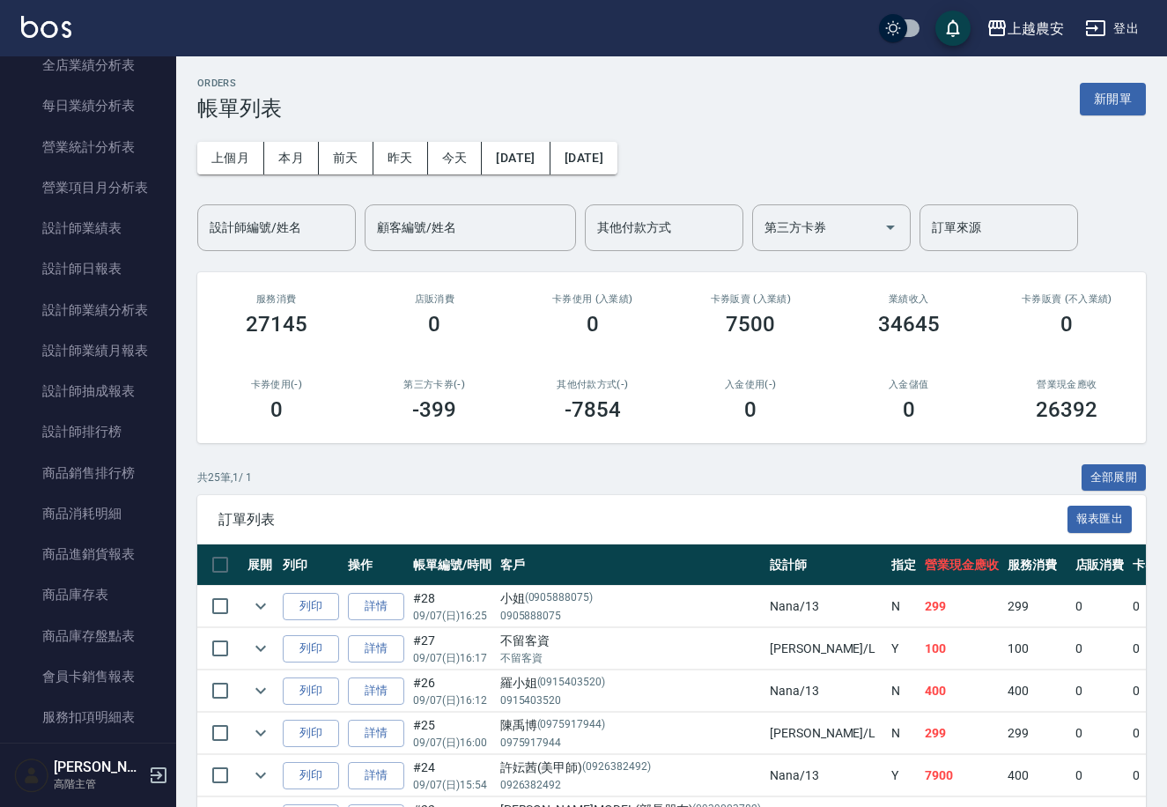
scroll to position [1022, 0]
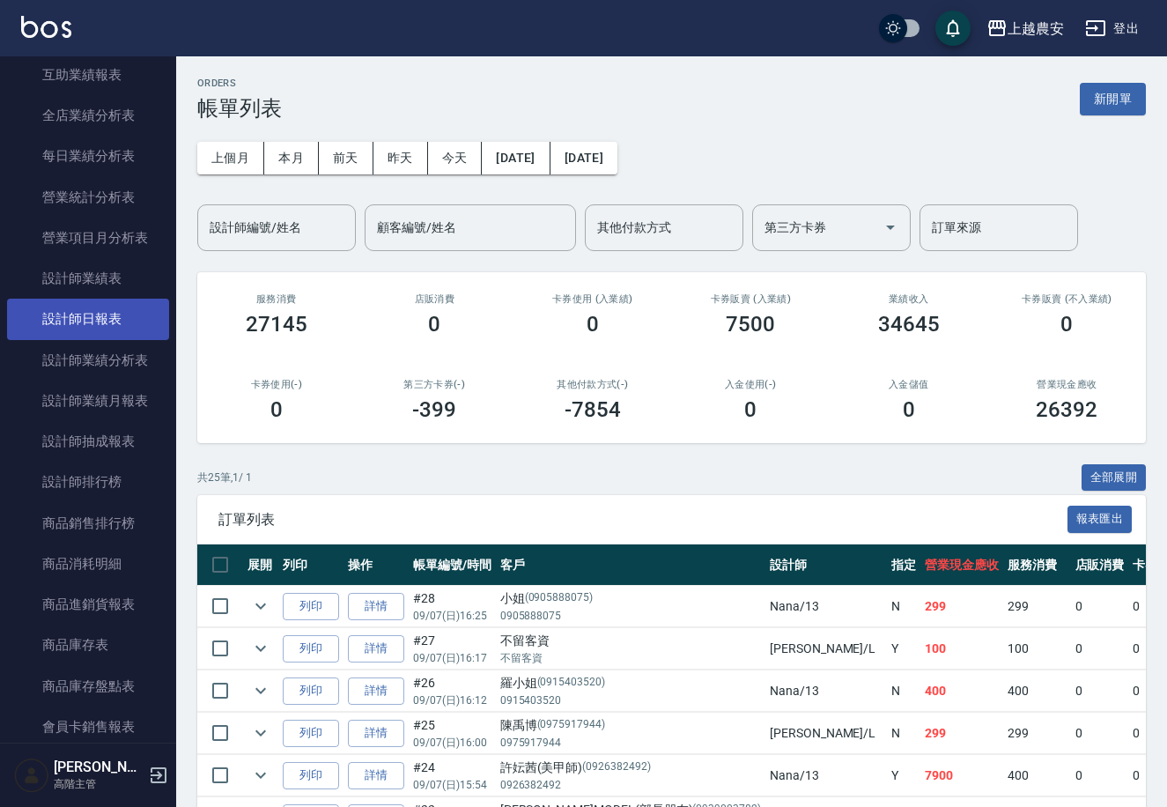
click at [83, 308] on link "設計師日報表" at bounding box center [88, 319] width 162 height 41
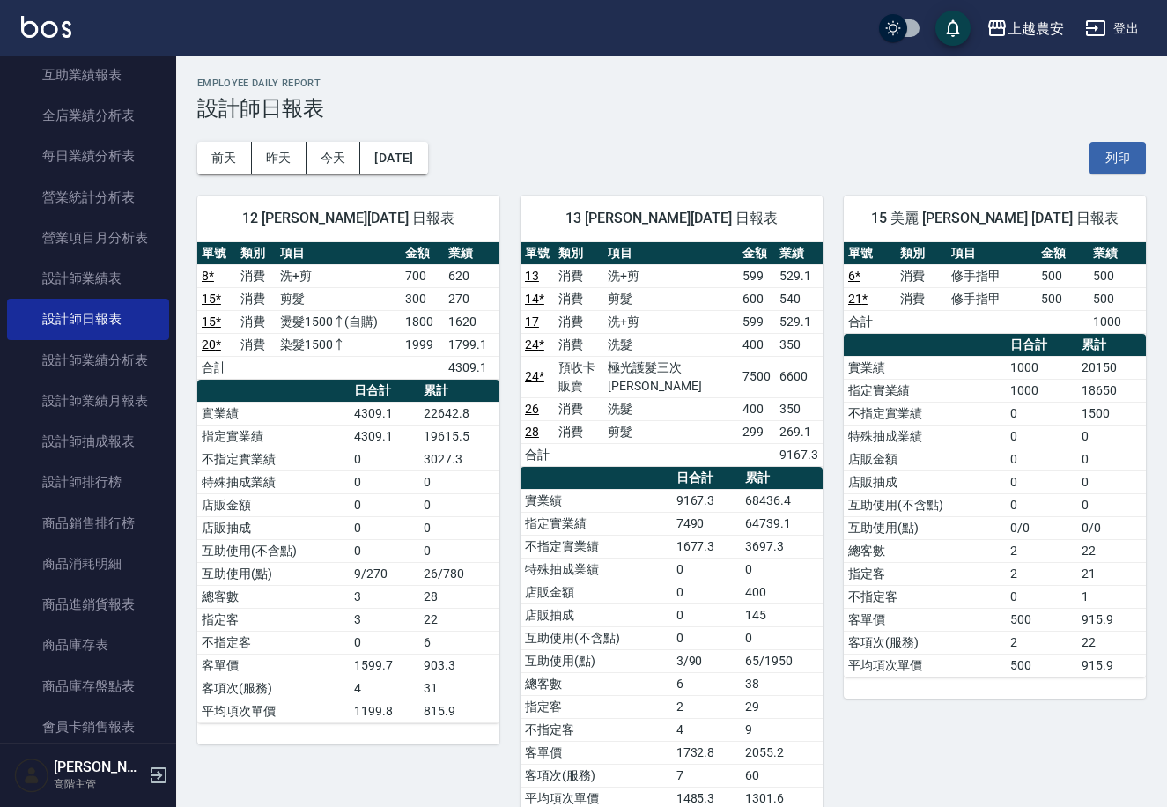
click at [795, 397] on td "350" at bounding box center [799, 408] width 48 height 23
drag, startPoint x: 802, startPoint y: 371, endPoint x: 721, endPoint y: 369, distance: 81.1
click at [721, 369] on tr "24 * 預收卡販賣 極光護髮三次卡 7500 6600" at bounding box center [672, 376] width 302 height 41
click at [813, 443] on td "9167.3" at bounding box center [799, 454] width 48 height 23
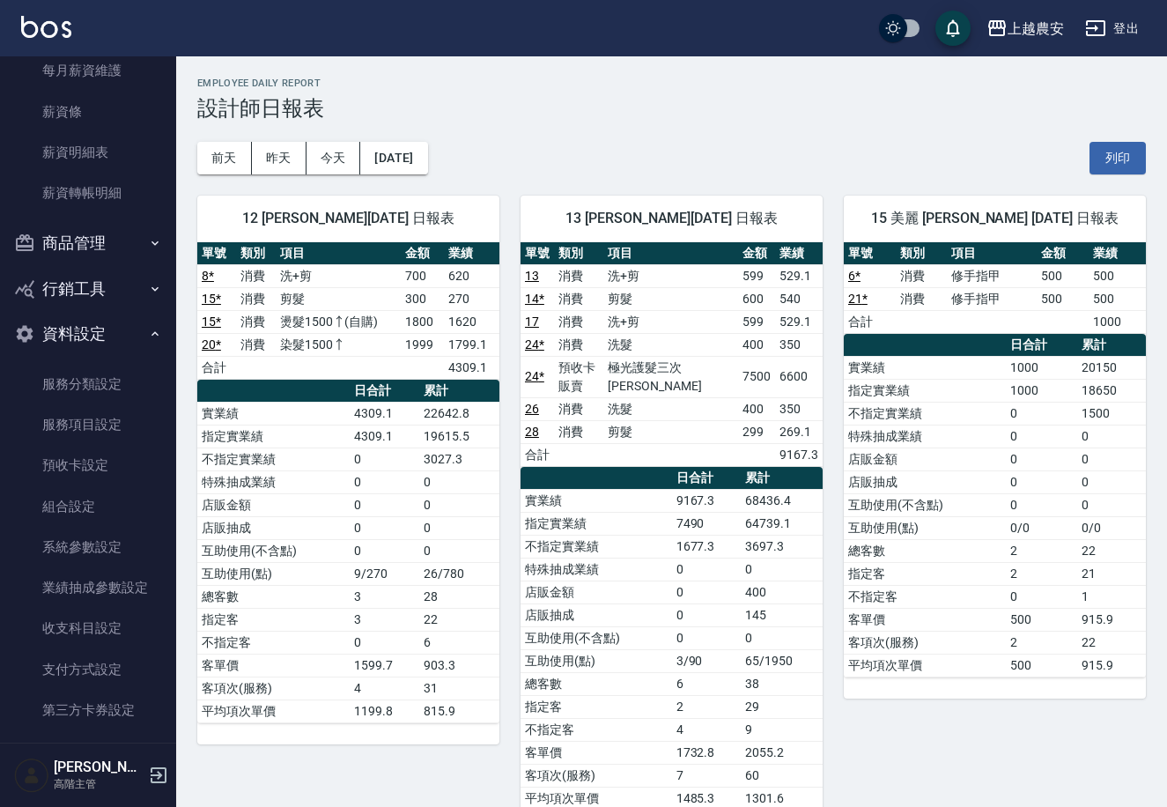
scroll to position [2734, 0]
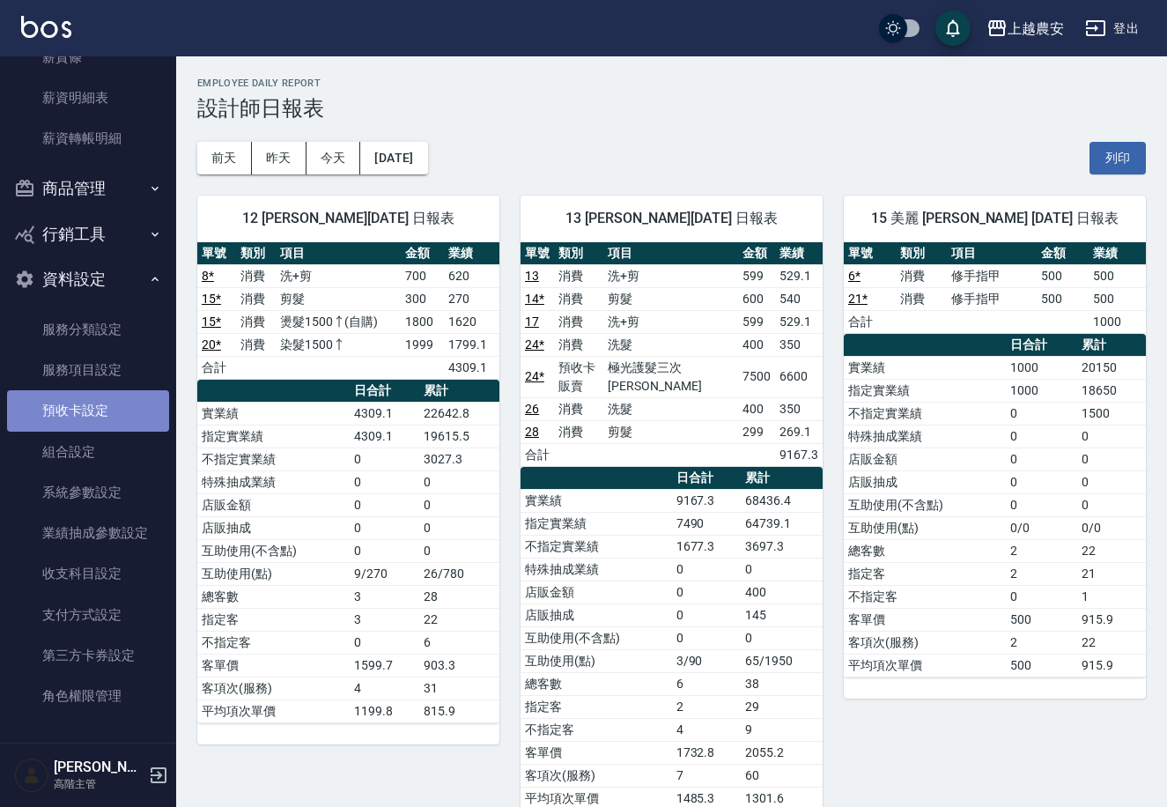
click at [107, 411] on link "預收卡設定" at bounding box center [88, 410] width 162 height 41
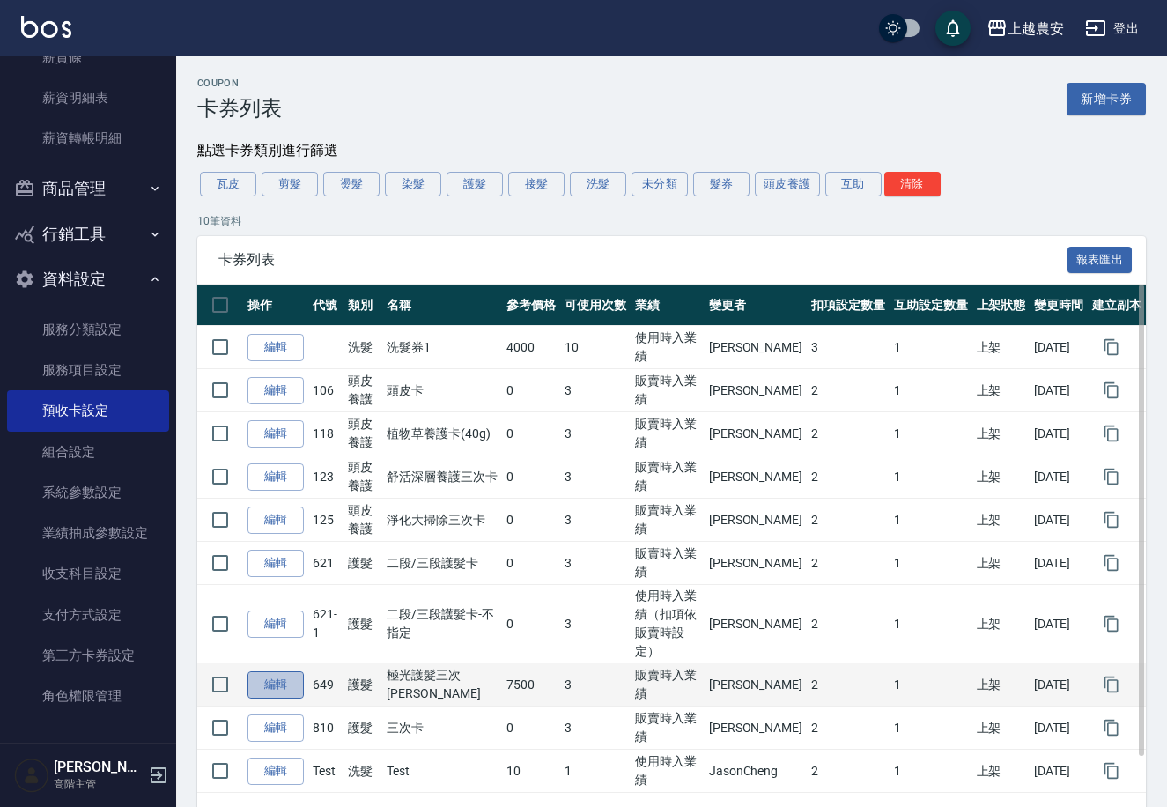
click at [289, 671] on link "編輯" at bounding box center [276, 684] width 56 height 27
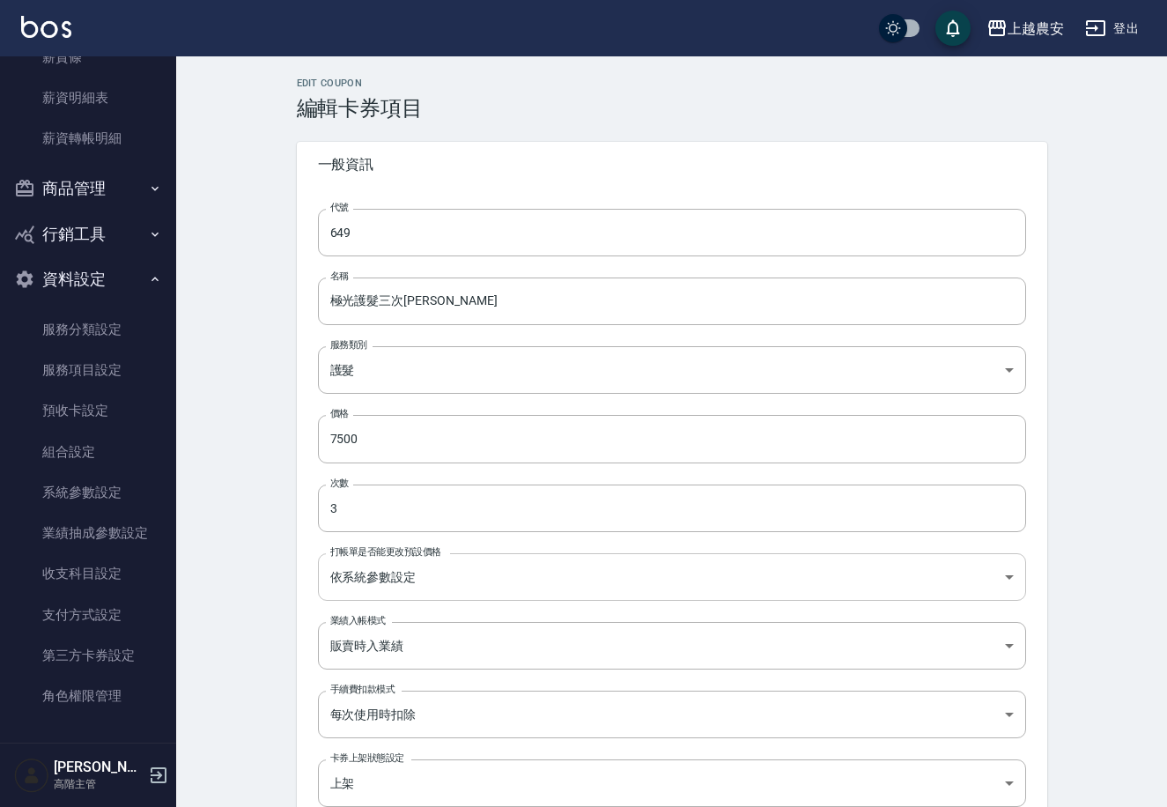
type input "扣固定金額"
type input "900"
type input "扣趴數"
type input "10"
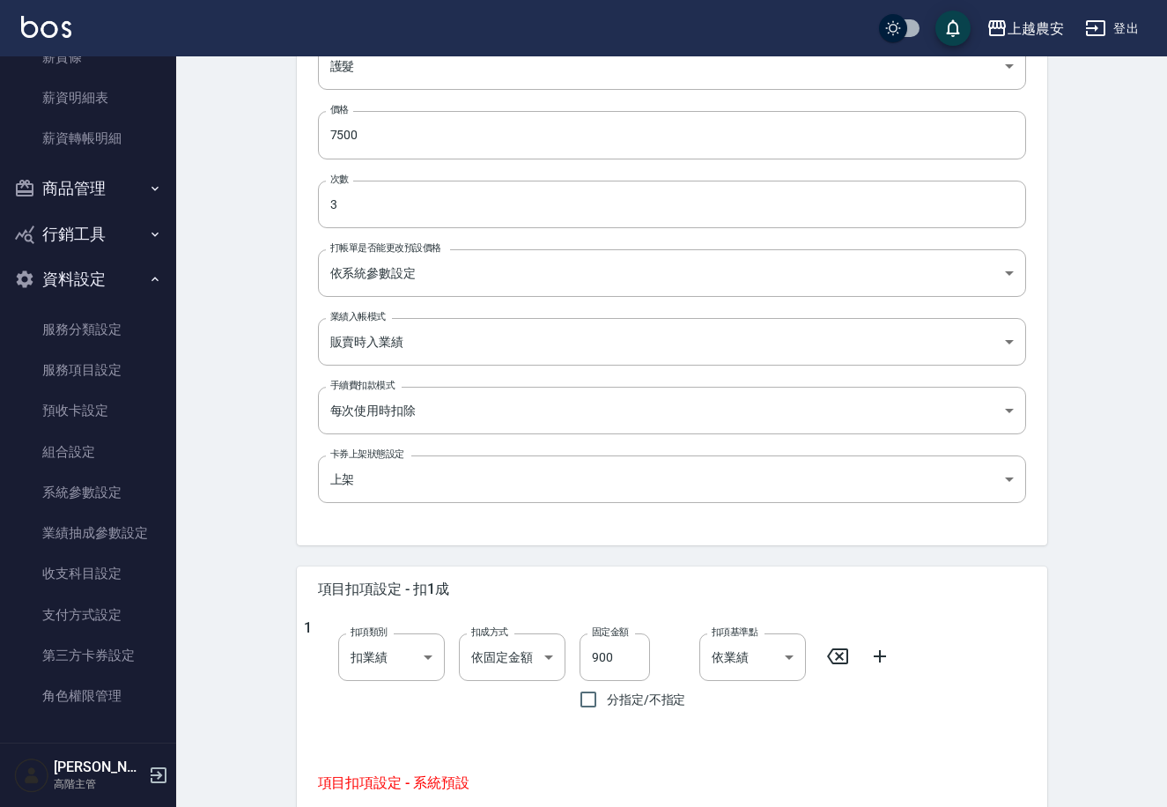
scroll to position [690, 0]
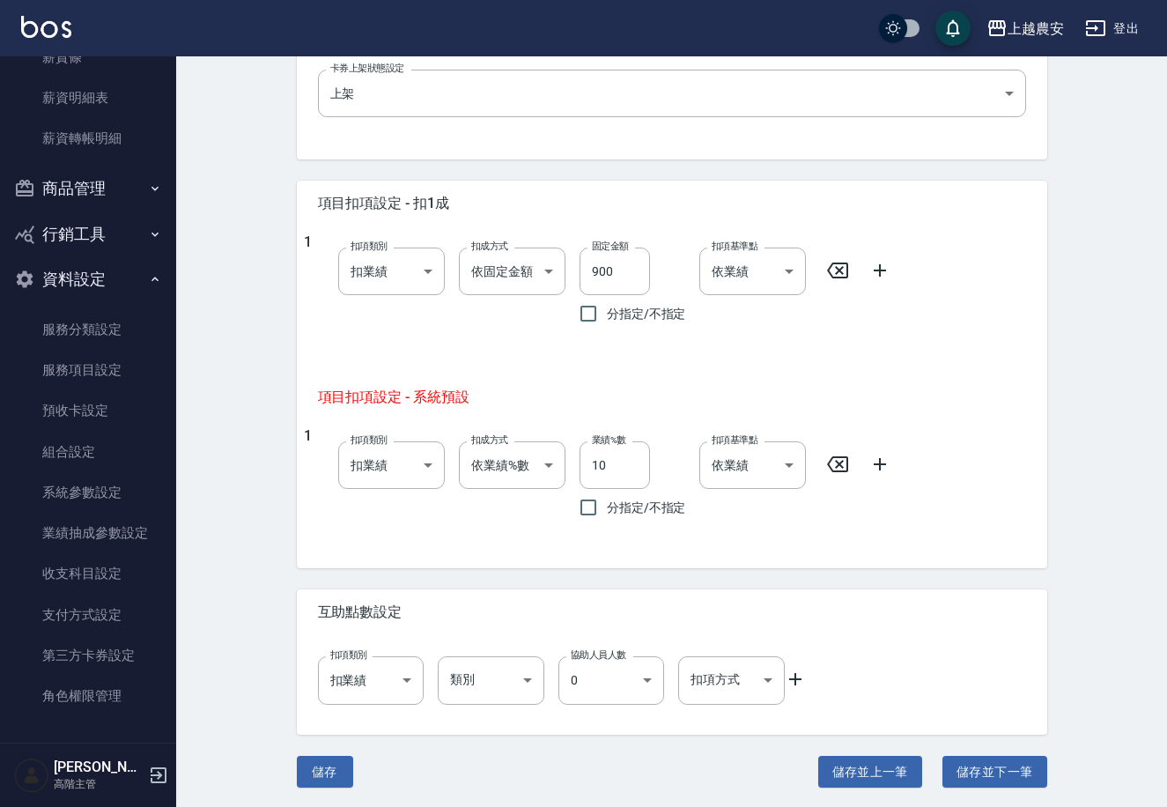
click at [885, 271] on icon at bounding box center [880, 270] width 21 height 21
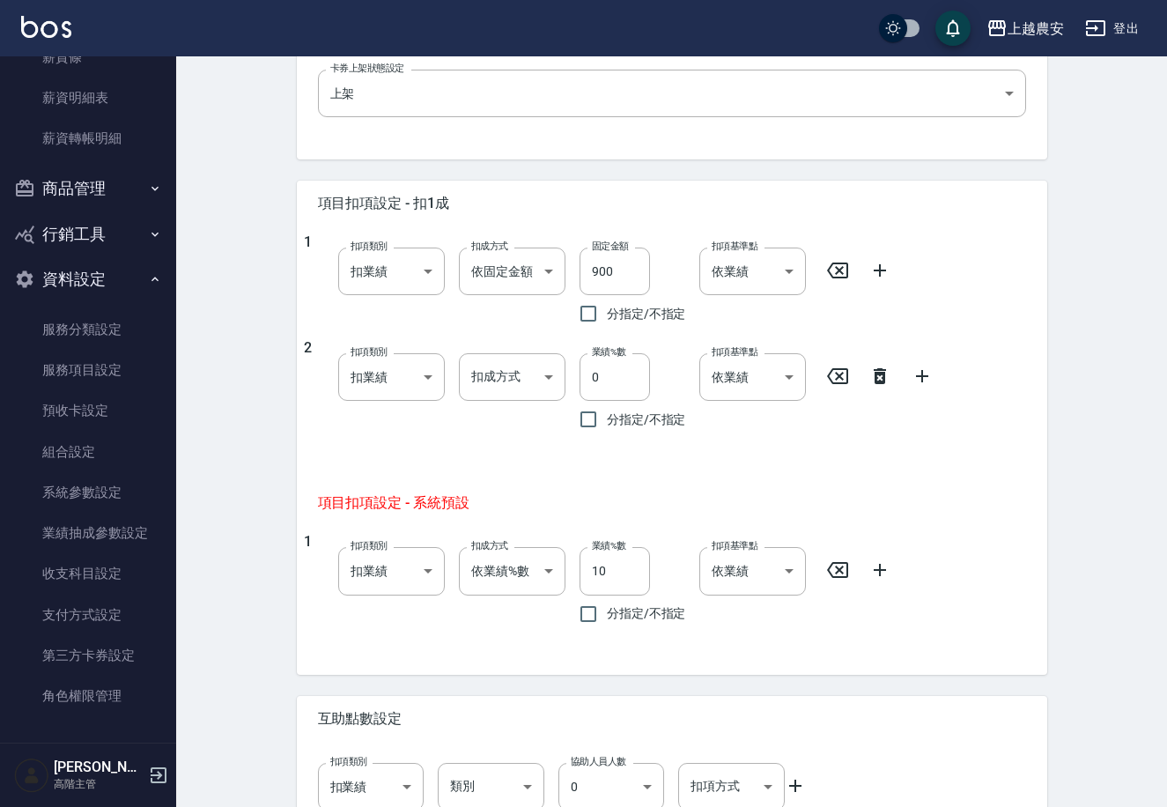
click at [826, 567] on div "1 扣項類別 扣業績 onSales 扣項類別 扣成方式 依業績%數 扣趴數 扣成方式 業績%數 10 業績%數 分指定/不指定 扣項基準點 依業績 0 扣項…" at bounding box center [665, 582] width 723 height 99
click at [832, 567] on icon at bounding box center [837, 570] width 21 height 21
type input "0"
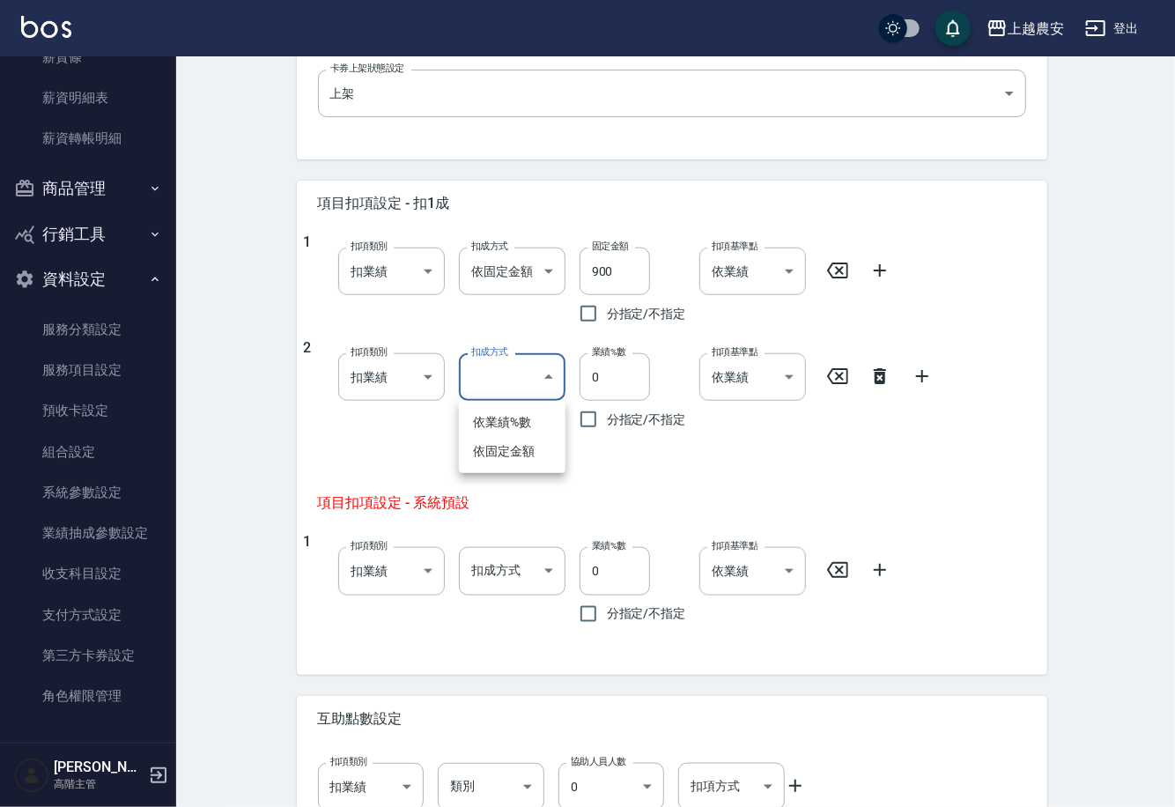
click at [507, 375] on body "上越農安 登出 櫃檯作業 打帳單 帳單列表 掛單列表 座位開單 營業儀表板 現金收支登錄 高階收支登錄 材料自購登錄 每日結帳 排班表 現場電腦打卡 掃碼打卡…" at bounding box center [587, 112] width 1175 height 1604
drag, startPoint x: 501, startPoint y: 424, endPoint x: 613, endPoint y: 389, distance: 117.3
click at [501, 423] on li "依業績%數" at bounding box center [512, 422] width 107 height 29
type input "扣趴數"
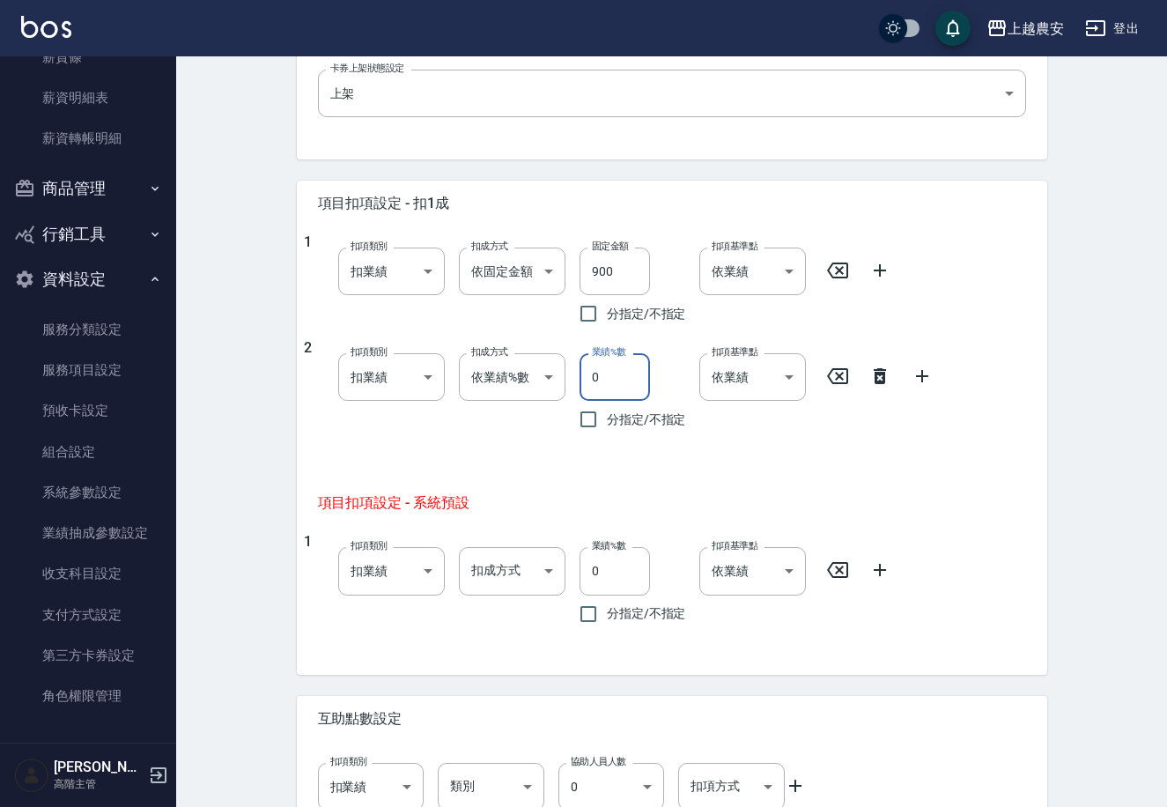
click at [619, 386] on input "0" at bounding box center [615, 377] width 70 height 48
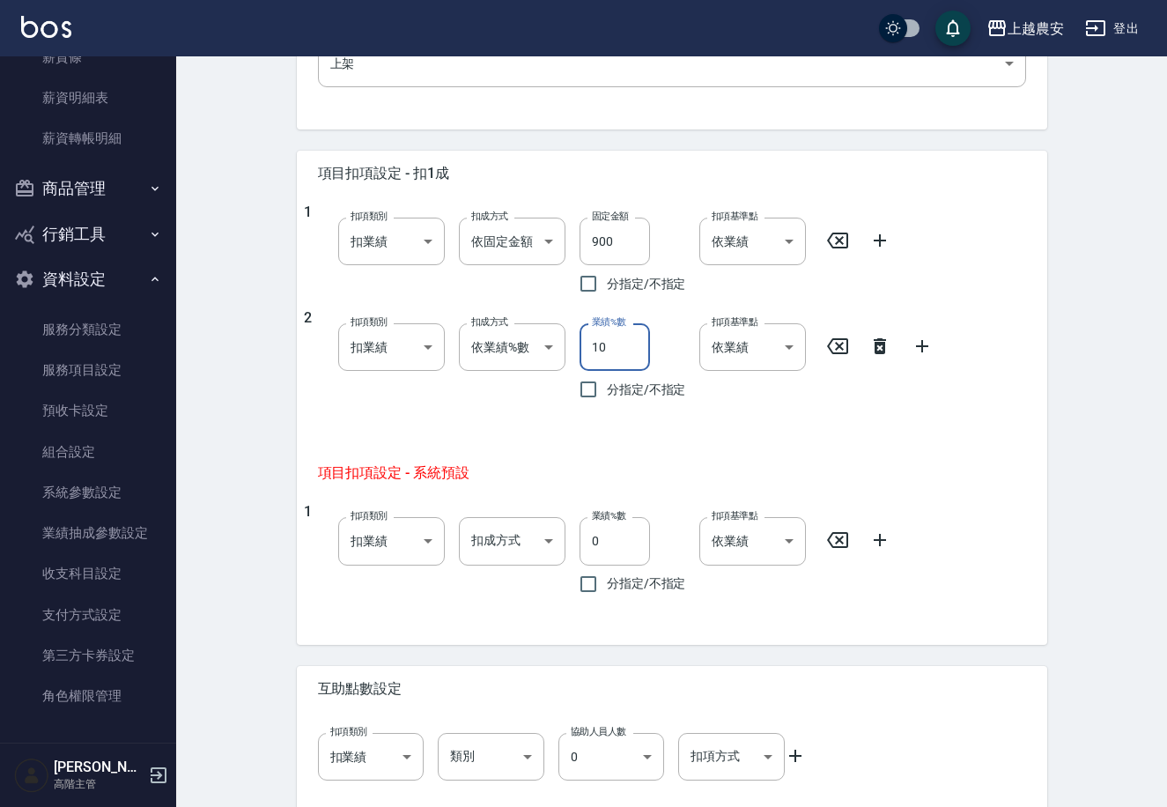
scroll to position [797, 0]
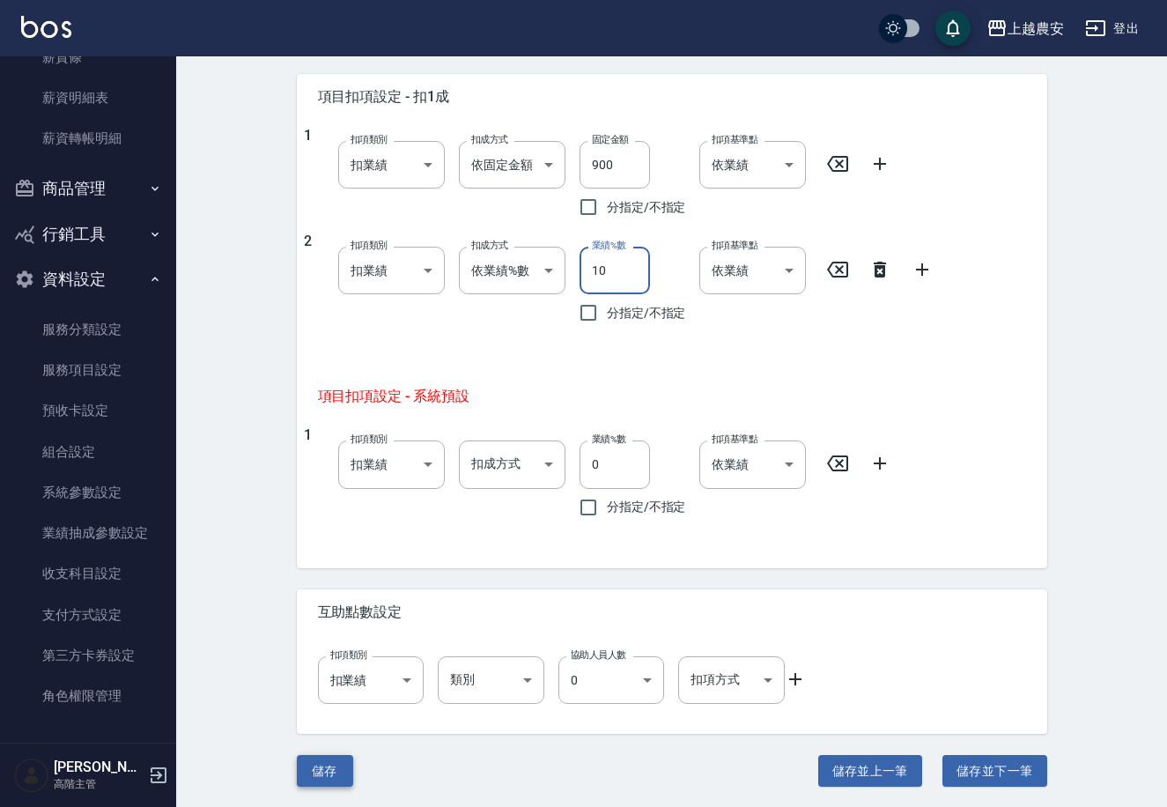
type input "10"
click at [320, 770] on button "儲存" at bounding box center [325, 771] width 56 height 33
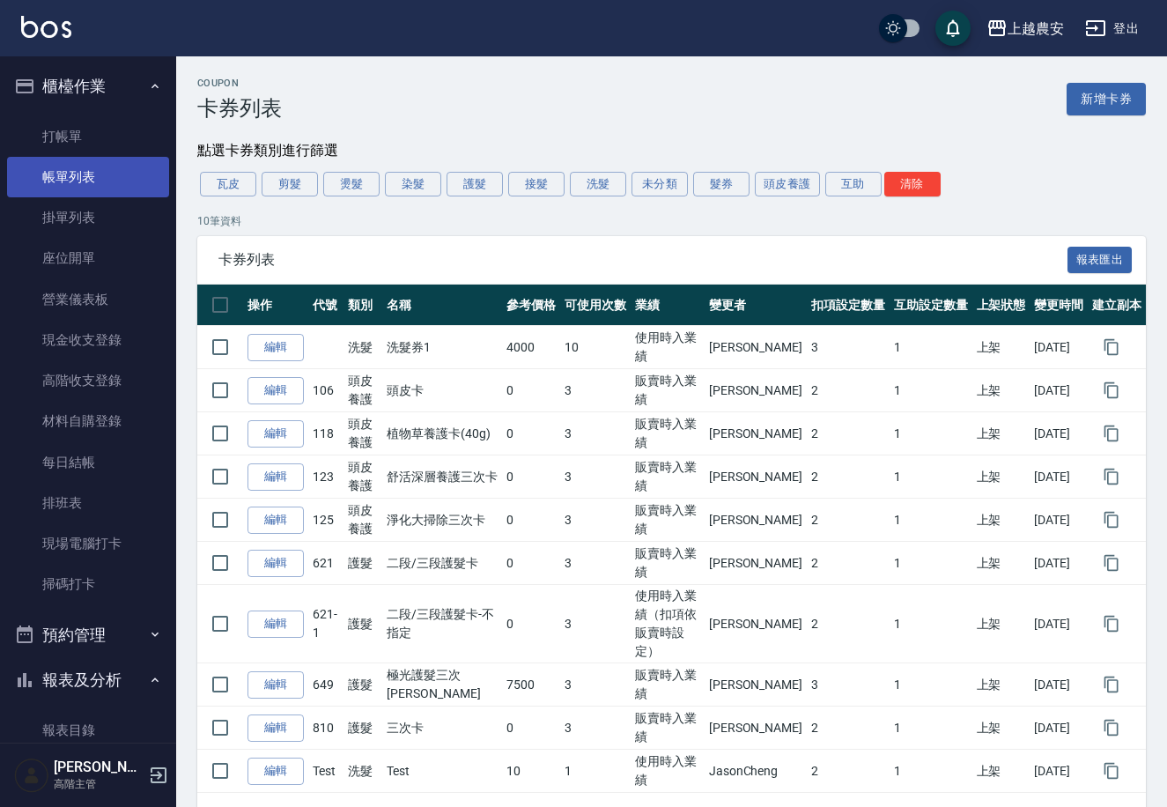
click at [99, 161] on link "帳單列表" at bounding box center [88, 177] width 162 height 41
click at [88, 174] on link "帳單列表" at bounding box center [88, 177] width 162 height 41
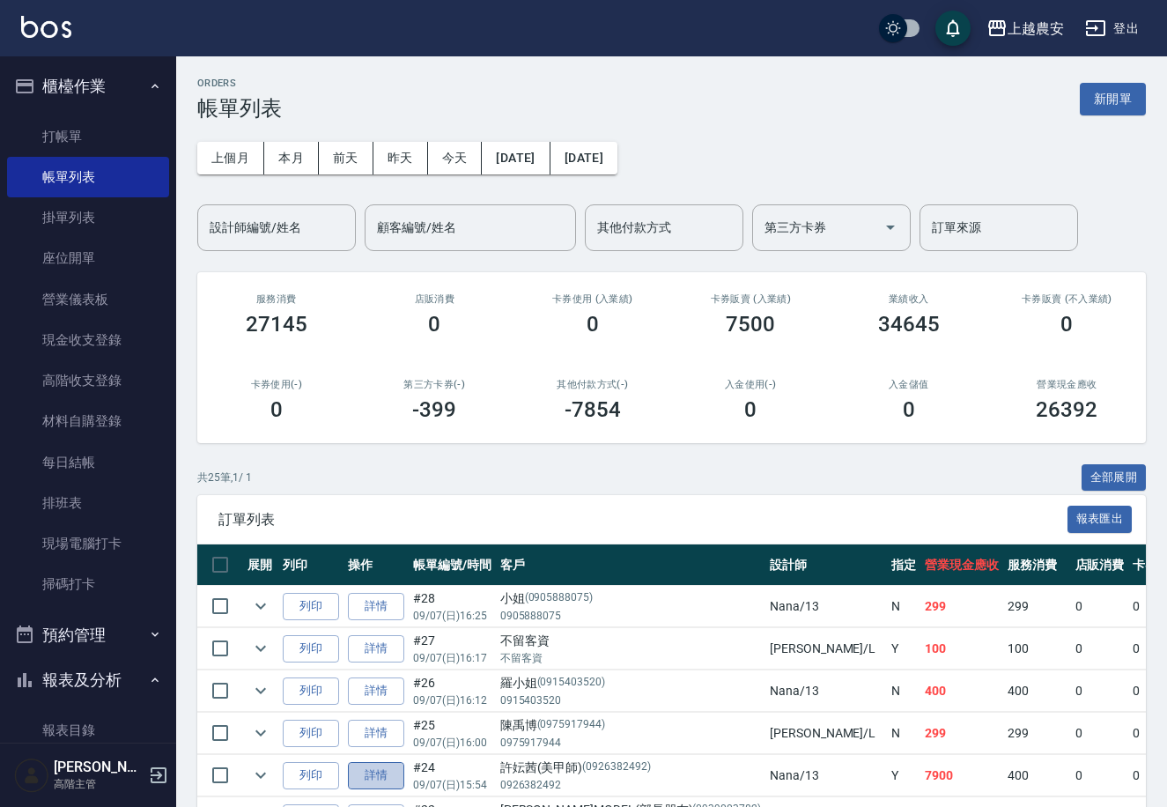
click at [377, 777] on link "詳情" at bounding box center [376, 775] width 56 height 27
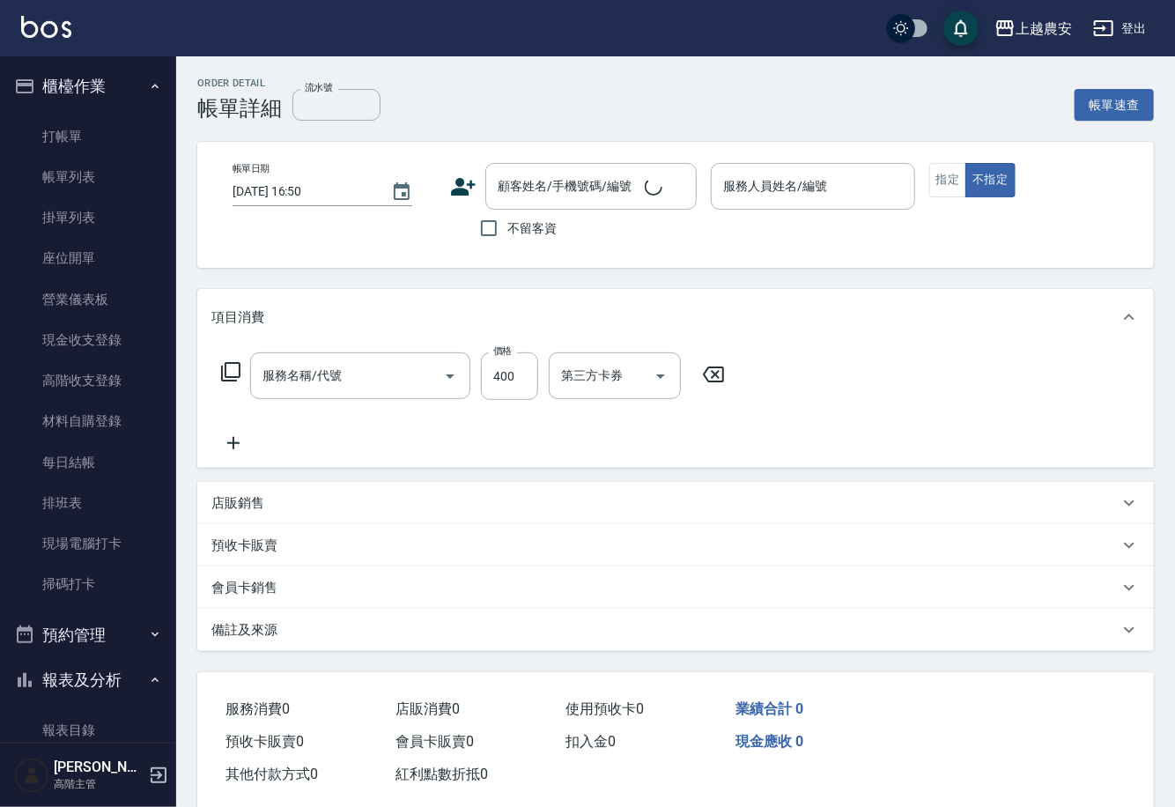
type input "2025/09/07 15:54"
type input "Nana-13"
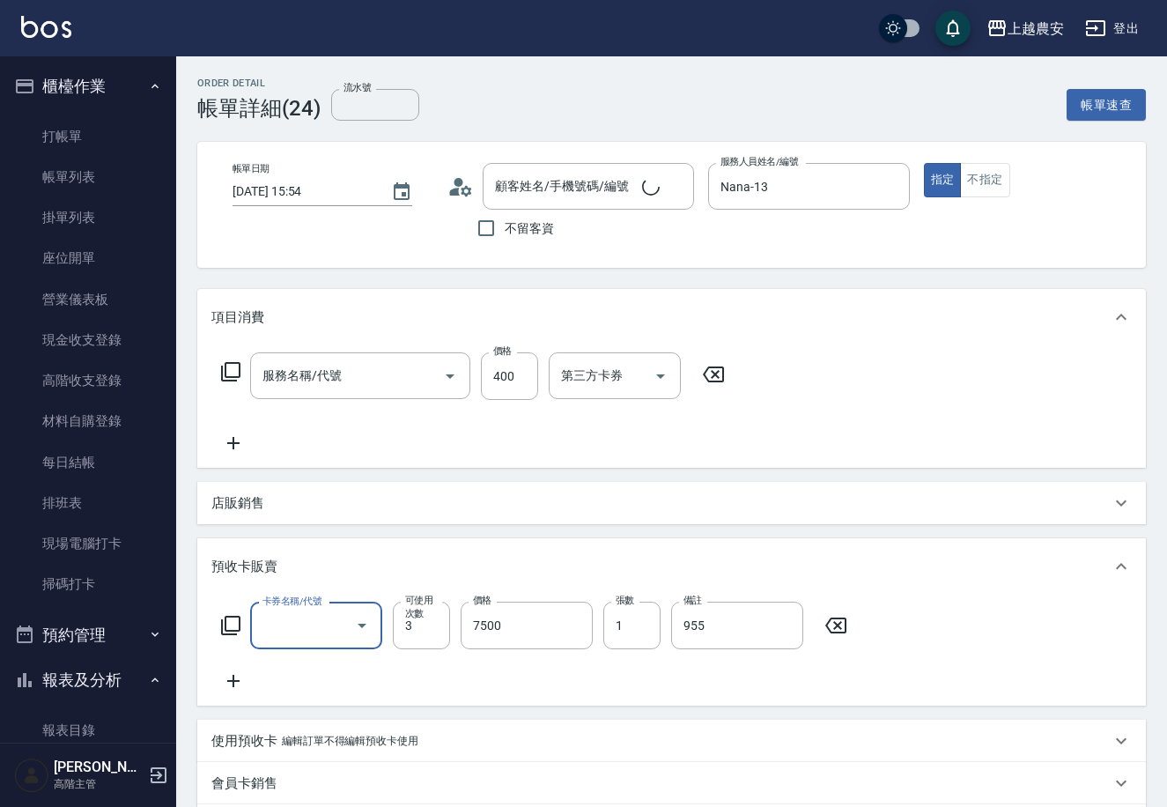
type input "洗髮(228)"
type input "[PERSON_NAME](美甲師)/0926382492/0926382492"
type input "極光護髮三次卡(649)"
click at [325, 622] on button "Clear" at bounding box center [337, 625] width 25 height 25
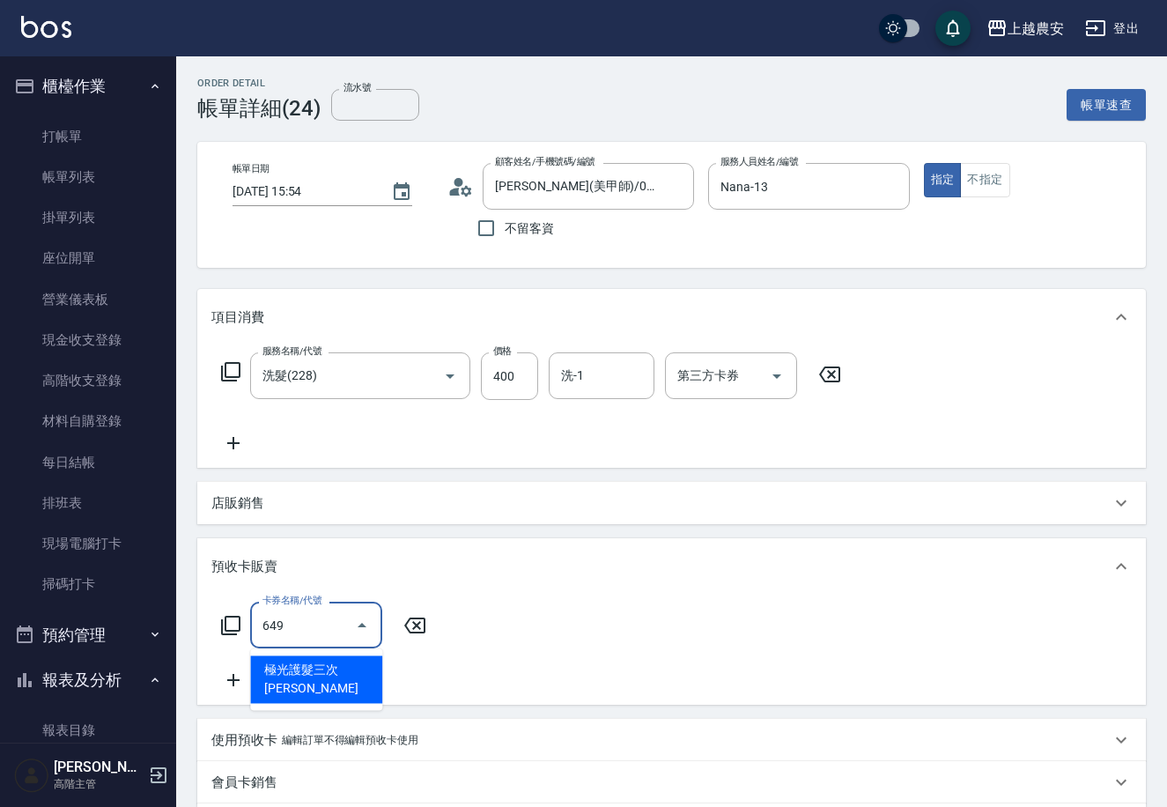
type input "極光護髮三次卡(649)"
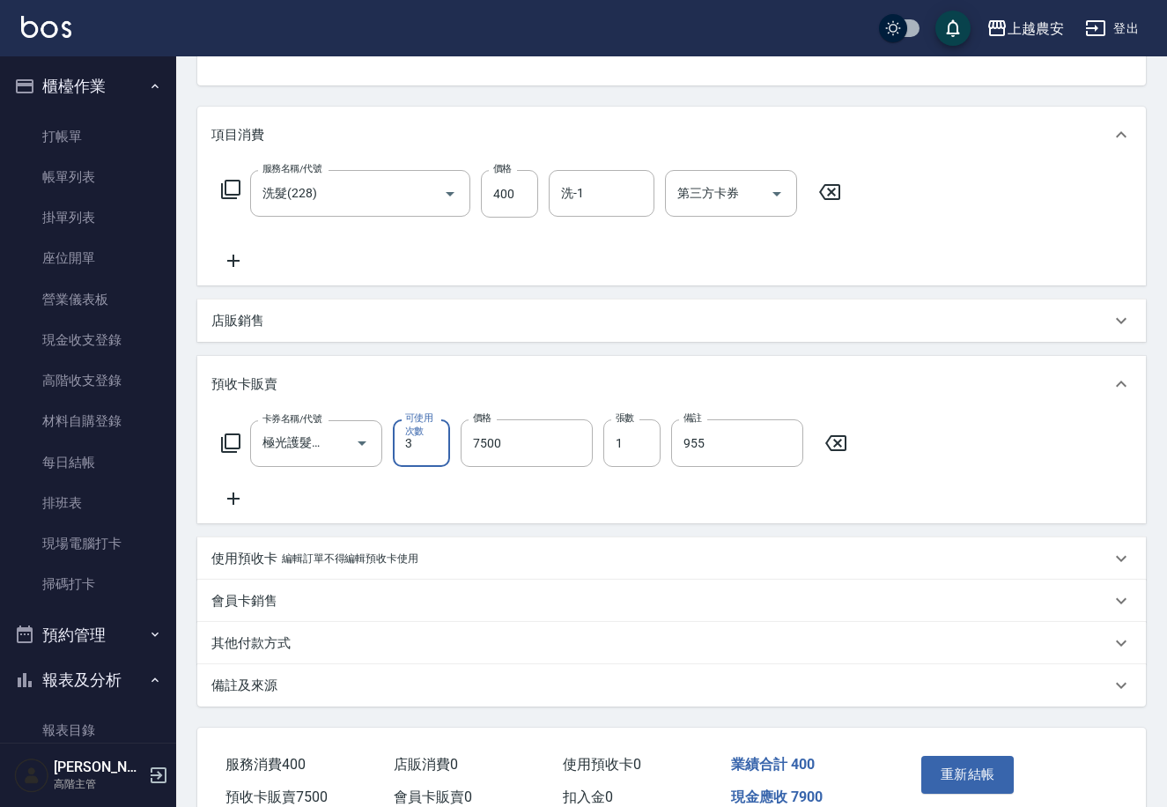
scroll to position [222, 0]
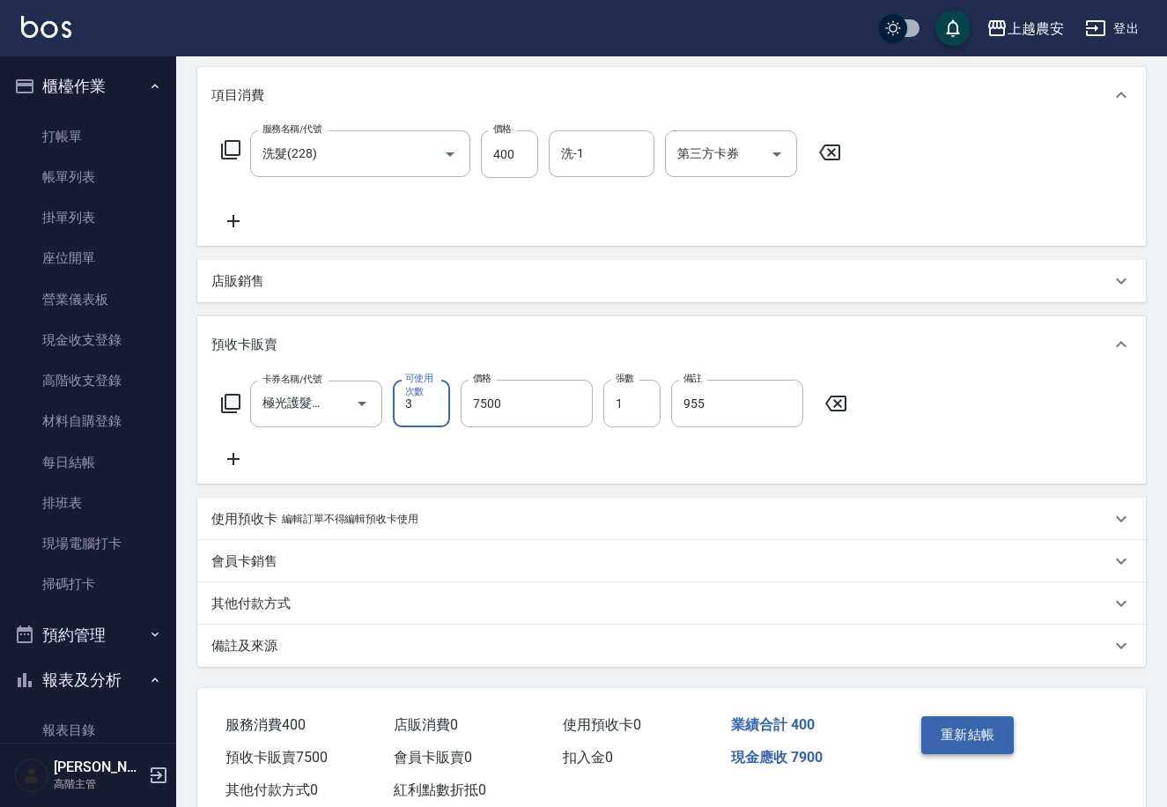
click at [982, 725] on button "重新結帳" at bounding box center [968, 734] width 93 height 37
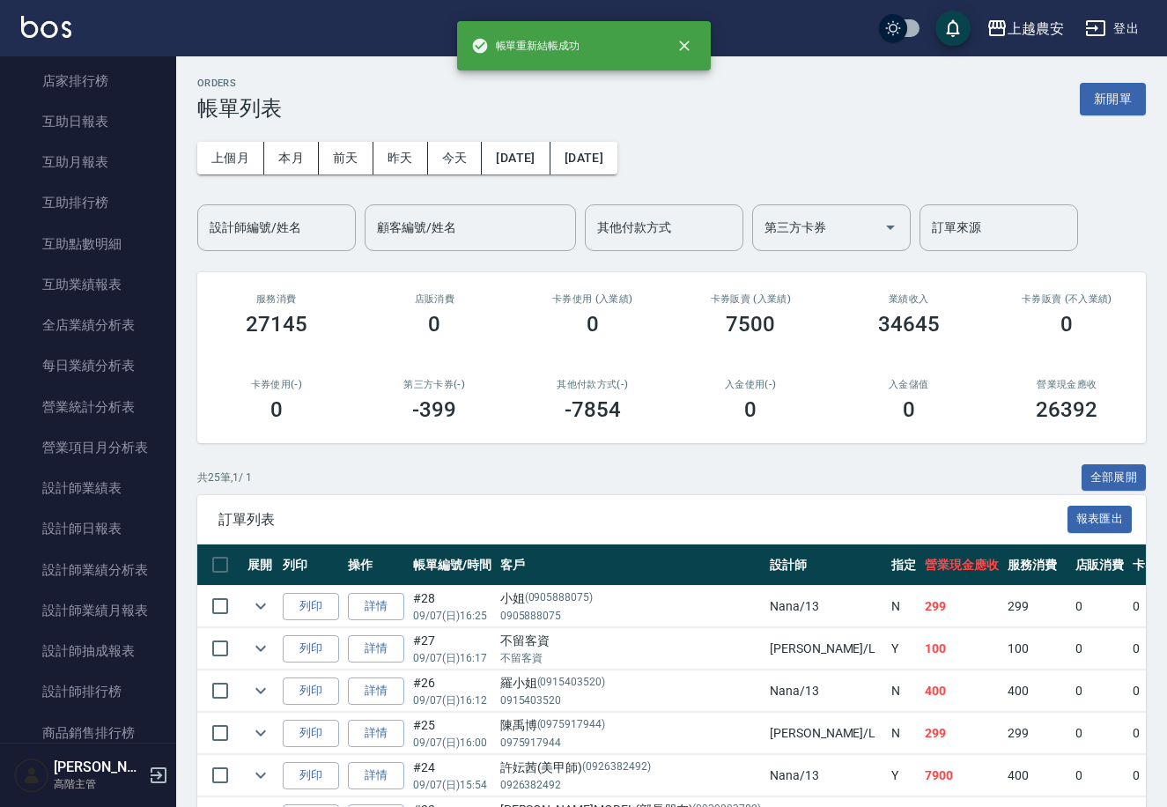
scroll to position [799, 0]
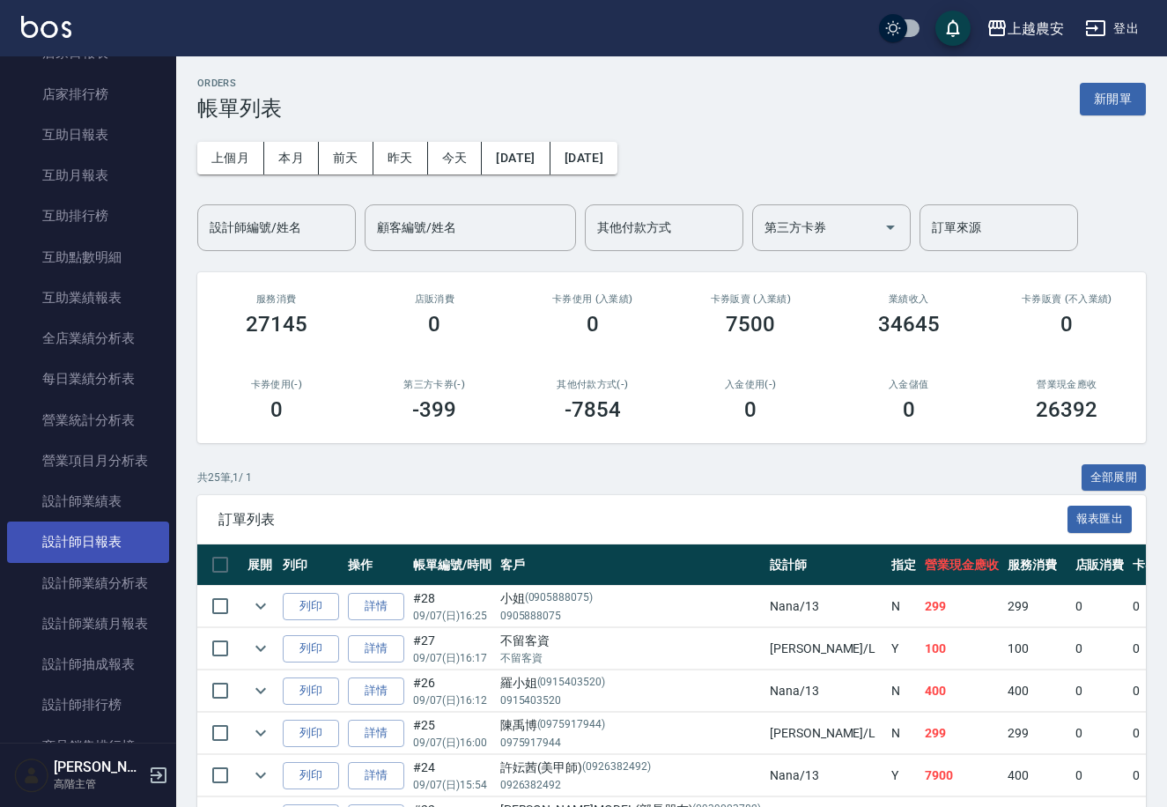
click at [82, 524] on link "設計師日報表" at bounding box center [88, 542] width 162 height 41
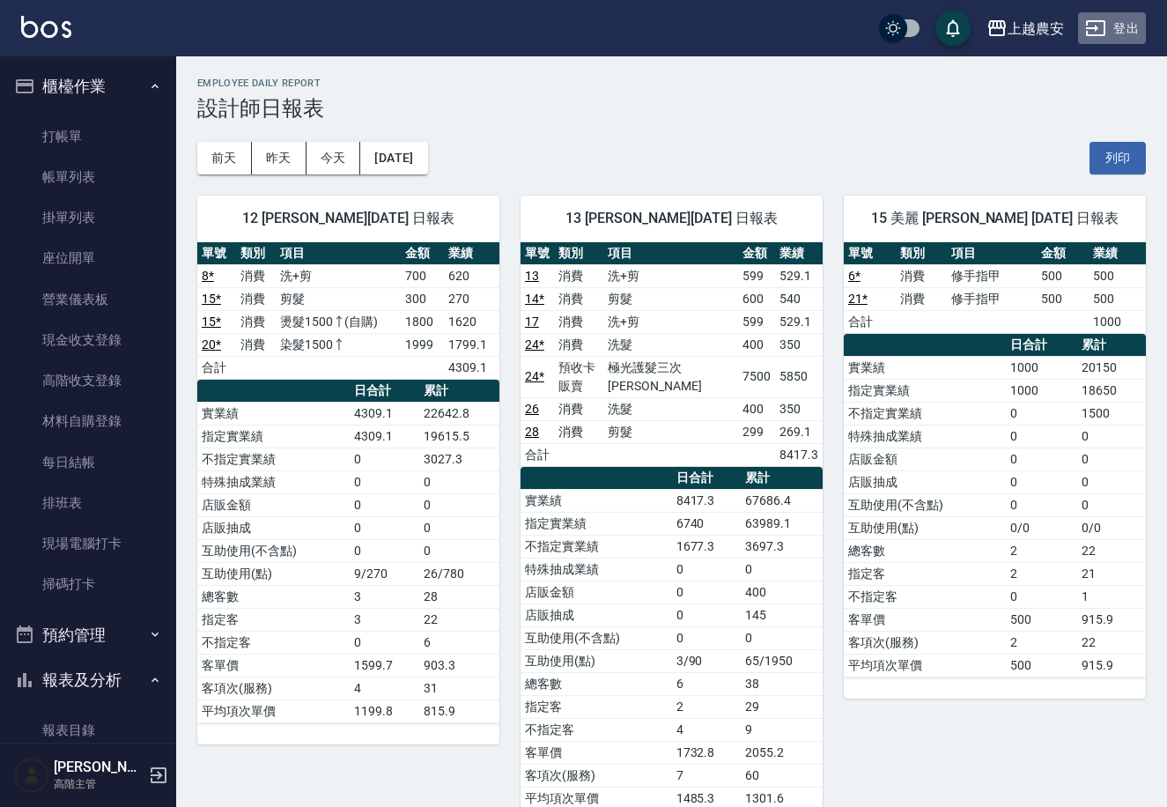
click at [1133, 26] on button "登出" at bounding box center [1112, 28] width 68 height 33
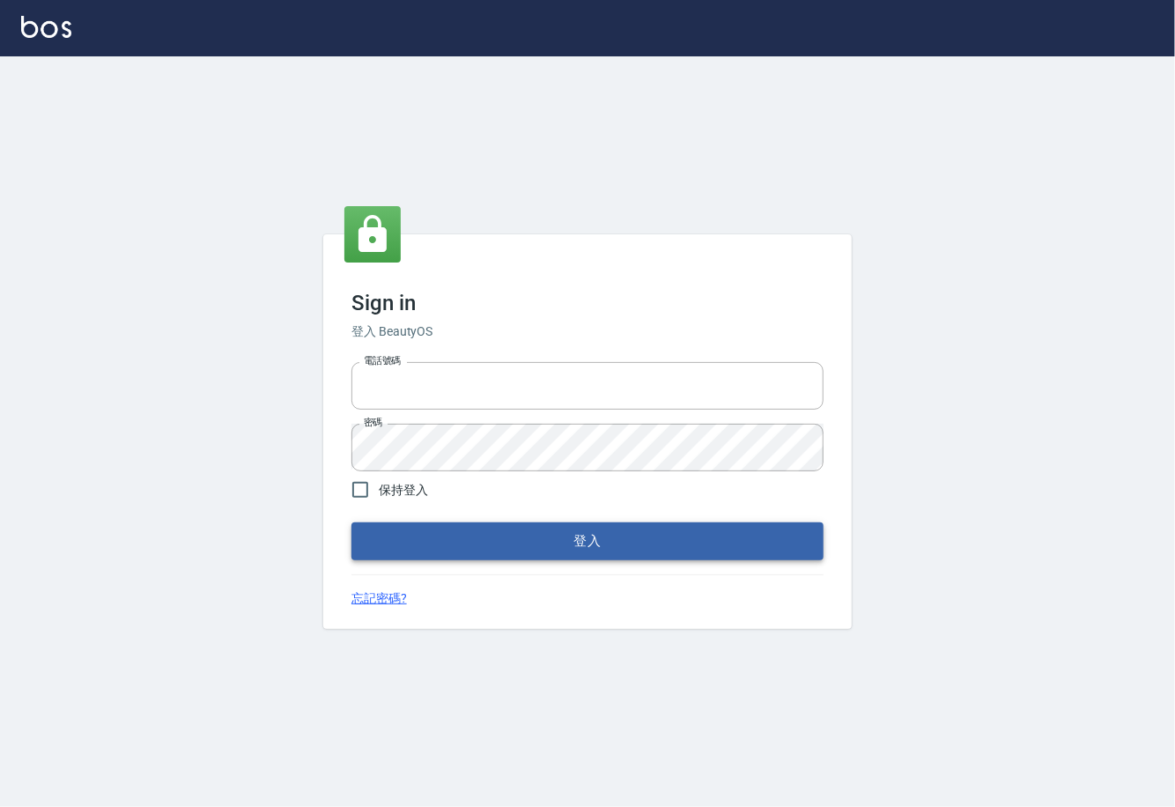
type input "0225929166"
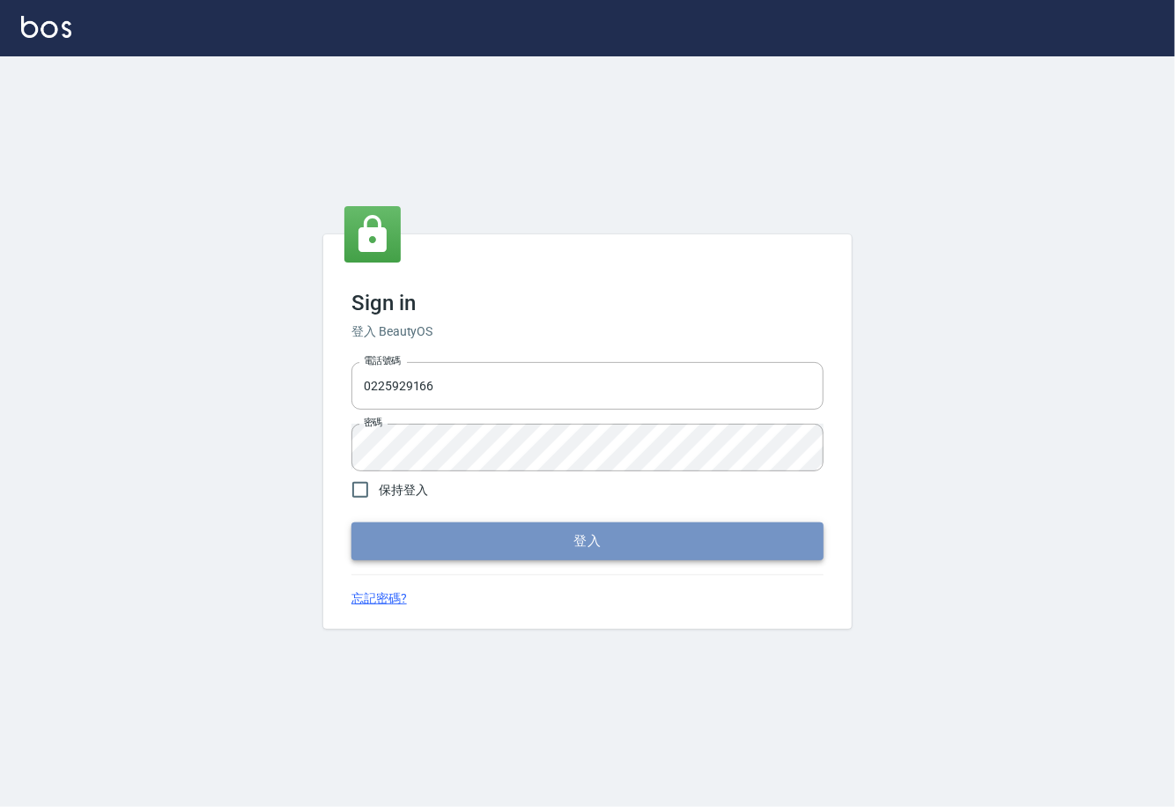
click at [560, 542] on button "登入" at bounding box center [588, 540] width 472 height 37
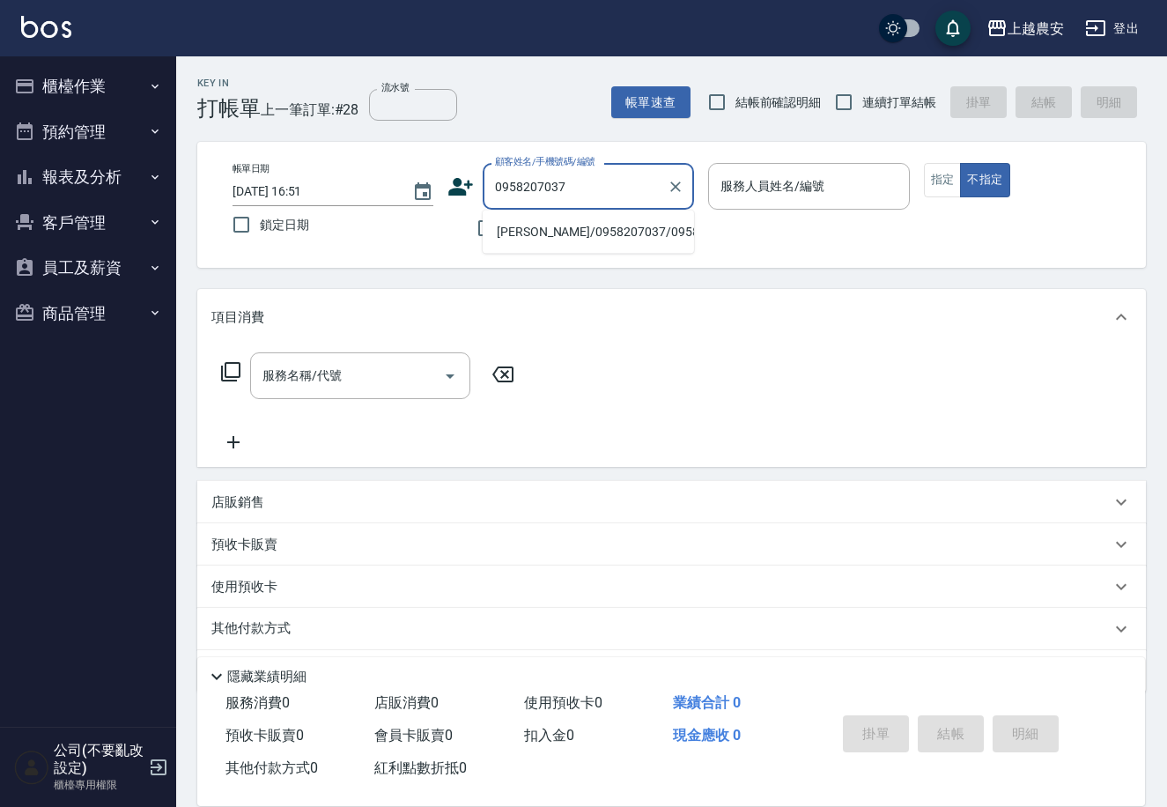
type input "[PERSON_NAME]/0958207037/0958207037"
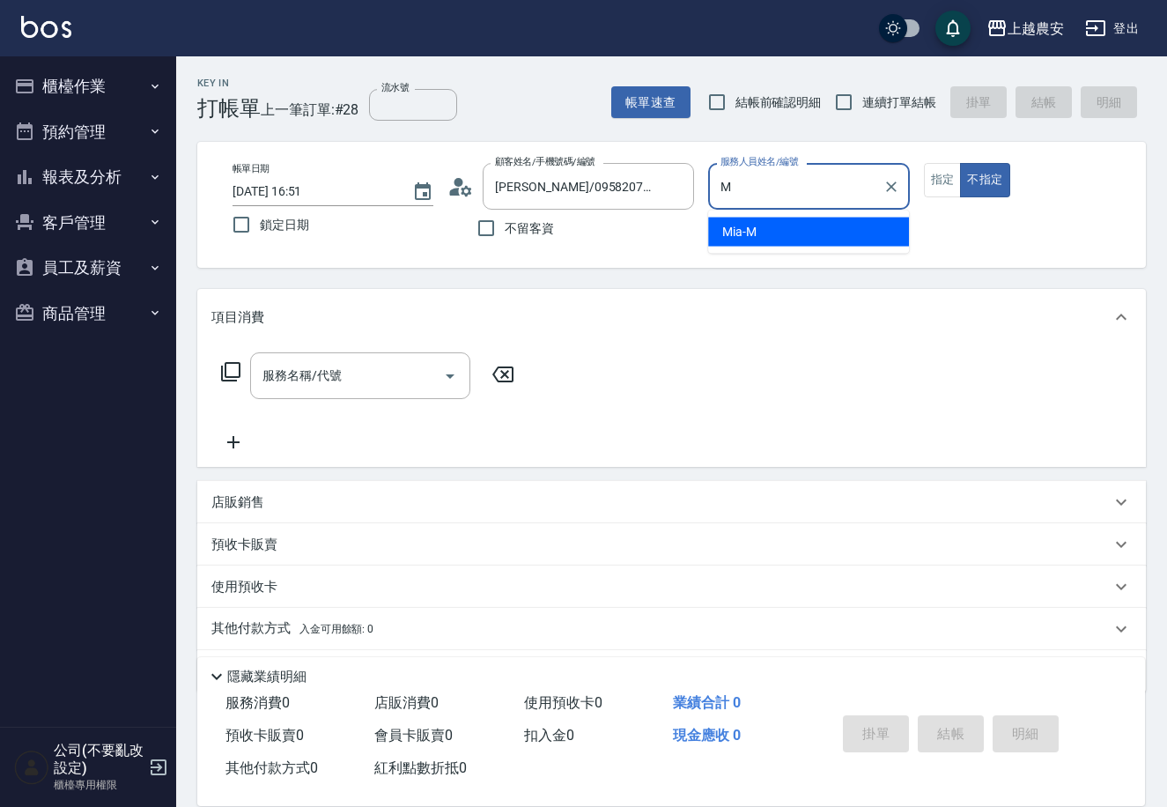
type input "Mia-M"
type button "false"
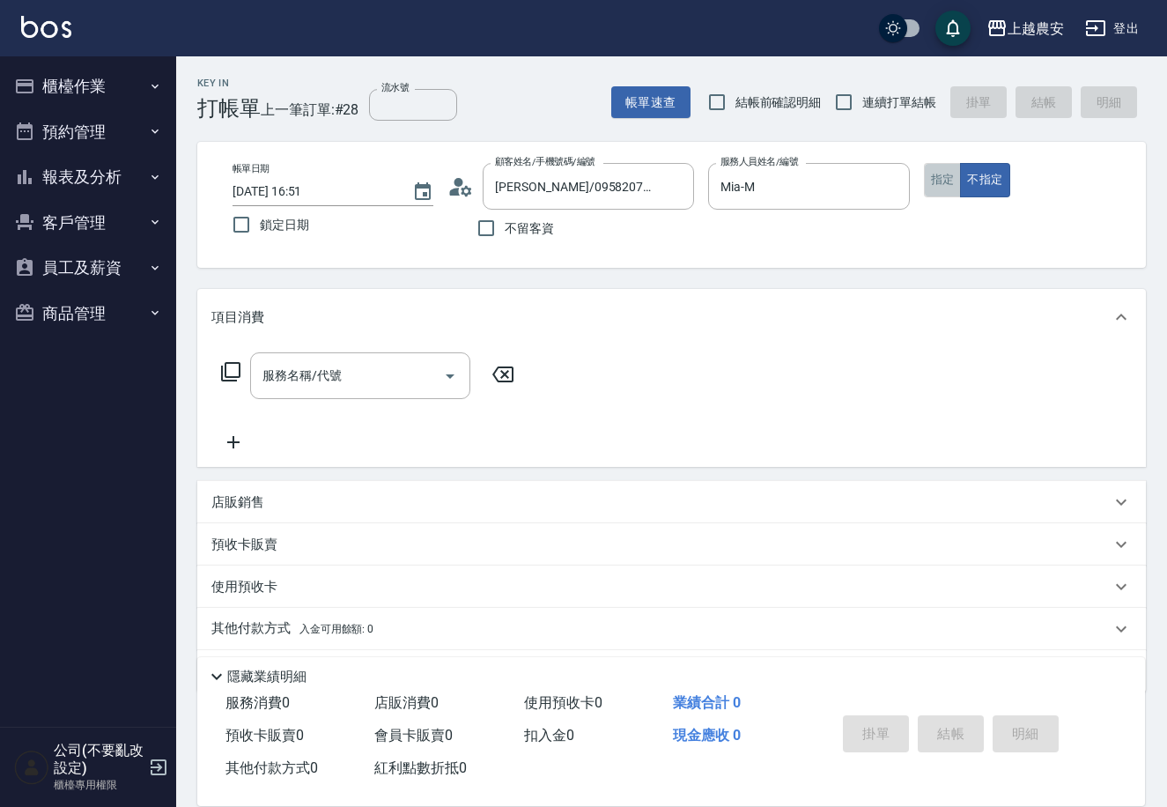
click at [957, 179] on button "指定" at bounding box center [943, 180] width 38 height 34
click at [313, 387] on input "服務名稱/代號" at bounding box center [347, 375] width 178 height 31
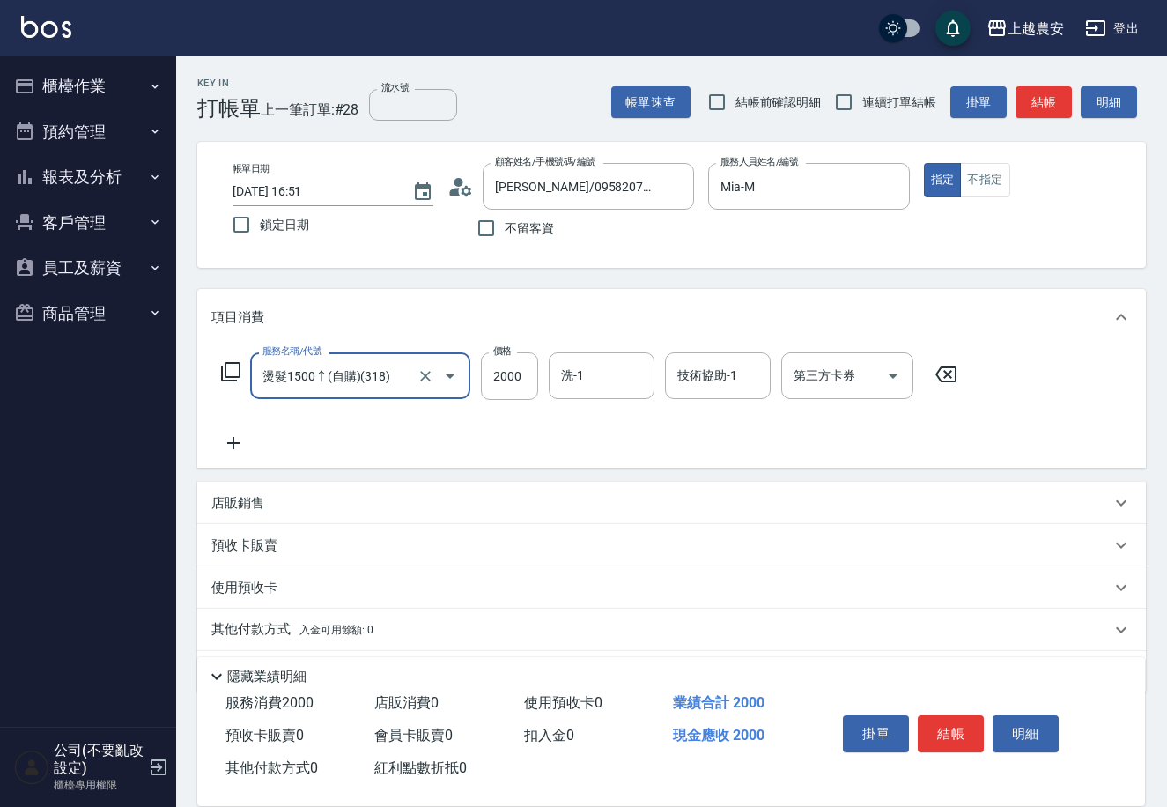
type input "燙髮1500↑(自購)(318)"
type input "2499"
click at [631, 373] on input "洗-1" at bounding box center [602, 375] width 90 height 31
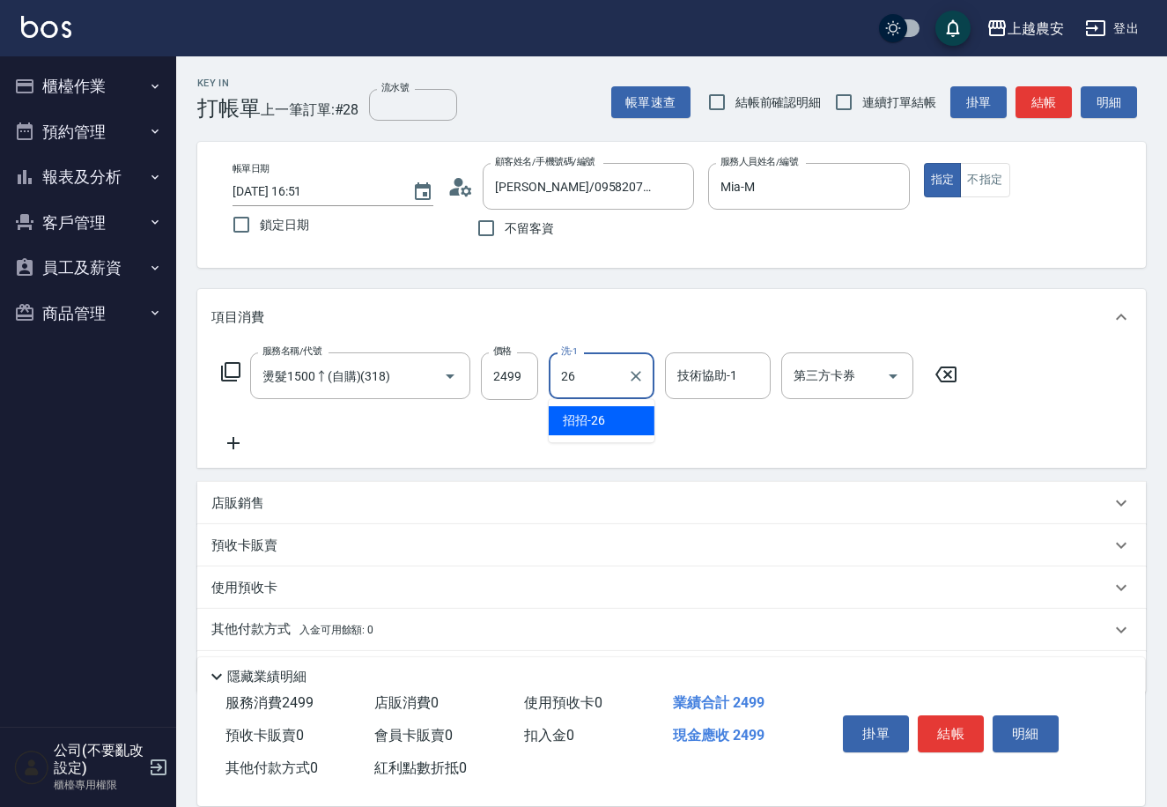
type input "招招-26"
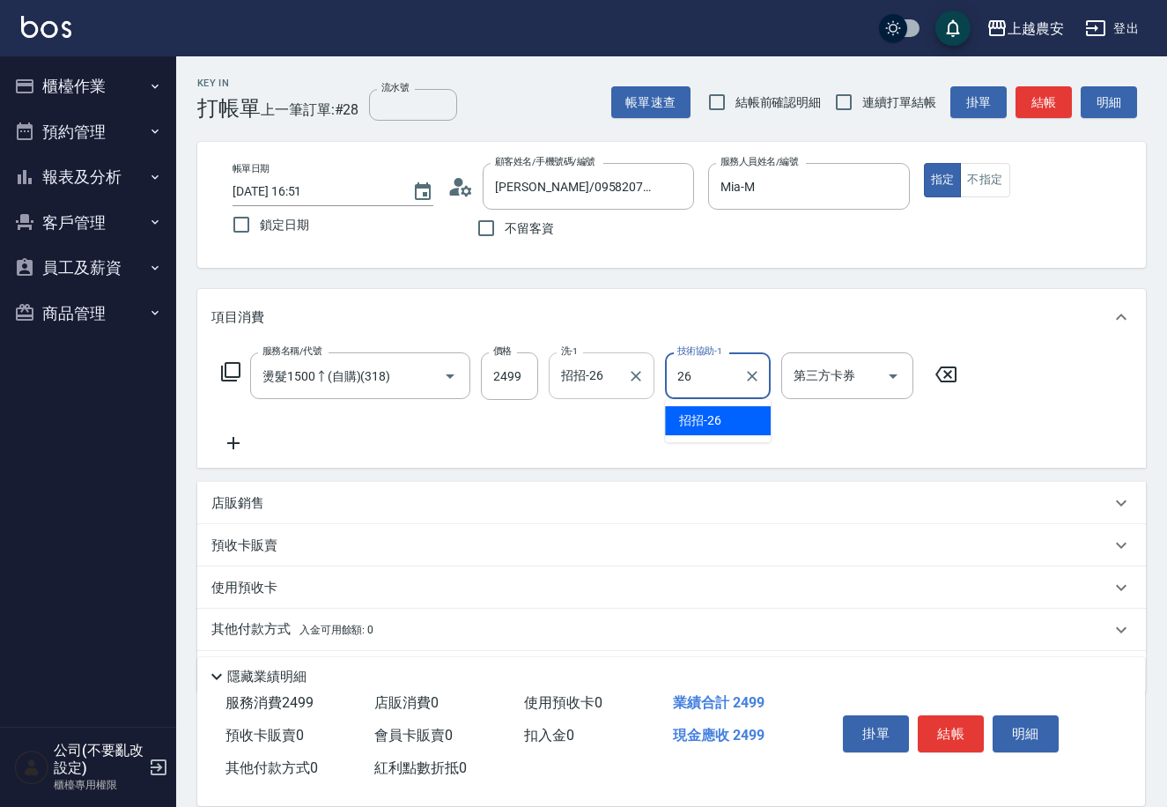
type input "招招-26"
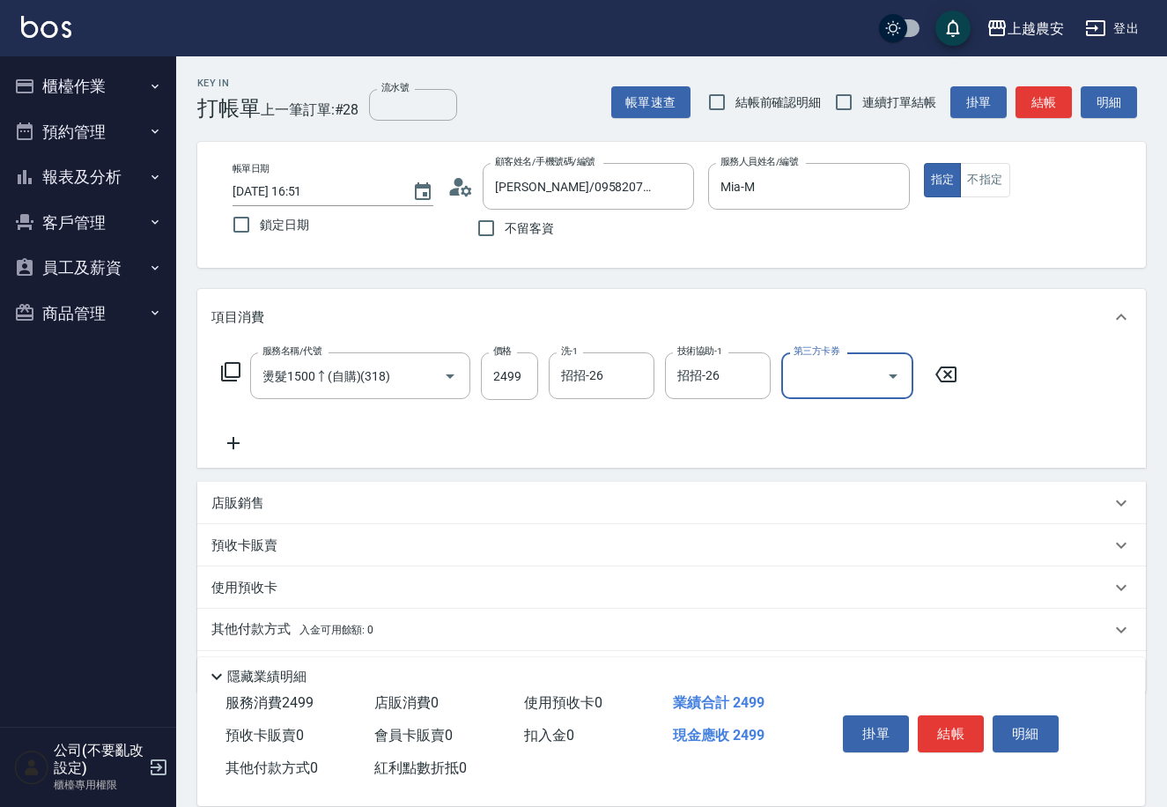
scroll to position [52, 0]
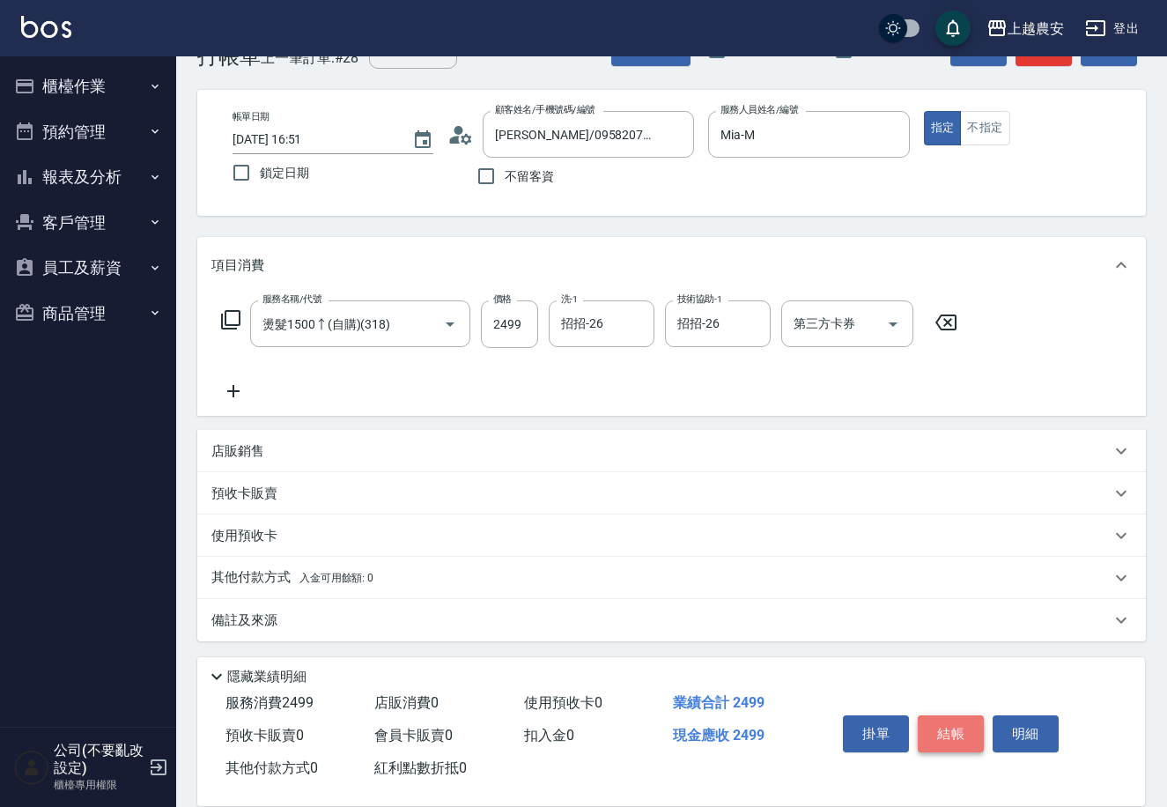
click at [955, 723] on button "結帳" at bounding box center [951, 733] width 66 height 37
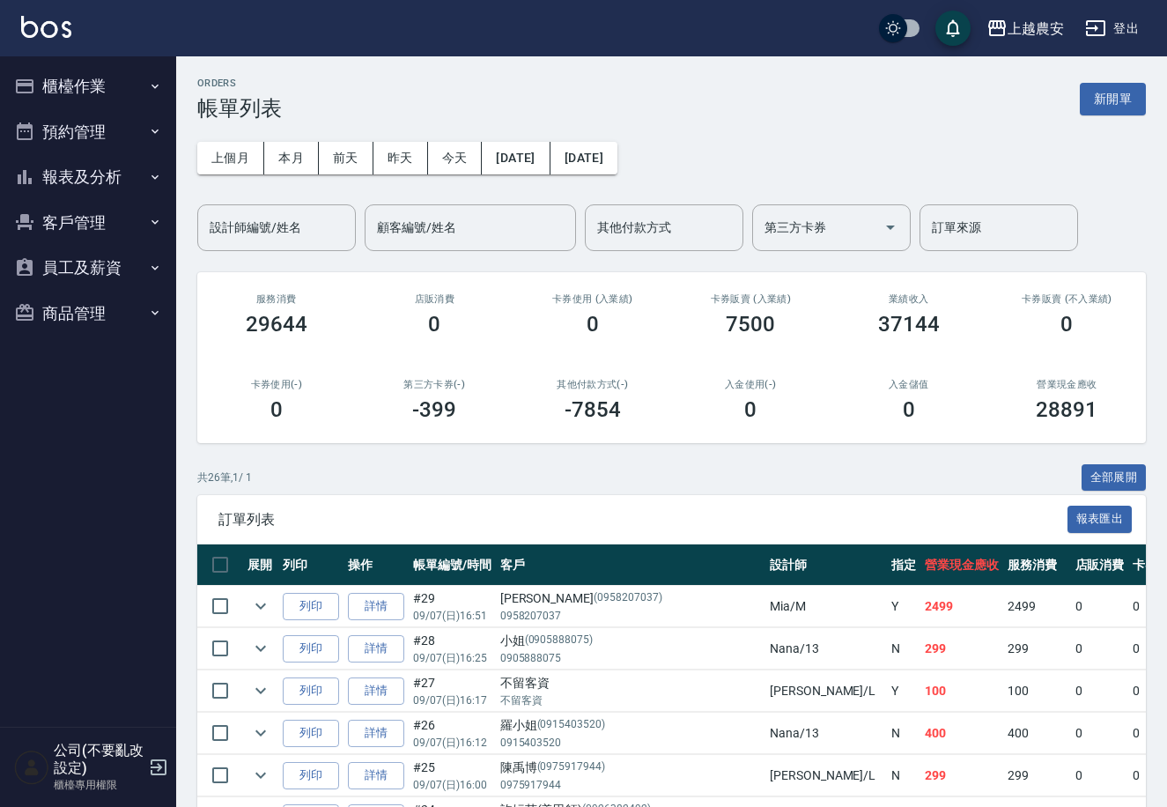
click at [119, 79] on button "櫃檯作業" at bounding box center [88, 86] width 162 height 46
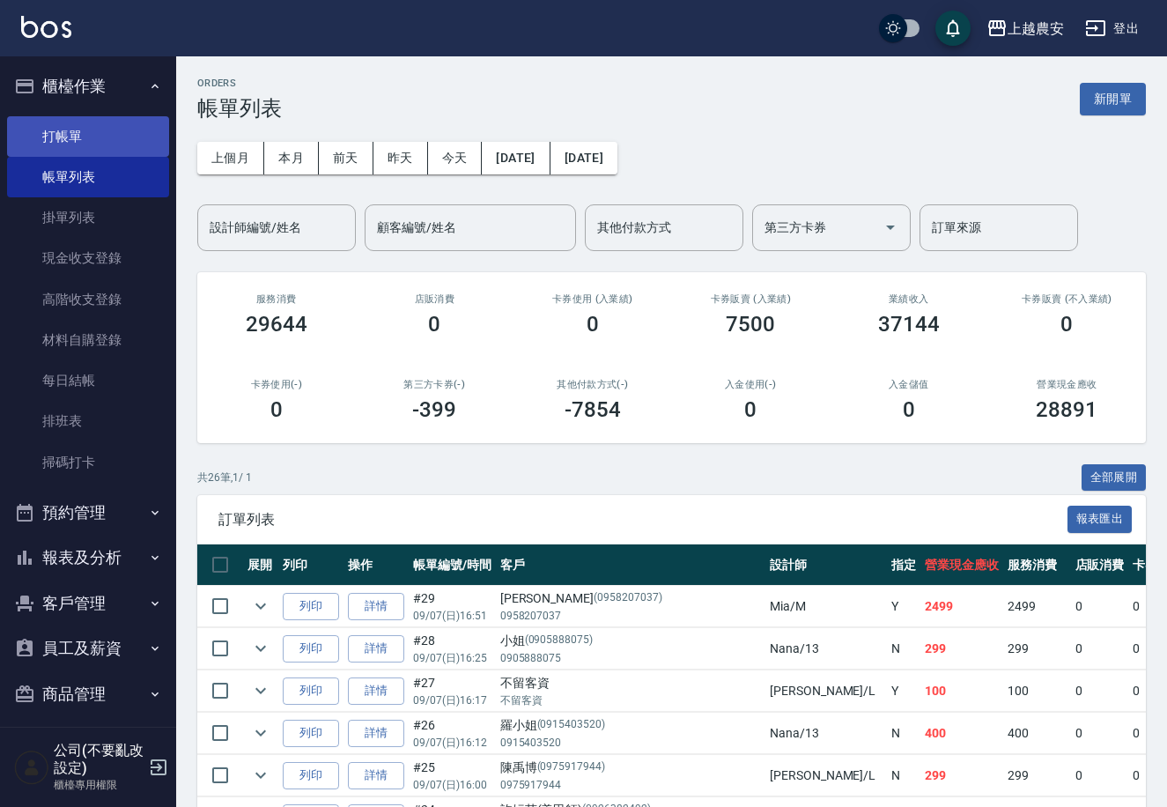
click at [125, 137] on link "打帳單" at bounding box center [88, 136] width 162 height 41
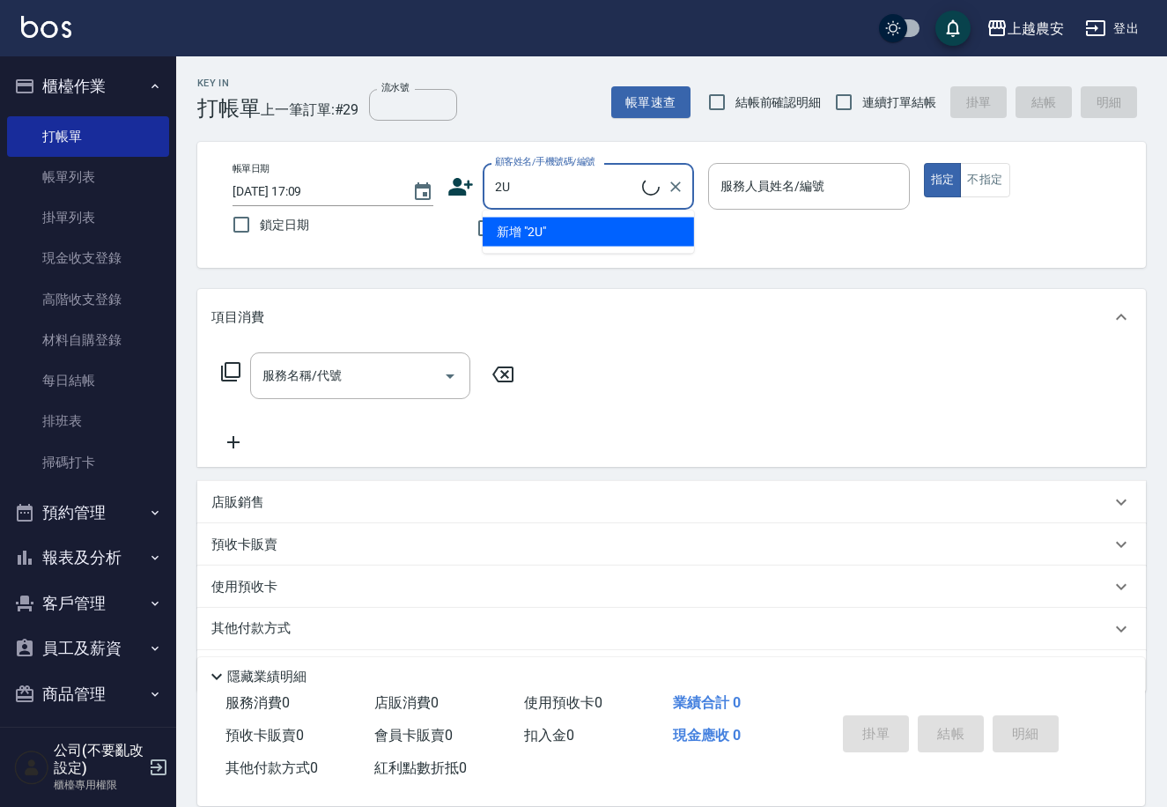
type input "2"
type input "="
type input "弟弟媽媽"
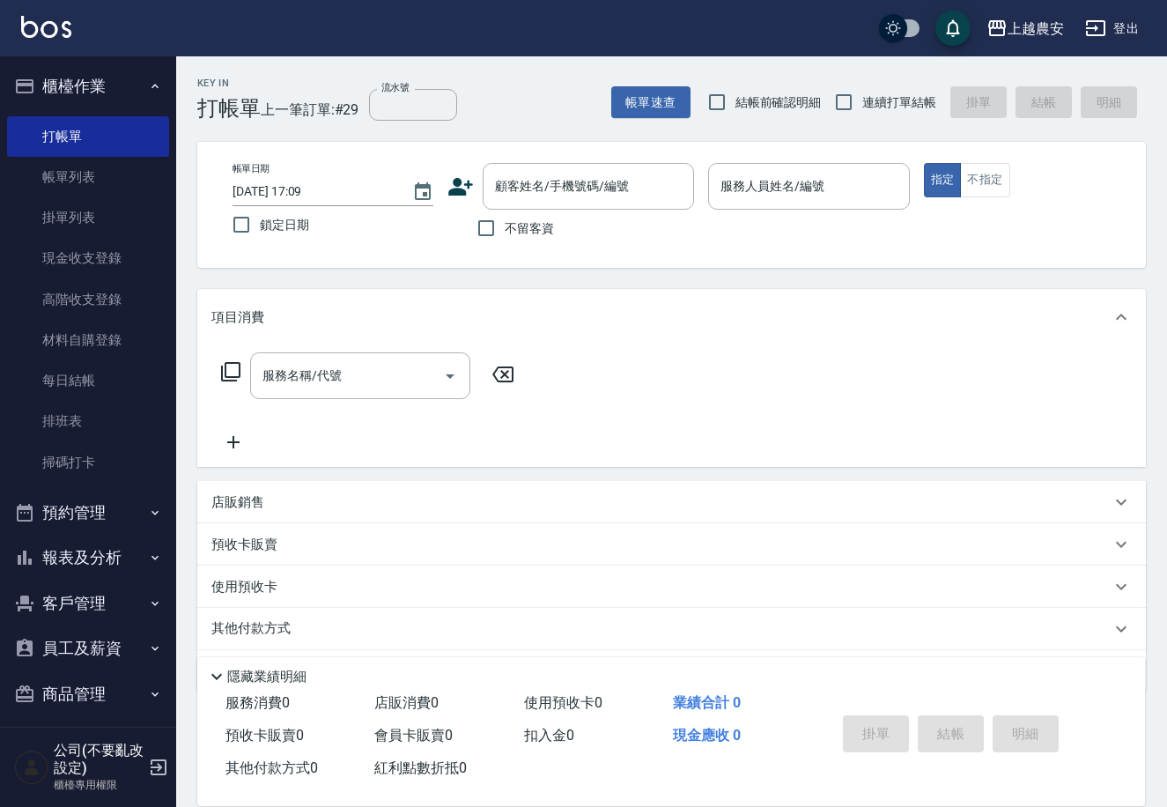
click at [438, 241] on div "帳單日期 [DATE] 17:09 鎖定日期 顧客姓名/手機號碼/編號 顧客姓名/手機號碼/編號 不留客資 服務人員姓名/編號 服務人員姓名/編號 指定 不指定" at bounding box center [672, 205] width 907 height 84
click at [621, 182] on input "顧客姓名/手機號碼/編號" at bounding box center [575, 186] width 169 height 31
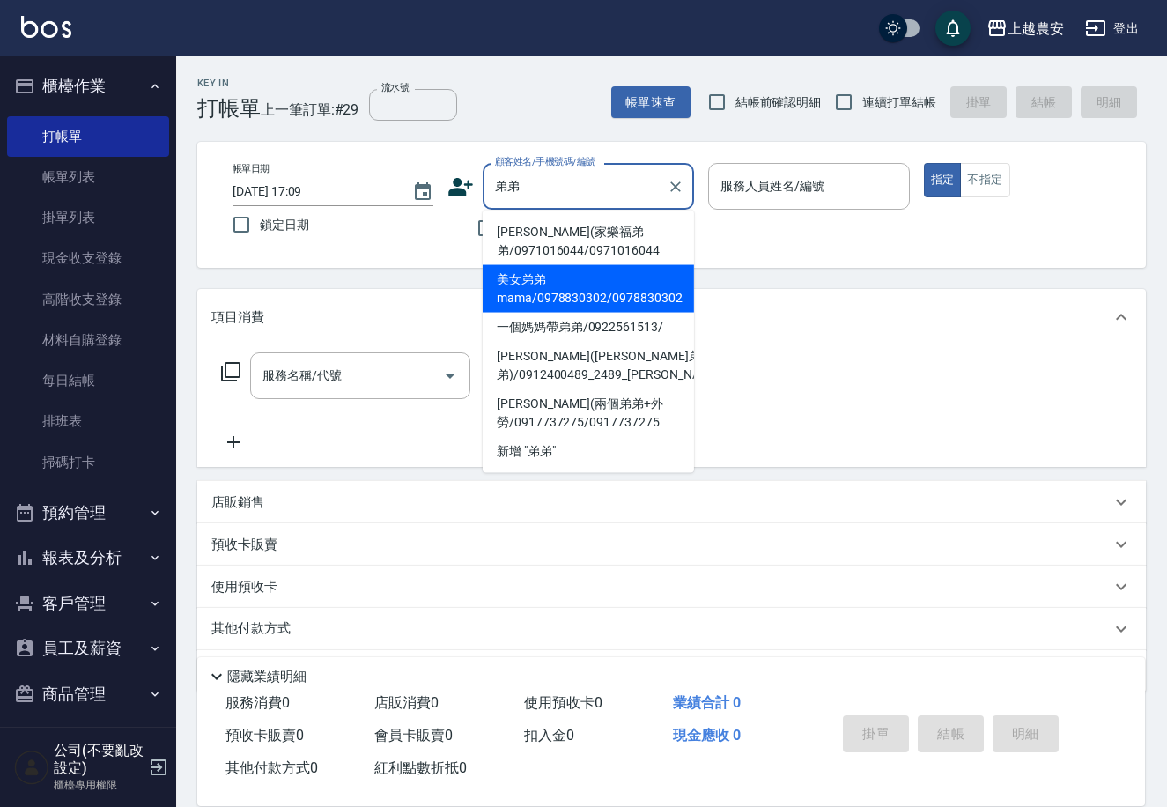
click at [626, 278] on li "美女弟弟mama/0978830302/0978830302" at bounding box center [588, 289] width 211 height 48
type input "美女弟弟mama/0978830302/0978830302"
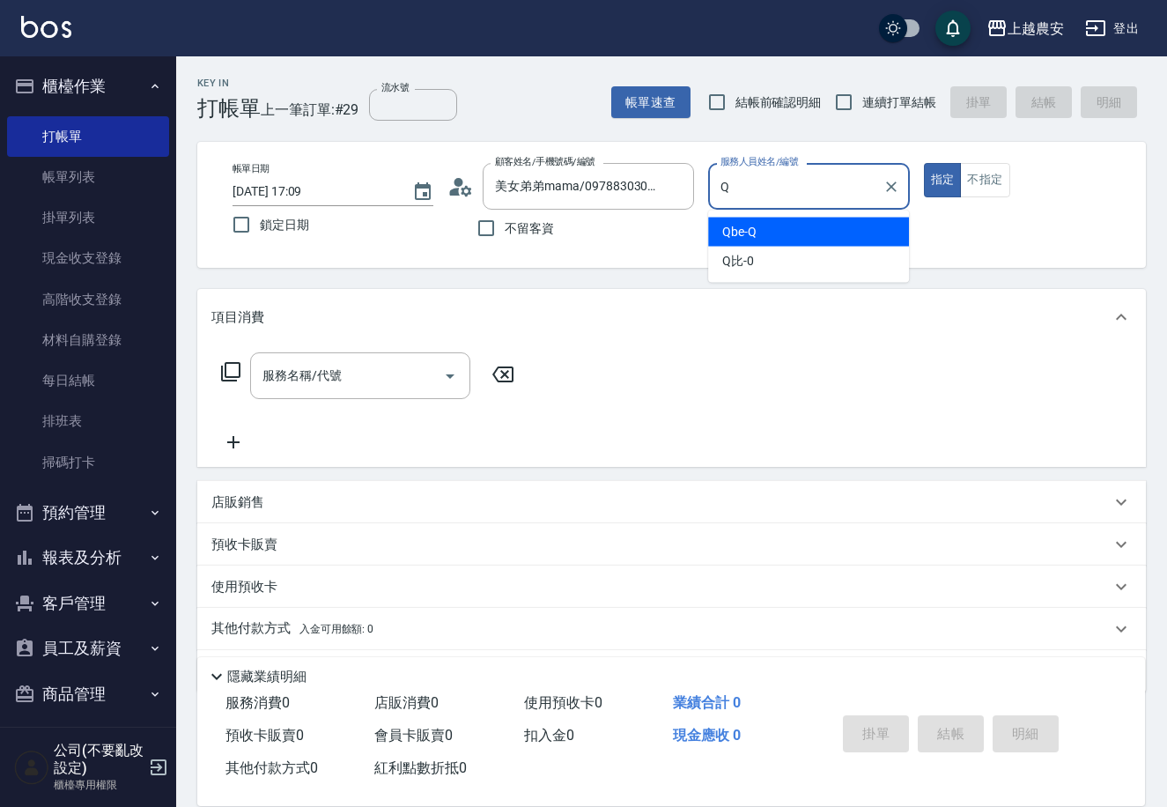
click at [759, 223] on div "Qbe -Q" at bounding box center [808, 232] width 201 height 29
type input "Qbe-Q"
click at [924, 163] on button "指定" at bounding box center [943, 180] width 38 height 34
type button "true"
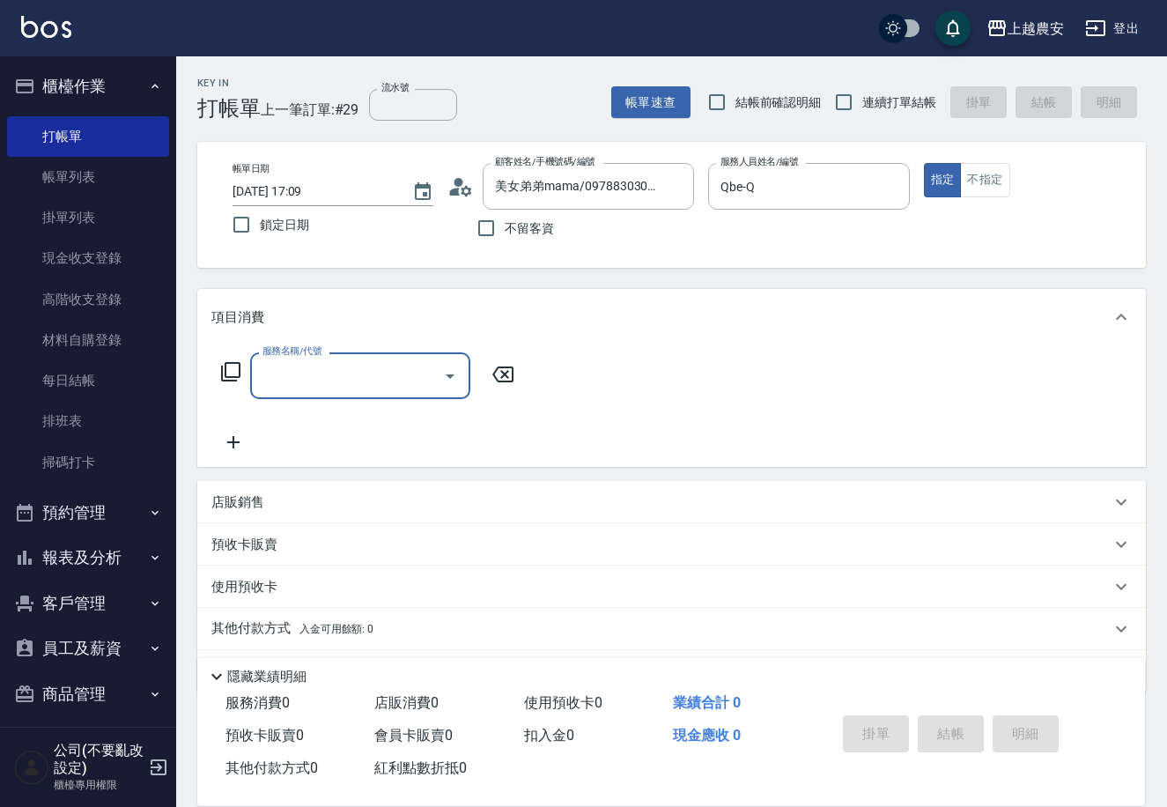
type input "2"
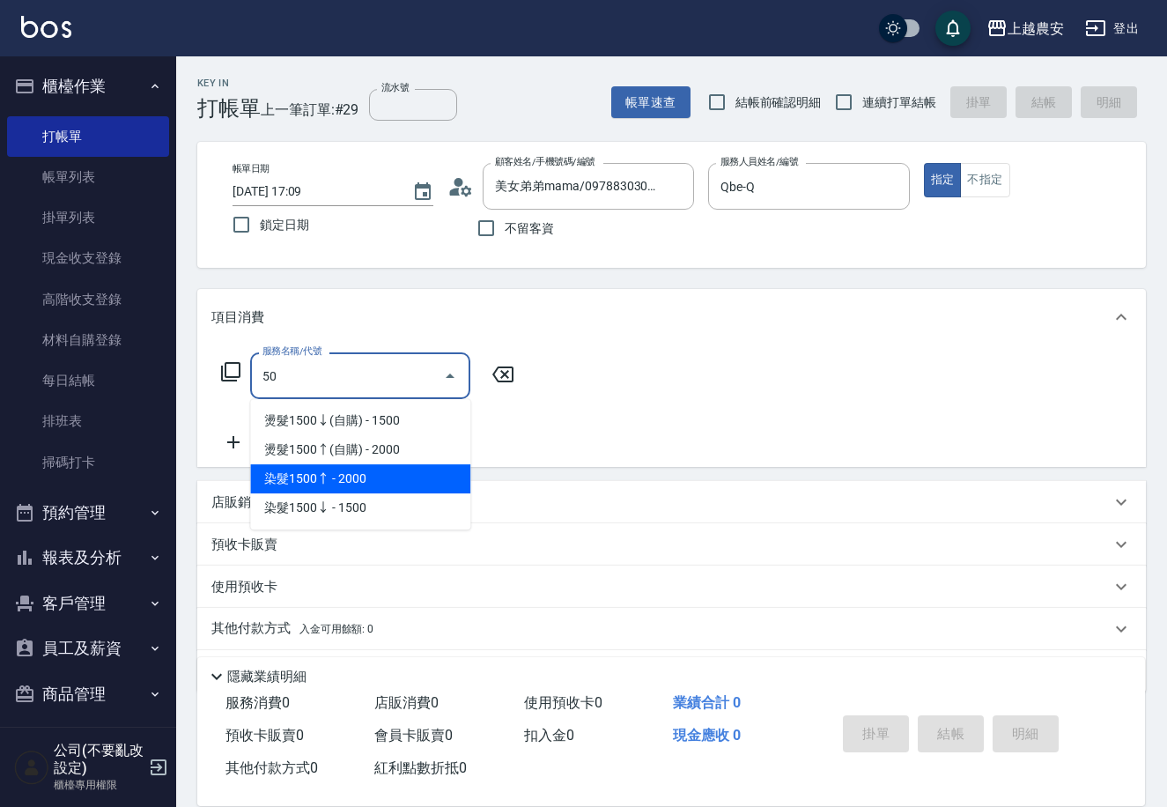
type input "50"
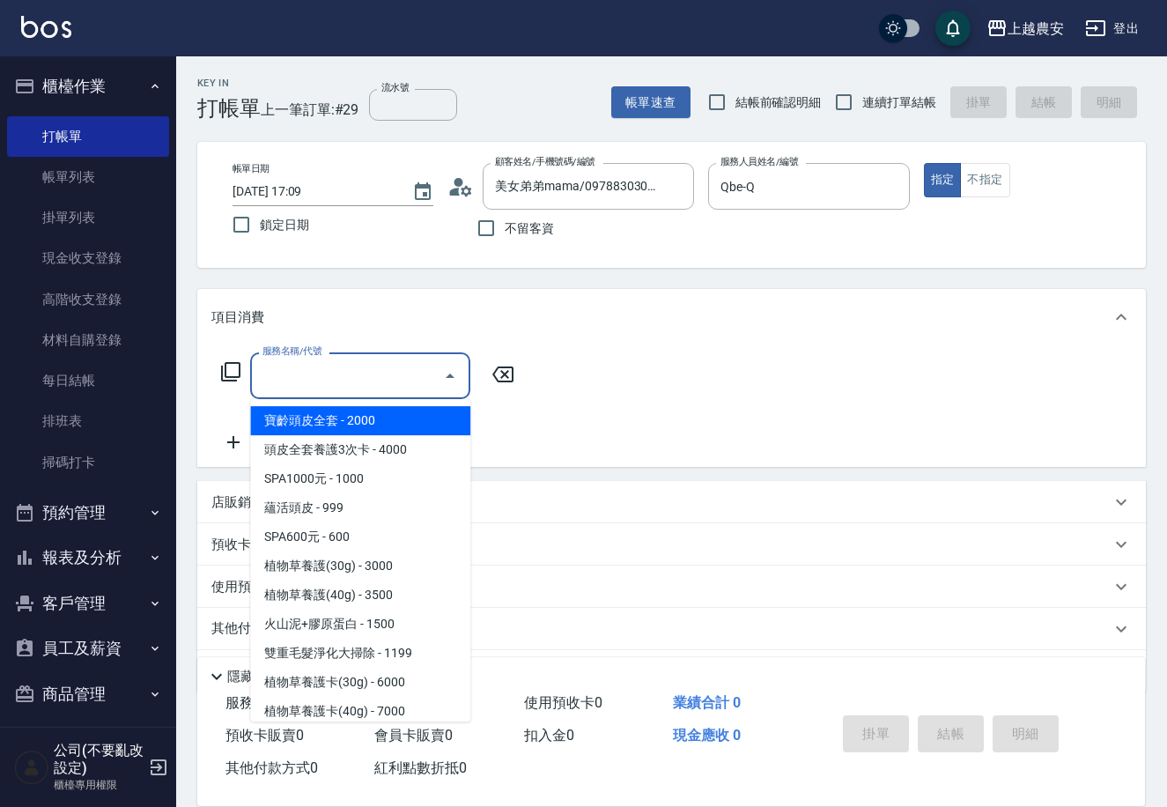
click at [386, 367] on input "服務名稱/代號" at bounding box center [347, 375] width 178 height 31
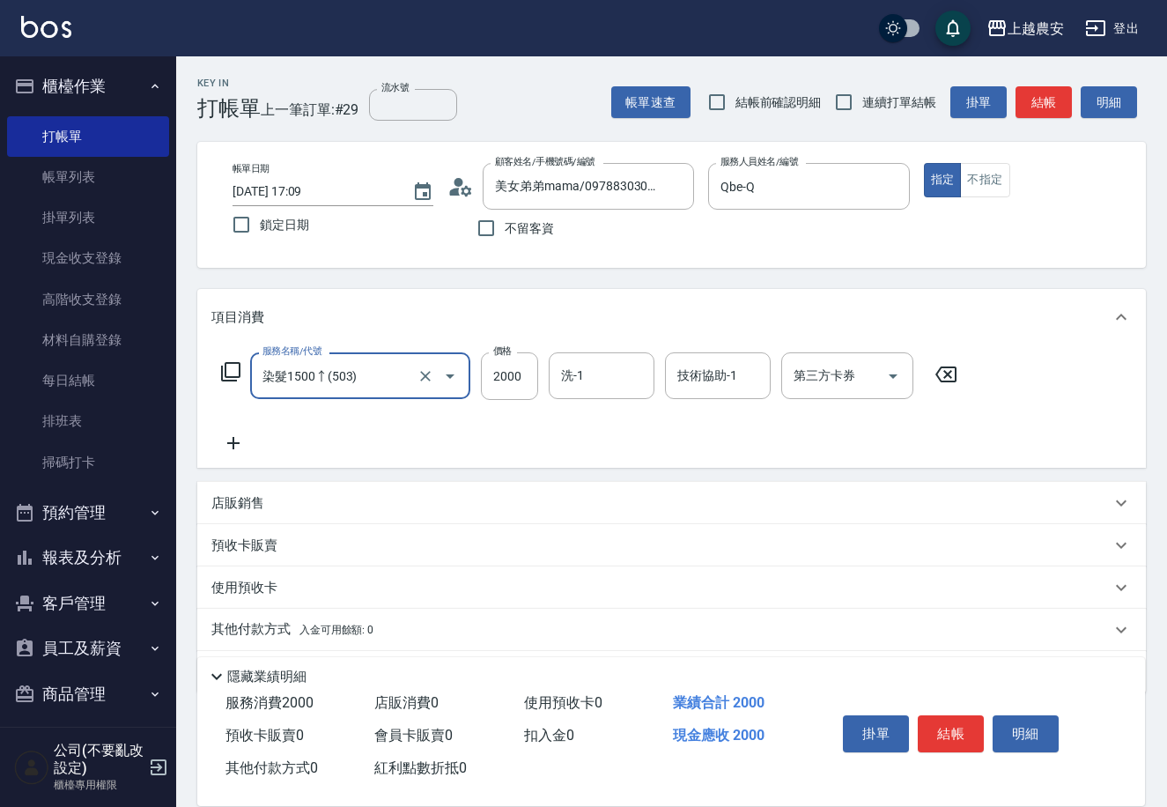
type input "染髮1500↑(503)"
click at [967, 730] on button "結帳" at bounding box center [951, 733] width 66 height 37
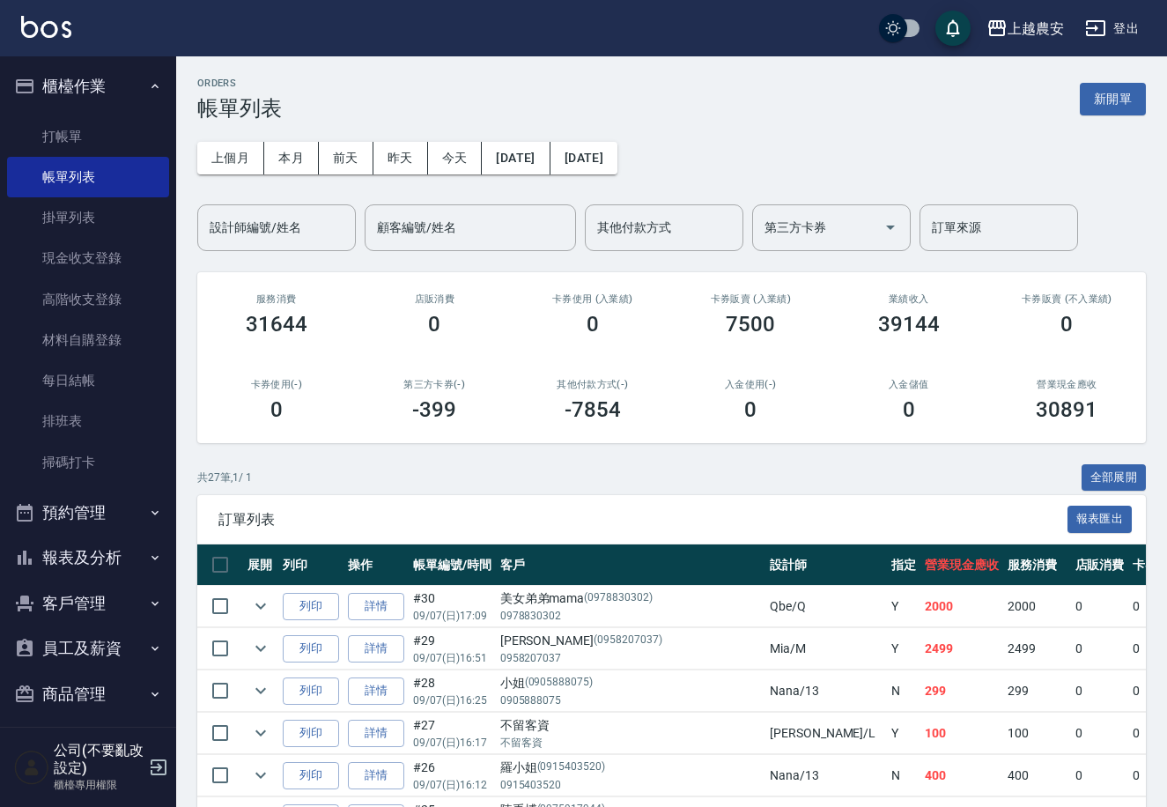
scroll to position [109, 0]
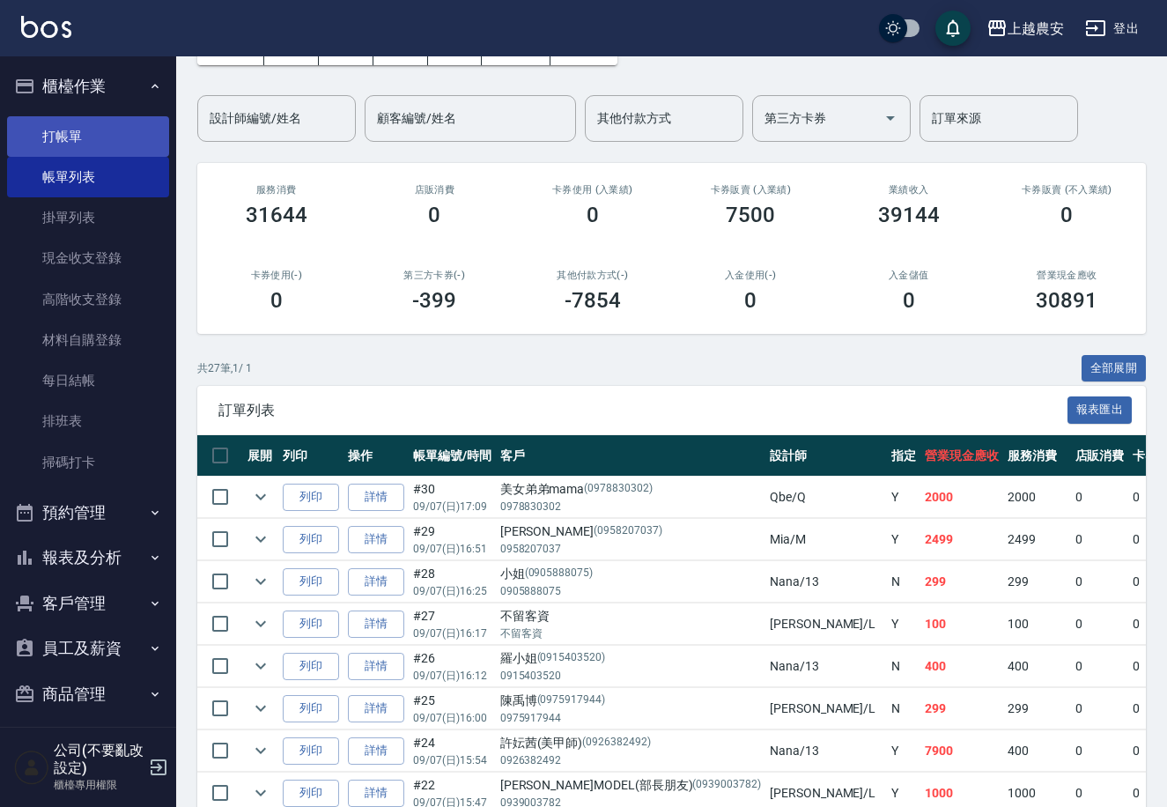
click at [80, 122] on link "打帳單" at bounding box center [88, 136] width 162 height 41
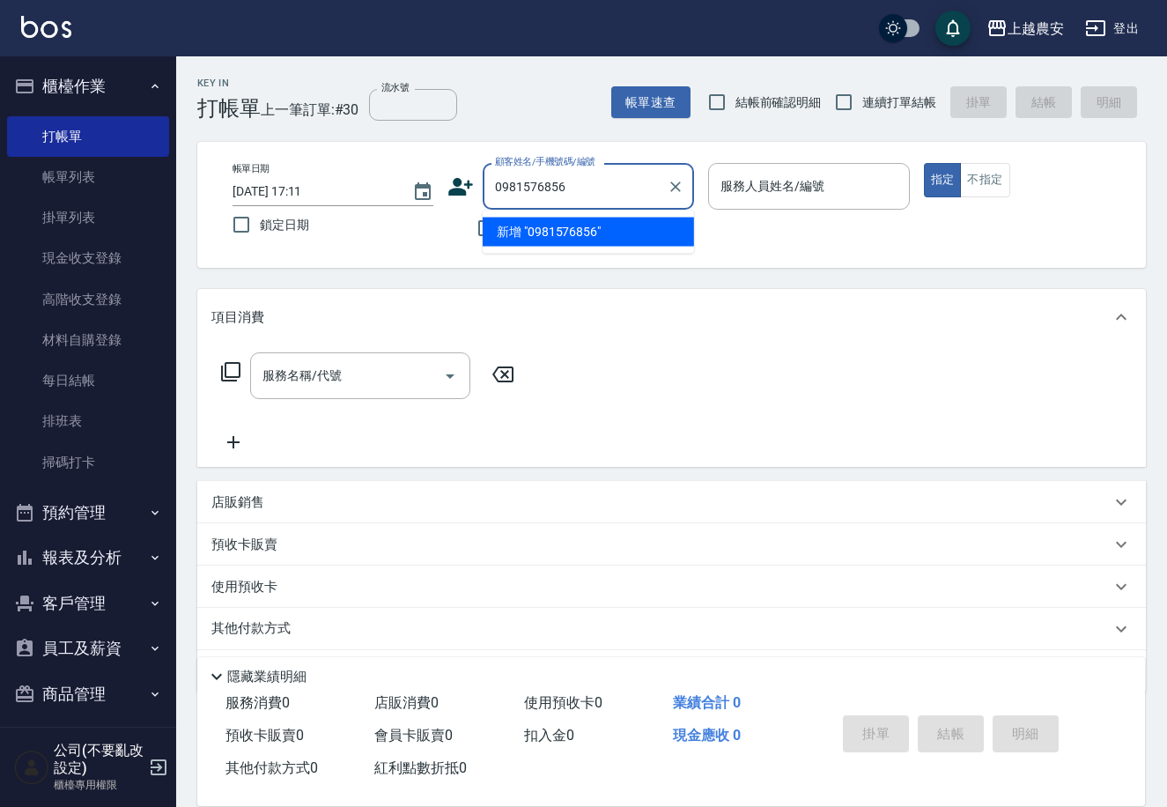
drag, startPoint x: 566, startPoint y: 183, endPoint x: 482, endPoint y: 185, distance: 83.7
click at [483, 185] on div "0981576856 顧客姓名/手機號碼/編號" at bounding box center [588, 186] width 211 height 47
type input "0981576856"
click at [448, 183] on icon at bounding box center [461, 187] width 26 height 26
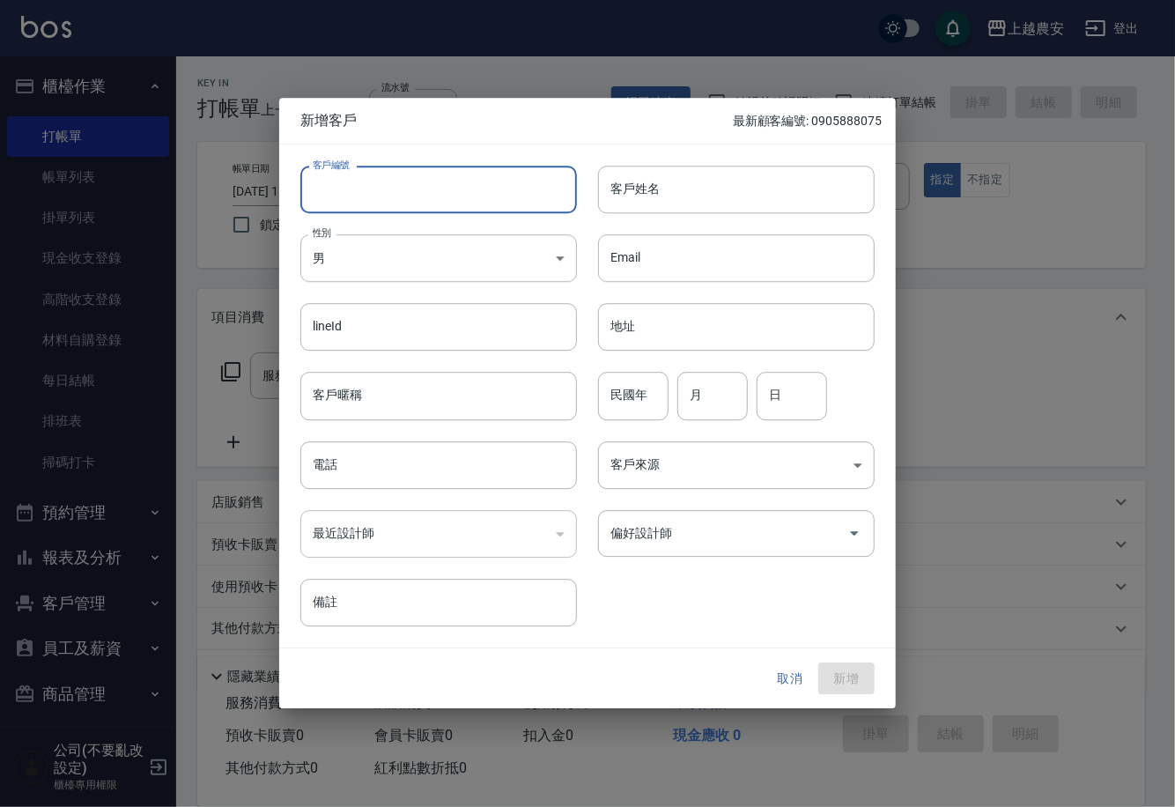
drag, startPoint x: 469, startPoint y: 179, endPoint x: 486, endPoint y: 168, distance: 20.6
click at [469, 179] on input "客戶編號" at bounding box center [438, 190] width 277 height 48
paste input "0981576856"
type input "0981576856"
click at [508, 284] on div "lineId lineId" at bounding box center [428, 317] width 298 height 69
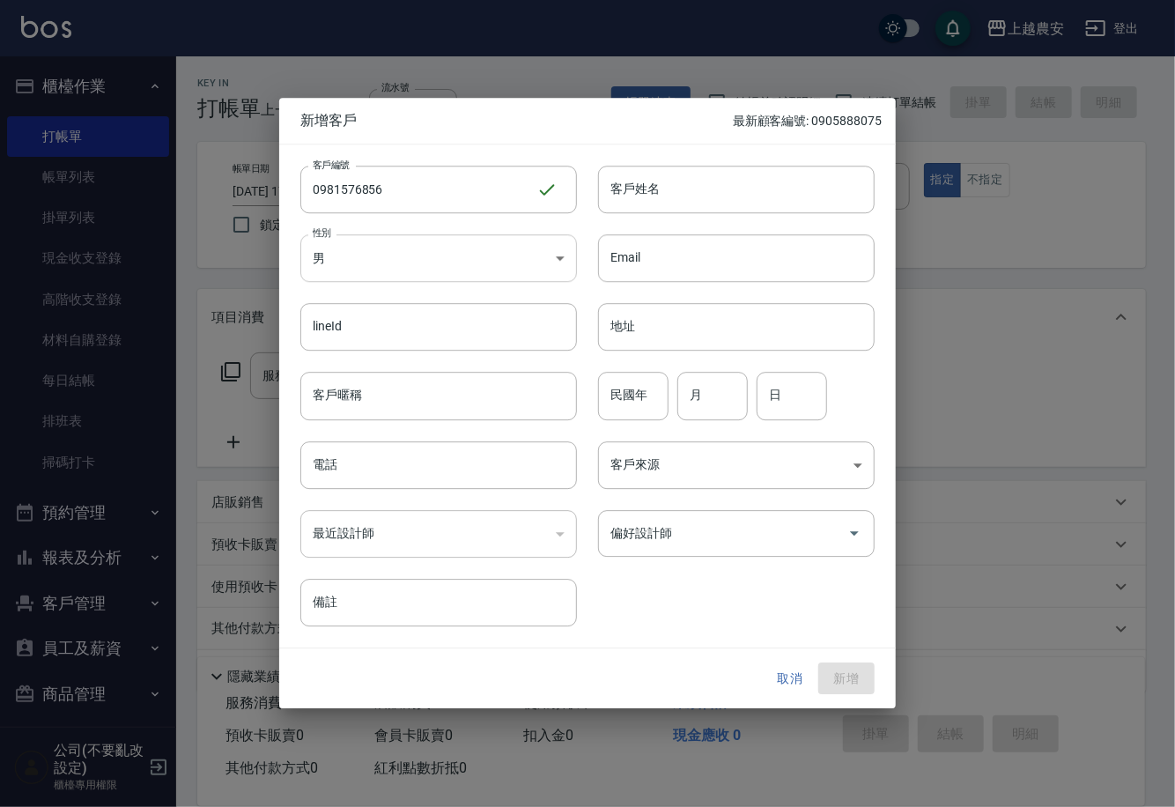
click at [518, 249] on body "上越農安 登出 櫃檯作業 打帳單 帳單列表 掛單列表 現金收支登錄 高階收支登錄 材料自購登錄 每日結帳 排班表 掃碼打卡 預約管理 預約管理 單日預約紀錄 …" at bounding box center [587, 429] width 1175 height 859
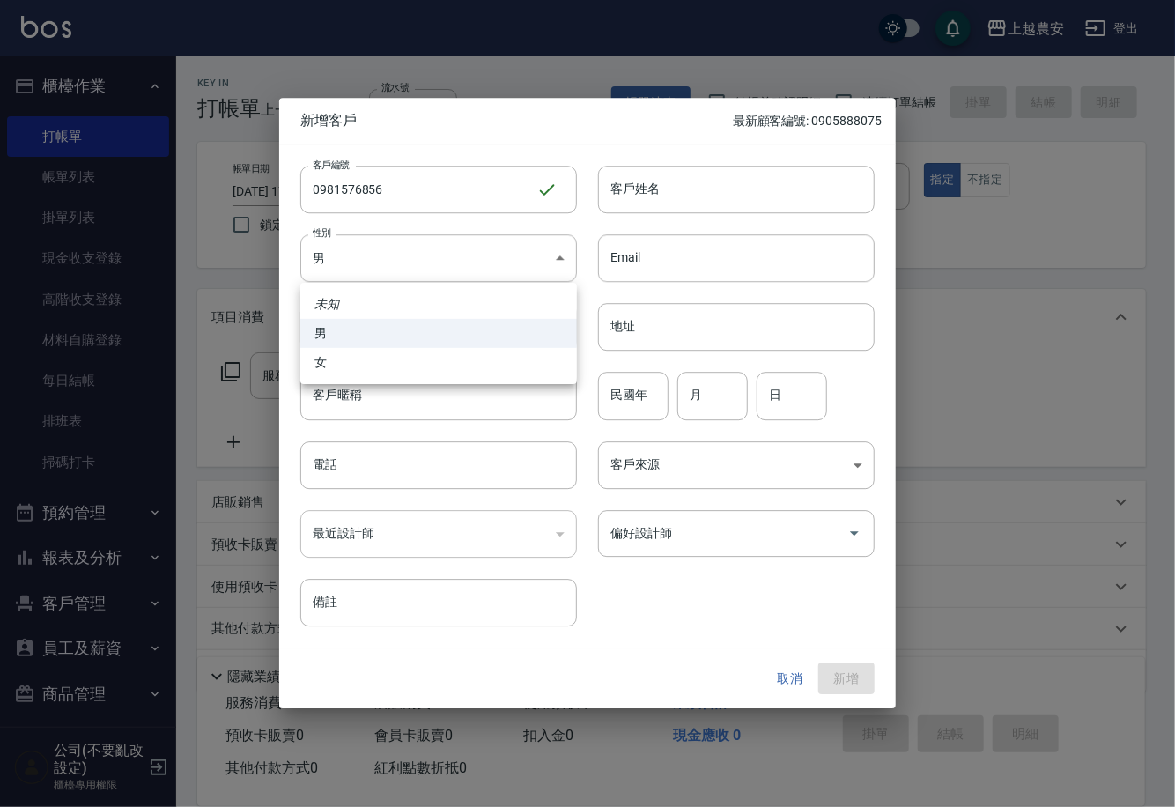
click at [472, 372] on li "女" at bounding box center [438, 362] width 277 height 29
type input "[DEMOGRAPHIC_DATA]"
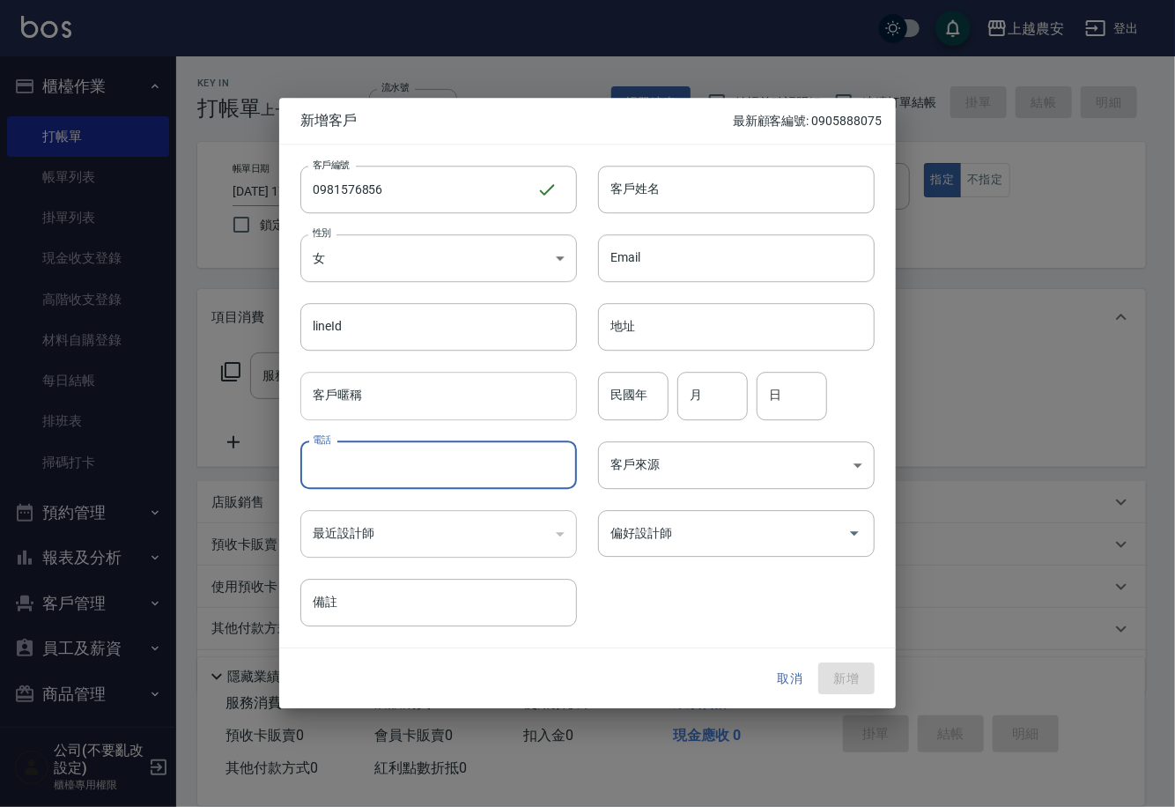
drag, startPoint x: 481, startPoint y: 449, endPoint x: 513, endPoint y: 413, distance: 48.1
click at [489, 451] on input "電話" at bounding box center [438, 465] width 277 height 48
paste input "0981576856"
type input "0981576856"
click at [737, 191] on input "客戶姓名" at bounding box center [736, 190] width 277 height 48
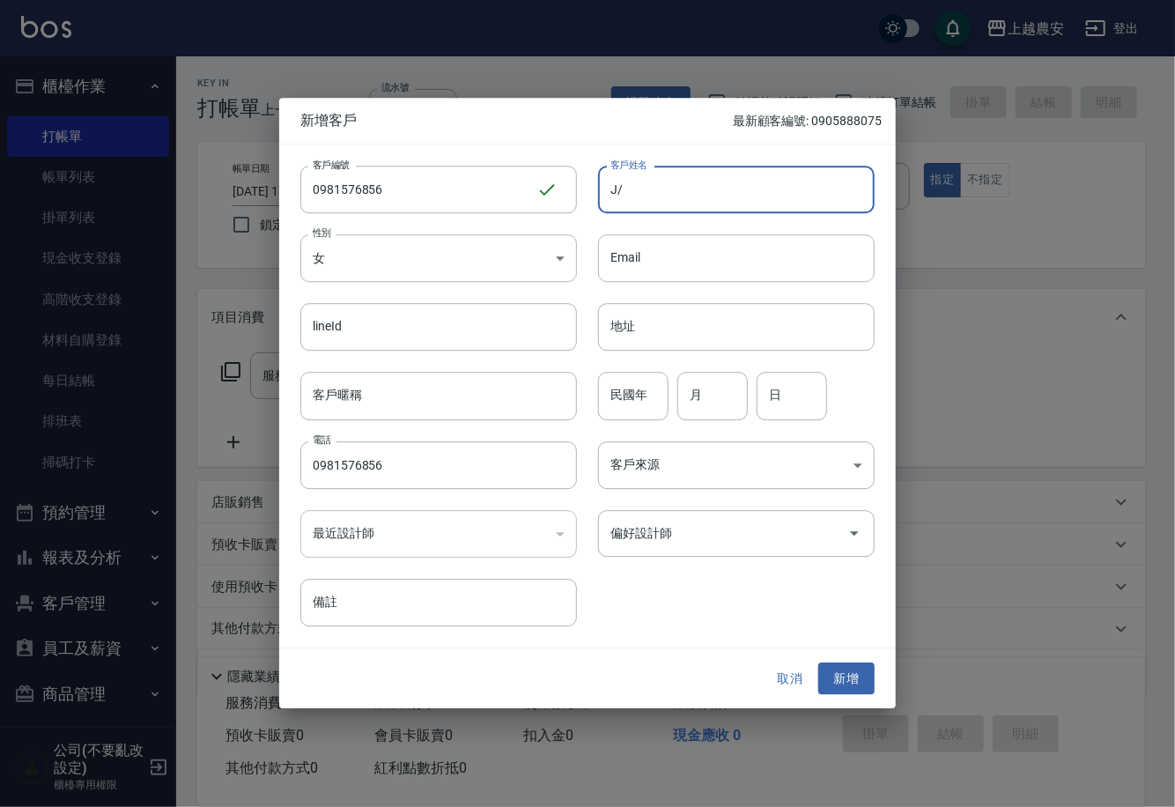
type input "J"
type input "[PERSON_NAME]"
click at [834, 531] on input "偏好設計師" at bounding box center [723, 533] width 234 height 31
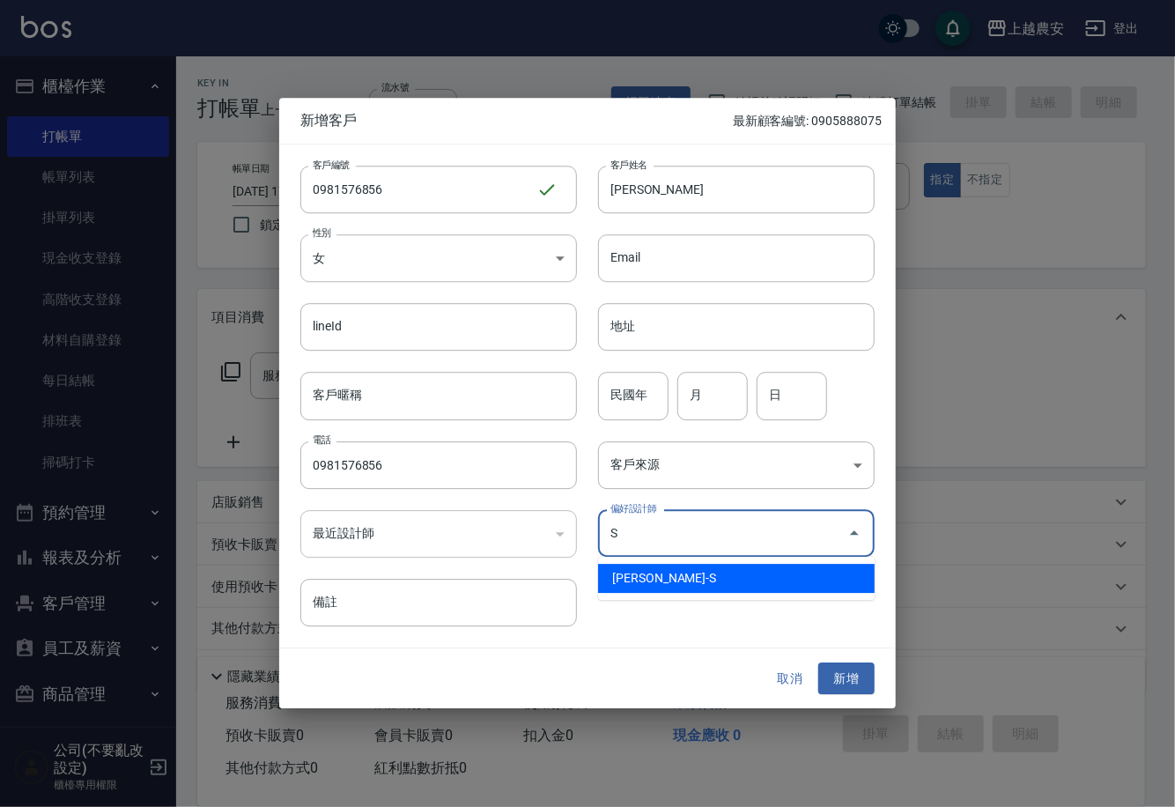
type input "Sandy珊蒂"
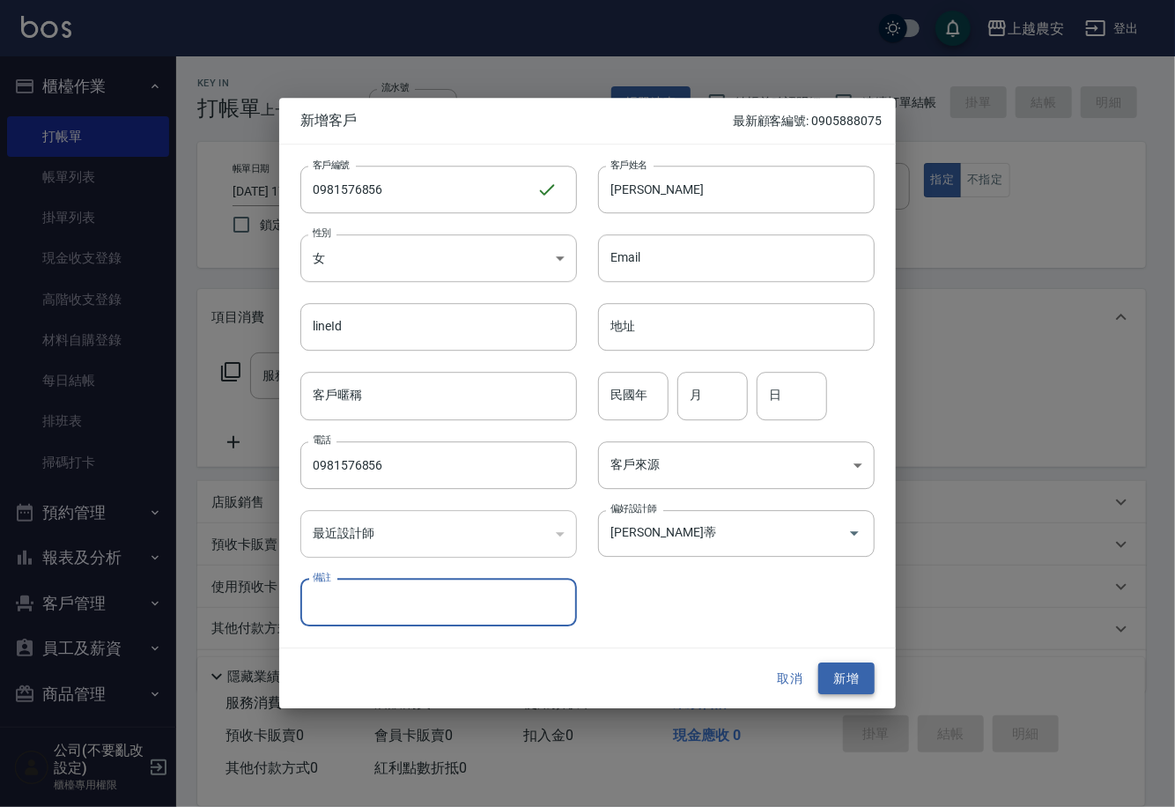
click at [855, 687] on button "新增" at bounding box center [847, 679] width 56 height 33
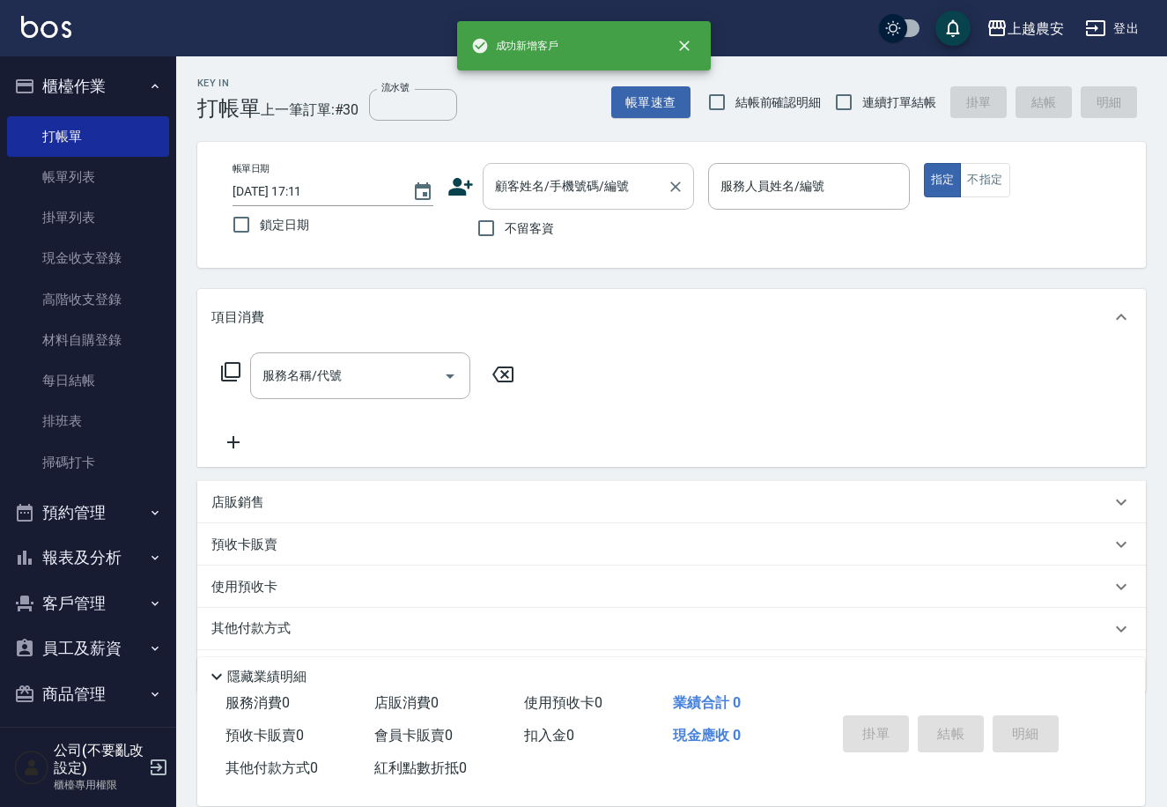
drag, startPoint x: 621, startPoint y: 156, endPoint x: 629, endPoint y: 173, distance: 18.5
click at [621, 164] on div "帳單日期 2025/09/07 17:11 鎖定日期 顧客姓名/手機號碼/編號 顧客姓名/手機號碼/編號 不留客資 服務人員姓名/編號 服務人員姓名/編號 指…" at bounding box center [671, 205] width 949 height 126
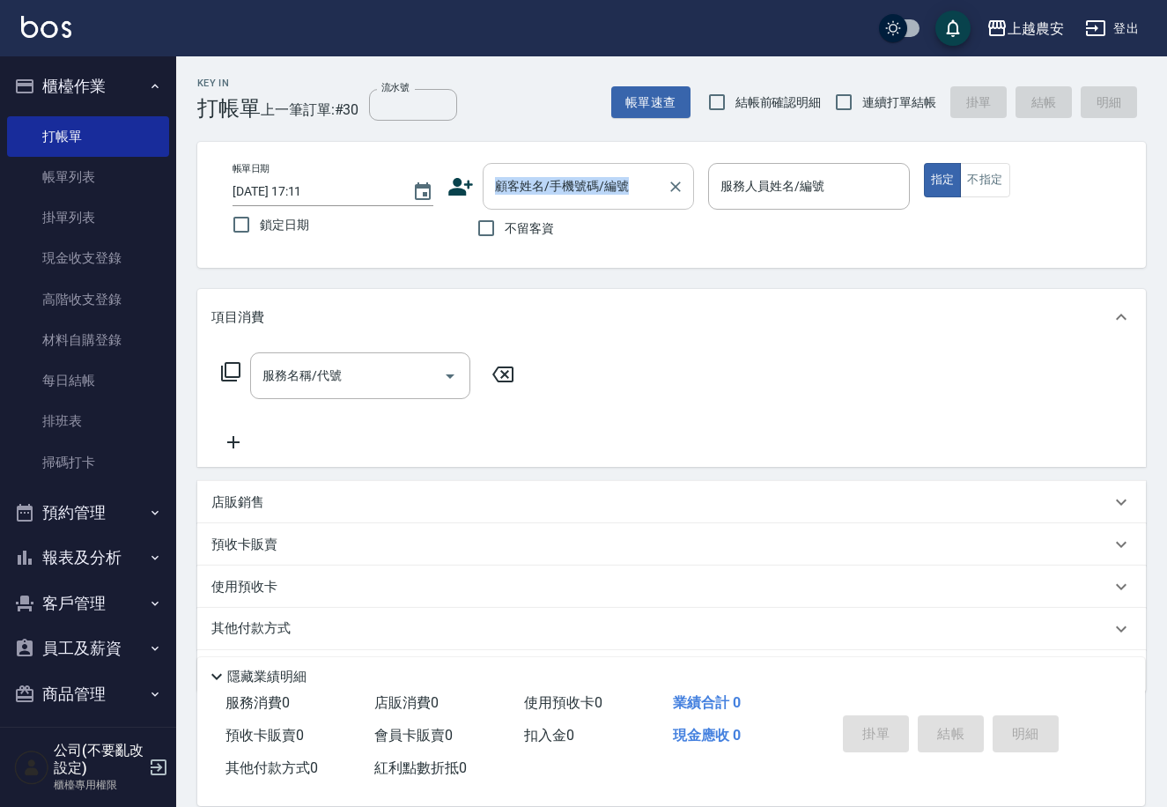
click at [629, 173] on input "顧客姓名/手機號碼/編號" at bounding box center [575, 186] width 169 height 31
paste input "0981576856"
type input "0981576856"
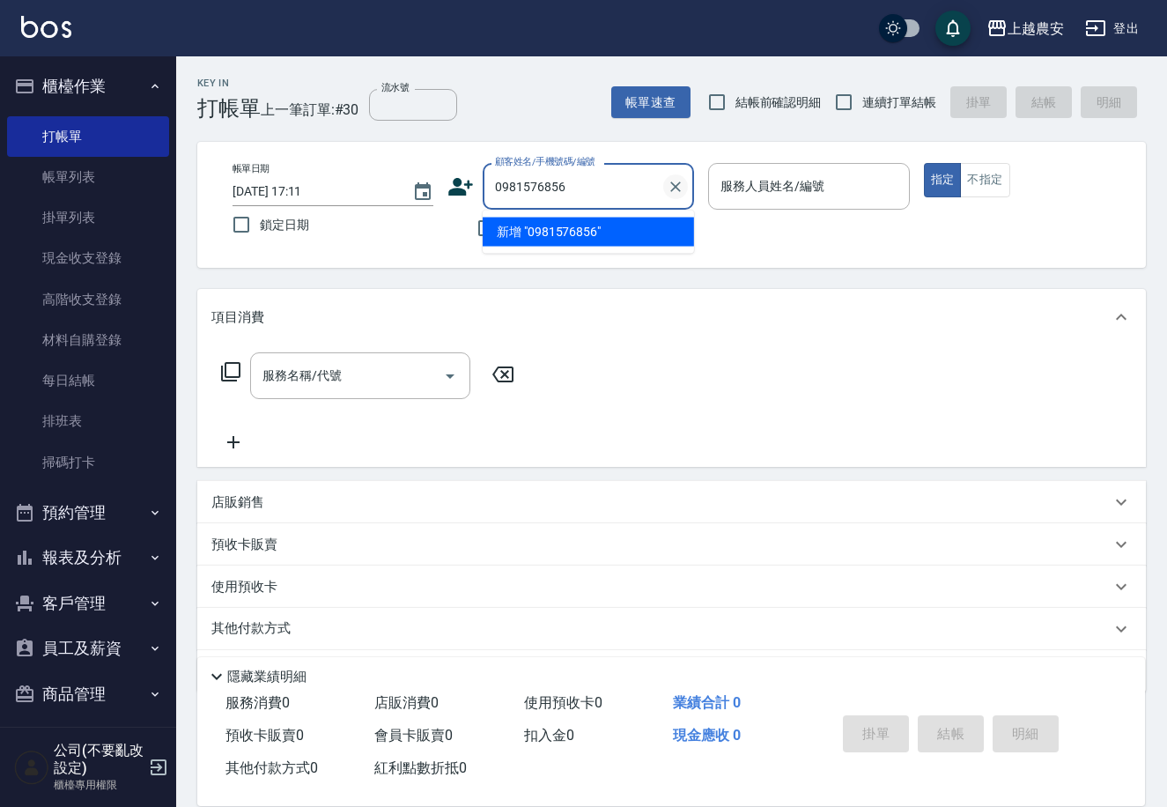
click at [680, 188] on icon "Clear" at bounding box center [676, 187] width 18 height 18
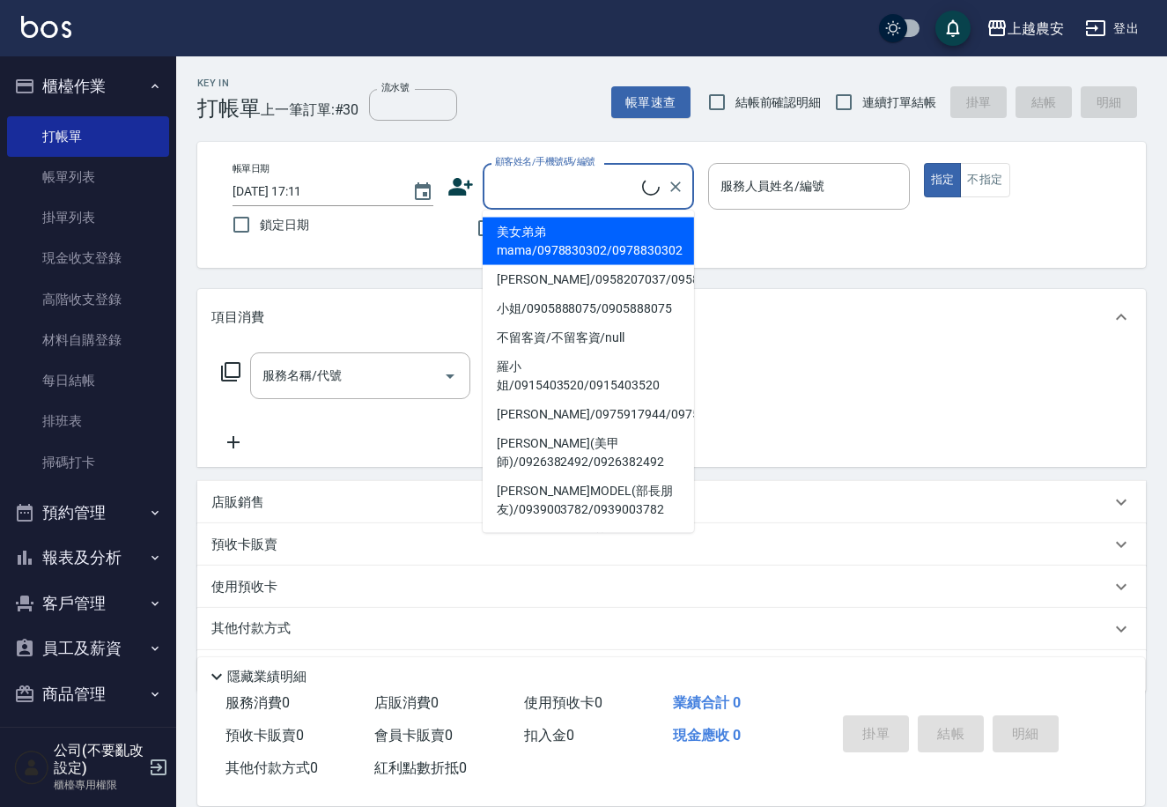
paste input "0981576856"
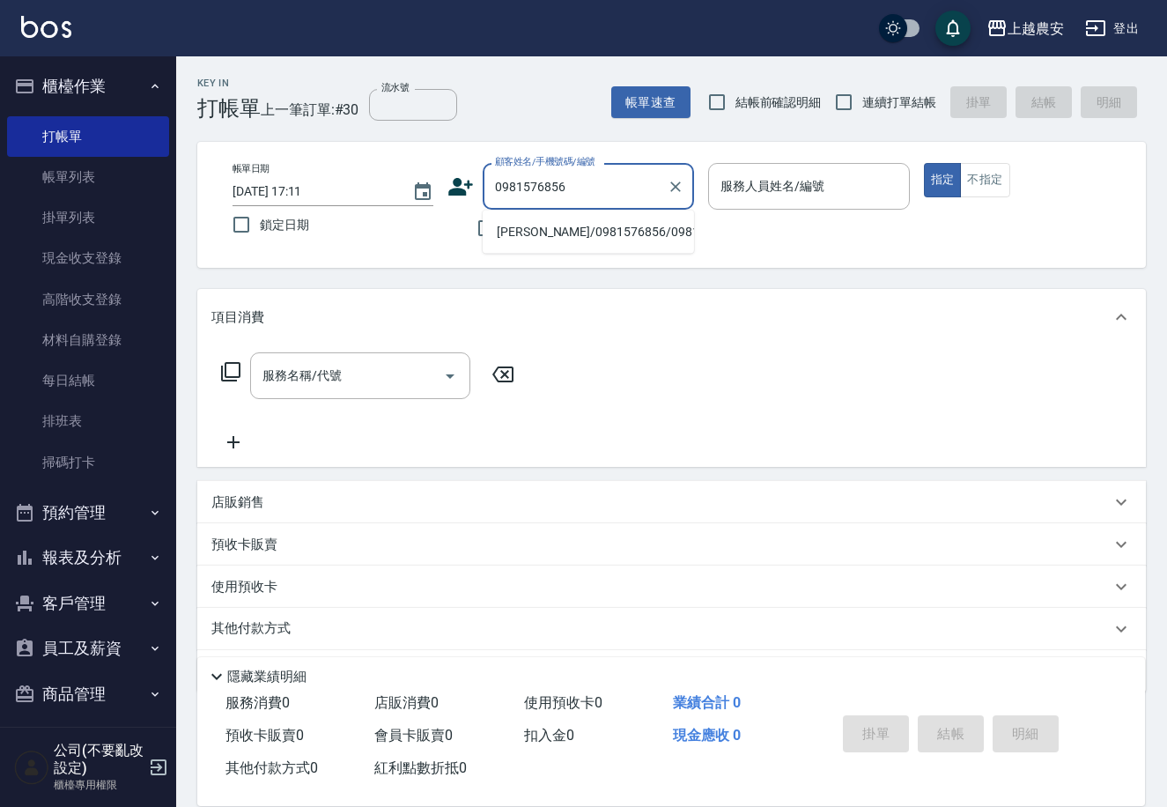
click at [678, 239] on li "[PERSON_NAME]/0981576856/0981576856" at bounding box center [588, 232] width 211 height 29
type input "[PERSON_NAME]/0981576856/0981576856"
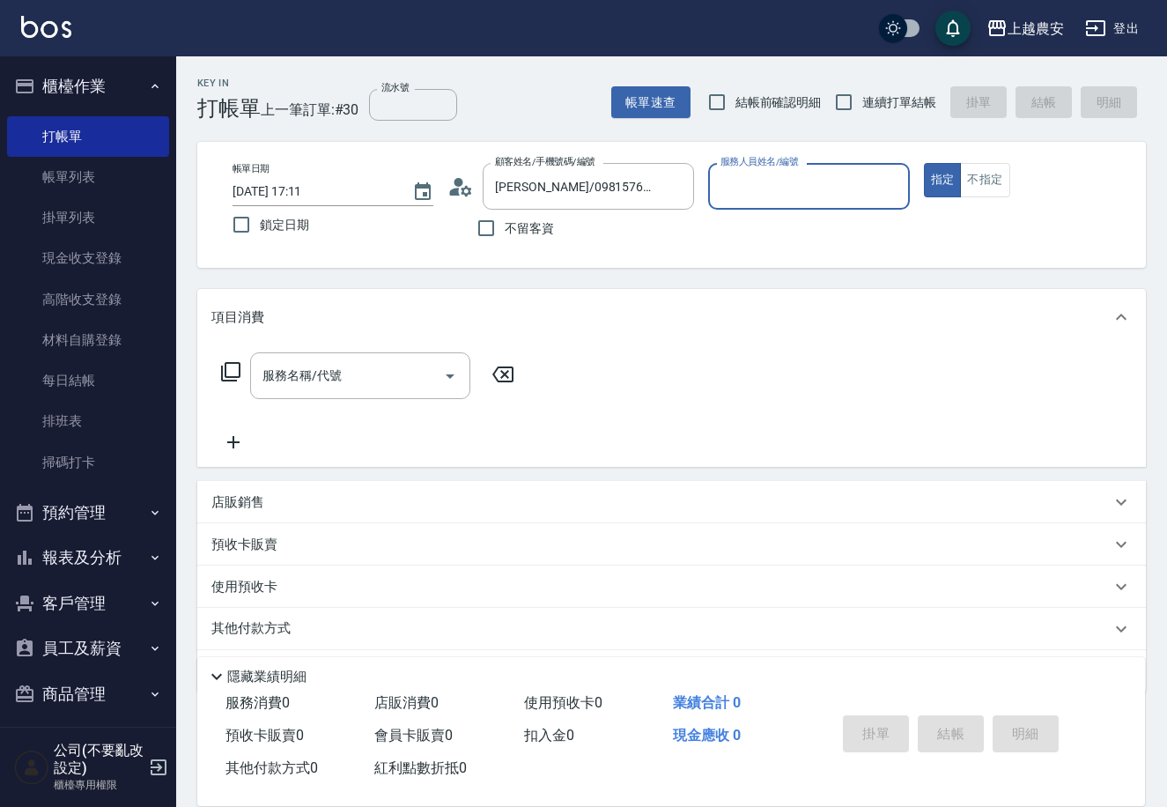
type input "Sandy-S"
click at [444, 379] on icon "Open" at bounding box center [450, 376] width 21 height 21
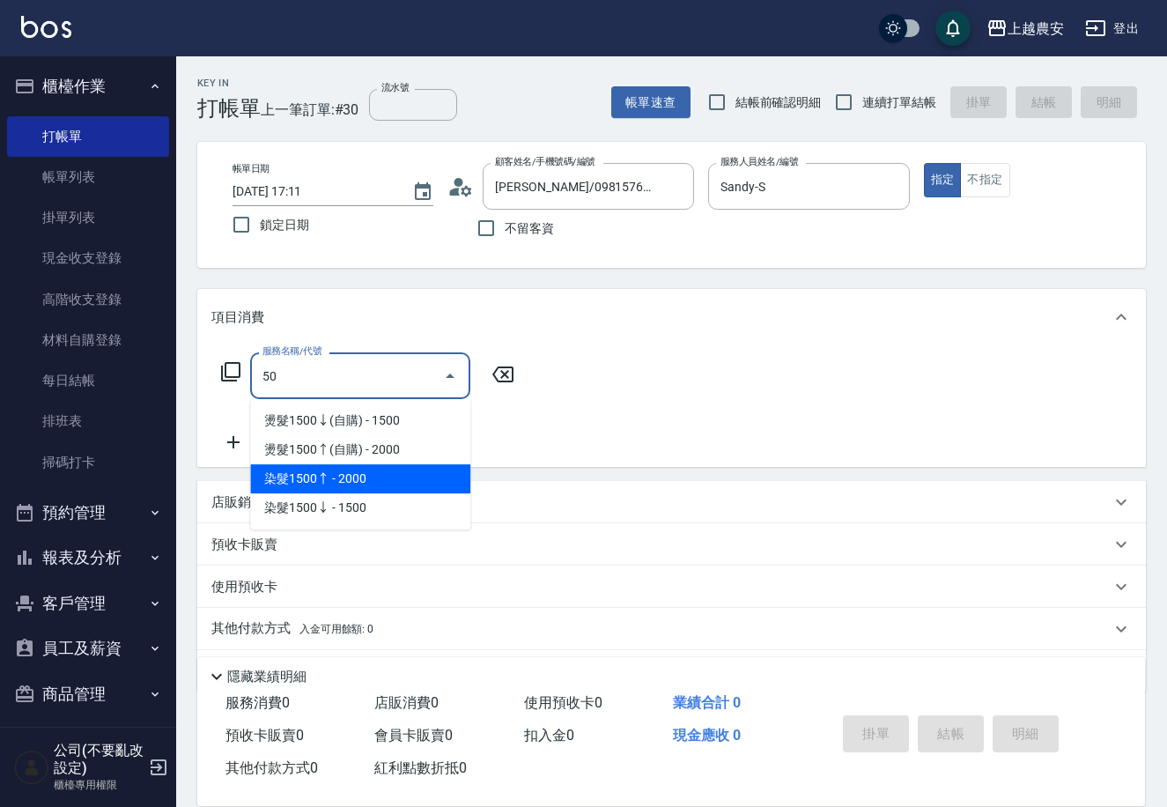
type input "50"
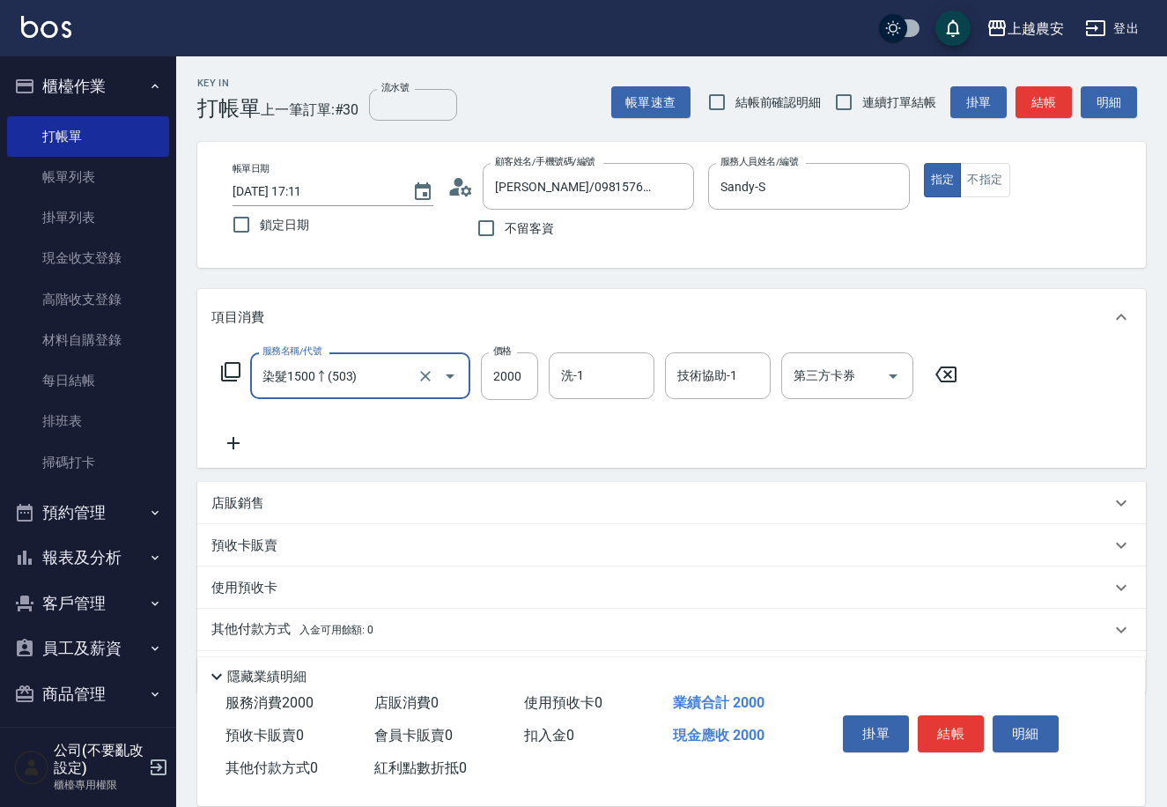
type input "染髮1500↑(503)"
type input "3399"
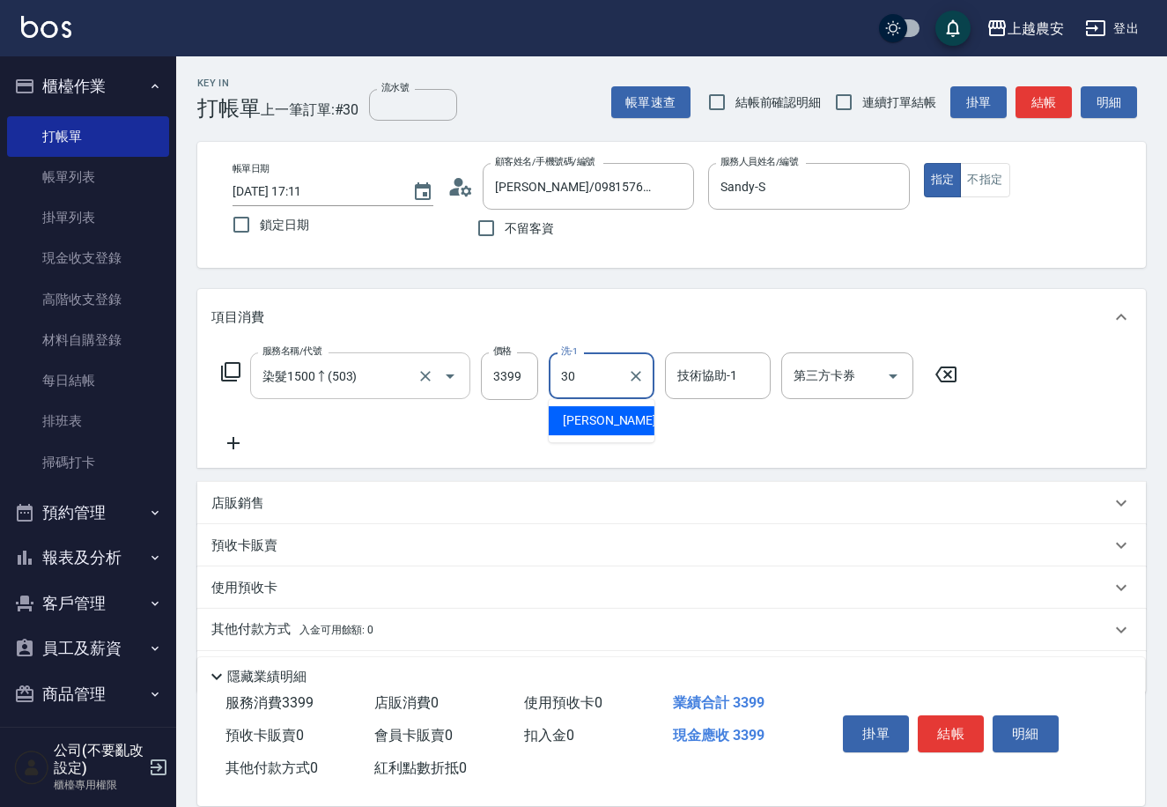
type input "珮珮-30"
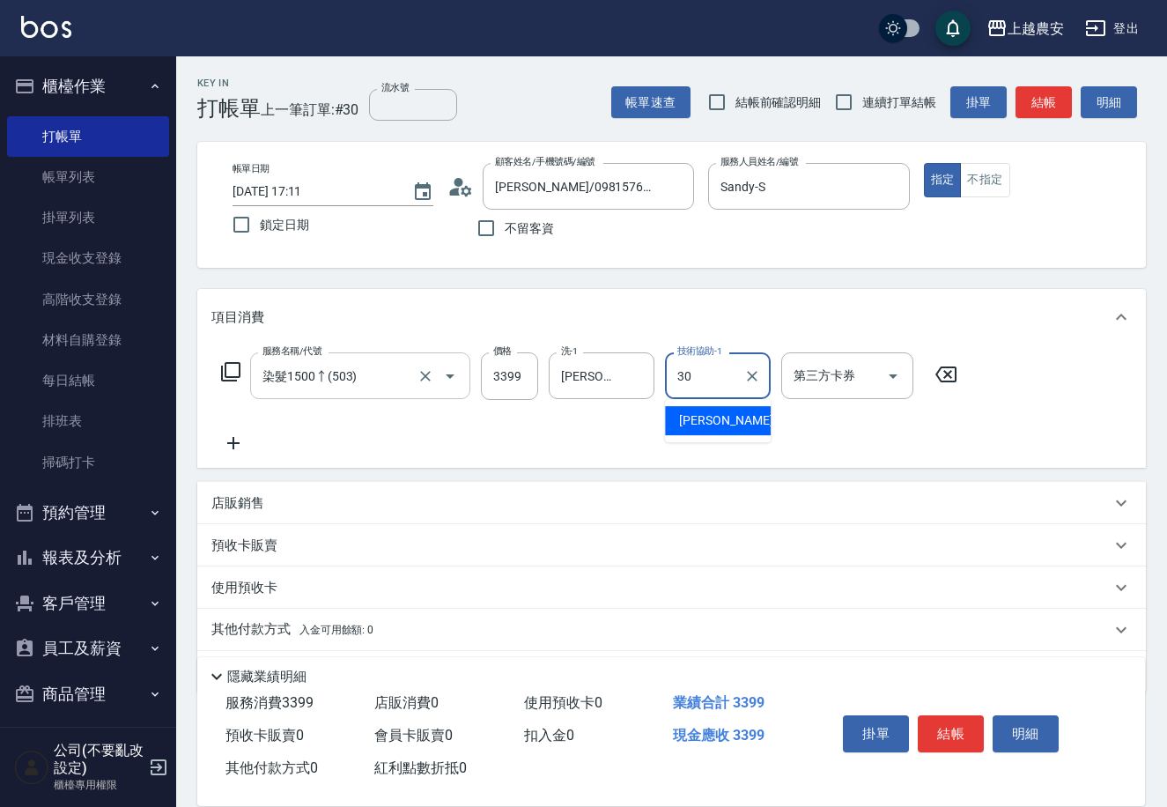
type input "珮珮-30"
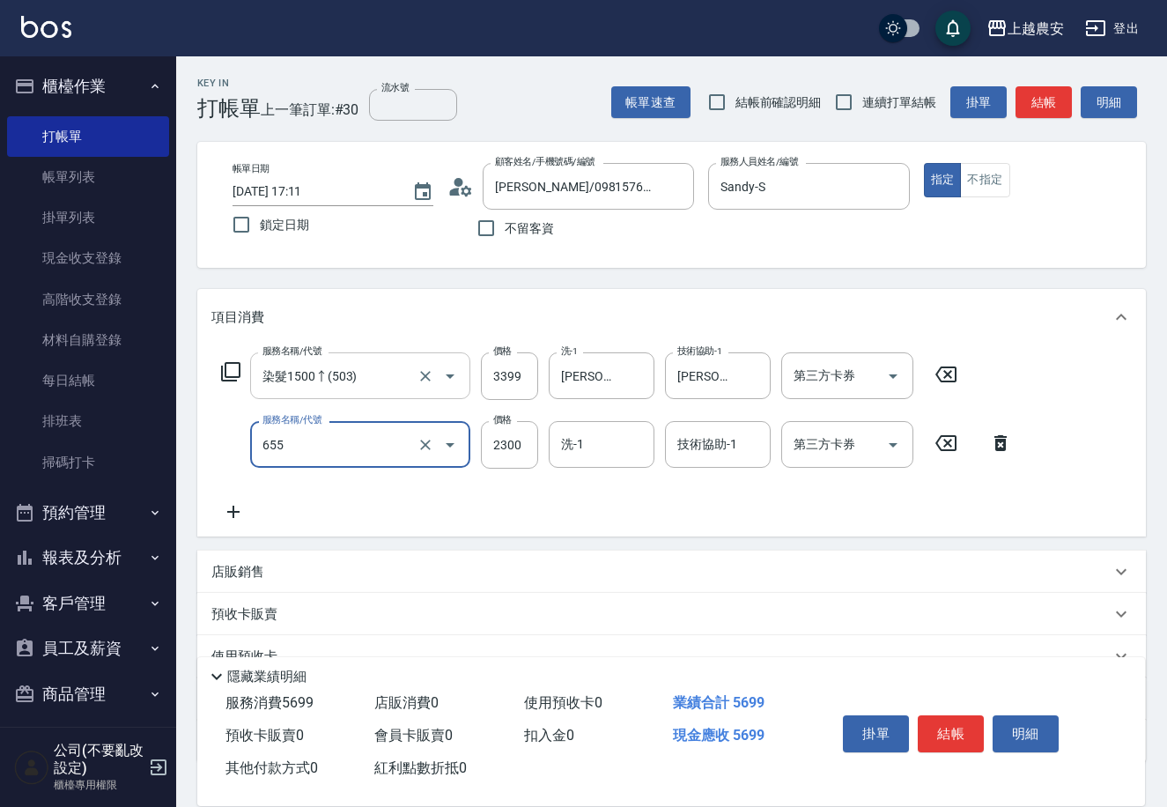
type input "結構2段式(自)(655)"
type input "1955"
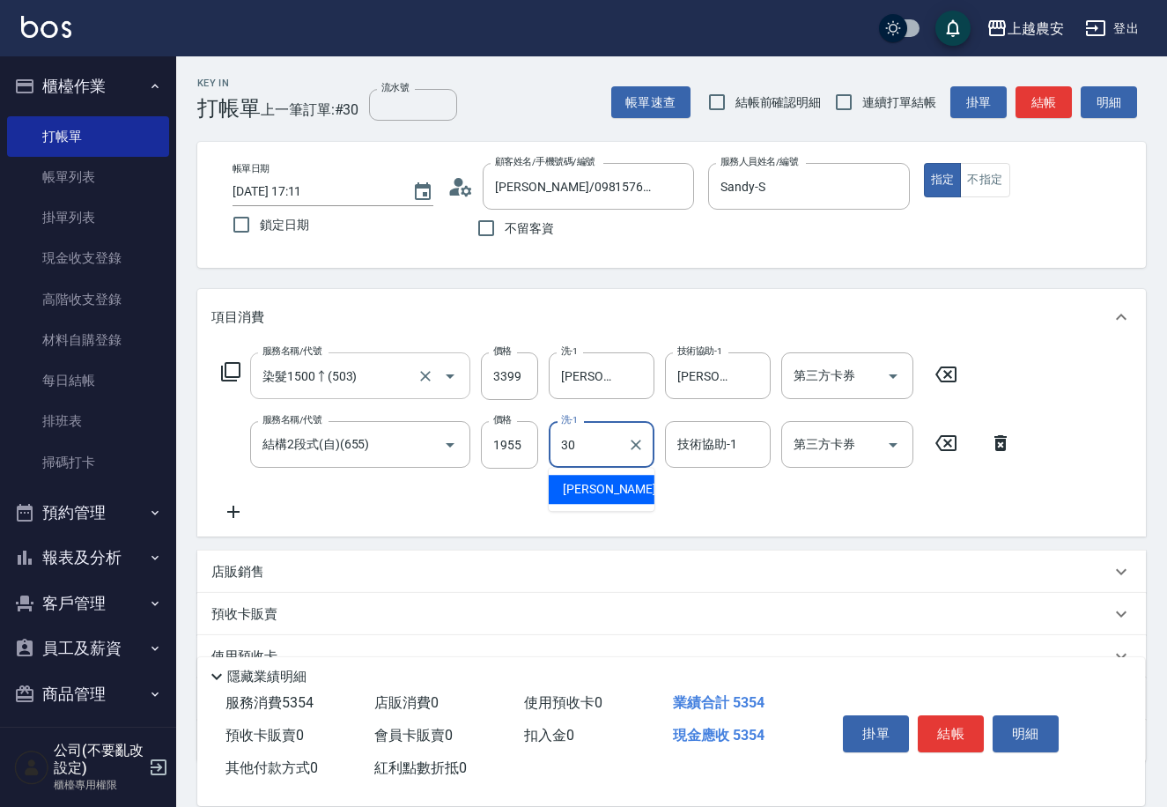
type input "珮珮-30"
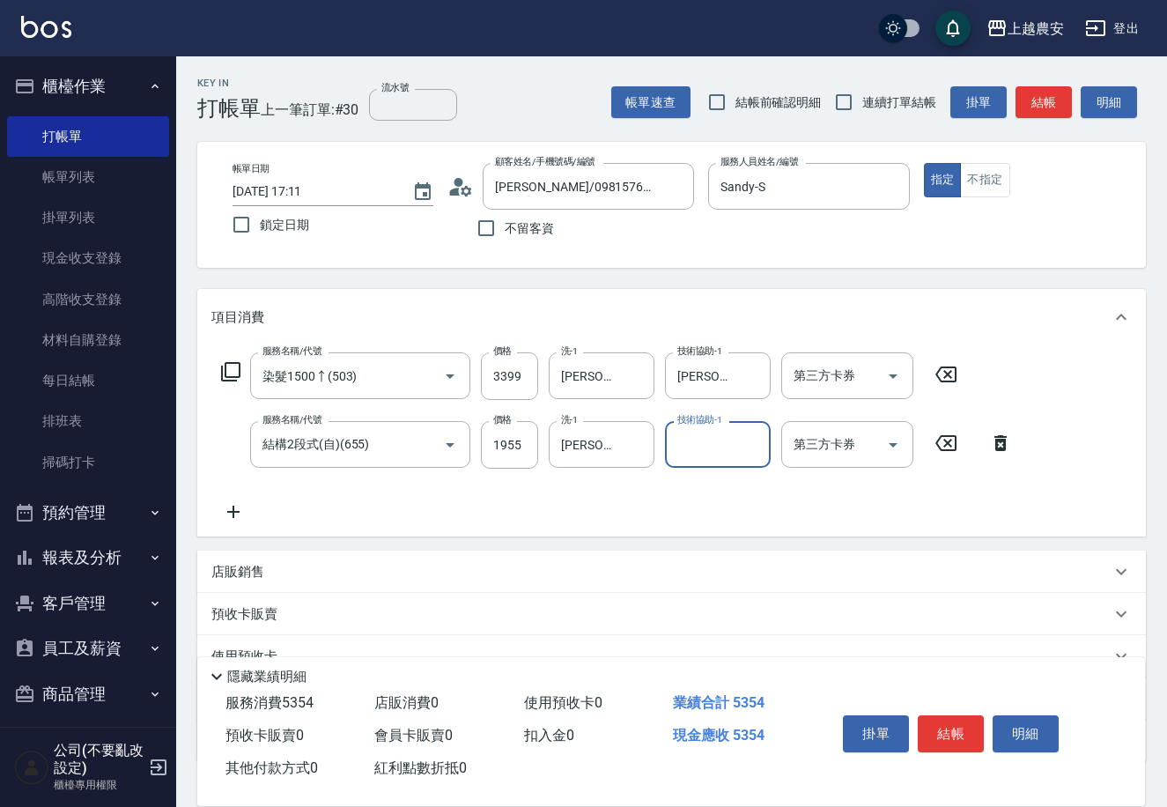
scroll to position [121, 0]
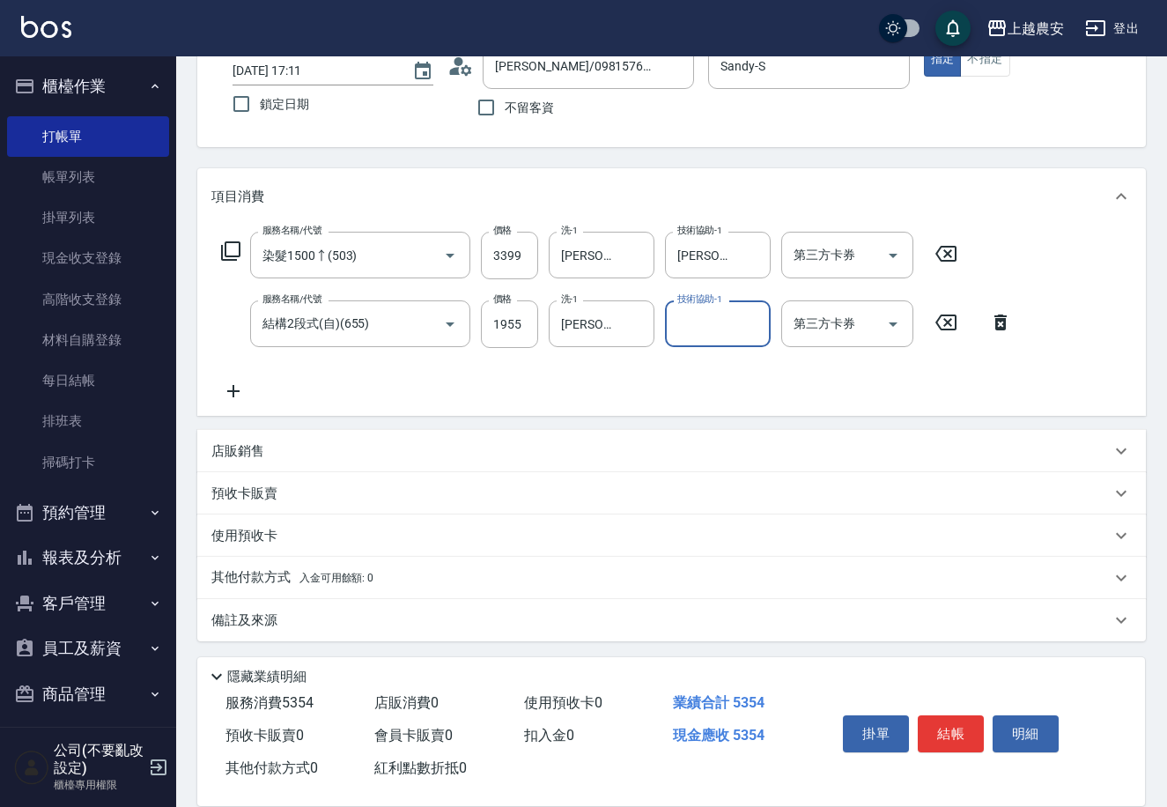
click at [390, 568] on div "其他付款方式 入金可用餘額: 0" at bounding box center [661, 577] width 900 height 19
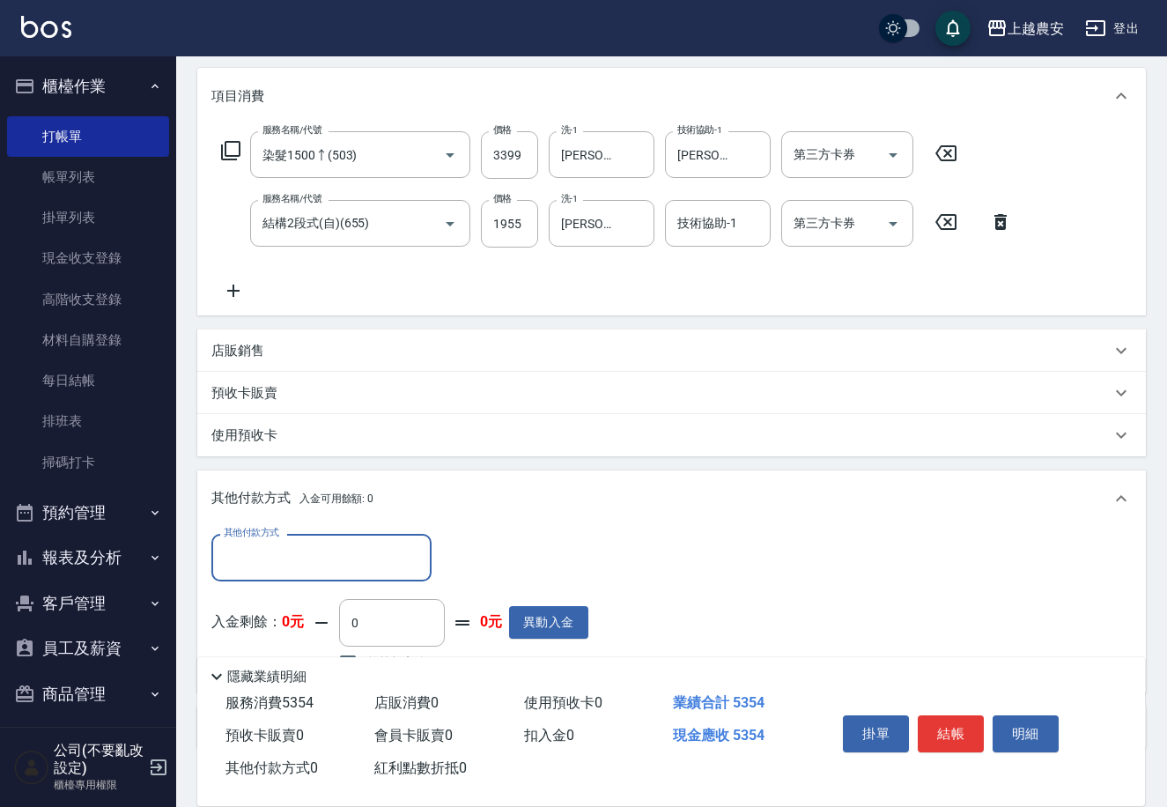
scroll to position [328, 0]
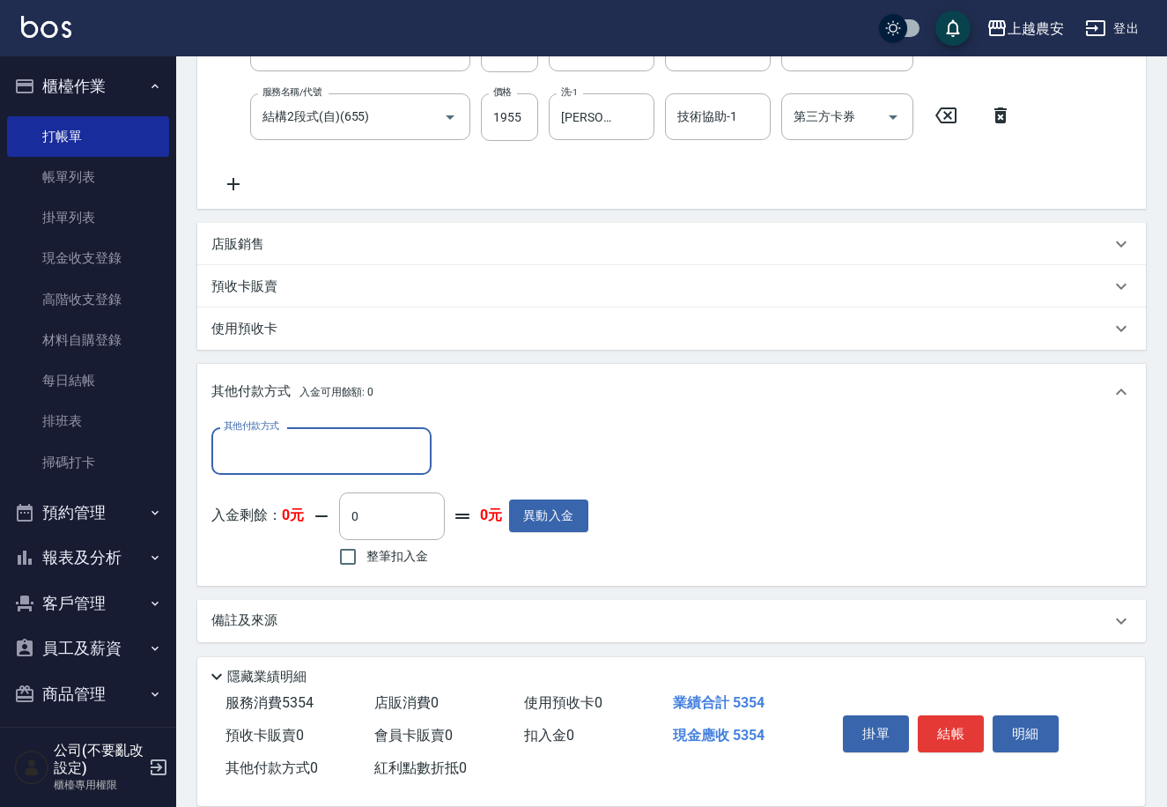
click at [331, 436] on input "其他付款方式" at bounding box center [321, 450] width 204 height 31
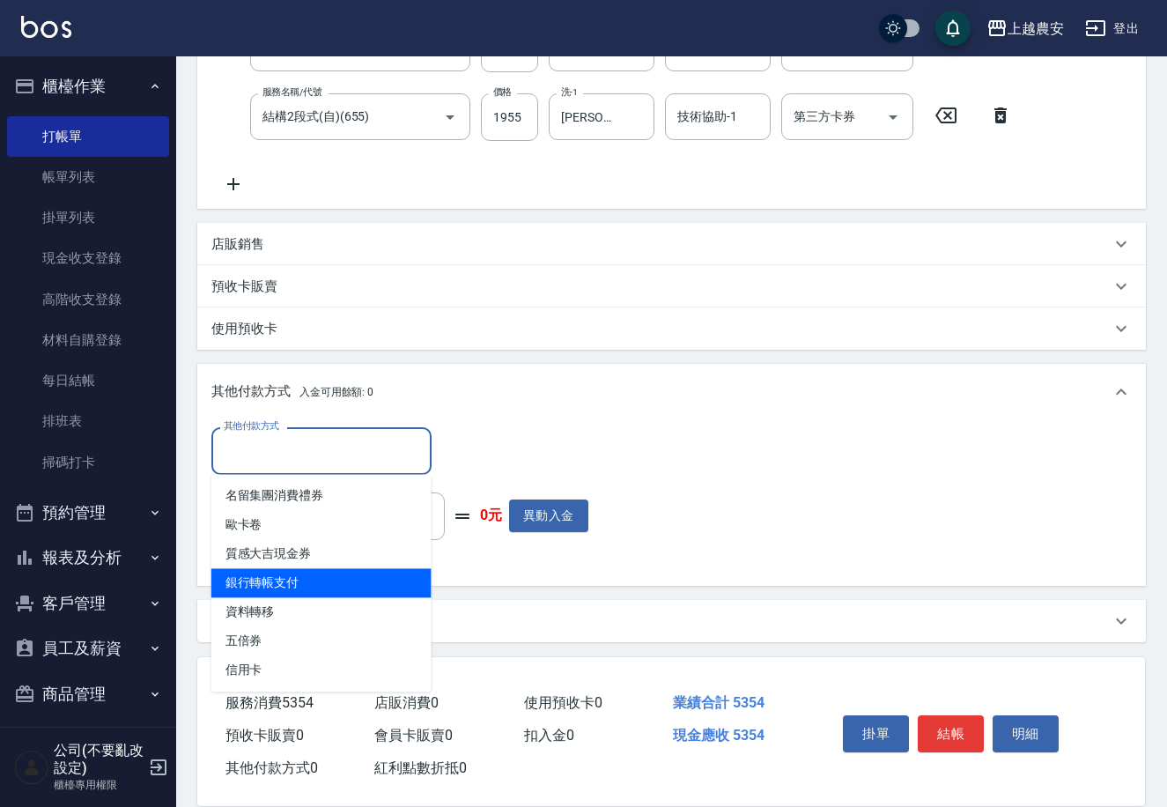
click at [370, 583] on span "銀行轉帳支付" at bounding box center [321, 582] width 220 height 29
type input "銀行轉帳支付"
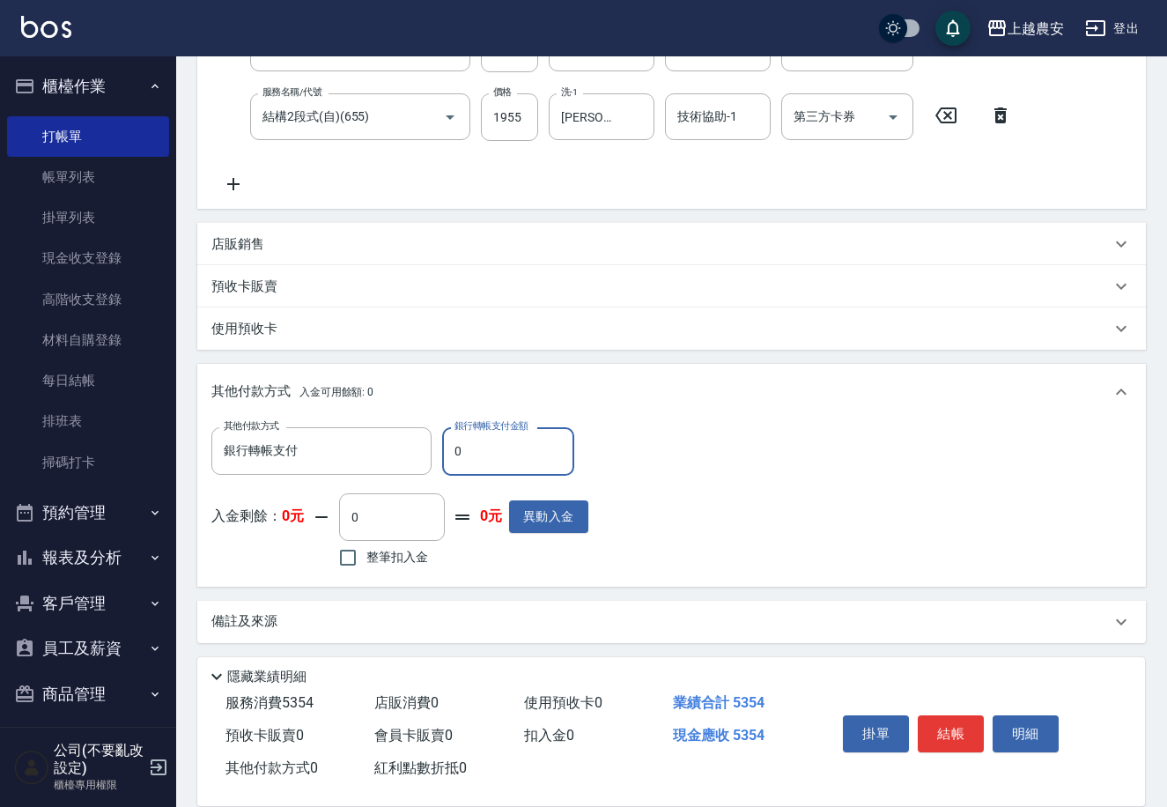
click at [557, 452] on input "0" at bounding box center [508, 451] width 132 height 48
type input "5354"
click at [961, 730] on button "結帳" at bounding box center [951, 733] width 66 height 37
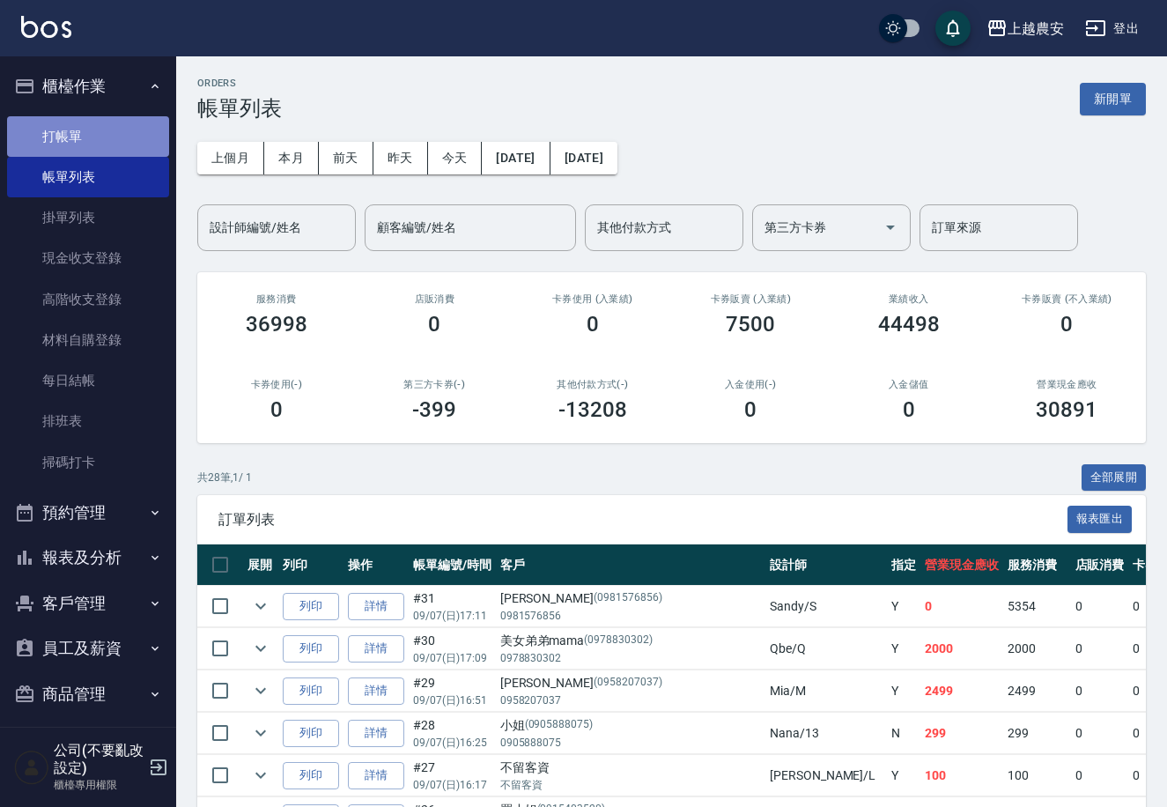
click at [108, 135] on link "打帳單" at bounding box center [88, 136] width 162 height 41
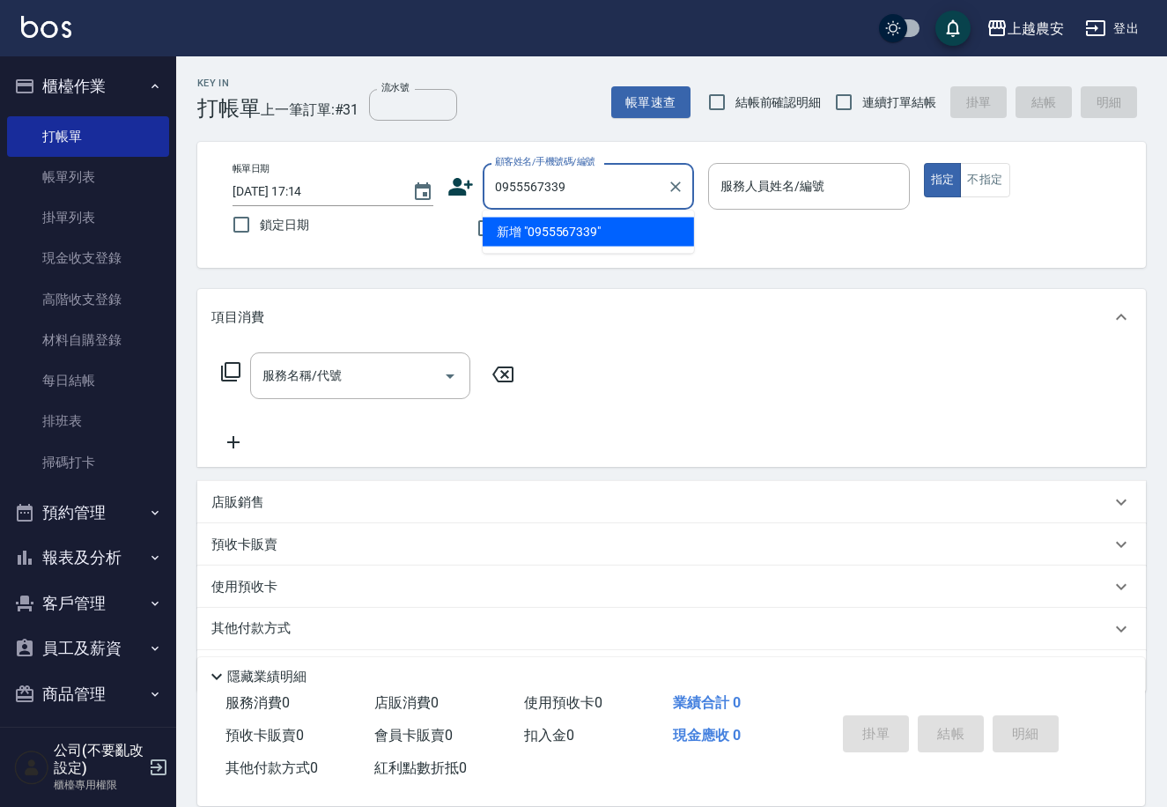
drag, startPoint x: 500, startPoint y: 181, endPoint x: 493, endPoint y: 195, distance: 15.8
click at [483, 189] on div "0955567339 顧客姓名/手機號碼/編號" at bounding box center [588, 186] width 211 height 47
type input "0955567339"
click at [456, 191] on icon at bounding box center [461, 187] width 25 height 18
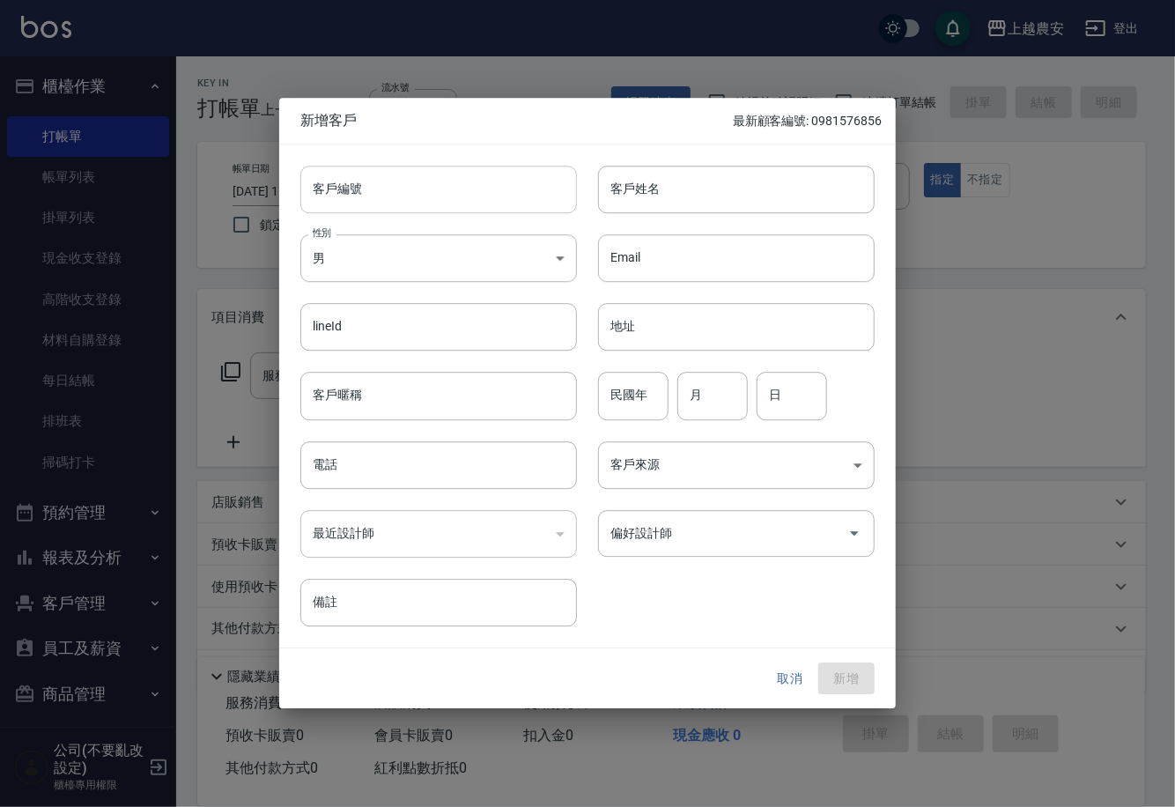
click at [487, 207] on input "客戶編號" at bounding box center [438, 190] width 277 height 48
paste input "0955567339"
type input "0955567339"
click at [485, 477] on input "電話" at bounding box center [438, 465] width 277 height 48
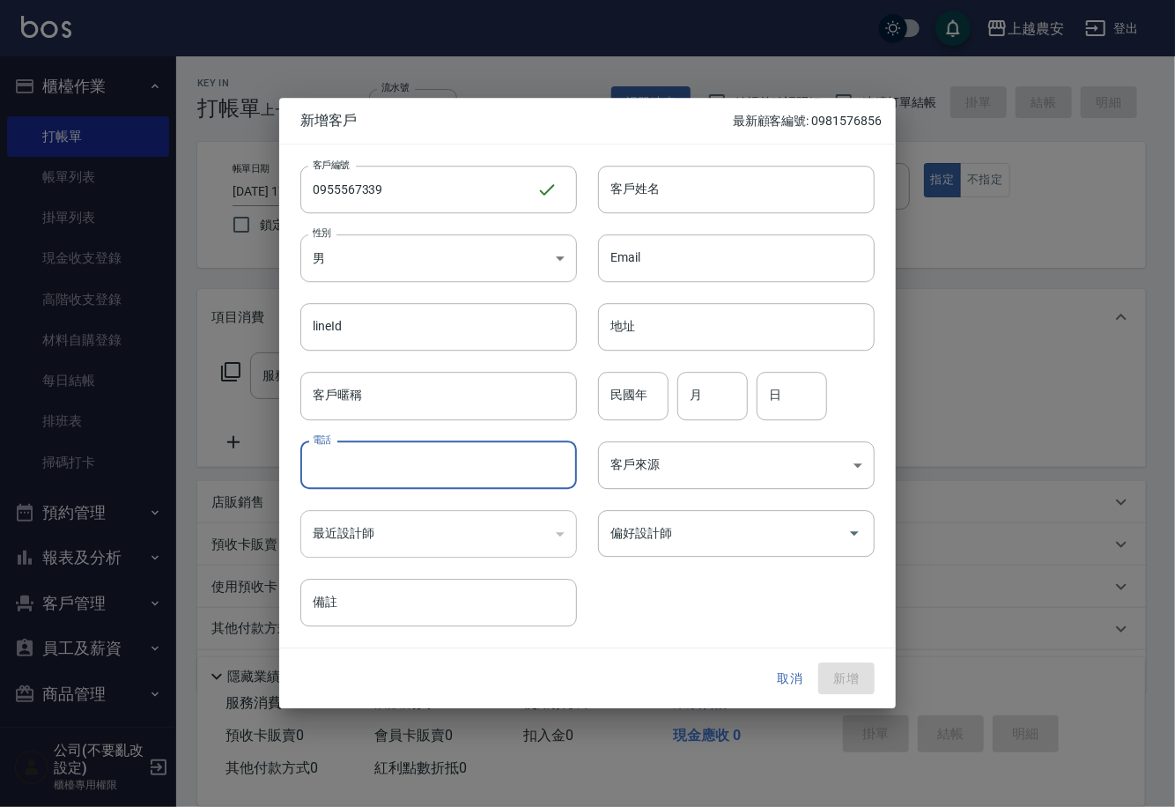
paste input "0955567339"
type input "0955567339"
click at [532, 246] on body "上越農安 登出 櫃檯作業 打帳單 帳單列表 掛單列表 現金收支登錄 高階收支登錄 材料自購登錄 每日結帳 排班表 掃碼打卡 預約管理 預約管理 單日預約紀錄 …" at bounding box center [587, 429] width 1175 height 859
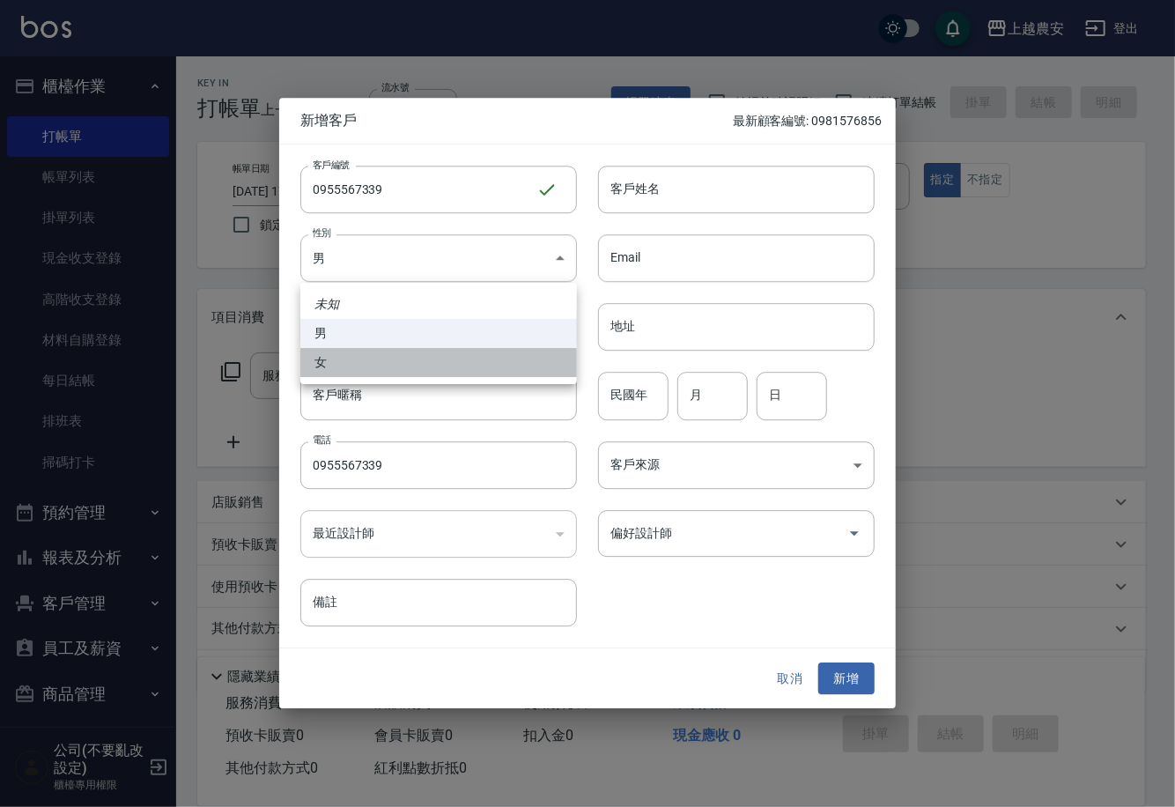
click at [536, 352] on li "女" at bounding box center [438, 362] width 277 height 29
type input "[DEMOGRAPHIC_DATA]"
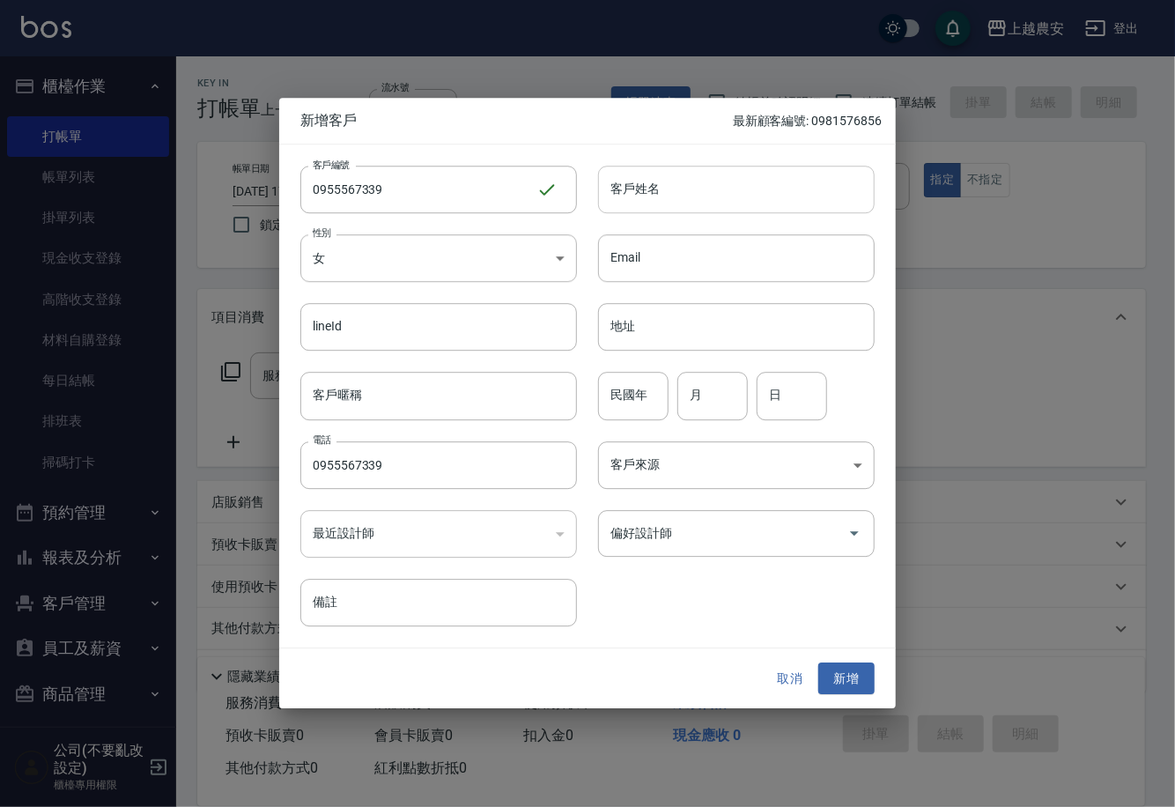
click at [700, 188] on input "客戶姓名" at bounding box center [736, 190] width 277 height 48
type input "5"
type input "張"
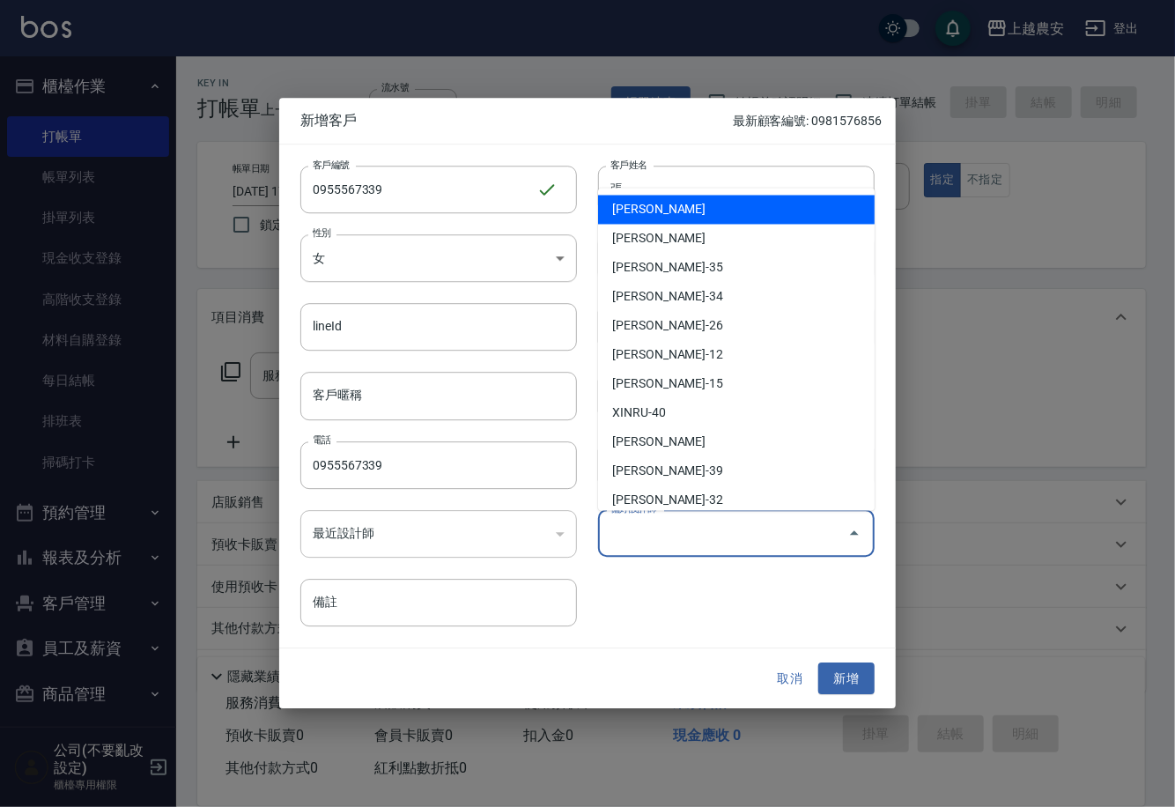
click at [762, 534] on input "偏好設計師" at bounding box center [723, 533] width 234 height 31
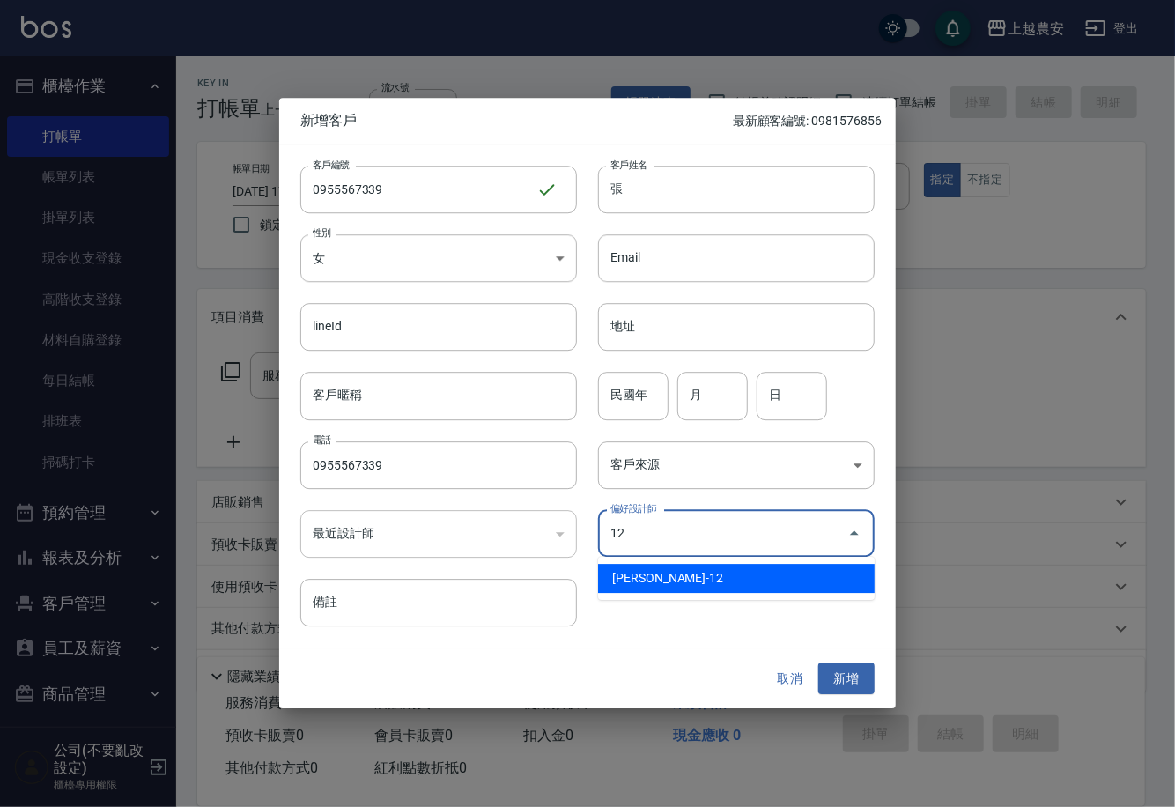
type input "蘇淑玲"
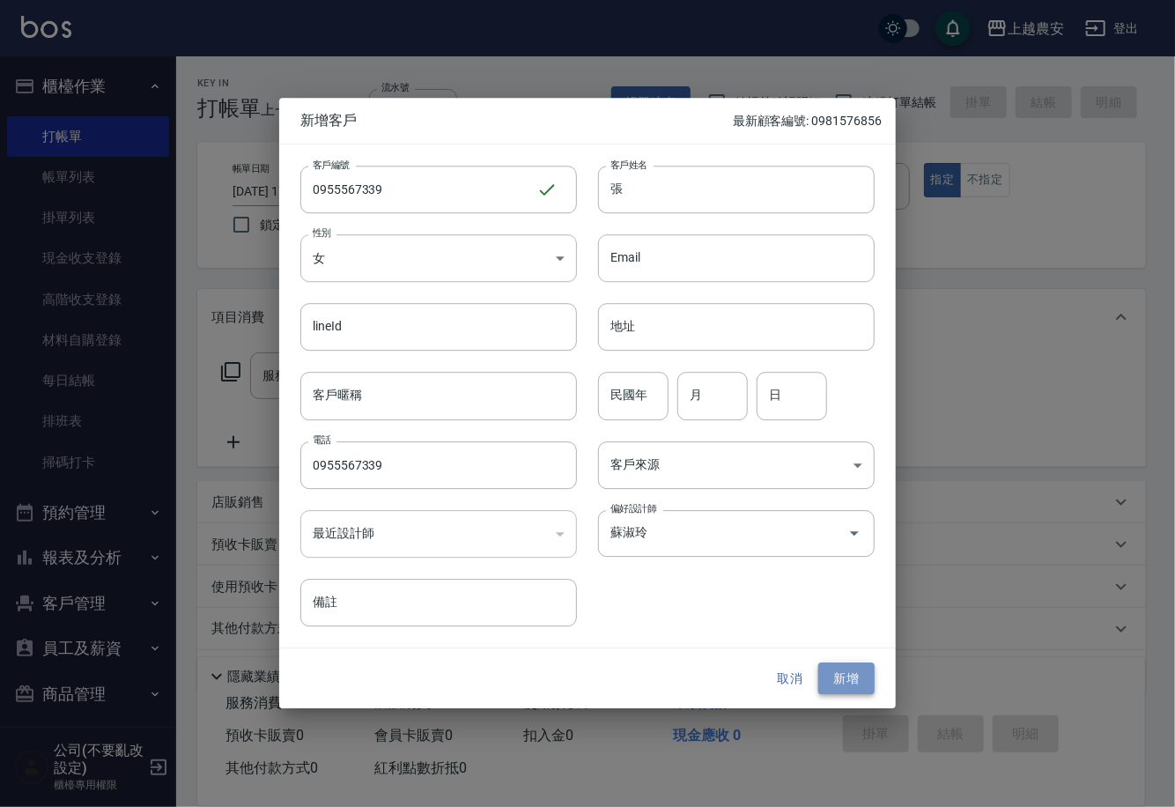
click at [839, 679] on button "新增" at bounding box center [847, 679] width 56 height 33
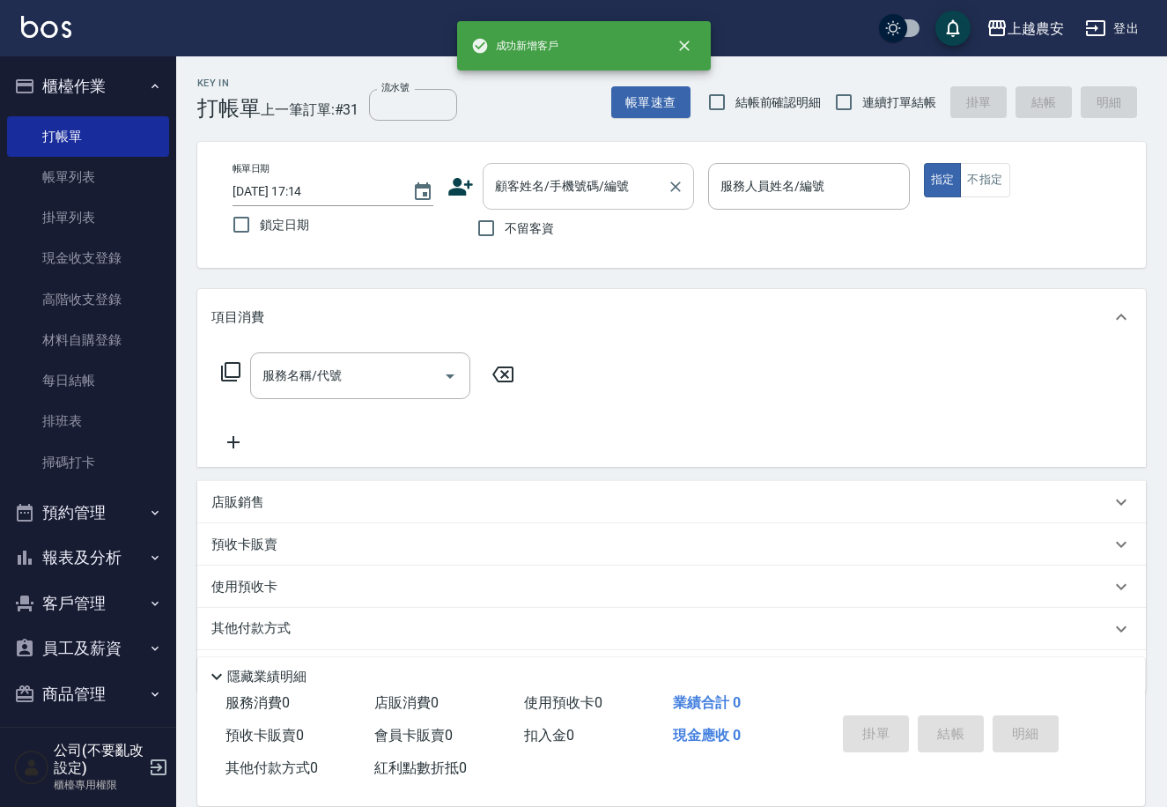
click at [545, 192] on input "顧客姓名/手機號碼/編號" at bounding box center [575, 186] width 169 height 31
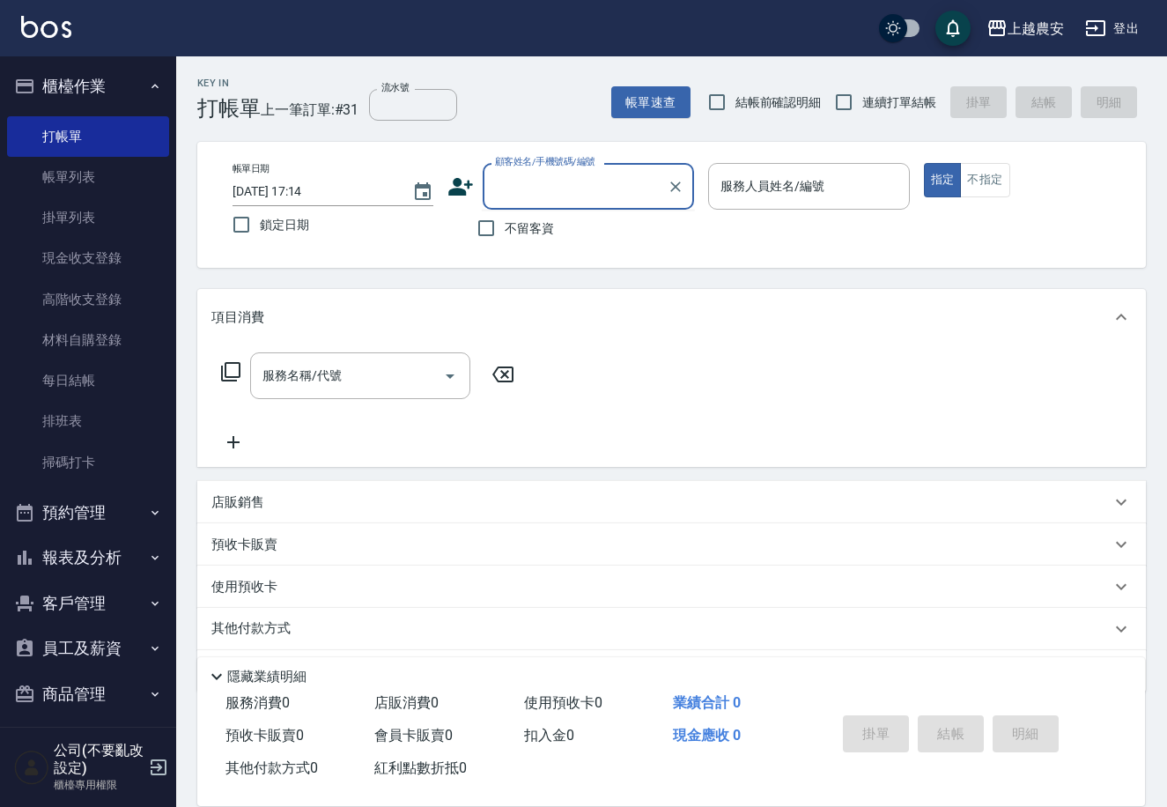
paste input "0955567339"
type input "0955567339"
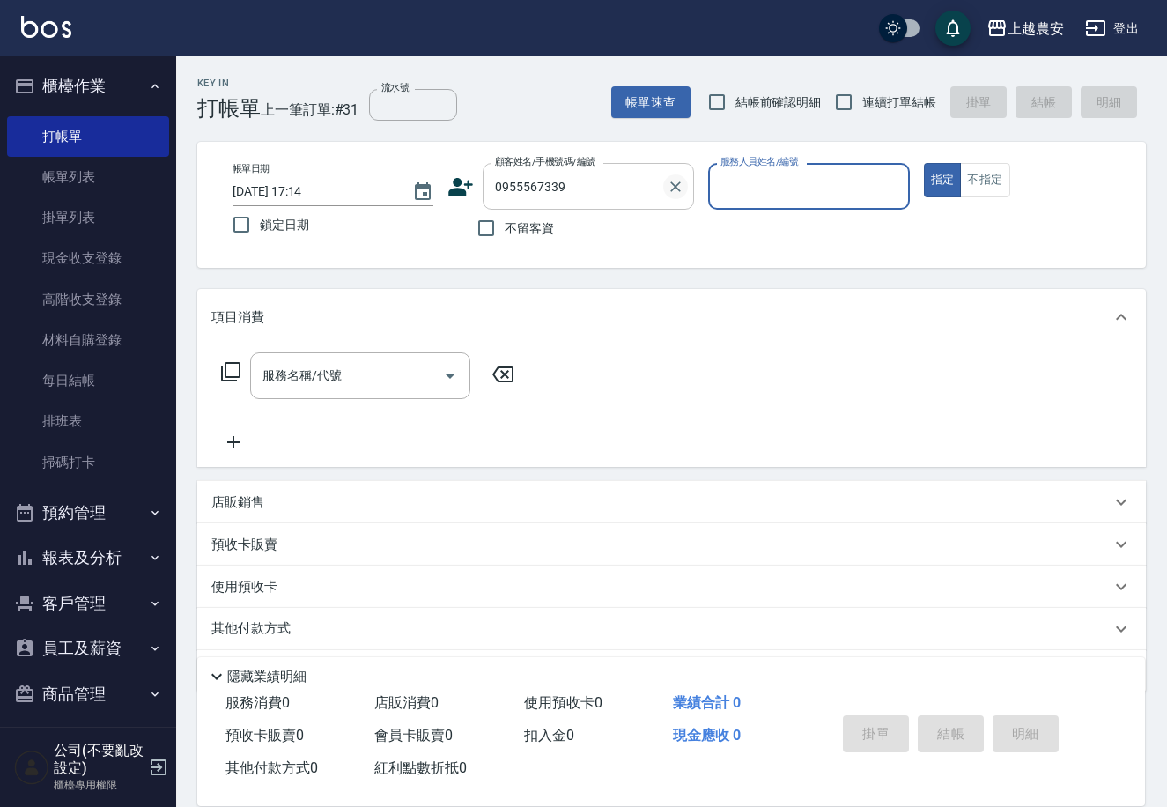
click at [672, 189] on icon "Clear" at bounding box center [676, 187] width 11 height 11
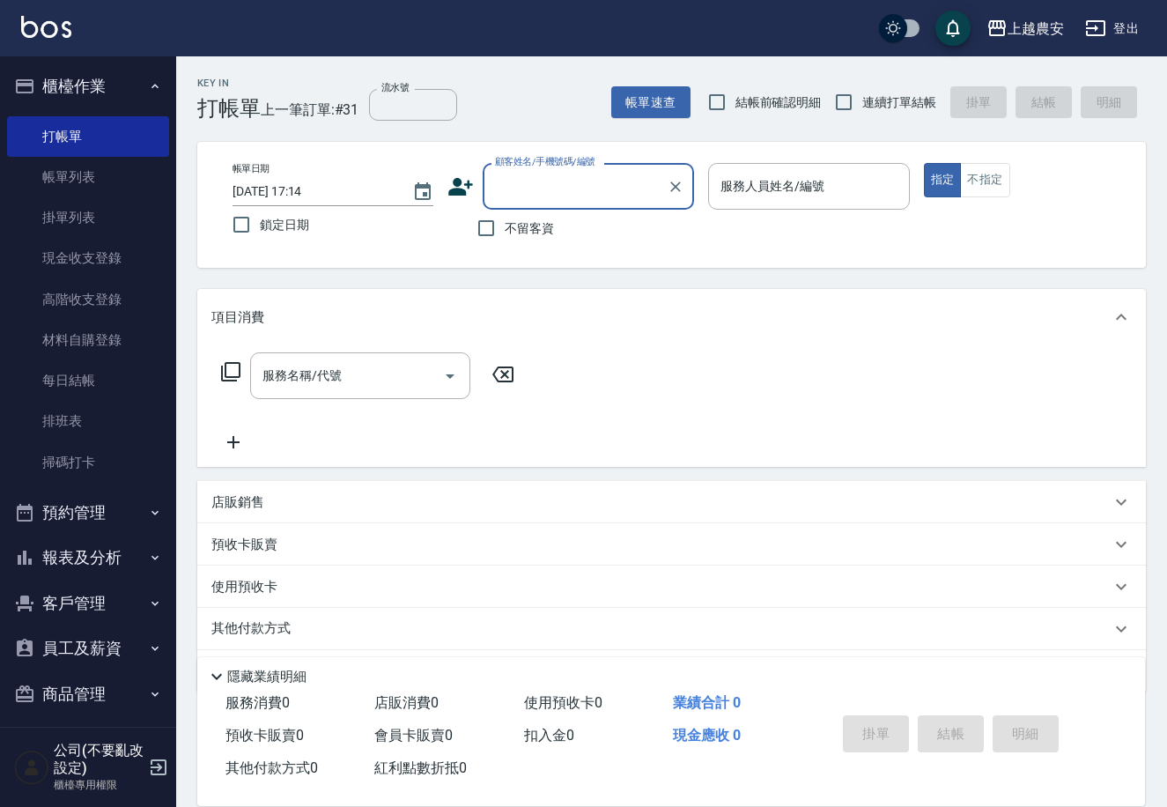
click at [619, 174] on input "顧客姓名/手機號碼/編號" at bounding box center [575, 186] width 169 height 31
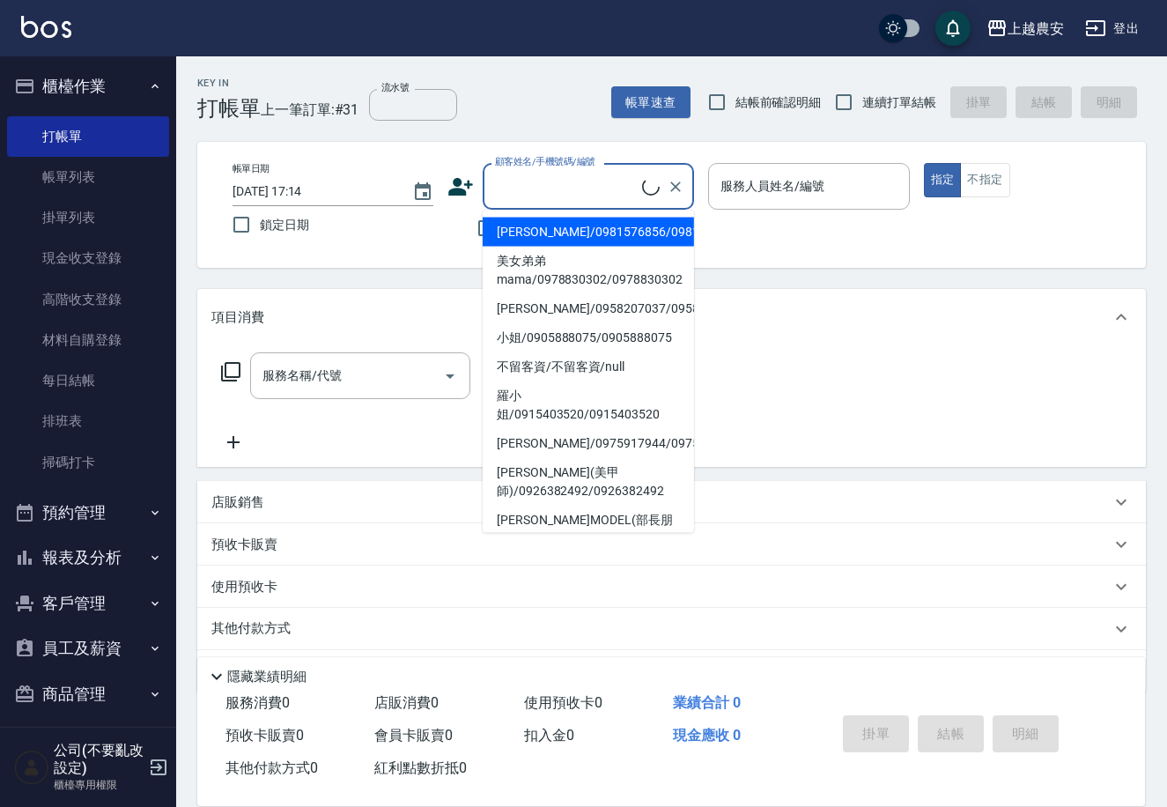
paste input "0955567339"
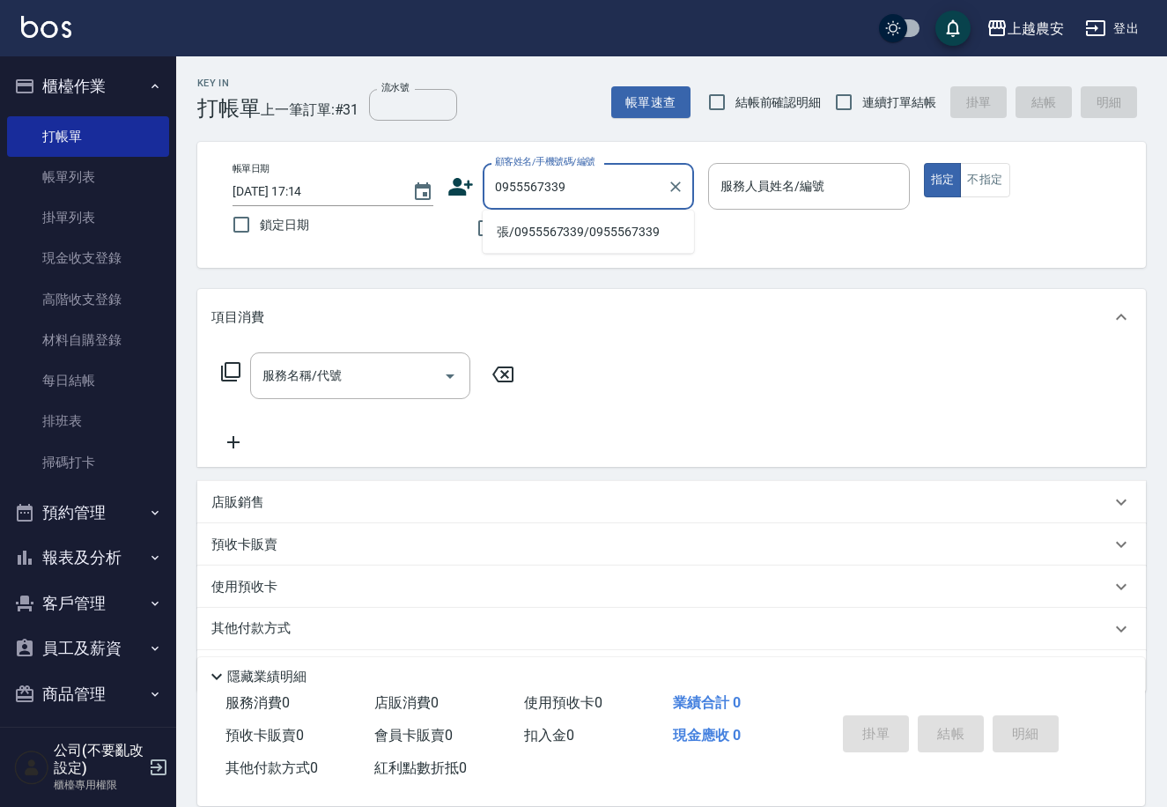
type input "張/0955567339/0955567339"
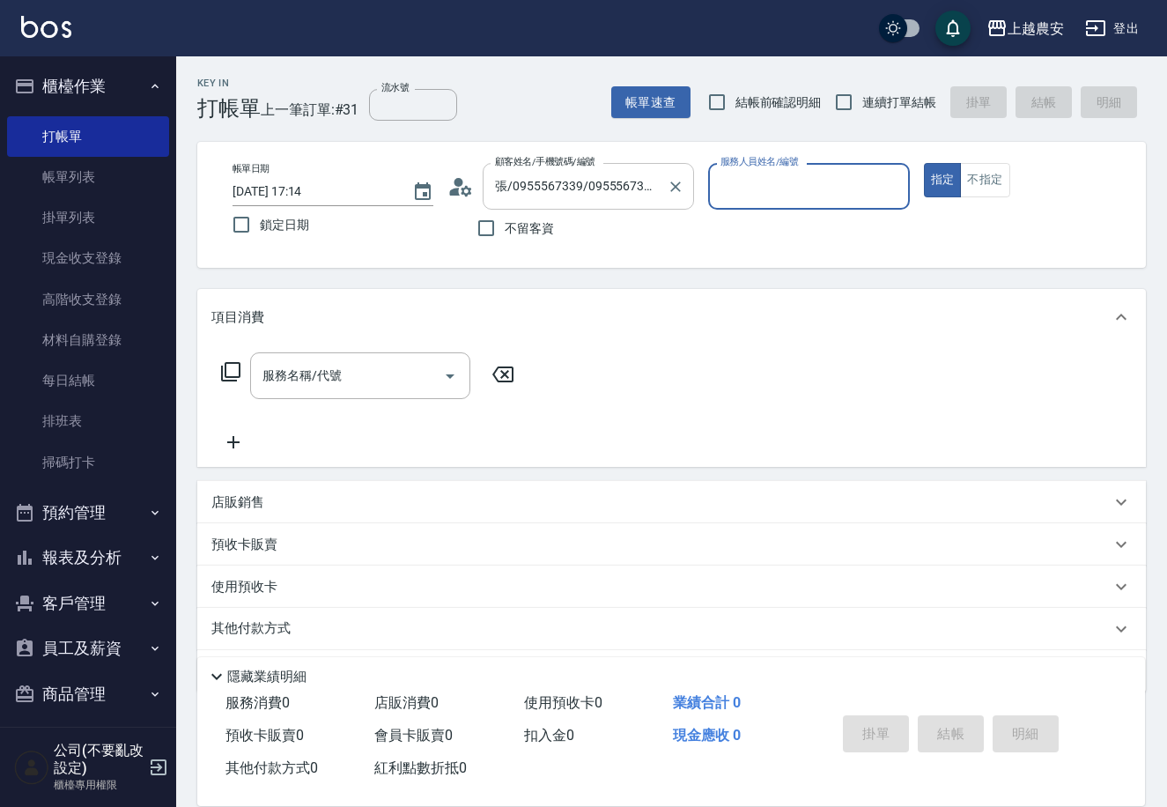
type input "Yoko-12"
click at [924, 163] on button "指定" at bounding box center [943, 180] width 38 height 34
type button "true"
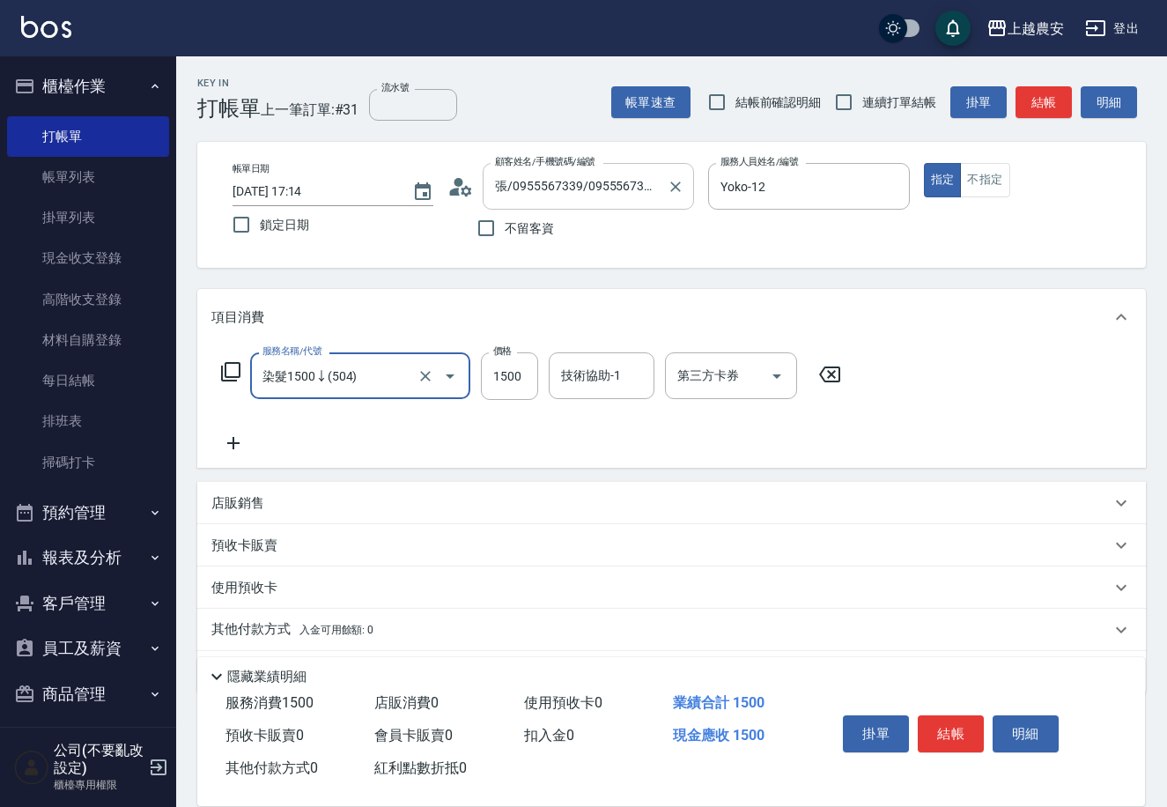
type input "染髮1500↓(504)"
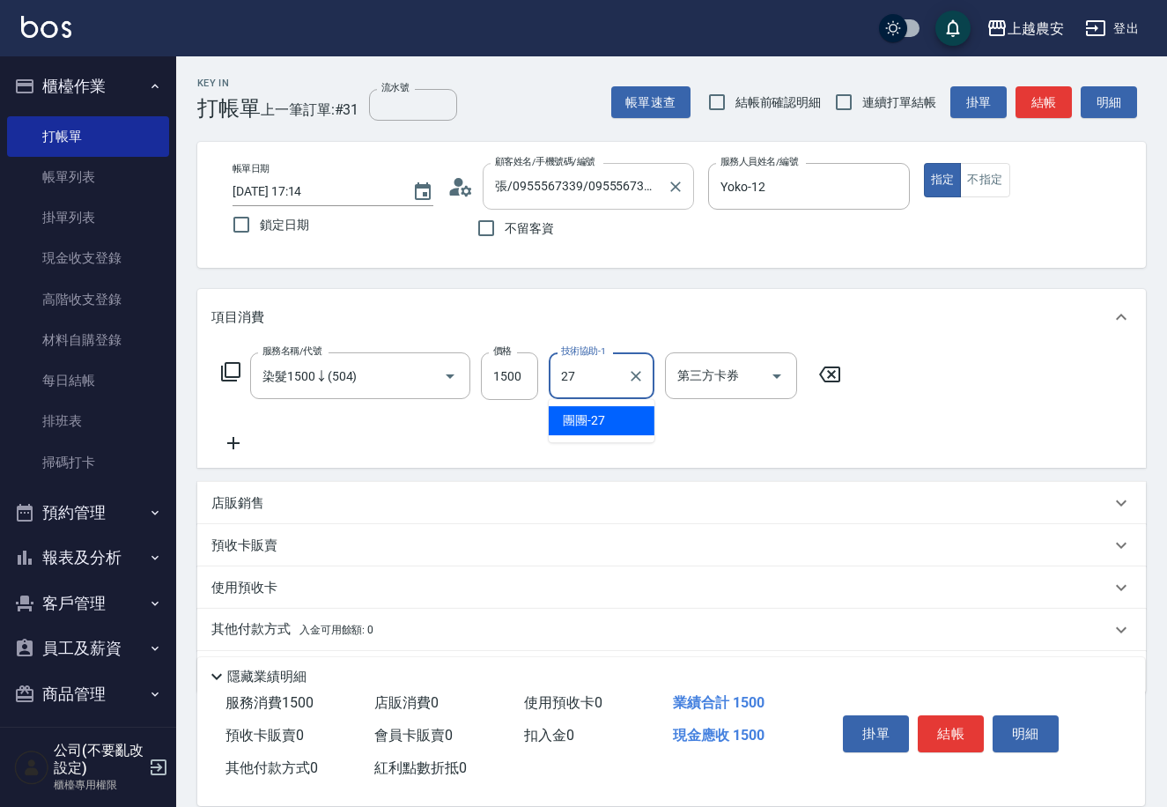
type input "團團-27"
click at [521, 377] on input "1500" at bounding box center [509, 376] width 57 height 48
click at [531, 367] on input "1599" at bounding box center [509, 376] width 57 height 48
type input "1999"
click at [941, 730] on button "結帳" at bounding box center [951, 733] width 66 height 37
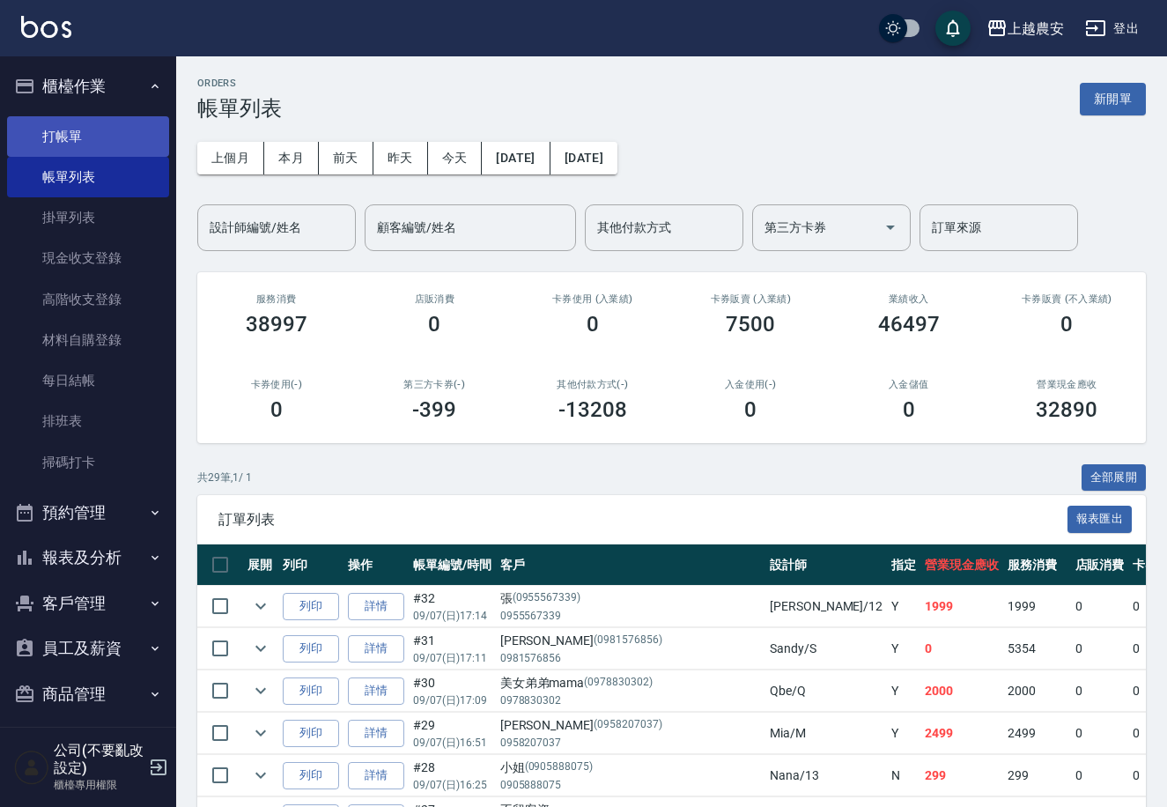
click at [148, 137] on link "打帳單" at bounding box center [88, 136] width 162 height 41
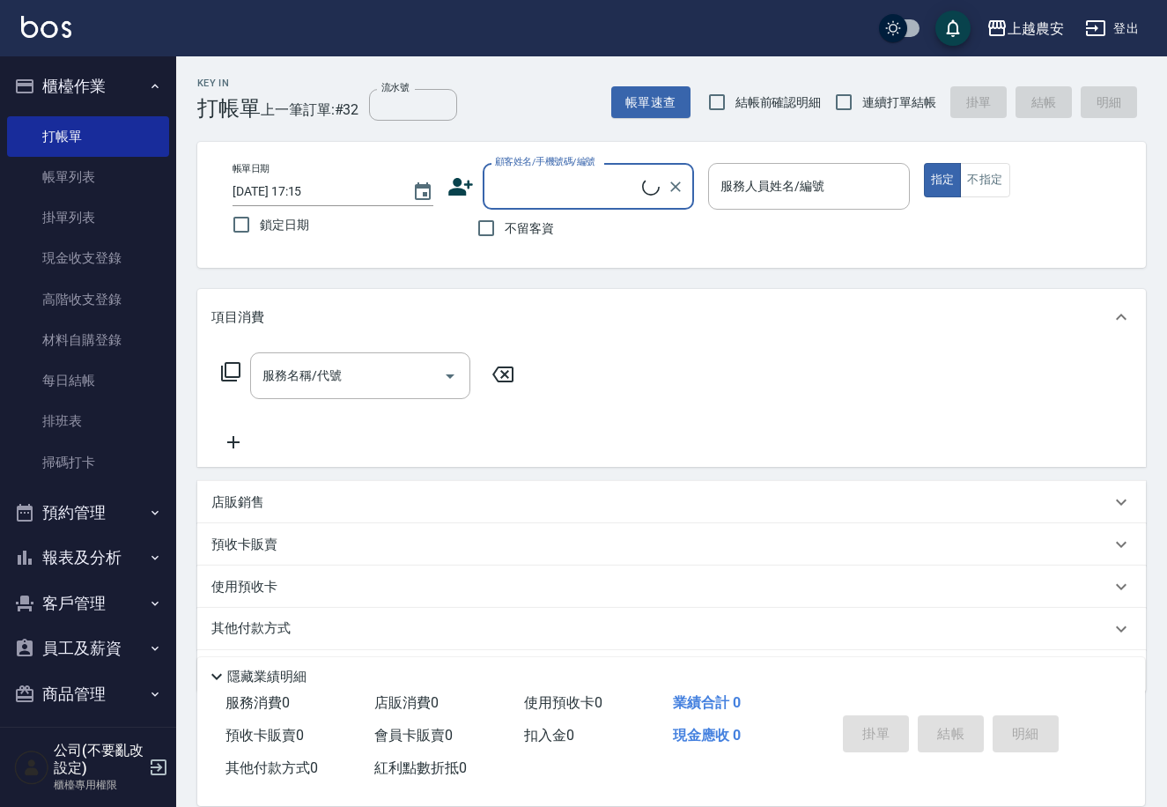
click at [556, 189] on input "顧客姓名/手機號碼/編號" at bounding box center [567, 186] width 152 height 31
drag, startPoint x: 555, startPoint y: 187, endPoint x: 466, endPoint y: 186, distance: 89.0
click at [466, 186] on div "顧客姓名/手機號碼/編號 0928382051 顧客姓名/手機號碼/編號" at bounding box center [571, 186] width 247 height 47
type input "0928382051"
drag, startPoint x: 476, startPoint y: 202, endPoint x: 456, endPoint y: 196, distance: 20.9
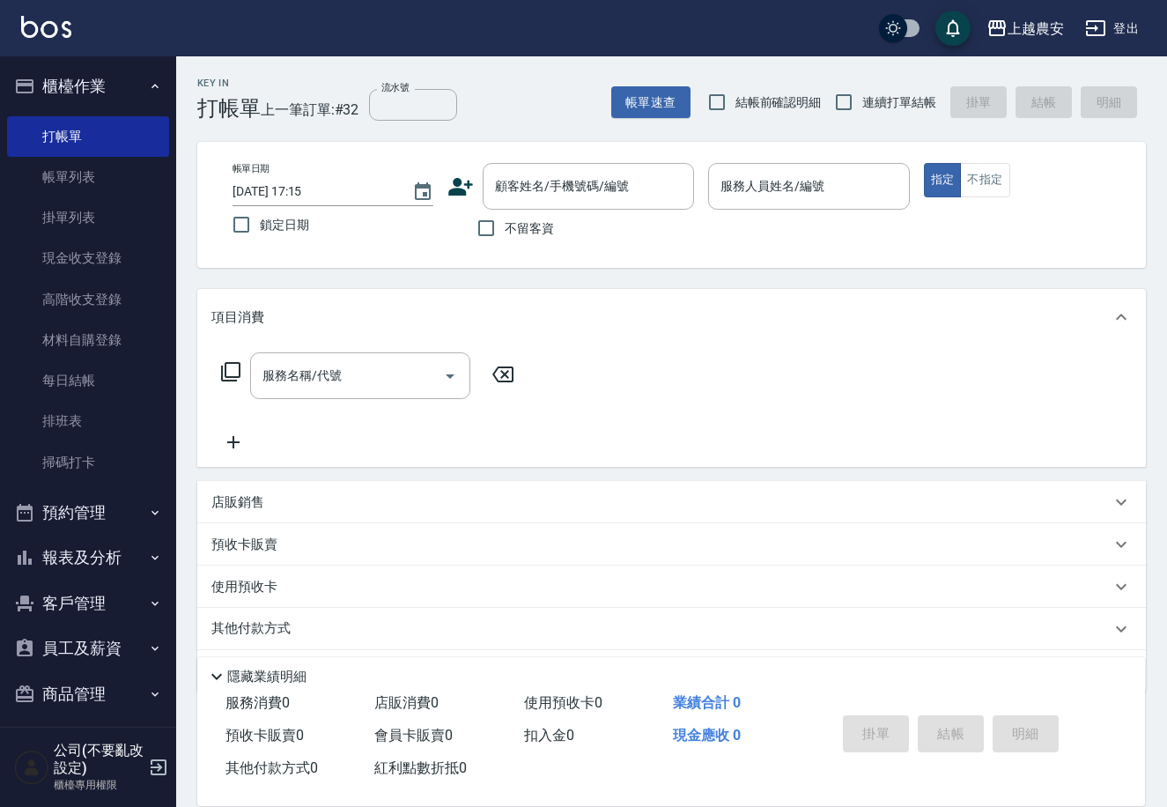
click at [460, 198] on div "顧客姓名/手機號碼/編號 顧客姓名/手機號碼/編號" at bounding box center [571, 186] width 247 height 47
click at [455, 196] on icon at bounding box center [461, 187] width 26 height 26
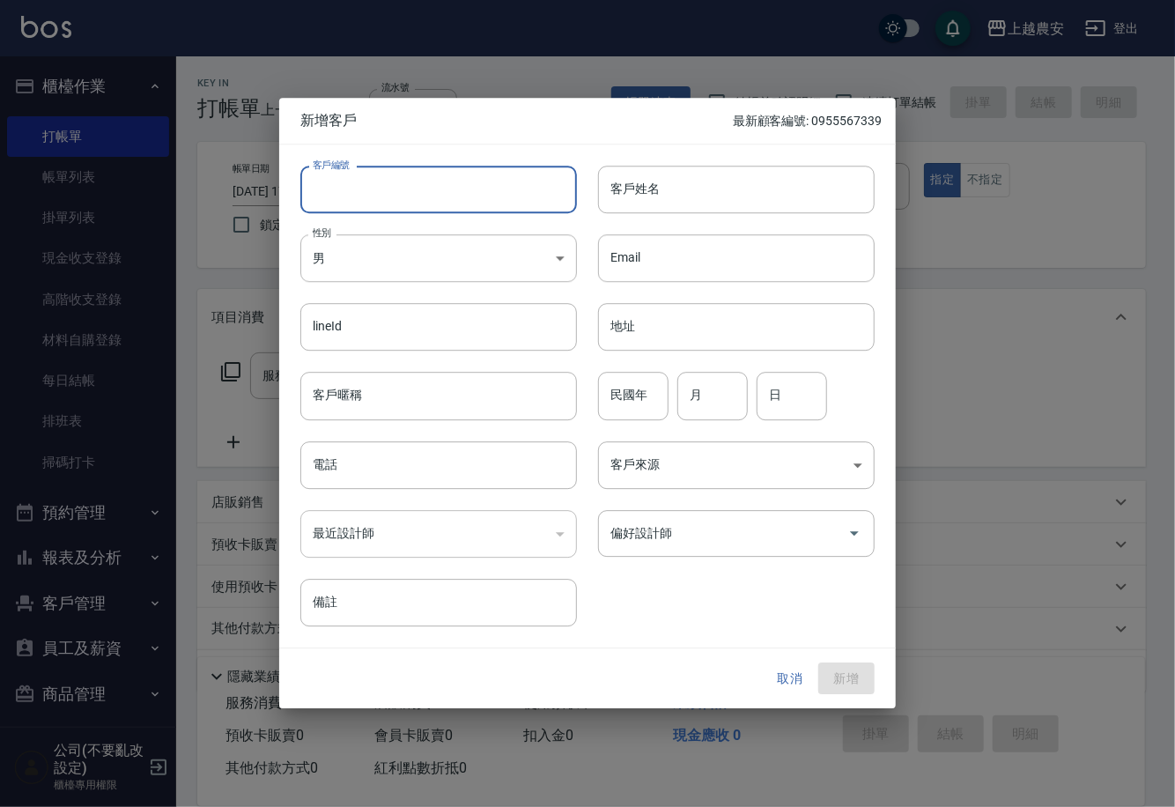
click at [493, 207] on input "客戶編號" at bounding box center [438, 190] width 277 height 48
paste input "0928382051"
type input "0928382051"
click at [458, 277] on body "上越農安 登出 櫃檯作業 打帳單 帳單列表 掛單列表 現金收支登錄 高階收支登錄 材料自購登錄 每日結帳 排班表 掃碼打卡 預約管理 預約管理 單日預約紀錄 …" at bounding box center [587, 429] width 1175 height 859
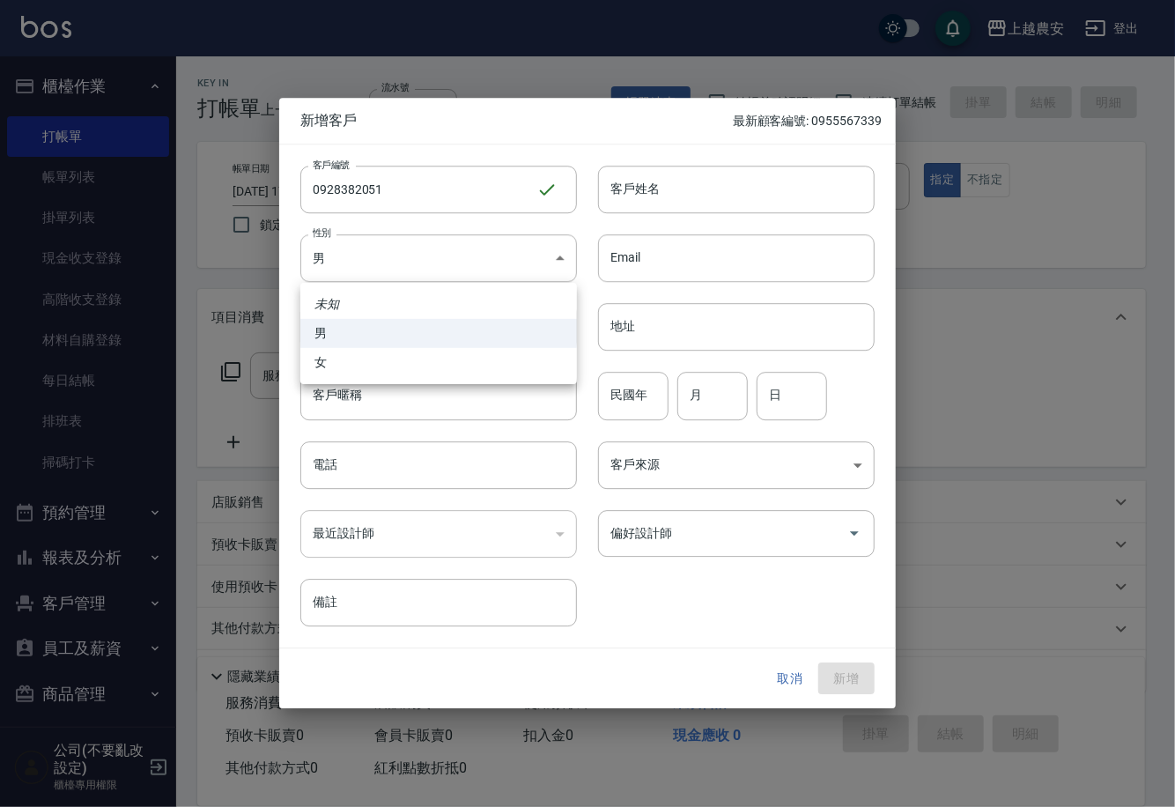
drag, startPoint x: 495, startPoint y: 375, endPoint x: 500, endPoint y: 395, distance: 19.9
click at [497, 375] on li "女" at bounding box center [438, 362] width 277 height 29
type input "[DEMOGRAPHIC_DATA]"
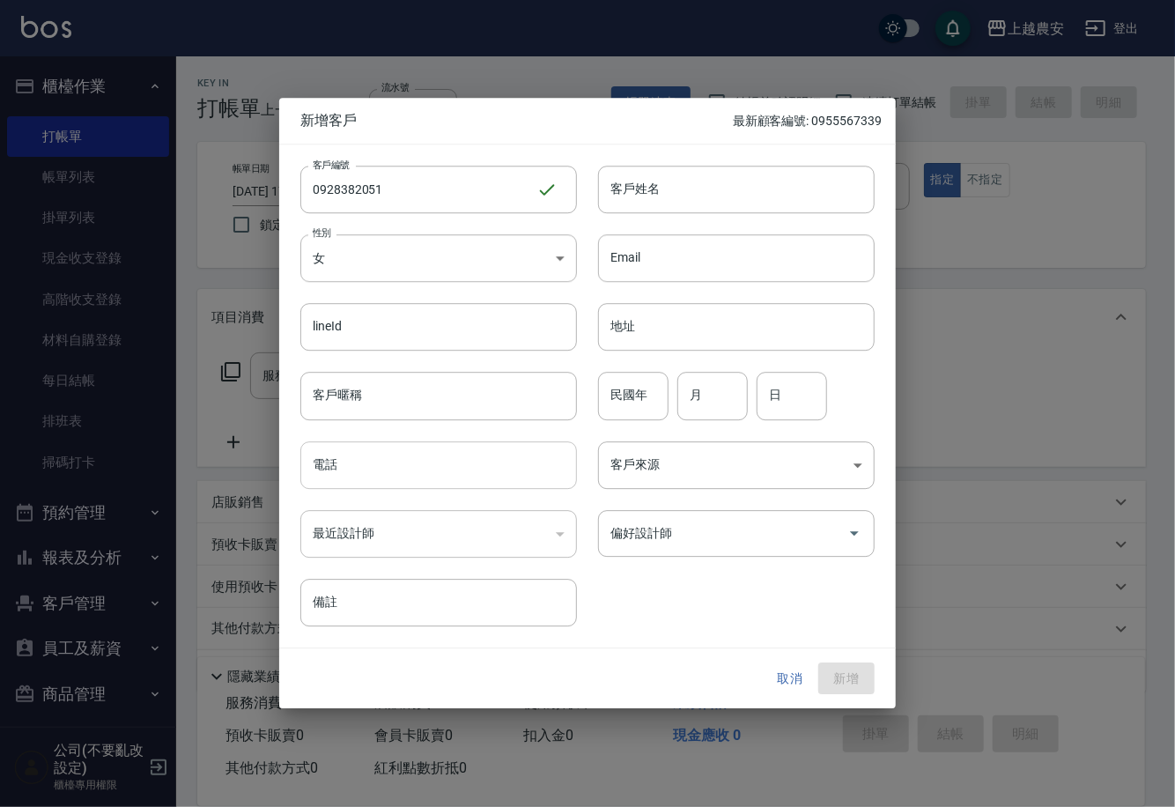
drag, startPoint x: 500, startPoint y: 462, endPoint x: 482, endPoint y: 480, distance: 25.6
click at [500, 462] on input "電話" at bounding box center [438, 465] width 277 height 48
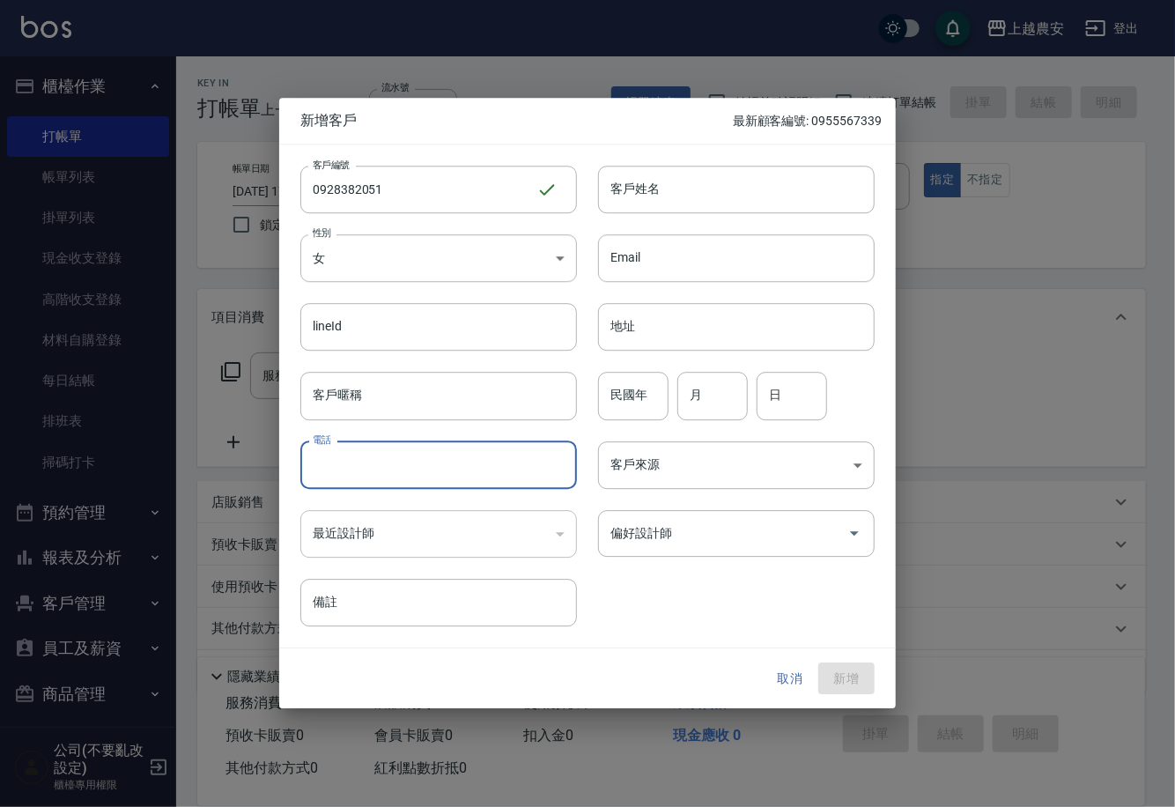
paste input "0928382051"
type input "0928382051"
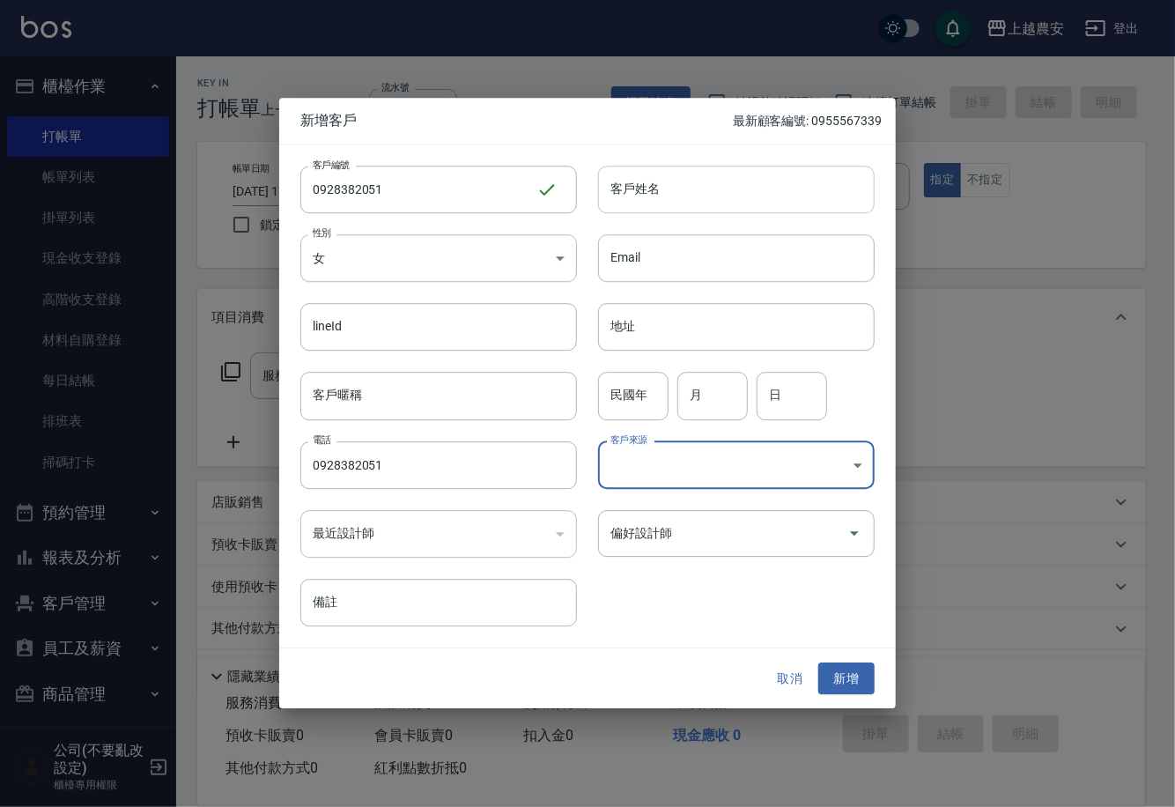
click at [873, 182] on input "客戶姓名" at bounding box center [736, 190] width 277 height 48
type input "黃小姐"
click at [855, 677] on button "新增" at bounding box center [847, 679] width 56 height 33
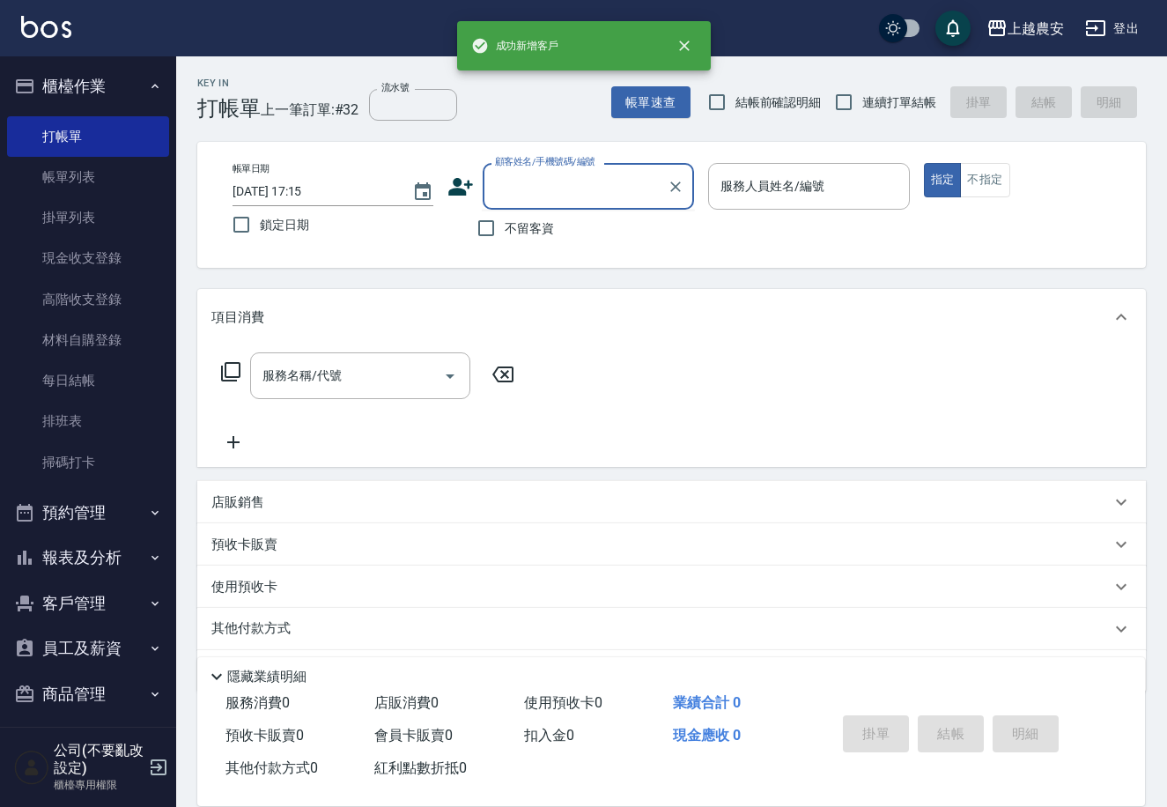
click at [544, 172] on div "顧客姓名/手機號碼/編號 顧客姓名/手機號碼/編號" at bounding box center [588, 186] width 211 height 47
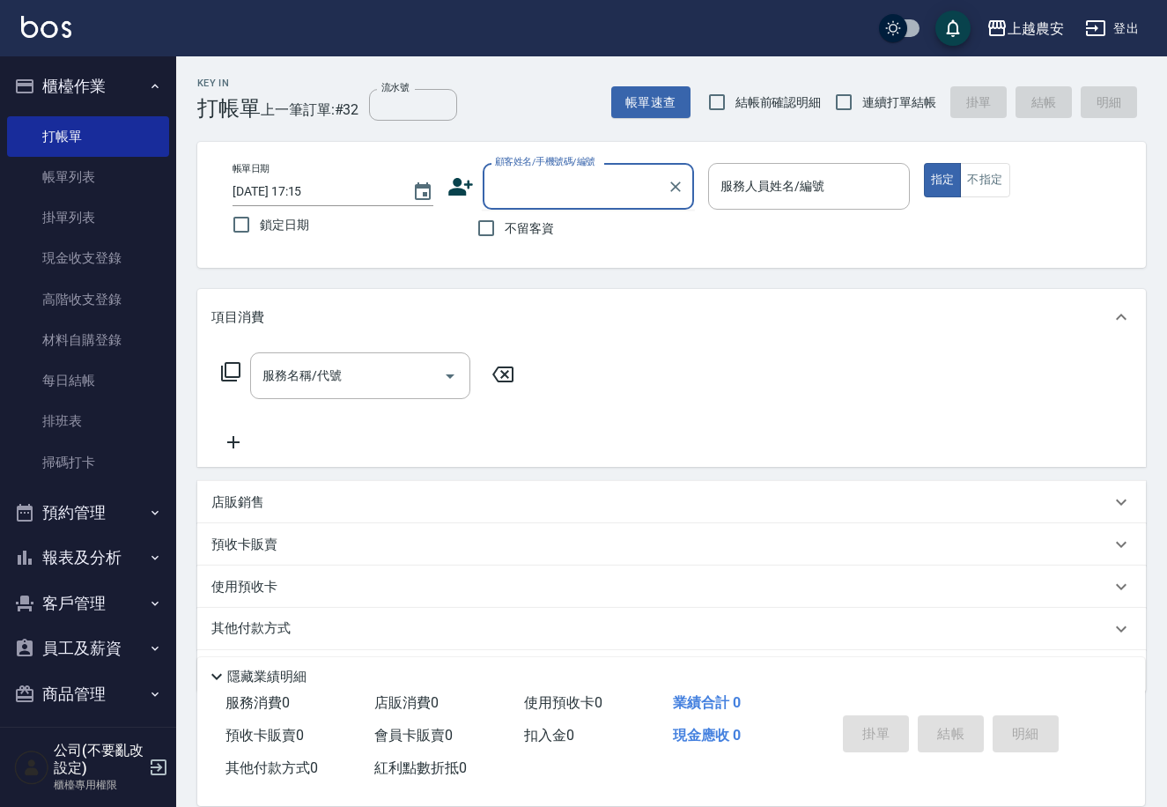
paste input "0928382051"
type input "0928382051"
click at [671, 191] on icon "Clear" at bounding box center [676, 187] width 18 height 18
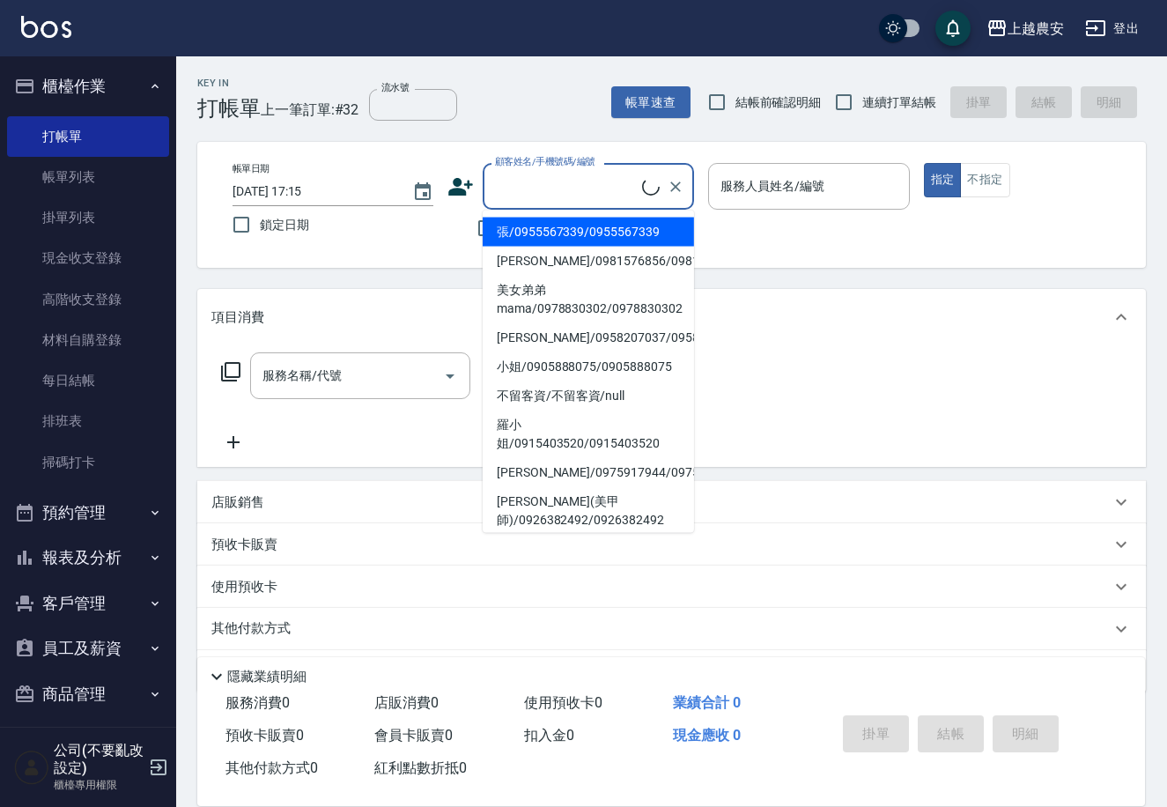
paste input "0928382051"
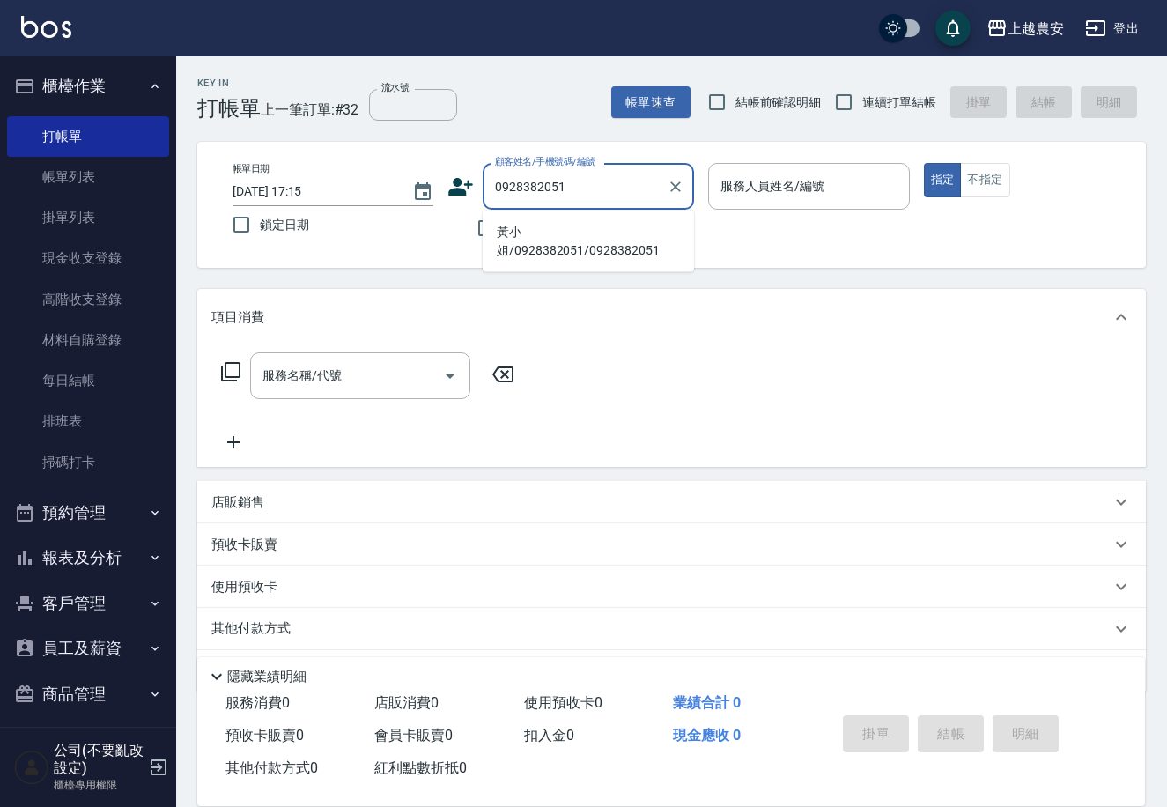
type input "黃小姐/0928382051/0928382051"
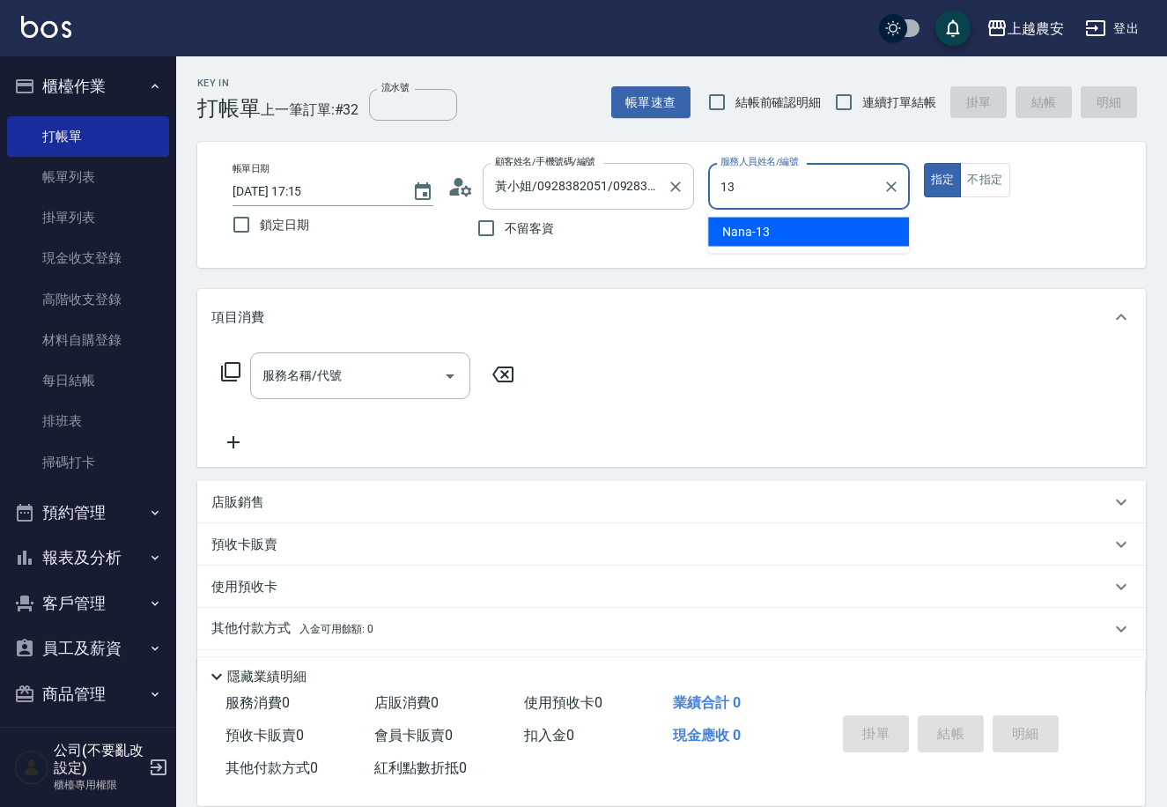
type input "Nana-13"
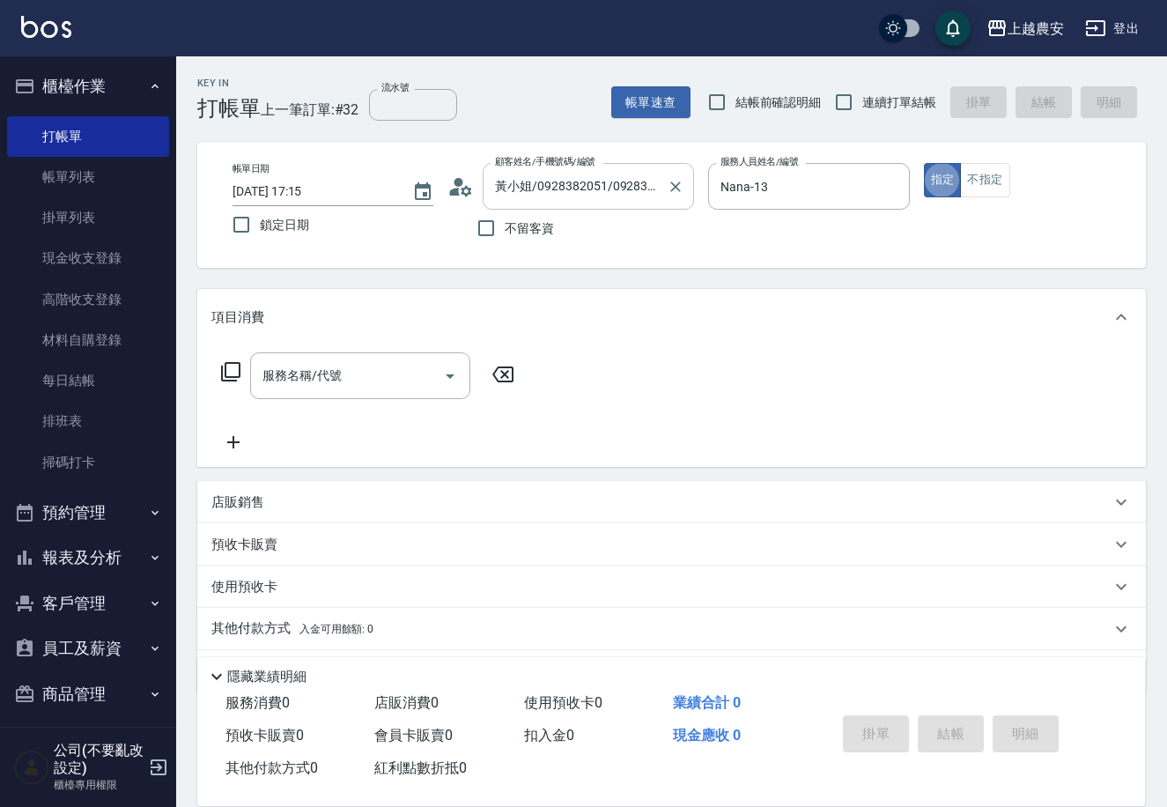
type button "true"
drag, startPoint x: 961, startPoint y: 166, endPoint x: 1001, endPoint y: 176, distance: 41.0
click at [962, 166] on button "不指定" at bounding box center [984, 180] width 49 height 34
click at [1001, 176] on button "不指定" at bounding box center [984, 180] width 49 height 34
click at [382, 389] on input "服務名稱/代號" at bounding box center [347, 375] width 178 height 31
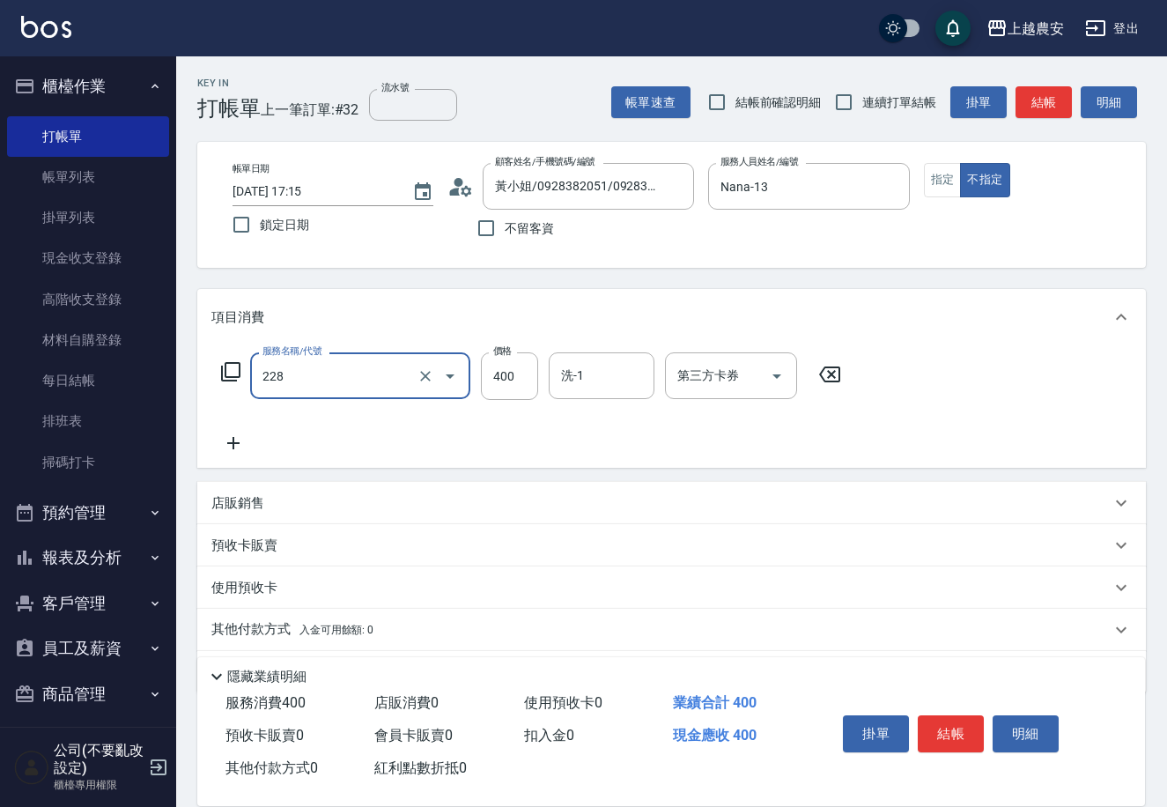
type input "洗髮(228)"
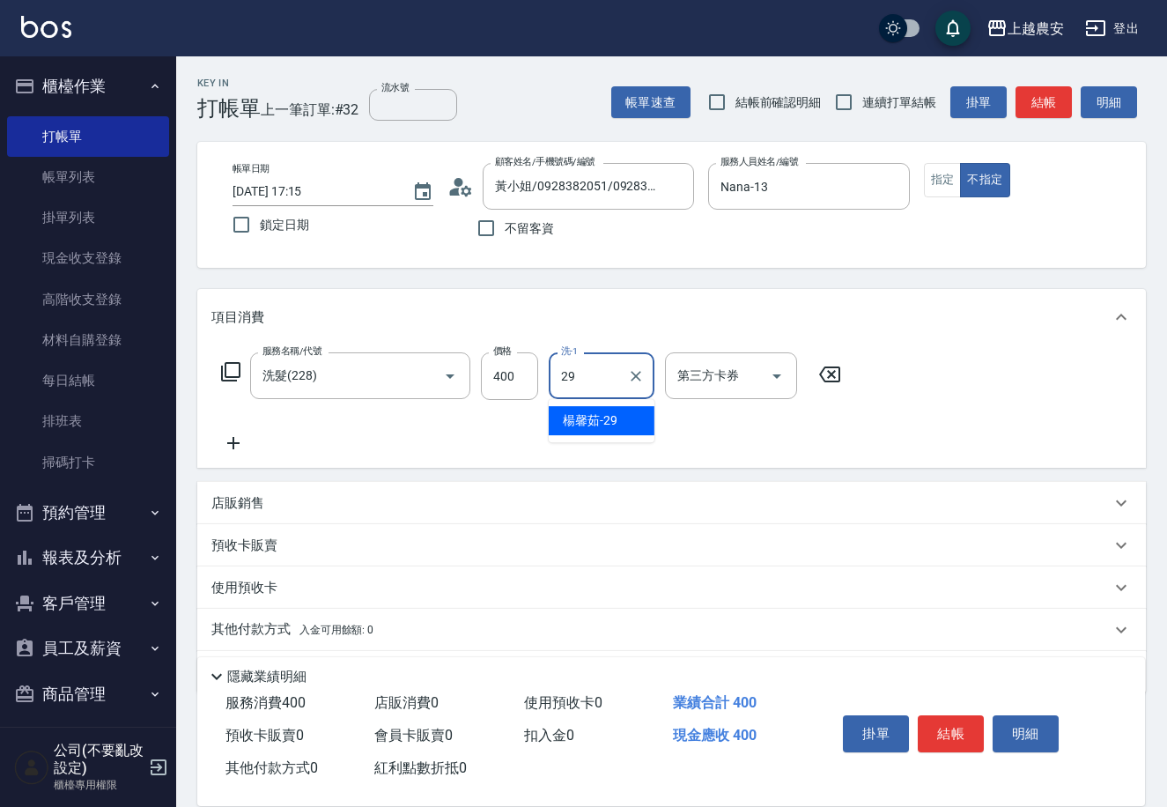
type input "29"
click at [918, 291] on div "項目消費" at bounding box center [671, 317] width 949 height 56
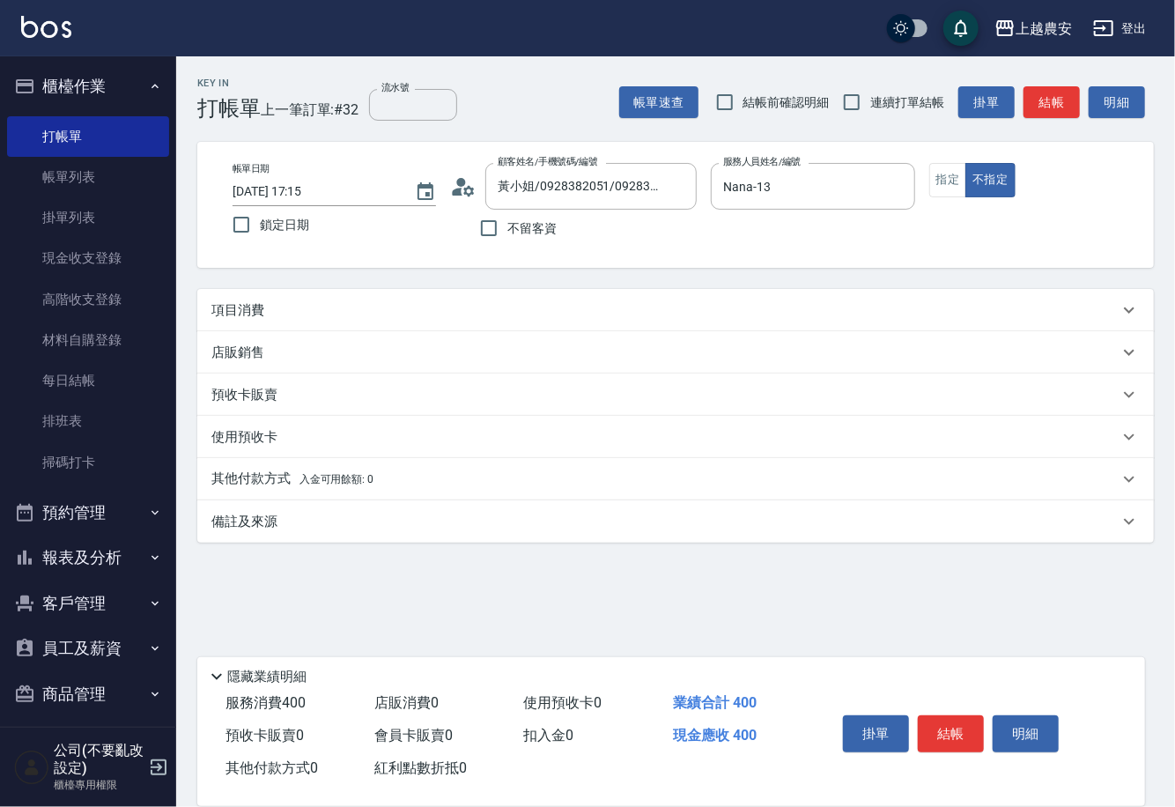
click at [256, 319] on p "項目消費" at bounding box center [237, 310] width 53 height 19
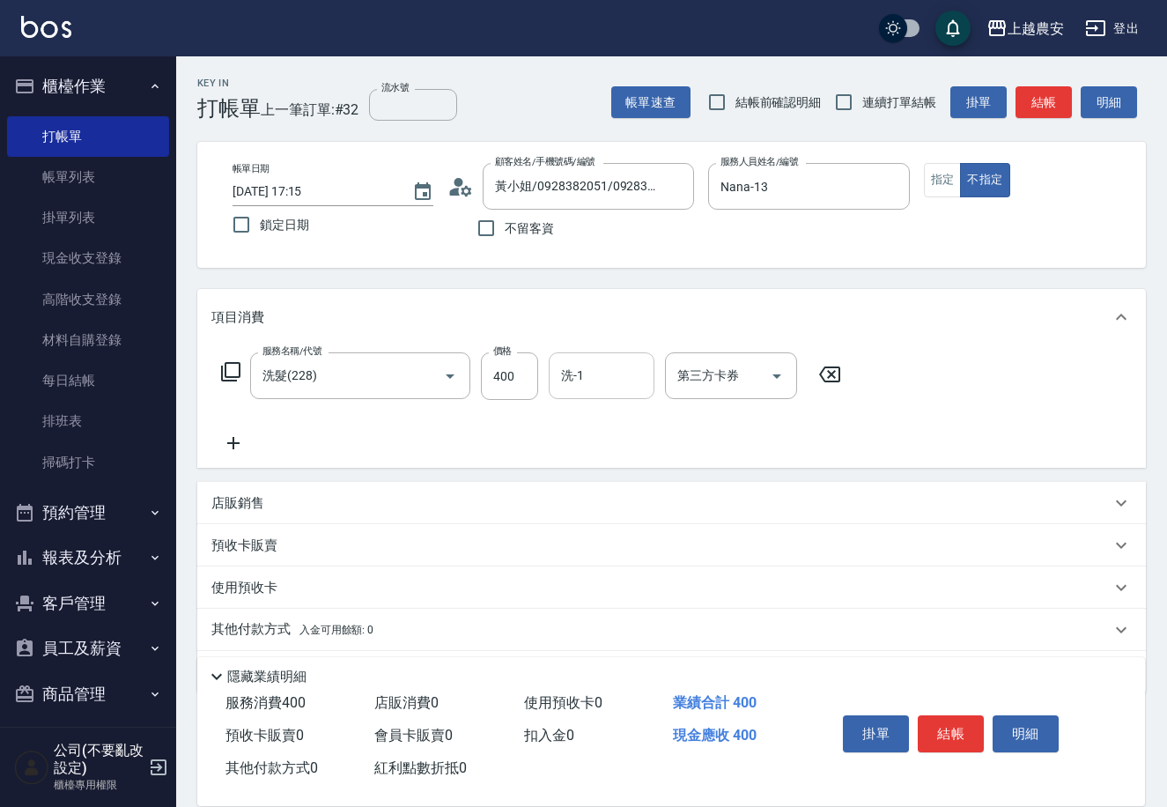
click at [597, 389] on input "洗-1" at bounding box center [602, 375] width 90 height 31
type input "楊馨茹-29"
click at [964, 721] on button "結帳" at bounding box center [951, 733] width 66 height 37
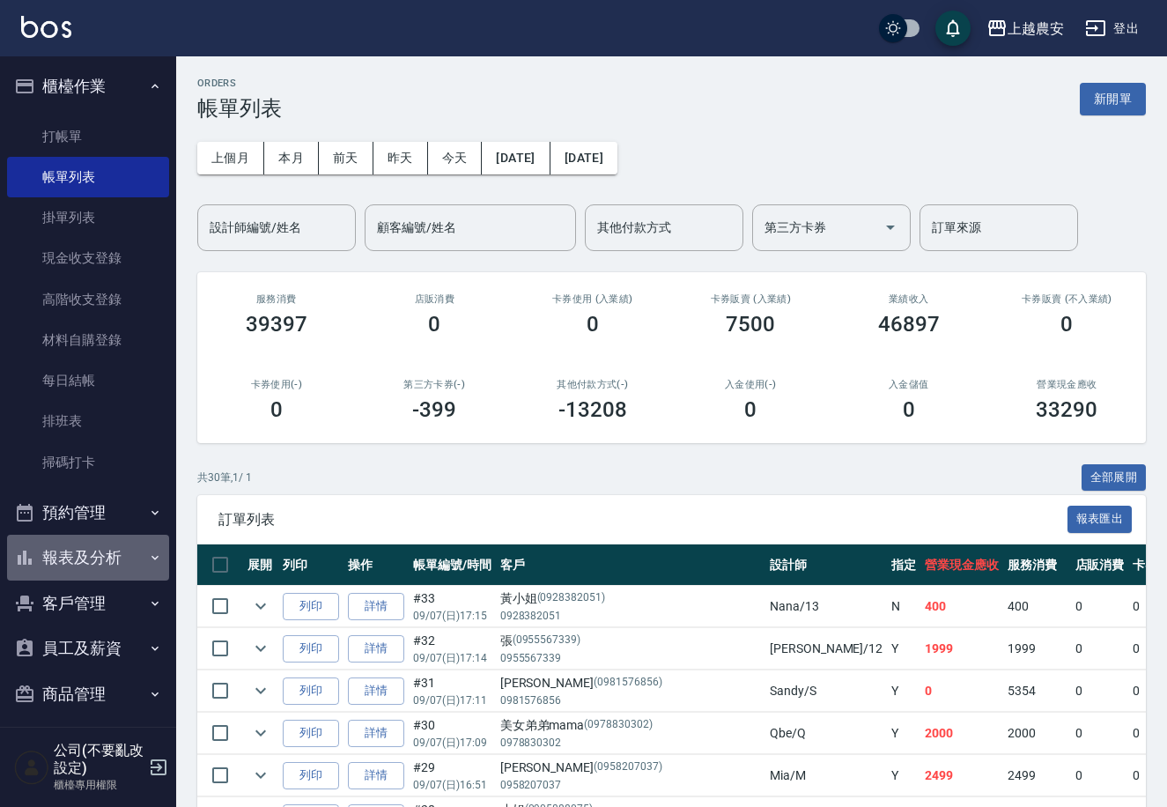
click at [114, 552] on button "報表及分析" at bounding box center [88, 558] width 162 height 46
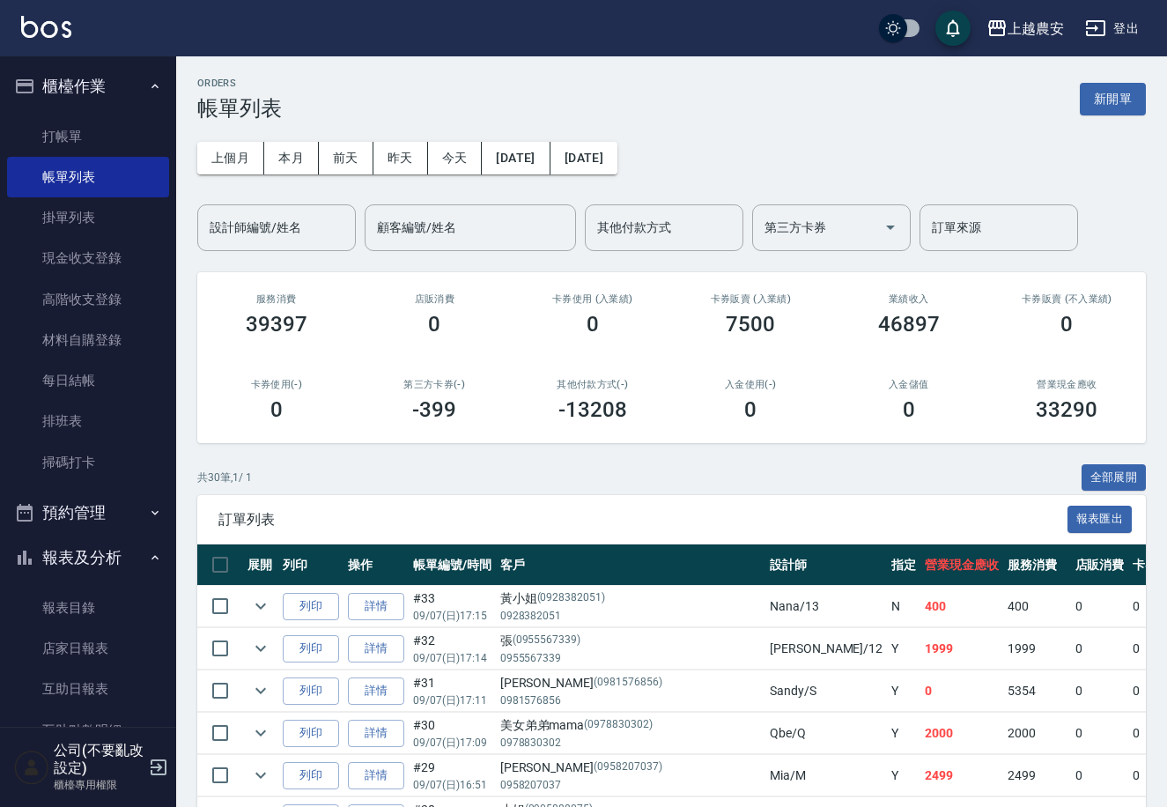
drag, startPoint x: 167, startPoint y: 500, endPoint x: 167, endPoint y: 542, distance: 42.3
click at [167, 542] on nav "櫃檯作業 打帳單 帳單列表 掛單列表 現金收支登錄 高階收支登錄 材料自購登錄 每日結帳 排班表 掃碼打卡 預約管理 預約管理 單日預約紀錄 單週預約紀錄 報…" at bounding box center [88, 391] width 176 height 671
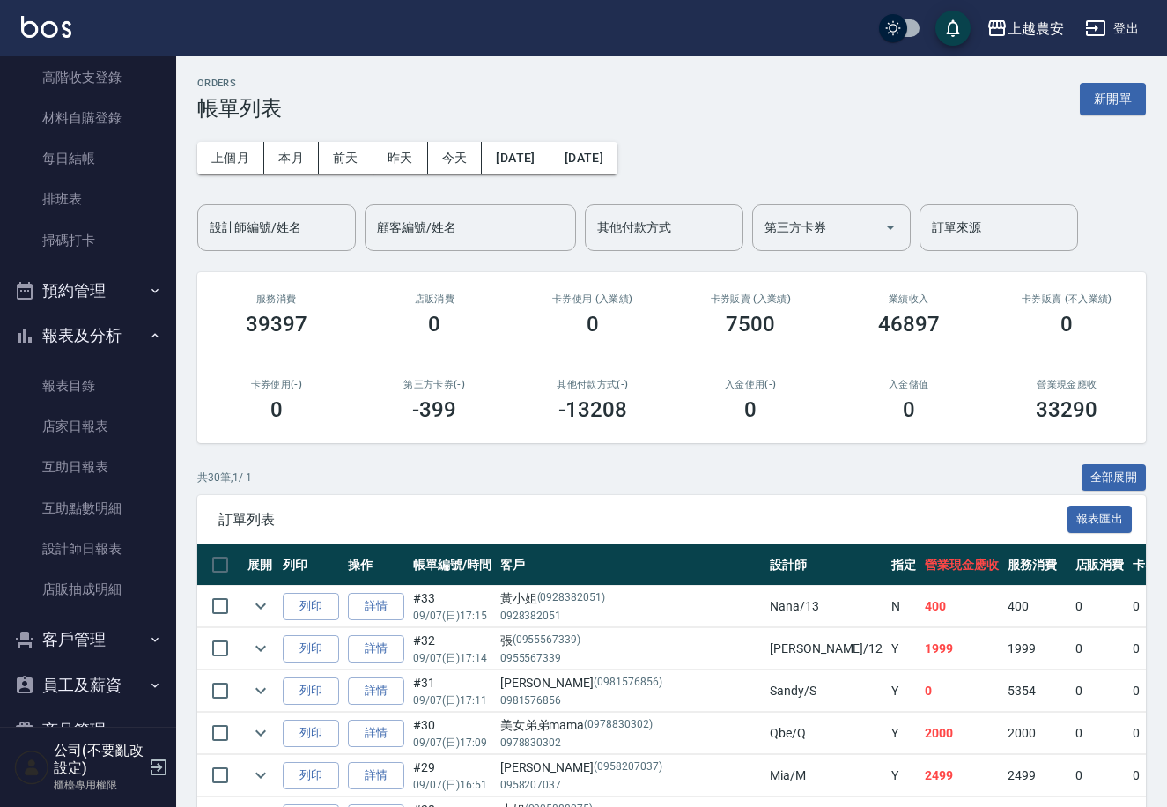
scroll to position [215, 0]
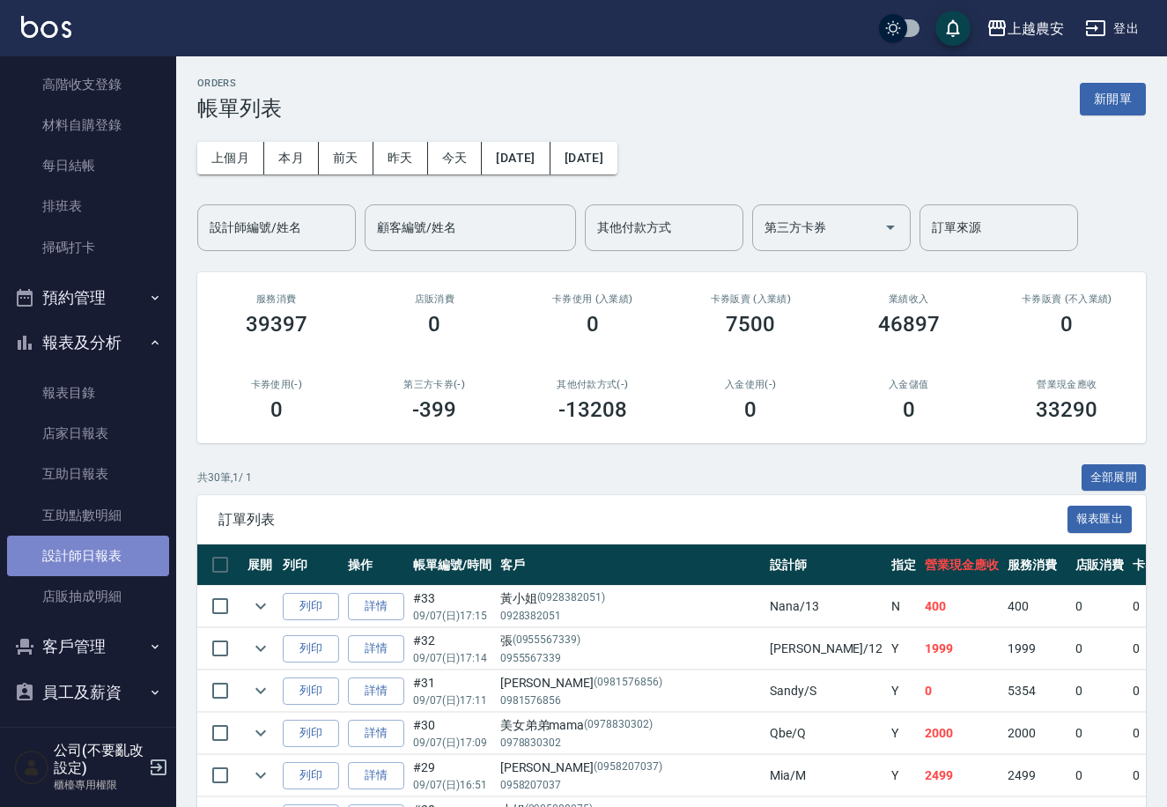
click at [111, 550] on link "設計師日報表" at bounding box center [88, 556] width 162 height 41
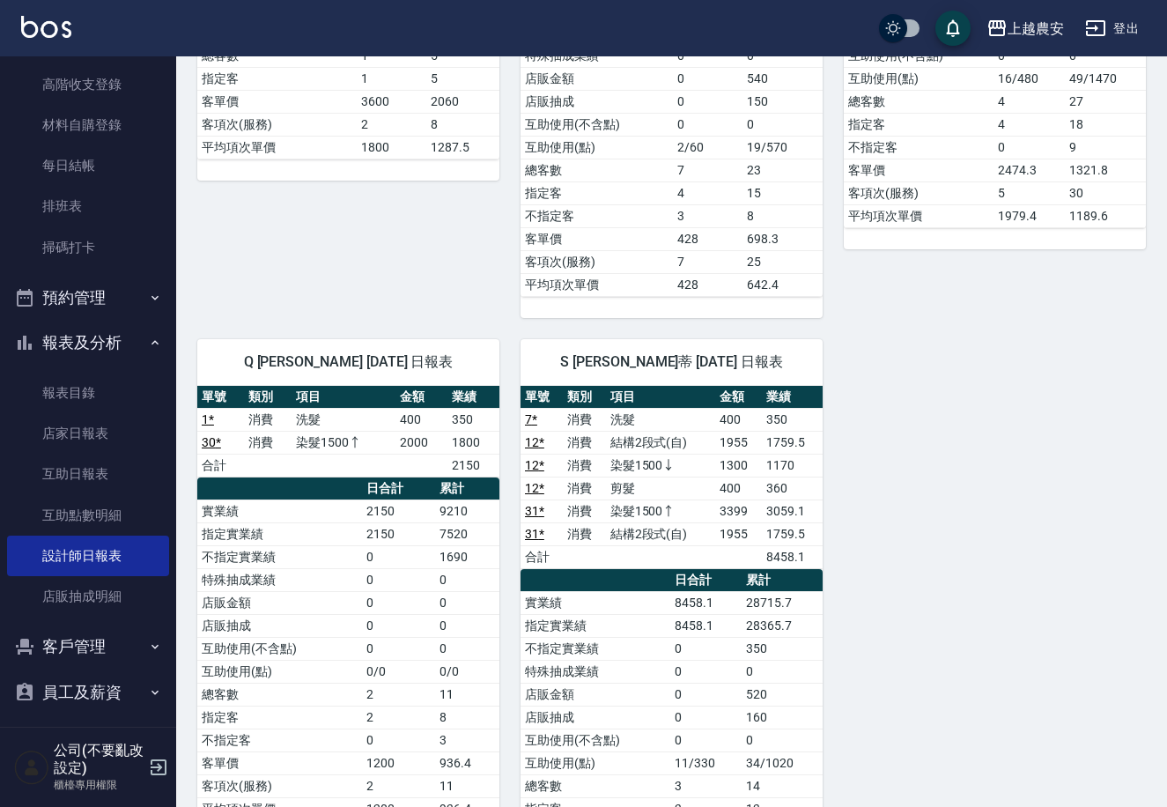
scroll to position [1327, 0]
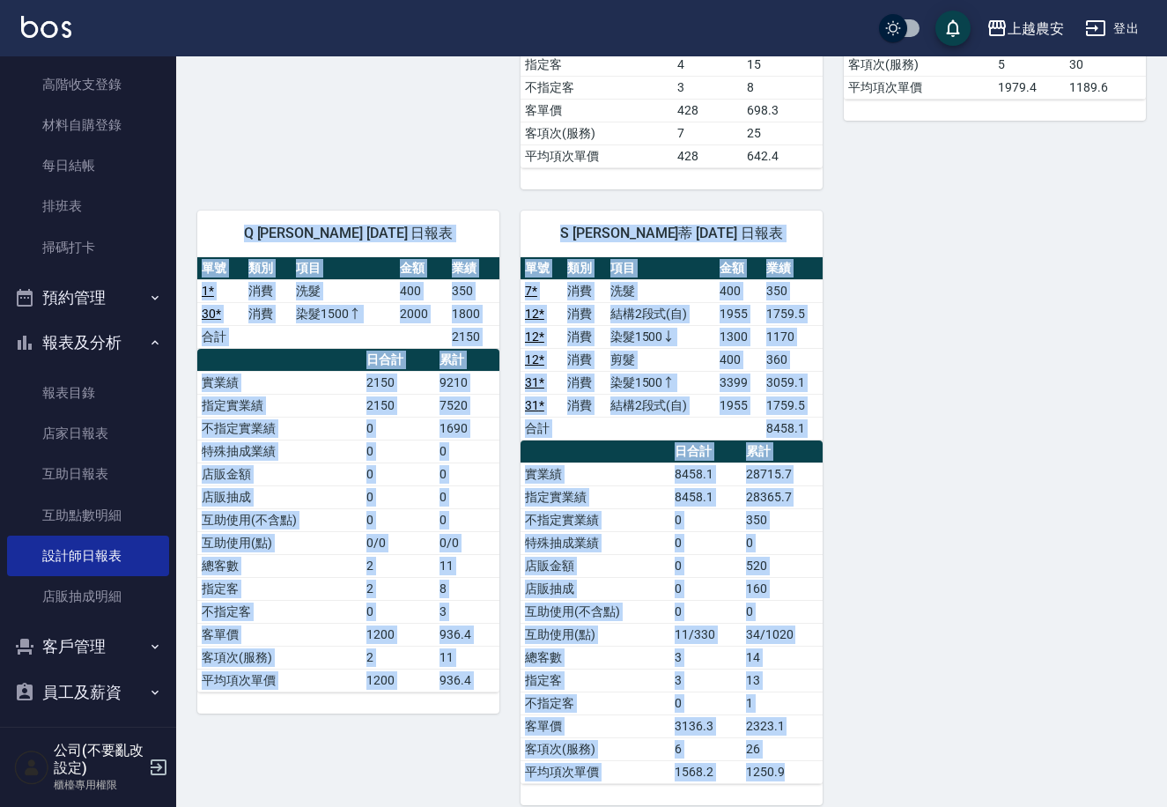
drag, startPoint x: 1152, startPoint y: 776, endPoint x: 1174, endPoint y: 215, distance: 561.7
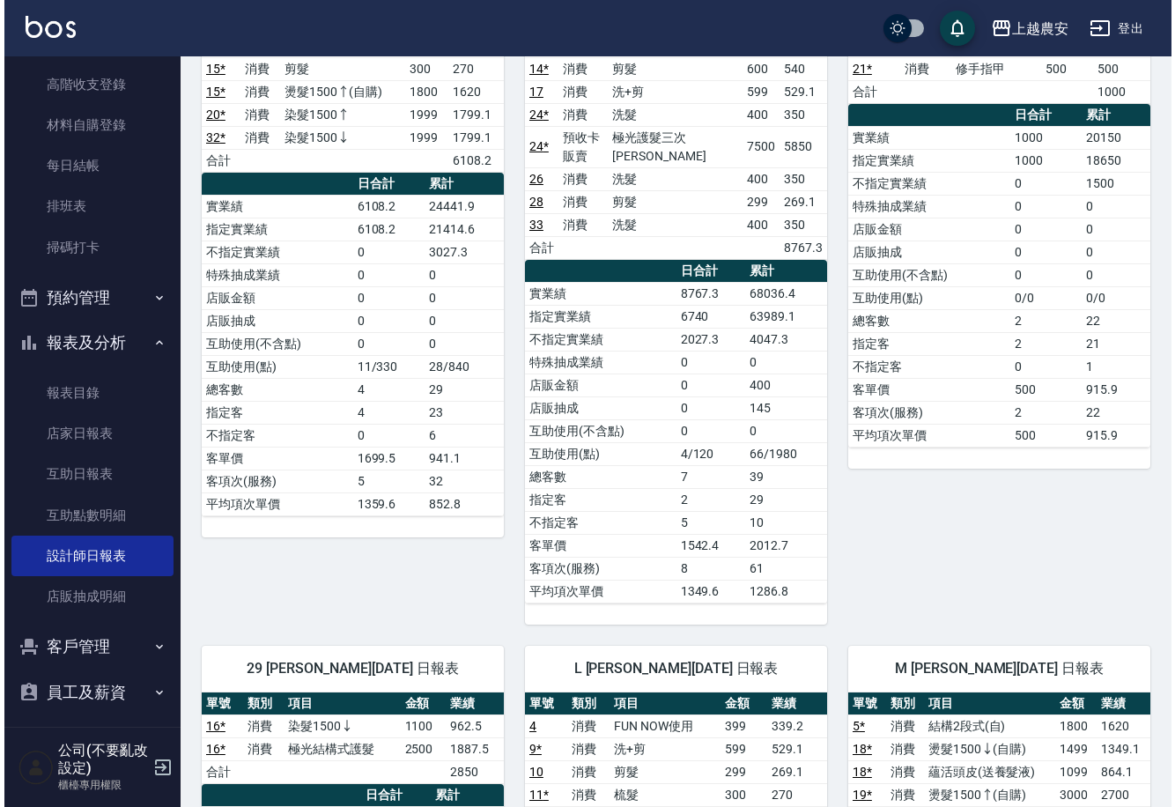
scroll to position [0, 0]
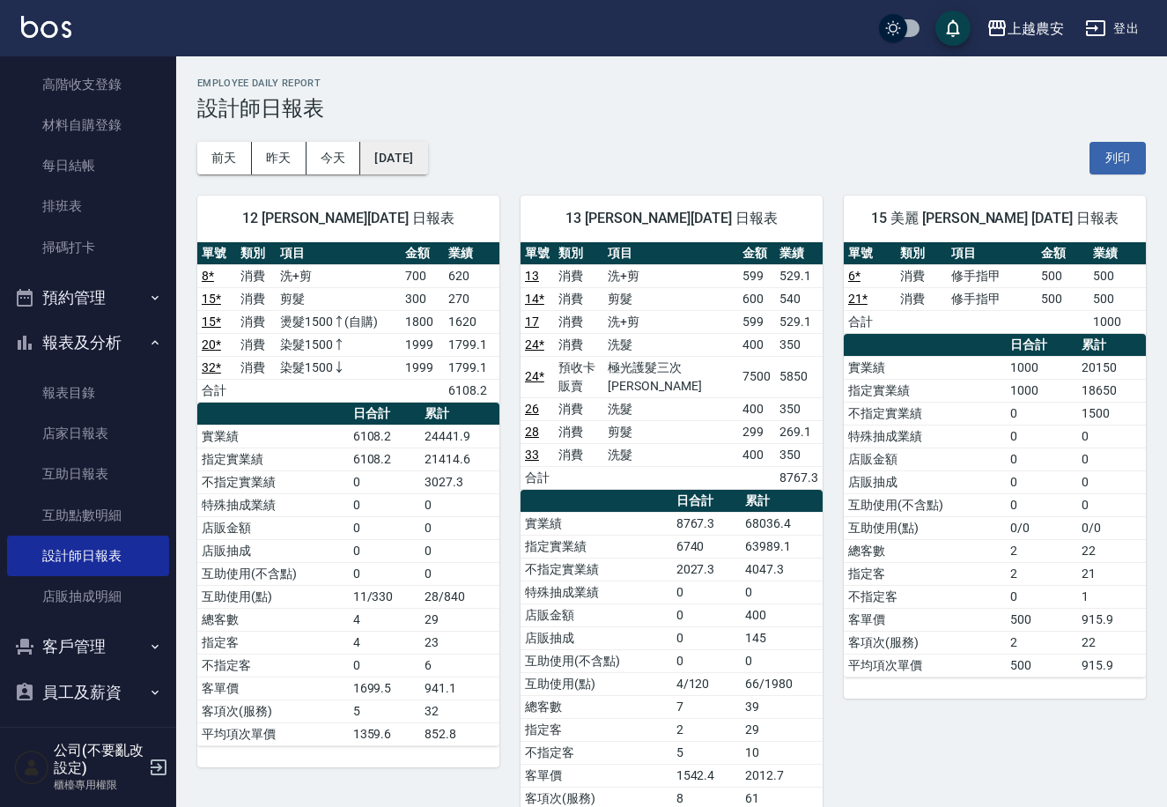
click at [400, 154] on button "[DATE]" at bounding box center [393, 158] width 67 height 33
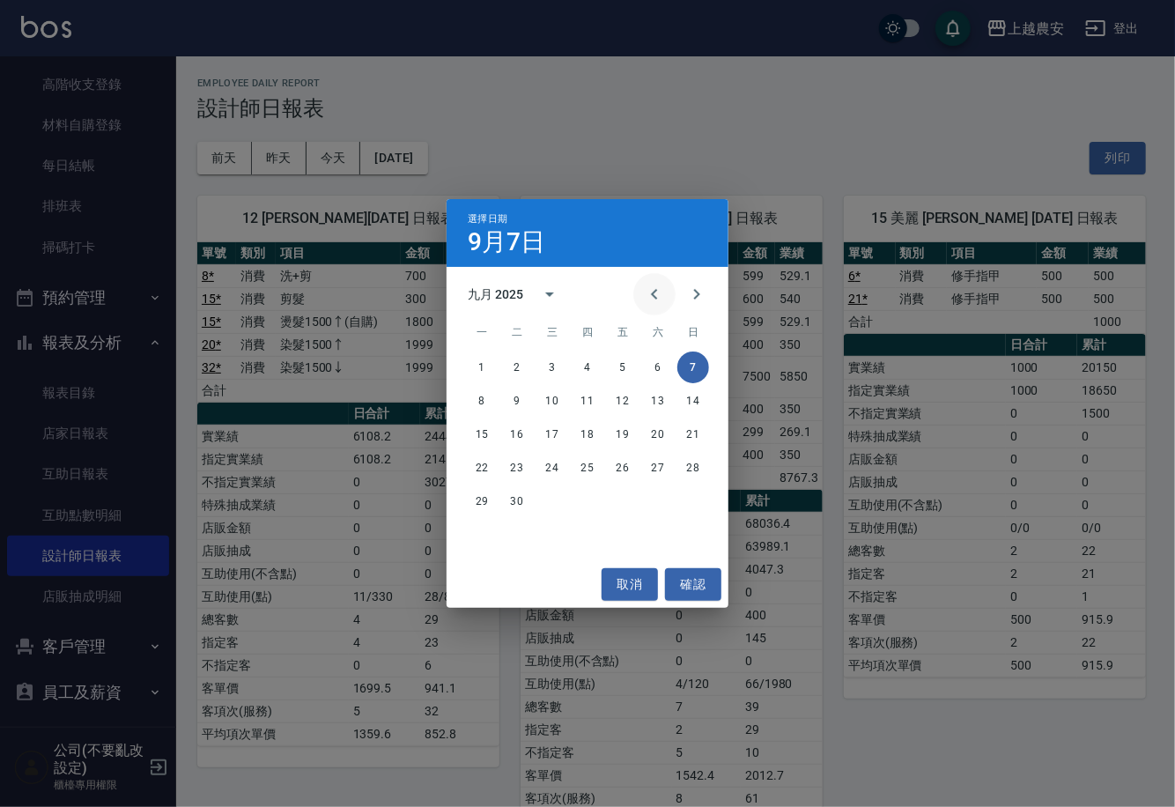
click at [639, 300] on button "Previous month" at bounding box center [655, 294] width 42 height 42
click at [596, 404] on button "7" at bounding box center [588, 401] width 32 height 32
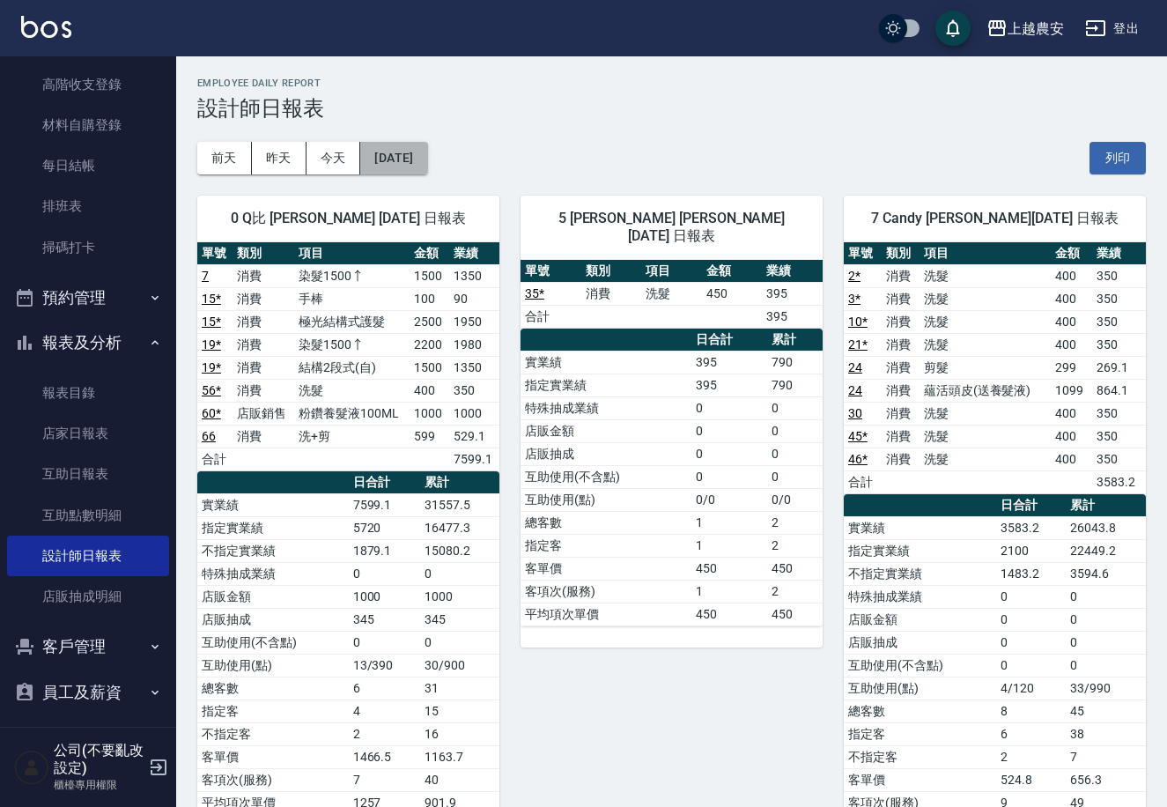
click at [427, 152] on button "2025/08/07" at bounding box center [393, 158] width 67 height 33
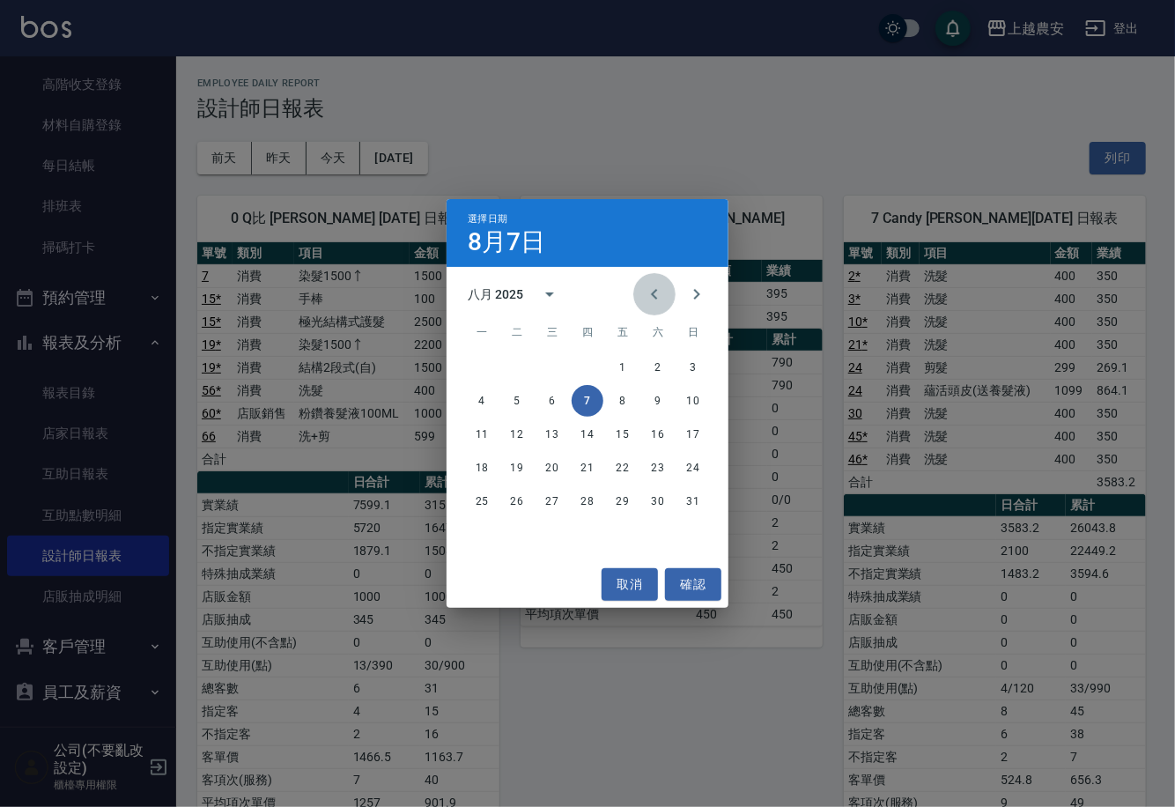
click at [652, 300] on icon "Previous month" at bounding box center [654, 294] width 21 height 21
click at [479, 402] on button "7" at bounding box center [482, 401] width 32 height 32
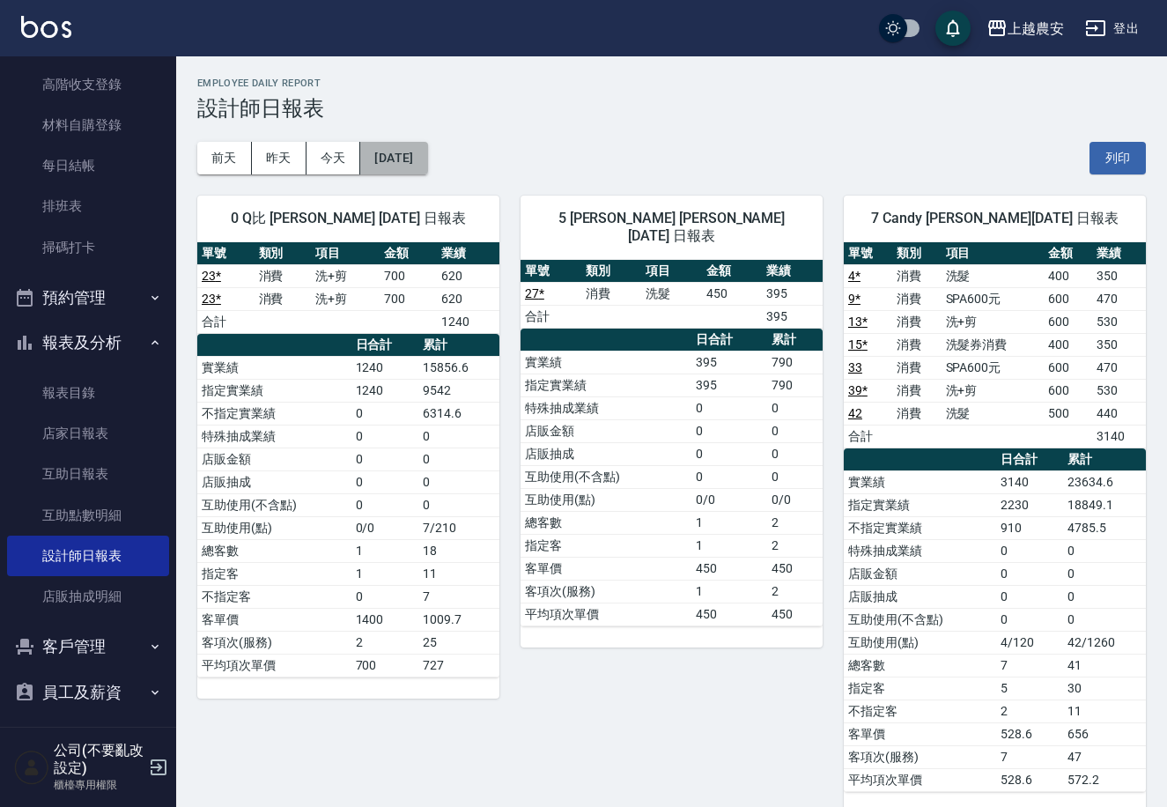
click at [427, 152] on button "2025/07/07" at bounding box center [393, 158] width 67 height 33
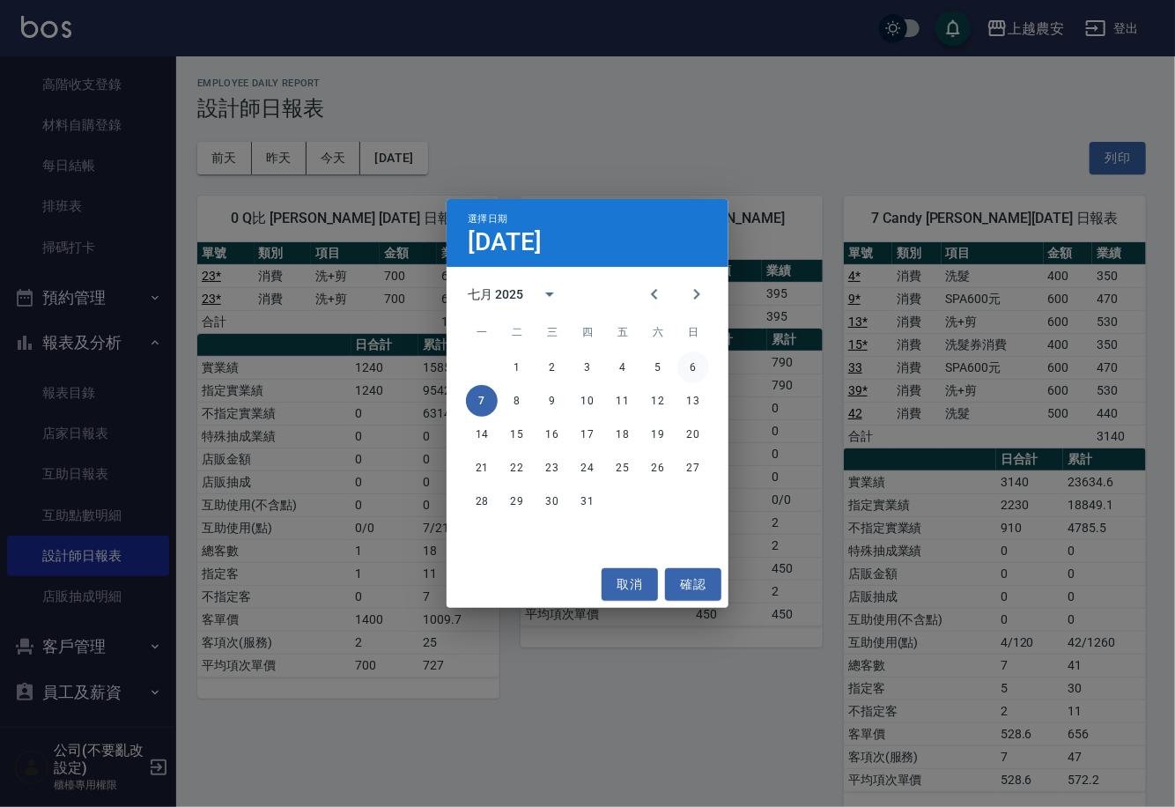
click at [693, 353] on button "6" at bounding box center [694, 368] width 32 height 32
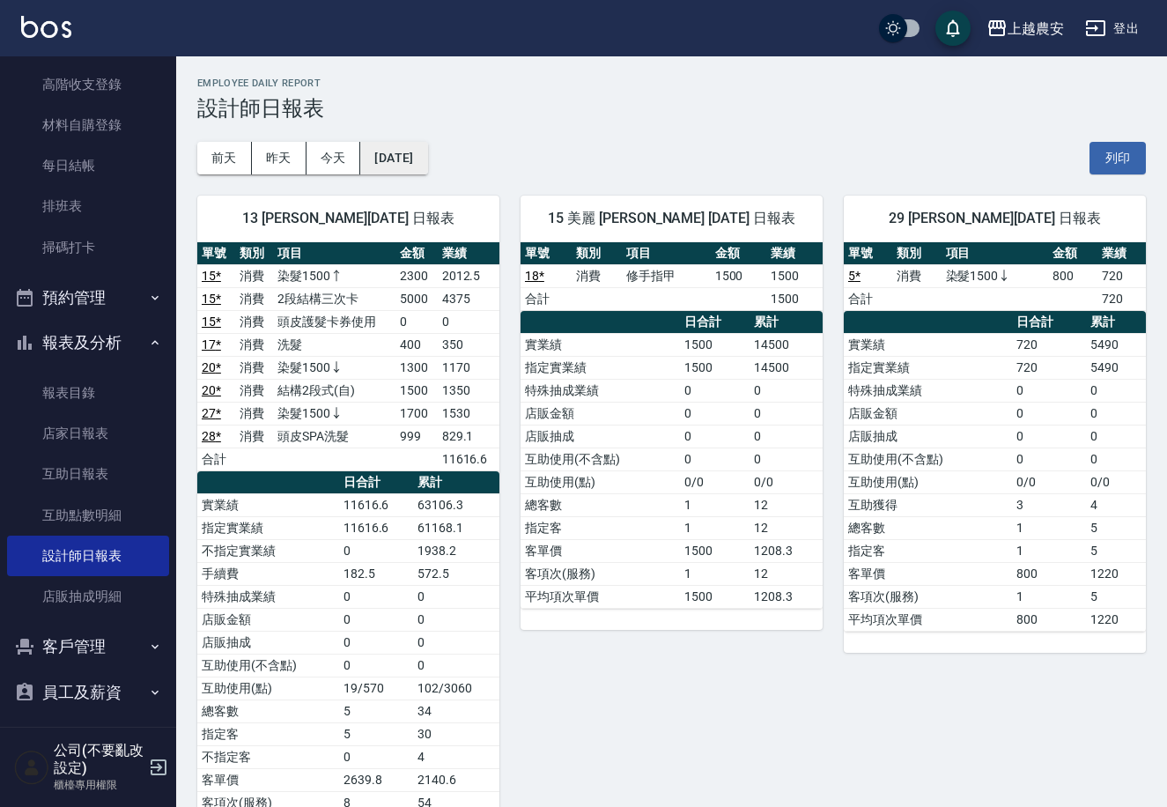
click at [427, 157] on button "2025/07/06" at bounding box center [393, 158] width 67 height 33
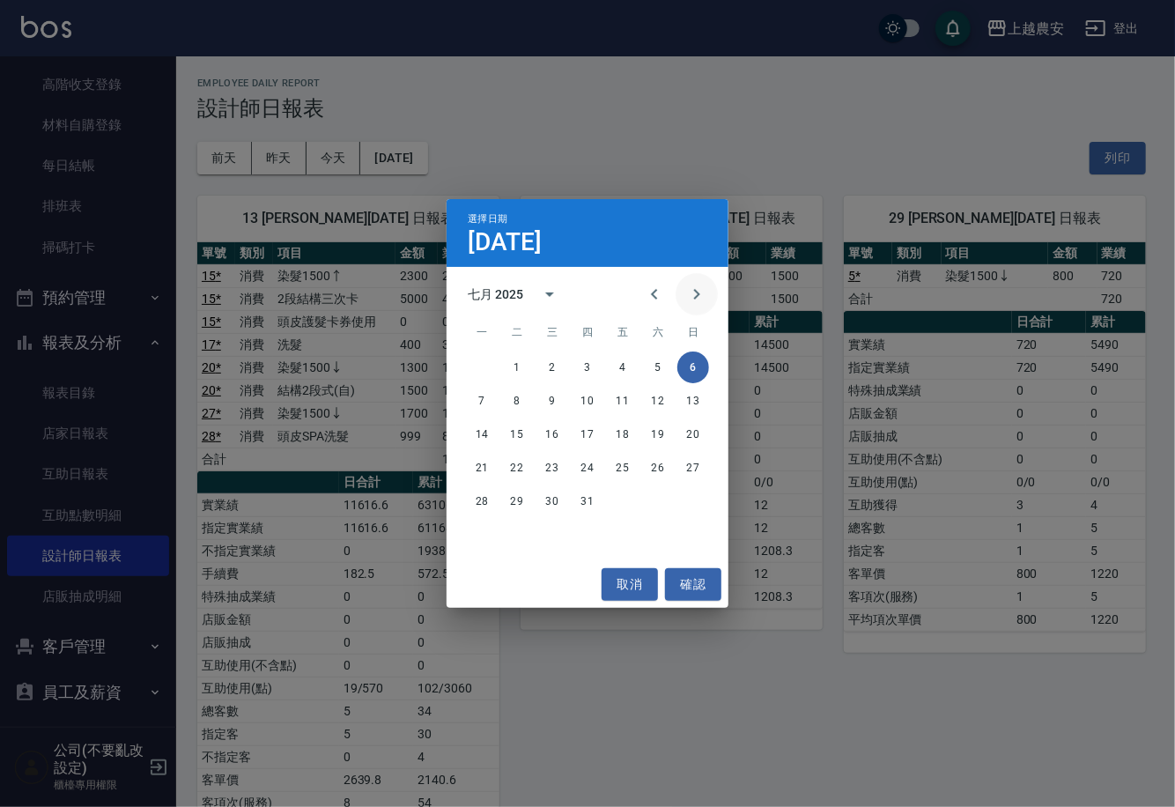
click at [692, 306] on button "Next month" at bounding box center [697, 294] width 42 height 42
click at [543, 297] on icon "calendar view is open, switch to year view" at bounding box center [549, 294] width 21 height 21
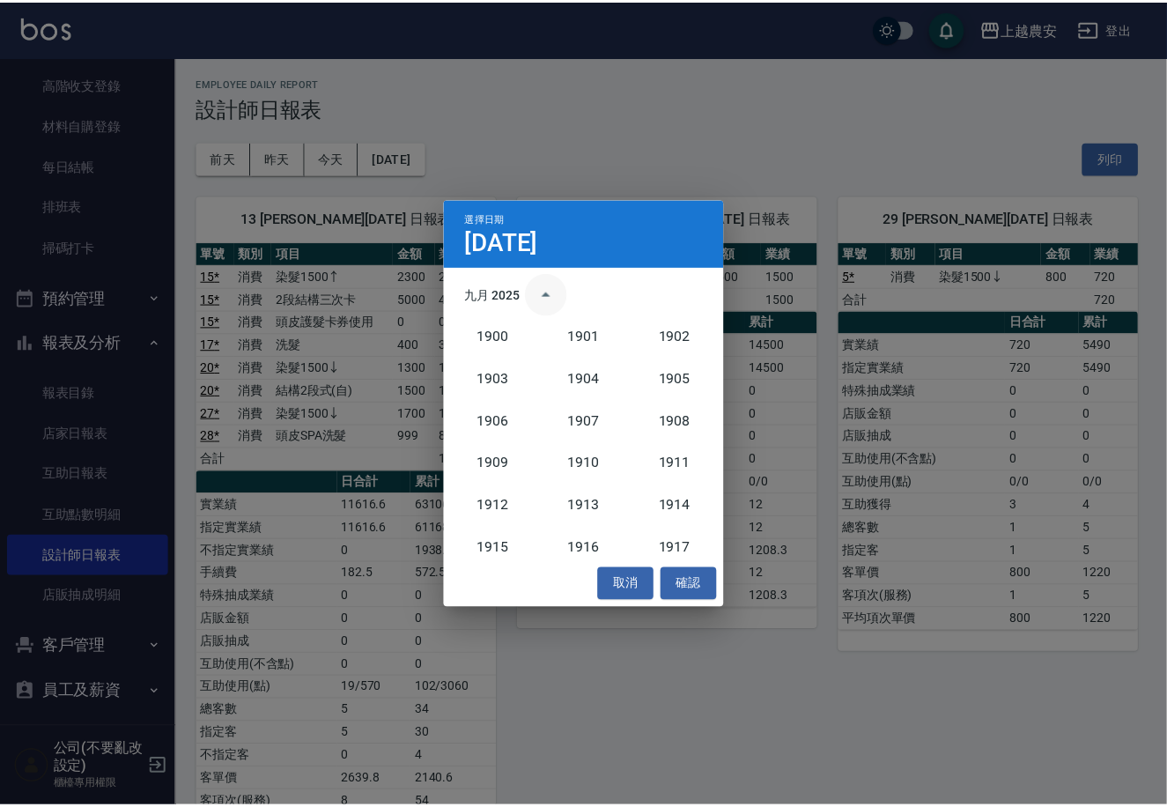
scroll to position [1631, 0]
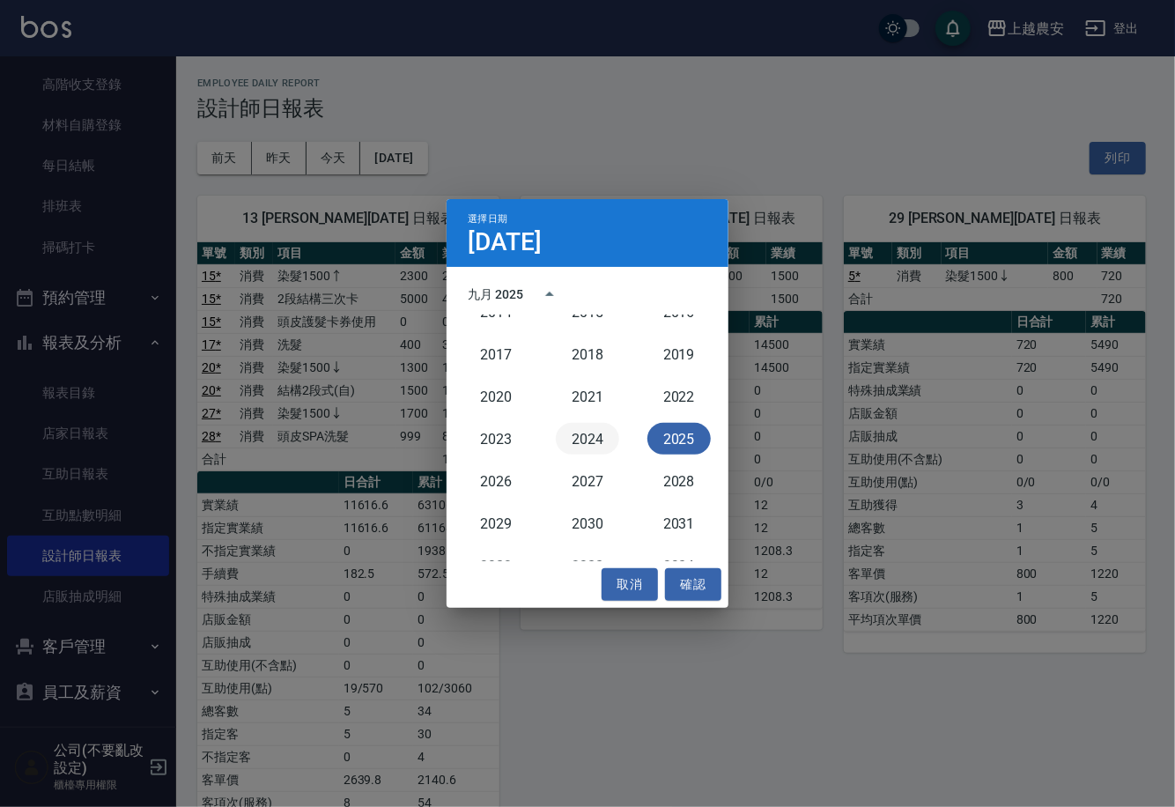
click at [574, 435] on button "2024" at bounding box center [587, 439] width 63 height 32
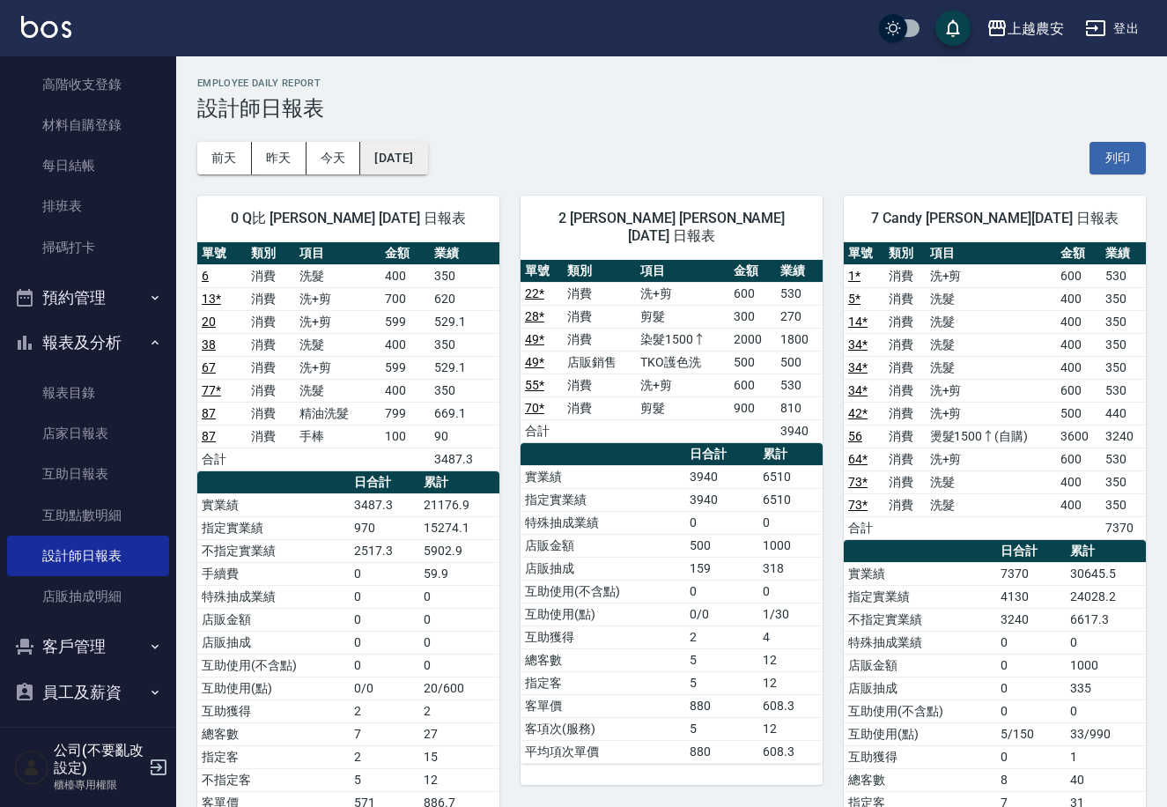
click at [419, 164] on button "2024/07/06" at bounding box center [393, 158] width 67 height 33
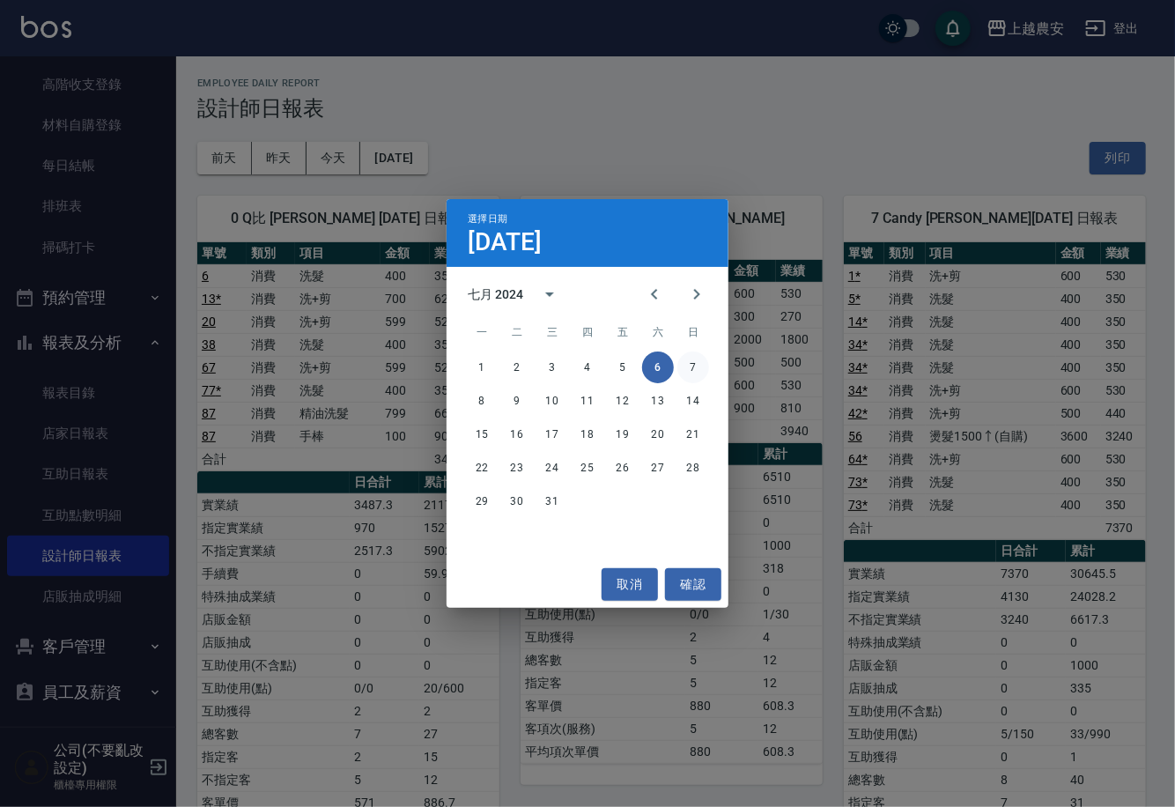
click at [702, 370] on button "7" at bounding box center [694, 368] width 32 height 32
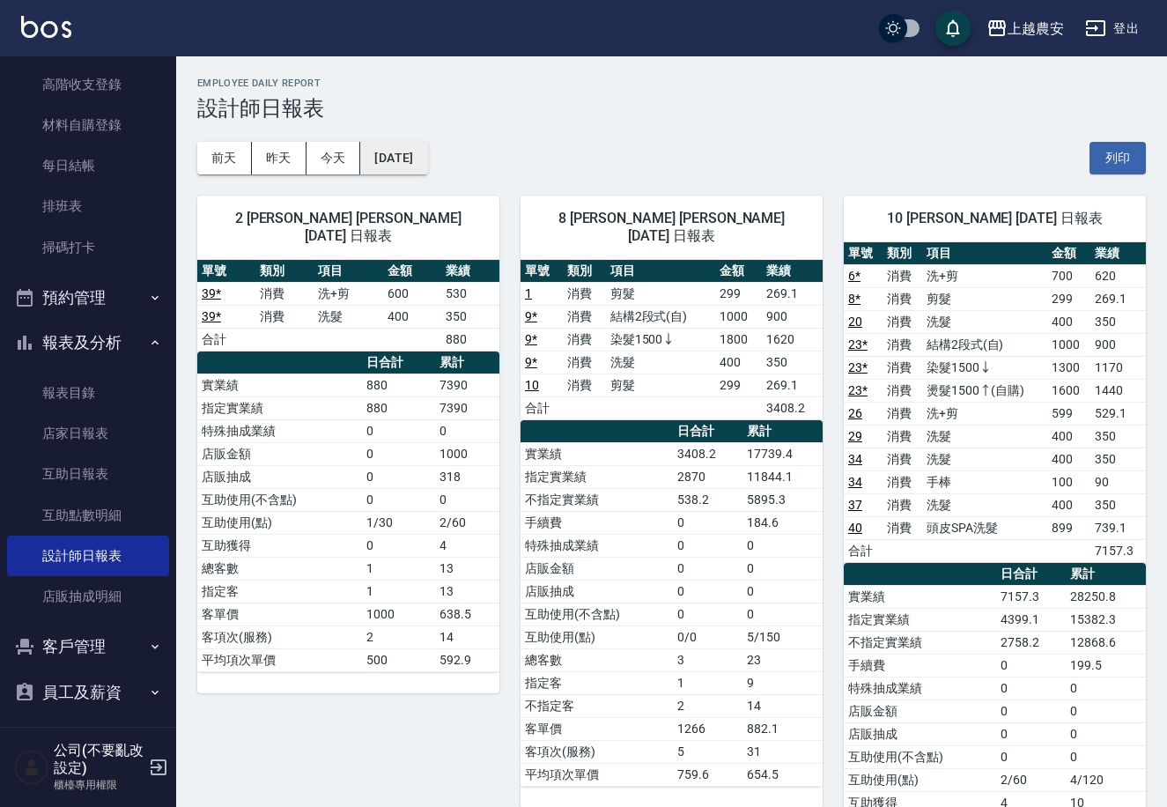
click at [380, 169] on button "2024/07/07" at bounding box center [393, 158] width 67 height 33
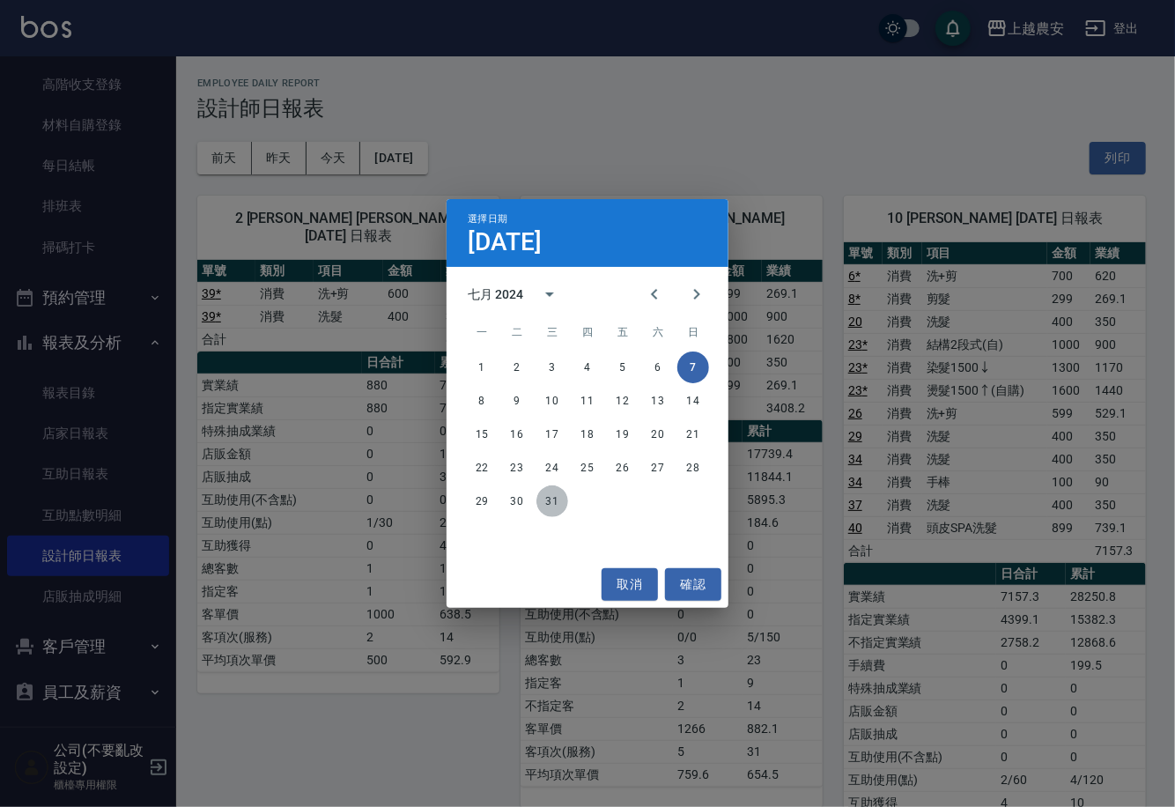
click at [560, 504] on button "31" at bounding box center [553, 501] width 32 height 32
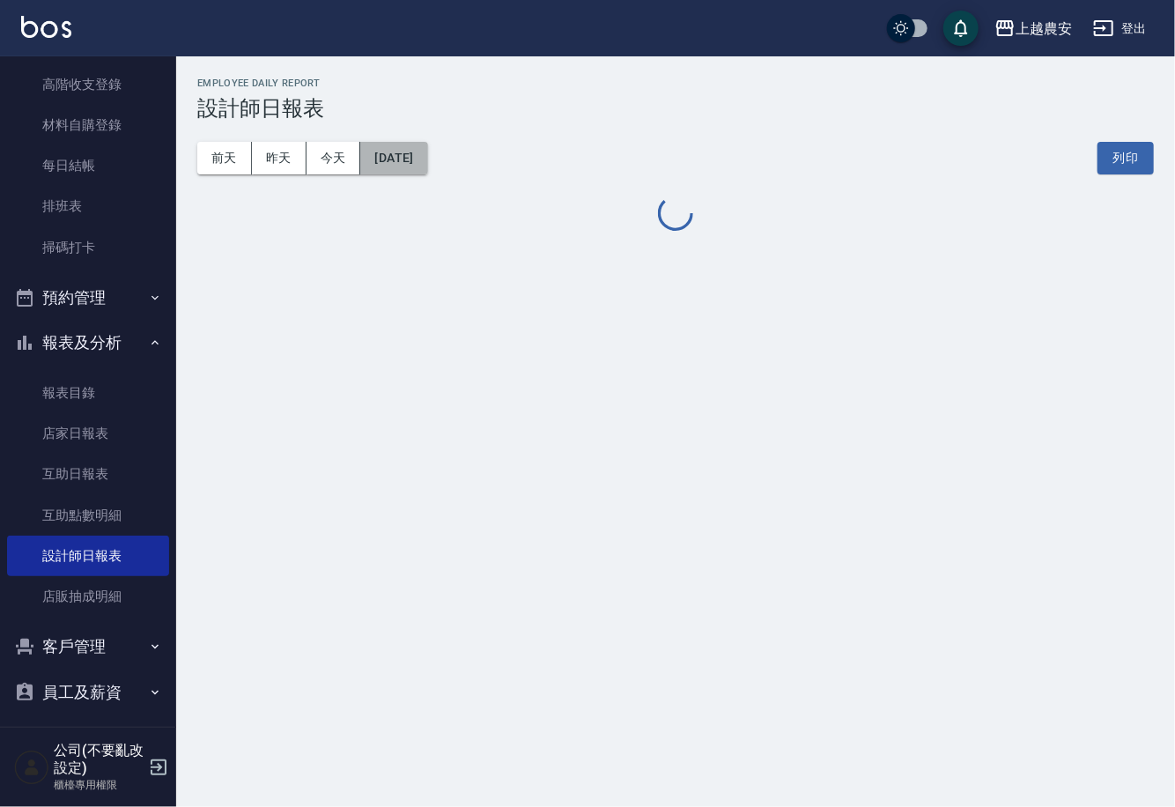
click at [391, 156] on button "2024/07/31" at bounding box center [393, 158] width 67 height 33
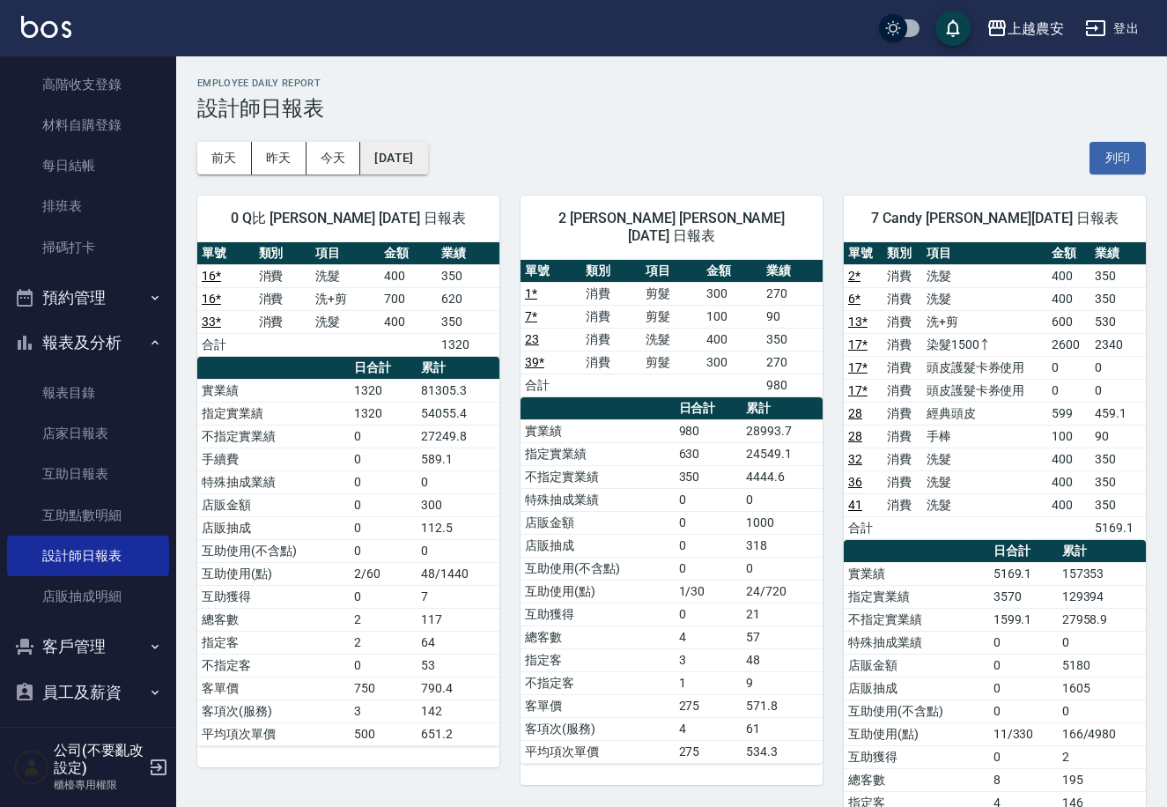
click at [419, 159] on button "2024/07/31" at bounding box center [393, 158] width 67 height 33
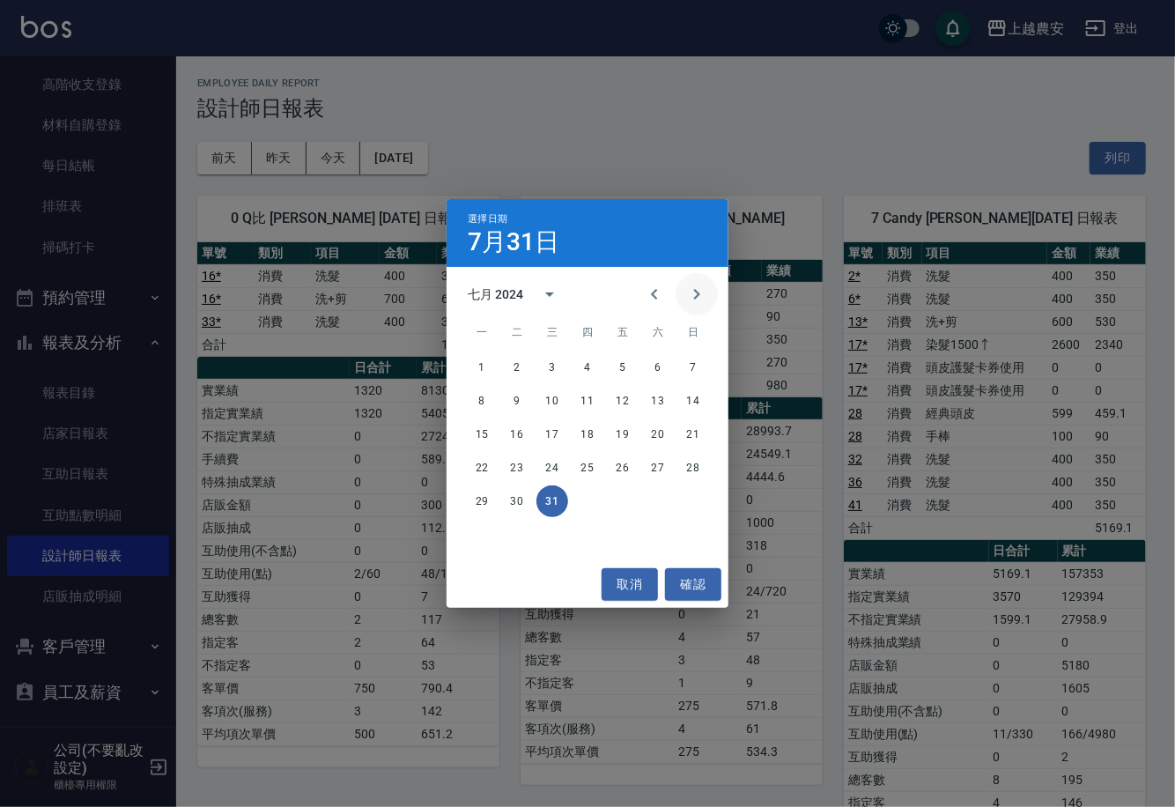
click at [699, 283] on button "Next month" at bounding box center [697, 294] width 42 height 42
click at [652, 406] on button "7" at bounding box center [658, 401] width 32 height 32
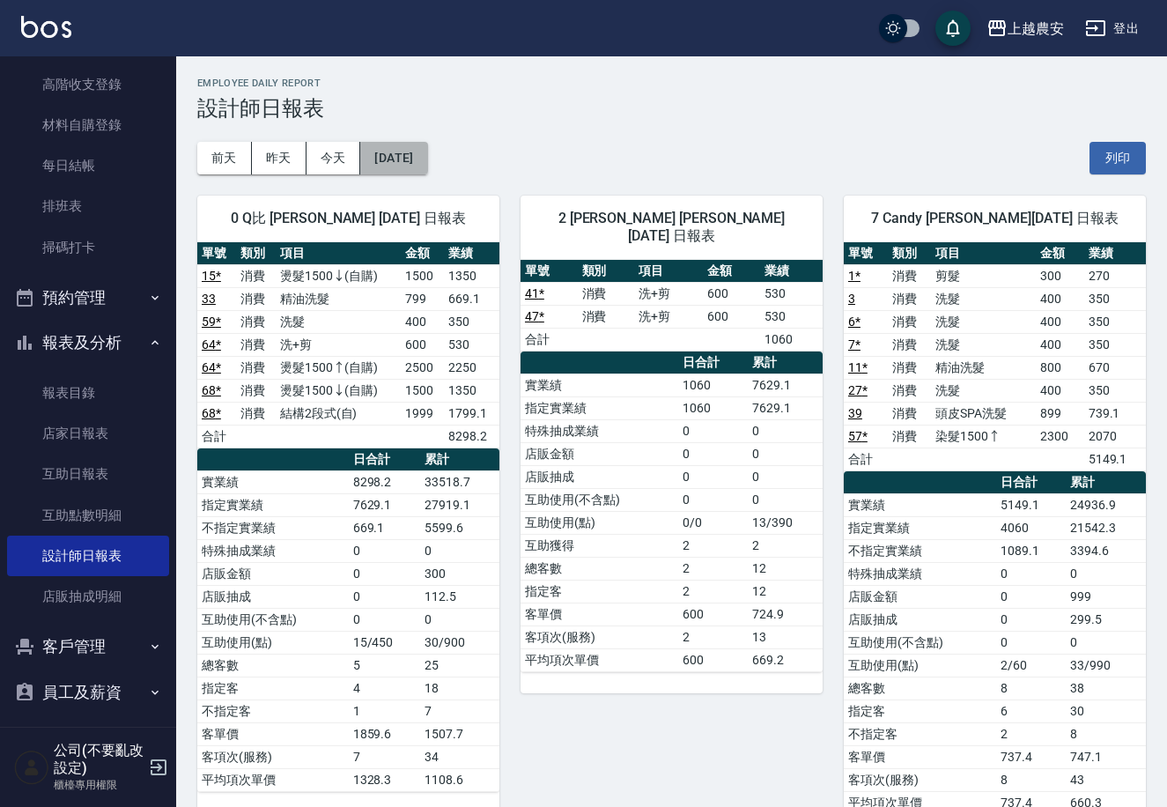
click at [422, 156] on button "2024/09/07" at bounding box center [393, 158] width 67 height 33
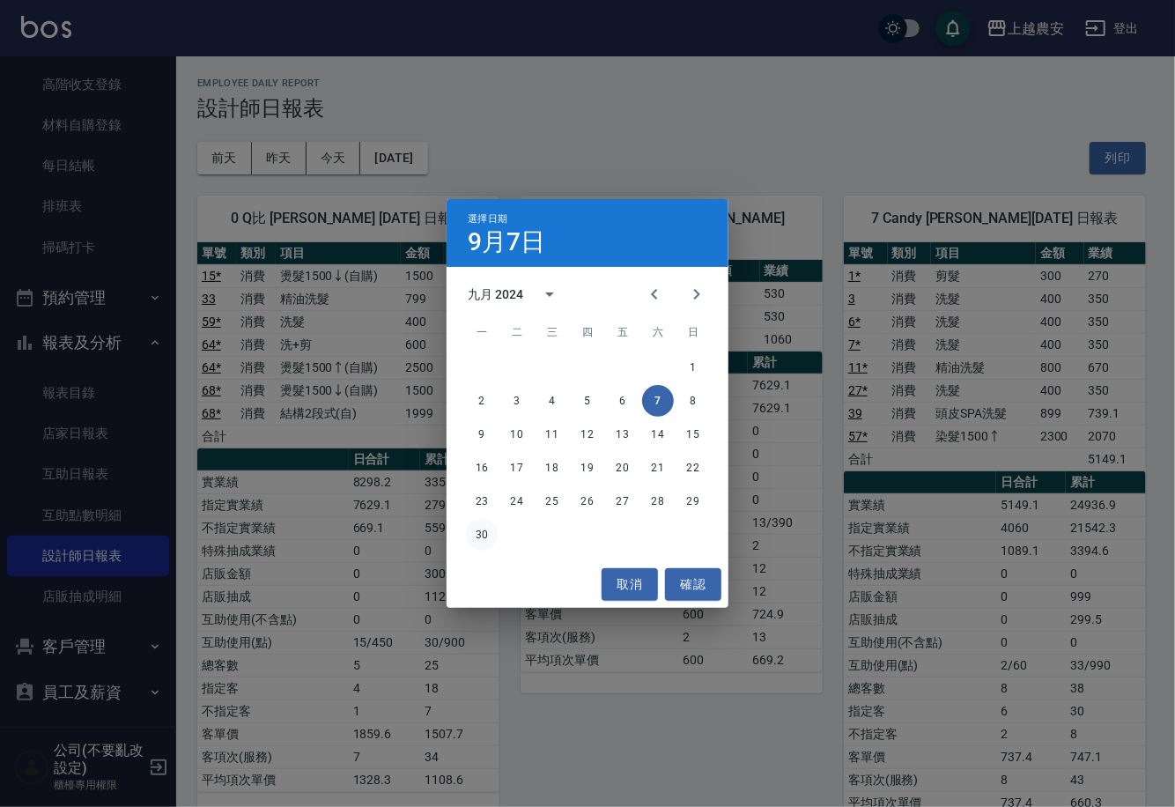
click at [485, 530] on button "30" at bounding box center [482, 535] width 32 height 32
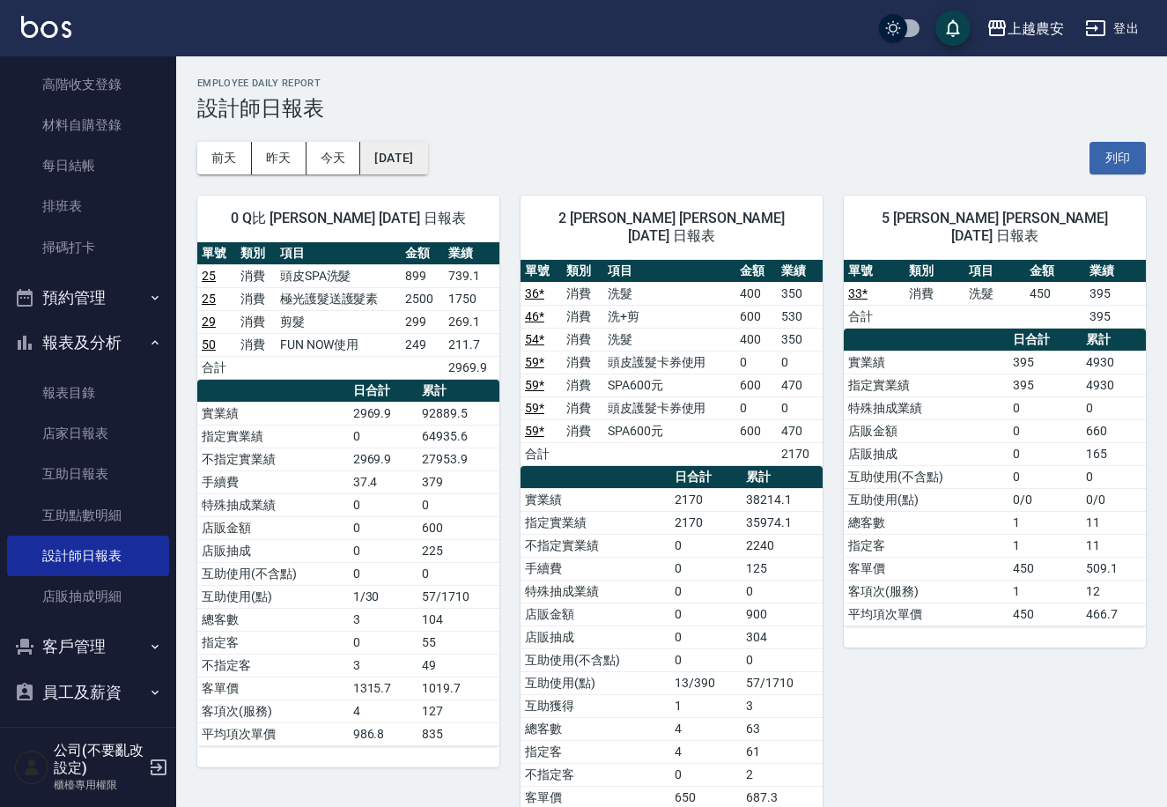
click at [427, 152] on button "2024/09/30" at bounding box center [393, 158] width 67 height 33
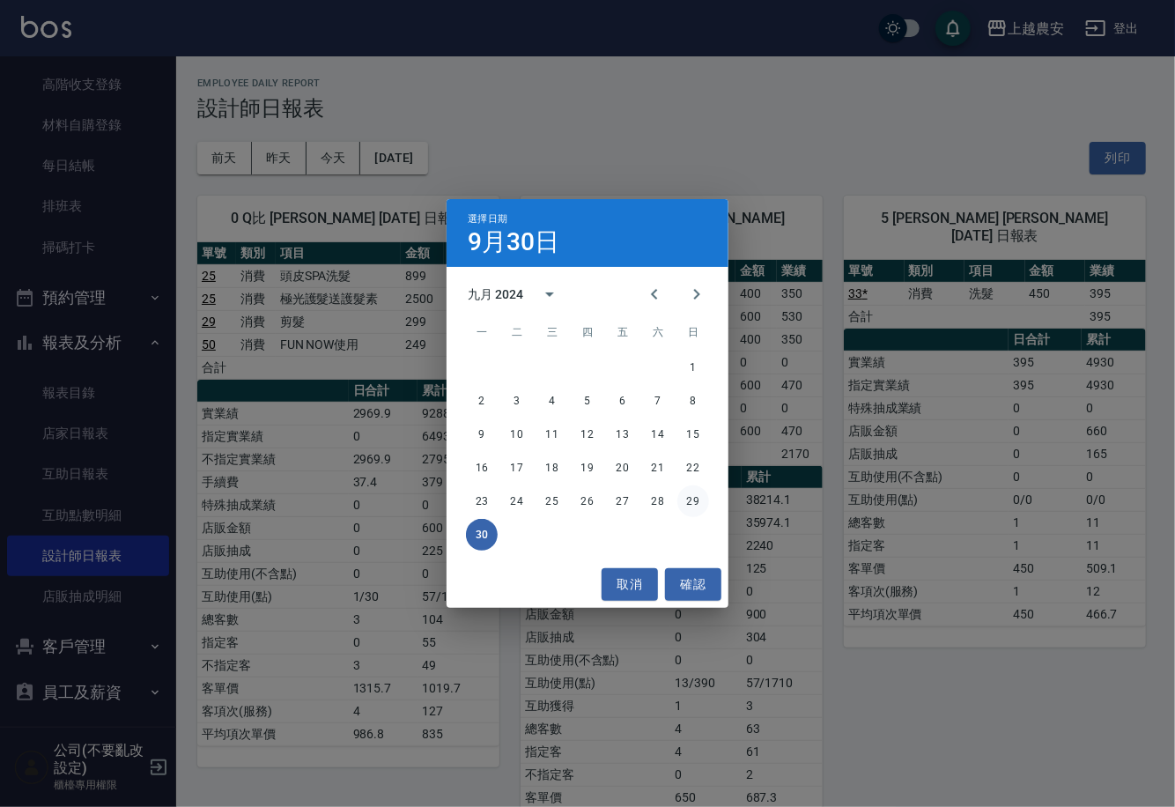
click at [690, 500] on button "29" at bounding box center [694, 501] width 32 height 32
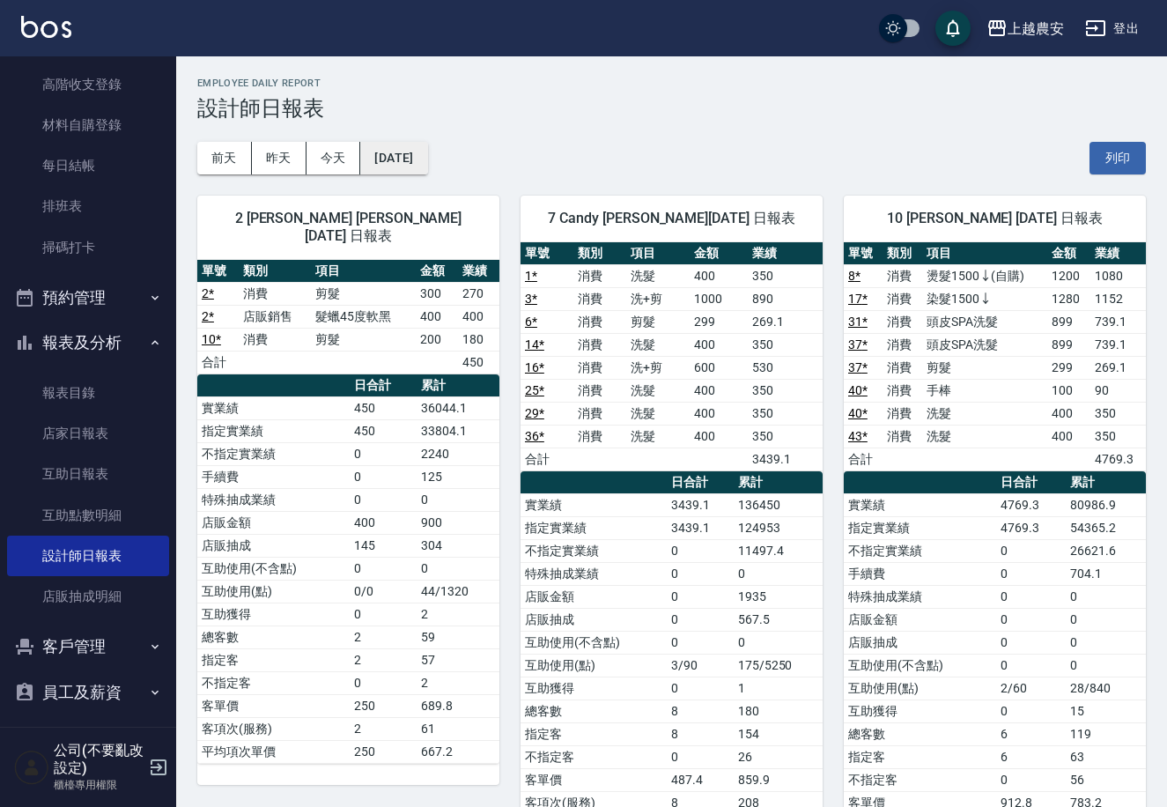
click at [427, 157] on button "2024/09/29" at bounding box center [393, 158] width 67 height 33
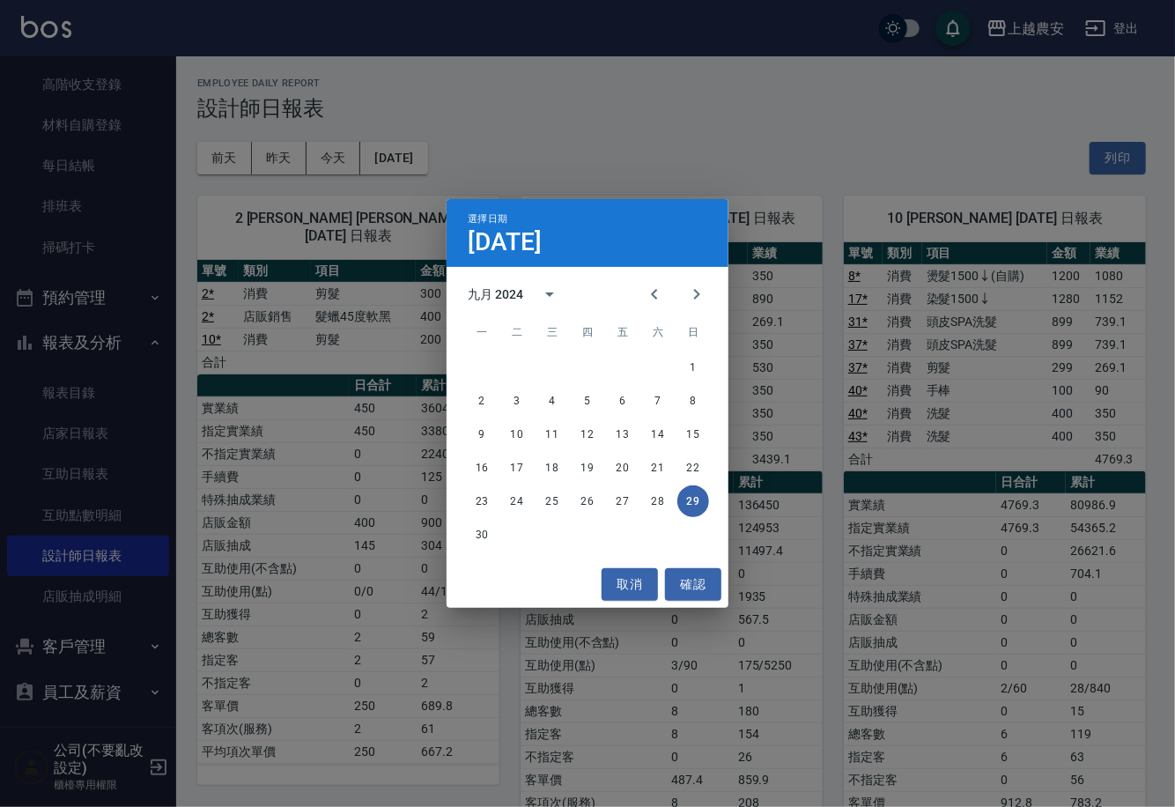
click at [511, 289] on div "九月 2024" at bounding box center [496, 294] width 56 height 19
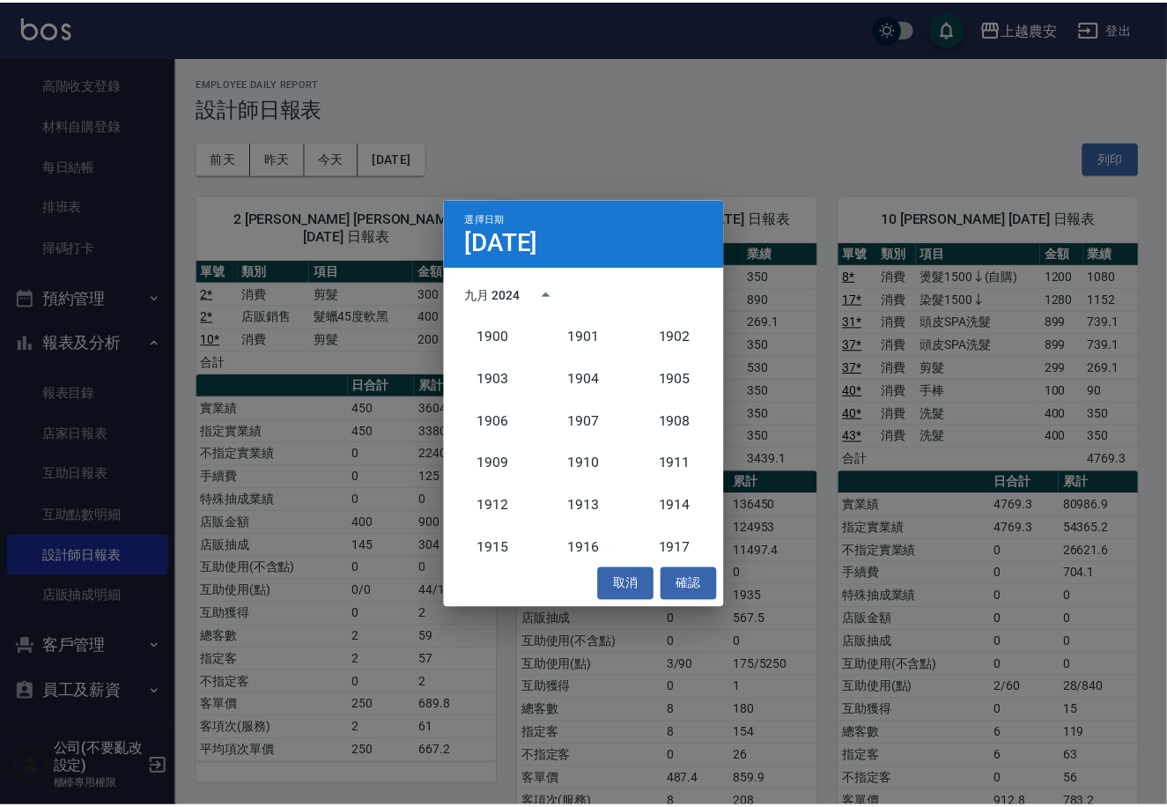
scroll to position [1631, 0]
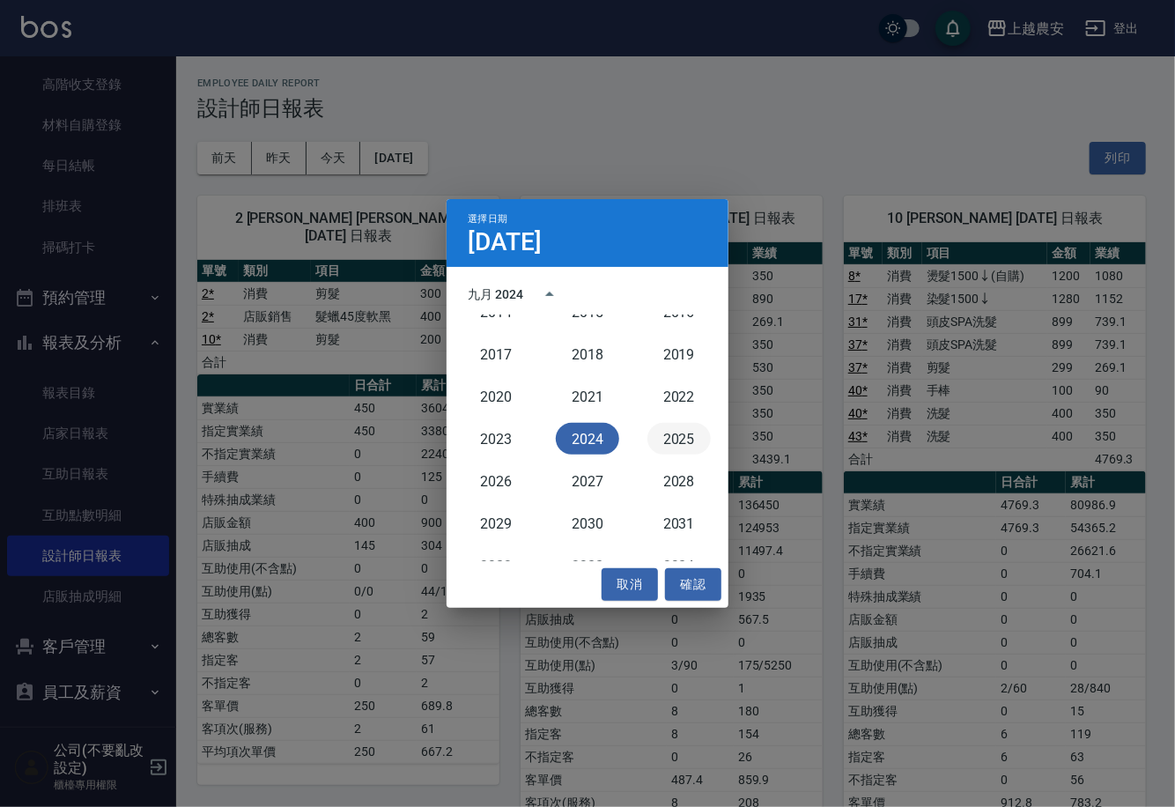
click at [661, 448] on button "2025" at bounding box center [679, 439] width 63 height 32
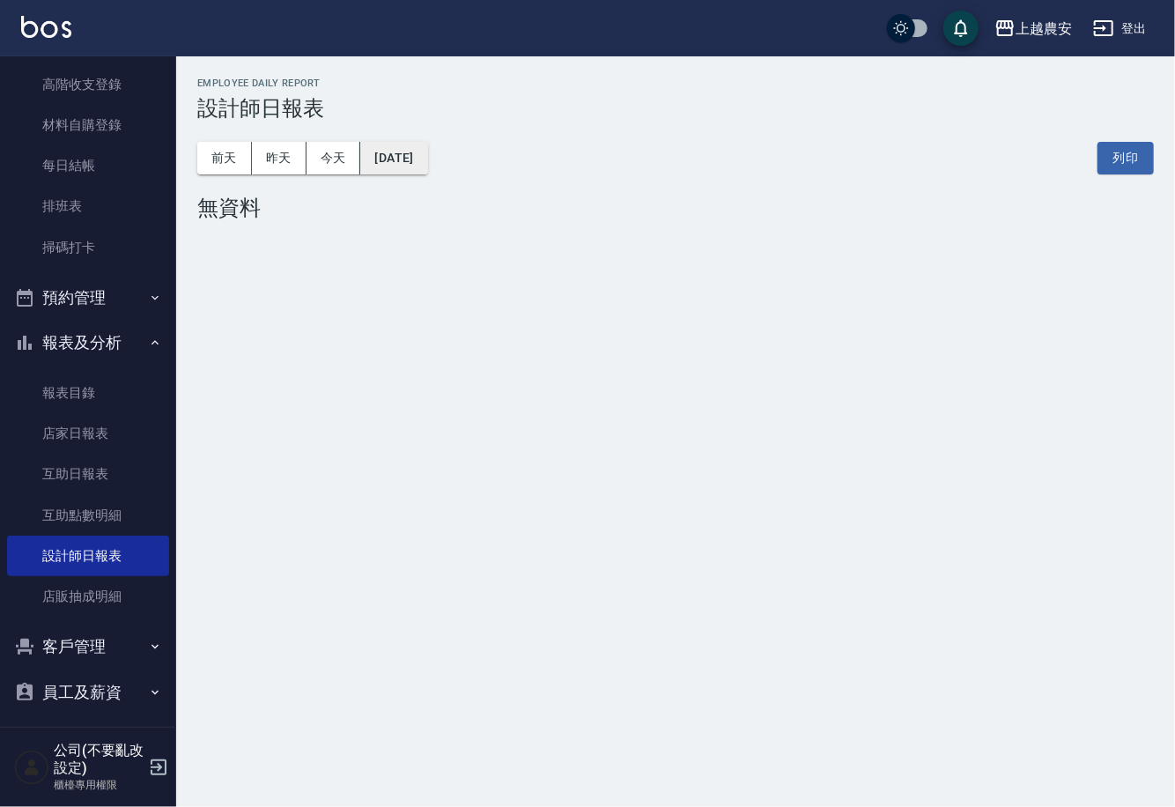
click at [427, 155] on button "2025/09/29" at bounding box center [393, 158] width 67 height 33
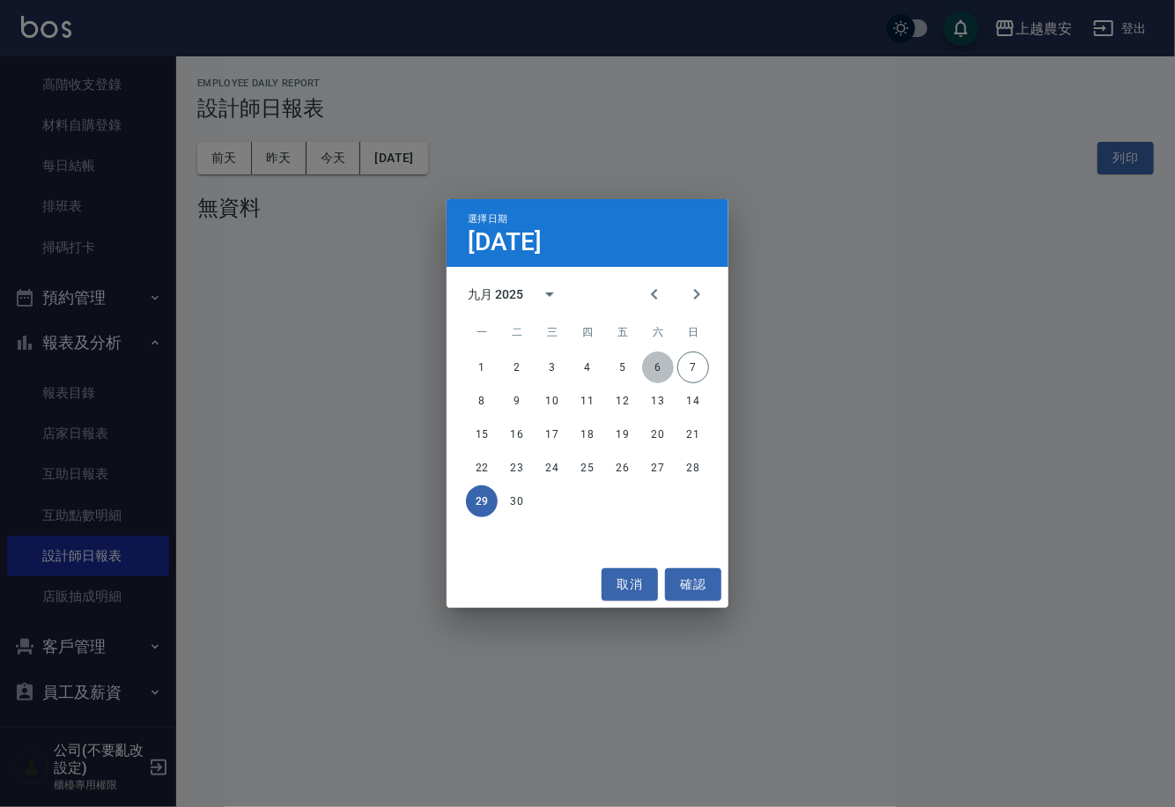
click at [666, 366] on button "6" at bounding box center [658, 368] width 32 height 32
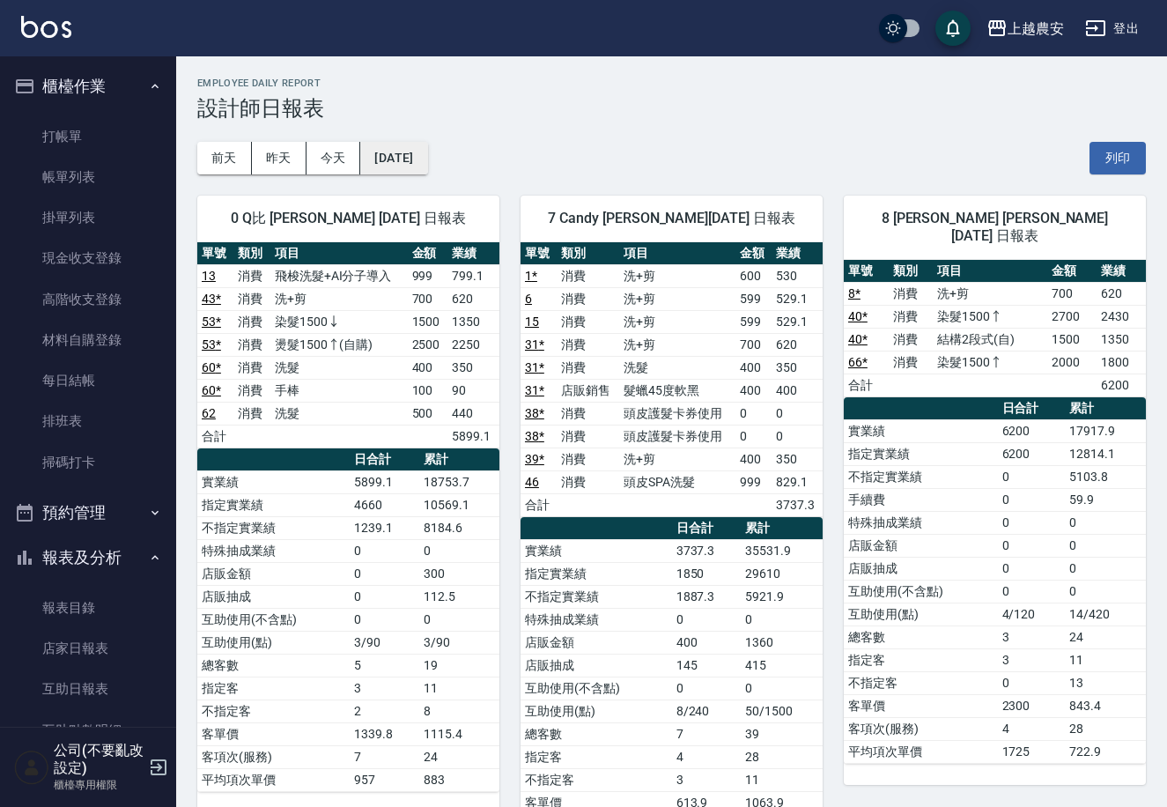
click at [403, 166] on button "[DATE]" at bounding box center [393, 158] width 67 height 33
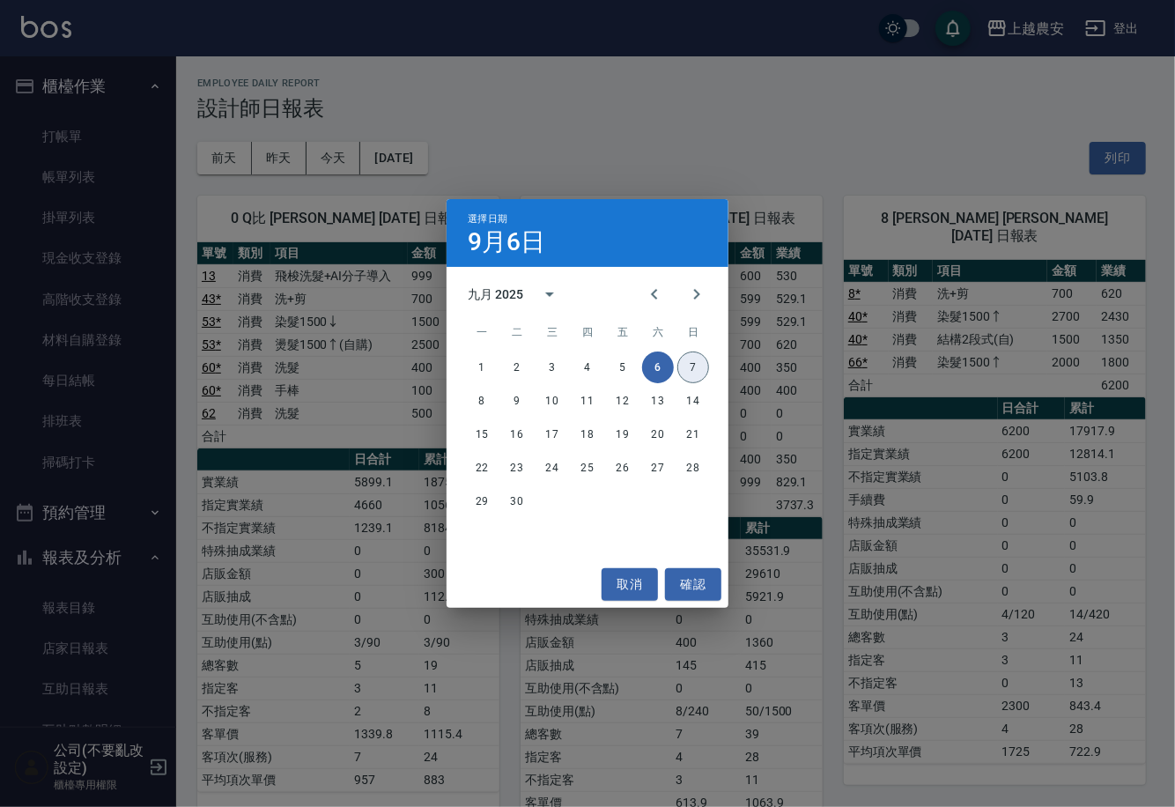
drag, startPoint x: 692, startPoint y: 366, endPoint x: 661, endPoint y: 359, distance: 31.6
click at [692, 367] on button "7" at bounding box center [694, 368] width 32 height 32
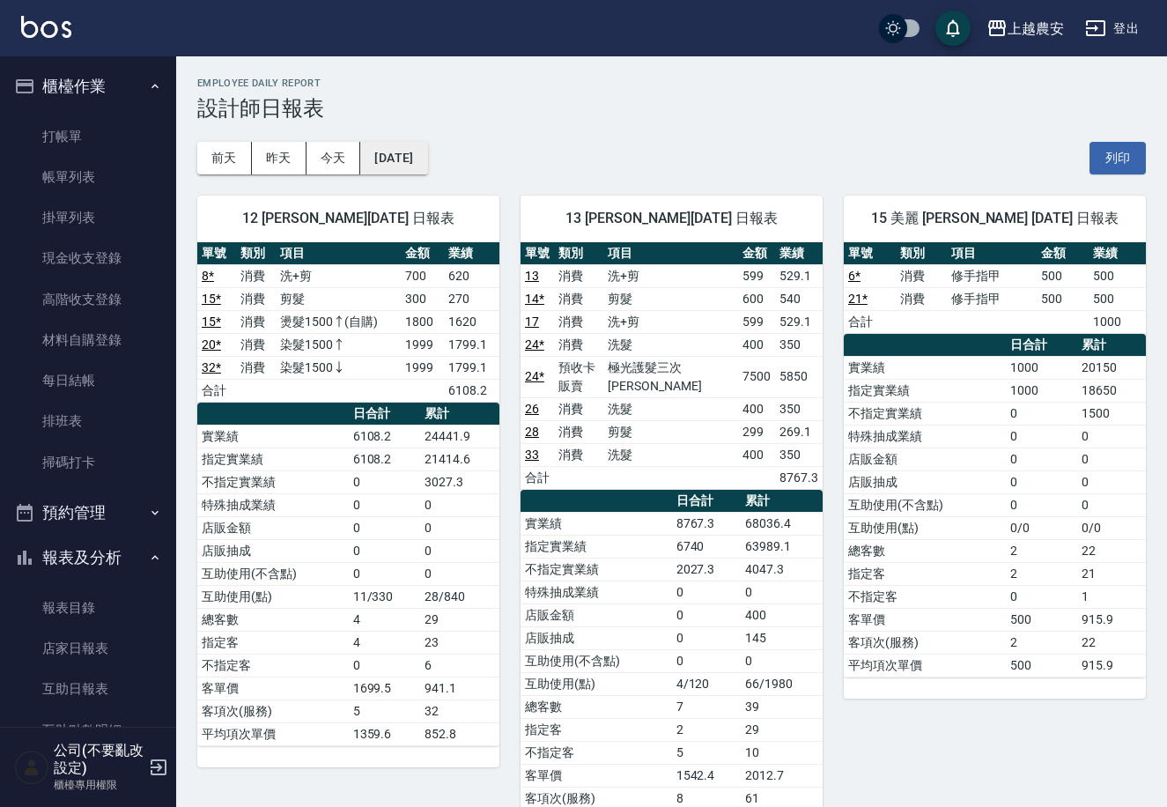
click at [424, 159] on button "[DATE]" at bounding box center [393, 158] width 67 height 33
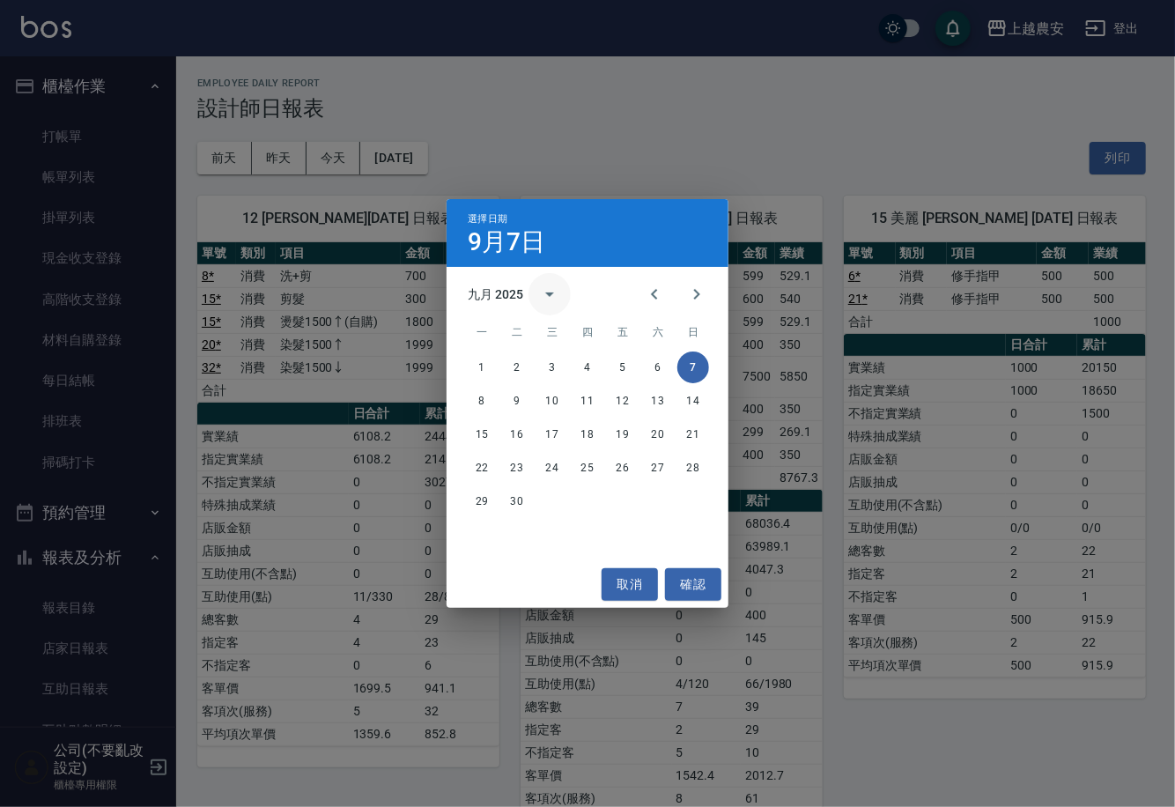
click at [529, 285] on button "calendar view is open, switch to year view" at bounding box center [550, 294] width 42 height 42
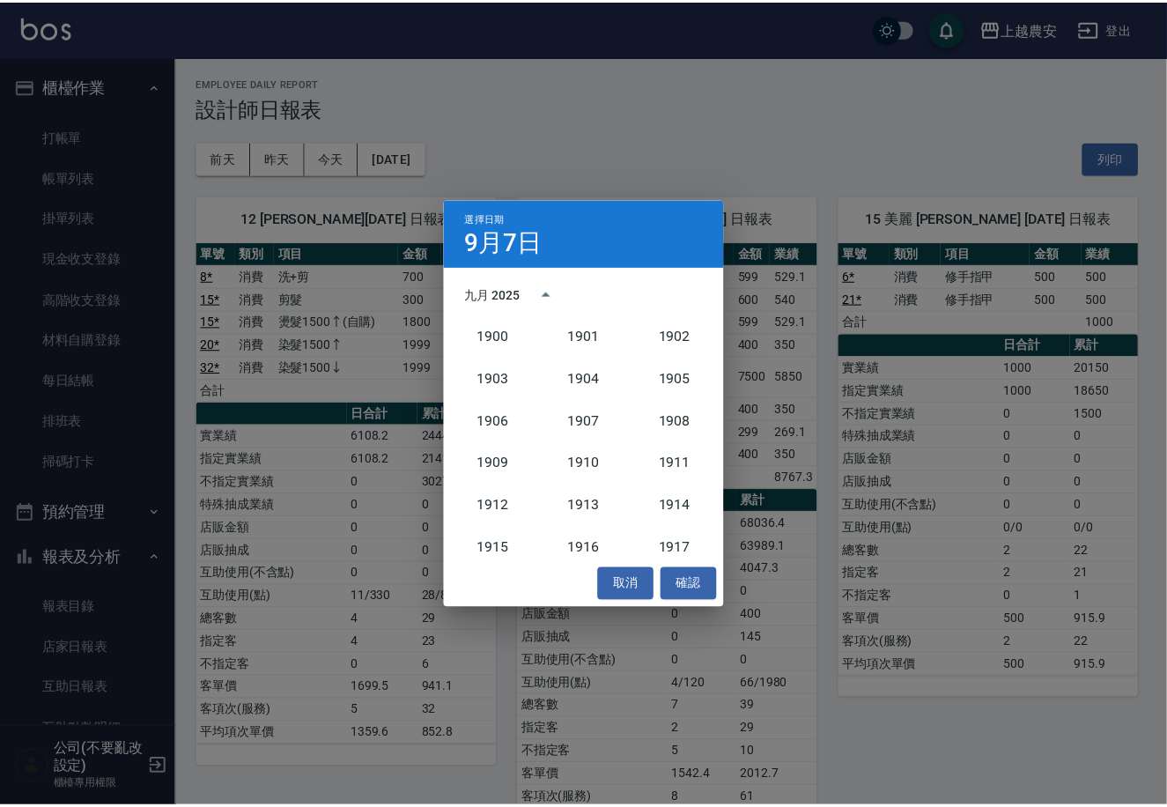
scroll to position [1631, 0]
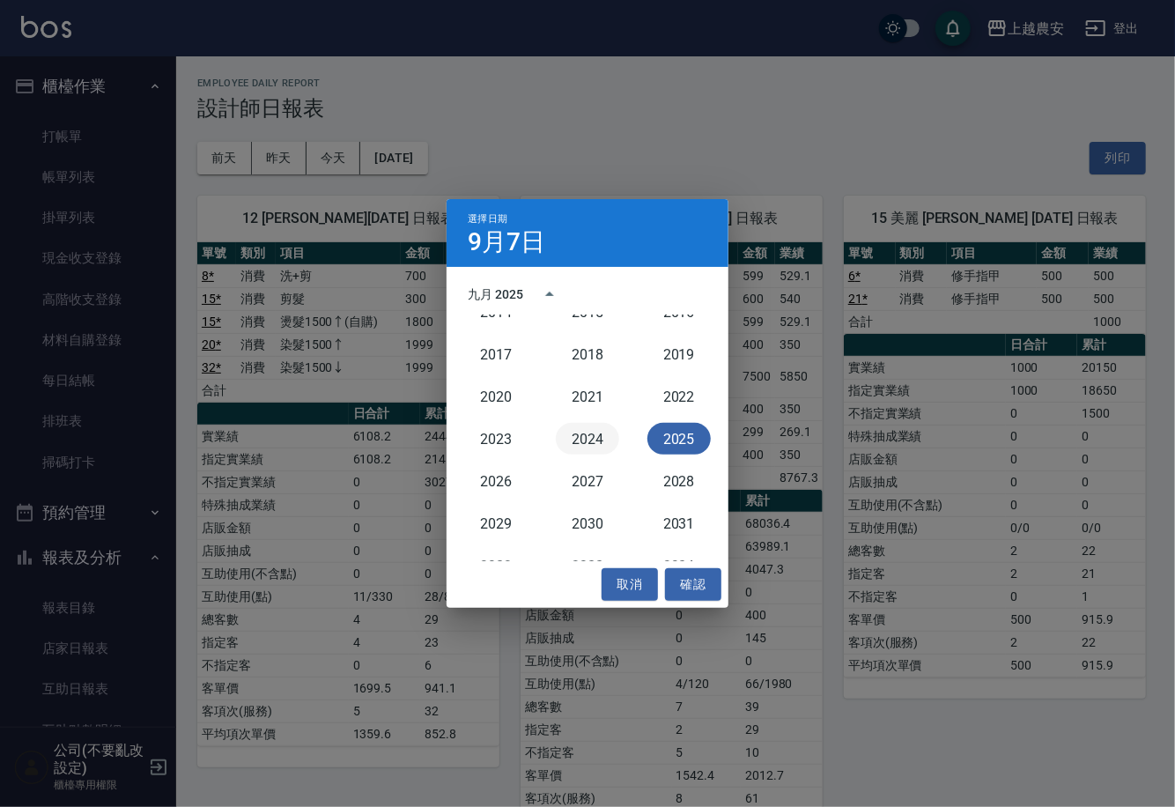
click at [581, 424] on button "2024" at bounding box center [587, 439] width 63 height 32
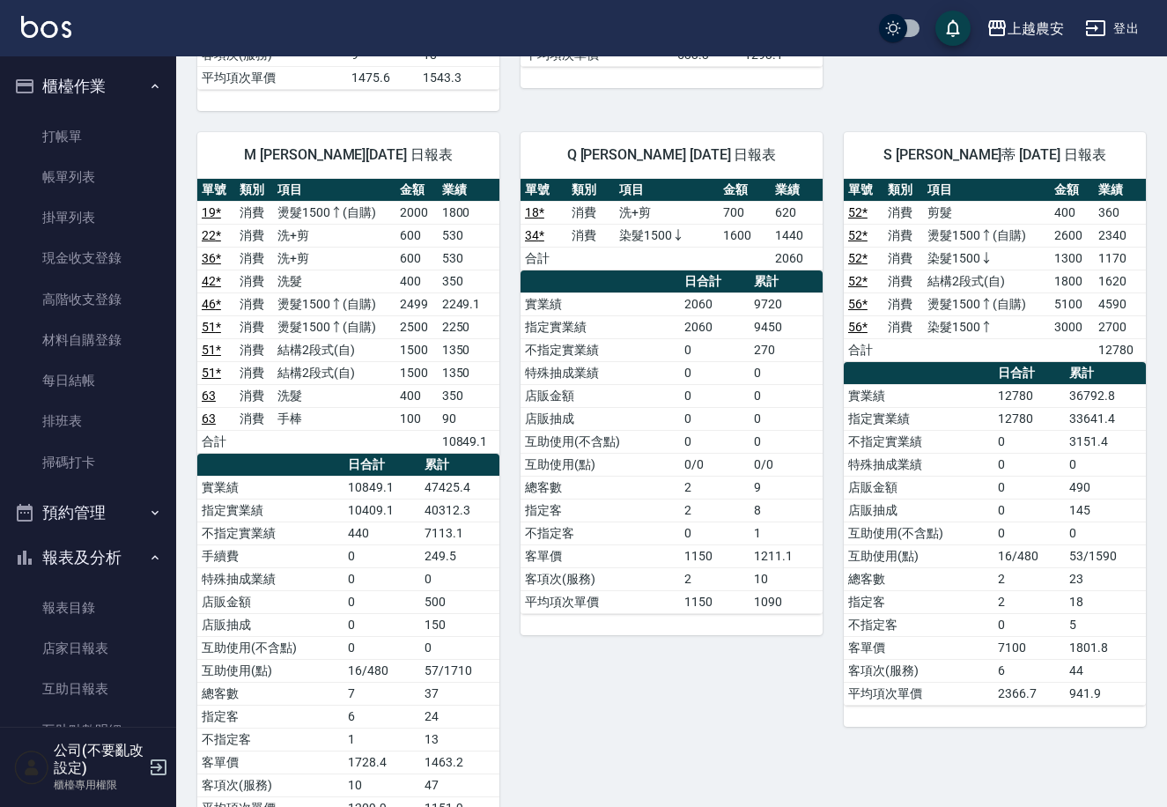
scroll to position [2675, 0]
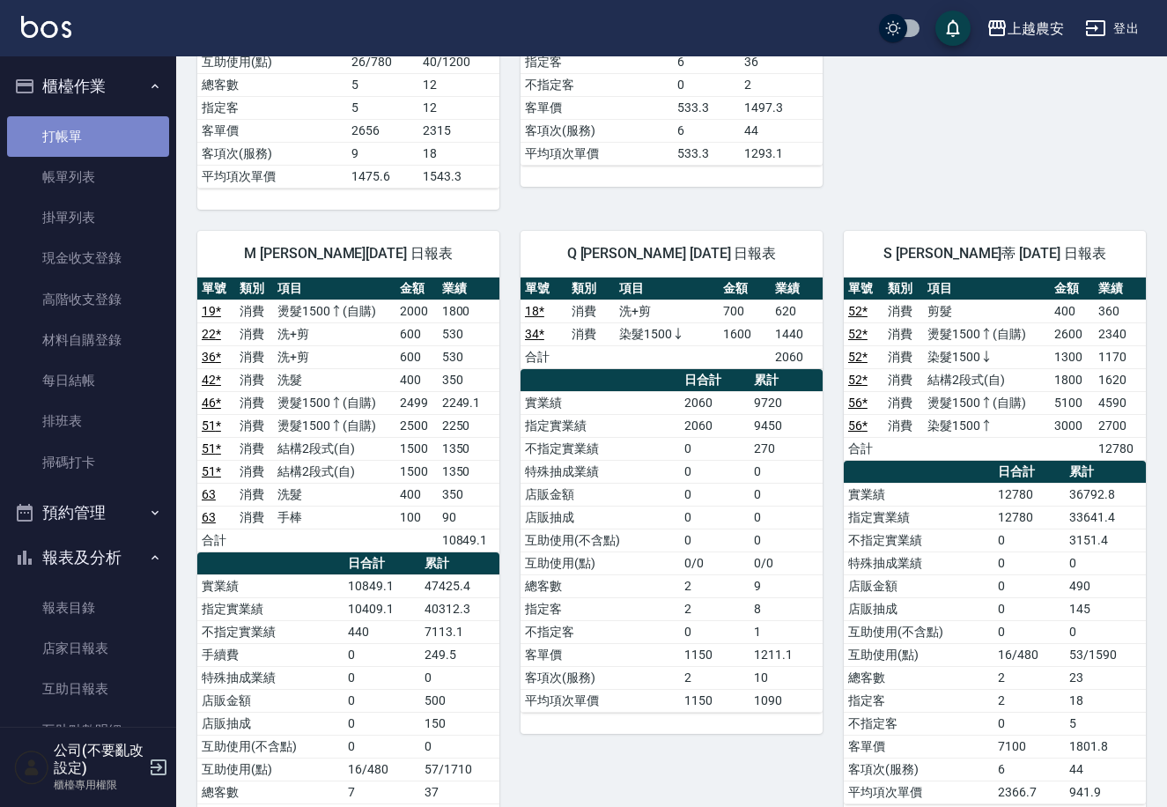
click at [98, 141] on link "打帳單" at bounding box center [88, 136] width 162 height 41
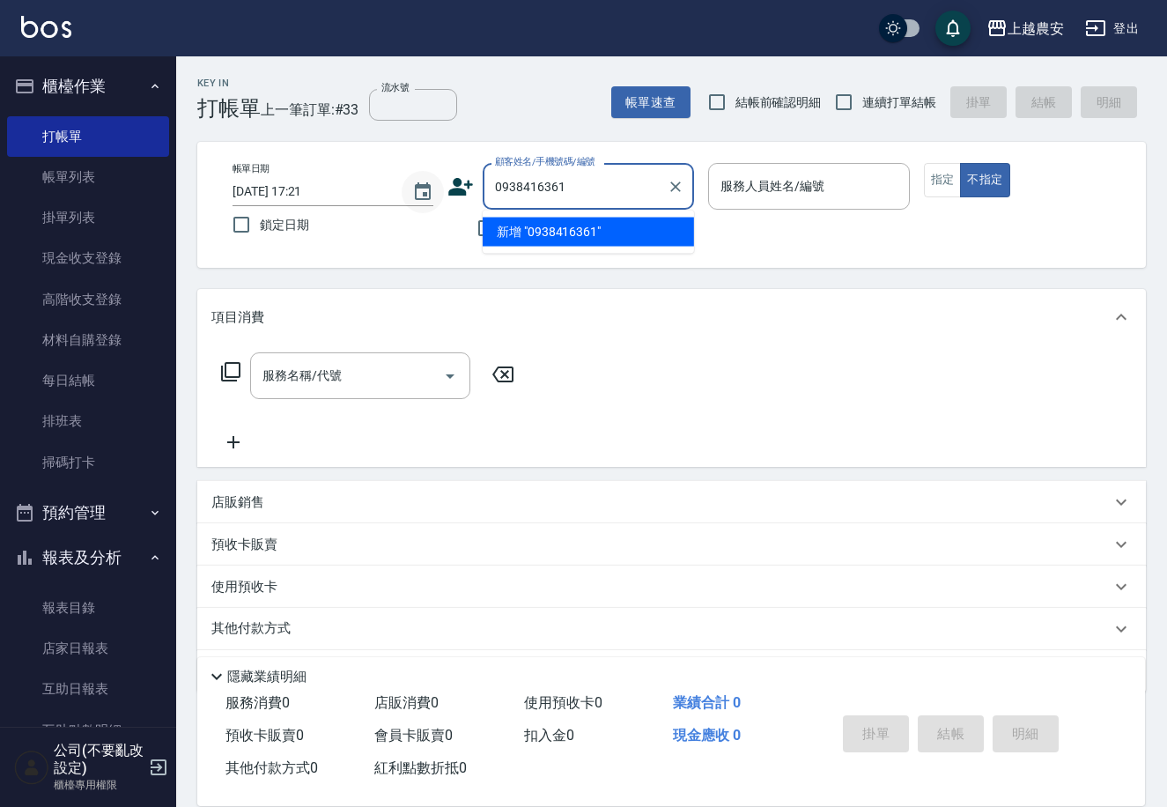
drag, startPoint x: 588, startPoint y: 183, endPoint x: 434, endPoint y: 199, distance: 155.0
click at [434, 199] on div "帳單日期 2025/09/07 17:21 鎖定日期 顧客姓名/手機號碼/編號 0938416361 顧客姓名/手機號碼/編號 不留客資 服務人員姓名/編號 …" at bounding box center [672, 205] width 907 height 84
type input "0928382051"
click at [459, 189] on icon at bounding box center [461, 187] width 25 height 18
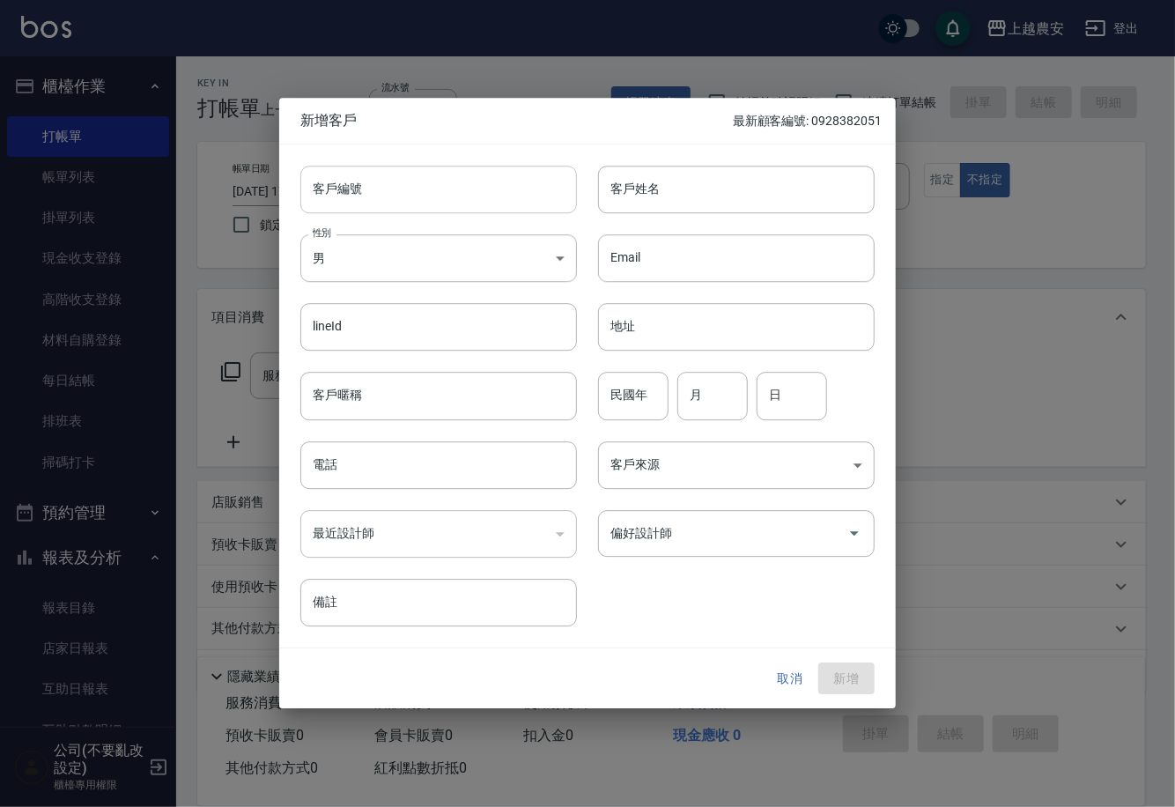
click at [479, 187] on input "客戶編號" at bounding box center [438, 190] width 277 height 48
paste input "0928382051"
type input "0928382051"
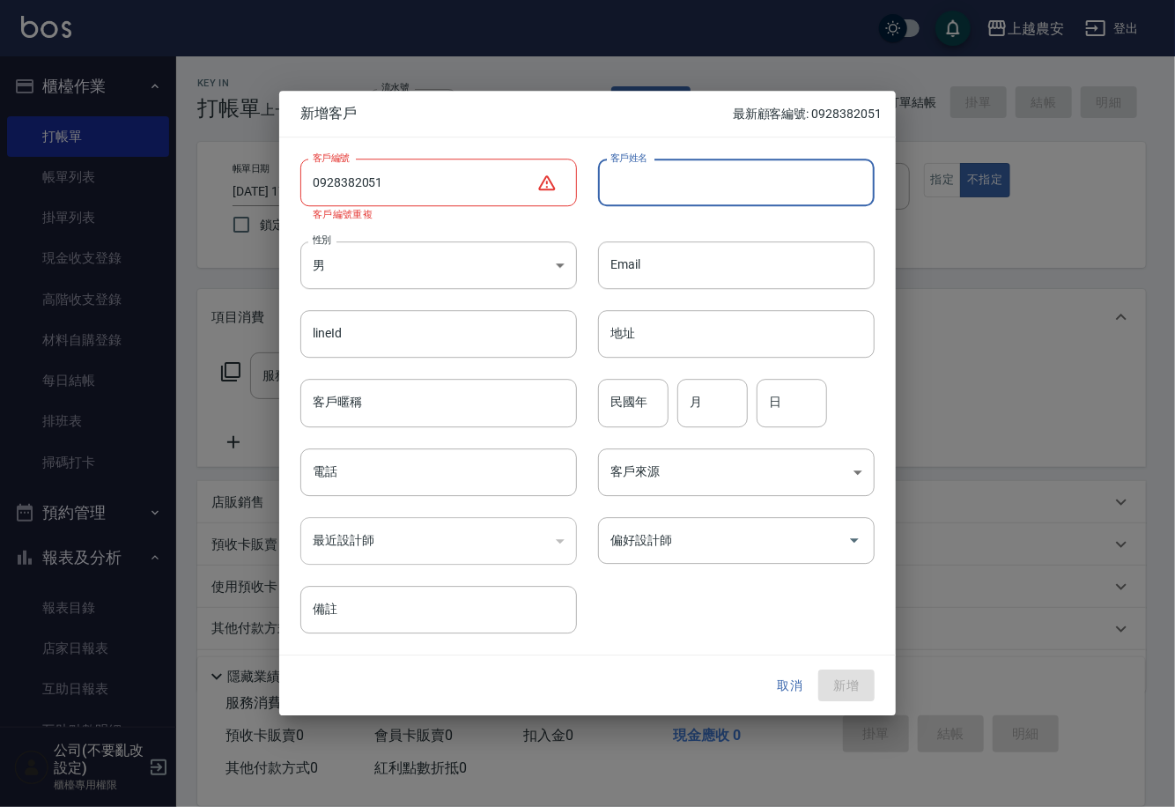
click at [992, 315] on div at bounding box center [587, 403] width 1175 height 807
drag, startPoint x: 994, startPoint y: 318, endPoint x: 932, endPoint y: 416, distance: 115.6
click at [995, 317] on div at bounding box center [587, 403] width 1175 height 807
click at [802, 678] on button "取消" at bounding box center [790, 686] width 56 height 33
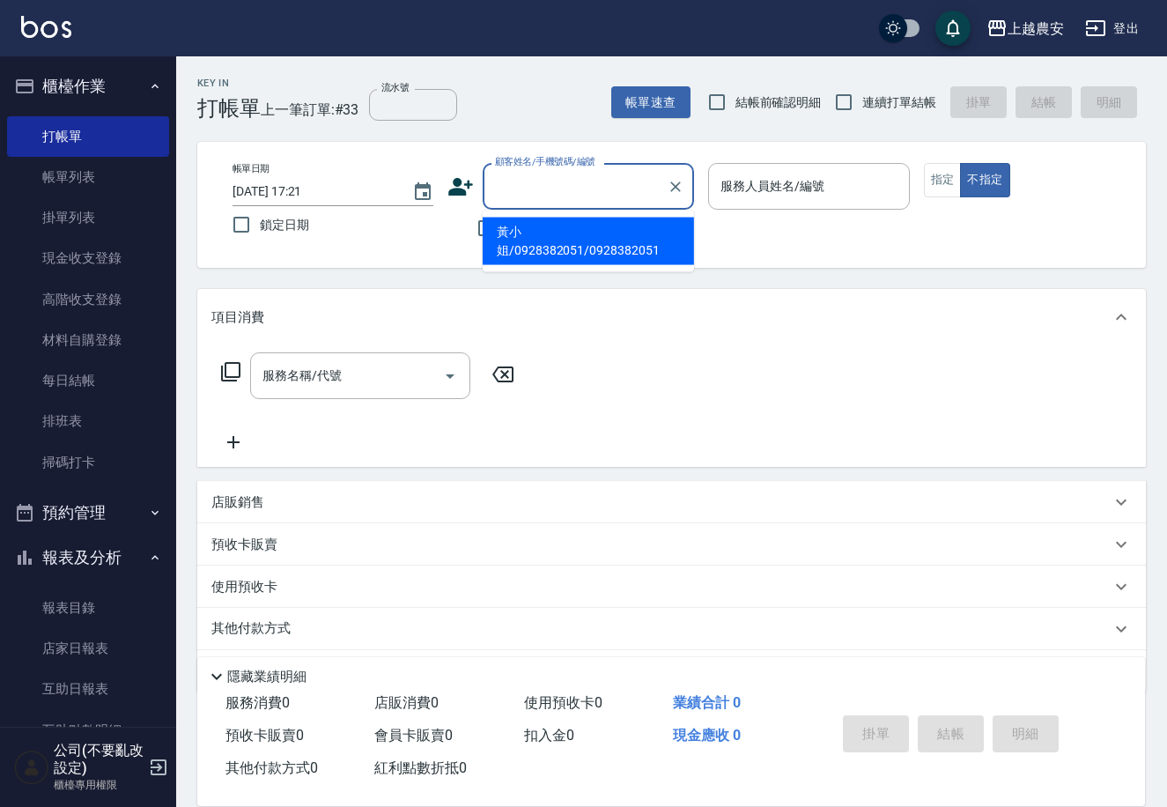
click at [628, 187] on input "顧客姓名/手機號碼/編號" at bounding box center [575, 186] width 169 height 31
drag, startPoint x: 597, startPoint y: 185, endPoint x: 487, endPoint y: 204, distance: 110.8
click at [487, 204] on div "0938416361 顧客姓名/手機號碼/編號" at bounding box center [588, 186] width 211 height 47
type input "0938416361"
click at [467, 186] on icon at bounding box center [461, 187] width 26 height 26
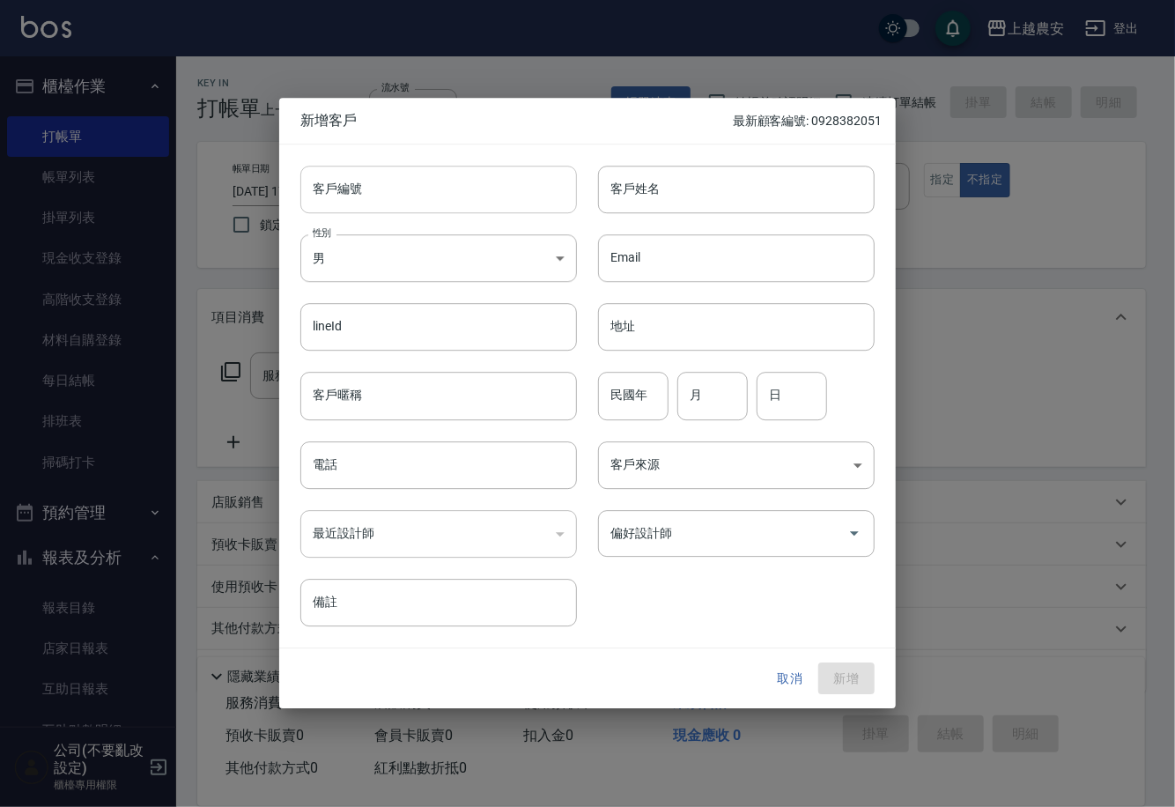
click at [459, 177] on input "客戶編號" at bounding box center [438, 190] width 277 height 48
paste input "0938416361"
type input "0938416361"
click at [449, 229] on div "性別 男 MALE 性別" at bounding box center [428, 247] width 298 height 69
click at [442, 246] on body "上越農安 登出 櫃檯作業 打帳單 帳單列表 掛單列表 現金收支登錄 高階收支登錄 材料自購登錄 每日結帳 排班表 掃碼打卡 預約管理 預約管理 單日預約紀錄 …" at bounding box center [587, 429] width 1175 height 859
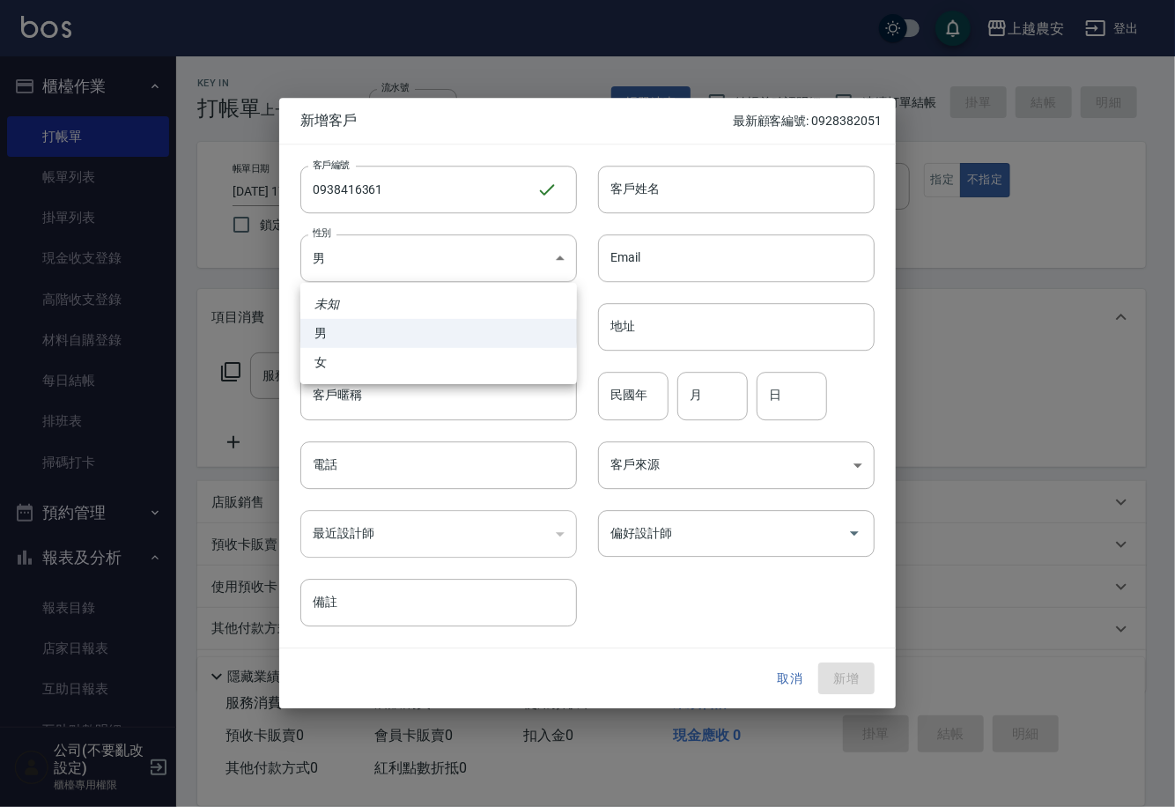
click at [452, 348] on li "女" at bounding box center [438, 362] width 277 height 29
type input "[DEMOGRAPHIC_DATA]"
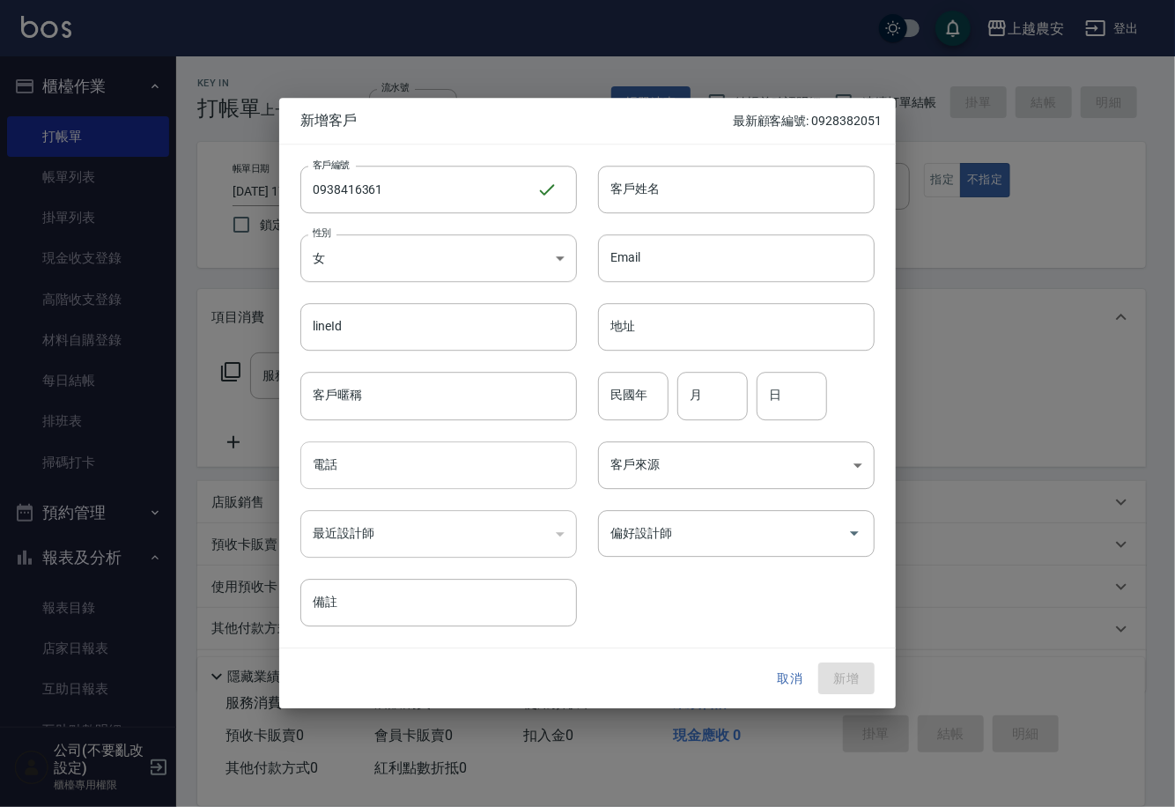
click at [480, 447] on input "電話" at bounding box center [438, 465] width 277 height 48
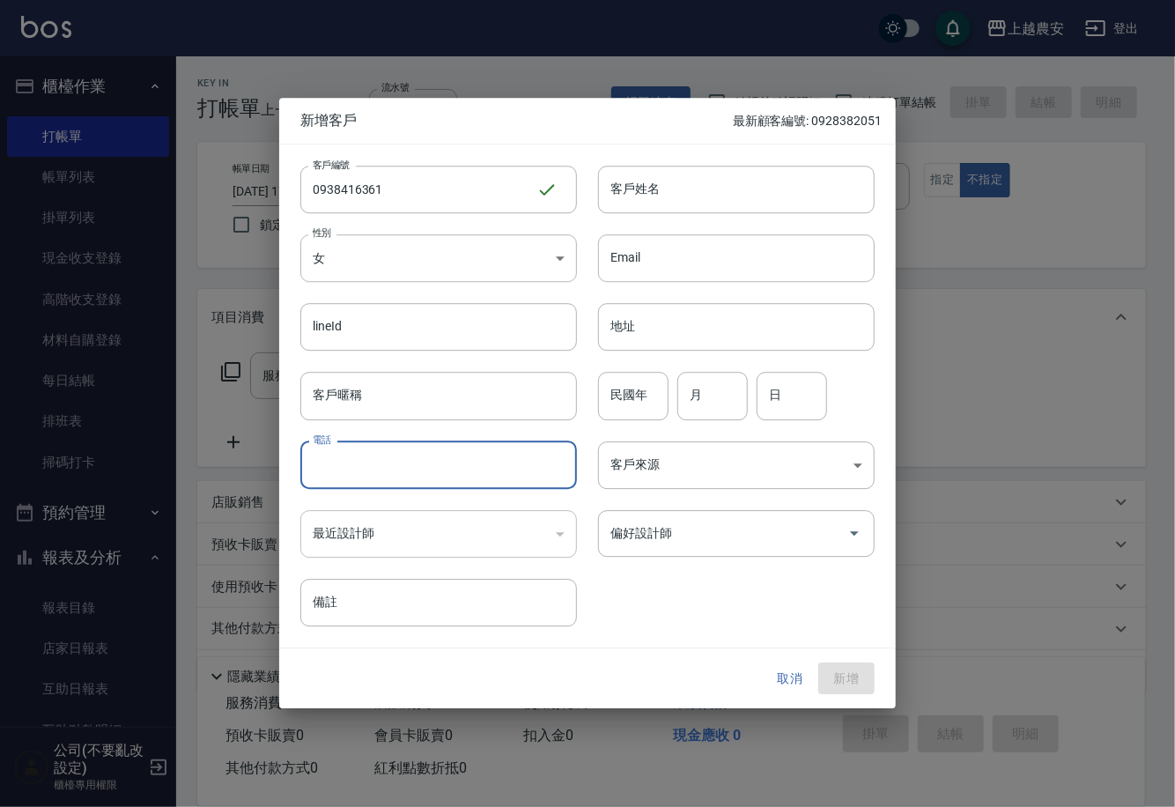
paste input "0938416361"
type input "0938416361"
drag, startPoint x: 821, startPoint y: 180, endPoint x: 807, endPoint y: 185, distance: 15.1
click at [821, 180] on input "客戶姓名" at bounding box center [736, 190] width 277 height 48
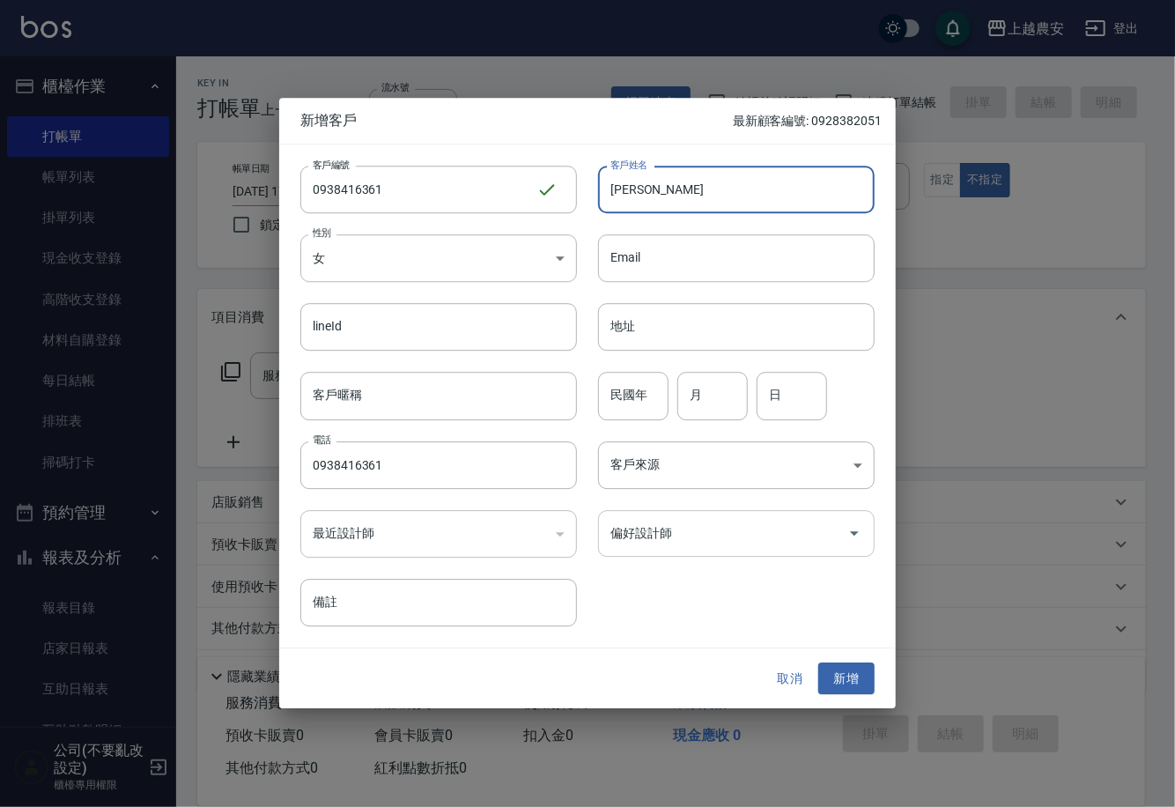
type input "吳雲霞霞"
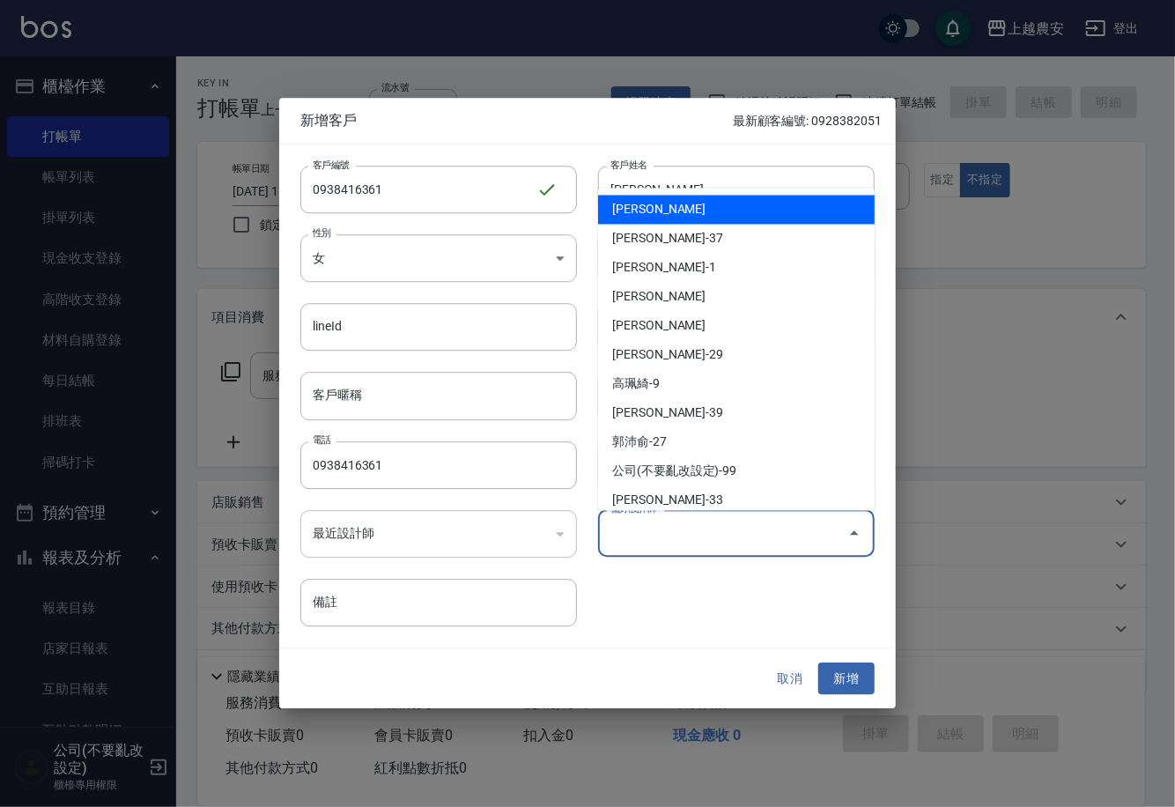
click at [791, 533] on input "偏好設計師" at bounding box center [723, 533] width 234 height 31
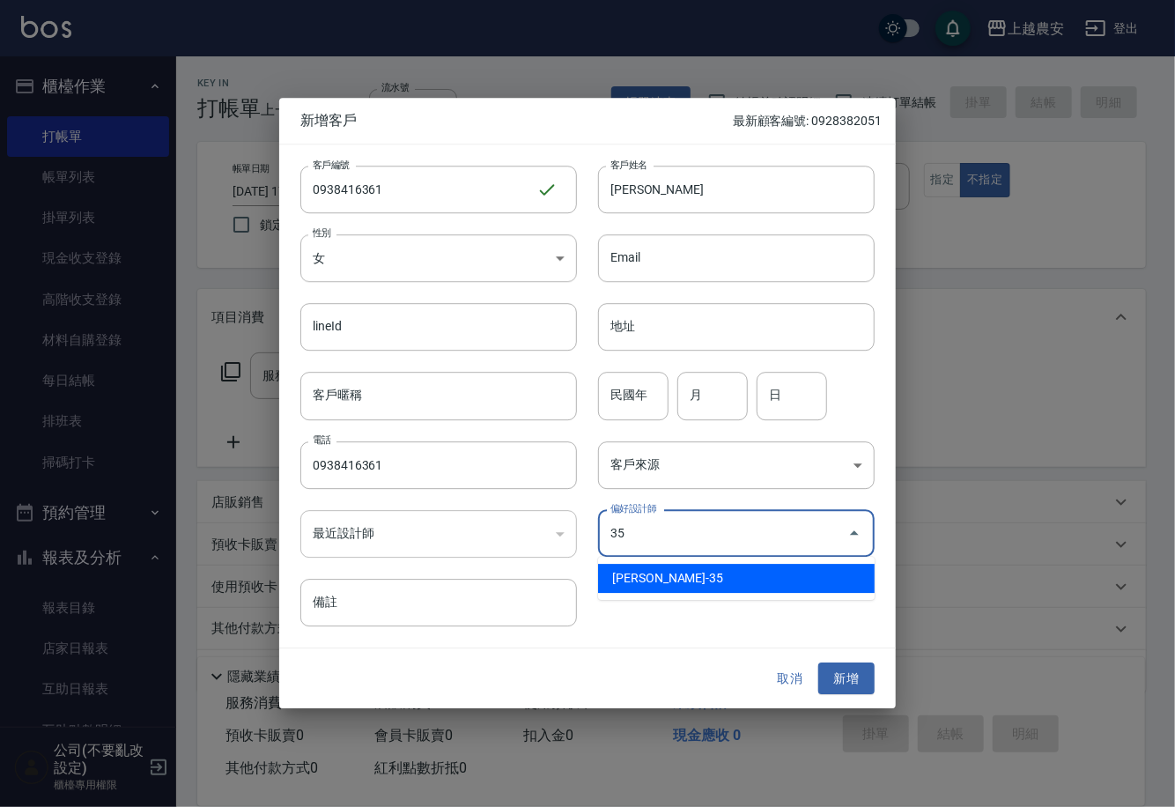
type input "巫芸瑄"
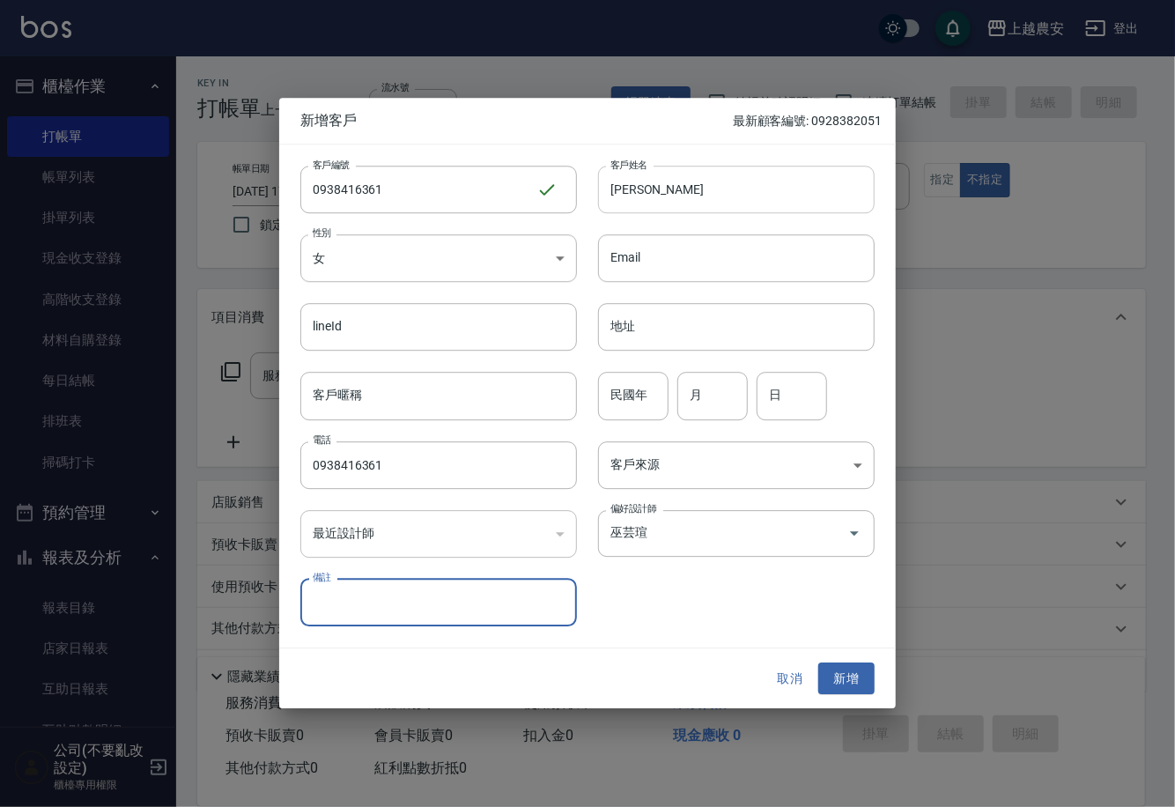
click at [733, 198] on input "吳雲霞霞" at bounding box center [736, 190] width 277 height 48
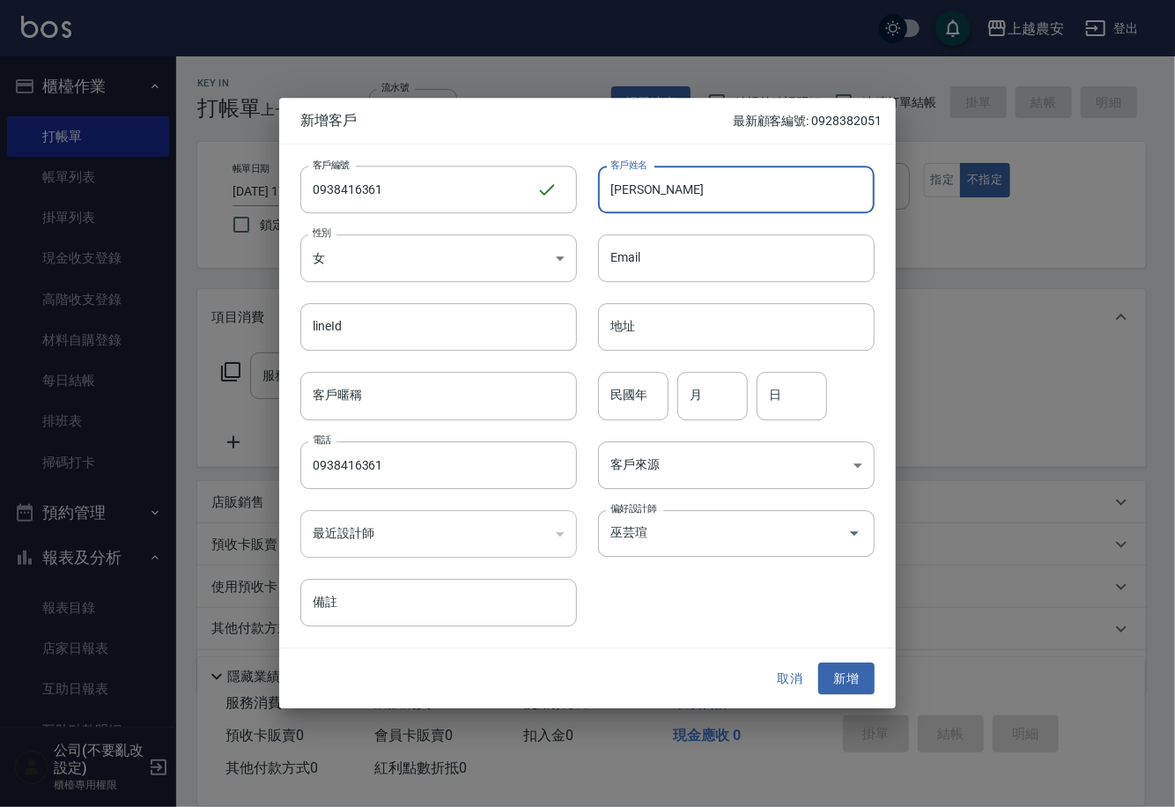
type input "[PERSON_NAME]"
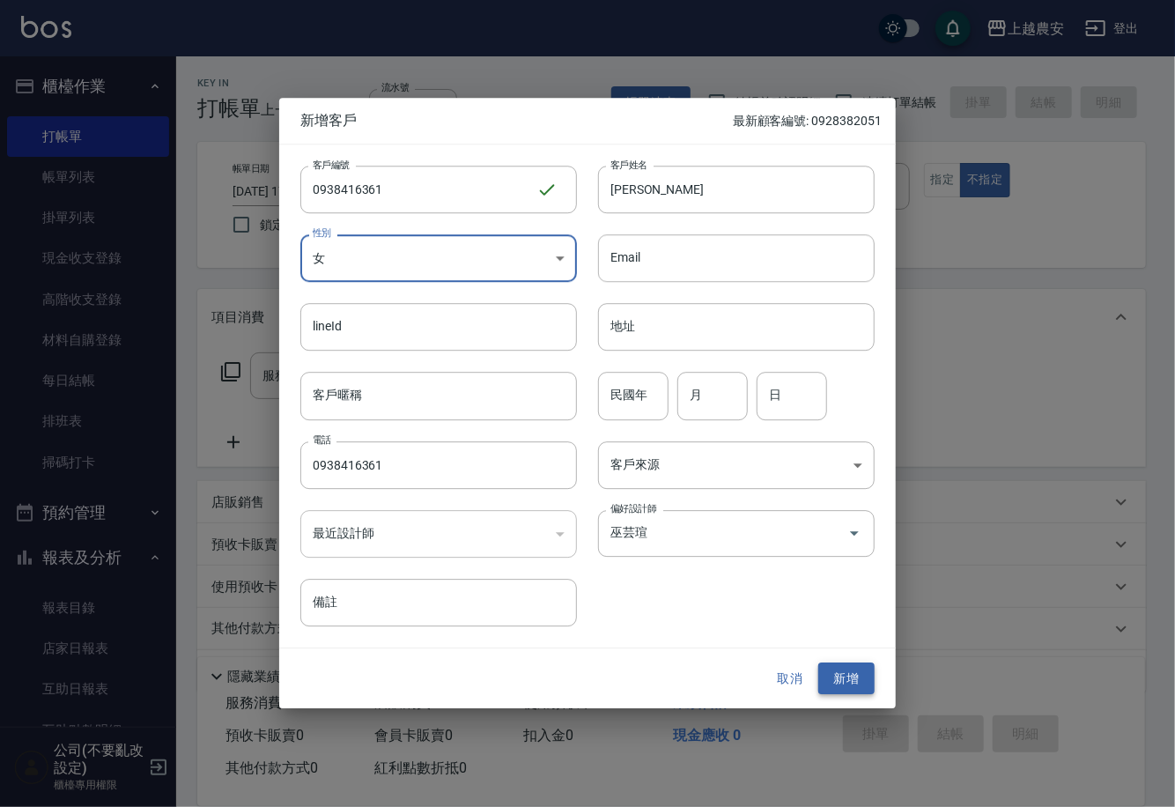
click at [822, 663] on button "新增" at bounding box center [847, 679] width 56 height 33
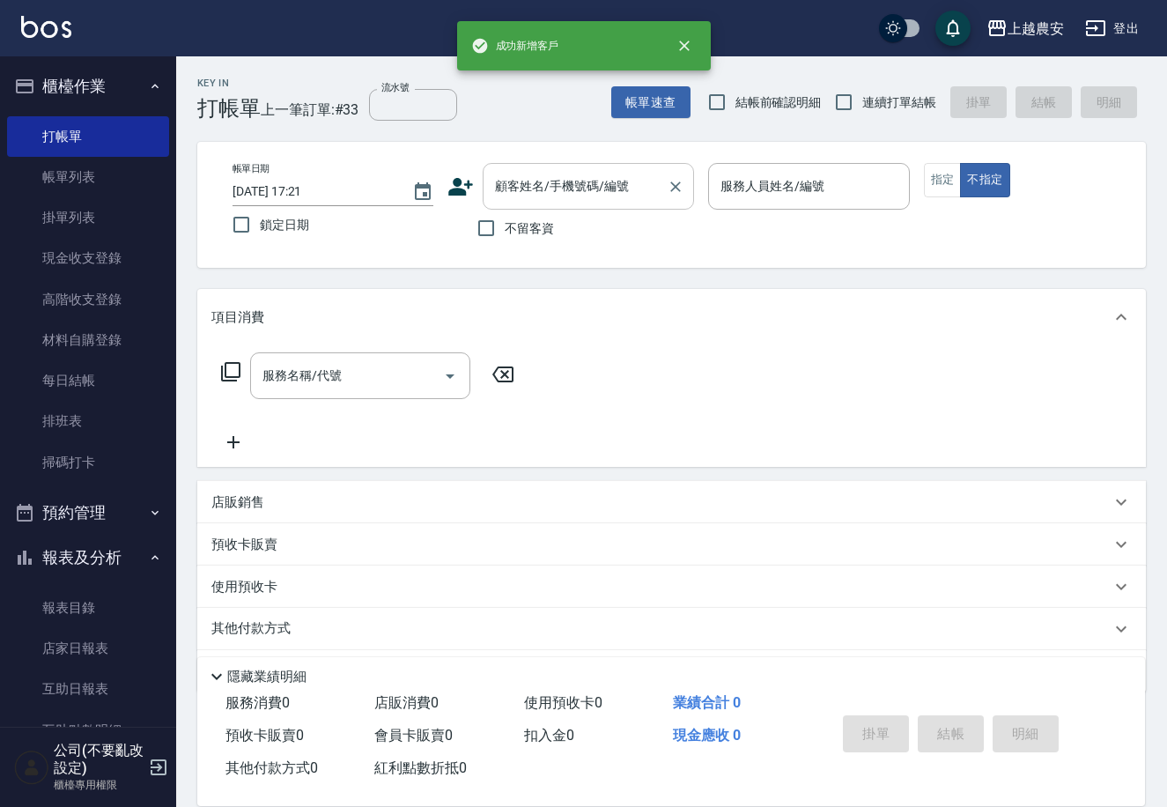
click at [610, 179] on div "顧客姓名/手機號碼/編號 顧客姓名/手機號碼/編號" at bounding box center [588, 186] width 211 height 47
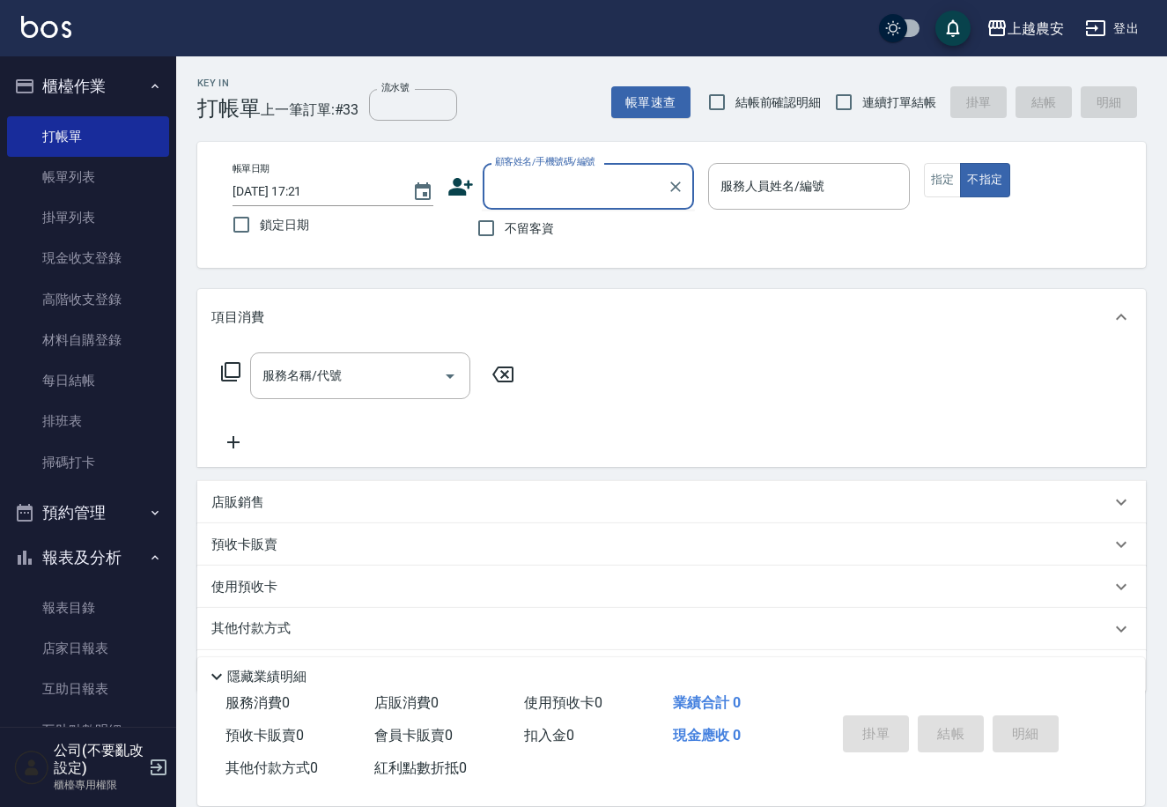
paste input "0938416361"
type input "0938416361"
click at [681, 191] on icon "Clear" at bounding box center [676, 187] width 18 height 18
paste input "0938416361"
type input "[PERSON_NAME]/0938416361/0938416361"
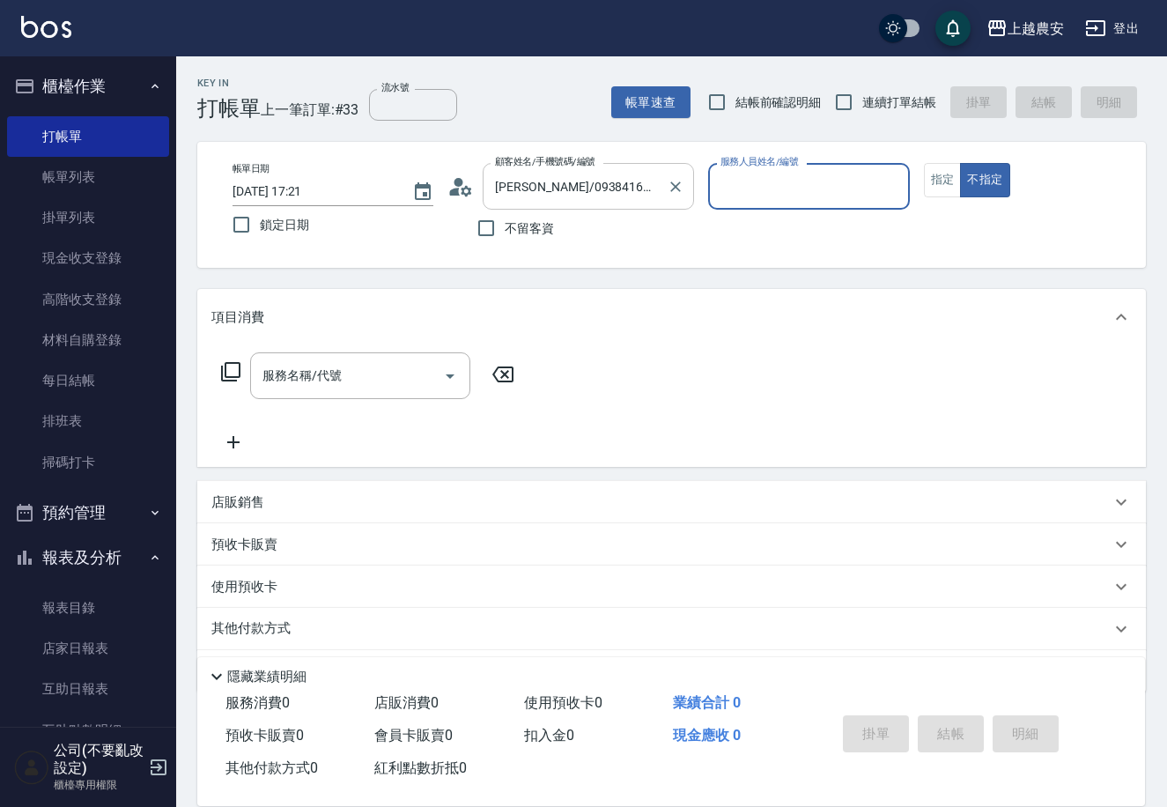
type input "大巫-35"
drag, startPoint x: 941, startPoint y: 159, endPoint x: 947, endPoint y: 168, distance: 10.8
click at [942, 160] on div "帳單日期 2025/09/07 17:21 鎖定日期 顧客姓名/手機號碼/編號 吳雲霞/0938416361/0938416361 顧客姓名/手機號碼/編號 …" at bounding box center [671, 205] width 949 height 126
click at [948, 168] on button "指定" at bounding box center [943, 180] width 38 height 34
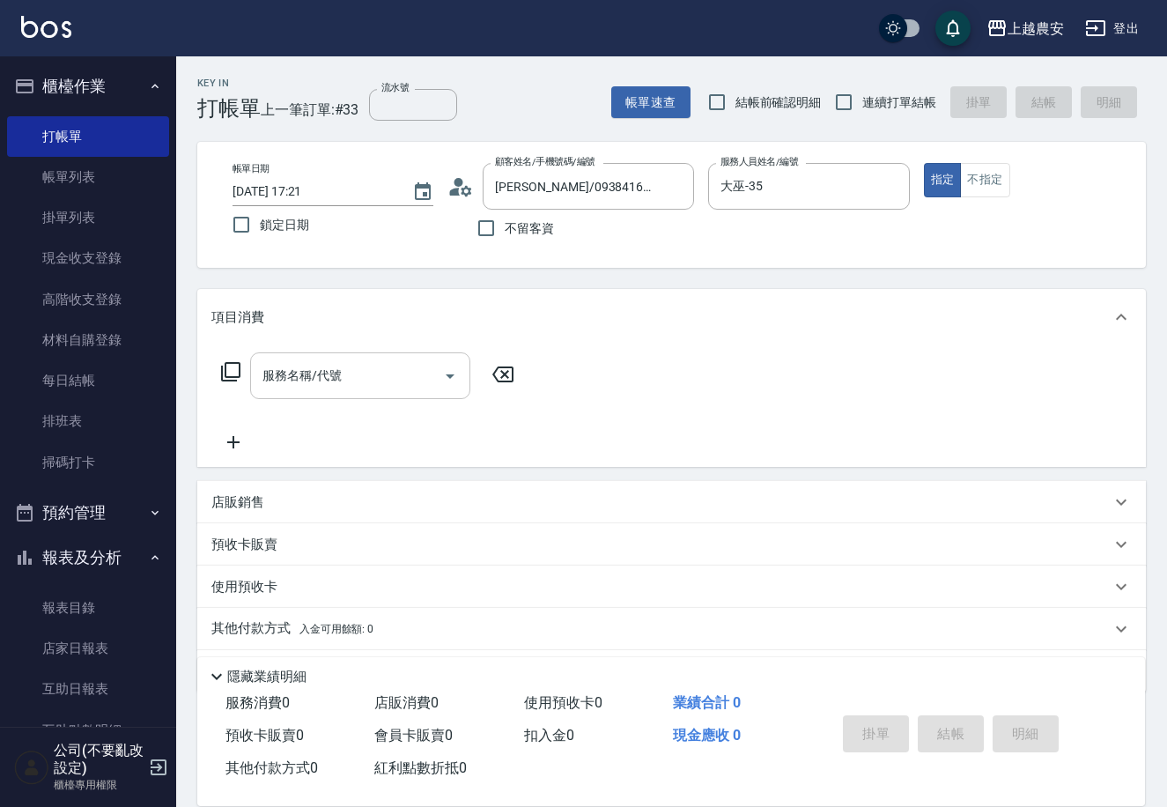
click at [315, 387] on input "服務名稱/代號" at bounding box center [347, 375] width 178 height 31
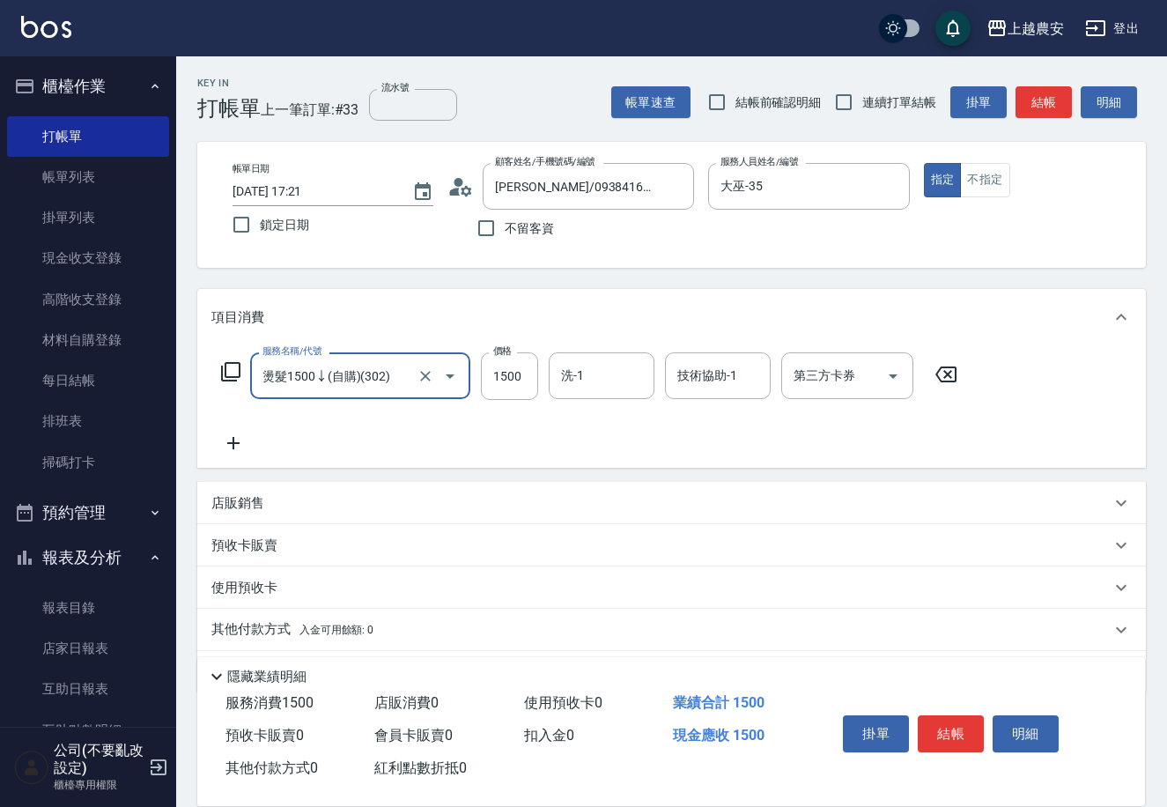
type input "燙髮1500↓(自購)(302)"
type input "1000"
click at [941, 722] on button "結帳" at bounding box center [951, 733] width 66 height 37
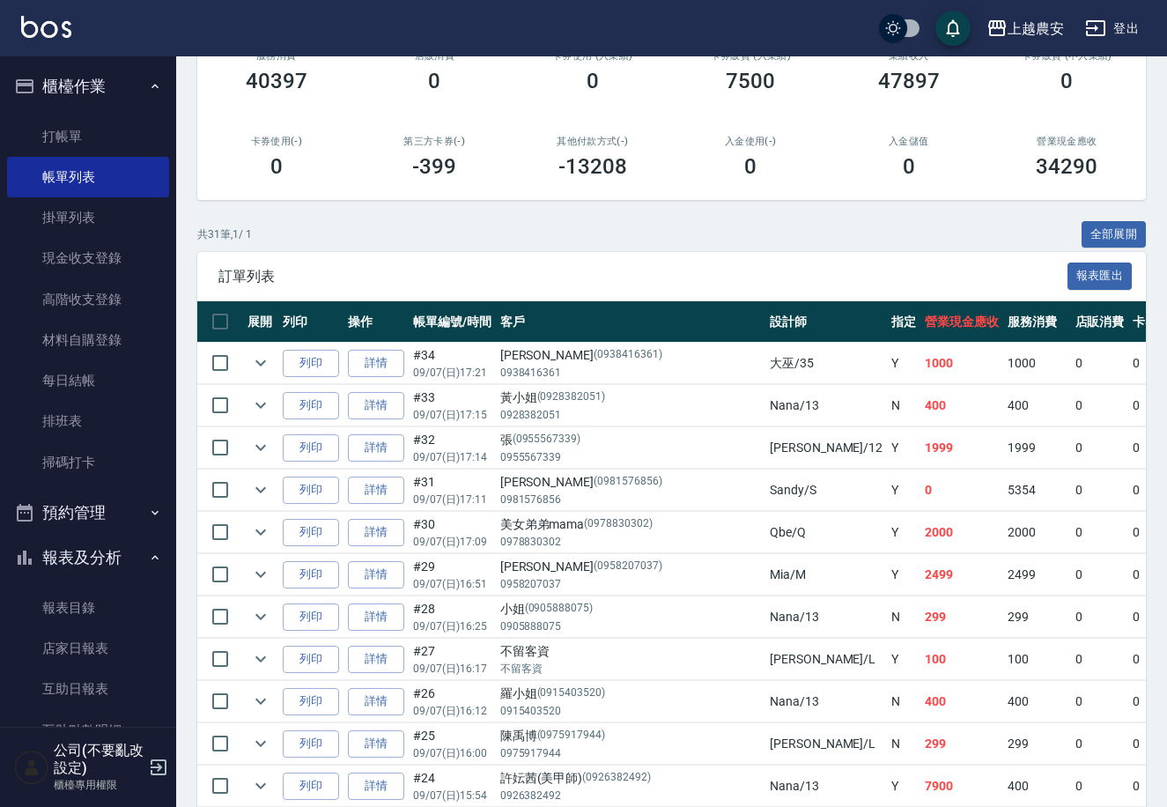
scroll to position [248, 0]
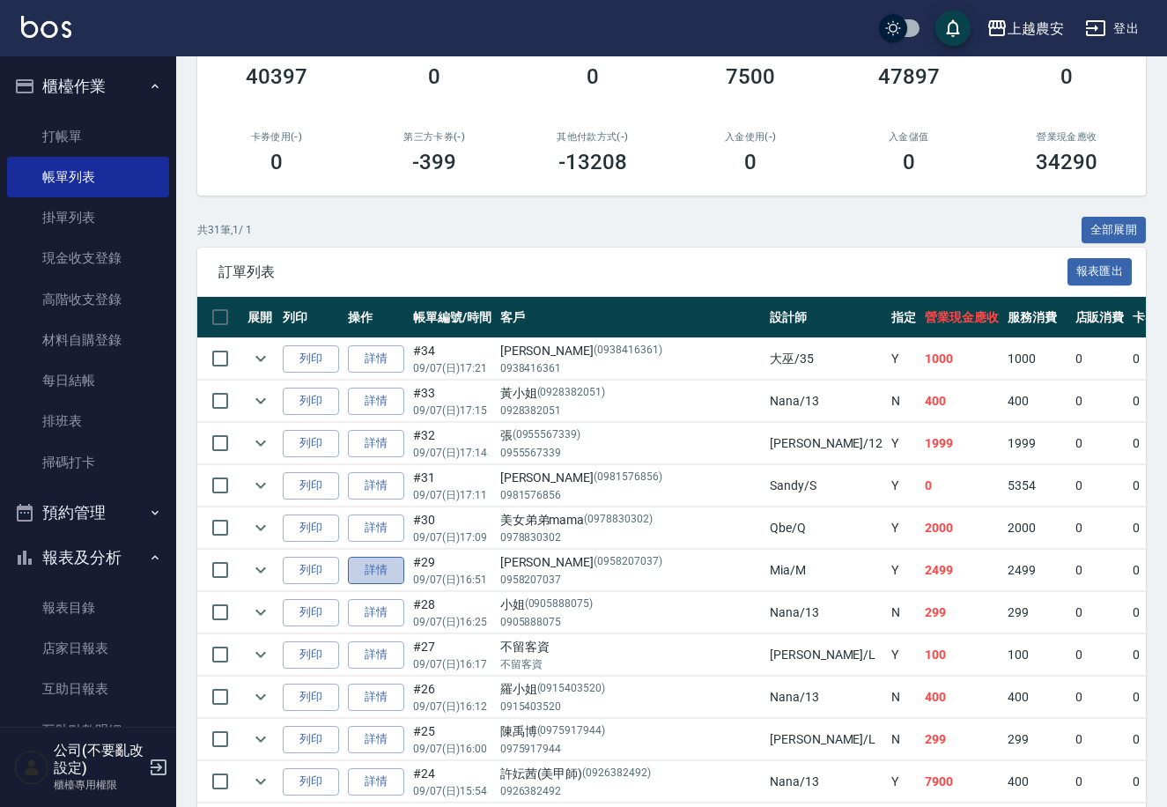
click at [389, 567] on link "詳情" at bounding box center [376, 570] width 56 height 27
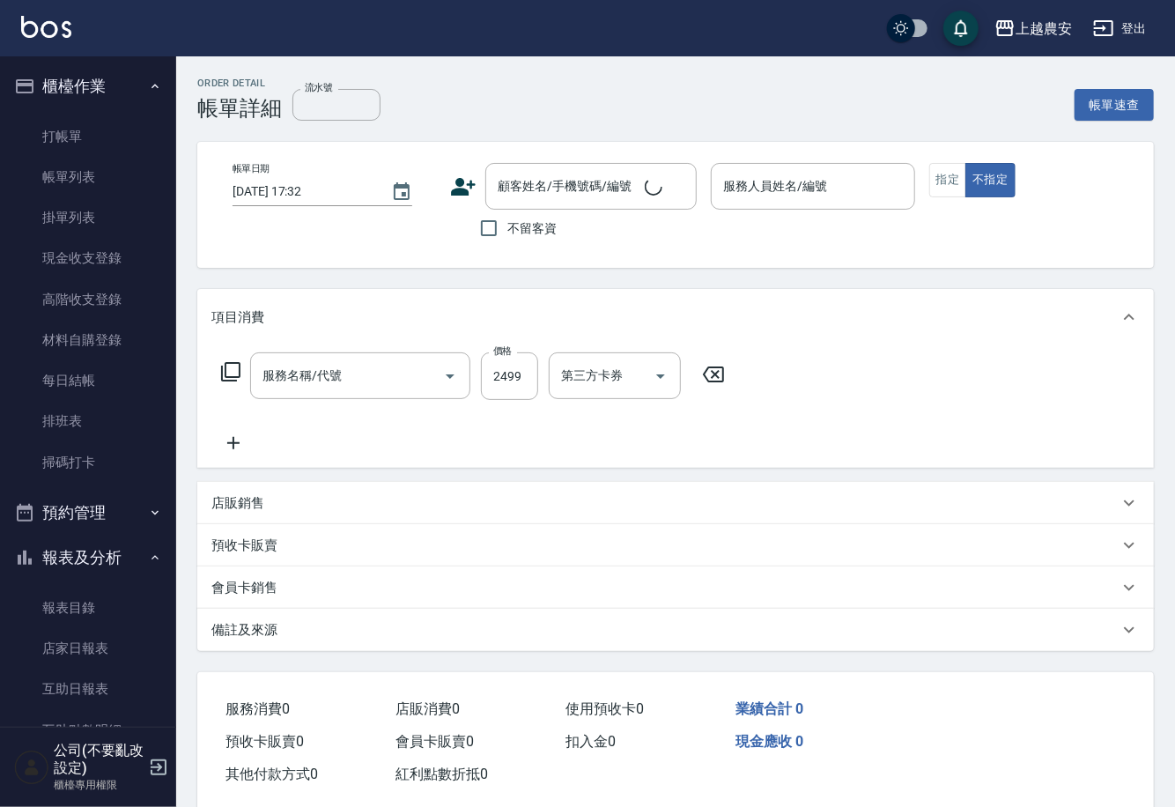
type input "2025/09/07 16:51"
type input "Mia-M"
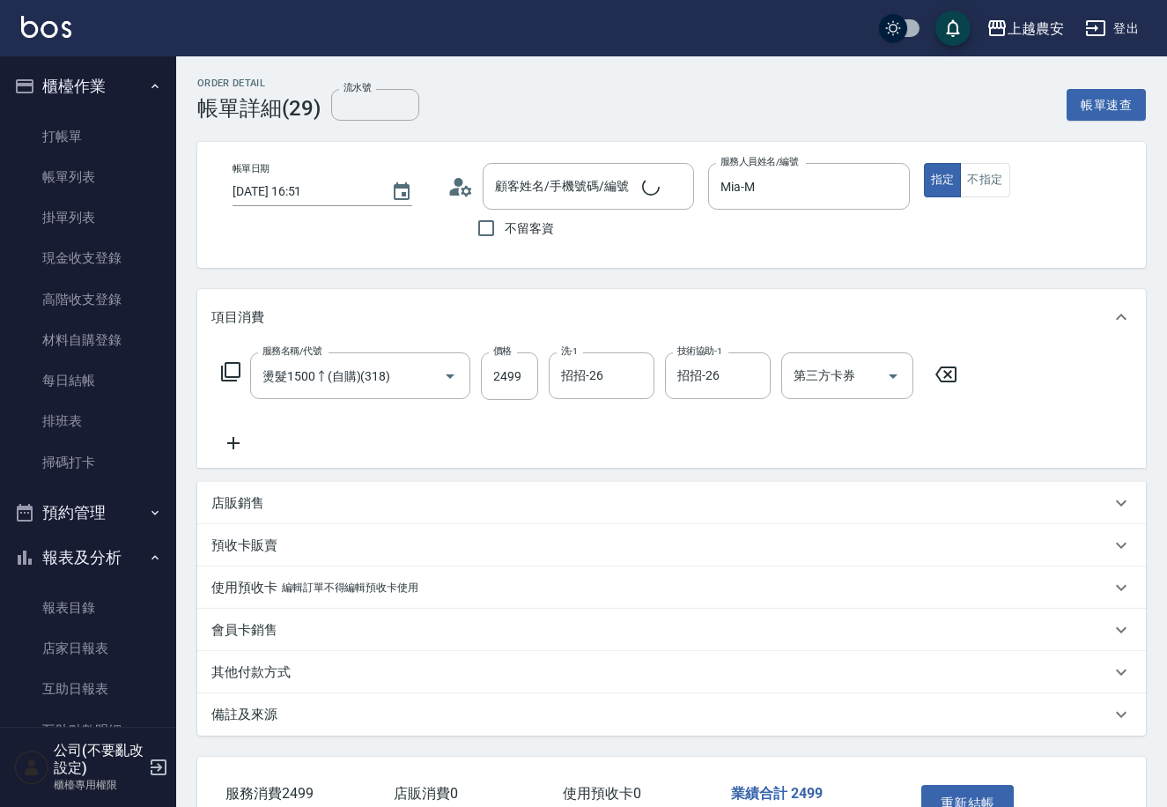
type input "燙髮1500↑(自購)(318)"
type input "[PERSON_NAME]/0958207037/0958207037"
click at [980, 174] on button "不指定" at bounding box center [984, 180] width 49 height 34
click at [979, 789] on button "重新結帳" at bounding box center [968, 803] width 93 height 37
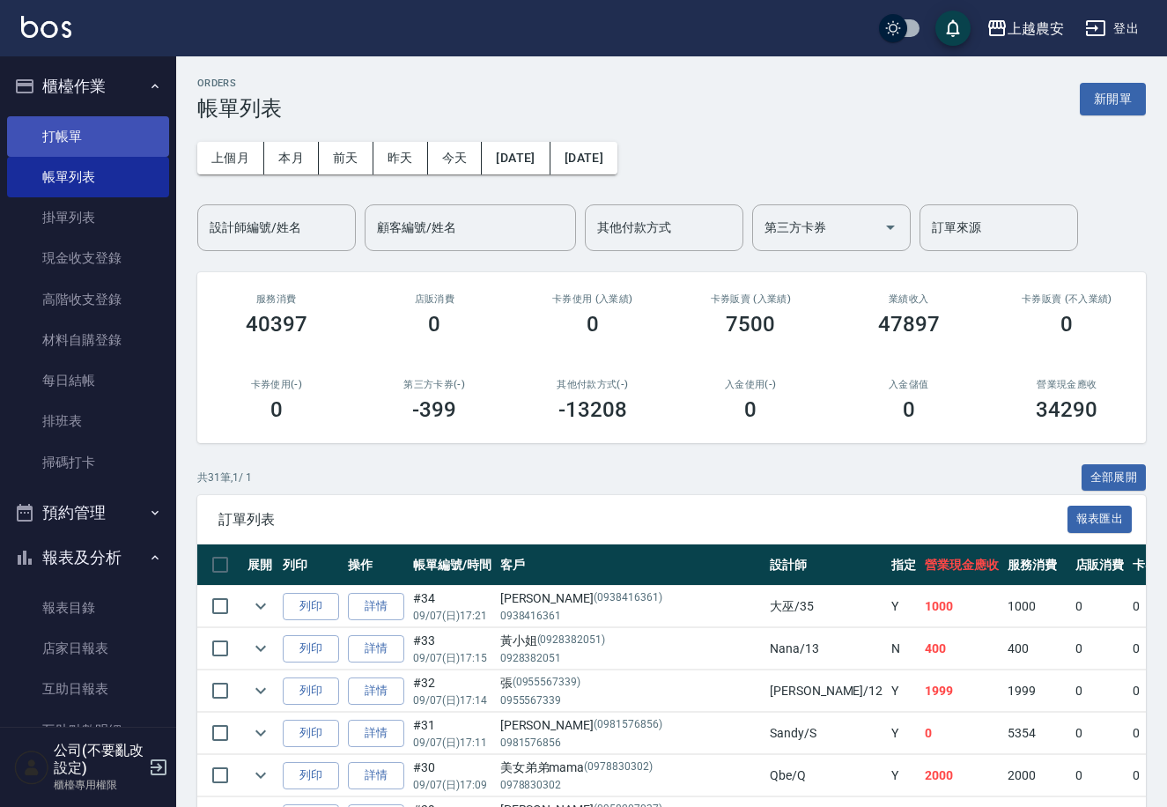
click at [80, 146] on link "打帳單" at bounding box center [88, 136] width 162 height 41
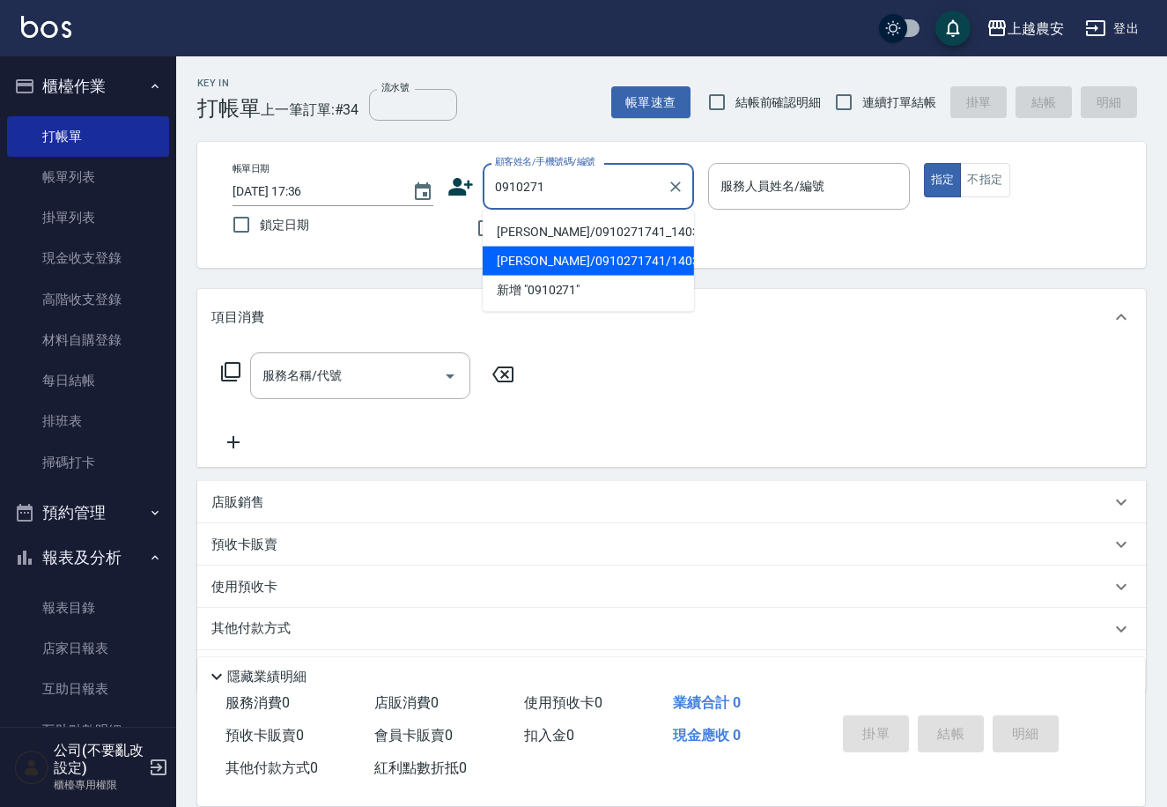
click at [574, 276] on li "[PERSON_NAME]/0910271741/140303" at bounding box center [588, 261] width 211 height 29
type input "[PERSON_NAME]/0910271741/140303"
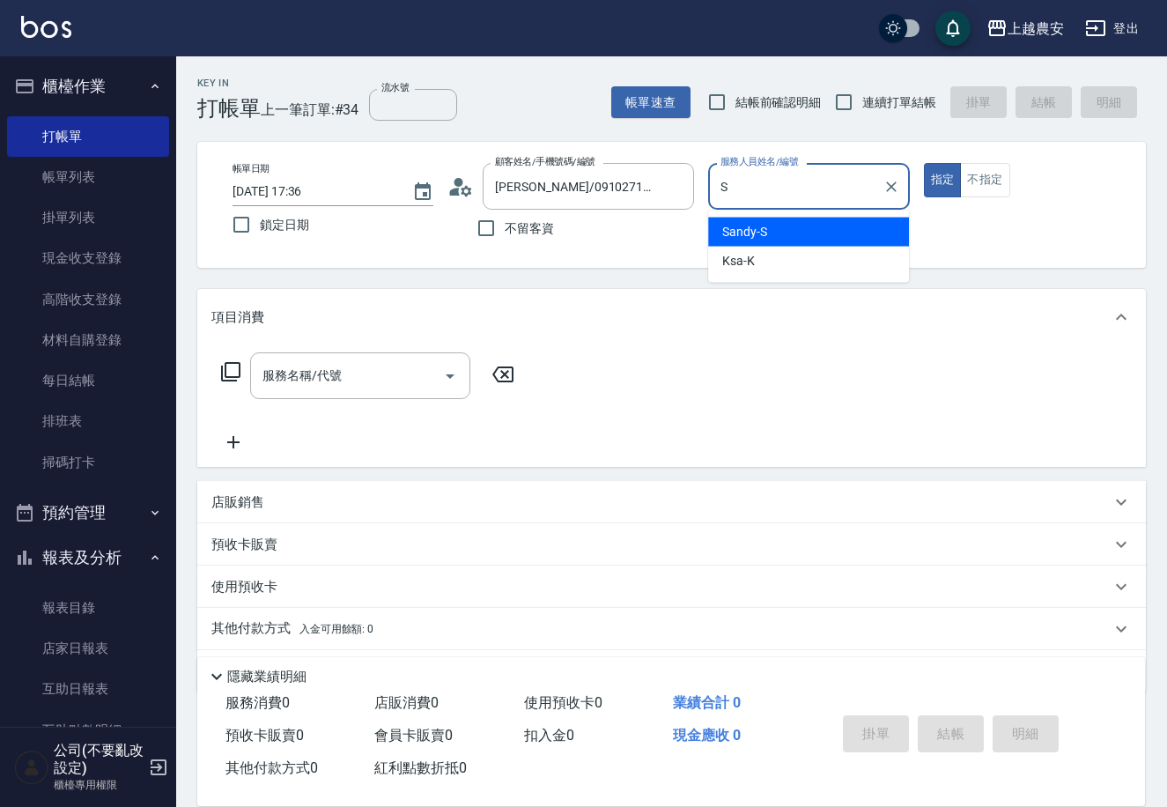
type input "Sandy-S"
type button "true"
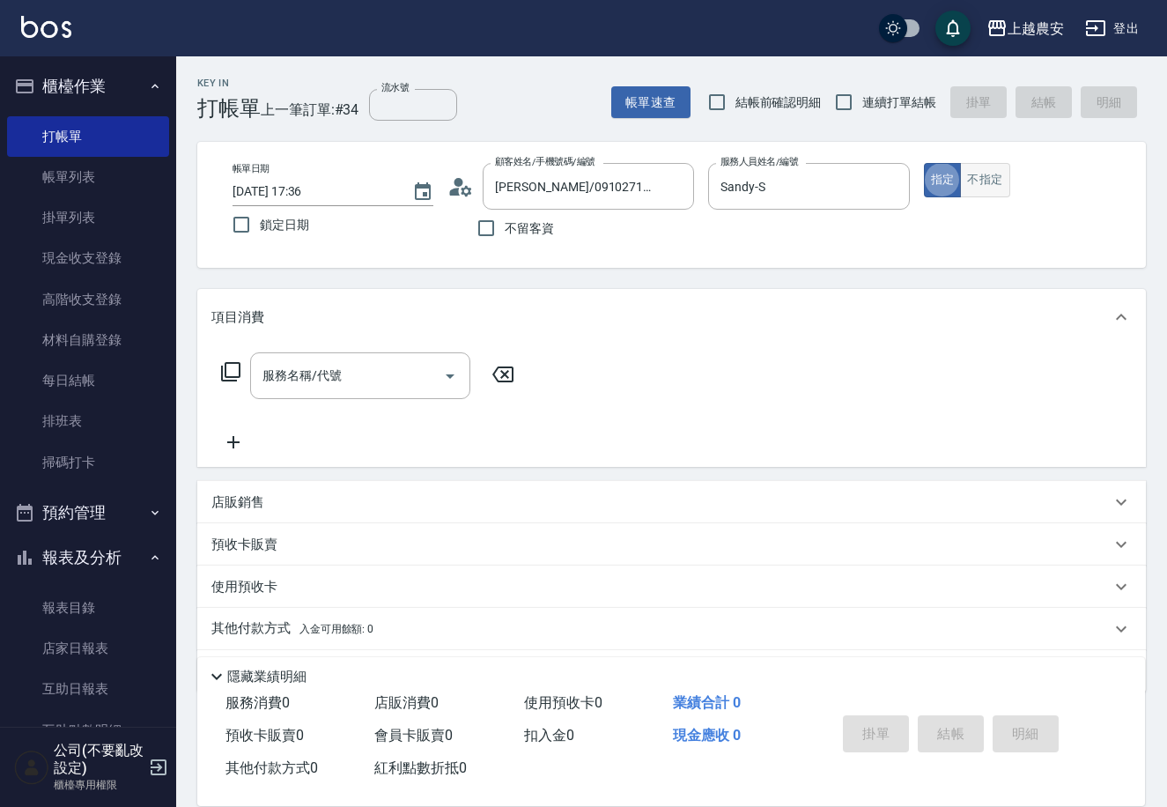
click at [995, 179] on button "不指定" at bounding box center [984, 180] width 49 height 34
click at [328, 372] on div "服務名稱/代號 服務名稱/代號" at bounding box center [360, 375] width 220 height 47
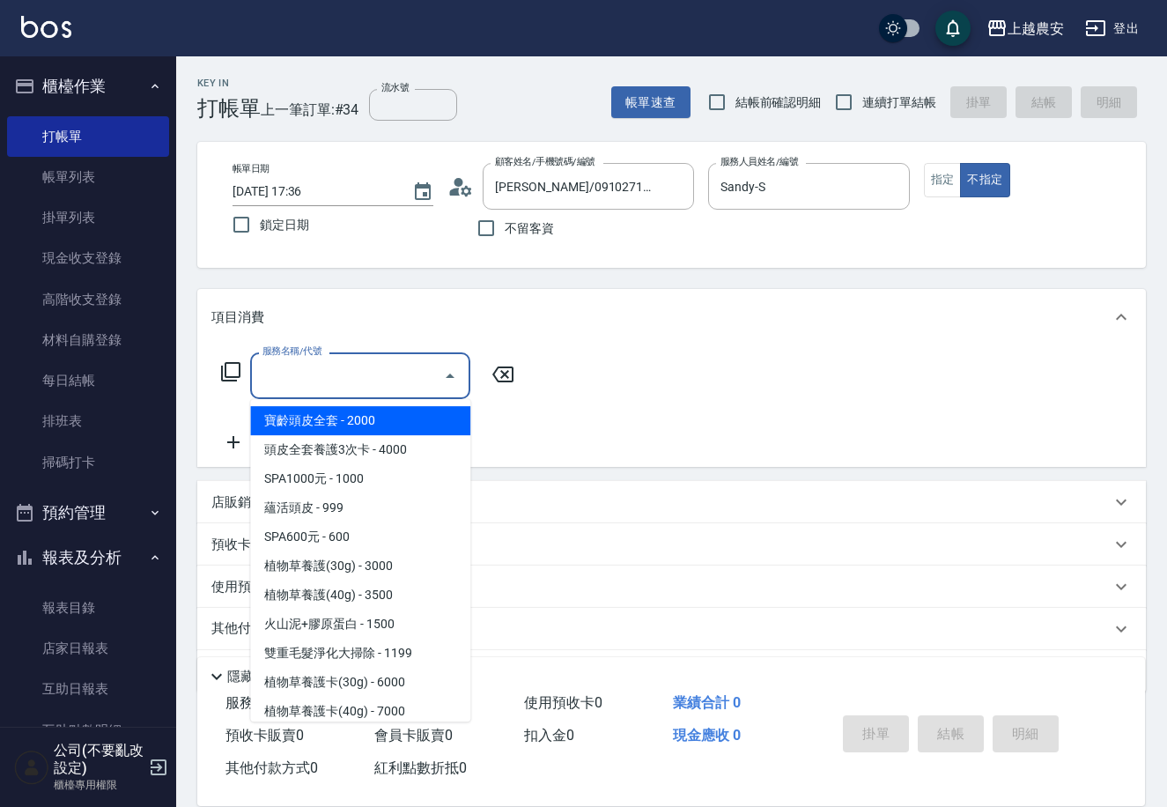
type input "5"
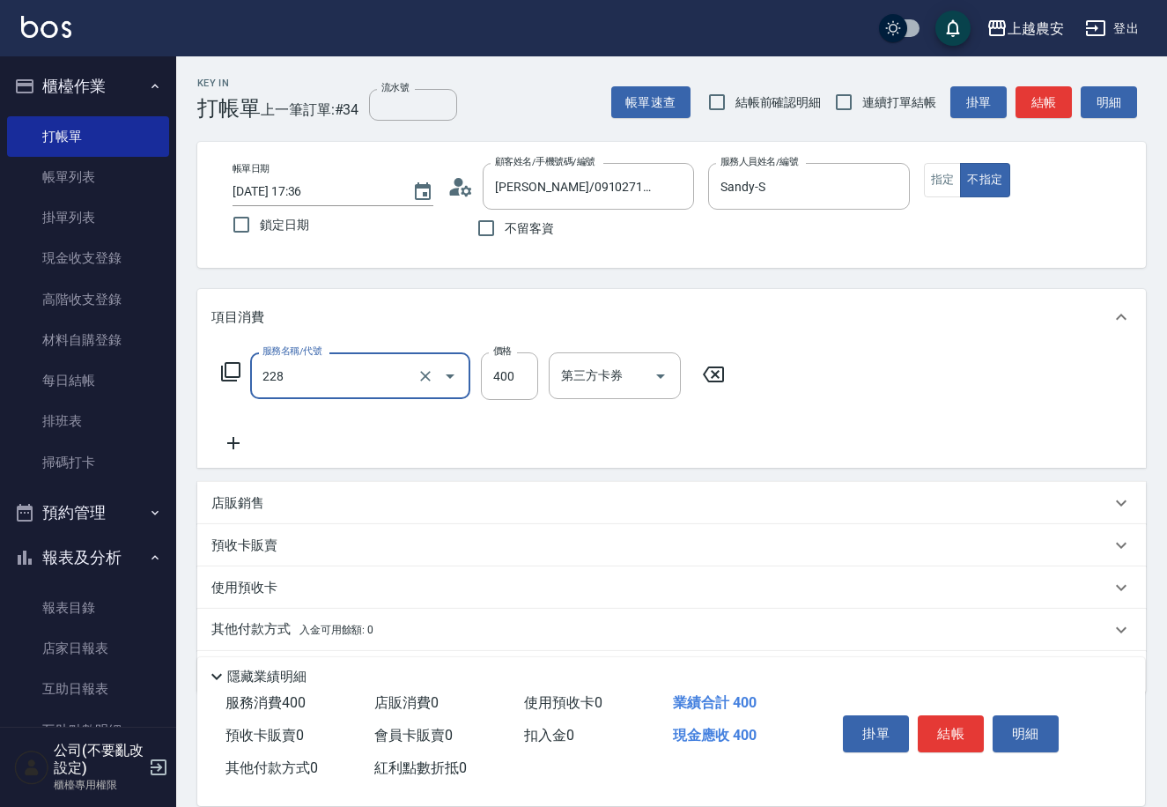
type input "洗髮(228)"
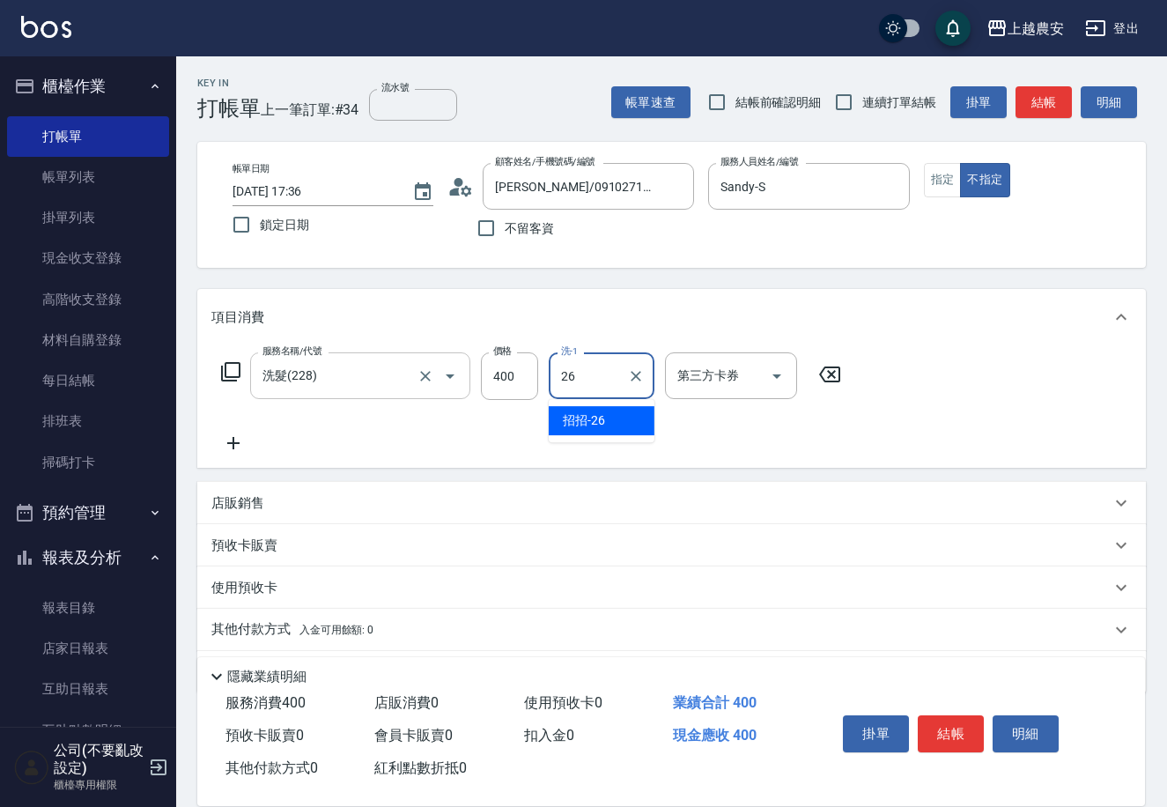
type input "招招-26"
click at [947, 733] on button "結帳" at bounding box center [951, 733] width 66 height 37
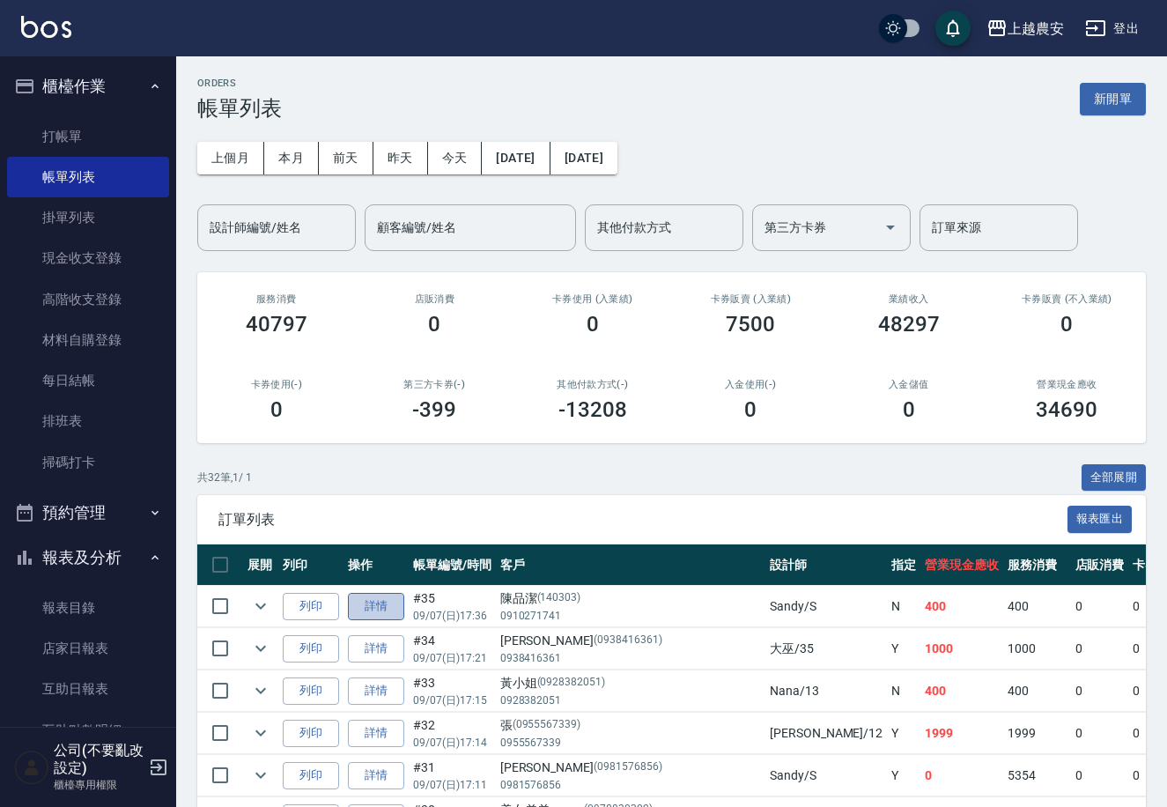
click at [384, 613] on link "詳情" at bounding box center [376, 606] width 56 height 27
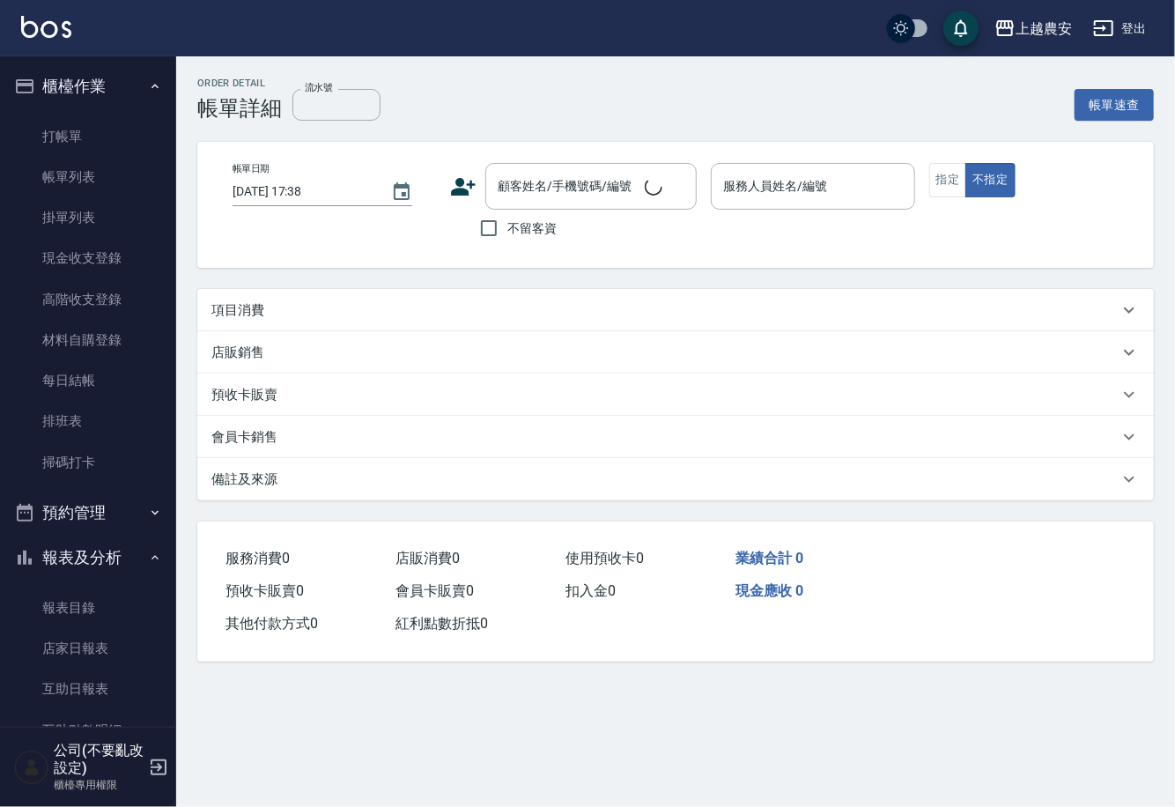
type input "2025/09/07 17:36"
type input "Sandy-S"
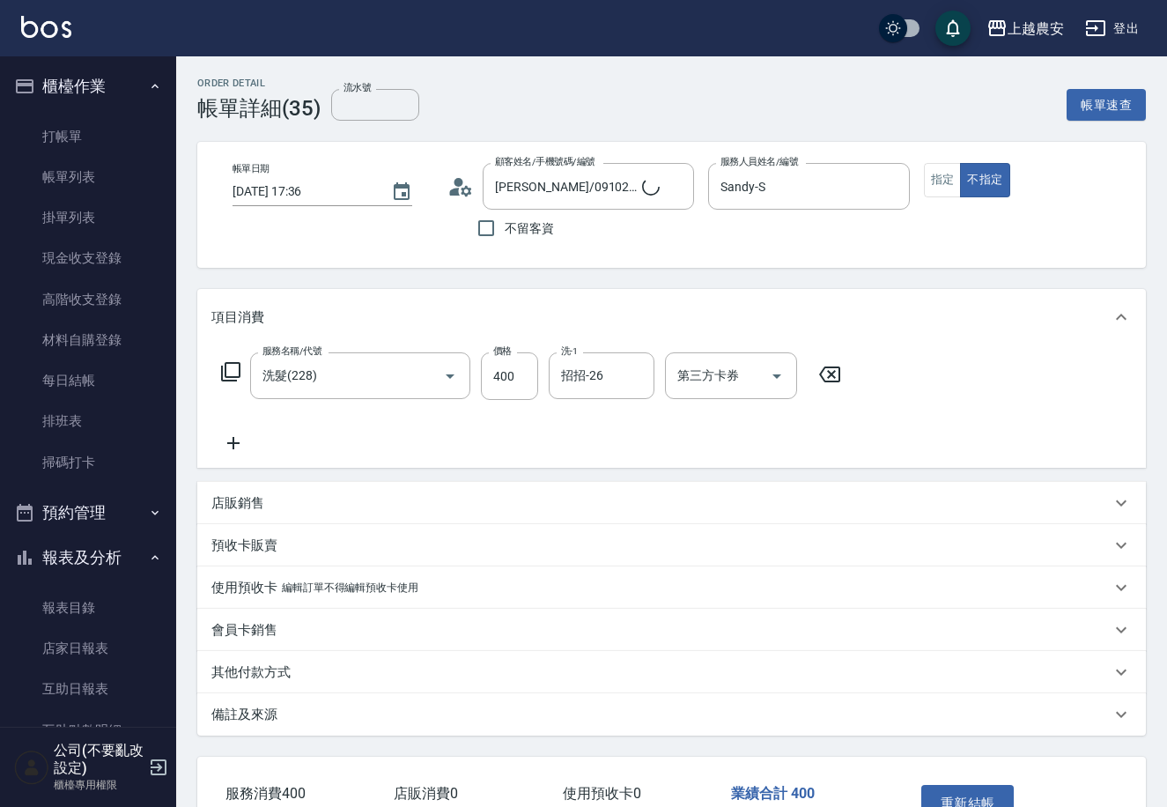
type input "[PERSON_NAME]/0910271741/140303"
type input "洗髮(228)"
click at [937, 186] on button "指定" at bounding box center [943, 180] width 38 height 34
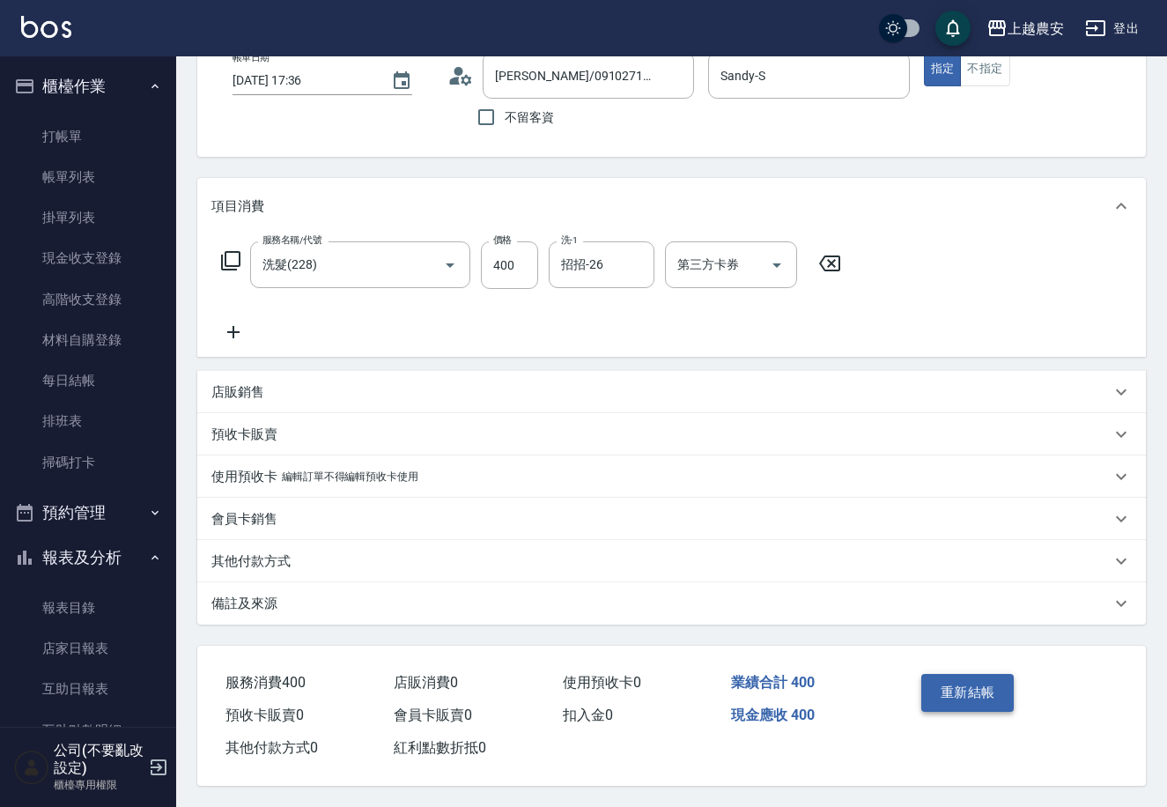
click at [956, 699] on button "重新結帳" at bounding box center [968, 692] width 93 height 37
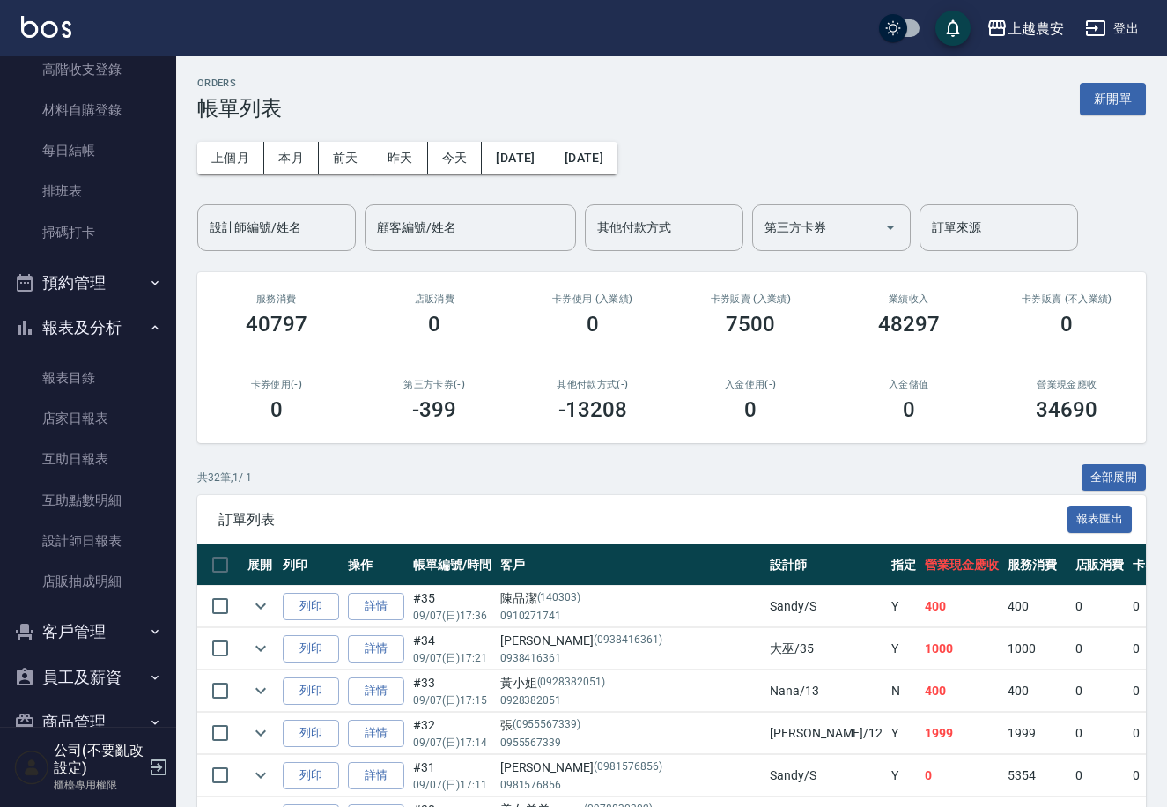
scroll to position [228, 0]
click at [132, 544] on link "設計師日報表" at bounding box center [88, 542] width 162 height 41
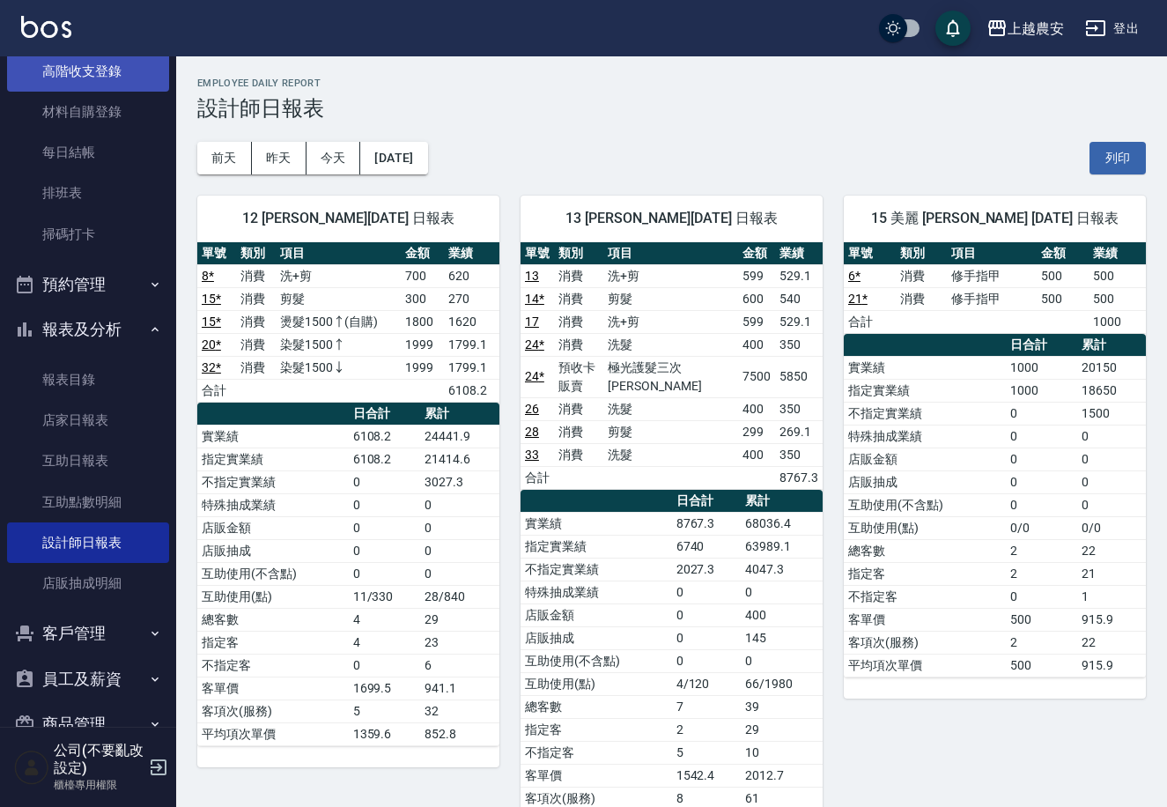
click at [70, 85] on link "高階收支登錄" at bounding box center [88, 71] width 162 height 41
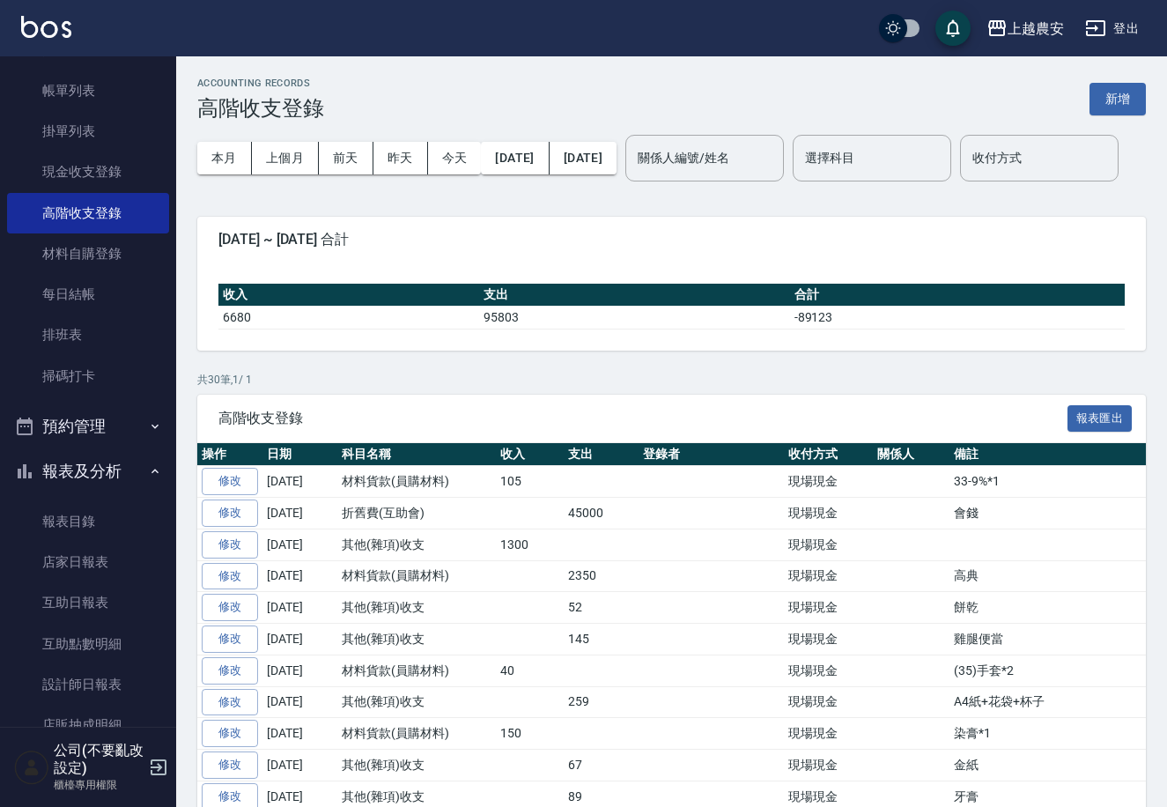
scroll to position [9, 0]
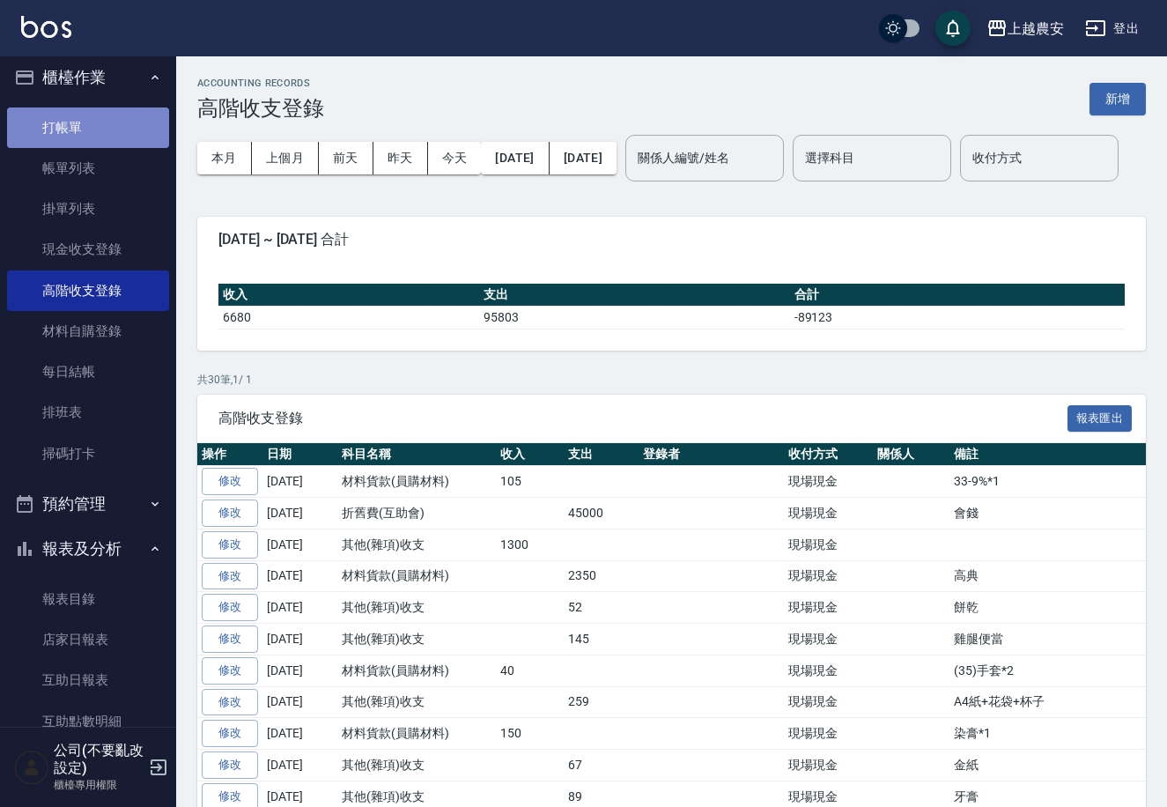
click at [118, 128] on link "打帳單" at bounding box center [88, 127] width 162 height 41
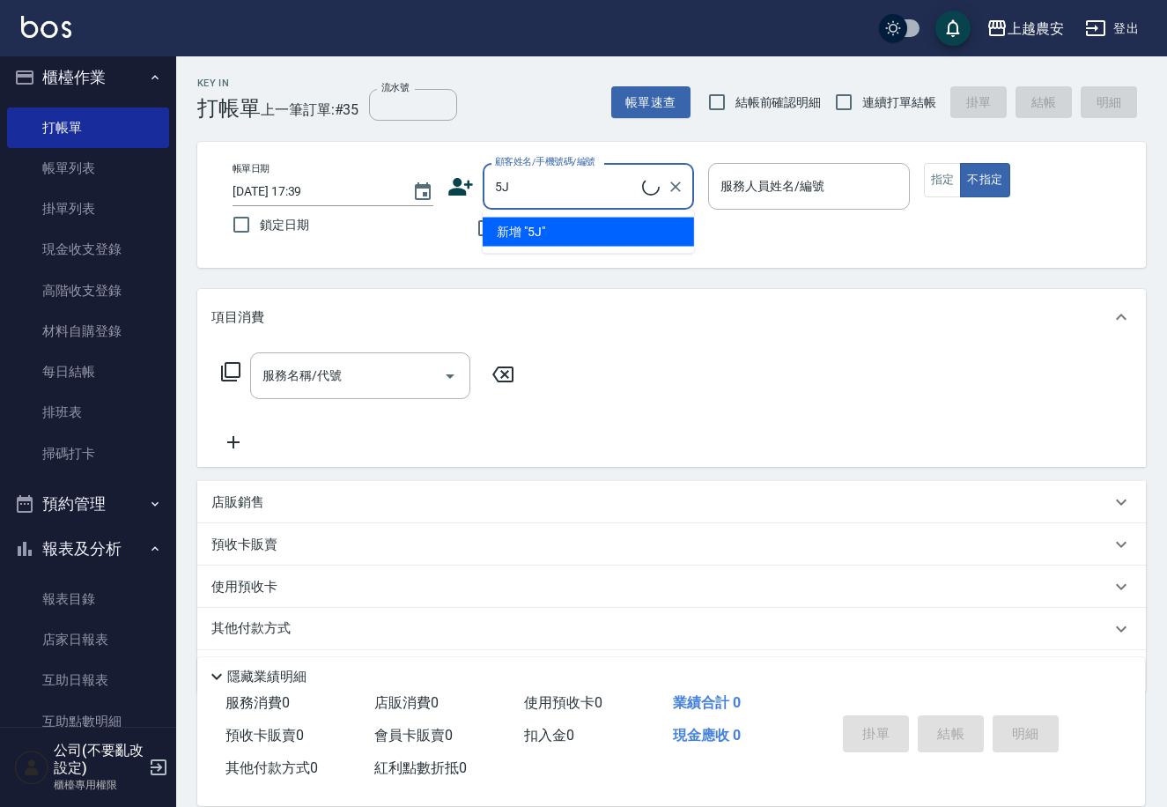
type input "5"
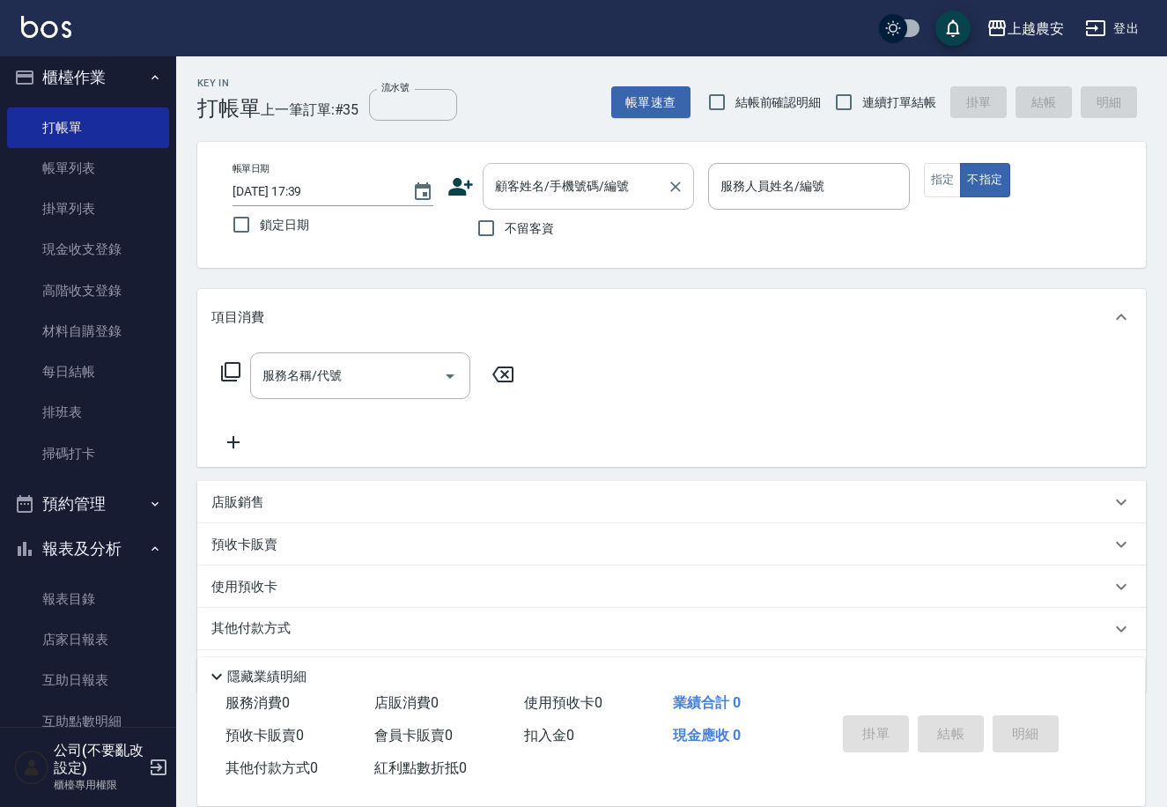
click at [620, 164] on div "顧客姓名/手機號碼/編號" at bounding box center [588, 186] width 211 height 47
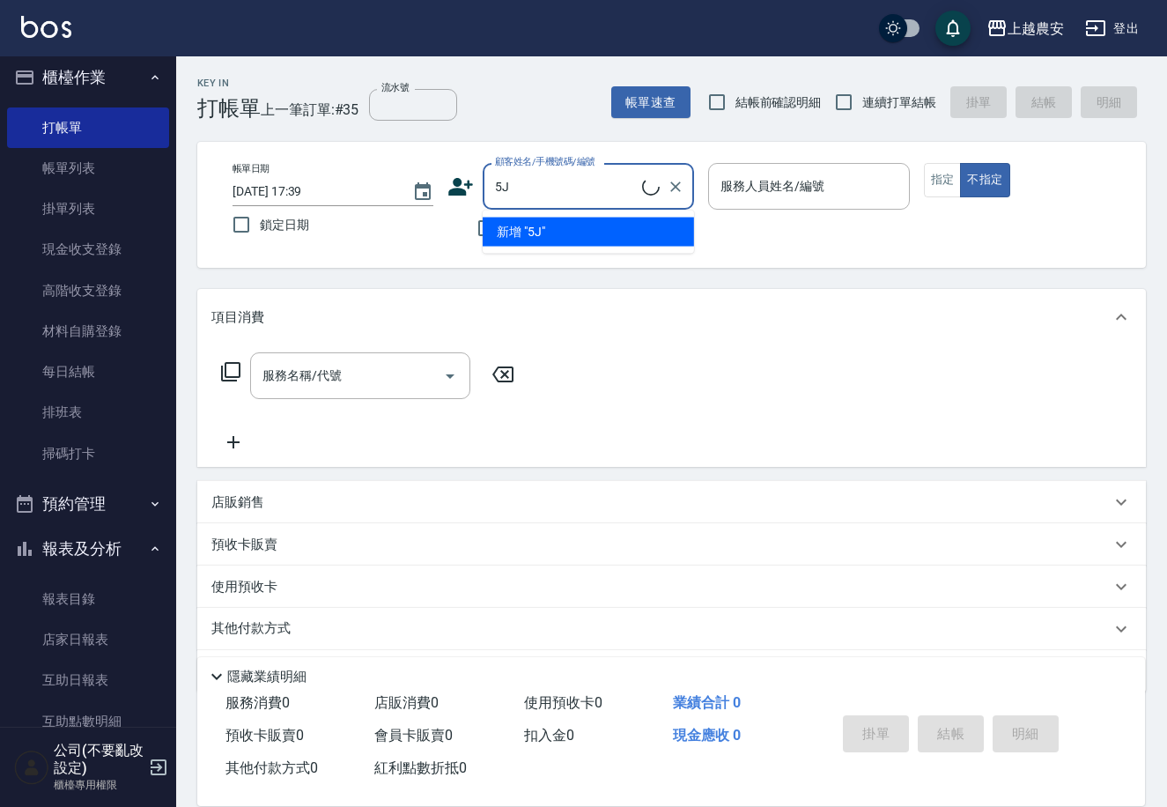
type input "5"
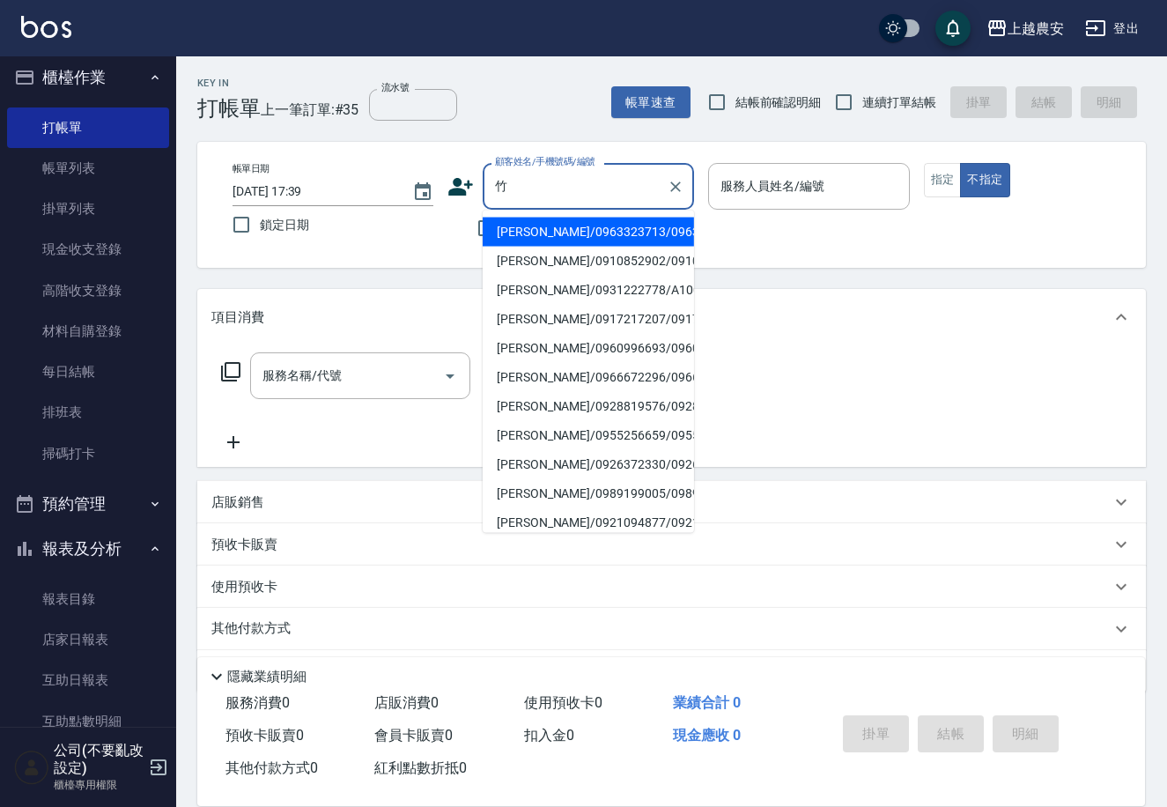
click at [615, 268] on li "[PERSON_NAME]/0910852902/0910852902" at bounding box center [588, 261] width 211 height 29
type input "[PERSON_NAME]/0910852902/0910852902"
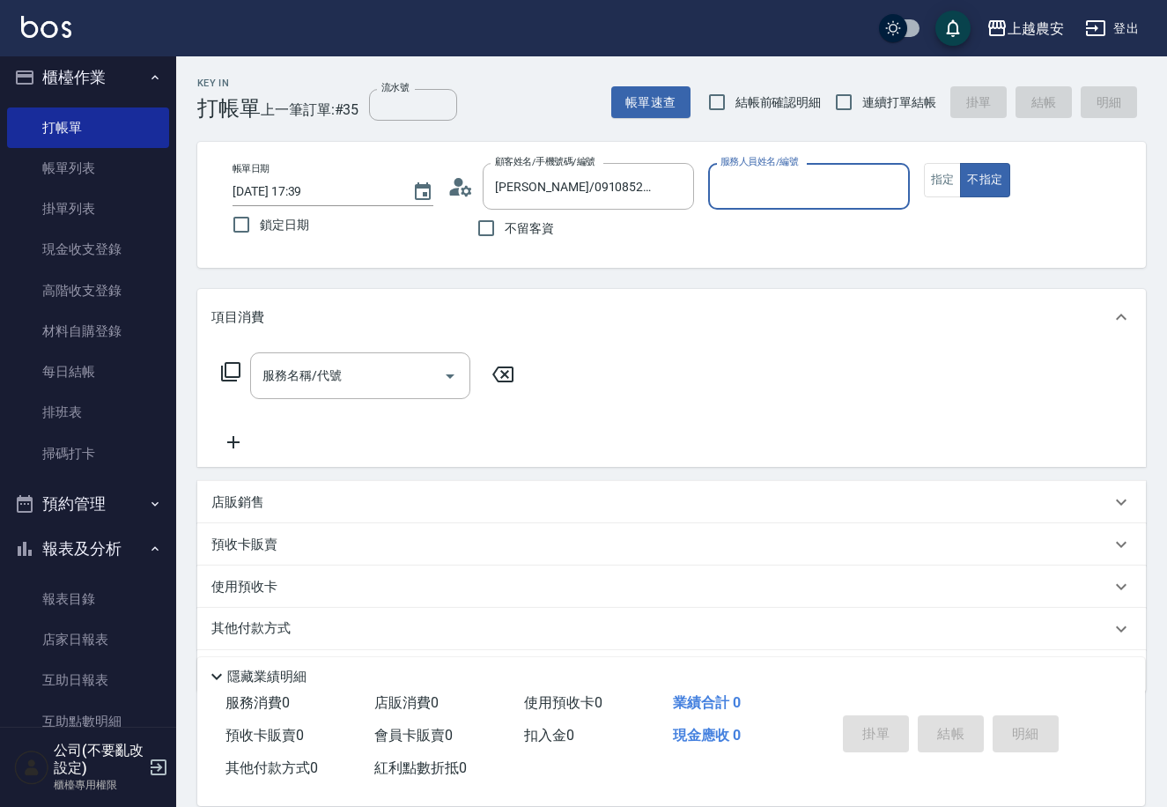
type input "Nana-13"
click at [938, 185] on button "指定" at bounding box center [943, 180] width 38 height 34
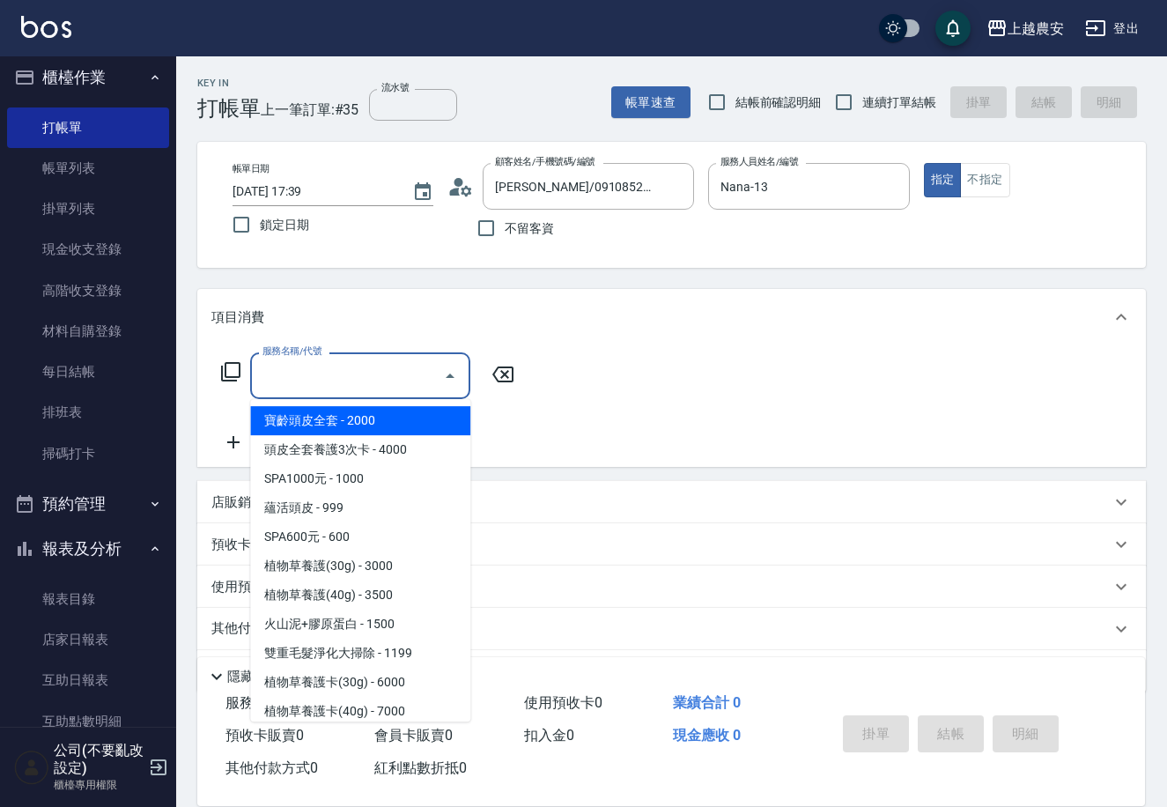
click at [340, 370] on input "服務名稱/代號" at bounding box center [347, 375] width 178 height 31
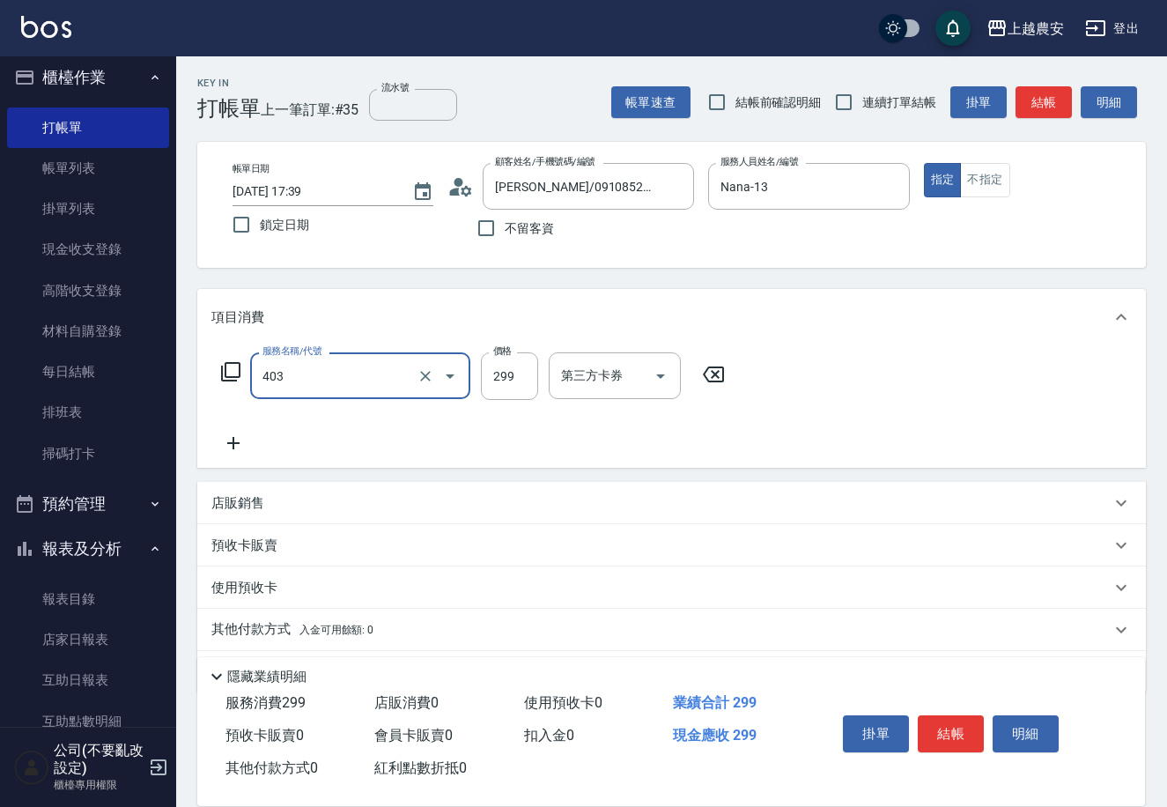
type input "剪髮(403)"
type input "600"
click at [953, 733] on button "結帳" at bounding box center [951, 733] width 66 height 37
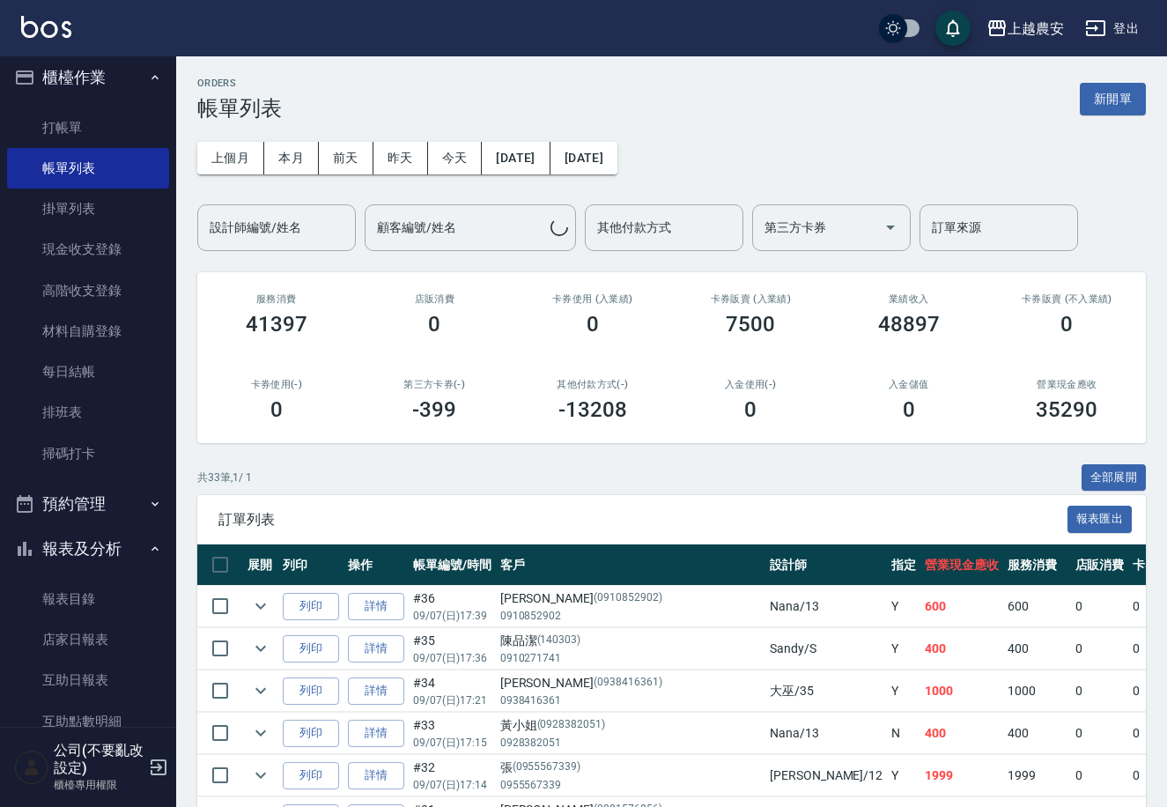
scroll to position [268, 0]
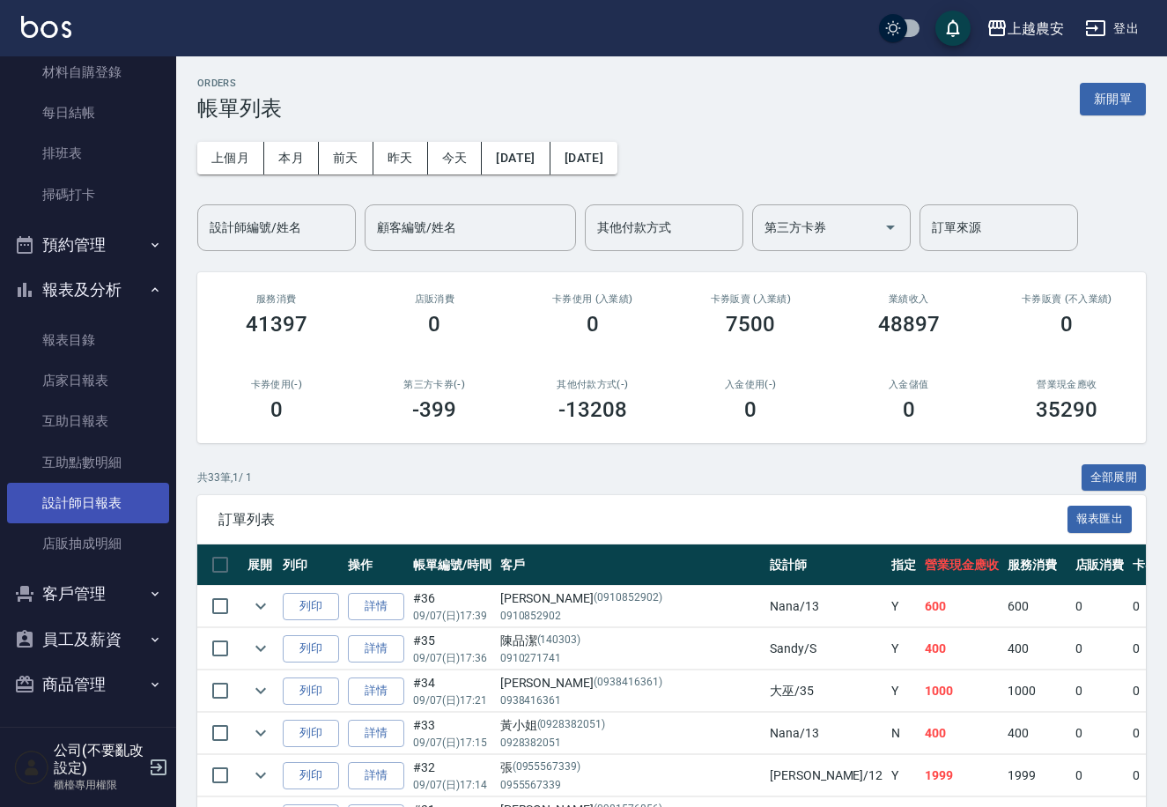
click at [116, 490] on link "設計師日報表" at bounding box center [88, 503] width 162 height 41
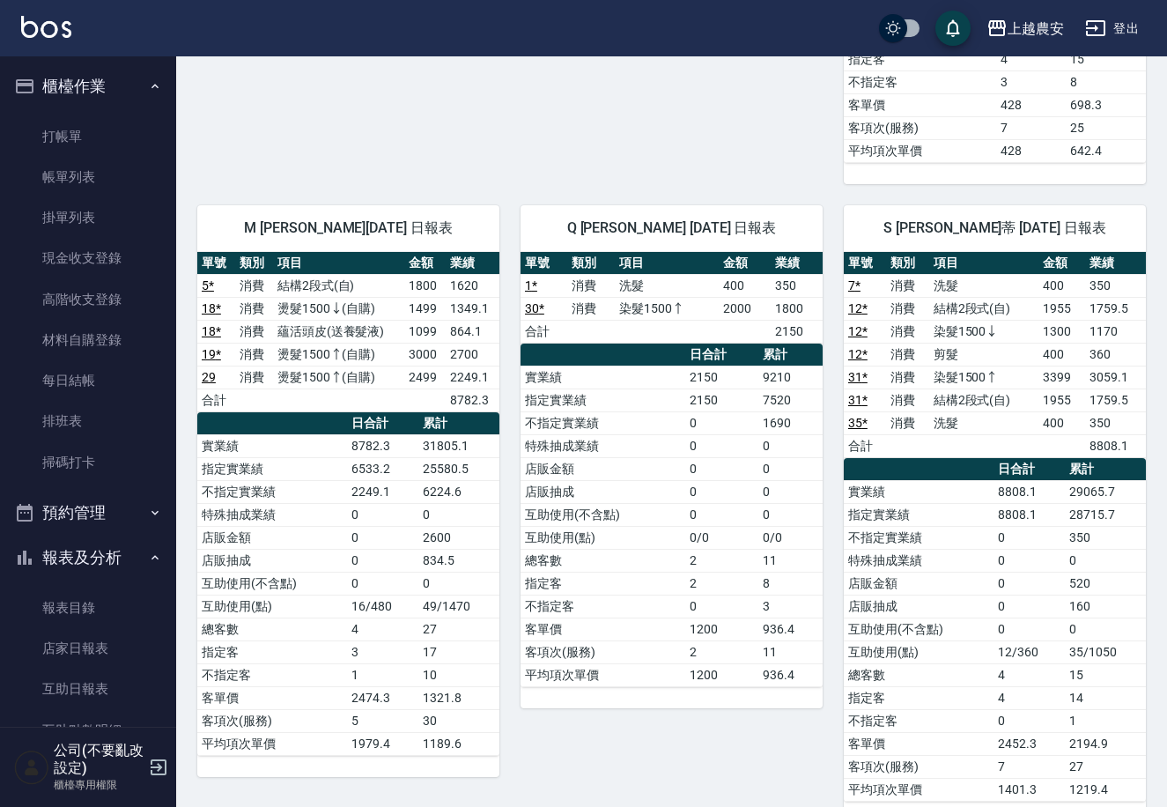
scroll to position [1373, 0]
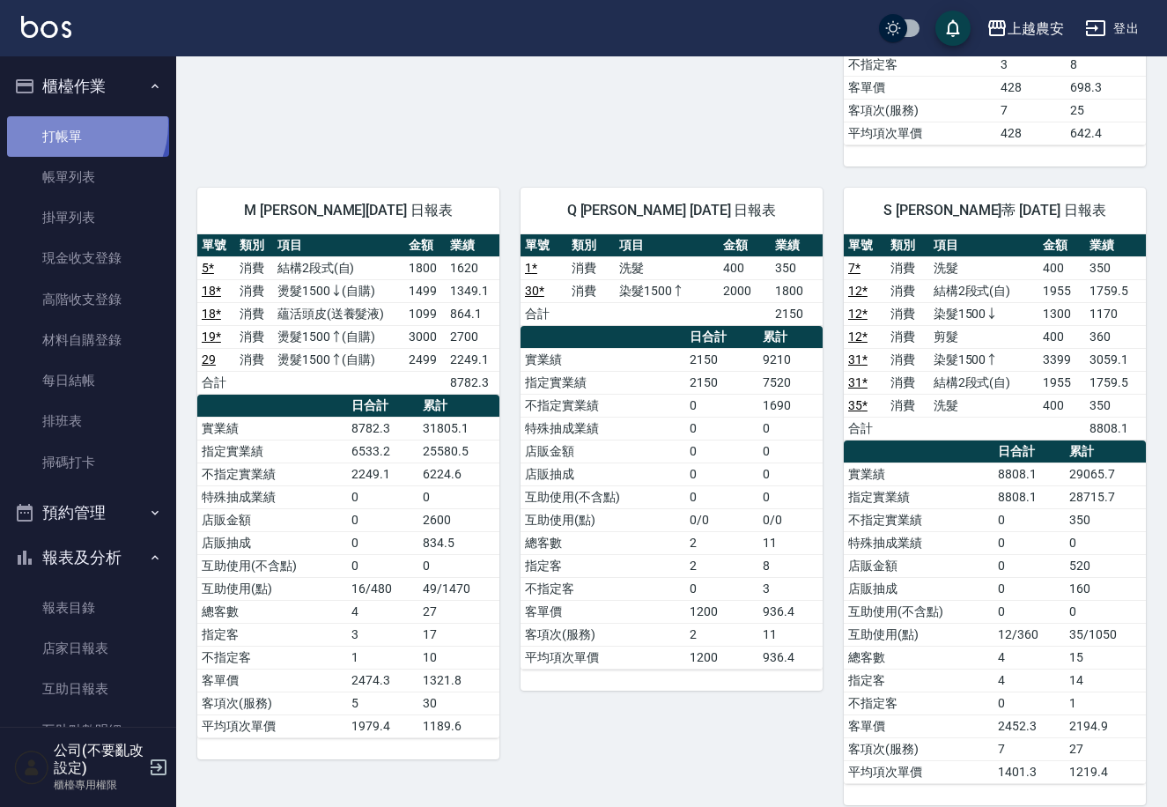
click at [72, 124] on link "打帳單" at bounding box center [88, 136] width 162 height 41
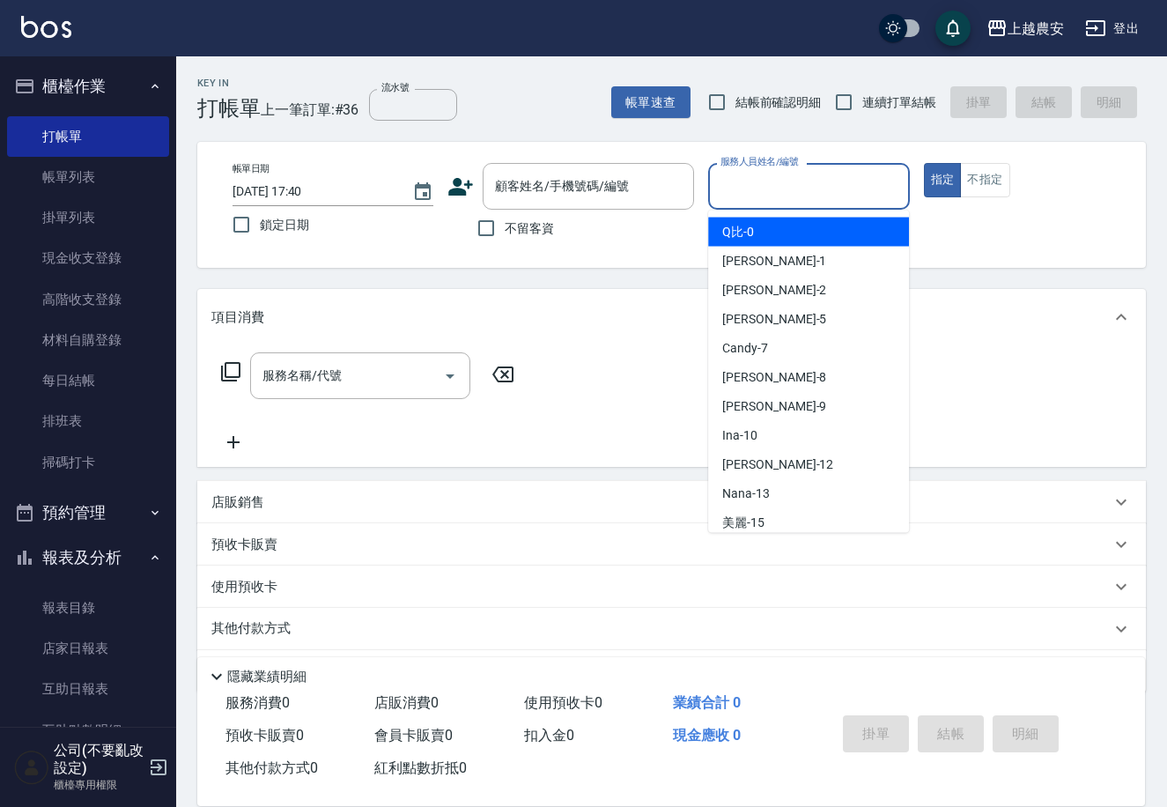
click at [832, 180] on input "服務人員姓名/編號" at bounding box center [808, 186] width 185 height 31
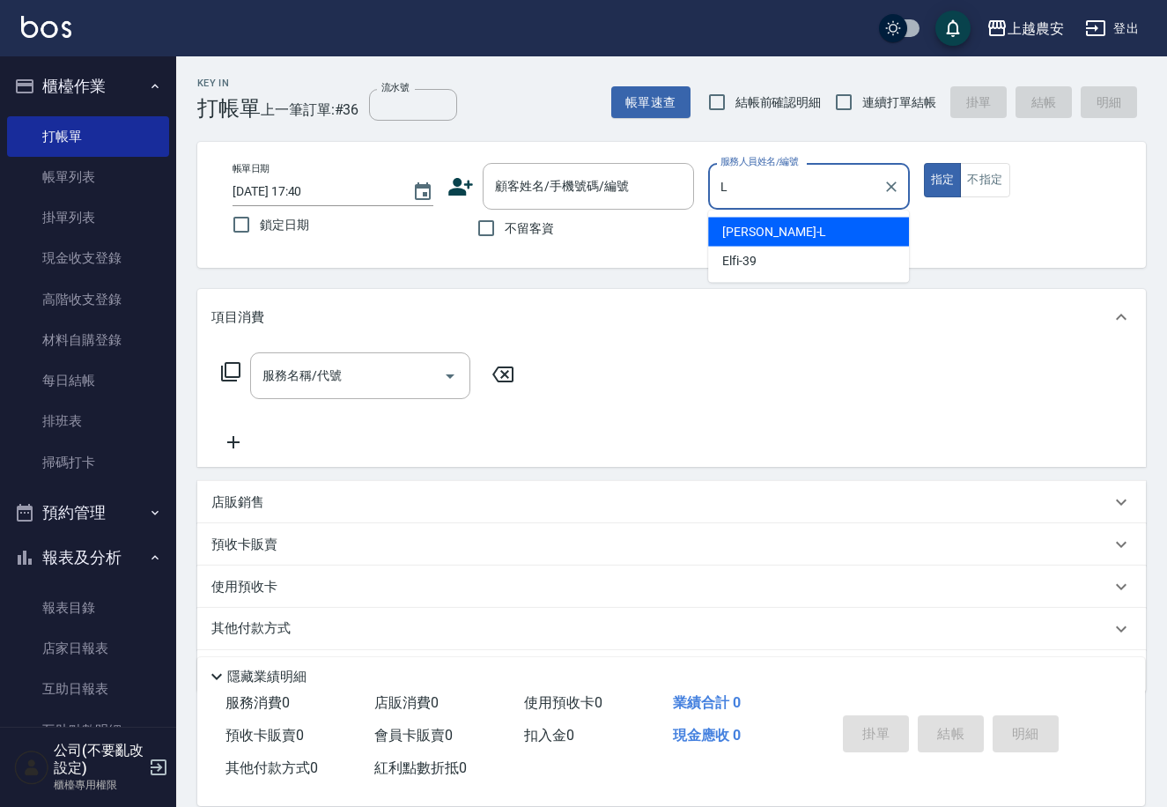
type input "[PERSON_NAME]"
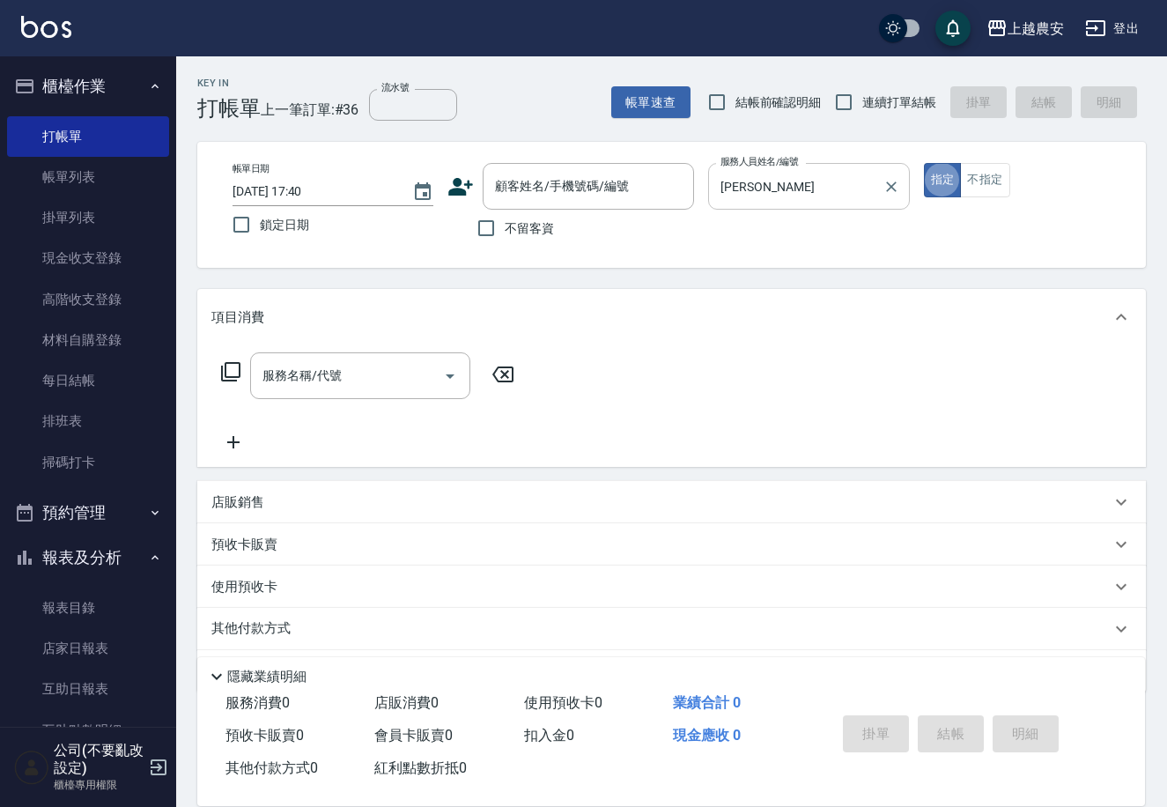
type button "true"
click at [570, 180] on div "顧客姓名/手機號碼/編號 顧客姓名/手機號碼/編號" at bounding box center [588, 186] width 211 height 47
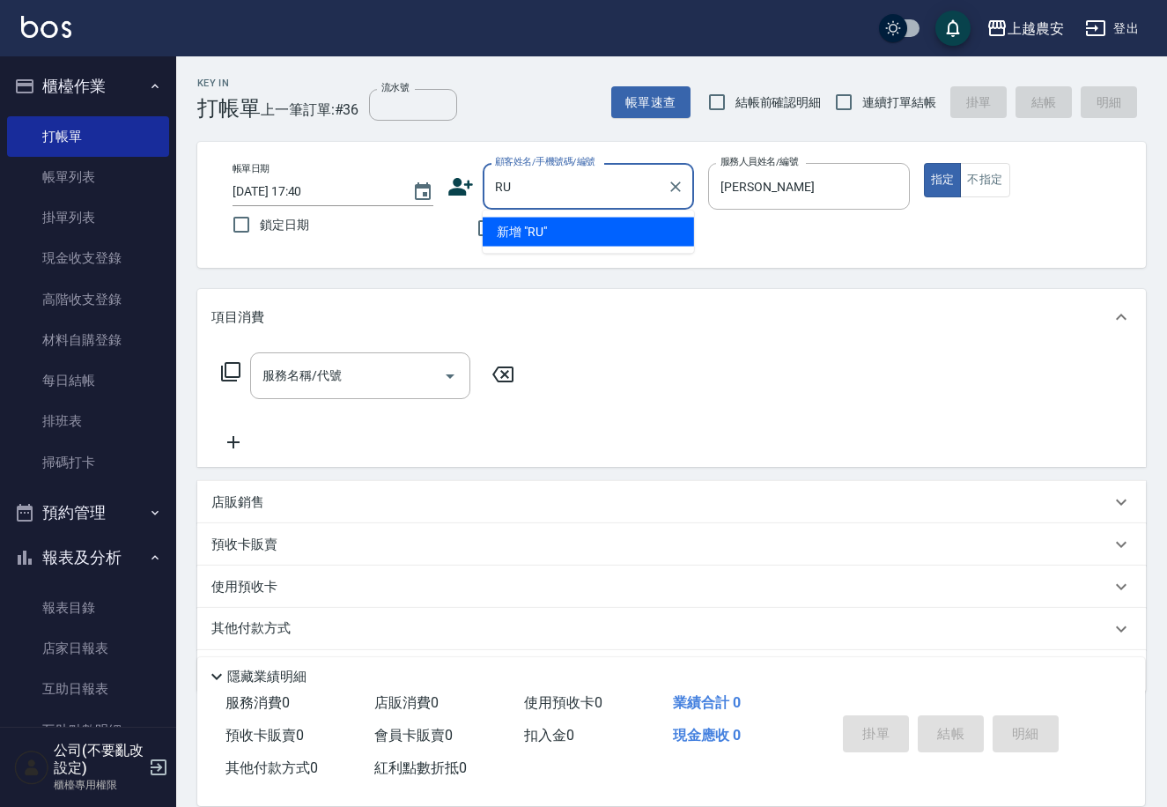
type input "R"
type input "江"
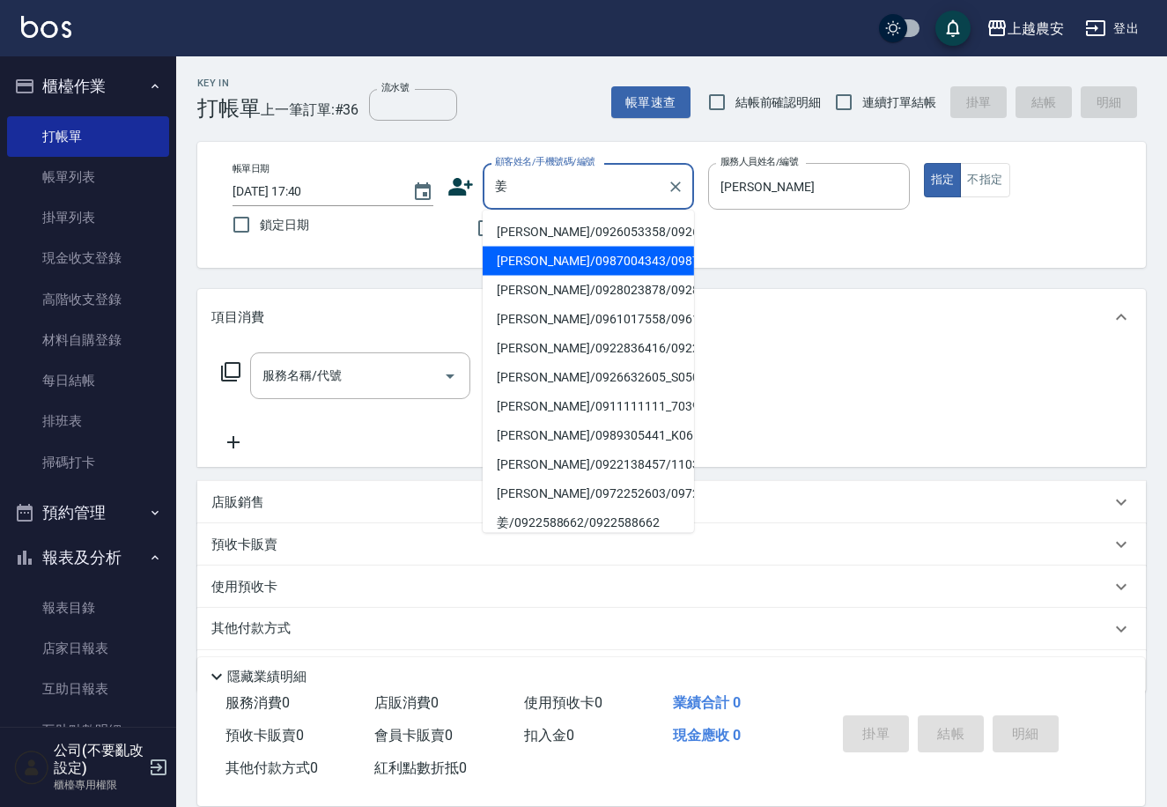
type input "[PERSON_NAME]/0987004343/0987004343"
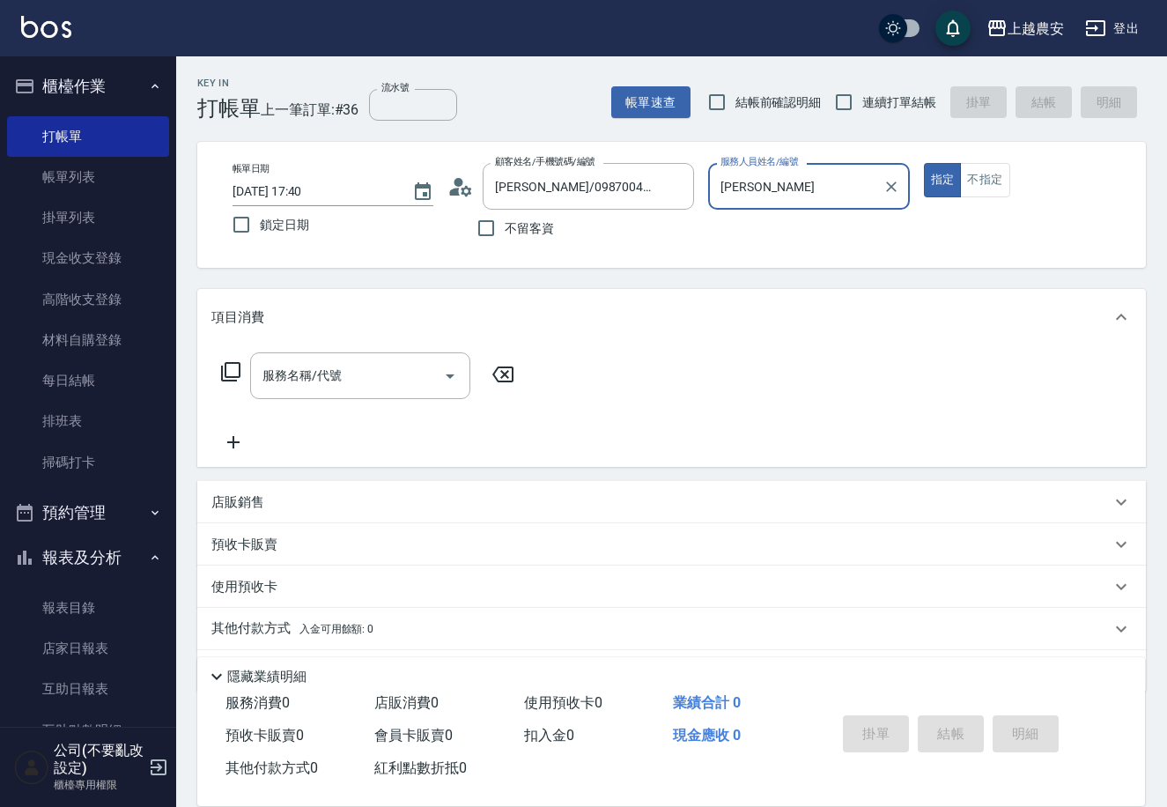
click at [924, 163] on button "指定" at bounding box center [943, 180] width 38 height 34
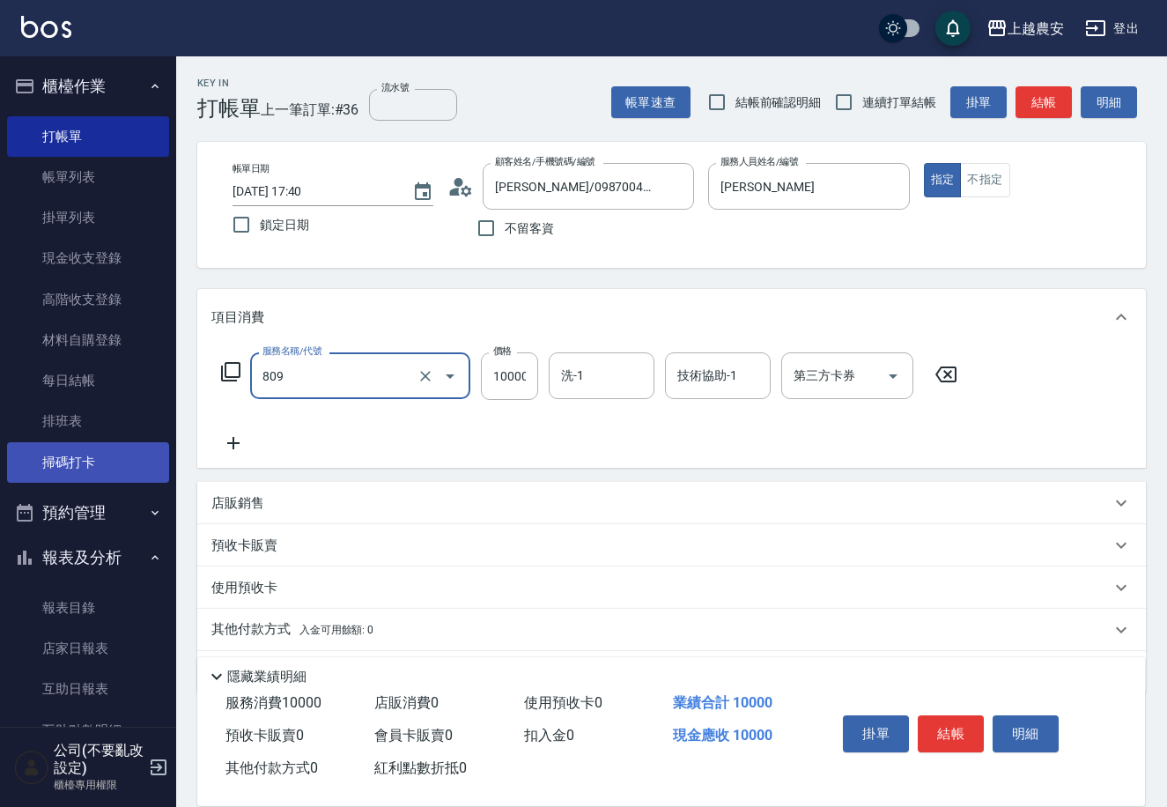
type input "接髮(809)"
type input "1000"
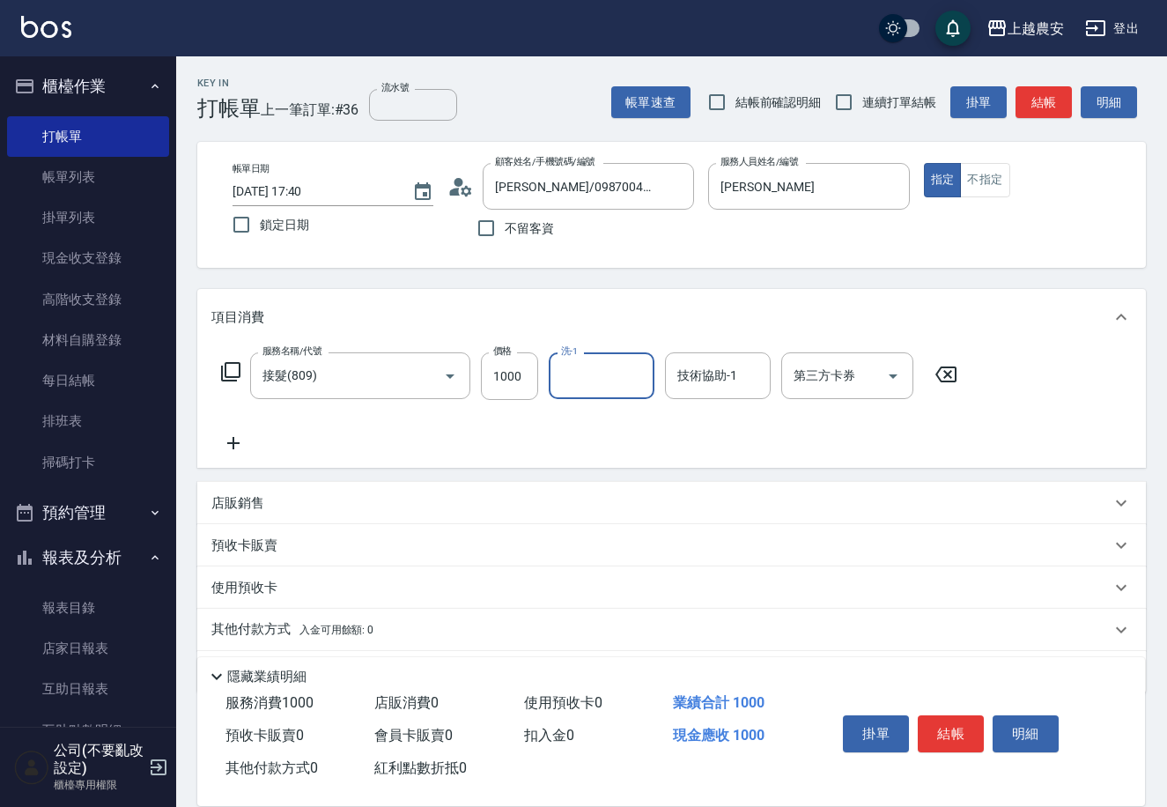
scroll to position [52, 0]
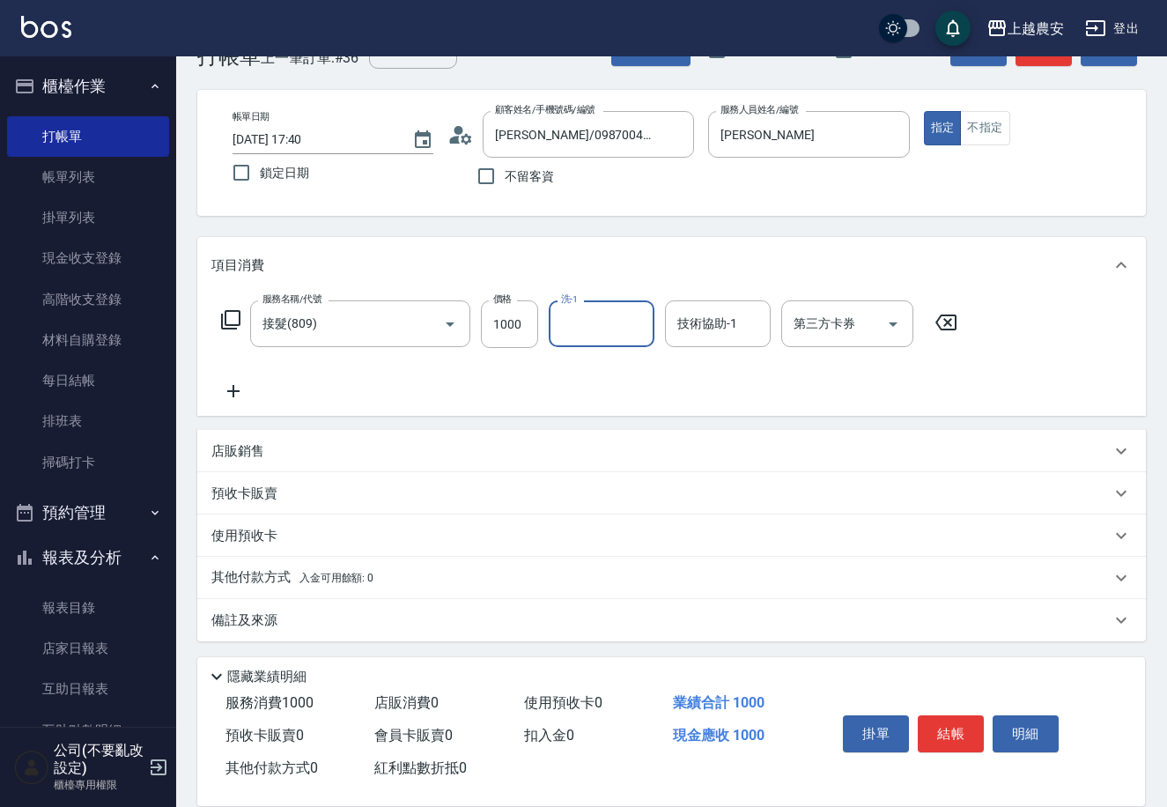
click at [231, 582] on p "其他付款方式 入金可用餘額: 0" at bounding box center [292, 577] width 162 height 19
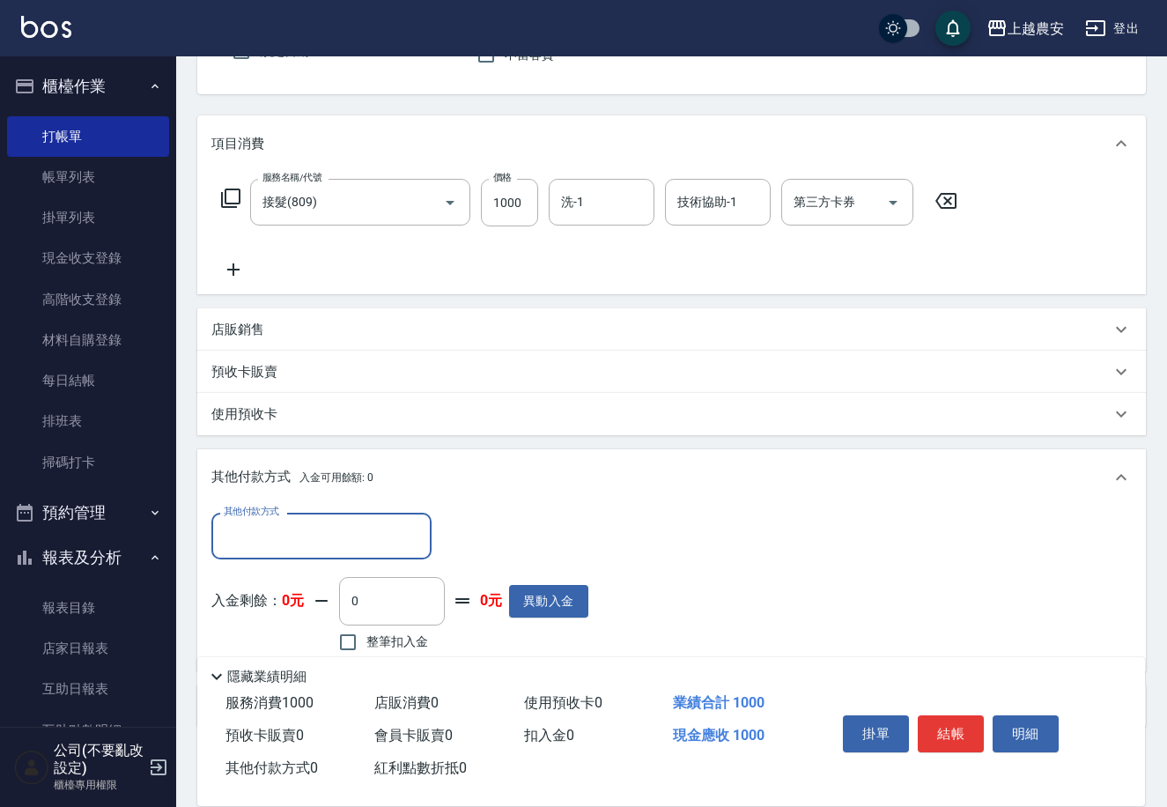
scroll to position [259, 0]
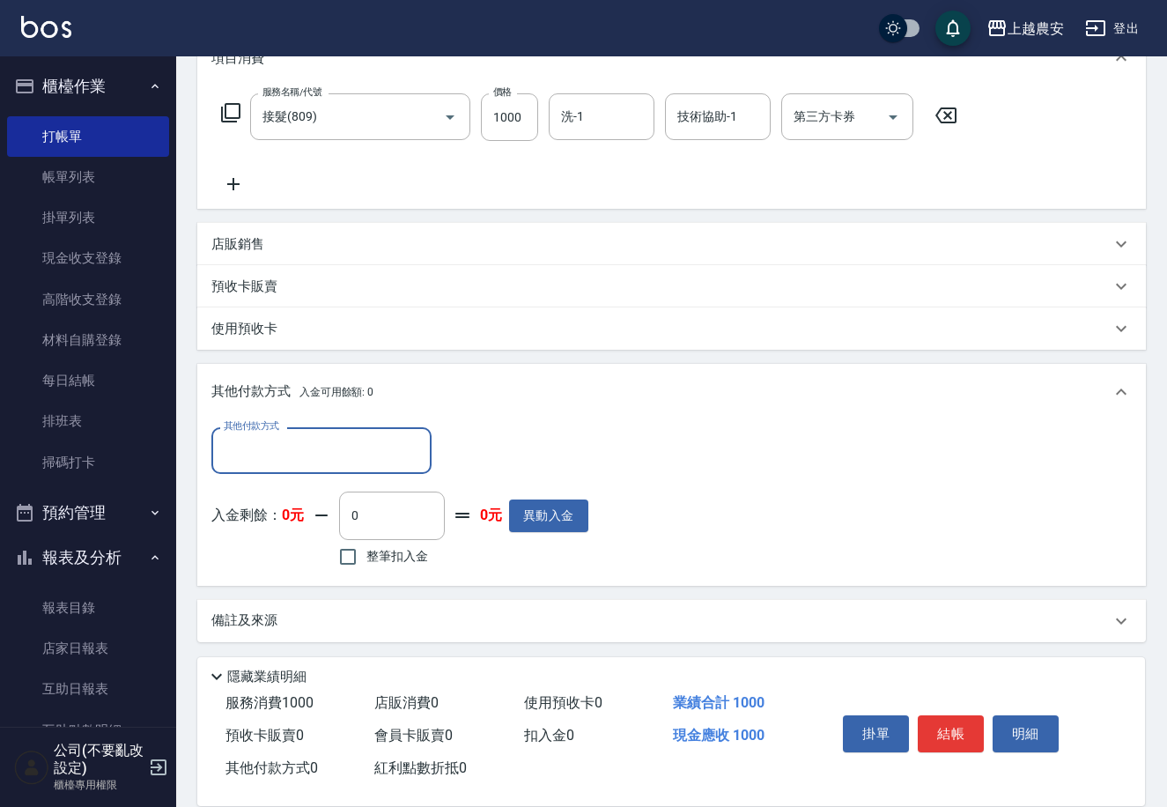
click at [321, 455] on input "其他付款方式" at bounding box center [321, 450] width 204 height 31
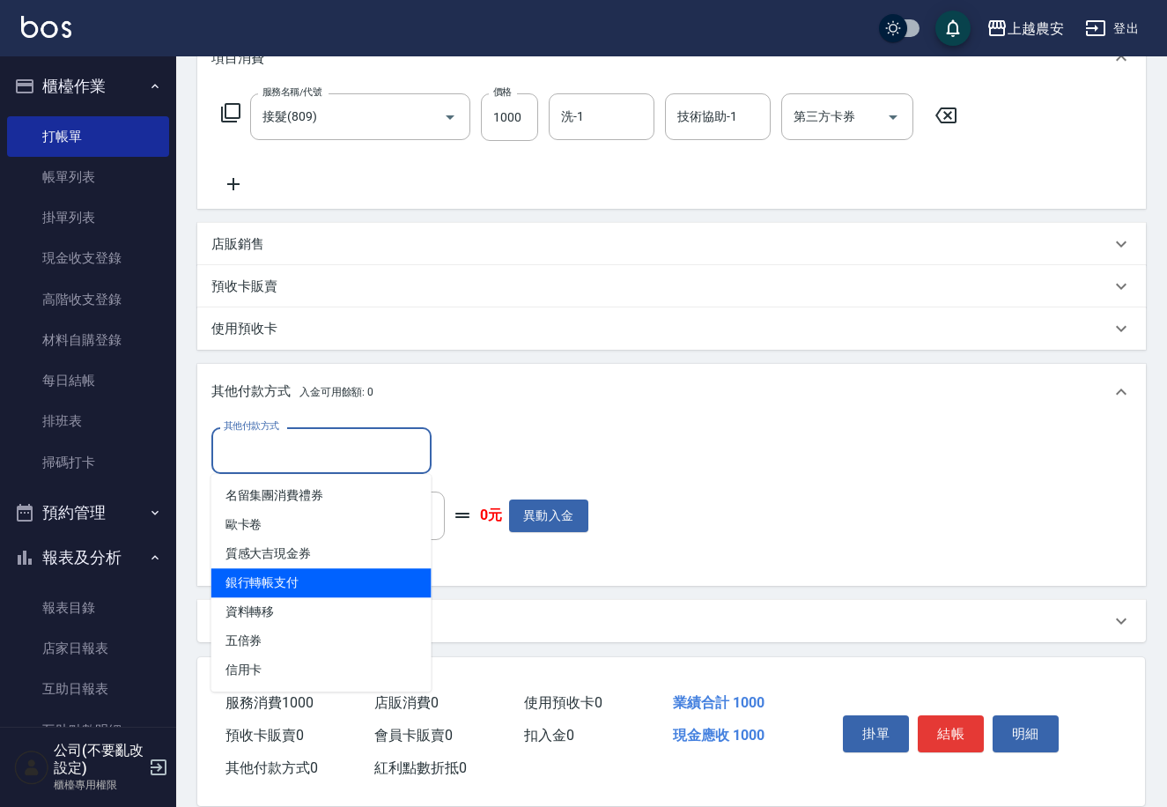
click at [371, 582] on span "銀行轉帳支付" at bounding box center [321, 582] width 220 height 29
type input "銀行轉帳支付"
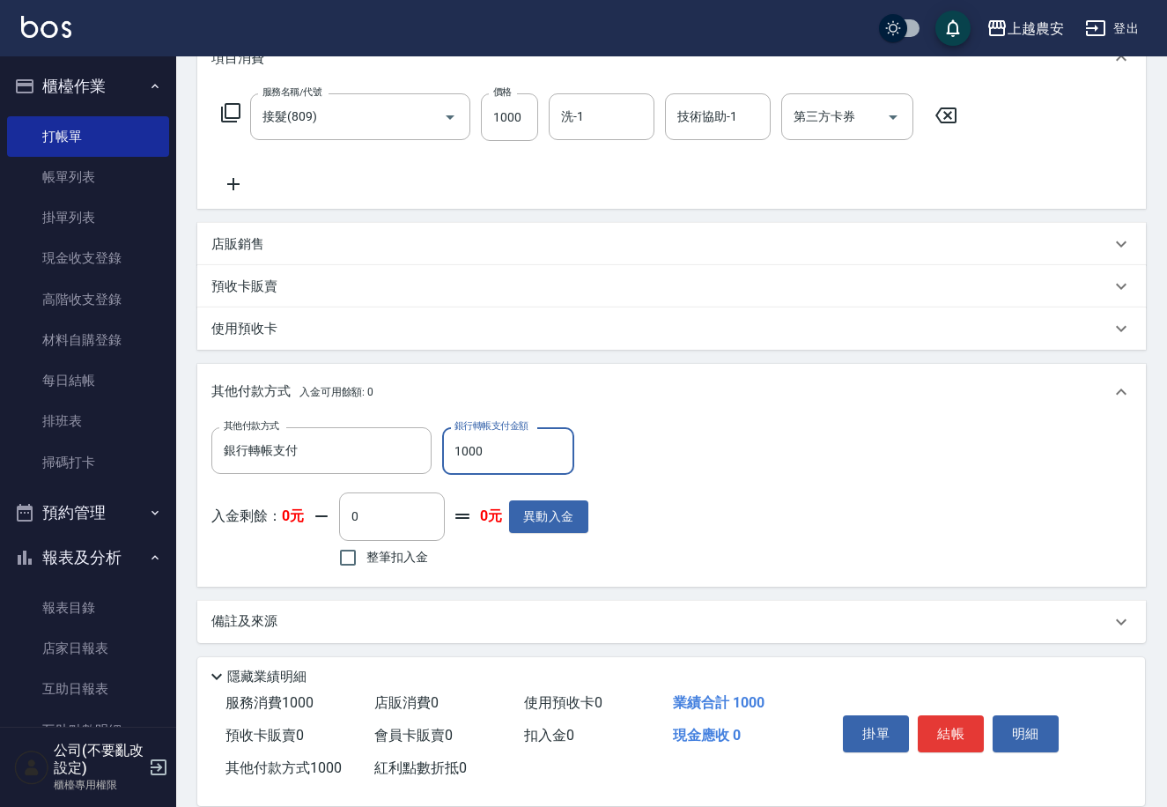
type input "1000"
click at [1150, 605] on div "Key In 打帳單 上一筆訂單:#36 流水號 流水號 帳單速查 結帳前確認明細 連續打單結帳 掛單 結帳 明細 帳單日期 2025/09/07 17:40…" at bounding box center [671, 303] width 991 height 1012
click at [959, 719] on button "結帳" at bounding box center [951, 733] width 66 height 37
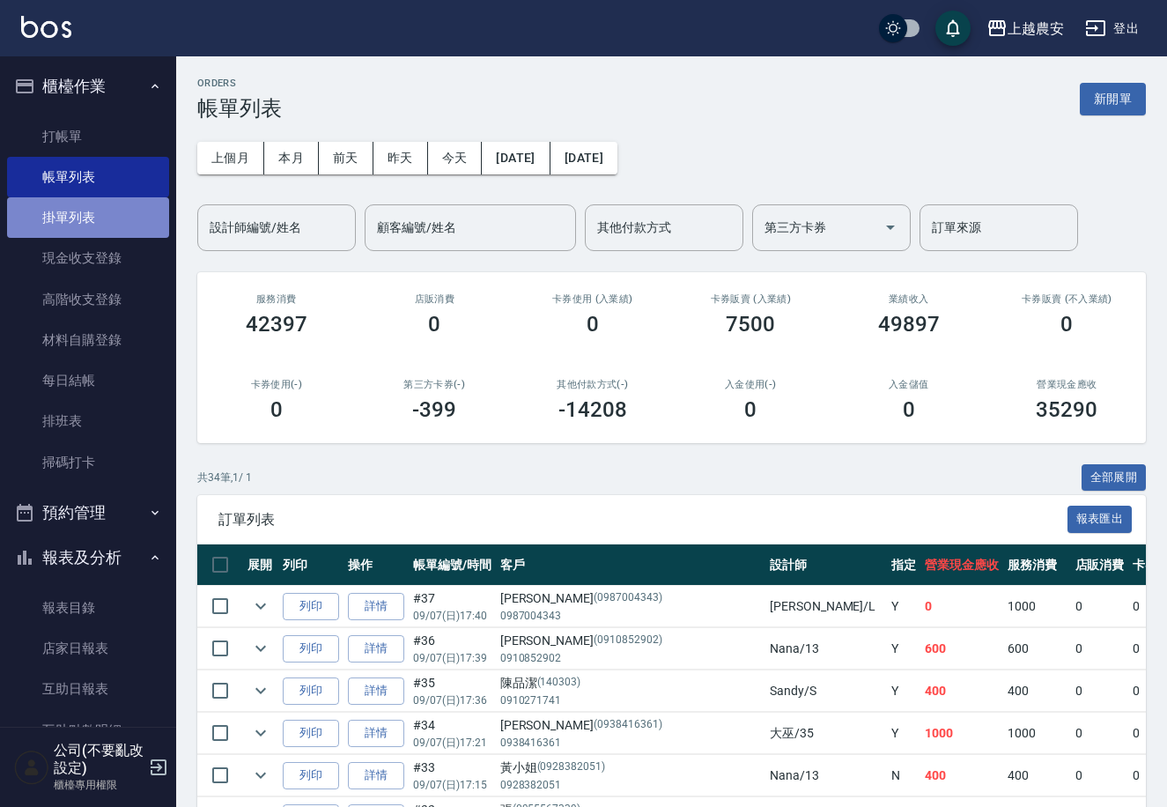
click at [126, 233] on link "掛單列表" at bounding box center [88, 217] width 162 height 41
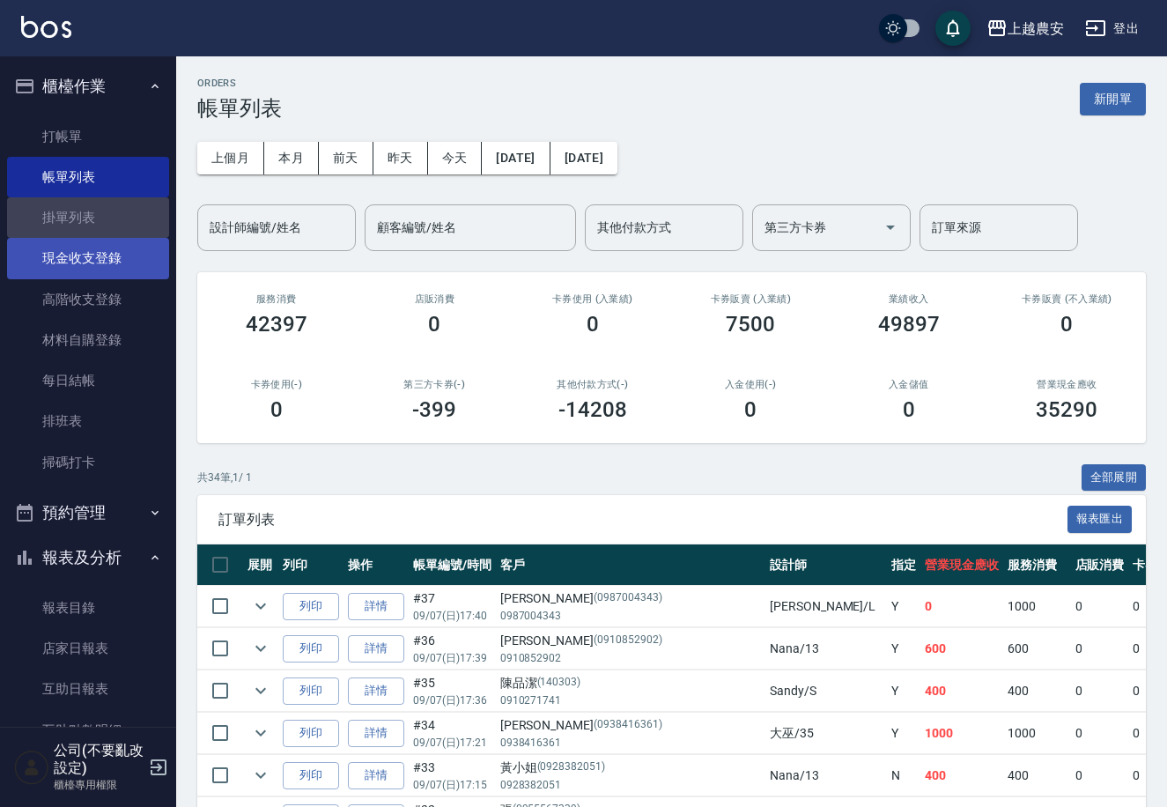
click at [129, 253] on link "現金收支登錄" at bounding box center [88, 258] width 162 height 41
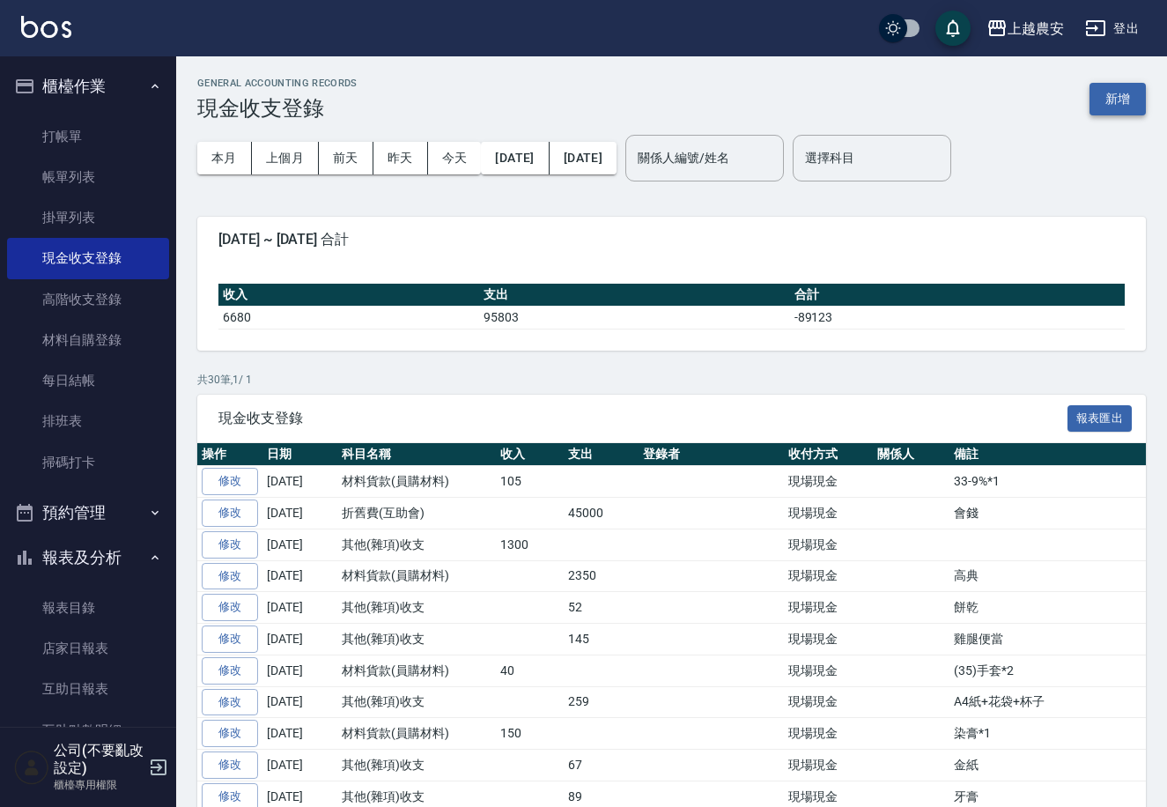
click at [1100, 101] on button "新增" at bounding box center [1118, 99] width 56 height 33
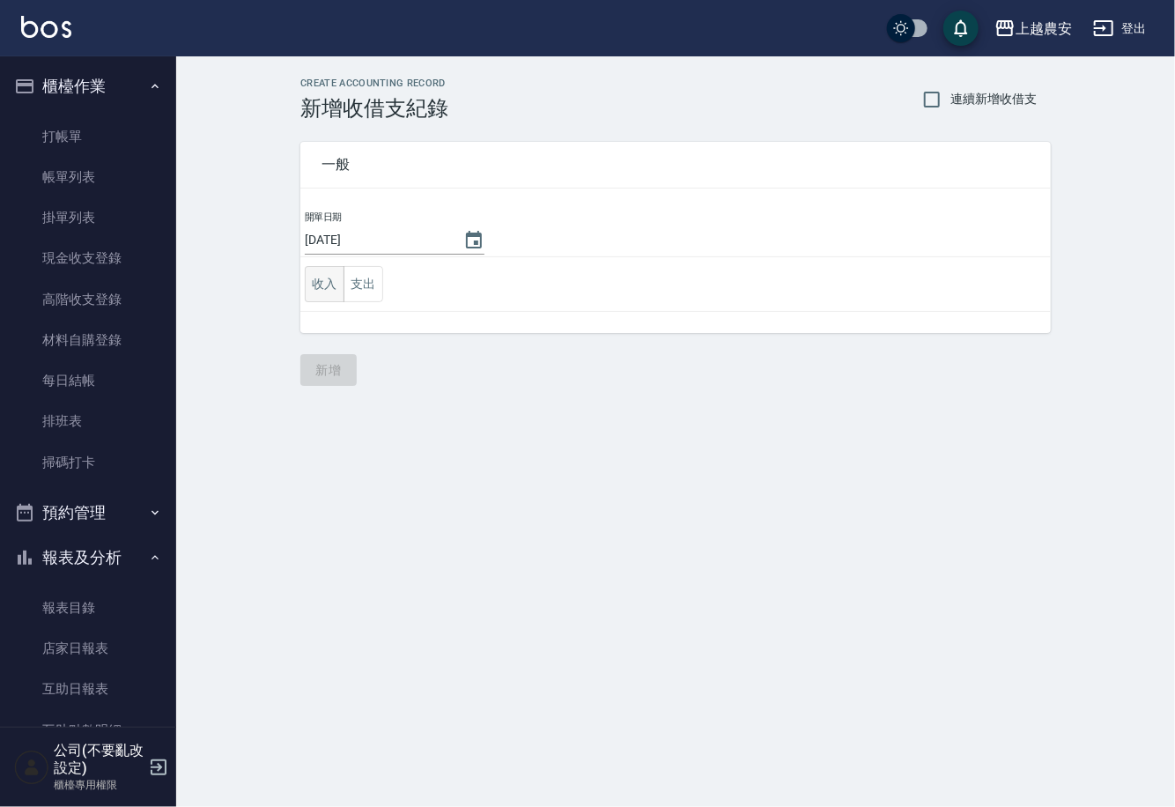
click at [335, 285] on button "收入" at bounding box center [325, 284] width 40 height 36
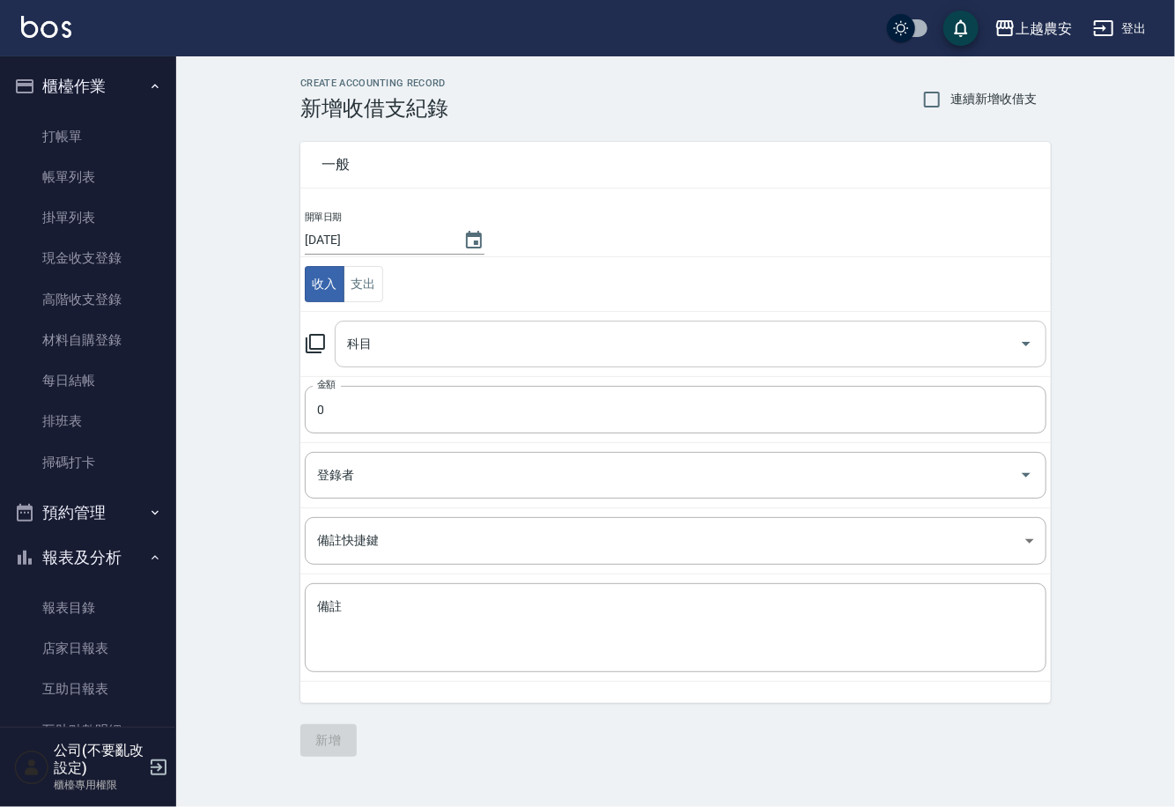
click at [426, 340] on input "科目" at bounding box center [678, 344] width 670 height 31
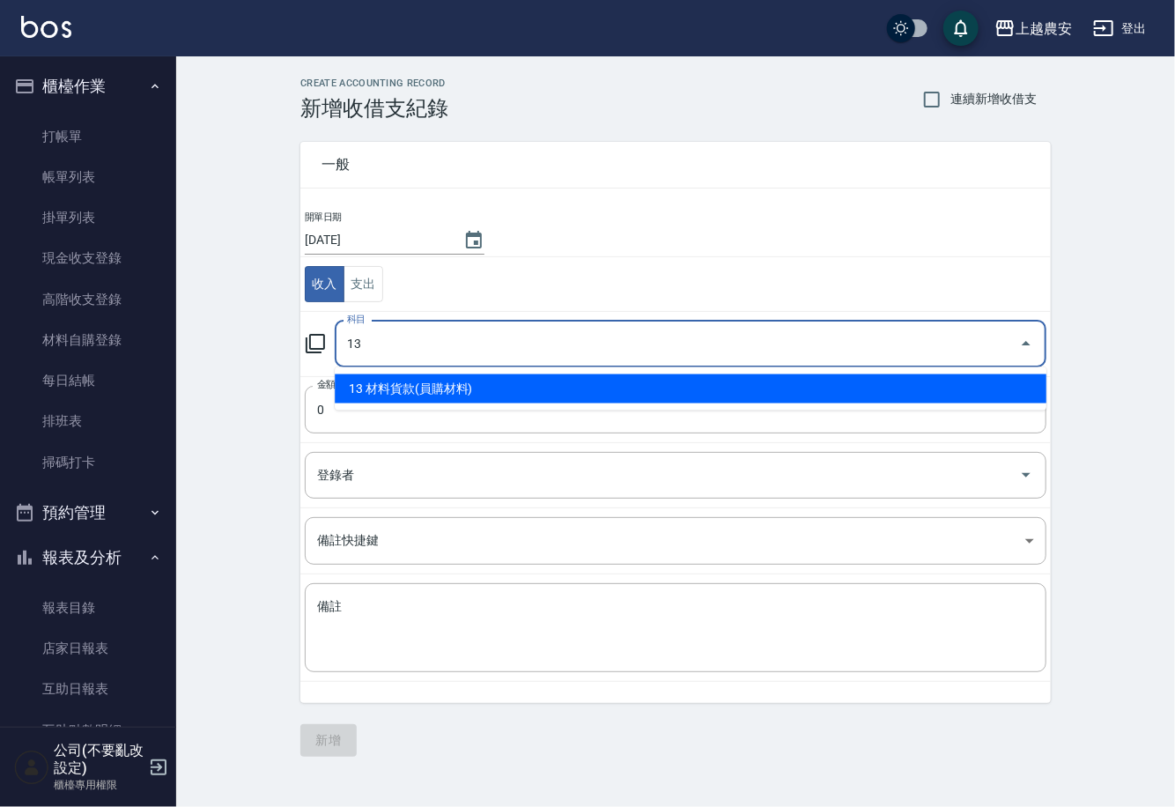
click at [430, 380] on li "13 材料貨款(員購材料)" at bounding box center [691, 388] width 712 height 29
type input "13 材料貨款(員購材料)"
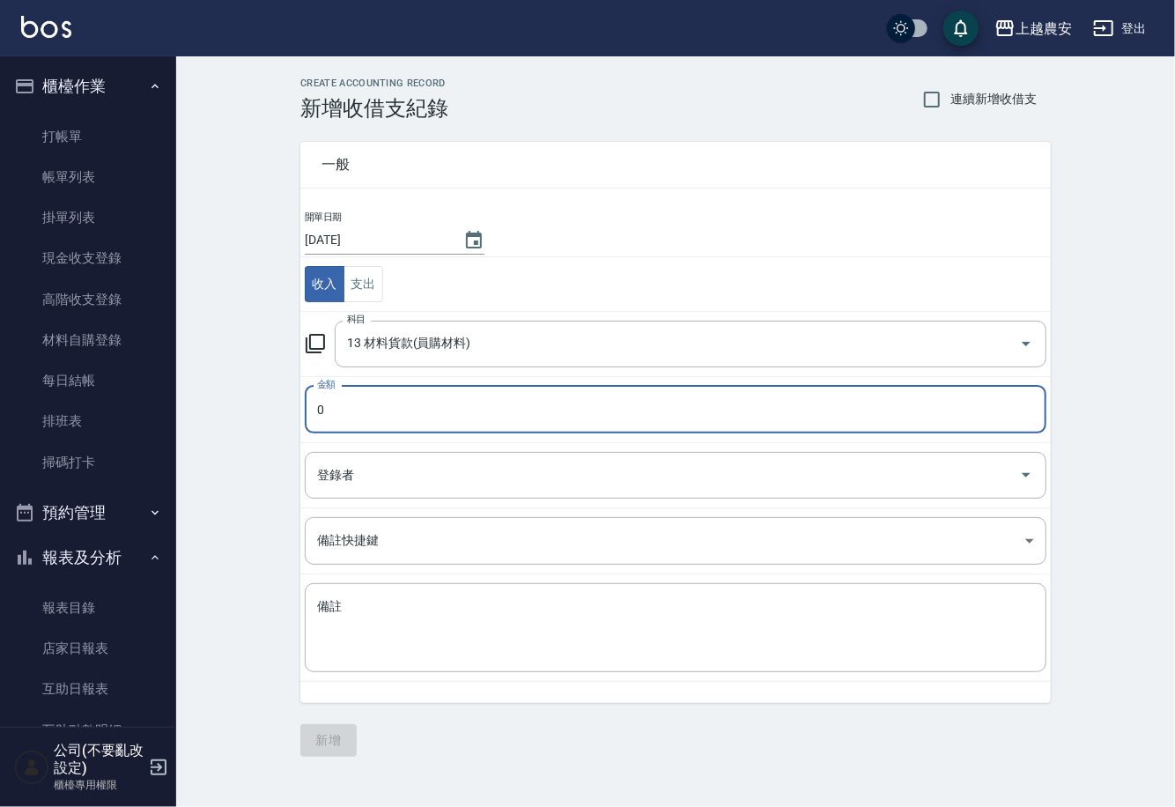
click at [417, 424] on input "0" at bounding box center [676, 410] width 742 height 48
drag, startPoint x: 381, startPoint y: 418, endPoint x: 276, endPoint y: 418, distance: 104.9
click at [276, 418] on div "CREATE ACCOUNTING RECORD 新增收借支紀錄 連續新增收借支 一般 開單日期 2025/09/07 收入 支出 科目 13 材料貨款(員購…" at bounding box center [675, 417] width 999 height 722
type input "140"
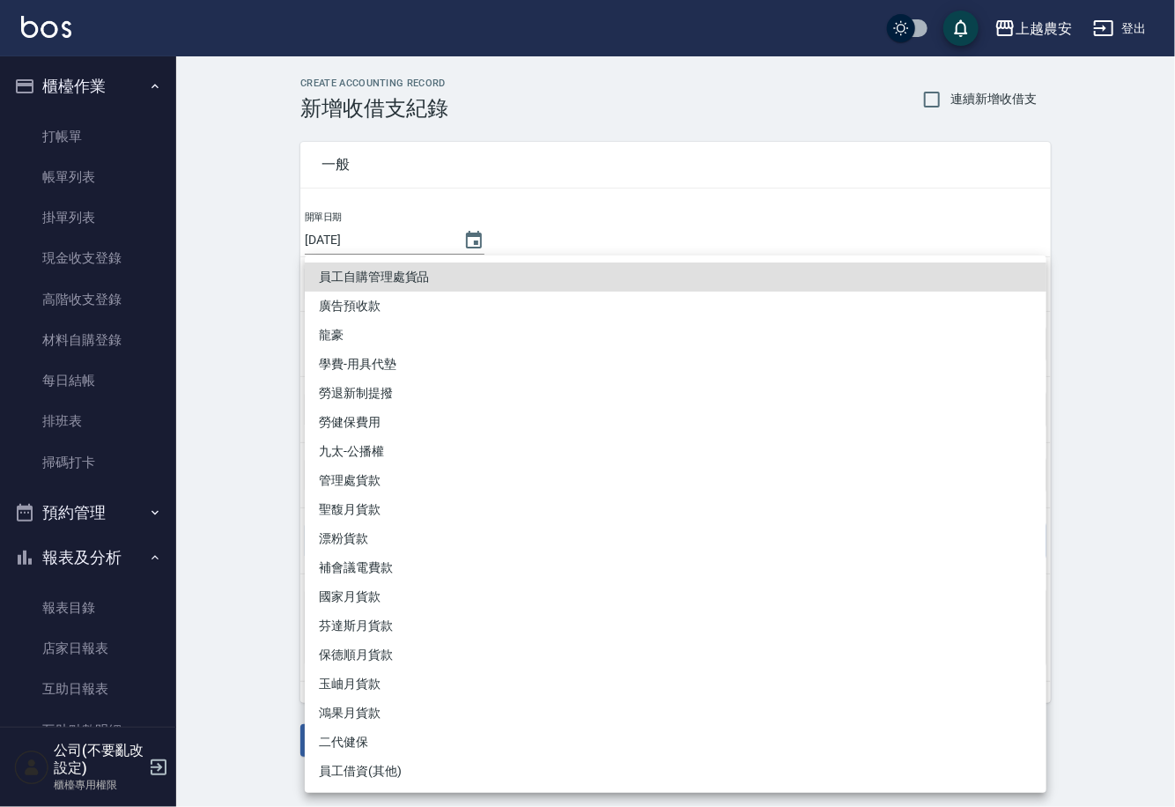
click at [255, 505] on div at bounding box center [587, 403] width 1175 height 807
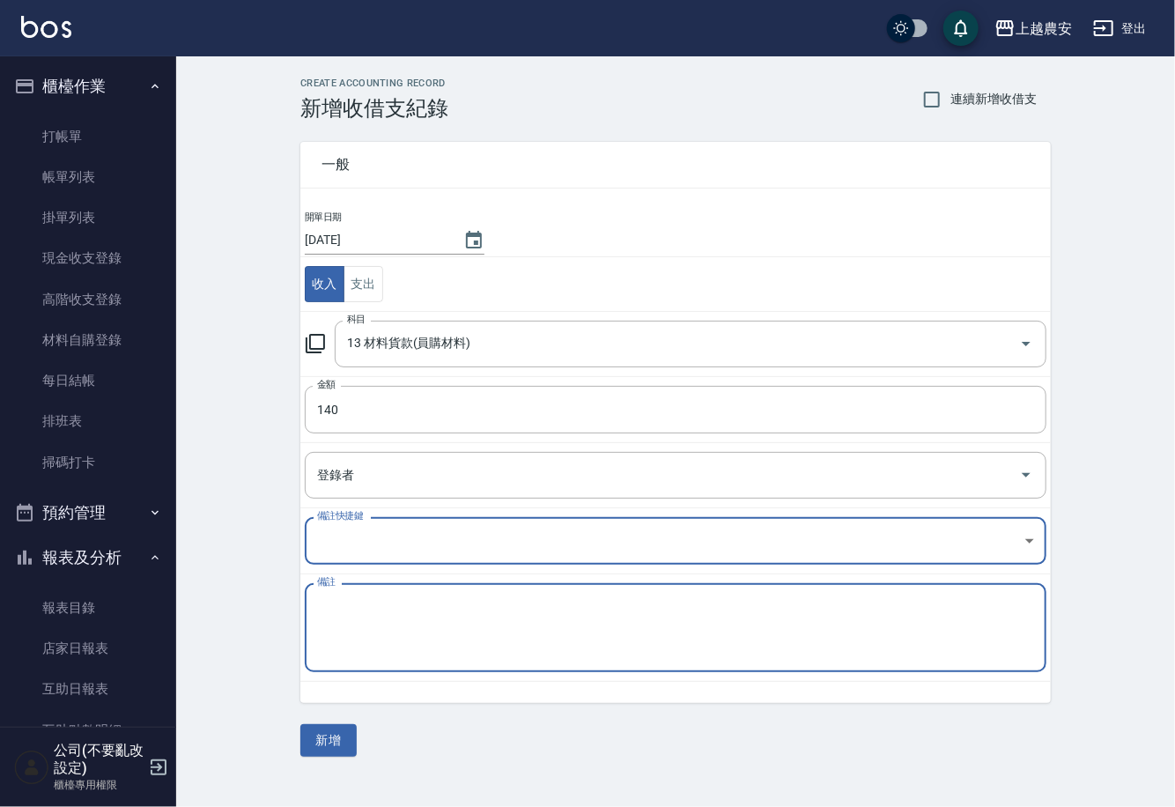
click at [421, 646] on textarea "備註" at bounding box center [675, 628] width 717 height 60
type textarea "W"
type textarea "貼片*2-18吋"
click at [340, 733] on button "新增" at bounding box center [328, 740] width 56 height 33
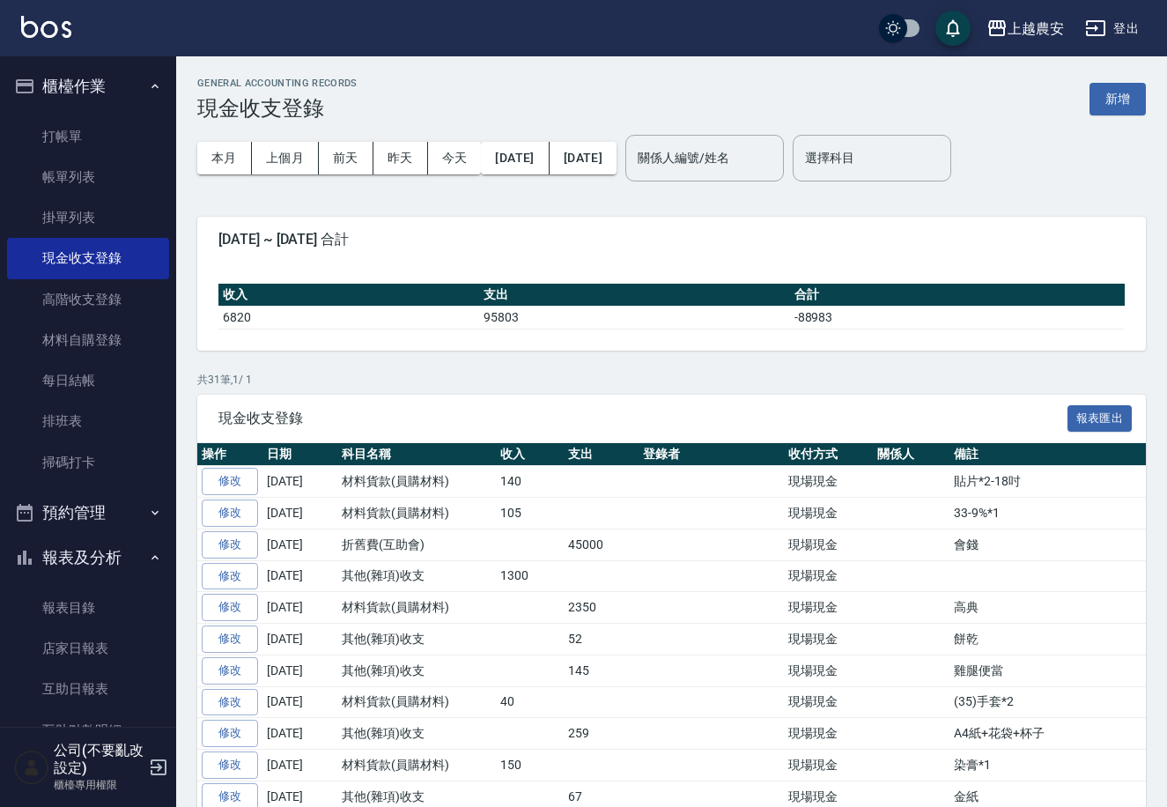
scroll to position [268, 0]
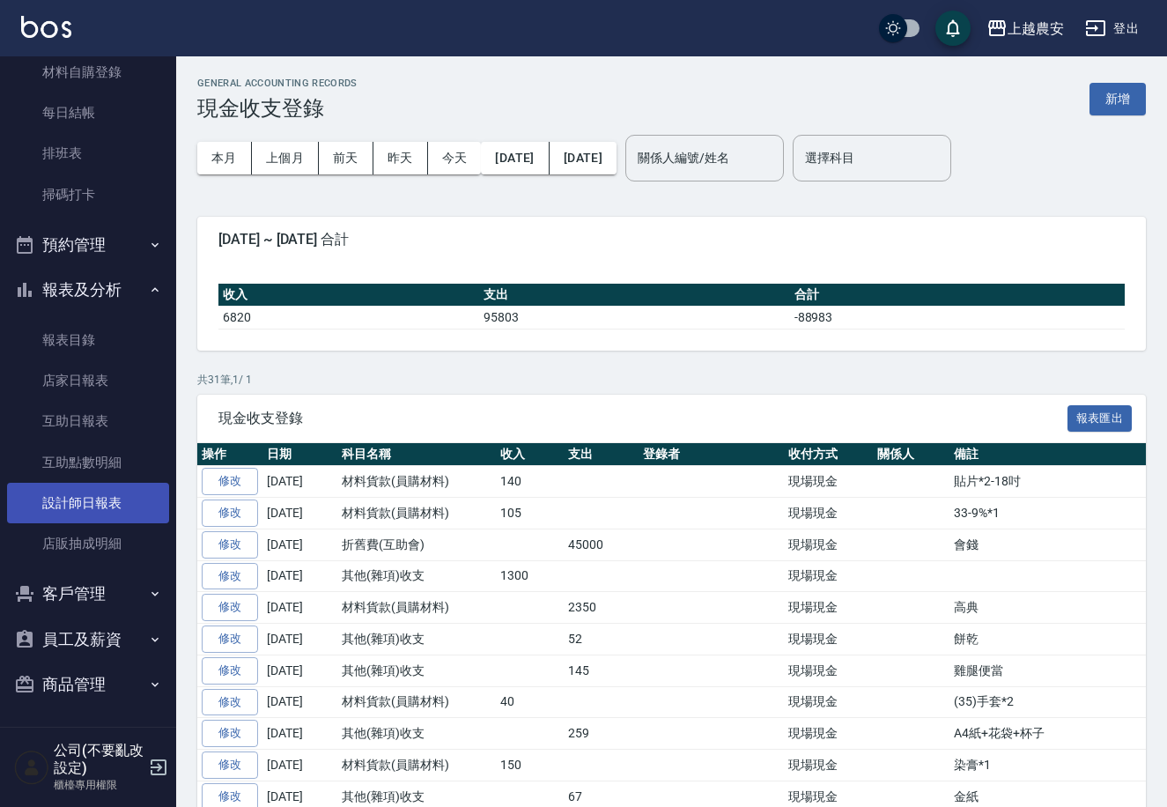
click at [63, 508] on link "設計師日報表" at bounding box center [88, 503] width 162 height 41
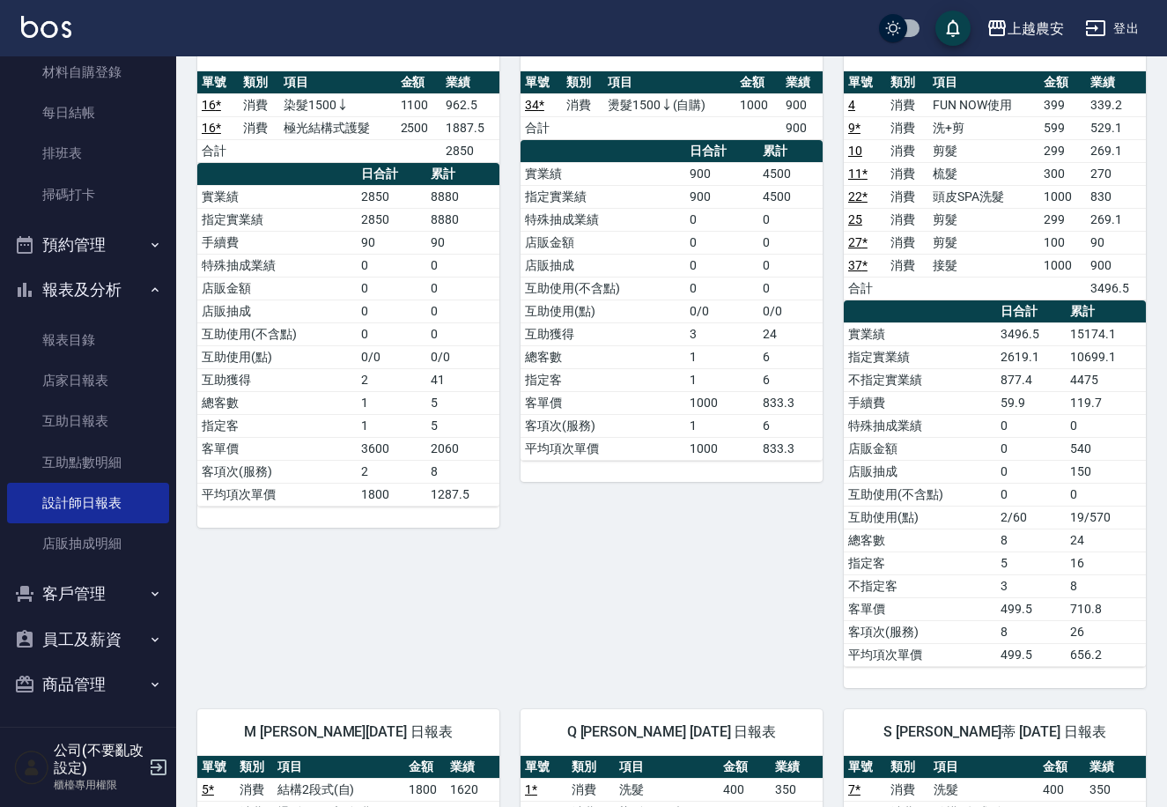
scroll to position [834, 0]
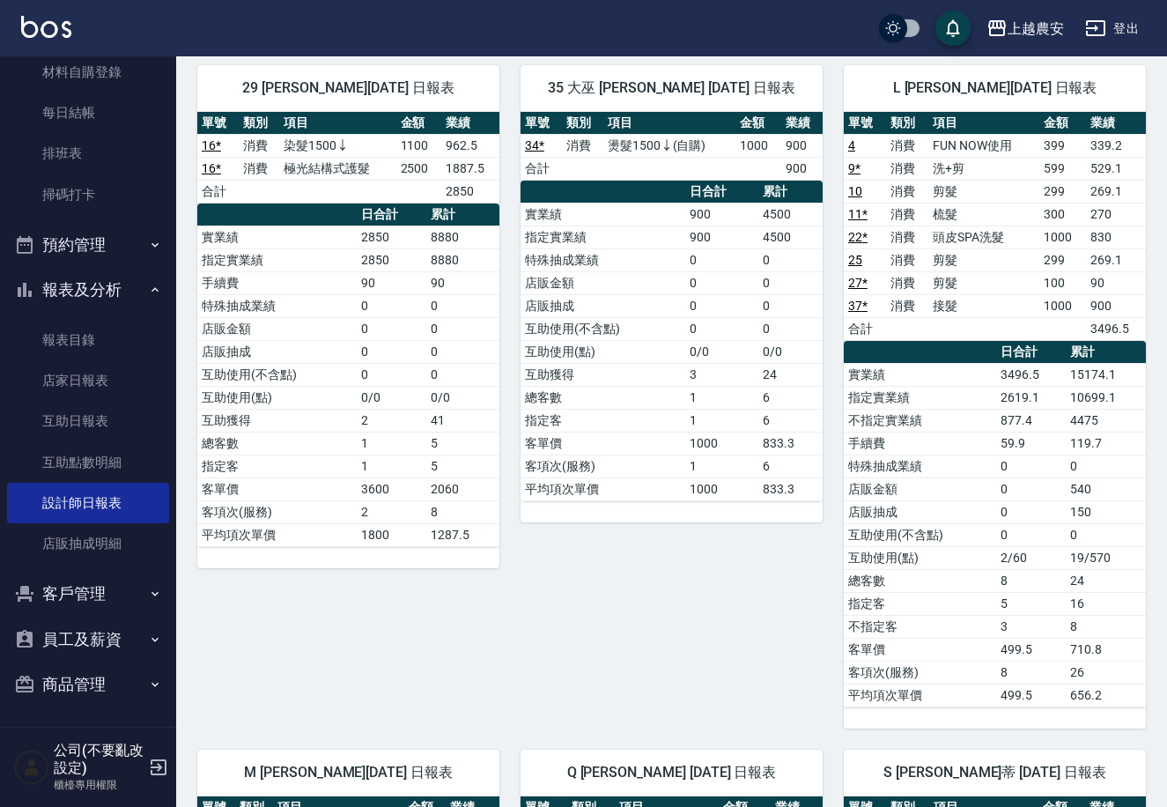
click at [851, 161] on link "9 *" at bounding box center [855, 168] width 12 height 14
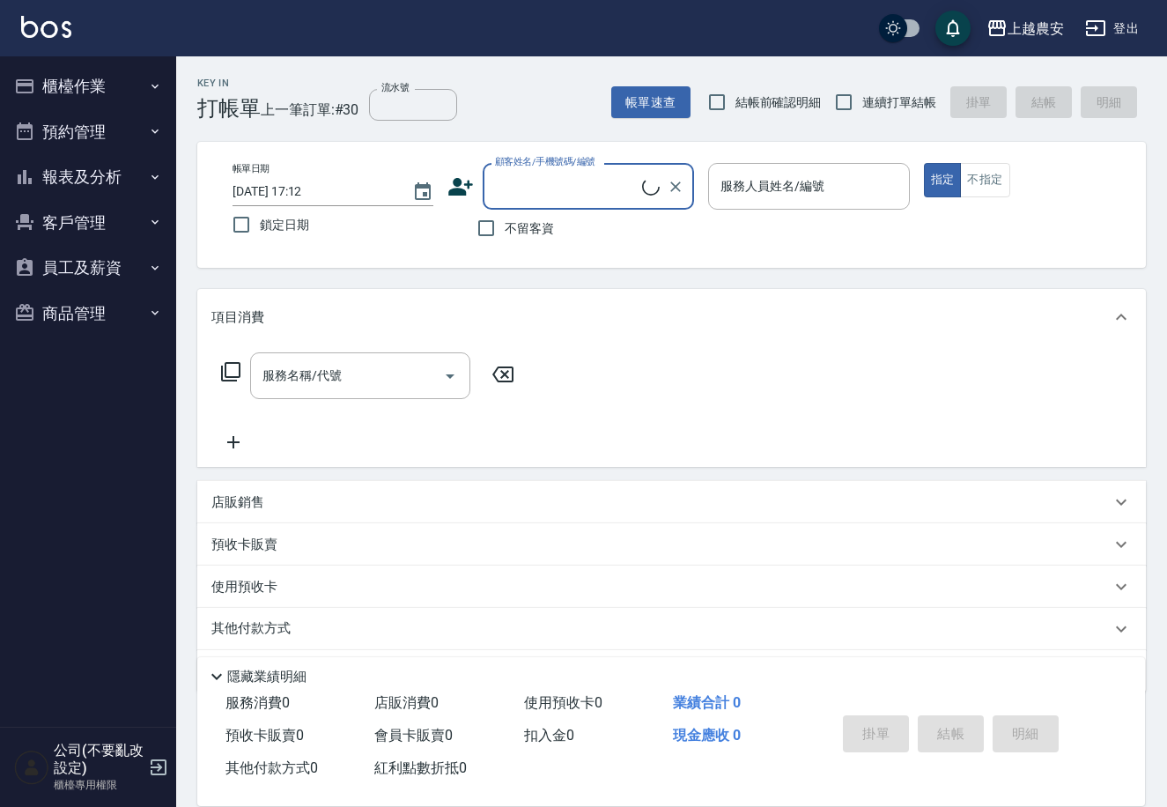
click at [115, 93] on button "櫃檯作業" at bounding box center [88, 86] width 162 height 46
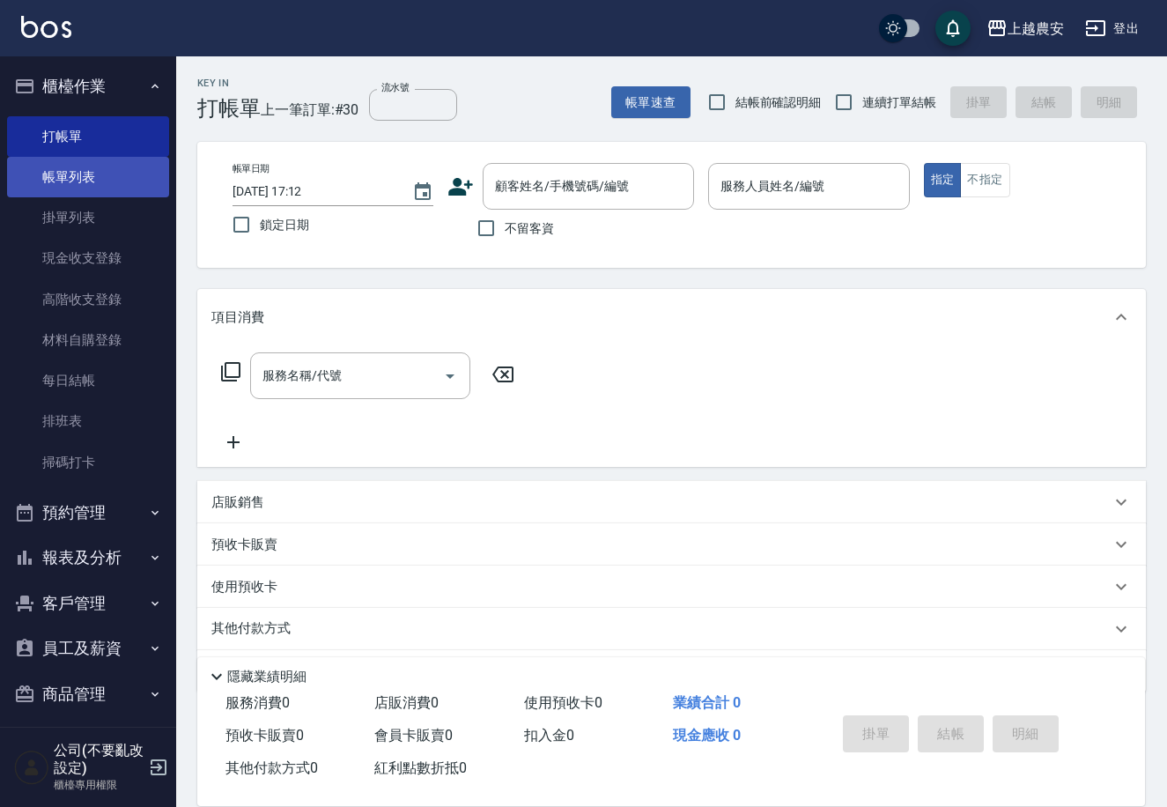
click at [138, 177] on link "帳單列表" at bounding box center [88, 177] width 162 height 41
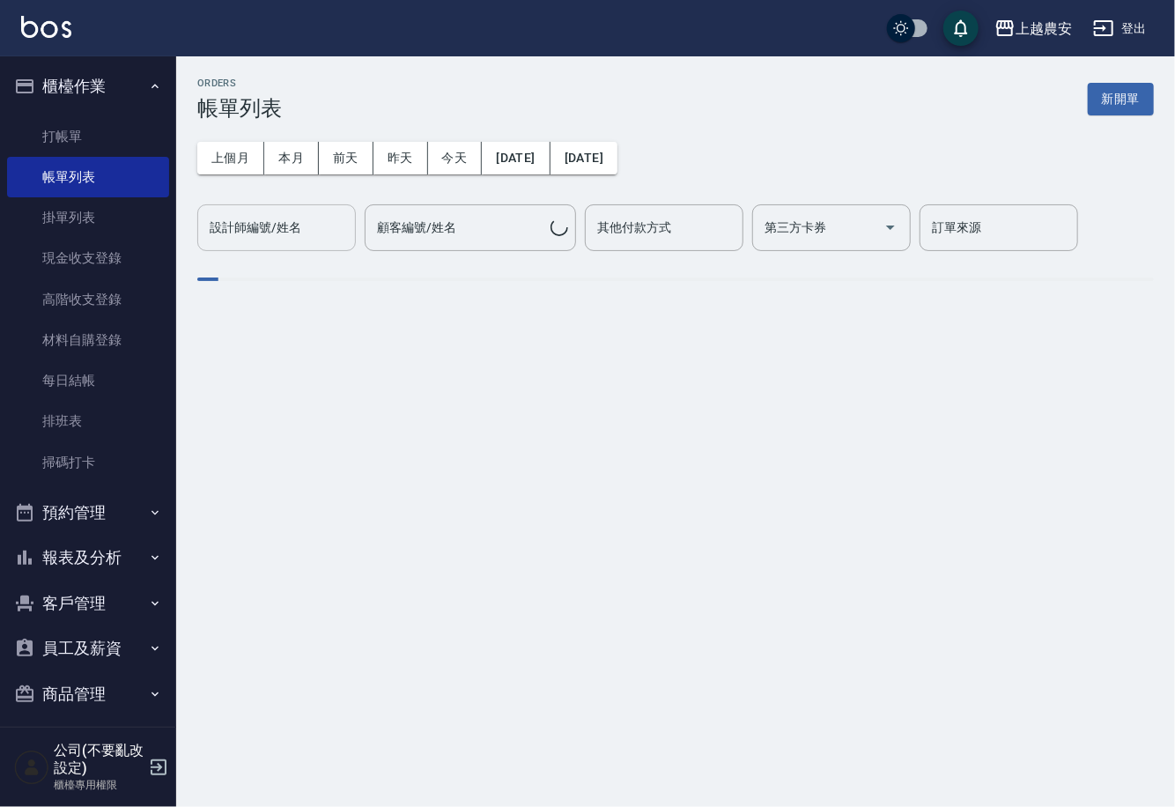
click at [291, 242] on div "設計師編號/姓名" at bounding box center [276, 227] width 159 height 47
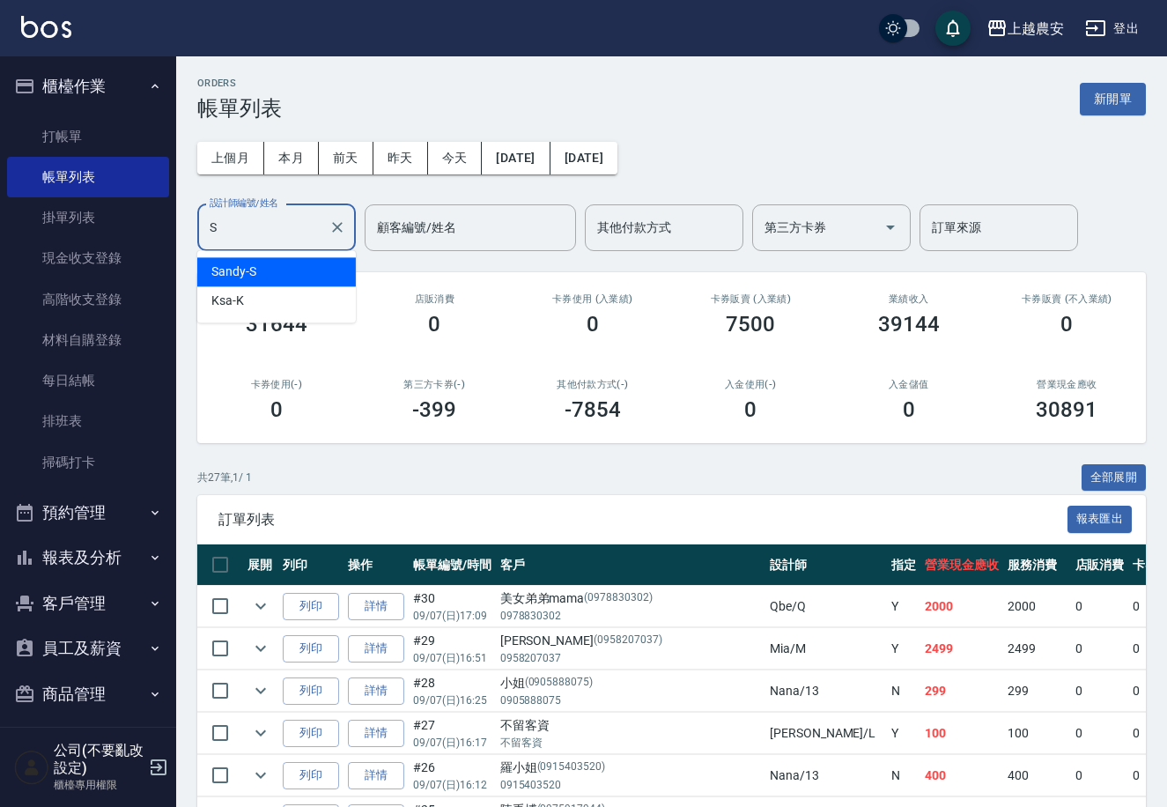
click at [346, 276] on div "Sandy -S" at bounding box center [276, 271] width 159 height 29
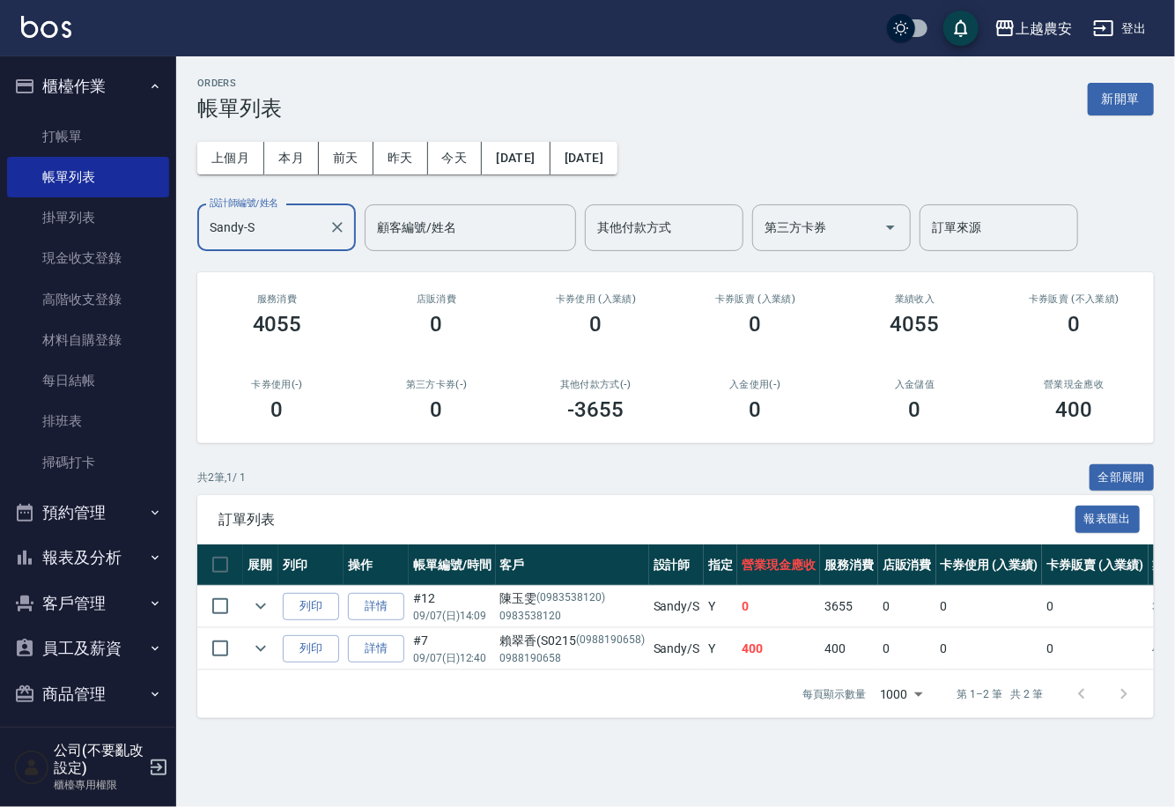
type input "Sandy-S"
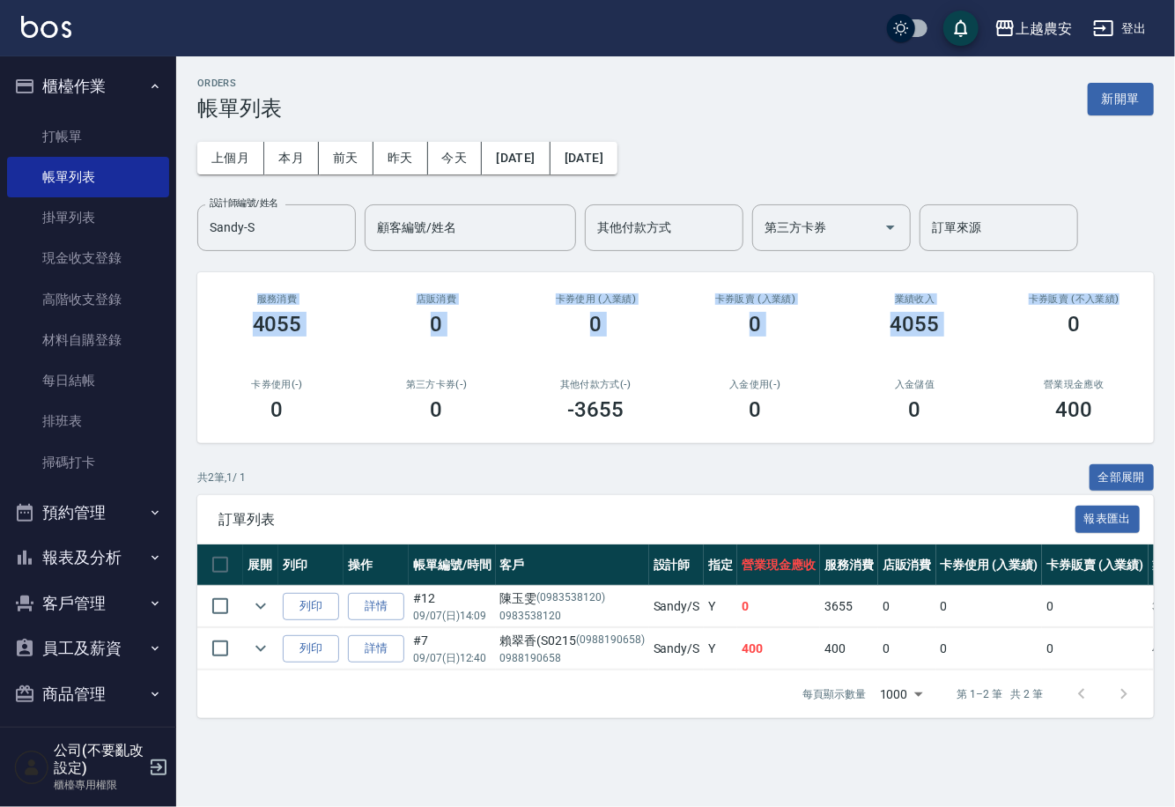
drag, startPoint x: 1174, startPoint y: 165, endPoint x: 1174, endPoint y: 260, distance: 95.2
click at [1167, 258] on div "ORDERS 帳單列表 新開單 上個月 本月 [DATE] [DATE] [DATE] [DATE] [DATE] 設計師編號/姓名 [PERSON_NAME…" at bounding box center [675, 397] width 999 height 683
drag, startPoint x: 673, startPoint y: 738, endPoint x: 624, endPoint y: 743, distance: 49.5
click at [672, 738] on div "ORDERS 帳單列表 新開單 上個月 本月 [DATE] [DATE] [DATE] [DATE] [DATE] 設計師編號/姓名 [PERSON_NAME…" at bounding box center [675, 397] width 999 height 683
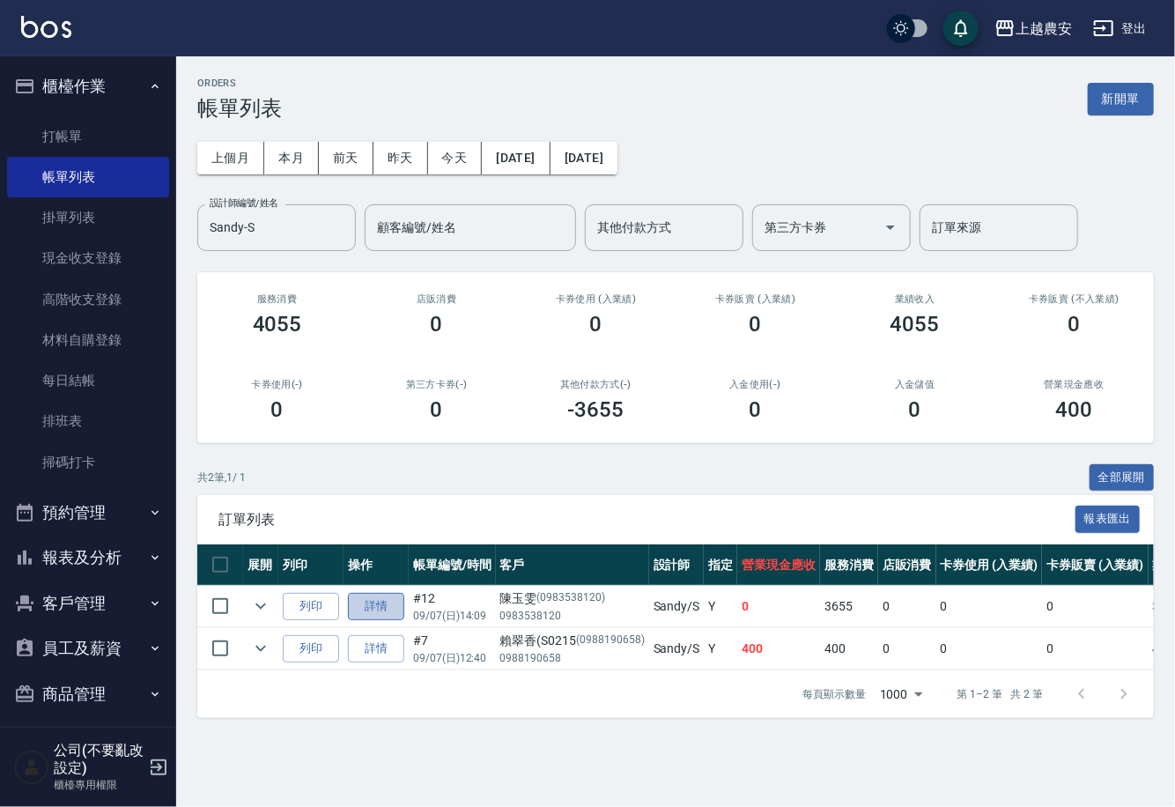
click at [355, 604] on link "詳情" at bounding box center [376, 606] width 56 height 27
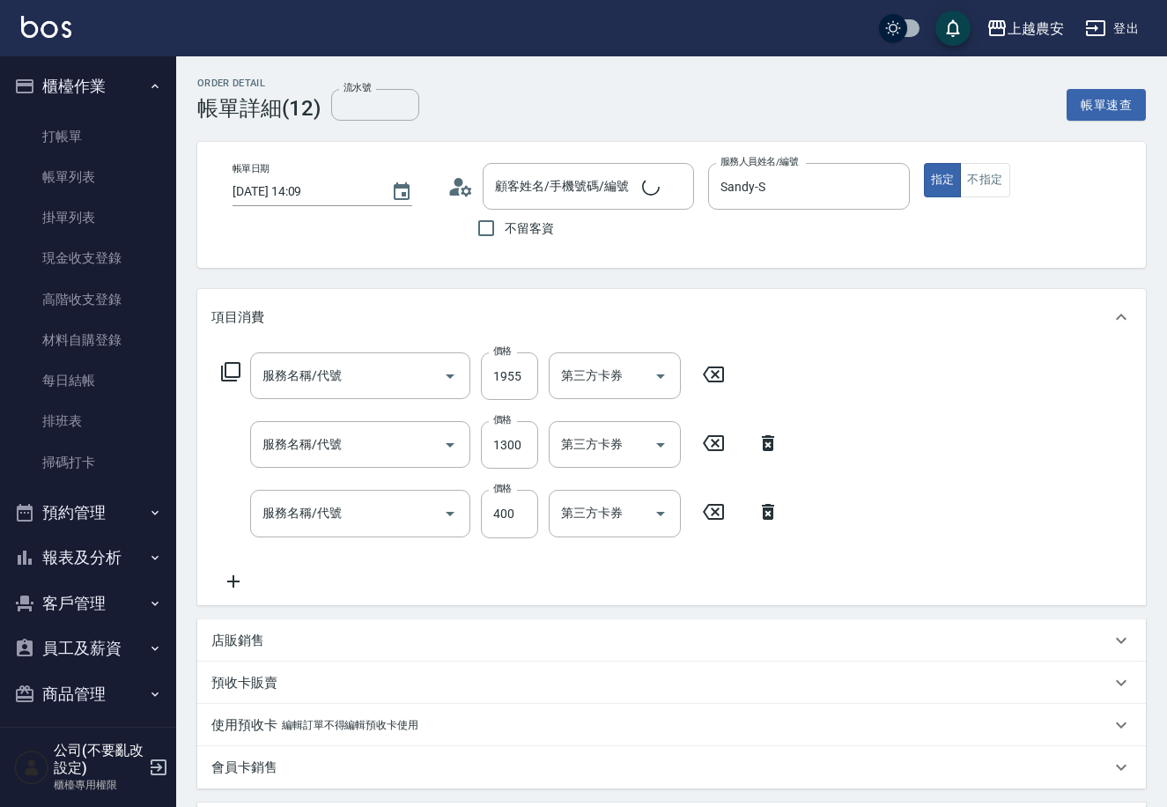
type input "[DATE] 14:09"
type input "Sandy-S"
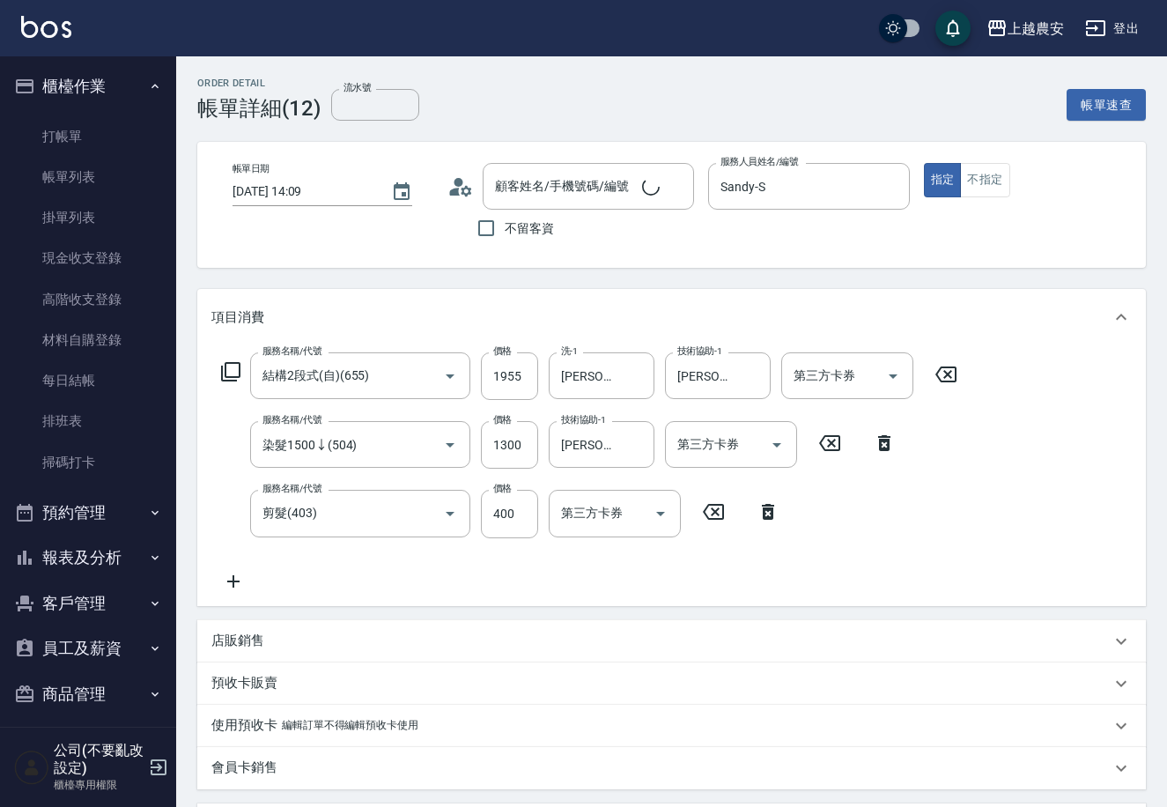
type input "結構2段式(自)(655)"
type input "染髮1500↓(504)"
type input "剪髮(403)"
type input "[PERSON_NAME]/0983538120/0983538120"
click at [640, 373] on icon "Clear" at bounding box center [636, 376] width 11 height 11
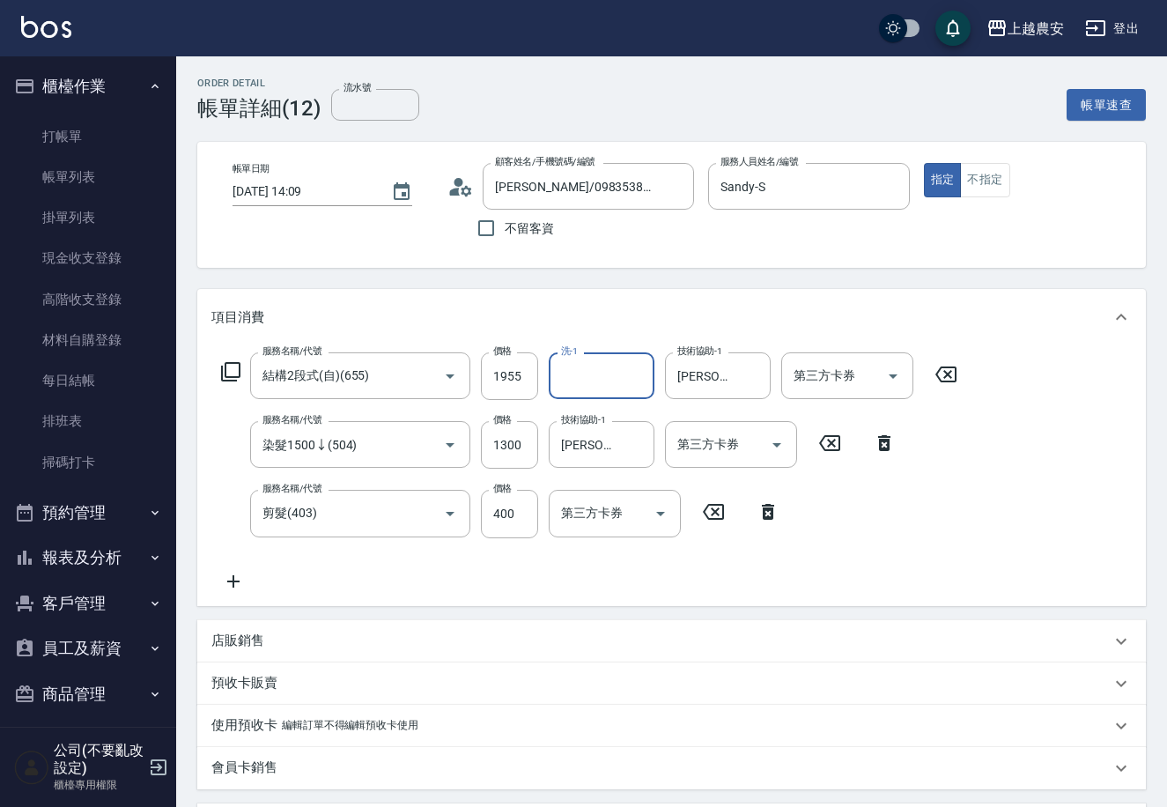
scroll to position [417, 0]
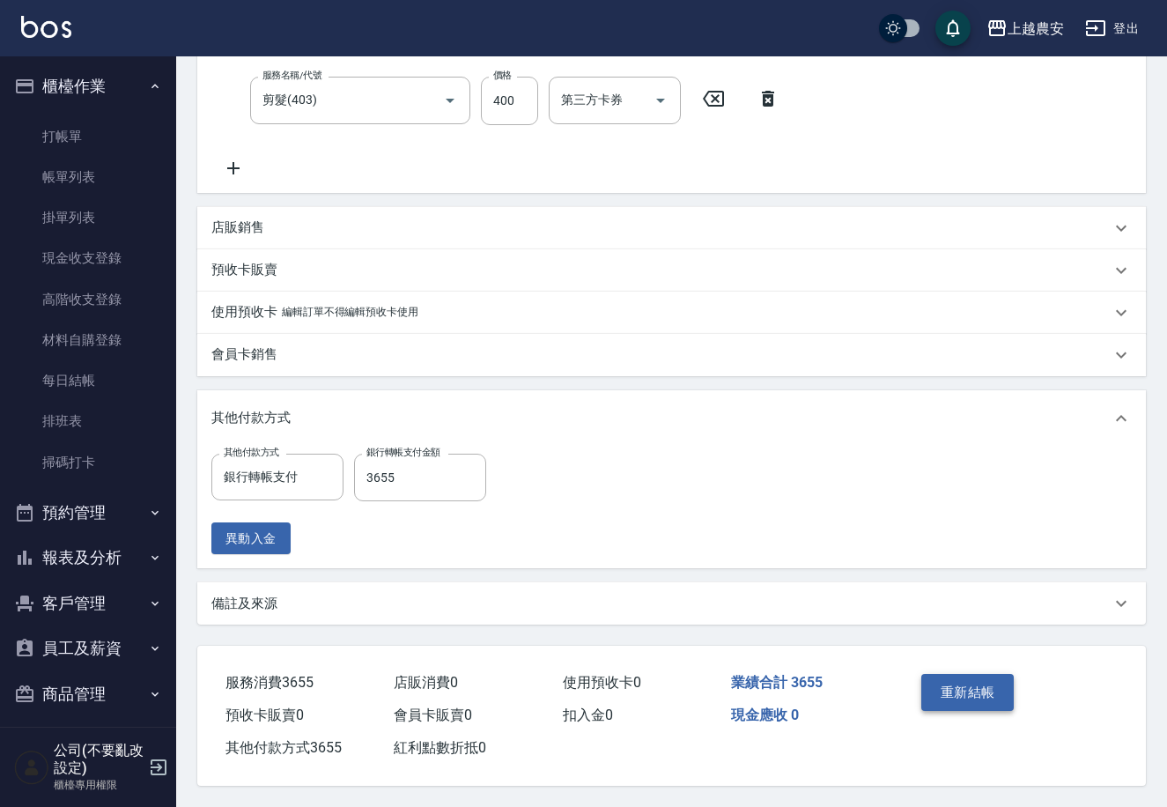
click at [955, 687] on button "重新結帳" at bounding box center [968, 692] width 93 height 37
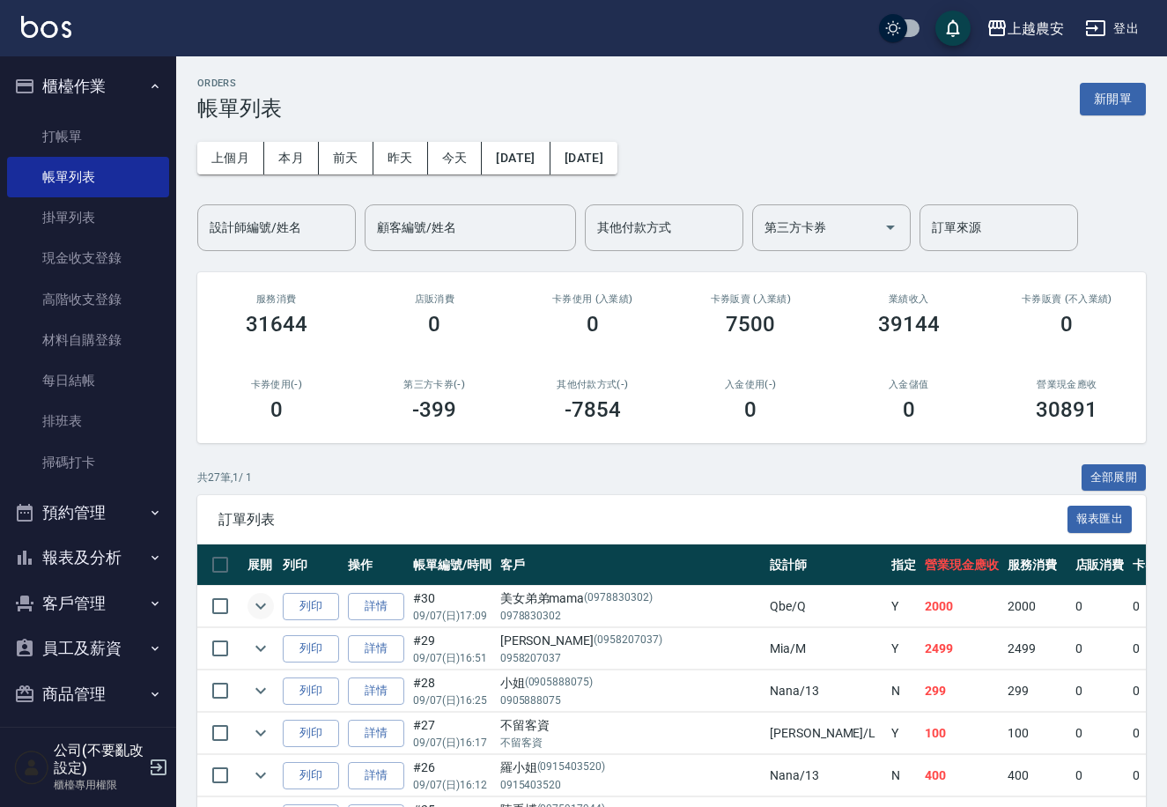
click at [261, 600] on icon "expand row" at bounding box center [260, 606] width 21 height 21
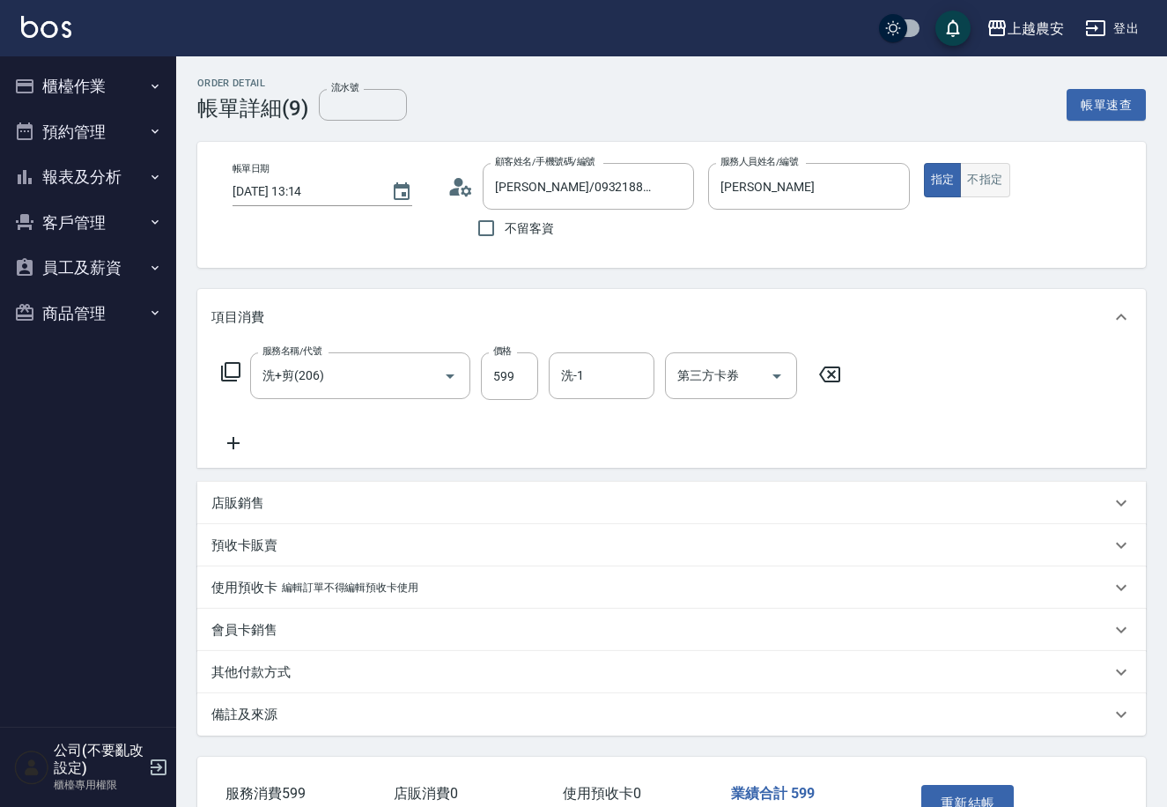
click at [972, 182] on button "不指定" at bounding box center [984, 180] width 49 height 34
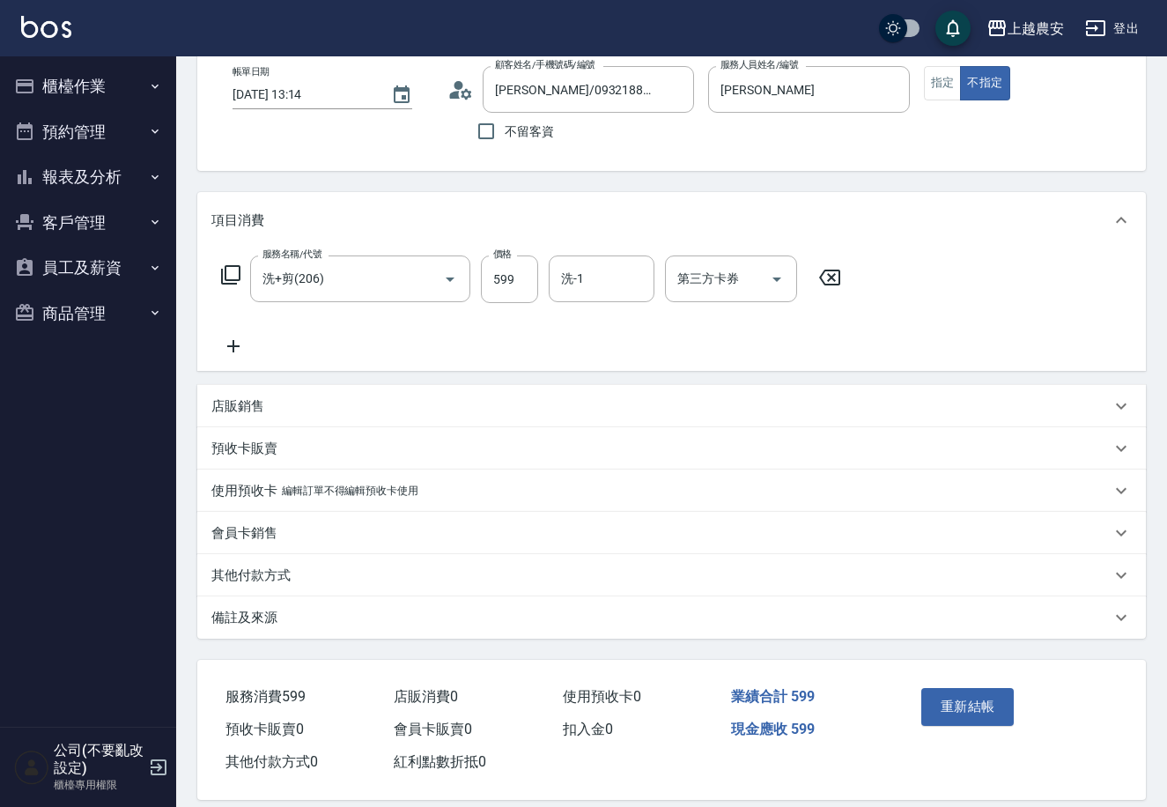
scroll to position [115, 0]
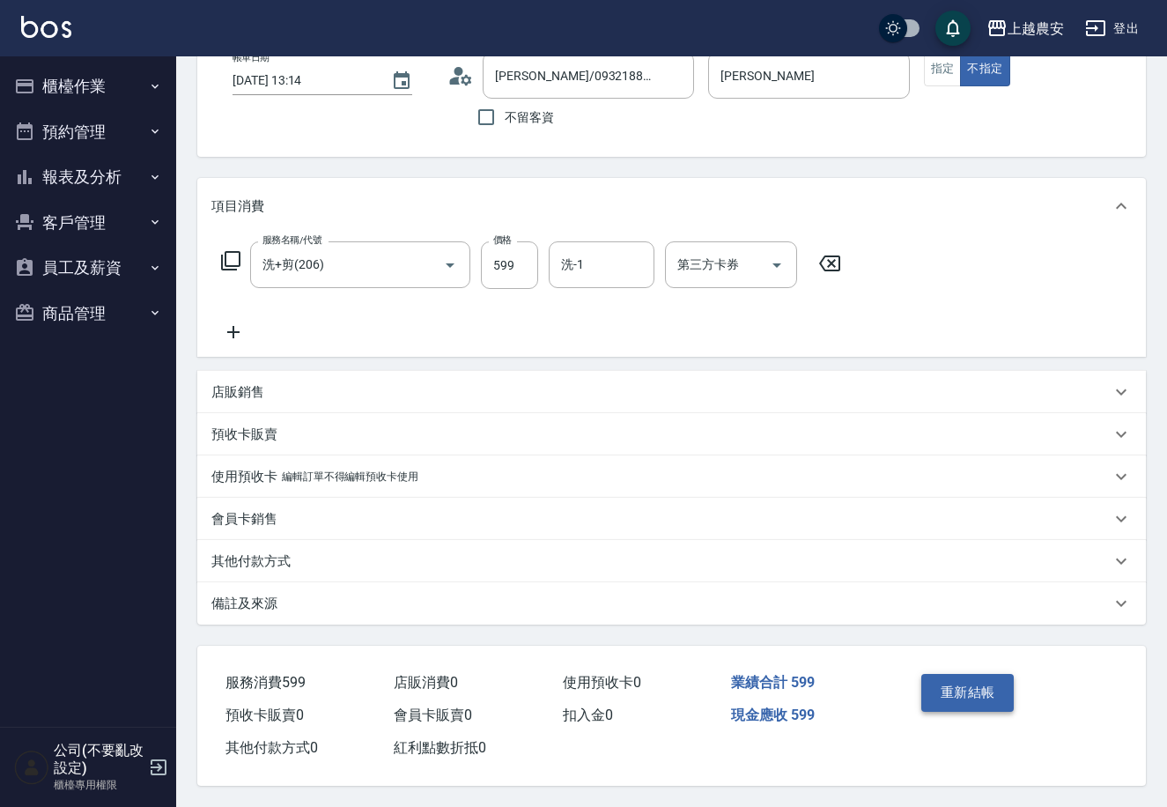
click at [985, 687] on button "重新結帳" at bounding box center [968, 692] width 93 height 37
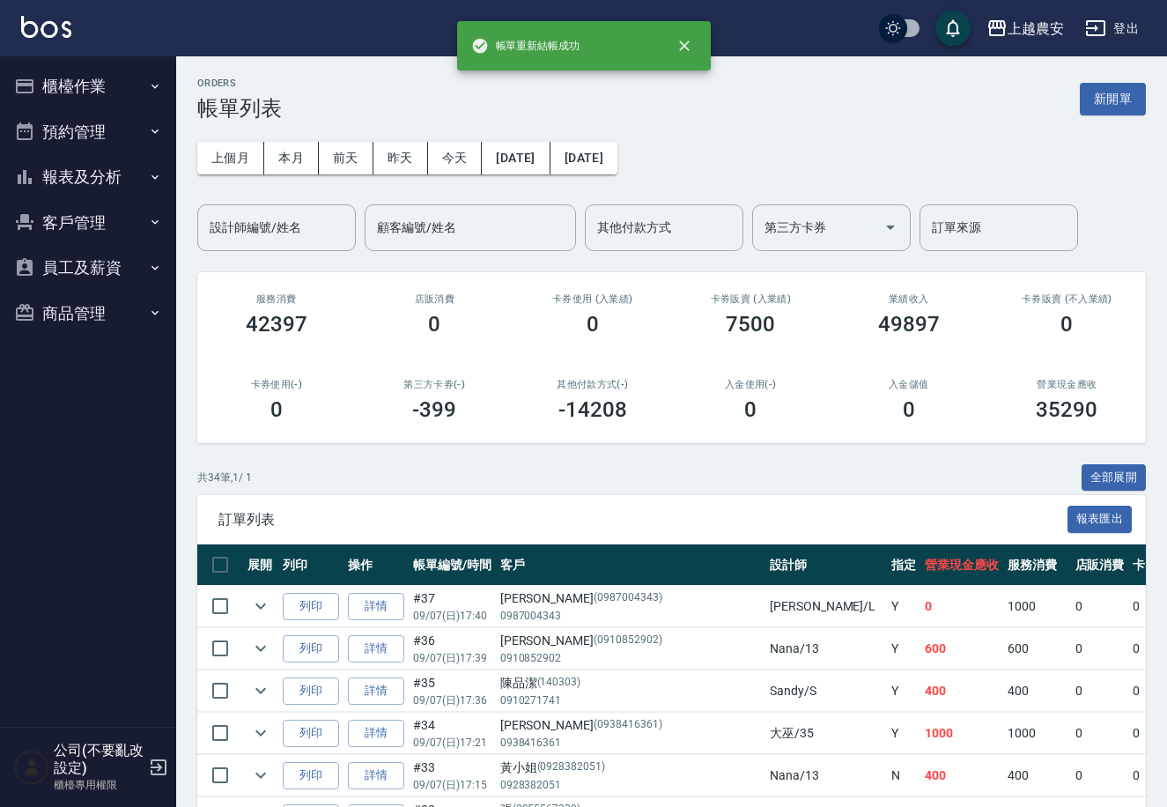
click at [79, 178] on button "報表及分析" at bounding box center [88, 177] width 162 height 46
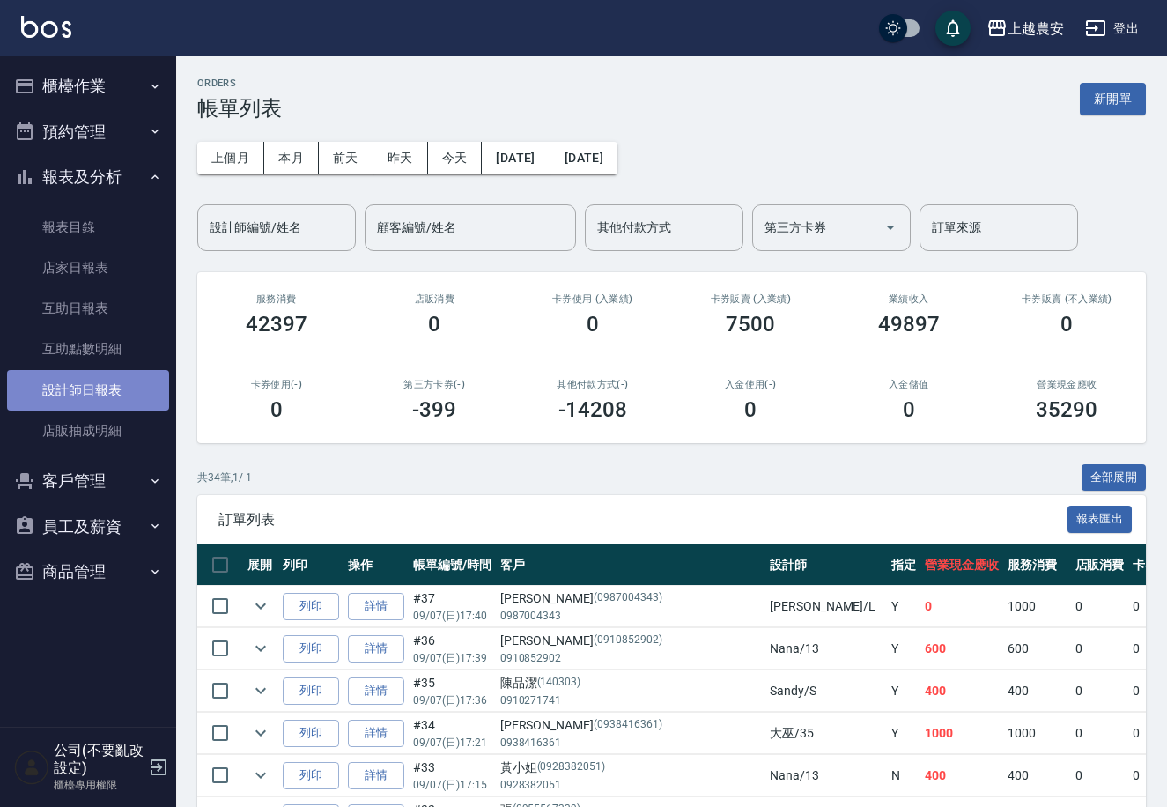
click at [75, 399] on link "設計師日報表" at bounding box center [88, 390] width 162 height 41
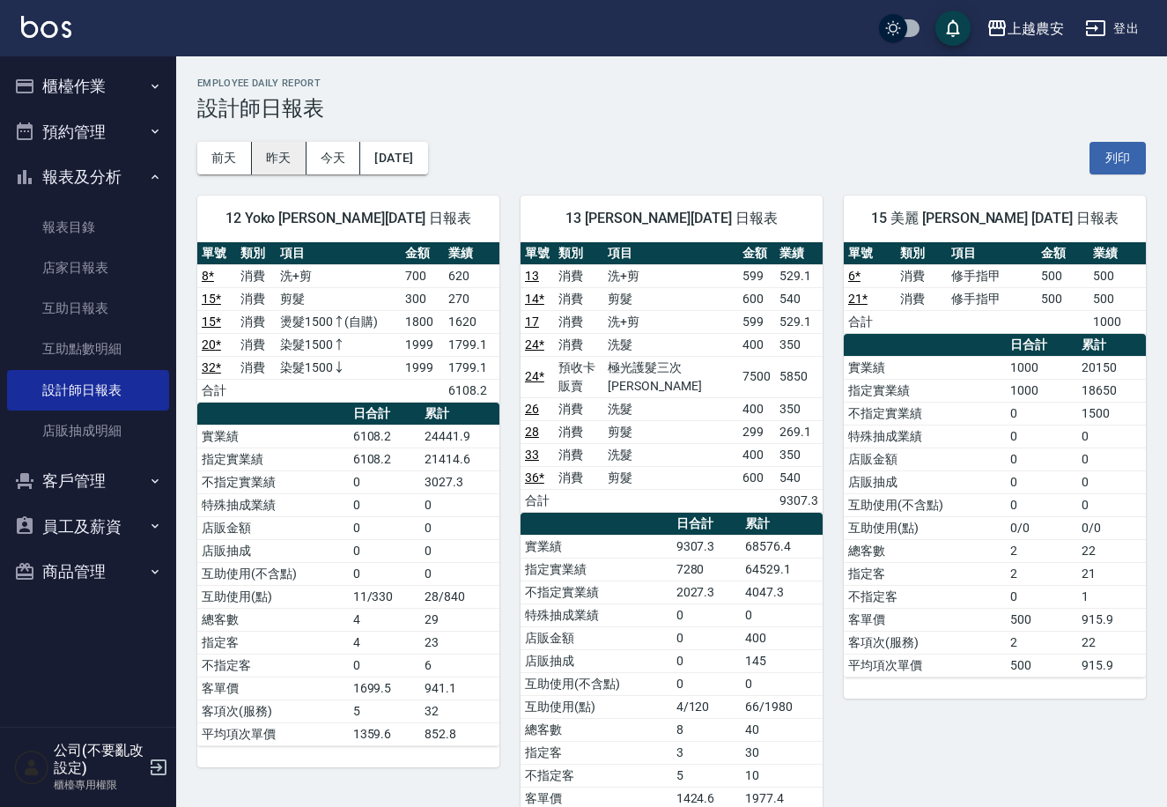
click at [257, 159] on button "昨天" at bounding box center [279, 158] width 55 height 33
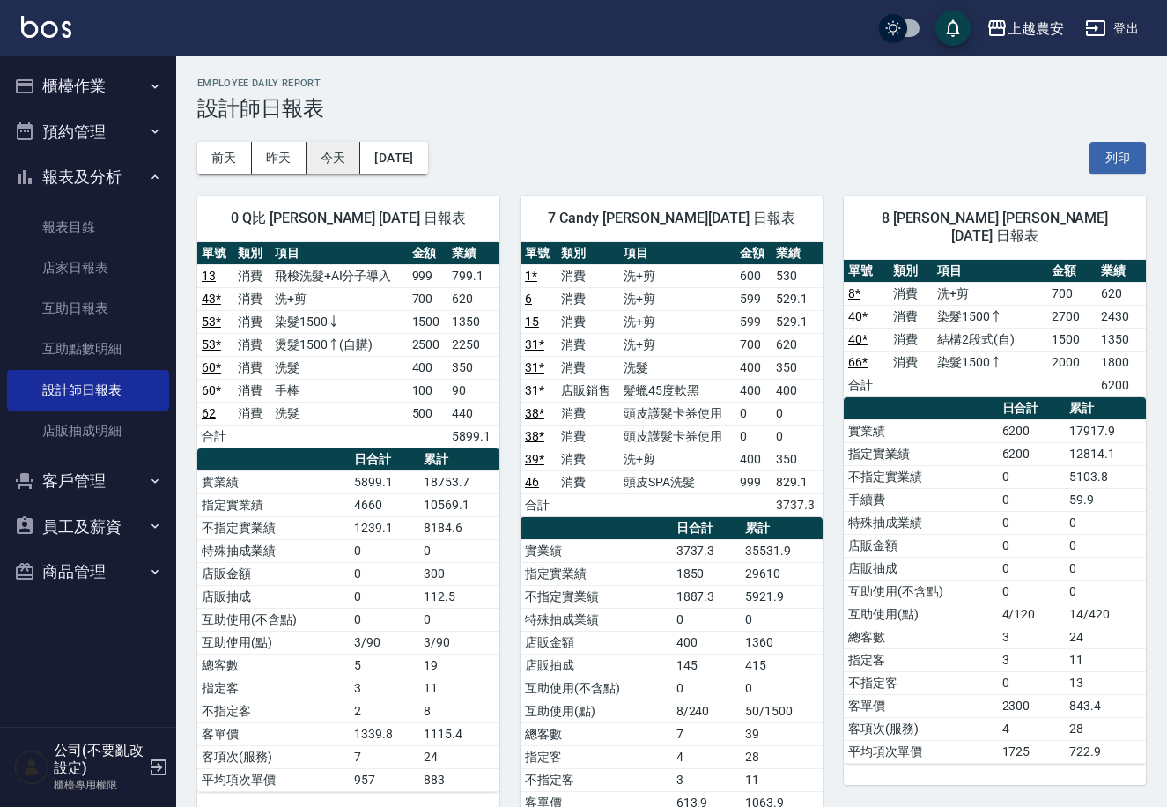
click at [313, 158] on button "今天" at bounding box center [334, 158] width 55 height 33
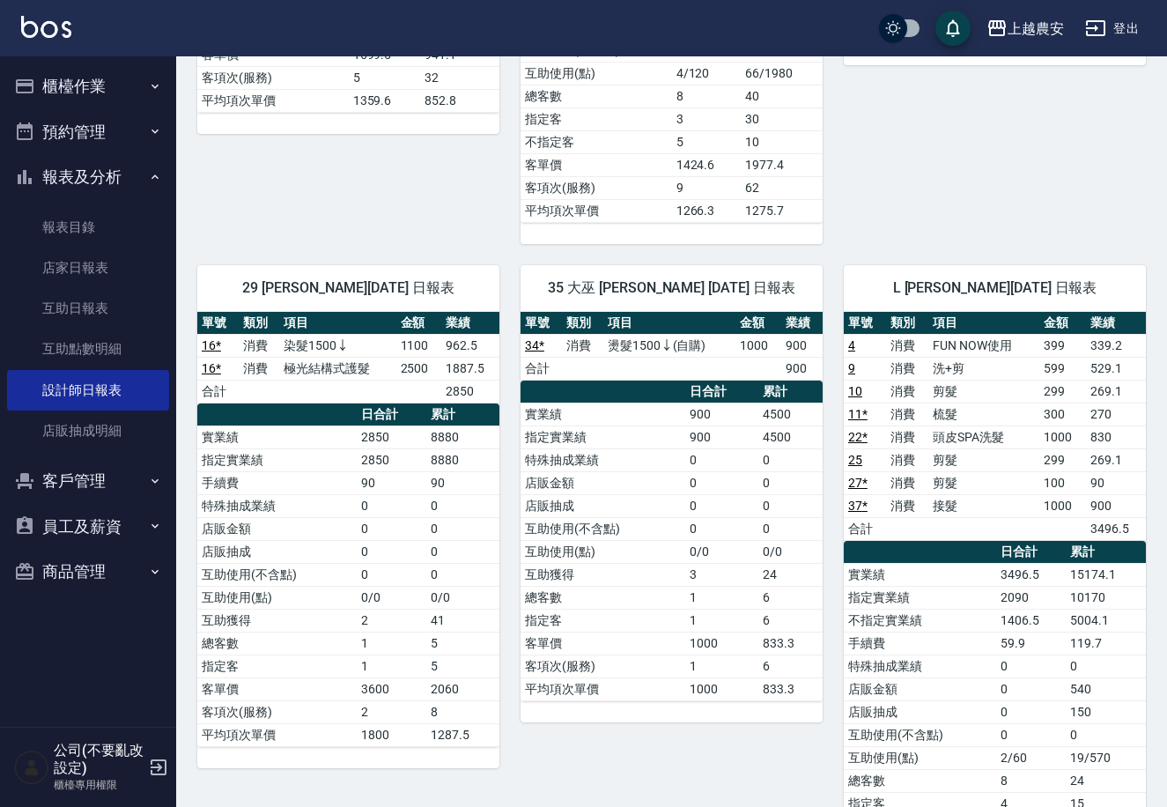
scroll to position [631, 0]
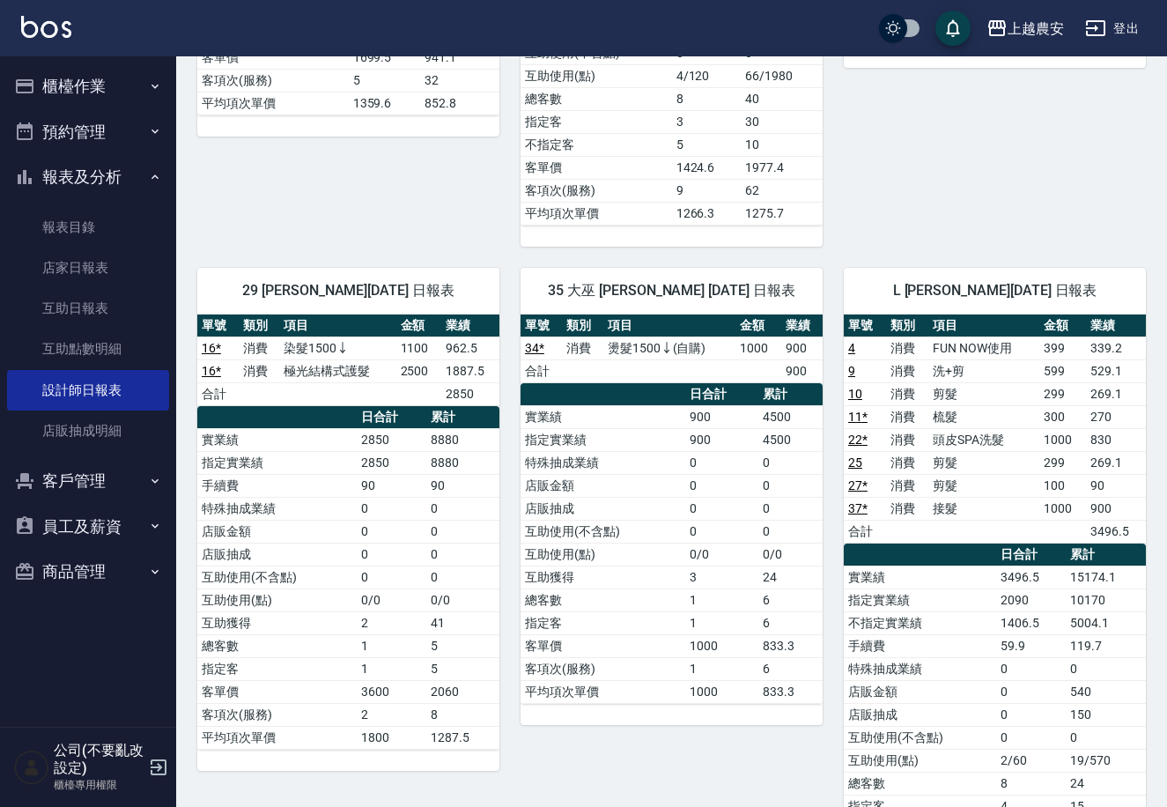
click at [71, 86] on button "櫃檯作業" at bounding box center [88, 86] width 162 height 46
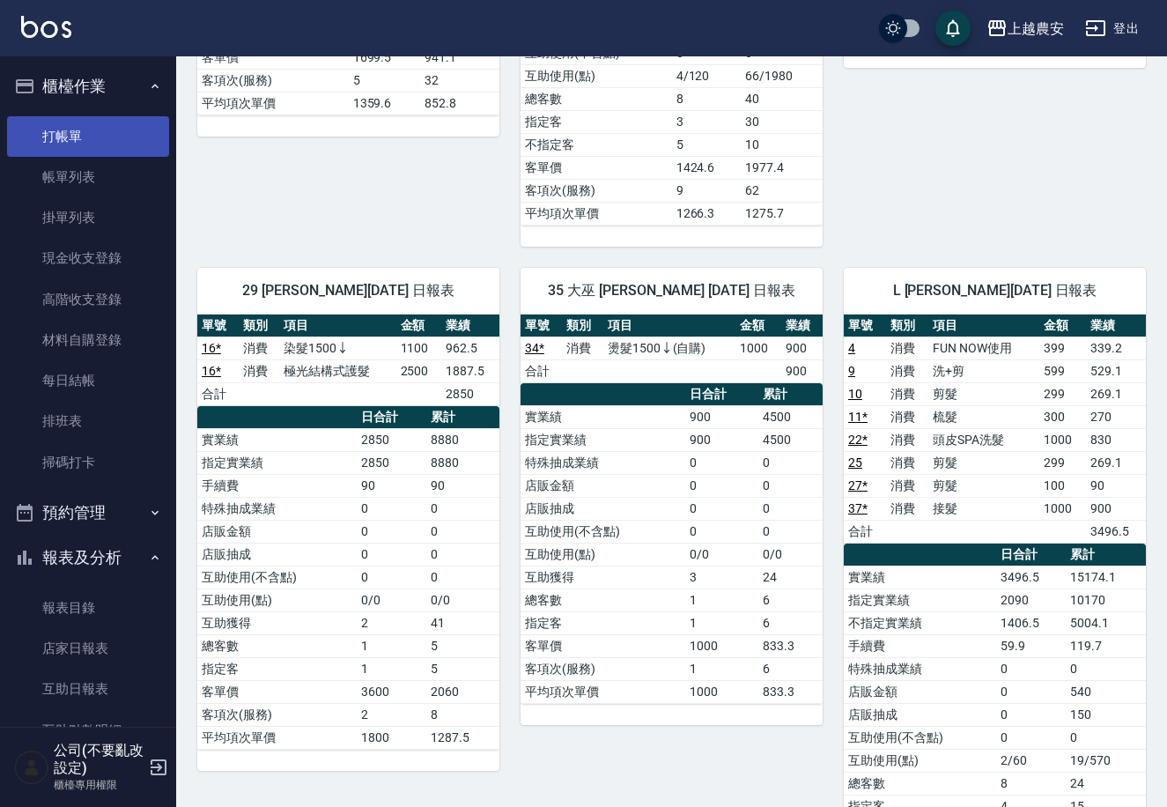
click at [56, 138] on link "打帳單" at bounding box center [88, 136] width 162 height 41
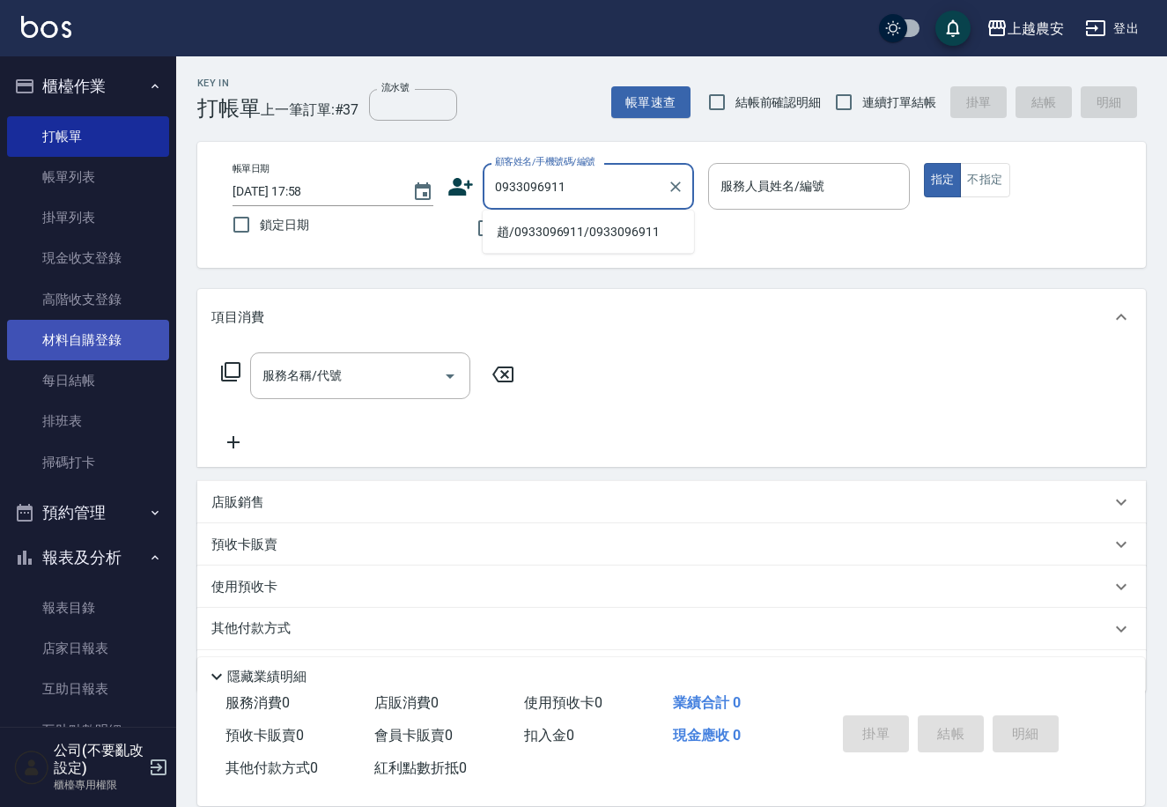
type input "趙/0933096911/0933096911"
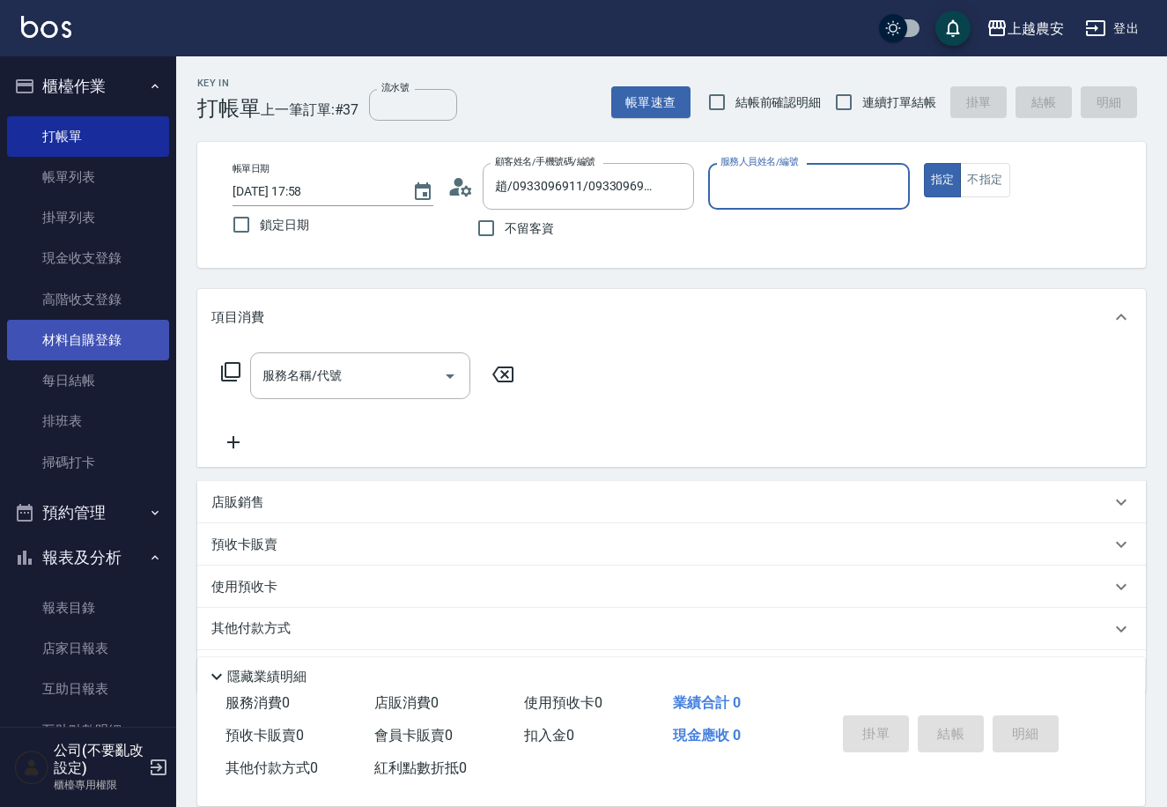
type input "Yoko-12"
click at [924, 163] on button "指定" at bounding box center [943, 180] width 38 height 34
type button "true"
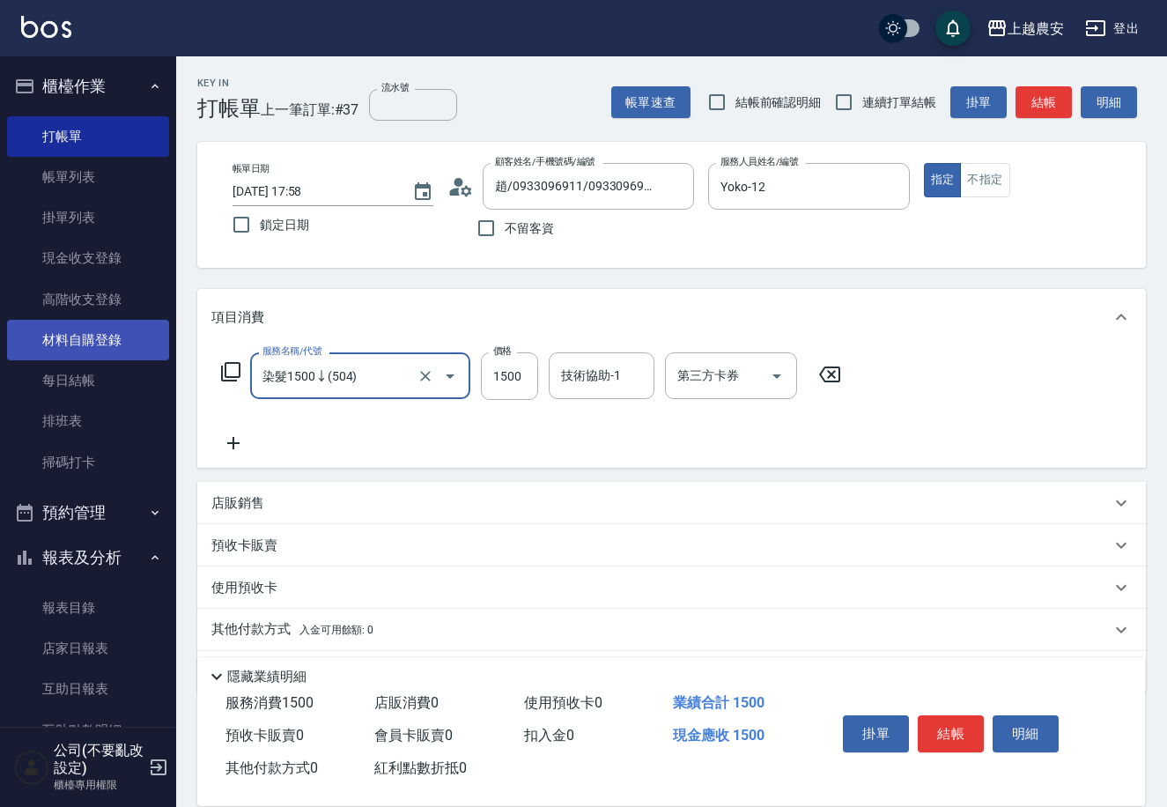
type input "染髮1500↓(504)"
type input "1298"
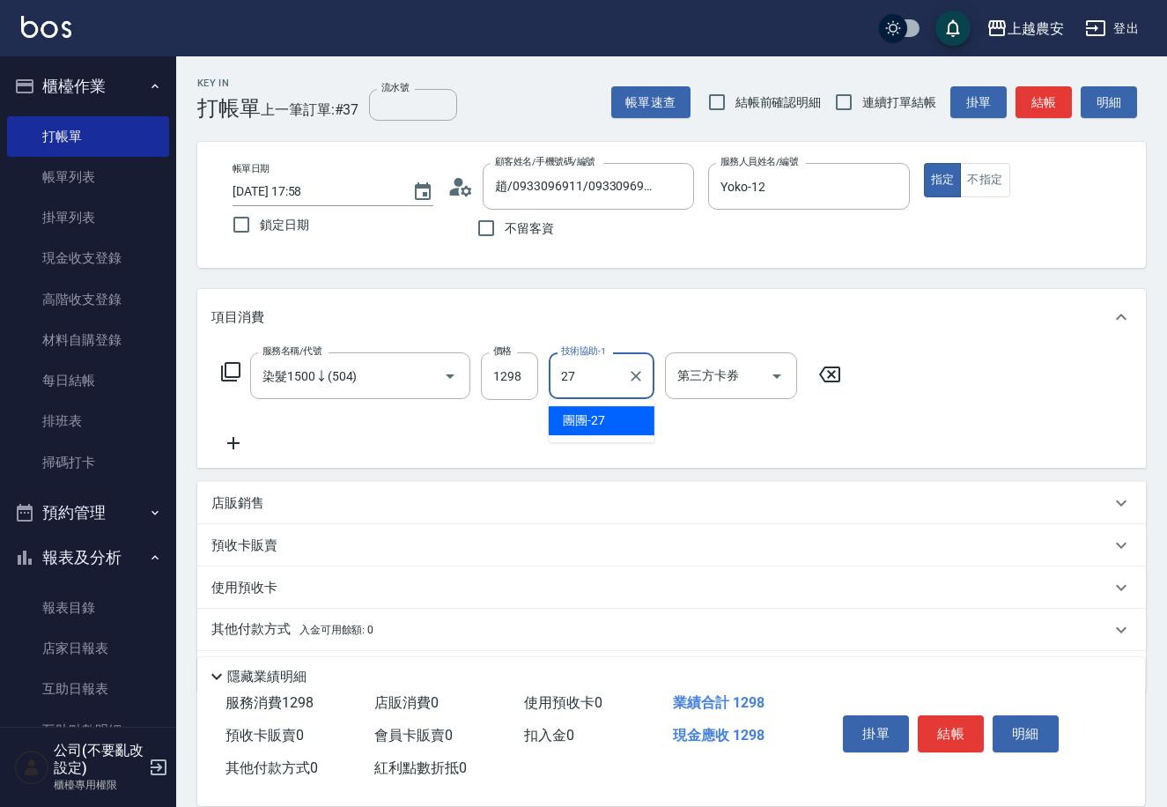
type input "團團-27"
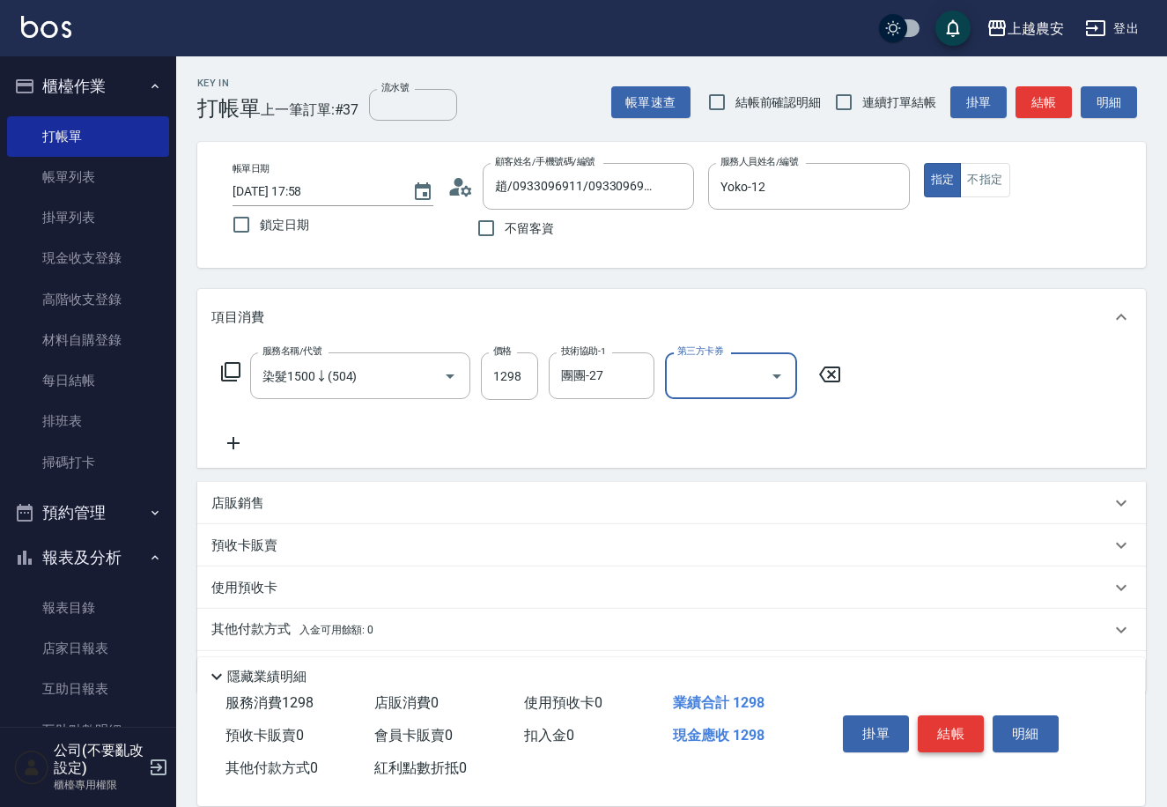
click at [954, 731] on button "結帳" at bounding box center [951, 733] width 66 height 37
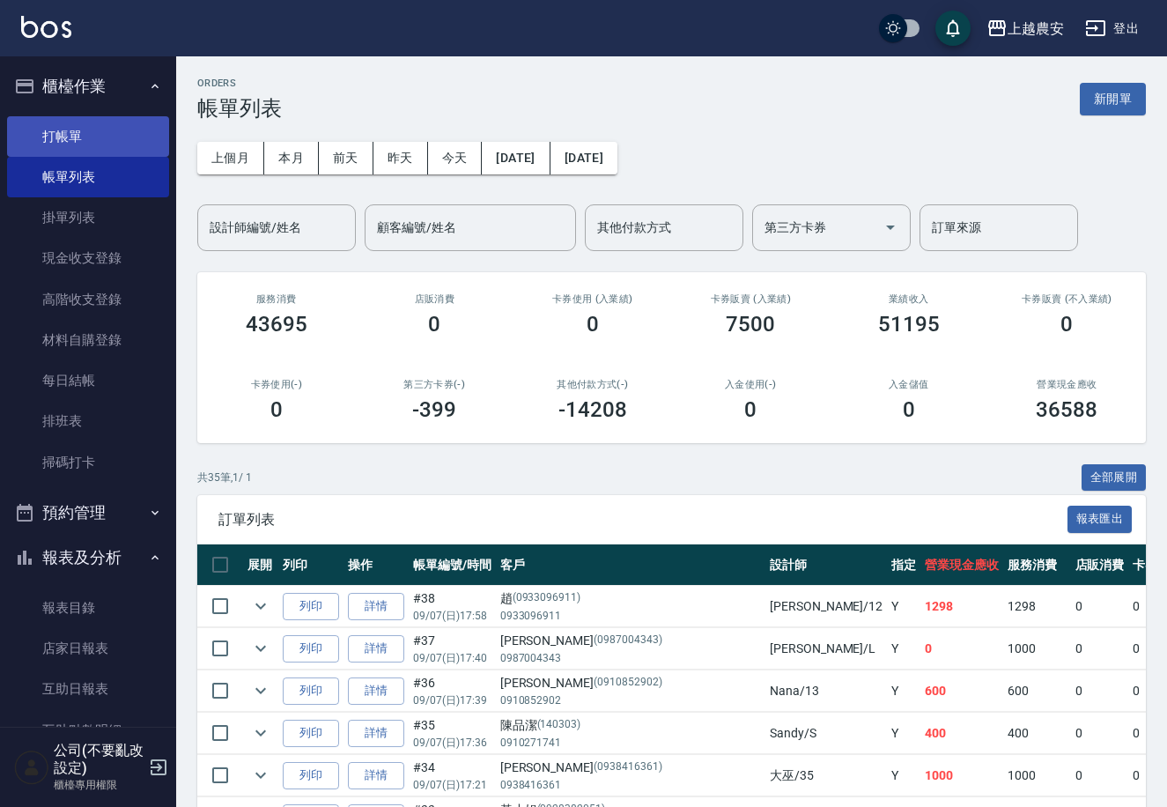
click at [152, 120] on link "打帳單" at bounding box center [88, 136] width 162 height 41
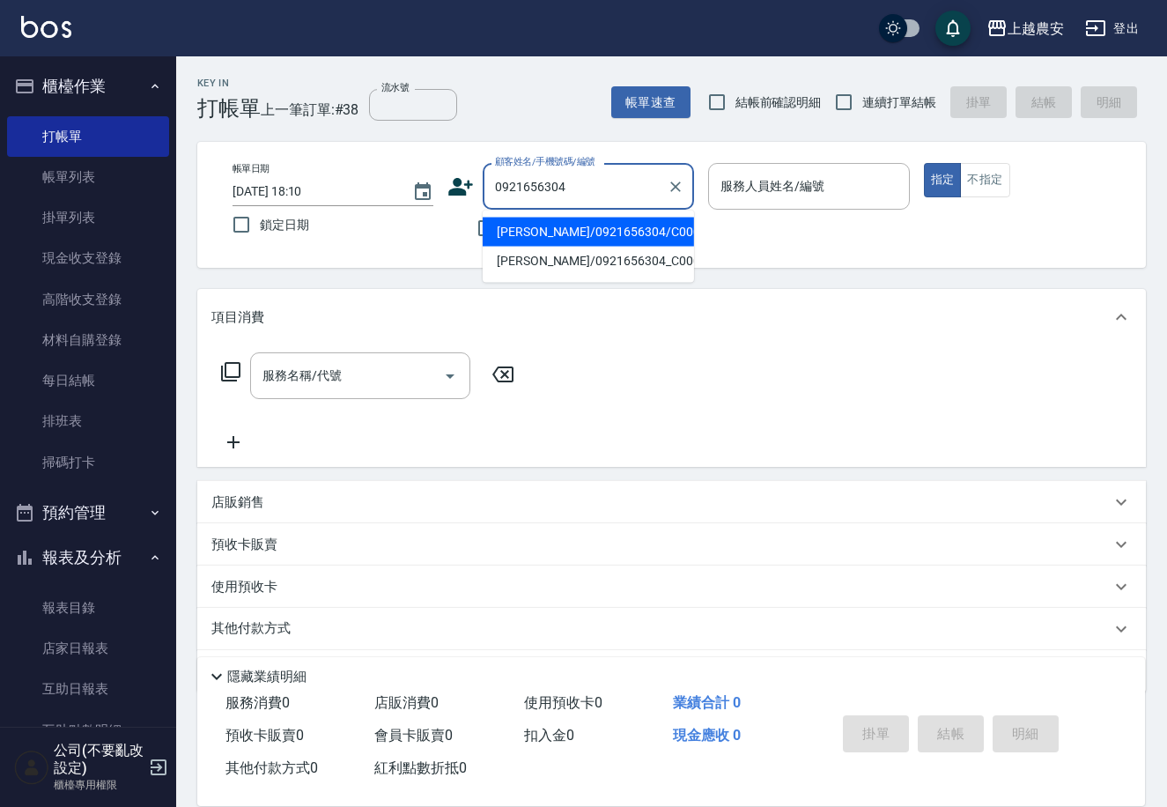
type input "[PERSON_NAME]/0921656304/C00000222"
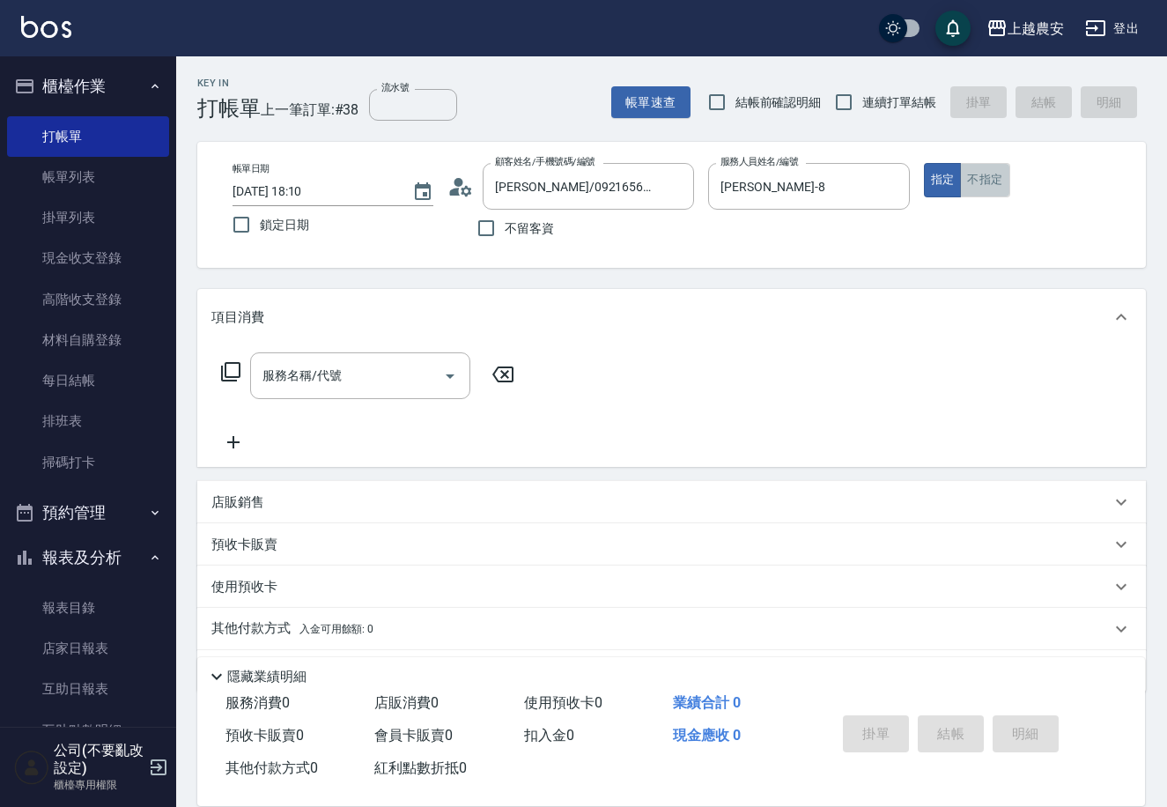
click at [1005, 182] on button "不指定" at bounding box center [984, 180] width 49 height 34
click at [856, 195] on input "[PERSON_NAME]-8" at bounding box center [795, 186] width 159 height 31
type input "[PERSON_NAME]"
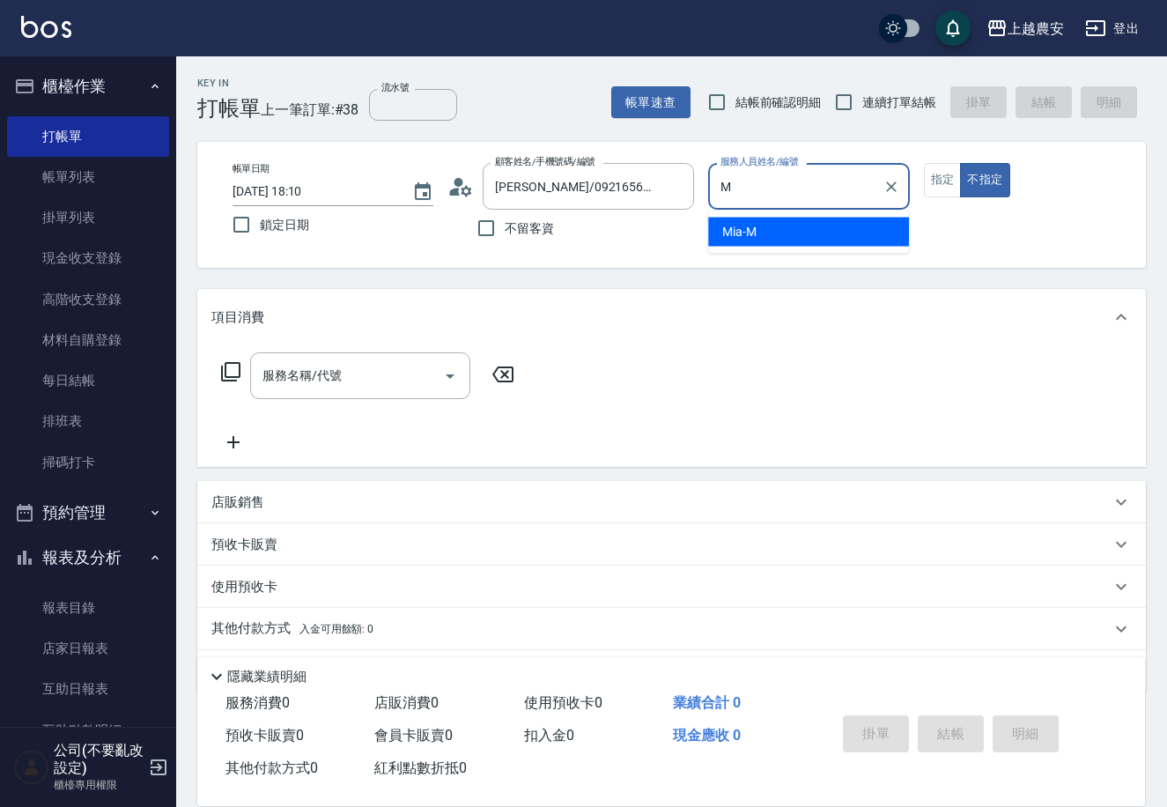
type input "Mia-M"
type button "false"
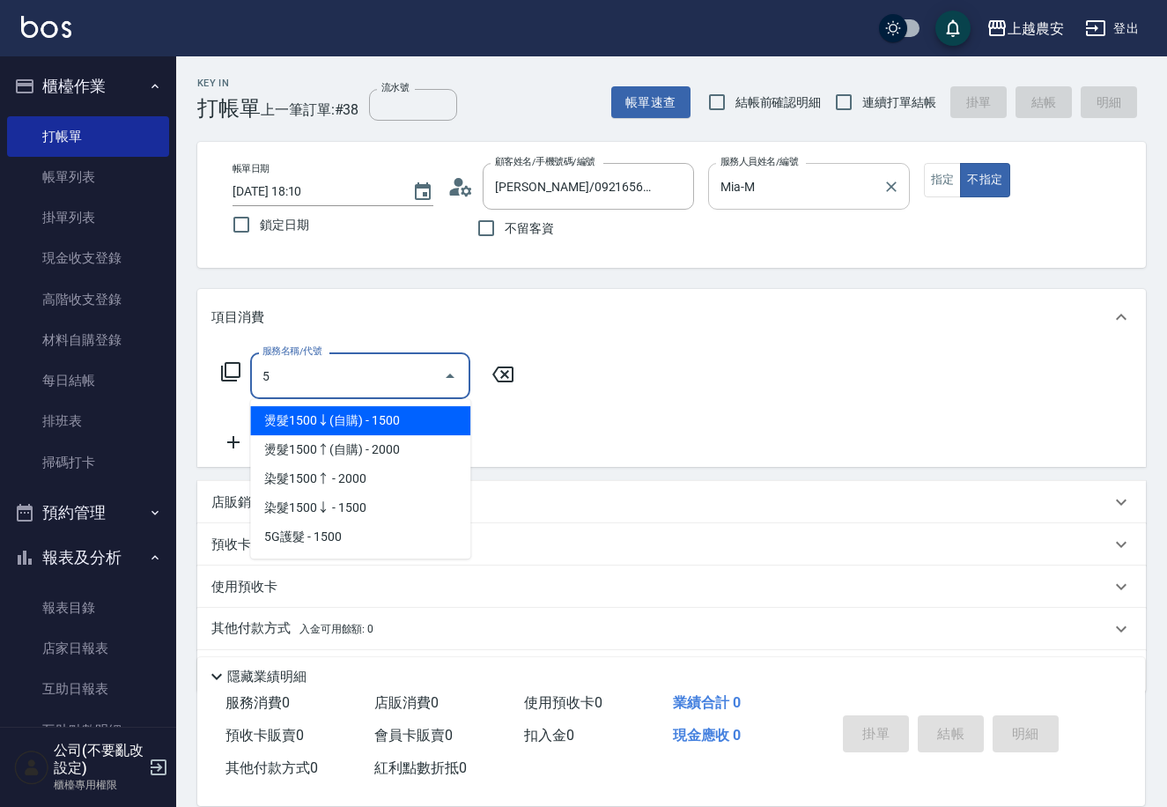
type input "50"
click at [429, 374] on input "50" at bounding box center [347, 375] width 178 height 31
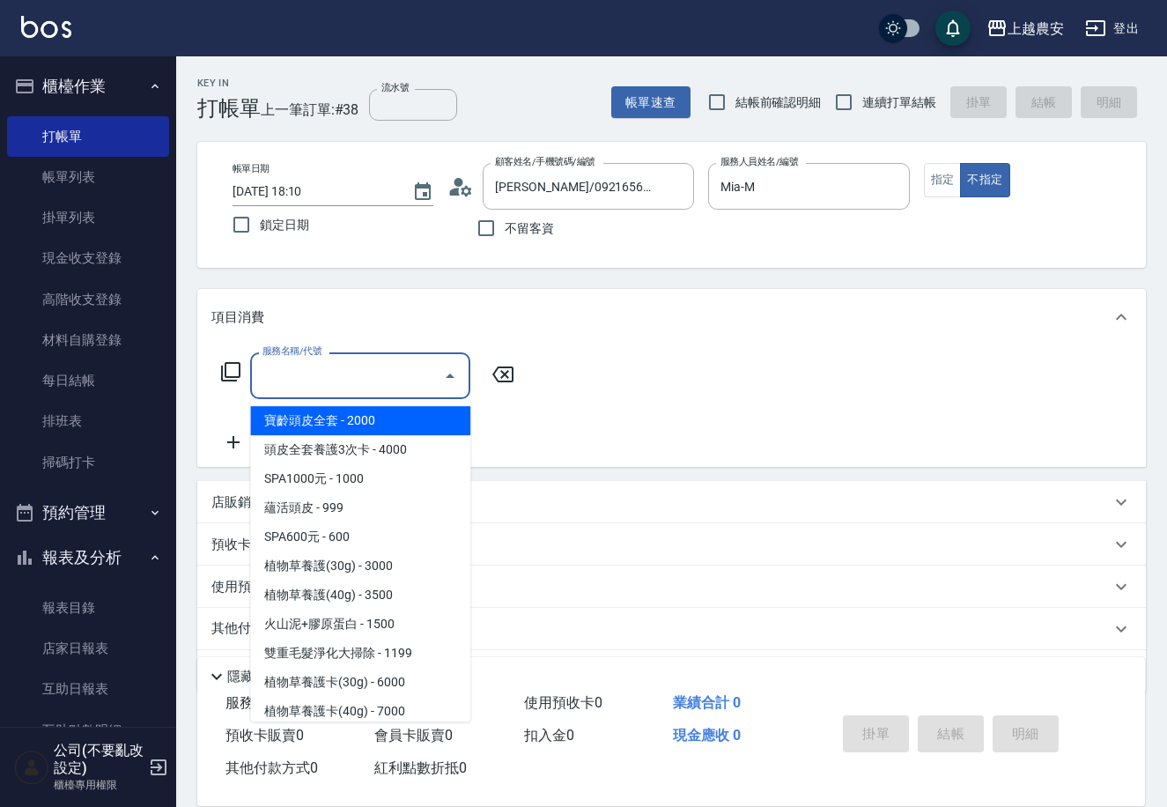
type input "2"
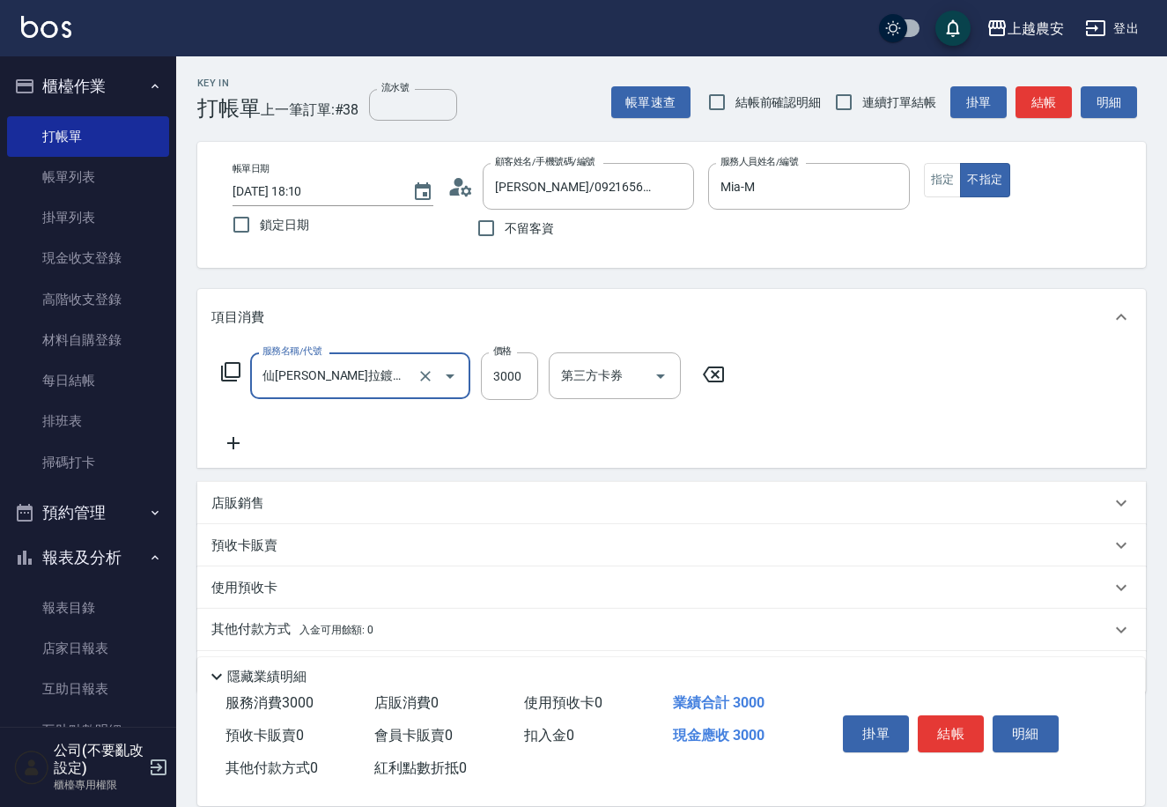
type input "仙[PERSON_NAME]拉鍍膜(離子護)(663)"
type input "4500"
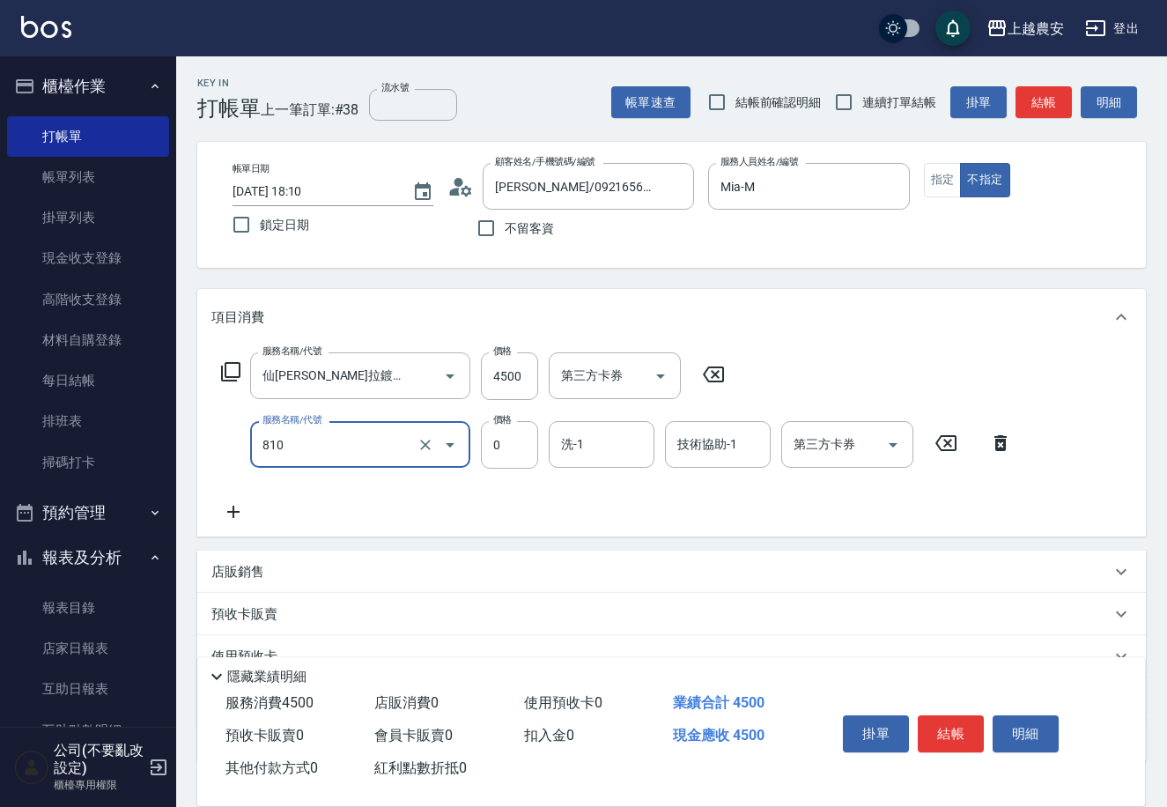
type input "頭皮護髮卡券使用(810)"
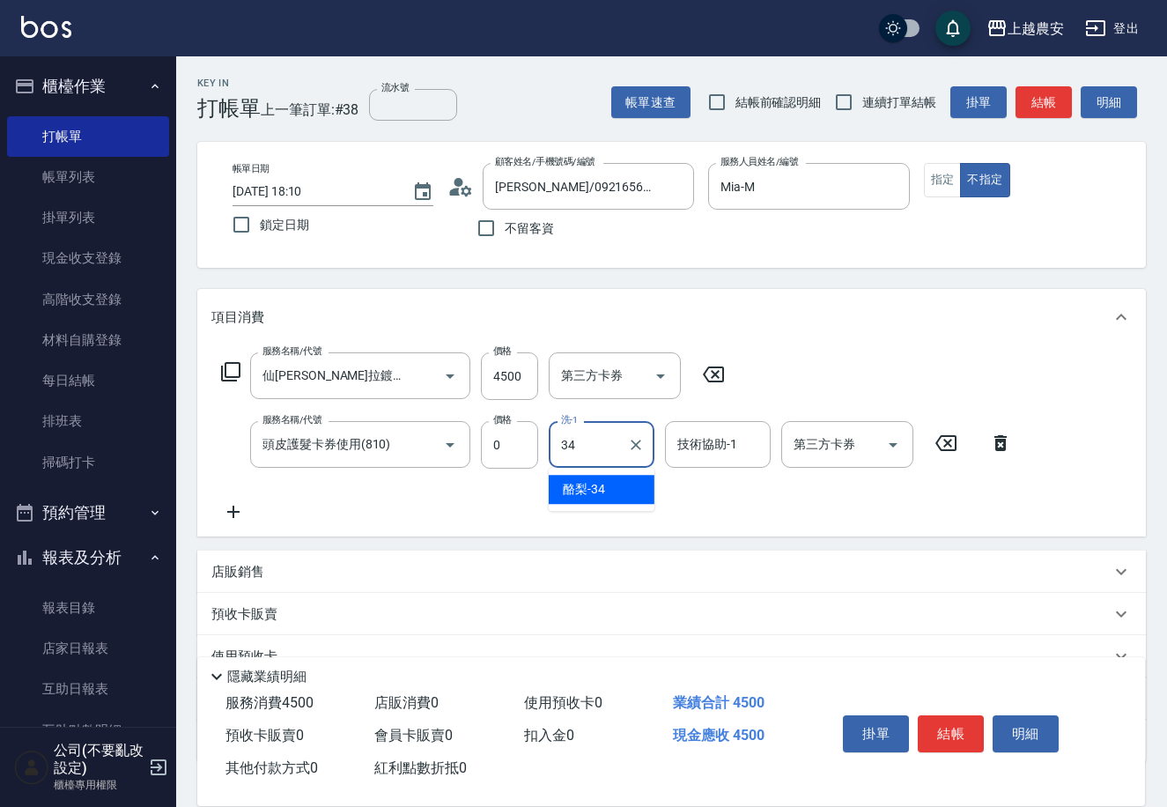
type input "酪梨-34"
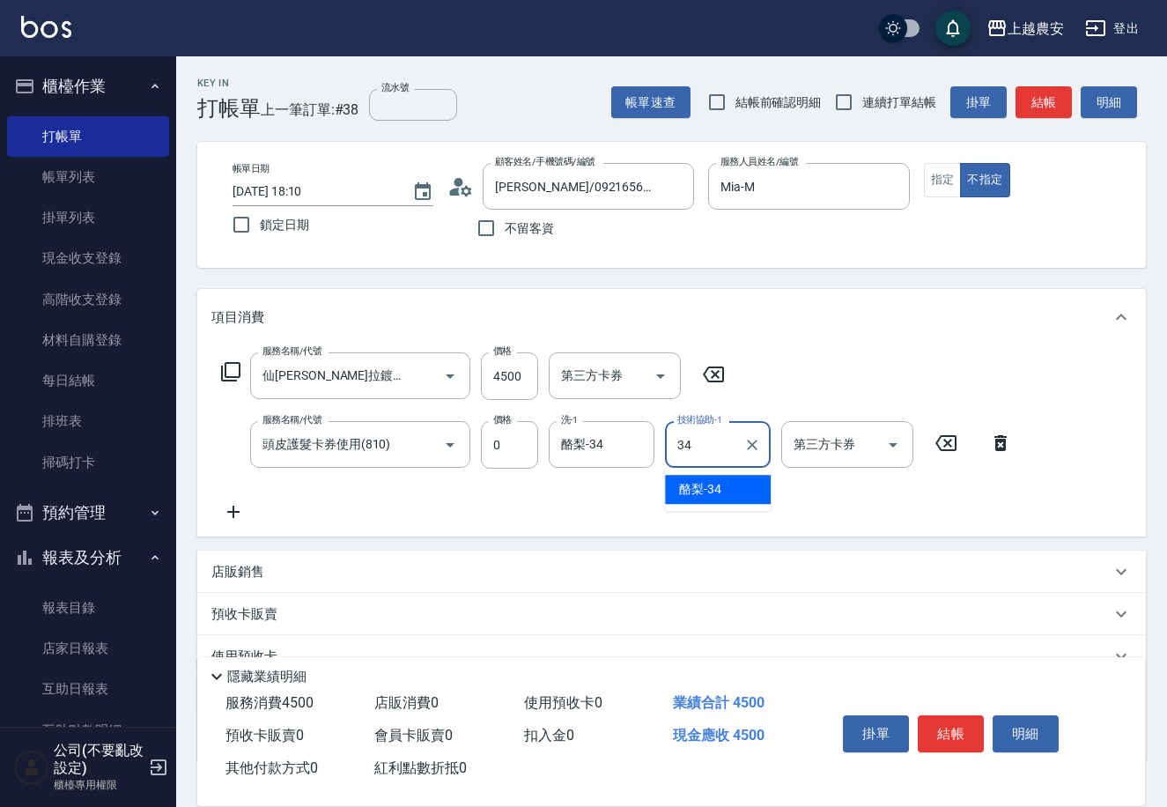
type input "酪梨-34"
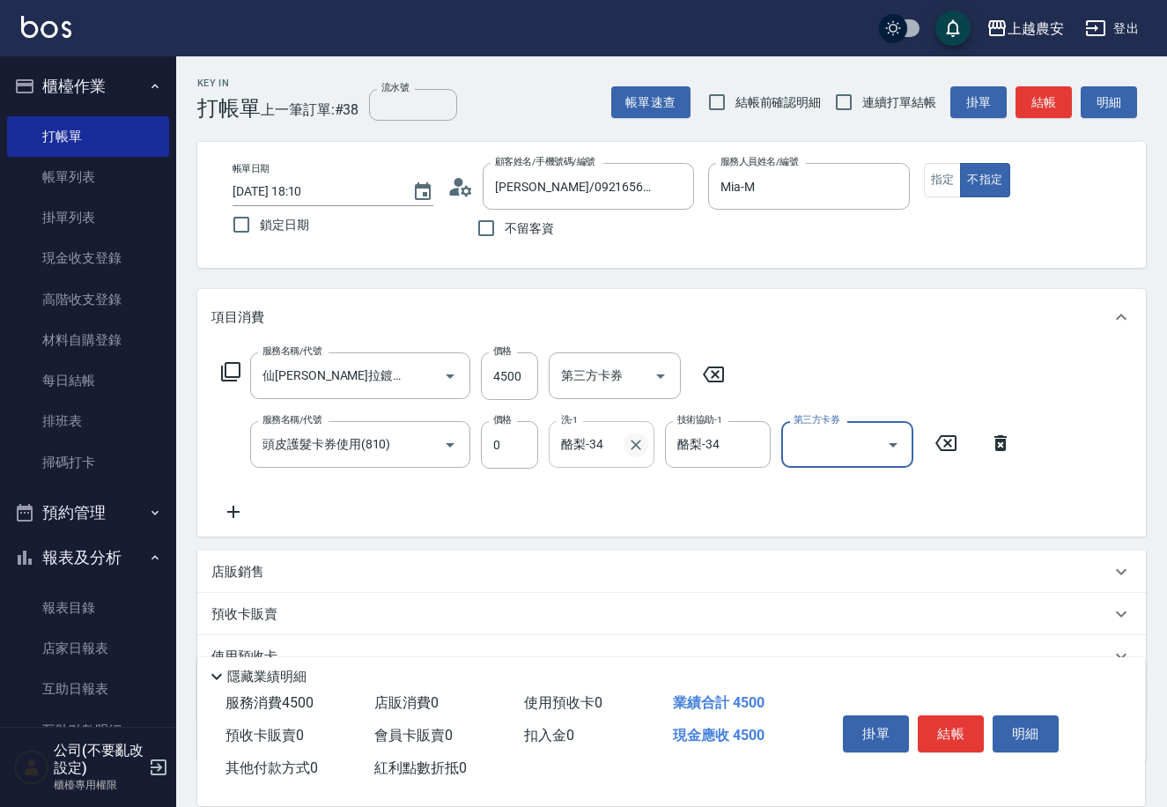
click at [636, 446] on icon "Clear" at bounding box center [636, 445] width 18 height 18
click at [967, 736] on button "結帳" at bounding box center [951, 733] width 66 height 37
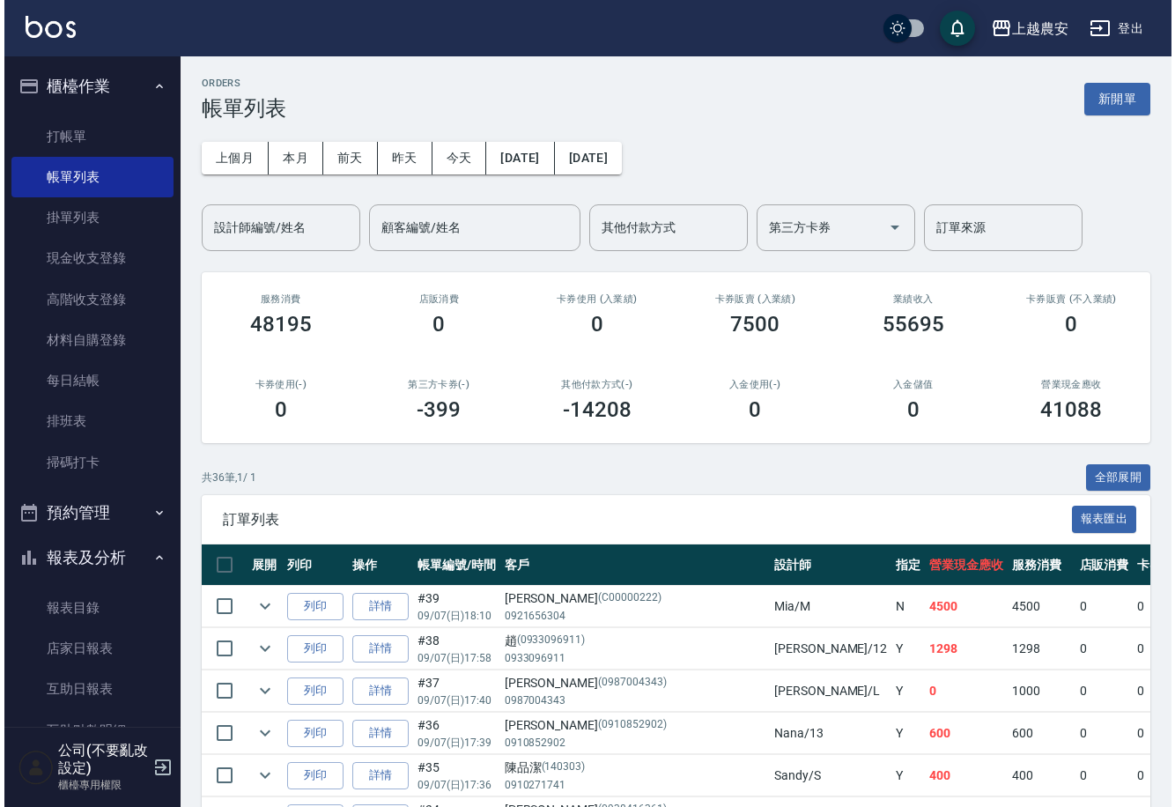
scroll to position [268, 0]
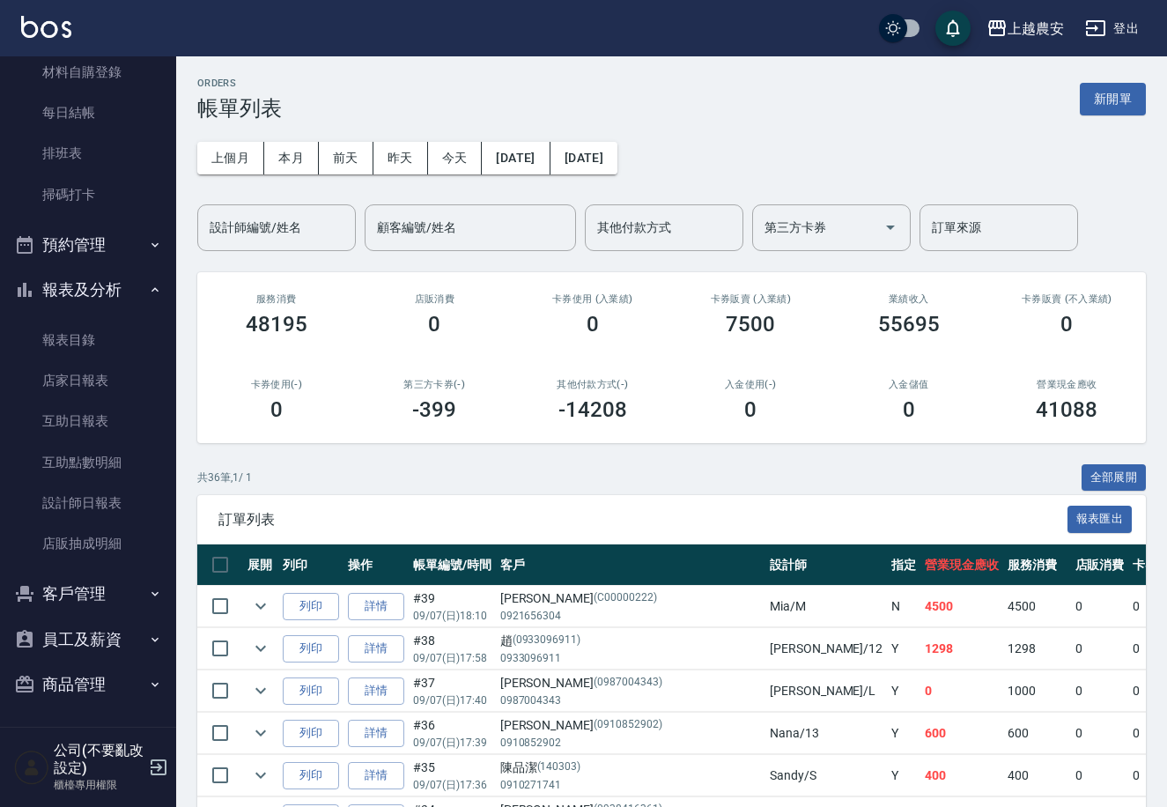
click at [63, 579] on button "客戶管理" at bounding box center [88, 594] width 162 height 46
click at [76, 634] on link "客戶列表" at bounding box center [88, 644] width 162 height 41
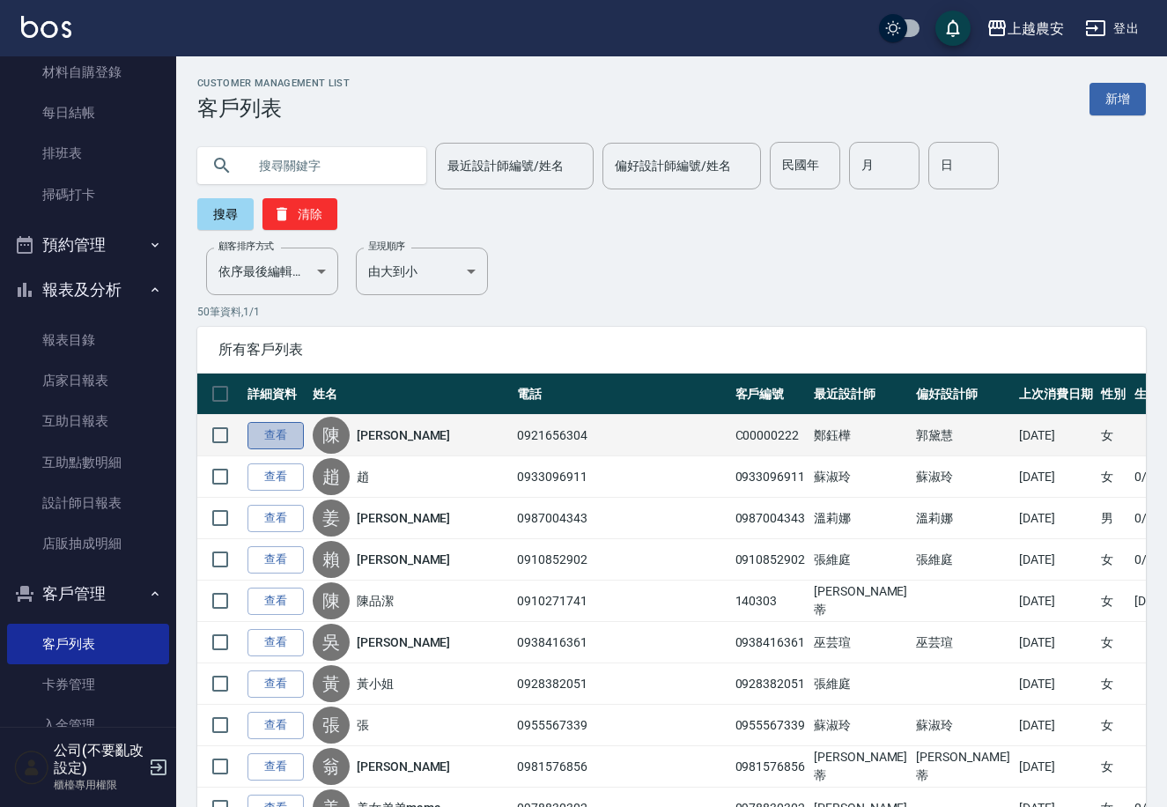
click at [262, 422] on link "查看" at bounding box center [276, 435] width 56 height 27
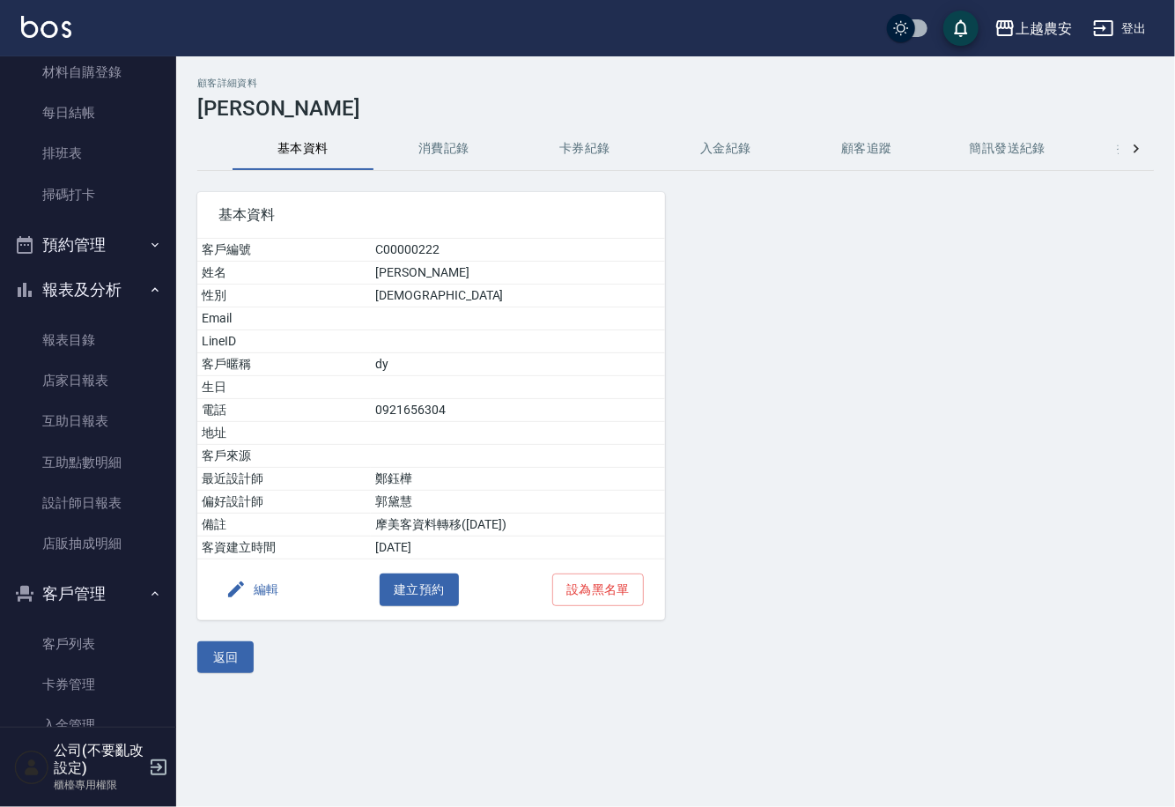
click at [397, 161] on button "消費記錄" at bounding box center [444, 149] width 141 height 42
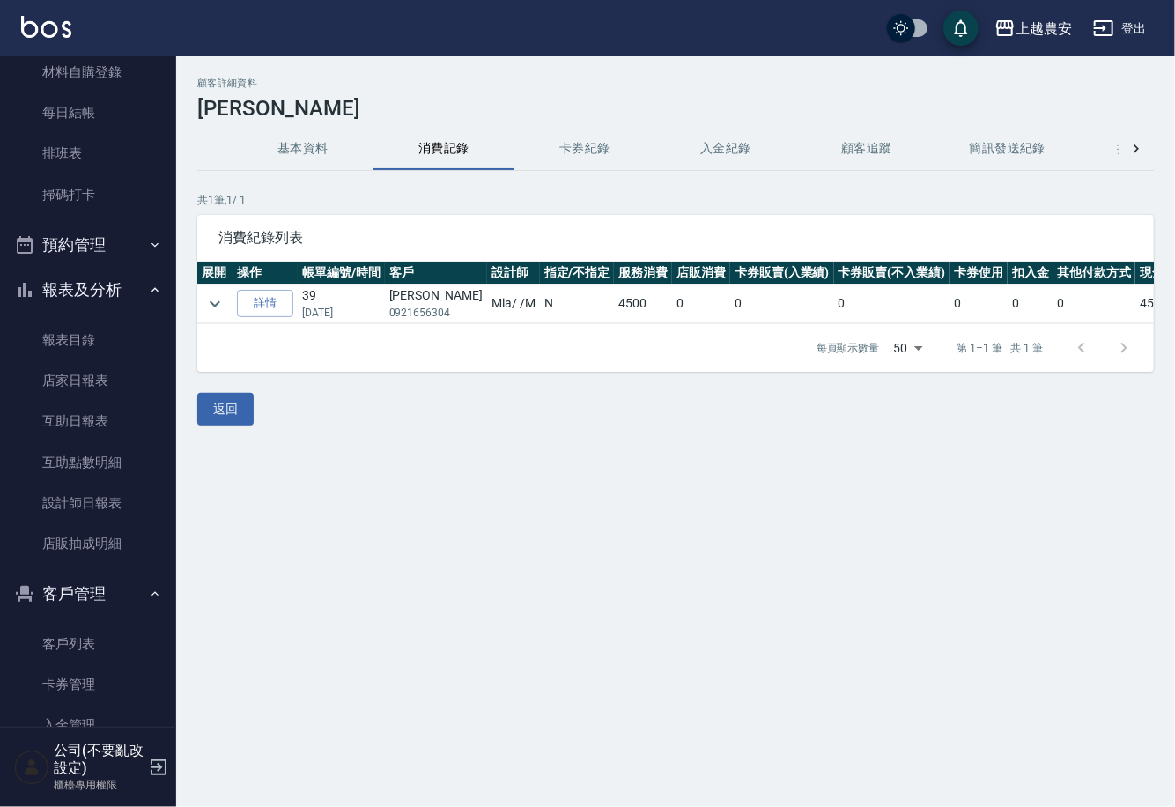
click at [408, 159] on button "消費記錄" at bounding box center [444, 149] width 141 height 42
click at [329, 156] on button "基本資料" at bounding box center [303, 149] width 141 height 42
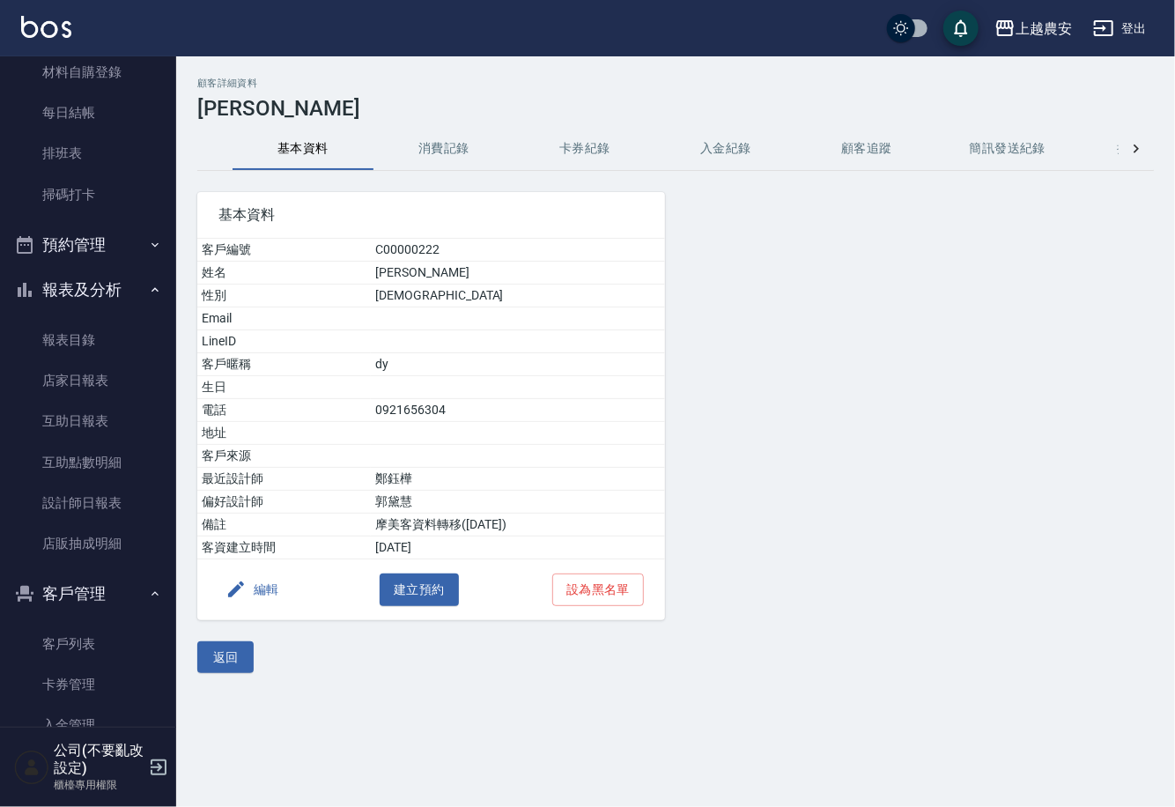
click at [428, 159] on button "消費記錄" at bounding box center [444, 149] width 141 height 42
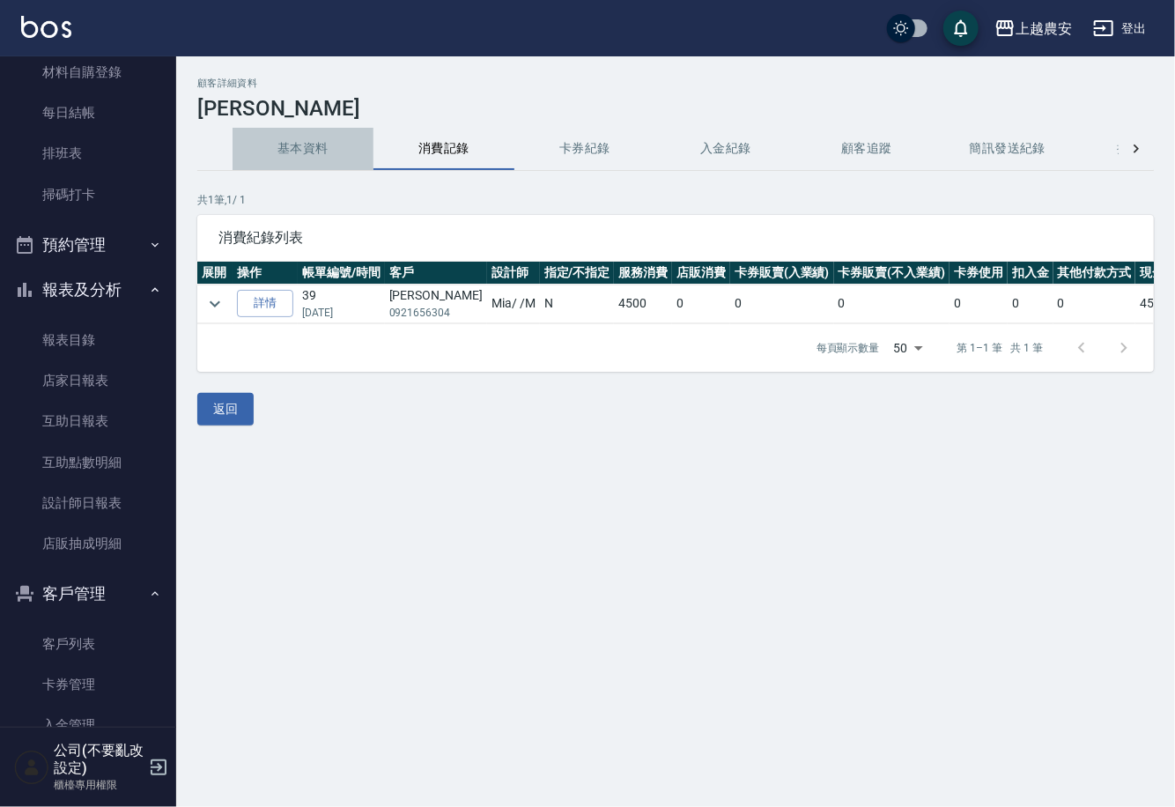
click at [325, 158] on button "基本資料" at bounding box center [303, 149] width 141 height 42
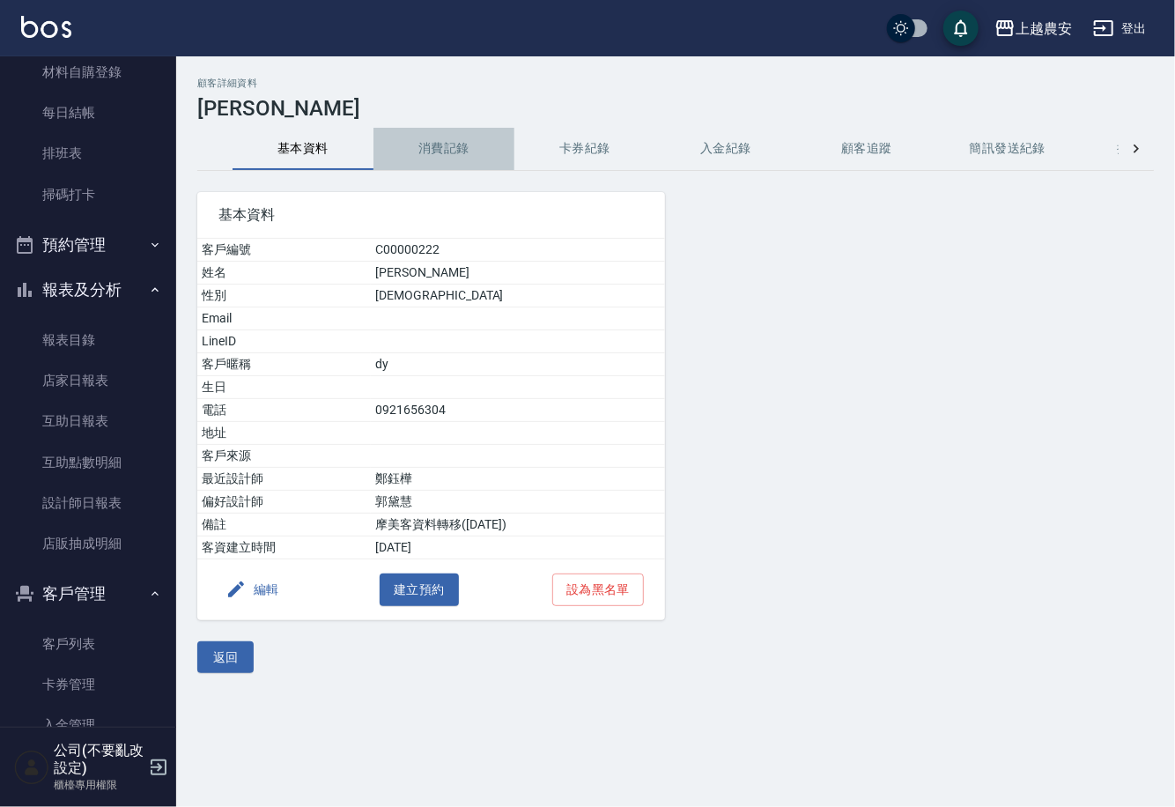
click at [450, 156] on button "消費記錄" at bounding box center [444, 149] width 141 height 42
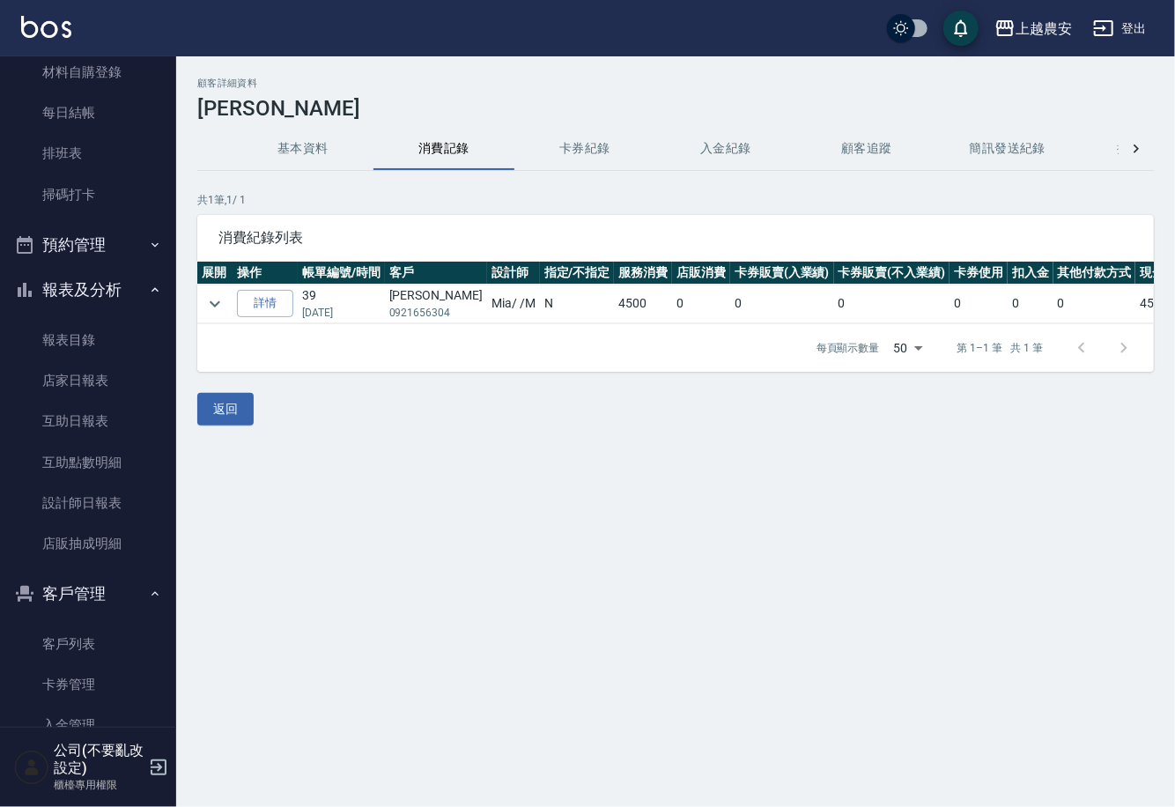
click at [288, 150] on button "基本資料" at bounding box center [303, 149] width 141 height 42
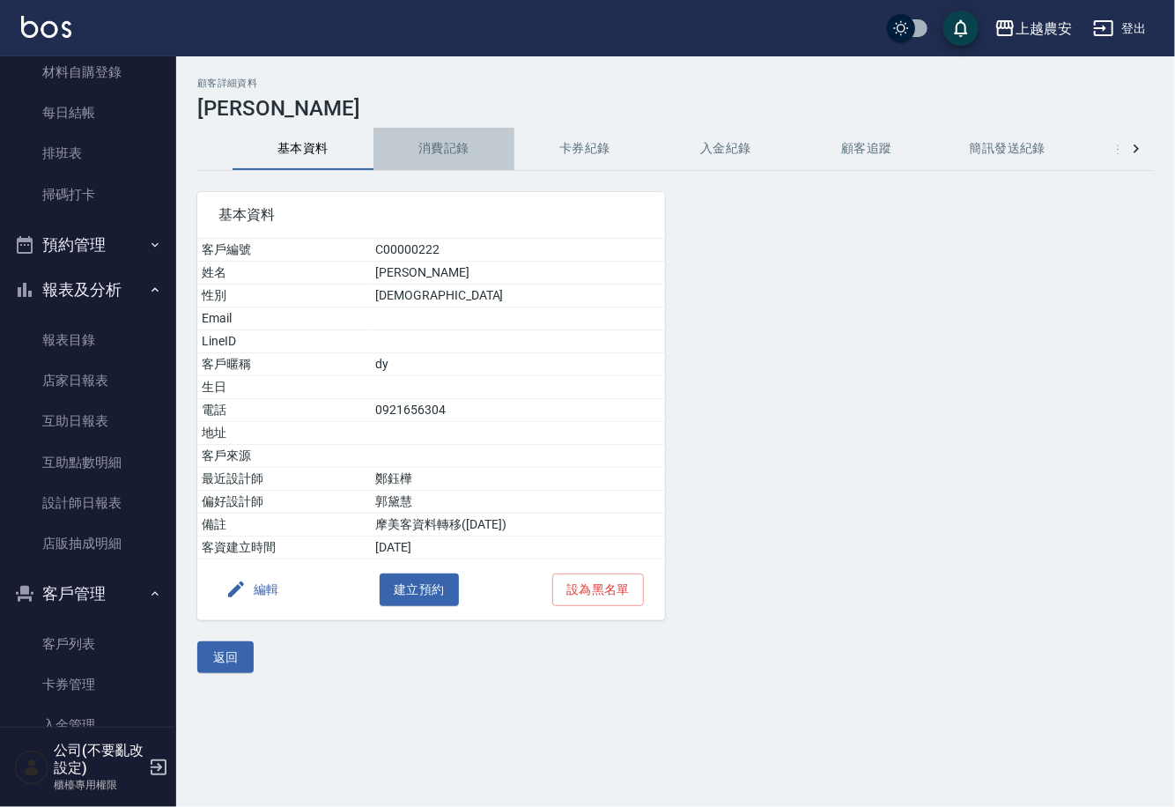
click at [414, 150] on button "消費記錄" at bounding box center [444, 149] width 141 height 42
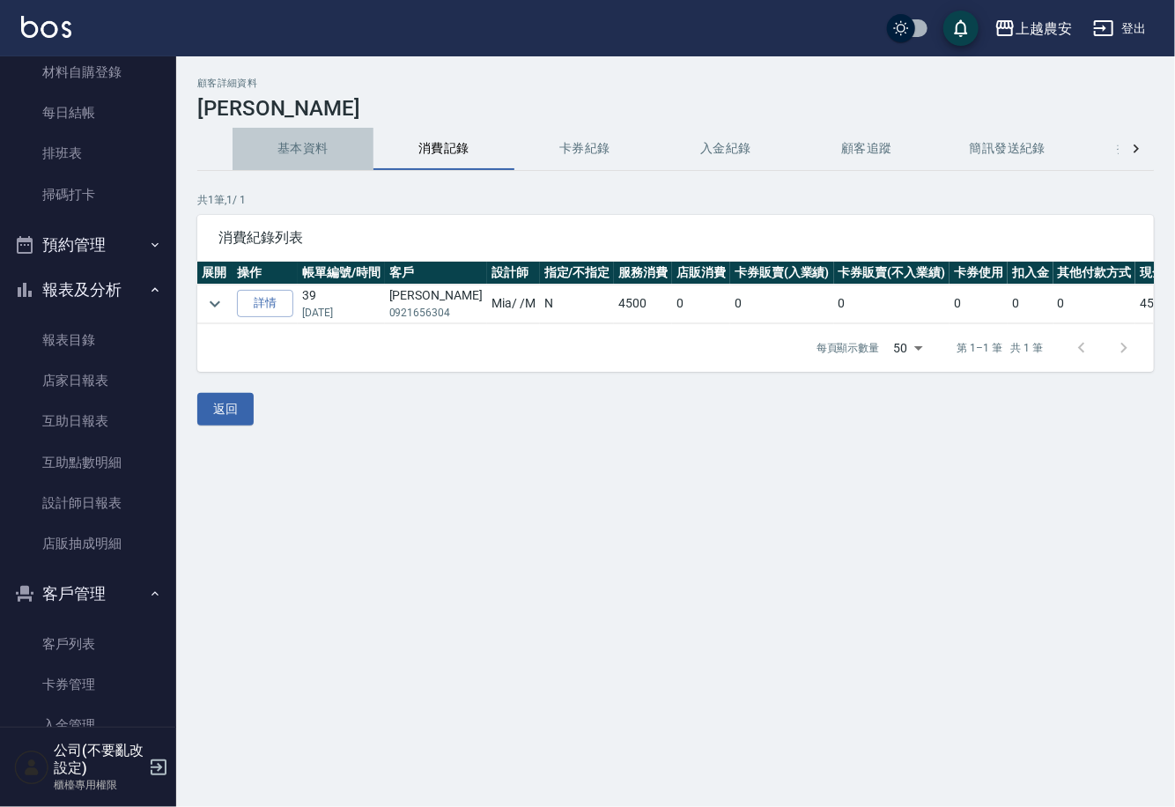
click at [305, 157] on button "基本資料" at bounding box center [303, 149] width 141 height 42
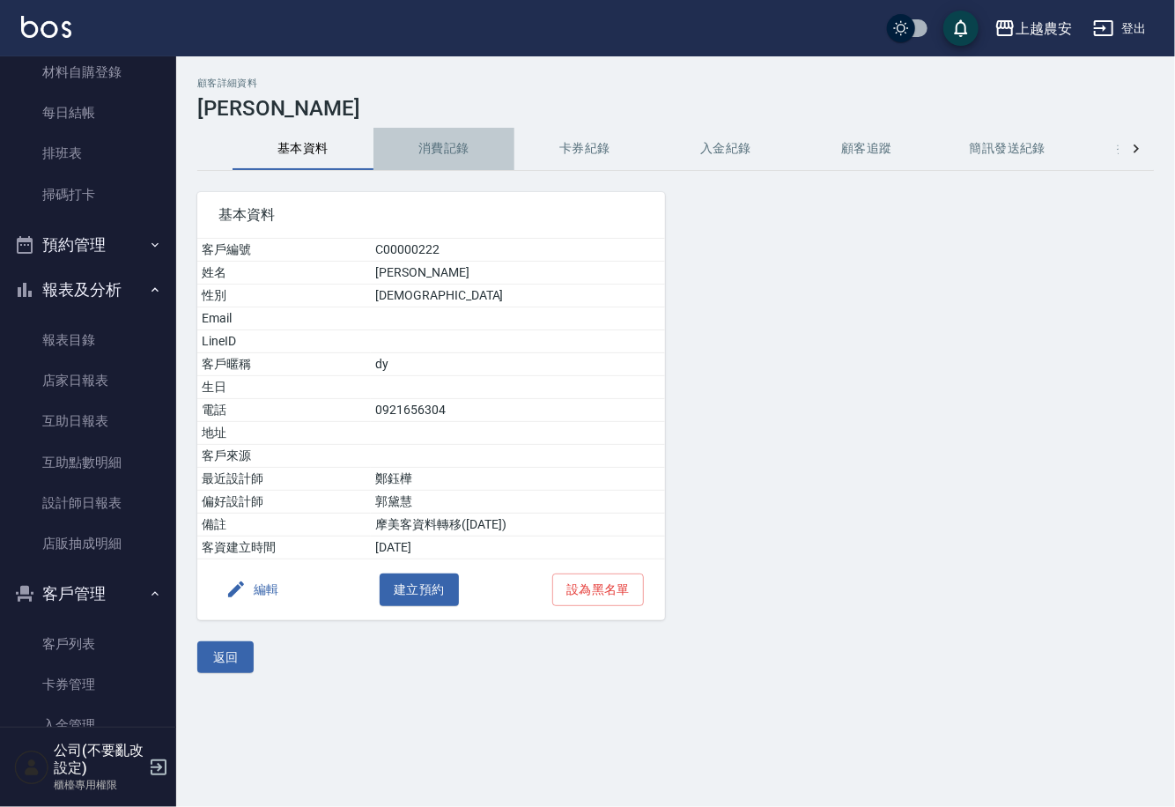
click at [426, 149] on button "消費記錄" at bounding box center [444, 149] width 141 height 42
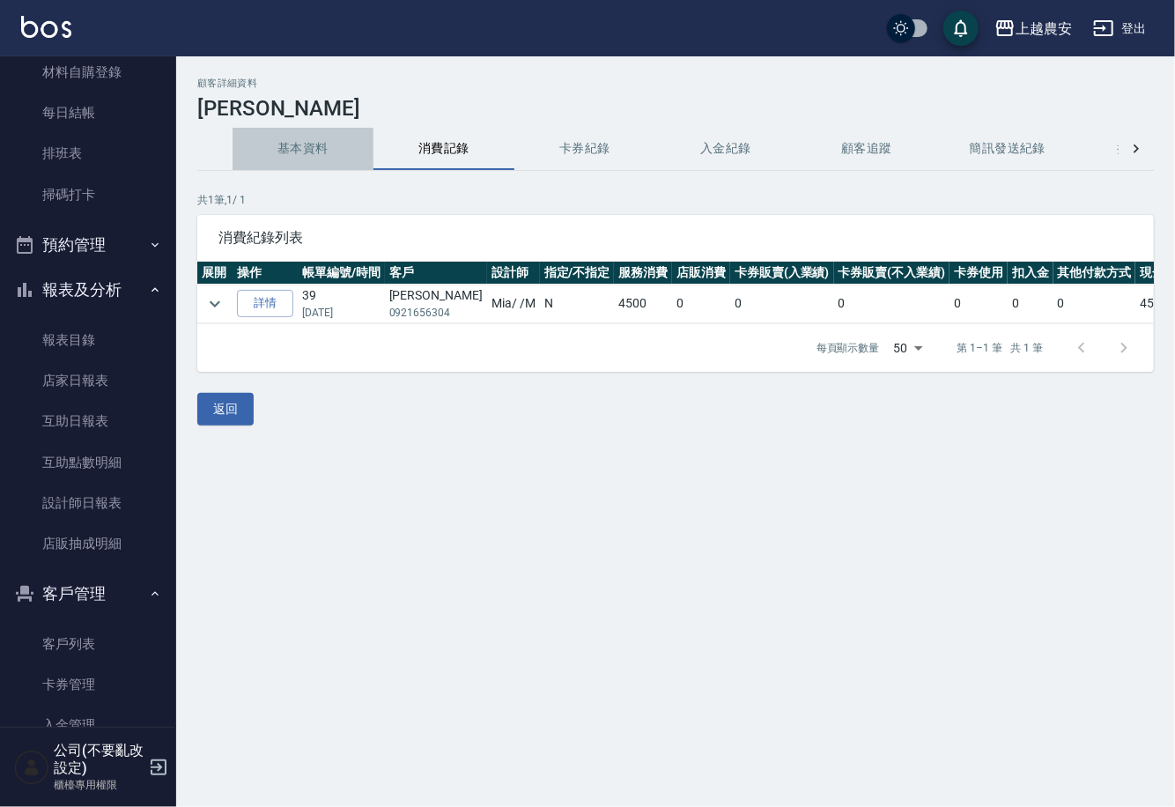
click at [301, 146] on button "基本資料" at bounding box center [303, 149] width 141 height 42
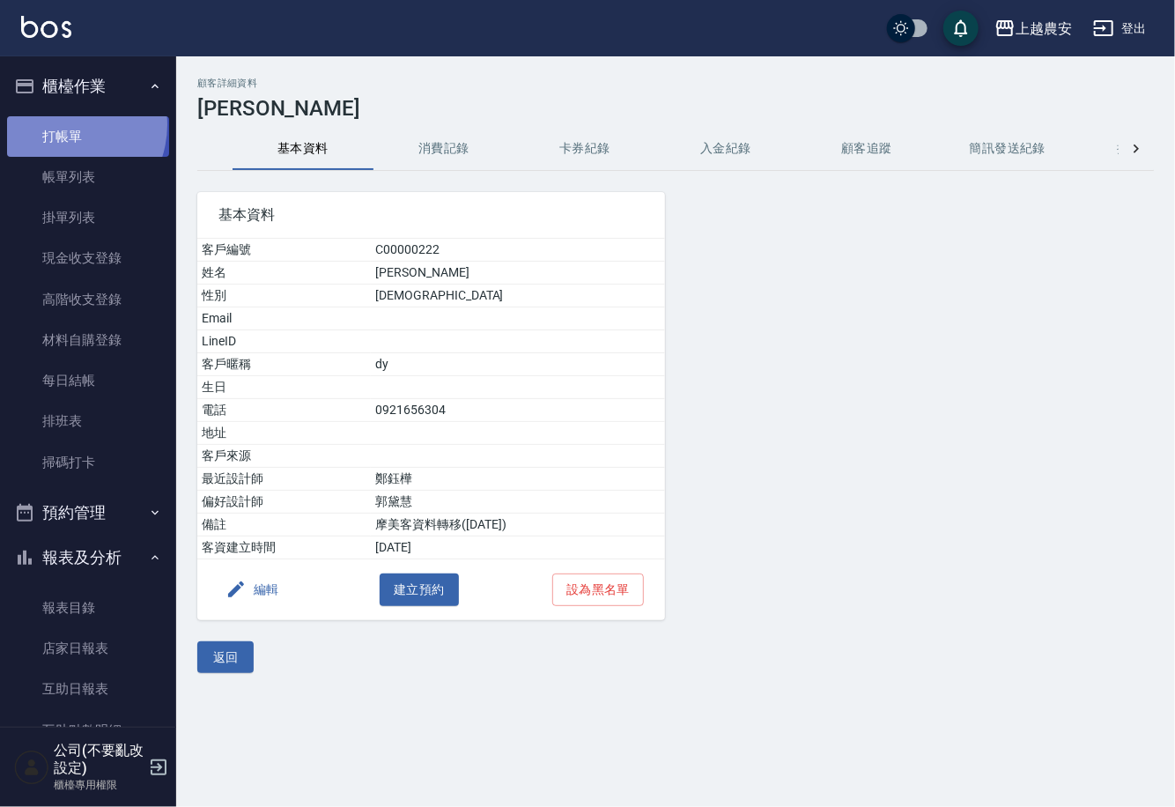
click at [61, 124] on link "打帳單" at bounding box center [88, 136] width 162 height 41
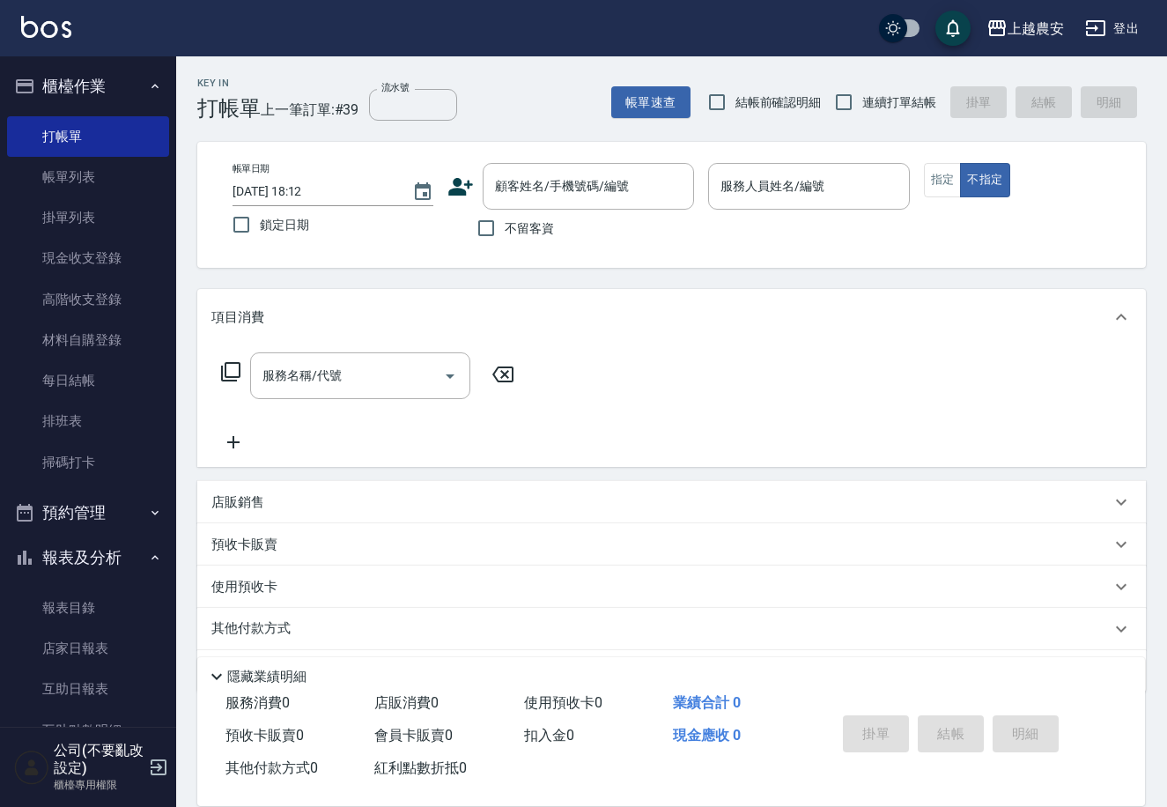
drag, startPoint x: 167, startPoint y: 326, endPoint x: 154, endPoint y: 512, distance: 186.3
click at [159, 538] on nav "櫃檯作業 打帳單 帳單列表 掛單列表 現金收支登錄 高階收支登錄 材料自購登錄 每日結帳 排班表 掃碼打卡 預約管理 預約管理 單日預約紀錄 單週預約紀錄 報…" at bounding box center [88, 391] width 176 height 671
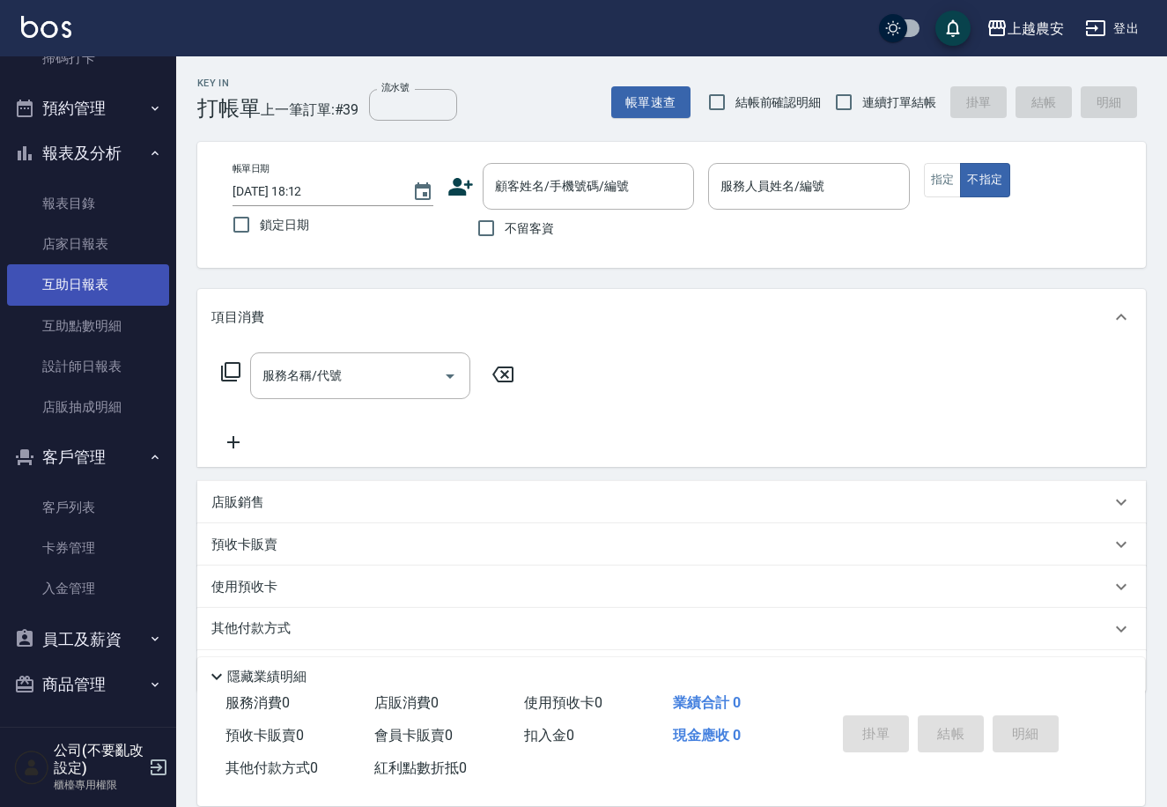
scroll to position [260, 0]
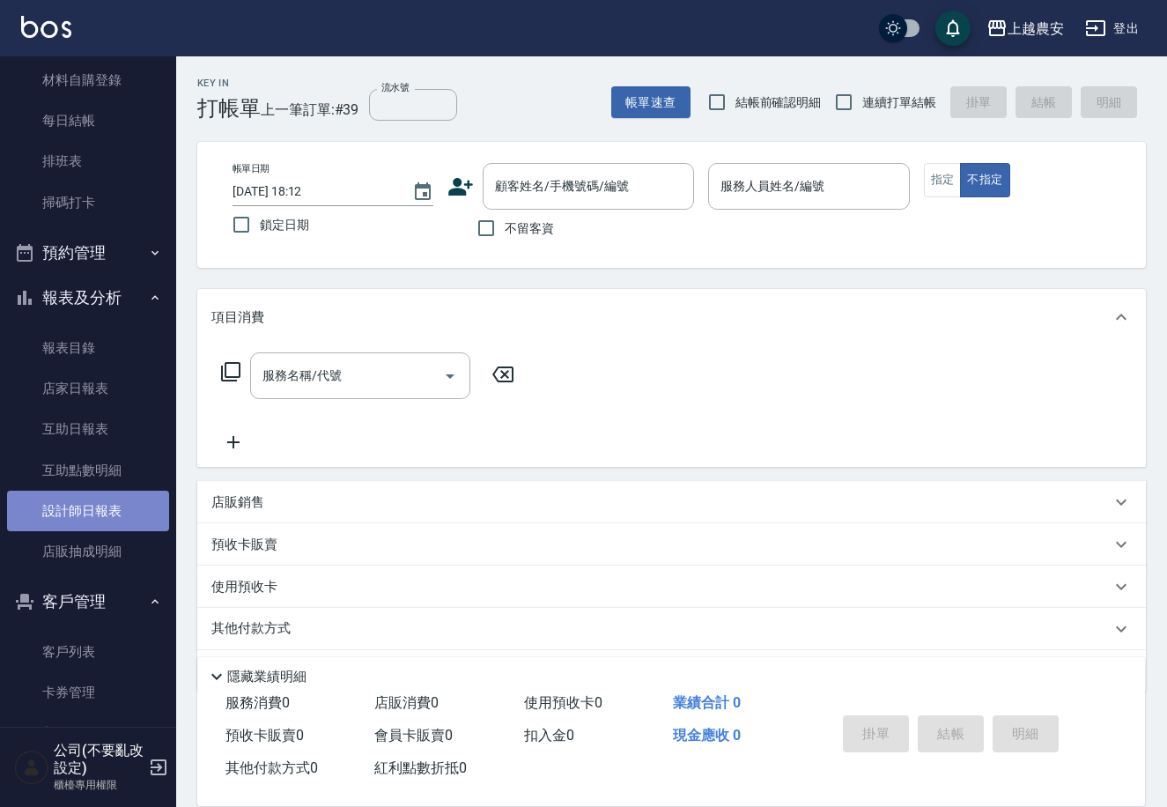
click at [98, 500] on link "設計師日報表" at bounding box center [88, 511] width 162 height 41
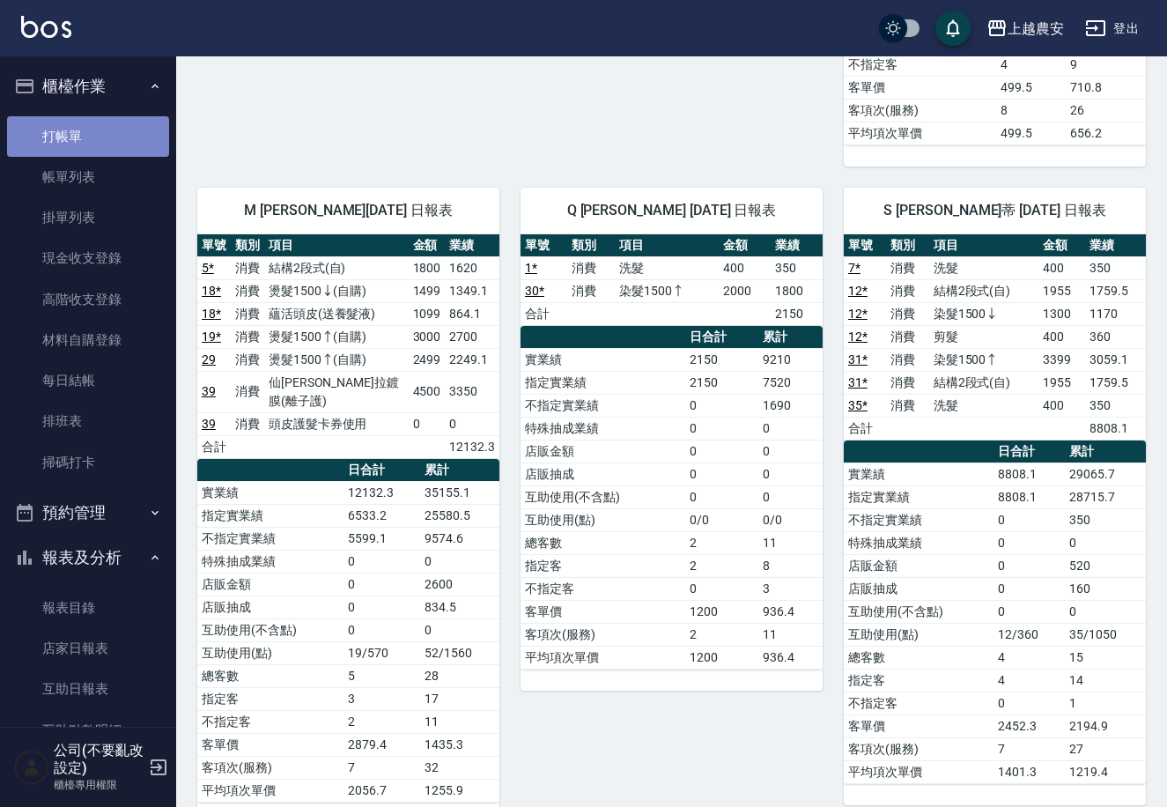
click at [89, 120] on link "打帳單" at bounding box center [88, 136] width 162 height 41
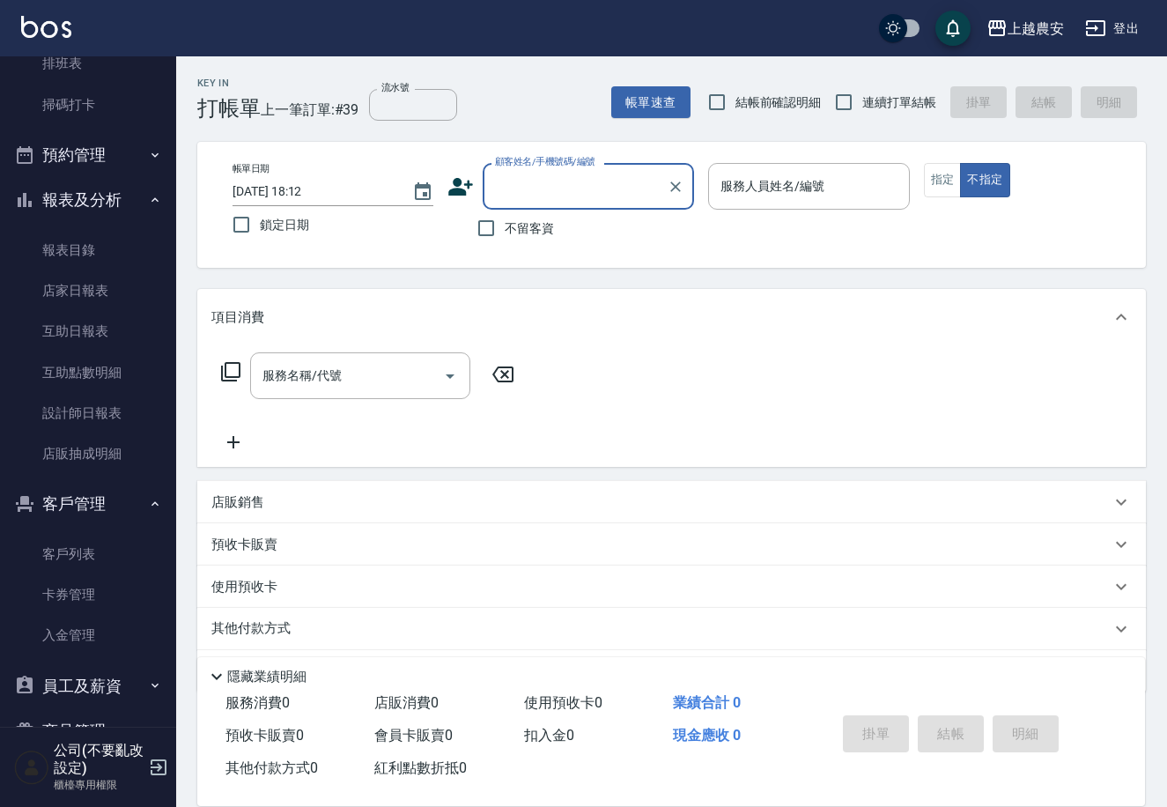
scroll to position [404, 0]
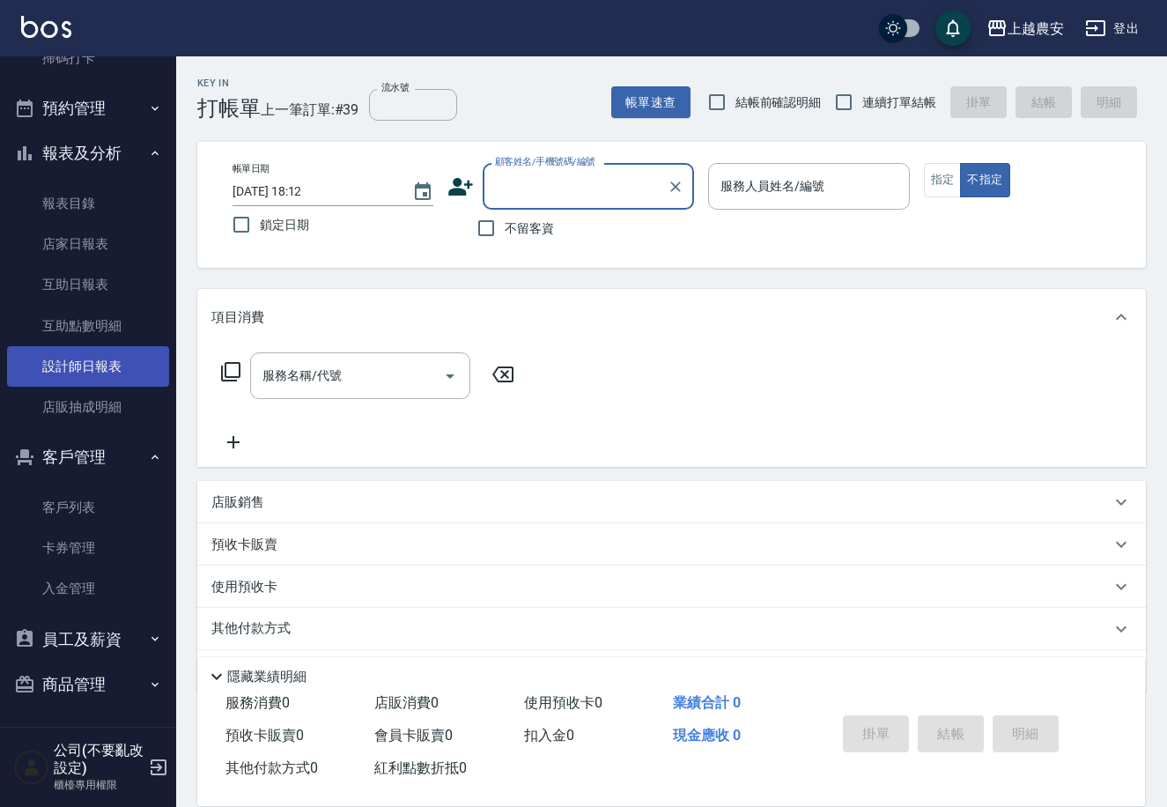
click at [111, 367] on link "設計師日報表" at bounding box center [88, 366] width 162 height 41
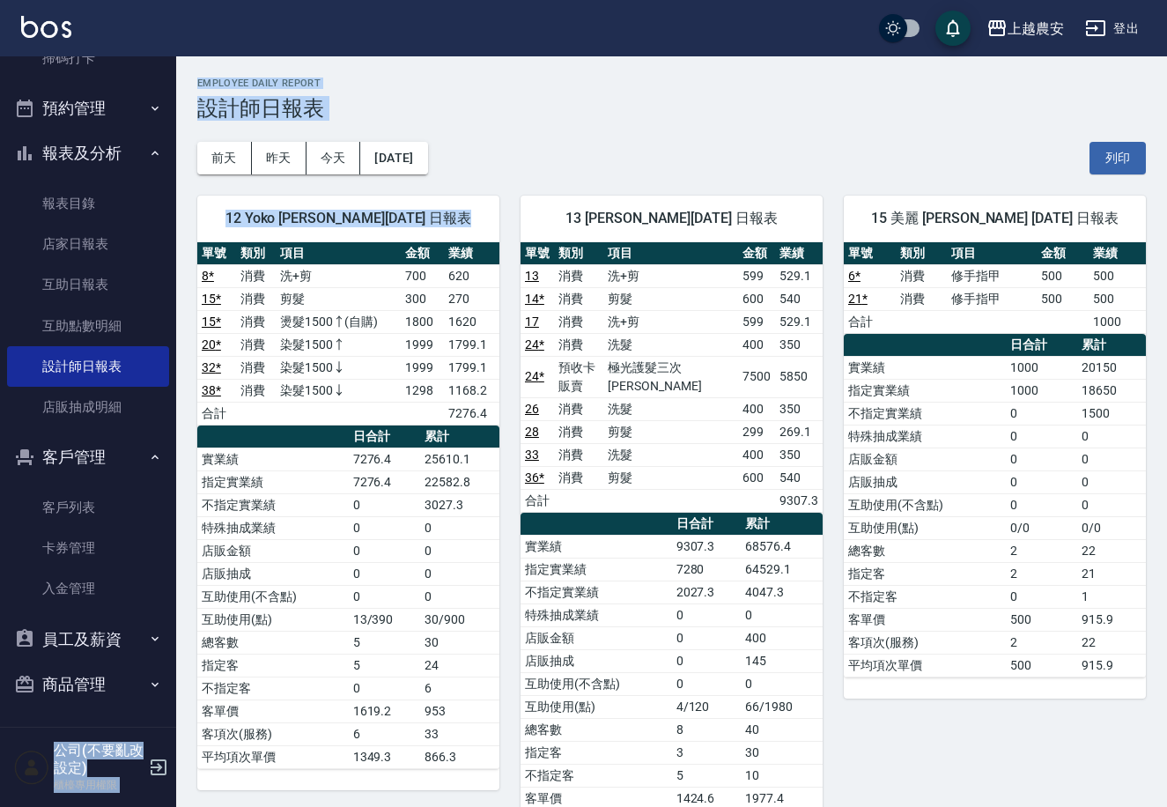
drag, startPoint x: 177, startPoint y: 321, endPoint x: 161, endPoint y: 241, distance: 81.7
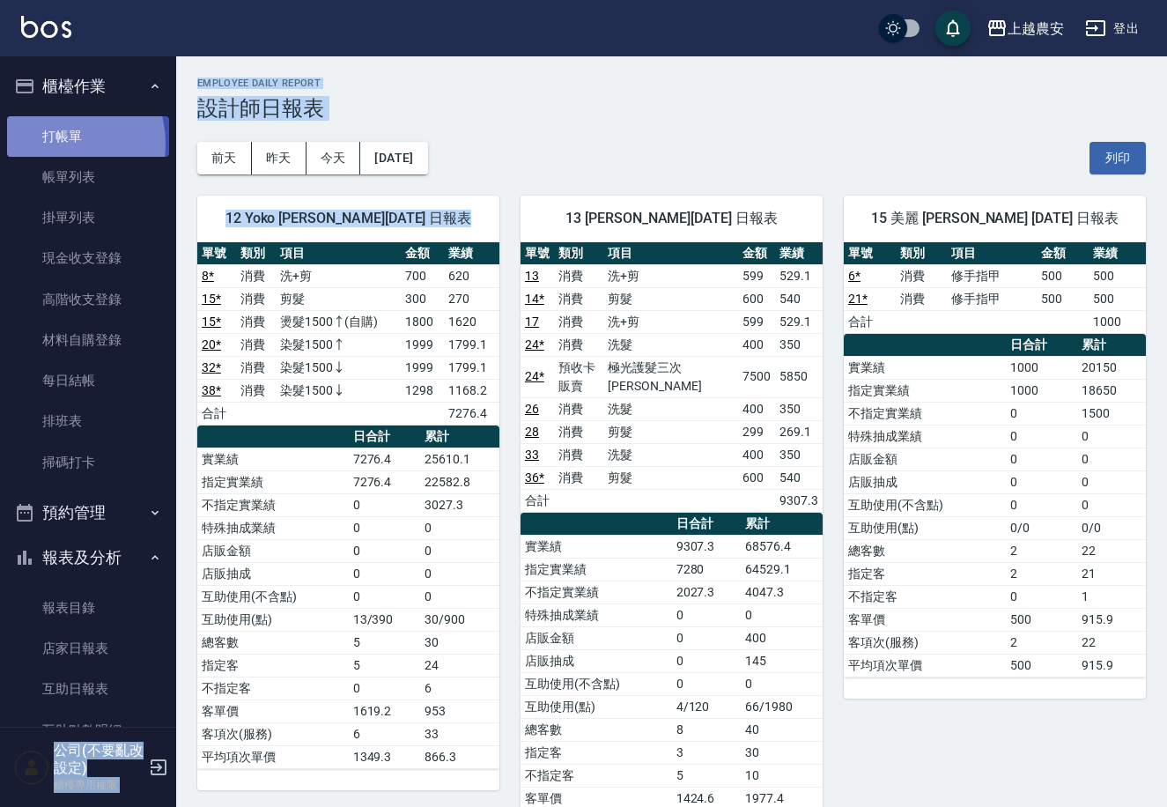
click at [54, 144] on link "打帳單" at bounding box center [88, 136] width 162 height 41
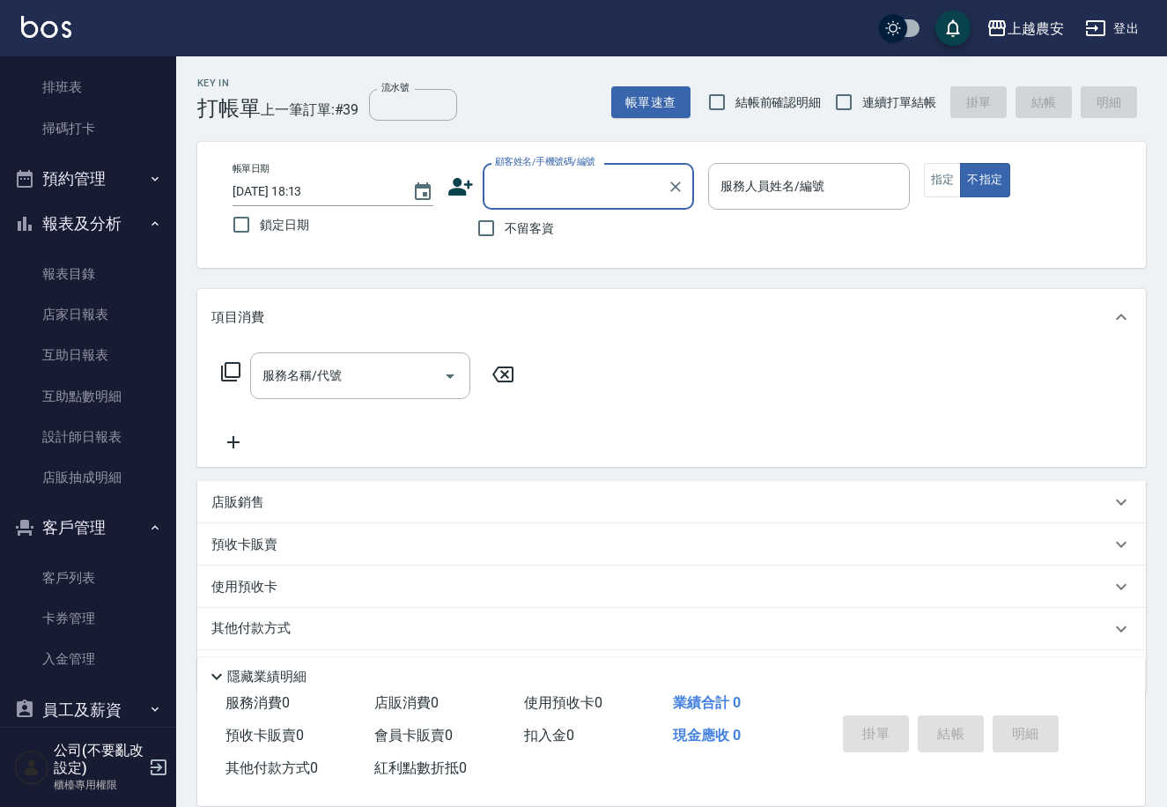
scroll to position [355, 0]
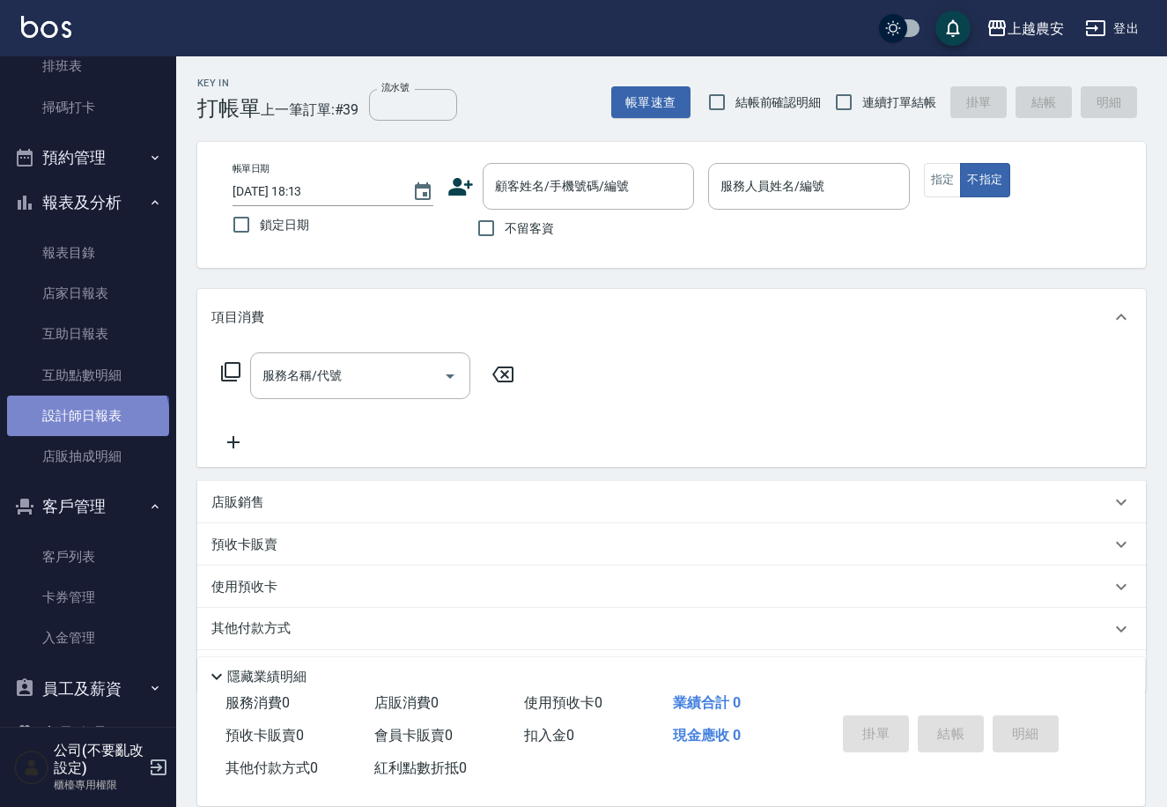
click at [86, 419] on link "設計師日報表" at bounding box center [88, 416] width 162 height 41
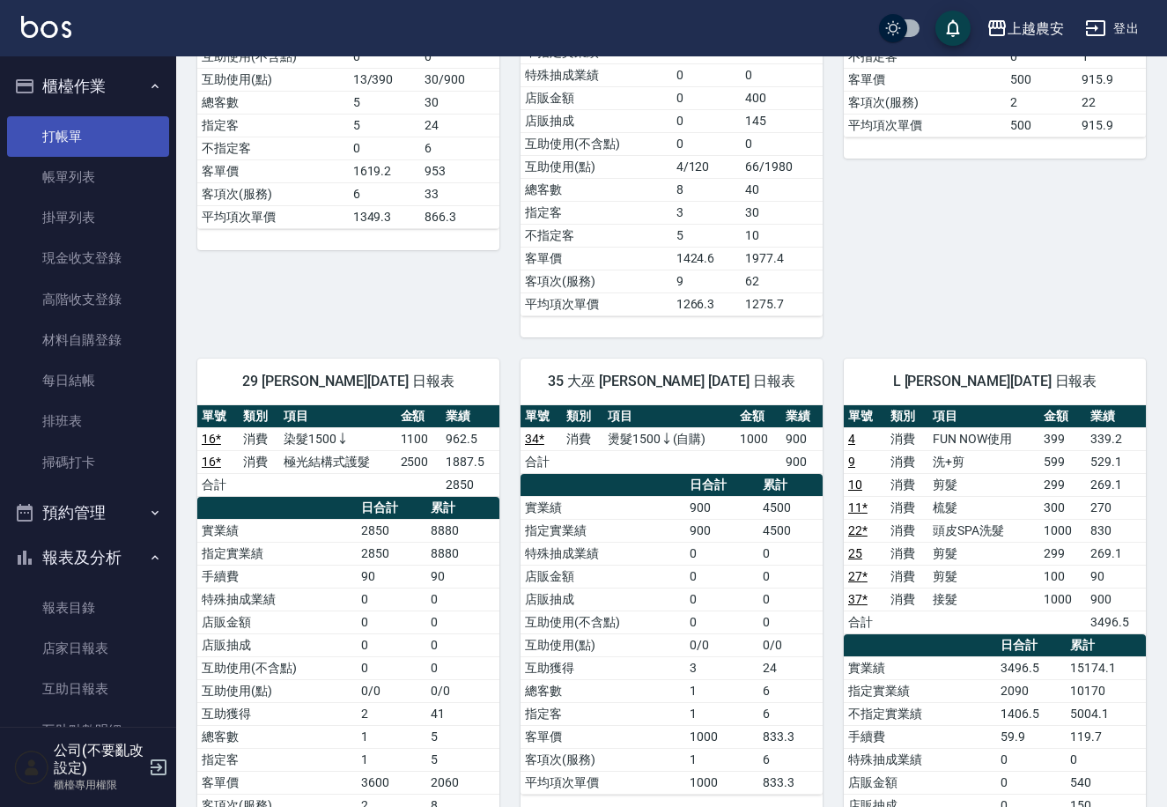
click at [53, 141] on link "打帳單" at bounding box center [88, 136] width 162 height 41
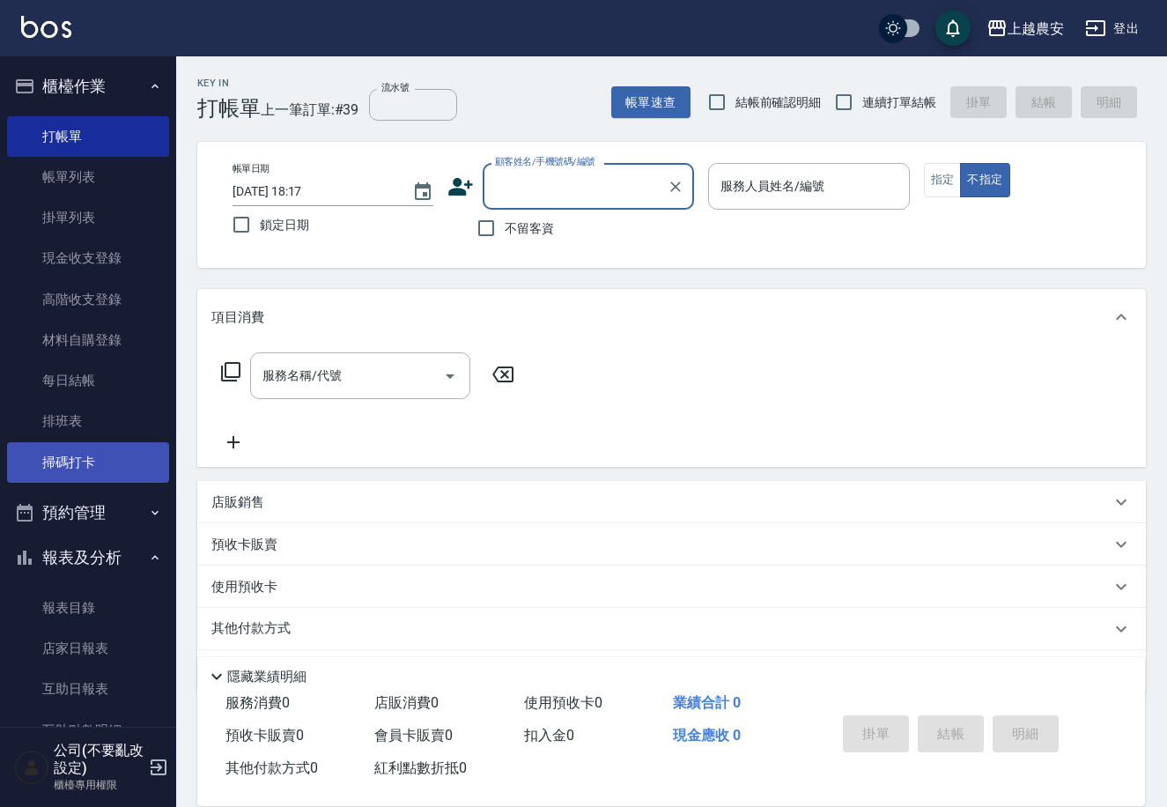
click at [63, 466] on link "掃碼打卡" at bounding box center [88, 462] width 162 height 41
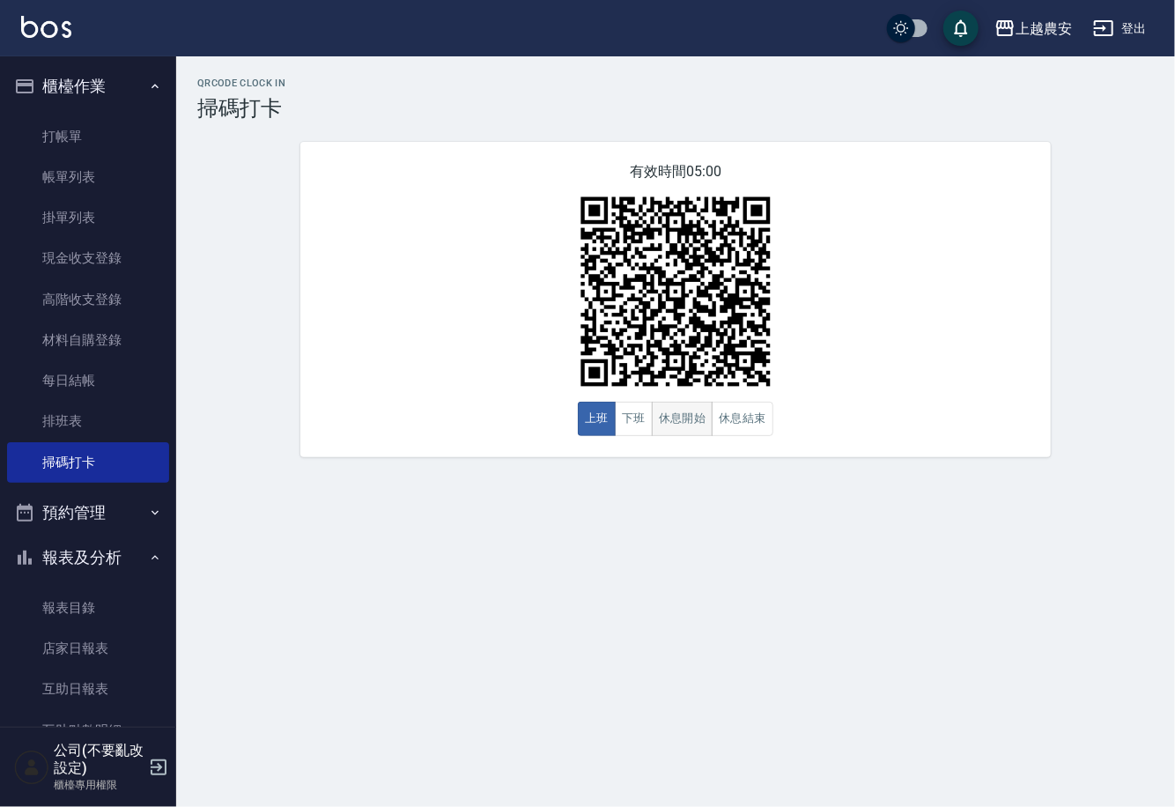
click at [679, 408] on button "休息開始" at bounding box center [683, 419] width 62 height 34
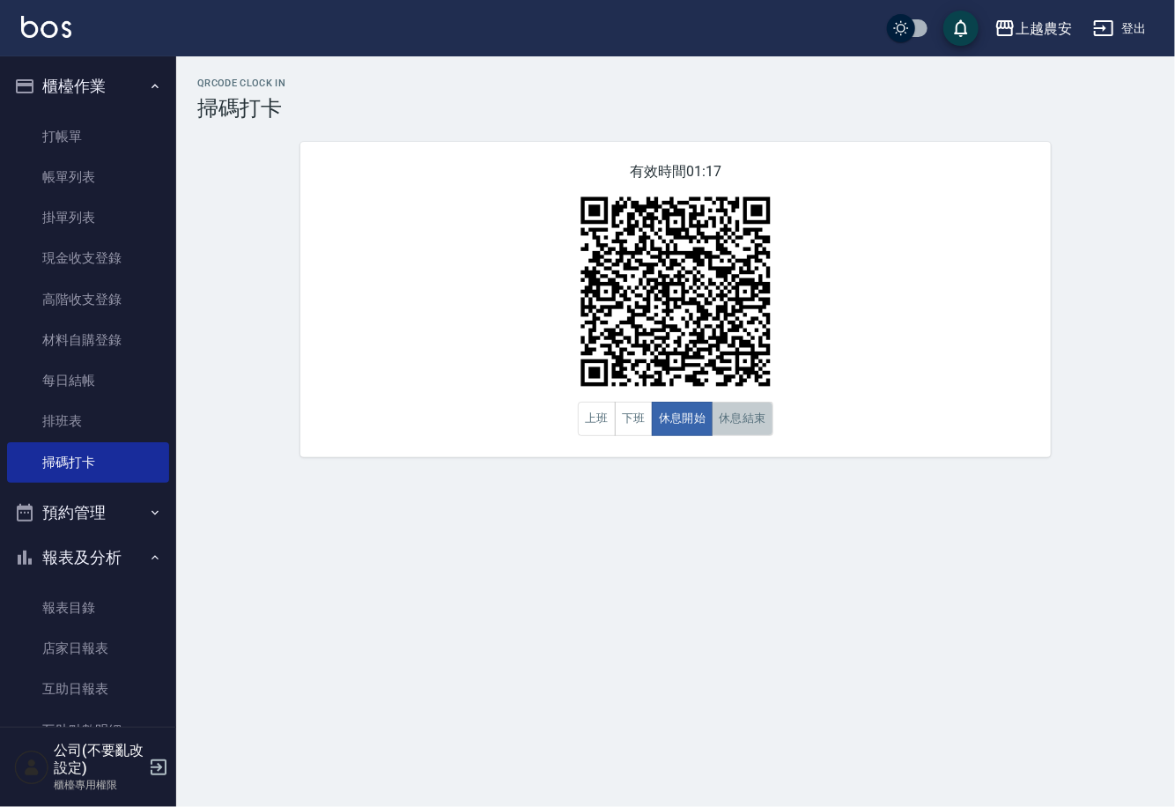
click at [752, 416] on button "休息結束" at bounding box center [743, 419] width 62 height 34
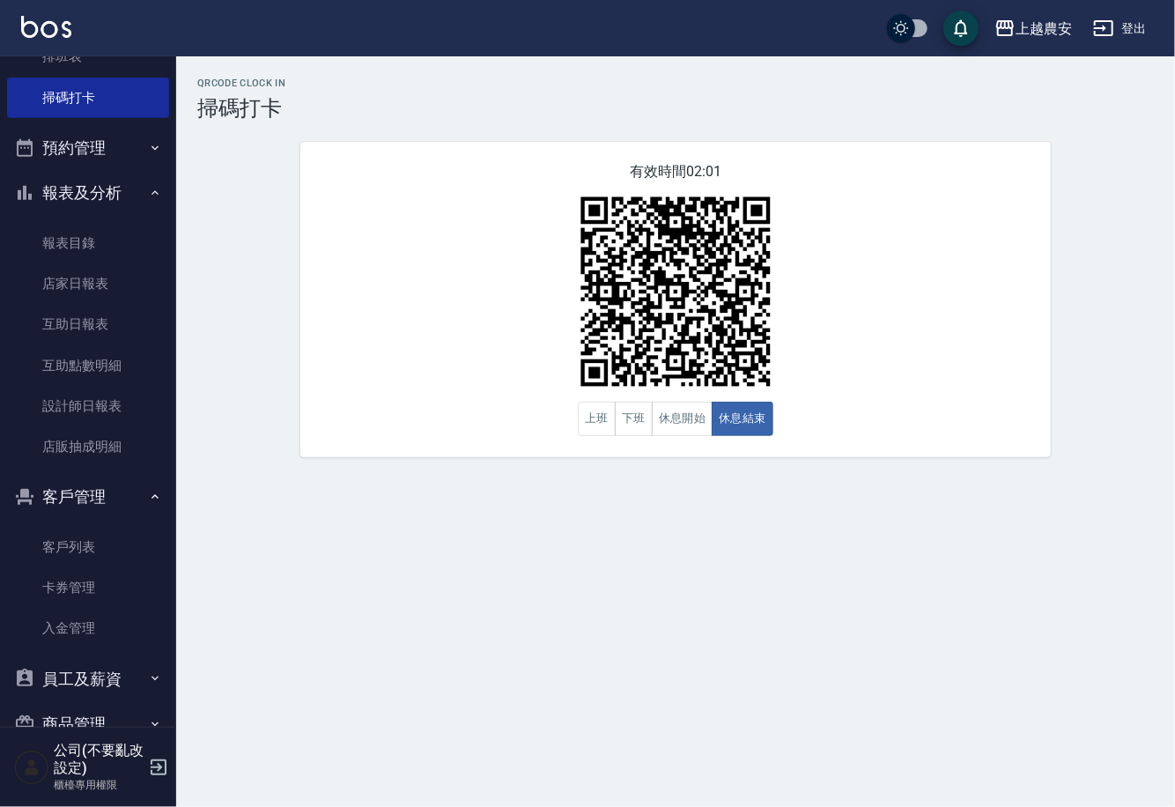
scroll to position [404, 0]
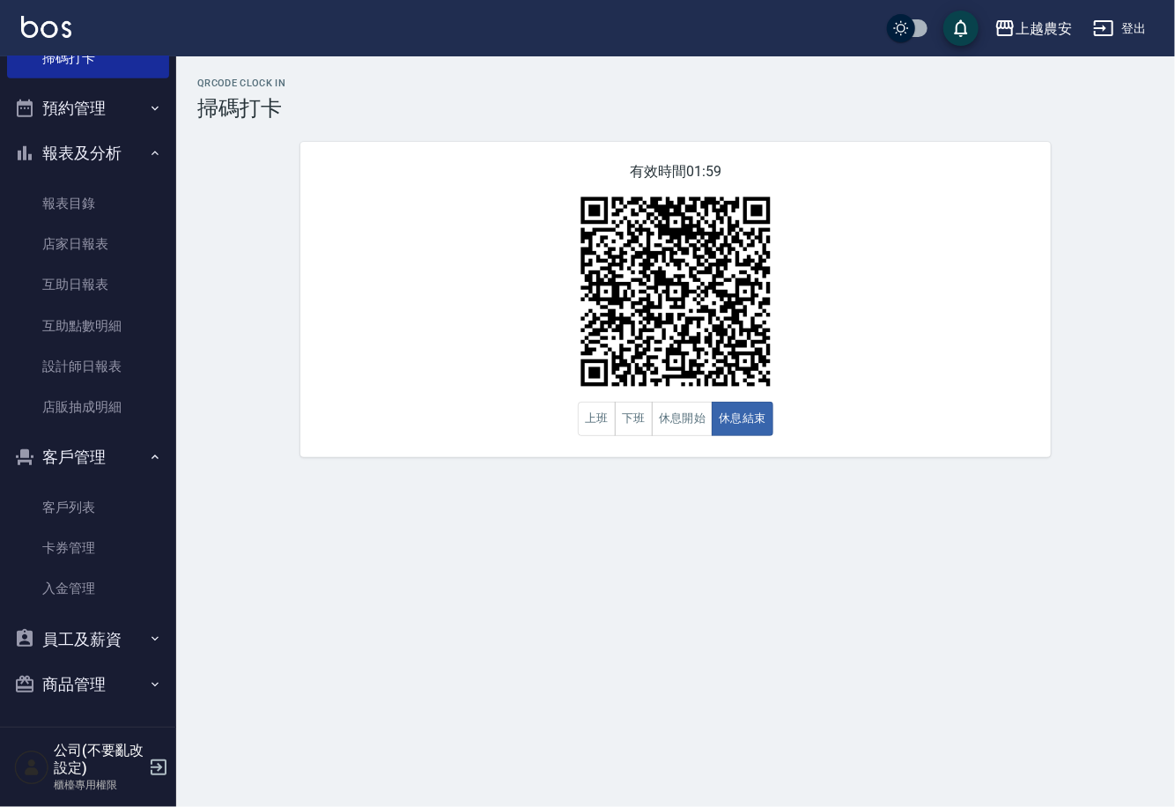
click at [124, 681] on button "商品管理" at bounding box center [88, 685] width 162 height 46
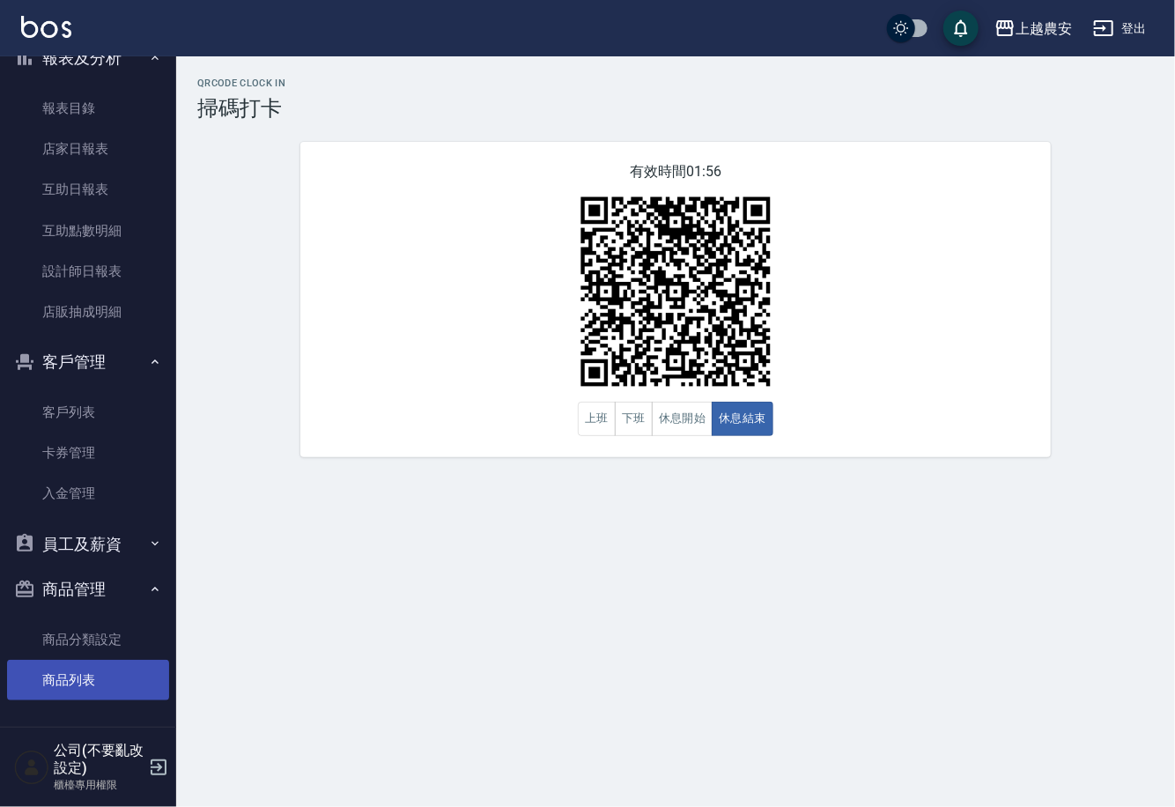
click at [98, 675] on link "商品列表" at bounding box center [88, 680] width 162 height 41
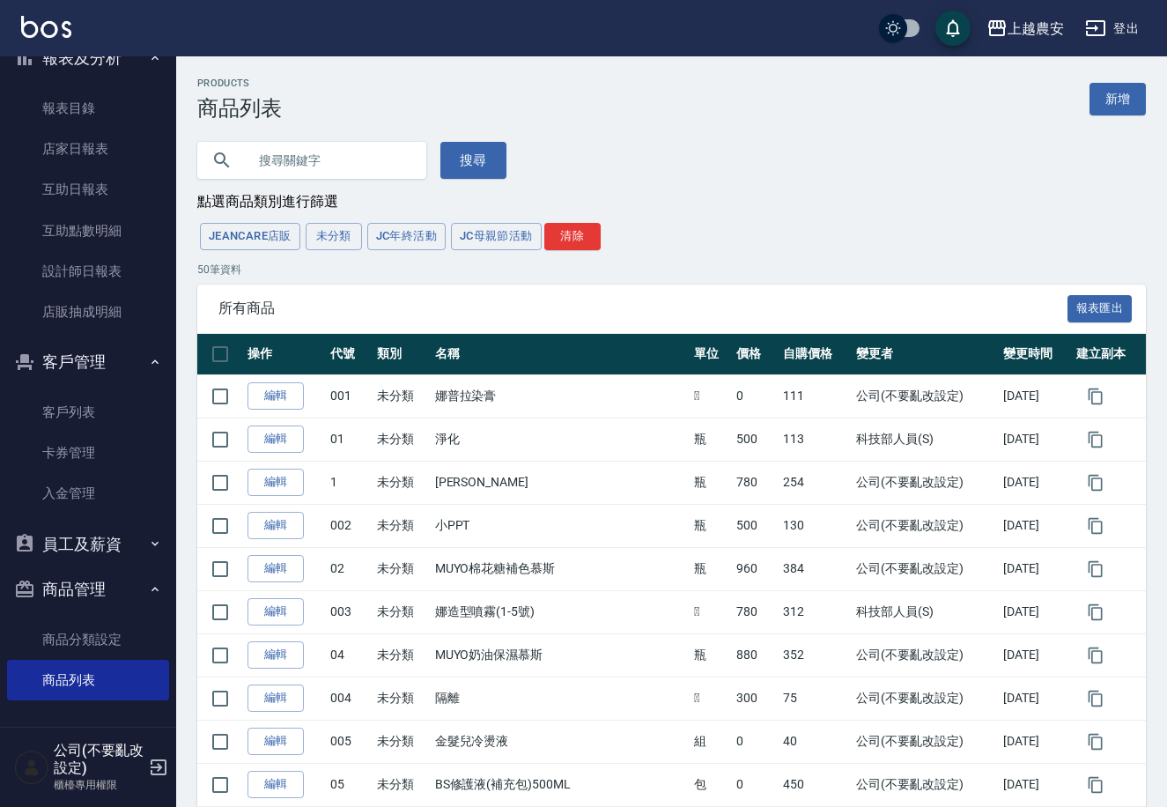
click at [352, 161] on input "text" at bounding box center [330, 161] width 166 height 48
click at [456, 167] on button "搜尋" at bounding box center [474, 160] width 66 height 37
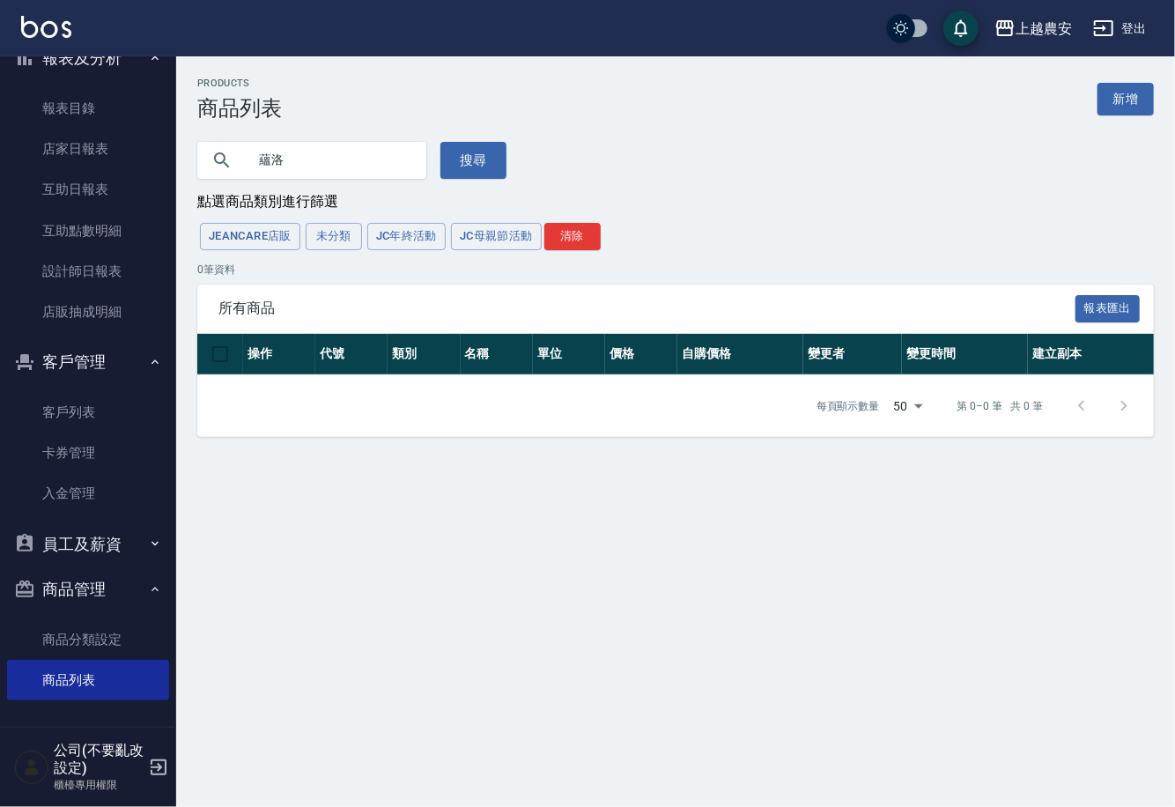
click at [364, 175] on input "蘊洛" at bounding box center [330, 161] width 166 height 48
type input "蘊"
click at [454, 146] on button "搜尋" at bounding box center [474, 160] width 66 height 37
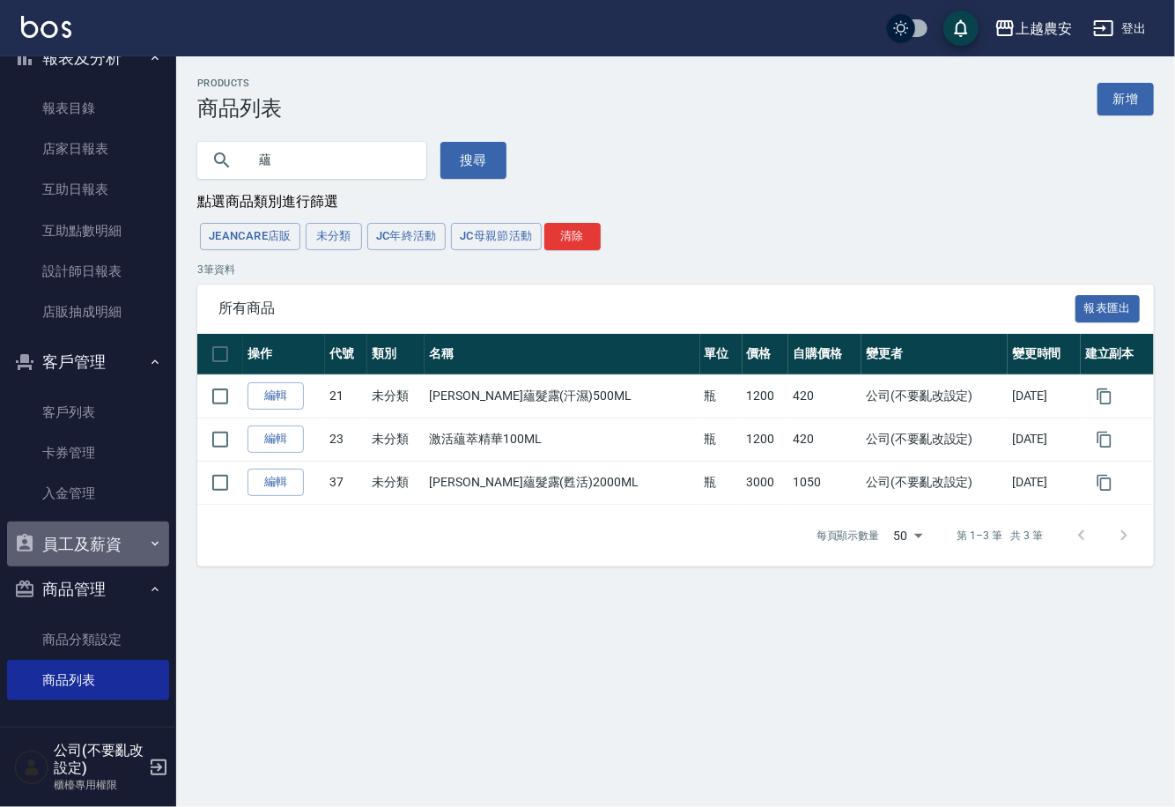
click at [133, 542] on button "員工及薪資" at bounding box center [88, 545] width 162 height 46
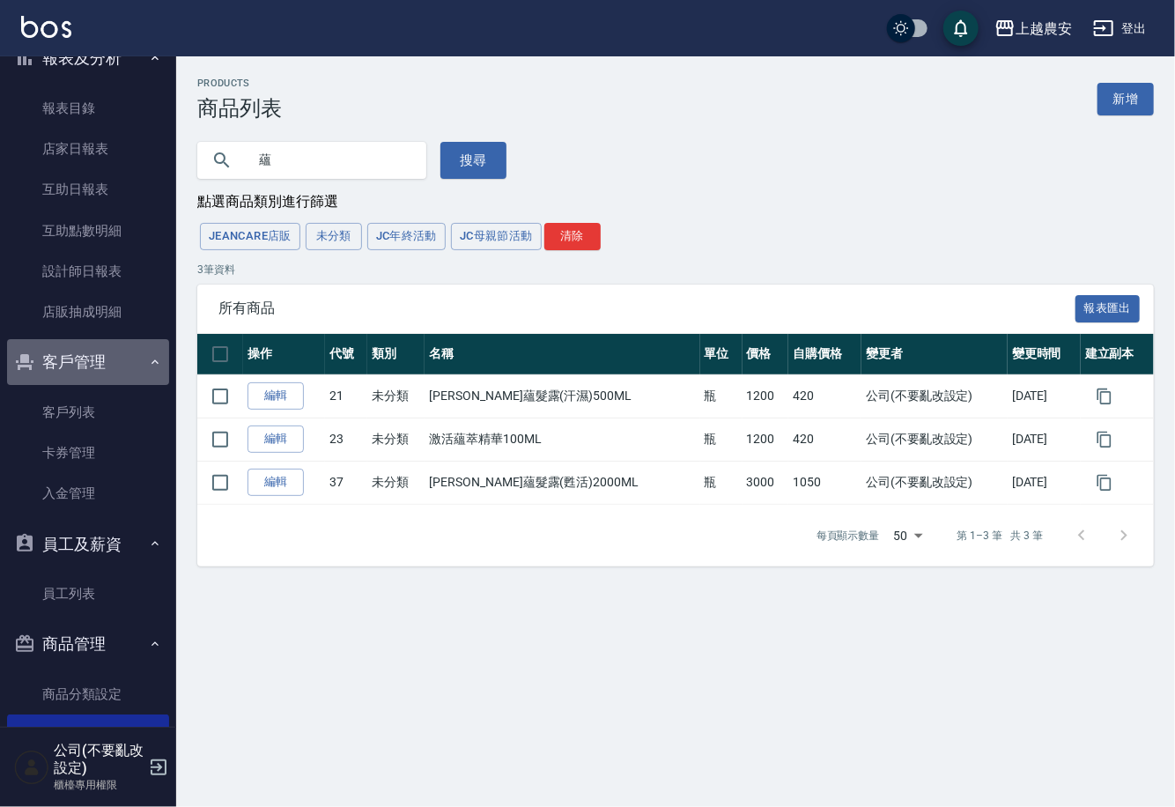
click at [135, 361] on button "客戶管理" at bounding box center [88, 362] width 162 height 46
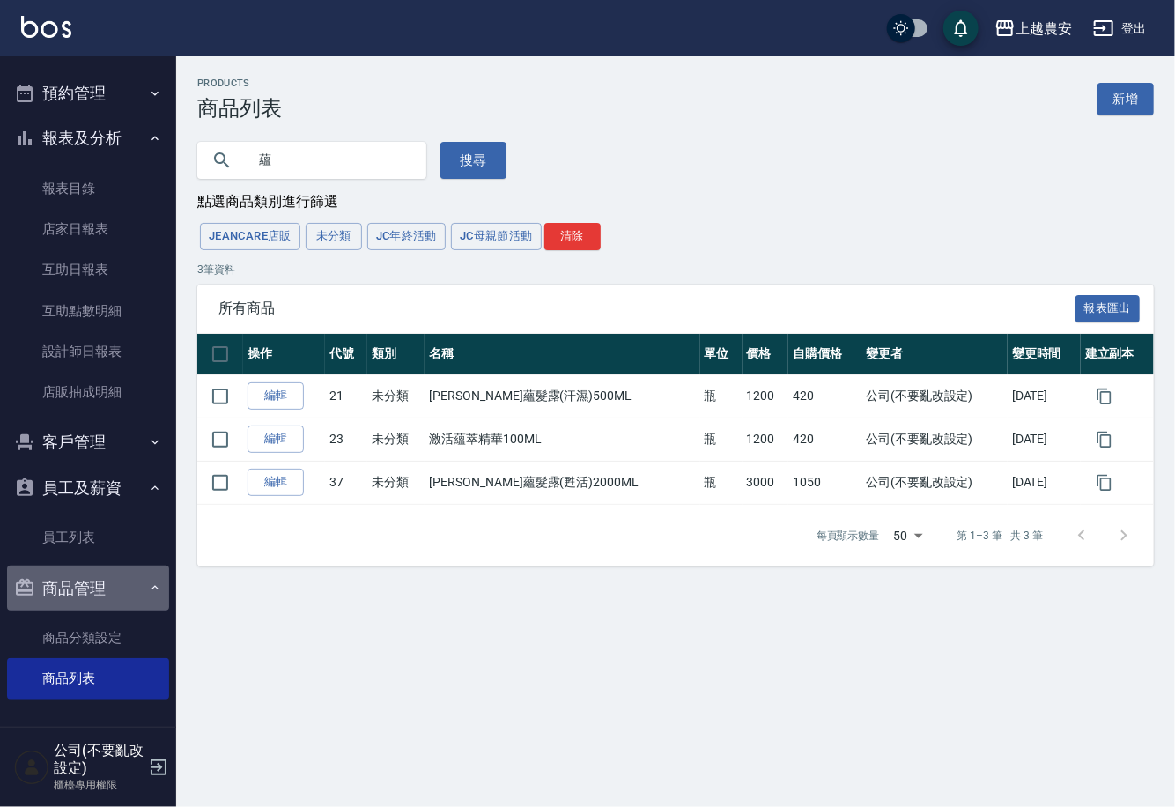
click at [158, 589] on button "商品管理" at bounding box center [88, 589] width 162 height 46
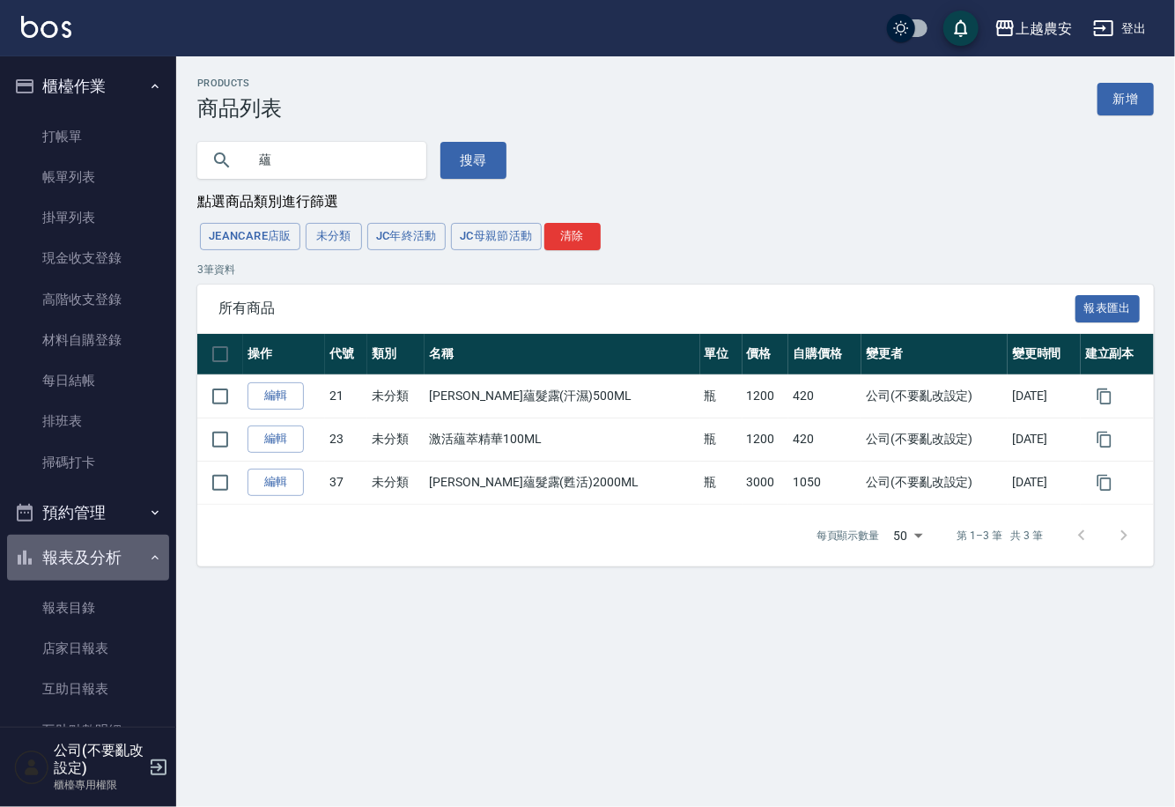
click at [107, 553] on button "報表及分析" at bounding box center [88, 558] width 162 height 46
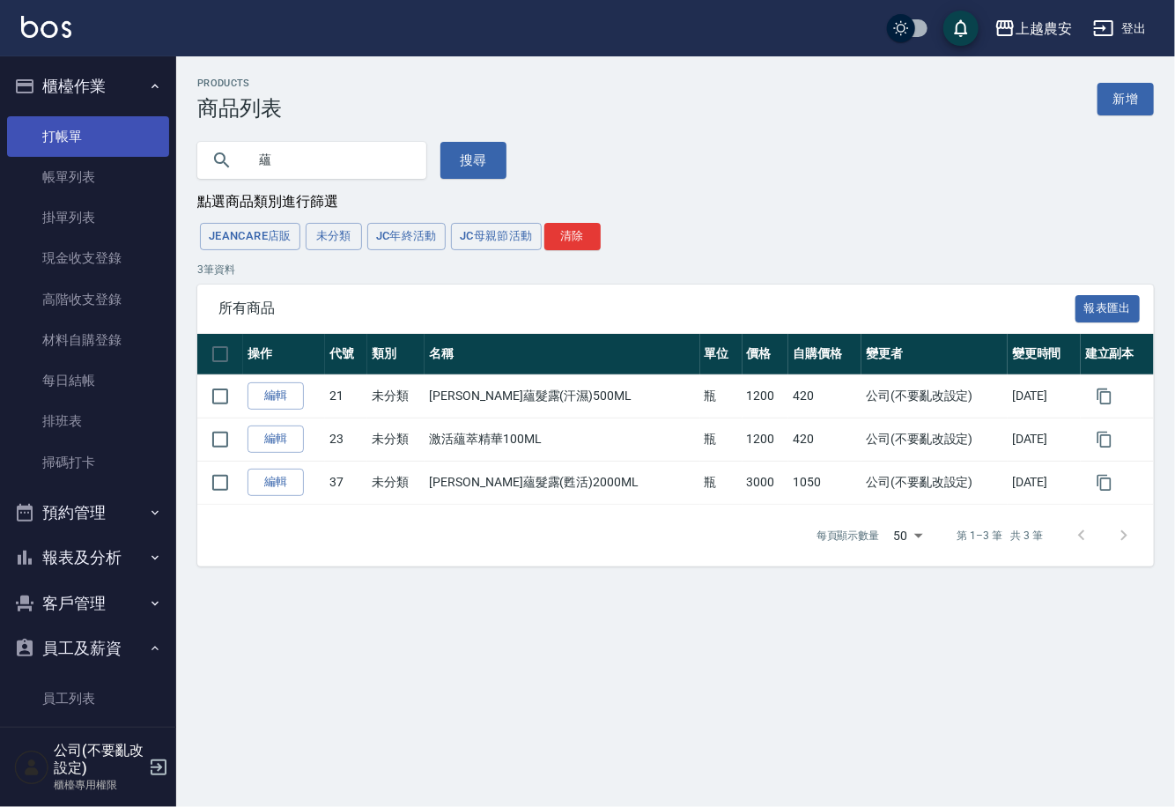
click at [132, 142] on link "打帳單" at bounding box center [88, 136] width 162 height 41
